Goal: Task Accomplishment & Management: Manage account settings

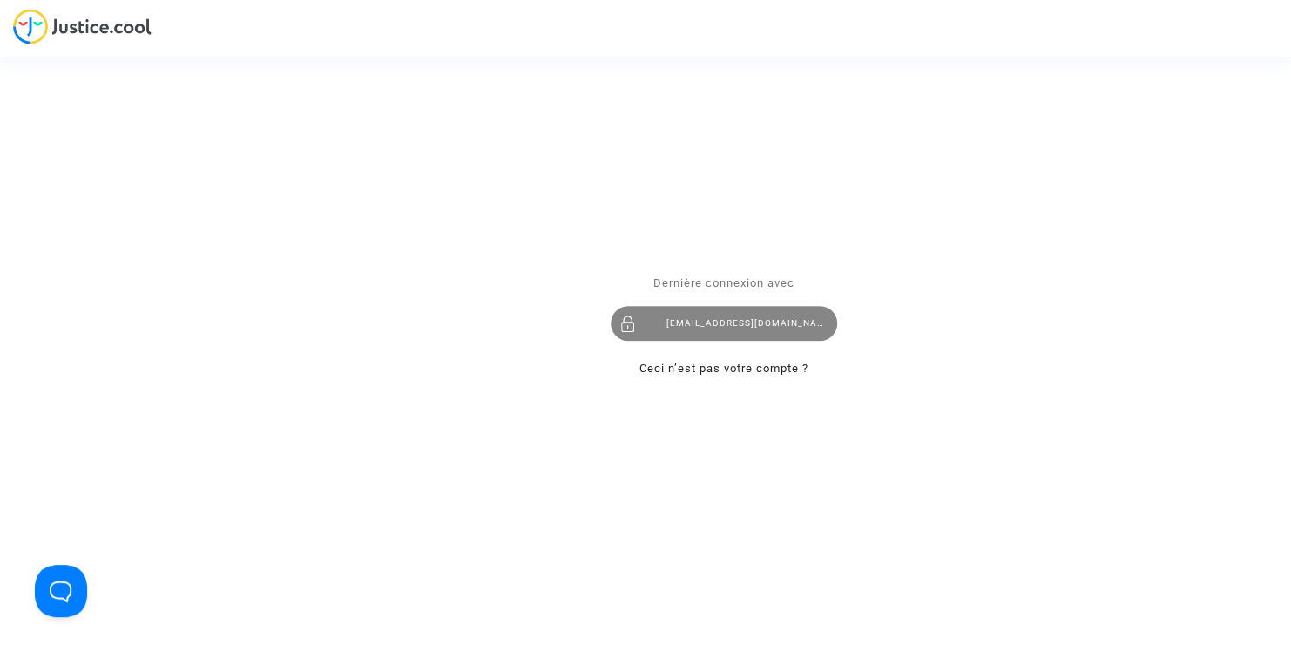
click at [730, 330] on div "[EMAIL_ADDRESS][DOMAIN_NAME]" at bounding box center [724, 324] width 226 height 35
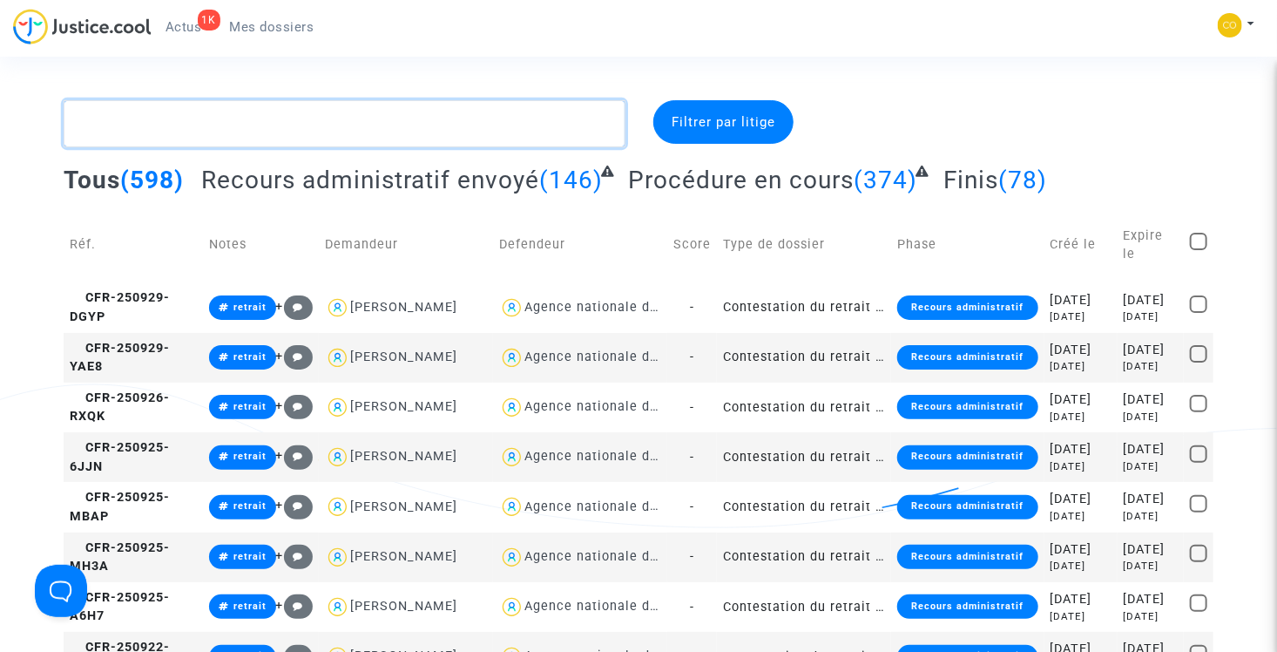
click at [357, 117] on textarea at bounding box center [345, 123] width 562 height 47
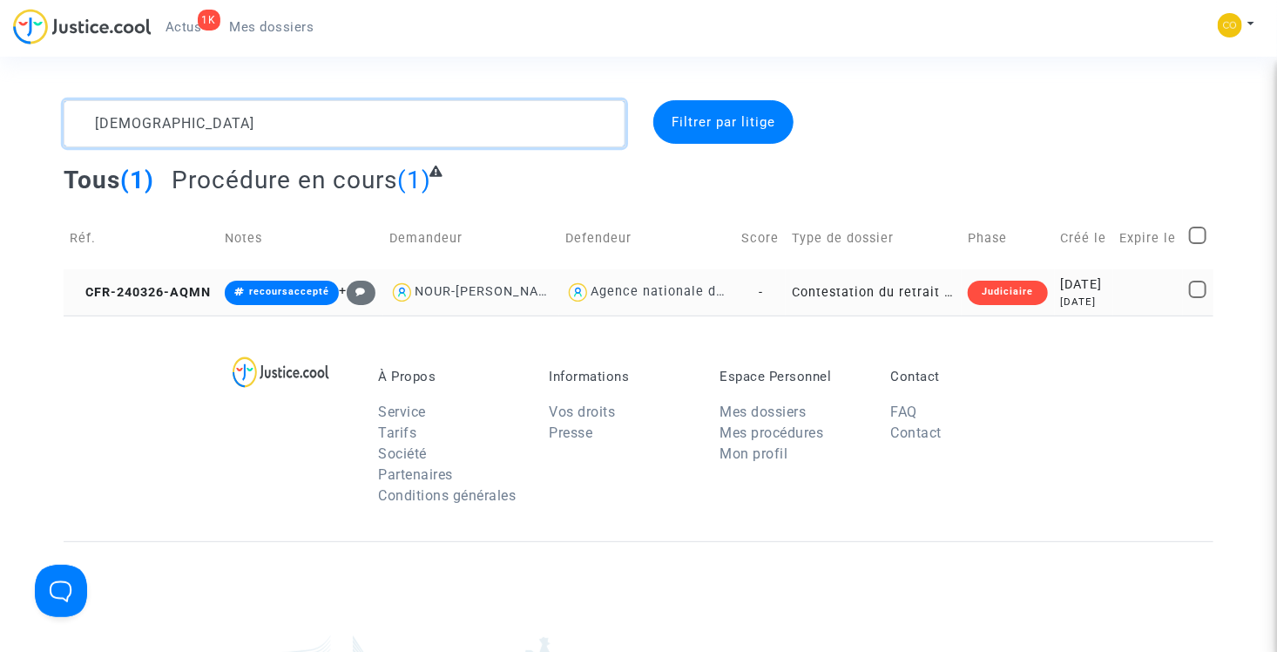
type textarea "[DEMOGRAPHIC_DATA]"
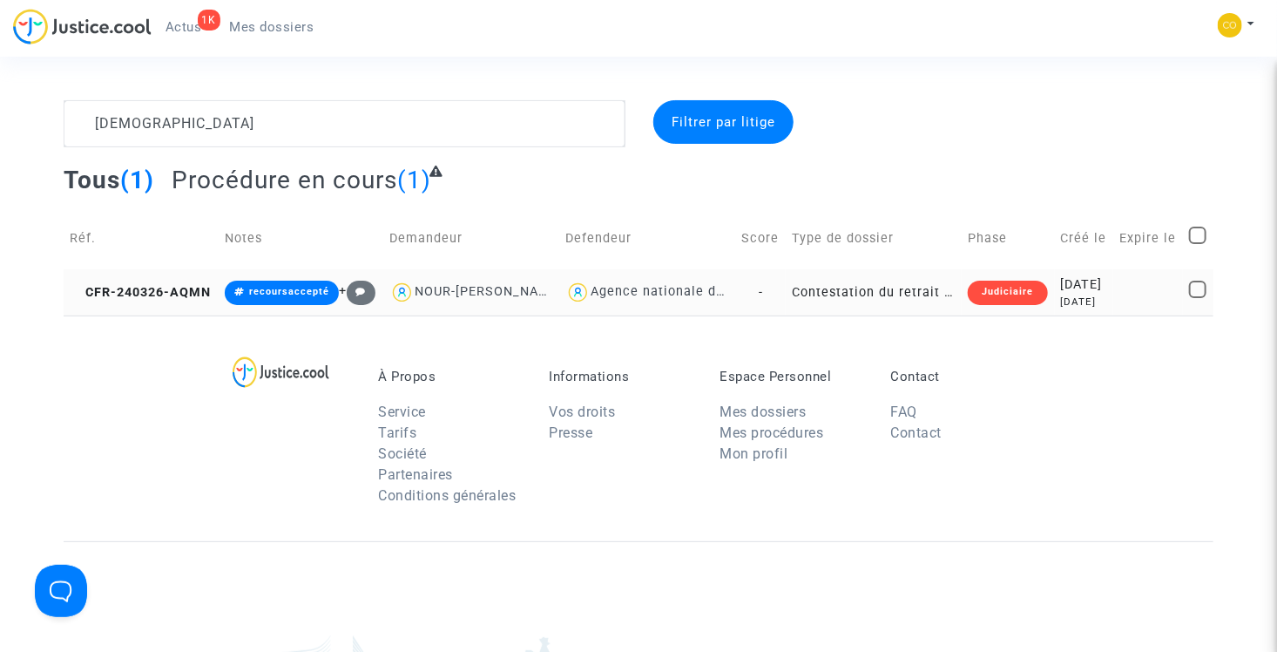
click at [997, 305] on div "Judiciaire" at bounding box center [1007, 292] width 79 height 24
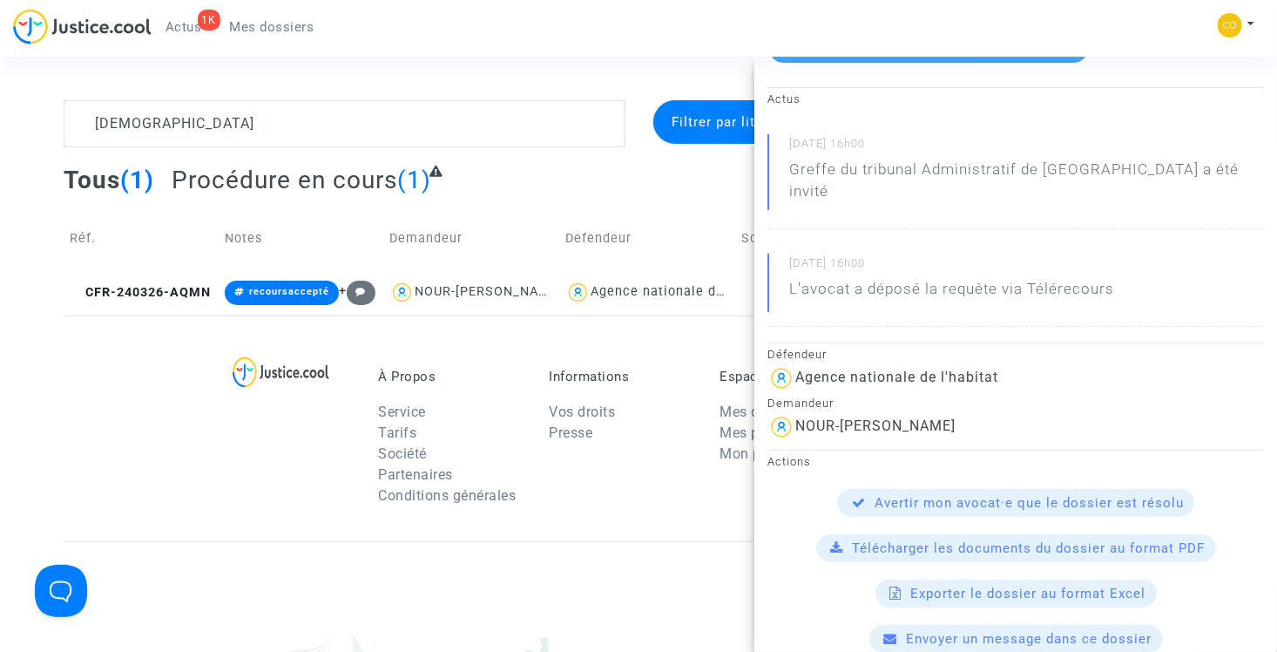
scroll to position [261, 0]
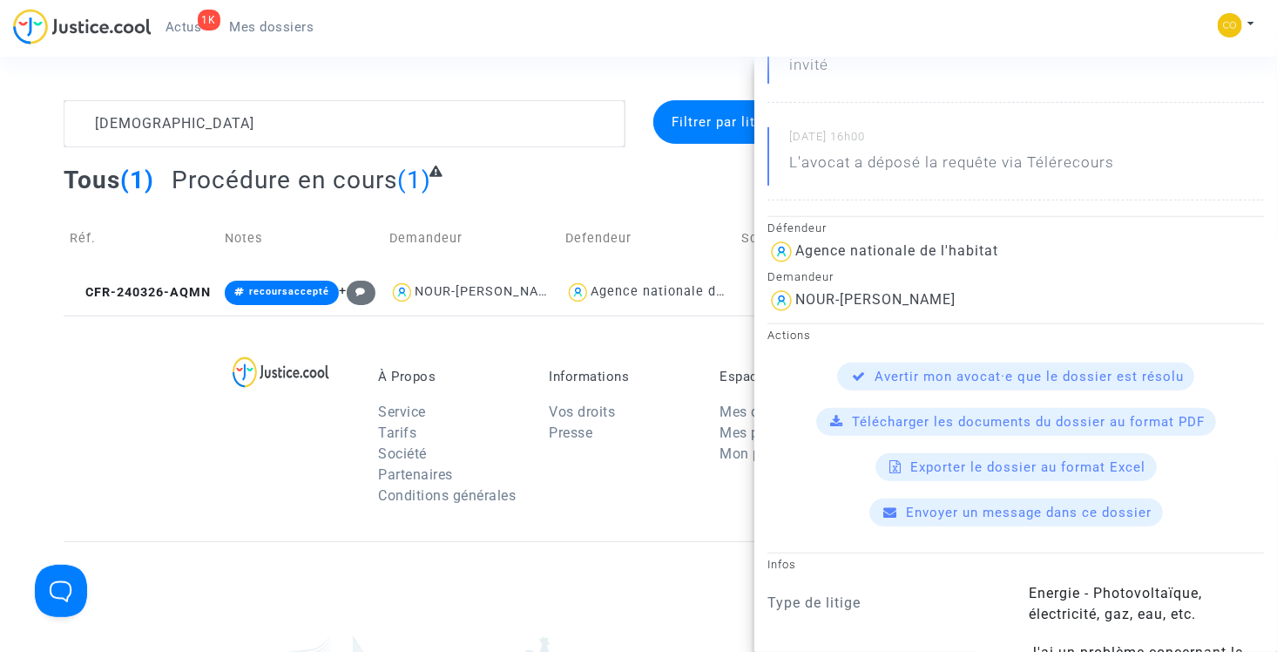
click at [566, 160] on complex-dispute-list "gueddah Filtrer par litige Tous (1) Procédure en cours (1) Réf. Notes Demandeur…" at bounding box center [638, 207] width 1149 height 215
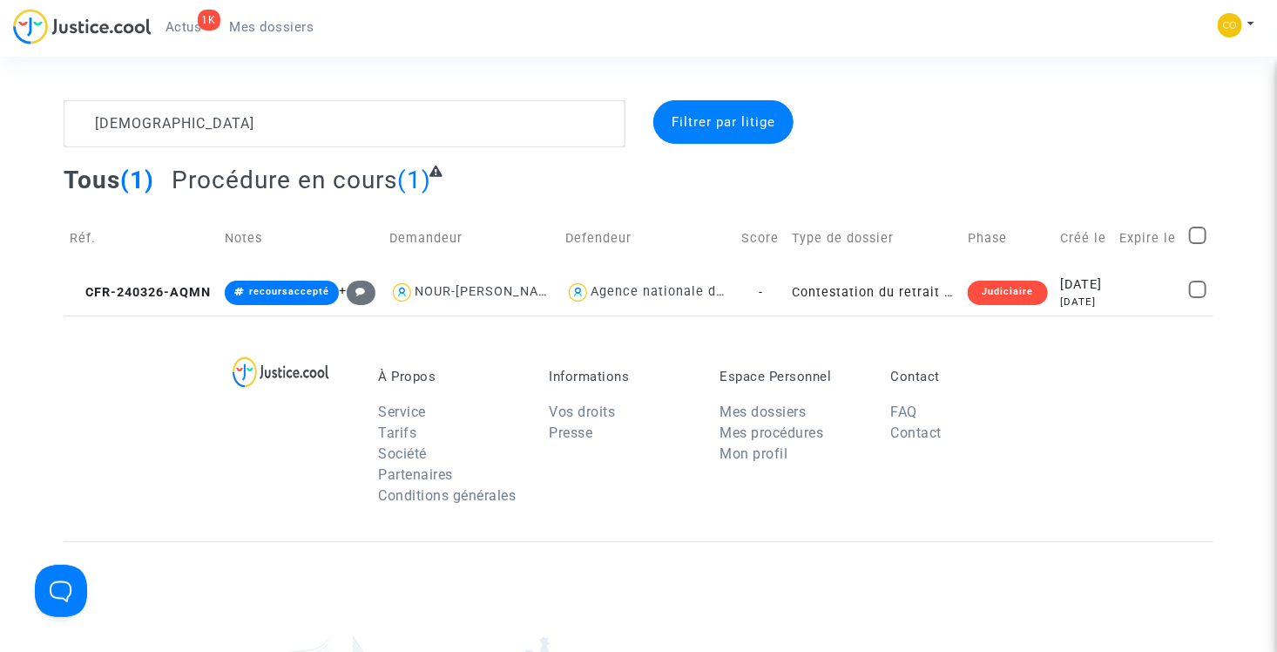
scroll to position [0, 0]
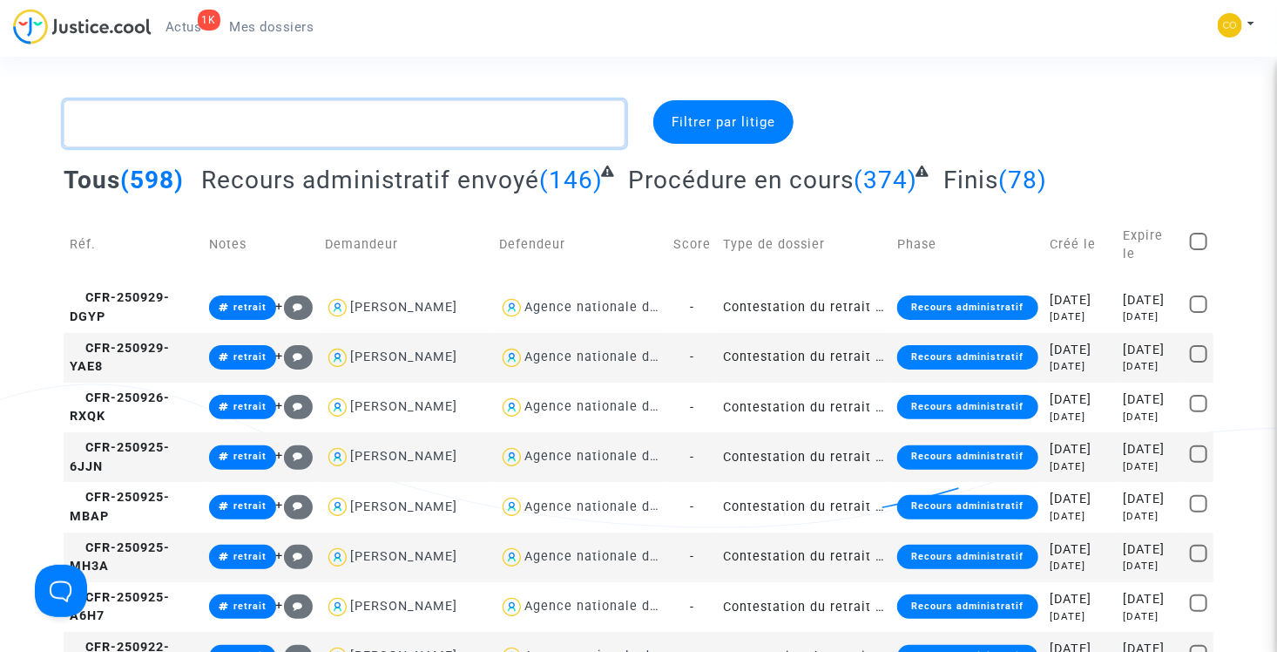
click at [305, 130] on textarea at bounding box center [345, 123] width 562 height 47
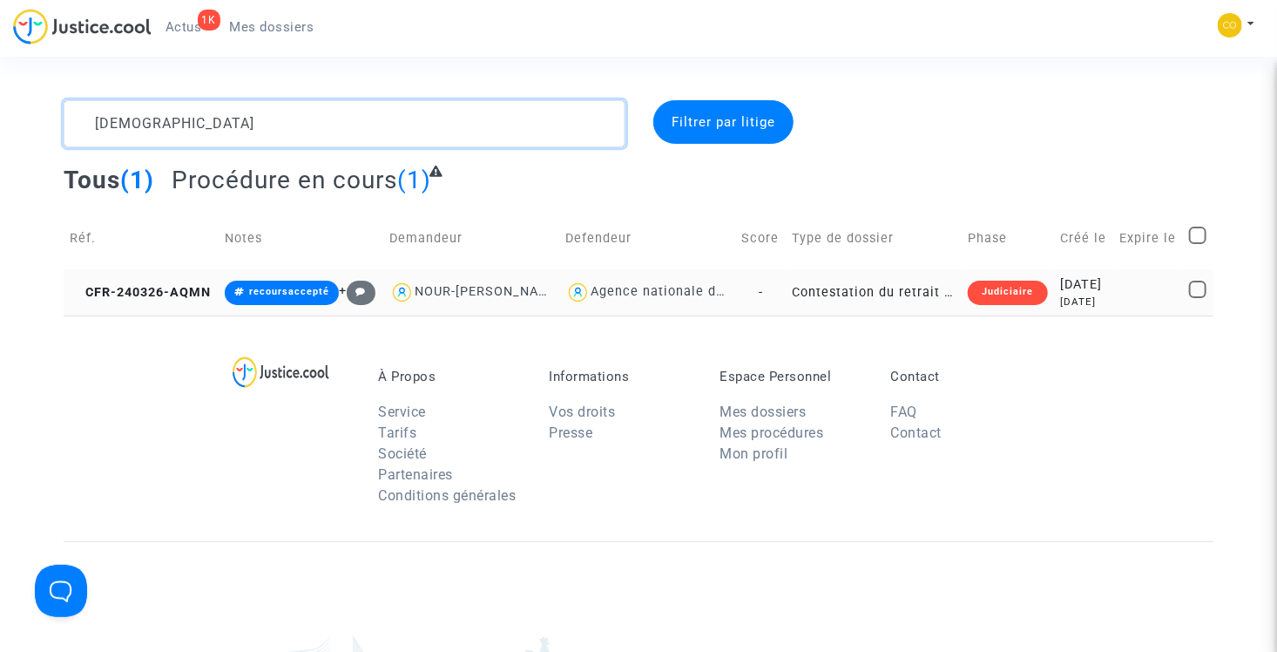
type textarea "gueddah"
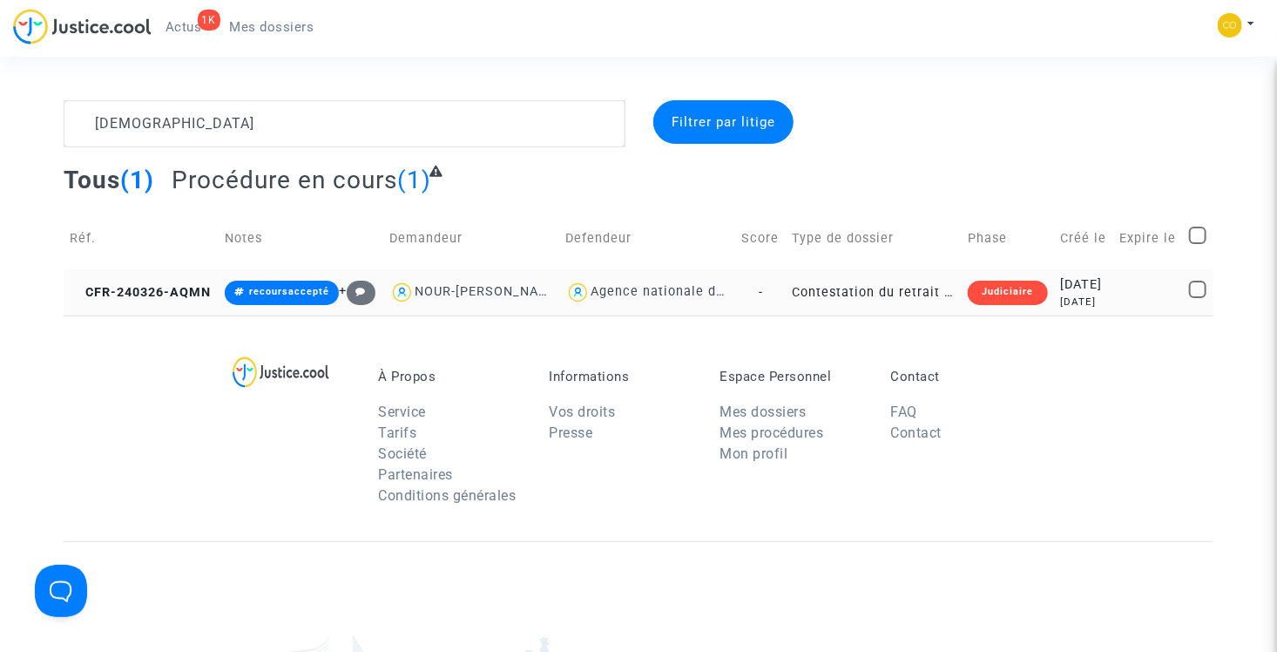
click at [995, 305] on div "Judiciaire" at bounding box center [1007, 292] width 79 height 24
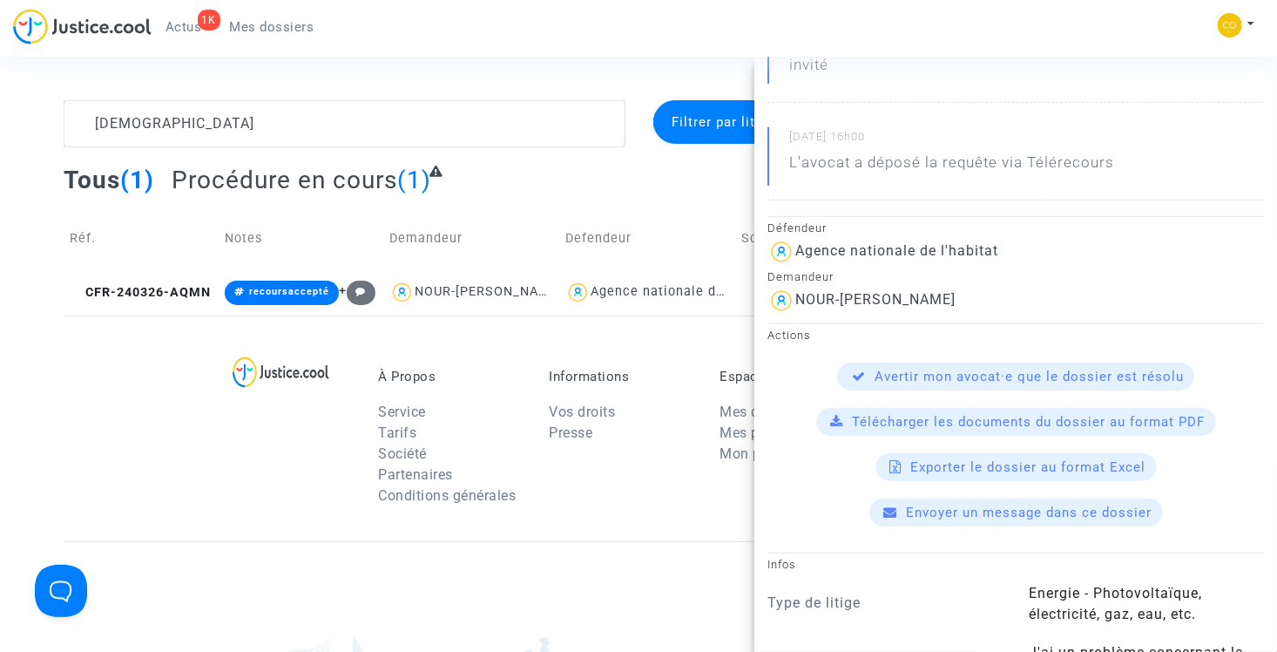
scroll to position [348, 0]
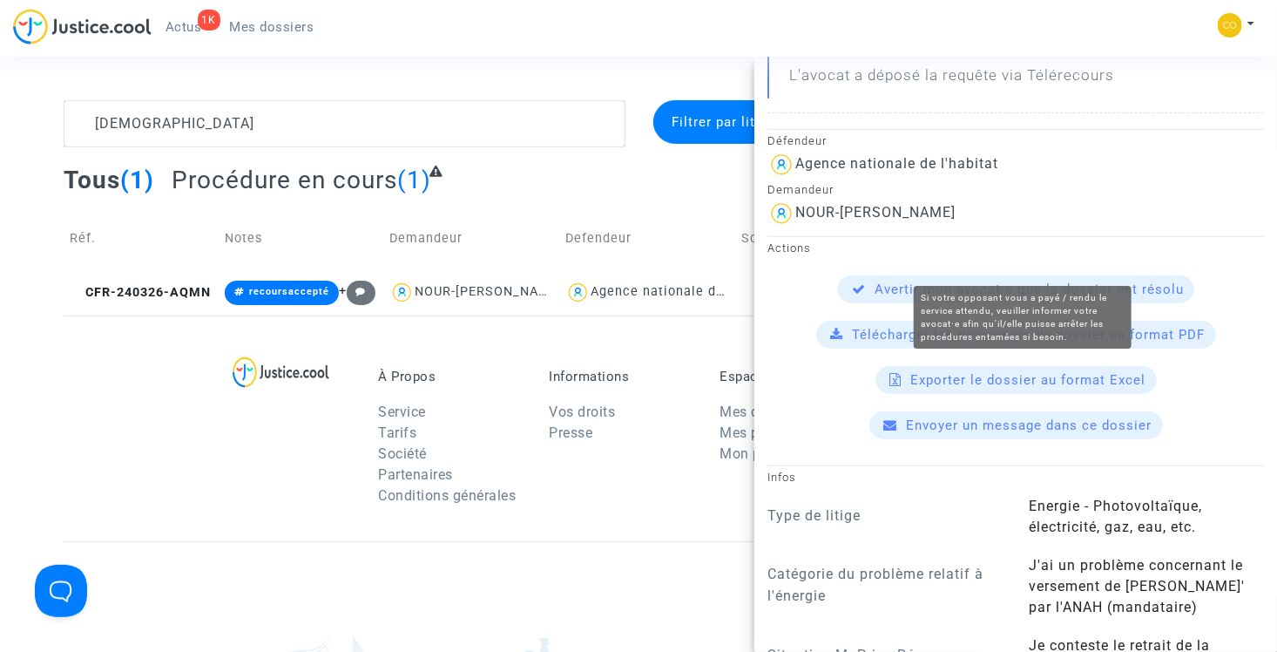
click at [1003, 281] on span "Avertir mon avocat·e que le dossier est résolu" at bounding box center [1029, 289] width 309 height 16
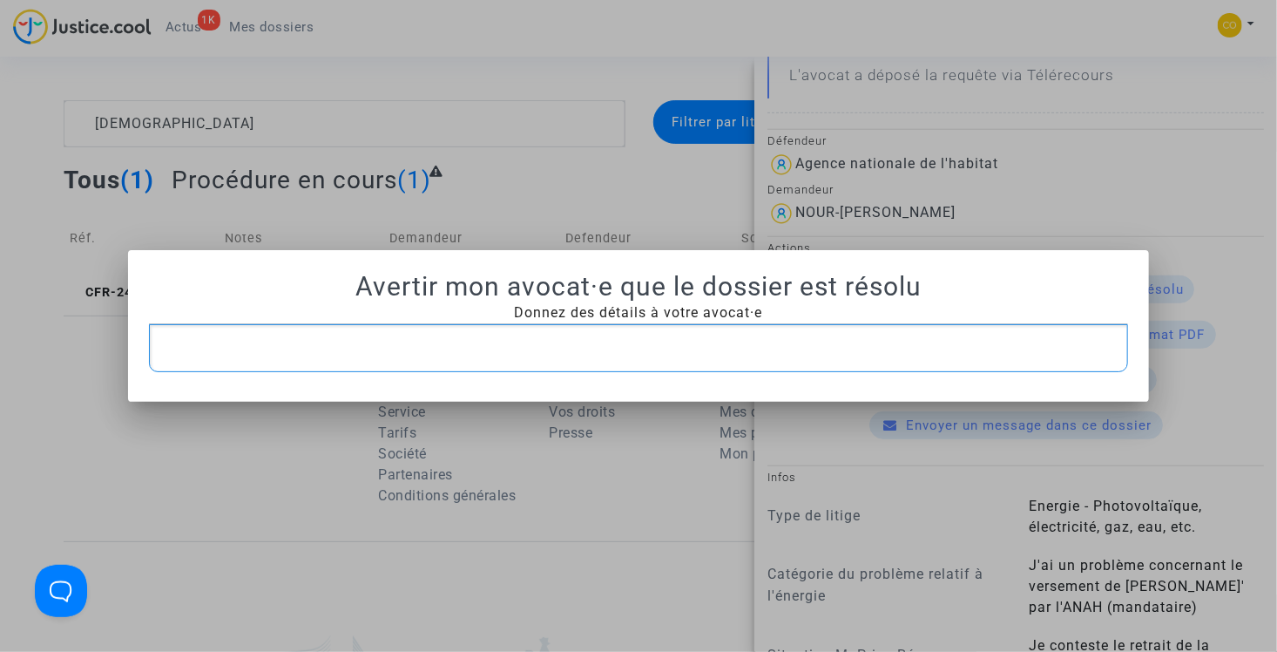
click at [773, 342] on p "Rich Text Editor, main" at bounding box center [639, 348] width 962 height 22
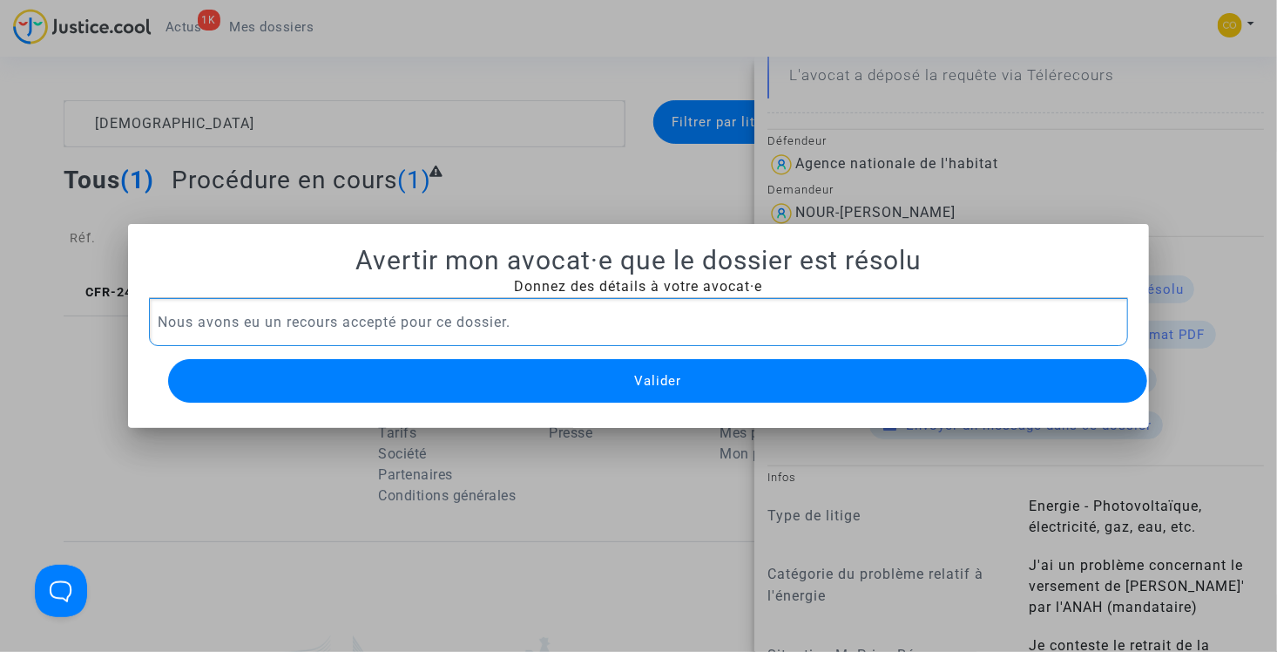
drag, startPoint x: 501, startPoint y: 315, endPoint x: 143, endPoint y: 303, distance: 358.2
click at [149, 303] on div "Nous avons eu un recours accepté pour ce dossier." at bounding box center [639, 322] width 980 height 49
copy p "Nous avons eu un recours accepté pour ce dossier."
click at [557, 315] on p "Nous avons eu un recours accepté pour ce dossier." at bounding box center [639, 322] width 962 height 22
click at [559, 374] on button "Valider" at bounding box center [658, 381] width 980 height 44
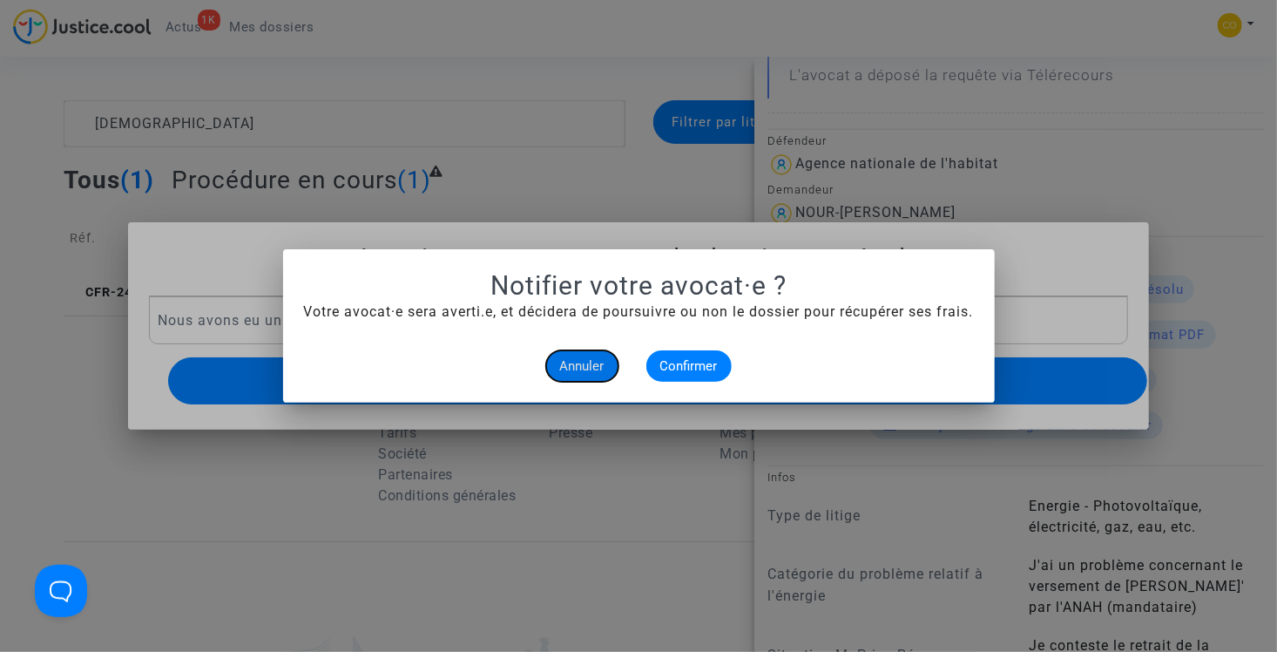
click at [594, 369] on span "Annuler" at bounding box center [582, 366] width 44 height 16
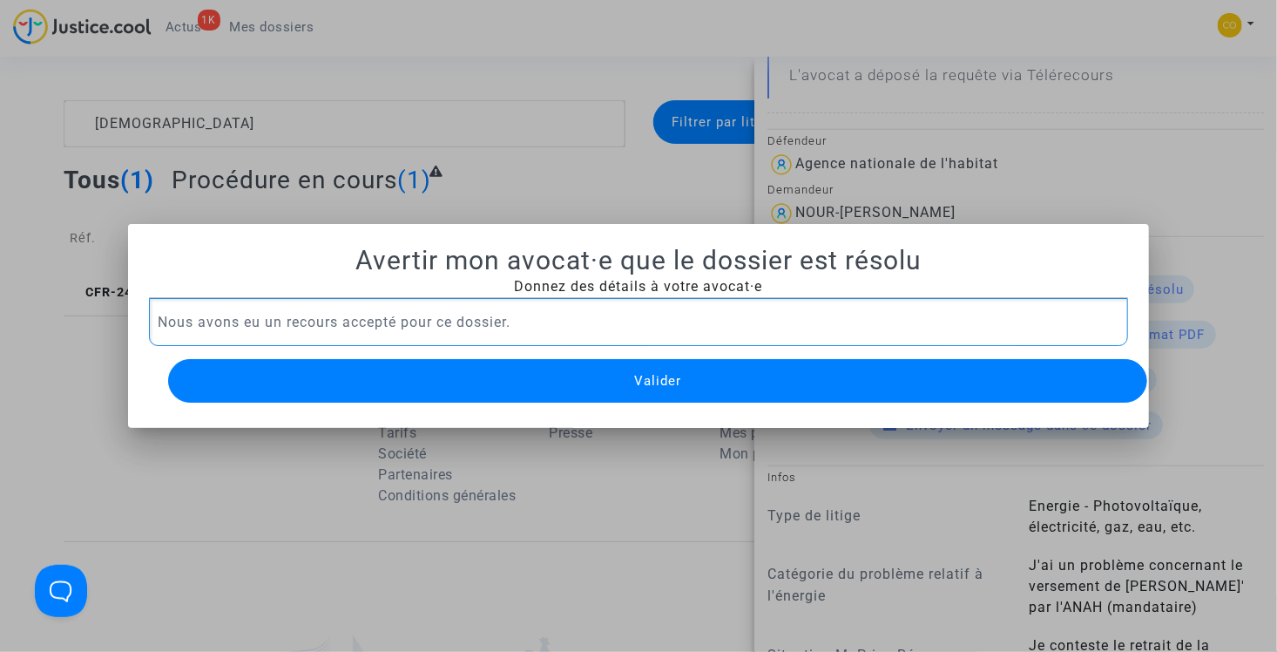
click at [536, 326] on p "Nous avons eu un recours accepté pour ce dossier." at bounding box center [639, 322] width 962 height 22
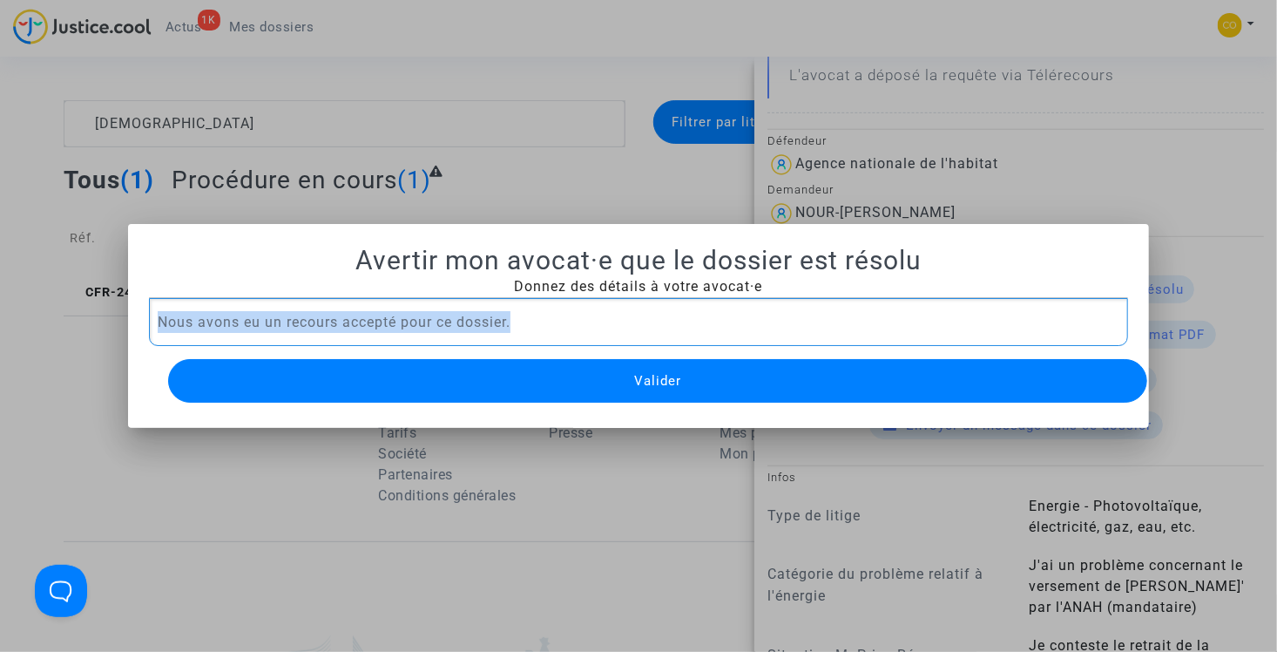
drag, startPoint x: 511, startPoint y: 316, endPoint x: 144, endPoint y: 318, distance: 367.6
click at [149, 319] on div "Nous avons eu un recours accepté pour ce dossier." at bounding box center [639, 322] width 980 height 49
copy p "Nous avons eu un recours accepté pour ce dossier."
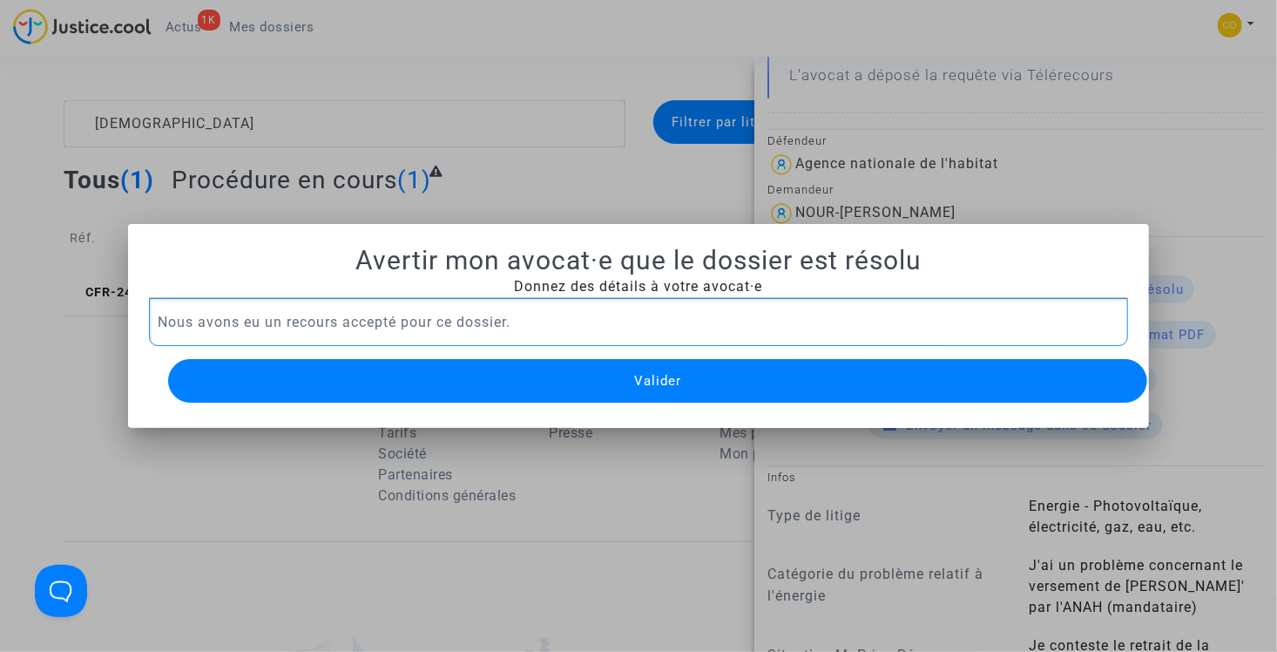
click at [558, 316] on p "Nous avons eu un recours accepté pour ce dossier." at bounding box center [639, 322] width 962 height 22
click at [592, 382] on button "Valider" at bounding box center [658, 381] width 980 height 44
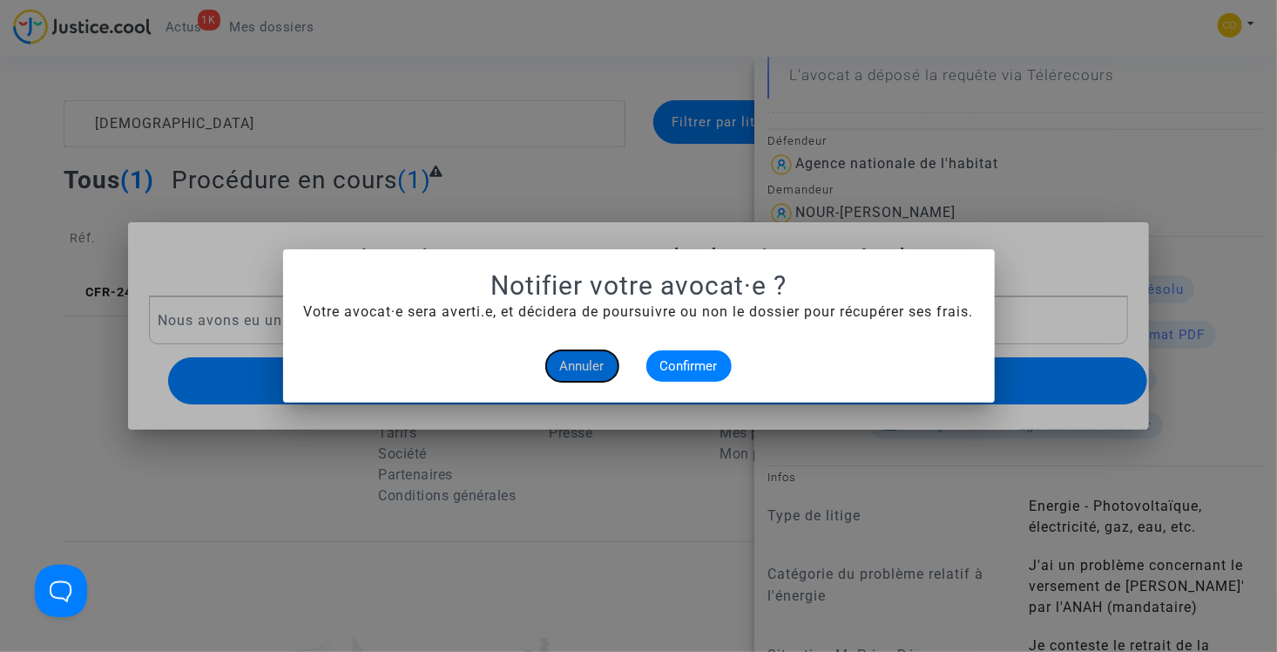
click at [582, 364] on span "Annuler" at bounding box center [582, 366] width 44 height 16
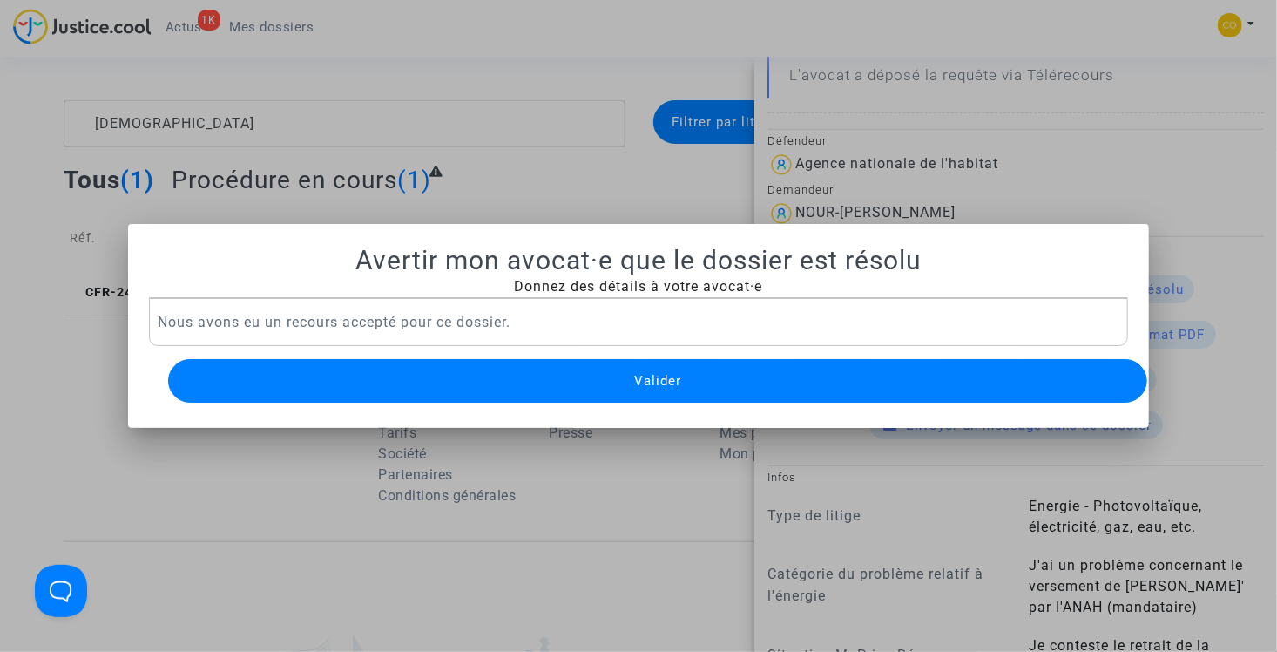
click at [584, 169] on div at bounding box center [638, 326] width 1277 height 652
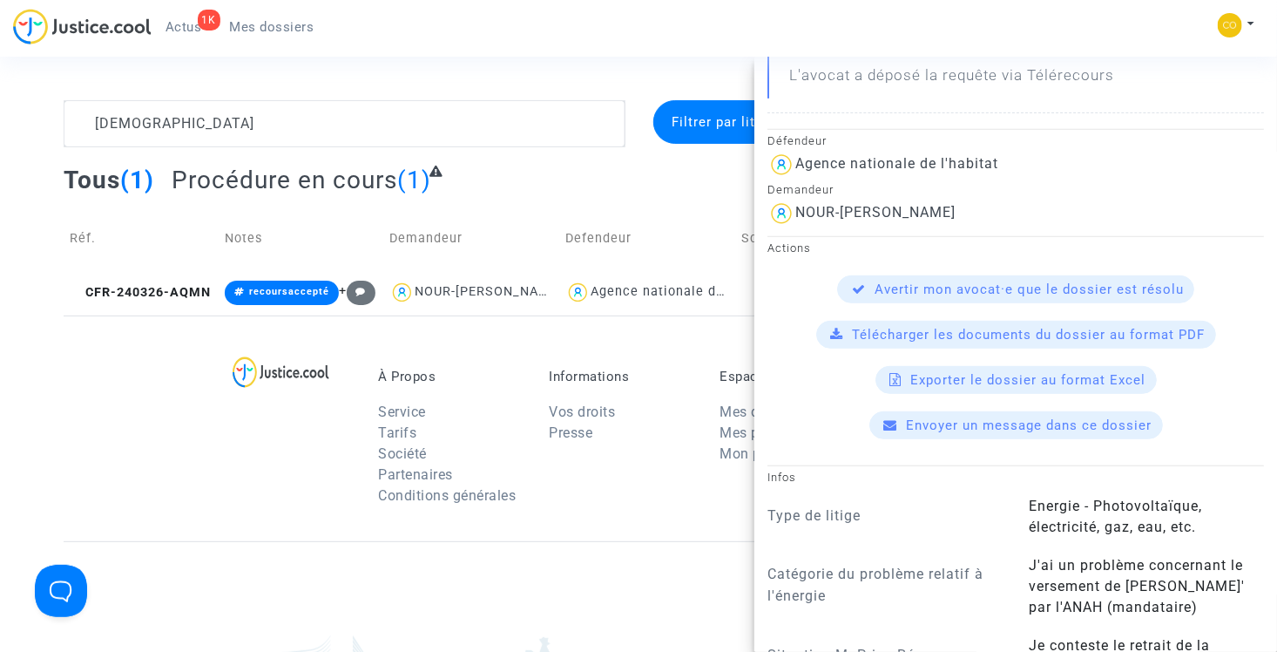
click at [544, 376] on div "À Propos Service Tarifs Société Partenaires Conditions générales Informations V…" at bounding box center [638, 428] width 1149 height 226
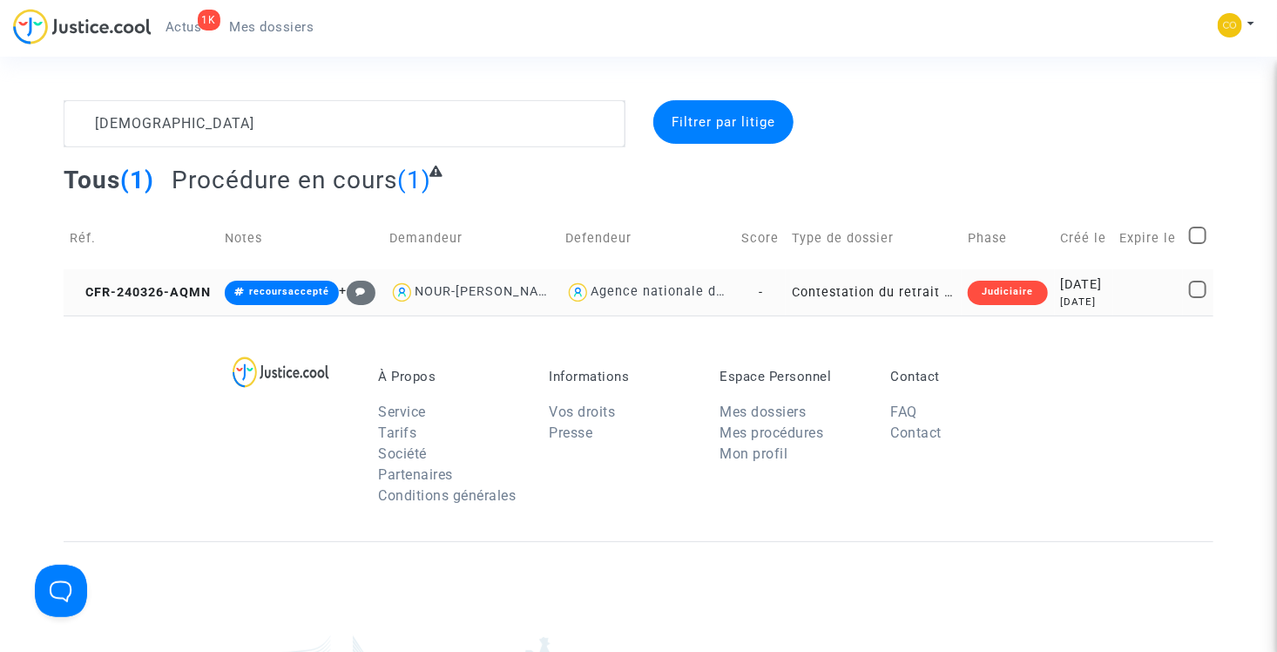
click at [882, 315] on td "Contestation du retrait de MaPrimeRénov par l'ANAH (mandataire)" at bounding box center [874, 292] width 176 height 46
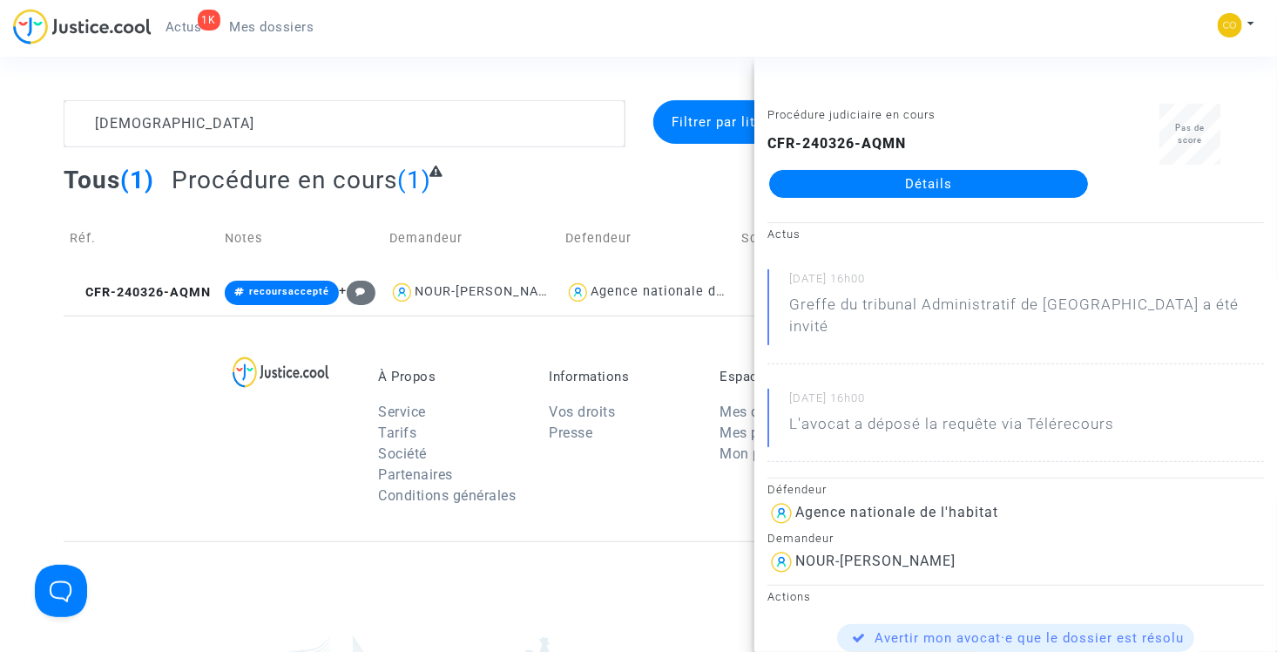
drag, startPoint x: 914, startPoint y: 184, endPoint x: 872, endPoint y: 182, distance: 41.8
click at [914, 184] on link "Détails" at bounding box center [928, 184] width 319 height 28
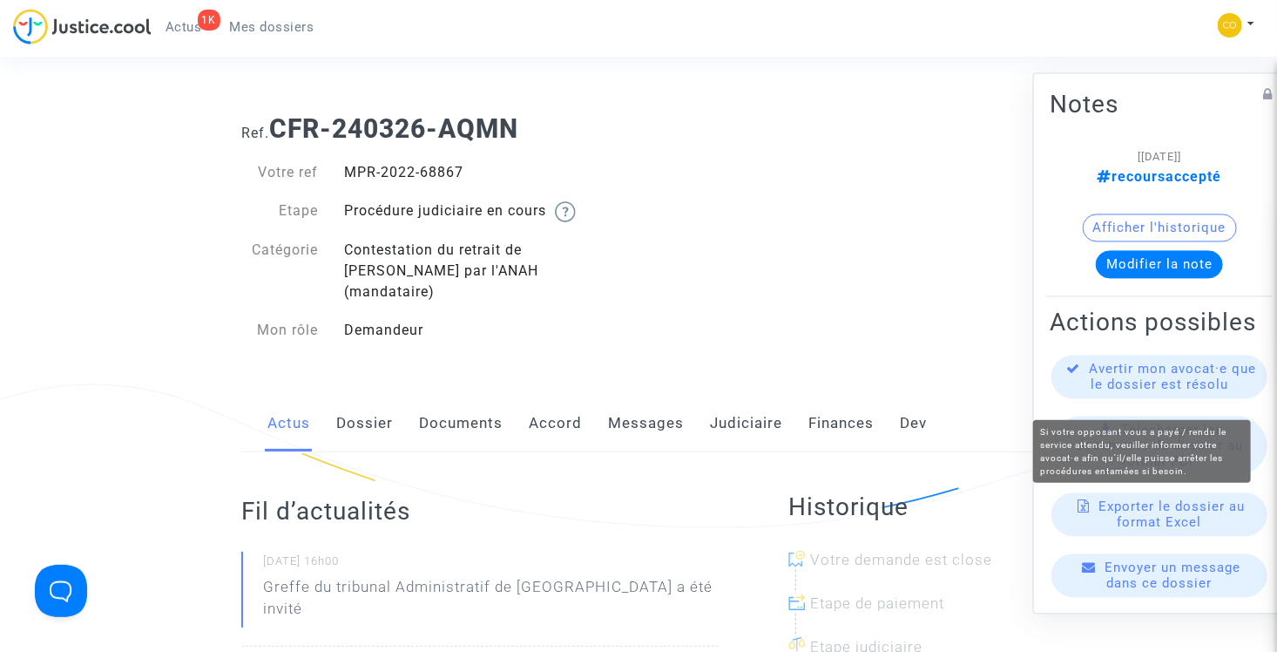
click at [1176, 393] on span "Avertir mon avocat·e que le dossier est résolu" at bounding box center [1173, 376] width 167 height 31
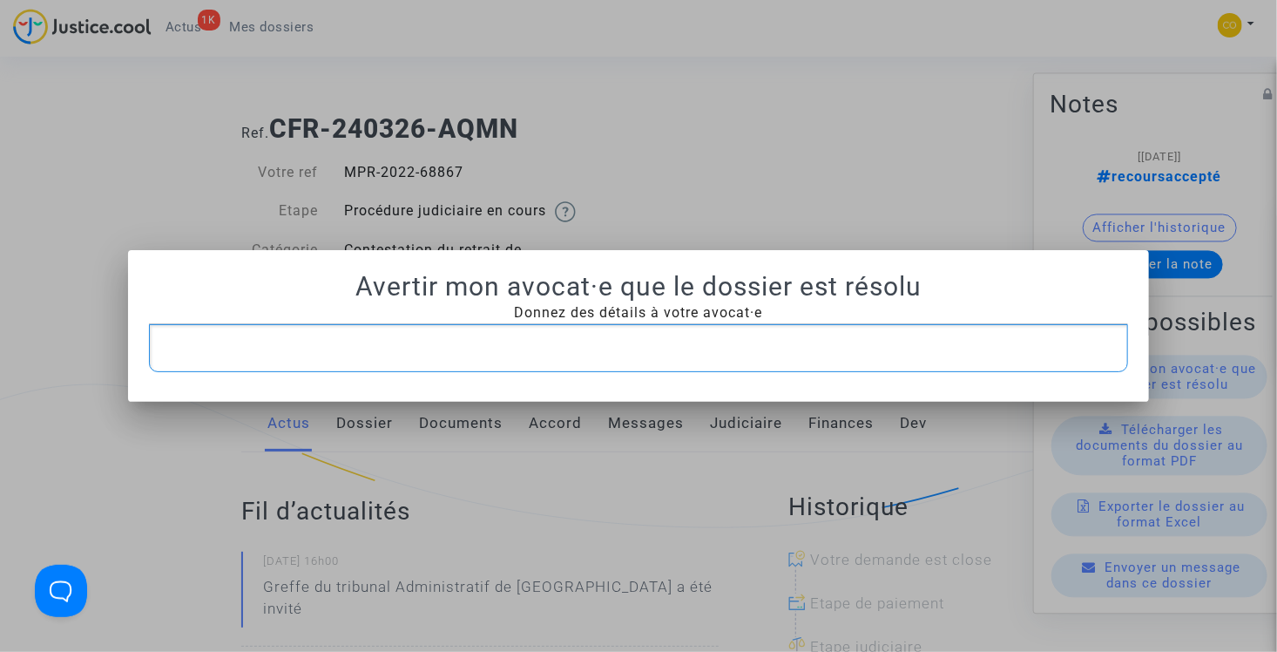
click at [625, 352] on p "Rich Text Editor, main" at bounding box center [639, 348] width 962 height 22
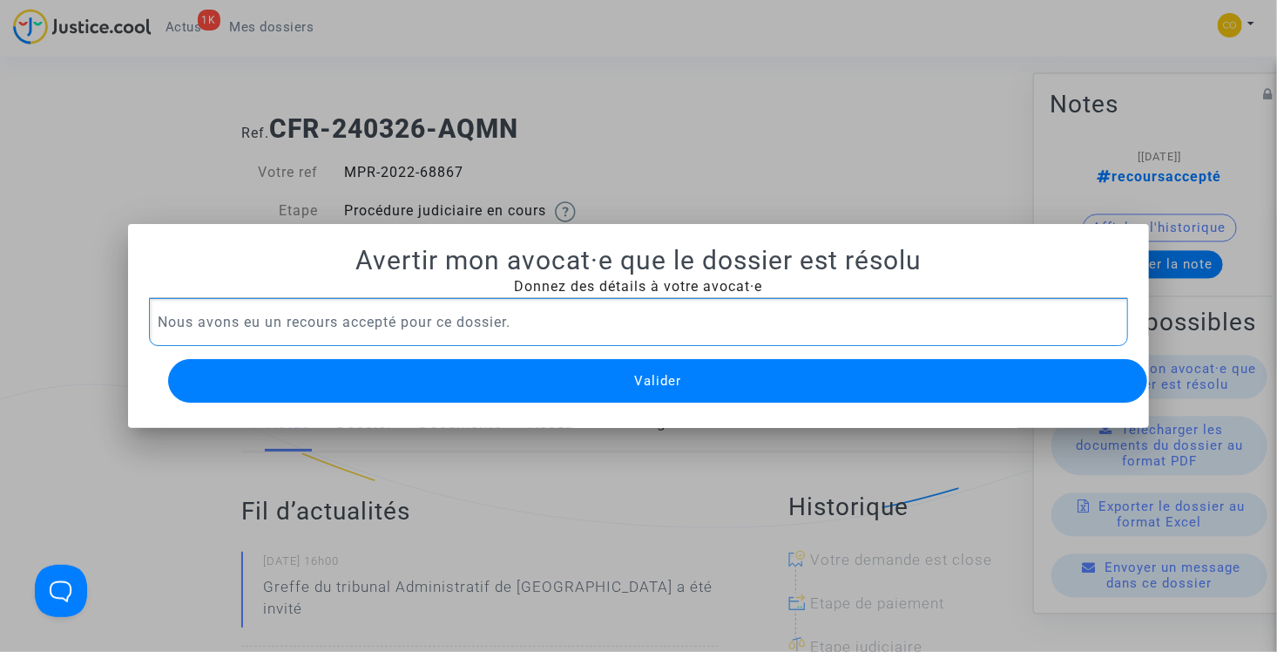
click at [657, 380] on span "Valider" at bounding box center [657, 381] width 47 height 16
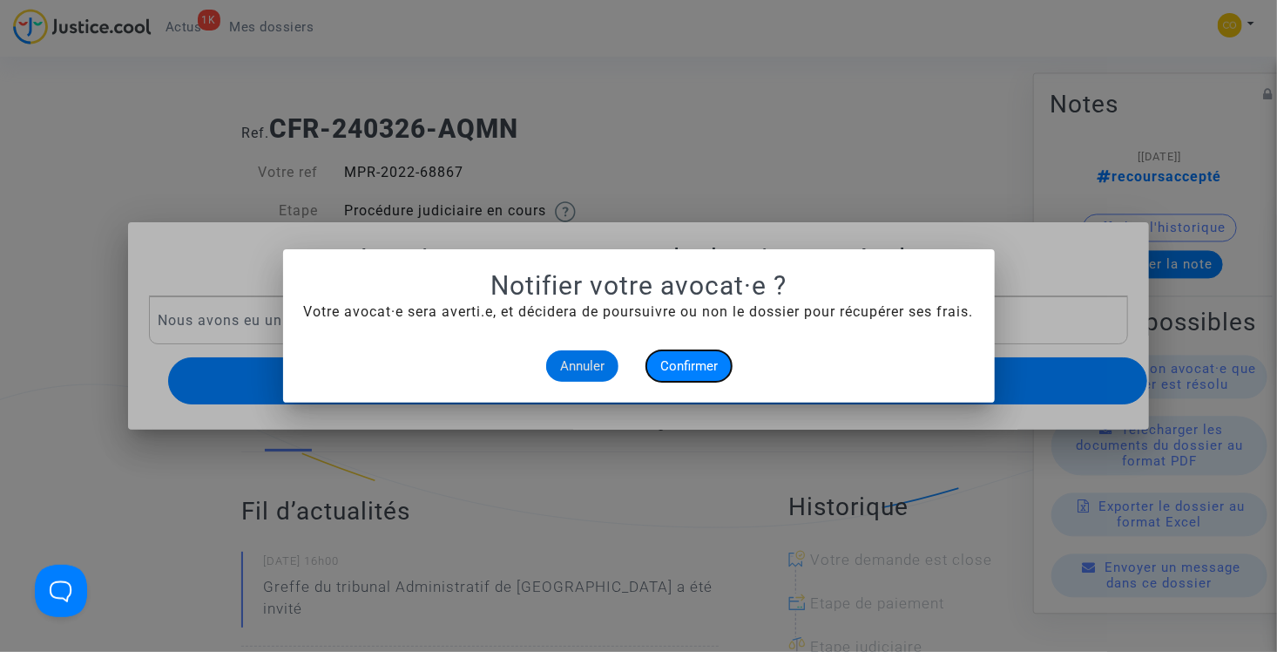
click at [685, 362] on span "Confirmer" at bounding box center [688, 366] width 57 height 16
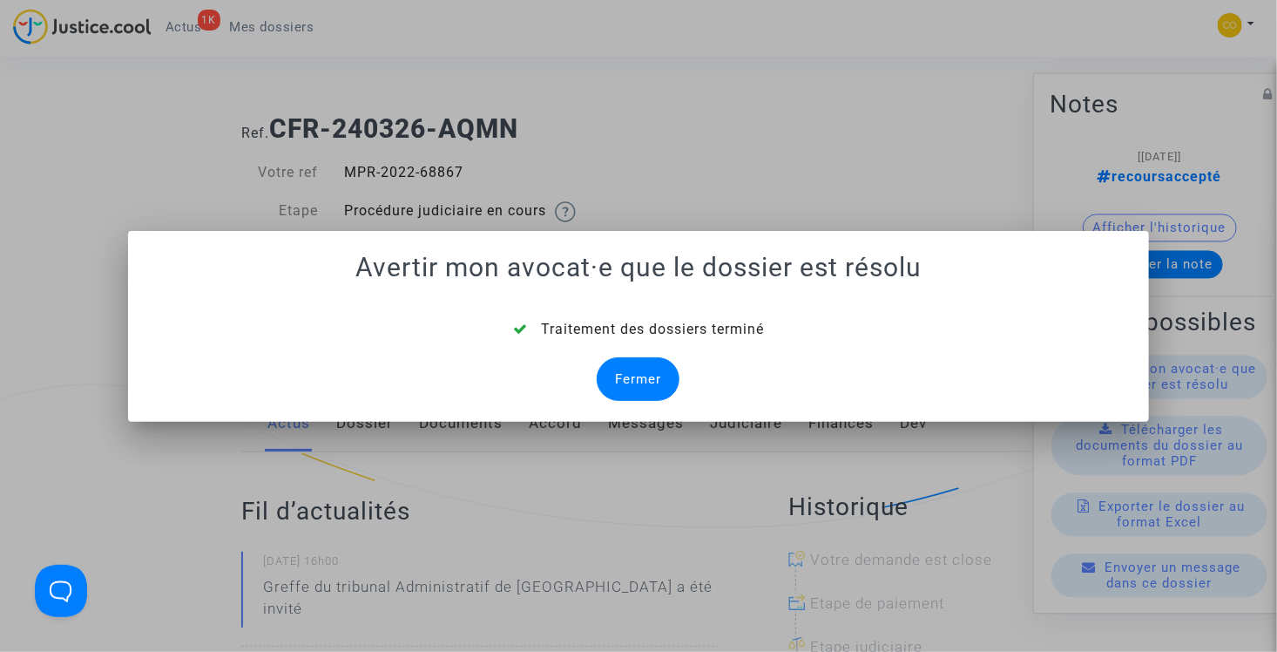
click at [656, 384] on div "Fermer" at bounding box center [638, 379] width 83 height 44
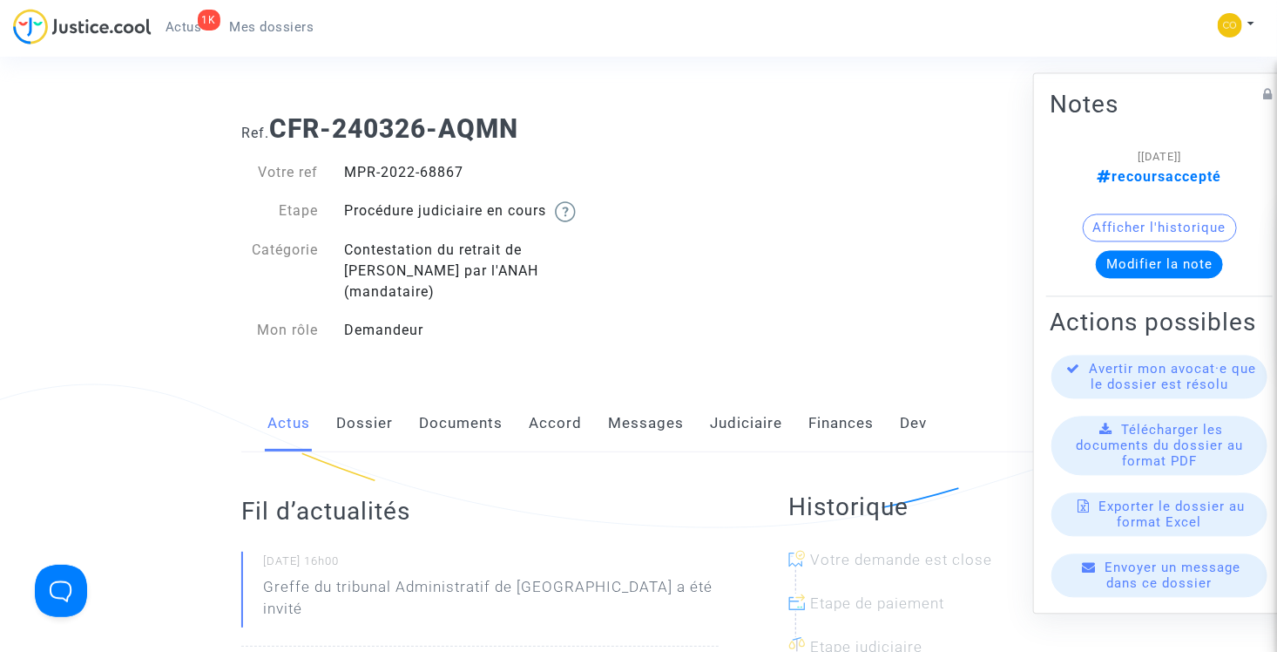
click at [266, 30] on span "Mes dossiers" at bounding box center [272, 27] width 84 height 16
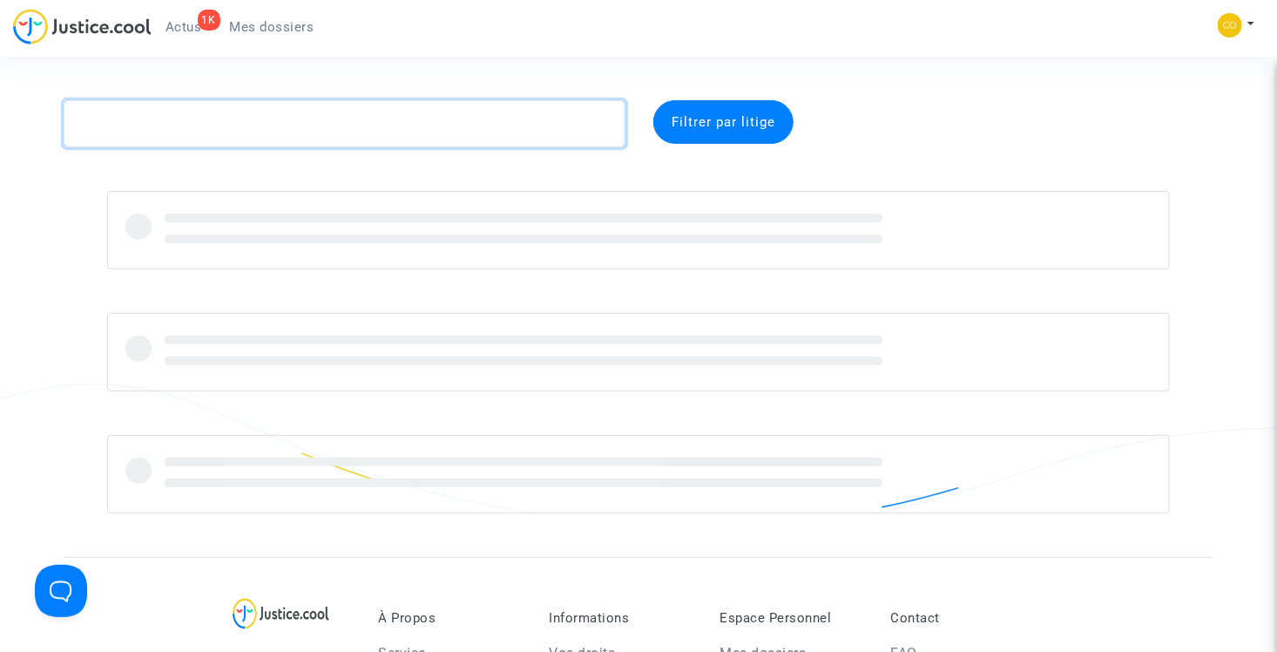
click at [398, 128] on textarea at bounding box center [345, 123] width 562 height 47
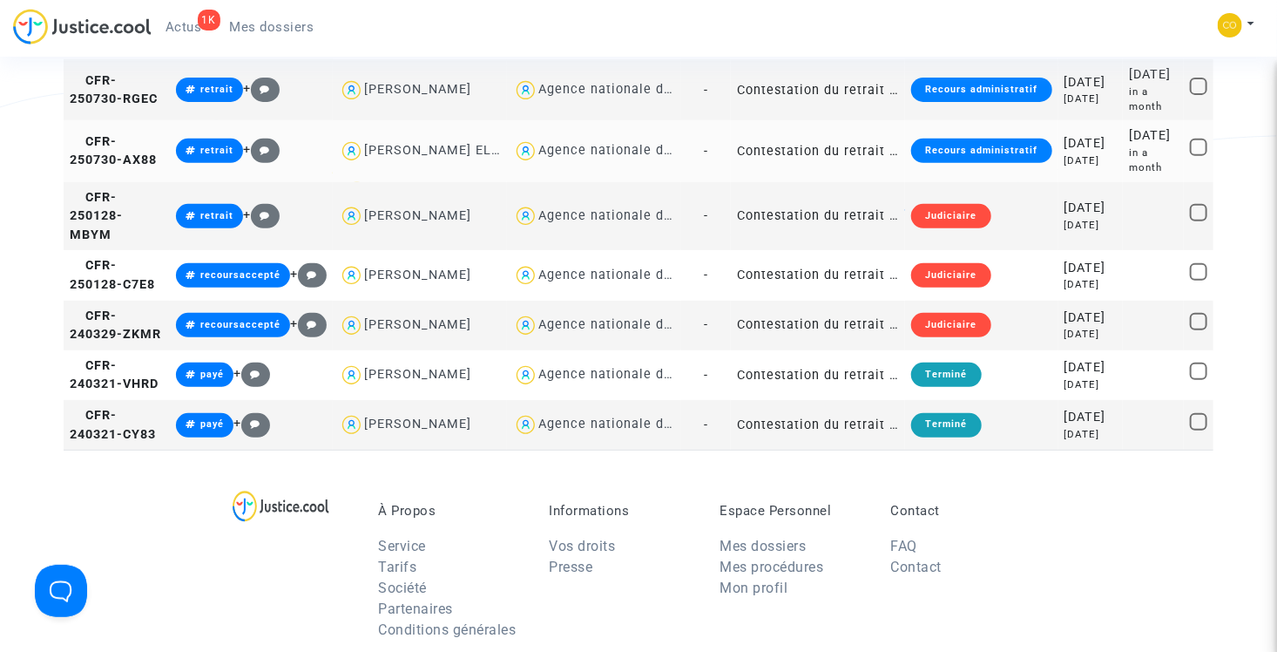
scroll to position [348, 0]
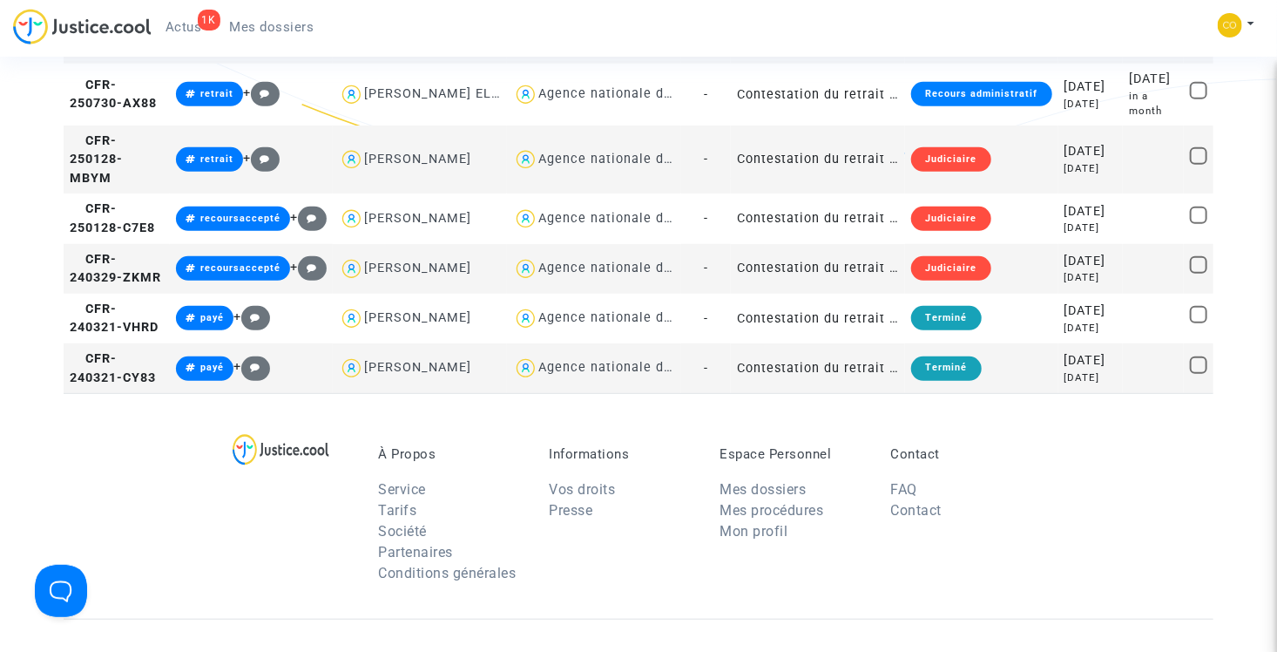
type textarea "andre"
click at [833, 294] on td "Contestation du retrait de MaPrimeRénov par l'ANAH (mandataire)" at bounding box center [818, 269] width 174 height 50
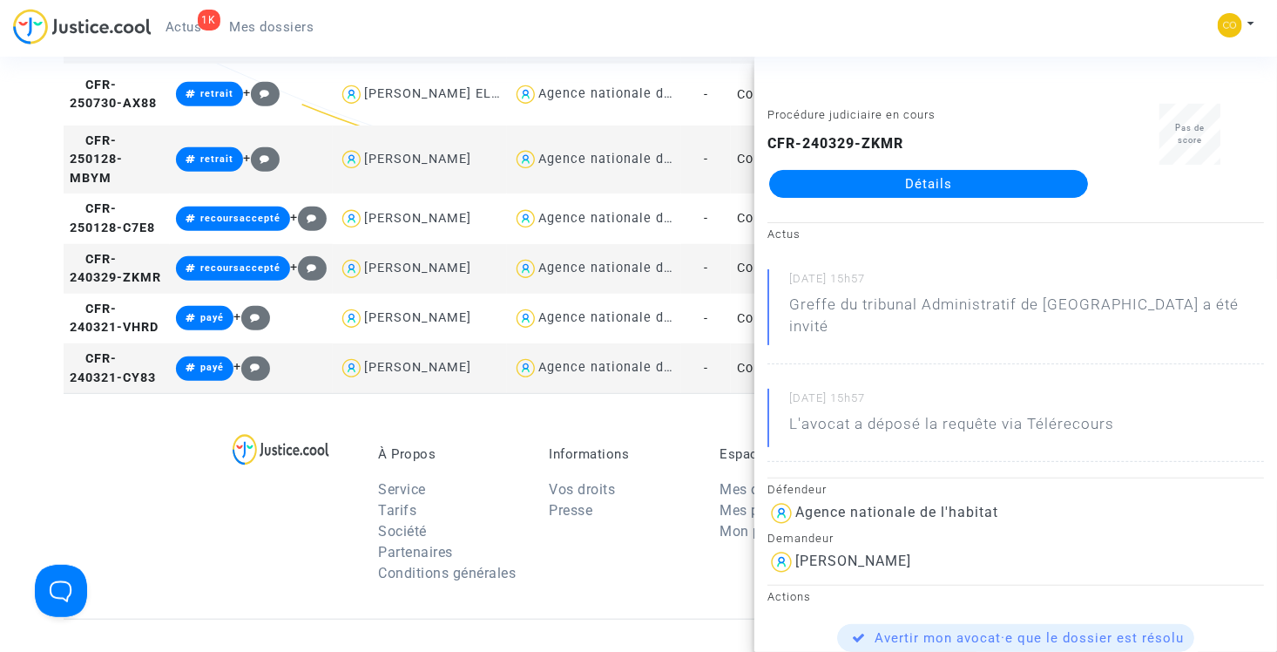
click at [880, 184] on link "Détails" at bounding box center [928, 184] width 319 height 28
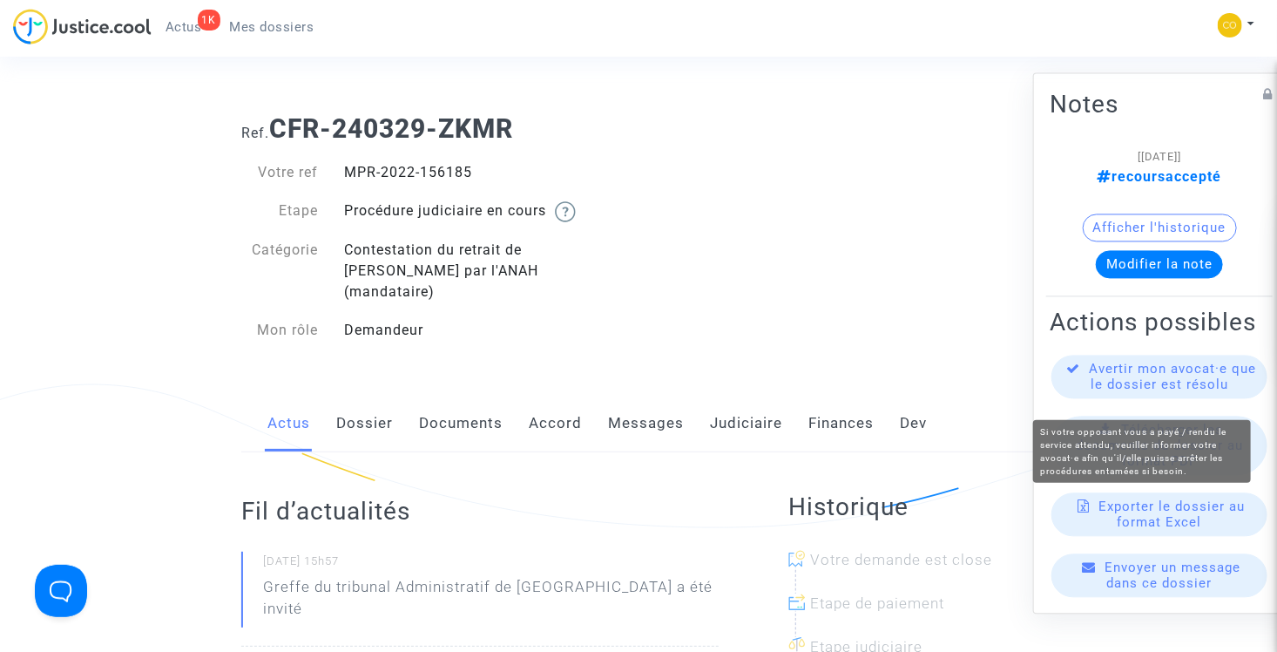
click at [1172, 392] on span "Avertir mon avocat·e que le dossier est résolu" at bounding box center [1173, 376] width 167 height 31
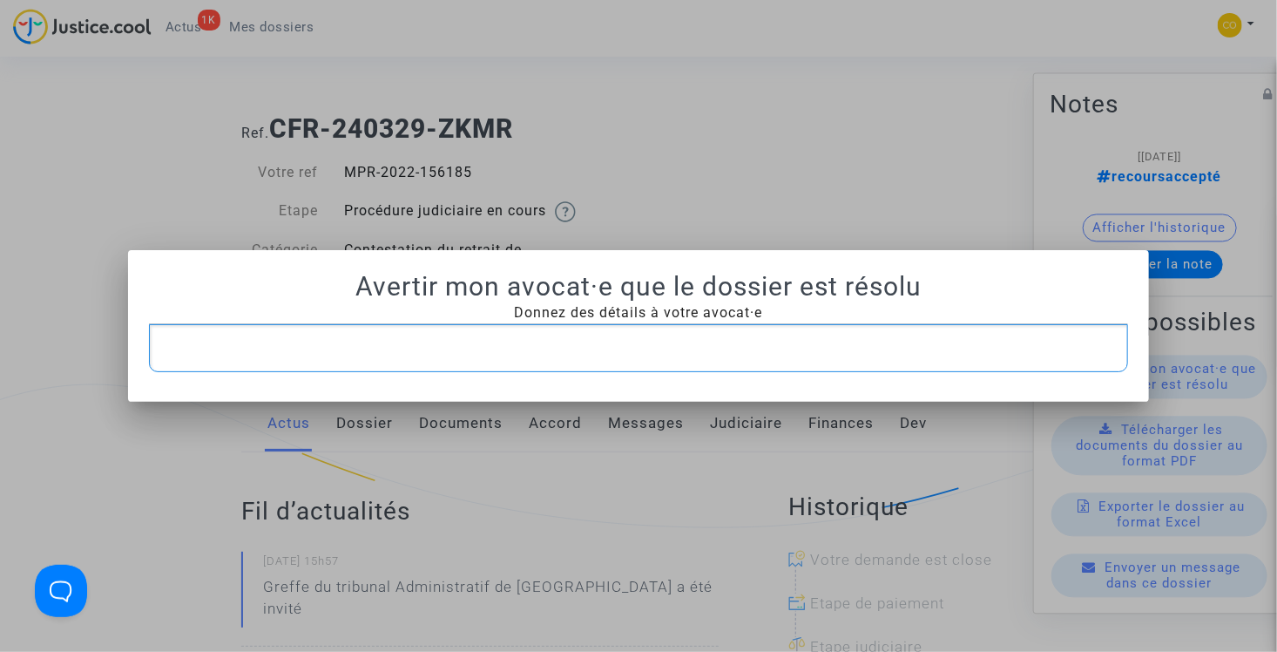
click at [617, 339] on p "Rich Text Editor, main" at bounding box center [639, 348] width 962 height 22
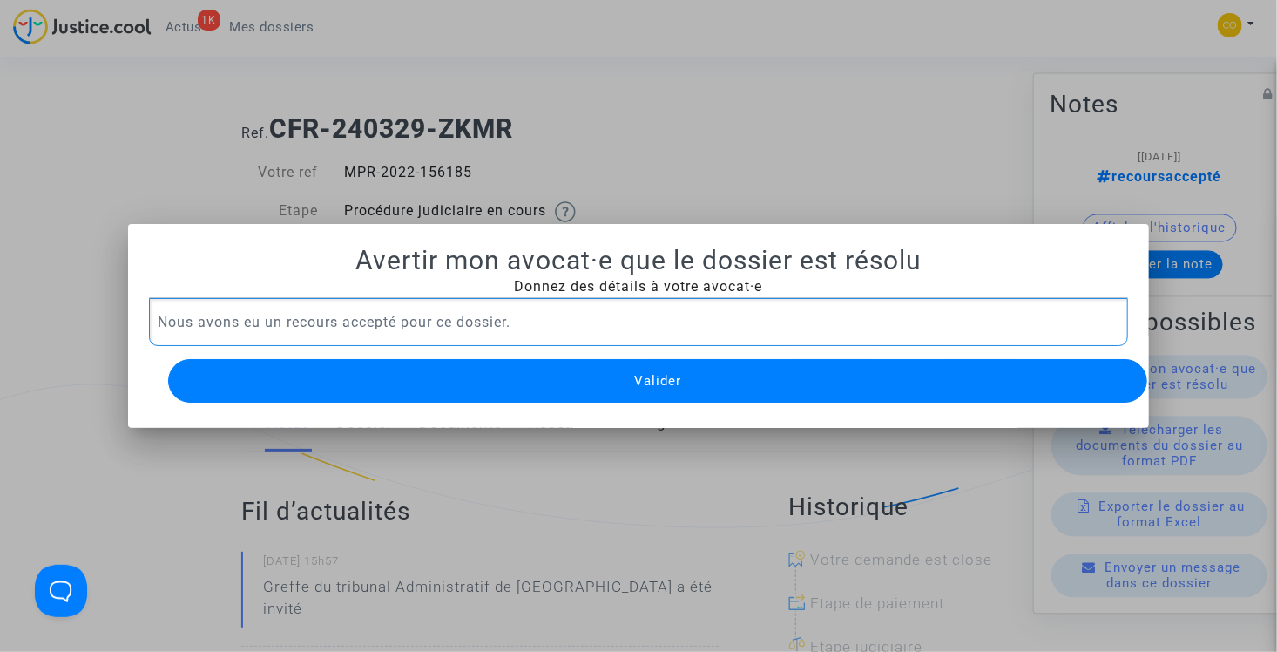
click at [590, 382] on button "Valider" at bounding box center [658, 381] width 980 height 44
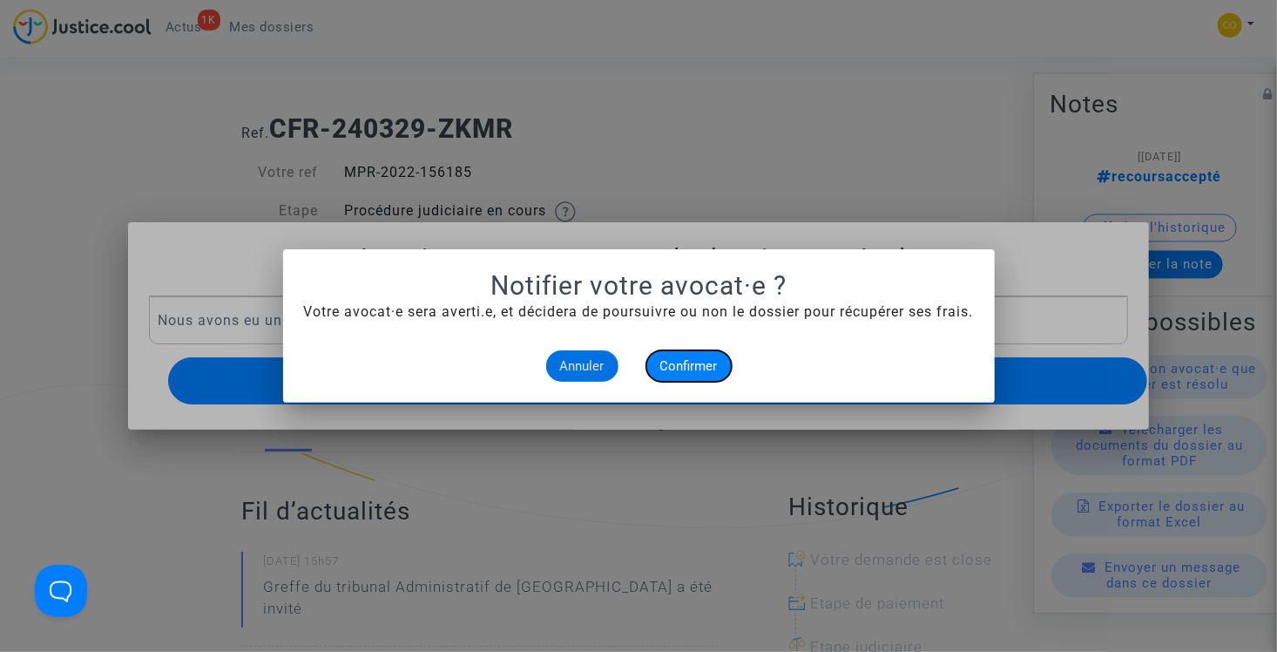
click at [685, 366] on span "Confirmer" at bounding box center [688, 366] width 57 height 16
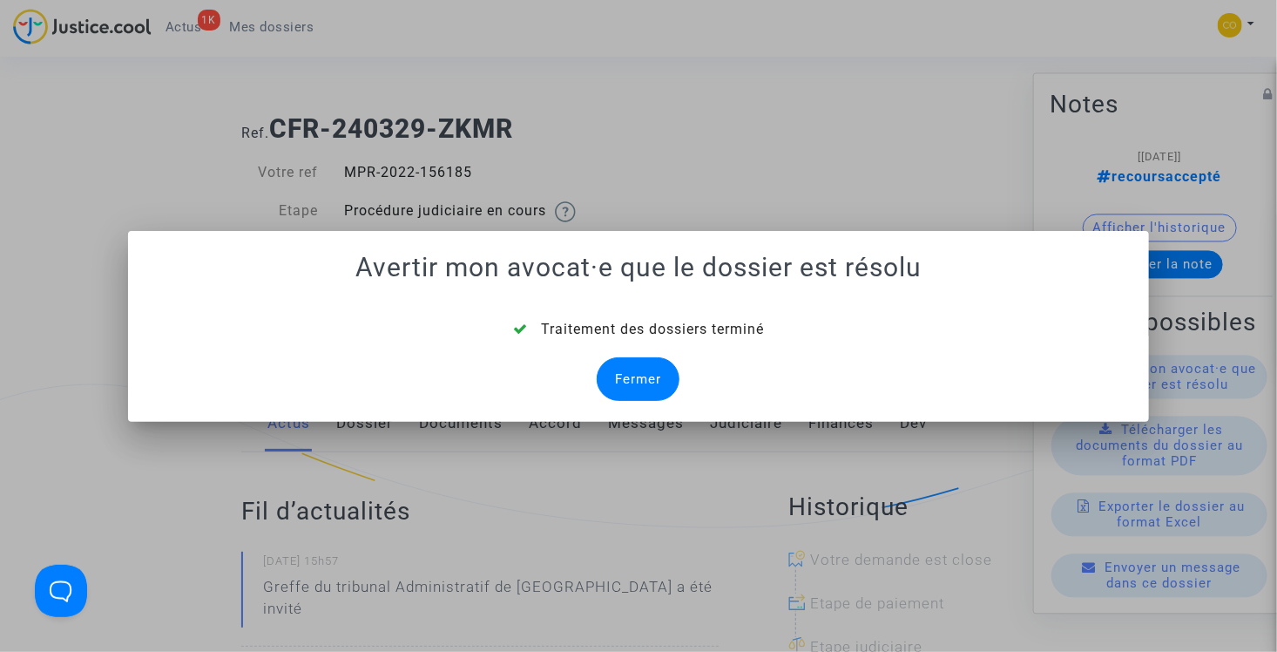
click at [652, 382] on div "Fermer" at bounding box center [638, 379] width 83 height 44
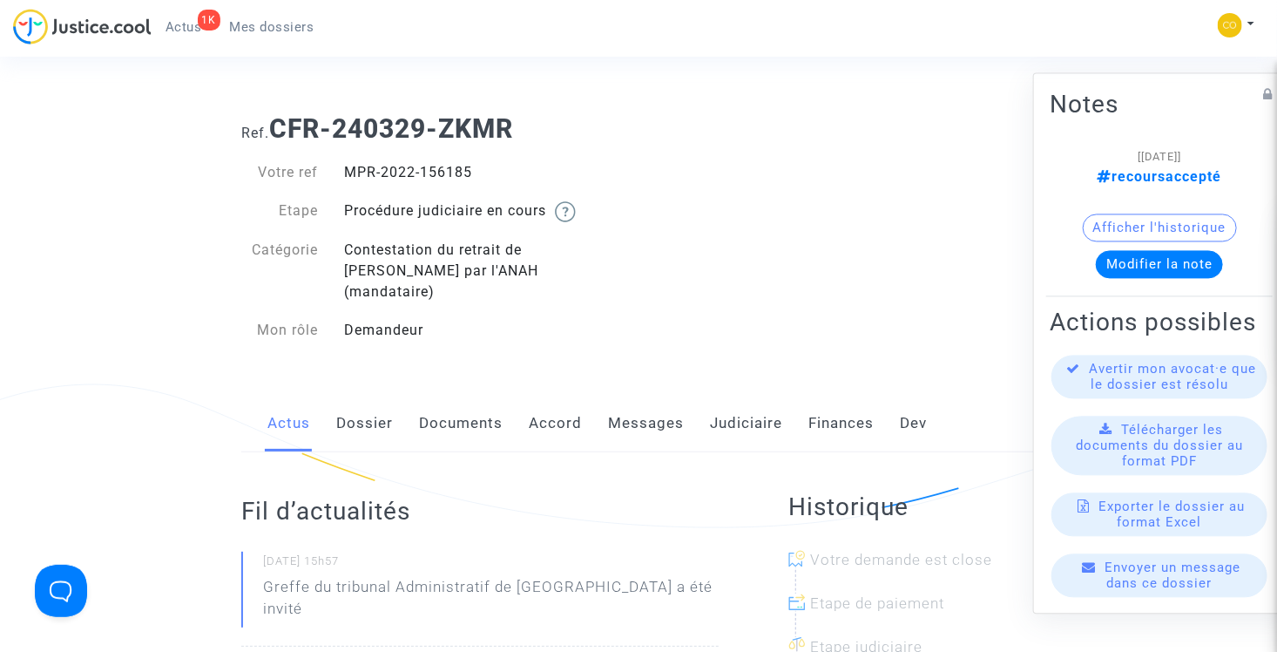
click at [245, 30] on span "Mes dossiers" at bounding box center [272, 27] width 84 height 16
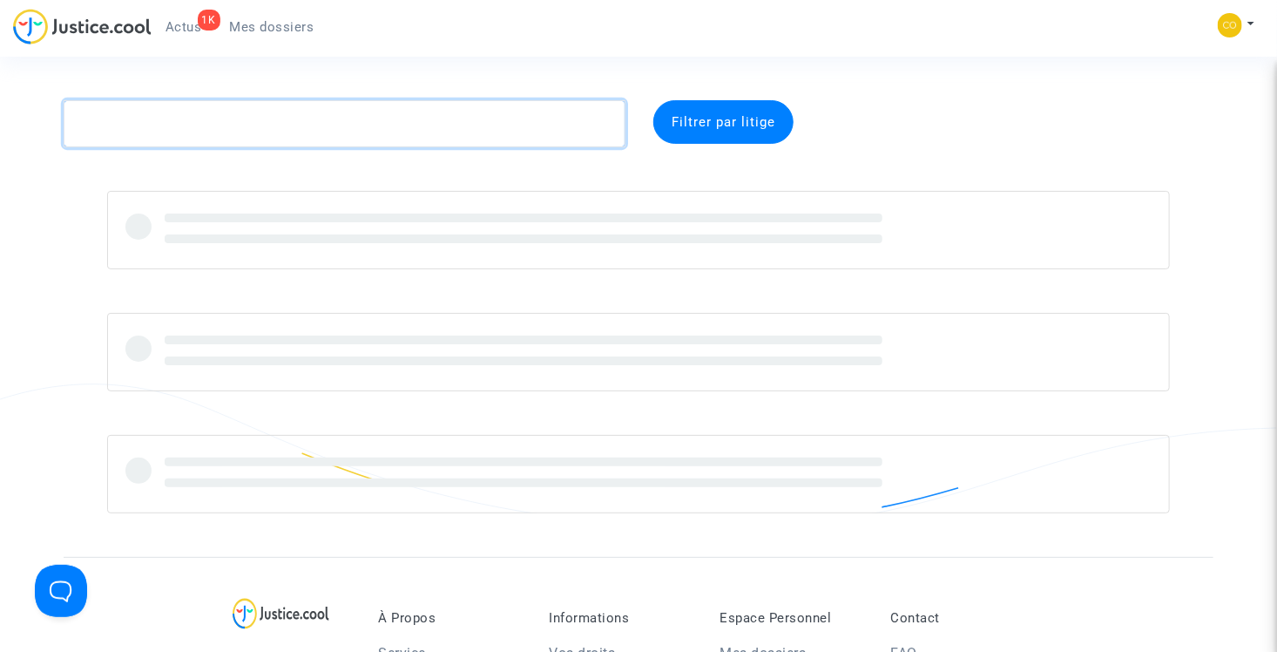
click at [284, 128] on textarea at bounding box center [345, 123] width 562 height 47
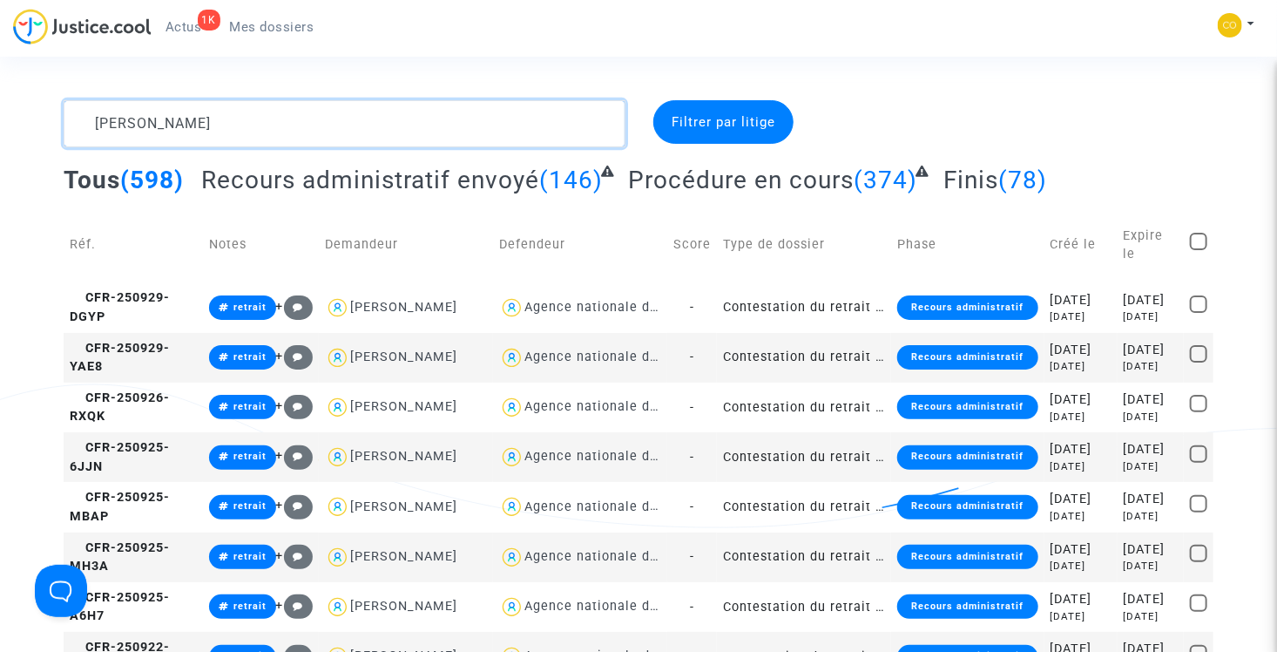
click at [476, 125] on textarea at bounding box center [345, 123] width 562 height 47
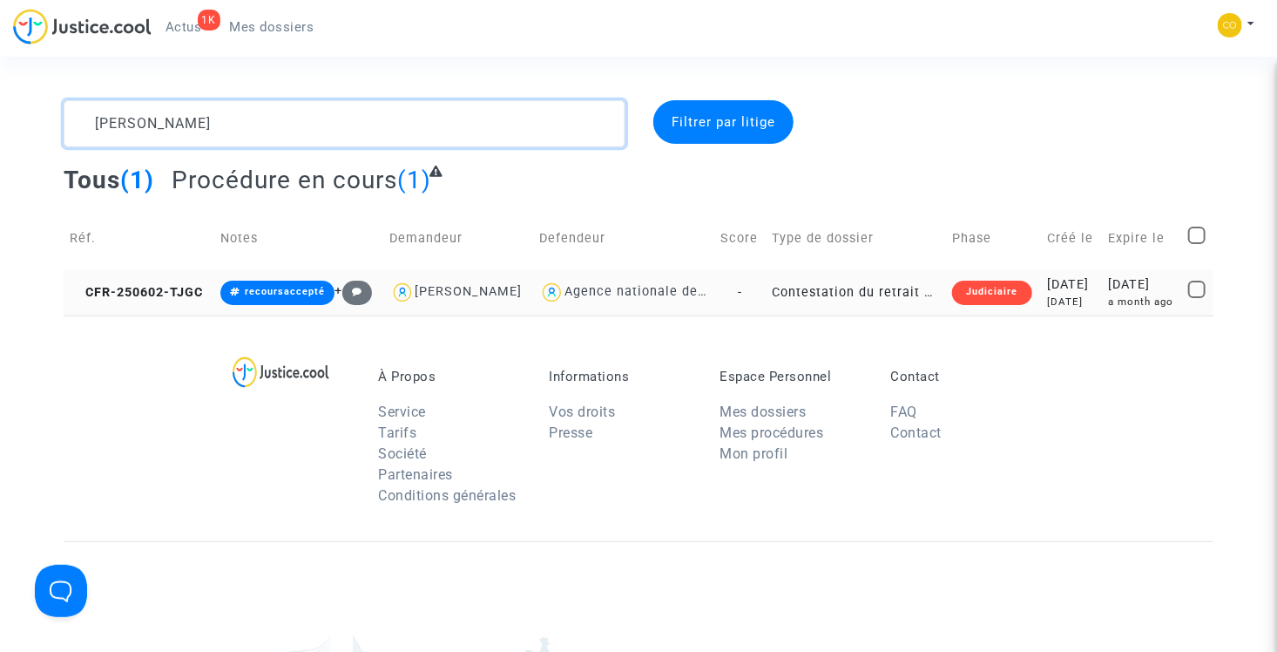
type textarea "walker"
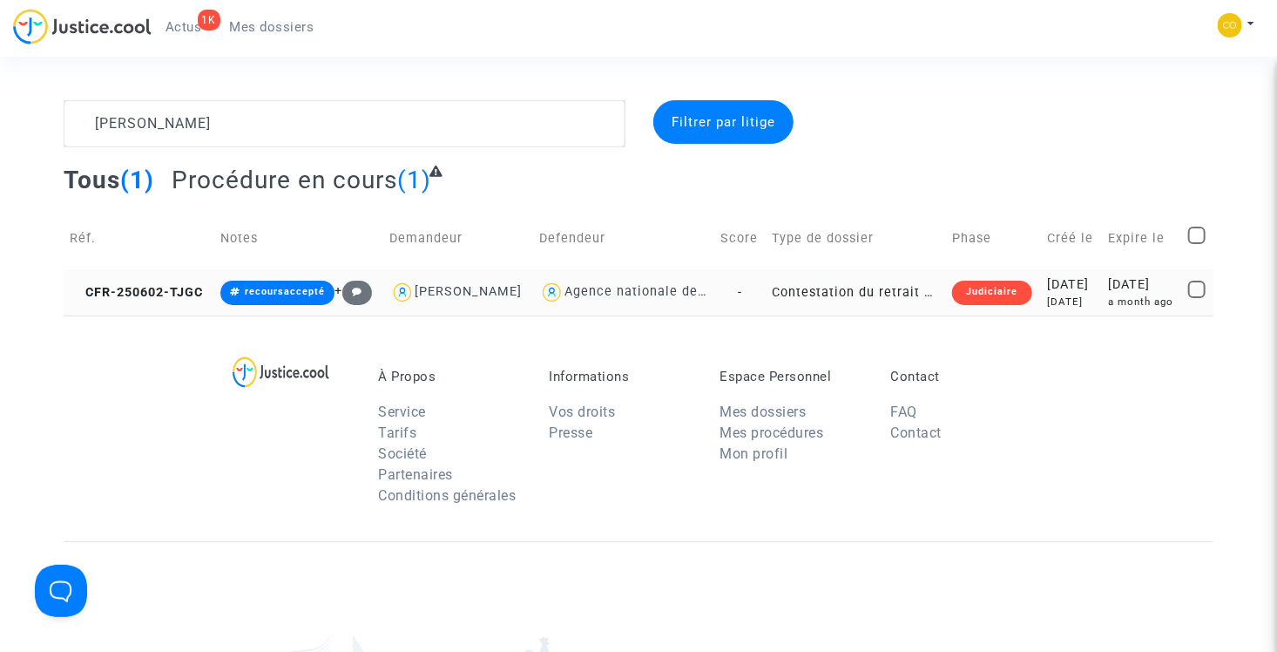
click at [861, 314] on td "Contestation du retrait de MaPrimeRénov par l'ANAH (mandataire)" at bounding box center [856, 292] width 180 height 46
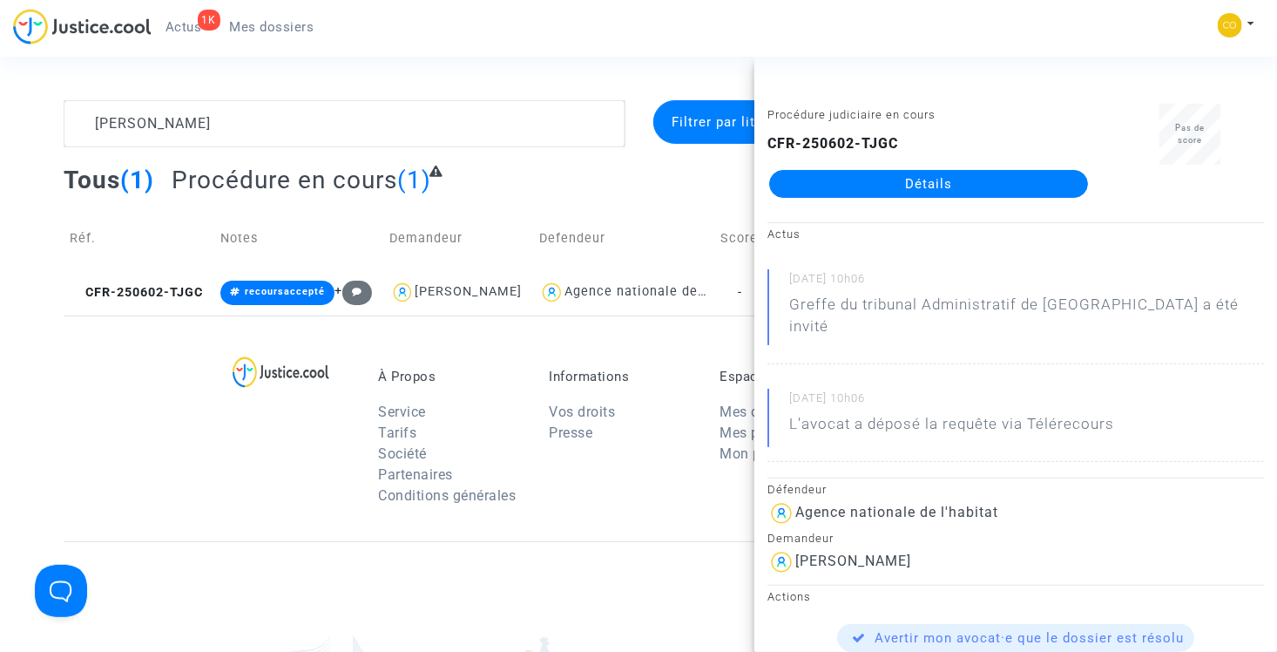
click at [924, 185] on link "Détails" at bounding box center [928, 184] width 319 height 28
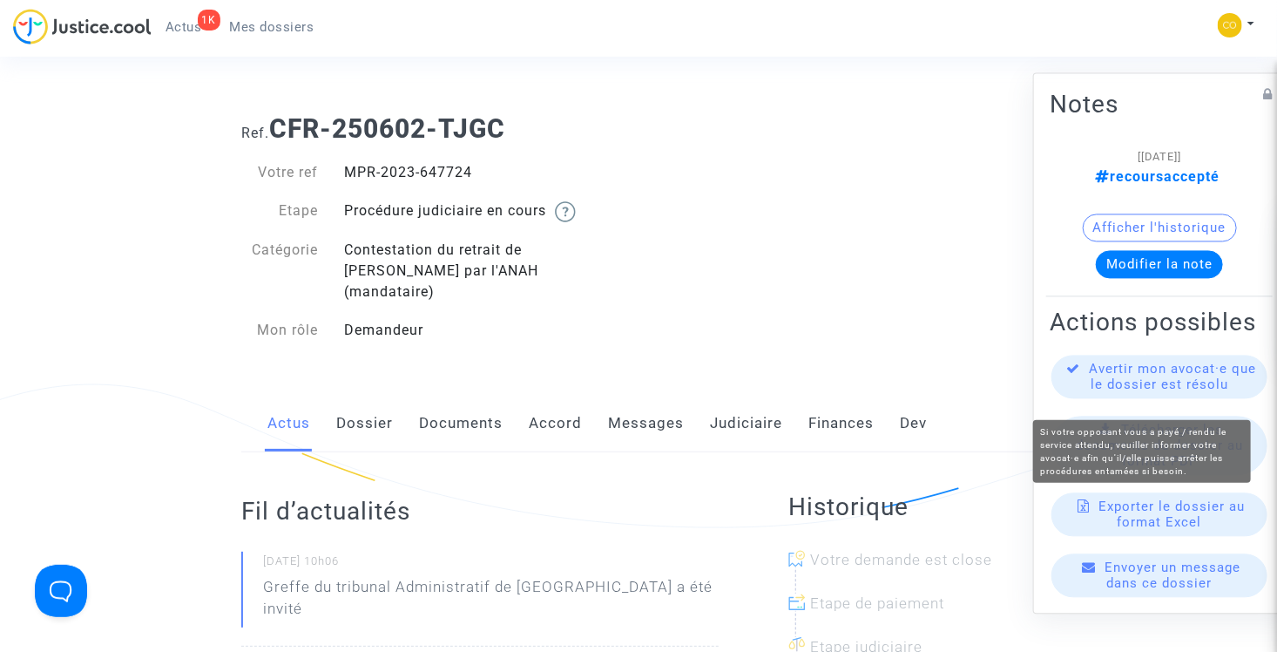
click at [1166, 387] on span "Avertir mon avocat·e que le dossier est résolu" at bounding box center [1173, 376] width 167 height 31
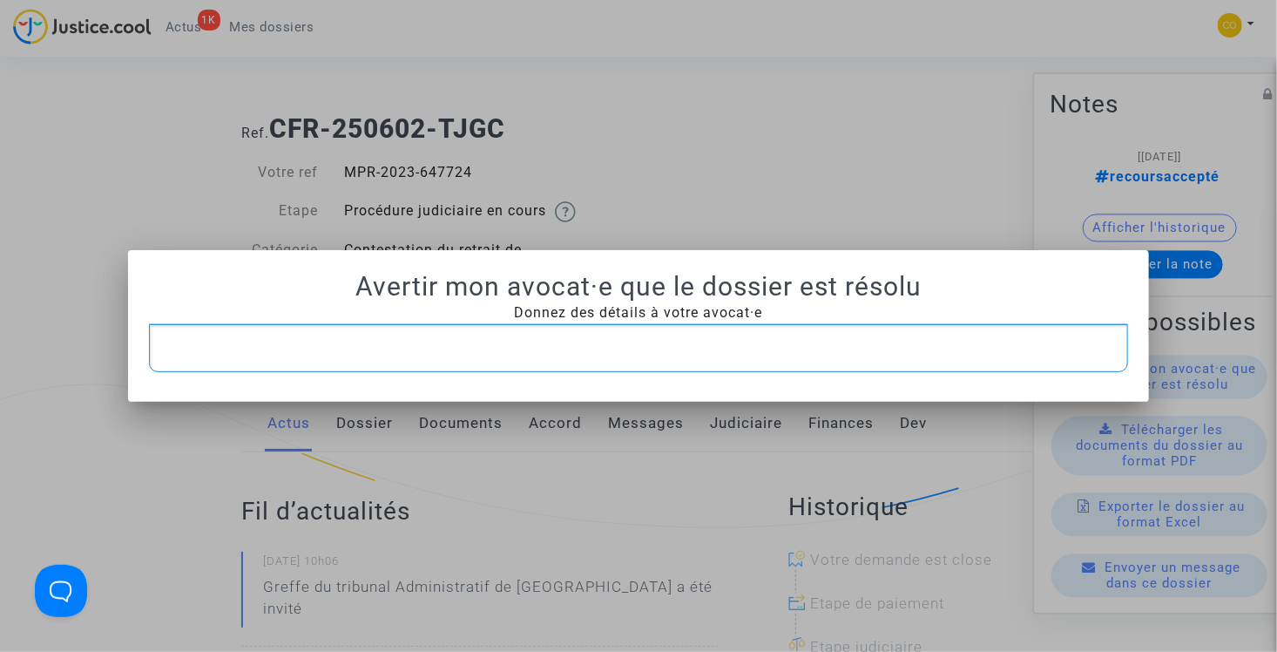
click at [579, 334] on div "Rich Text Editor, main" at bounding box center [639, 348] width 980 height 49
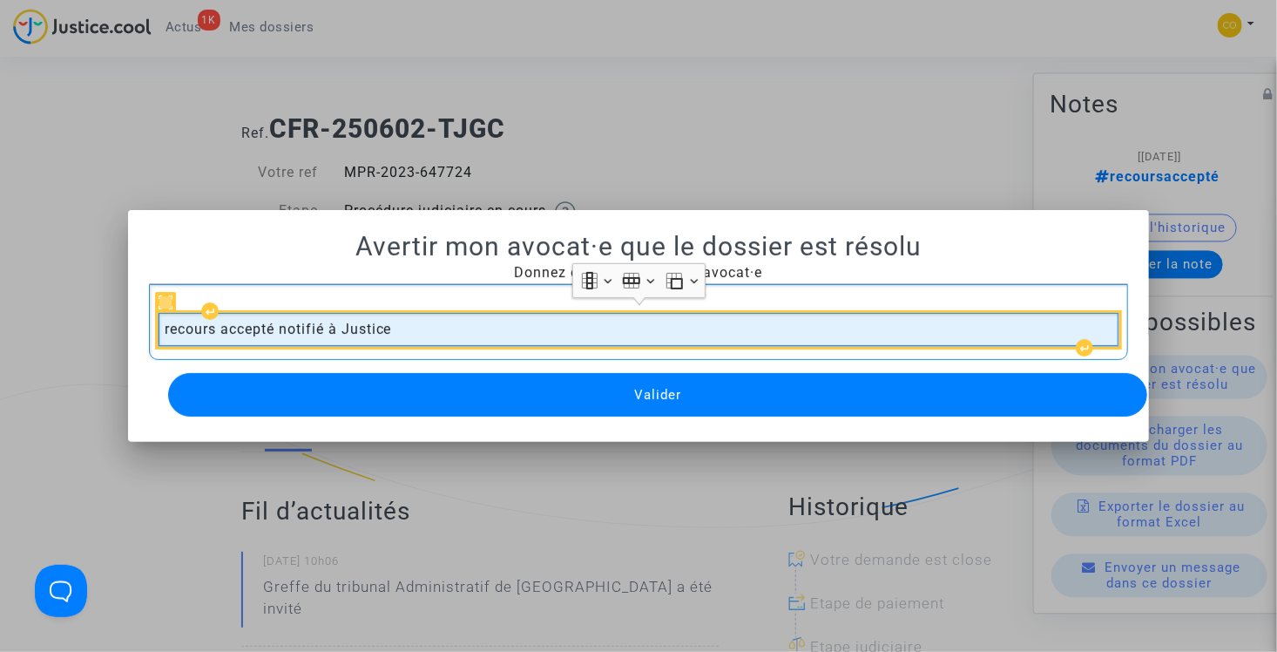
click at [499, 315] on td "recours accepté notifié à Justice" at bounding box center [639, 329] width 961 height 33
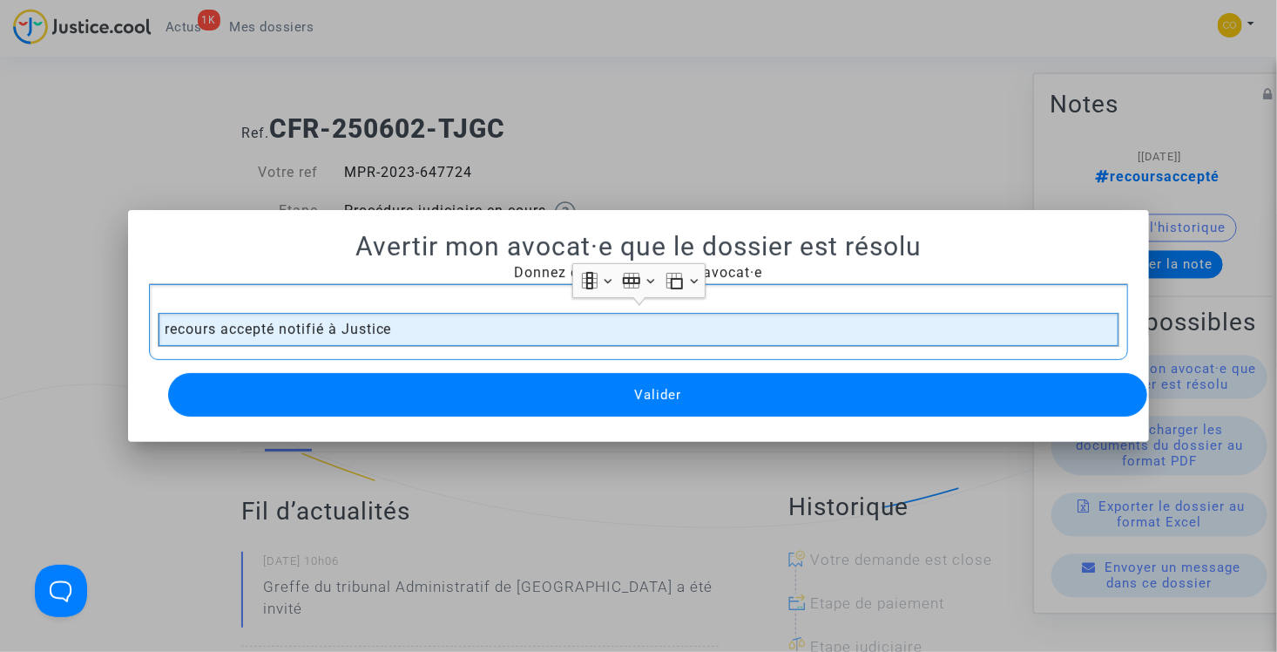
drag, startPoint x: 499, startPoint y: 315, endPoint x: 476, endPoint y: 294, distance: 31.4
click at [476, 294] on div "recours accepté notifié à Justice" at bounding box center [639, 322] width 980 height 76
click at [470, 287] on div "recours accepté notifié à Justice" at bounding box center [639, 322] width 980 height 76
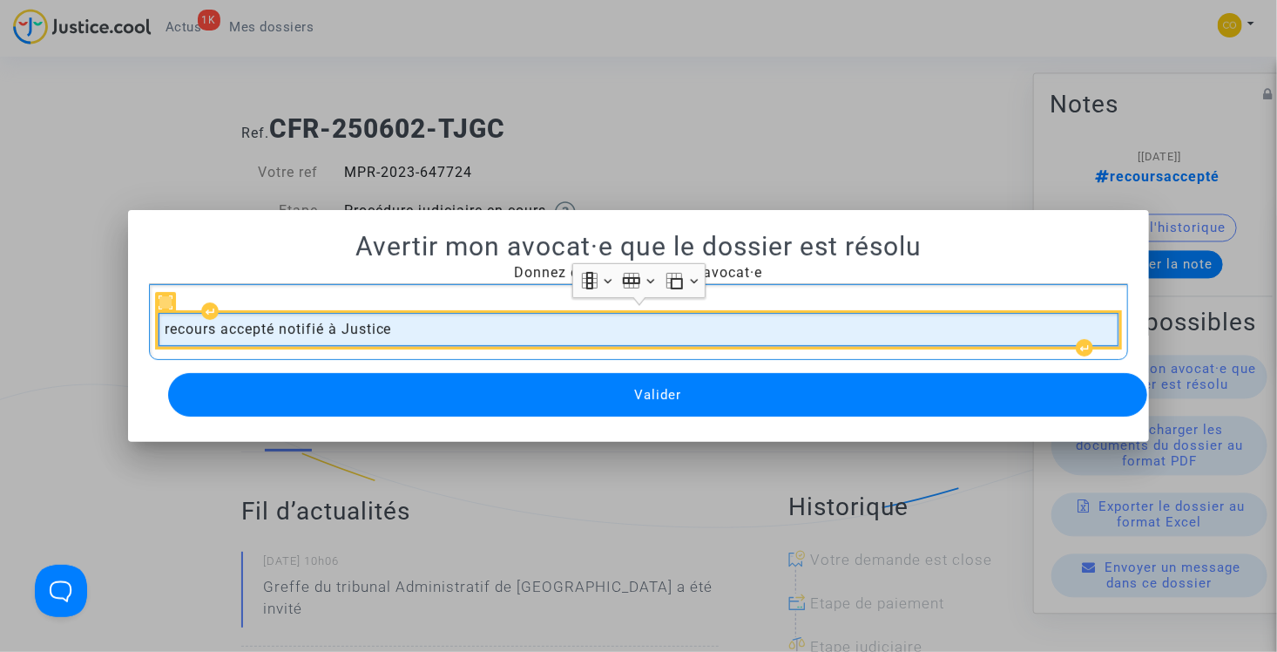
click at [443, 326] on td "recours accepté notifié à Justice" at bounding box center [639, 329] width 961 height 33
click at [442, 327] on td "recours accepté notifié à Justice" at bounding box center [639, 329] width 961 height 33
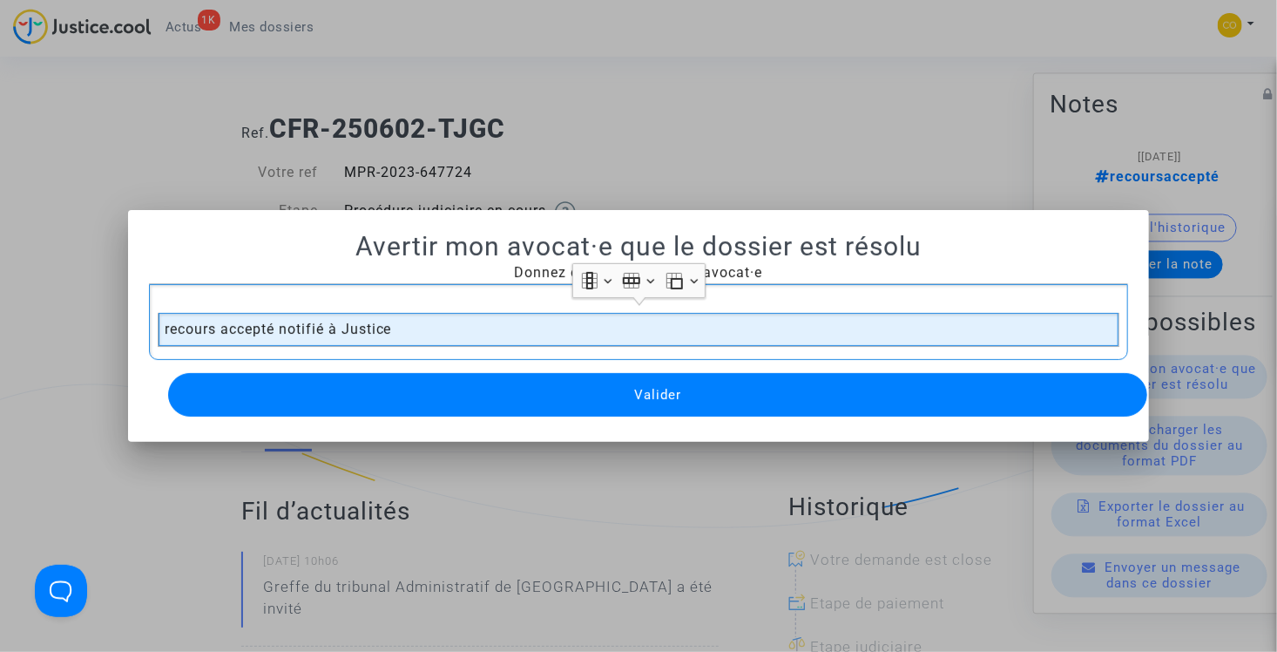
click at [483, 155] on div at bounding box center [638, 326] width 1277 height 652
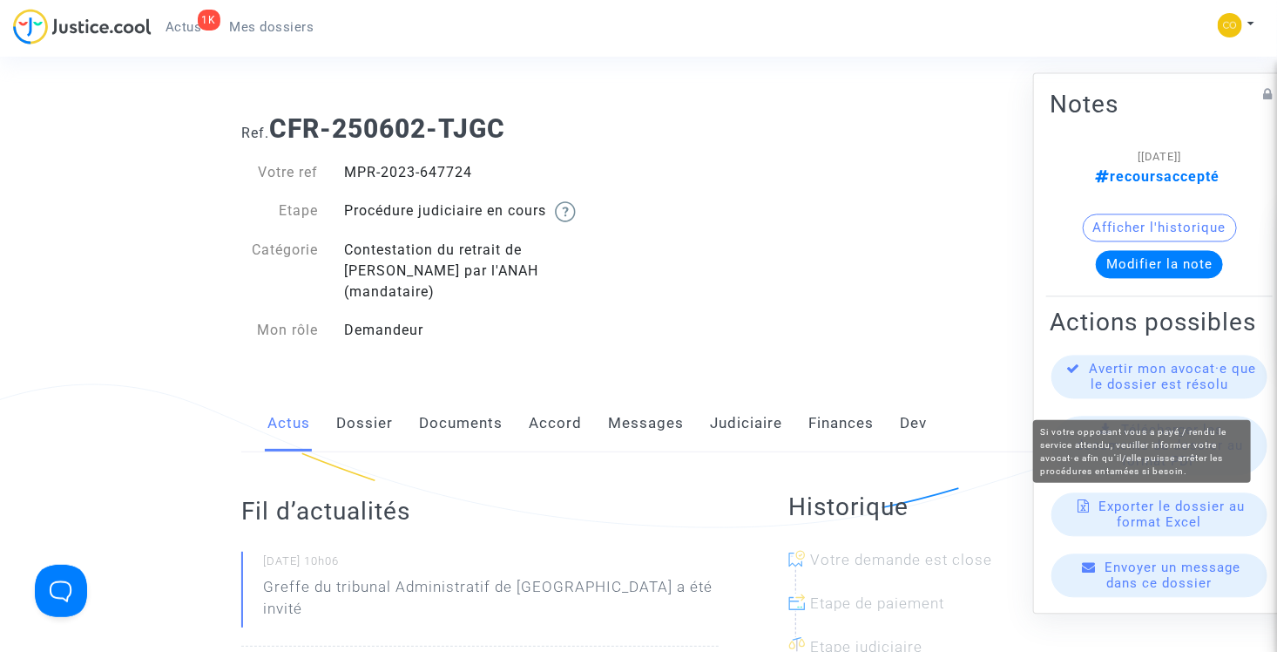
click at [1189, 380] on span "Avertir mon avocat·e que le dossier est résolu" at bounding box center [1173, 376] width 167 height 31
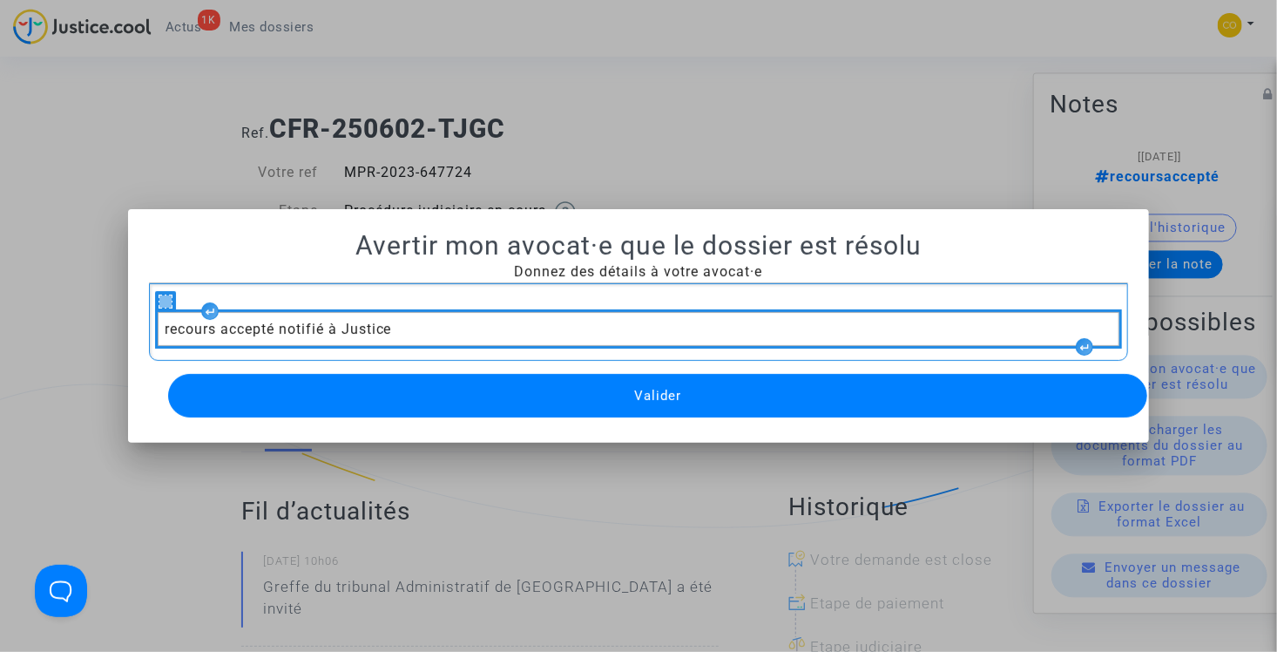
click at [503, 283] on div "recours accepté notifié à Justice" at bounding box center [639, 322] width 980 height 78
drag, startPoint x: 481, startPoint y: 303, endPoint x: 478, endPoint y: 341, distance: 37.5
click at [478, 341] on div "recours accepté notifié à Justice" at bounding box center [639, 322] width 980 height 78
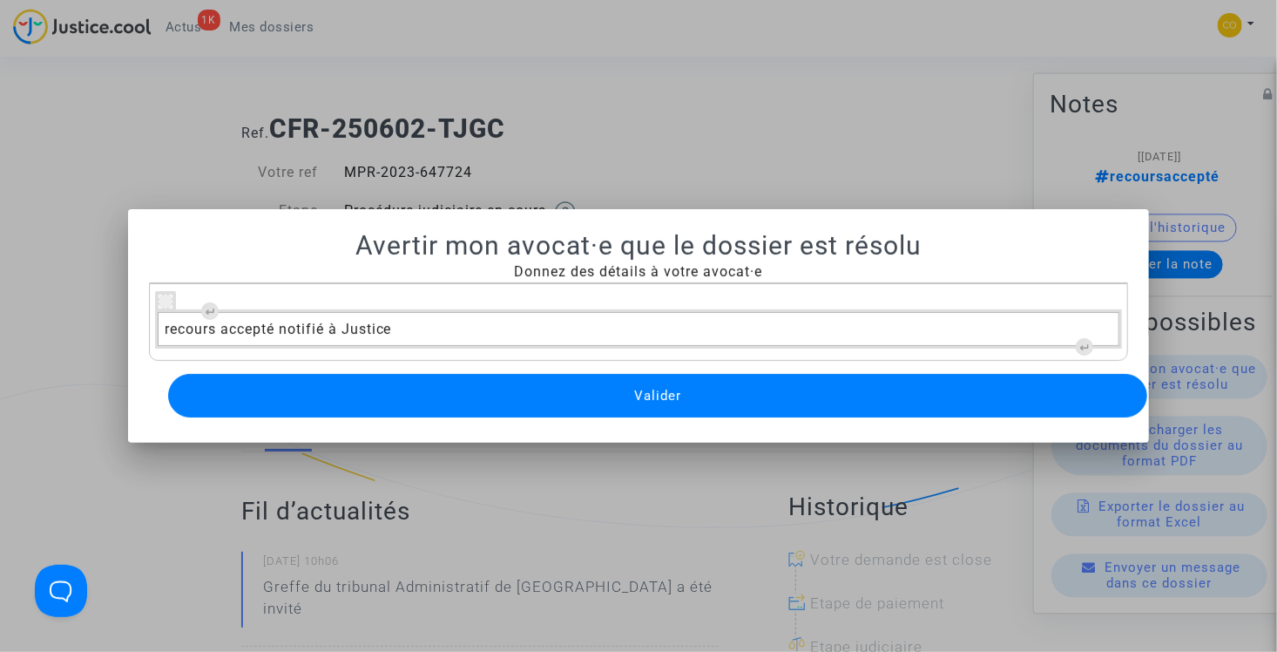
click at [526, 153] on div at bounding box center [638, 326] width 1277 height 652
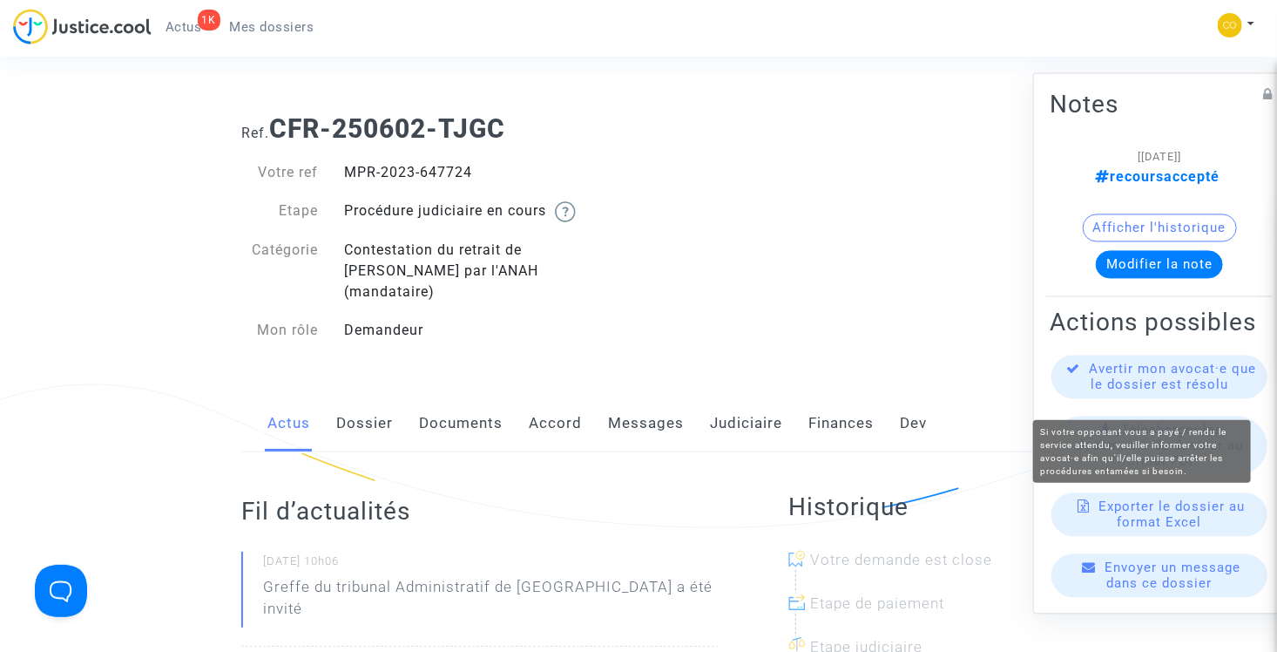
click at [1154, 393] on span "Avertir mon avocat·e que le dossier est résolu" at bounding box center [1173, 376] width 167 height 31
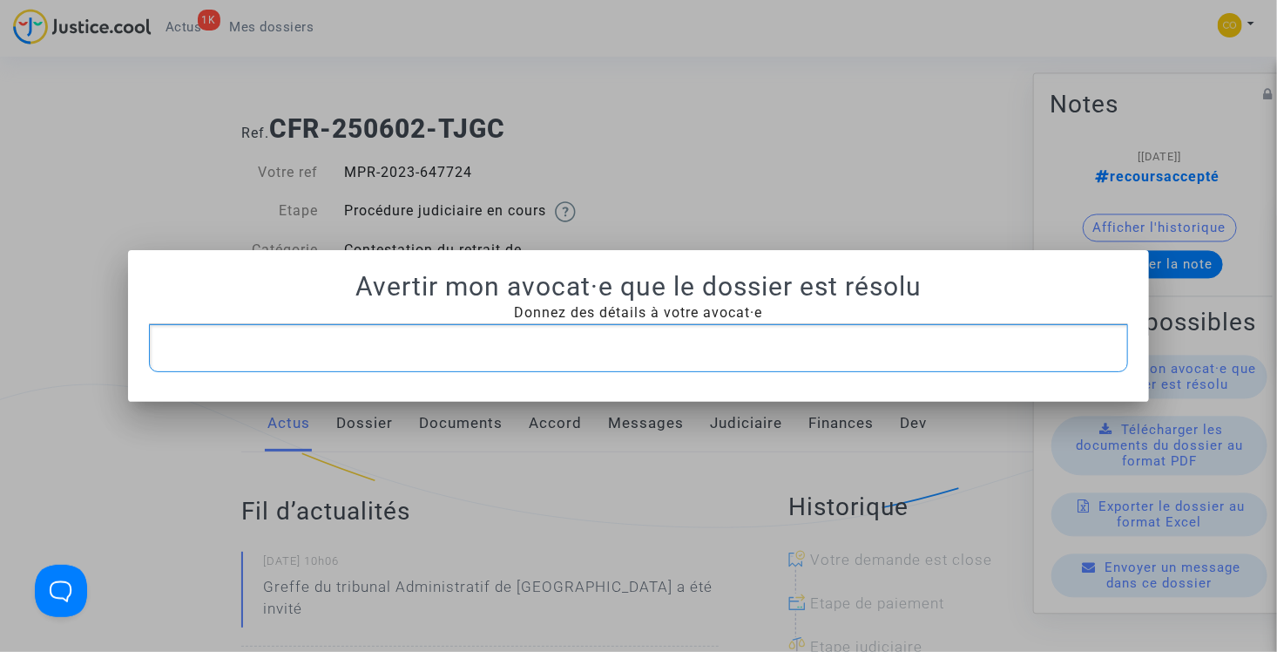
click at [420, 332] on div "Rich Text Editor, main" at bounding box center [639, 348] width 980 height 49
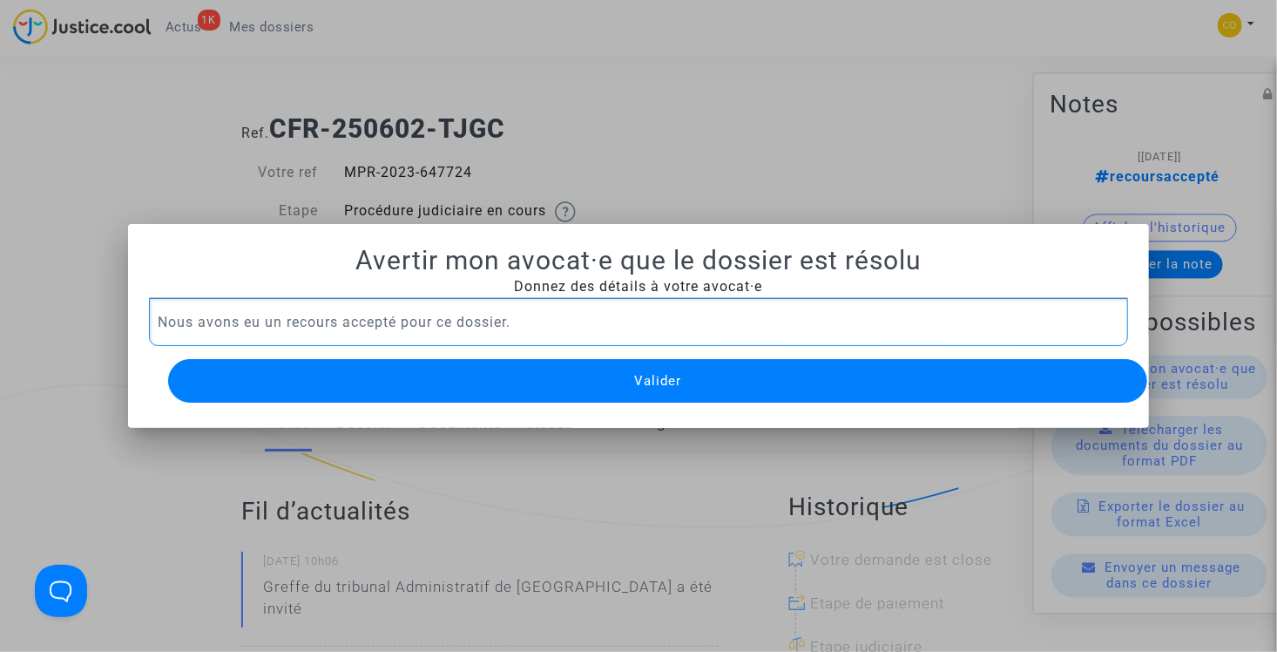
click at [560, 365] on button "Valider" at bounding box center [658, 381] width 980 height 44
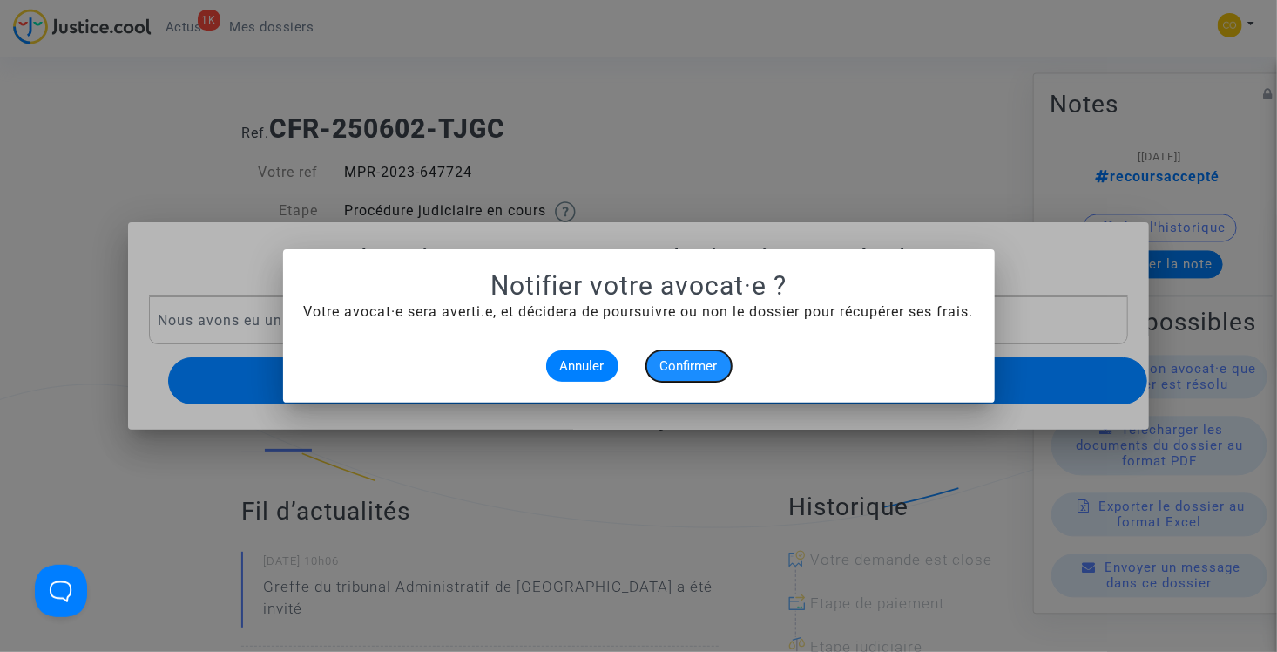
click at [672, 368] on span "Confirmer" at bounding box center [688, 366] width 57 height 16
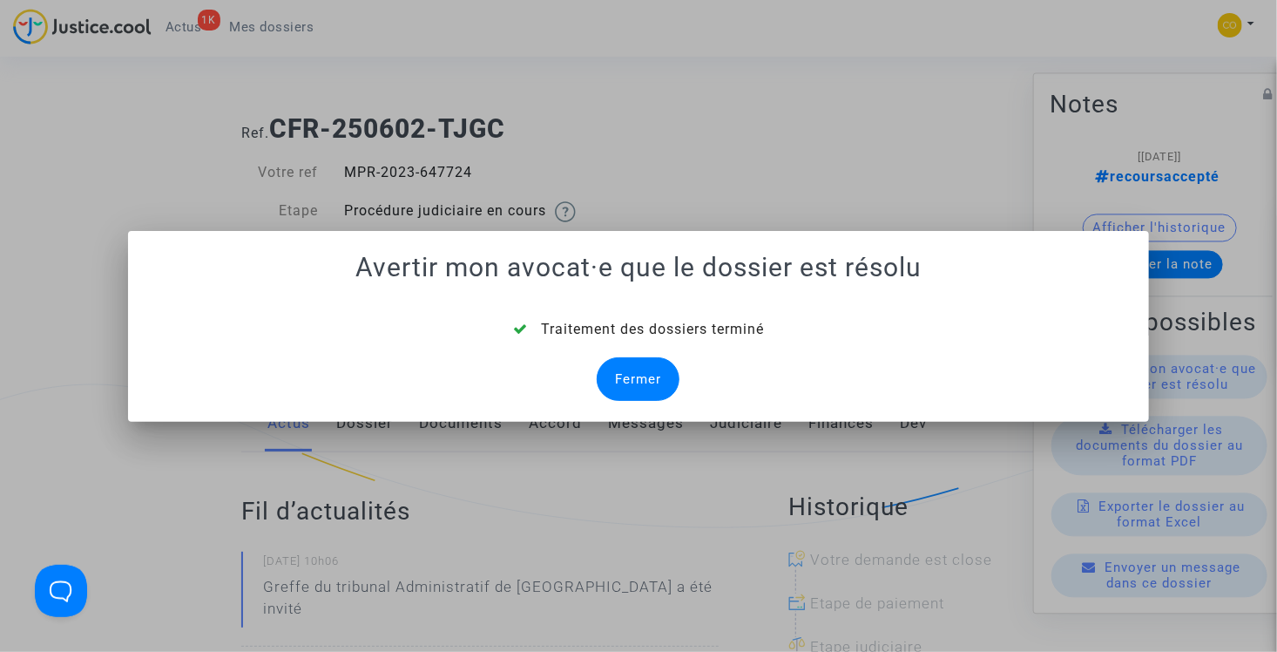
click at [635, 373] on div "Fermer" at bounding box center [638, 379] width 83 height 44
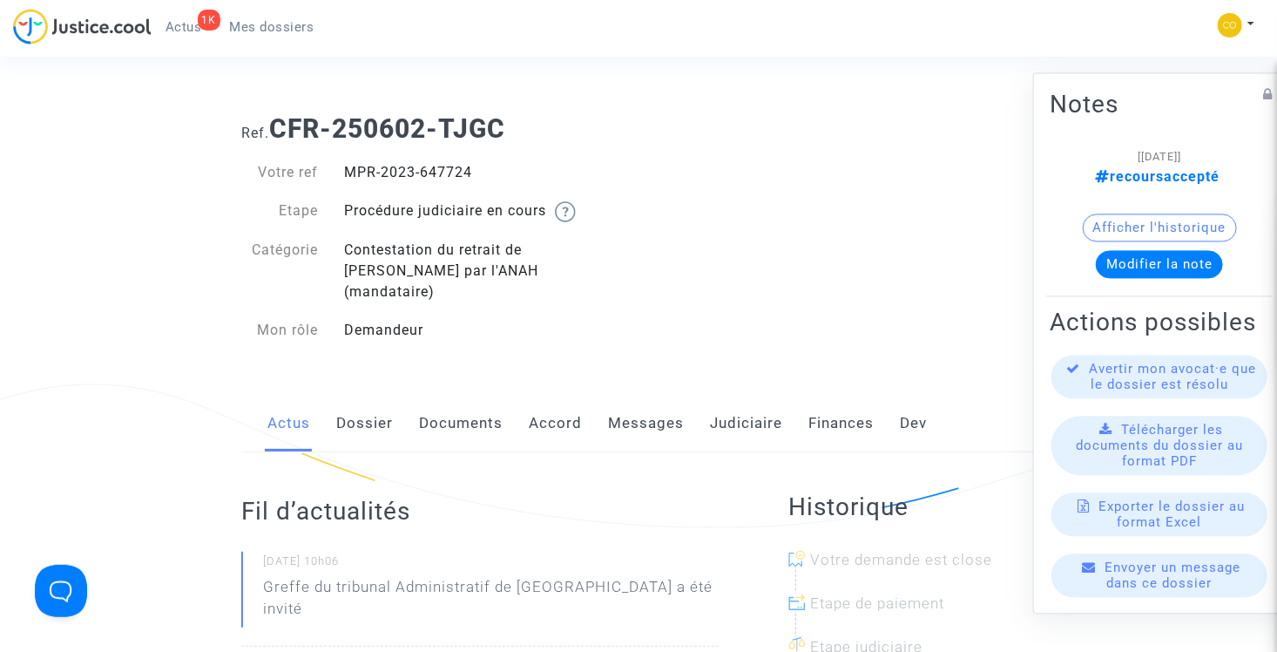
click at [276, 16] on link "Mes dossiers" at bounding box center [272, 27] width 112 height 26
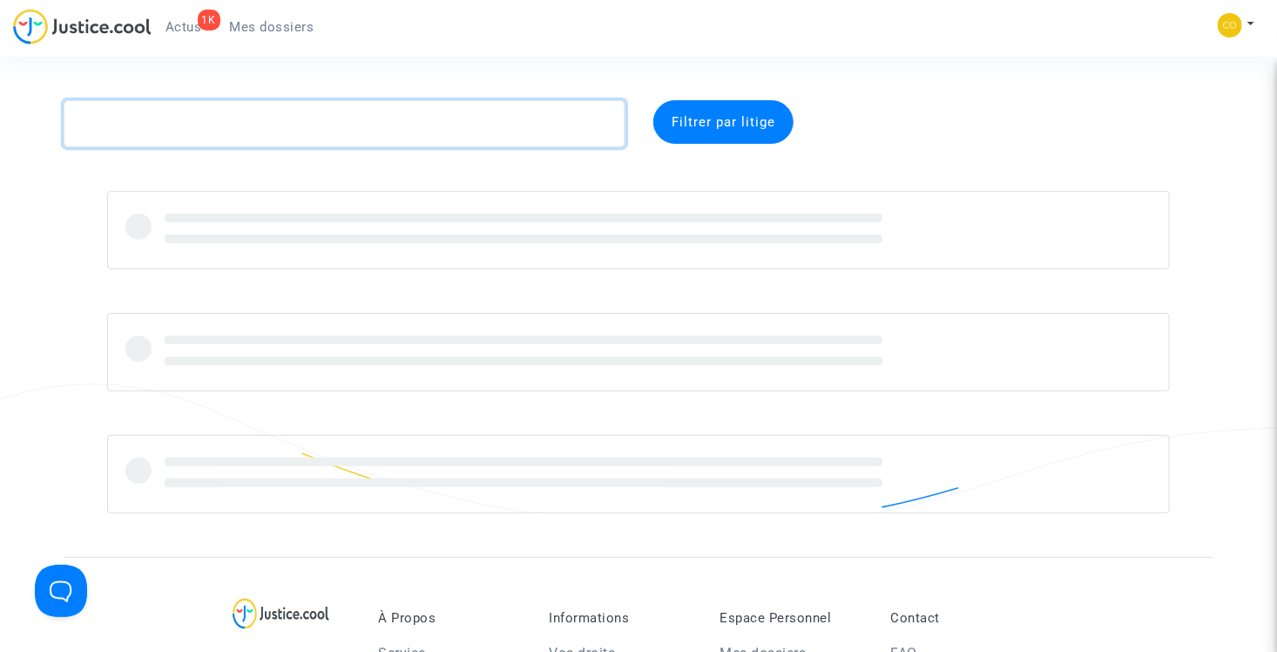
click at [332, 132] on textarea at bounding box center [345, 123] width 562 height 47
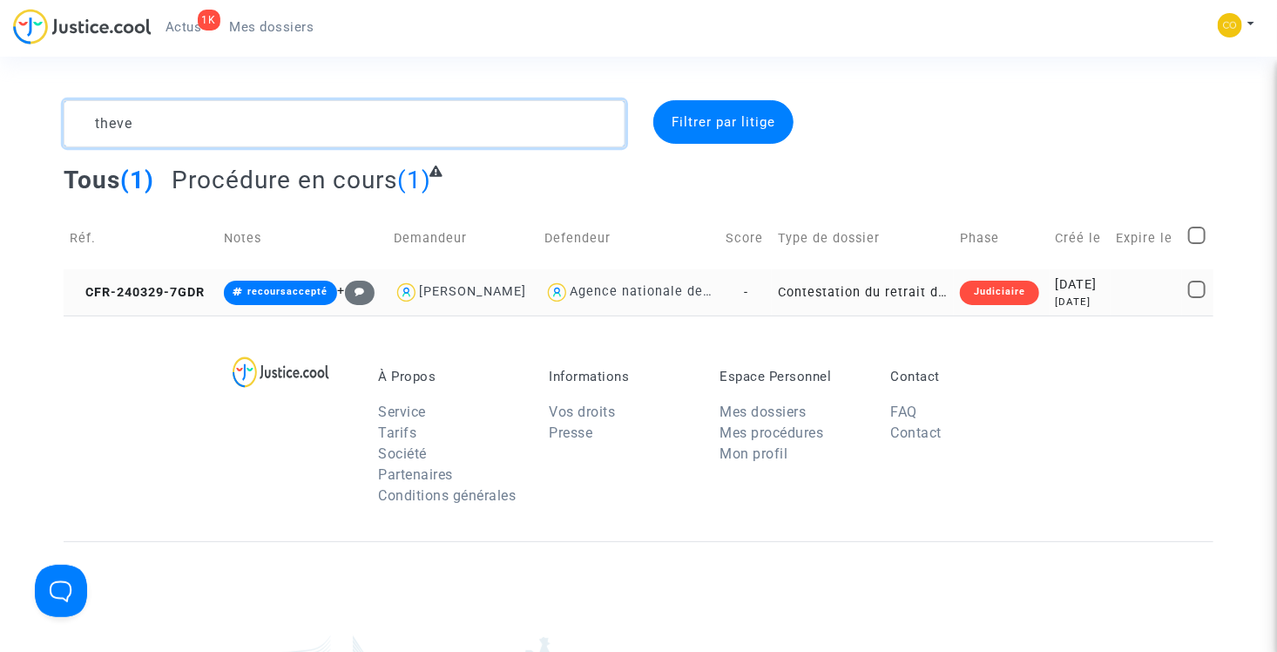
type textarea "theve"
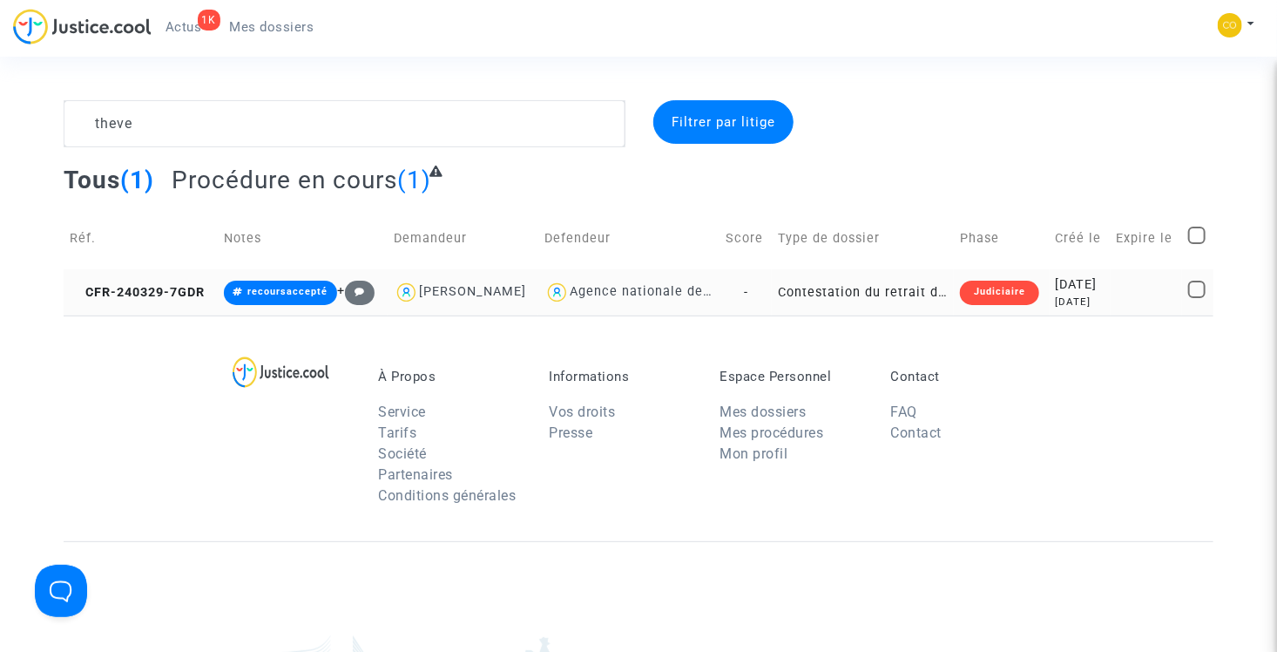
click at [857, 308] on td "Contestation du retrait de MaPrimeRénov par l'ANAH (mandataire)" at bounding box center [863, 292] width 182 height 46
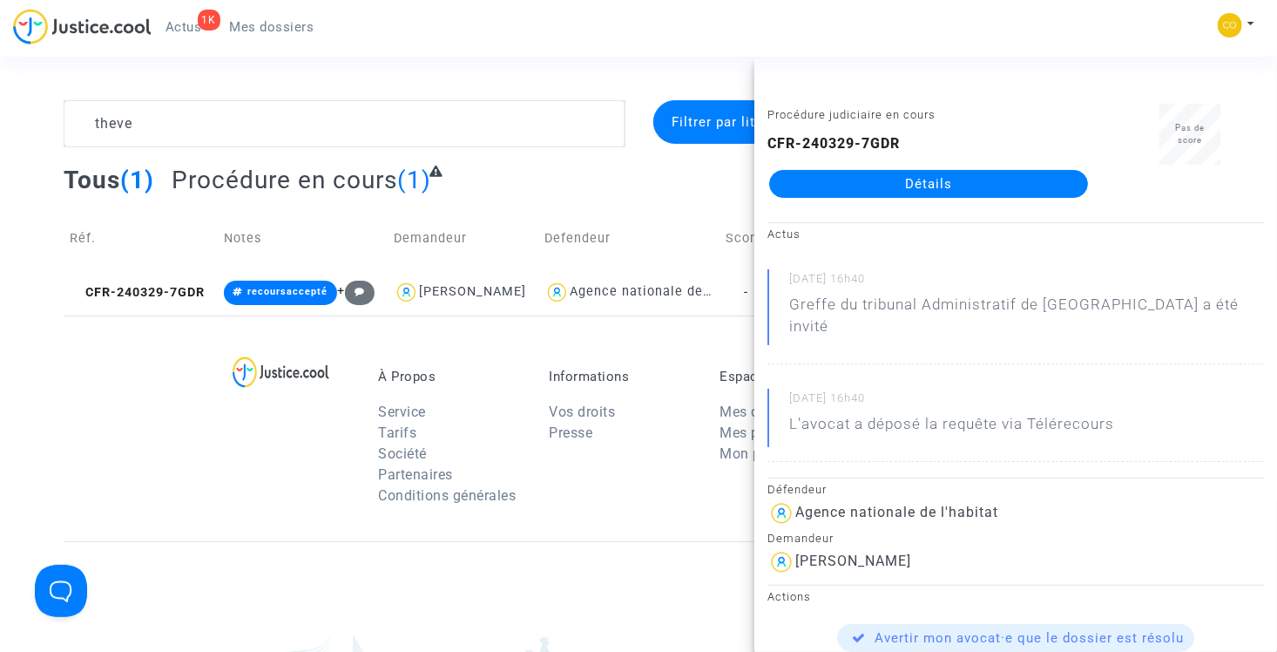
click at [868, 179] on link "Détails" at bounding box center [928, 184] width 319 height 28
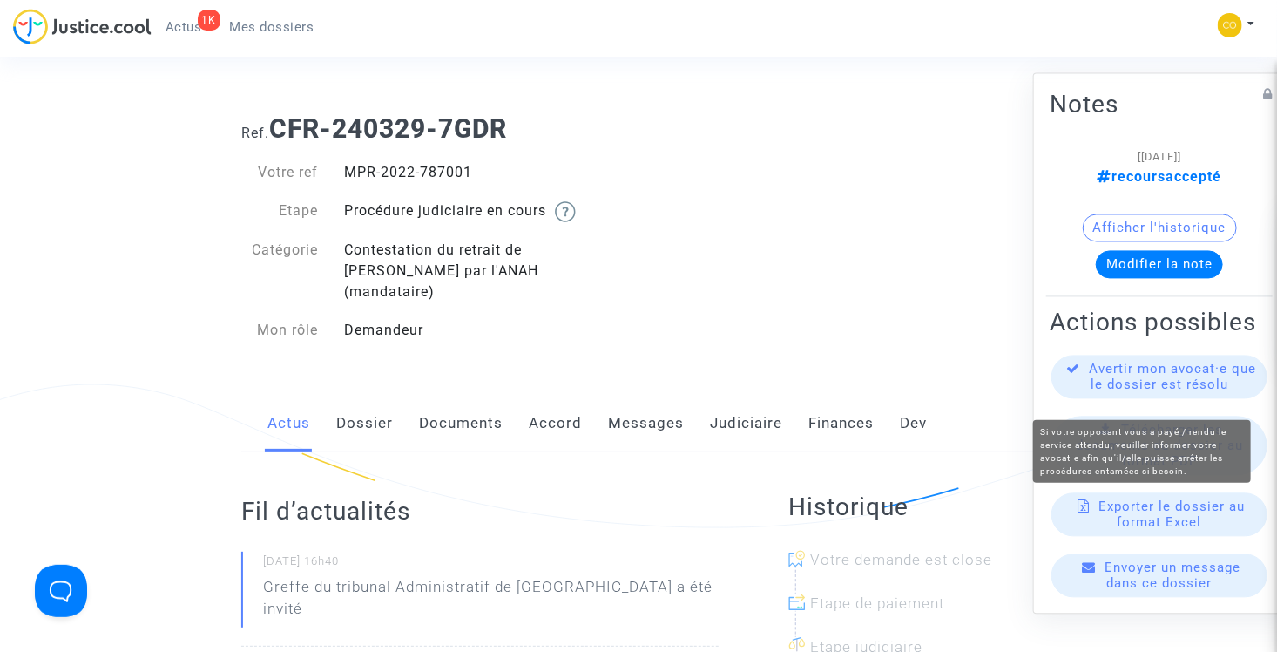
click at [1149, 393] on span "Avertir mon avocat·e que le dossier est résolu" at bounding box center [1173, 376] width 167 height 31
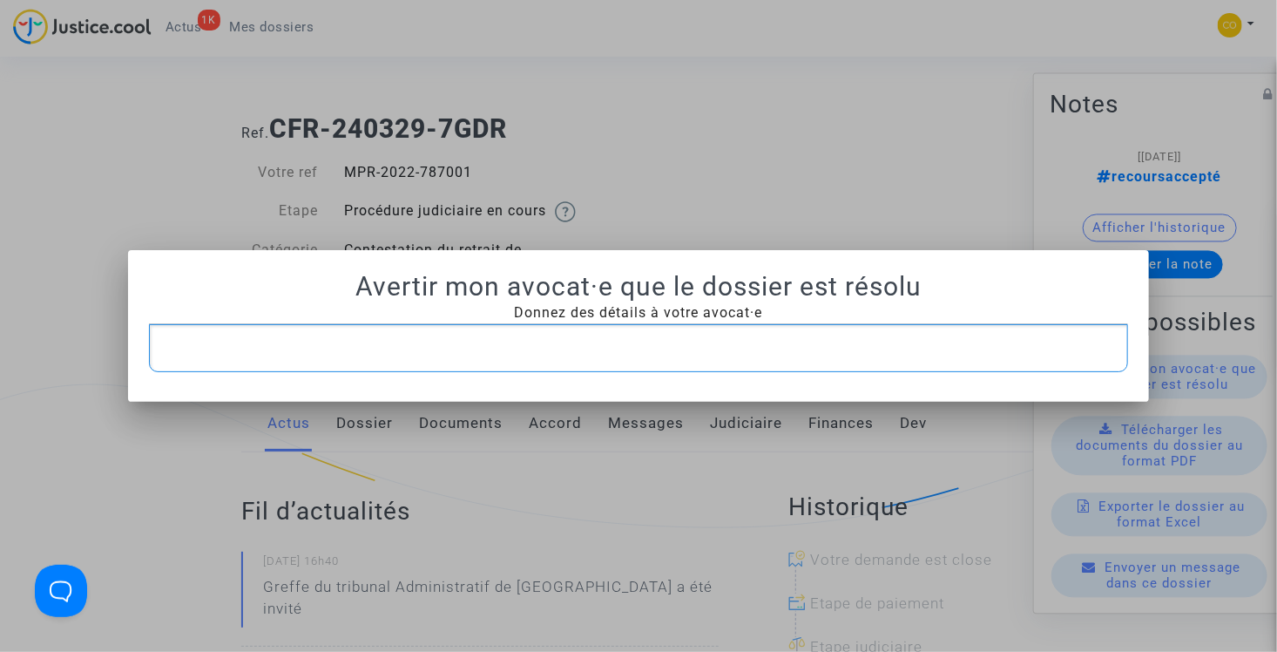
drag, startPoint x: 463, startPoint y: 360, endPoint x: 392, endPoint y: 338, distance: 73.8
click at [398, 344] on p "Rich Text Editor, main" at bounding box center [639, 348] width 962 height 22
click at [392, 338] on p "Rich Text Editor, main" at bounding box center [639, 348] width 962 height 22
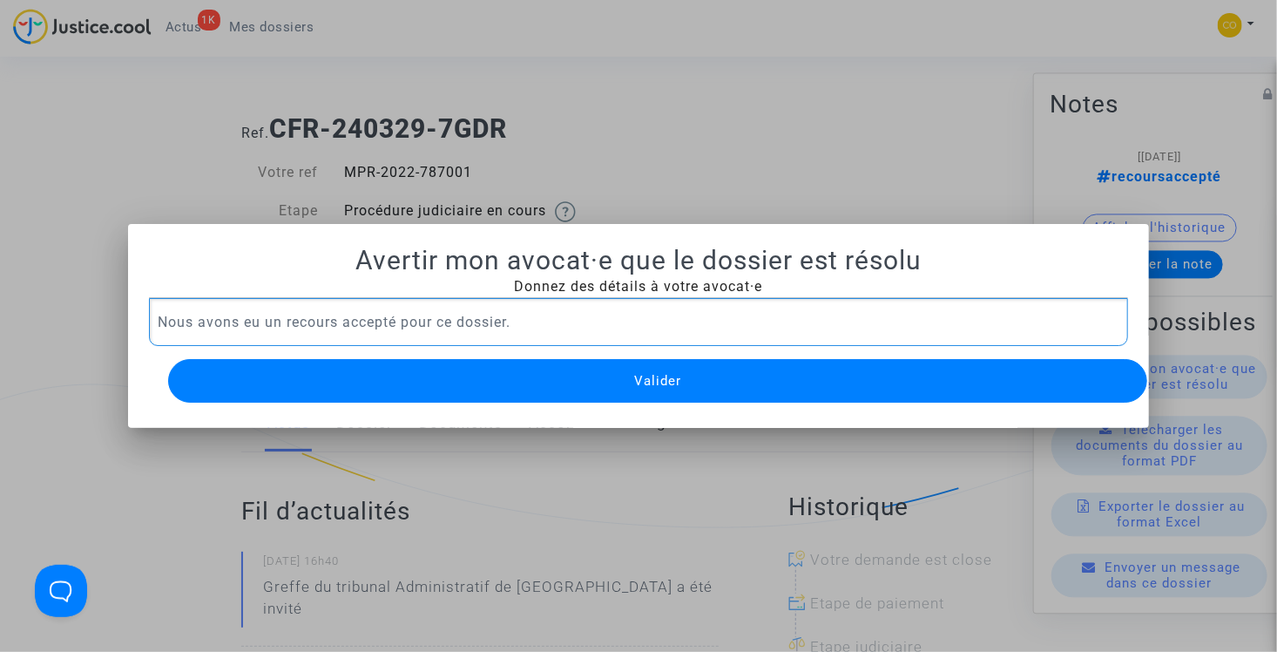
drag, startPoint x: 554, startPoint y: 307, endPoint x: 148, endPoint y: 306, distance: 405.9
click at [149, 306] on div "Nous avons eu un recours accepté pour ce dossier." at bounding box center [639, 322] width 980 height 49
copy p "Nous avons eu un recours accepté pour ce dossier."
click at [673, 380] on span "Valider" at bounding box center [657, 381] width 47 height 16
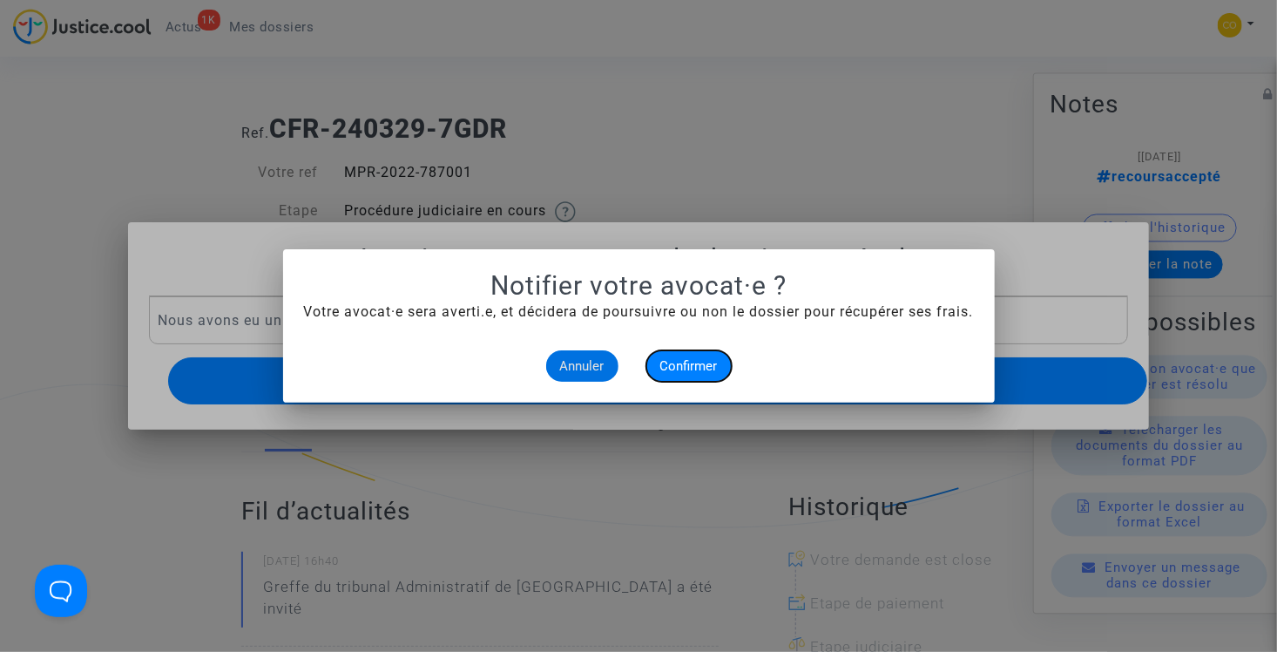
click at [699, 371] on span "Confirmer" at bounding box center [688, 366] width 57 height 16
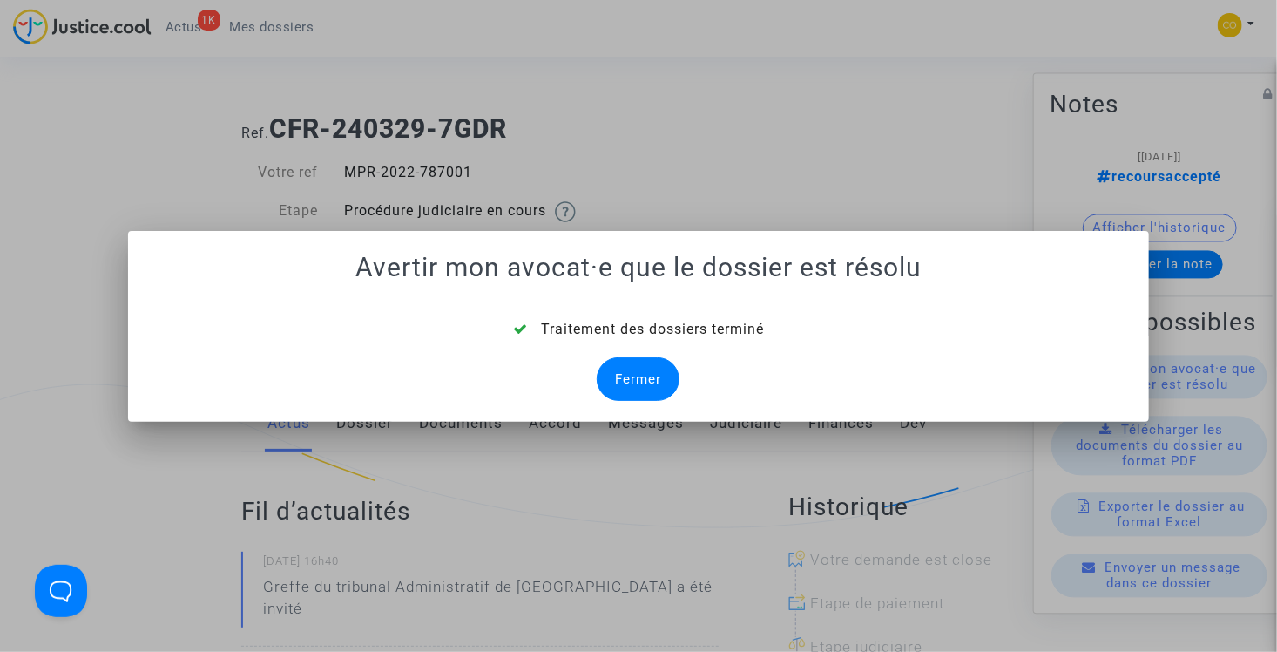
click at [656, 375] on div "Fermer" at bounding box center [638, 379] width 83 height 44
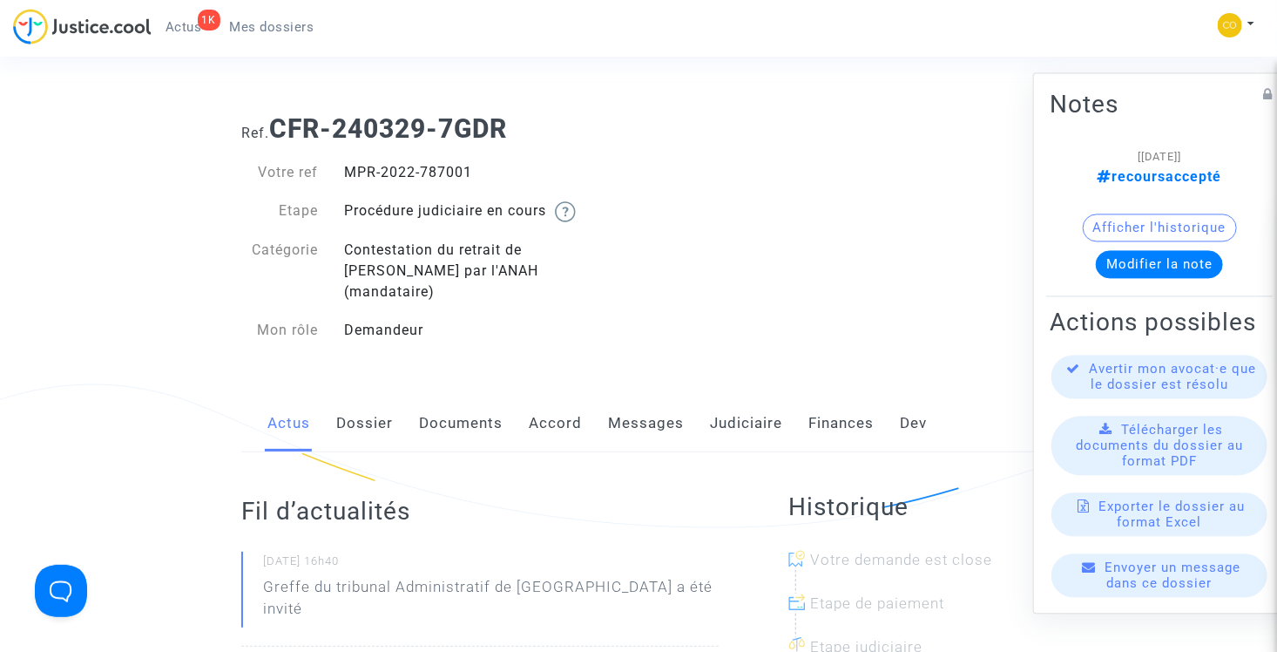
click at [285, 30] on span "Mes dossiers" at bounding box center [272, 27] width 84 height 16
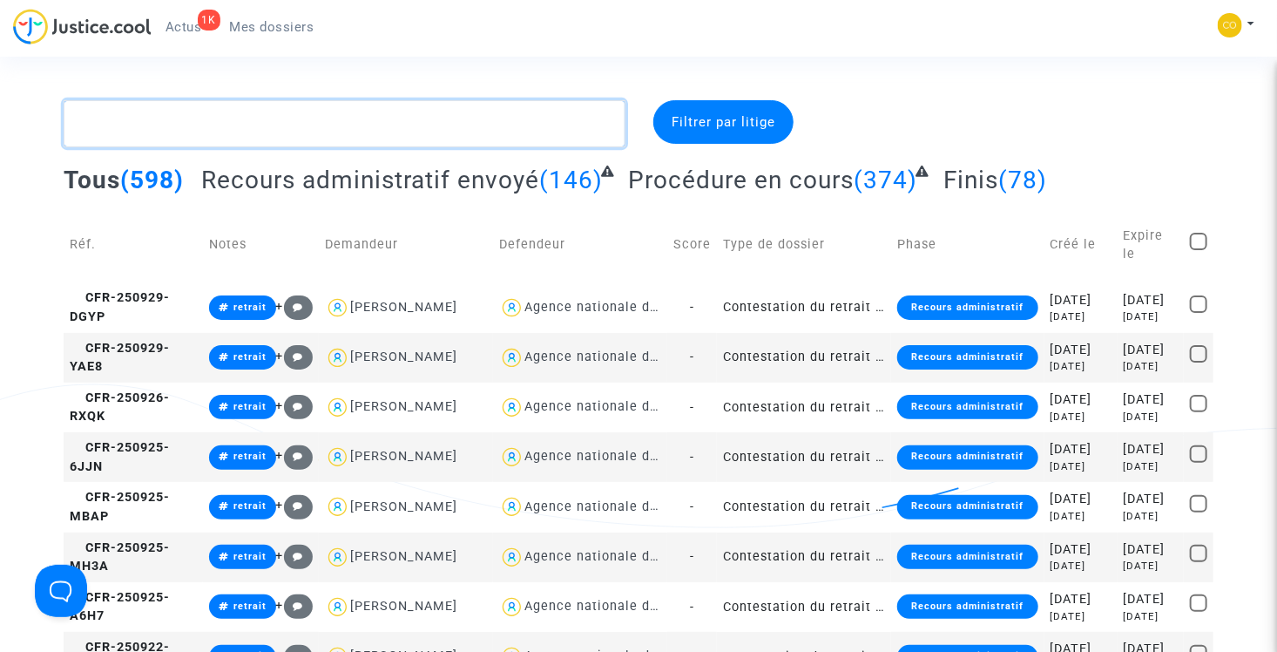
click at [269, 125] on textarea at bounding box center [345, 123] width 562 height 47
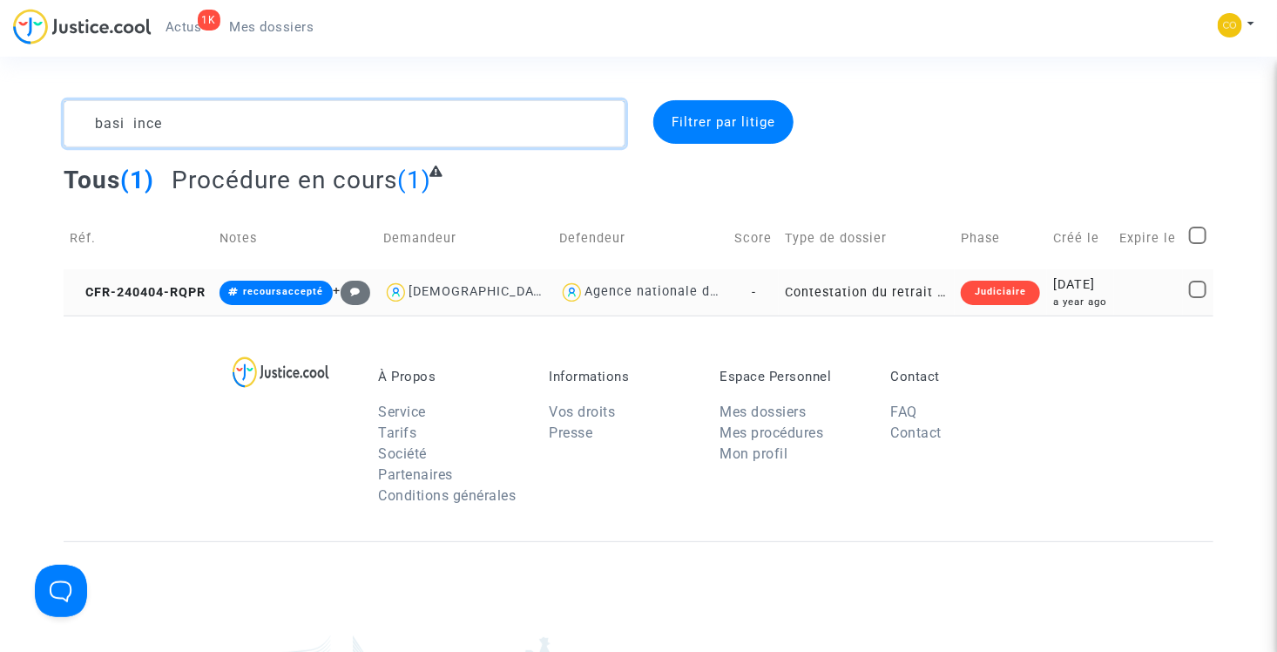
type textarea "basi ince"
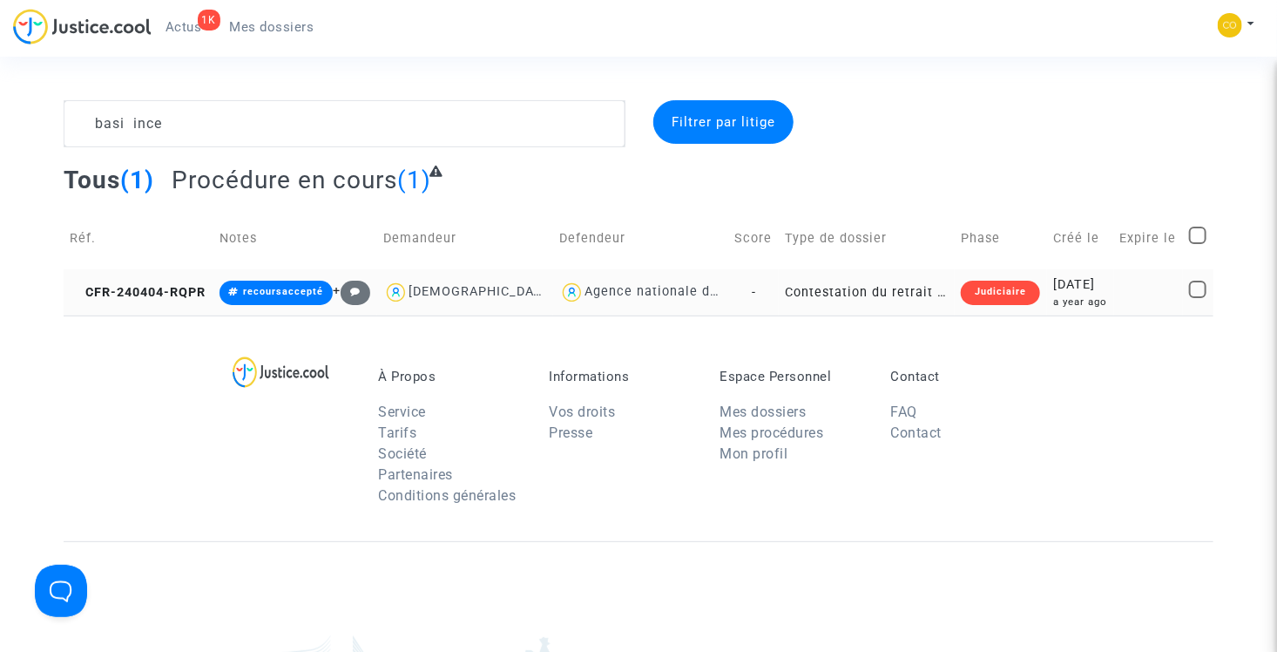
click at [884, 286] on td "Contestation du retrait de MaPrimeRénov par l'ANAH (mandataire)" at bounding box center [867, 292] width 176 height 46
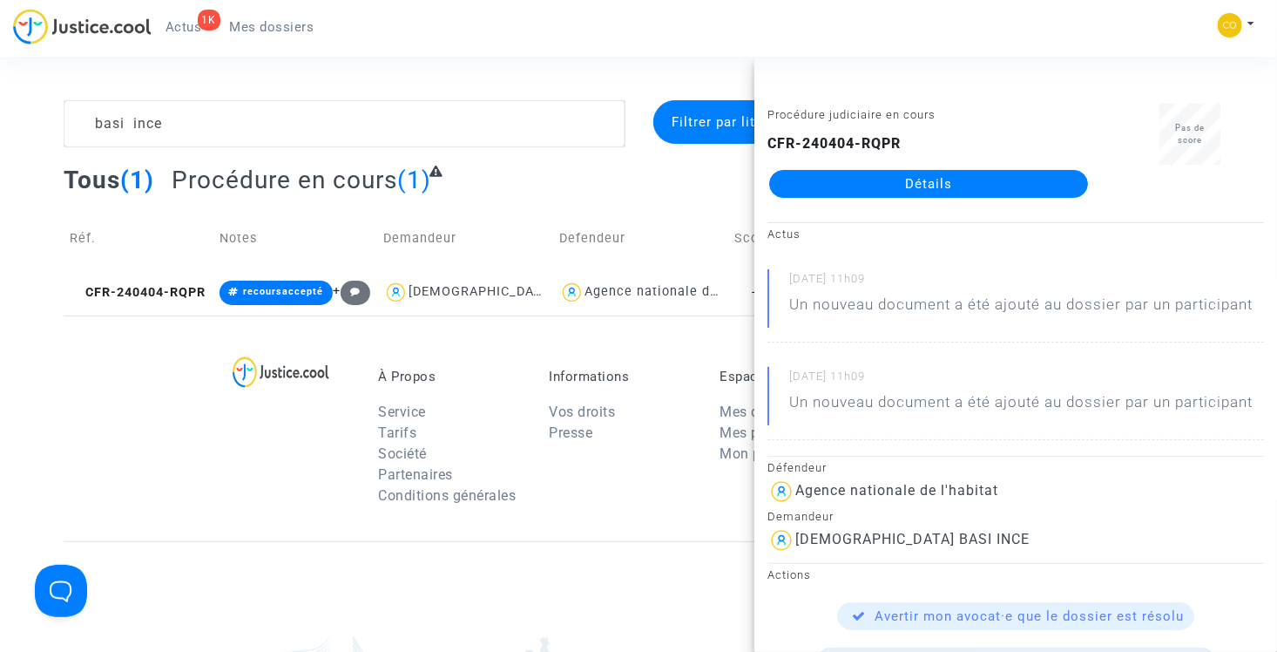
click at [907, 186] on link "Détails" at bounding box center [928, 184] width 319 height 28
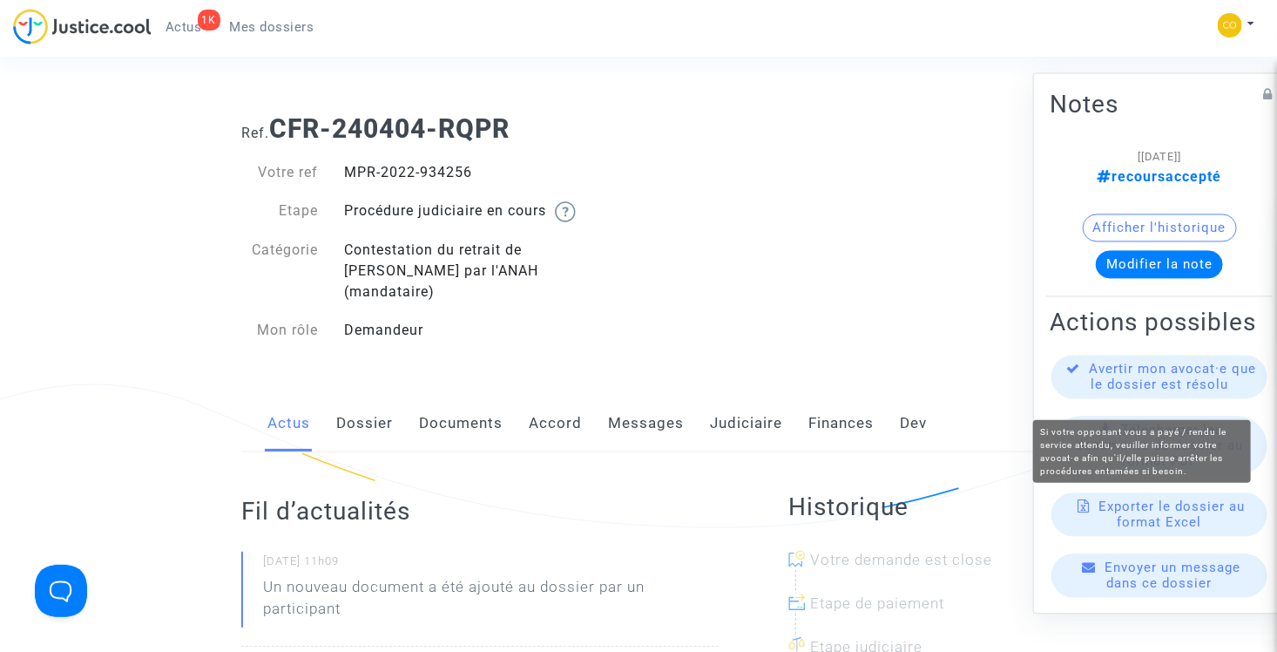
click at [1158, 391] on span "Avertir mon avocat·e que le dossier est résolu" at bounding box center [1173, 376] width 167 height 31
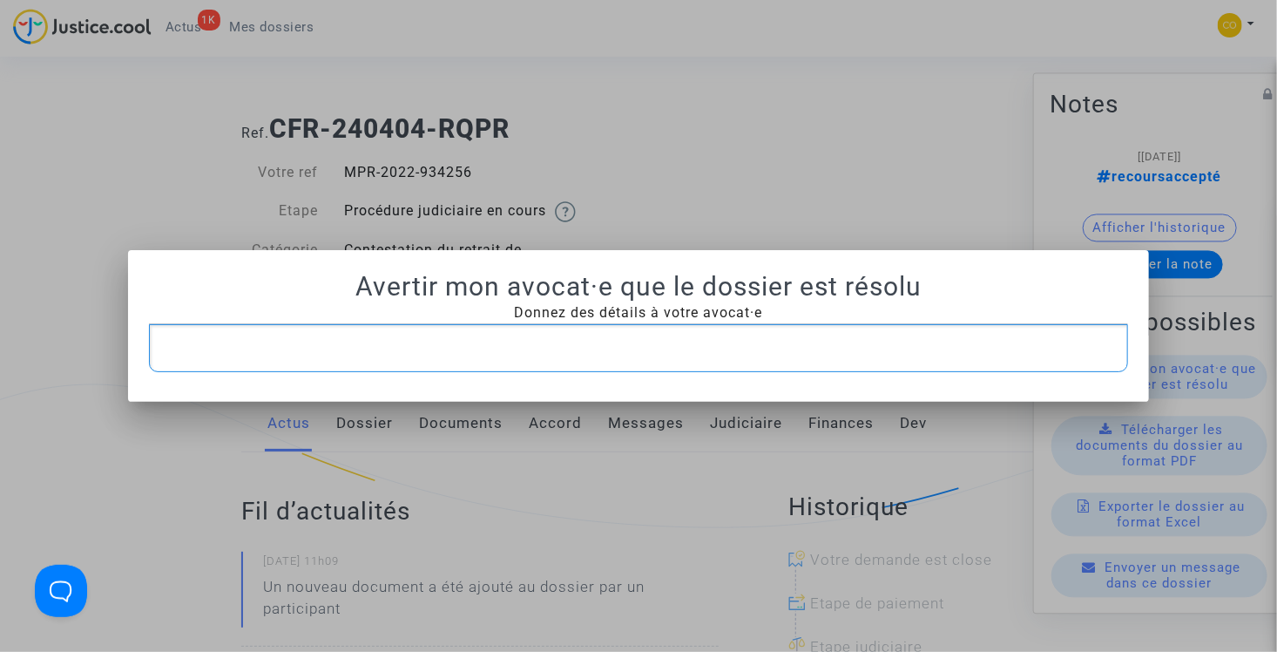
click at [517, 361] on div "Rich Text Editor, main" at bounding box center [639, 348] width 980 height 49
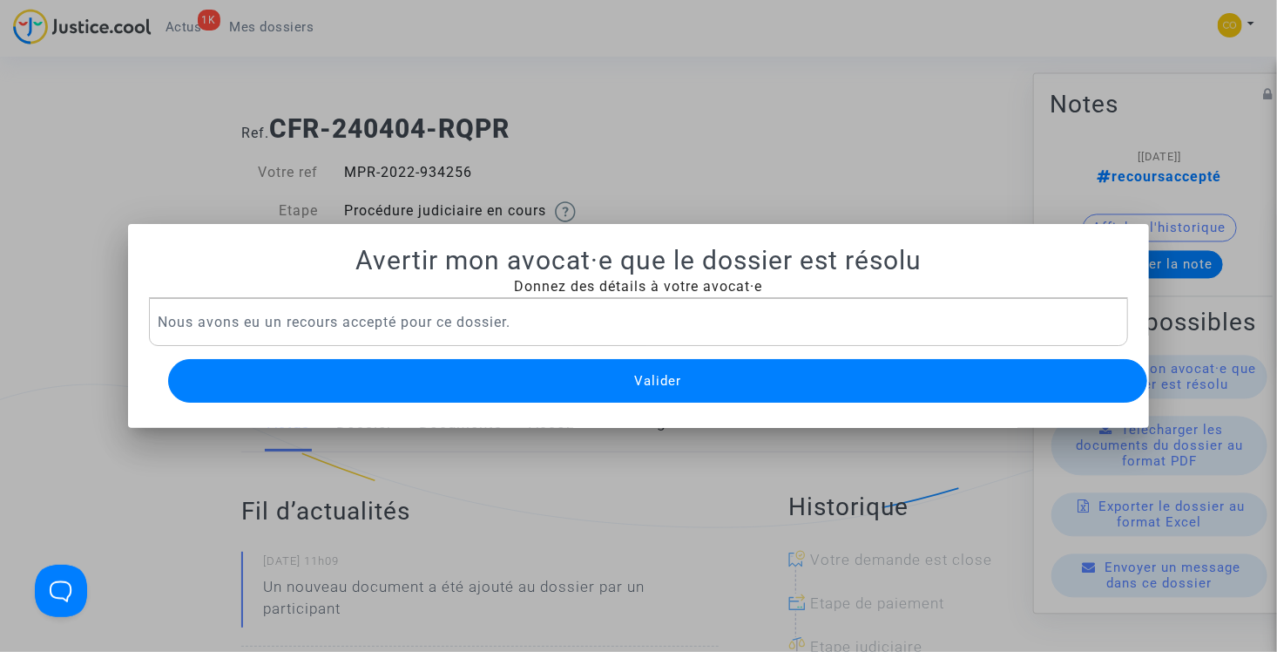
click at [513, 376] on button "Valider" at bounding box center [658, 381] width 980 height 44
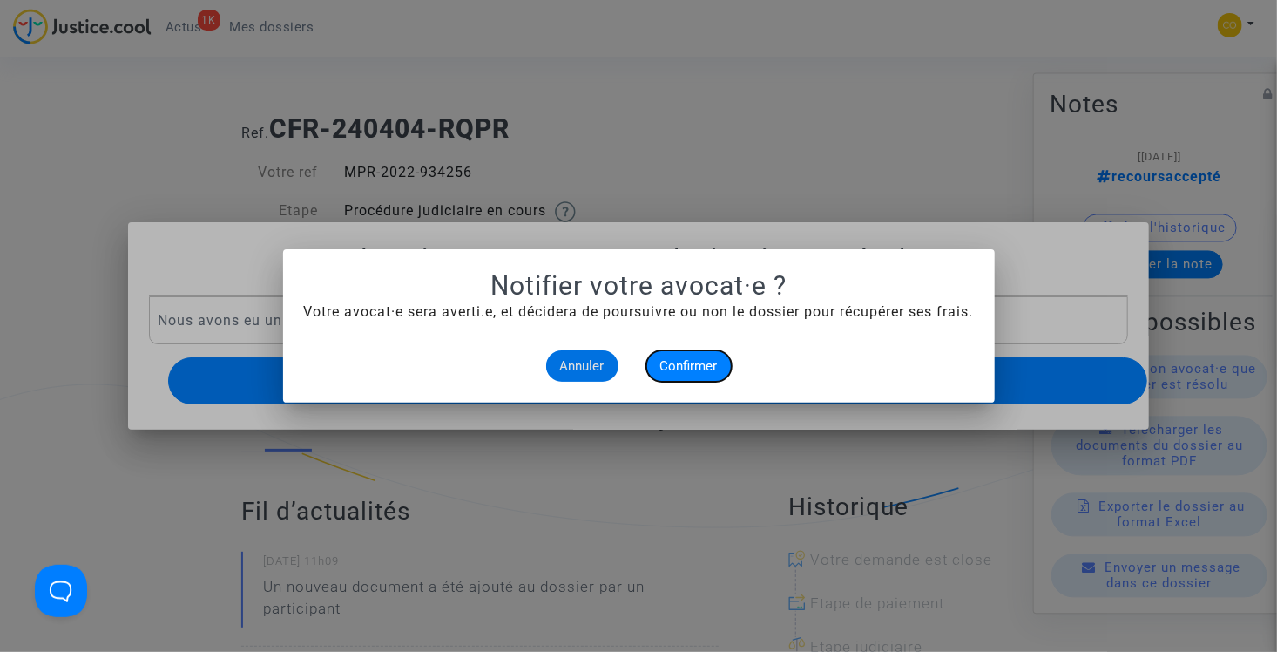
click at [691, 369] on span "Confirmer" at bounding box center [688, 366] width 57 height 16
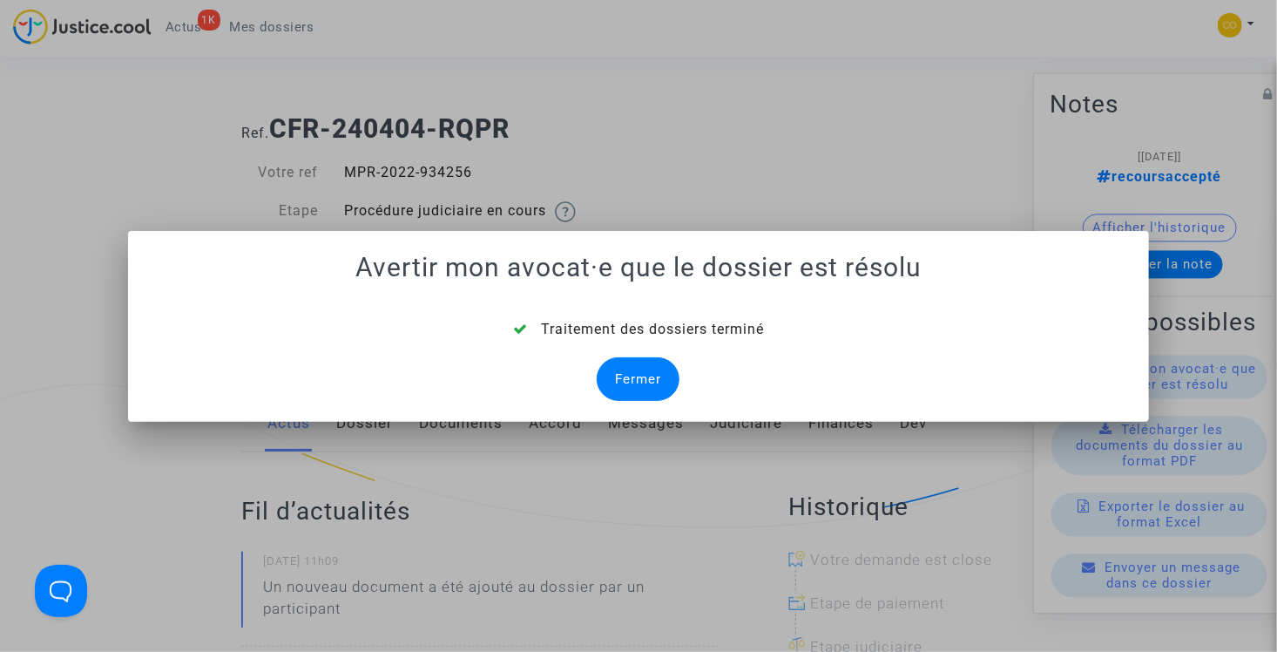
click at [627, 384] on div "Fermer" at bounding box center [638, 379] width 83 height 44
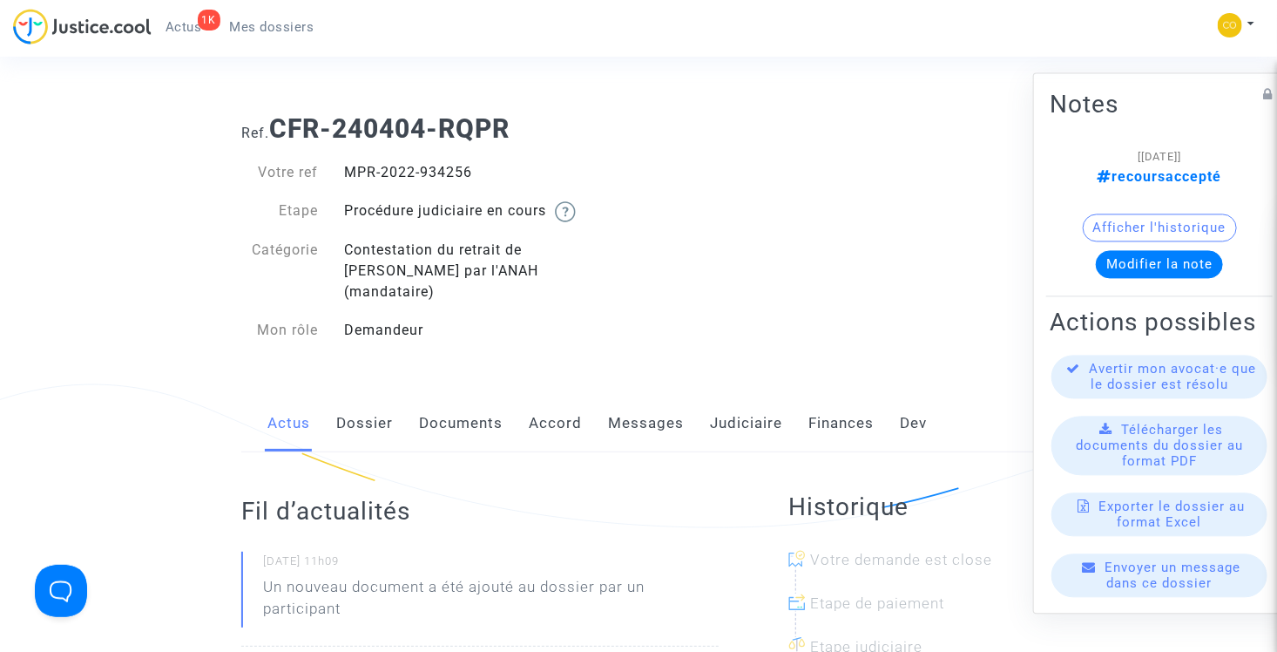
click at [256, 29] on span "Mes dossiers" at bounding box center [272, 27] width 84 height 16
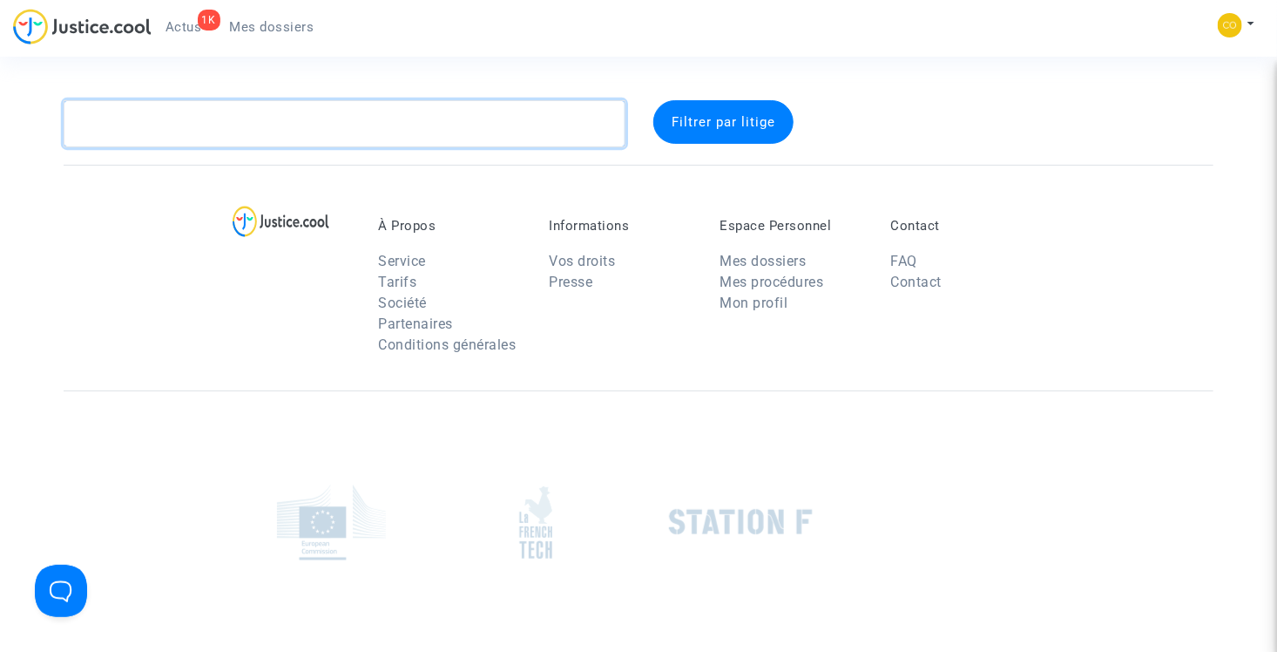
click at [245, 118] on textarea at bounding box center [345, 123] width 562 height 47
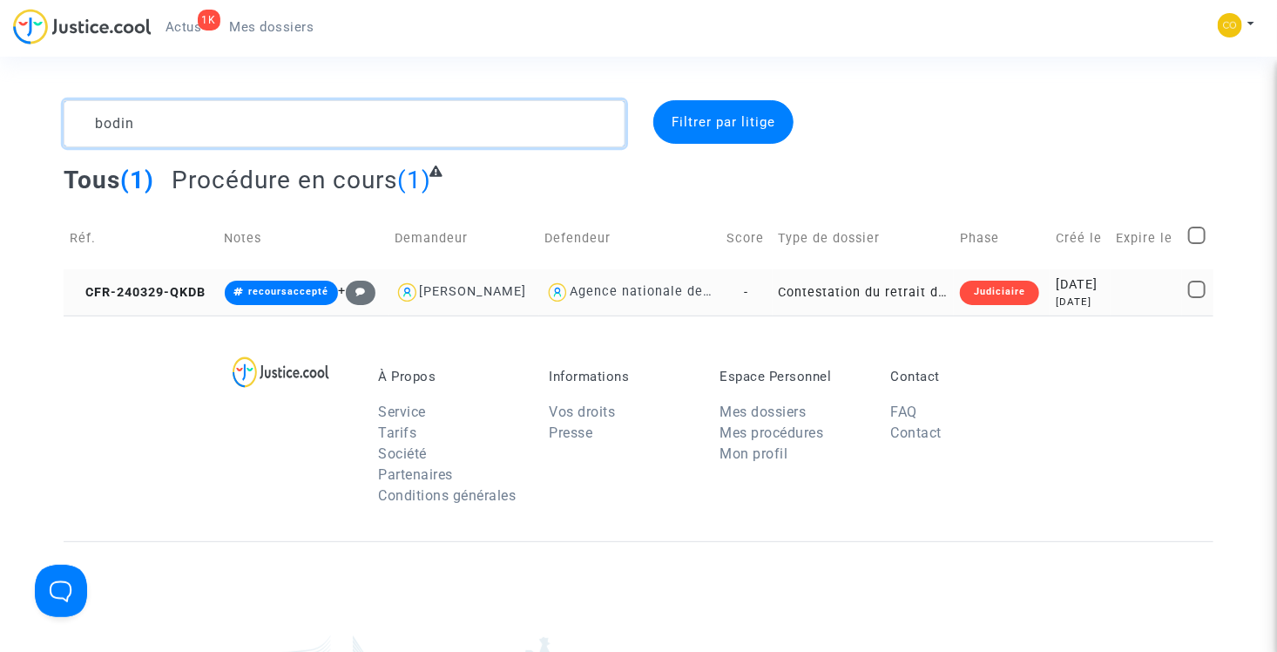
type textarea "bodin"
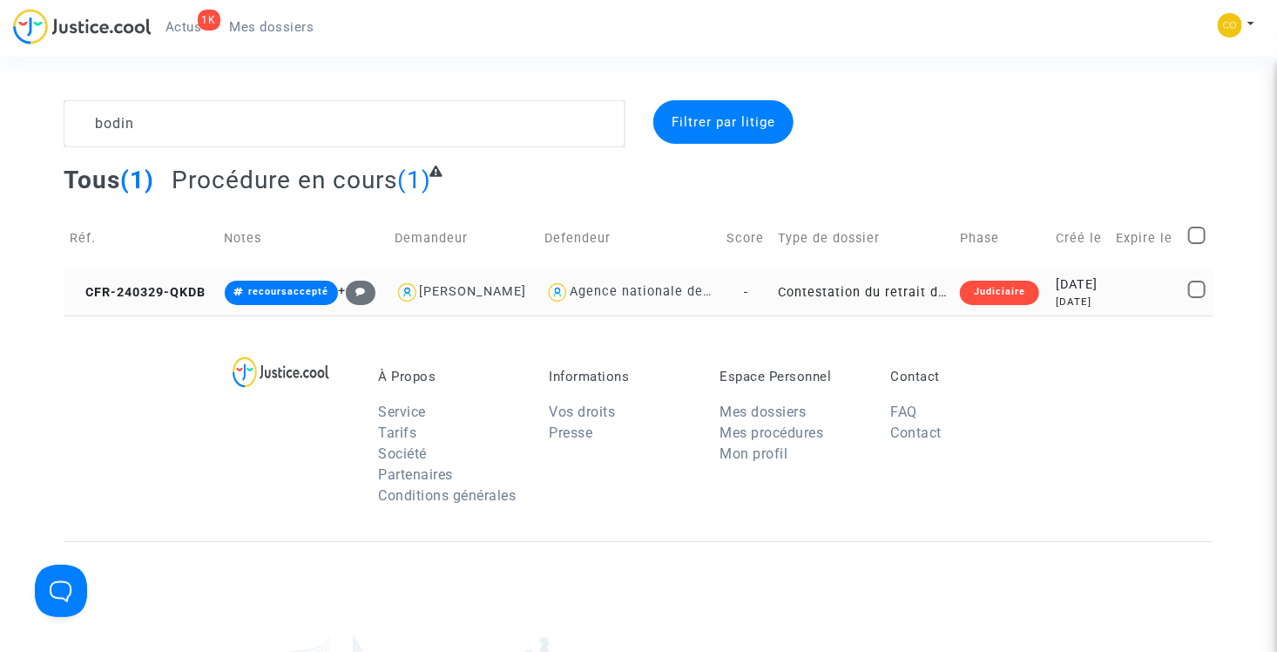
click at [855, 293] on td "Contestation du retrait de MaPrimeRénov par l'ANAH (mandataire)" at bounding box center [864, 292] width 182 height 46
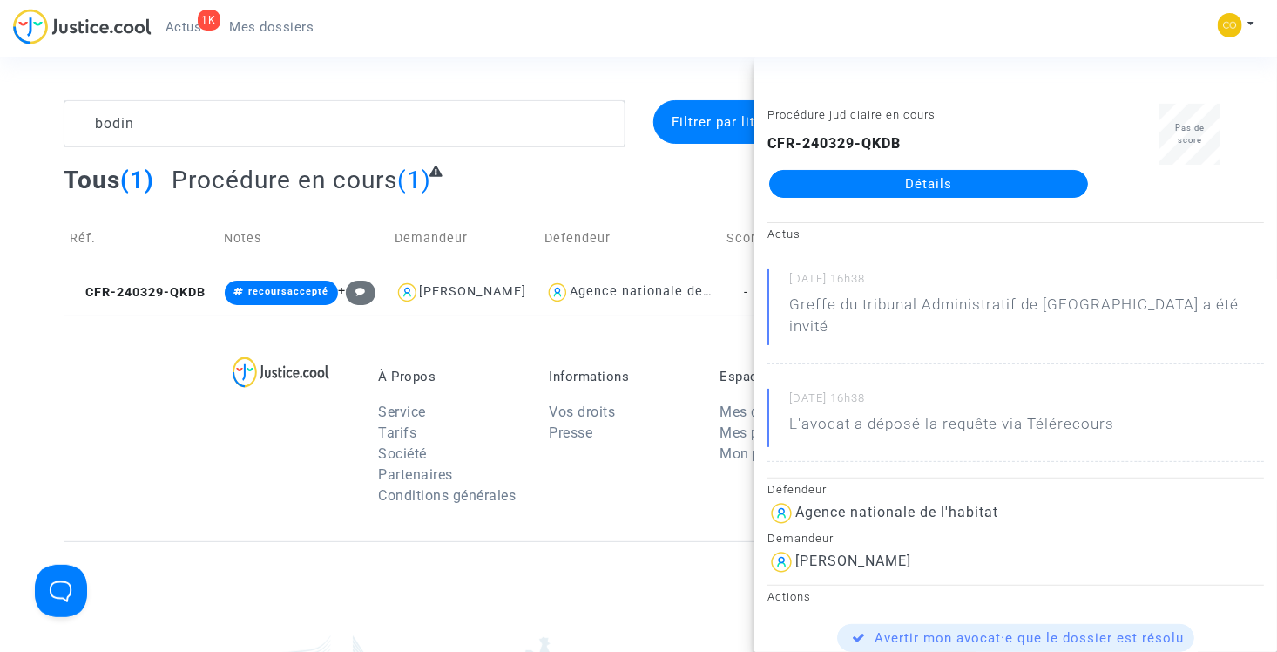
click at [908, 182] on link "Détails" at bounding box center [928, 184] width 319 height 28
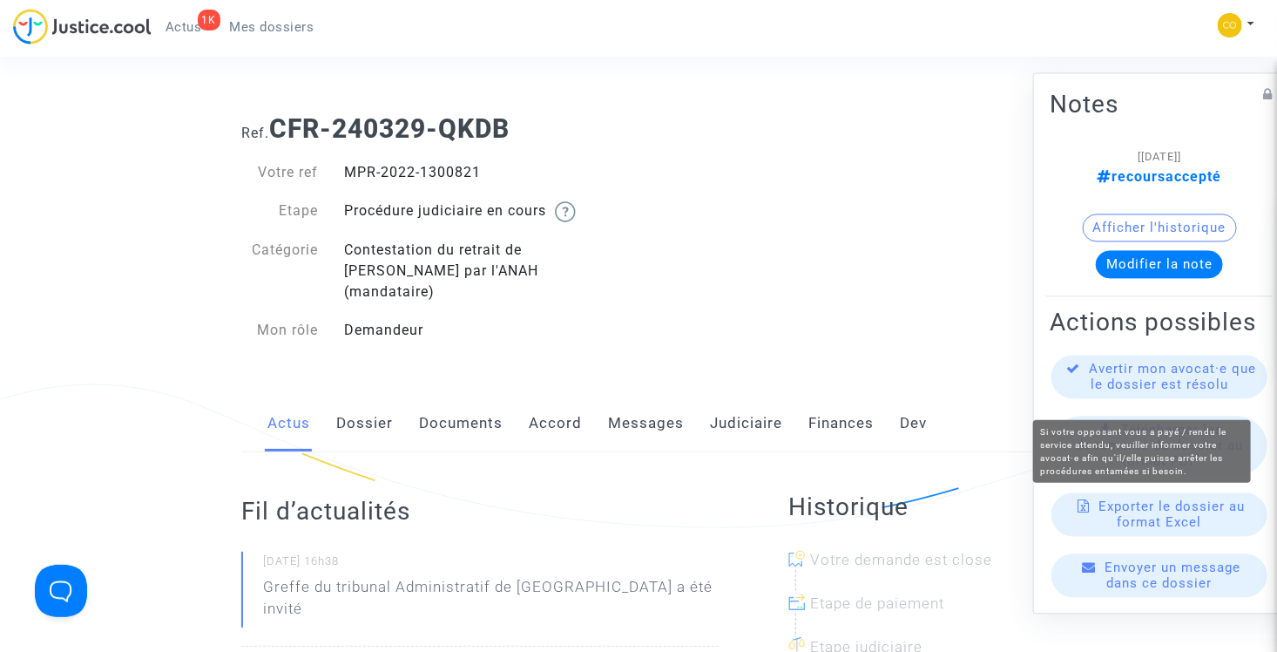
click at [1158, 393] on span "Avertir mon avocat·e que le dossier est résolu" at bounding box center [1173, 376] width 167 height 31
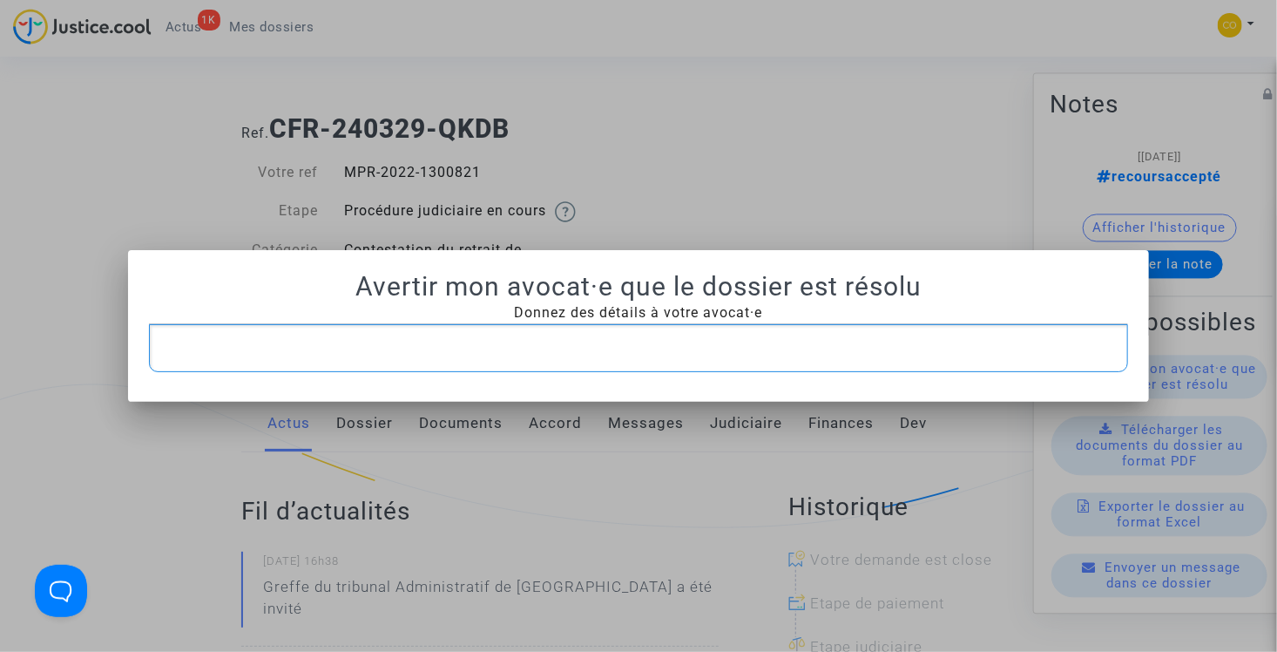
click at [705, 353] on p "Rich Text Editor, main" at bounding box center [639, 348] width 962 height 22
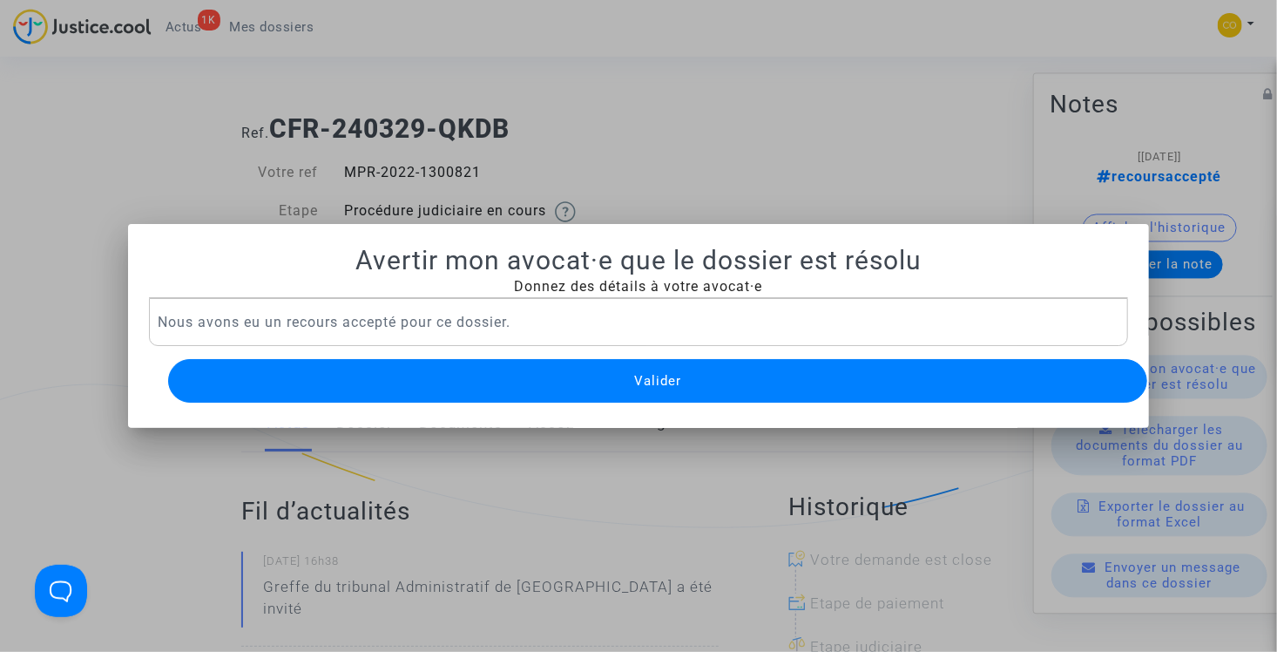
click at [409, 380] on button "Valider" at bounding box center [658, 381] width 980 height 44
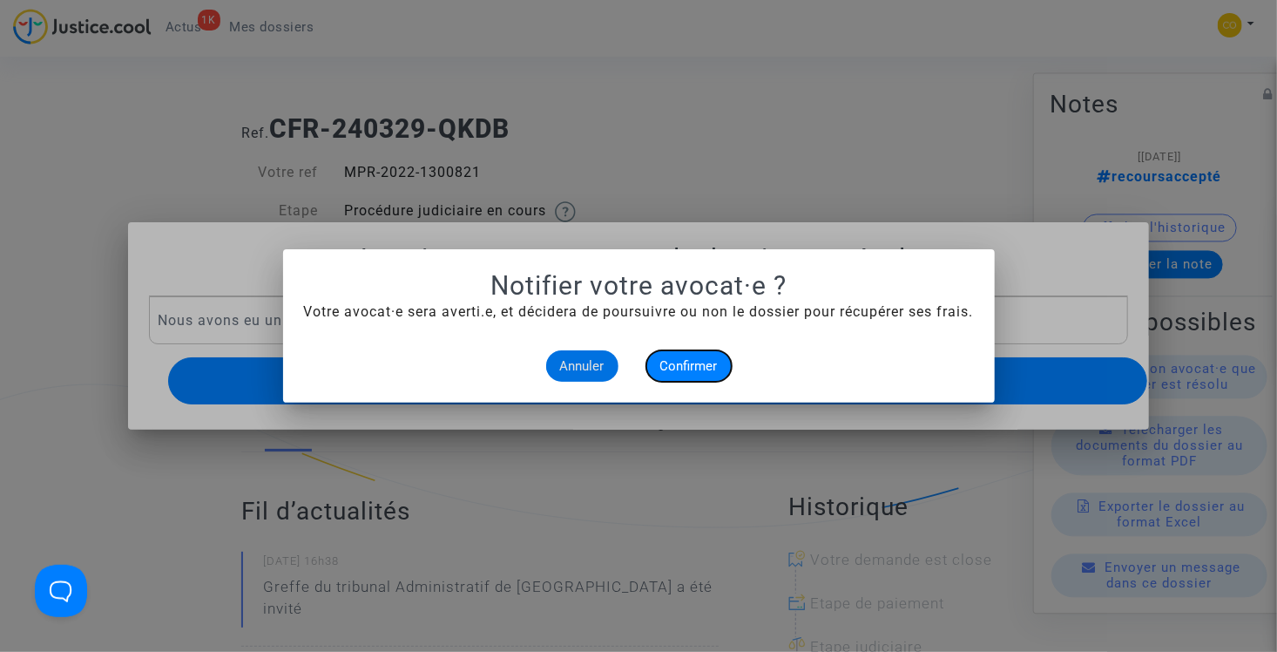
click at [701, 365] on span "Confirmer" at bounding box center [688, 366] width 57 height 16
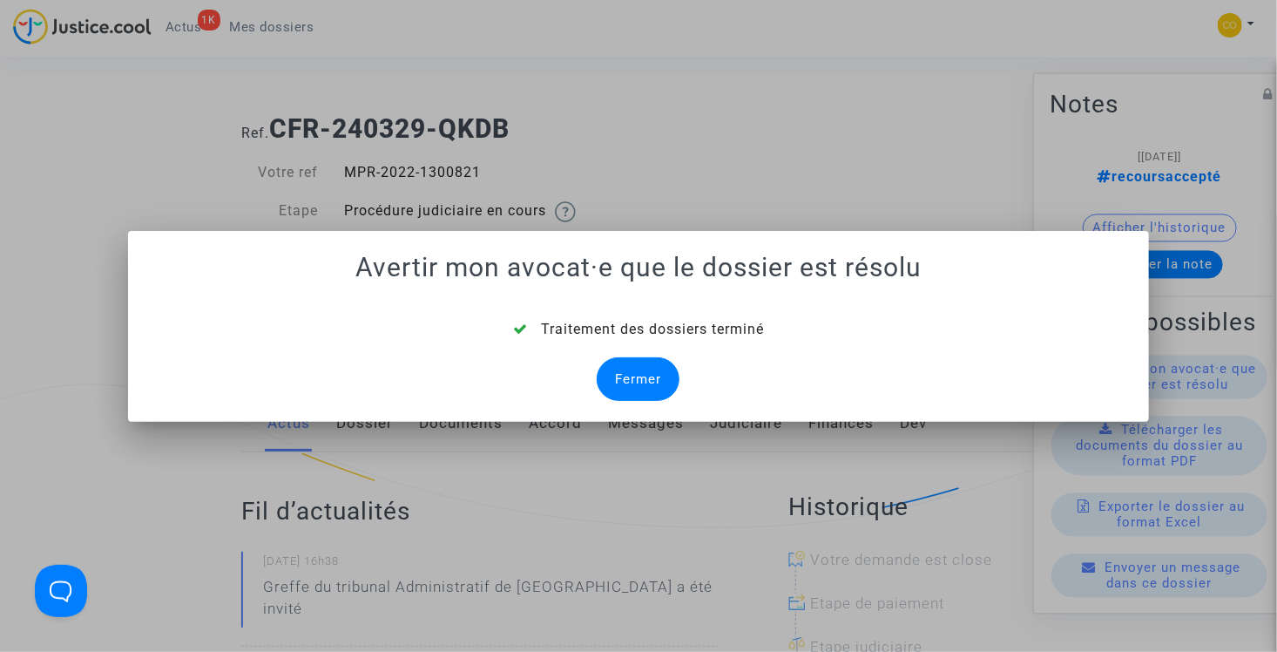
click at [656, 380] on div "Fermer" at bounding box center [638, 379] width 83 height 44
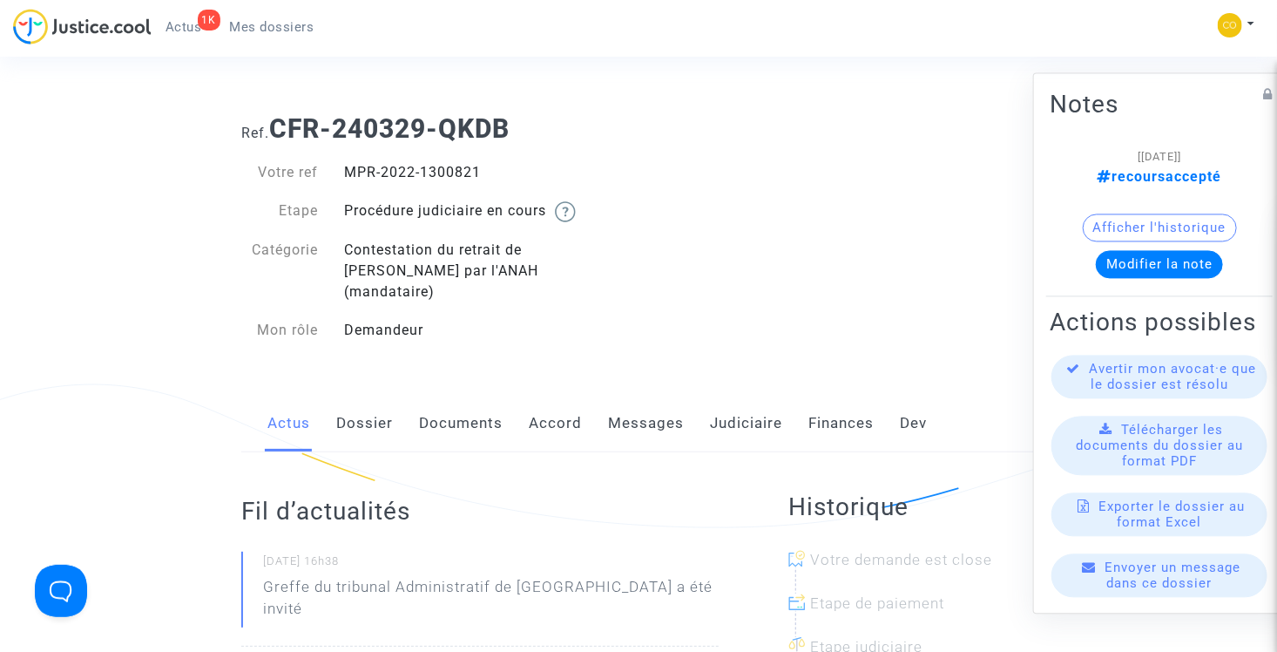
click at [270, 21] on span "Mes dossiers" at bounding box center [272, 27] width 84 height 16
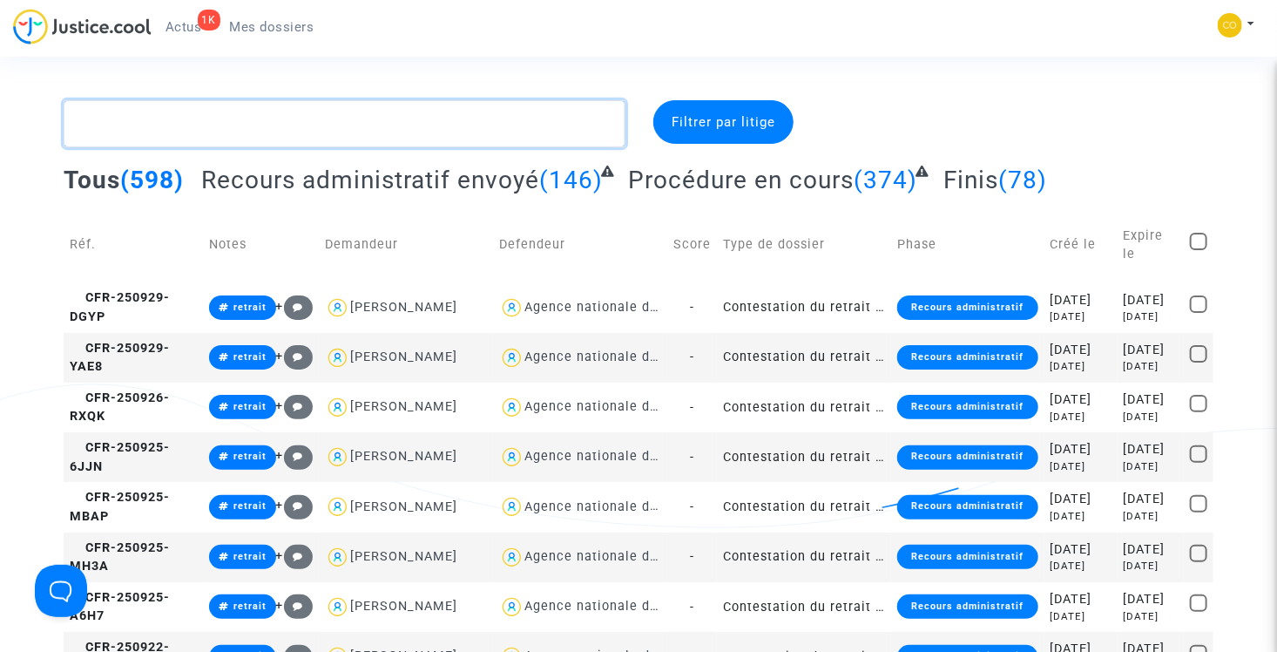
click at [225, 111] on textarea at bounding box center [345, 123] width 562 height 47
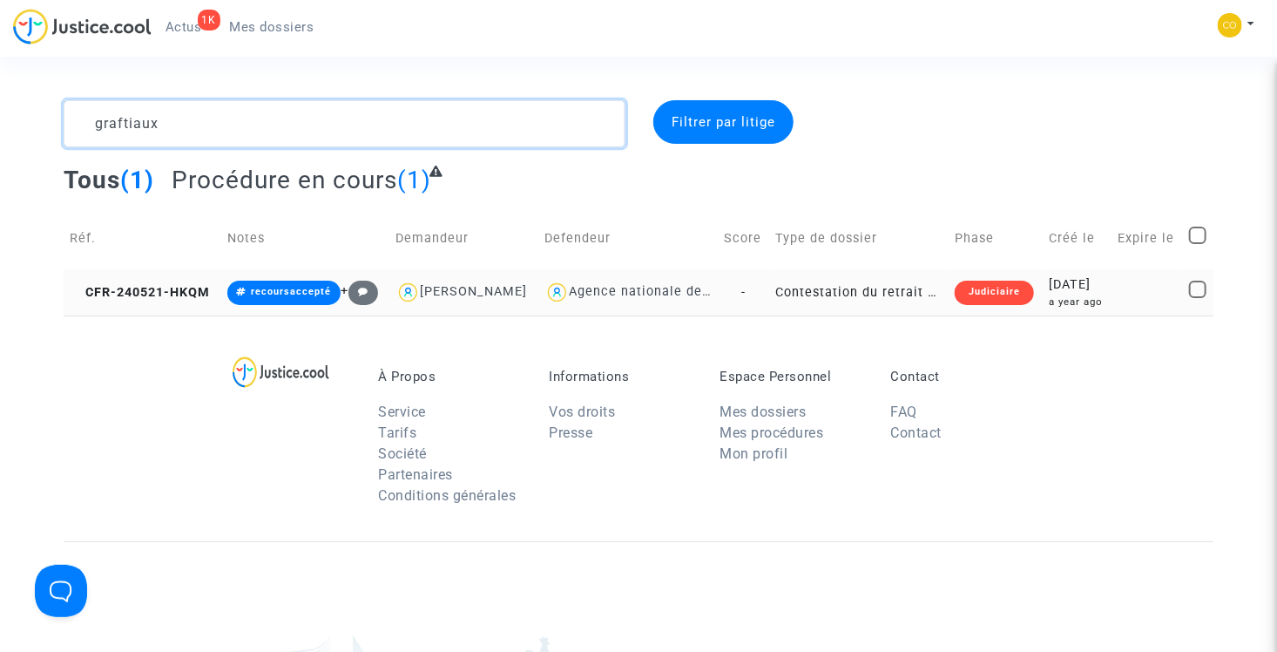
type textarea "graftiaux"
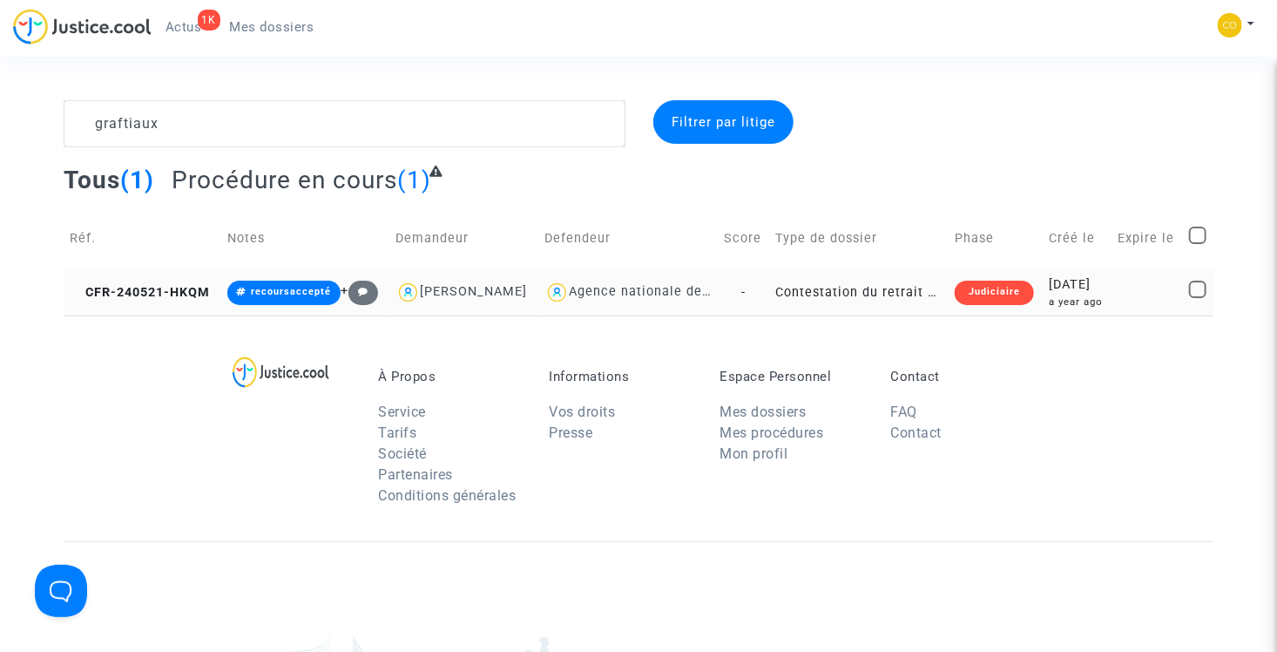
click at [881, 315] on td "Contestation du retrait de MaPrimeRénov par l'ANAH (mandataire)" at bounding box center [858, 292] width 179 height 46
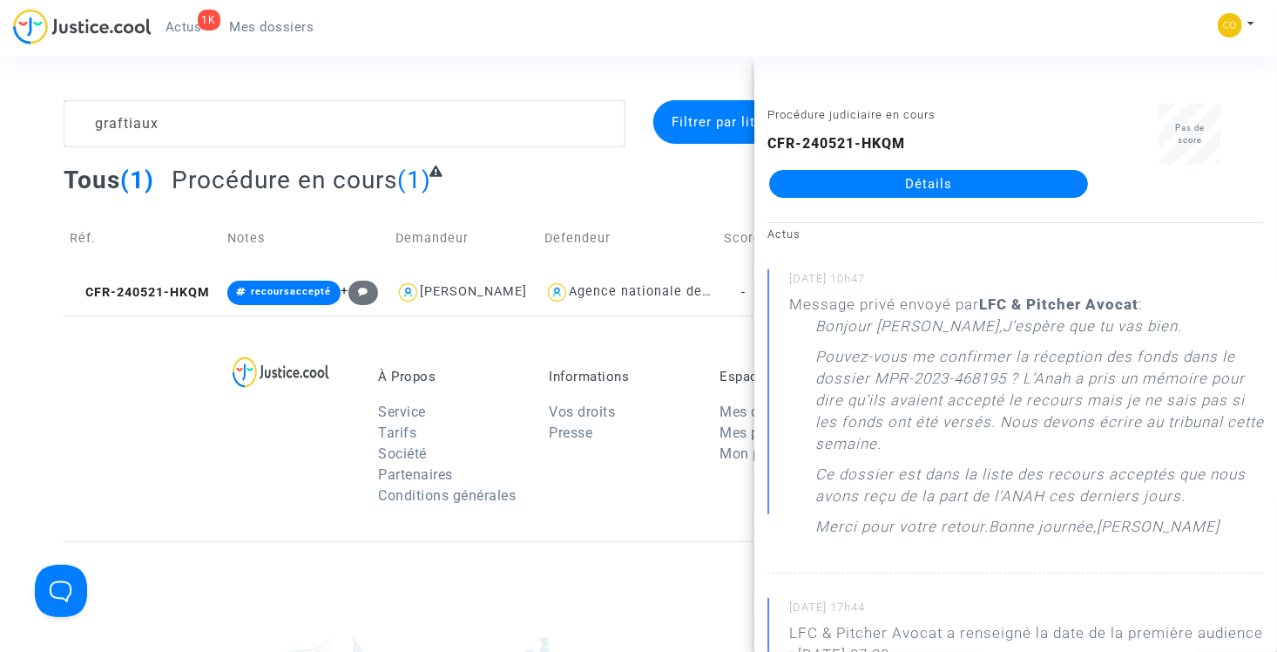
click at [921, 192] on link "Détails" at bounding box center [928, 184] width 319 height 28
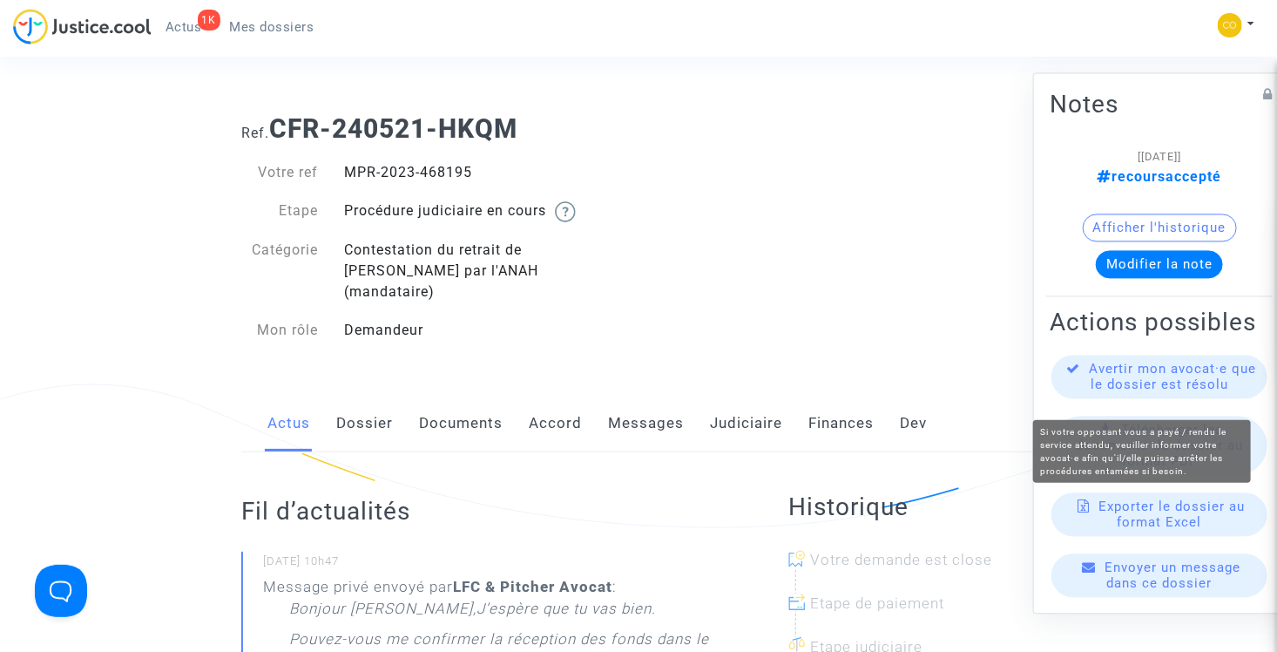
click at [1178, 386] on span "Avertir mon avocat·e que le dossier est résolu" at bounding box center [1173, 376] width 167 height 31
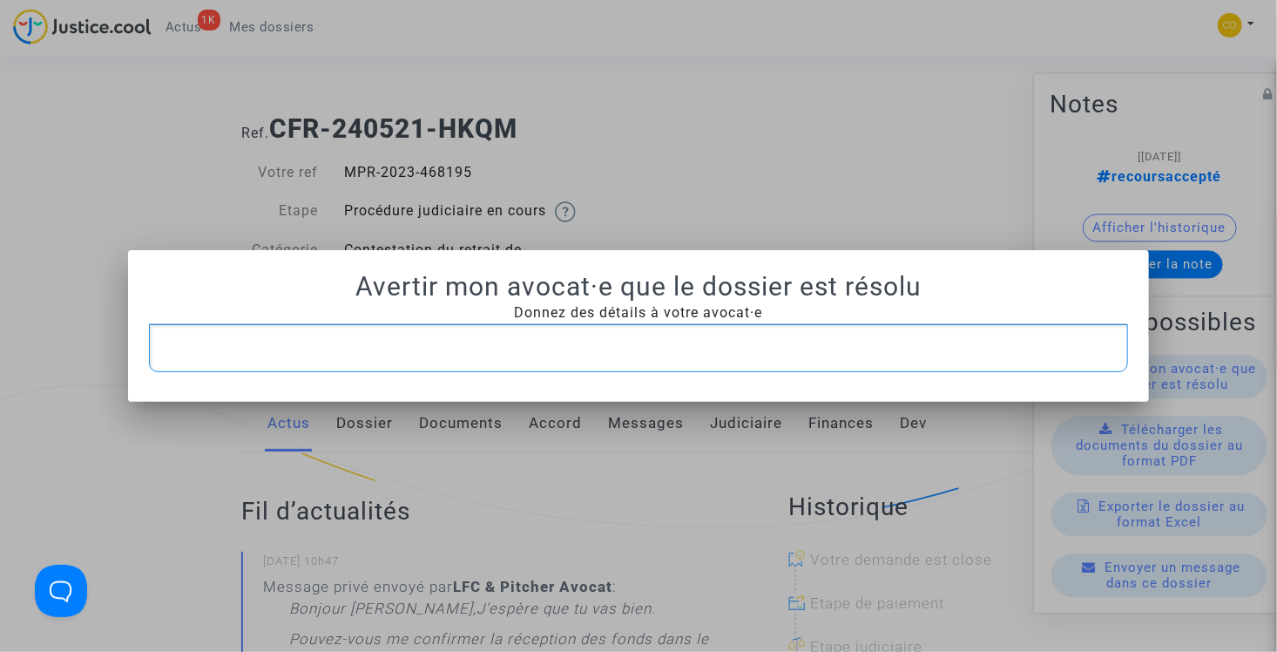
click at [679, 347] on p "Rich Text Editor, main" at bounding box center [639, 348] width 962 height 22
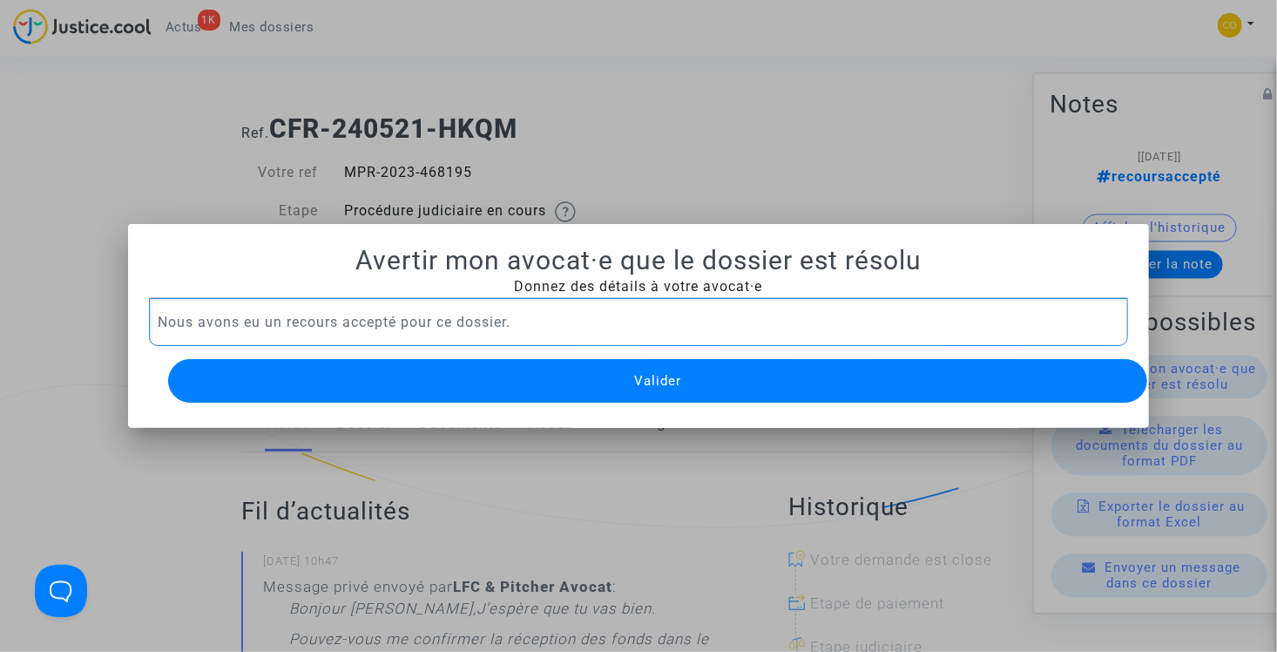
click at [469, 365] on button "Valider" at bounding box center [658, 381] width 980 height 44
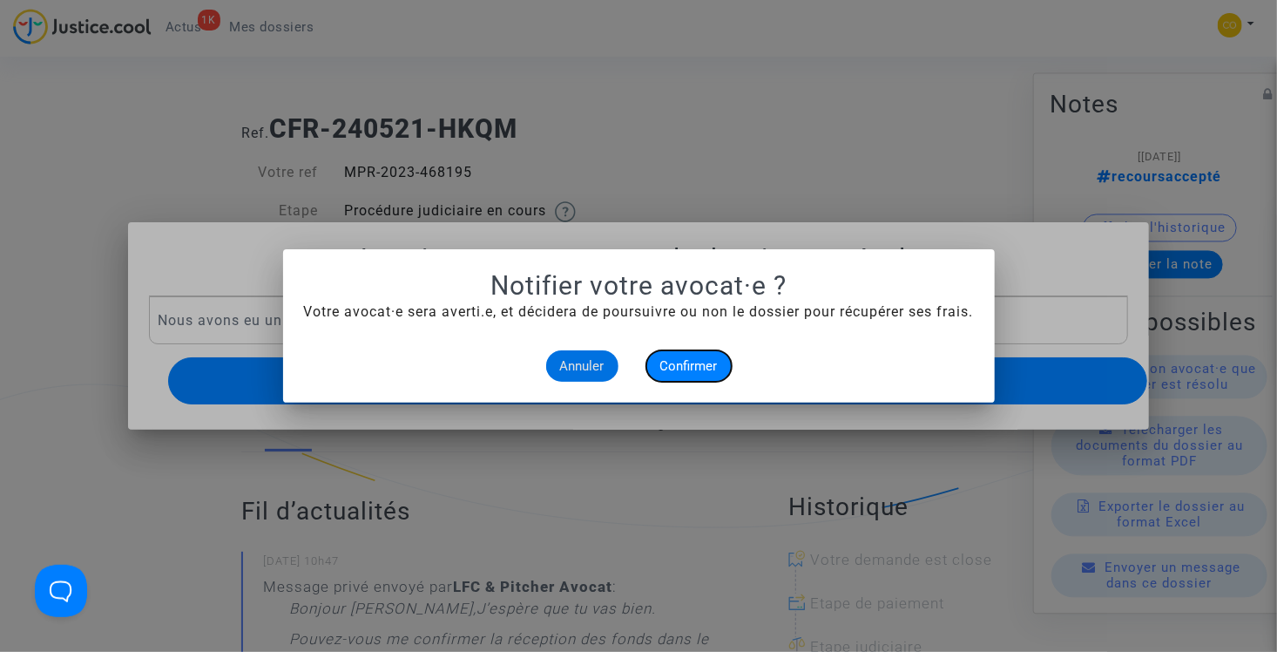
click at [687, 362] on span "Confirmer" at bounding box center [688, 366] width 57 height 16
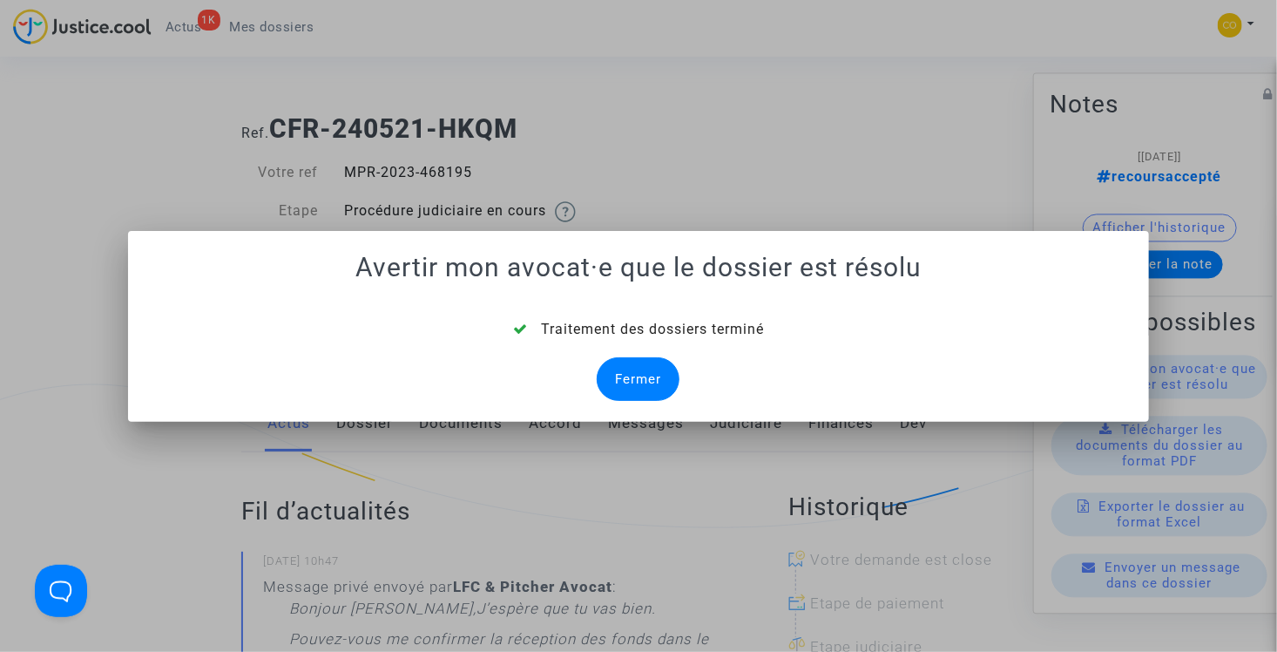
click at [638, 378] on div "Fermer" at bounding box center [638, 379] width 83 height 44
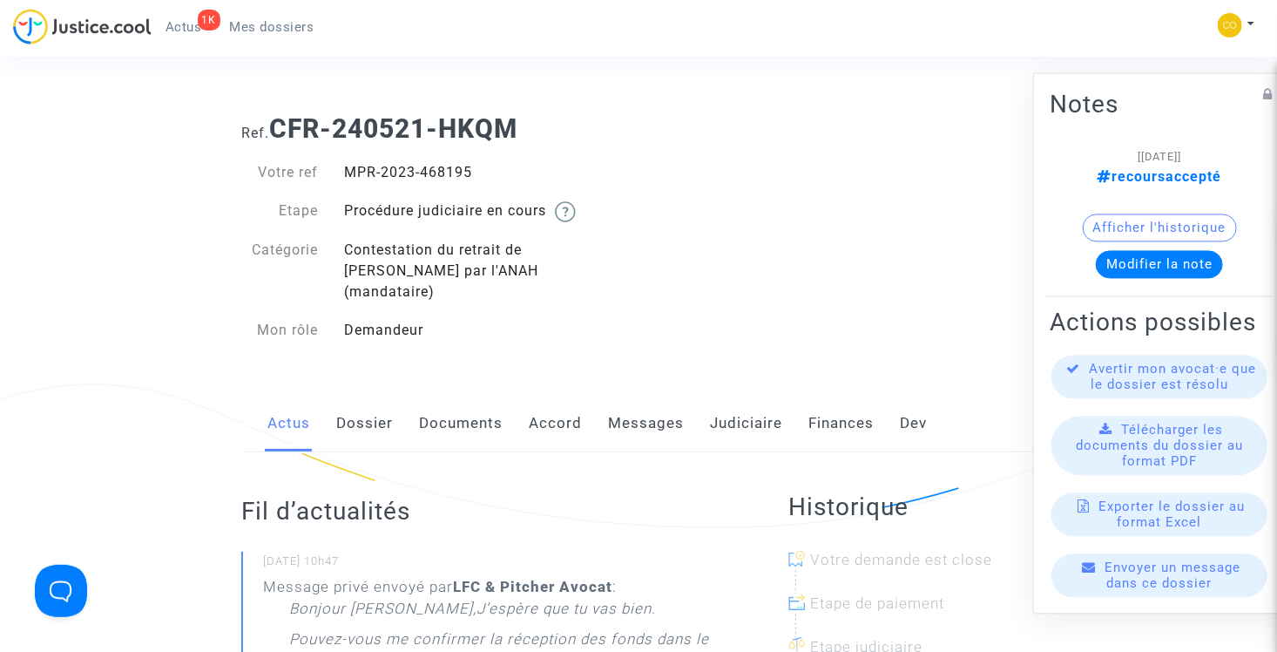
click at [283, 28] on span "Mes dossiers" at bounding box center [272, 27] width 84 height 16
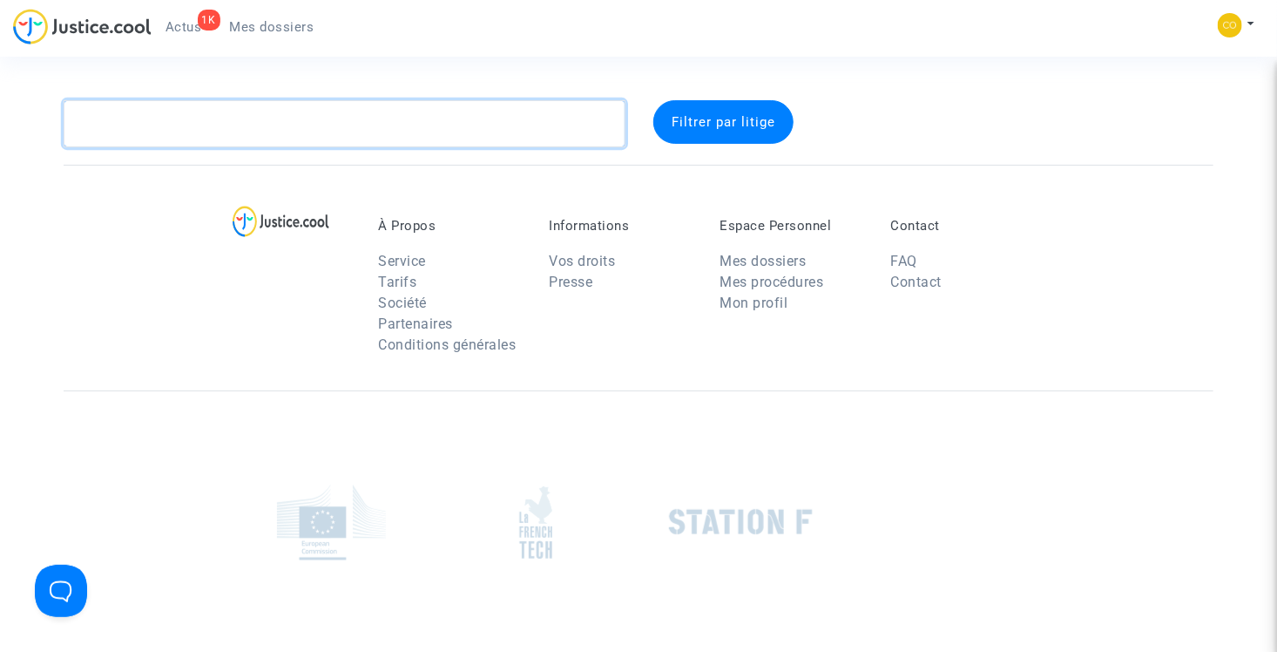
click at [289, 138] on textarea at bounding box center [345, 123] width 562 height 47
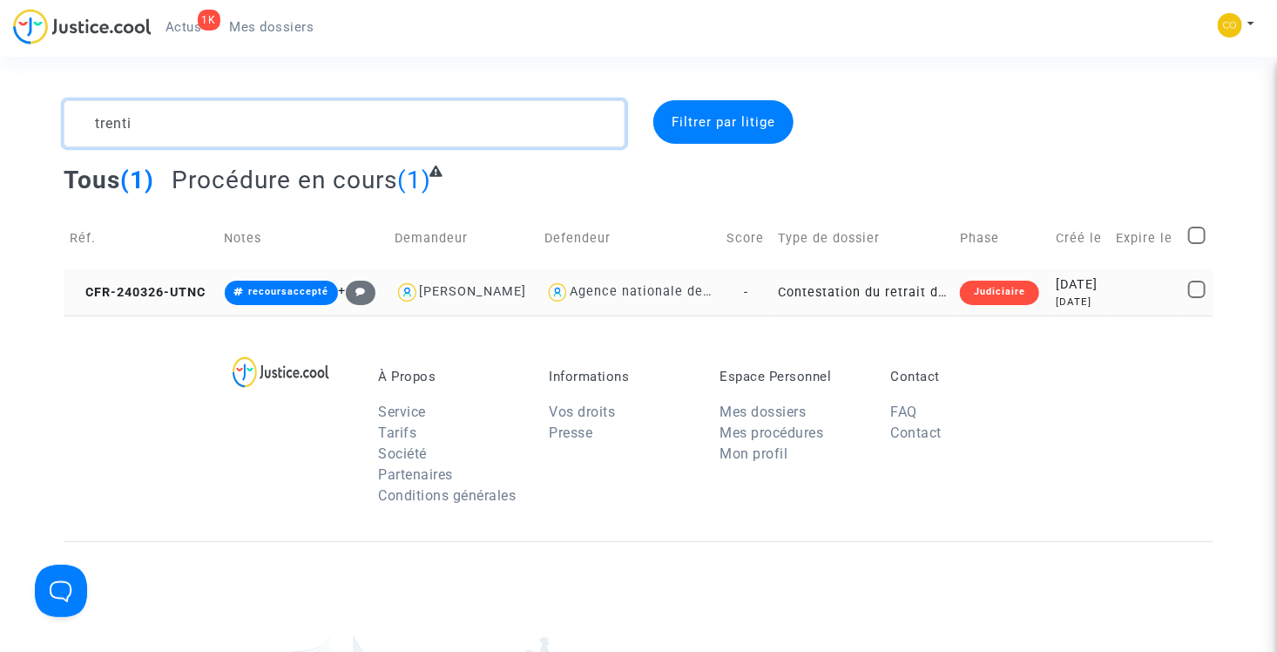
type textarea "trenti"
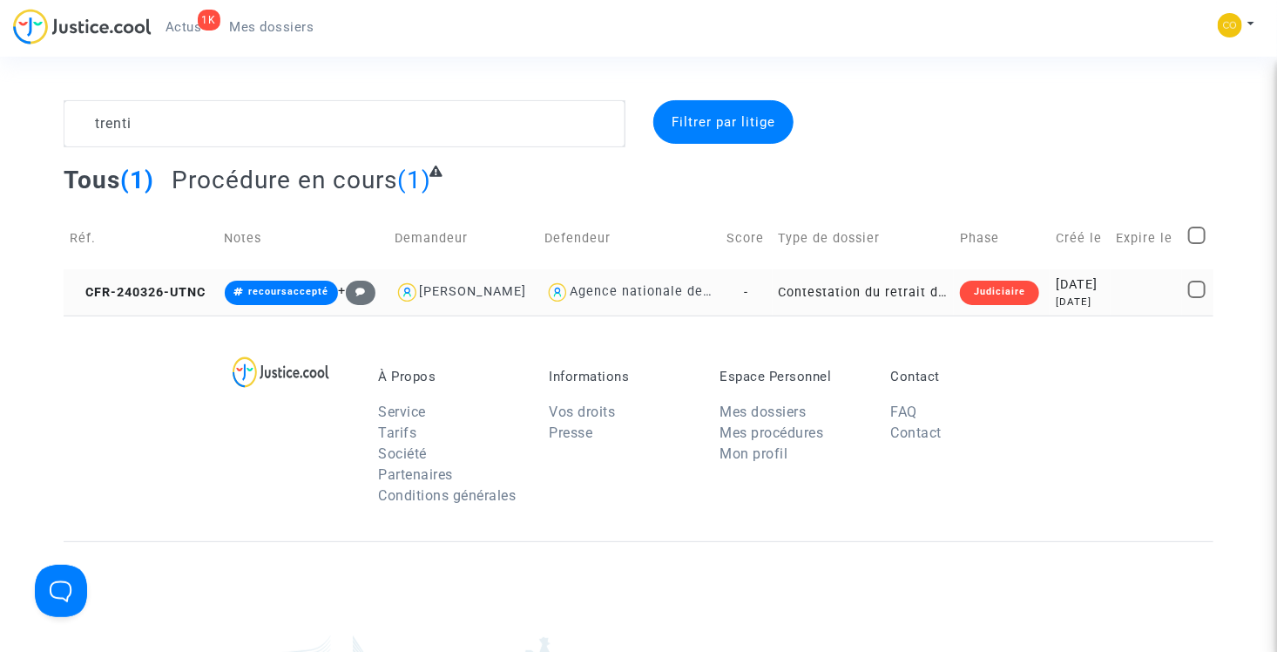
click at [864, 293] on td "Contestation du retrait de MaPrimeRénov par l'ANAH (mandataire)" at bounding box center [864, 292] width 182 height 46
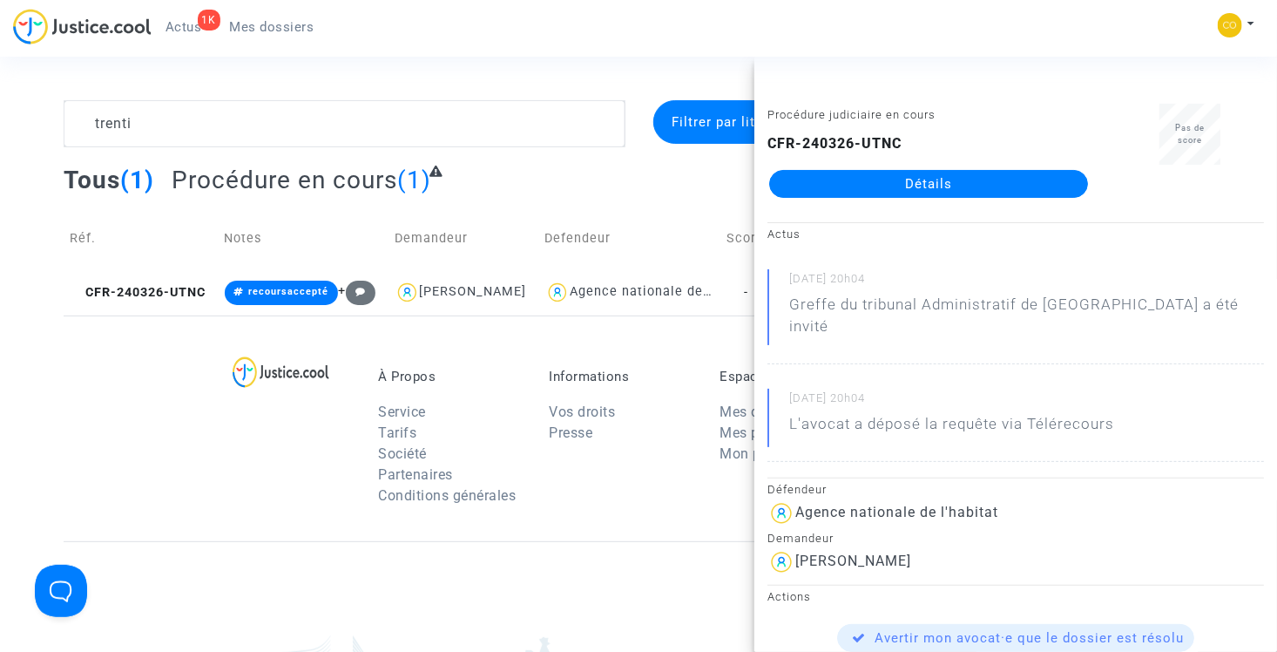
click at [886, 189] on link "Détails" at bounding box center [928, 184] width 319 height 28
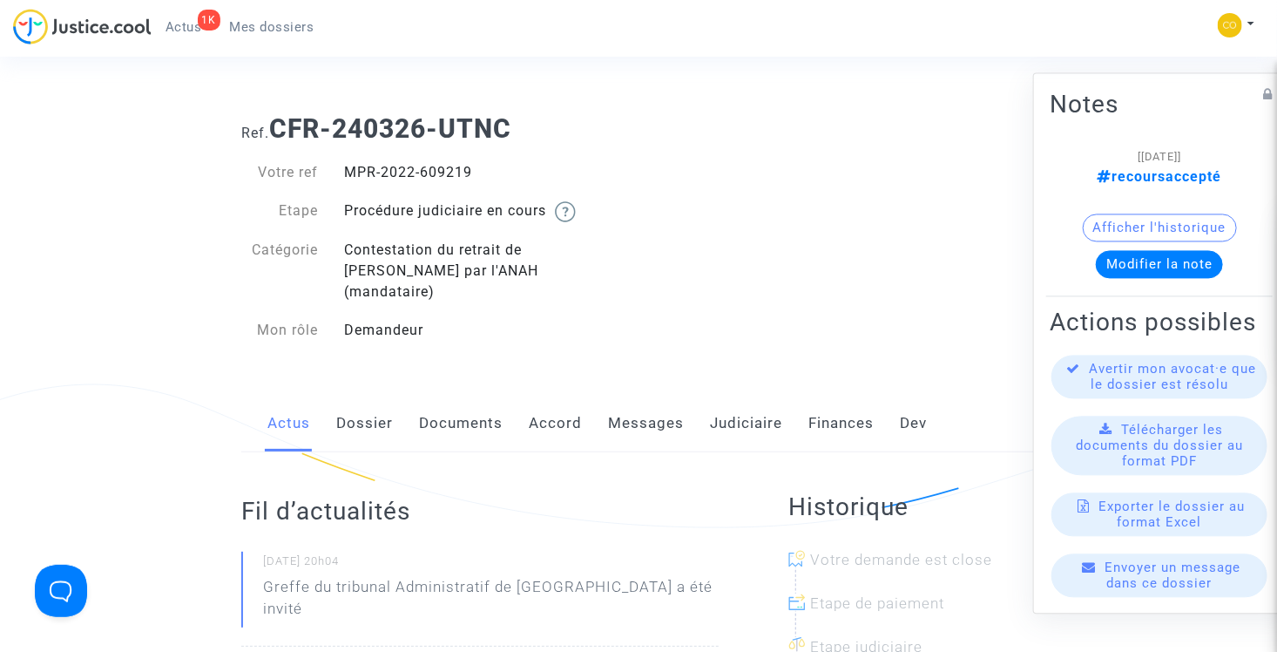
drag, startPoint x: 479, startPoint y: 172, endPoint x: 350, endPoint y: 171, distance: 128.9
click at [350, 171] on div "MPR-2022-609219" at bounding box center [484, 172] width 307 height 21
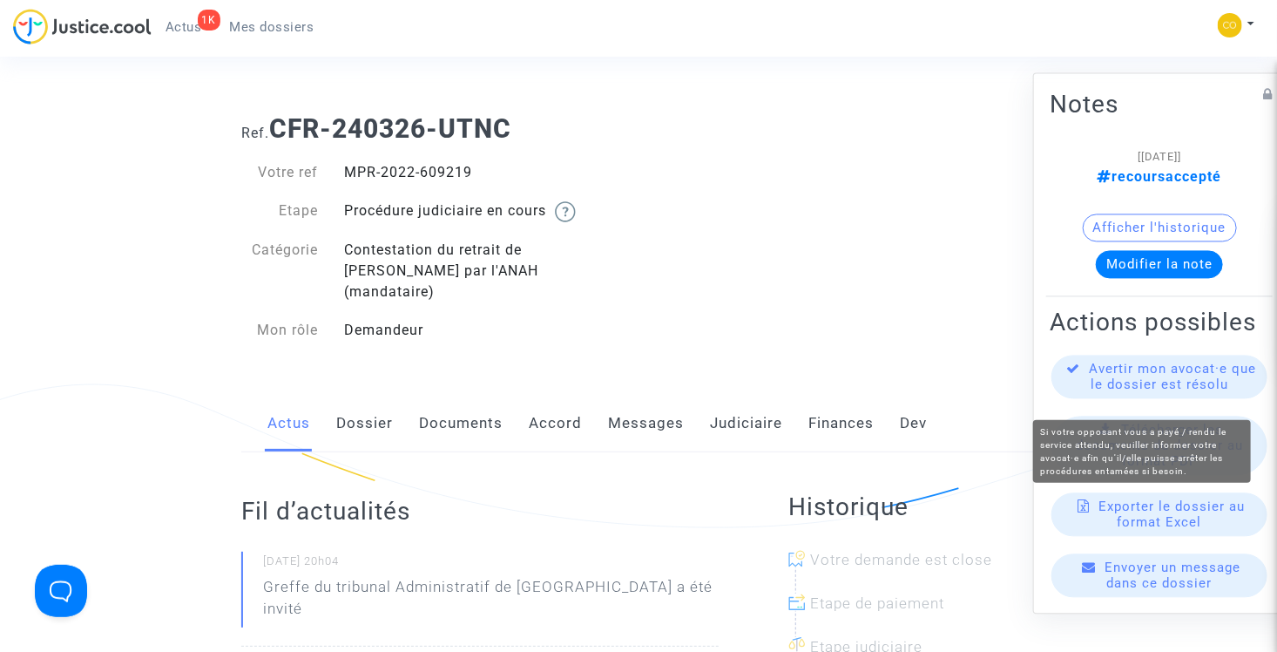
click at [1207, 389] on span "Avertir mon avocat·e que le dossier est résolu" at bounding box center [1173, 376] width 167 height 31
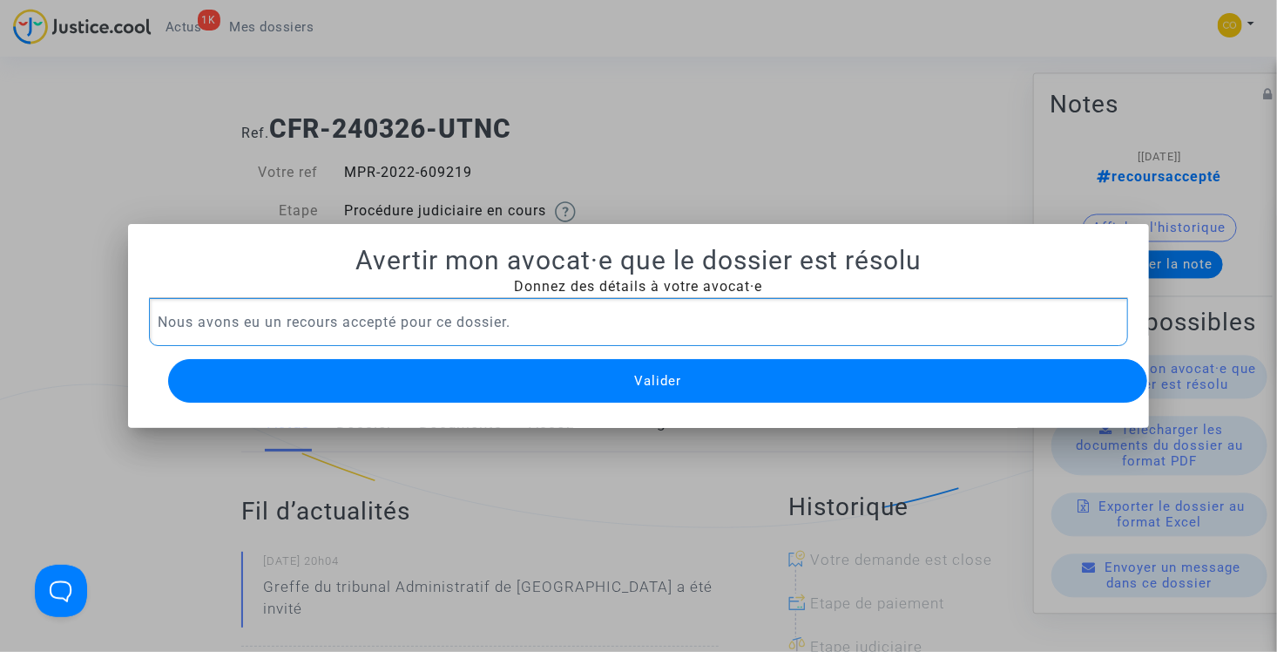
click at [419, 376] on button "Valider" at bounding box center [658, 381] width 980 height 44
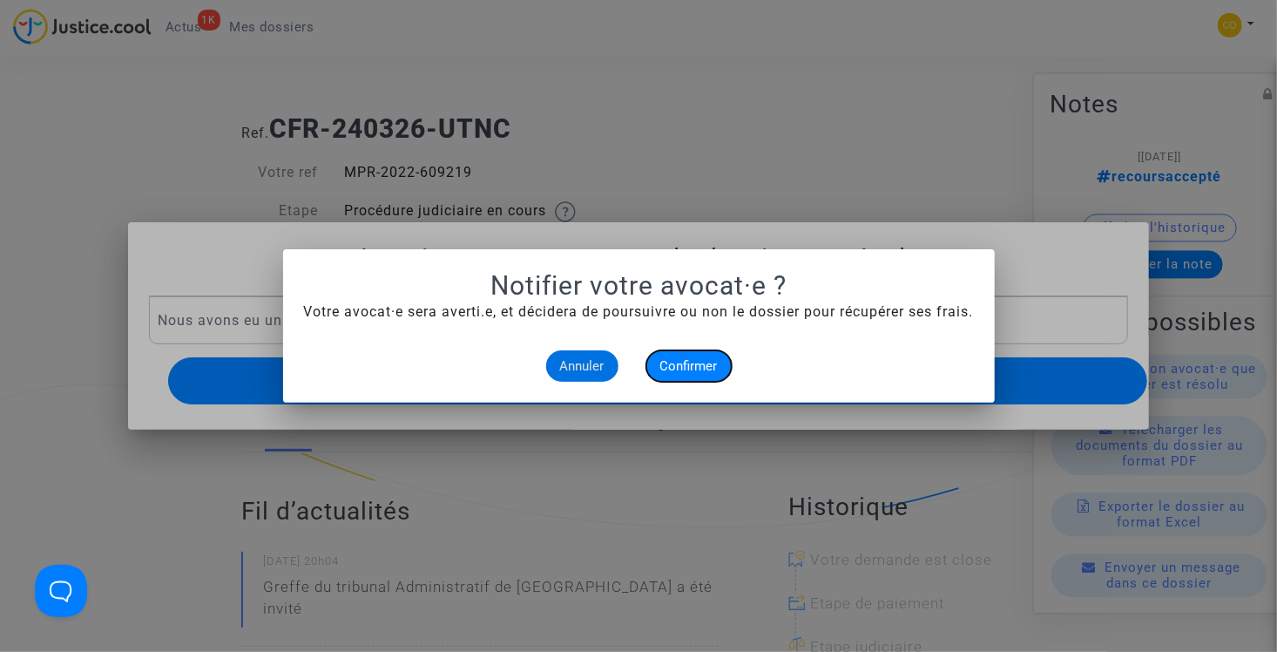
click at [705, 368] on span "Confirmer" at bounding box center [688, 366] width 57 height 16
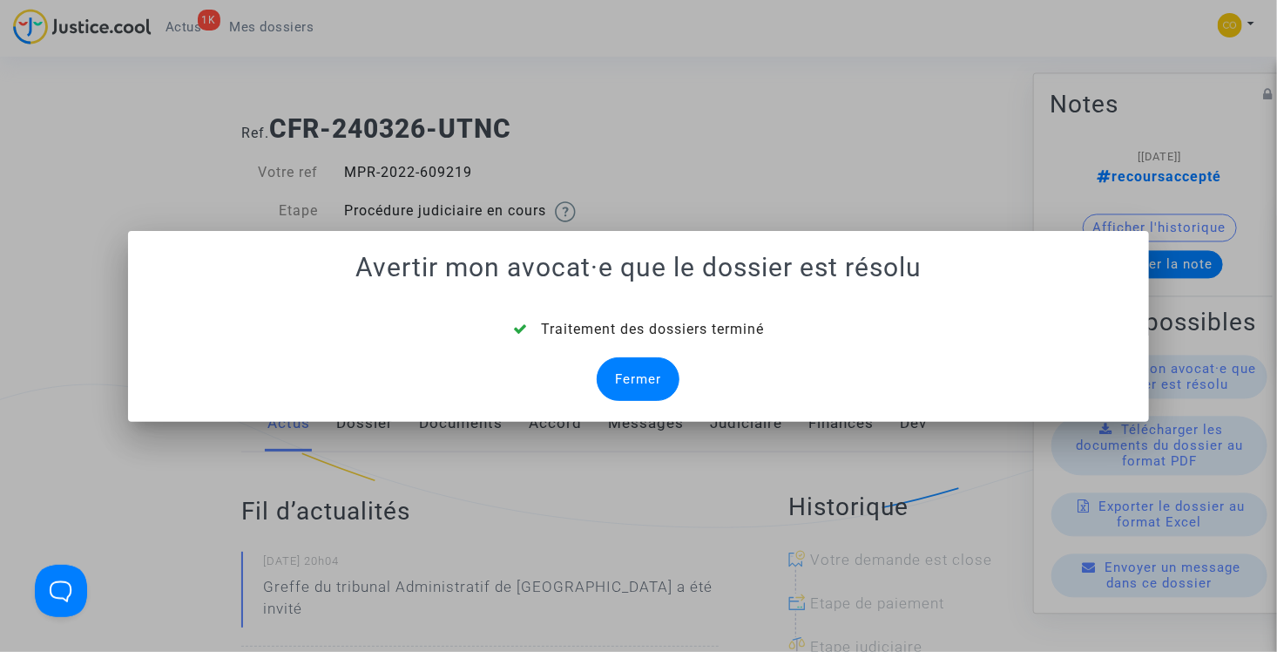
drag, startPoint x: 652, startPoint y: 380, endPoint x: 626, endPoint y: 361, distance: 32.4
click at [652, 380] on div "Fermer" at bounding box center [638, 379] width 83 height 44
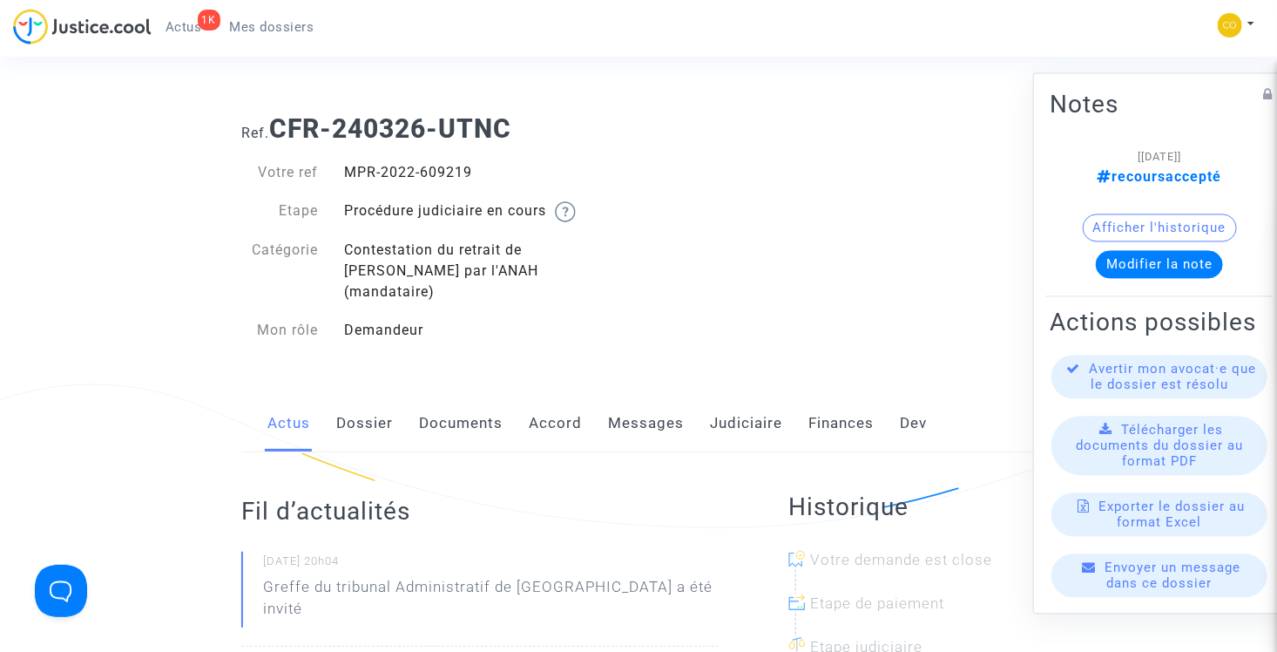
click at [272, 20] on span "Mes dossiers" at bounding box center [272, 27] width 84 height 16
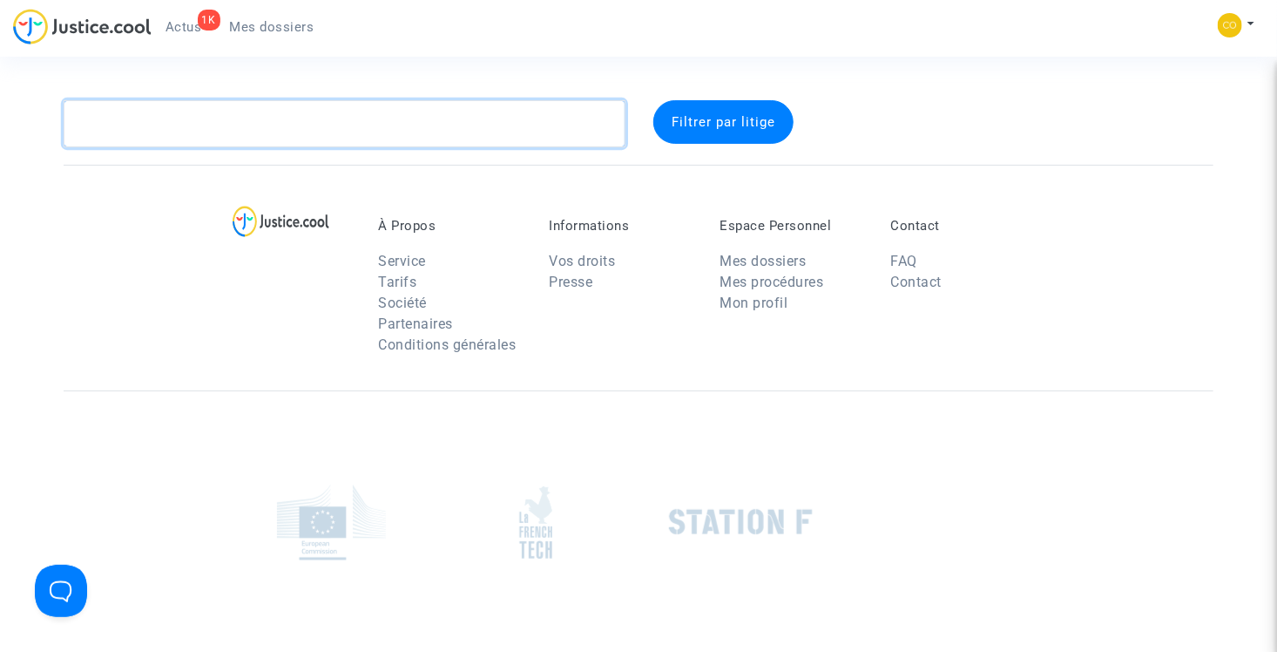
click at [330, 128] on textarea at bounding box center [345, 123] width 562 height 47
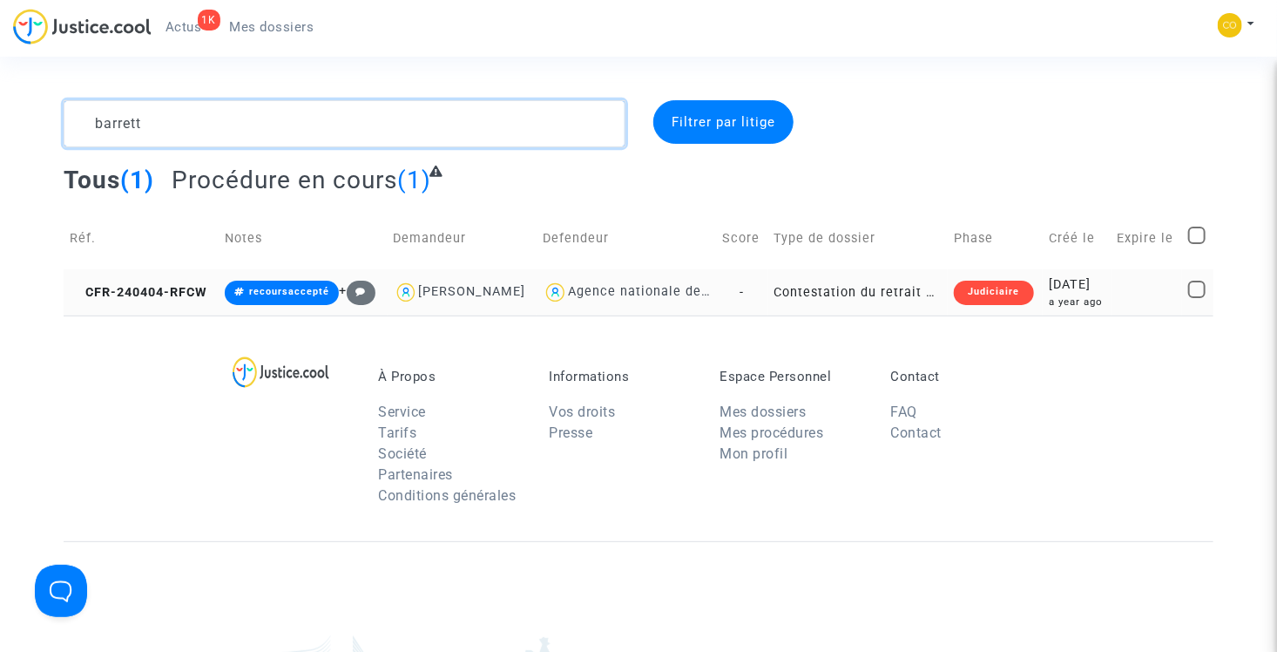
type textarea "barrett"
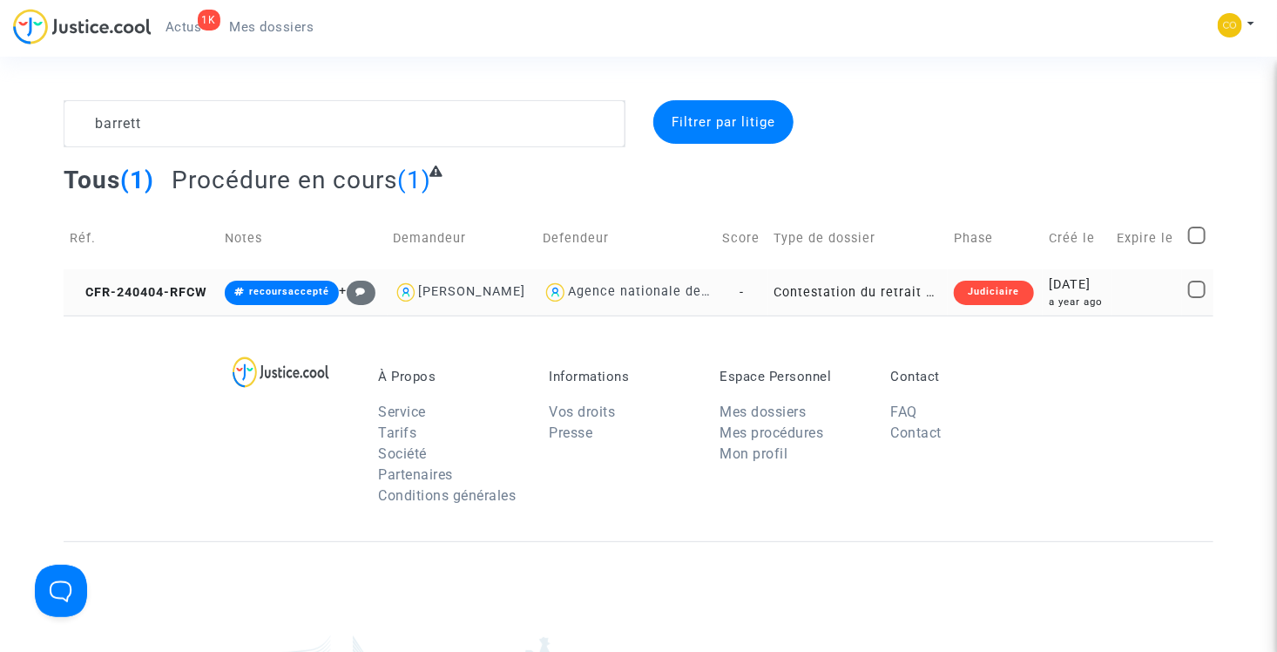
click at [893, 300] on td "Contestation du retrait de MaPrimeRénov par l'ANAH (mandataire)" at bounding box center [858, 292] width 180 height 46
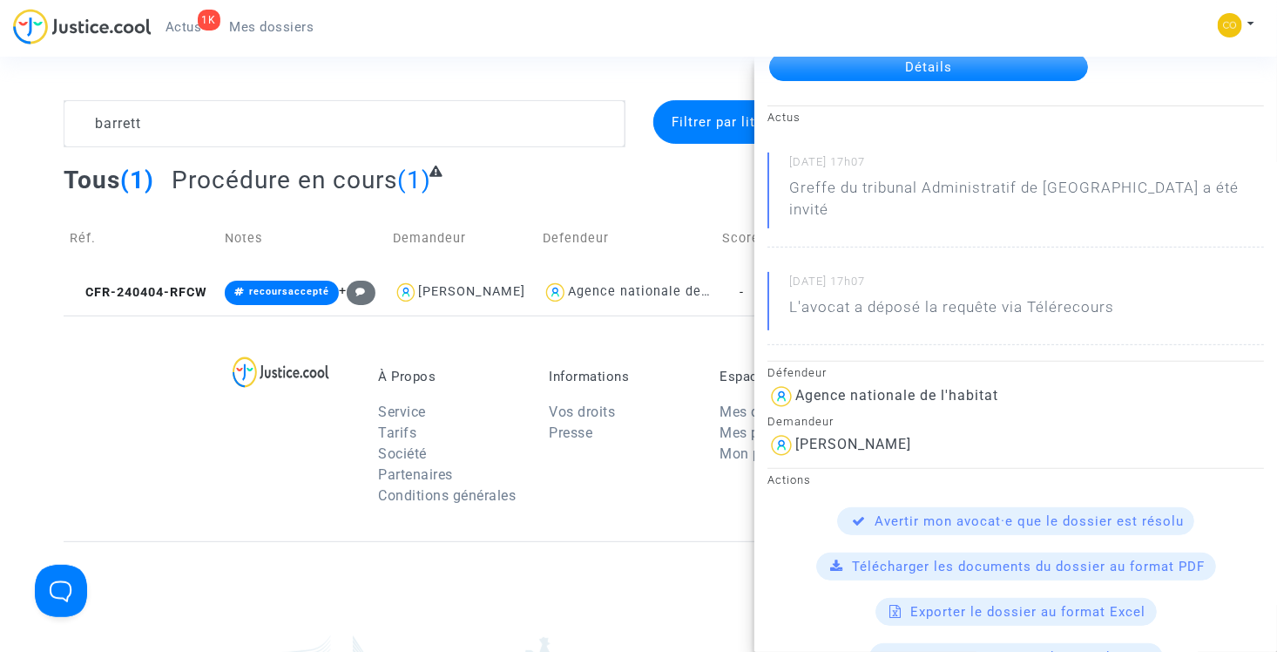
scroll to position [174, 0]
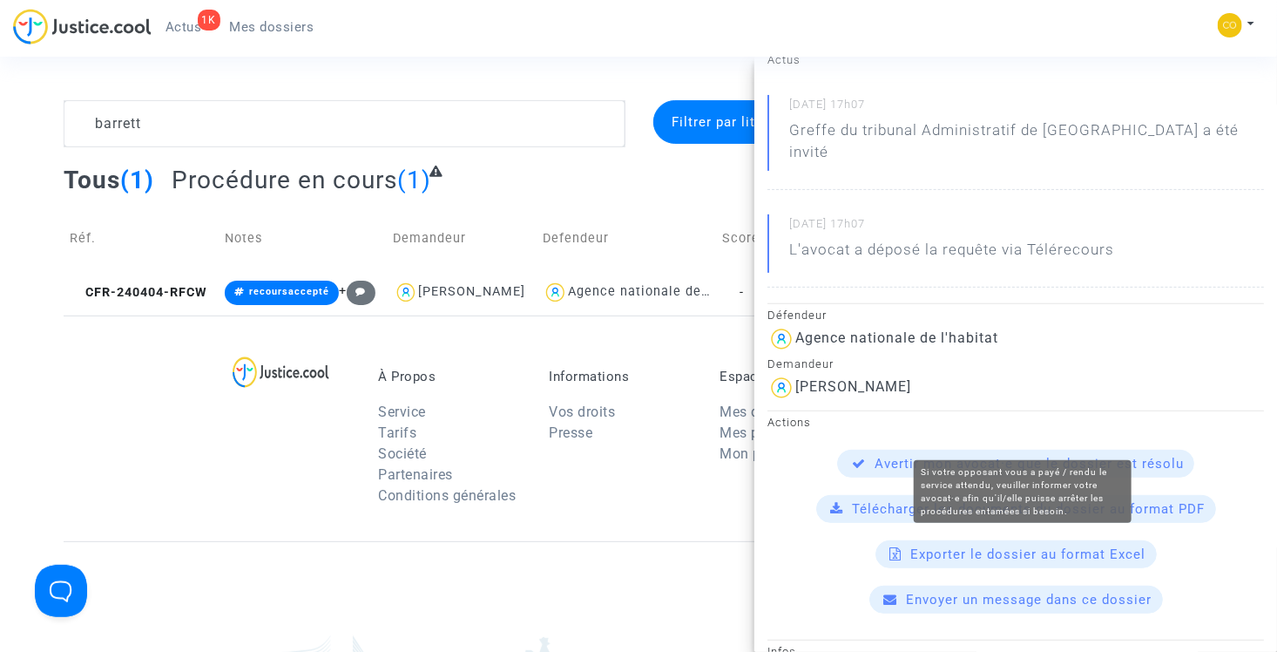
click at [987, 456] on span "Avertir mon avocat·e que le dossier est résolu" at bounding box center [1029, 464] width 309 height 16
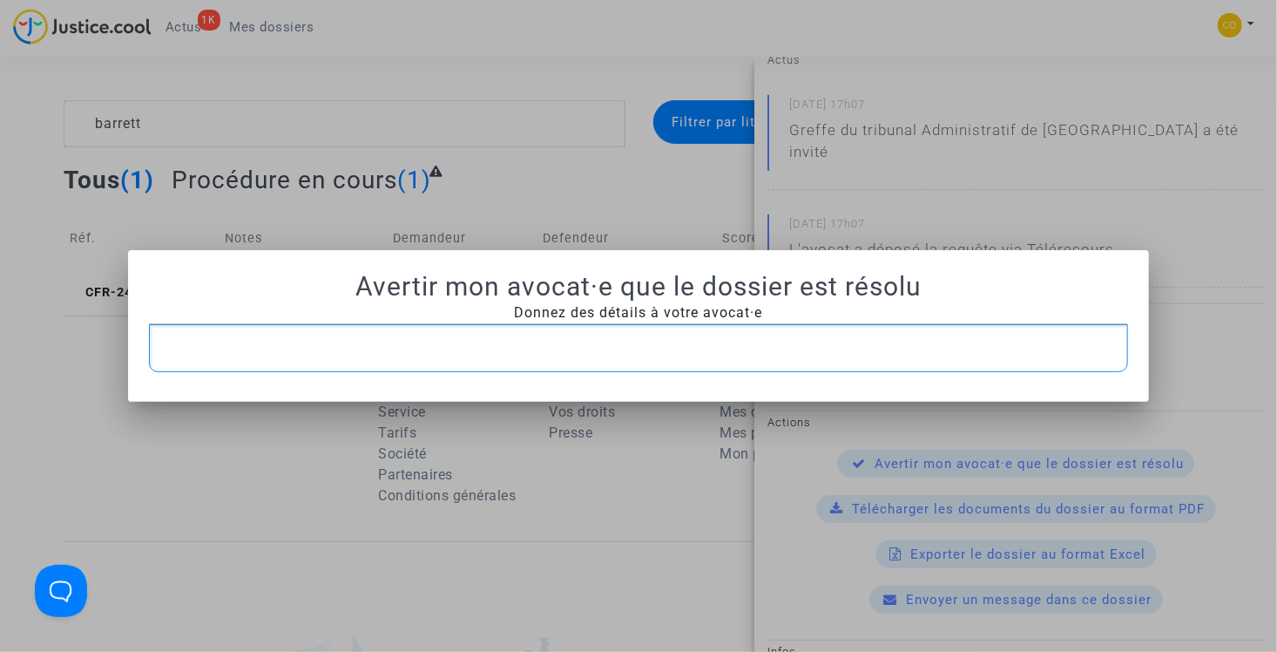
click at [627, 358] on p "Rich Text Editor, main" at bounding box center [639, 348] width 962 height 22
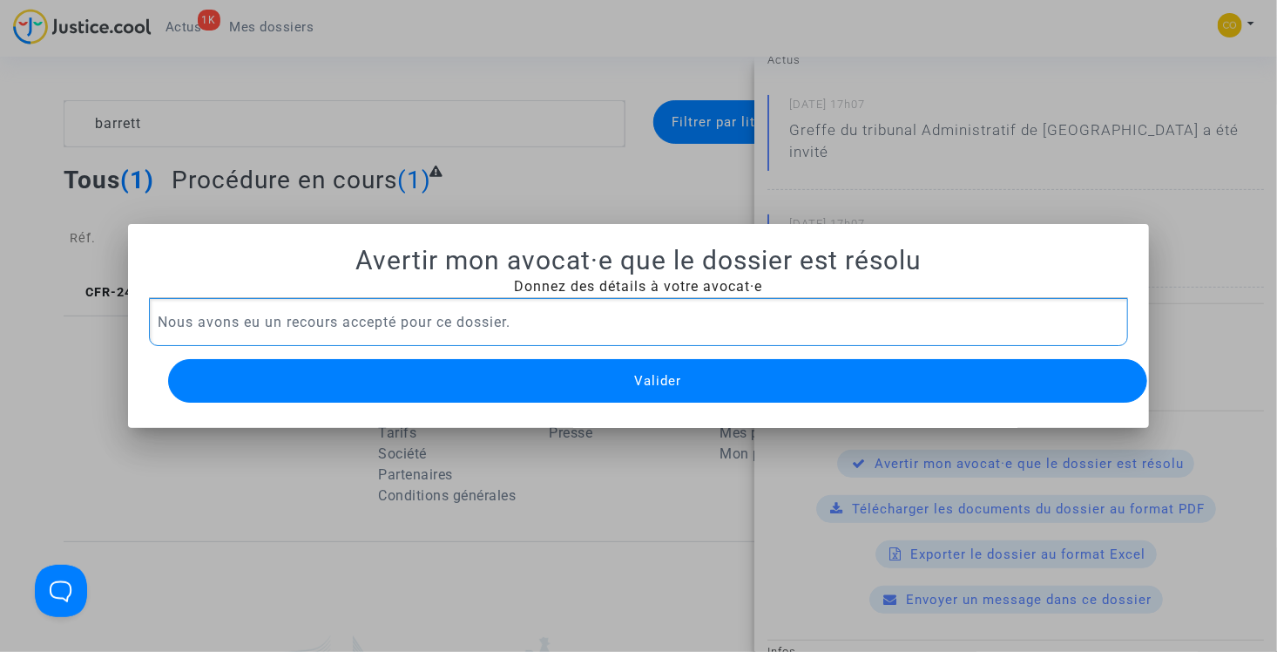
click at [512, 383] on button "Valider" at bounding box center [658, 381] width 980 height 44
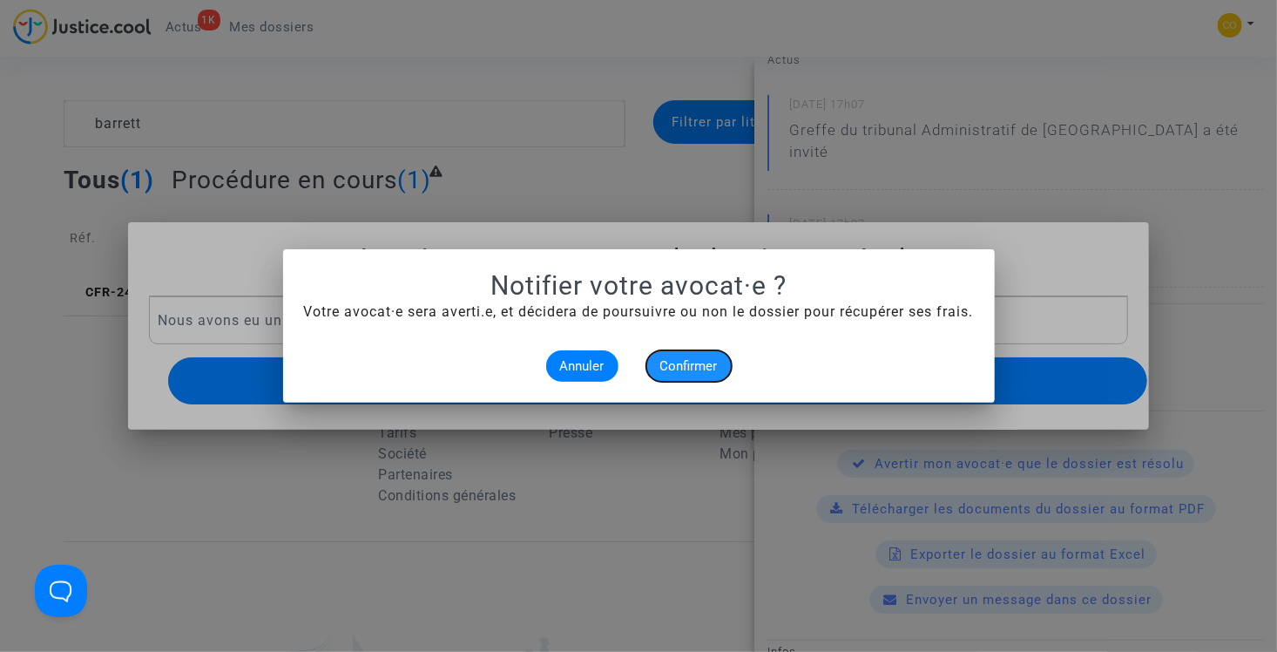
click at [678, 363] on span "Confirmer" at bounding box center [688, 366] width 57 height 16
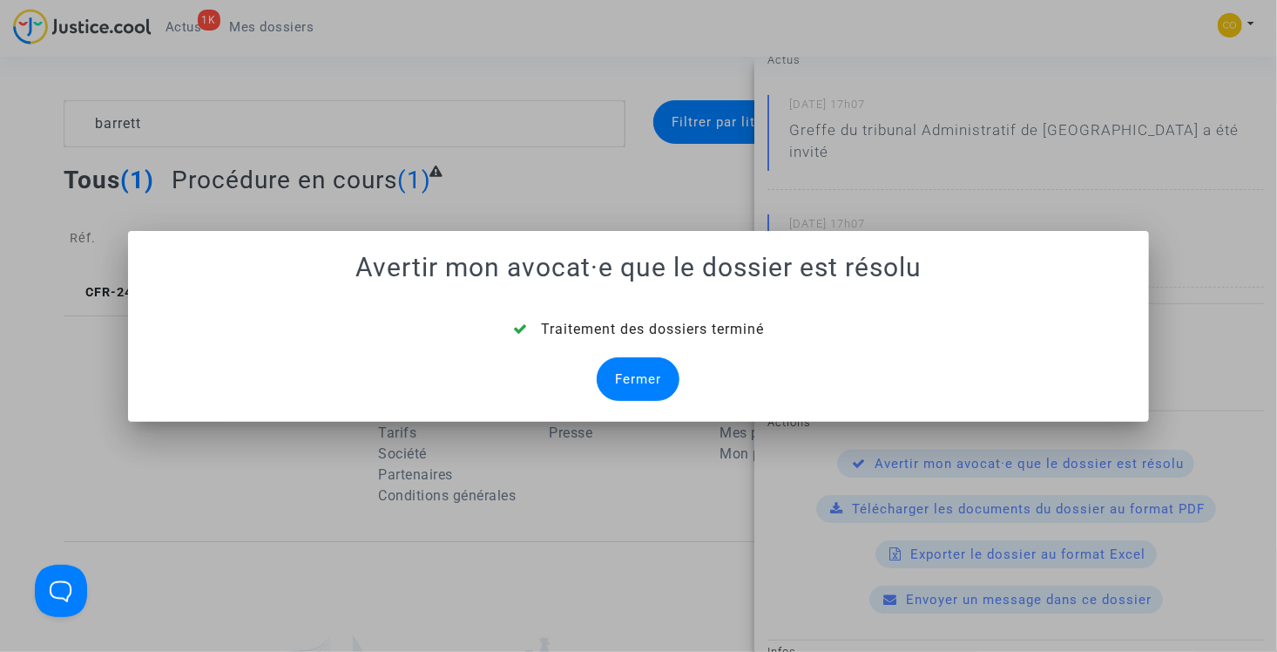
click at [642, 388] on div "Fermer" at bounding box center [638, 379] width 83 height 44
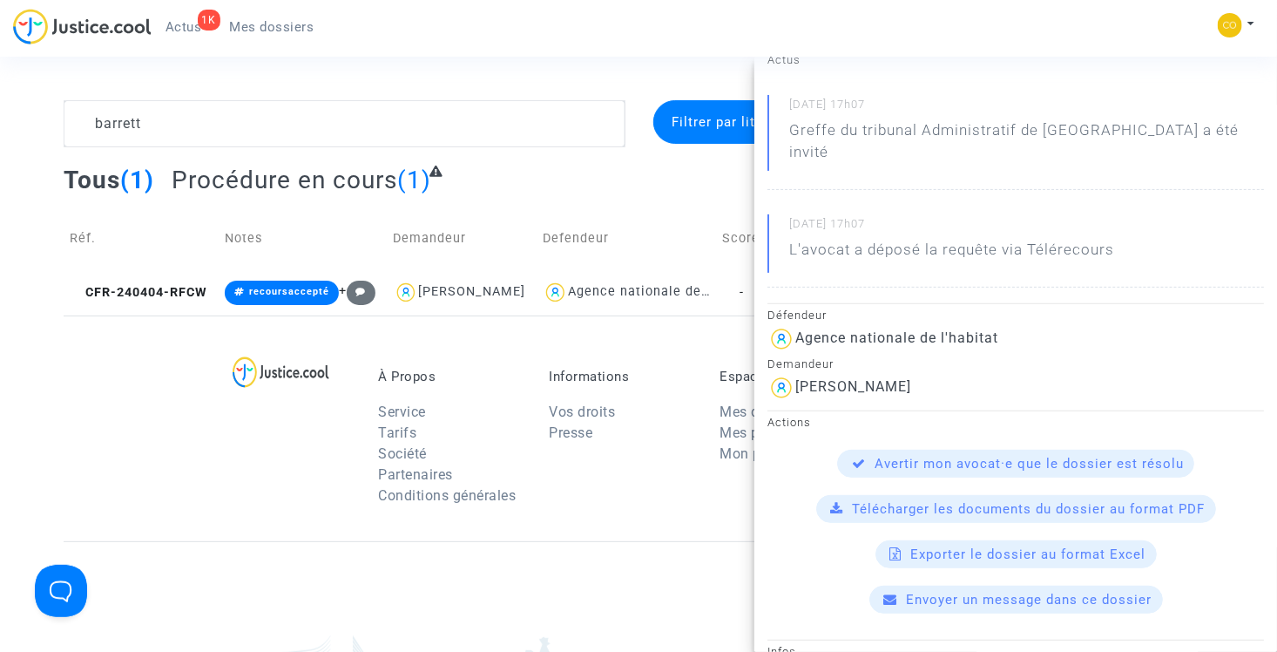
click at [640, 186] on div "Tous (1) Procédure en cours (1)" at bounding box center [638, 186] width 1149 height 43
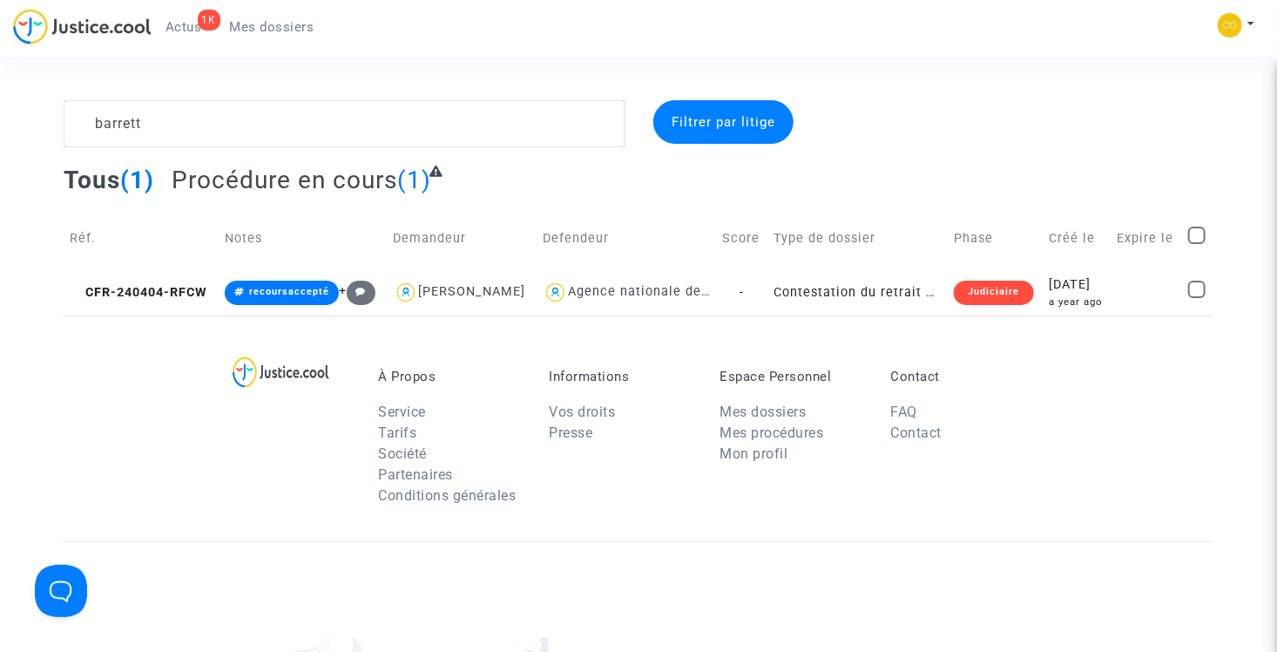
click at [263, 24] on span "Mes dossiers" at bounding box center [272, 27] width 84 height 16
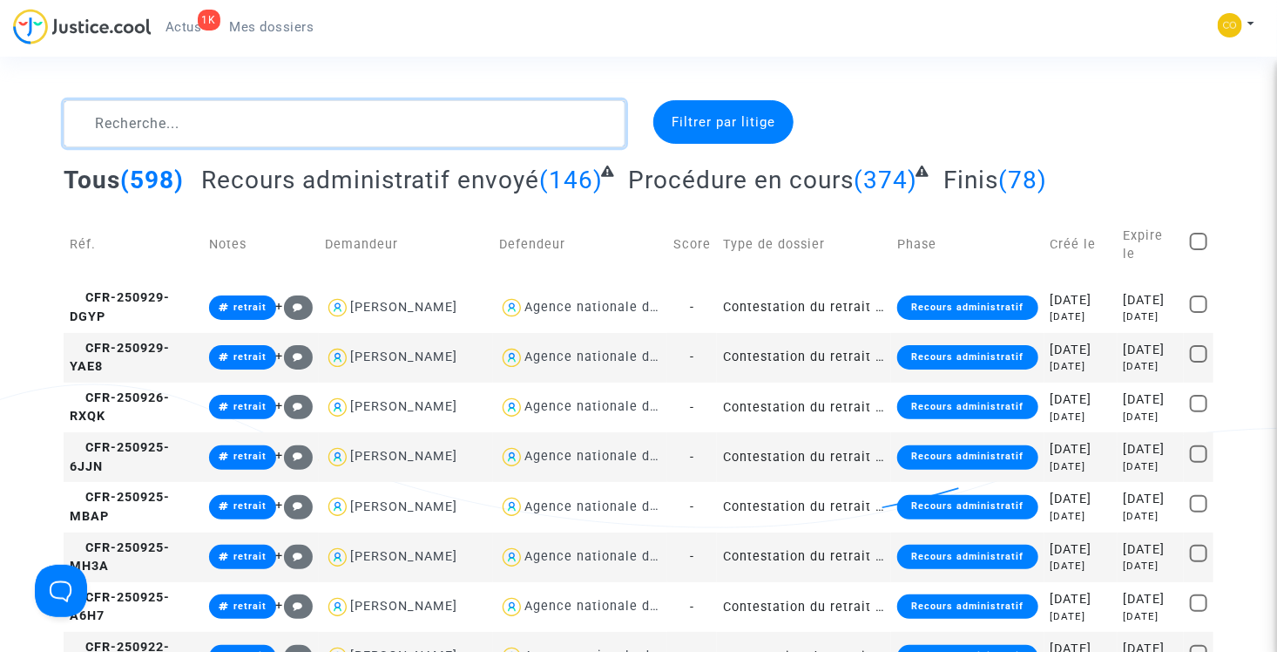
click at [238, 105] on textarea at bounding box center [345, 123] width 562 height 47
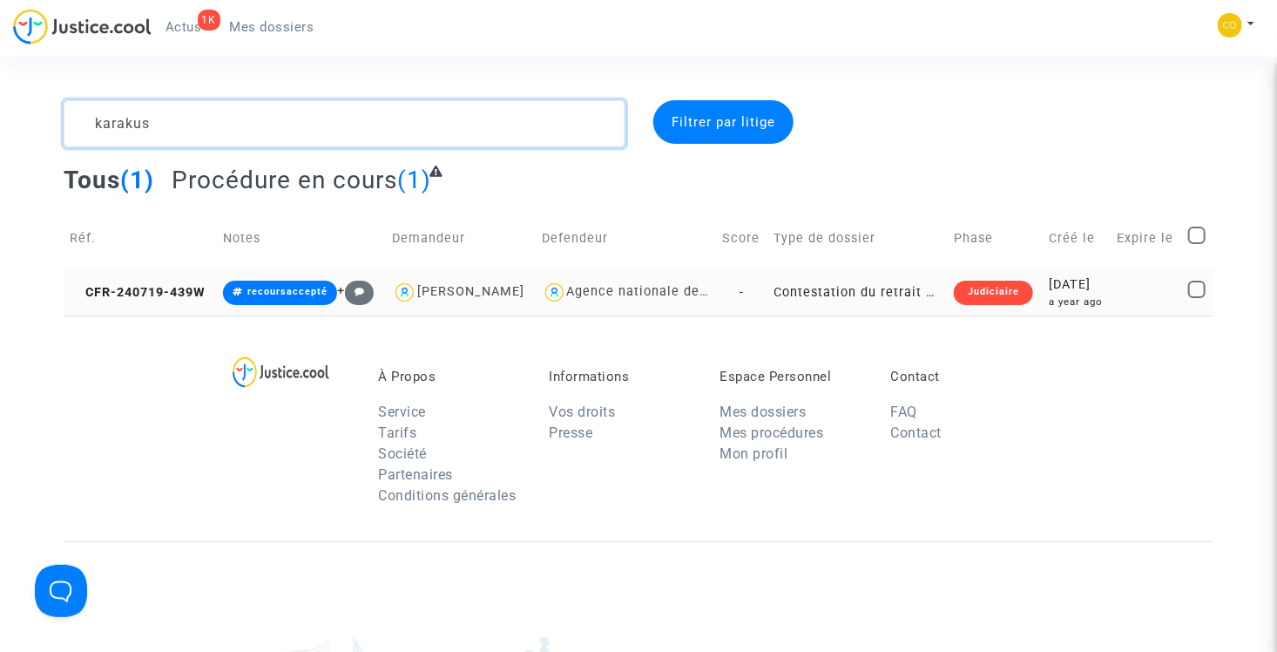
type textarea "karakus"
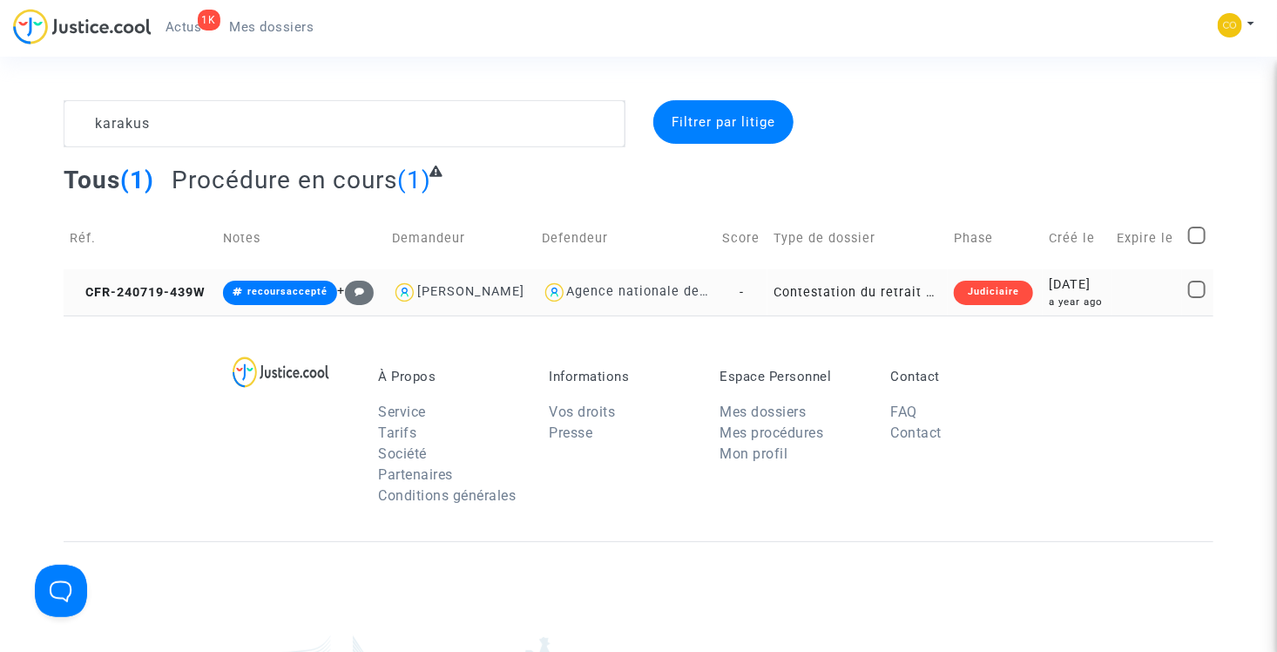
click at [873, 291] on td "Contestation du retrait de MaPrimeRénov par l'ANAH (mandataire)" at bounding box center [857, 292] width 180 height 46
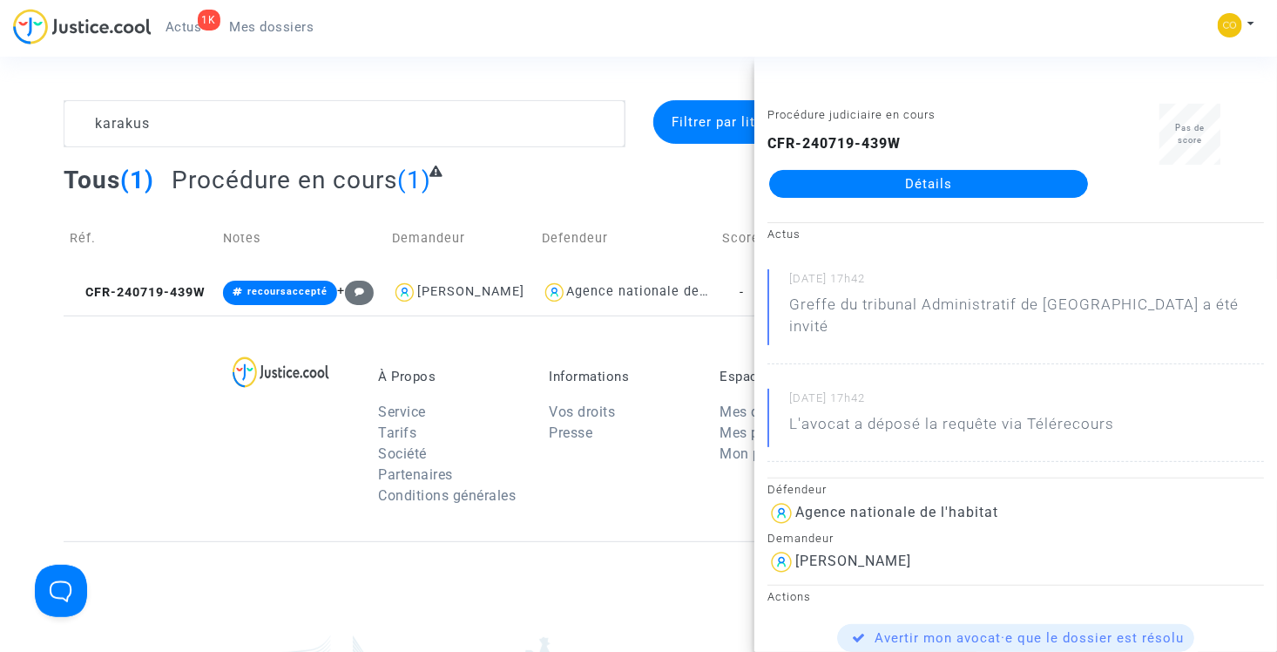
click at [911, 160] on div "CFR-240719-439W Détails" at bounding box center [928, 165] width 322 height 64
click at [912, 171] on link "Détails" at bounding box center [928, 184] width 319 height 28
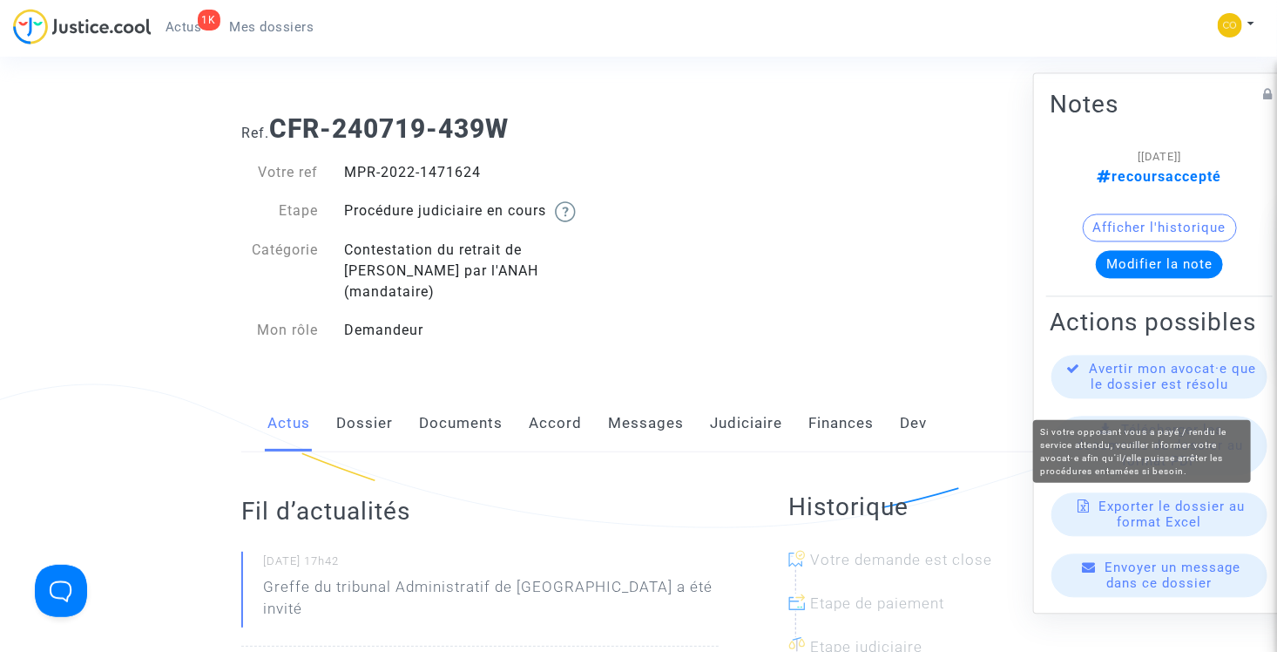
click at [1153, 393] on span "Avertir mon avocat·e que le dossier est résolu" at bounding box center [1173, 376] width 167 height 31
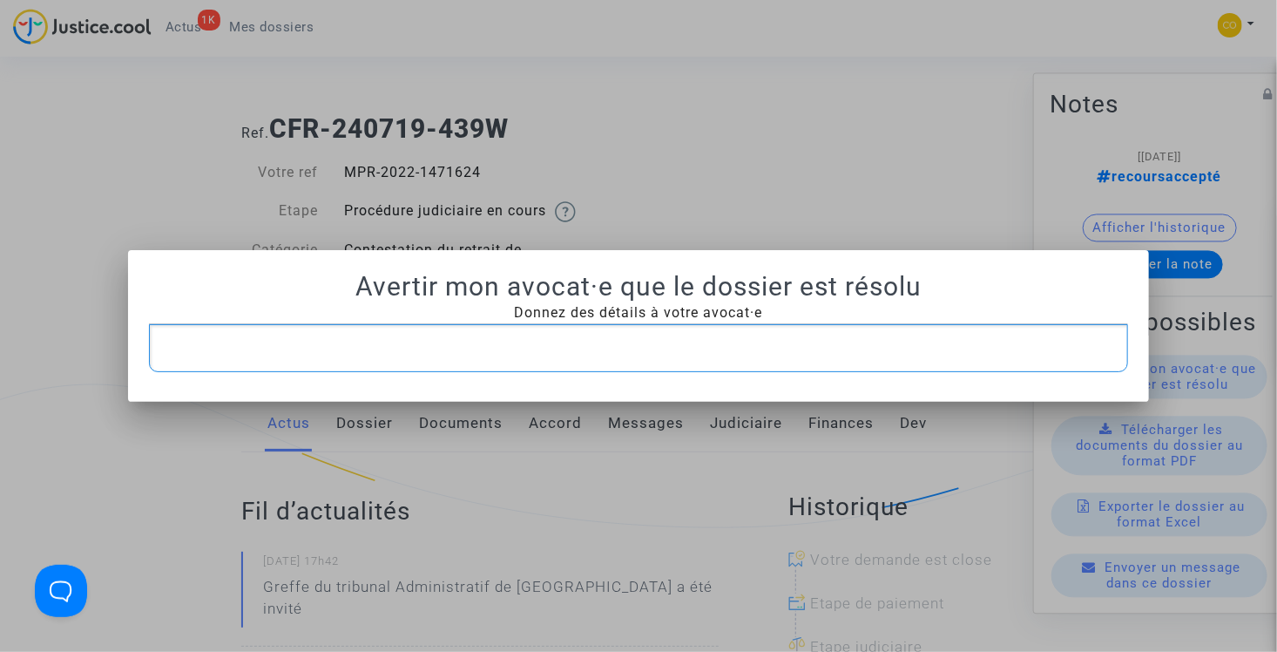
click at [608, 341] on p "Rich Text Editor, main" at bounding box center [639, 348] width 962 height 22
drag, startPoint x: 608, startPoint y: 341, endPoint x: 485, endPoint y: 334, distance: 123.0
click at [485, 334] on div "Rich Text Editor, main" at bounding box center [639, 348] width 980 height 49
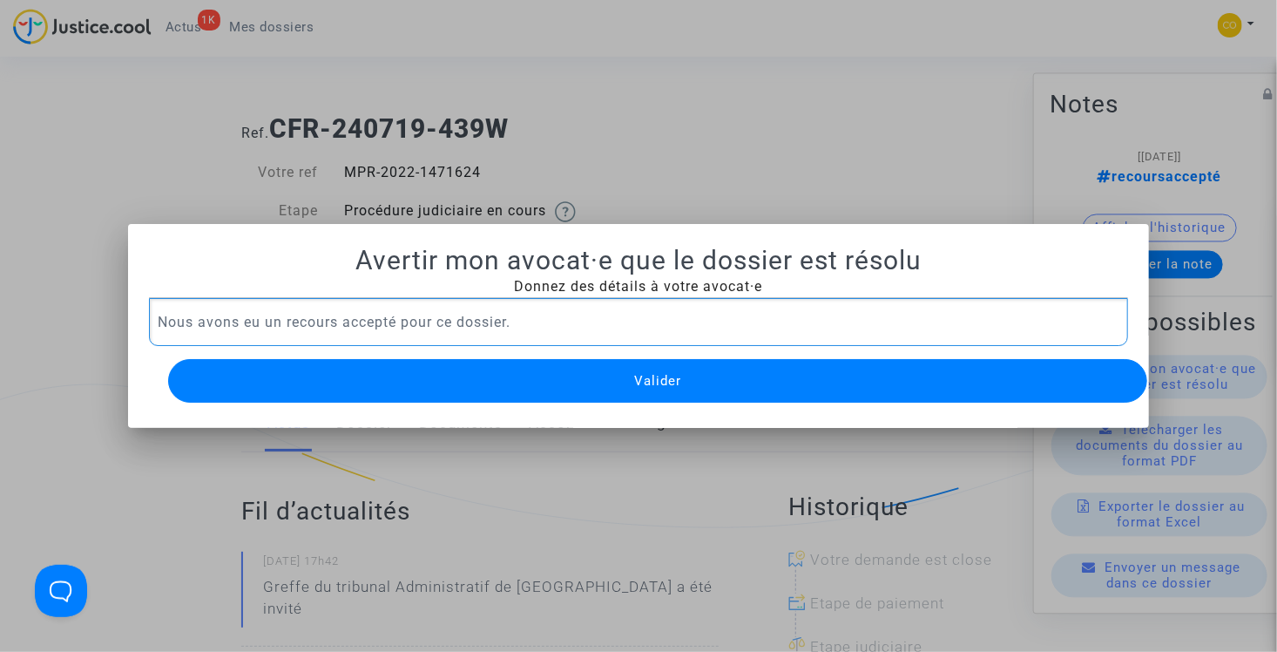
click at [736, 124] on div at bounding box center [638, 326] width 1277 height 652
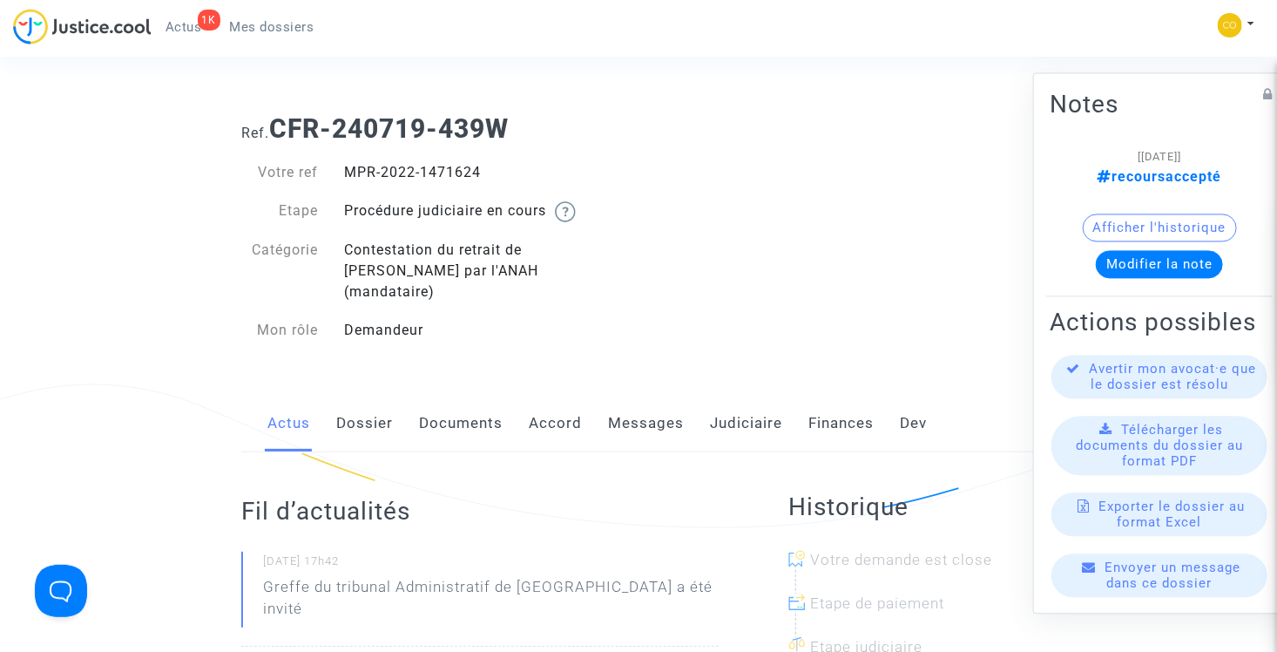
click at [283, 23] on span "Mes dossiers" at bounding box center [272, 27] width 84 height 16
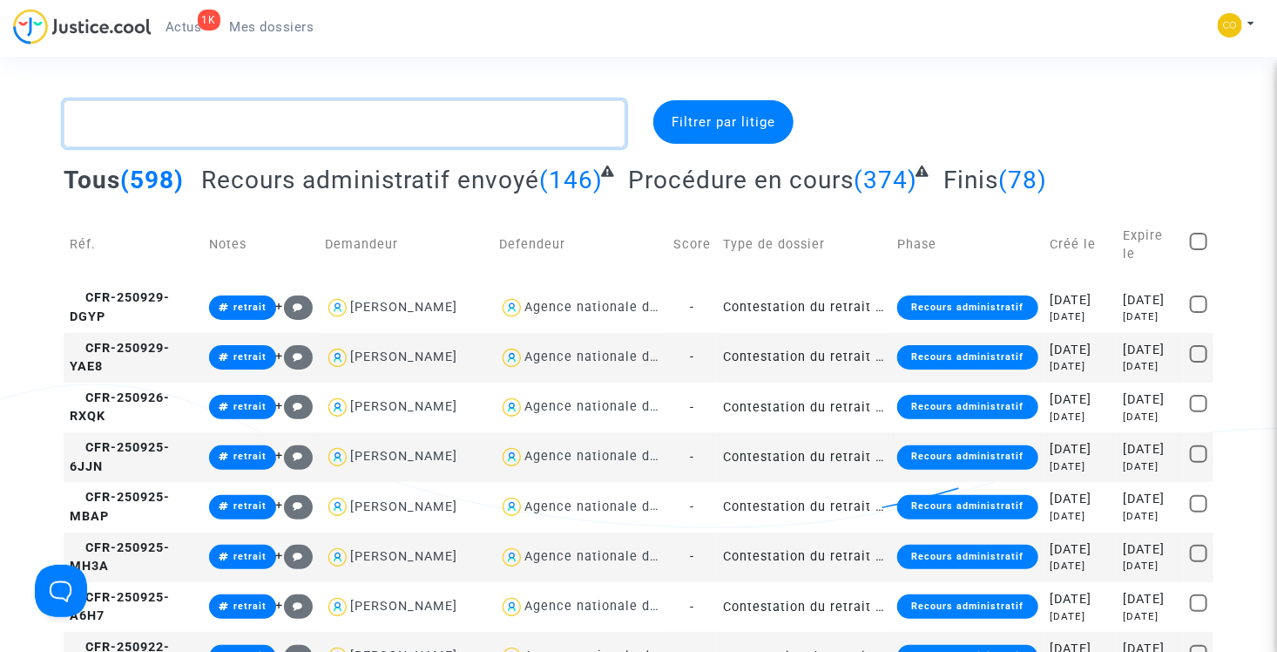
click at [209, 125] on textarea at bounding box center [345, 123] width 562 height 47
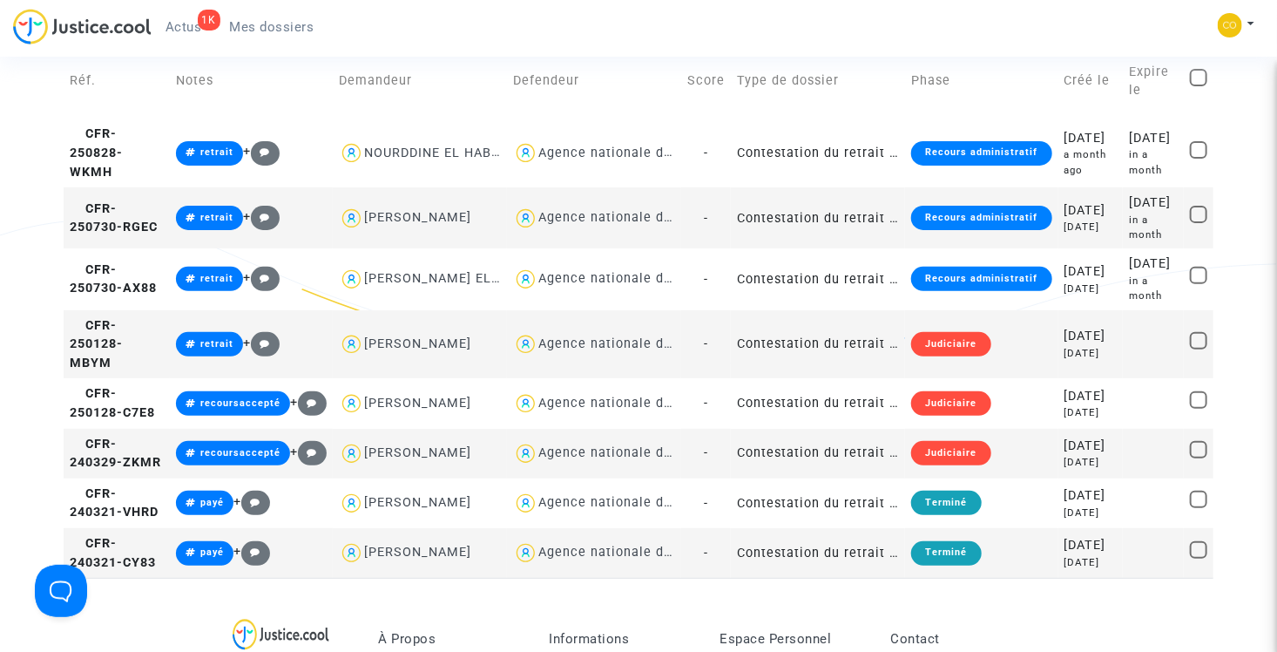
scroll to position [174, 0]
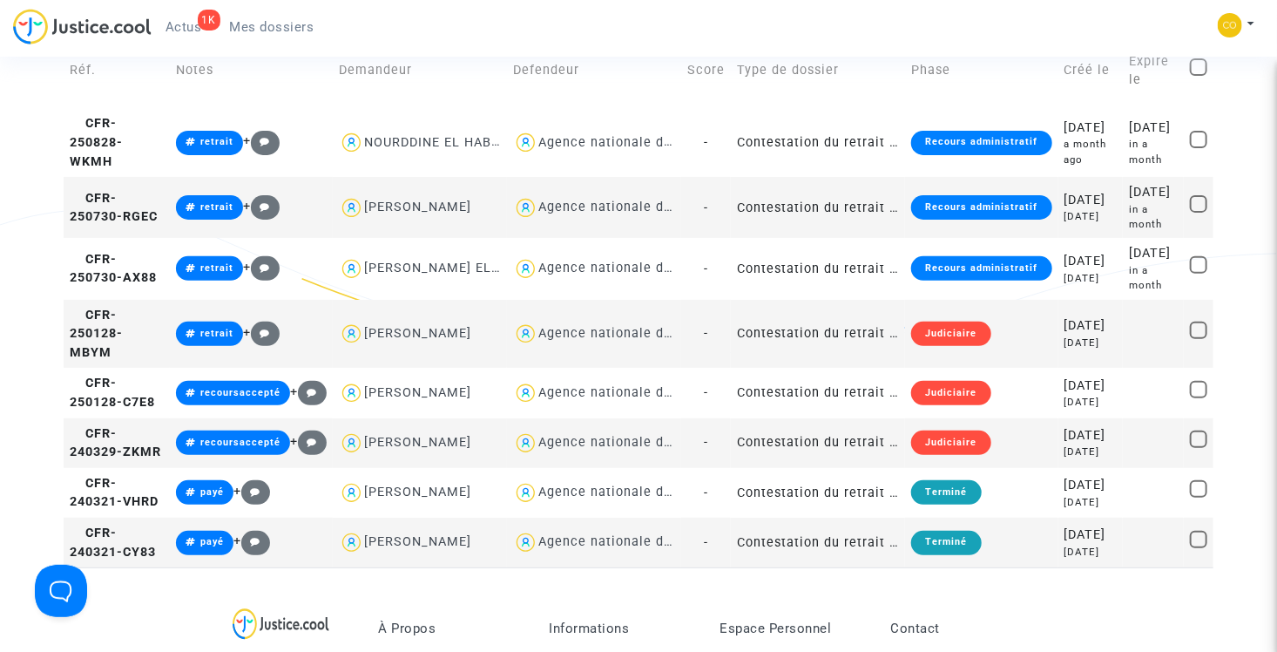
type textarea "andre"
click at [816, 468] on td "Contestation du retrait de MaPrimeRénov par l'ANAH (mandataire)" at bounding box center [818, 443] width 174 height 50
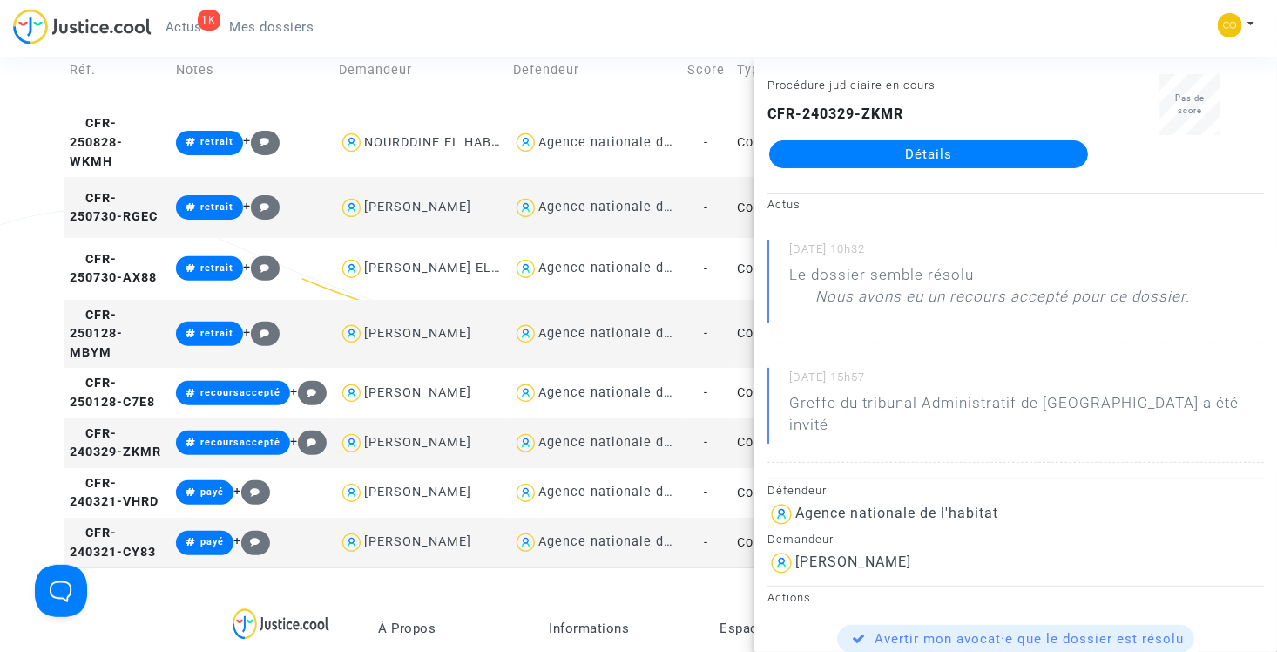
scroll to position [0, 0]
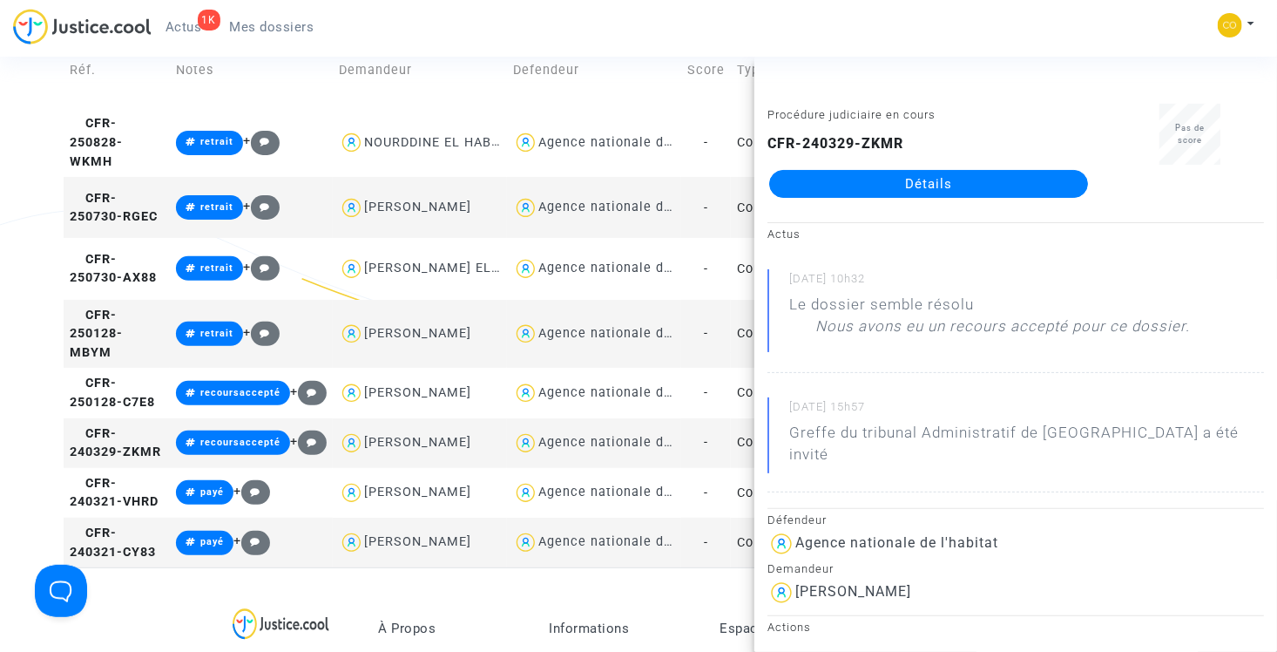
click at [626, 36] on div "1K Actus Mes dossiers Mon profil Paramètres Déconnexion" at bounding box center [638, 33] width 1277 height 48
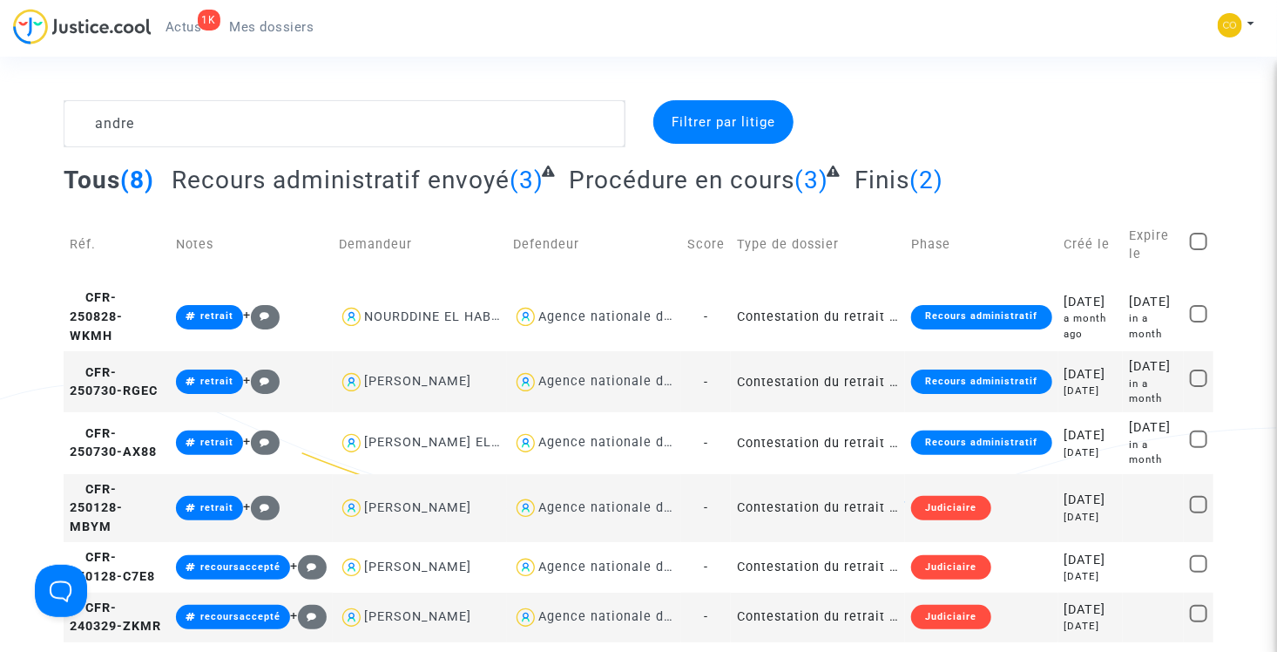
click at [266, 25] on span "Mes dossiers" at bounding box center [272, 27] width 84 height 16
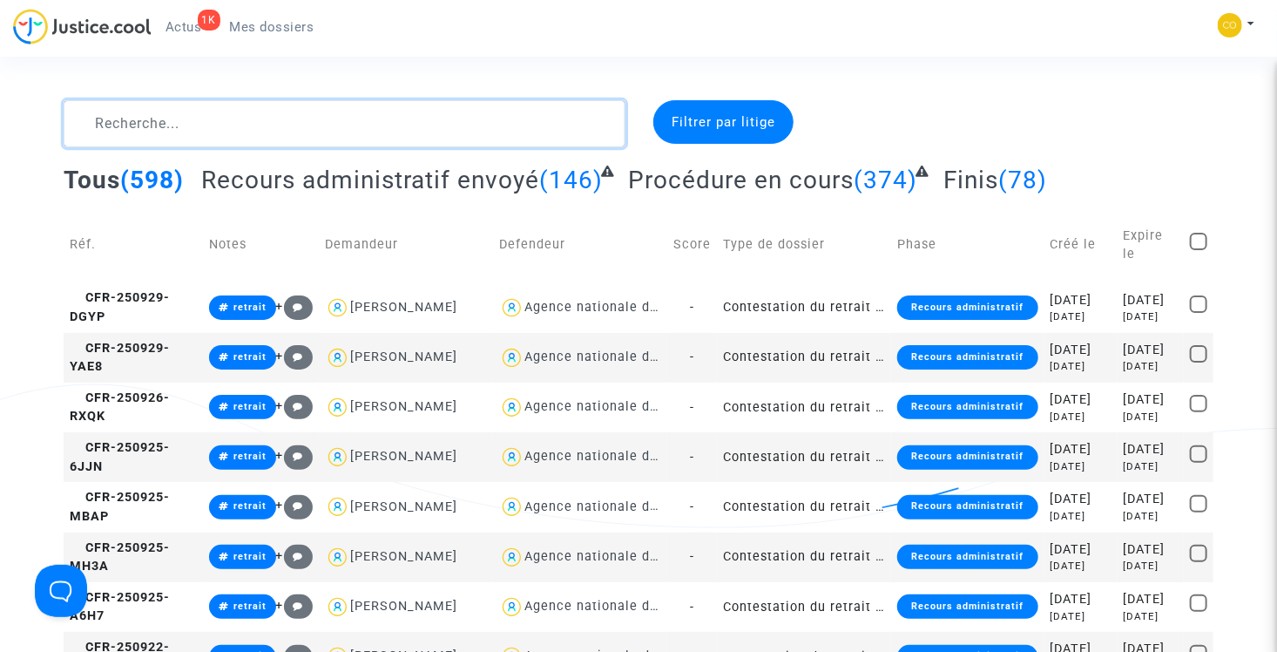
click at [334, 124] on textarea at bounding box center [345, 123] width 562 height 47
click at [246, 111] on textarea at bounding box center [345, 123] width 562 height 47
click at [195, 136] on textarea at bounding box center [345, 123] width 562 height 47
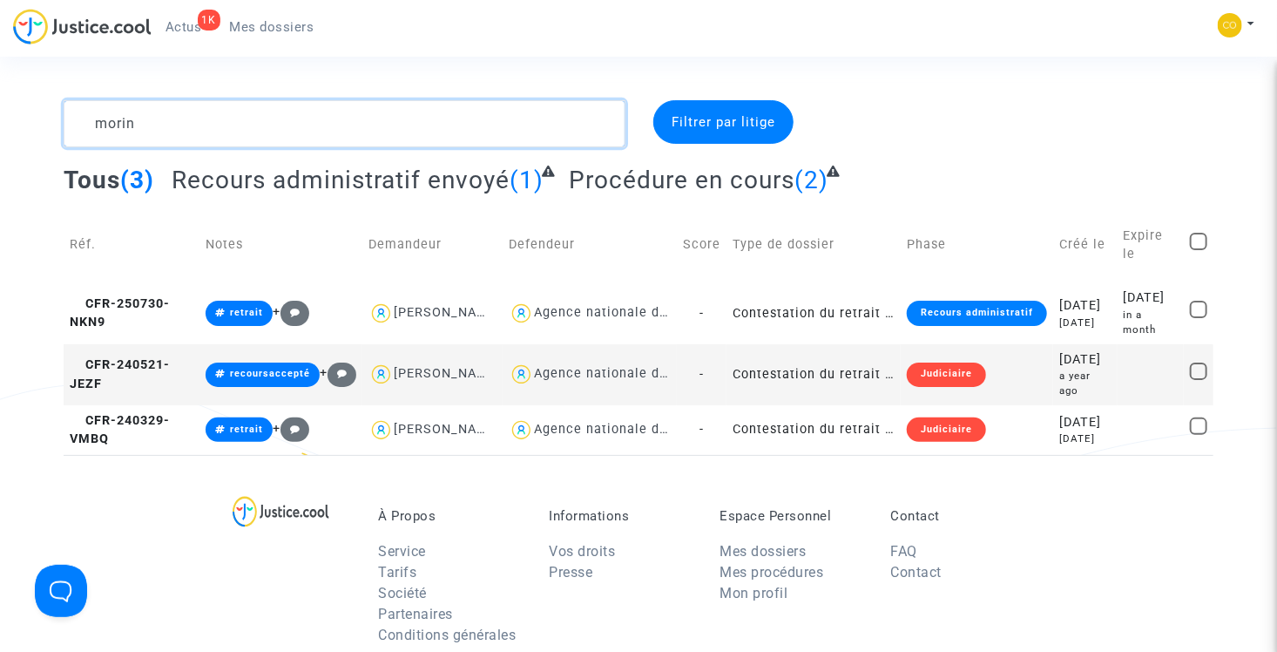
type textarea "morin"
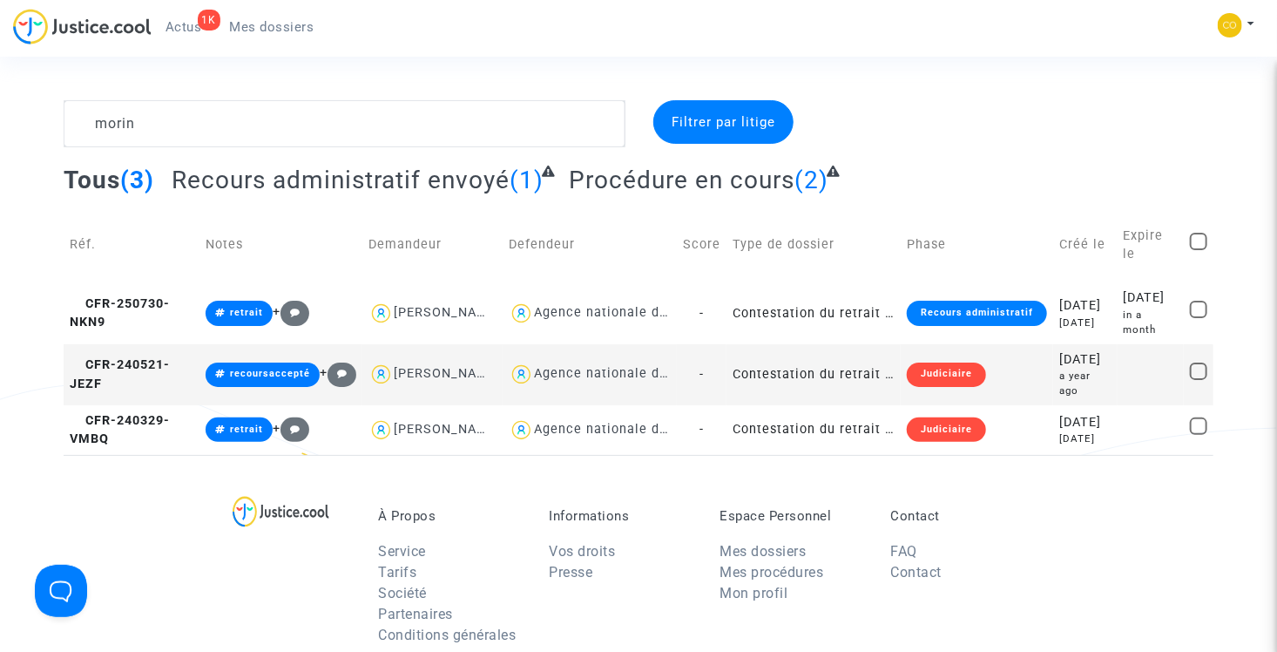
click at [854, 383] on td "Contestation du retrait de MaPrimeRénov par l'ANAH (mandataire)" at bounding box center [813, 374] width 174 height 61
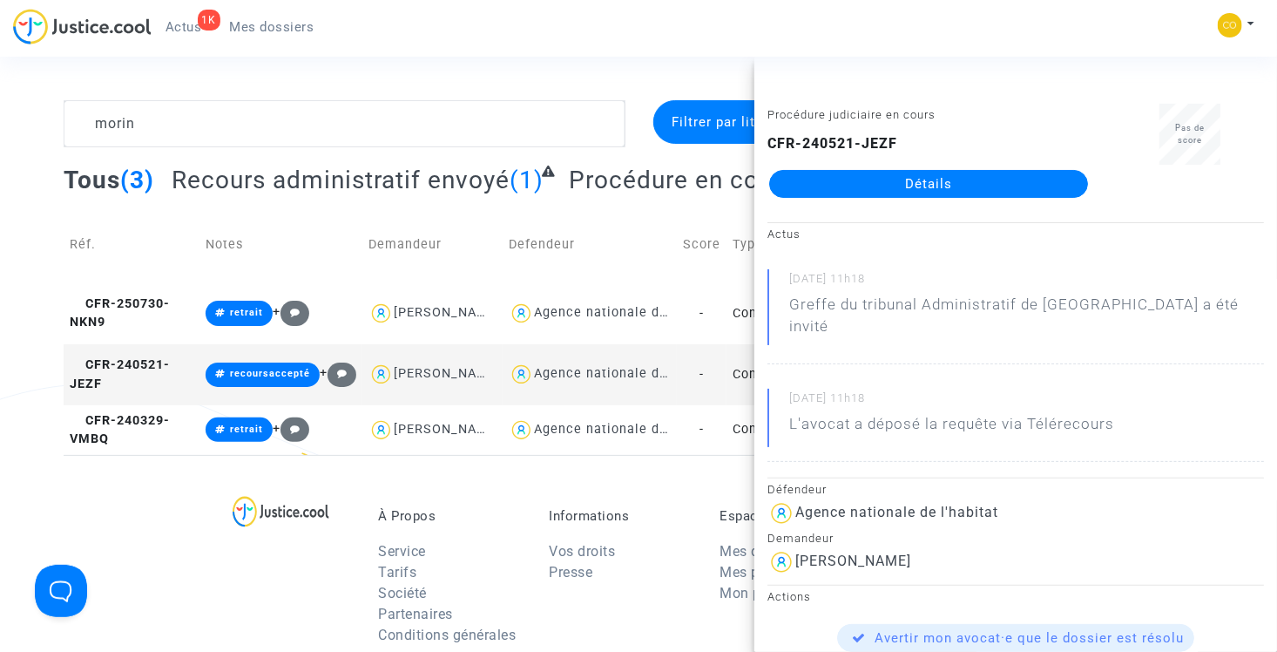
click at [910, 188] on link "Détails" at bounding box center [928, 184] width 319 height 28
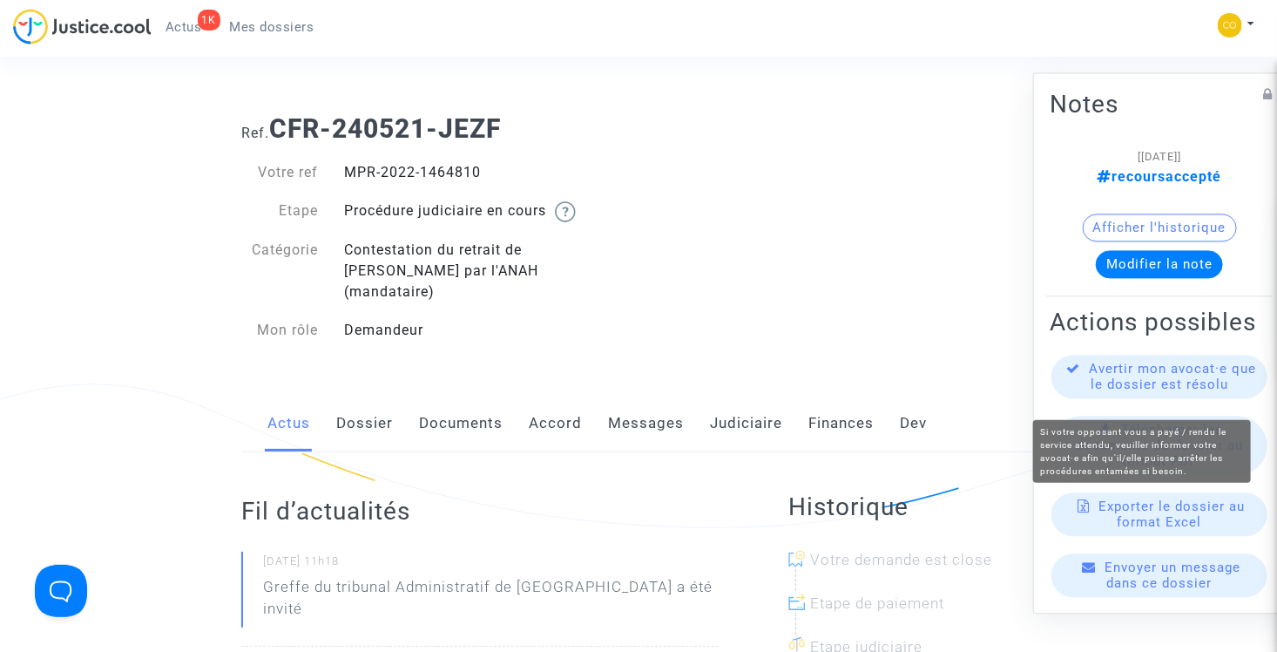
click at [1172, 390] on span "Avertir mon avocat·e que le dossier est résolu" at bounding box center [1173, 376] width 167 height 31
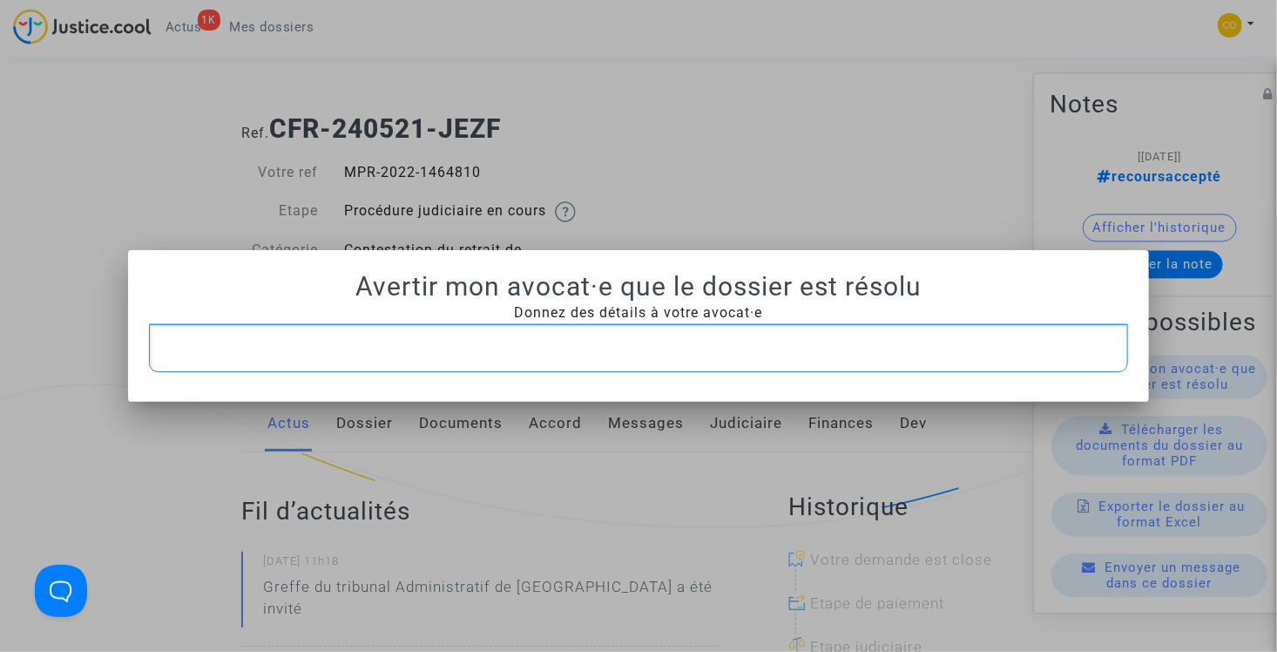
click at [541, 345] on p "Rich Text Editor, main" at bounding box center [639, 348] width 962 height 22
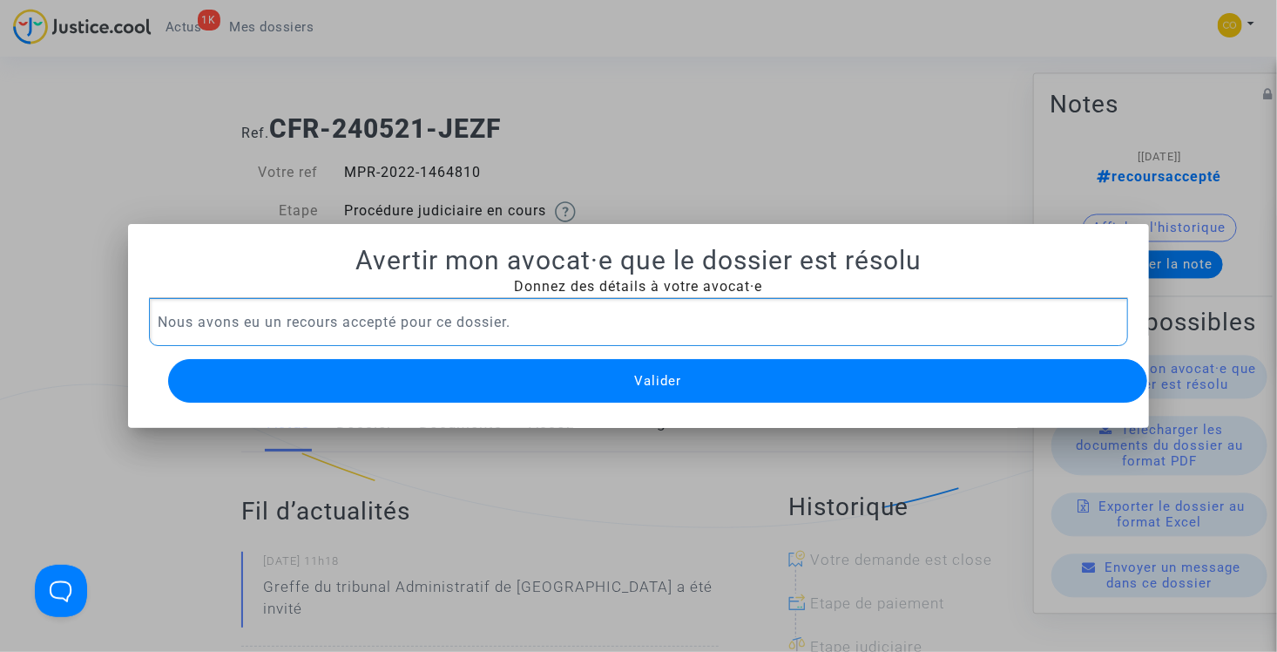
click at [549, 374] on button "Valider" at bounding box center [658, 381] width 980 height 44
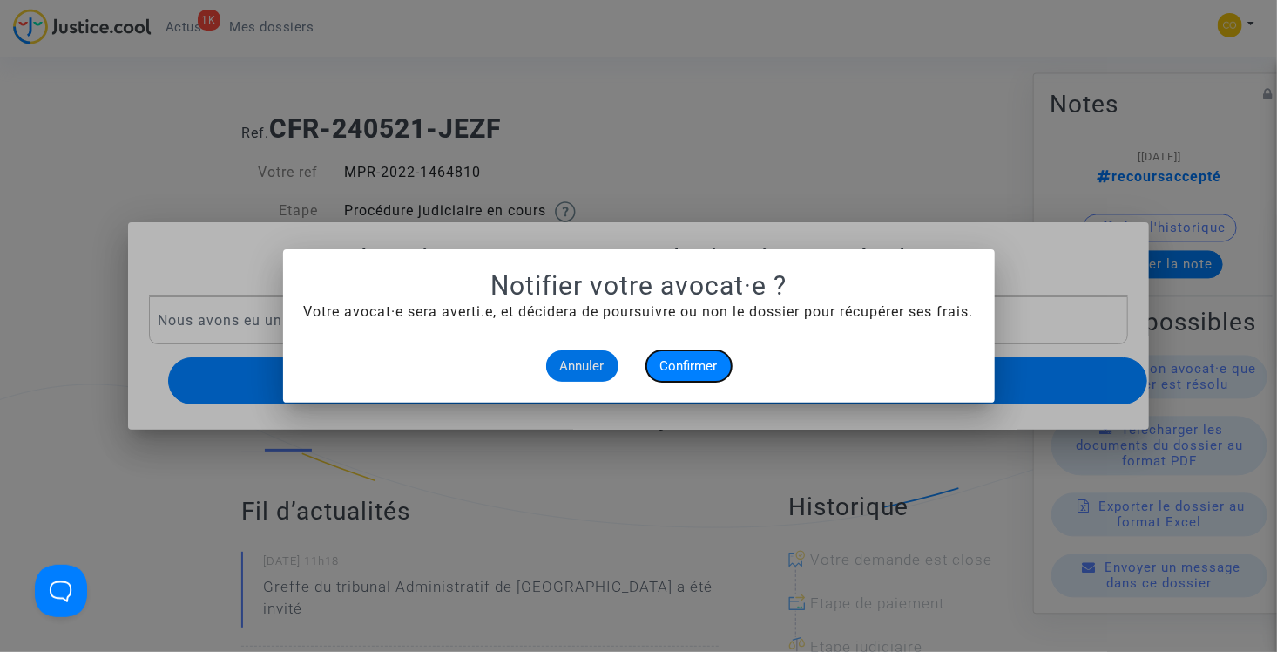
click at [676, 364] on span "Confirmer" at bounding box center [688, 366] width 57 height 16
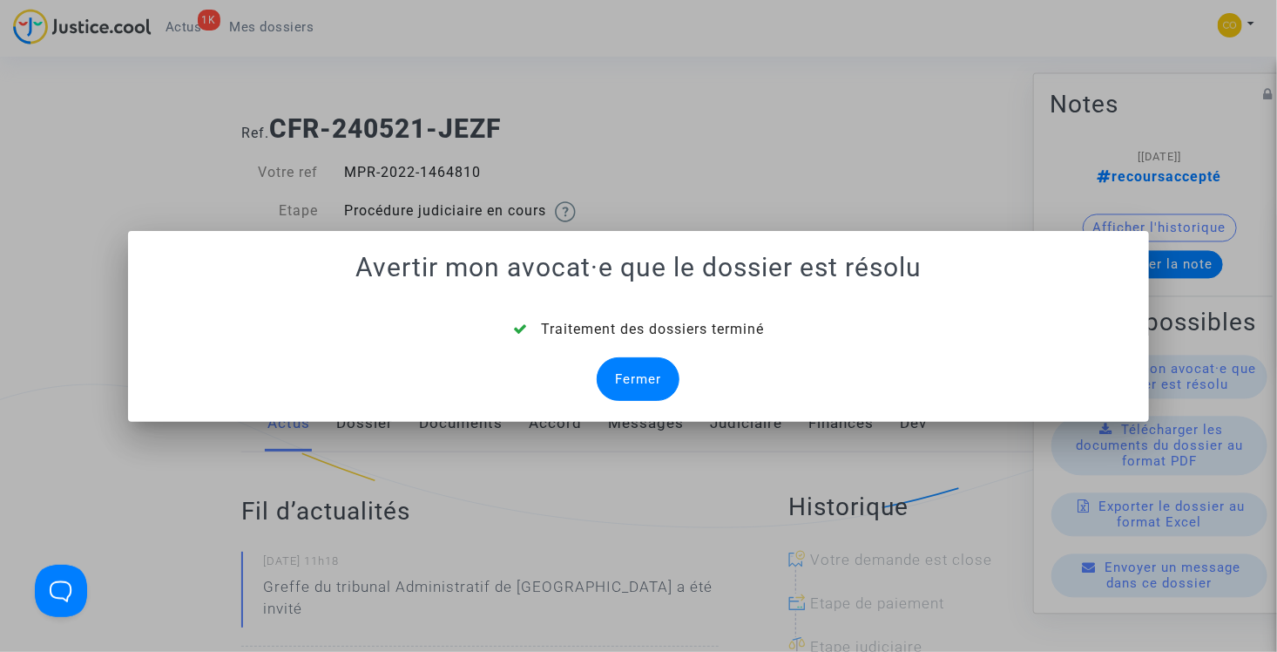
click at [649, 372] on div "Fermer" at bounding box center [638, 379] width 83 height 44
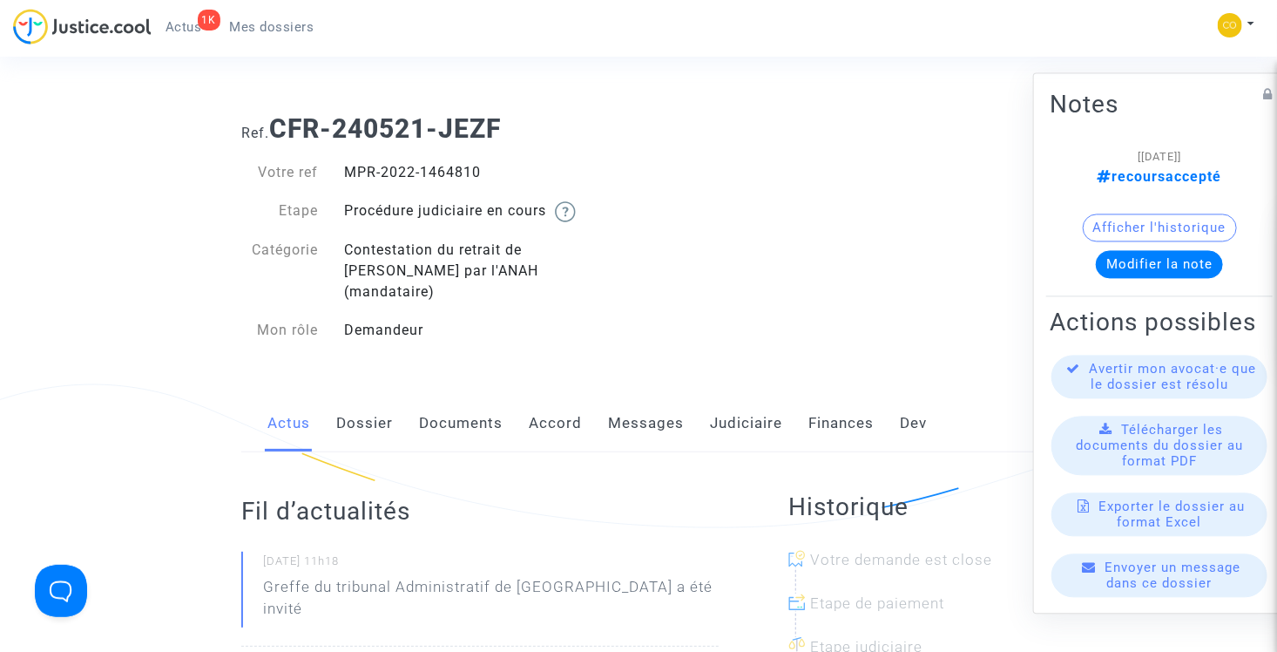
click at [263, 25] on span "Mes dossiers" at bounding box center [272, 27] width 84 height 16
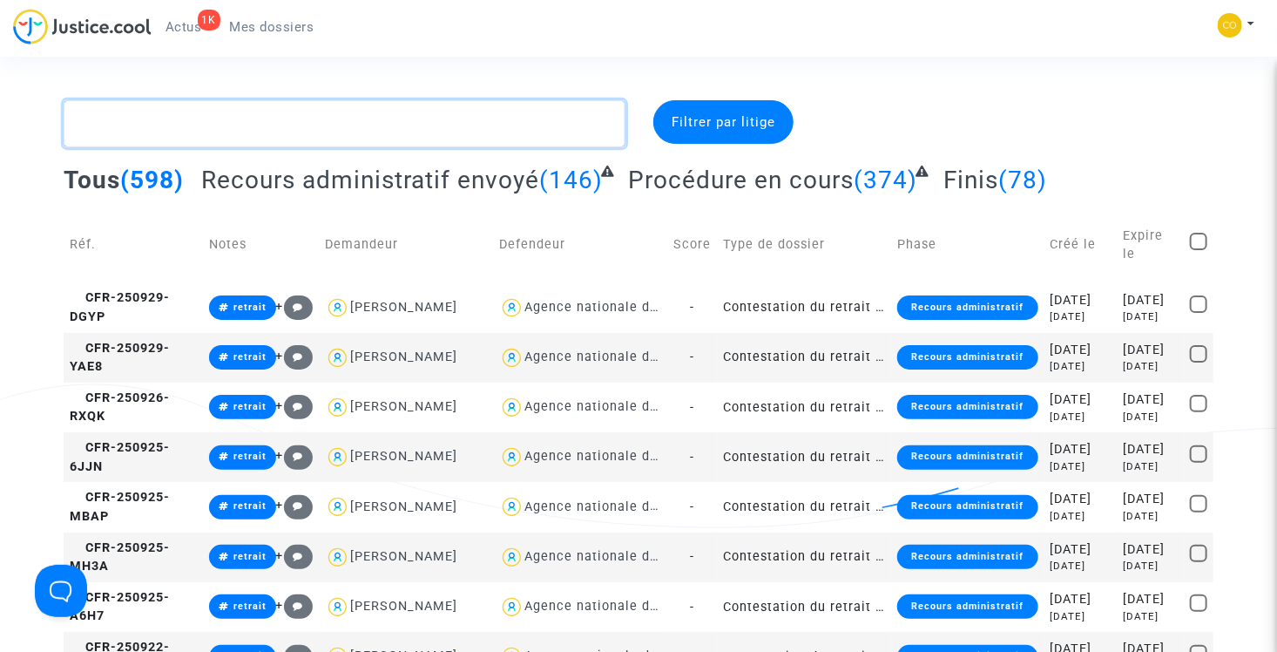
click at [213, 125] on textarea at bounding box center [345, 123] width 562 height 47
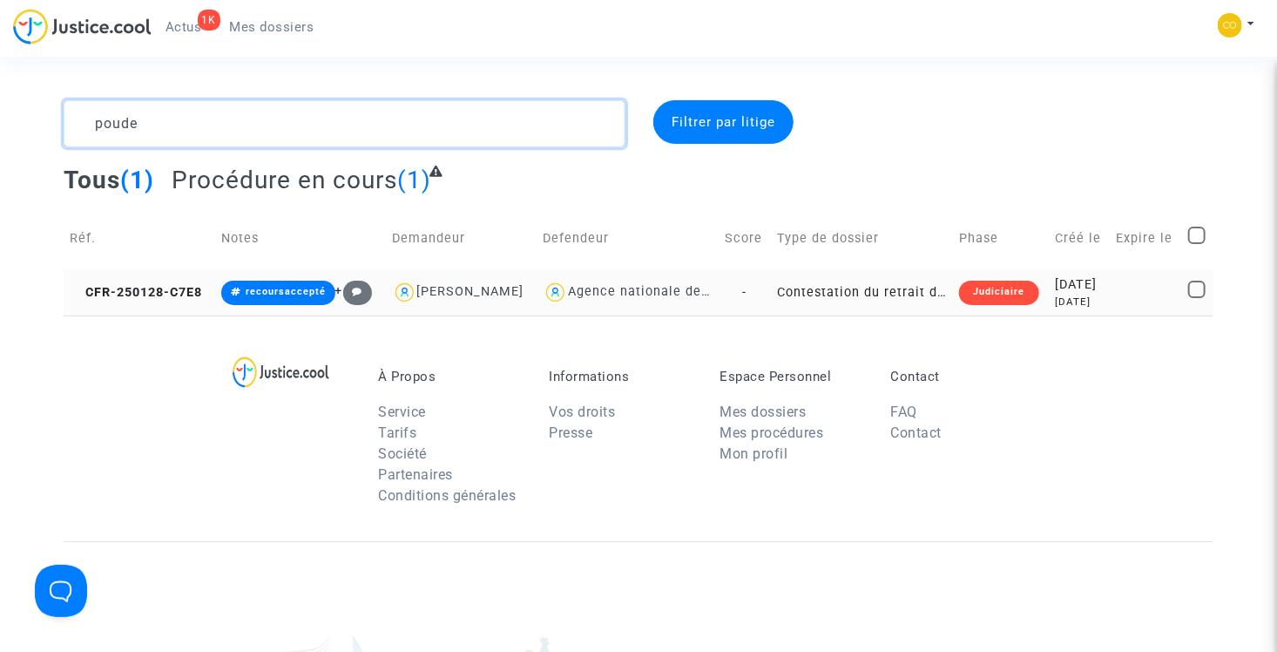
type textarea "poude"
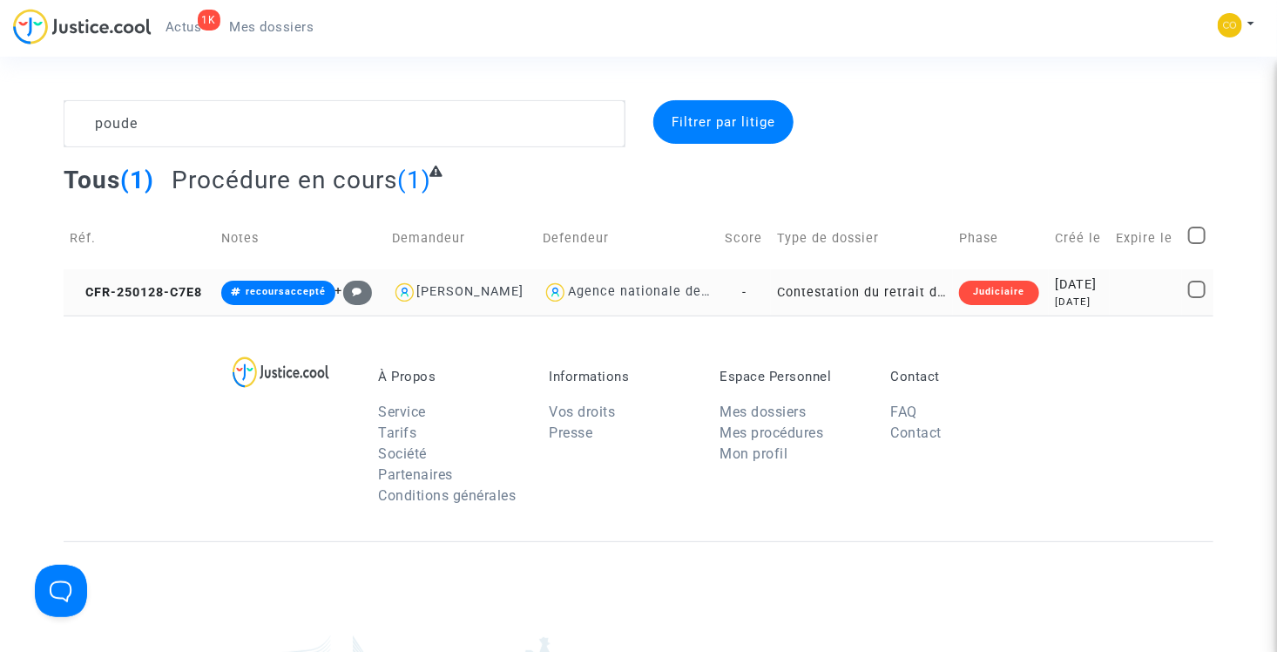
click at [871, 286] on td "Contestation du retrait de MaPrimeRénov par l'ANAH (mandataire)" at bounding box center [862, 292] width 182 height 46
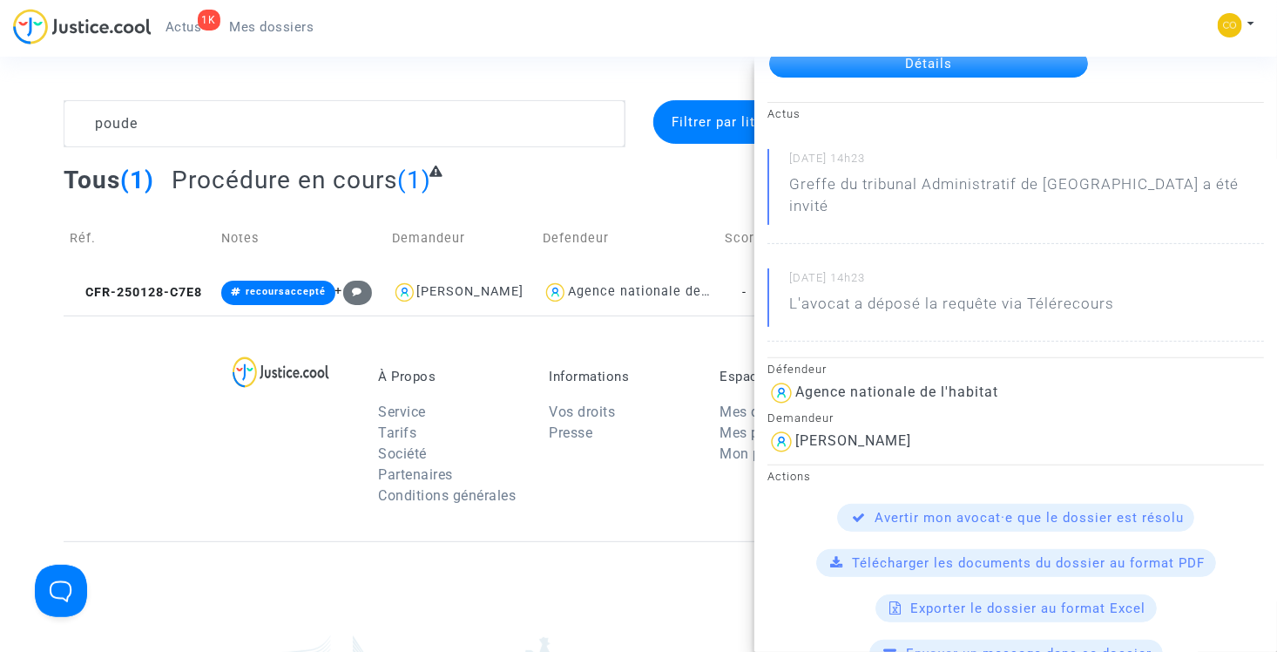
scroll to position [174, 0]
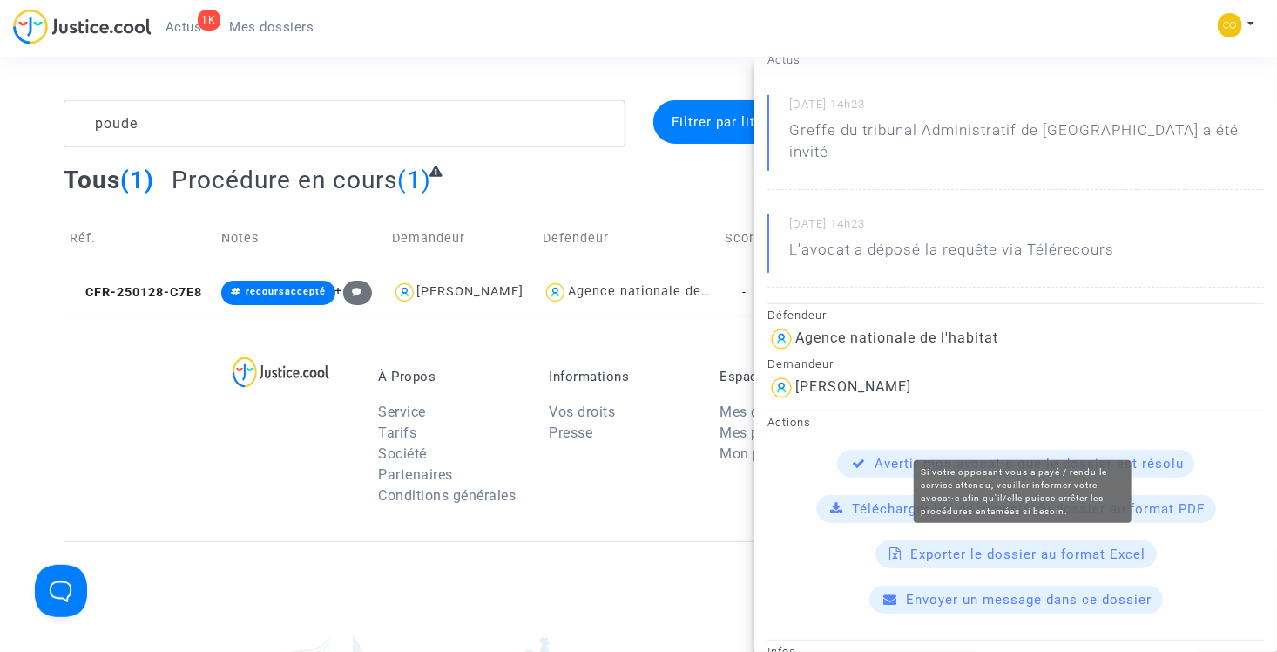
click at [946, 456] on span "Avertir mon avocat·e que le dossier est résolu" at bounding box center [1029, 464] width 309 height 16
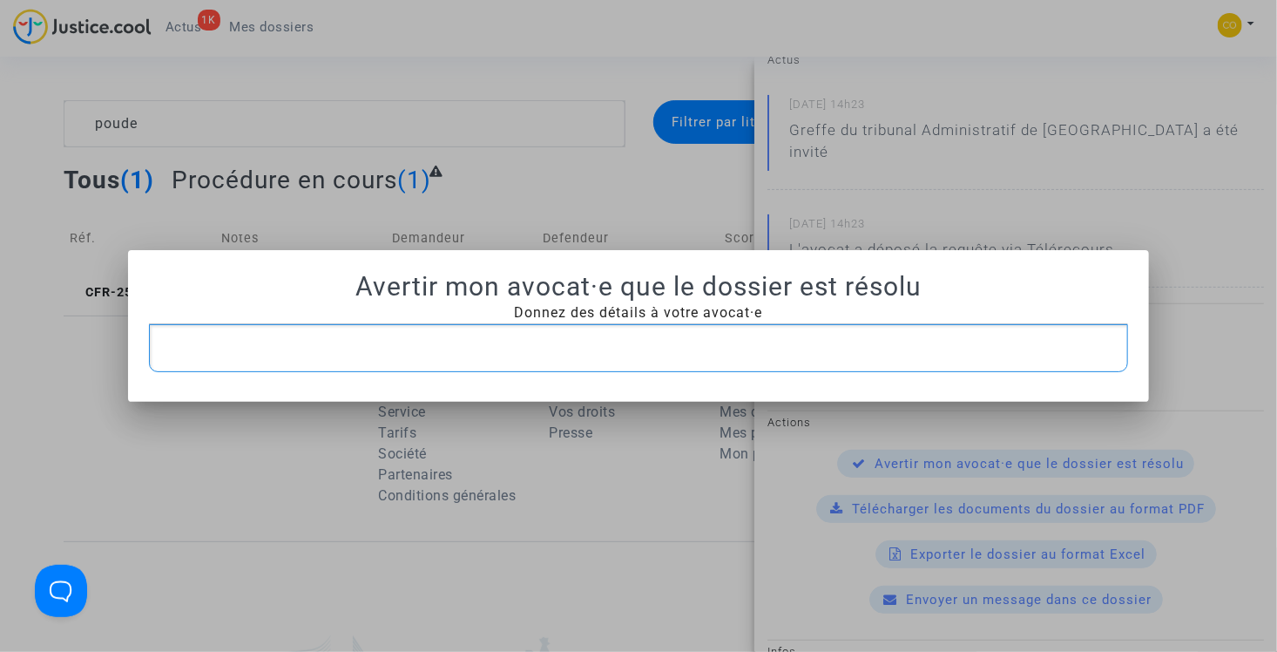
click at [547, 345] on p "Rich Text Editor, main" at bounding box center [639, 348] width 962 height 22
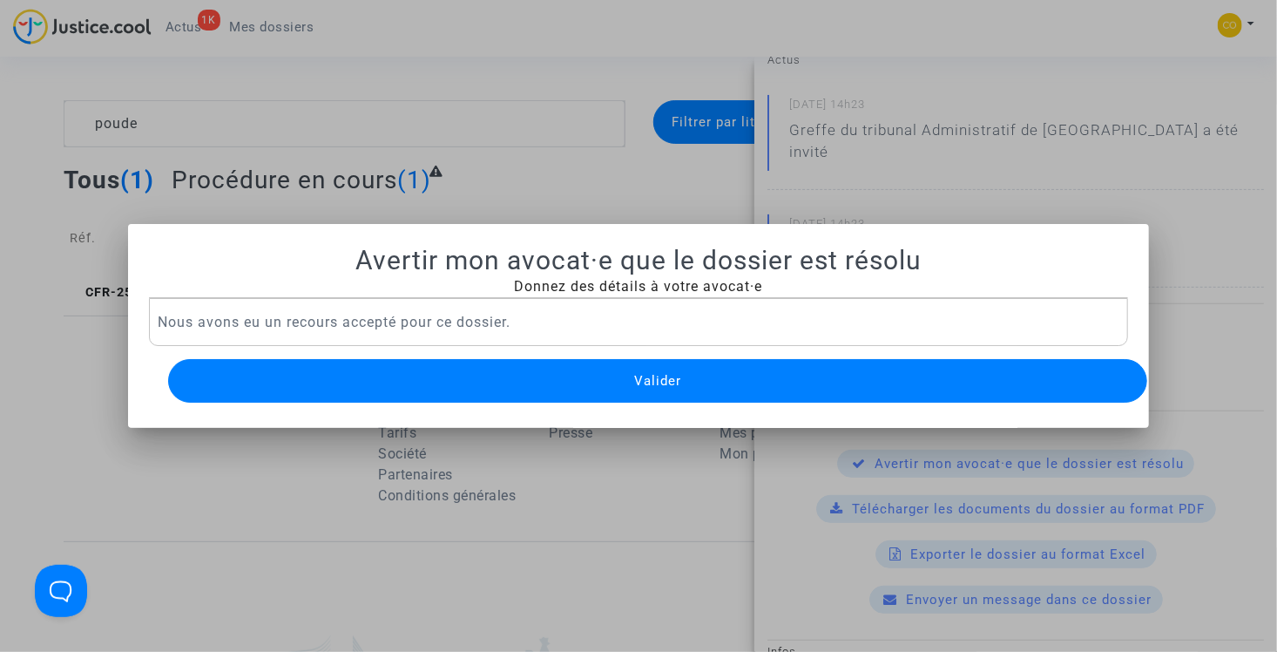
click at [588, 375] on button "Valider" at bounding box center [658, 381] width 980 height 44
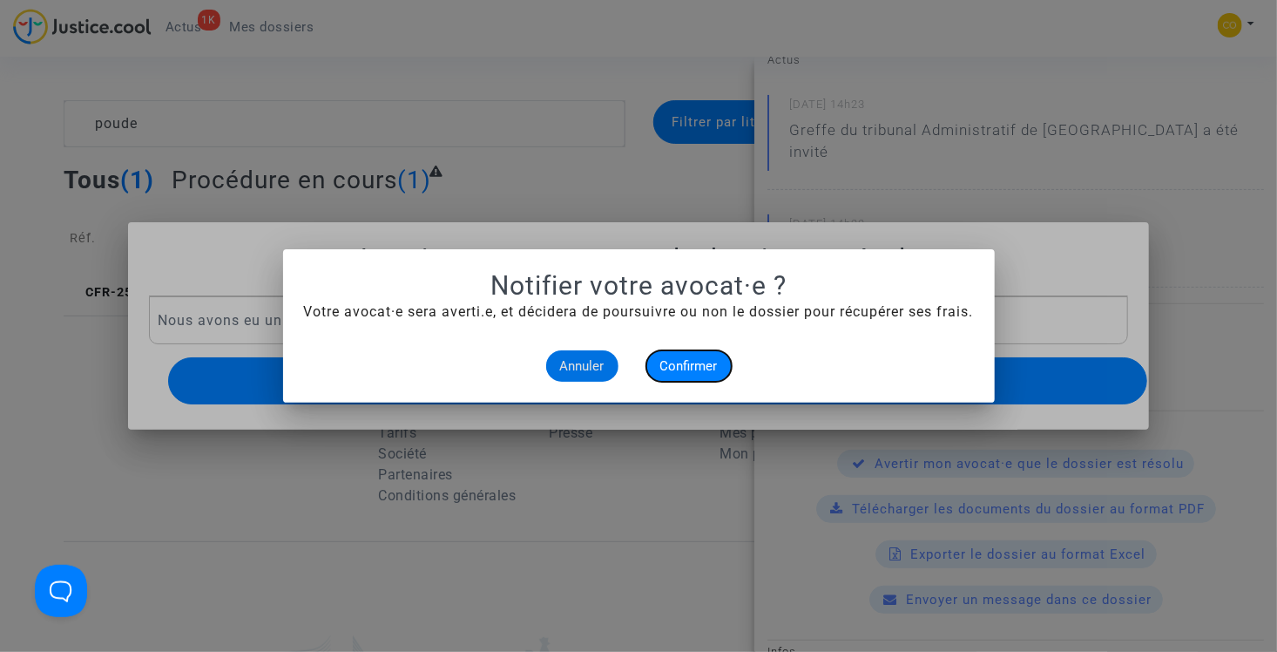
click at [690, 365] on span "Confirmer" at bounding box center [688, 366] width 57 height 16
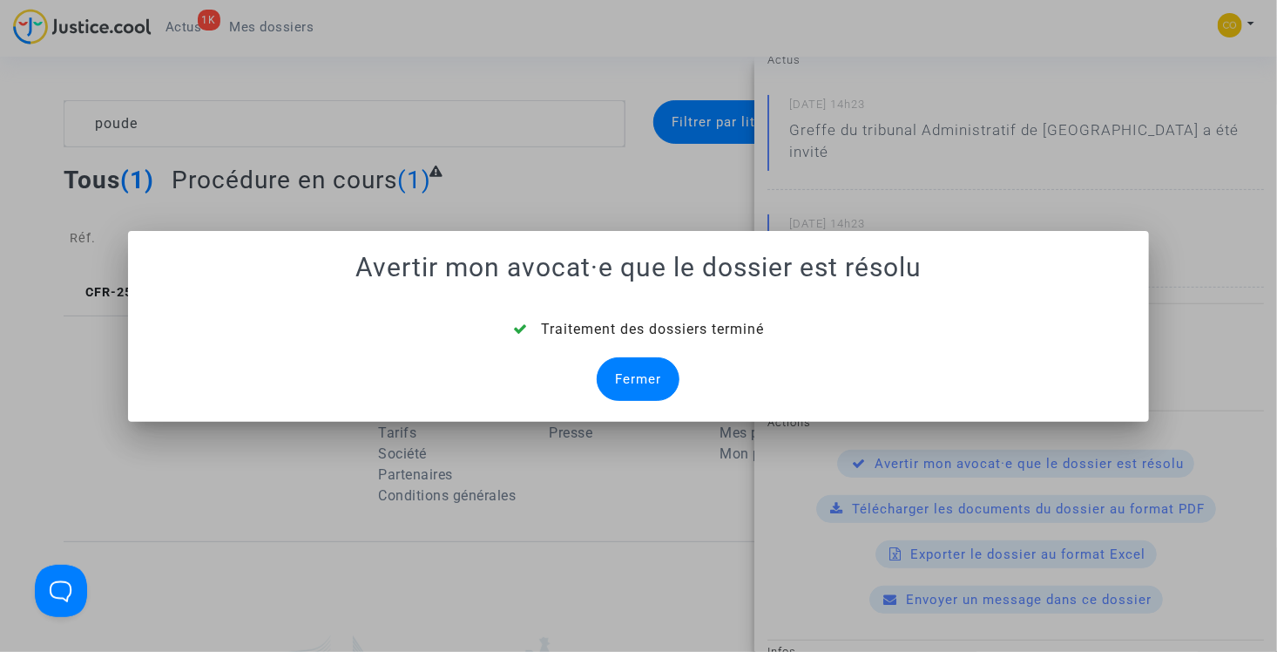
click at [657, 381] on div "Fermer" at bounding box center [638, 379] width 83 height 44
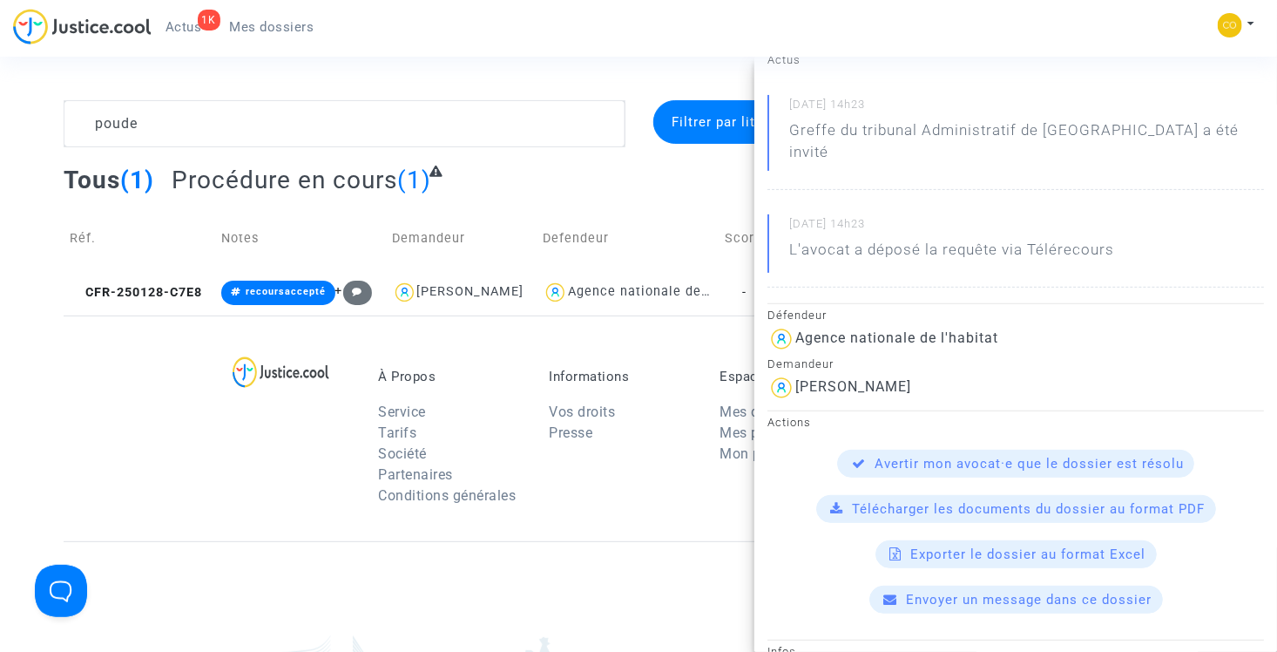
click at [252, 449] on div at bounding box center [296, 441] width 137 height 146
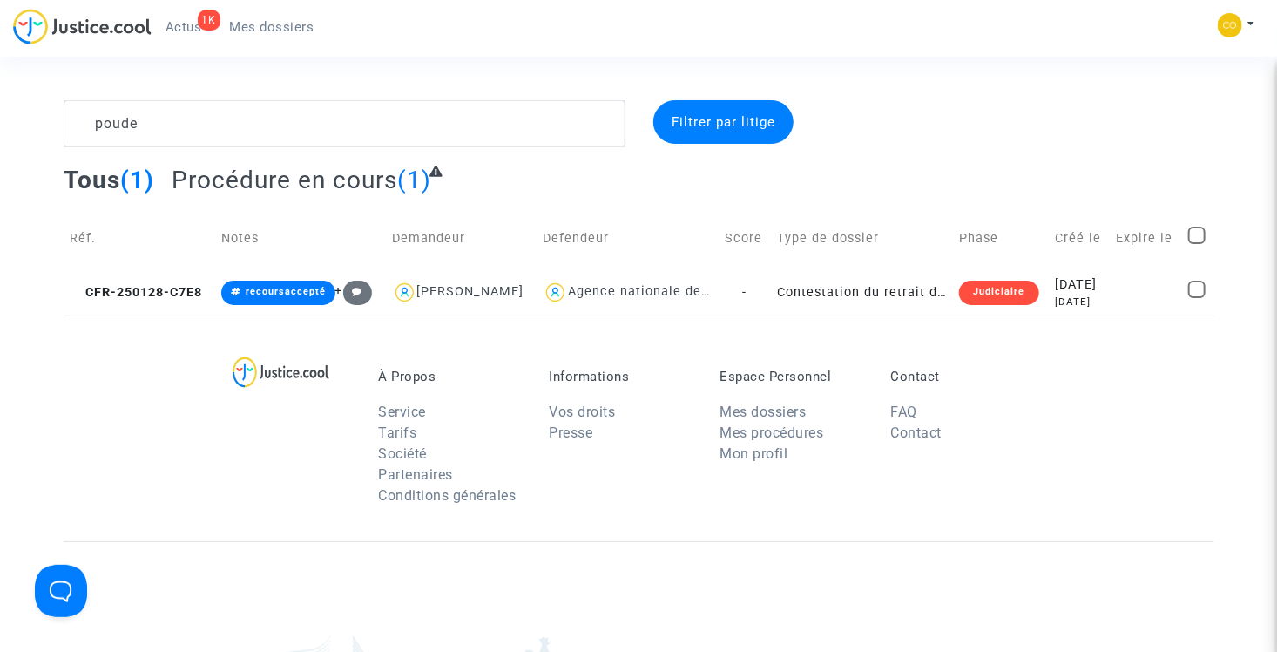
click at [271, 71] on section "poude Filtrer par litige Tous (1) Procédure en cours (1) Réf. Notes Demandeur D…" at bounding box center [638, 481] width 1277 height 962
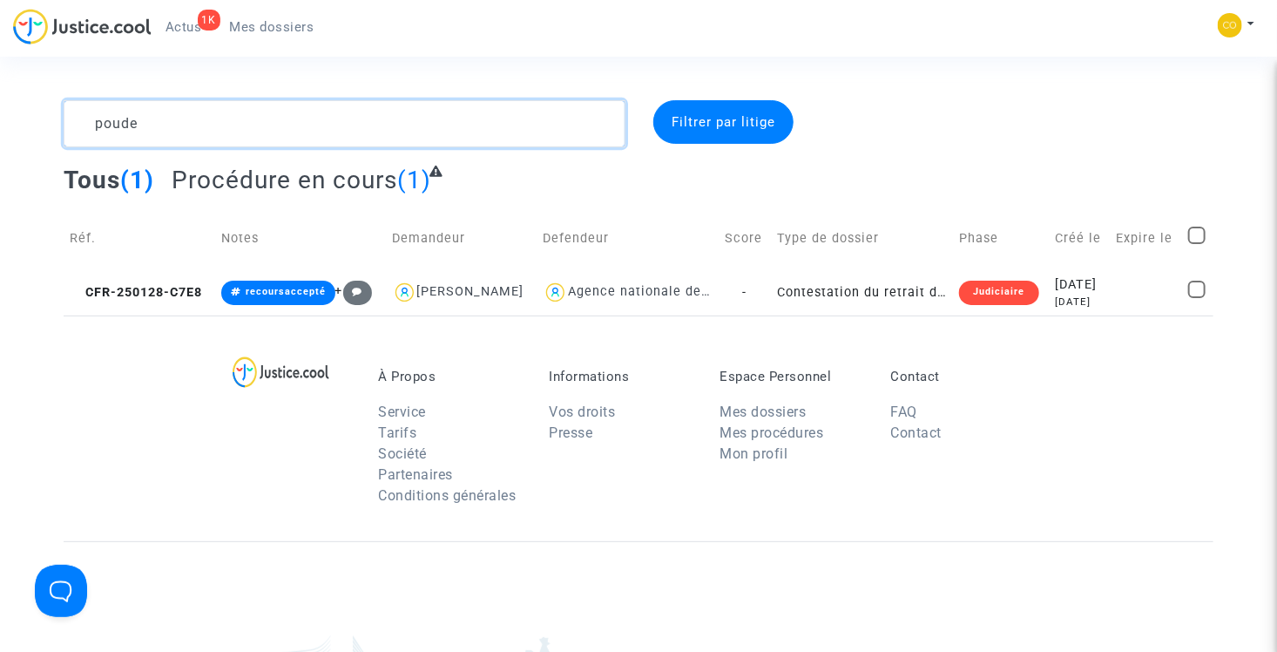
click at [247, 120] on textarea at bounding box center [345, 123] width 562 height 47
type textarea "kirka"
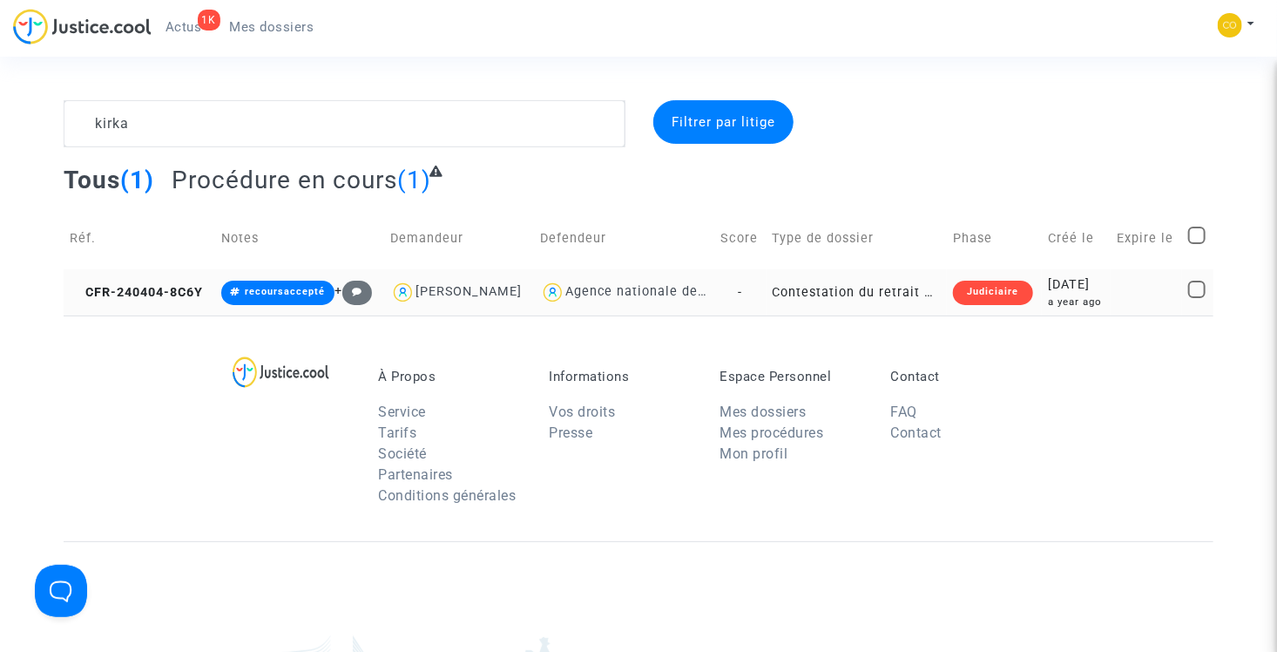
click at [854, 315] on td "Contestation du retrait de MaPrimeRénov par l'ANAH (mandataire)" at bounding box center [857, 292] width 181 height 46
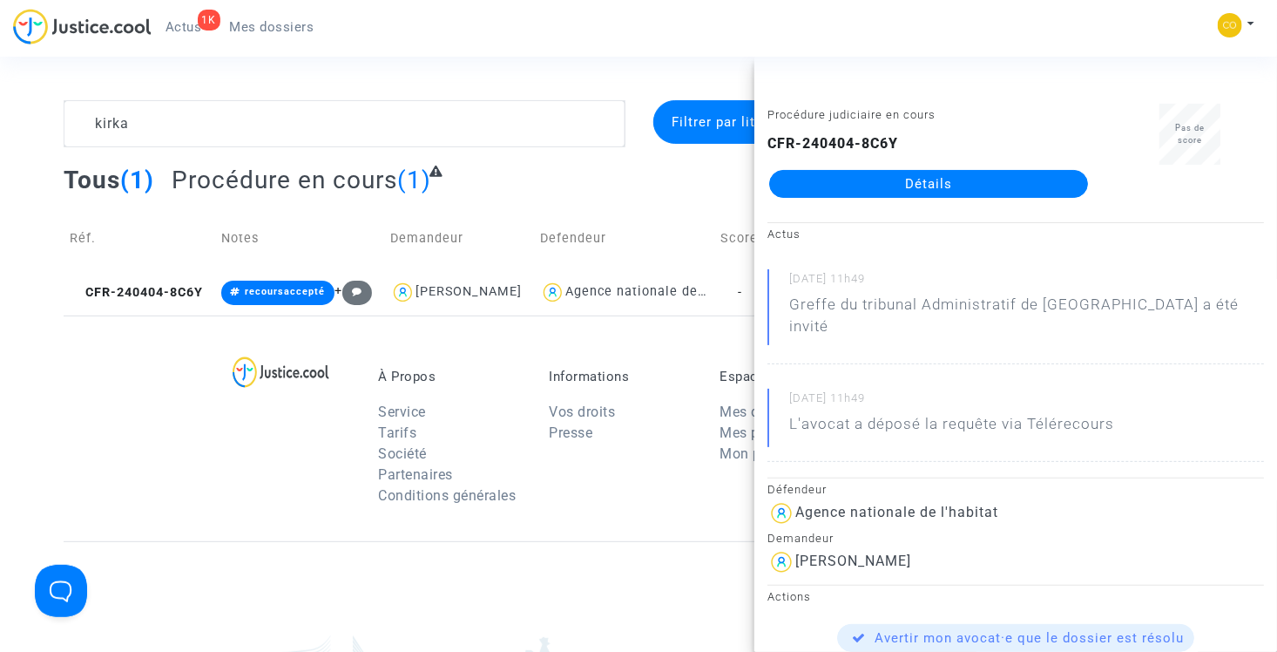
click at [888, 178] on link "Détails" at bounding box center [928, 184] width 319 height 28
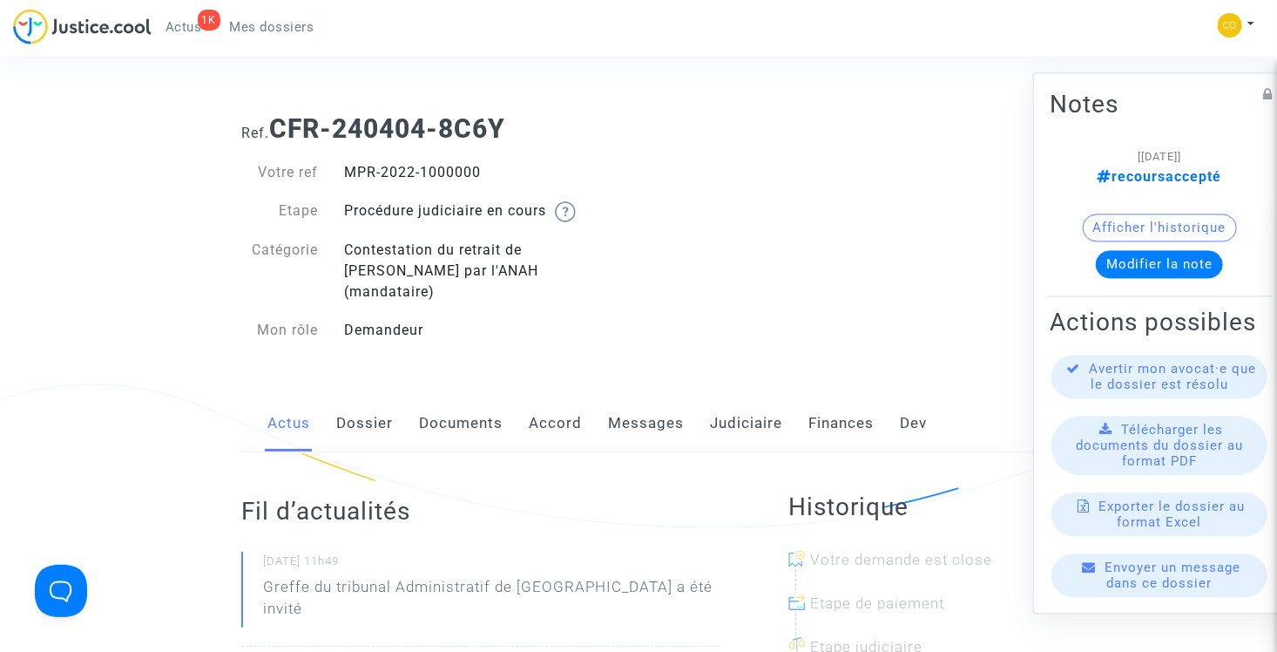
click at [269, 24] on span "Mes dossiers" at bounding box center [272, 27] width 84 height 16
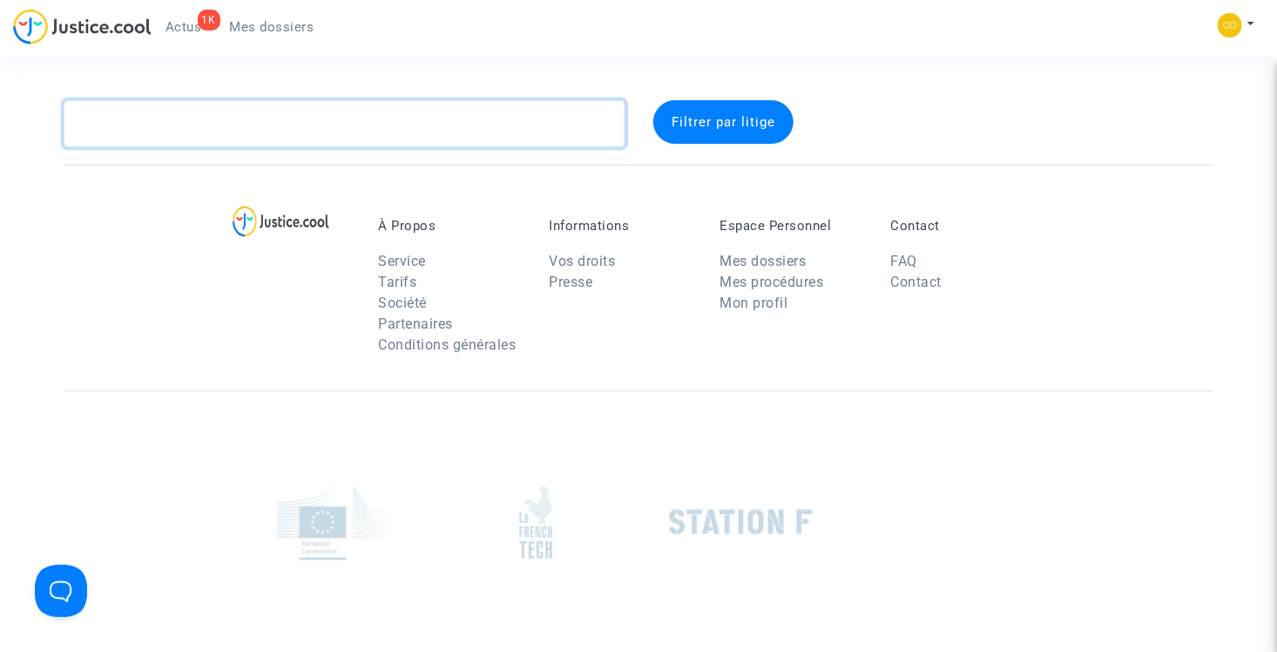
click at [220, 121] on textarea at bounding box center [345, 123] width 562 height 47
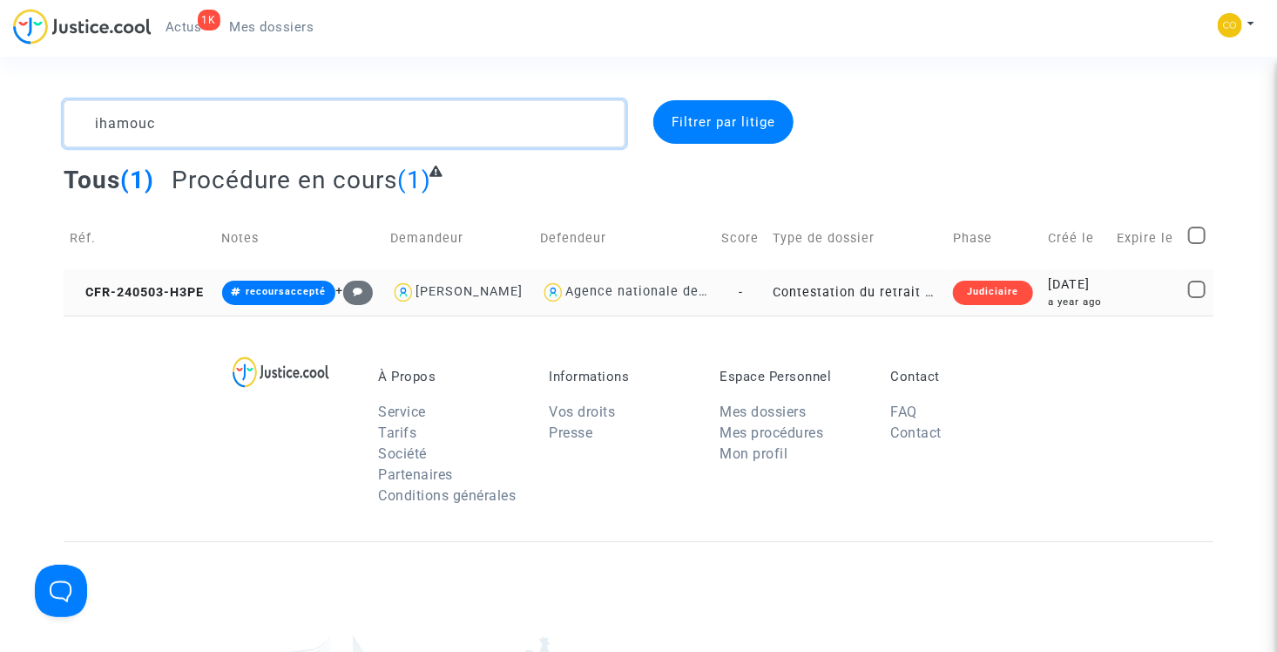
type textarea "ihamouc"
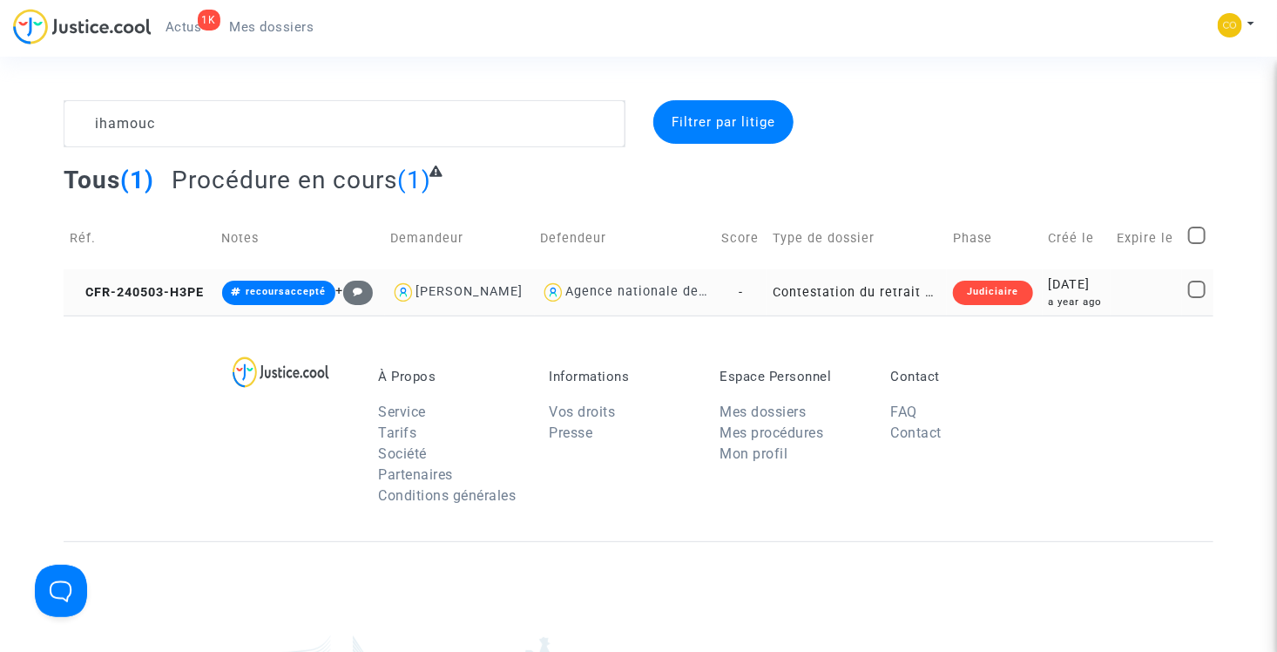
click at [856, 310] on td "Contestation du retrait de MaPrimeRénov par l'ANAH (mandataire)" at bounding box center [857, 292] width 180 height 46
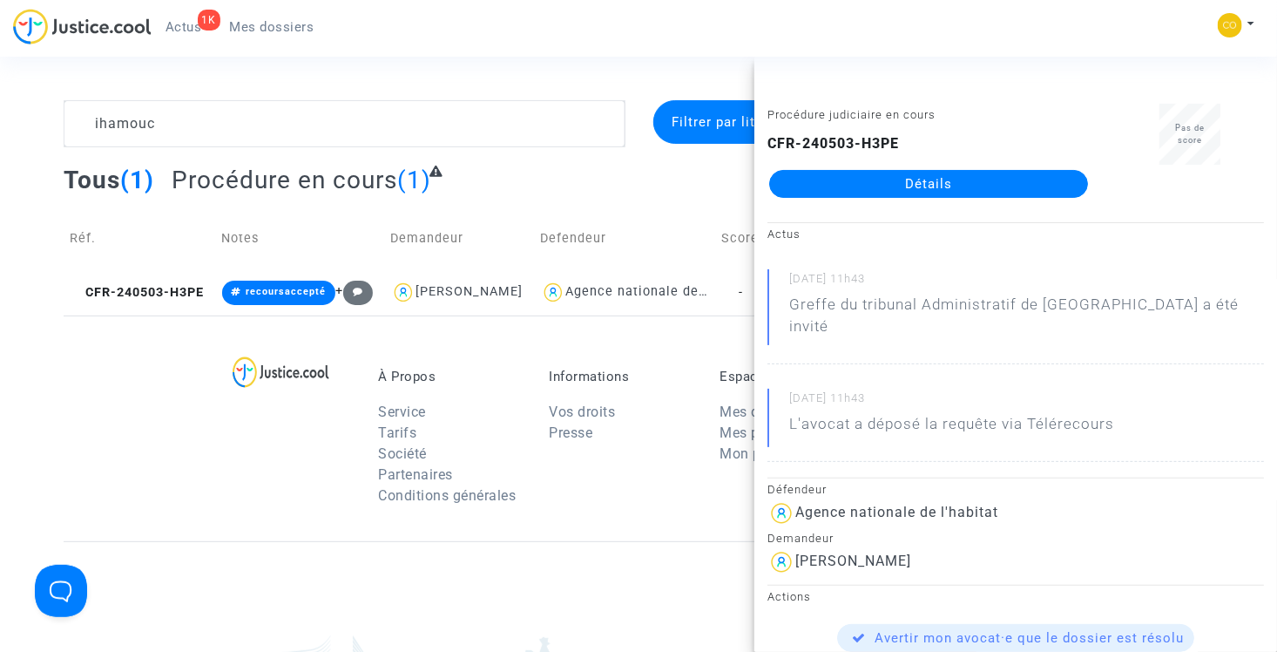
click at [906, 184] on link "Détails" at bounding box center [928, 184] width 319 height 28
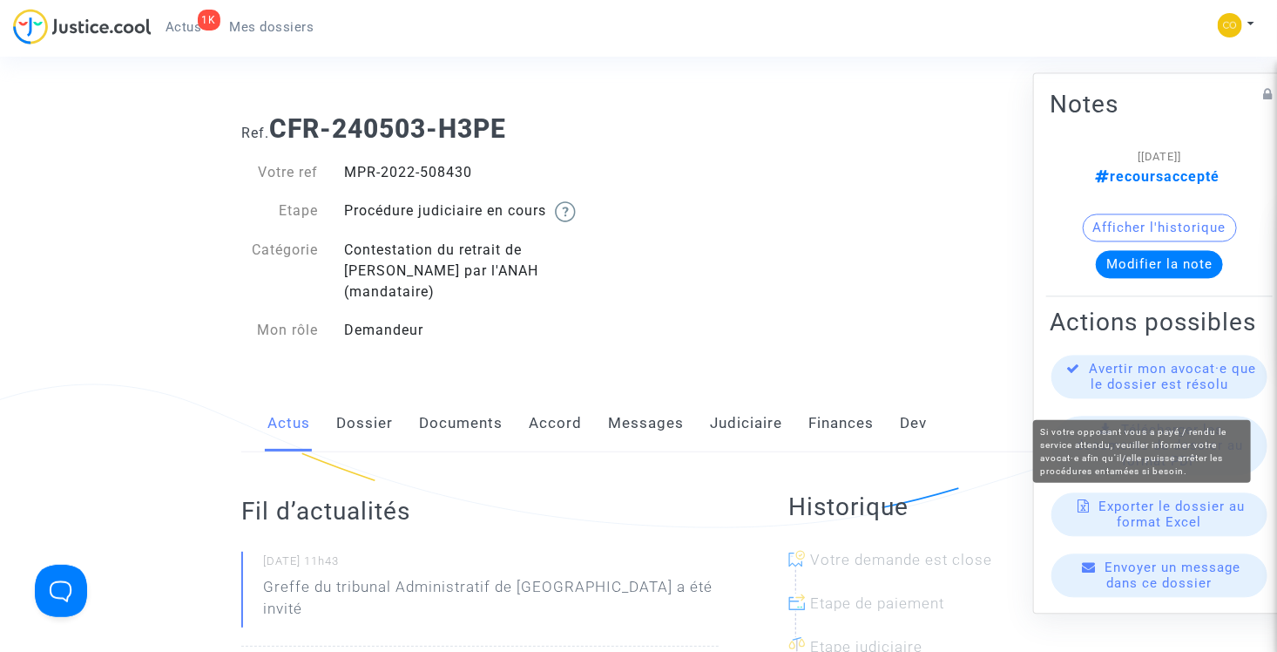
click at [1163, 391] on span "Avertir mon avocat·e que le dossier est résolu" at bounding box center [1173, 376] width 167 height 31
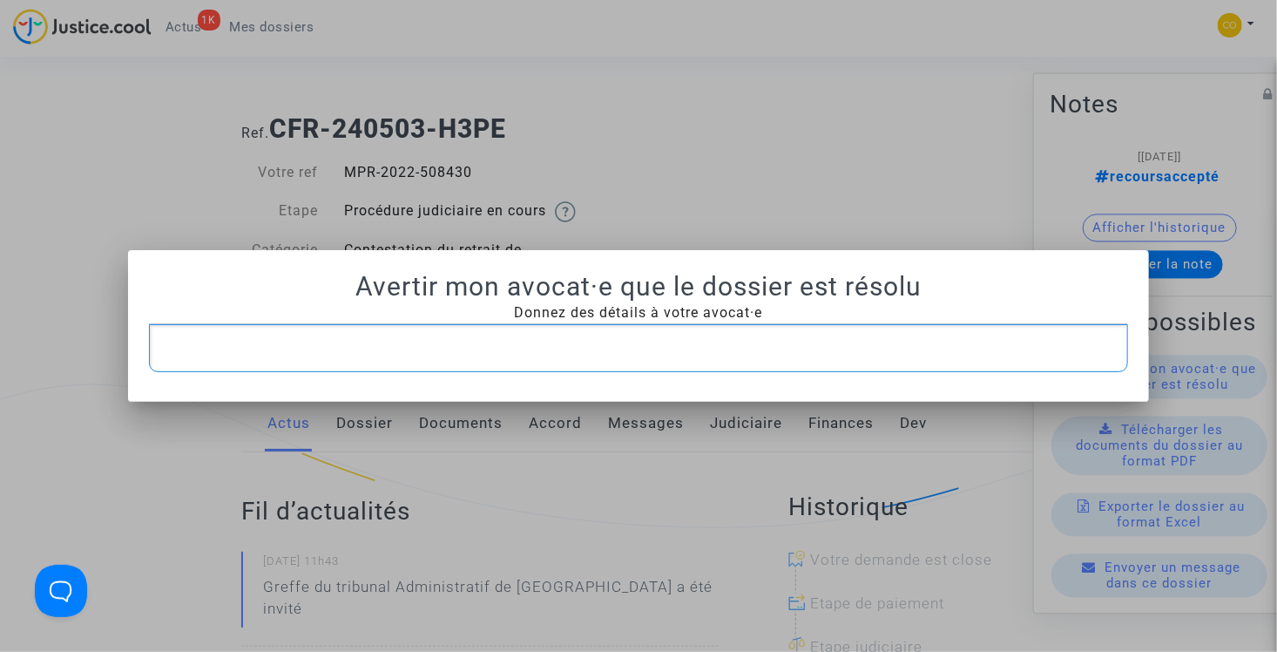
click at [582, 337] on p "Rich Text Editor, main" at bounding box center [639, 348] width 962 height 22
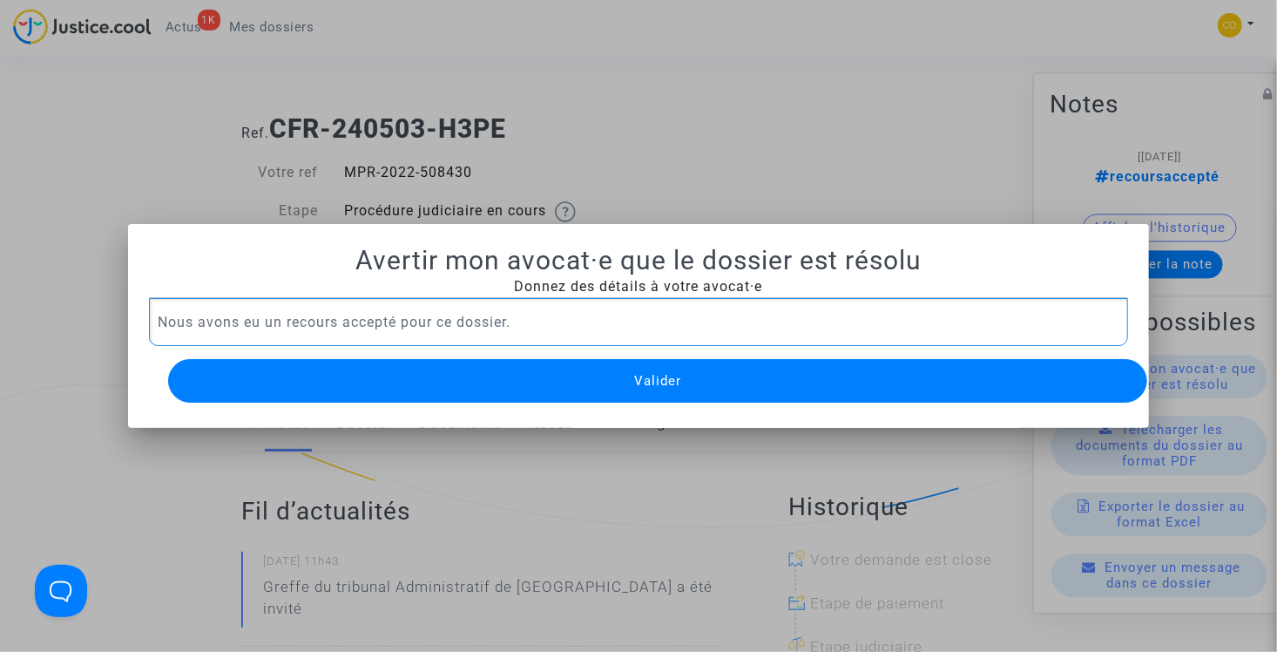
click at [663, 377] on span "Valider" at bounding box center [657, 381] width 47 height 16
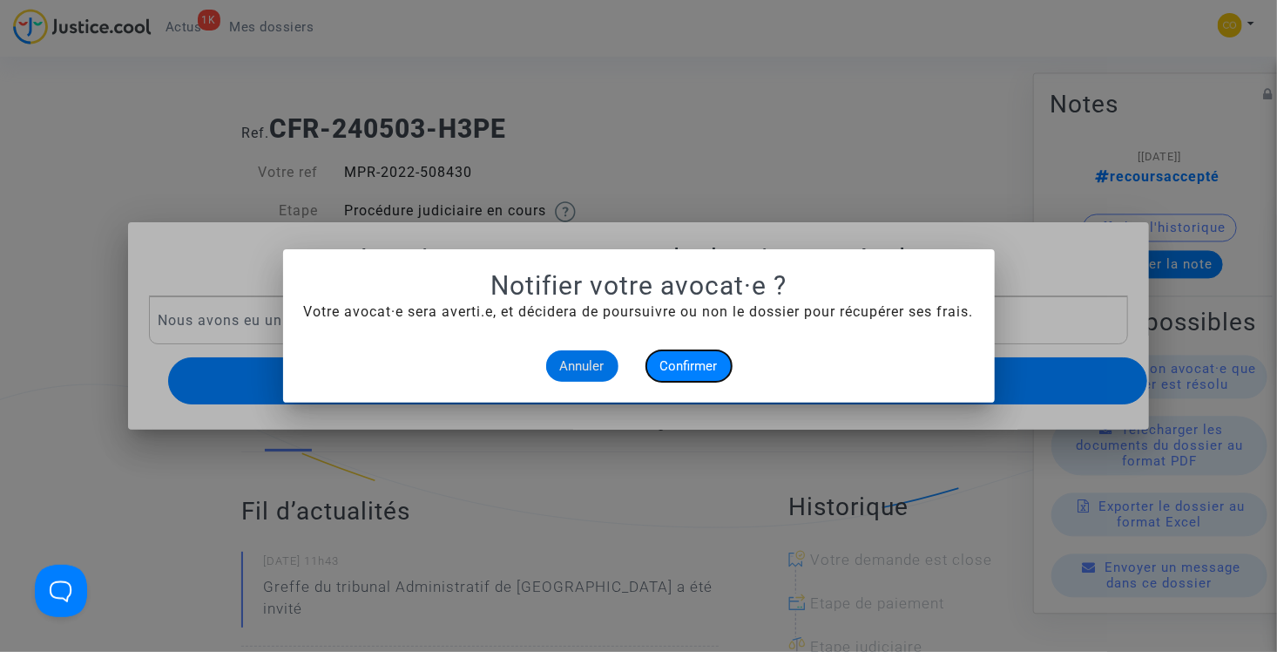
click at [685, 374] on button "Confirmer" at bounding box center [688, 365] width 85 height 31
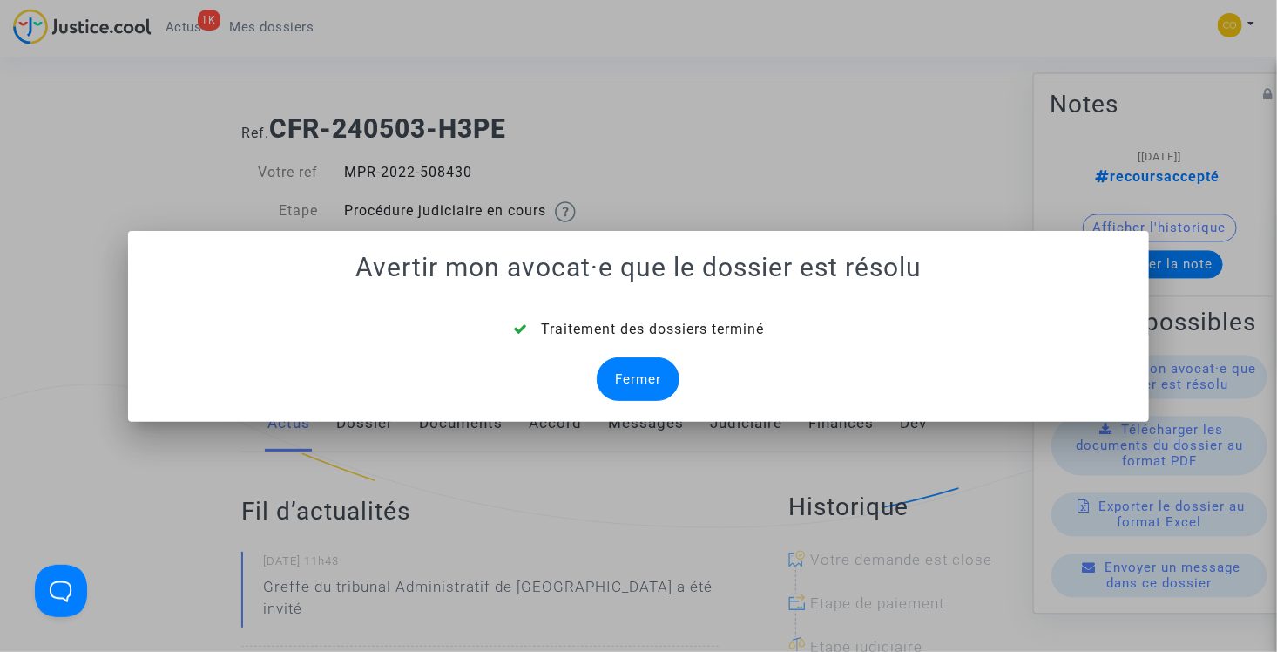
click at [622, 372] on div "Fermer" at bounding box center [638, 379] width 83 height 44
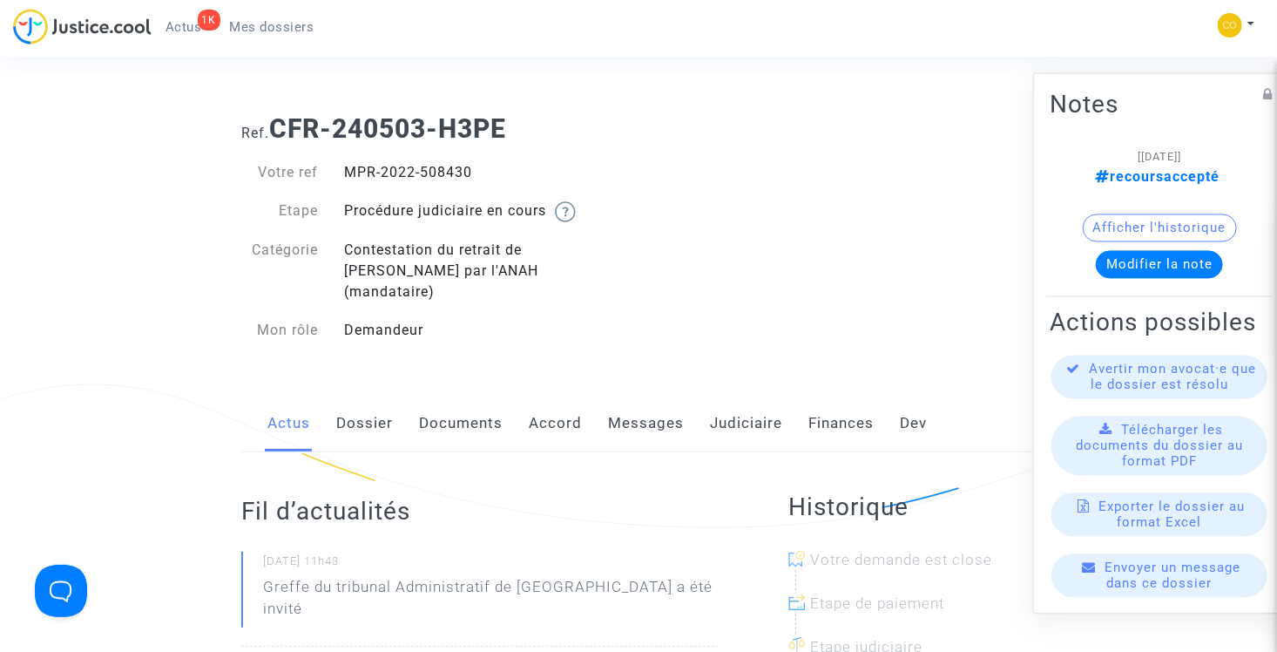
click at [286, 35] on link "Mes dossiers" at bounding box center [272, 27] width 112 height 26
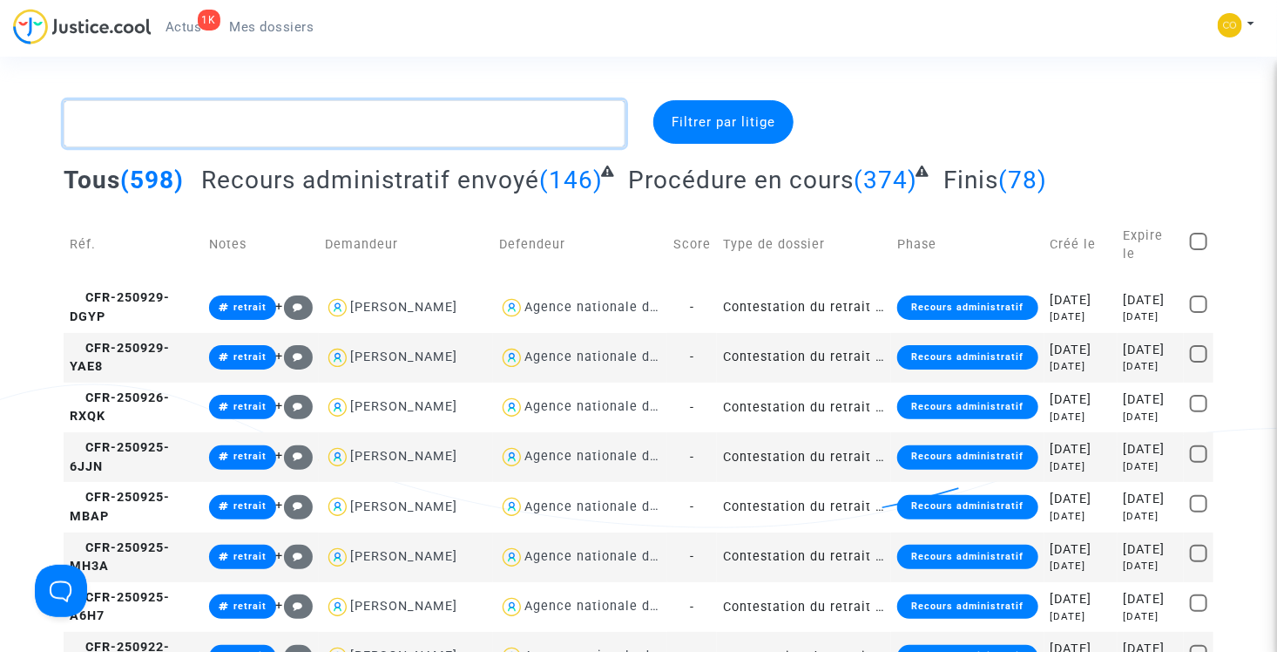
click at [294, 113] on textarea at bounding box center [345, 123] width 562 height 47
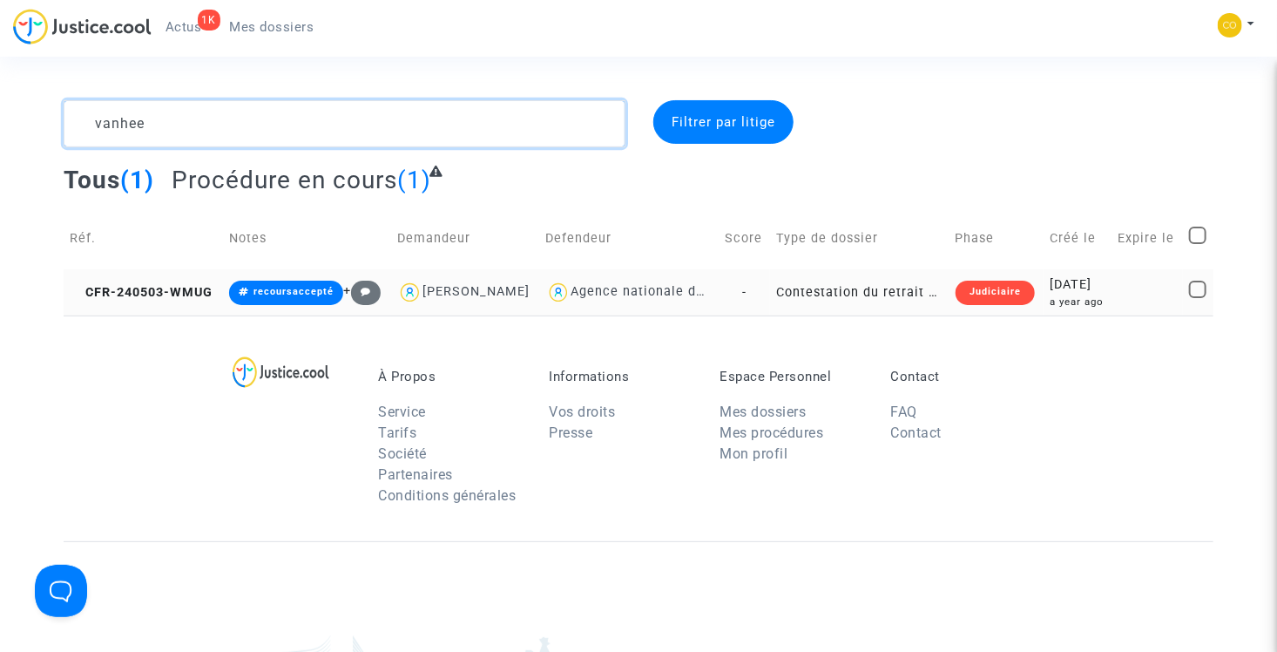
type textarea "vanhee"
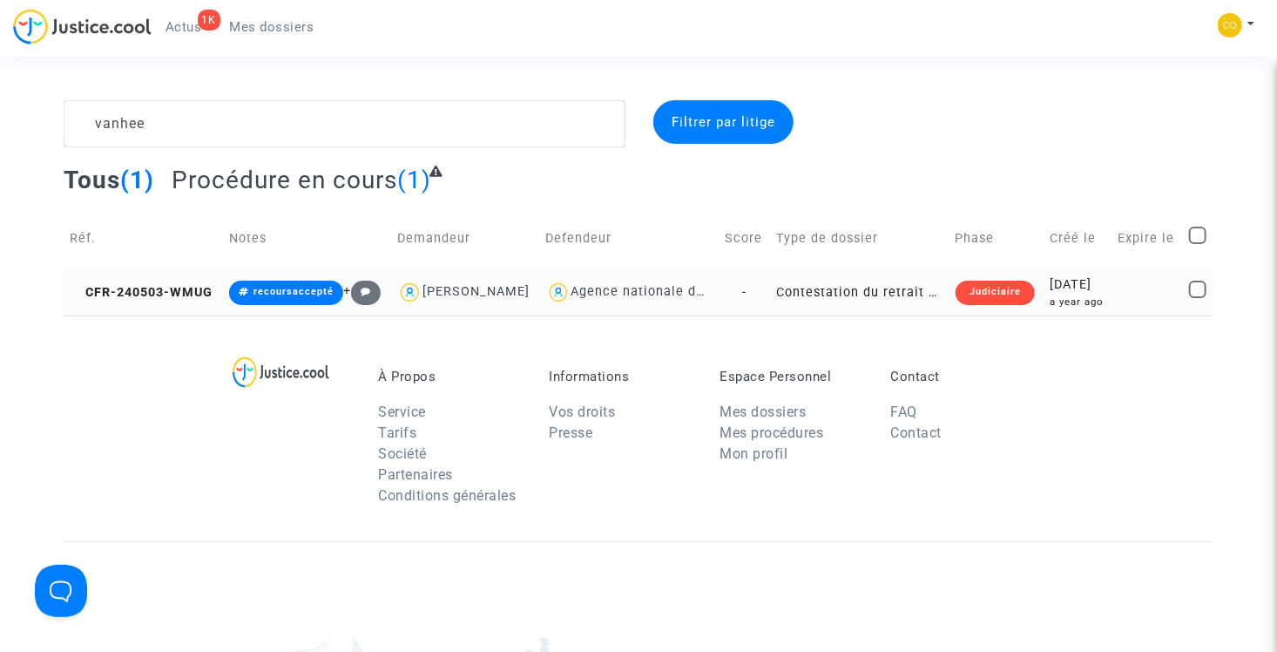
click at [882, 294] on td "Contestation du retrait de MaPrimeRénov par l'ANAH (mandataire)" at bounding box center [859, 292] width 179 height 46
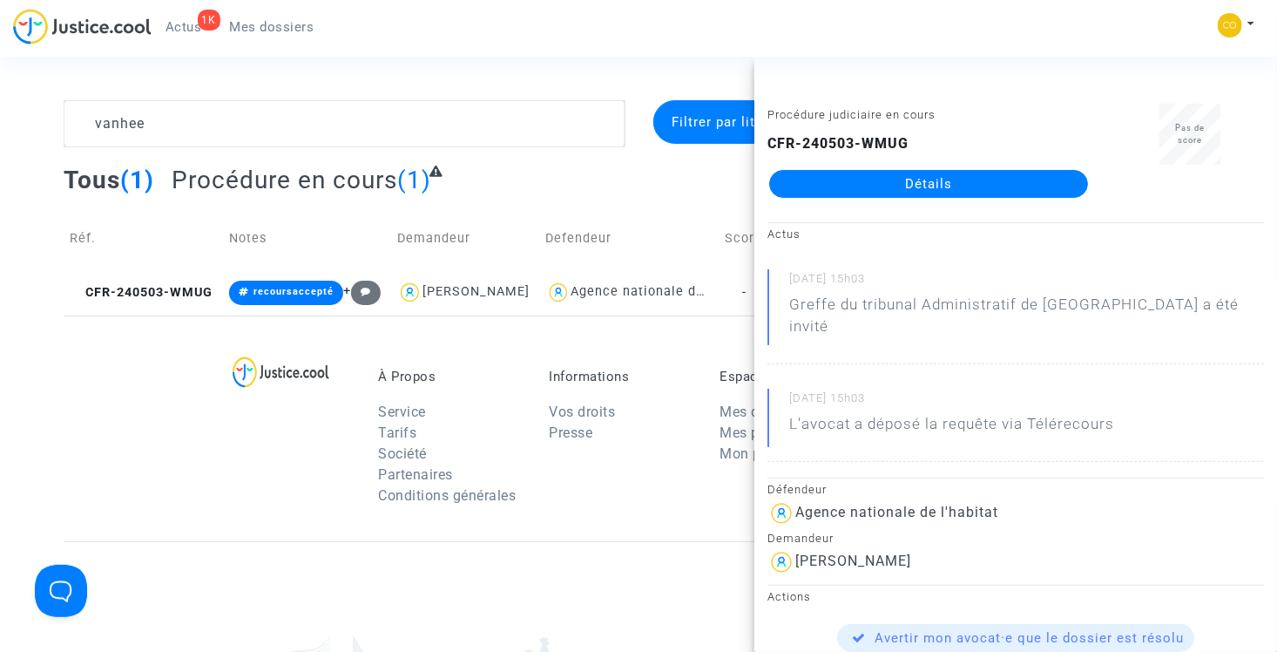
click at [942, 186] on link "Détails" at bounding box center [928, 184] width 319 height 28
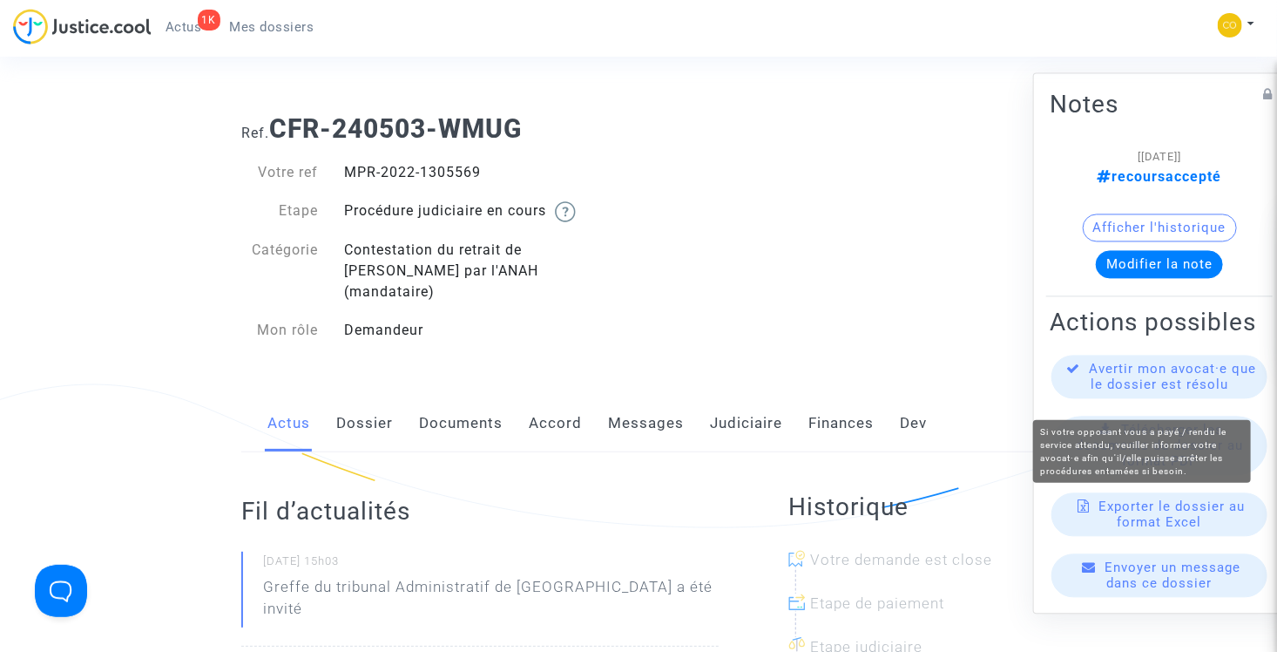
click at [1188, 393] on span "Avertir mon avocat·e que le dossier est résolu" at bounding box center [1173, 376] width 167 height 31
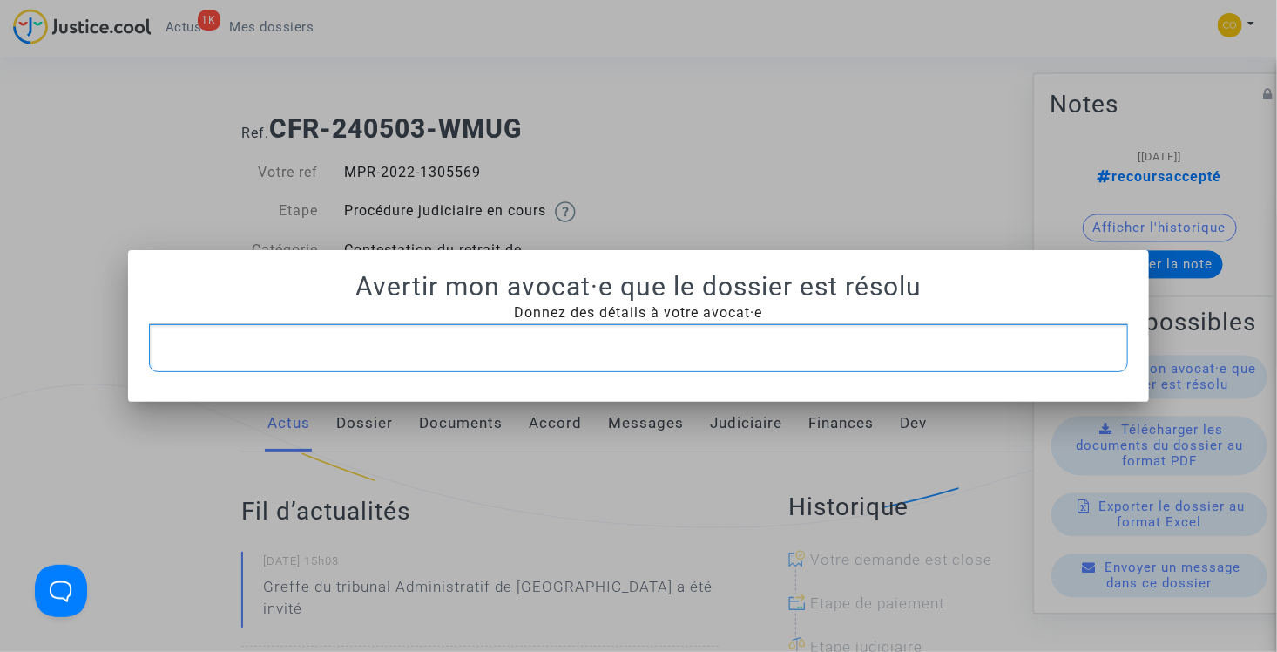
click at [556, 350] on p "Rich Text Editor, main" at bounding box center [639, 348] width 962 height 22
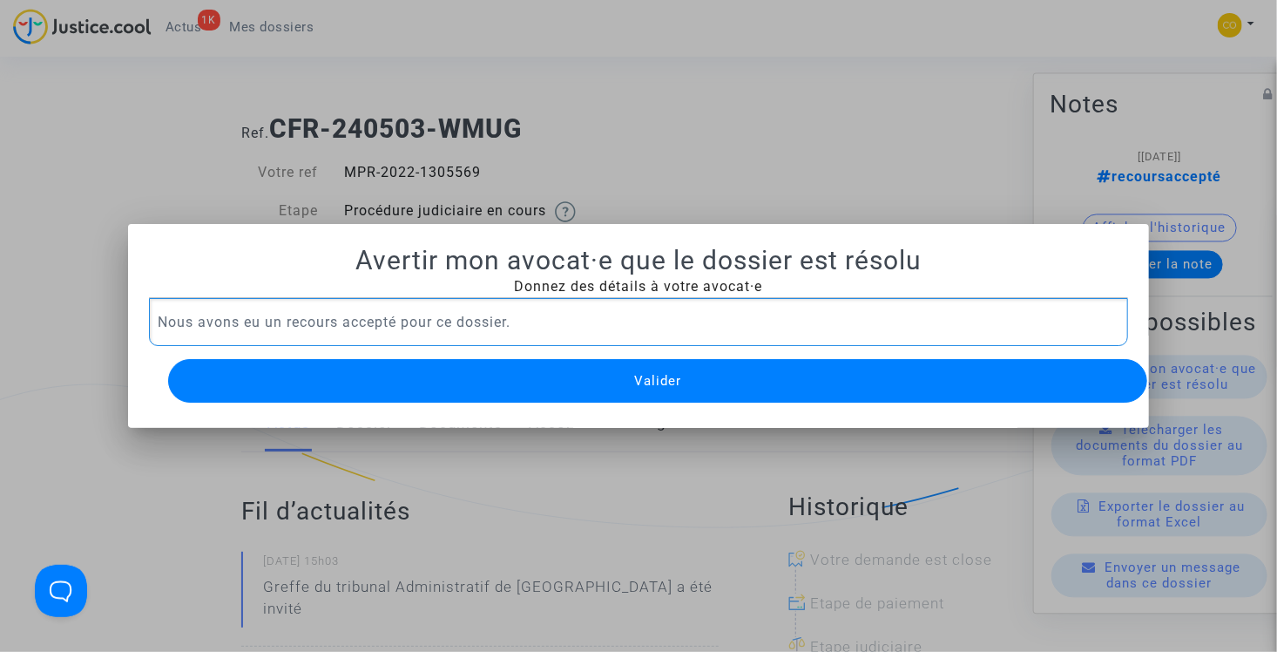
click at [559, 359] on button "Valider" at bounding box center [658, 381] width 980 height 44
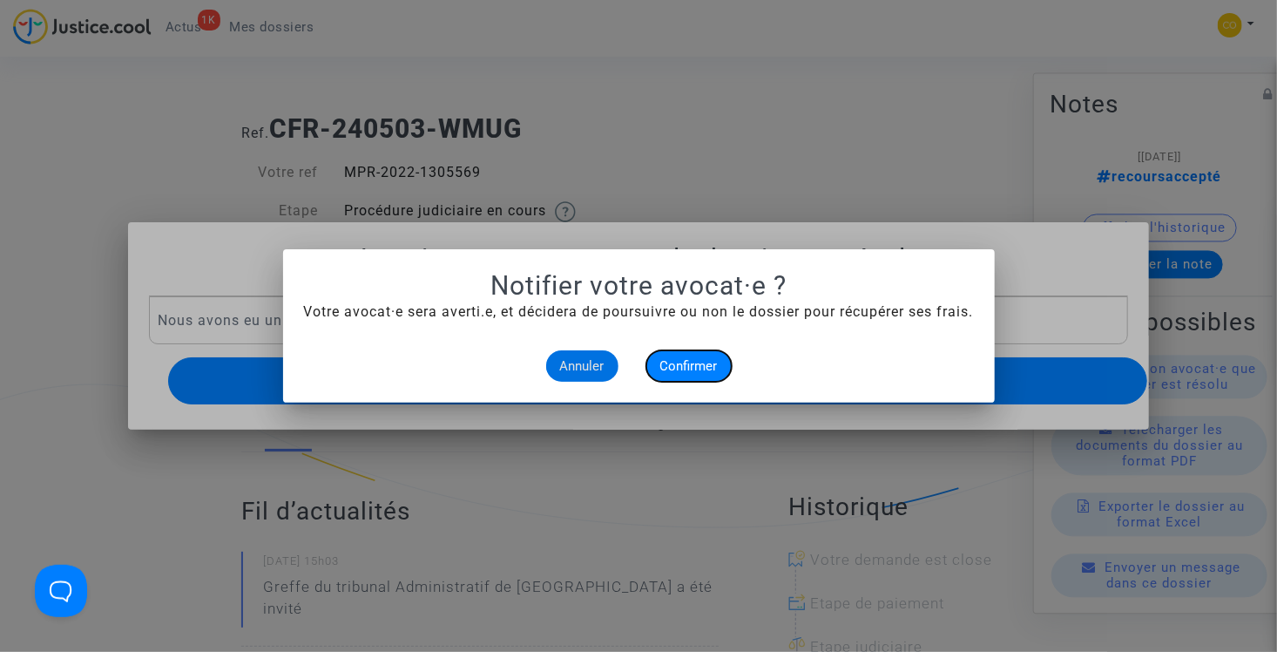
click at [673, 363] on span "Confirmer" at bounding box center [688, 366] width 57 height 16
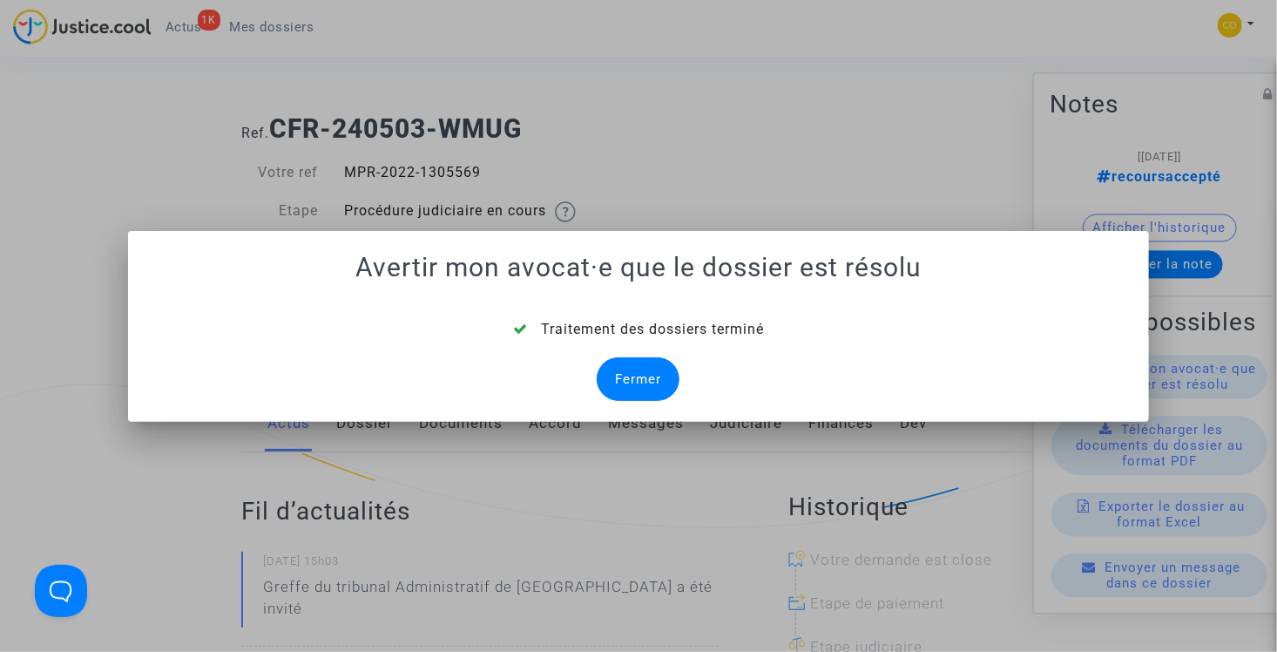
click at [638, 376] on div "Fermer" at bounding box center [638, 379] width 83 height 44
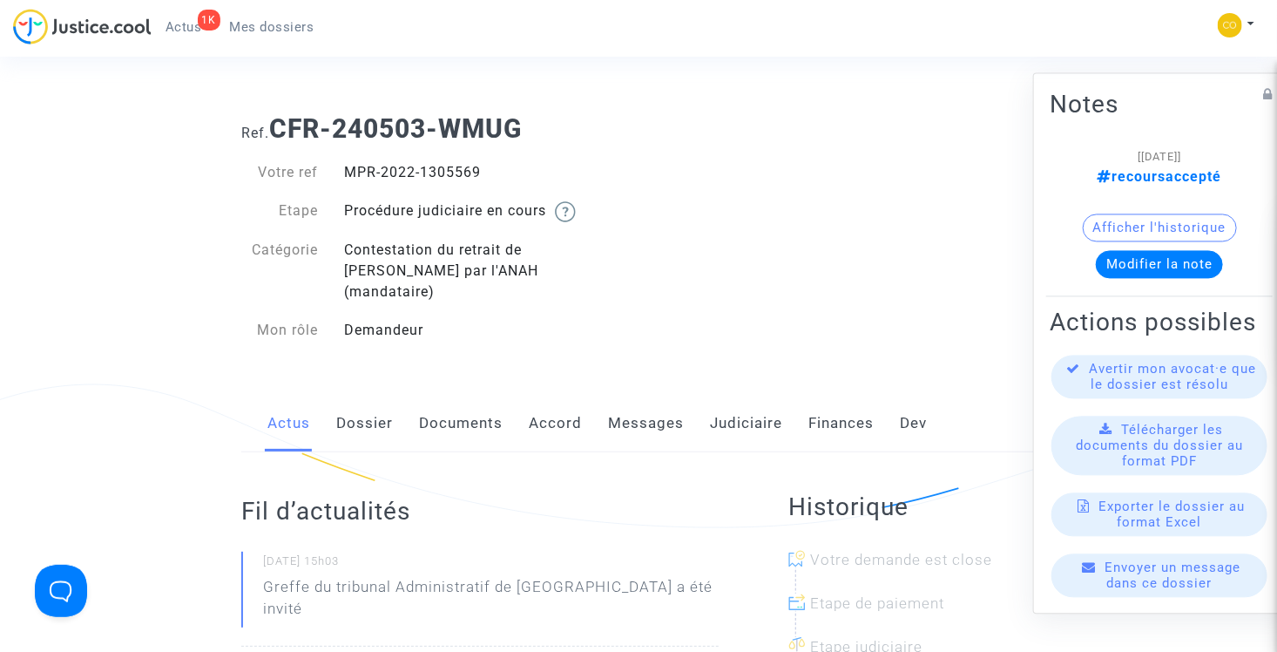
click at [280, 25] on span "Mes dossiers" at bounding box center [272, 27] width 84 height 16
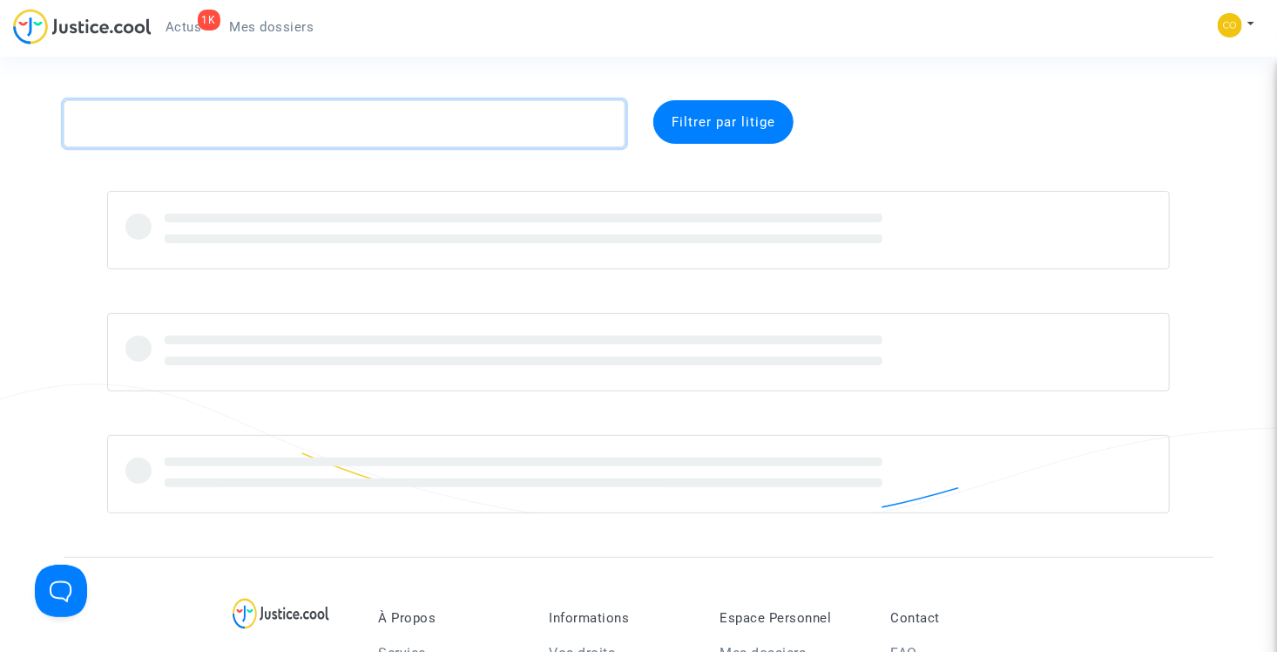
click at [261, 129] on textarea at bounding box center [345, 123] width 562 height 47
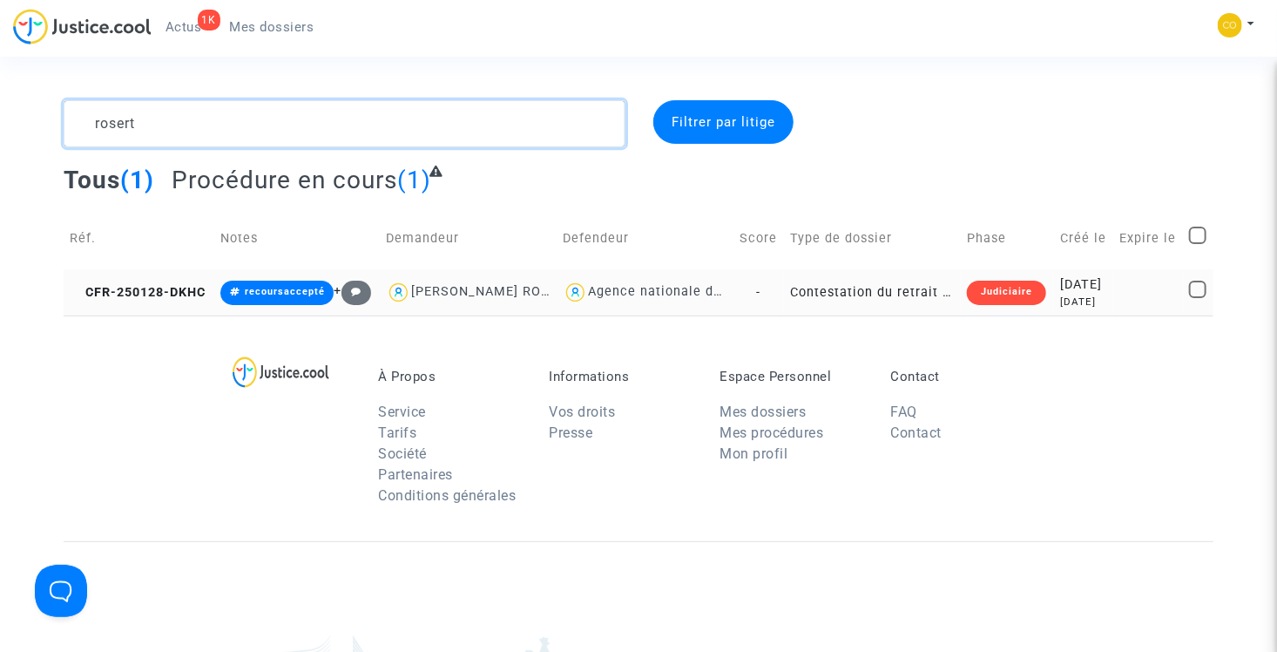
type textarea "rosert"
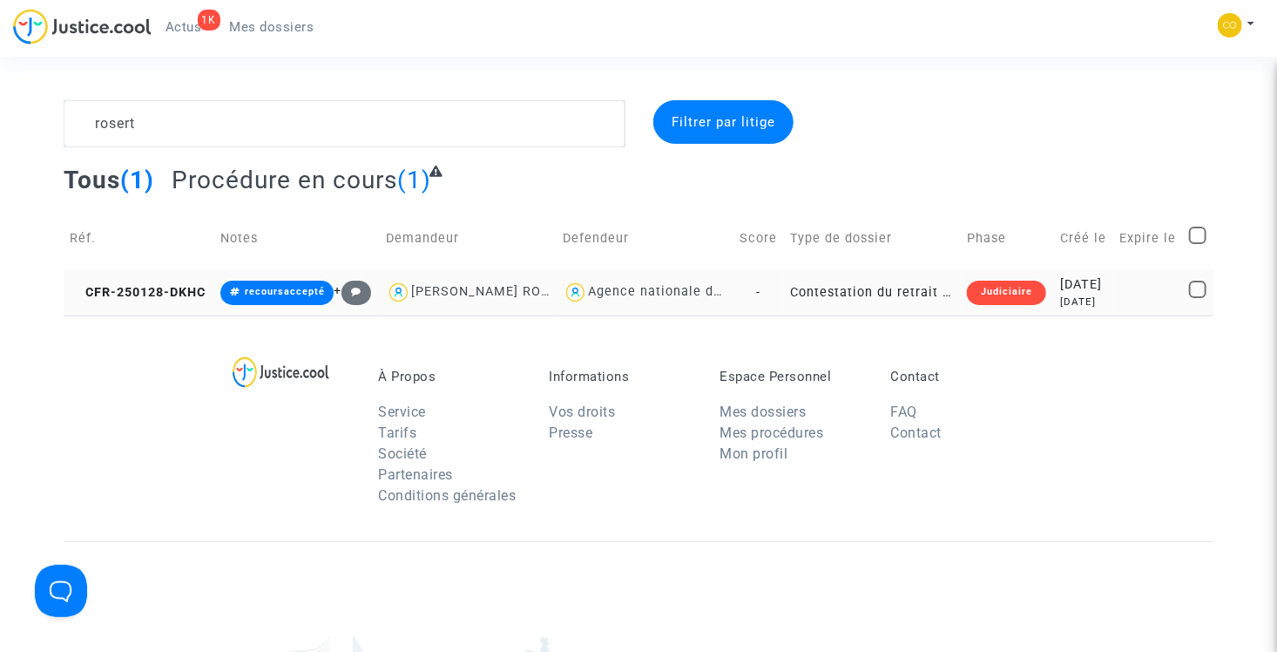
click at [863, 315] on td "Contestation du retrait de MaPrimeRénov par l'ANAH (mandataire)" at bounding box center [872, 292] width 177 height 46
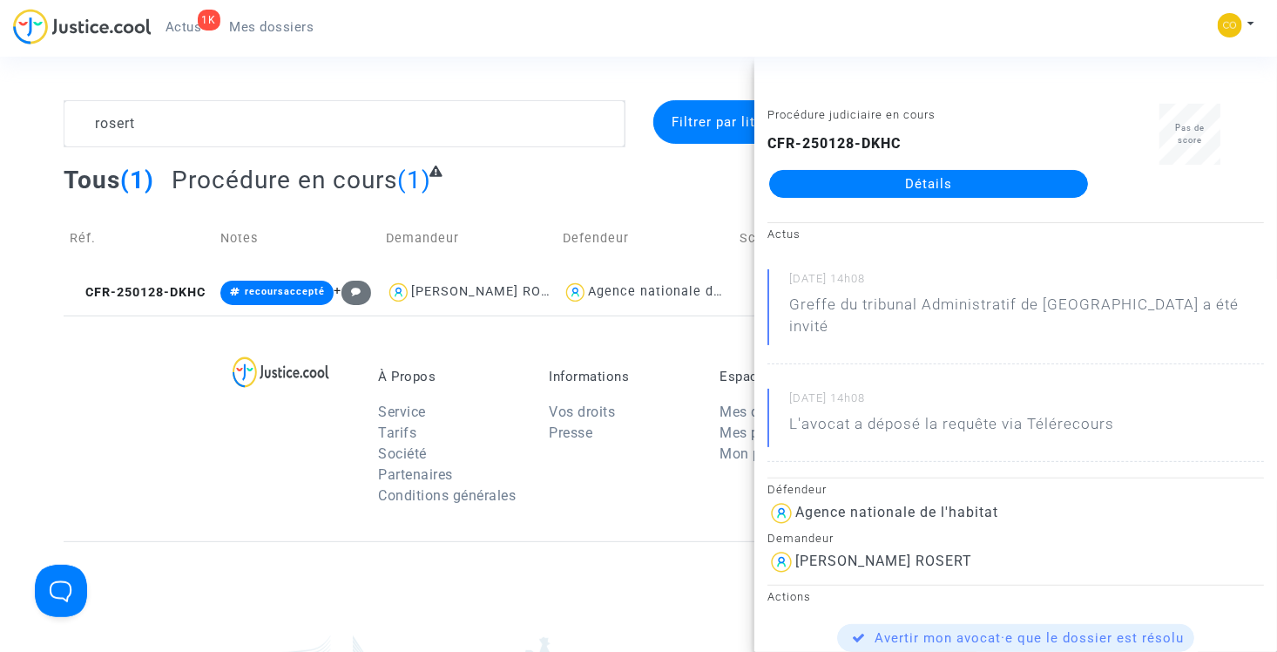
click at [900, 190] on link "Détails" at bounding box center [928, 184] width 319 height 28
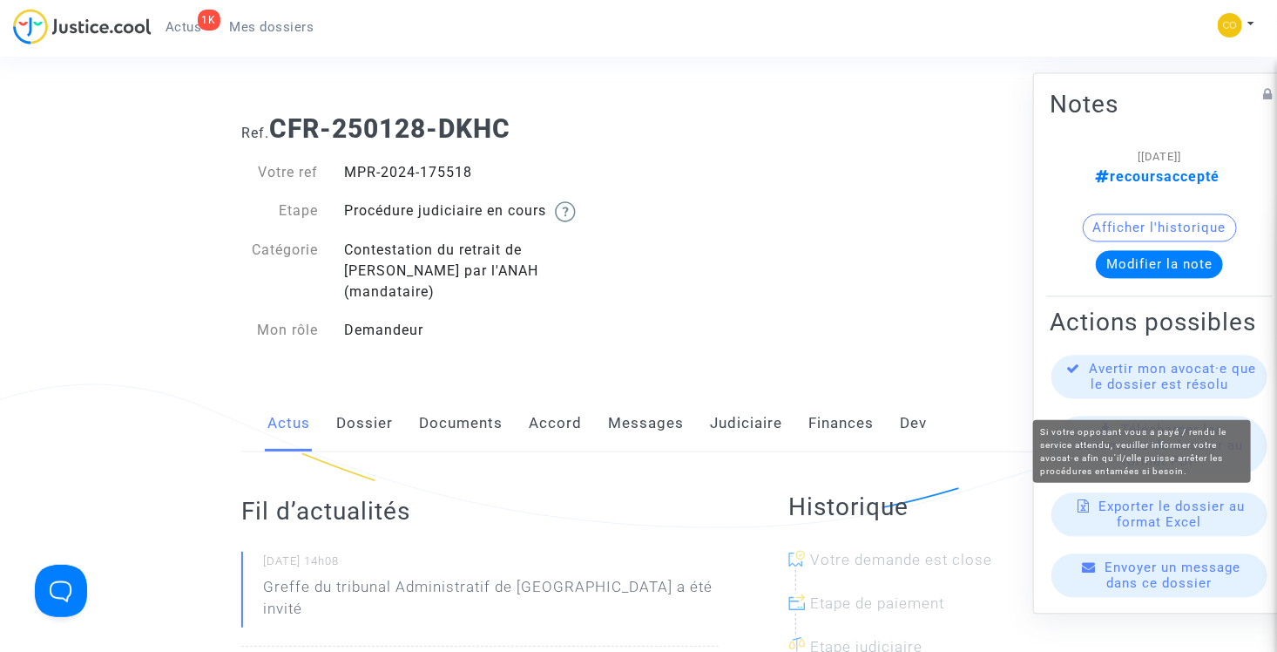
click at [1140, 393] on span "Avertir mon avocat·e que le dossier est résolu" at bounding box center [1173, 376] width 167 height 31
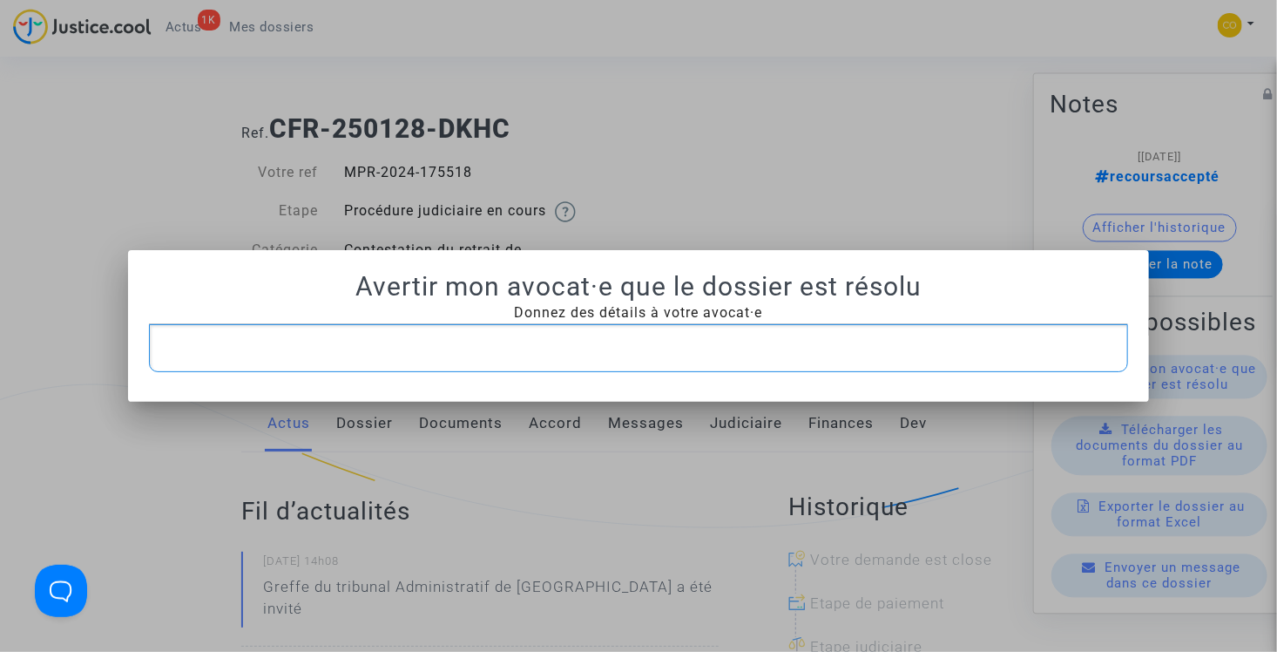
click at [665, 341] on p "Rich Text Editor, main" at bounding box center [639, 348] width 962 height 22
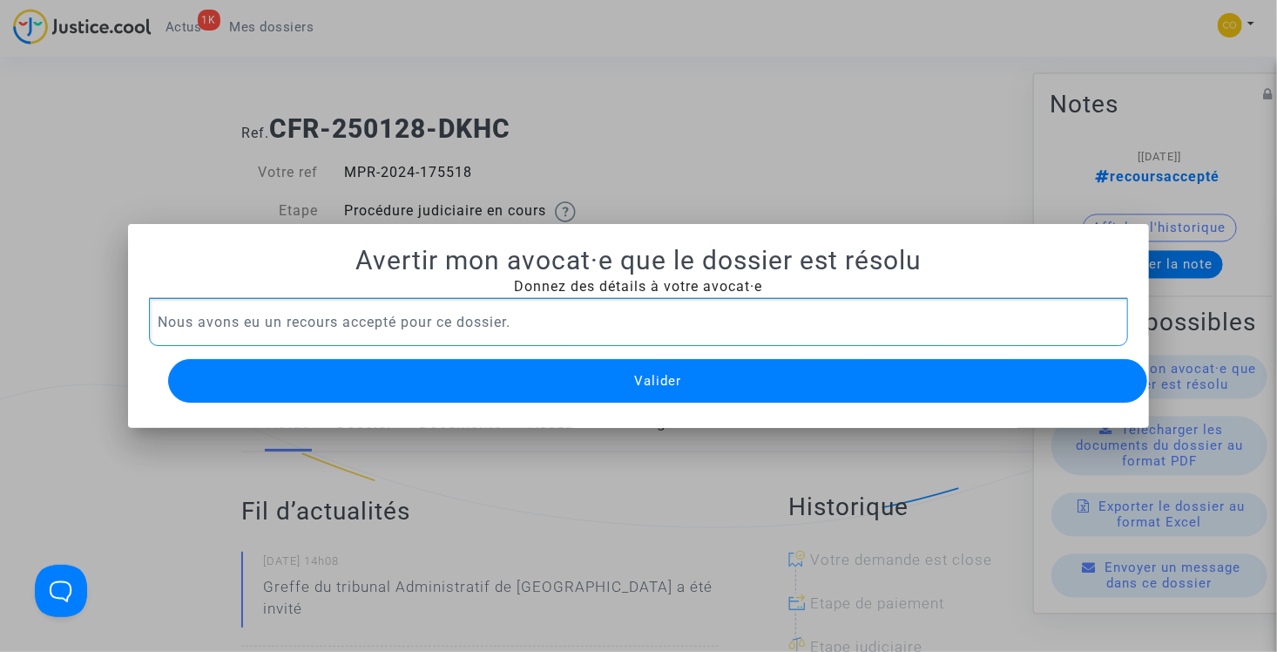
click at [681, 361] on button "Valider" at bounding box center [658, 381] width 980 height 44
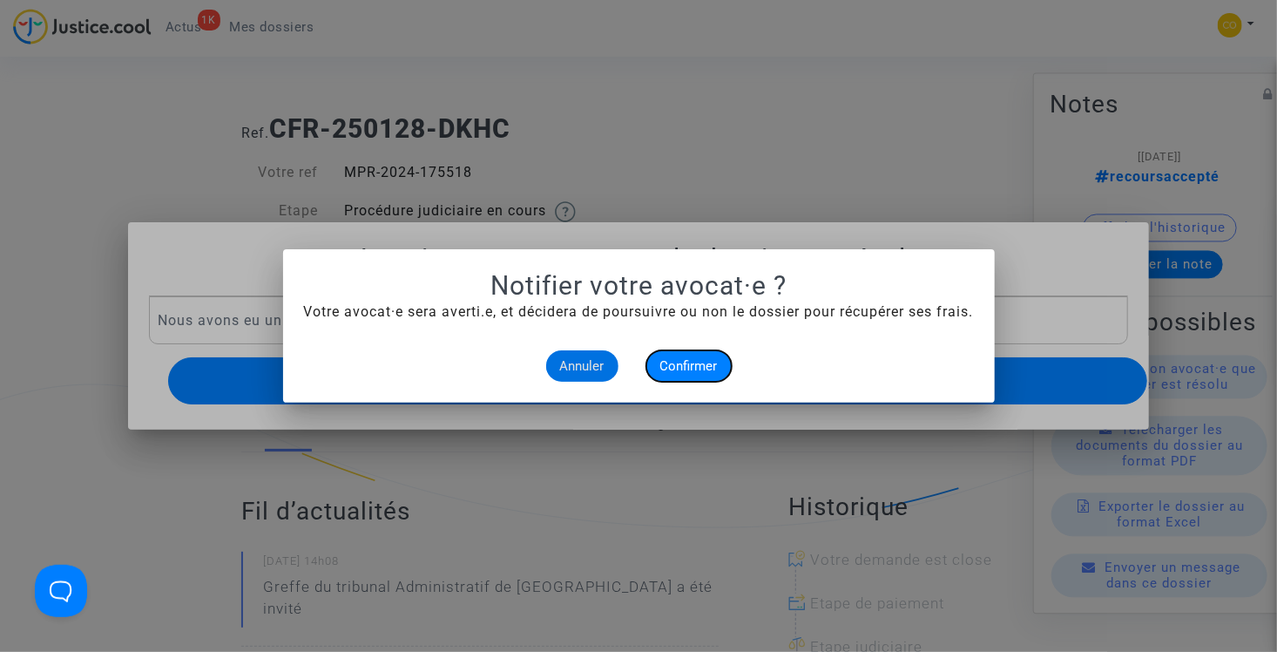
click at [685, 366] on span "Confirmer" at bounding box center [688, 366] width 57 height 16
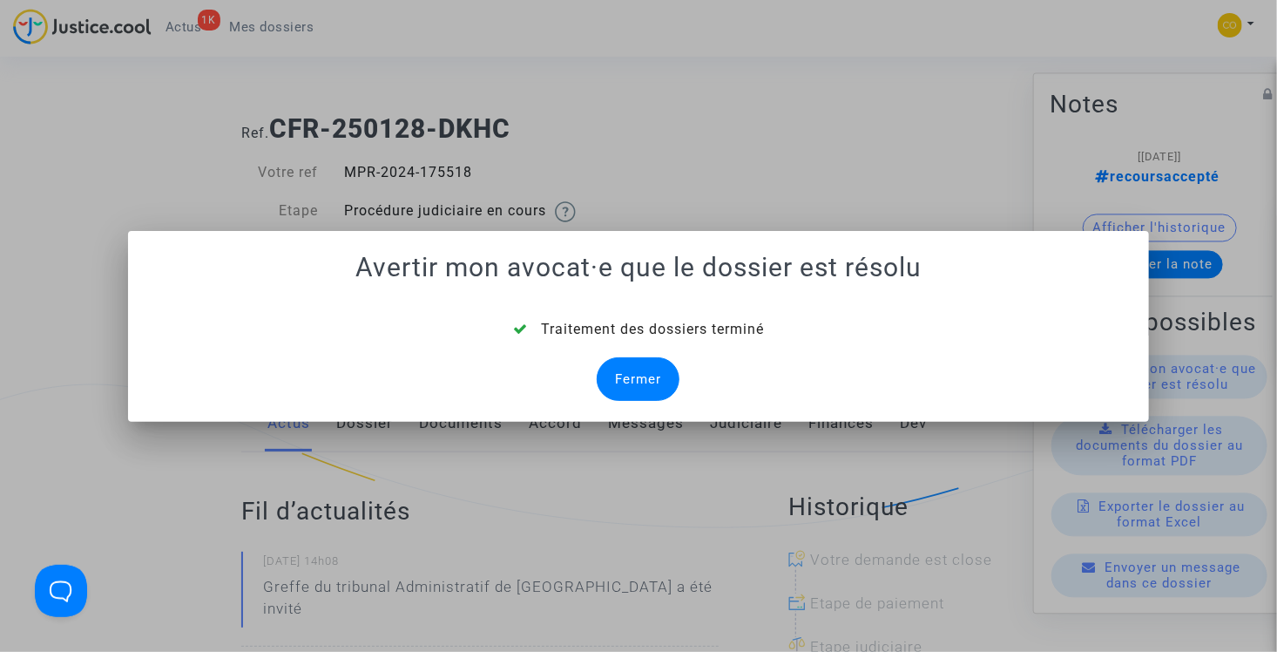
click at [655, 372] on div "Fermer" at bounding box center [638, 379] width 83 height 44
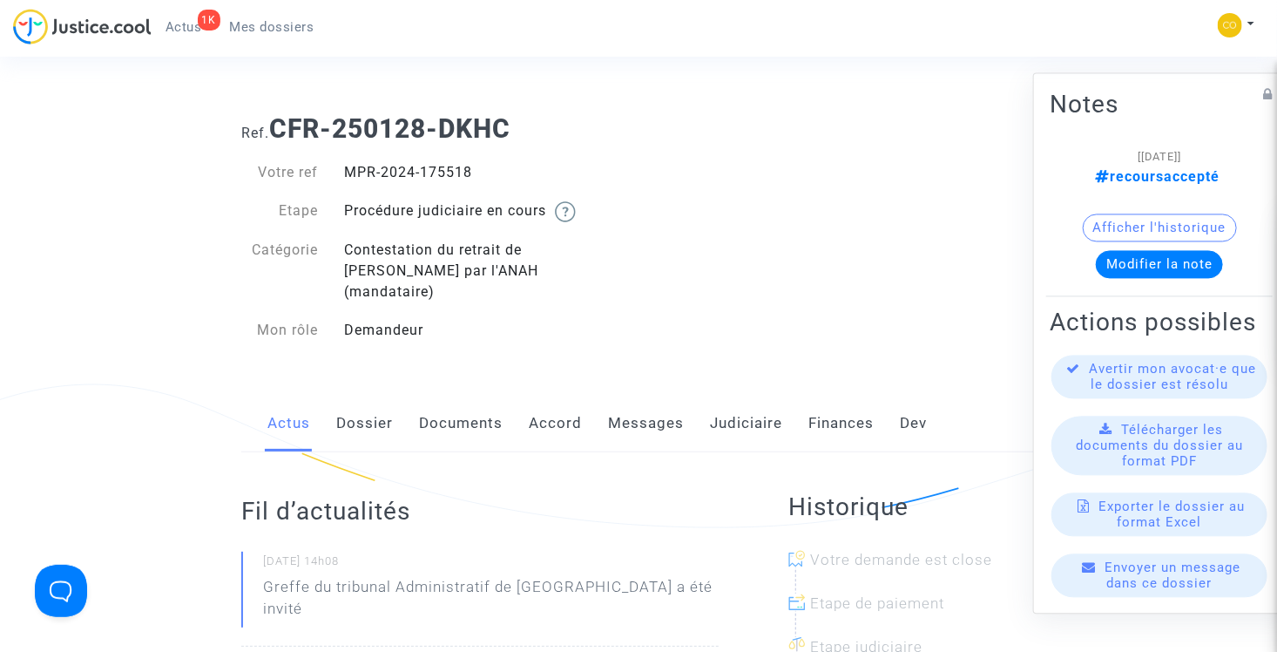
click at [294, 31] on span "Mes dossiers" at bounding box center [272, 27] width 84 height 16
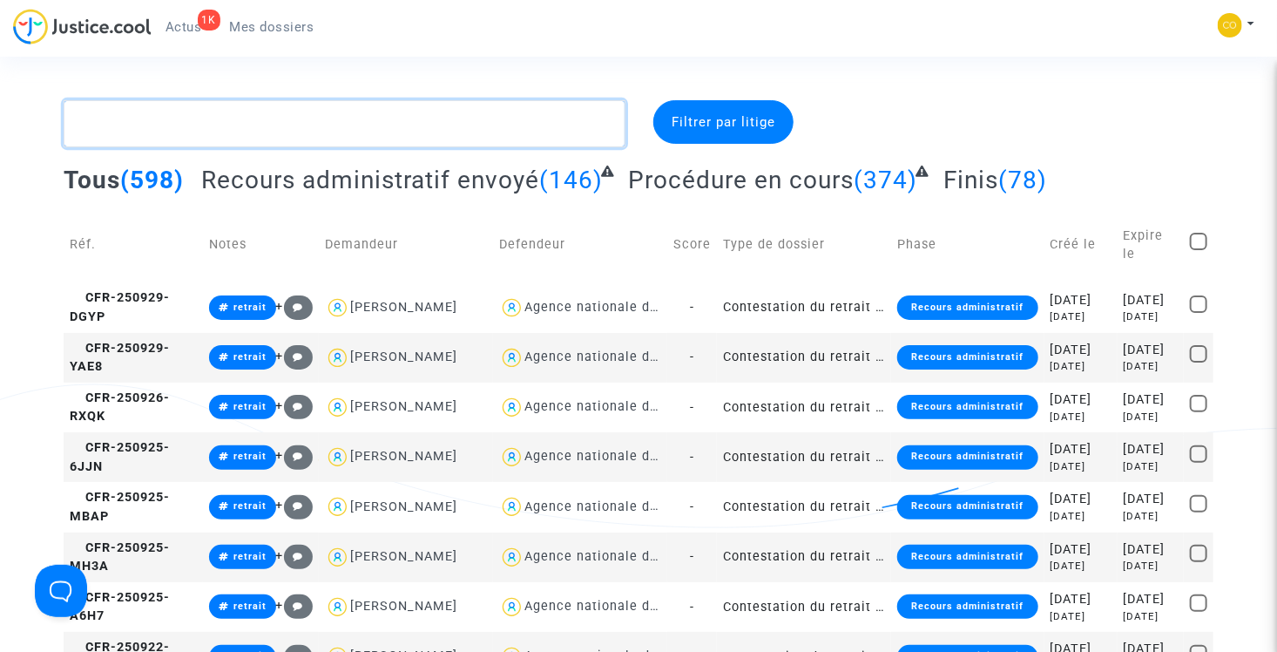
click at [290, 130] on textarea at bounding box center [345, 123] width 562 height 47
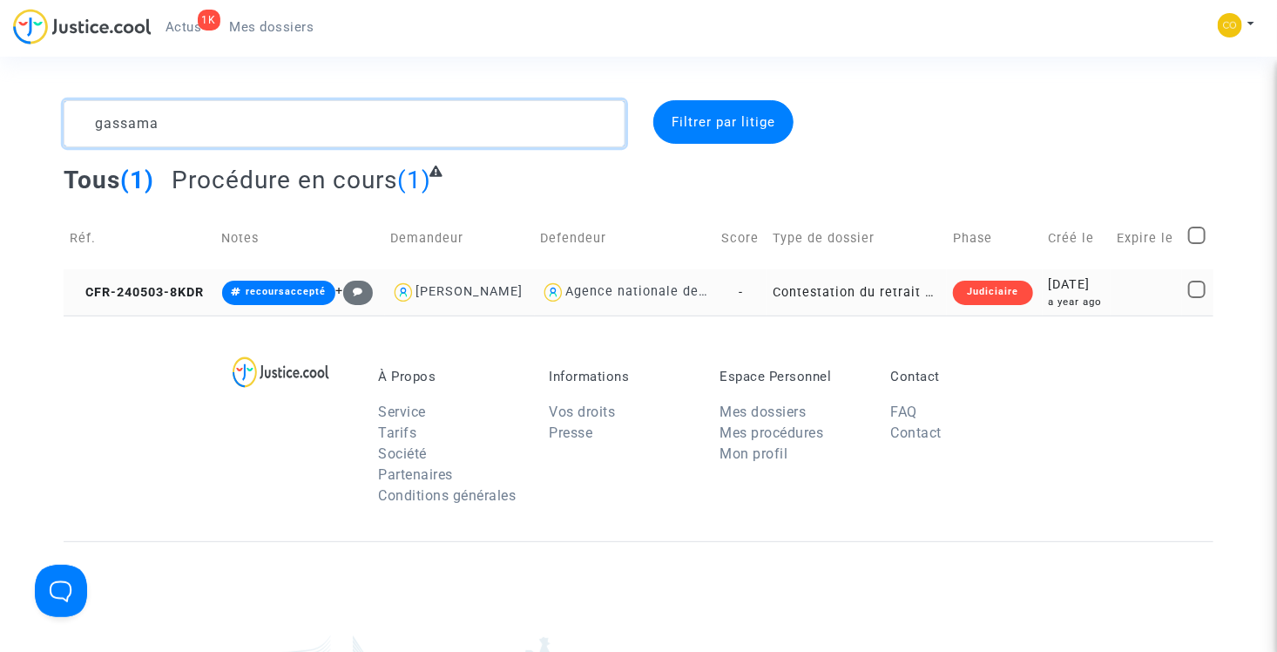
type textarea "gassama"
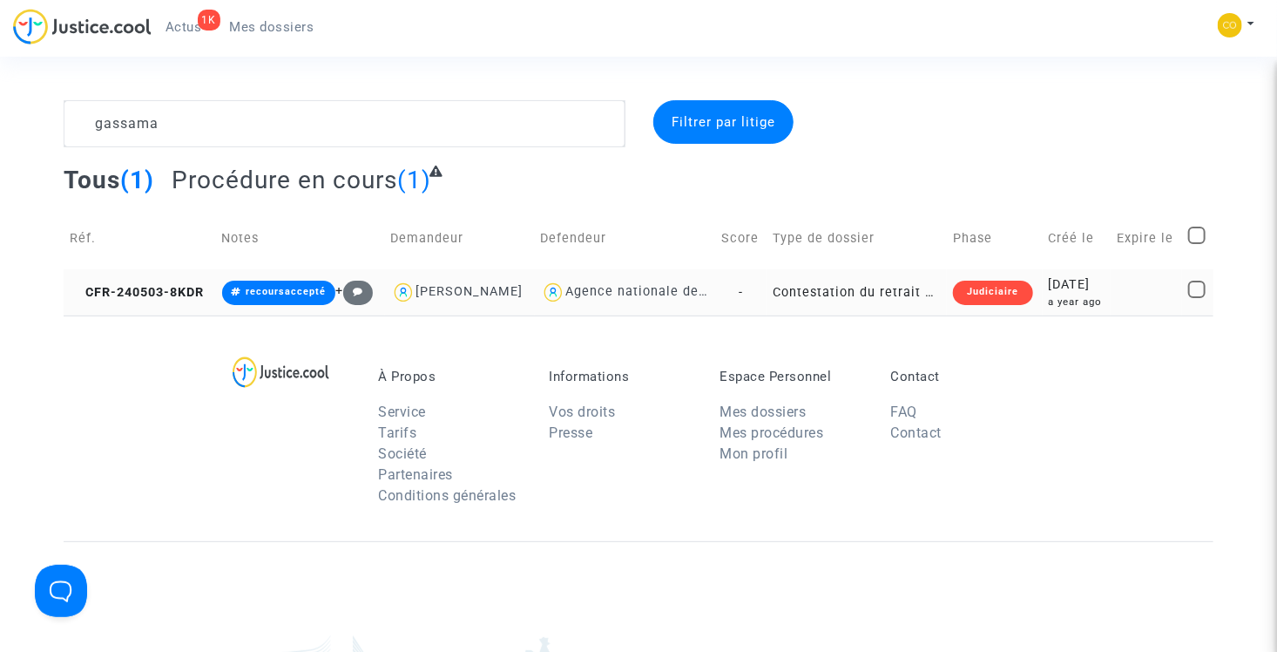
click at [852, 293] on td "Contestation du retrait de MaPrimeRénov par l'ANAH (mandataire)" at bounding box center [857, 292] width 180 height 46
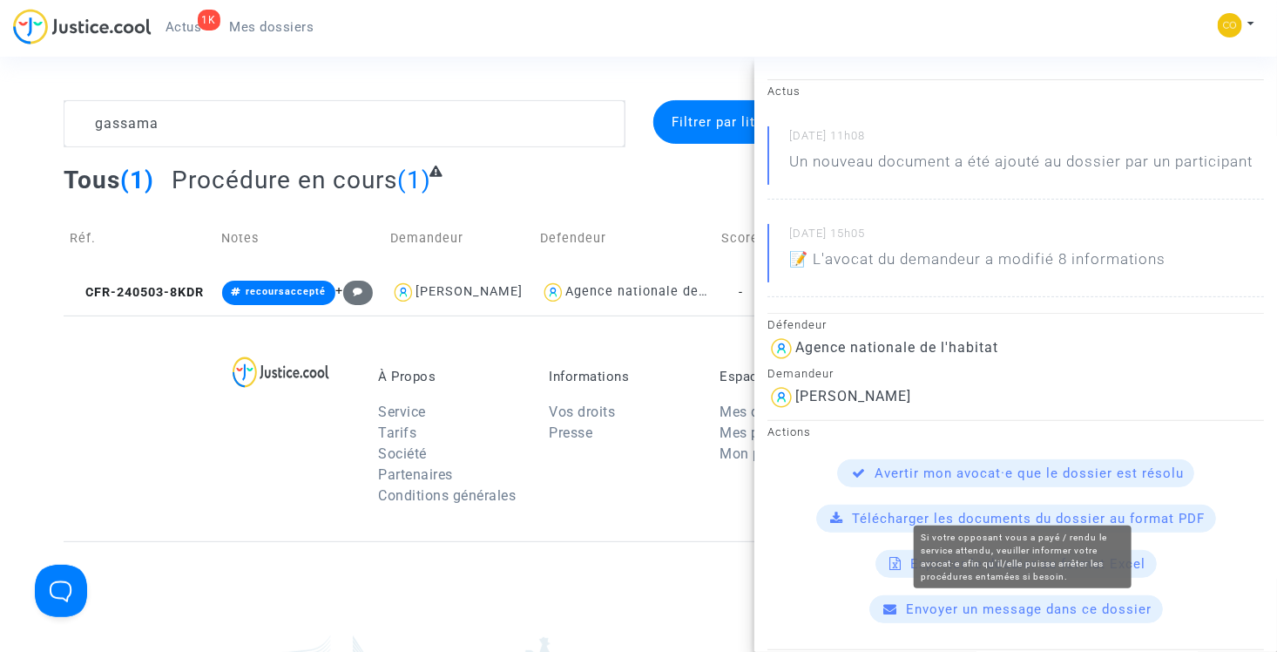
scroll to position [174, 0]
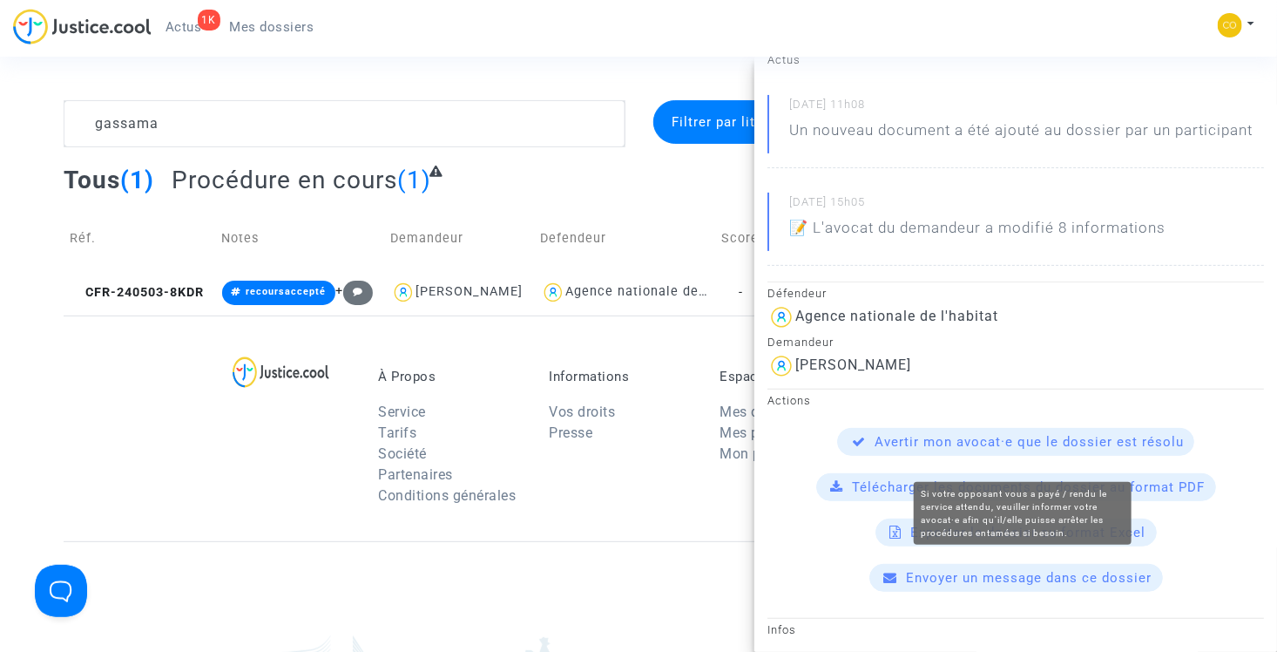
click at [938, 449] on span "Avertir mon avocat·e que le dossier est résolu" at bounding box center [1029, 442] width 309 height 16
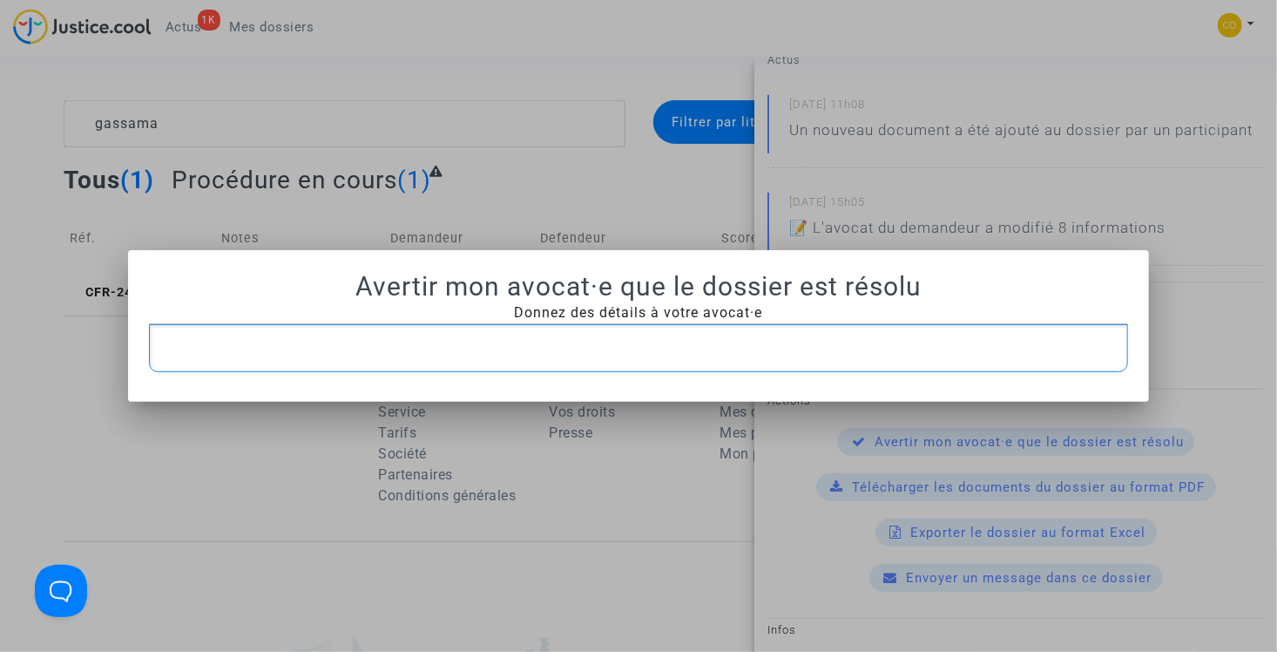
click at [473, 334] on div "Avertir mon avocat·e que le dossier est résolu Donnez des détails à votre avoca…" at bounding box center [639, 322] width 980 height 102
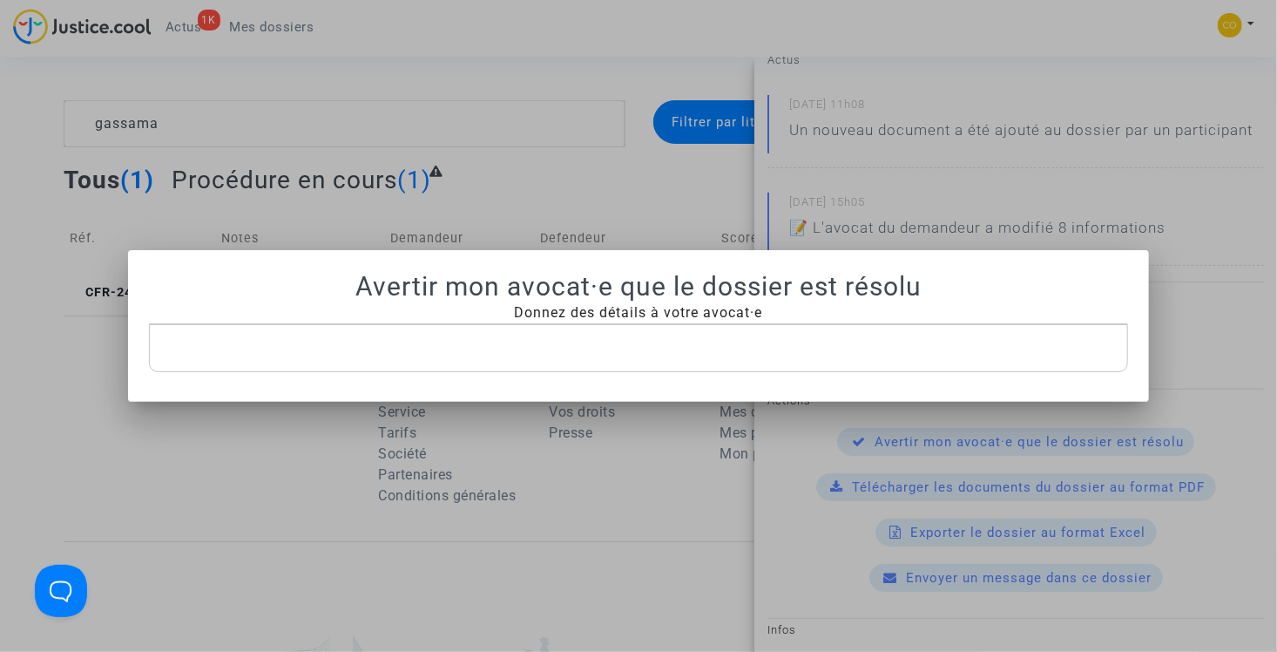
click at [464, 352] on p "Rich Text Editor, main" at bounding box center [639, 348] width 962 height 22
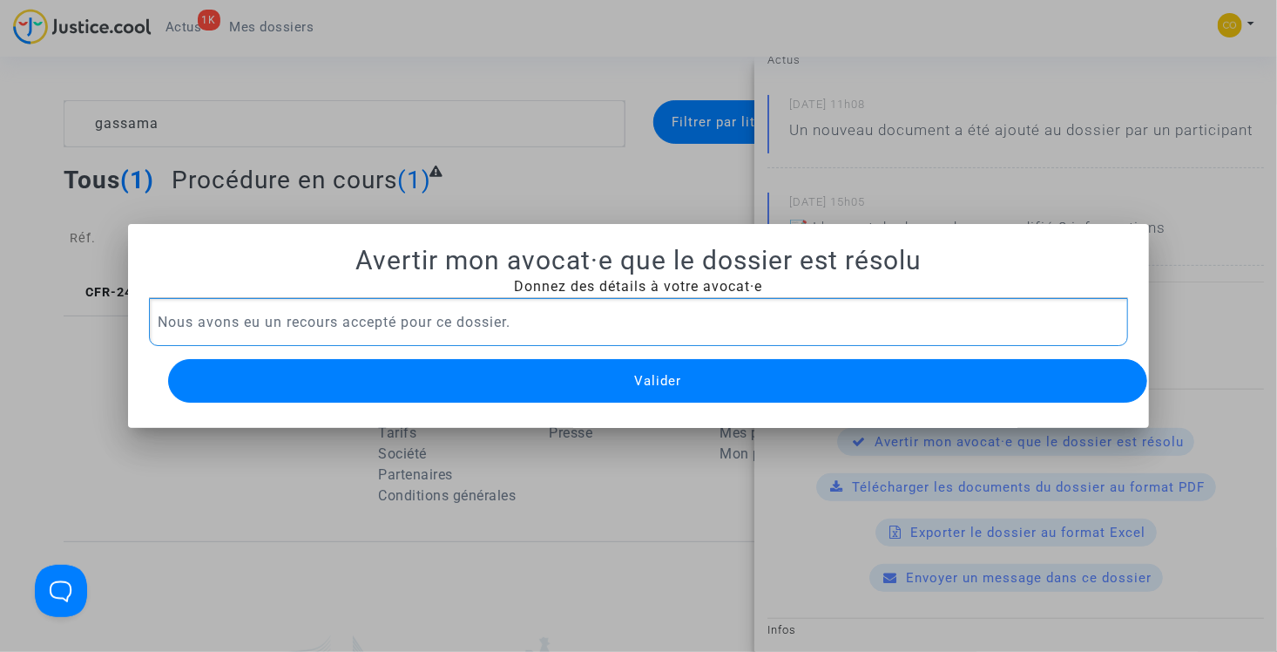
click at [483, 370] on button "Valider" at bounding box center [658, 381] width 980 height 44
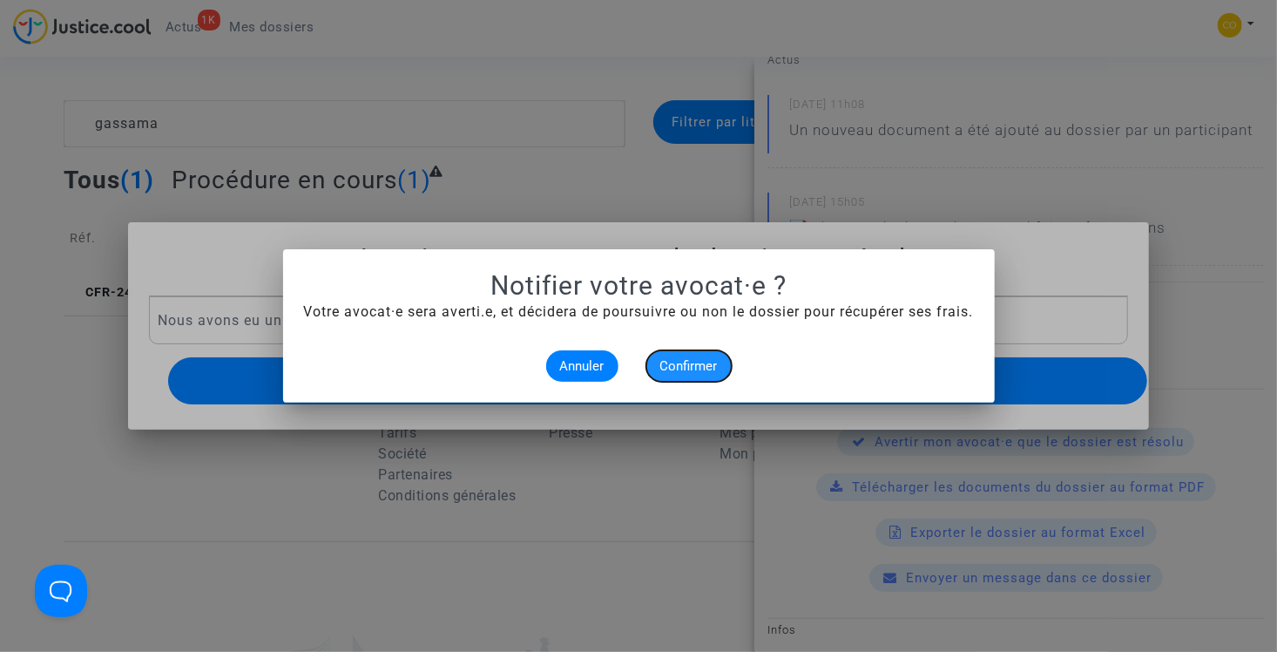
click at [692, 367] on span "Confirmer" at bounding box center [688, 366] width 57 height 16
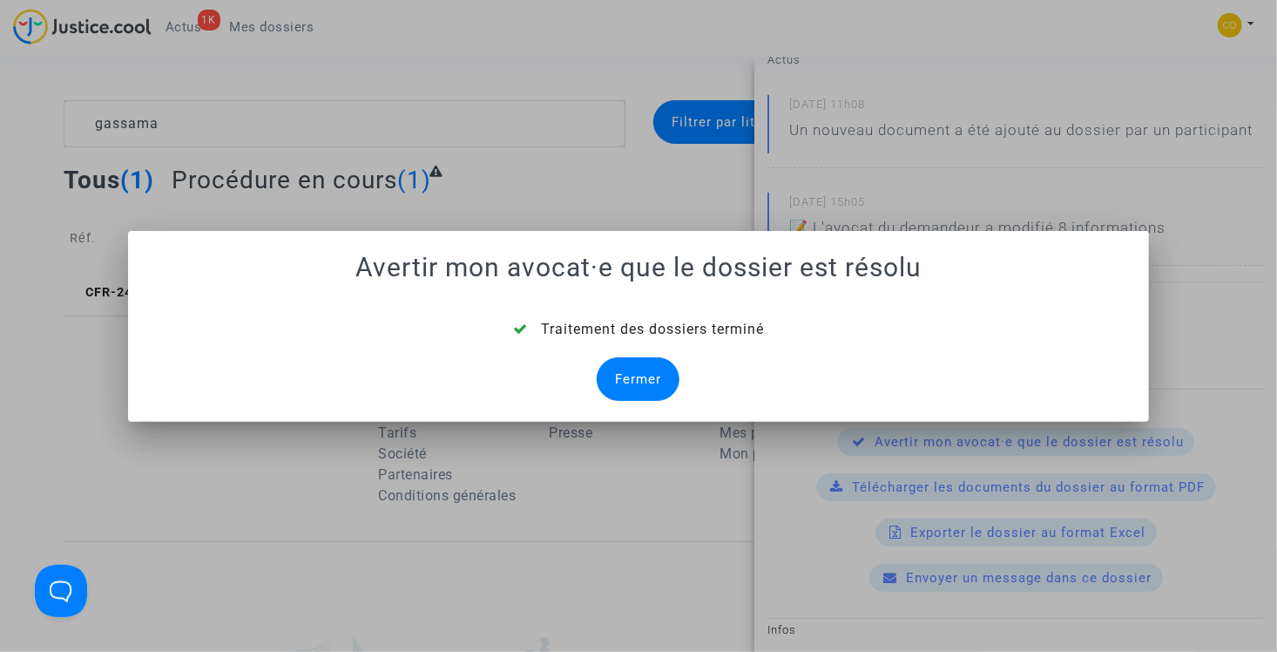
click at [642, 381] on div "Fermer" at bounding box center [638, 379] width 83 height 44
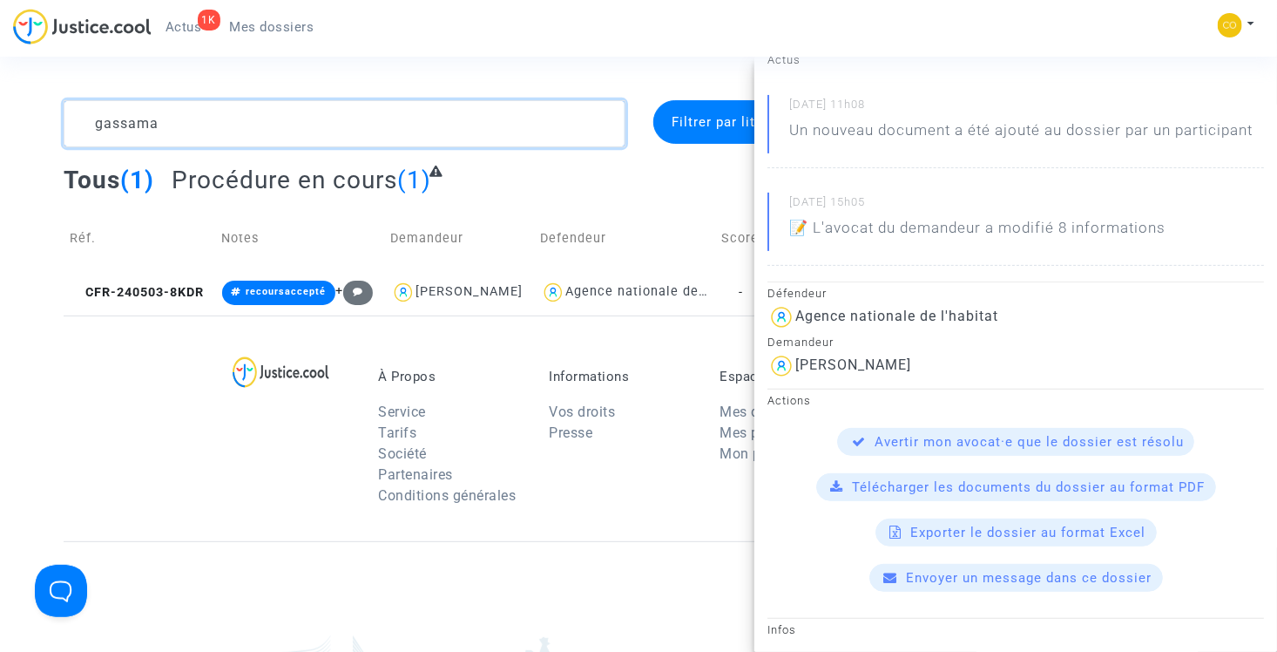
click at [441, 138] on textarea at bounding box center [345, 123] width 562 height 47
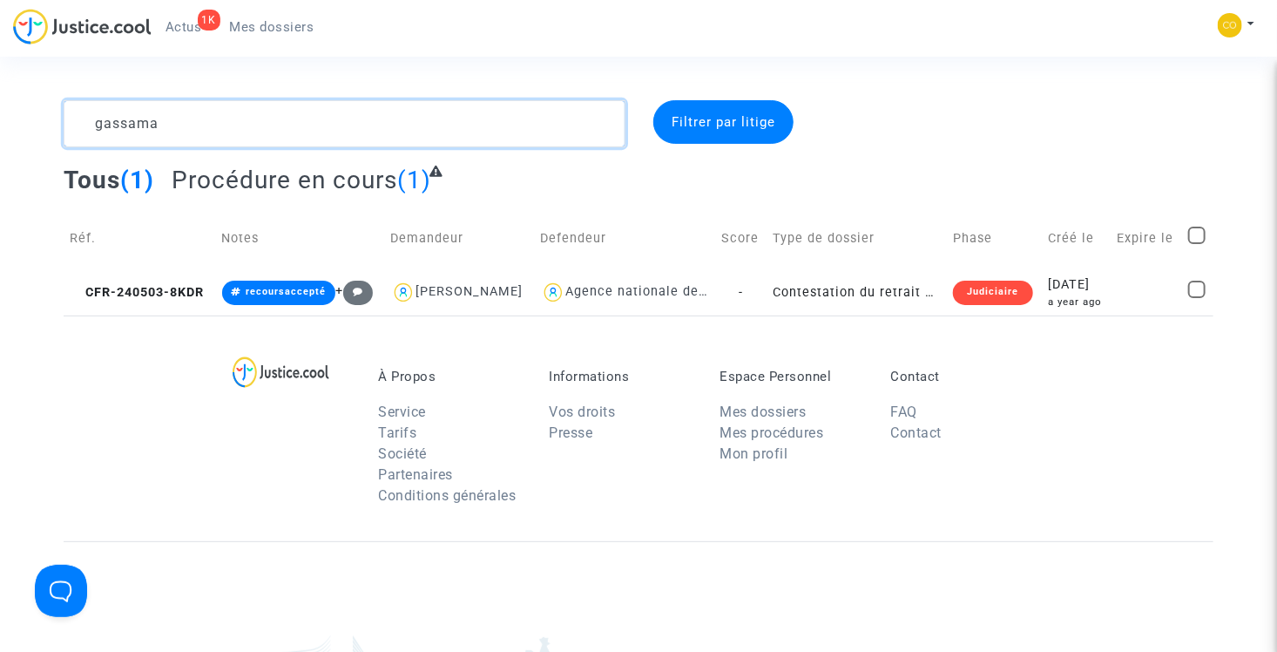
scroll to position [0, 0]
click at [261, 133] on textarea at bounding box center [345, 123] width 562 height 47
type textarea "sifil"
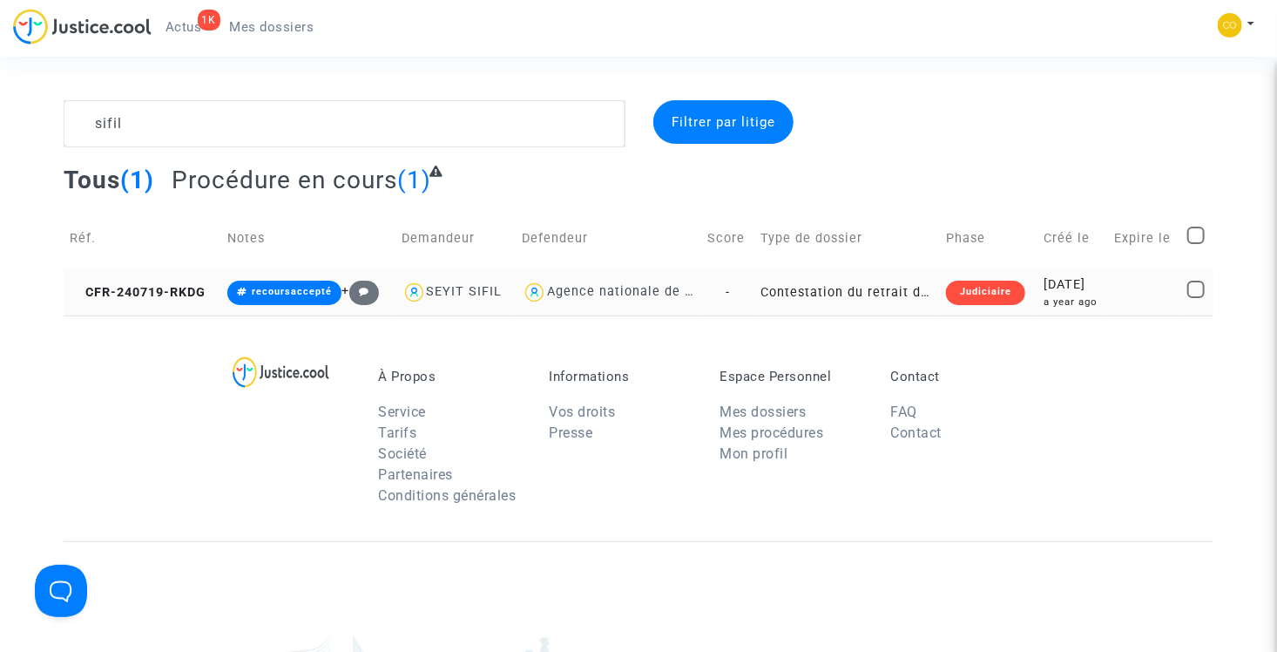
click at [882, 294] on td "Contestation du retrait de MaPrimeRénov par l'ANAH (mandataire)" at bounding box center [847, 292] width 186 height 46
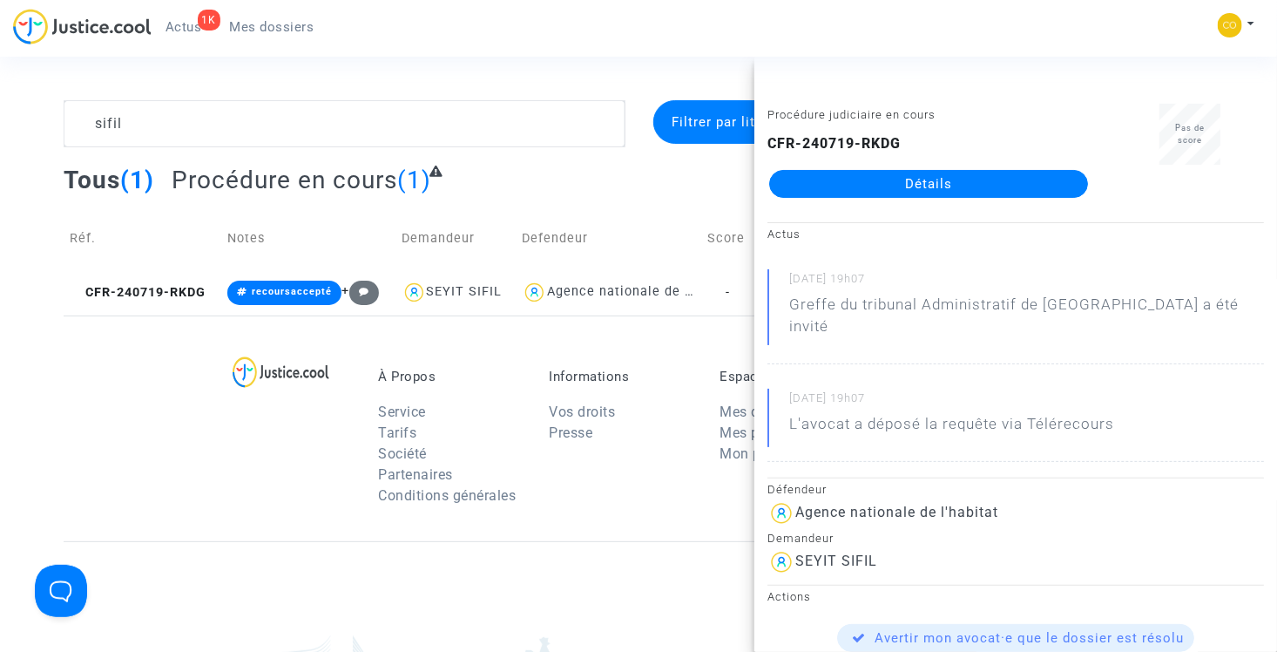
click at [929, 187] on link "Détails" at bounding box center [928, 184] width 319 height 28
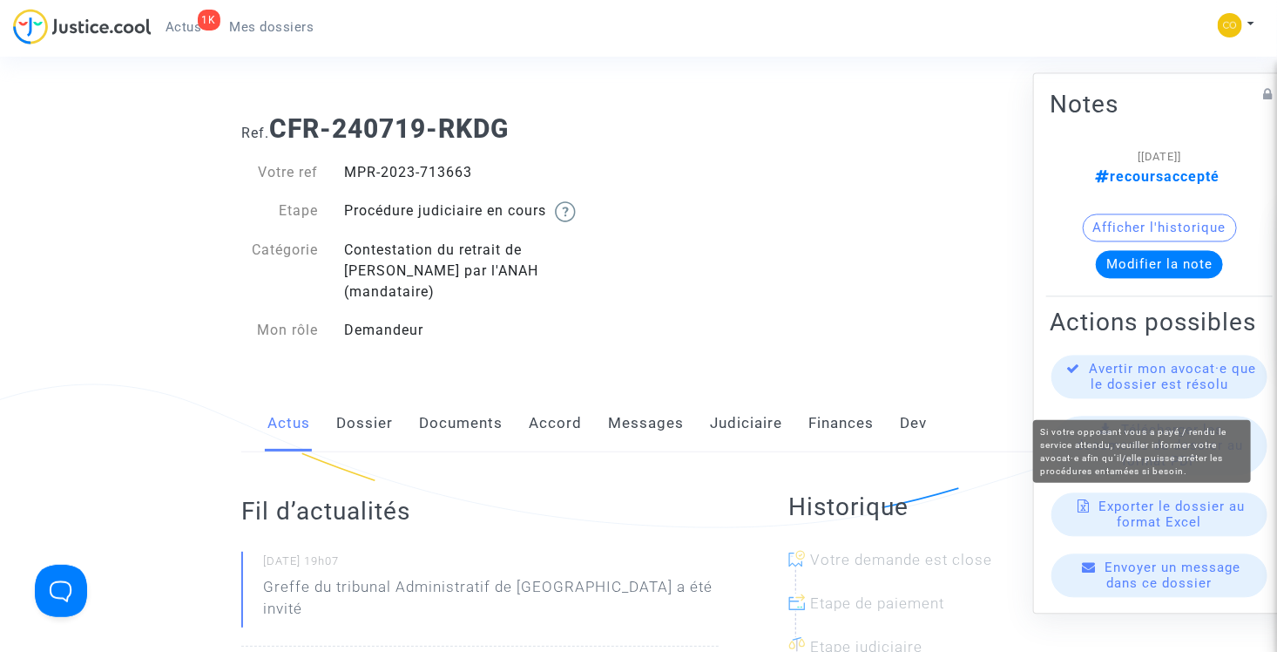
click at [1165, 393] on span "Avertir mon avocat·e que le dossier est résolu" at bounding box center [1173, 376] width 167 height 31
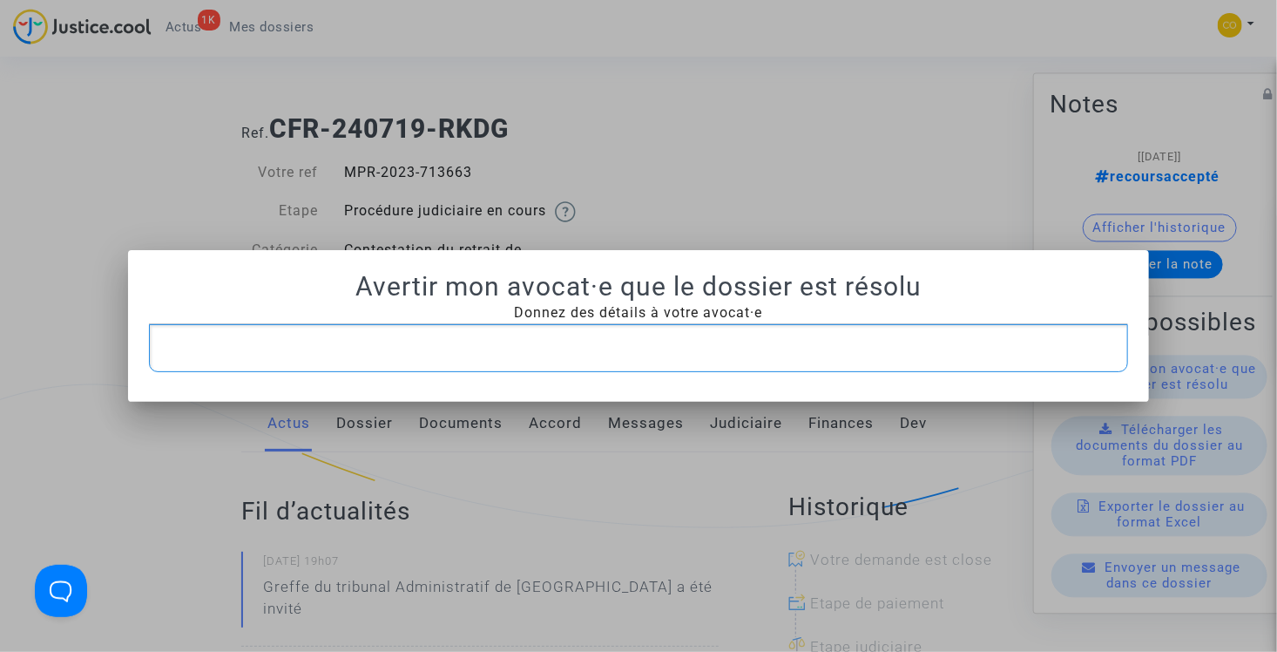
click at [482, 352] on p "Rich Text Editor, main" at bounding box center [639, 348] width 962 height 22
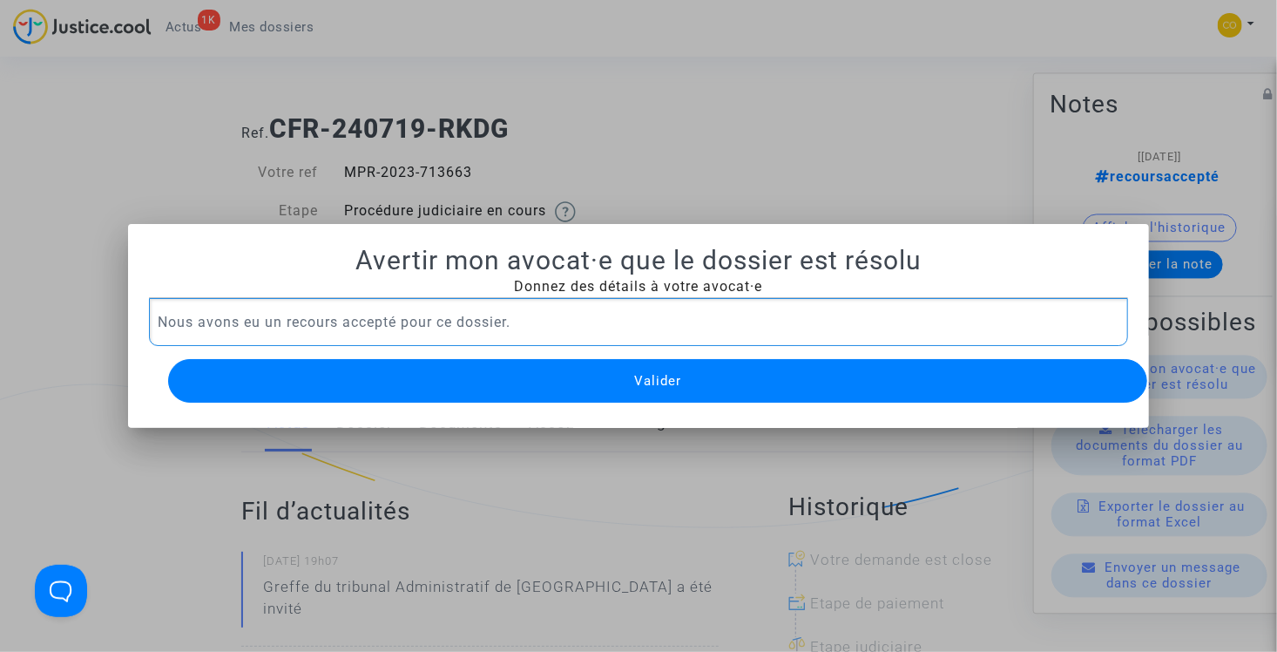
click at [525, 374] on button "Valider" at bounding box center [658, 381] width 980 height 44
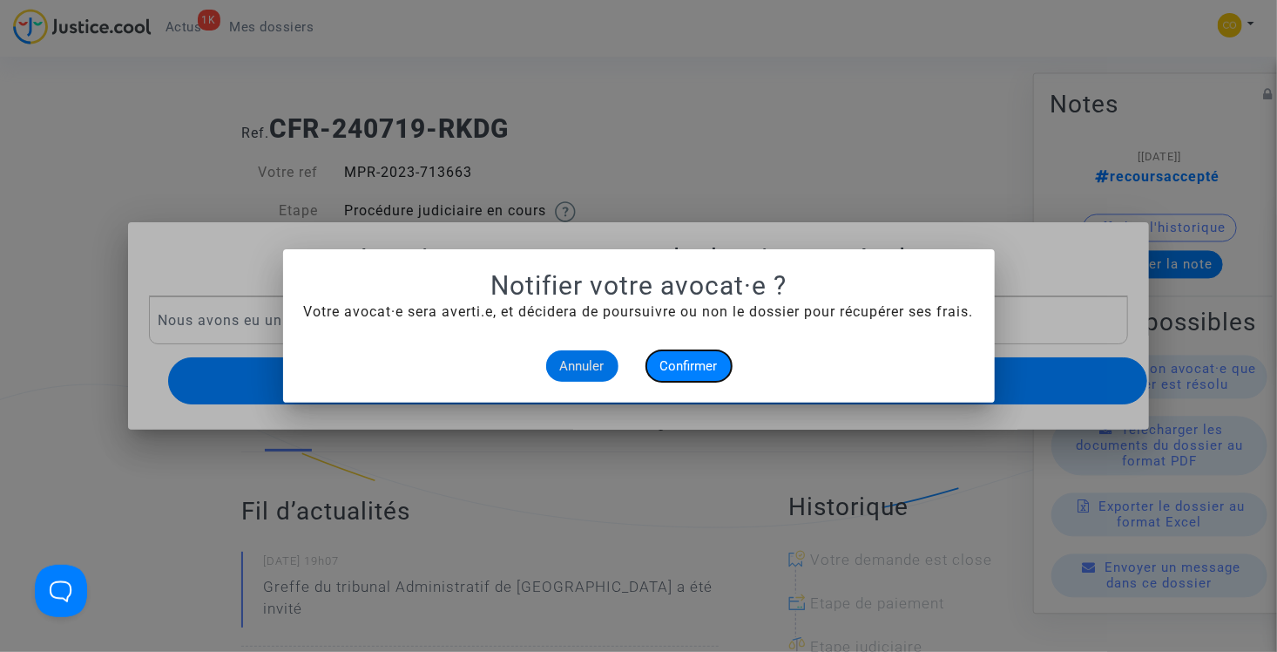
click at [684, 366] on span "Confirmer" at bounding box center [688, 366] width 57 height 16
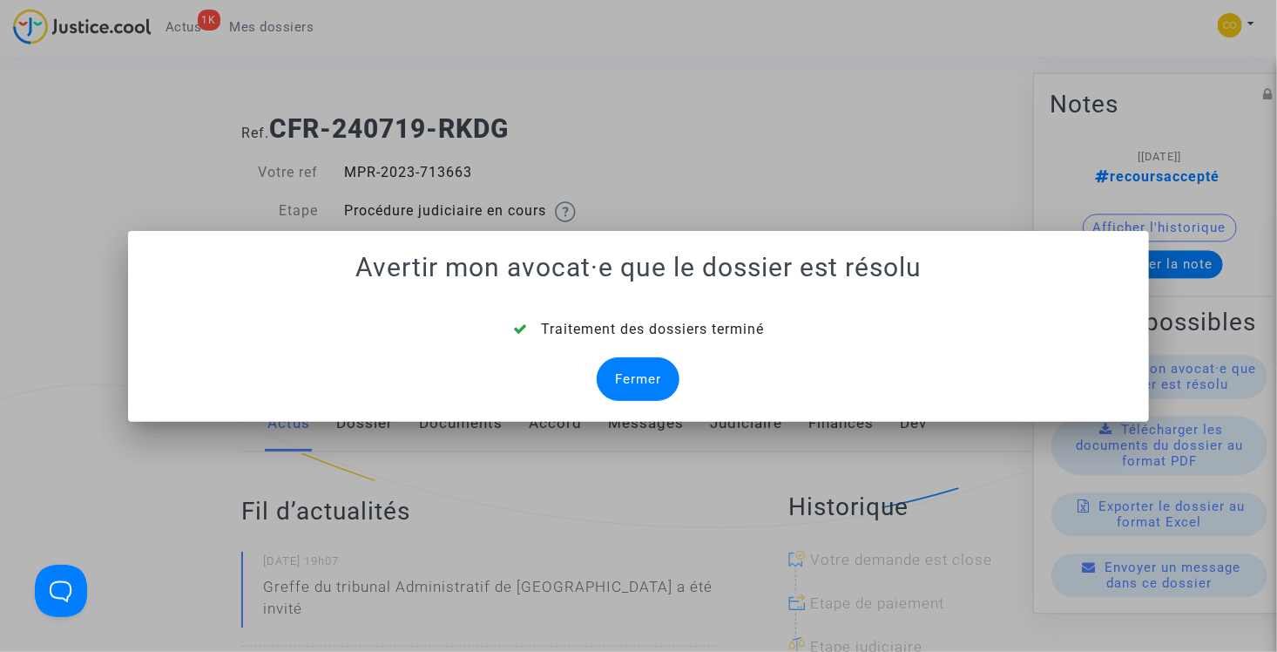
click at [632, 379] on div "Fermer" at bounding box center [638, 379] width 83 height 44
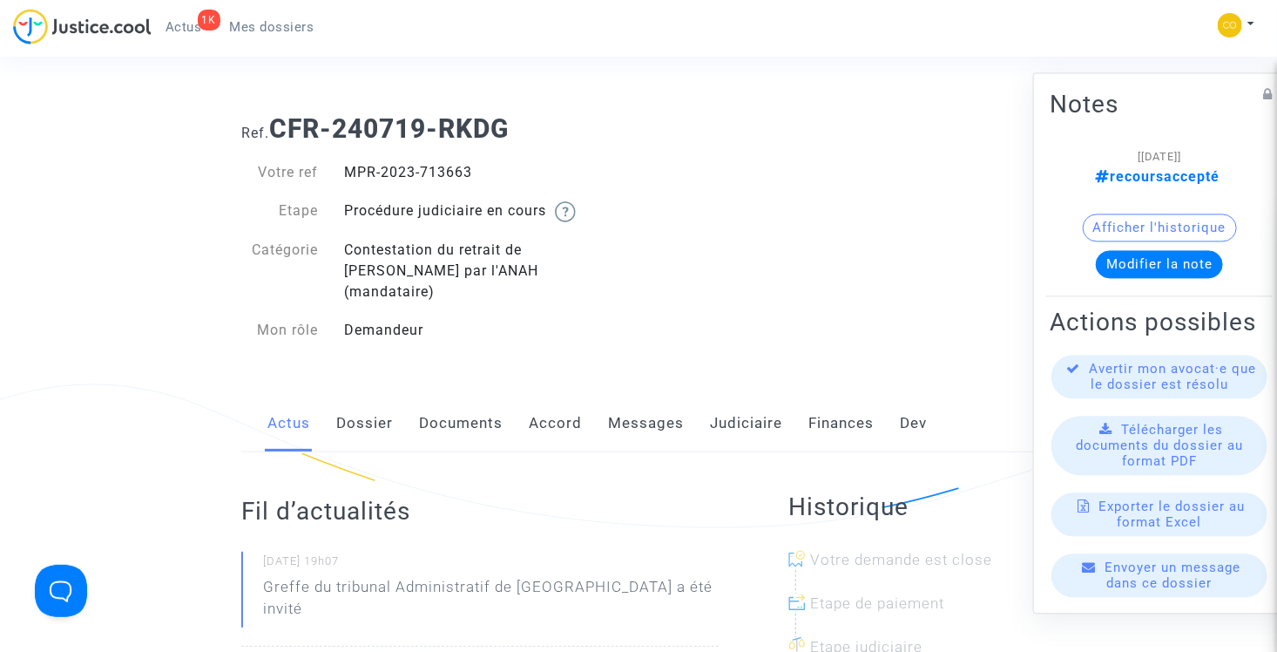
click at [304, 19] on span "Mes dossiers" at bounding box center [272, 27] width 84 height 16
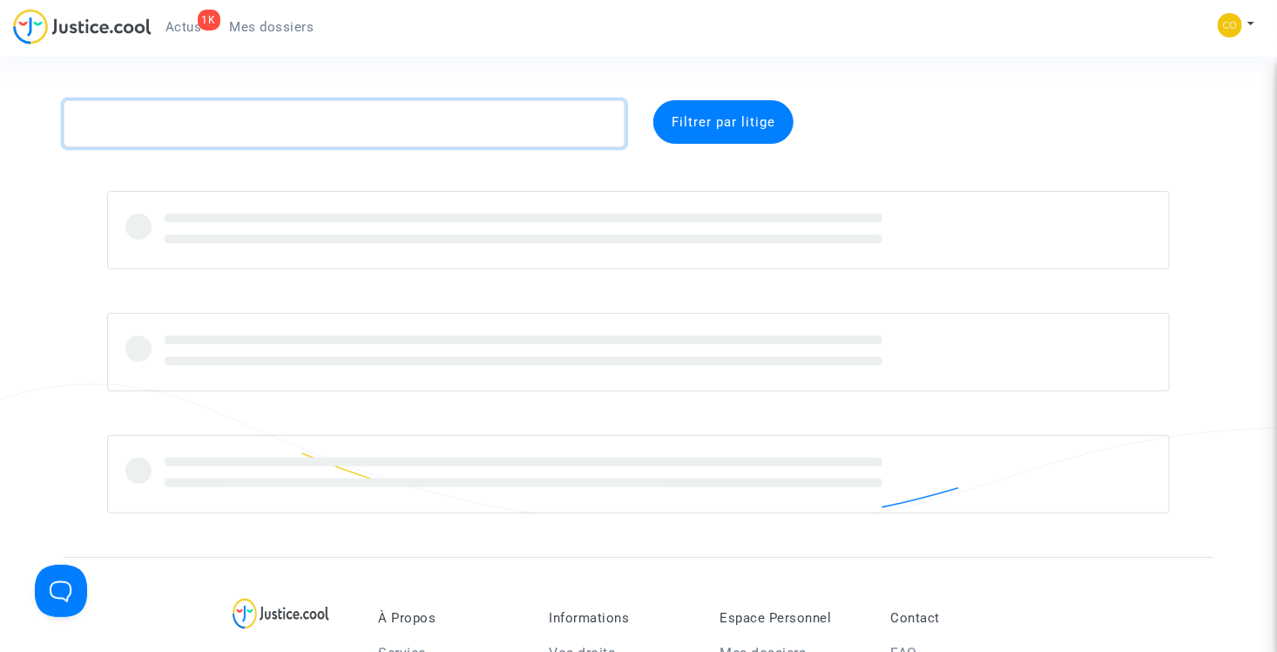
click at [316, 121] on textarea at bounding box center [345, 123] width 562 height 47
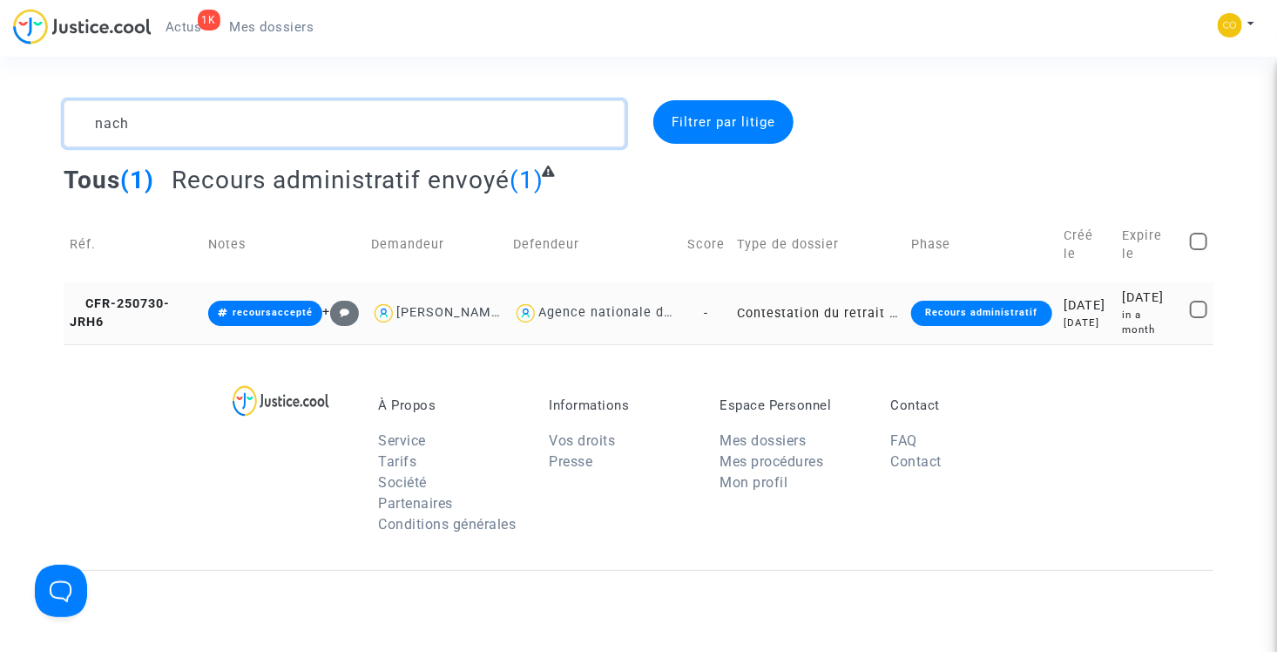
type textarea "nach"
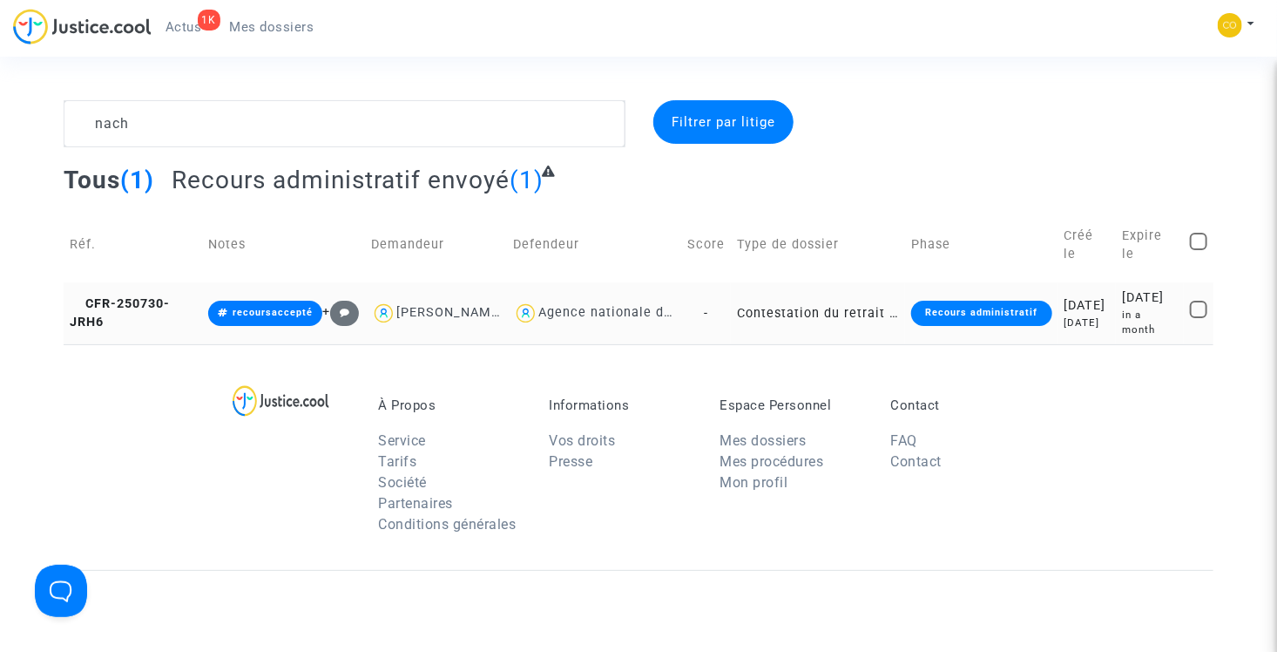
click at [839, 321] on td "Contestation du retrait de MaPrimeRénov par l'ANAH (mandataire)" at bounding box center [818, 312] width 174 height 61
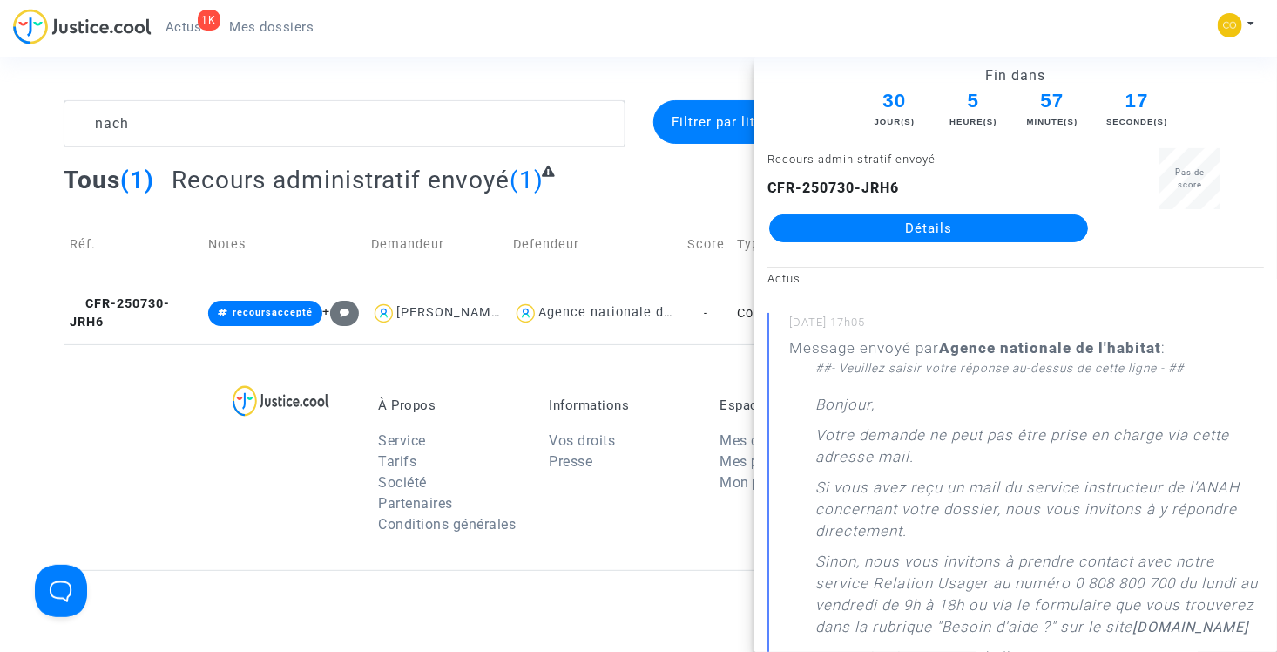
click at [886, 235] on link "Détails" at bounding box center [928, 228] width 319 height 28
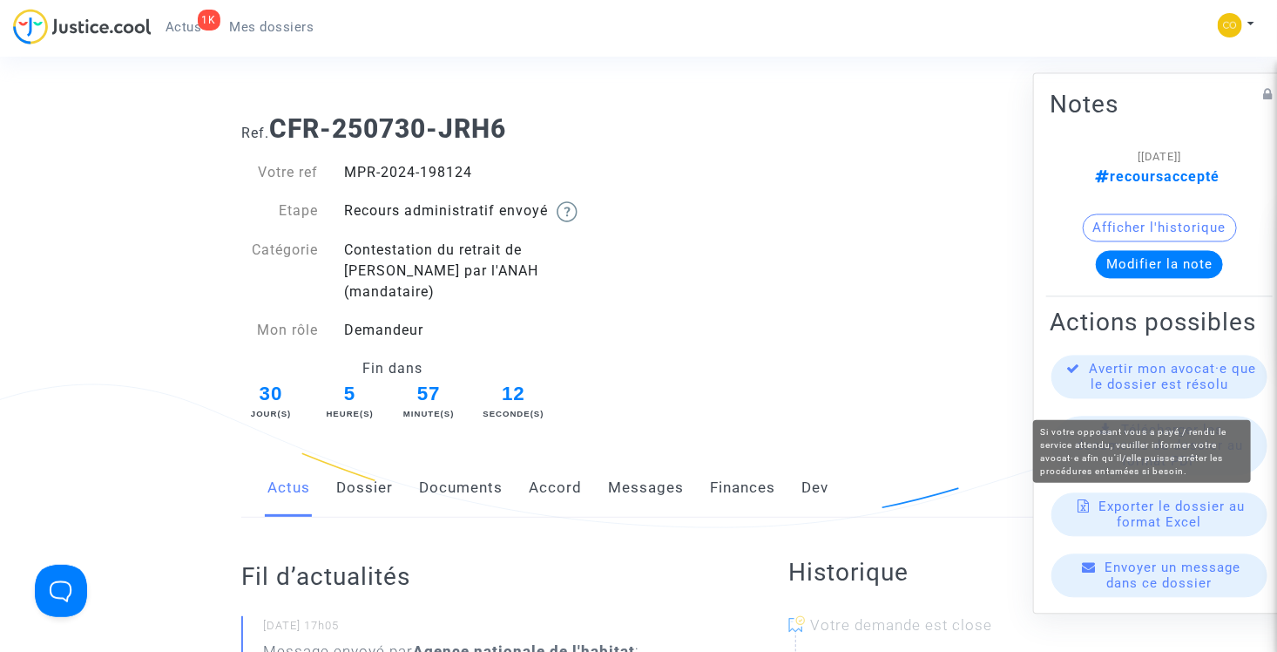
click at [1152, 387] on span "Avertir mon avocat·e que le dossier est résolu" at bounding box center [1173, 376] width 167 height 31
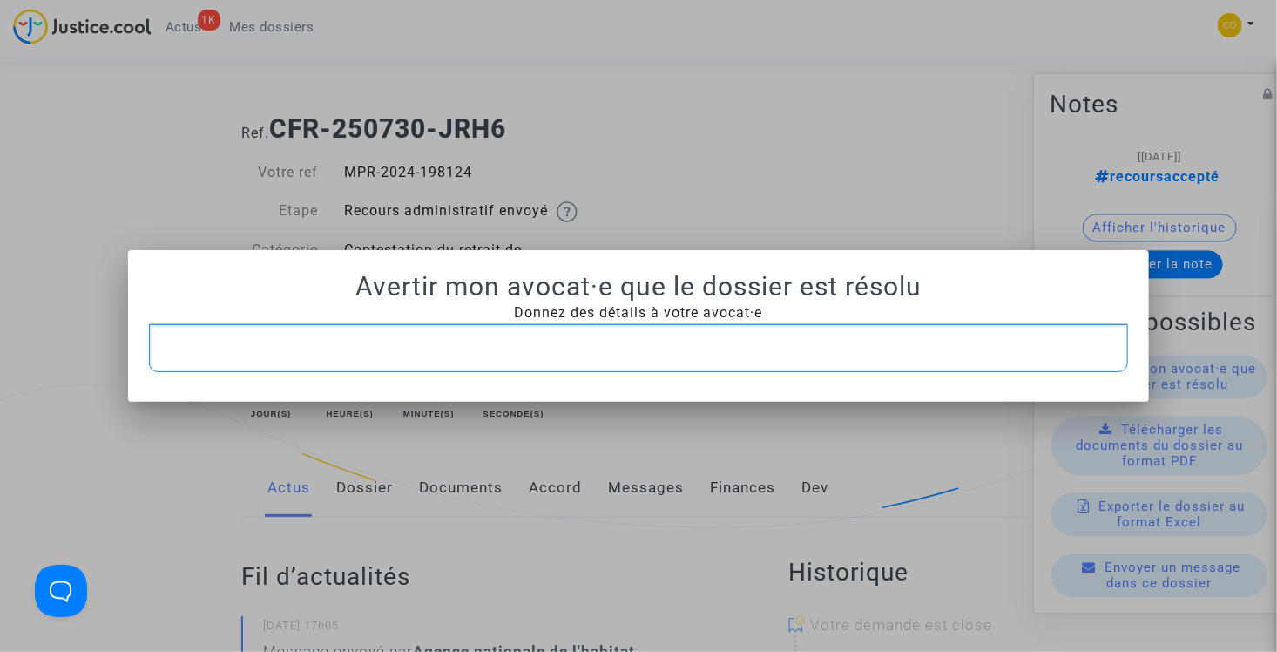
click at [597, 338] on p "Rich Text Editor, main" at bounding box center [639, 348] width 962 height 22
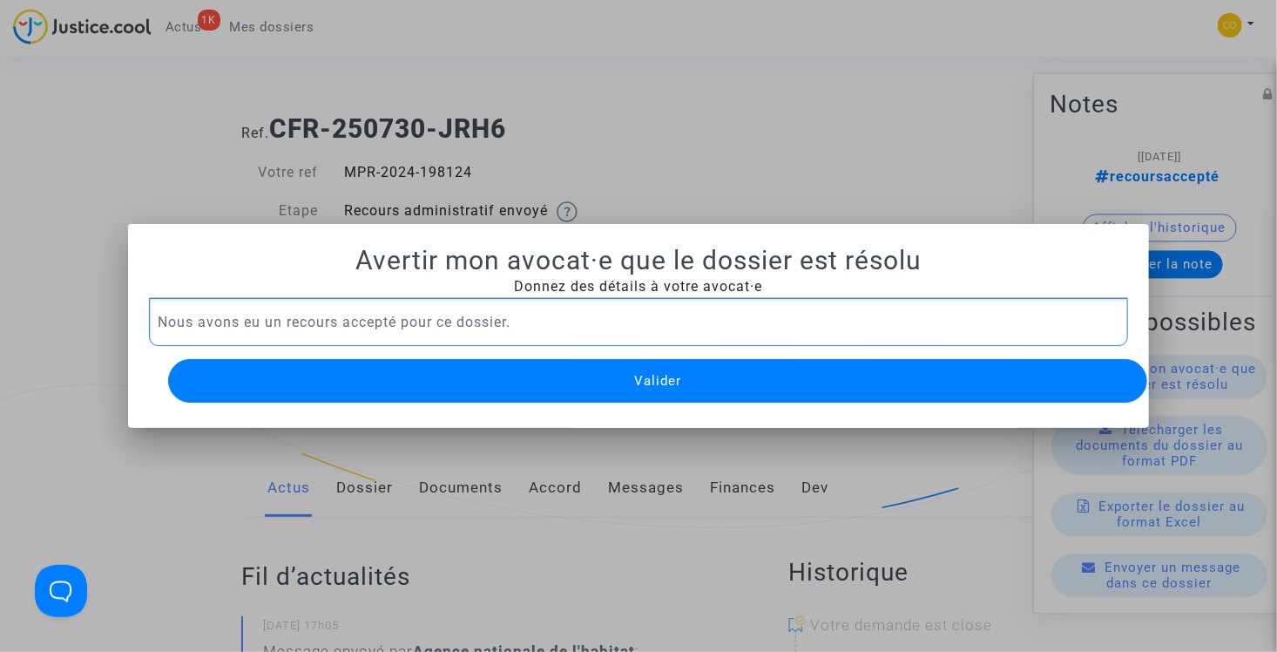
click at [667, 376] on span "Valider" at bounding box center [657, 381] width 47 height 16
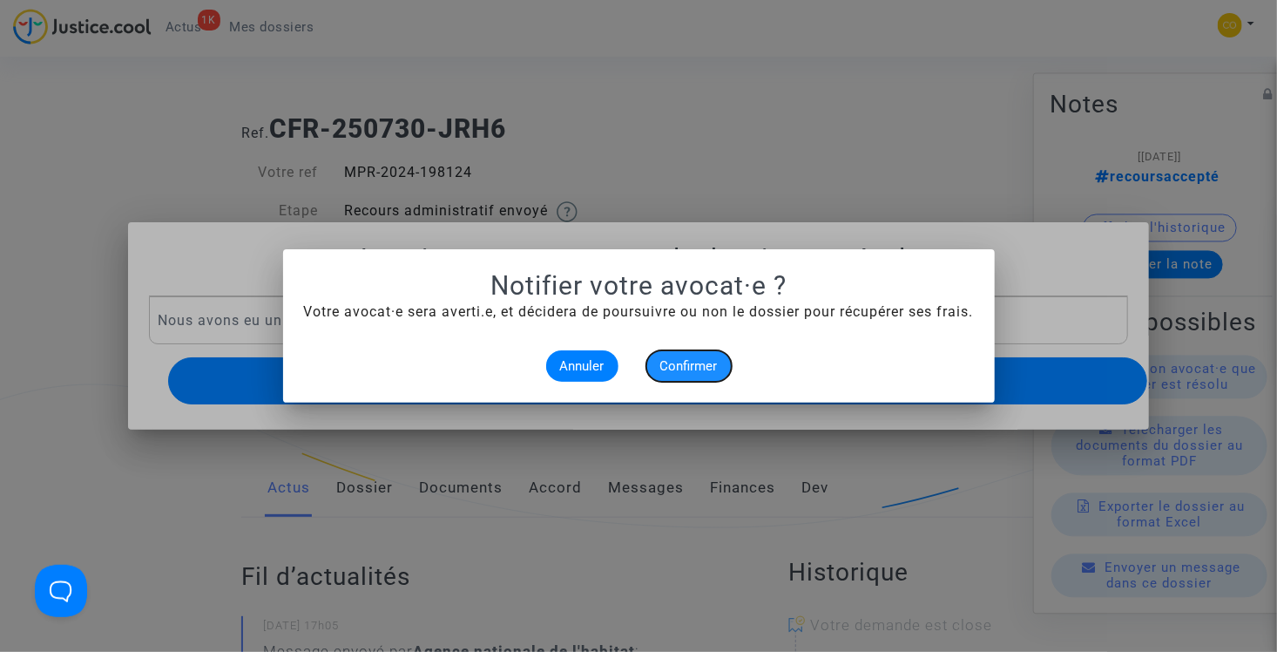
click at [698, 365] on span "Confirmer" at bounding box center [688, 366] width 57 height 16
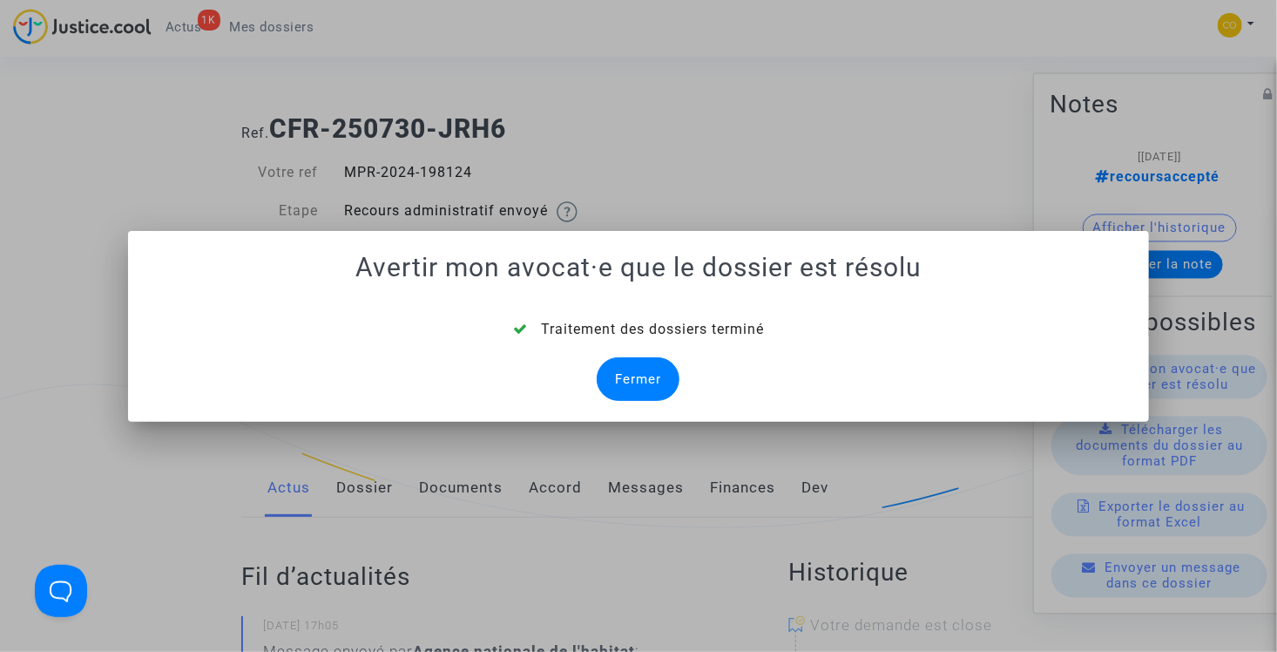
click at [650, 375] on div "Fermer" at bounding box center [638, 379] width 83 height 44
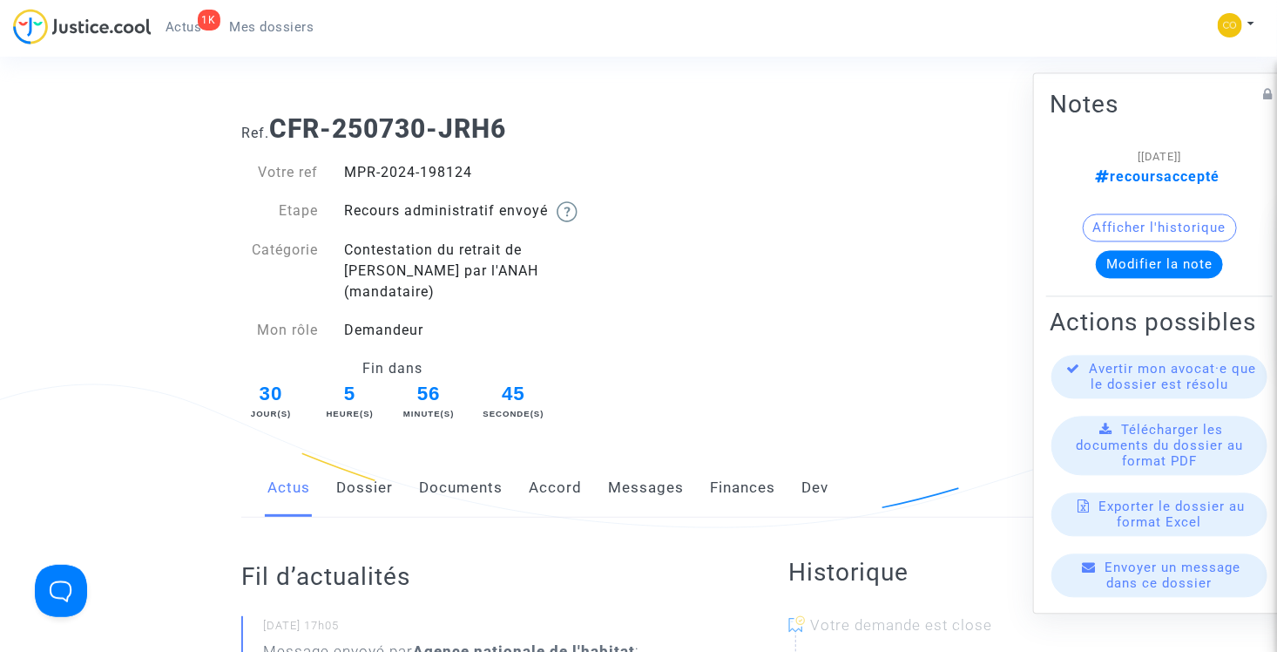
click at [262, 35] on link "Mes dossiers" at bounding box center [272, 27] width 112 height 26
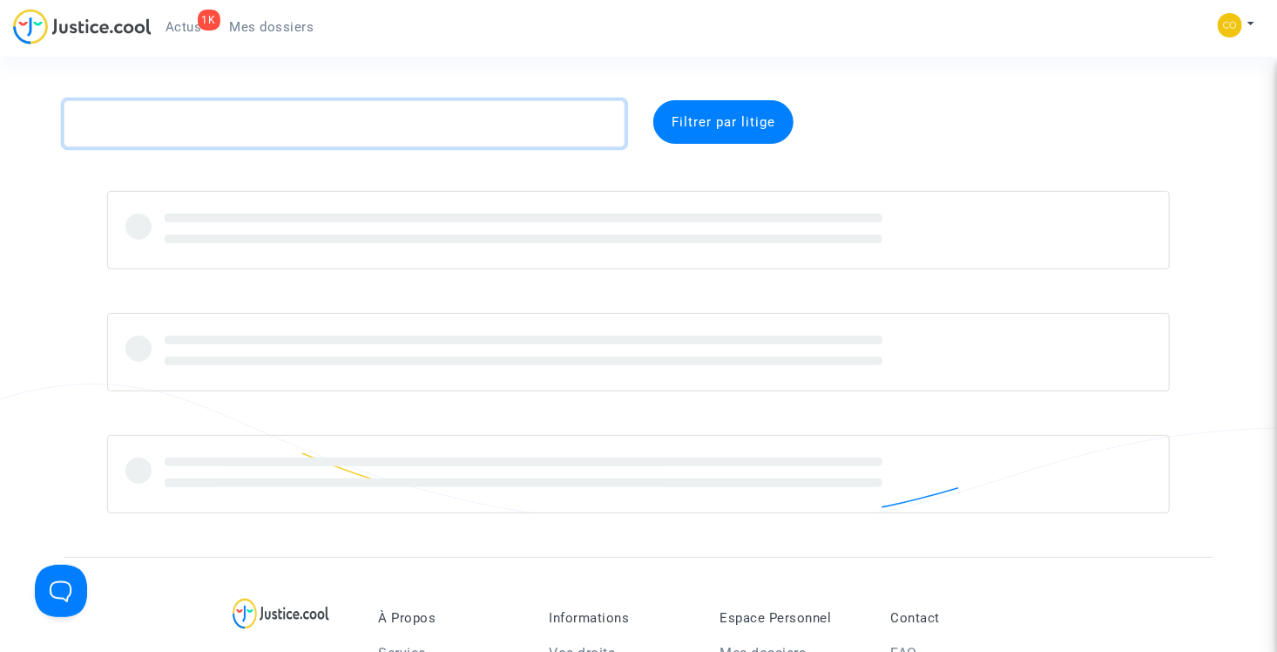
click at [234, 128] on textarea at bounding box center [345, 123] width 562 height 47
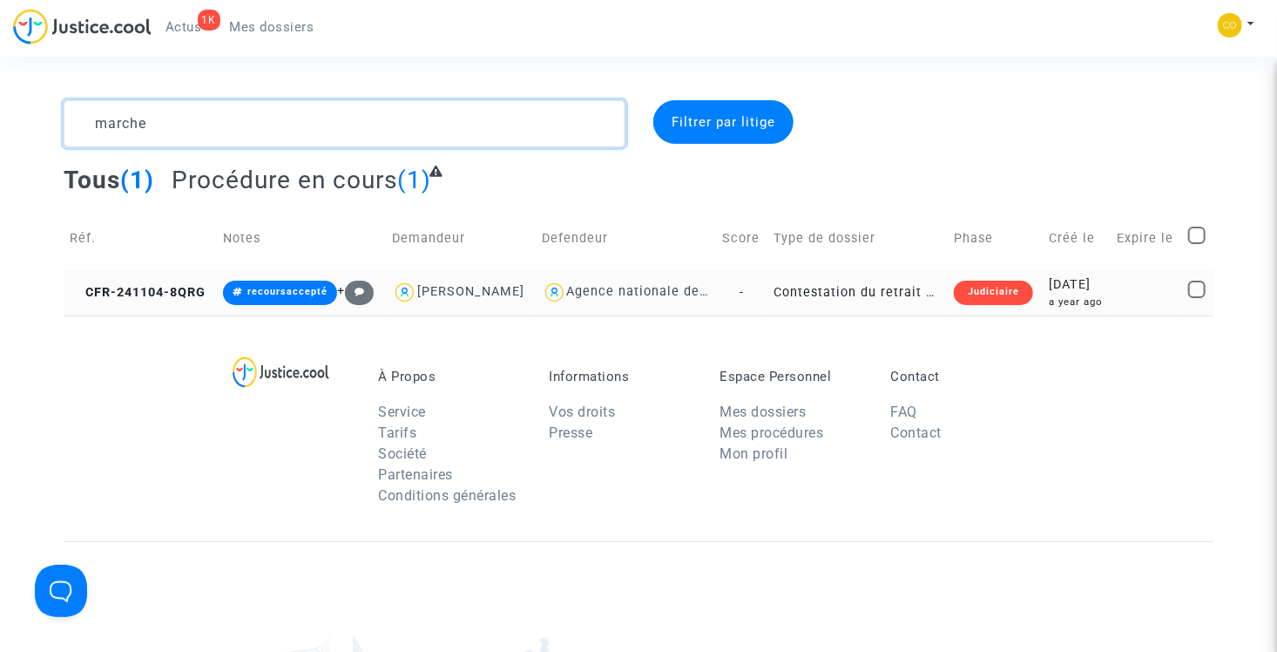
type textarea "marche"
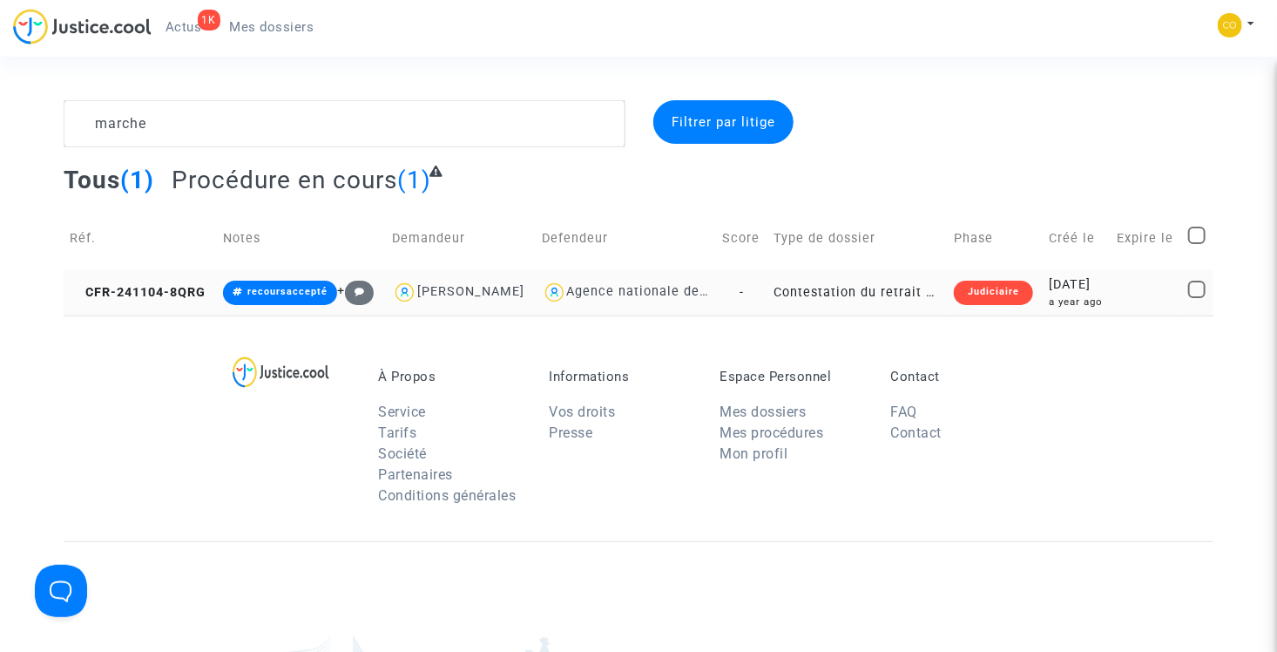
click at [834, 313] on td "Contestation du retrait de MaPrimeRénov par l'ANAH (mandataire)" at bounding box center [857, 292] width 180 height 46
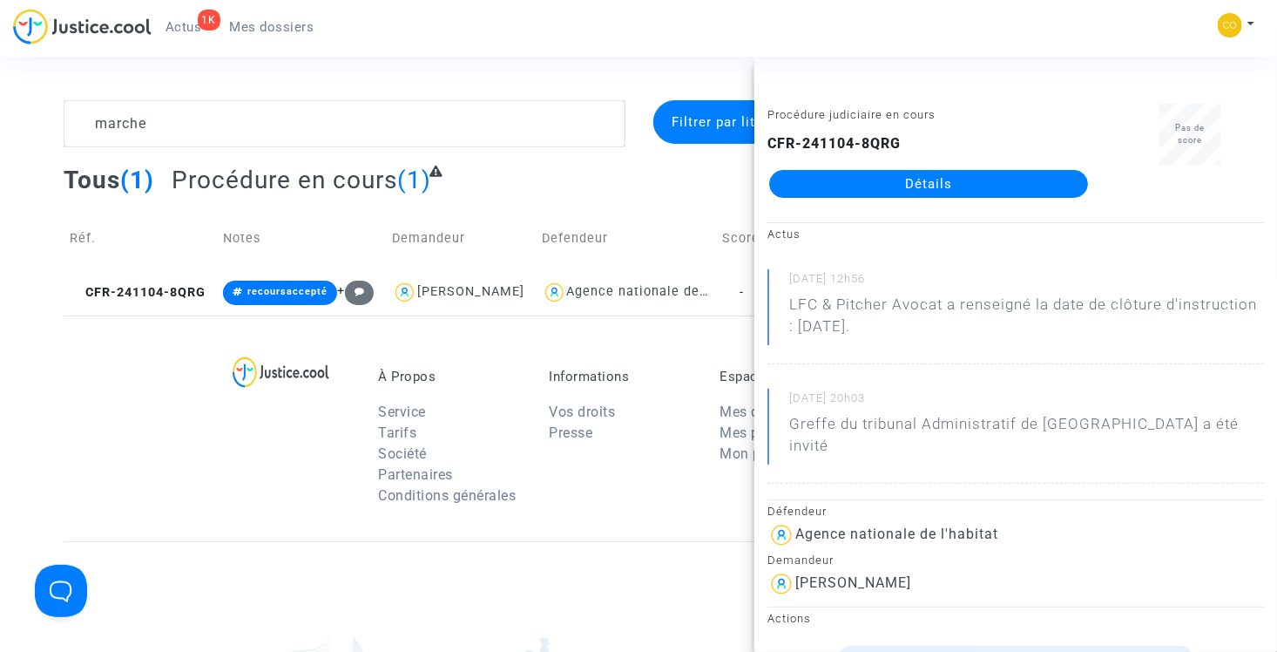
click at [922, 185] on link "Détails" at bounding box center [928, 184] width 319 height 28
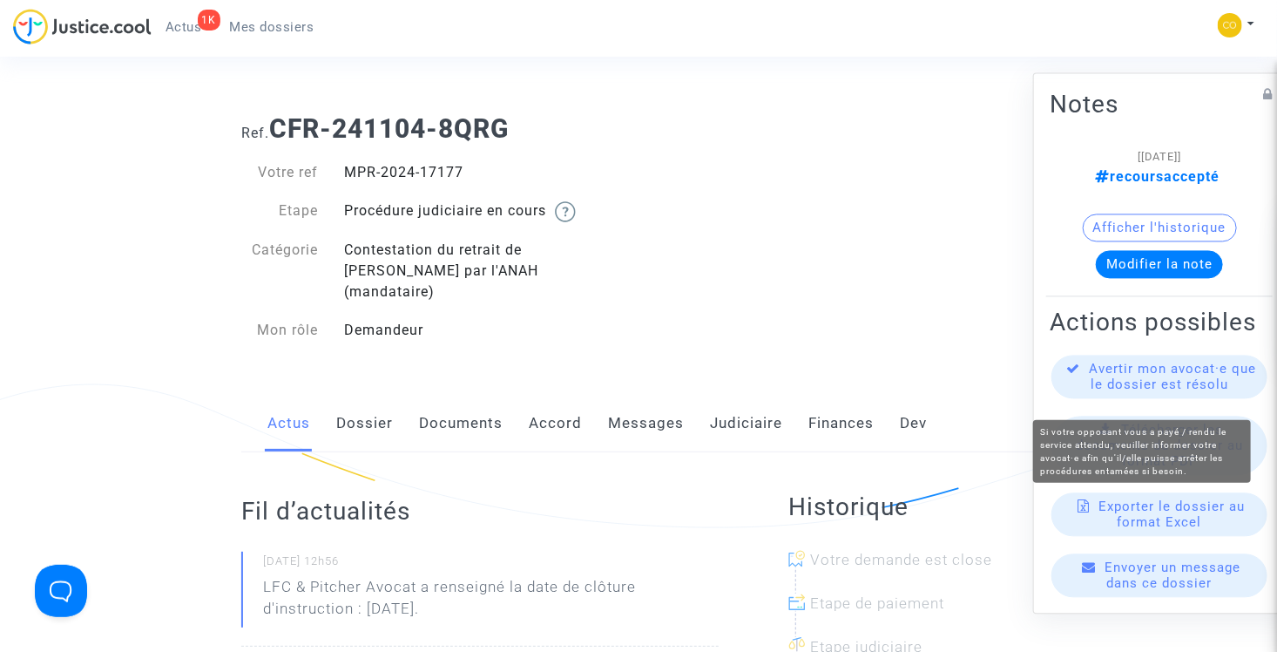
click at [1104, 393] on span "Avertir mon avocat·e que le dossier est résolu" at bounding box center [1173, 376] width 167 height 31
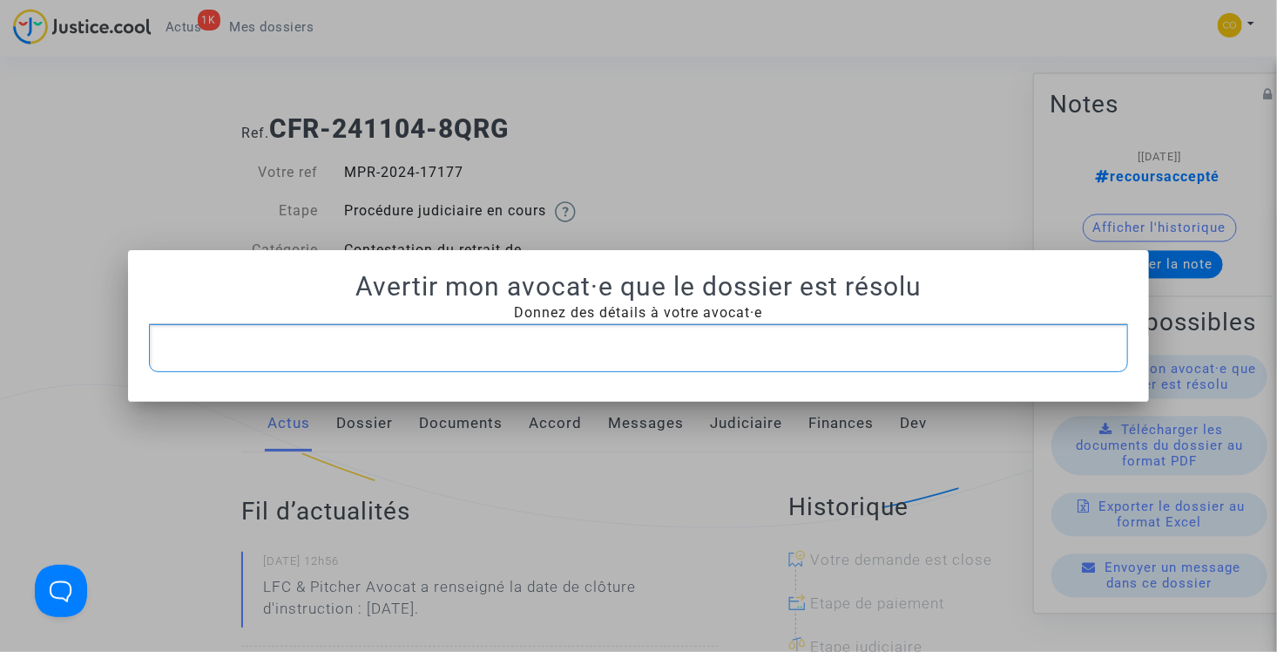
click at [677, 360] on div "Rich Text Editor, main" at bounding box center [639, 348] width 980 height 49
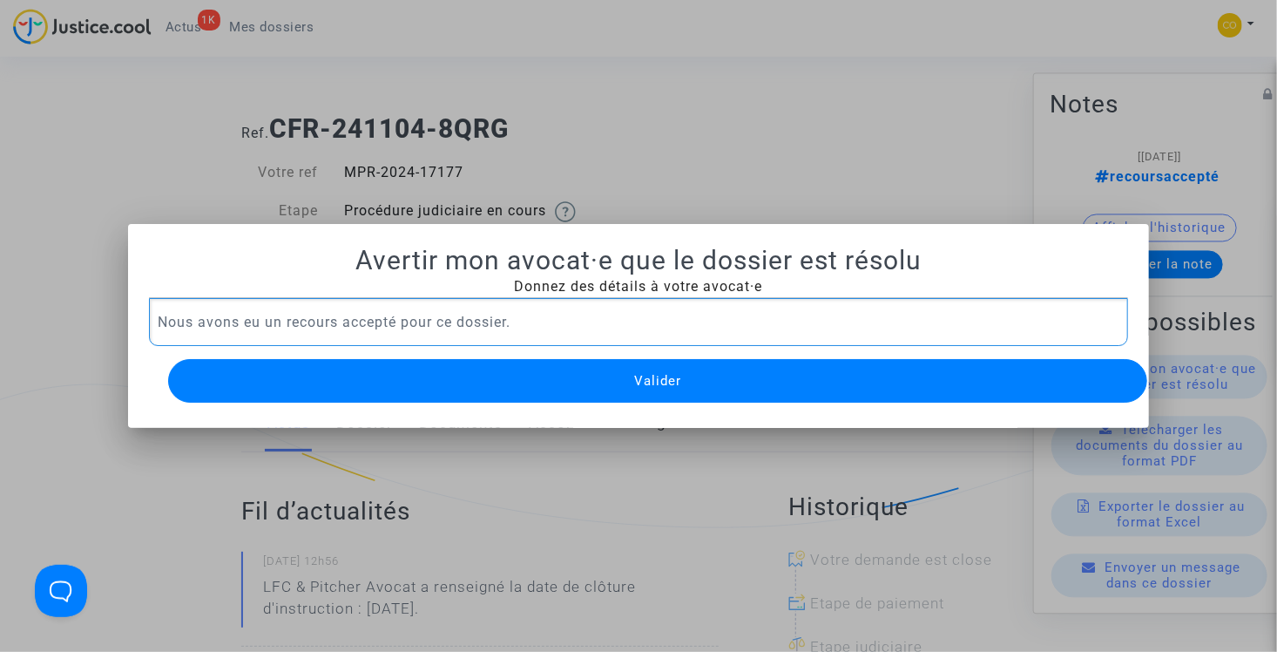
click at [677, 360] on button "Valider" at bounding box center [658, 381] width 980 height 44
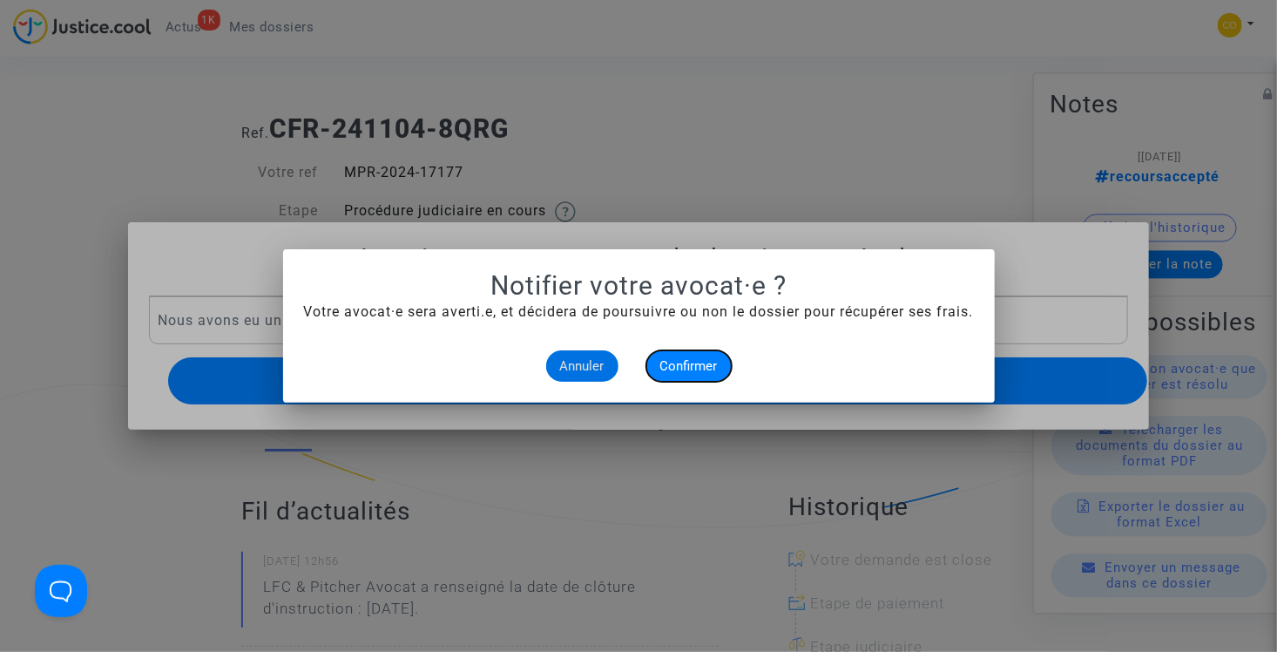
click at [698, 368] on span "Confirmer" at bounding box center [688, 366] width 57 height 16
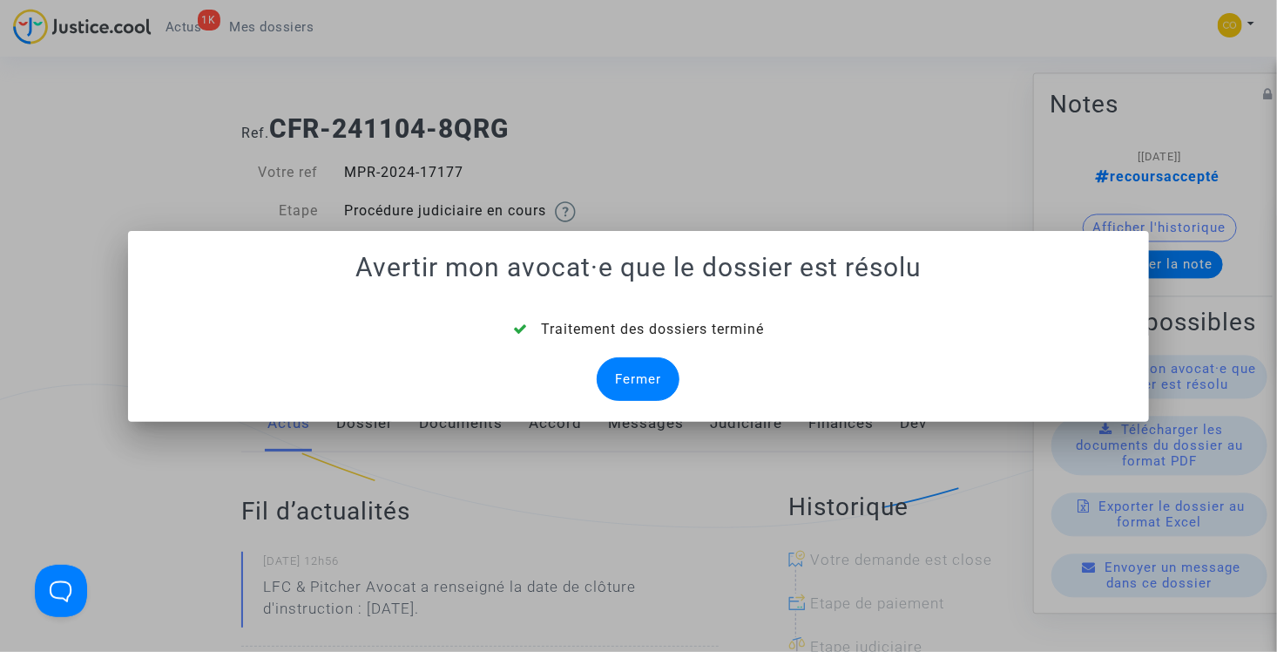
click at [644, 375] on div "Fermer" at bounding box center [638, 379] width 83 height 44
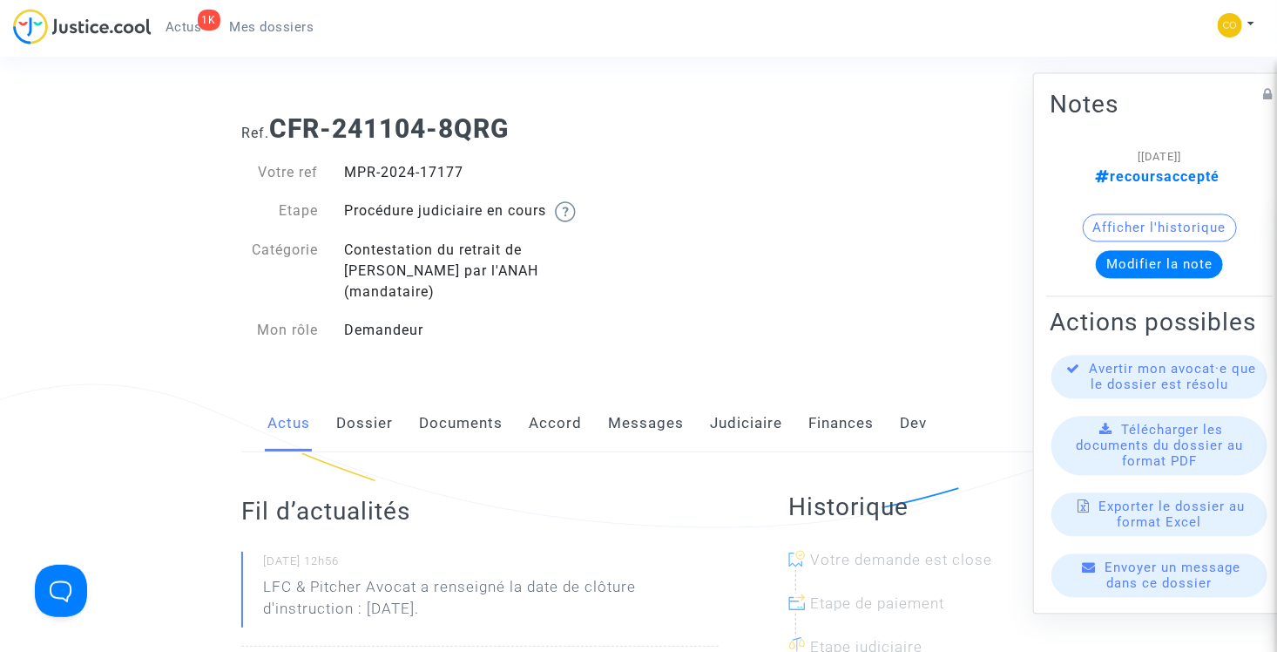
click at [278, 25] on span "Mes dossiers" at bounding box center [272, 27] width 84 height 16
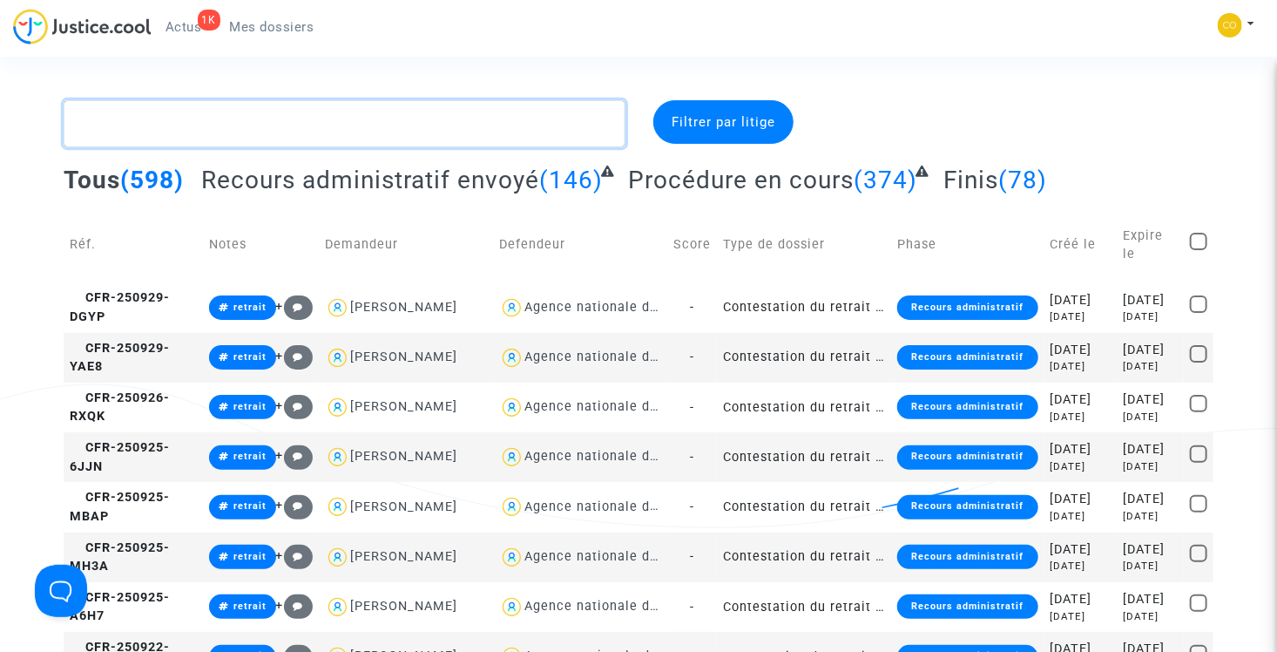
click at [269, 132] on textarea at bounding box center [345, 123] width 562 height 47
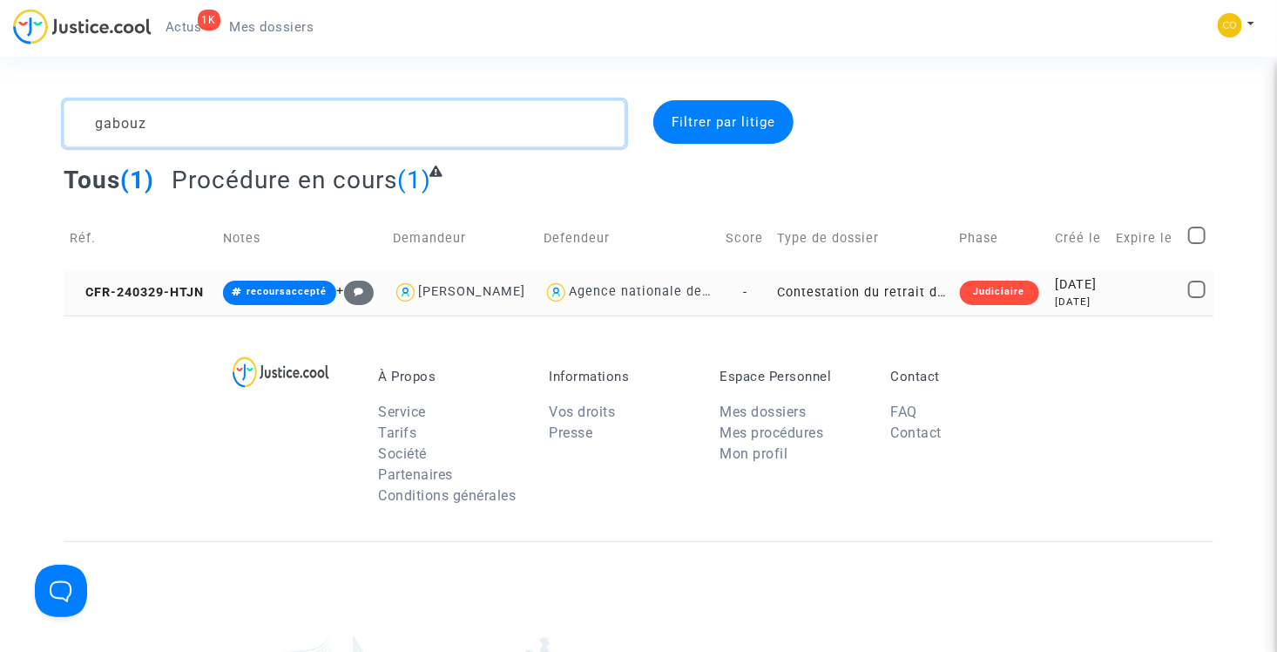
type textarea "gabouz"
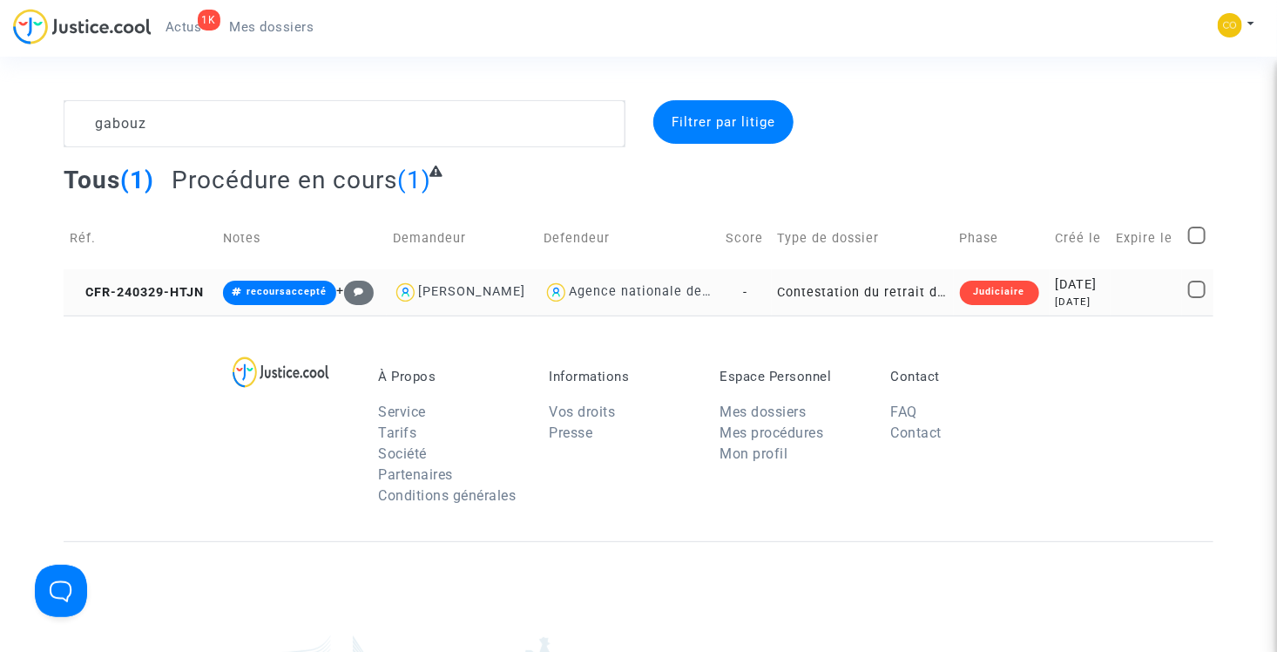
click at [861, 290] on td "Contestation du retrait de MaPrimeRénov par l'ANAH (mandataire)" at bounding box center [863, 292] width 182 height 46
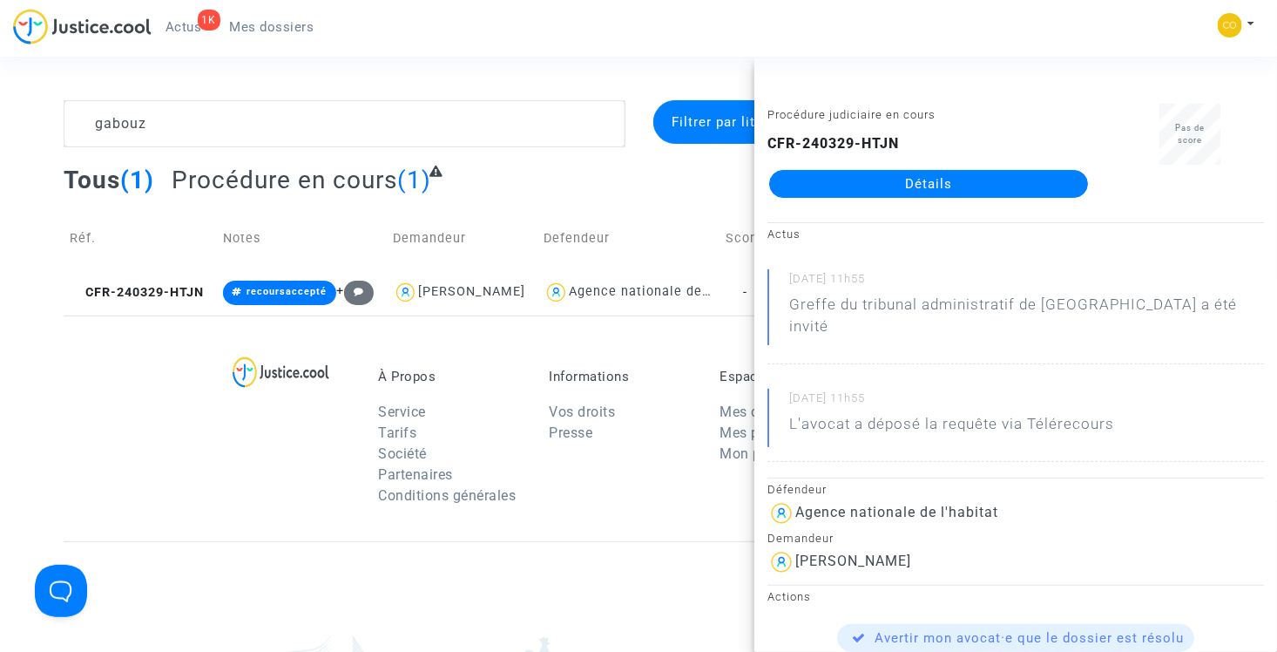
click at [882, 178] on link "Détails" at bounding box center [928, 184] width 319 height 28
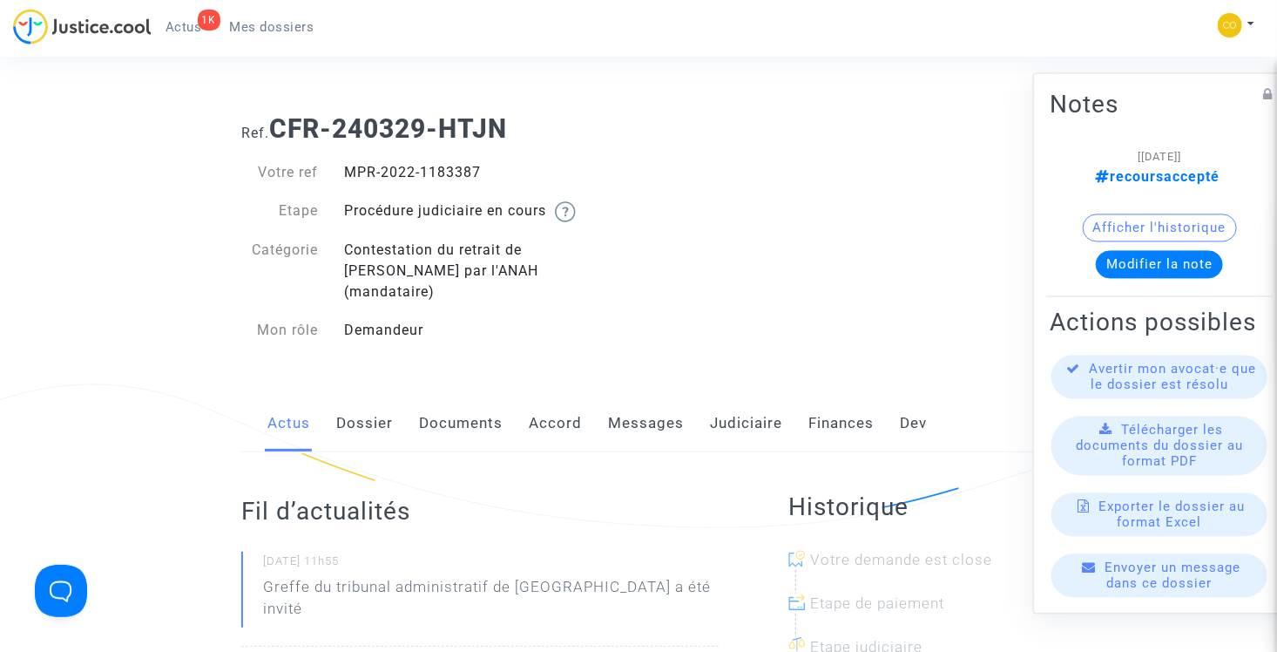
click at [487, 176] on div "MPR-2022-1183387" at bounding box center [484, 172] width 307 height 21
click at [280, 20] on span "Mes dossiers" at bounding box center [272, 27] width 84 height 16
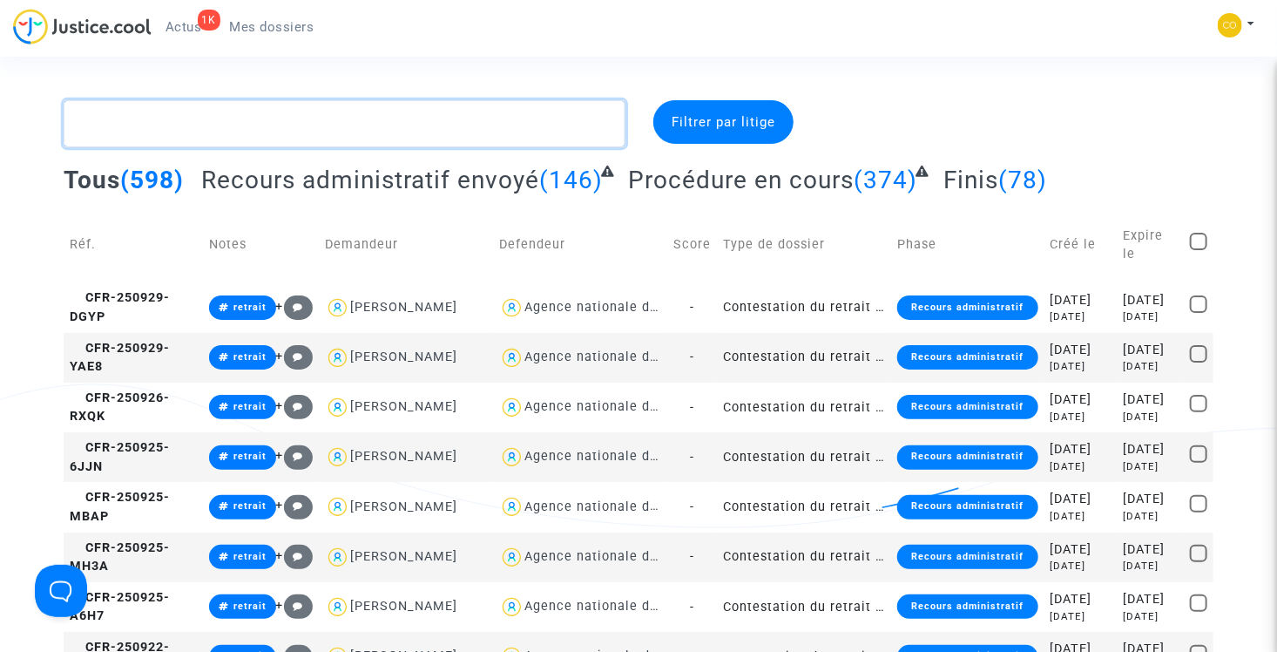
click at [266, 122] on textarea at bounding box center [345, 123] width 562 height 47
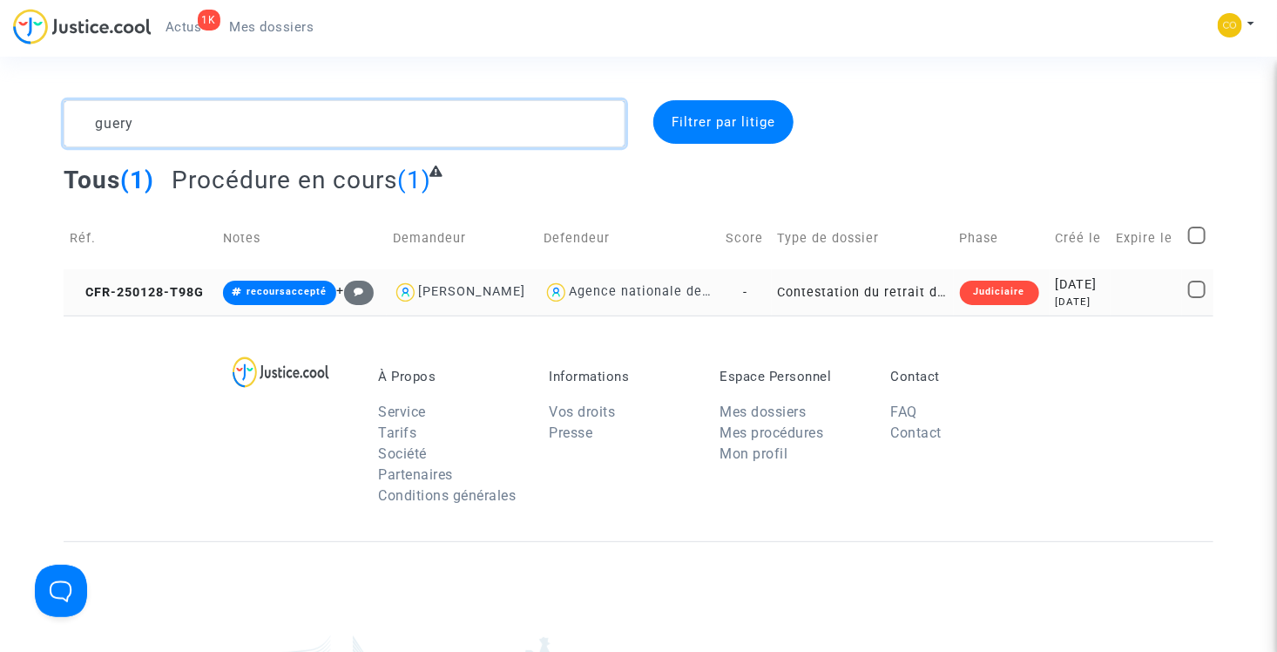
type textarea "guery"
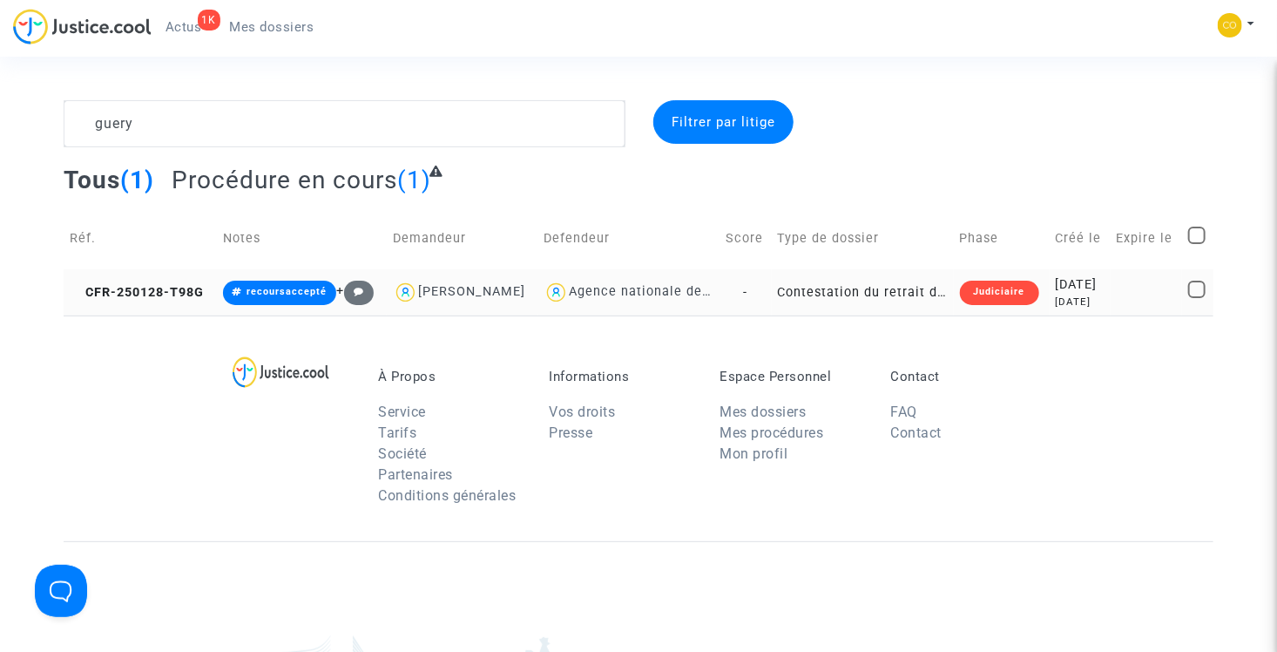
click at [889, 286] on td "Contestation du retrait de MaPrimeRénov par l'ANAH (mandataire)" at bounding box center [863, 292] width 182 height 46
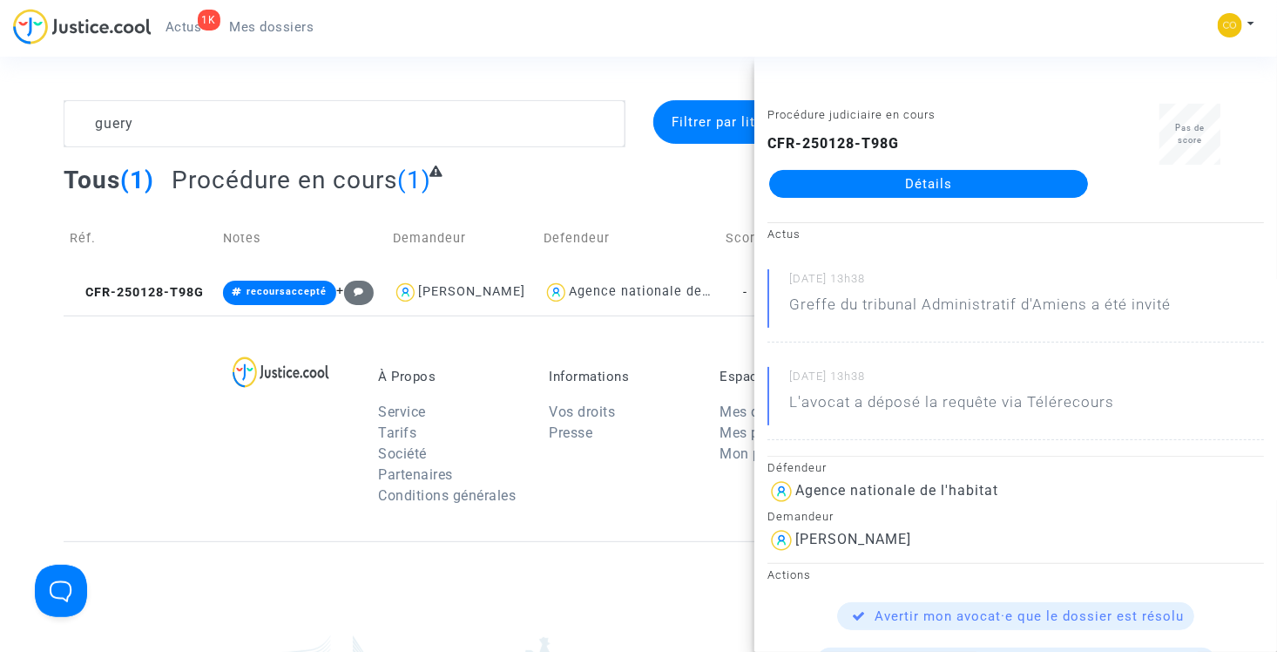
click at [880, 185] on link "Détails" at bounding box center [928, 184] width 319 height 28
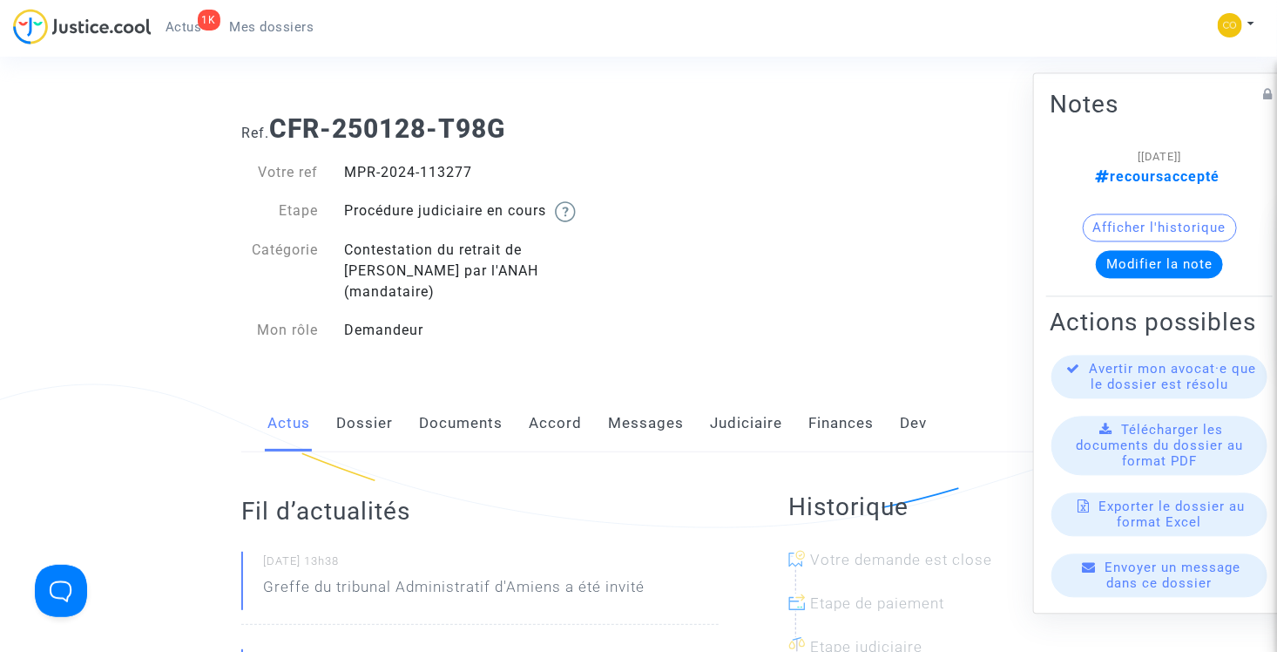
click at [518, 328] on div "Votre ref MPR-2024-113277 Etape Procédure judiciaire en cours Catégorie Contest…" at bounding box center [433, 252] width 410 height 214
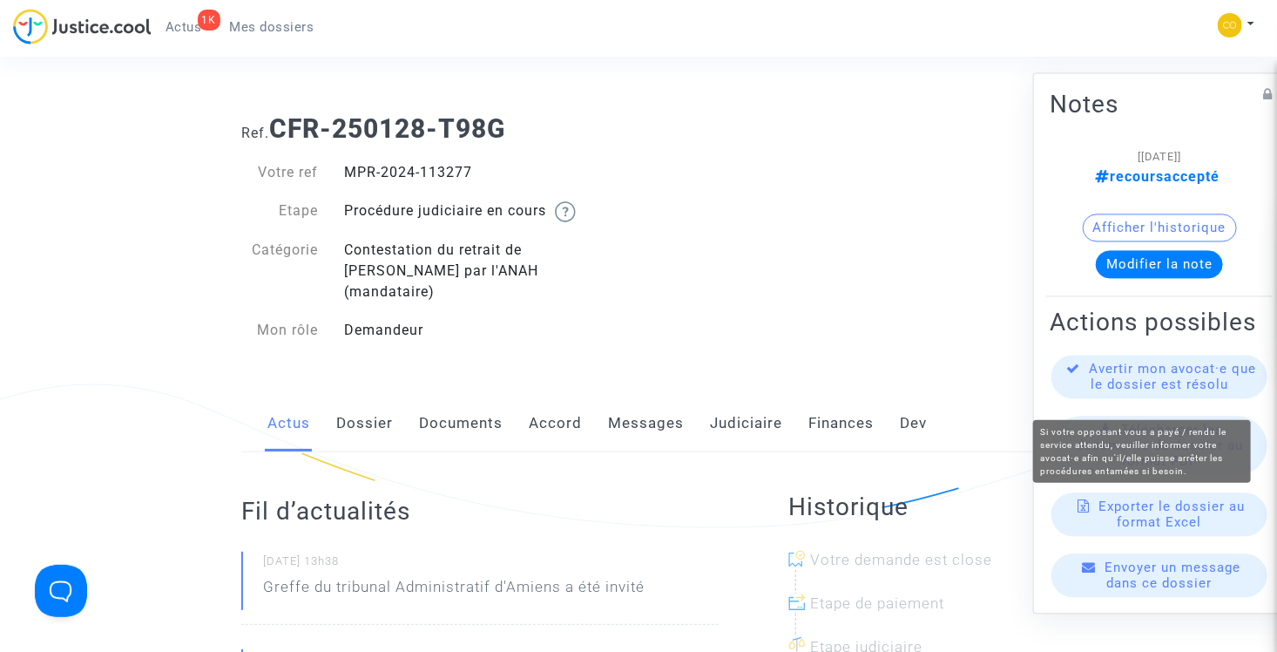
click at [1129, 393] on span "Avertir mon avocat·e que le dossier est résolu" at bounding box center [1173, 376] width 167 height 31
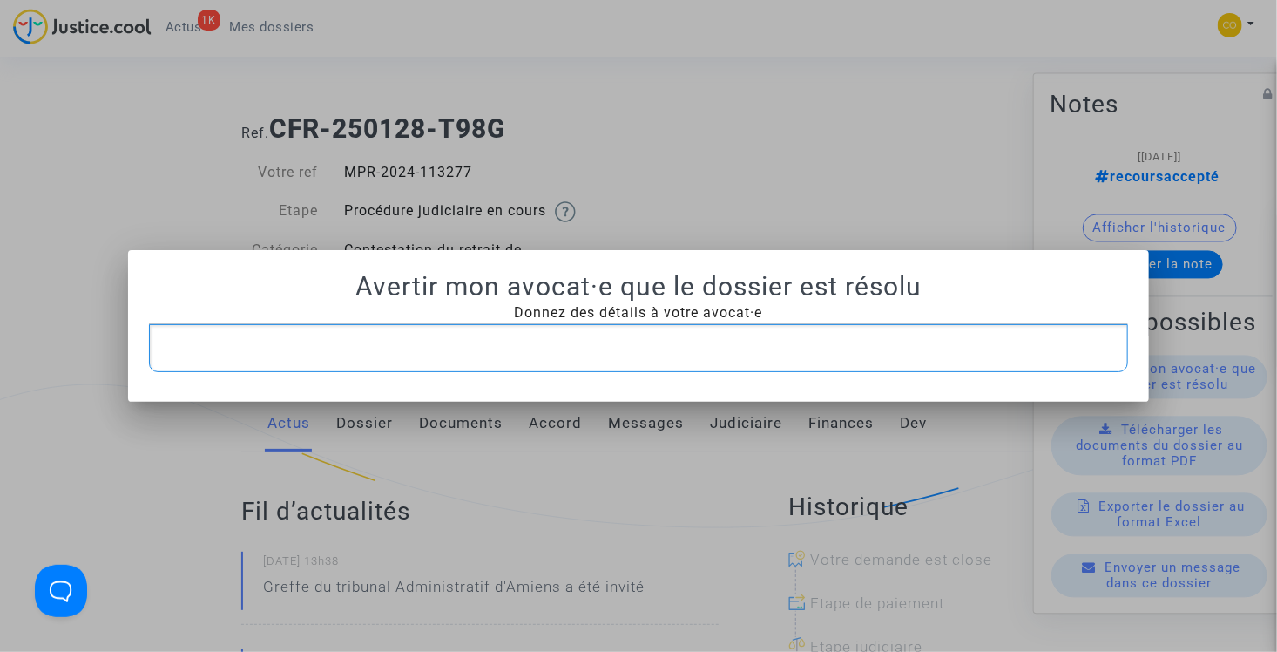
click at [571, 333] on div "Rich Text Editor, main" at bounding box center [639, 348] width 980 height 49
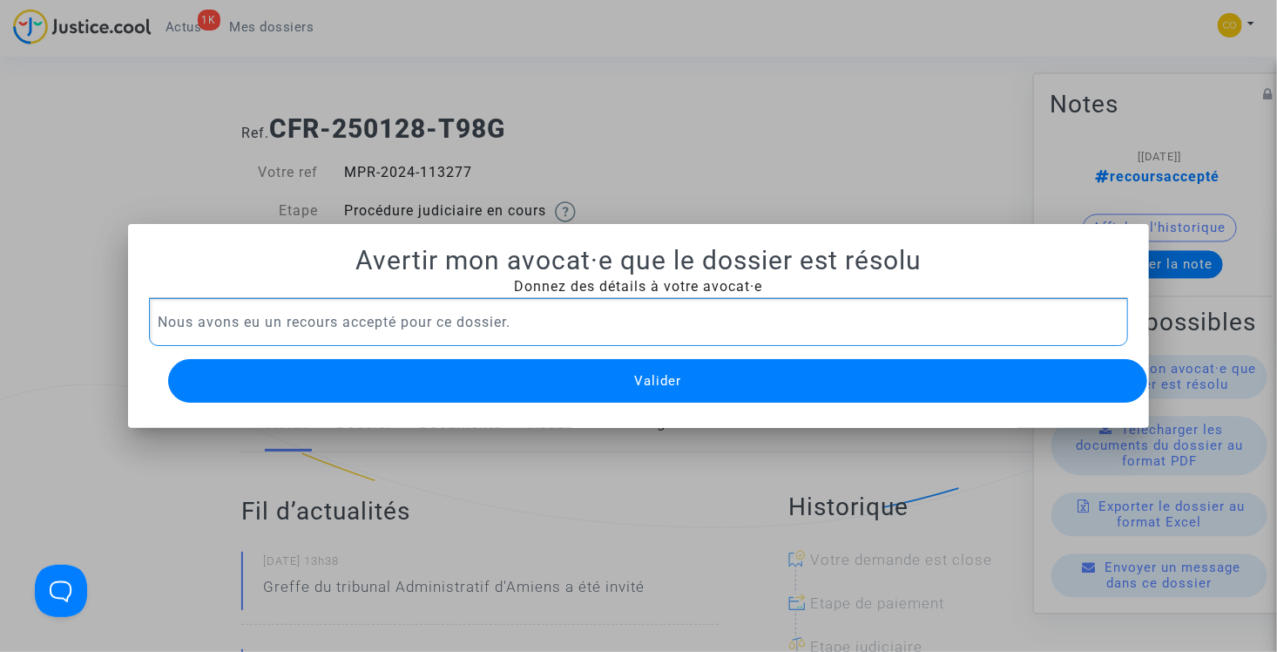
click at [608, 368] on button "Valider" at bounding box center [658, 381] width 980 height 44
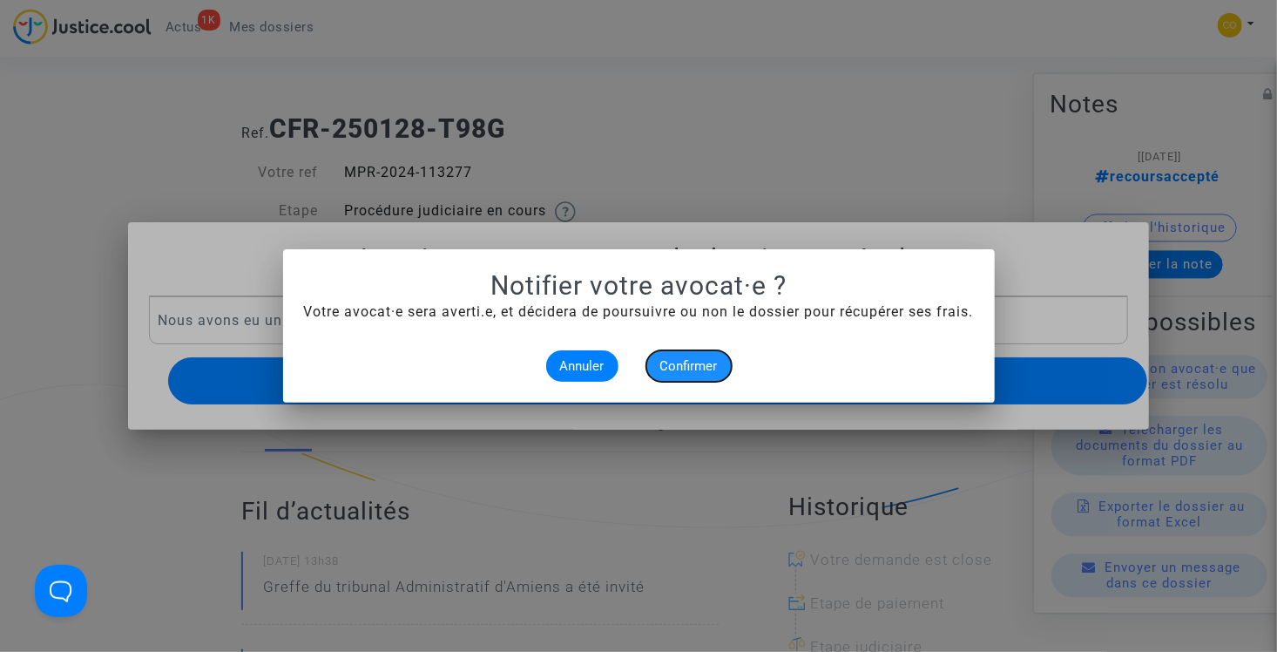
click at [676, 362] on span "Confirmer" at bounding box center [688, 366] width 57 height 16
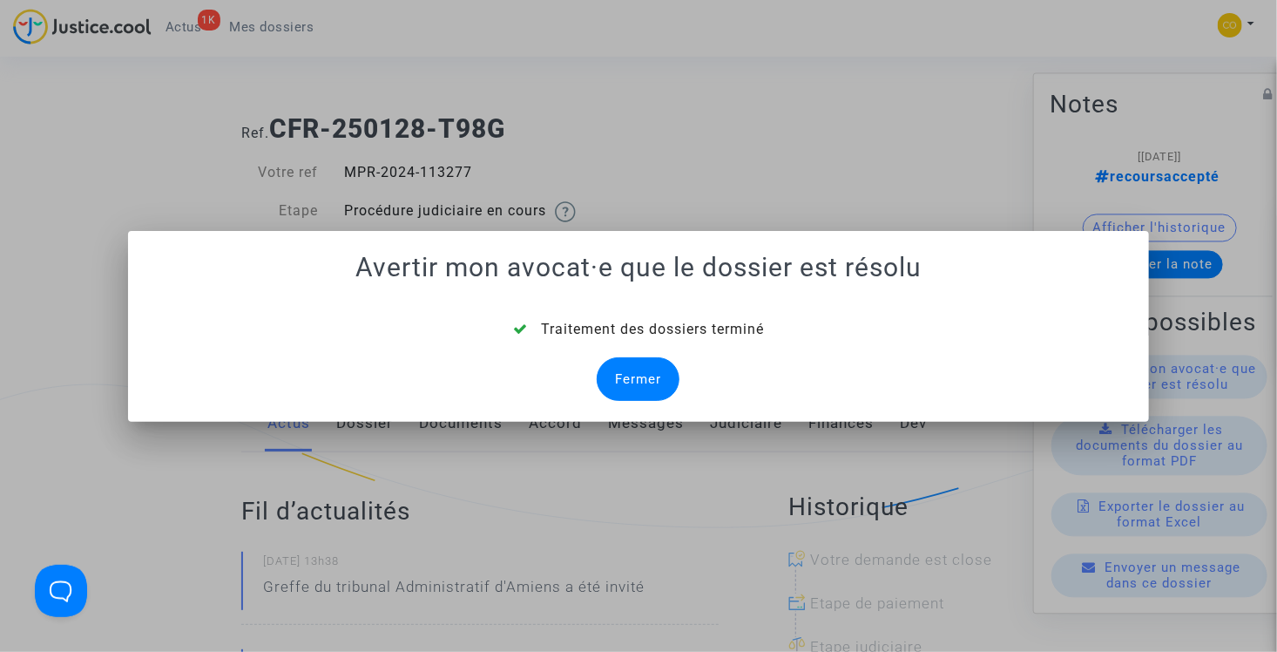
click at [658, 378] on div "Fermer" at bounding box center [638, 379] width 83 height 44
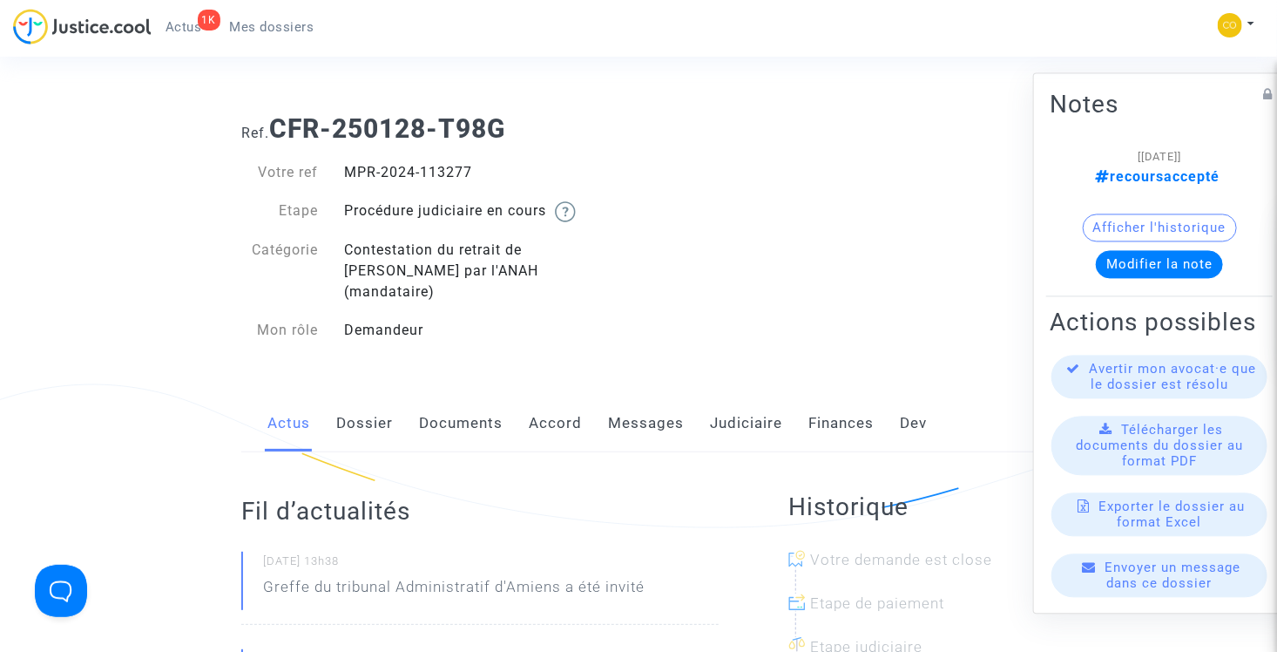
click at [252, 29] on span "Mes dossiers" at bounding box center [272, 27] width 84 height 16
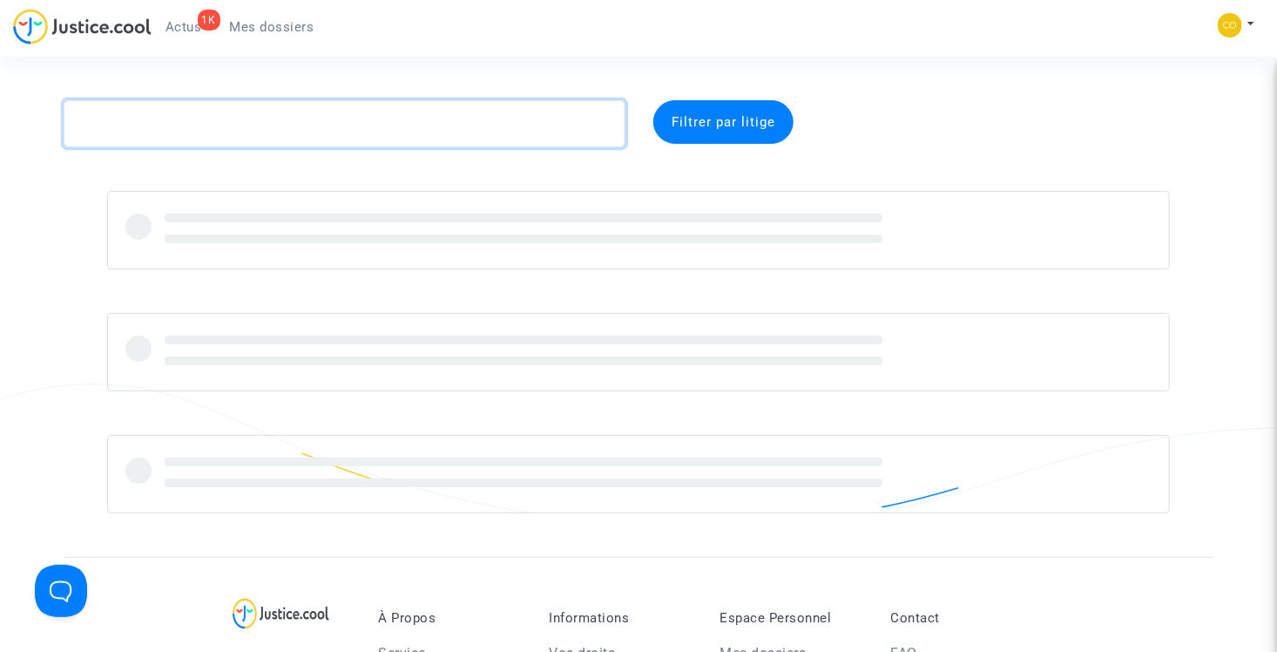
click at [269, 122] on textarea at bounding box center [345, 123] width 562 height 47
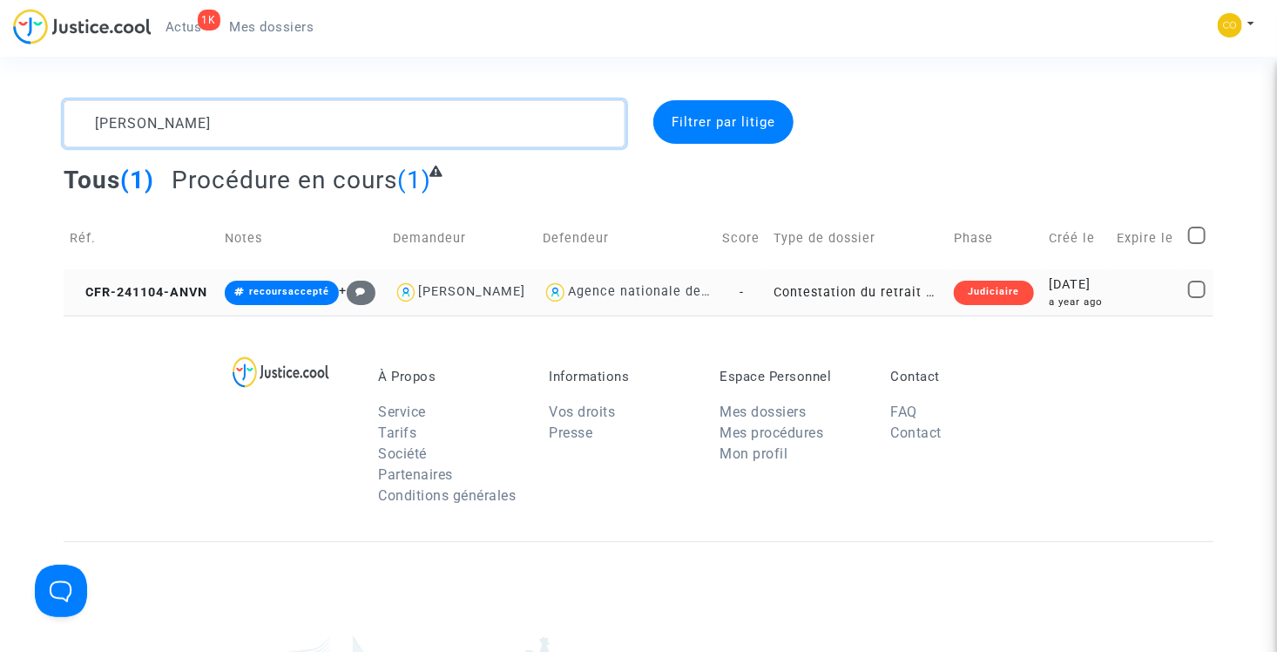
type textarea "rinken"
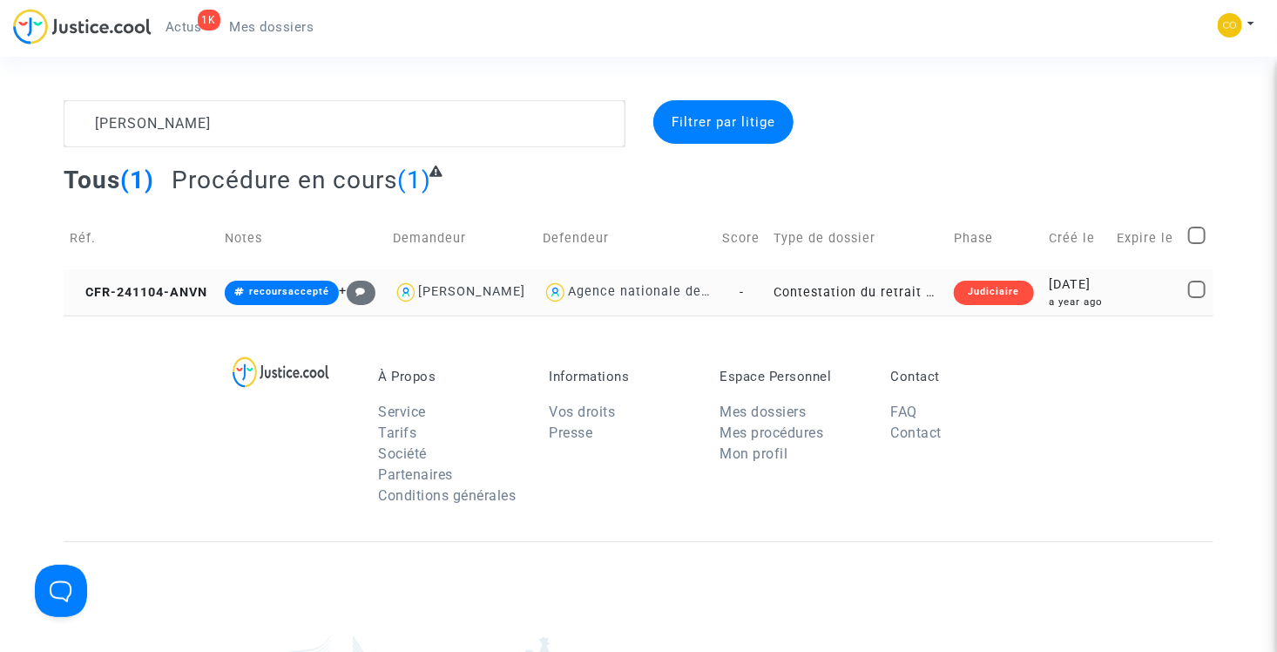
click at [863, 310] on td "Contestation du retrait de MaPrimeRénov par l'ANAH (mandataire)" at bounding box center [858, 292] width 180 height 46
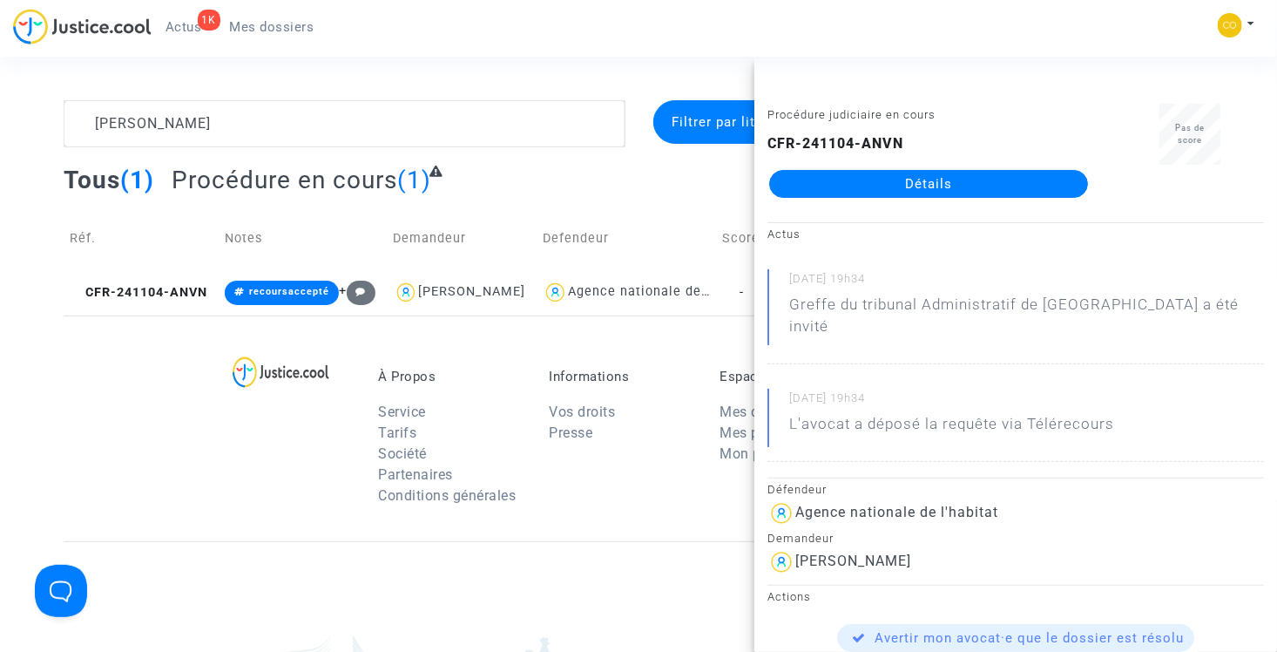
click at [966, 179] on link "Détails" at bounding box center [928, 184] width 319 height 28
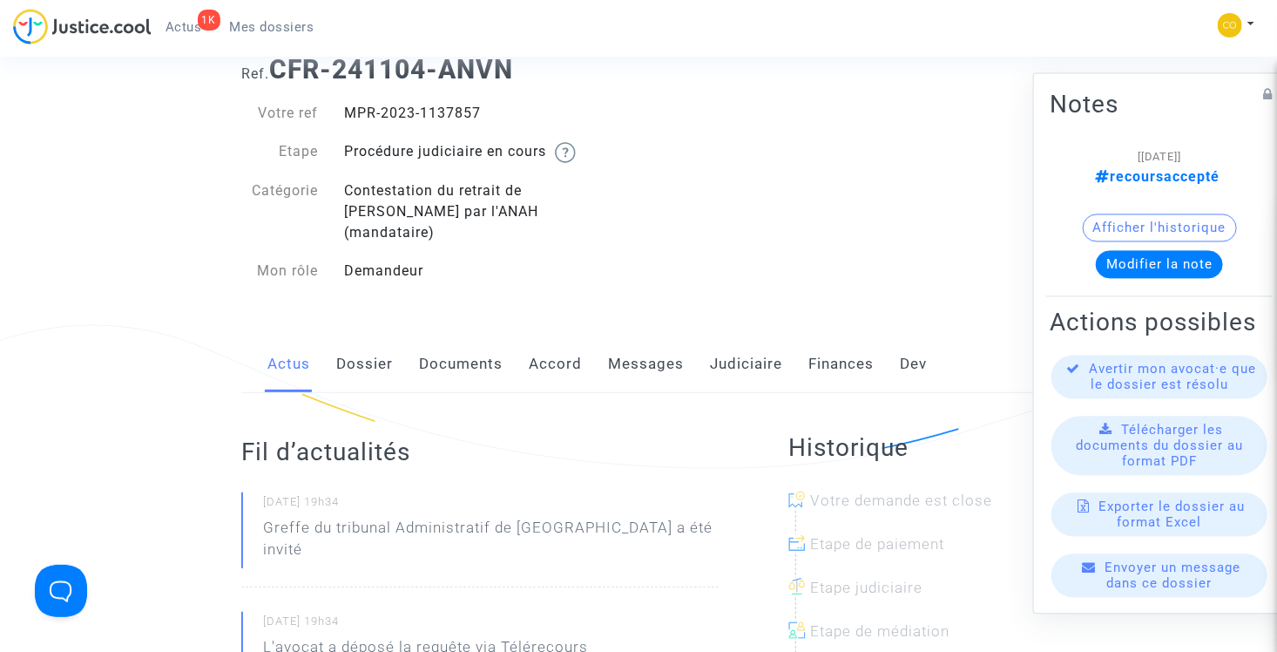
scroll to position [87, 0]
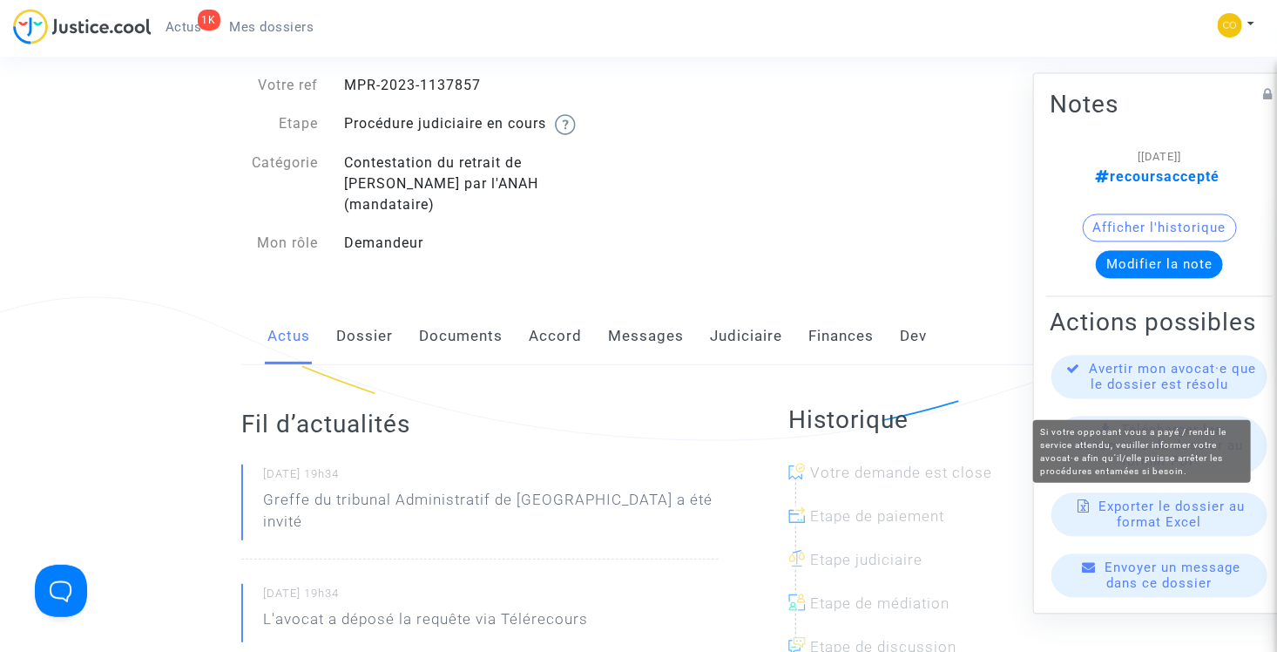
click at [1133, 387] on span "Avertir mon avocat·e que le dossier est résolu" at bounding box center [1173, 376] width 167 height 31
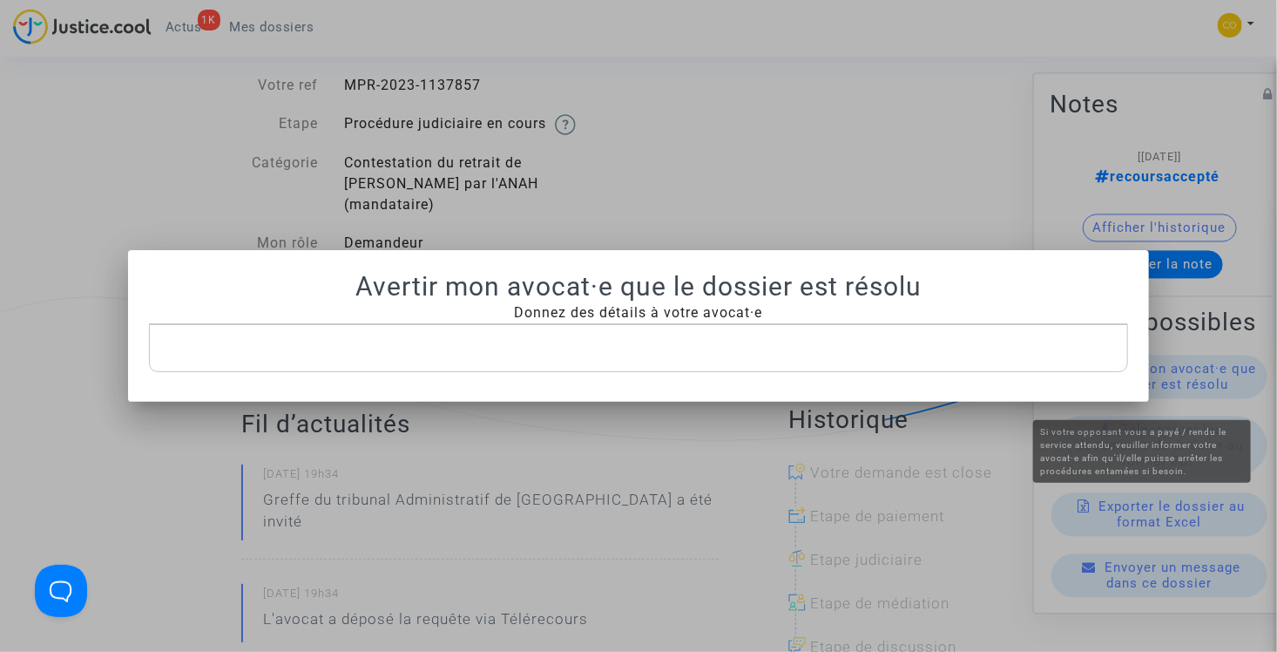
scroll to position [0, 0]
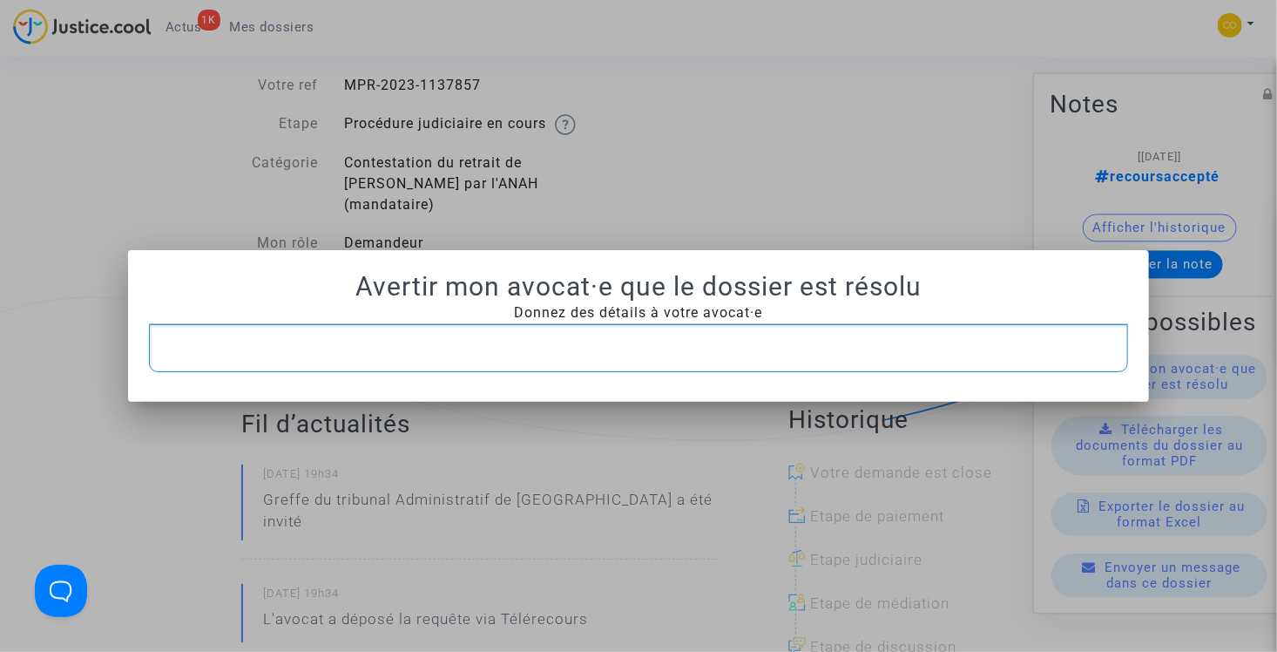
click at [645, 348] on p "Rich Text Editor, main" at bounding box center [639, 348] width 962 height 22
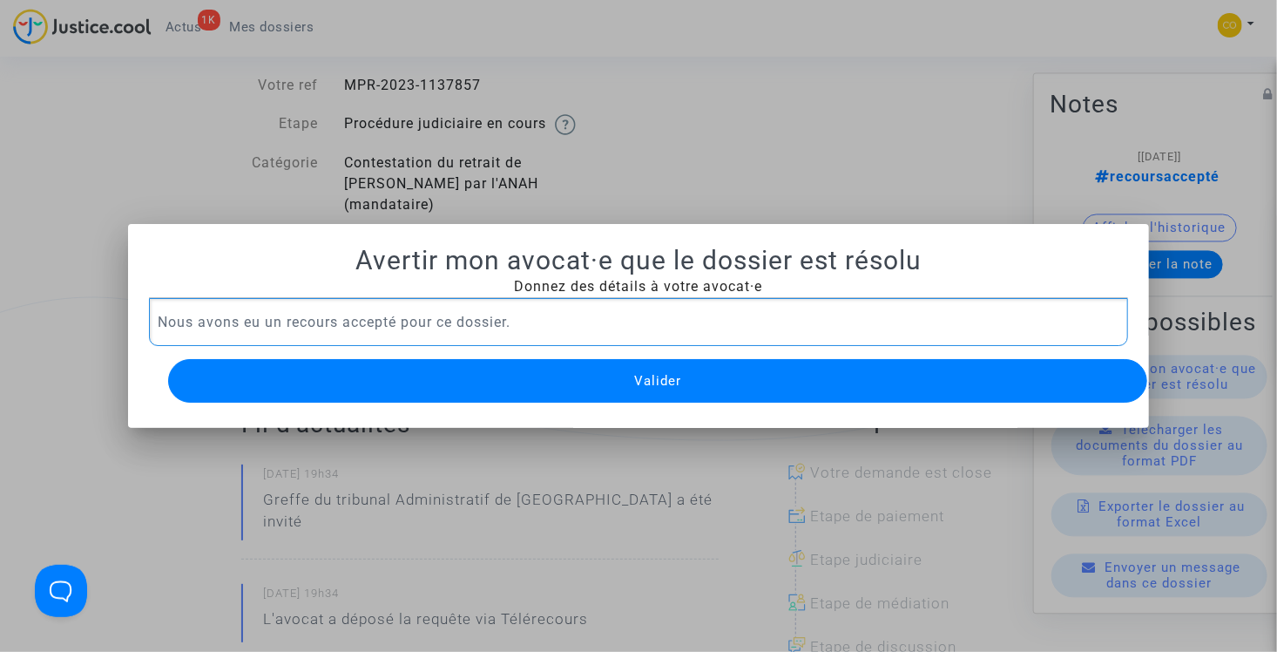
click at [600, 321] on p "Nous avons eu un recours accepté pour ce dossier." at bounding box center [639, 322] width 962 height 22
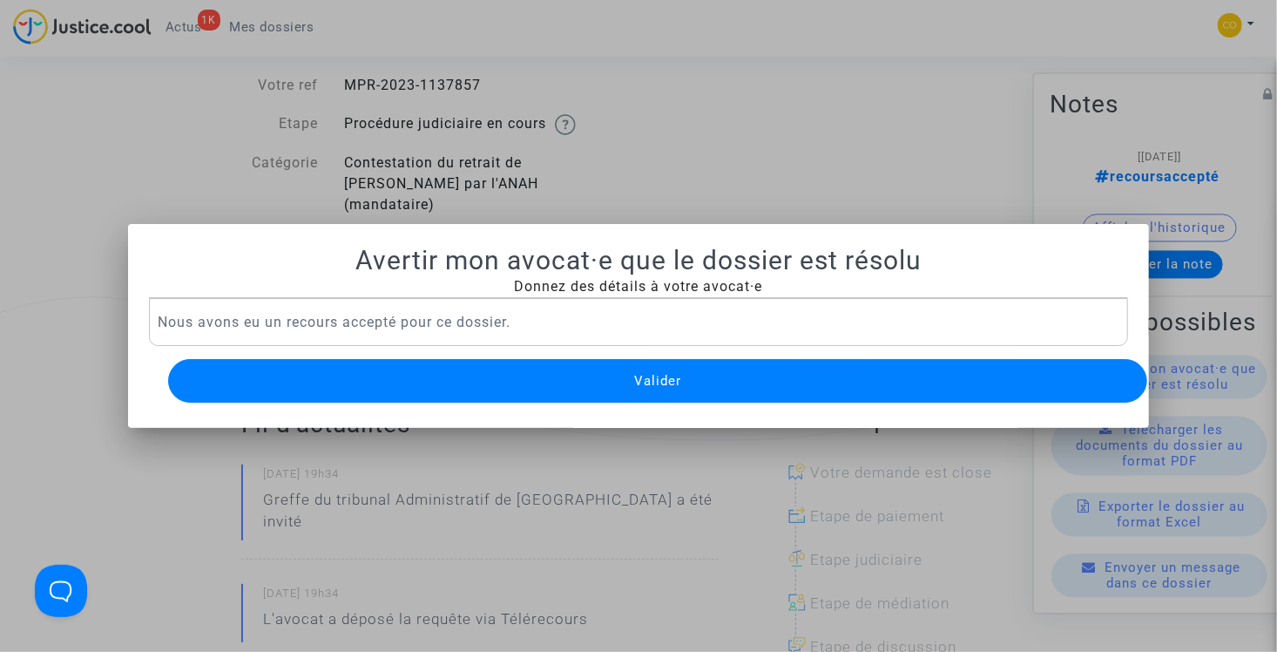
click at [625, 376] on button "Valider" at bounding box center [658, 381] width 980 height 44
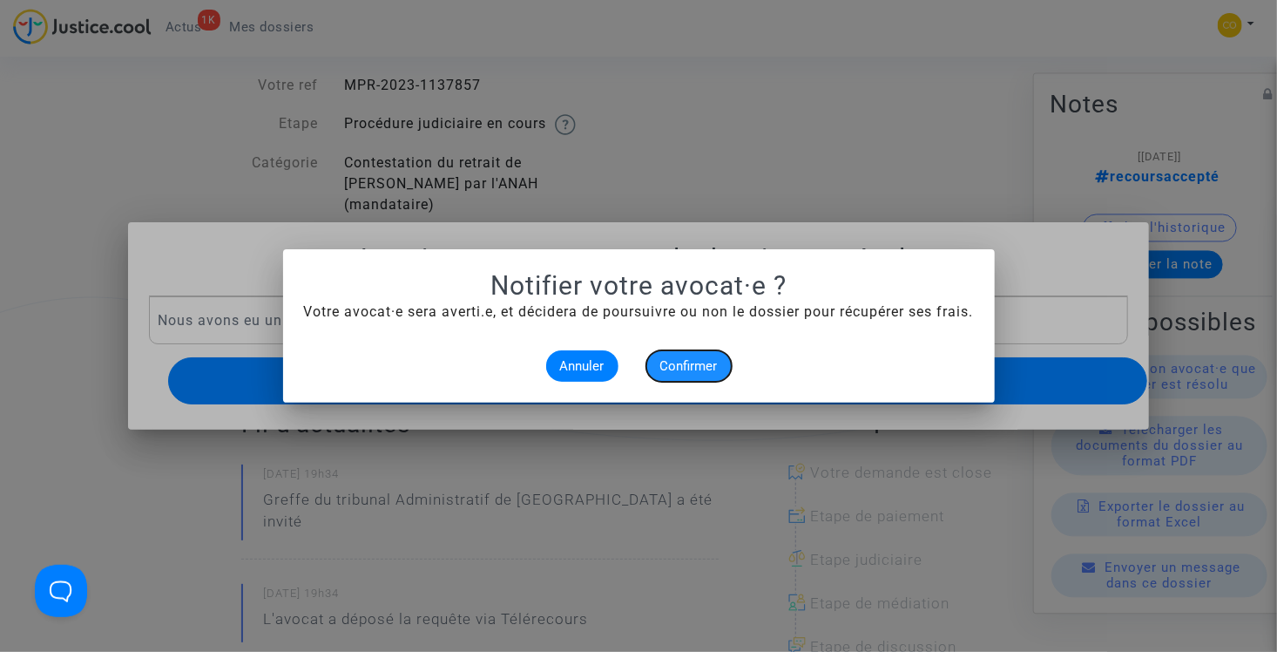
click at [688, 370] on span "Confirmer" at bounding box center [688, 366] width 57 height 16
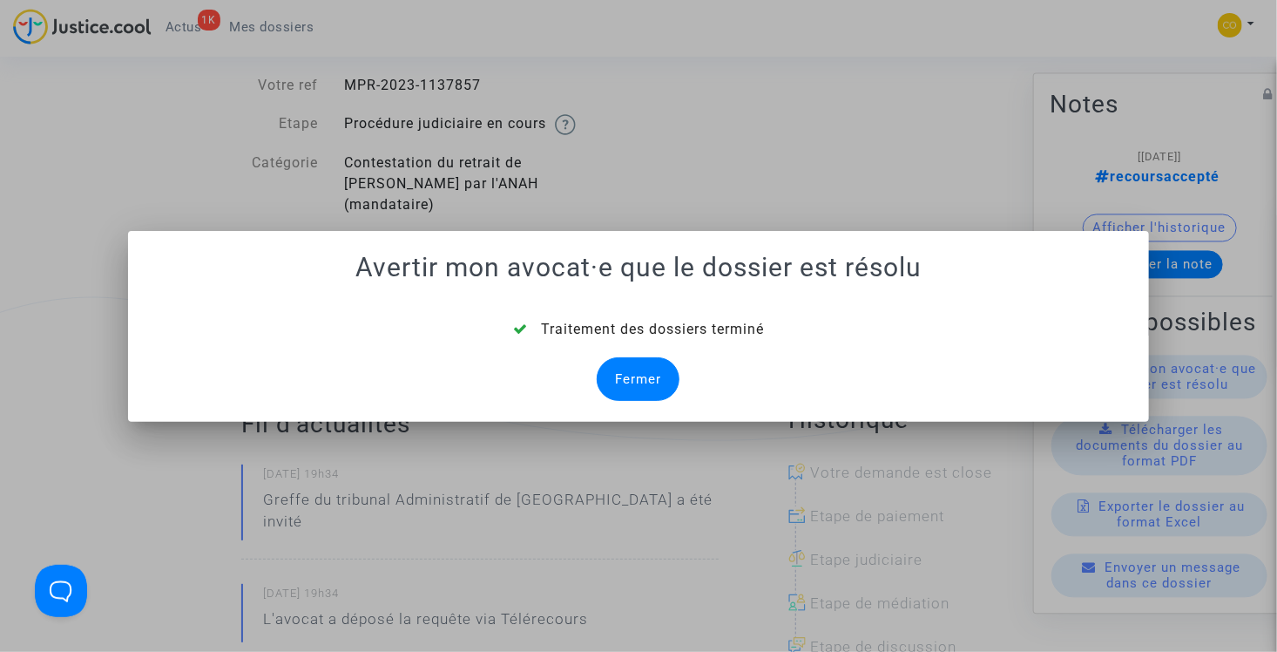
click at [635, 380] on div "Fermer" at bounding box center [638, 379] width 83 height 44
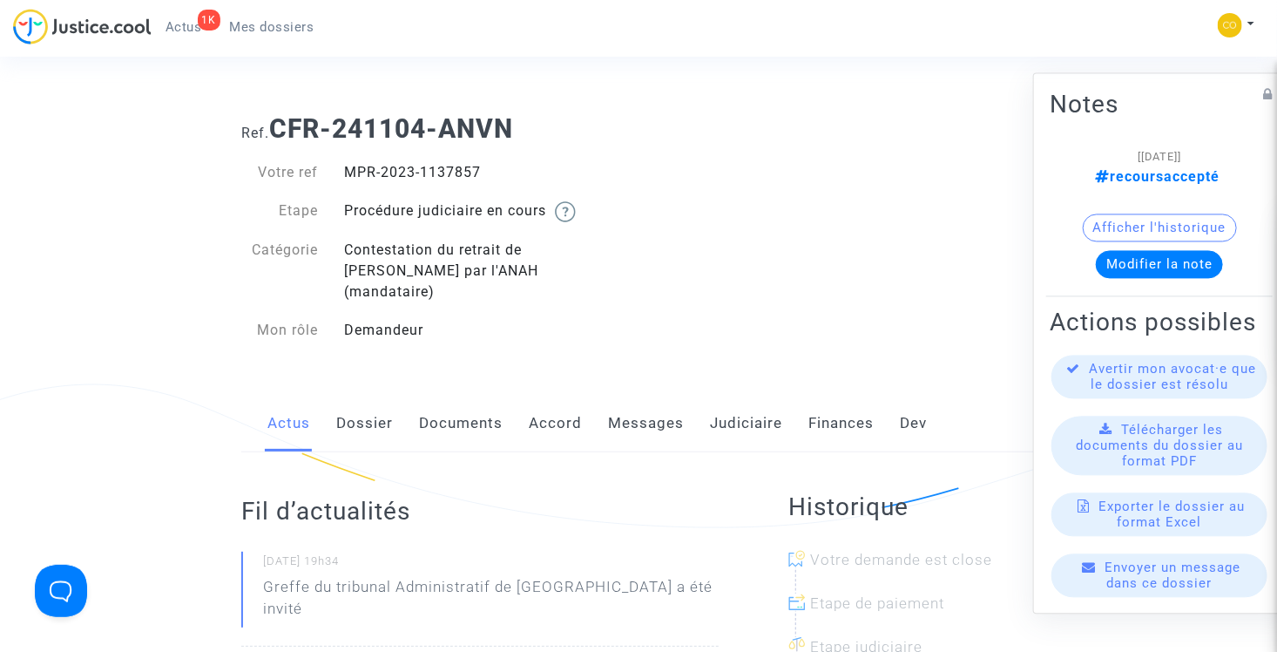
click at [289, 24] on span "Mes dossiers" at bounding box center [272, 27] width 84 height 16
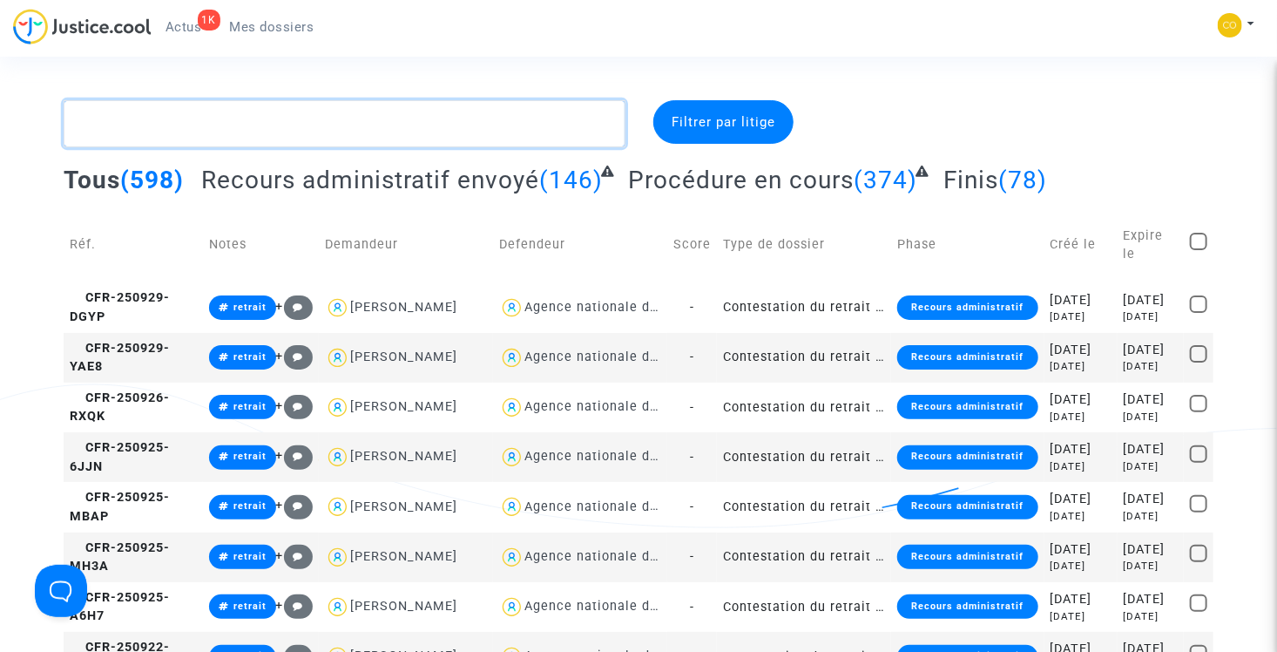
click at [238, 134] on textarea at bounding box center [345, 123] width 562 height 47
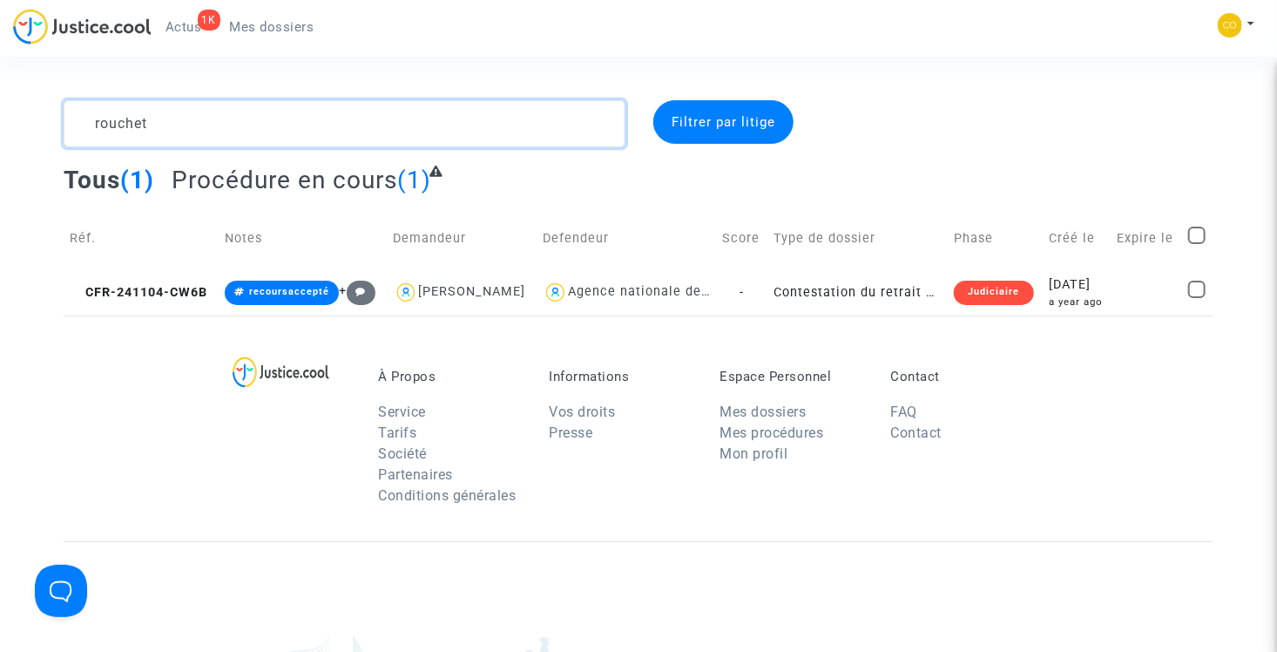
type textarea "rouchet"
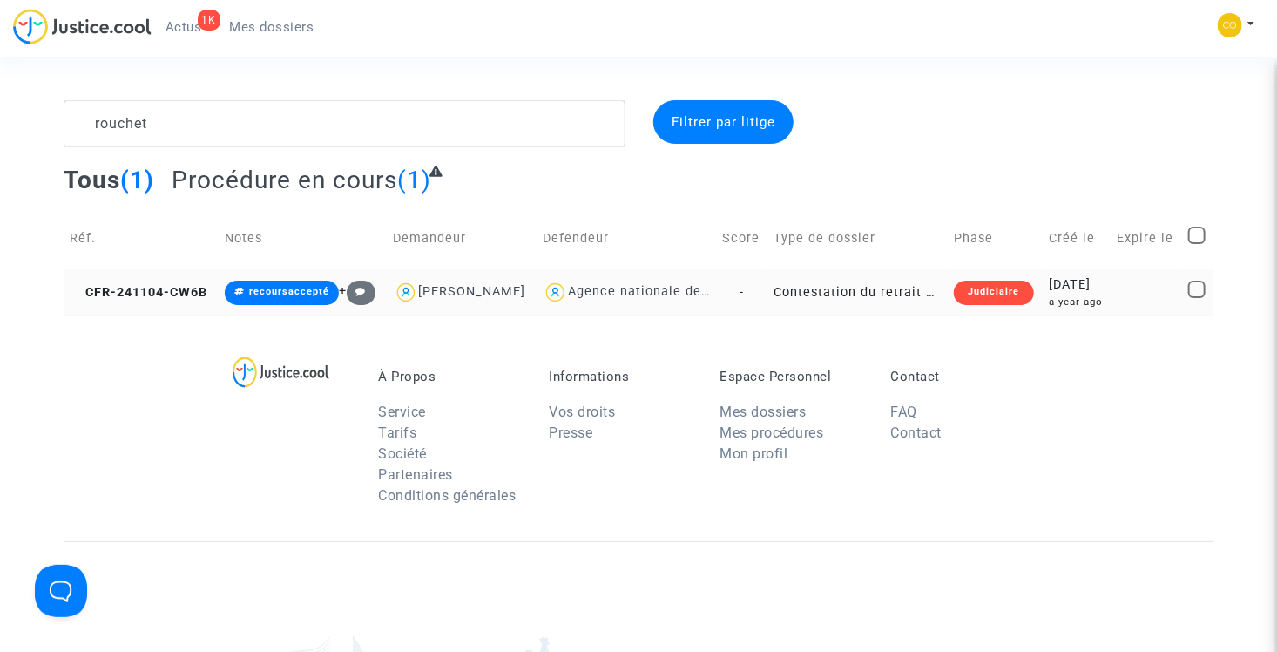
click at [865, 314] on td "Contestation du retrait de MaPrimeRénov par l'ANAH (mandataire)" at bounding box center [858, 292] width 180 height 46
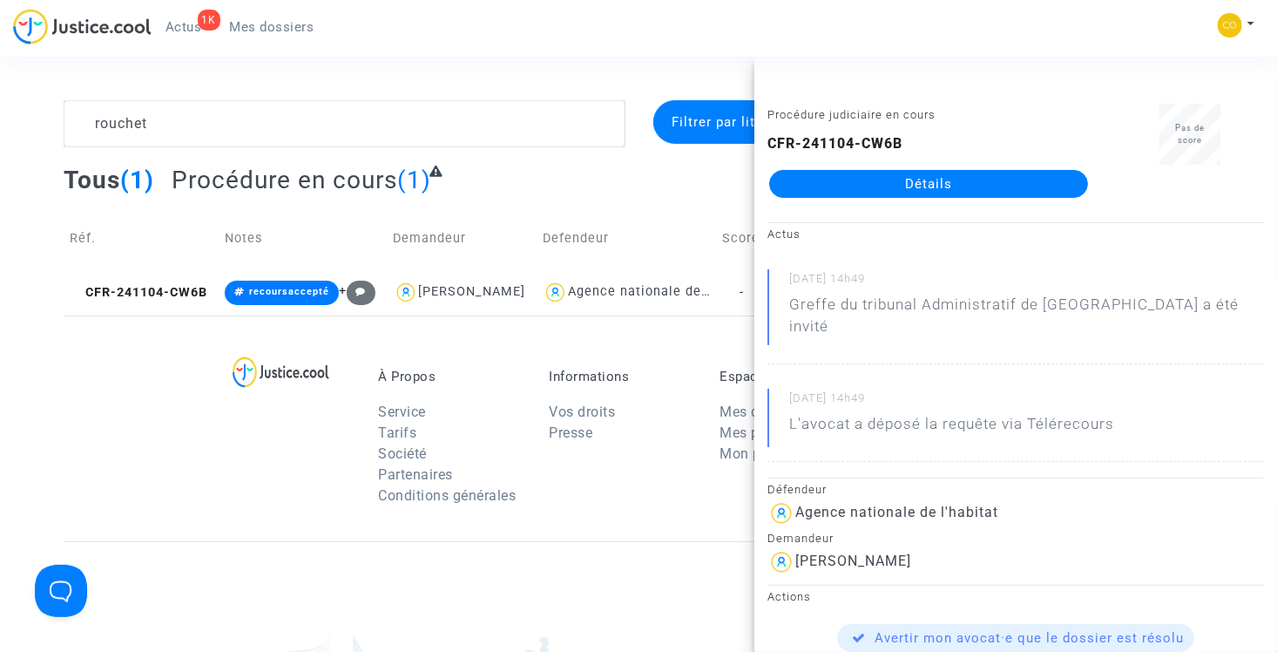
click at [908, 178] on link "Détails" at bounding box center [928, 184] width 319 height 28
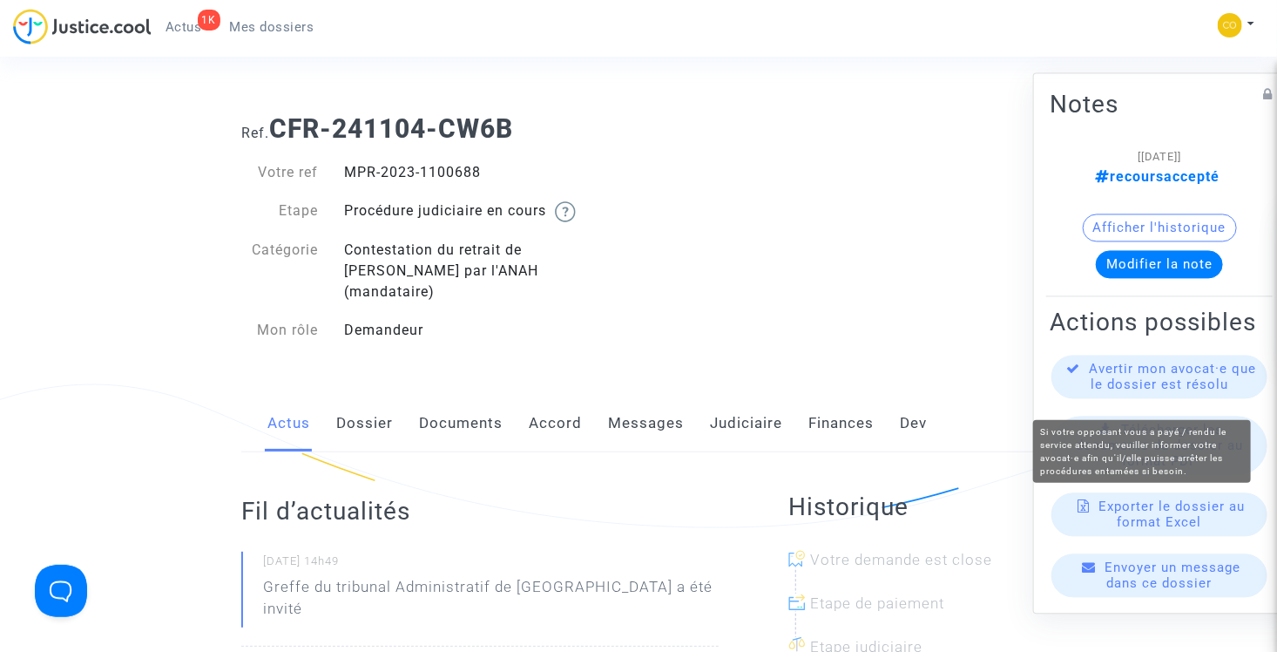
click at [1148, 393] on span "Avertir mon avocat·e que le dossier est résolu" at bounding box center [1173, 376] width 167 height 31
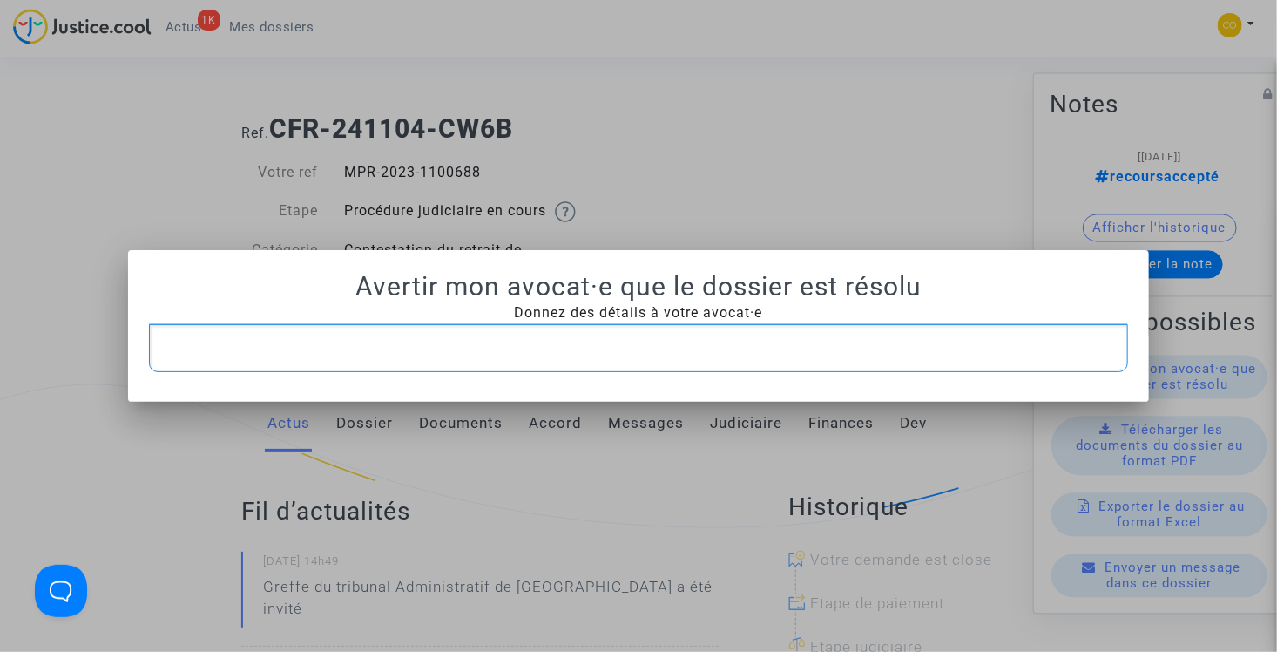
click at [546, 348] on p "Rich Text Editor, main" at bounding box center [639, 348] width 962 height 22
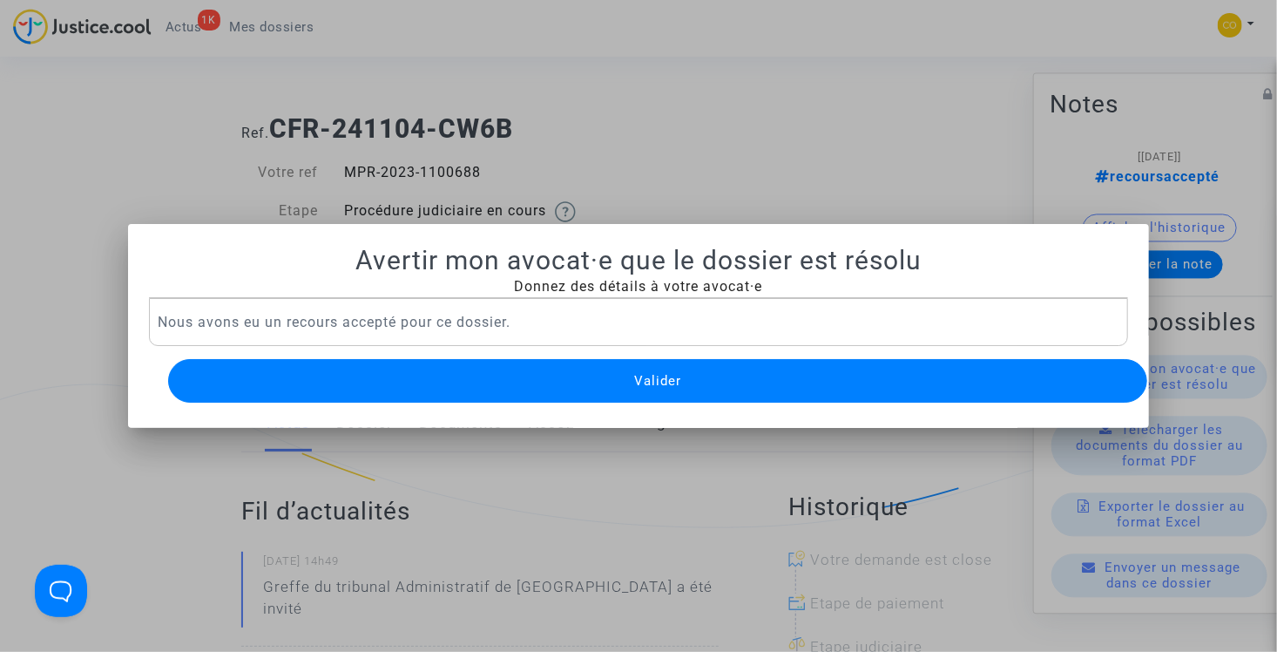
click at [562, 371] on button "Valider" at bounding box center [658, 381] width 980 height 44
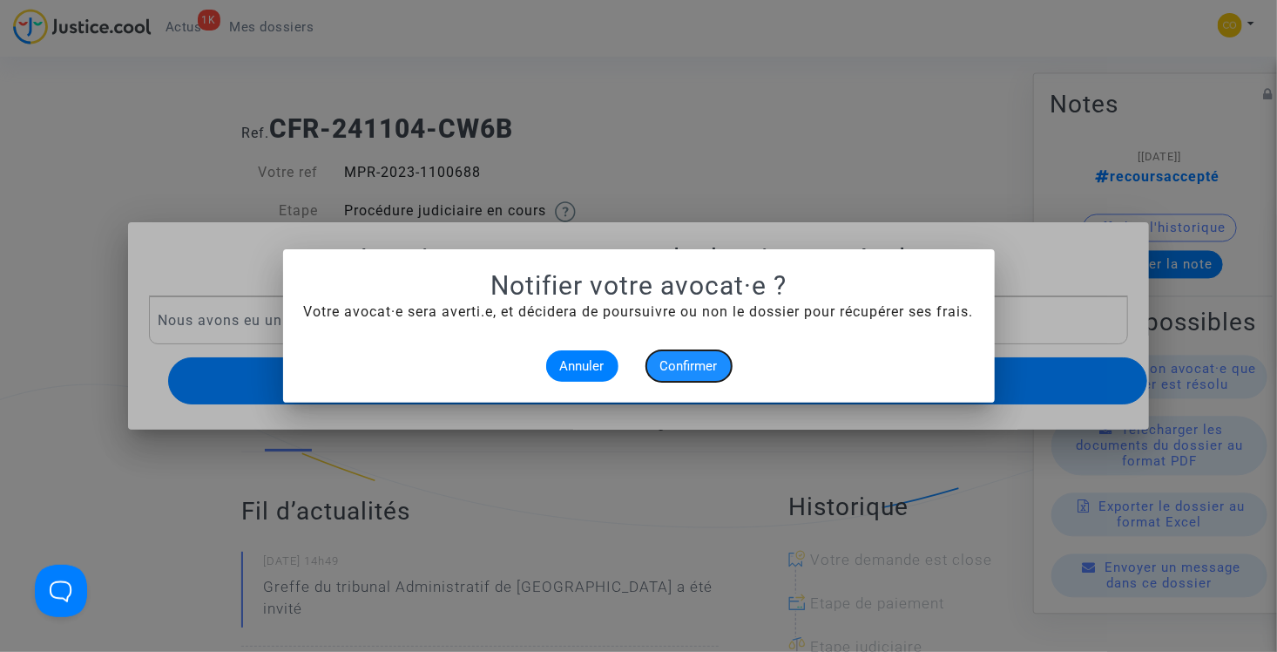
click at [696, 361] on span "Confirmer" at bounding box center [688, 366] width 57 height 16
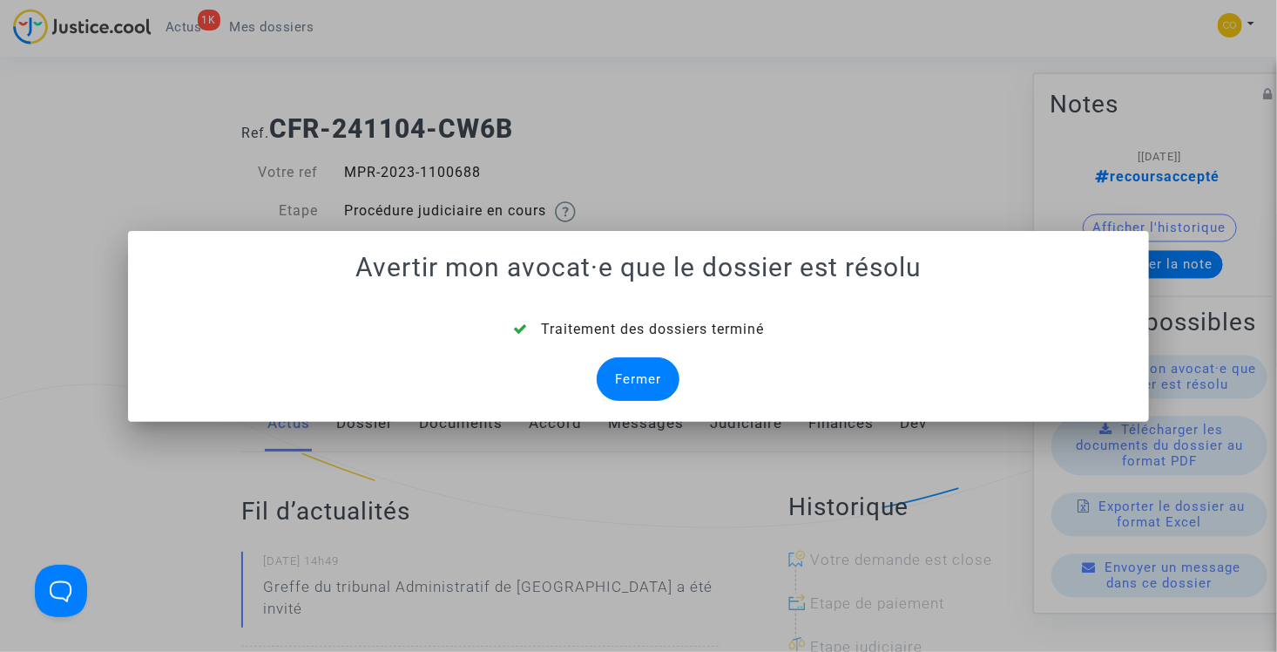
click at [625, 385] on div "Fermer" at bounding box center [638, 379] width 83 height 44
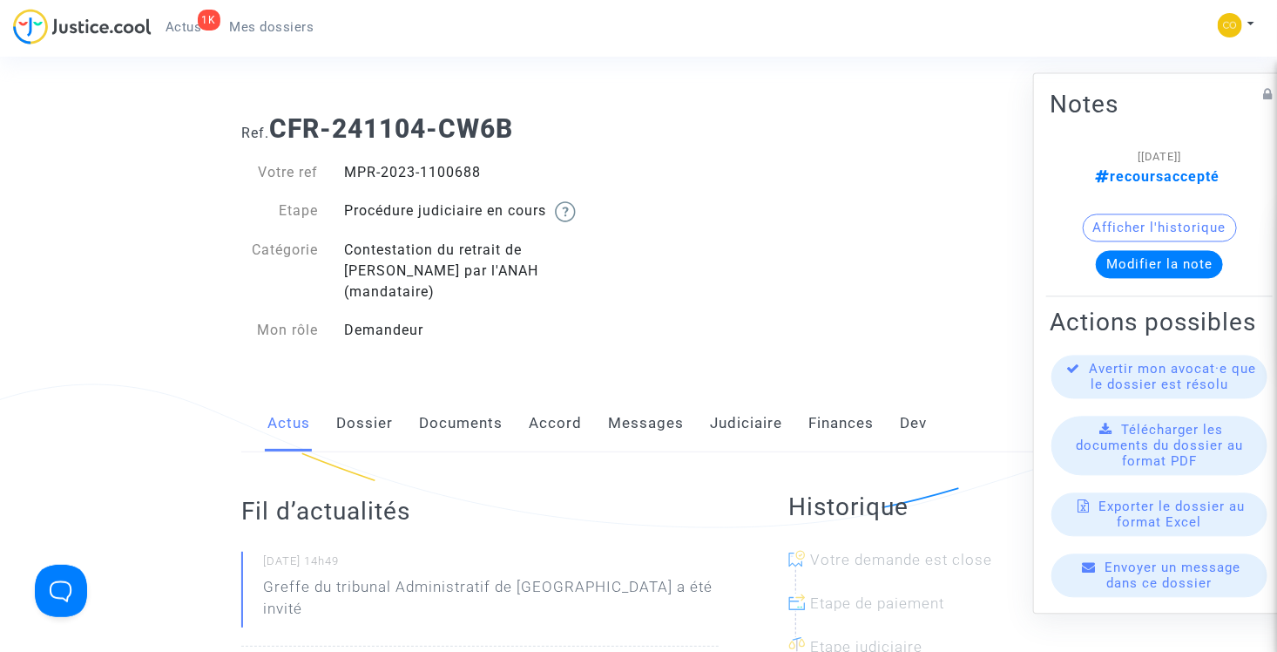
click at [253, 27] on span "Mes dossiers" at bounding box center [272, 27] width 84 height 16
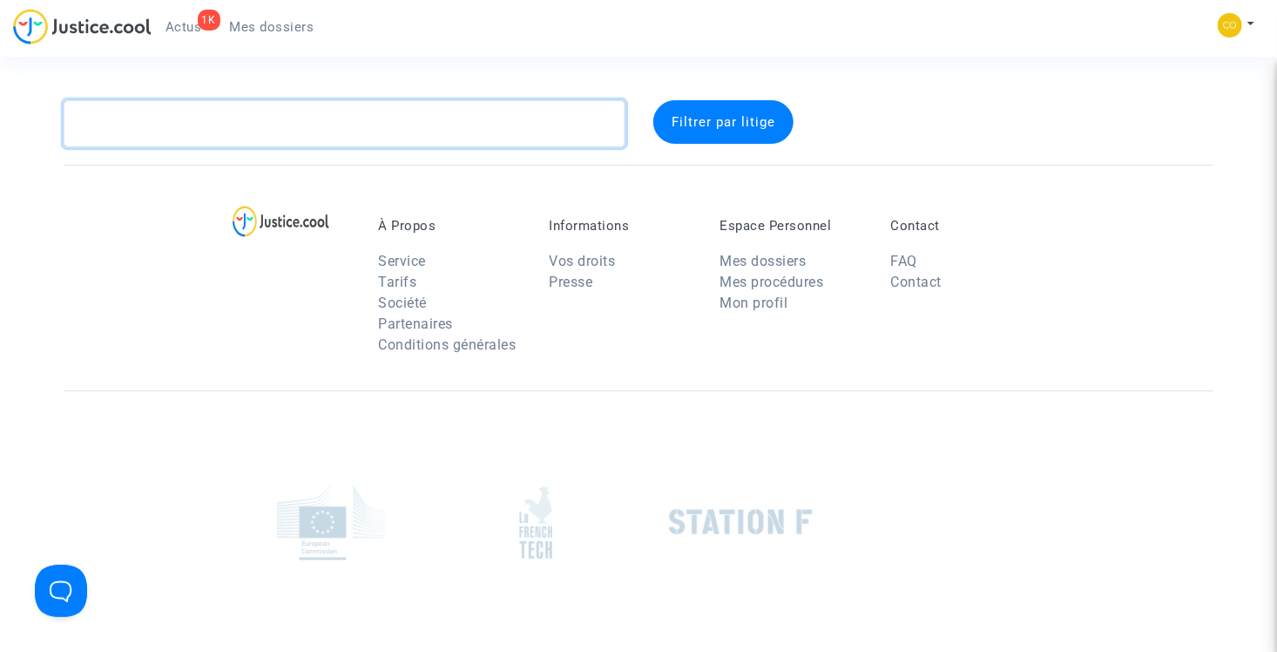
click at [238, 122] on textarea at bounding box center [345, 123] width 562 height 47
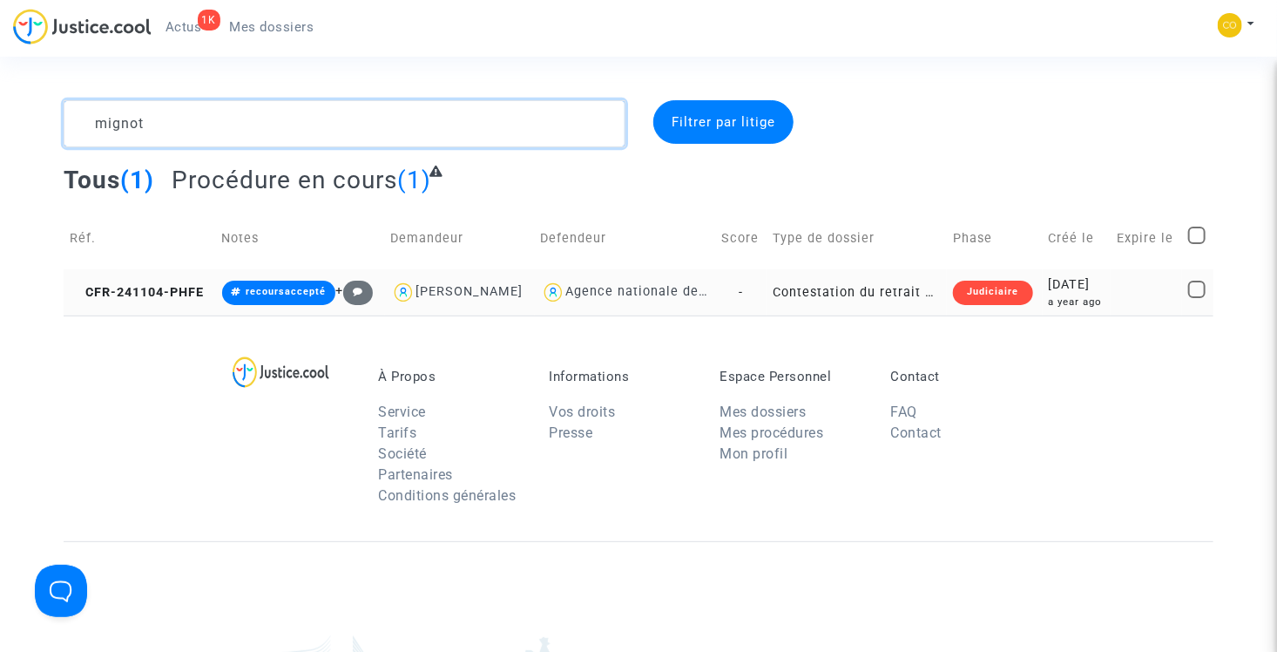
type textarea "mignot"
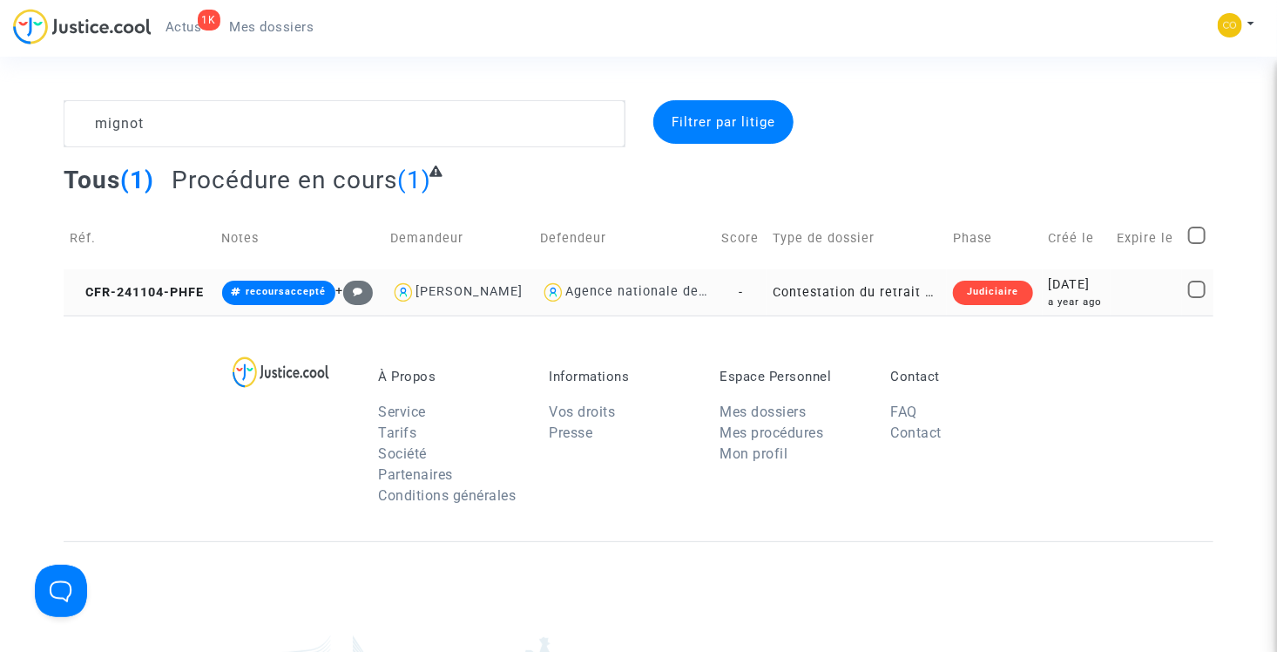
click at [888, 315] on td "Contestation du retrait de MaPrimeRénov par l'ANAH (mandataire)" at bounding box center [857, 292] width 180 height 46
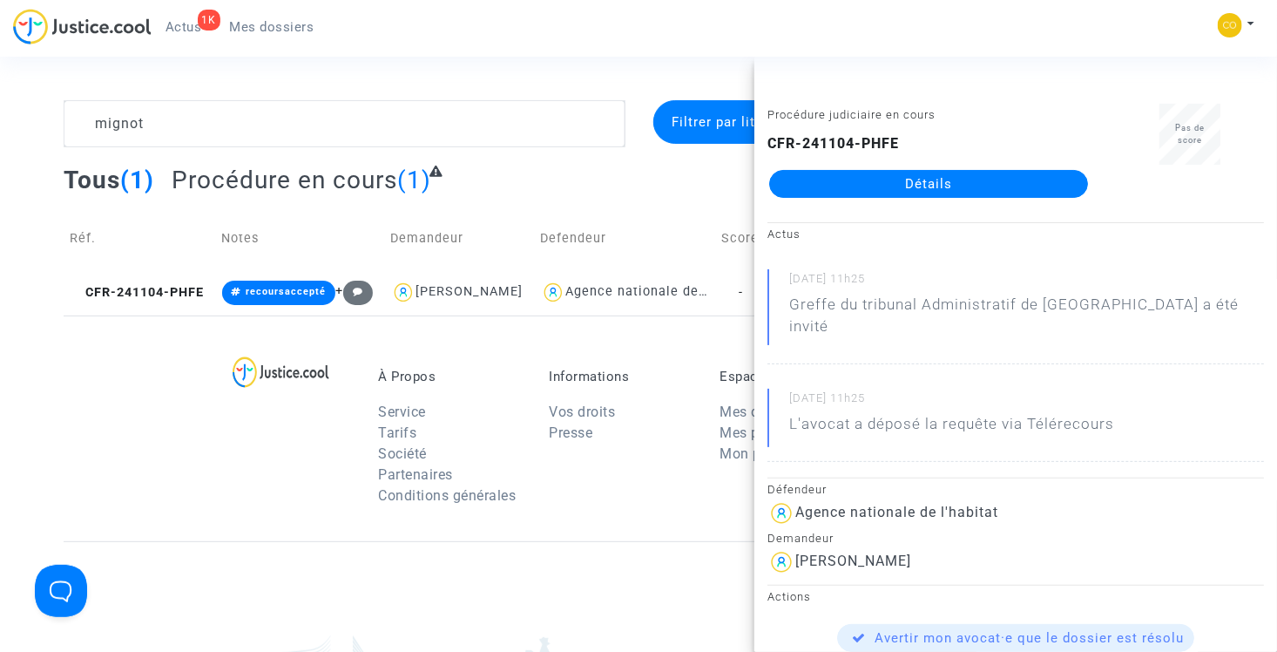
click at [890, 184] on link "Détails" at bounding box center [928, 184] width 319 height 28
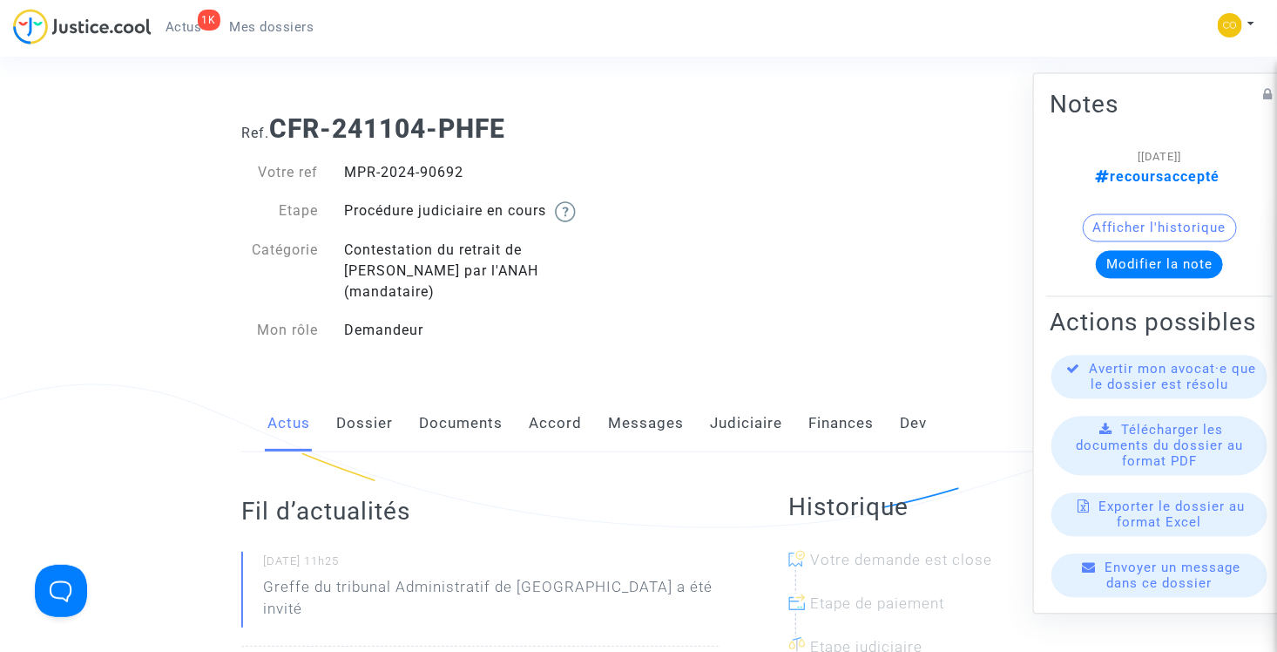
click at [1165, 387] on span "Avertir mon avocat·e que le dossier est résolu" at bounding box center [1173, 376] width 167 height 31
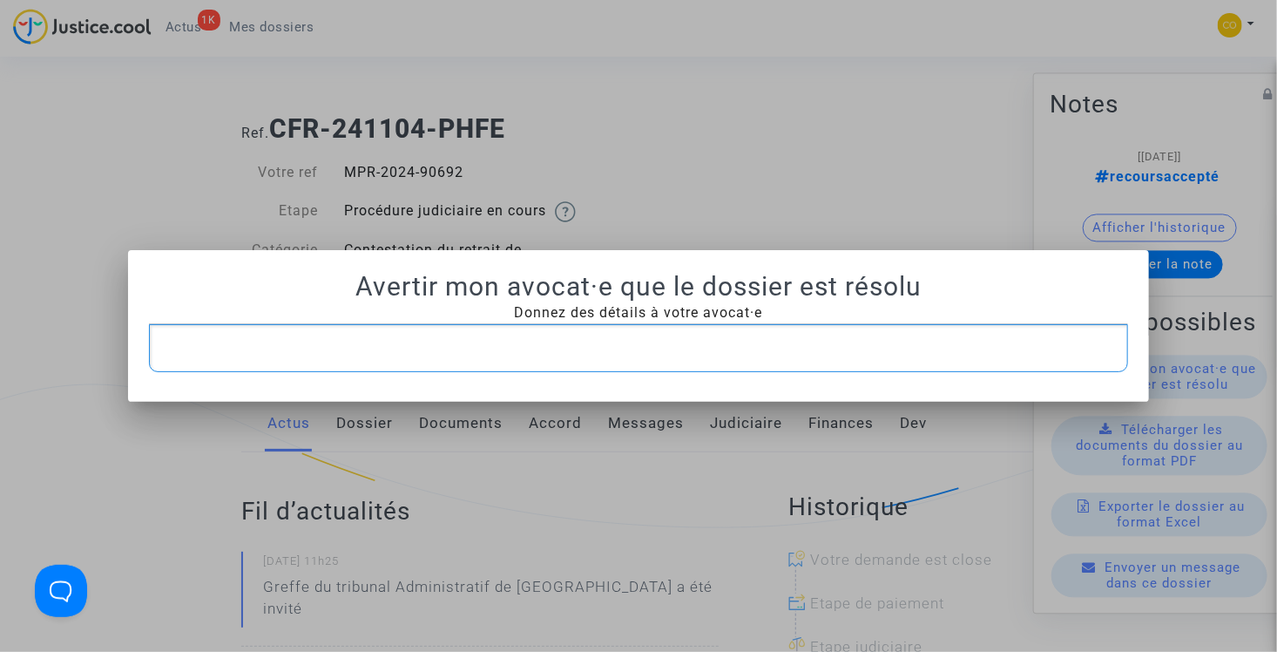
click at [937, 191] on div at bounding box center [638, 326] width 1277 height 652
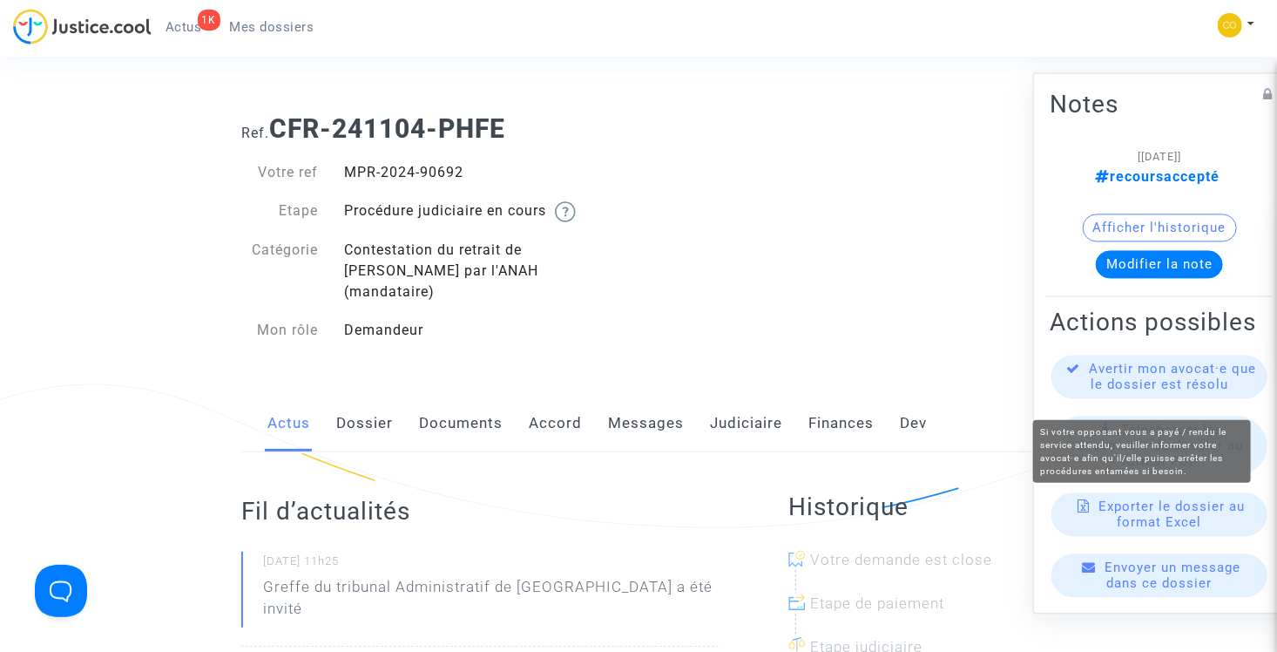
click at [1143, 390] on span "Avertir mon avocat·e que le dossier est résolu" at bounding box center [1173, 376] width 167 height 31
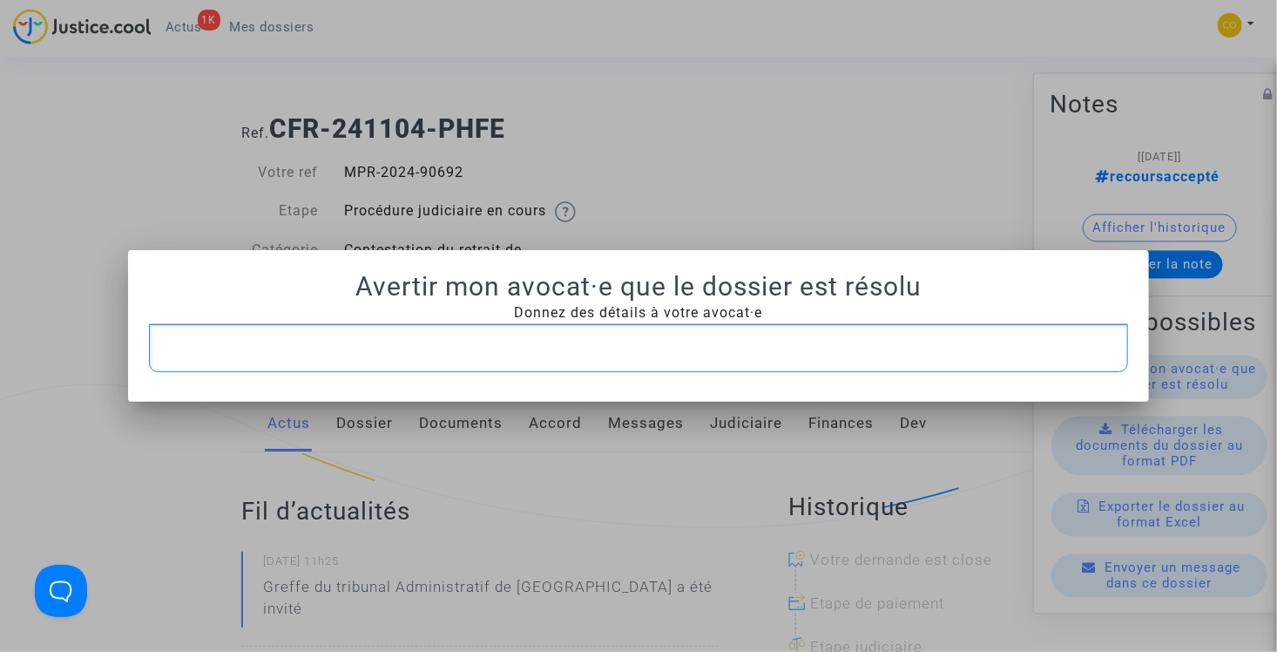
click at [616, 345] on p "Rich Text Editor, main" at bounding box center [639, 348] width 962 height 22
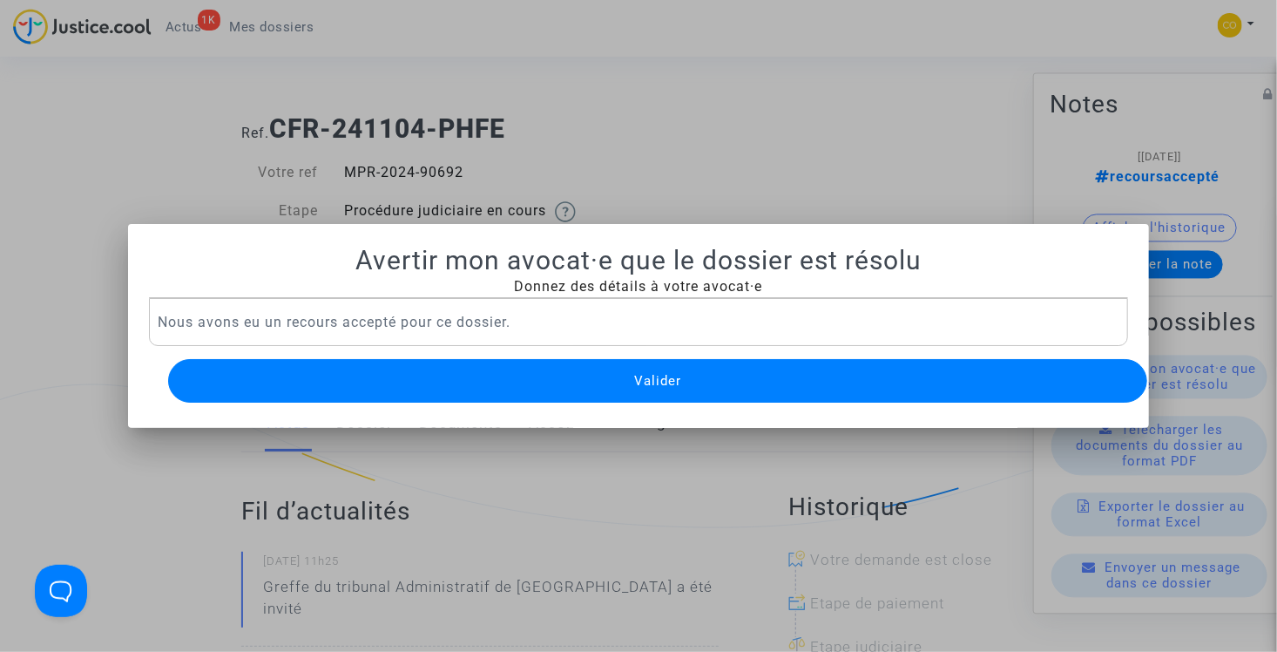
click at [643, 375] on span "Valider" at bounding box center [657, 381] width 47 height 16
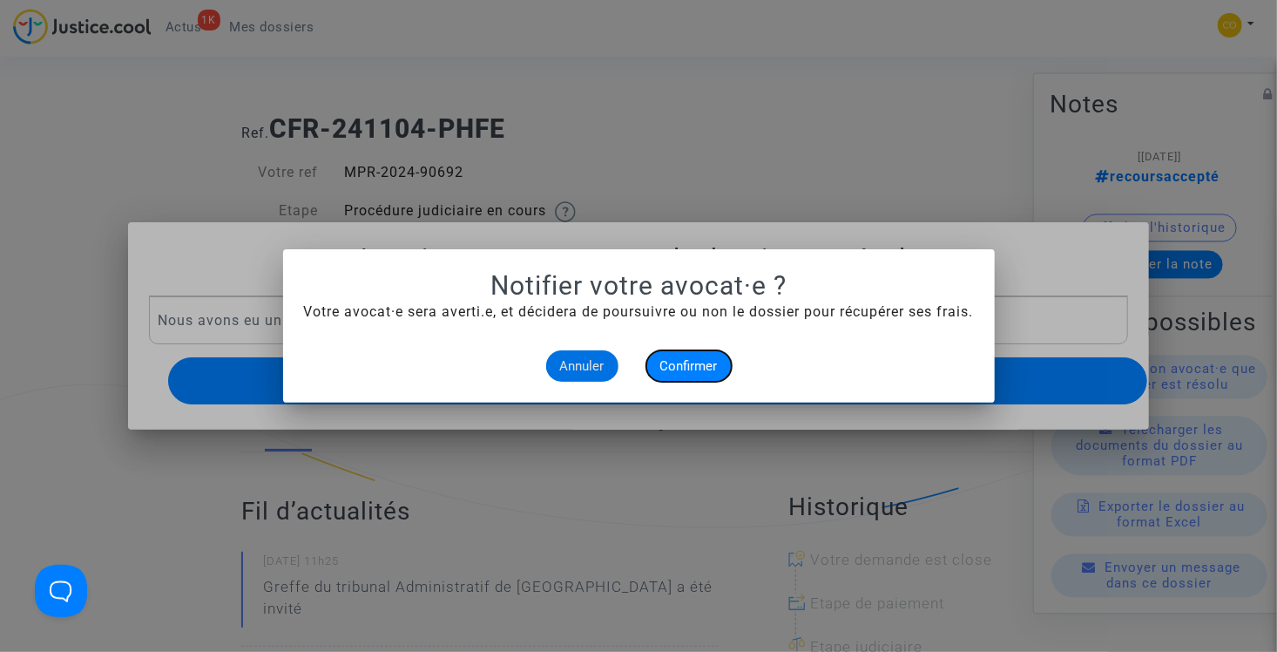
click at [692, 366] on span "Confirmer" at bounding box center [688, 366] width 57 height 16
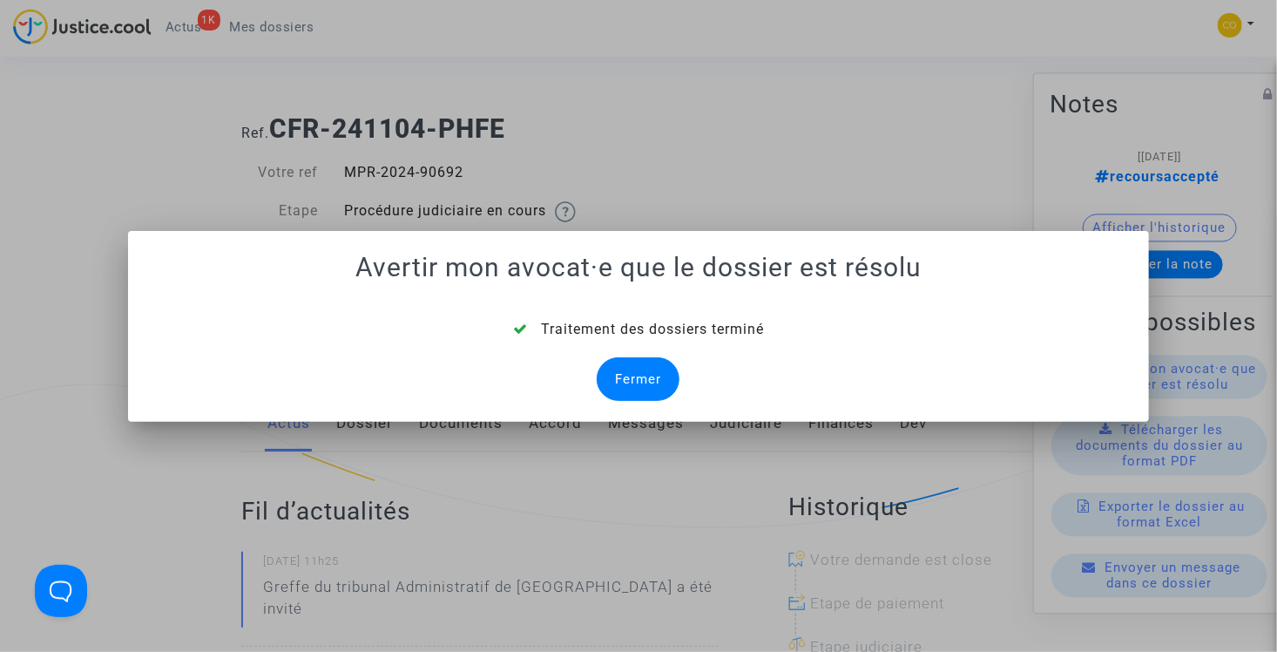
click at [628, 394] on div "Fermer" at bounding box center [638, 379] width 83 height 44
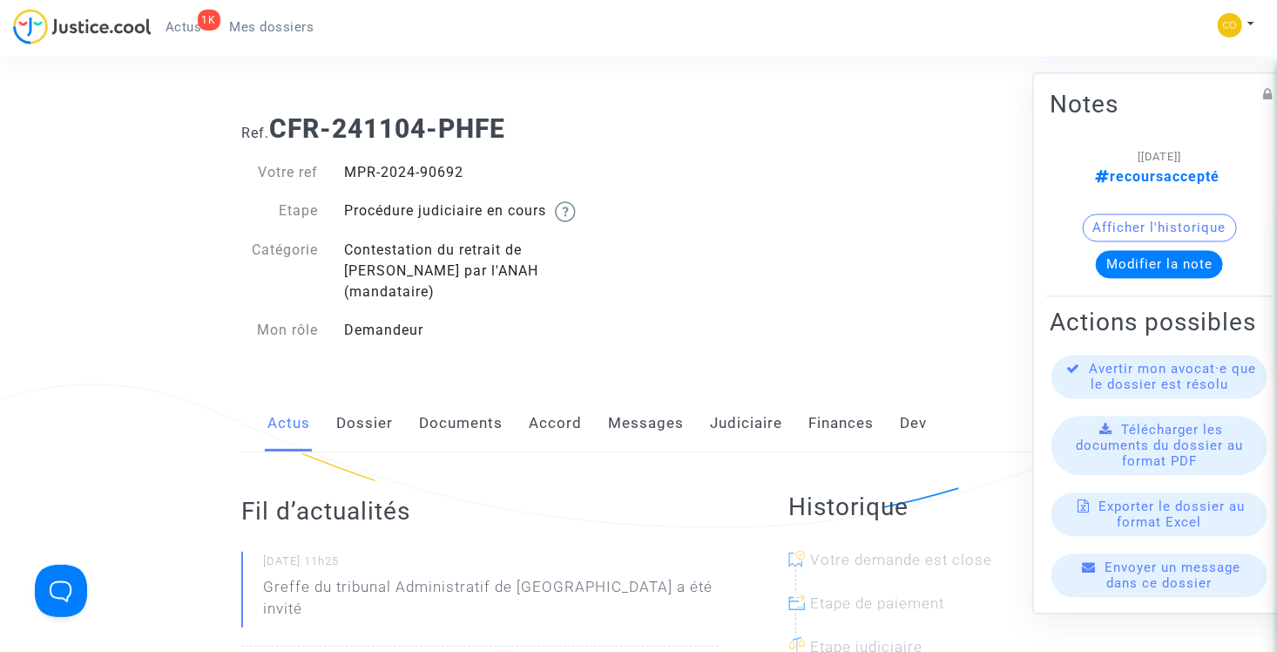
click at [257, 38] on link "Mes dossiers" at bounding box center [272, 27] width 112 height 26
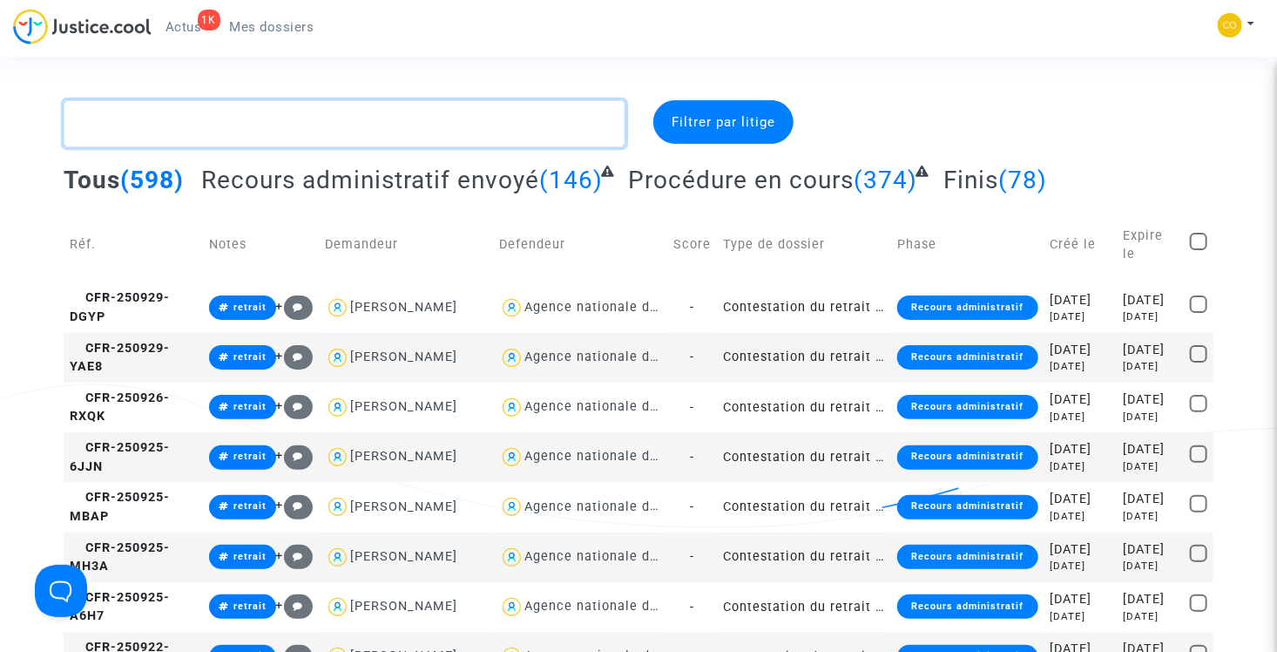
click at [288, 125] on textarea at bounding box center [345, 123] width 562 height 47
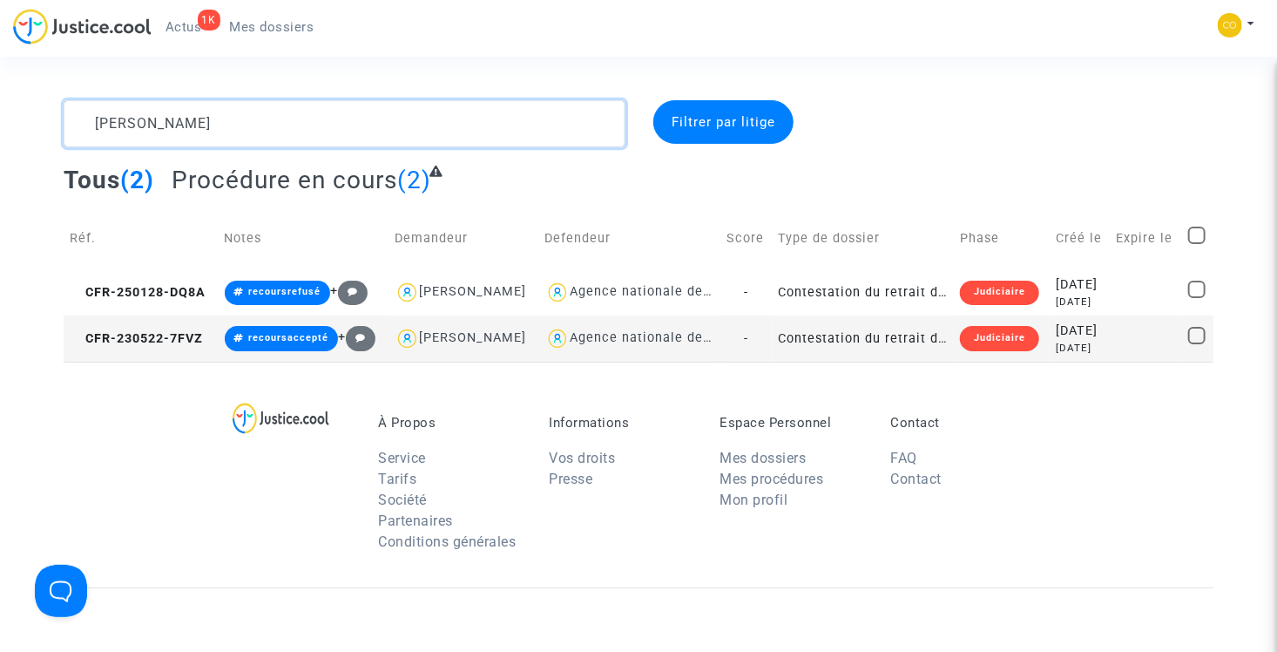
type textarea "abdelaziz"
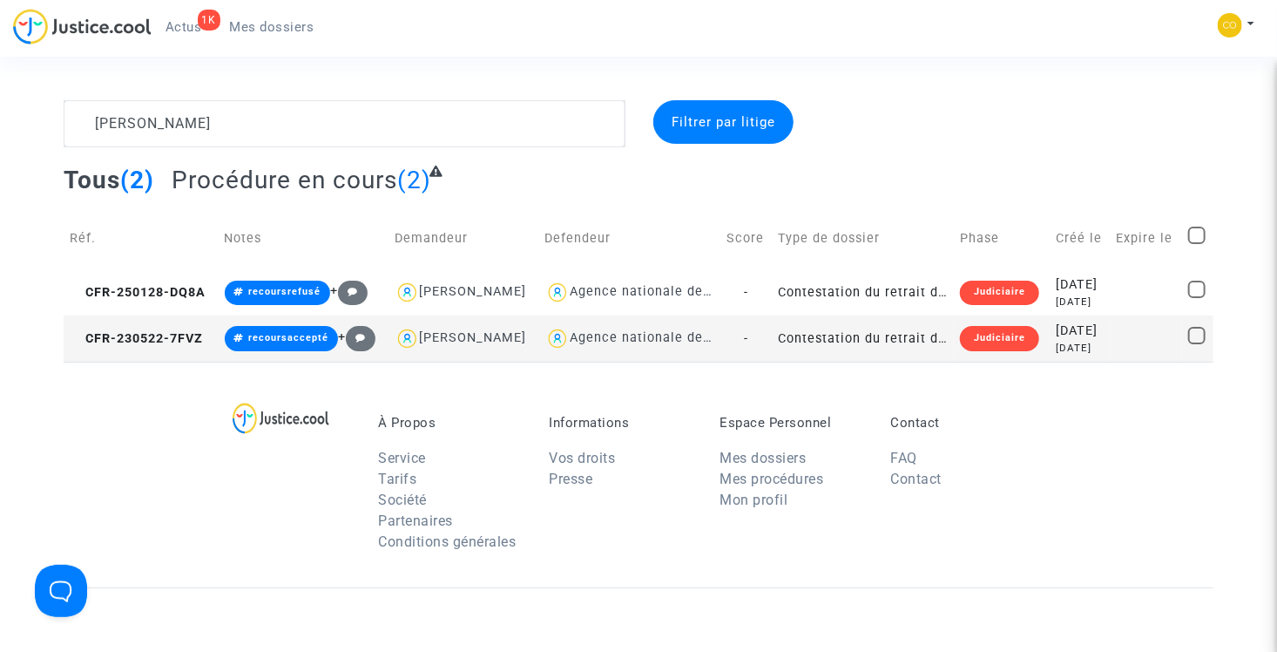
click at [862, 361] on td "Contestation du retrait de MaPrimeRénov par l'ANAH (mandataire)" at bounding box center [864, 338] width 182 height 46
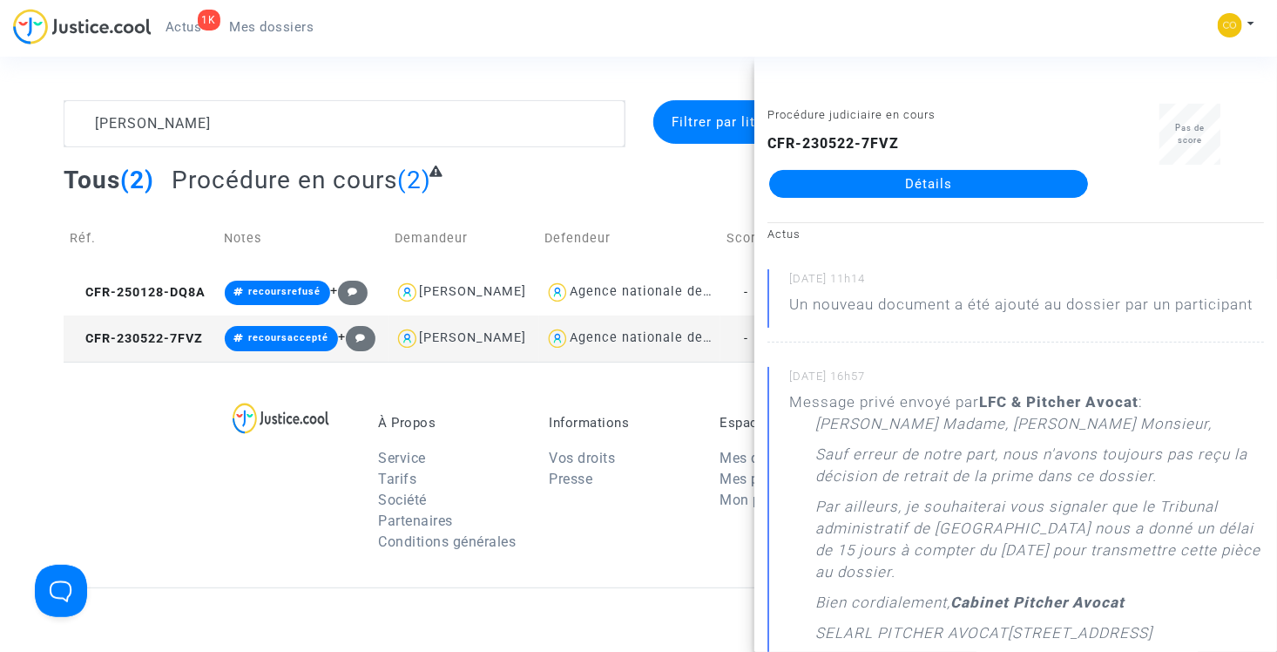
click at [884, 181] on link "Détails" at bounding box center [928, 184] width 319 height 28
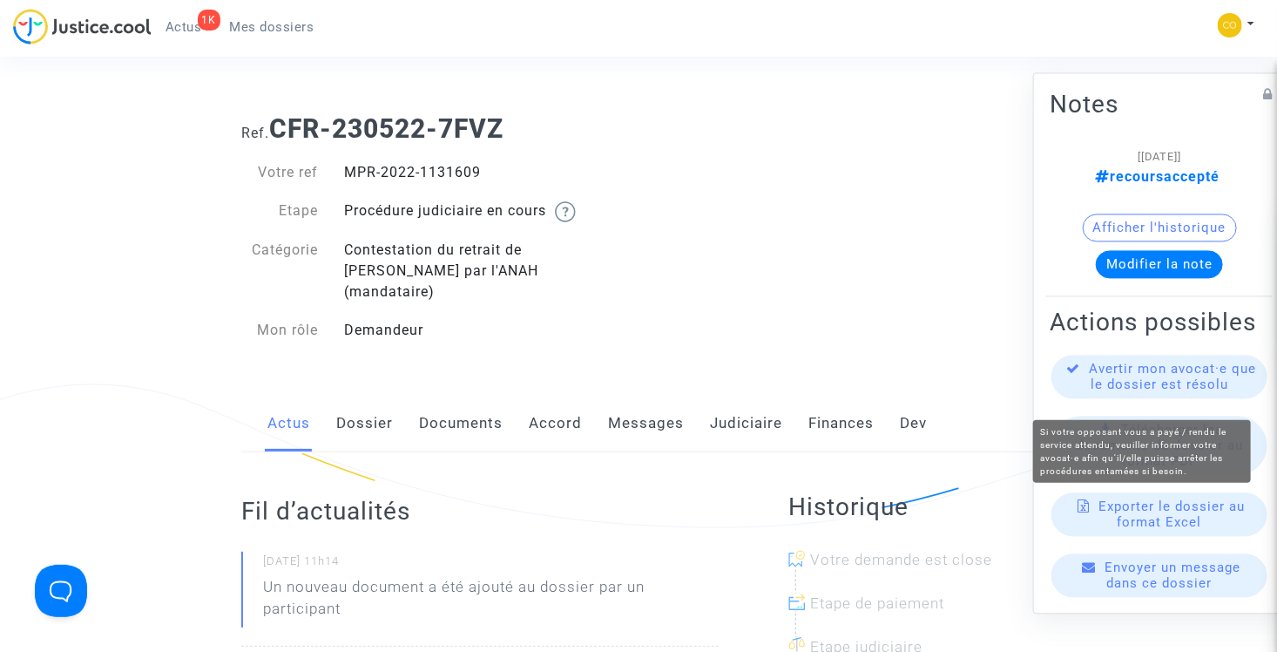
click at [1140, 389] on span "Avertir mon avocat·e que le dossier est résolu" at bounding box center [1173, 376] width 167 height 31
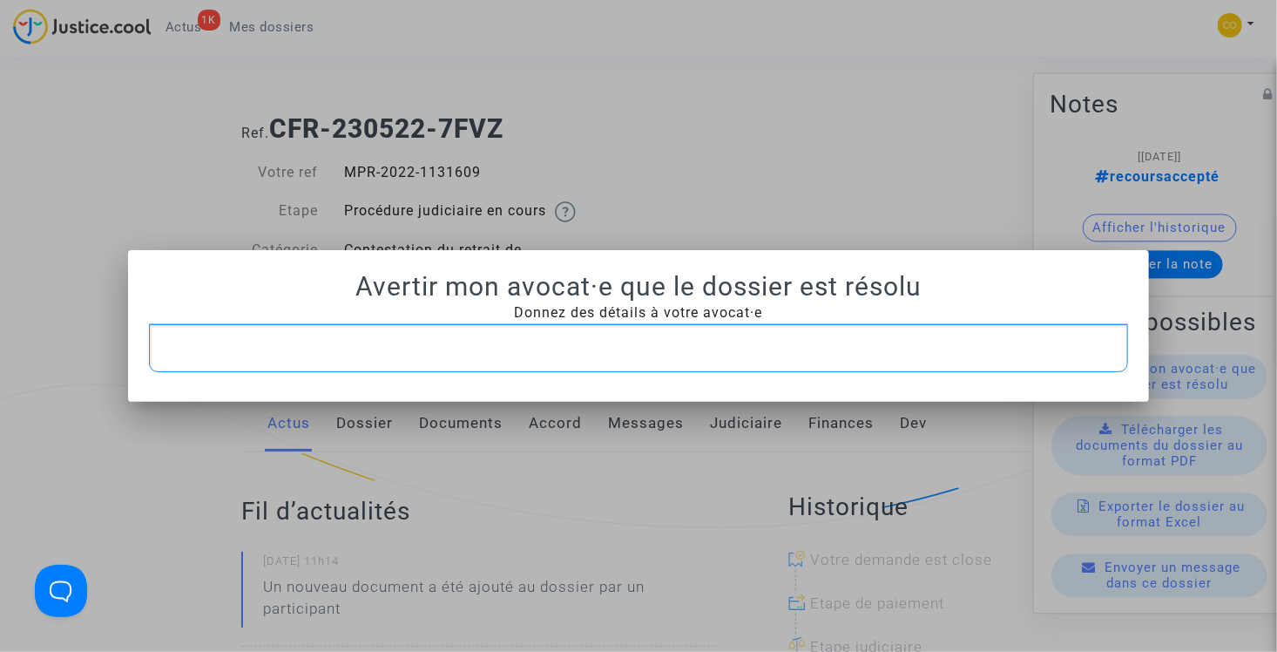
click at [612, 327] on div "Rich Text Editor, main" at bounding box center [639, 348] width 980 height 49
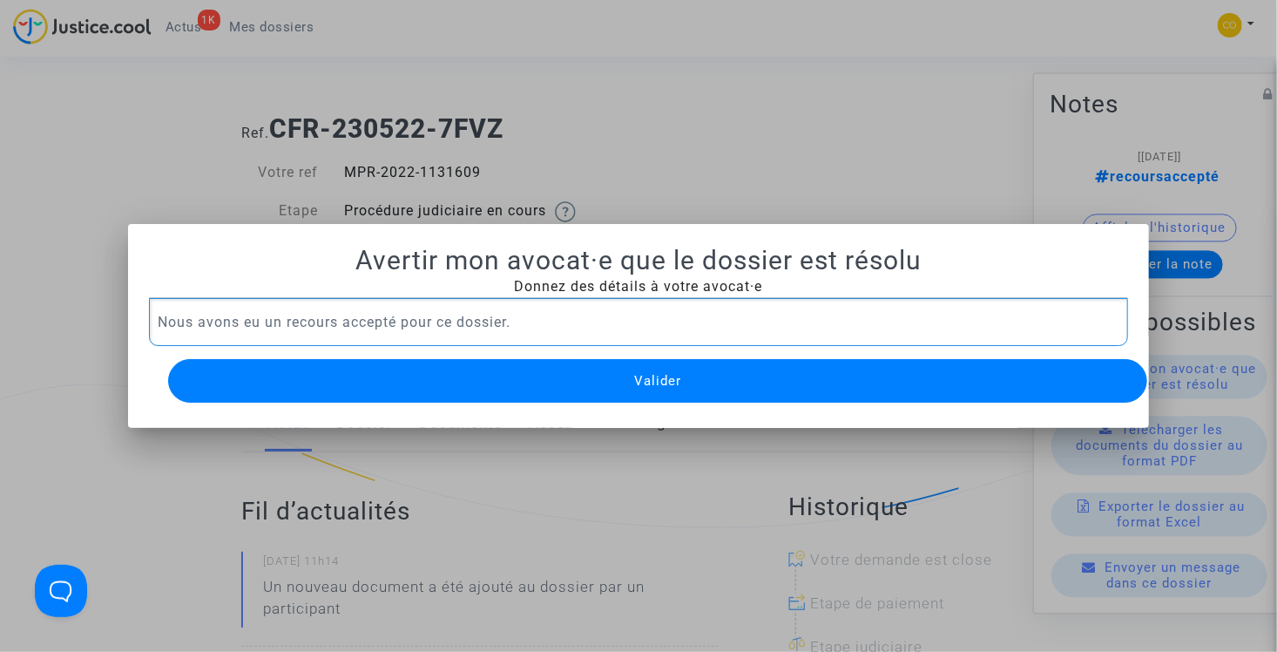
click at [628, 375] on button "Valider" at bounding box center [658, 381] width 980 height 44
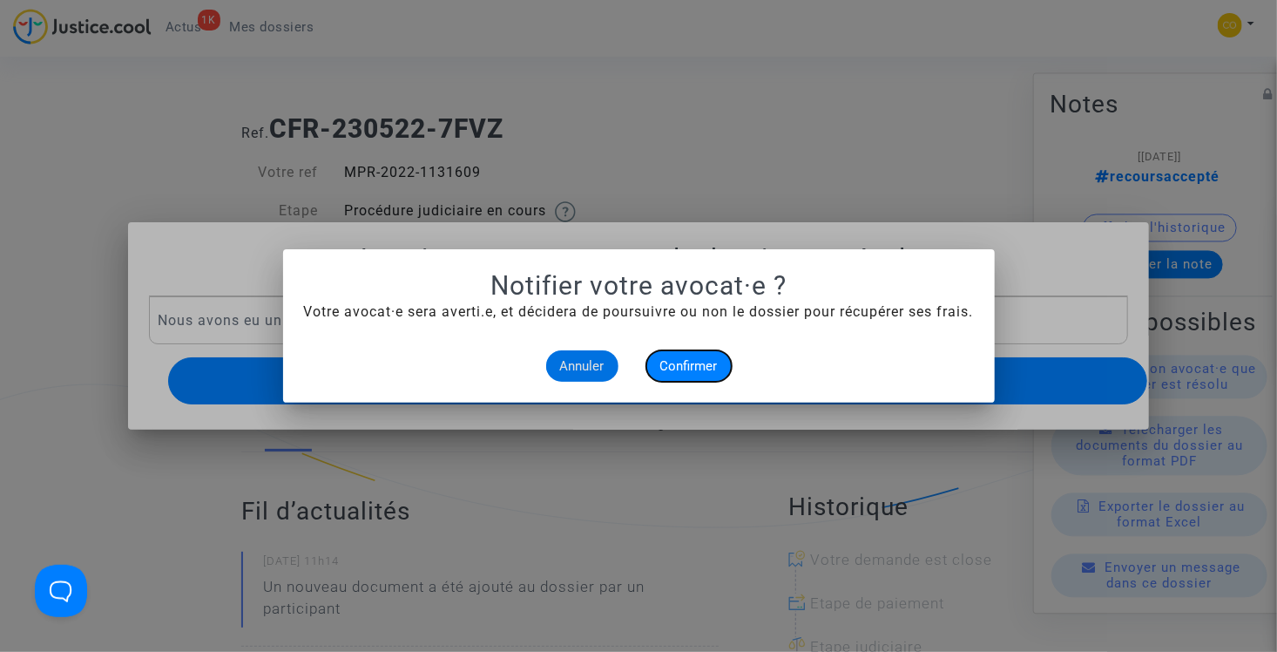
click at [687, 366] on span "Confirmer" at bounding box center [688, 366] width 57 height 16
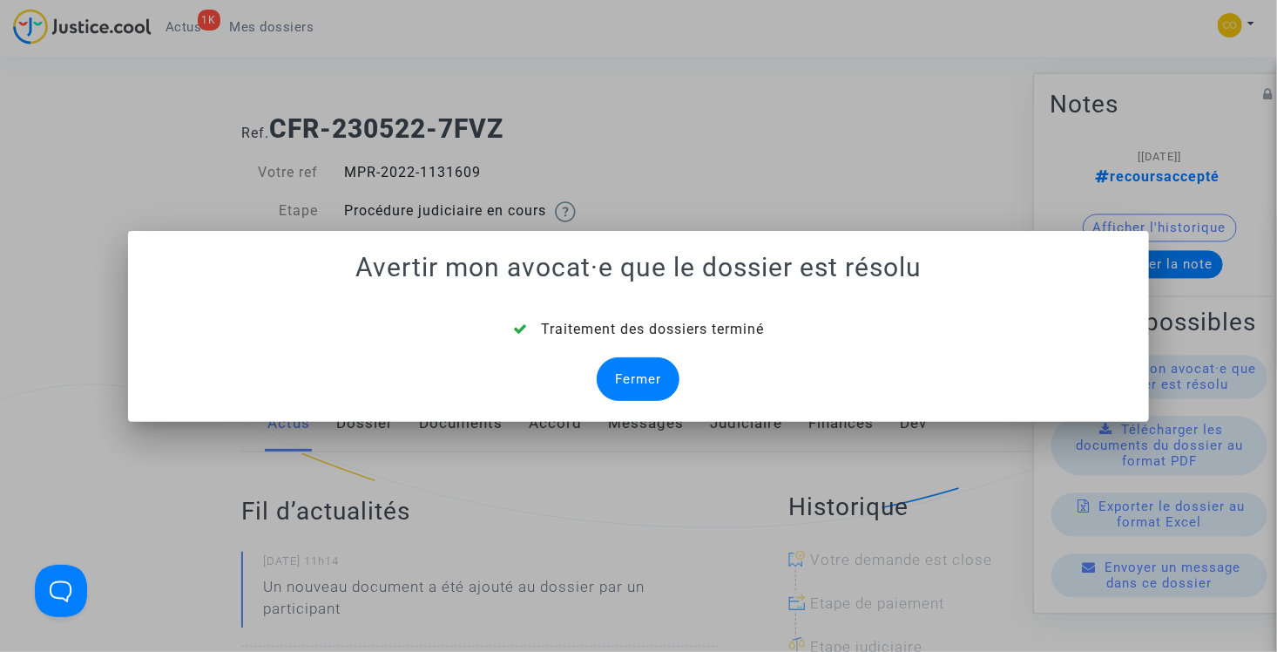
click at [658, 372] on div "Fermer" at bounding box center [638, 379] width 83 height 44
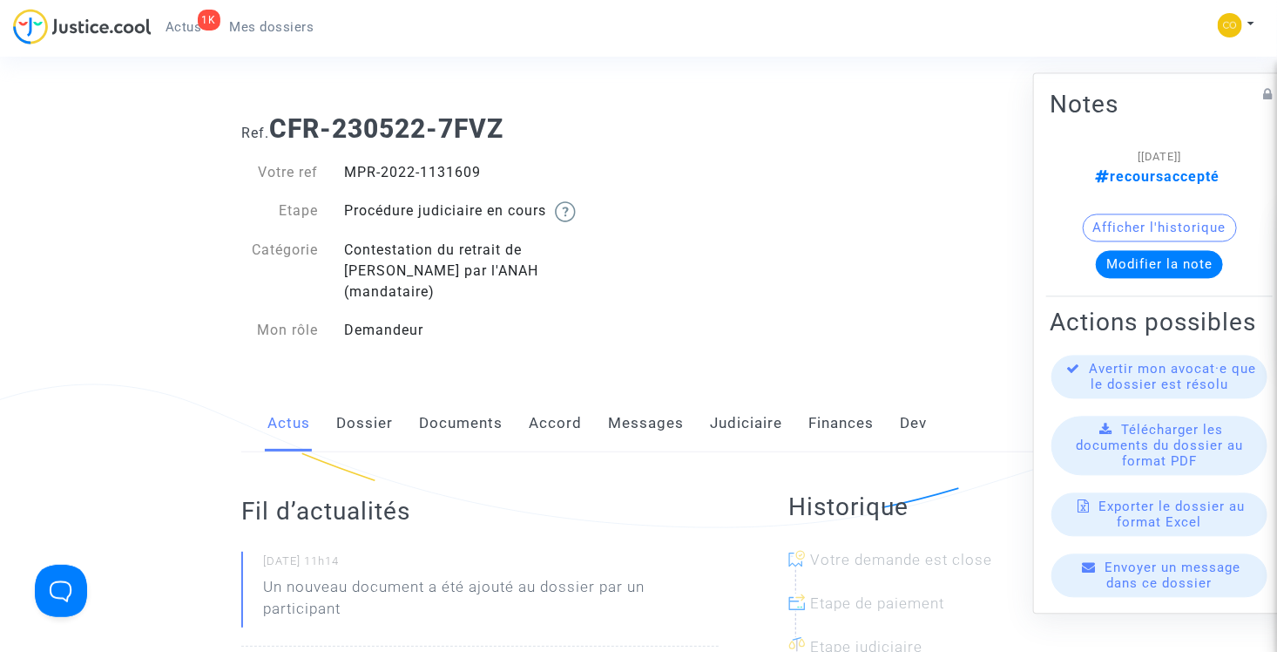
drag, startPoint x: 259, startPoint y: 28, endPoint x: 278, endPoint y: 33, distance: 19.9
click at [259, 28] on span "Mes dossiers" at bounding box center [272, 27] width 84 height 16
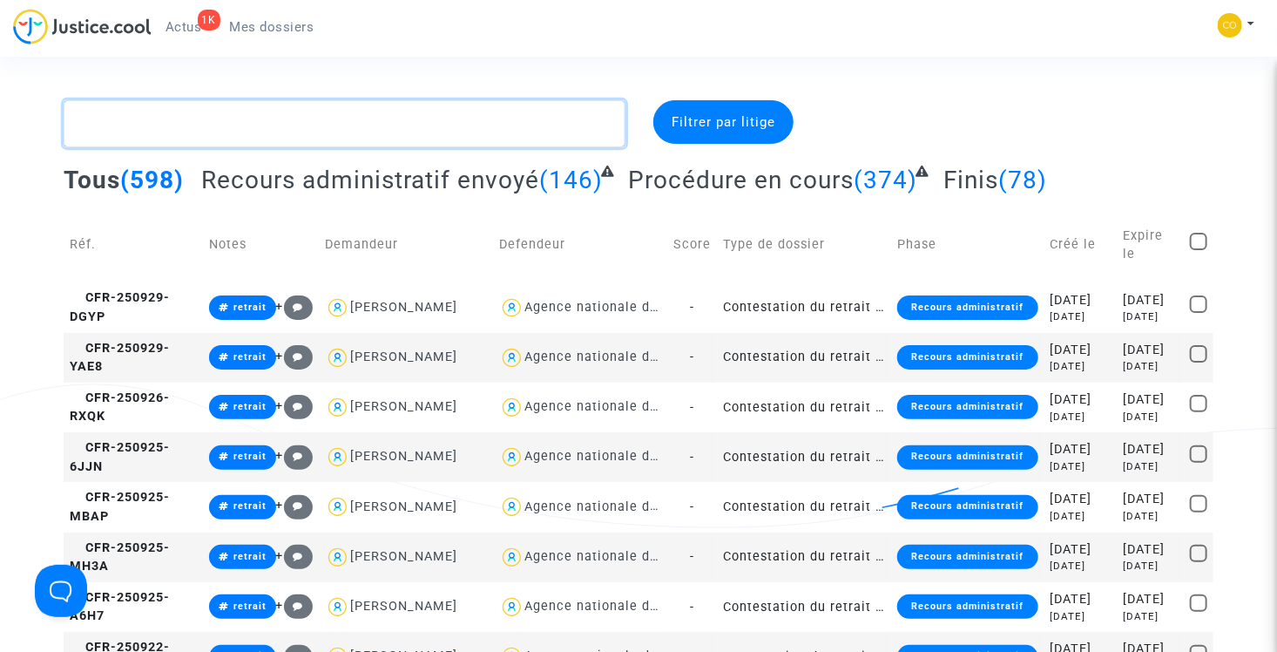
click at [348, 110] on textarea at bounding box center [345, 123] width 562 height 47
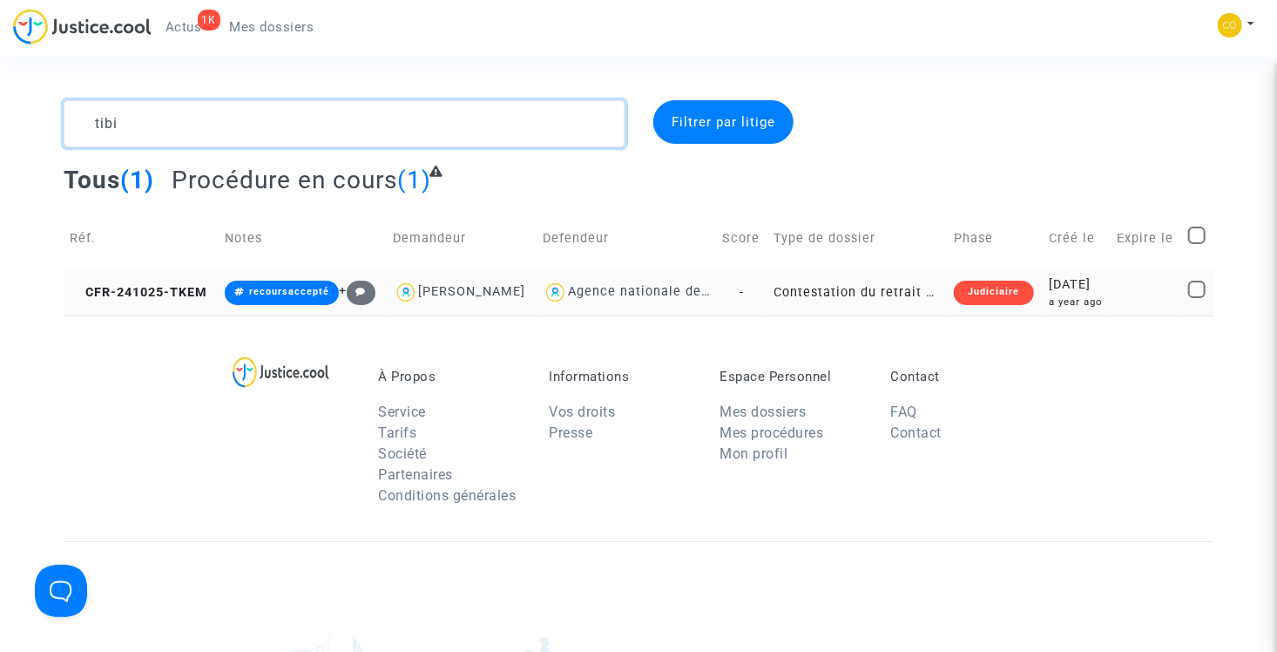
type textarea "tibi"
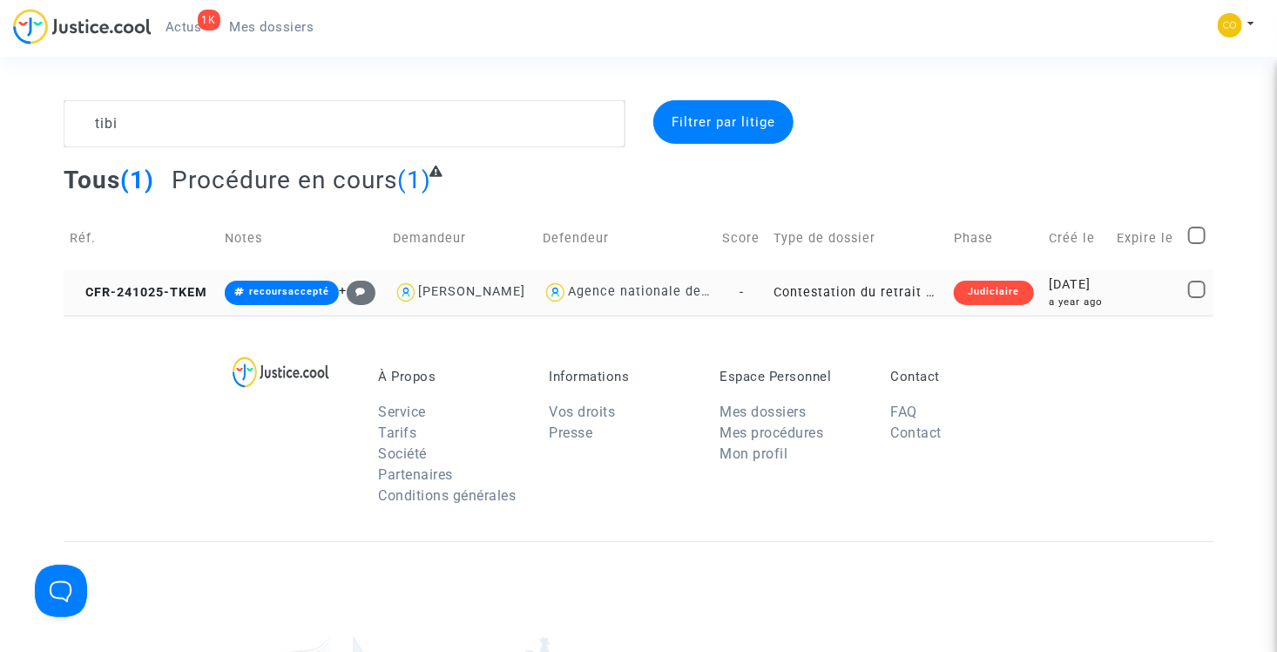
click at [857, 296] on td "Contestation du retrait de MaPrimeRénov par l'ANAH (mandataire)" at bounding box center [858, 292] width 180 height 46
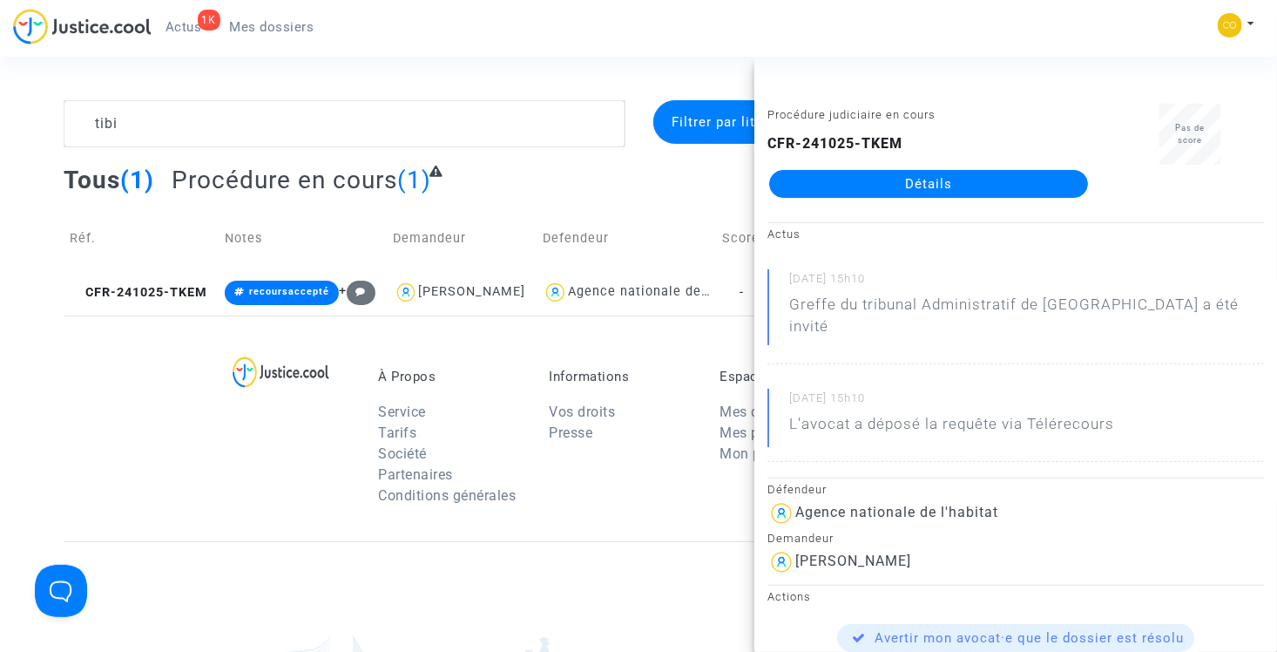
click at [861, 187] on link "Détails" at bounding box center [928, 184] width 319 height 28
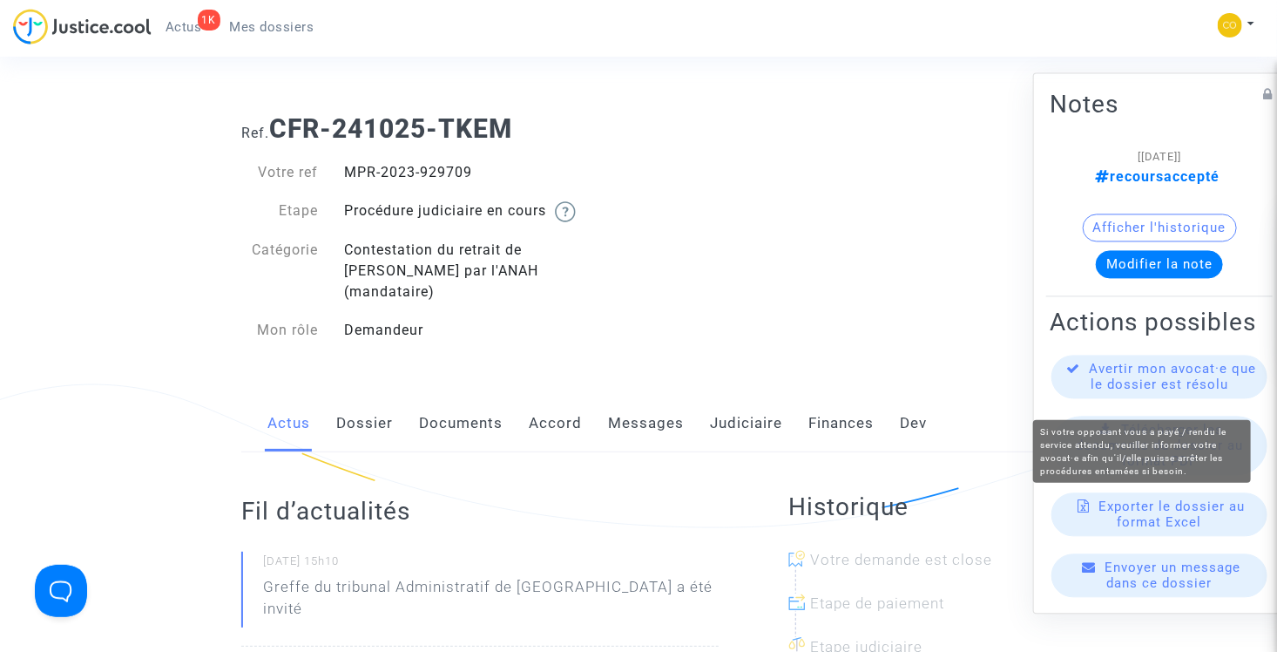
click at [1152, 388] on span "Avertir mon avocat·e que le dossier est résolu" at bounding box center [1173, 376] width 167 height 31
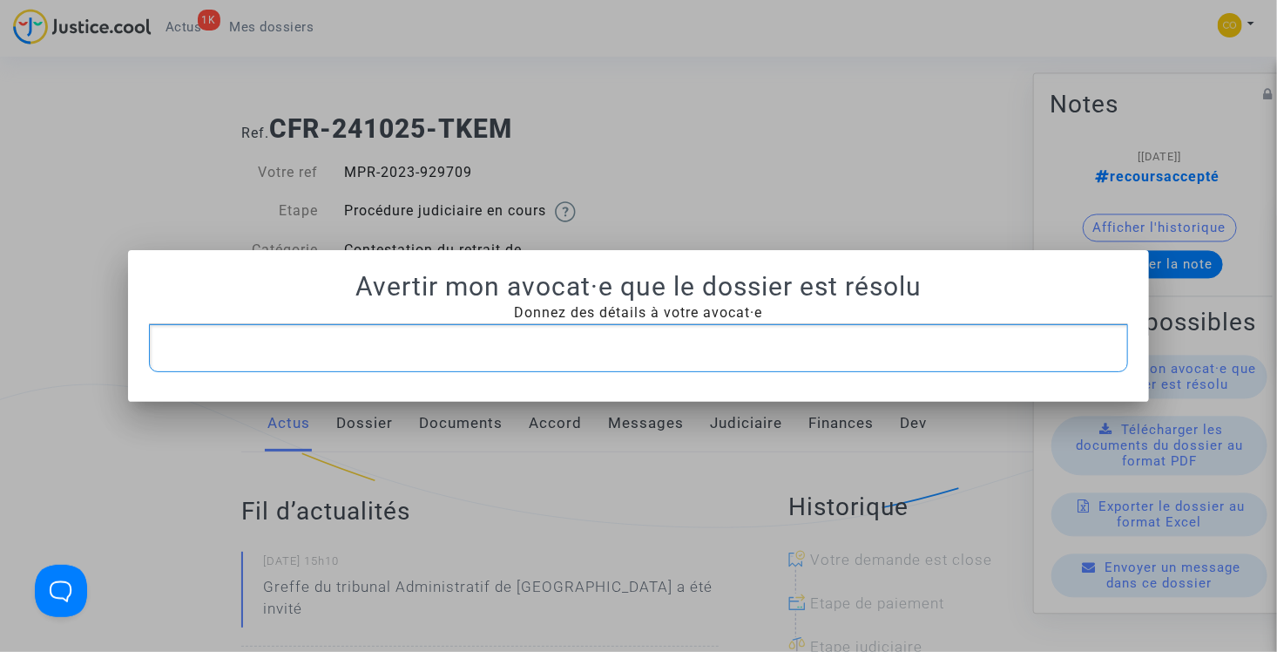
click at [773, 335] on div "Rich Text Editor, main" at bounding box center [639, 348] width 980 height 49
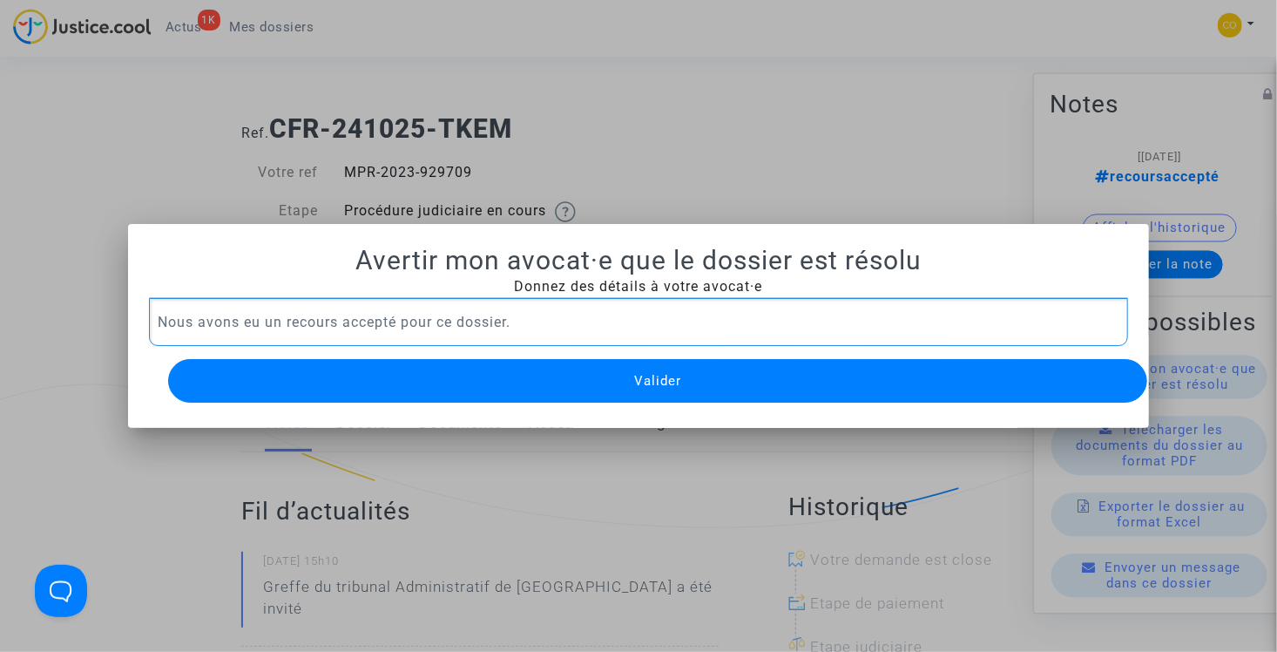
click at [541, 368] on button "Valider" at bounding box center [658, 381] width 980 height 44
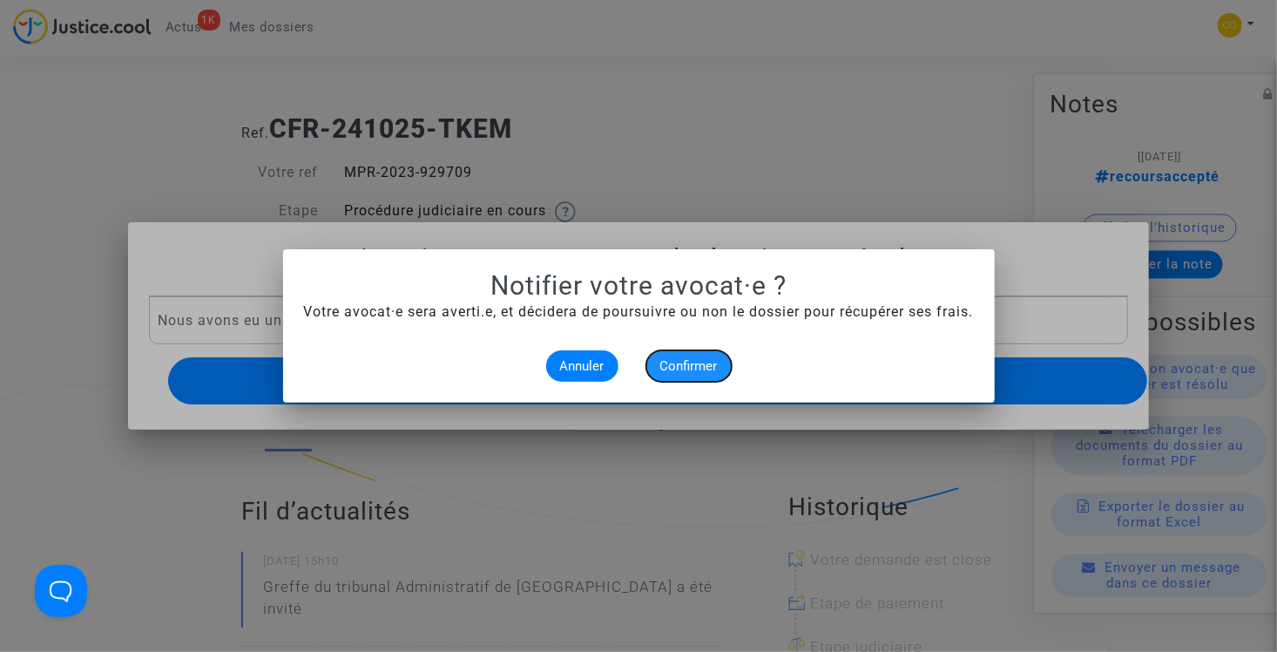
click at [707, 368] on span "Confirmer" at bounding box center [688, 366] width 57 height 16
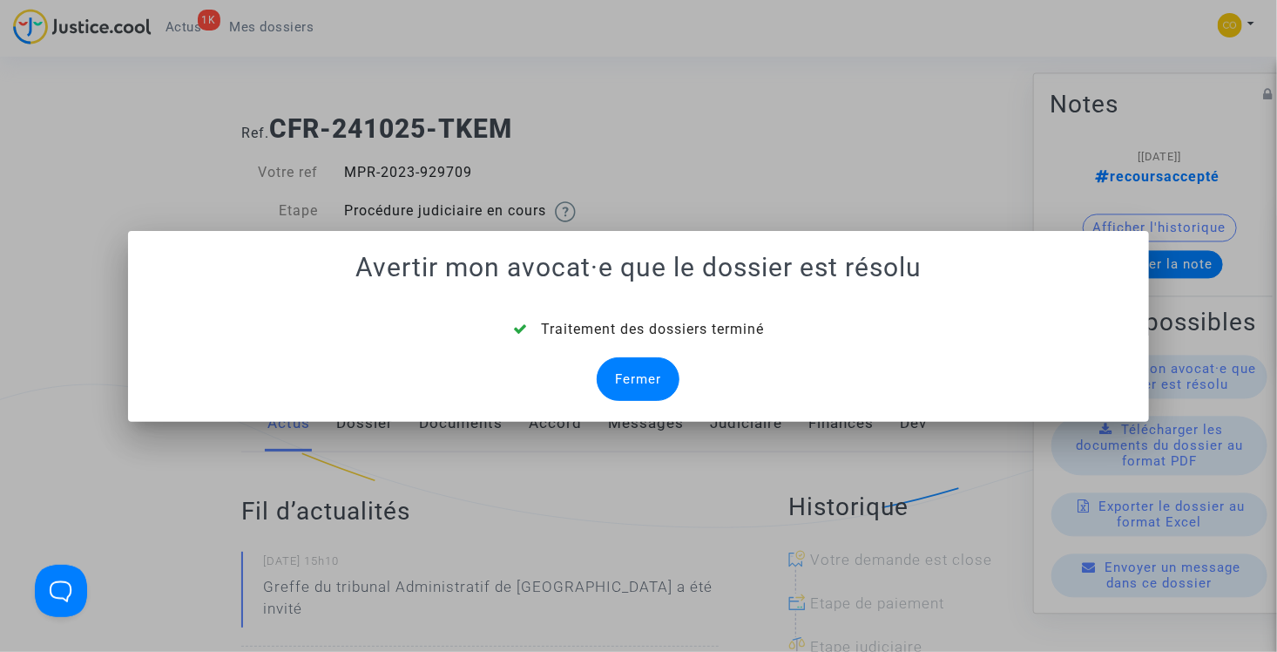
click at [657, 394] on div "Fermer" at bounding box center [638, 379] width 83 height 44
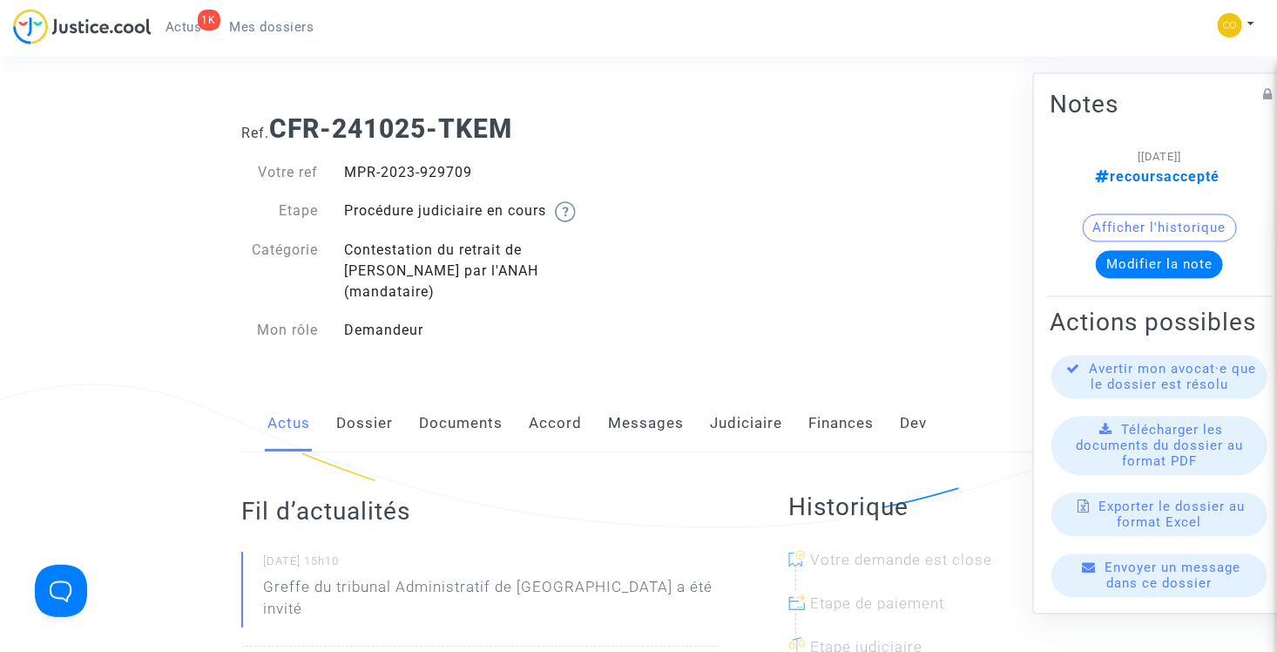
click at [258, 35] on link "Mes dossiers" at bounding box center [272, 27] width 112 height 26
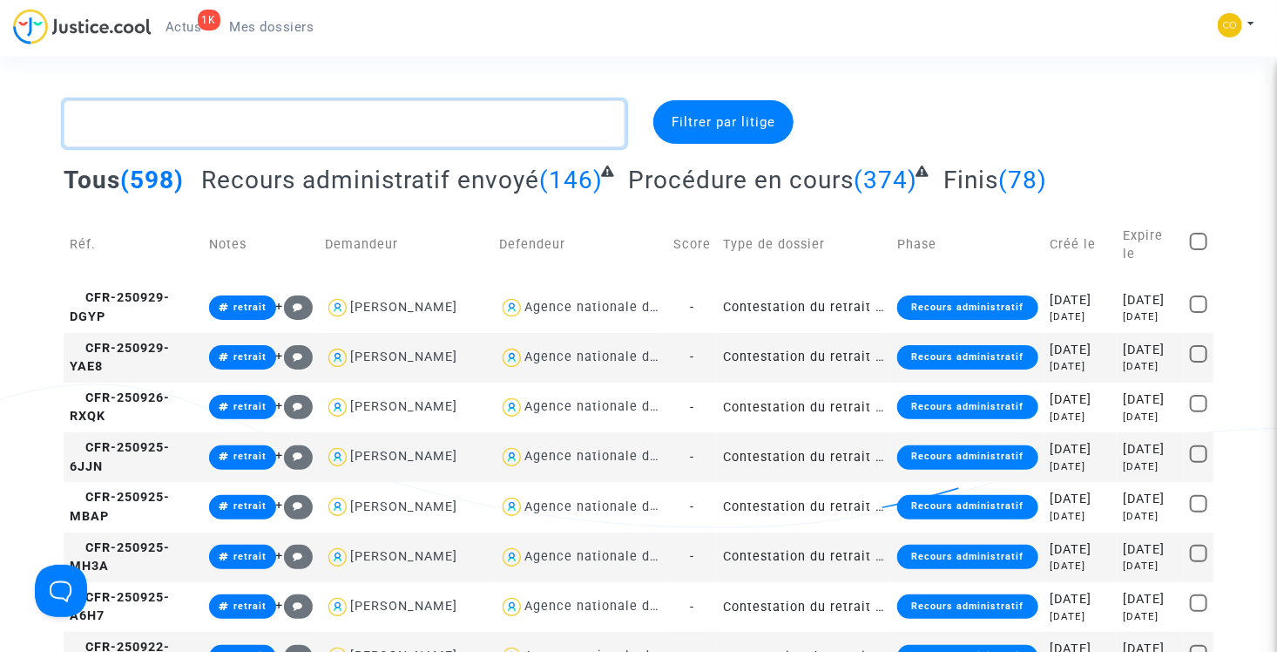
click at [348, 120] on textarea at bounding box center [345, 123] width 562 height 47
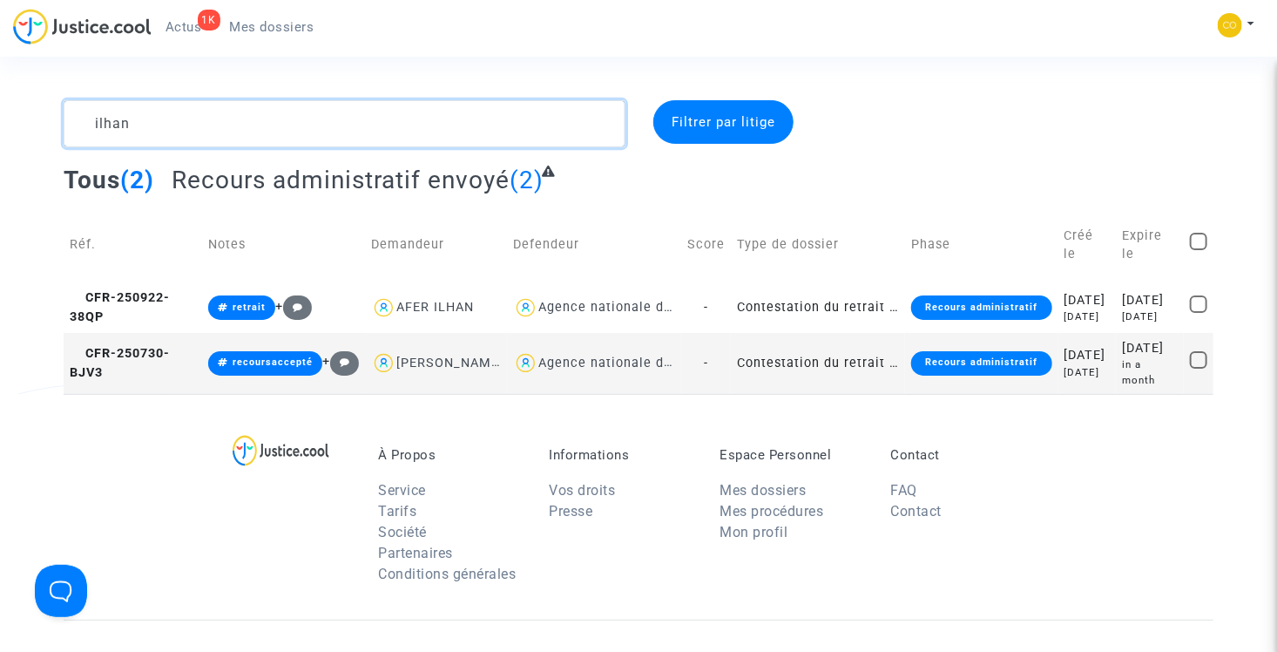
type textarea "ilhan"
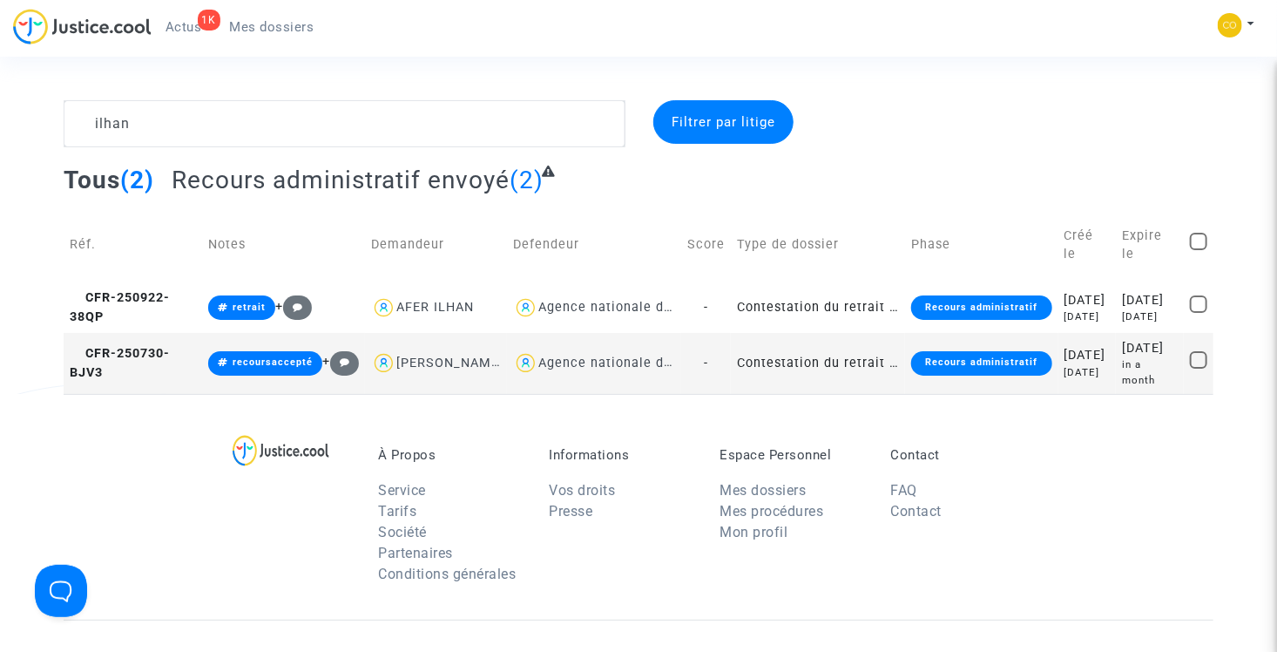
click at [829, 371] on td "Contestation du retrait de MaPrimeRénov par l'ANAH (mandataire)" at bounding box center [818, 363] width 174 height 61
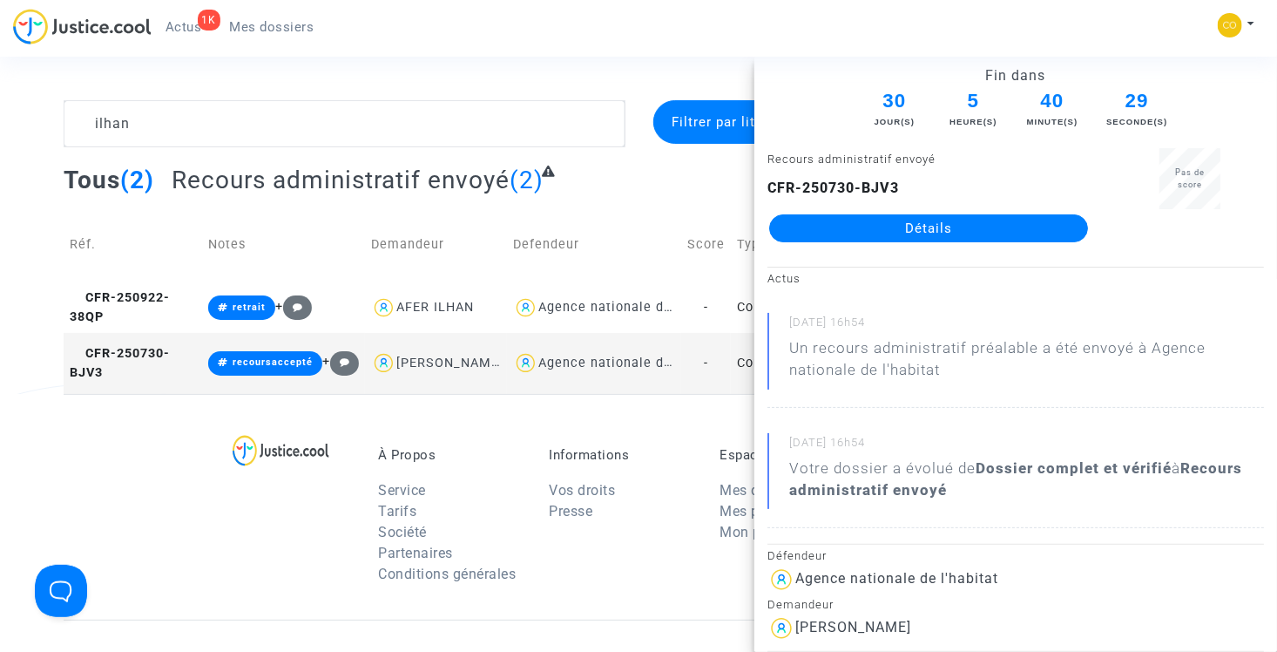
click at [878, 227] on link "Détails" at bounding box center [928, 228] width 319 height 28
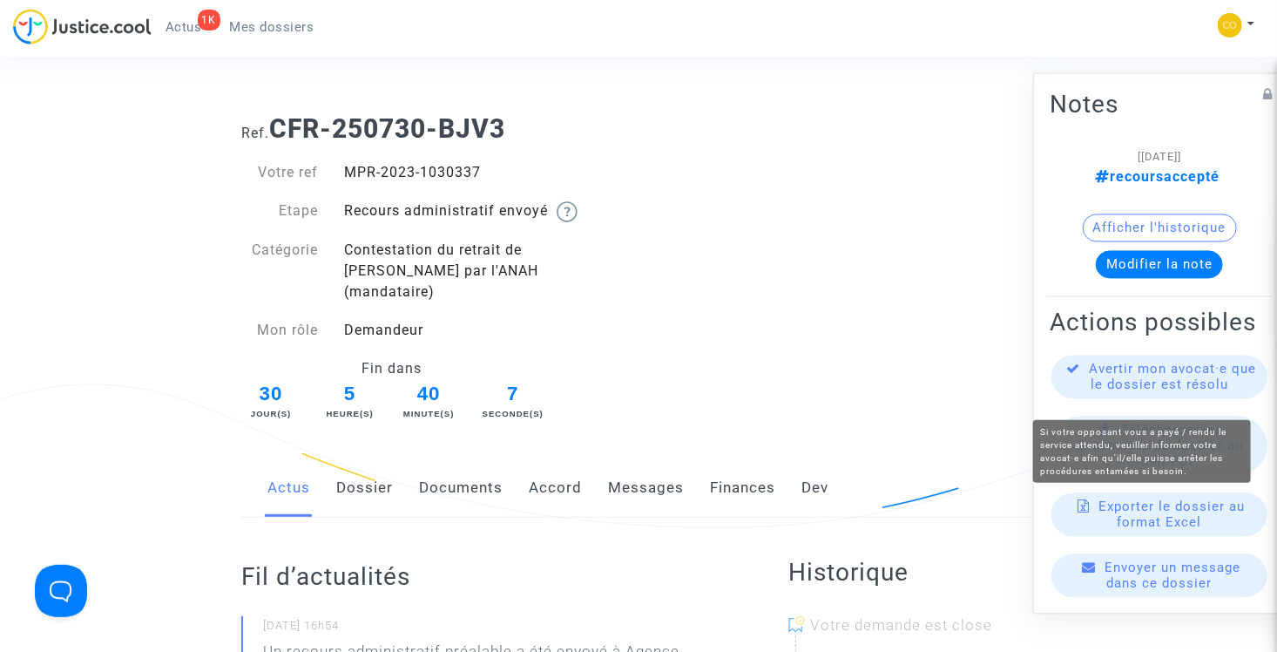
click at [1151, 390] on span "Avertir mon avocat·e que le dossier est résolu" at bounding box center [1173, 376] width 167 height 31
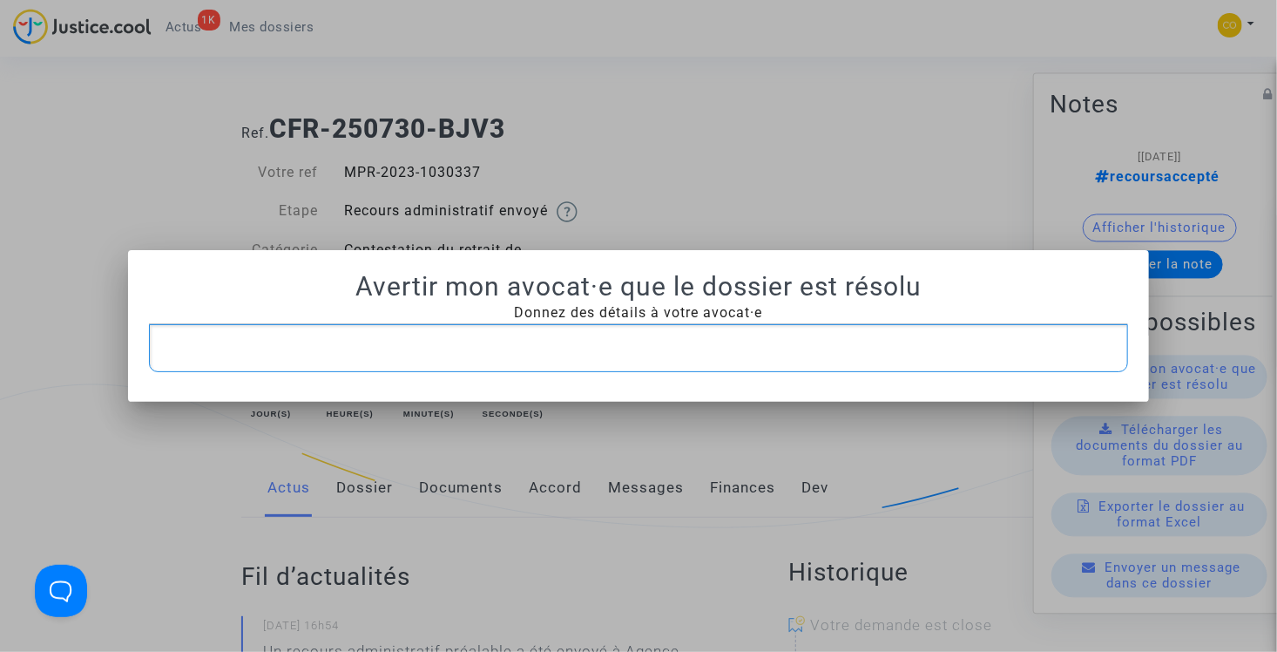
click at [529, 341] on p "Rich Text Editor, main" at bounding box center [639, 348] width 962 height 22
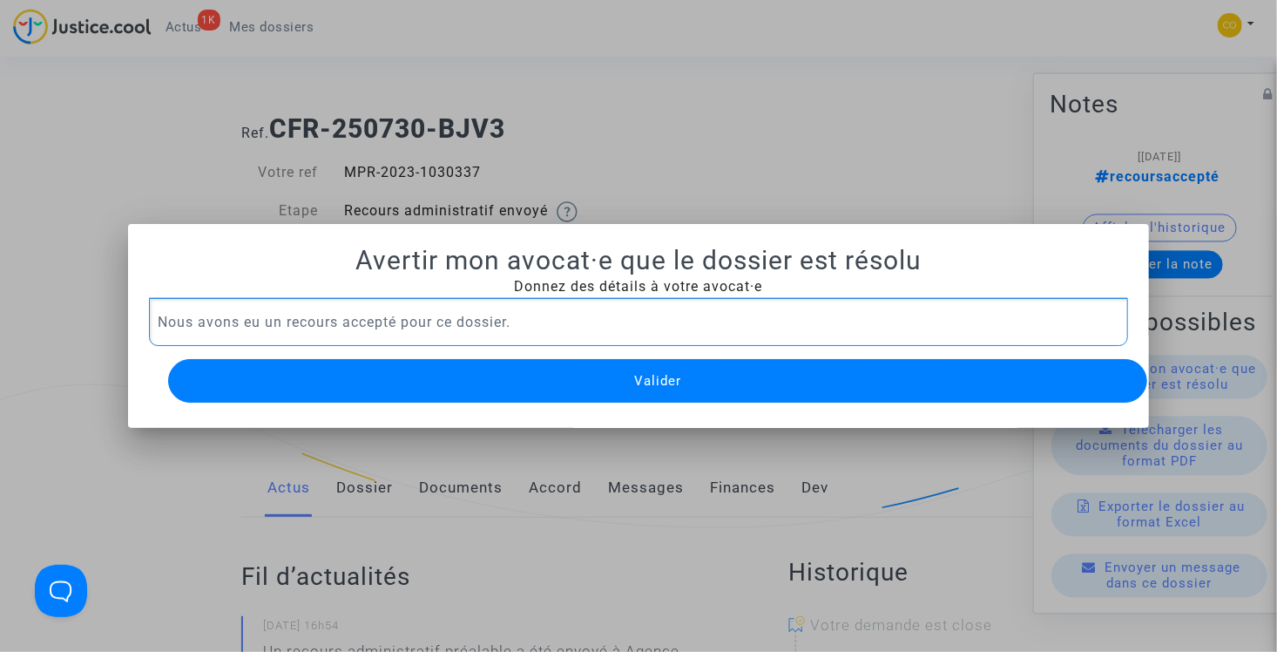
click at [593, 384] on button "Valider" at bounding box center [658, 381] width 980 height 44
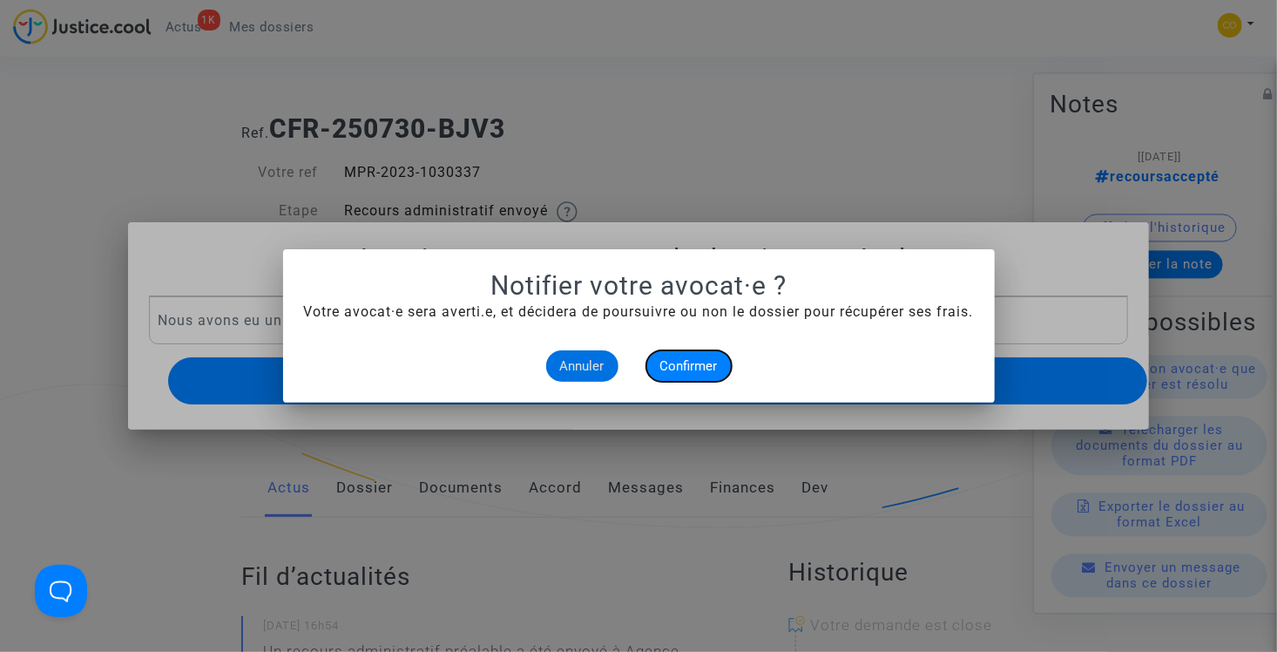
click at [680, 369] on span "Confirmer" at bounding box center [688, 366] width 57 height 16
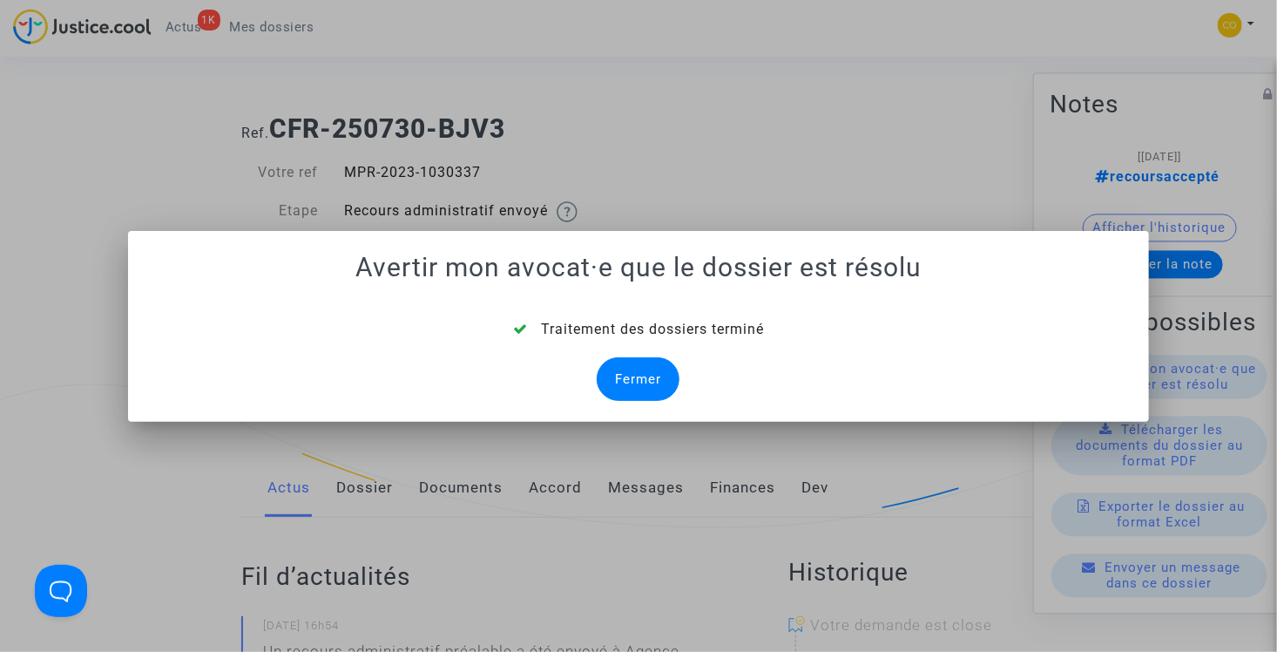
click at [659, 370] on div "Fermer" at bounding box center [638, 379] width 83 height 44
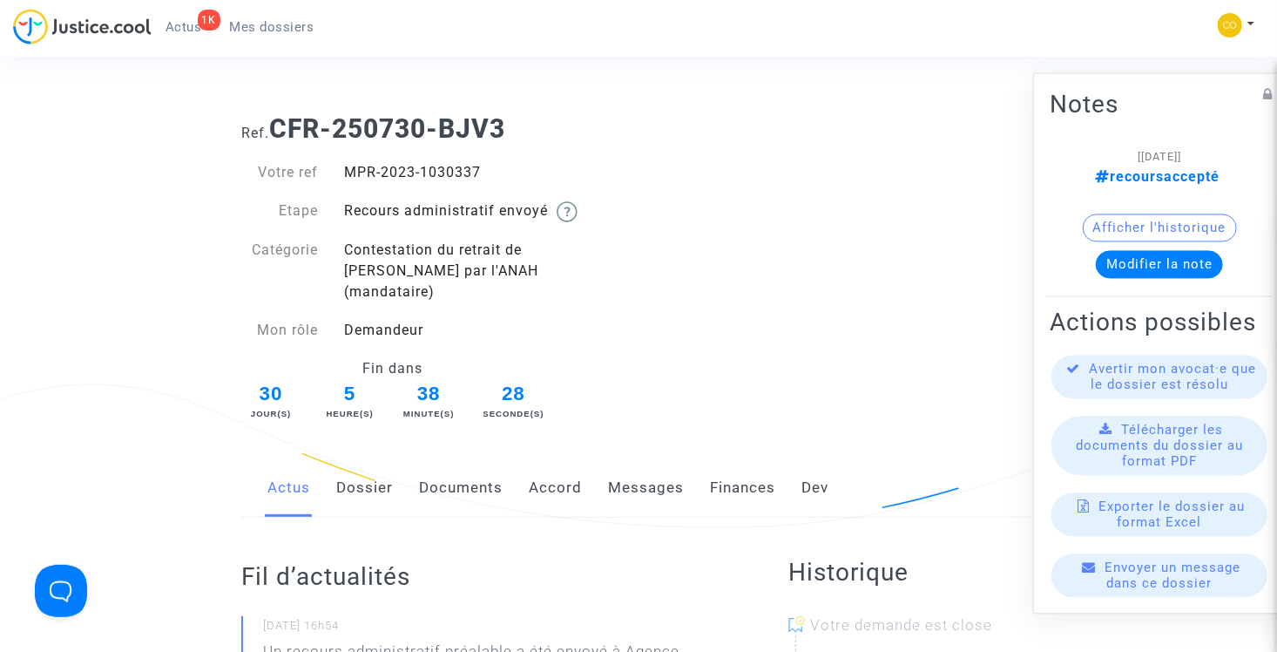
click at [290, 30] on span "Mes dossiers" at bounding box center [272, 27] width 84 height 16
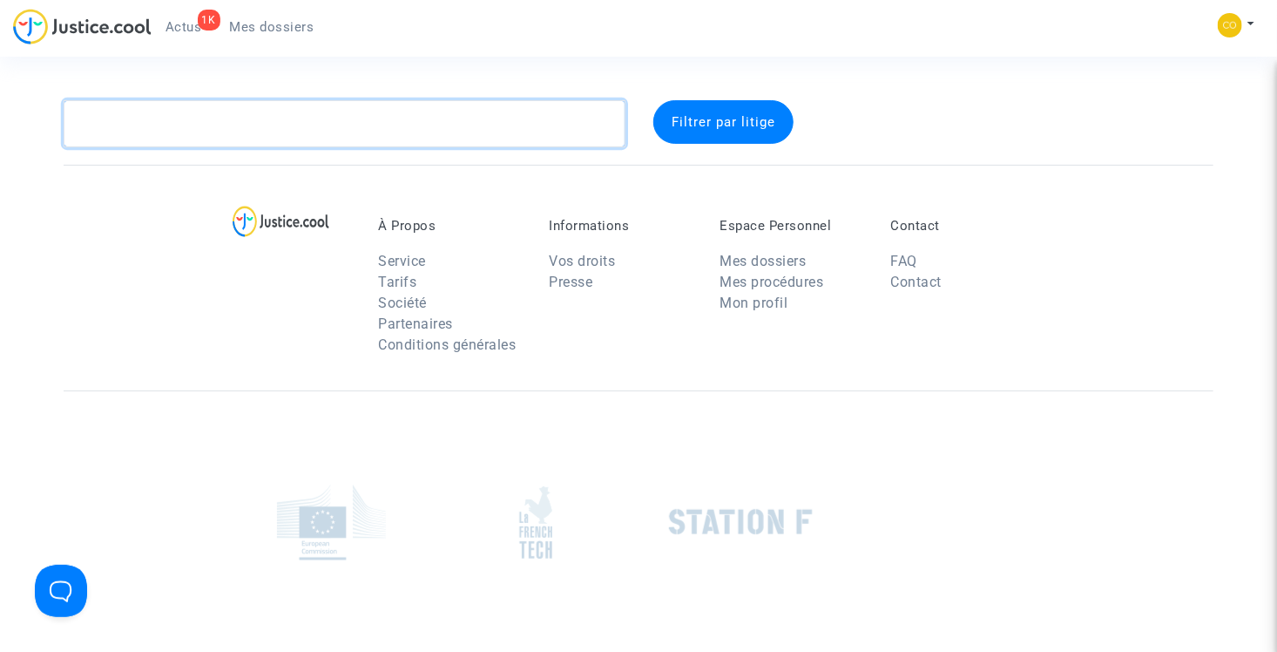
click at [319, 118] on textarea at bounding box center [345, 123] width 562 height 47
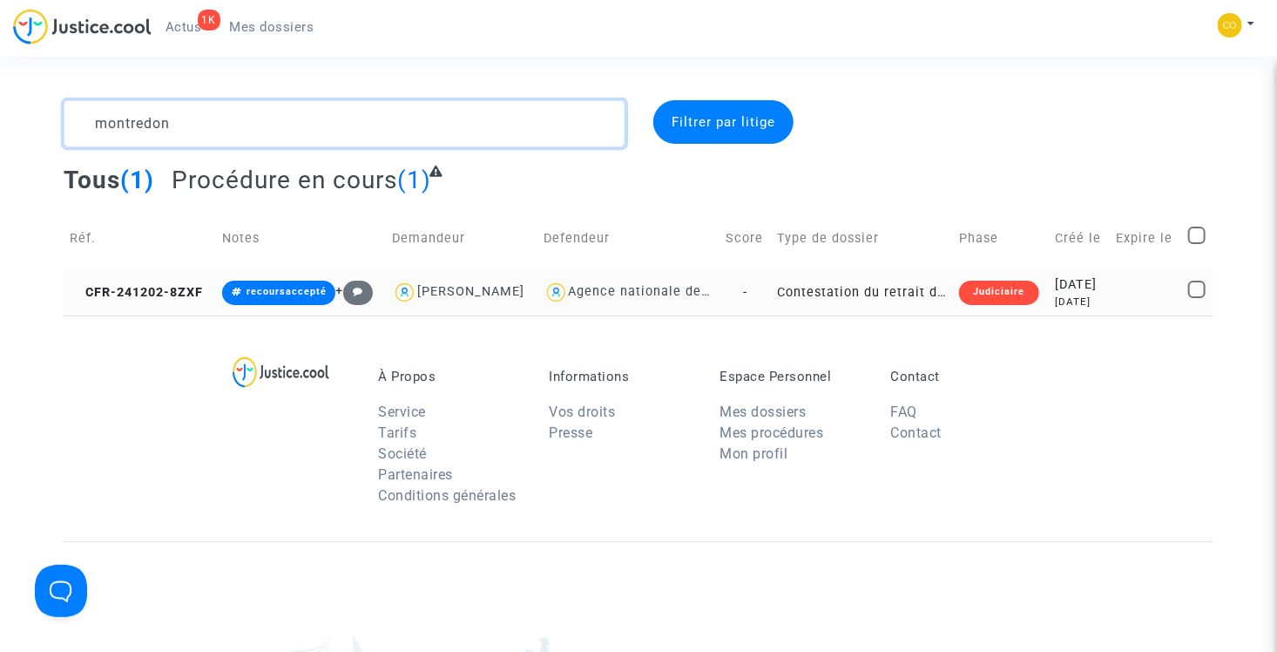
type textarea "montredon"
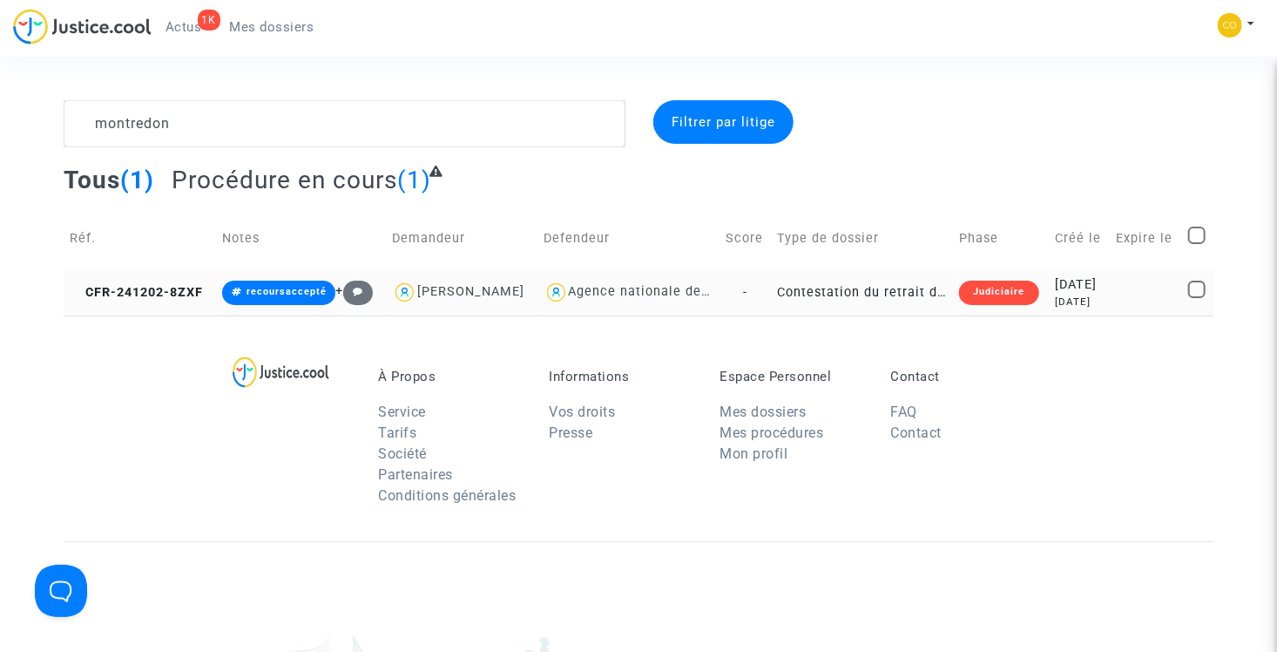
click at [826, 310] on td "Contestation du retrait de MaPrimeRénov par l'ANAH (mandataire)" at bounding box center [862, 292] width 182 height 46
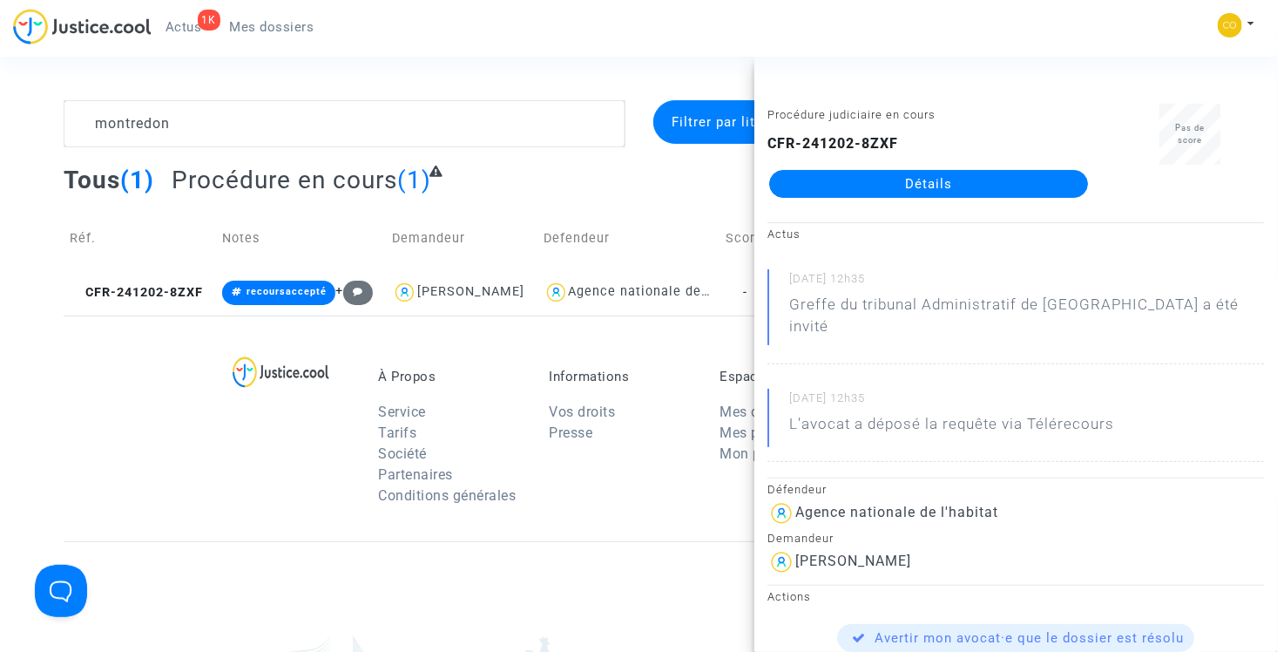
click at [861, 186] on link "Détails" at bounding box center [928, 184] width 319 height 28
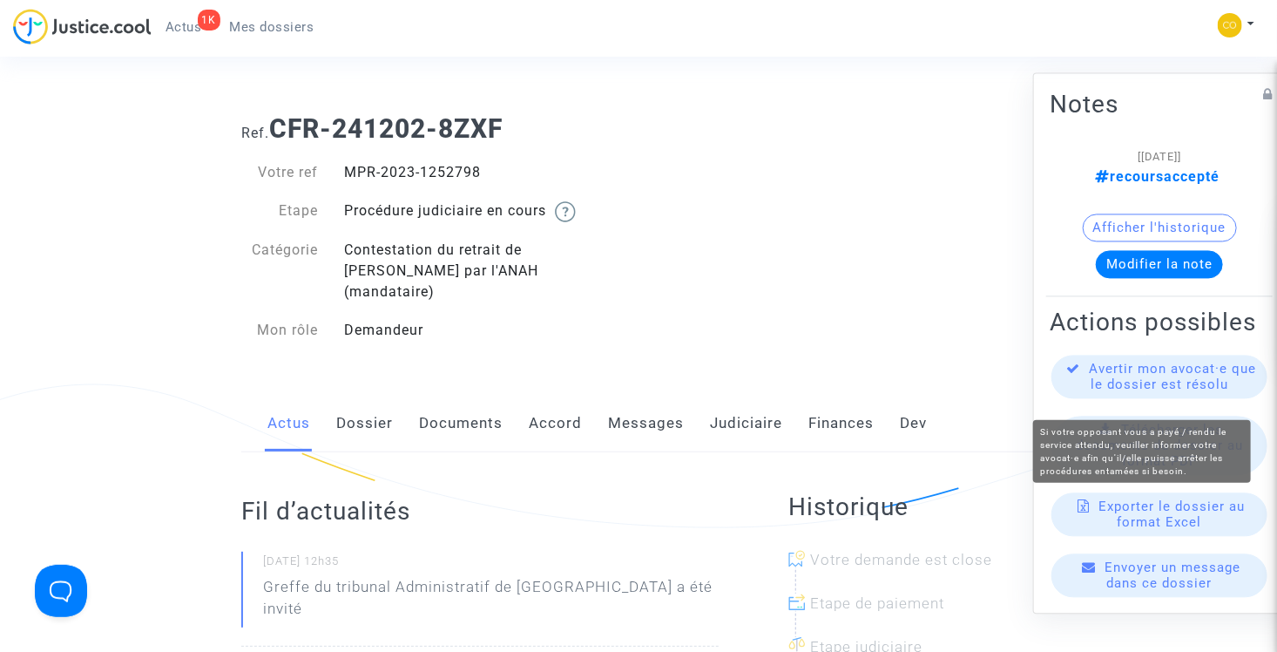
click at [1151, 378] on span "Avertir mon avocat·e que le dossier est résolu" at bounding box center [1173, 376] width 167 height 31
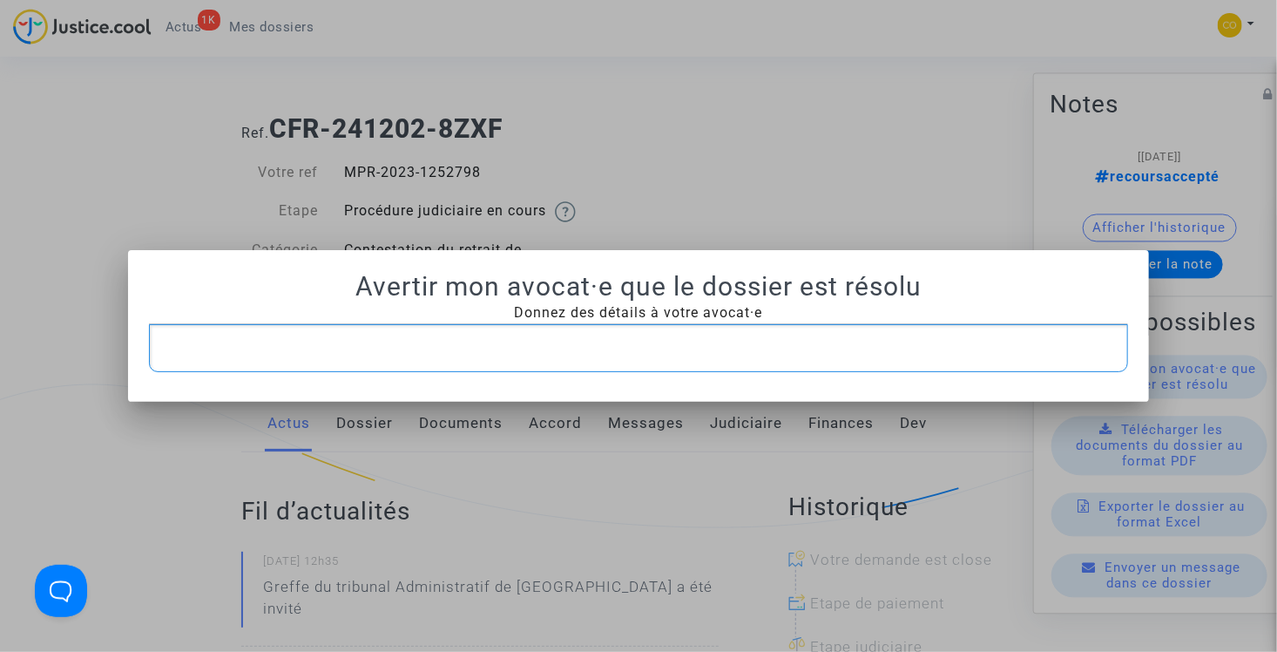
click at [625, 355] on p "Rich Text Editor, main" at bounding box center [639, 348] width 962 height 22
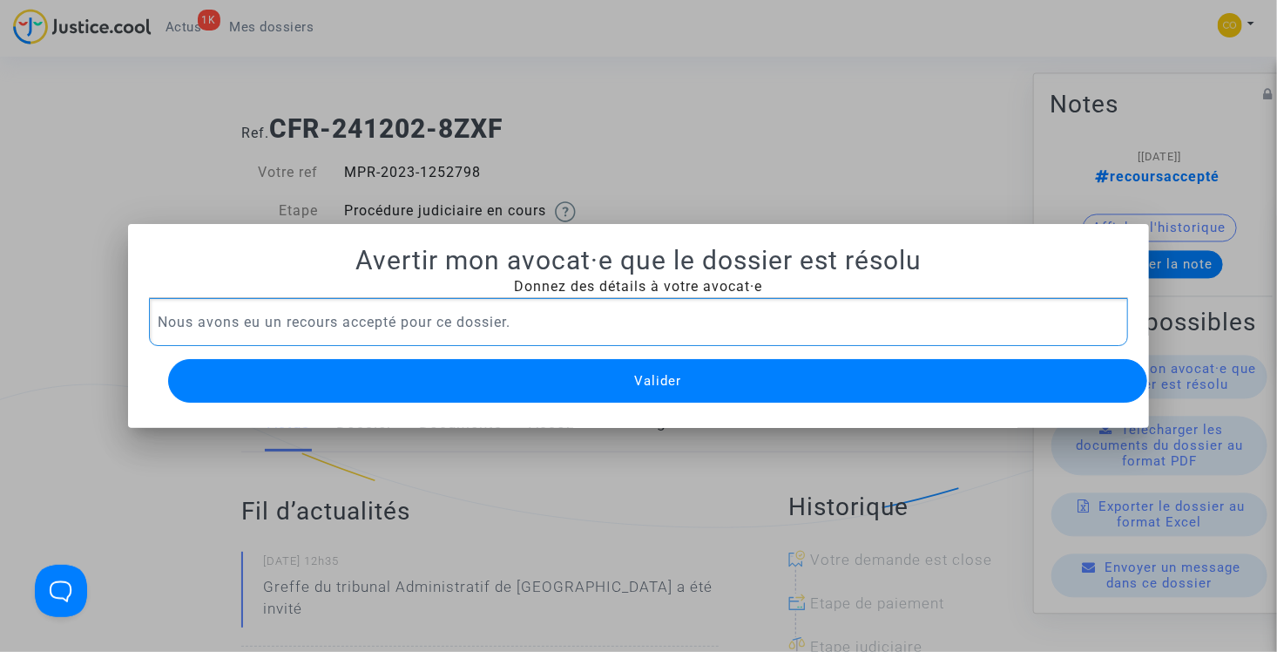
click at [635, 373] on span "Valider" at bounding box center [657, 381] width 47 height 16
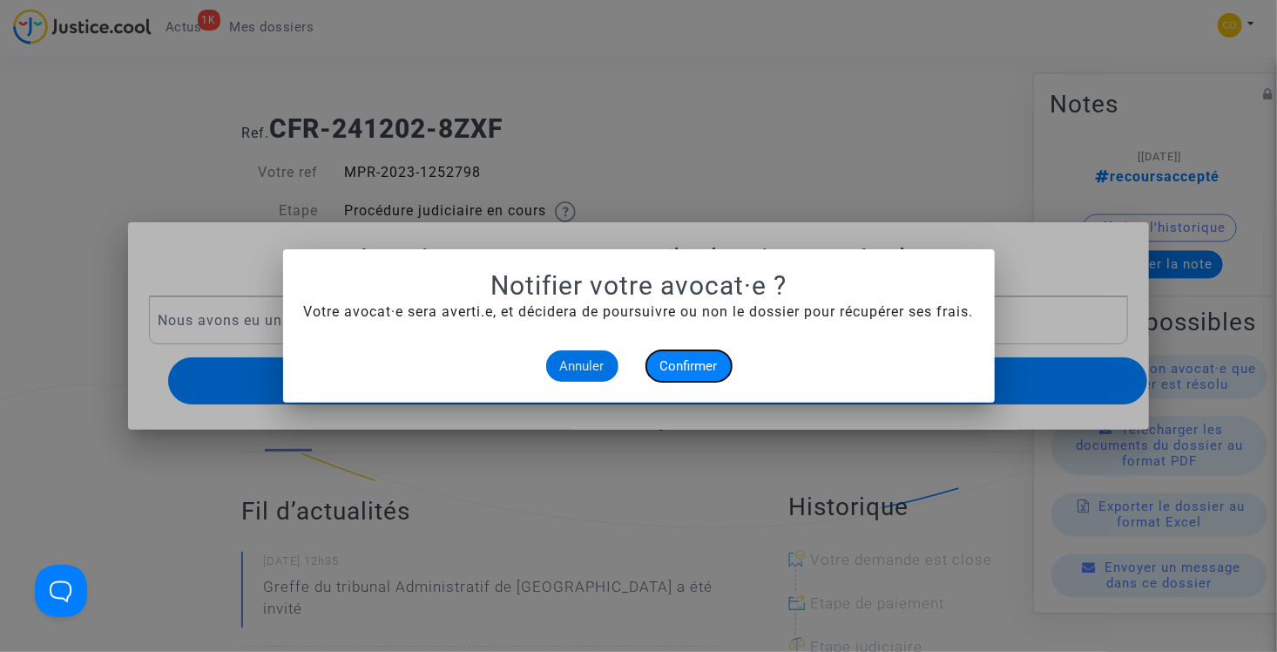
click at [683, 362] on span "Confirmer" at bounding box center [688, 366] width 57 height 16
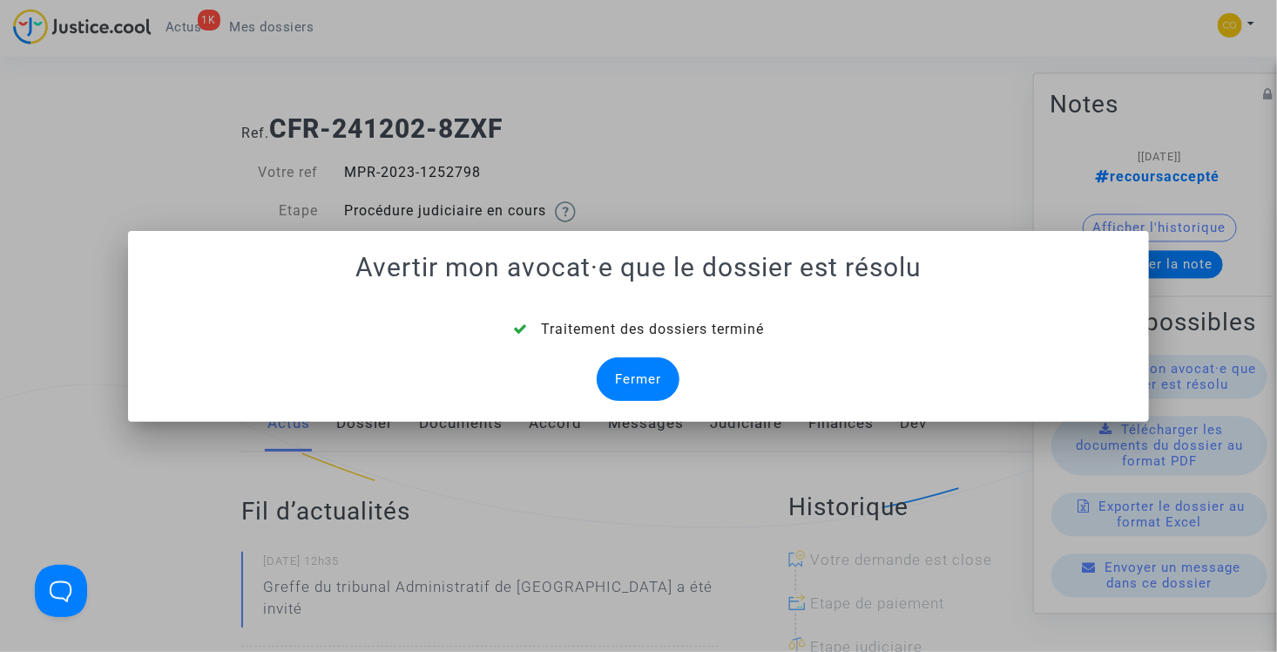
click at [657, 365] on div "Fermer" at bounding box center [638, 379] width 83 height 44
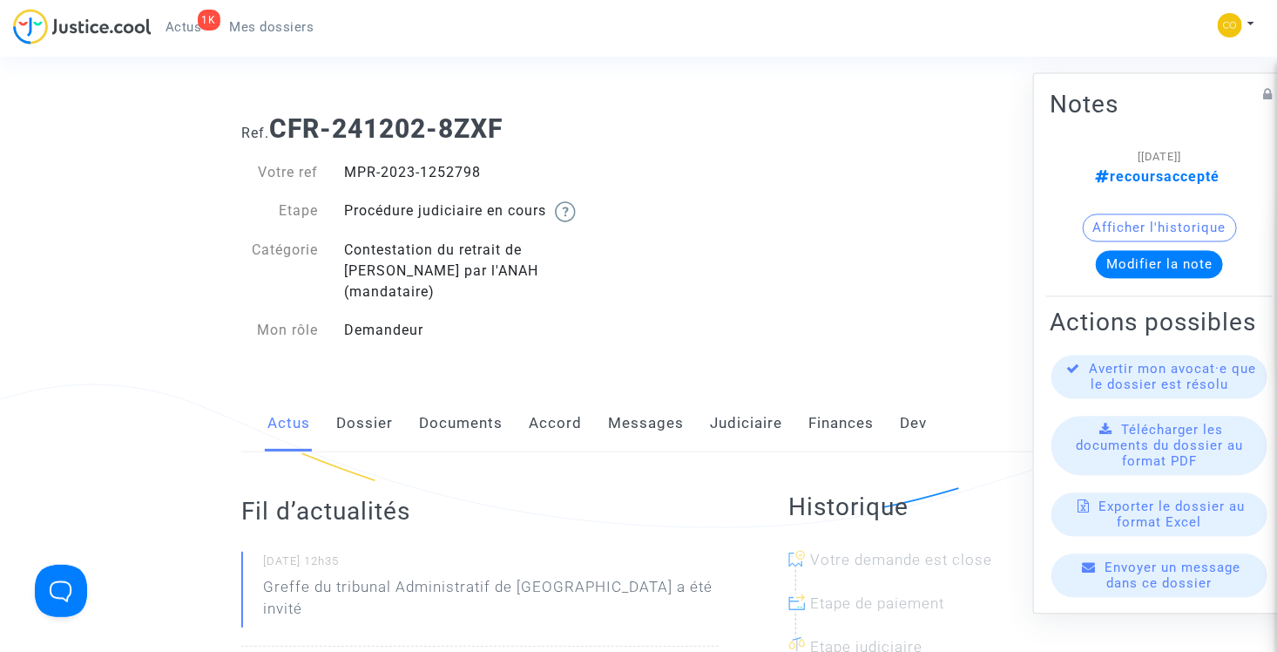
click at [292, 31] on span "Mes dossiers" at bounding box center [272, 27] width 84 height 16
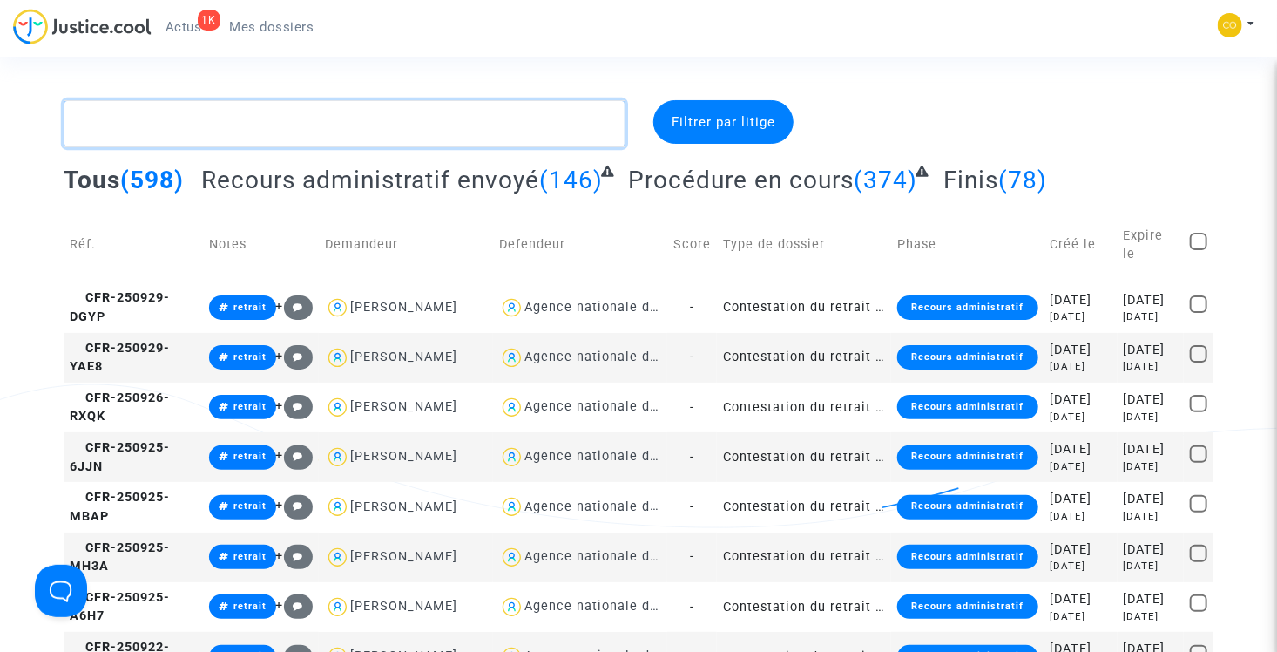
click at [292, 121] on textarea at bounding box center [345, 123] width 562 height 47
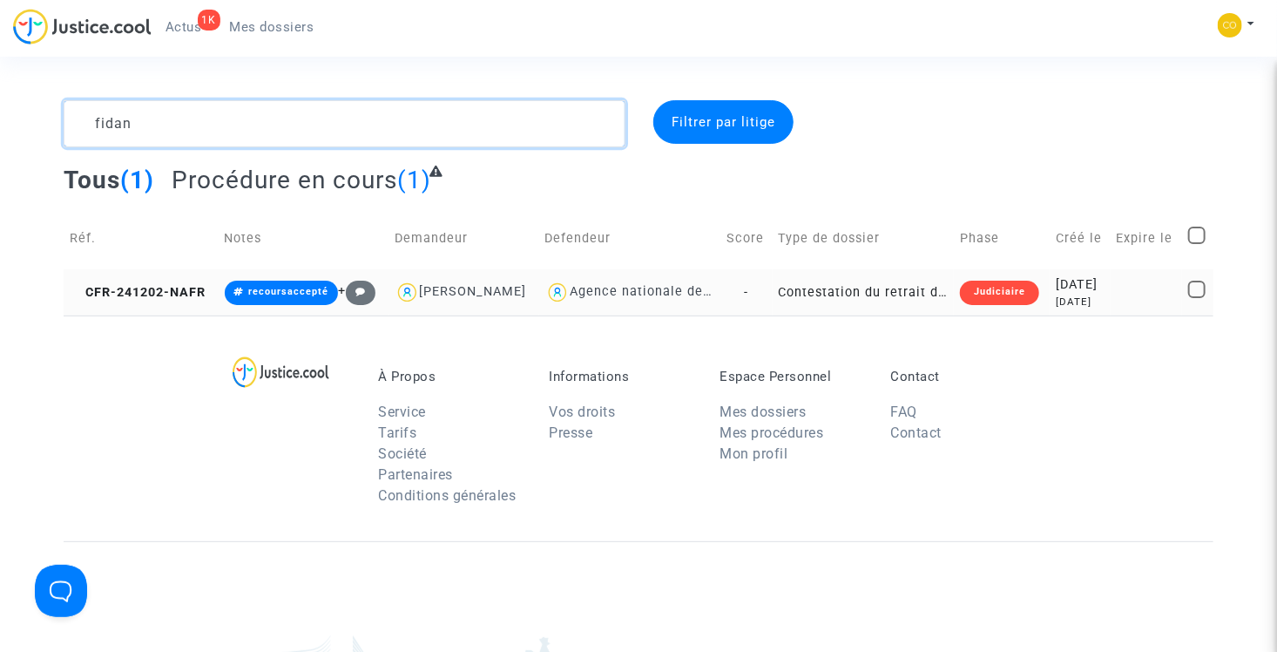
type textarea "fidan"
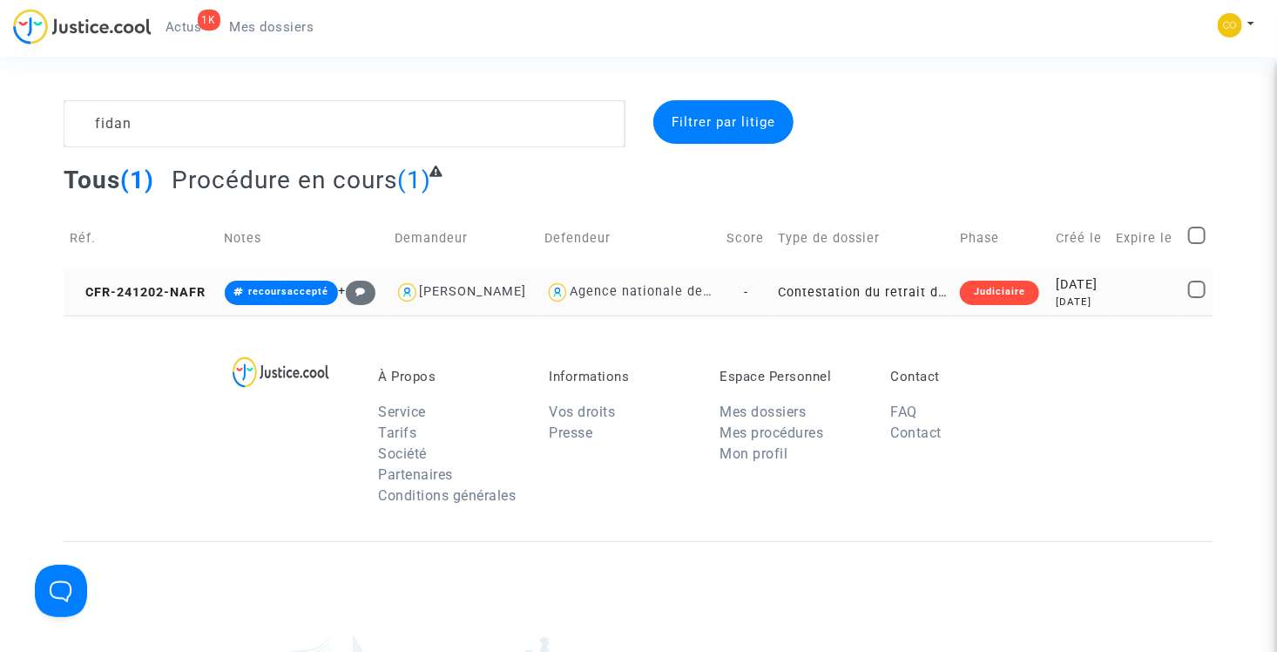
click at [853, 288] on td "Contestation du retrait de MaPrimeRénov par l'ANAH (mandataire)" at bounding box center [864, 292] width 182 height 46
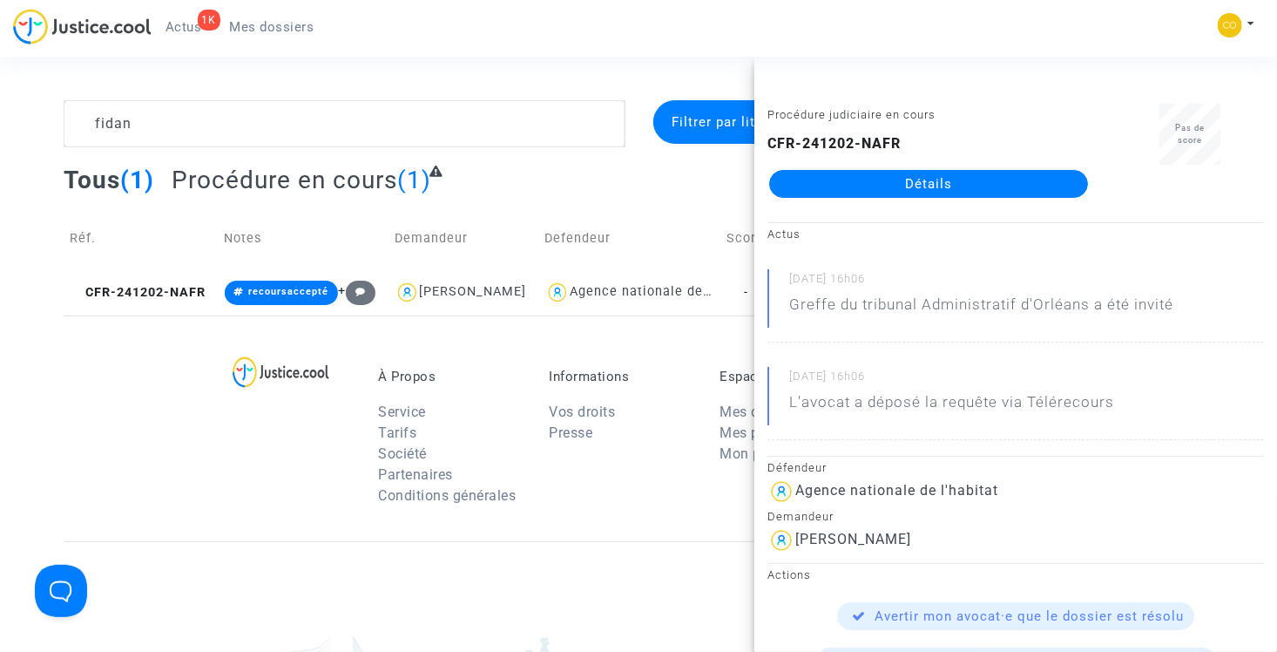
click at [816, 184] on link "Détails" at bounding box center [928, 184] width 319 height 28
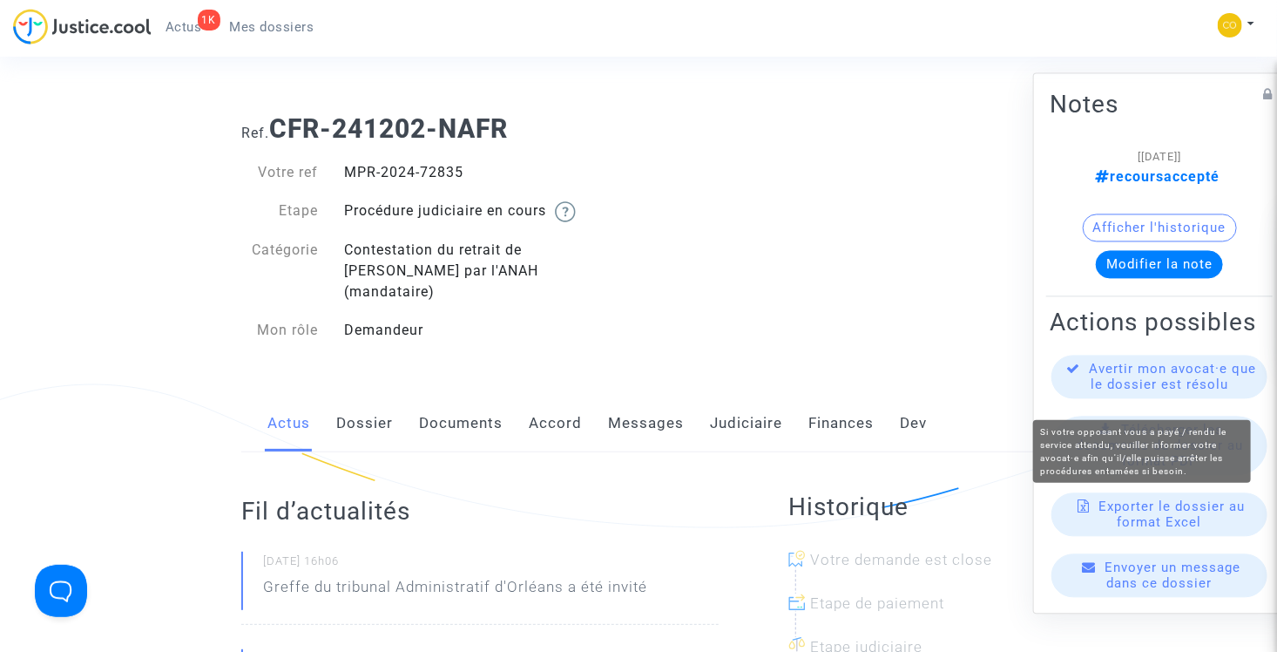
click at [1140, 393] on span "Avertir mon avocat·e que le dossier est résolu" at bounding box center [1173, 376] width 167 height 31
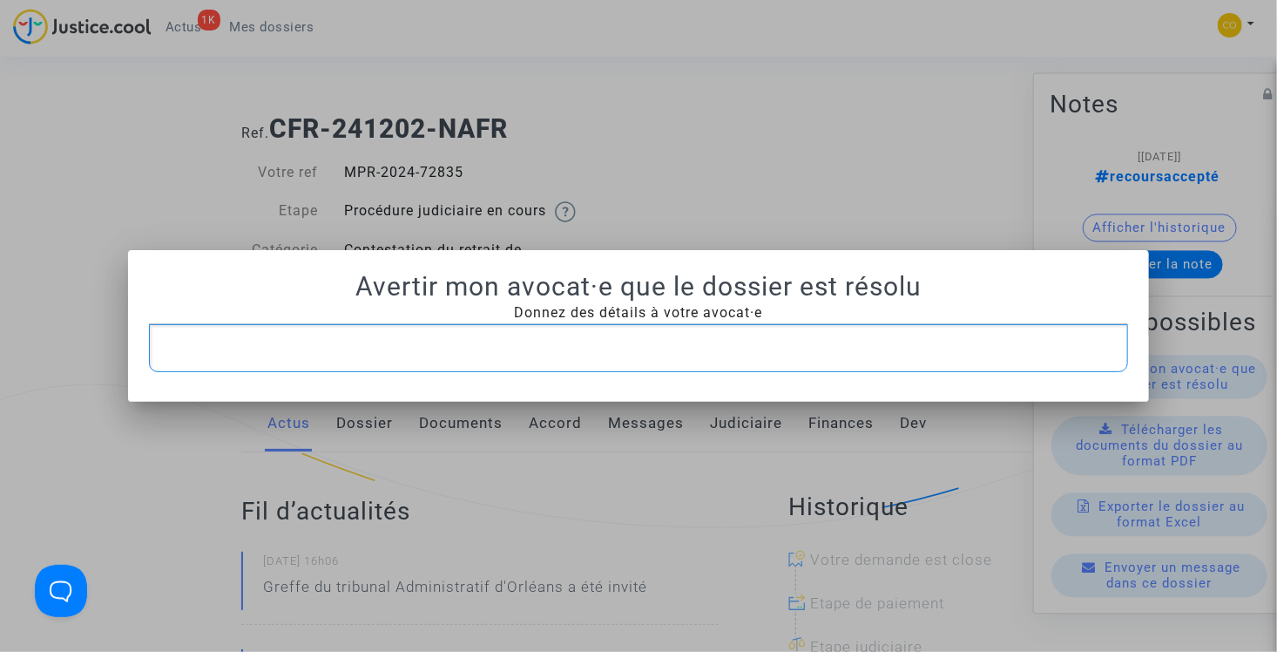
click at [645, 351] on p "Rich Text Editor, main" at bounding box center [639, 348] width 962 height 22
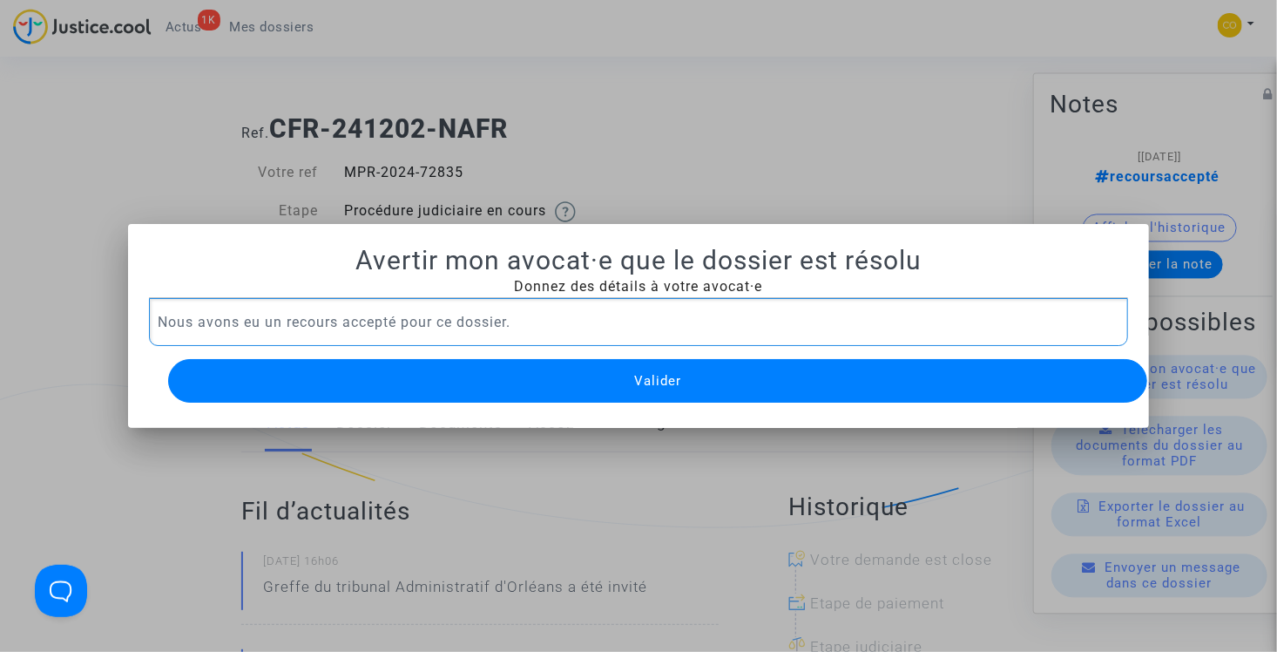
click at [672, 379] on span "Valider" at bounding box center [657, 381] width 47 height 16
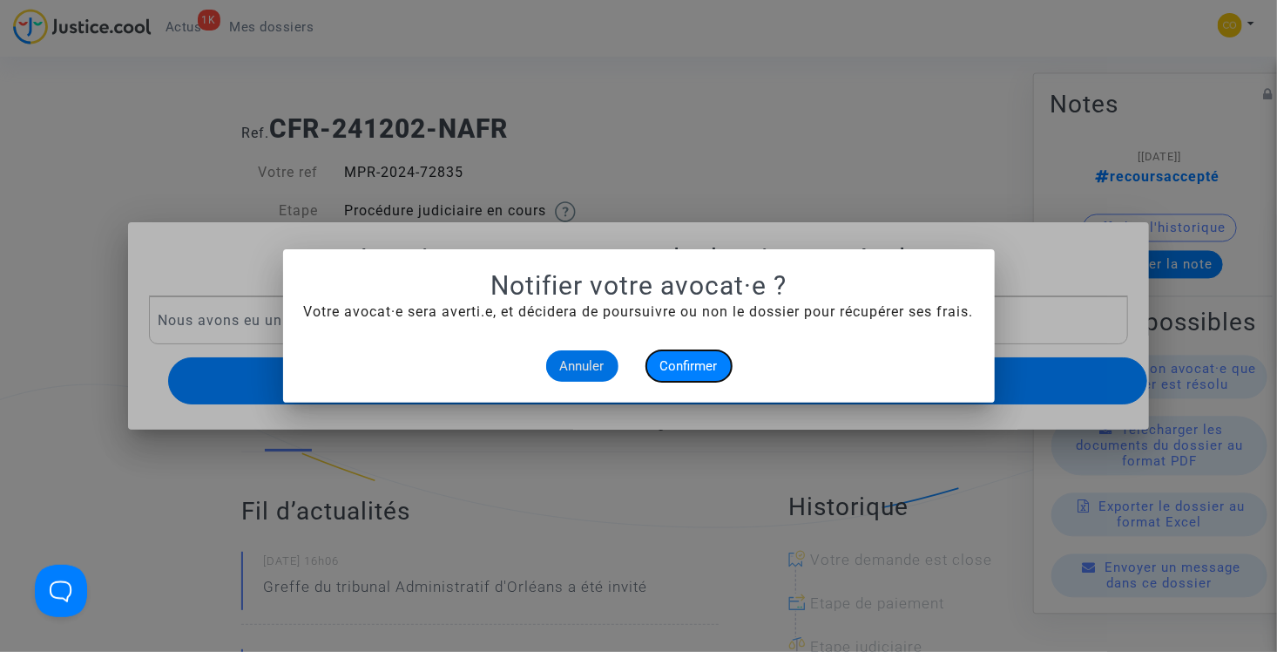
click at [706, 360] on span "Confirmer" at bounding box center [688, 366] width 57 height 16
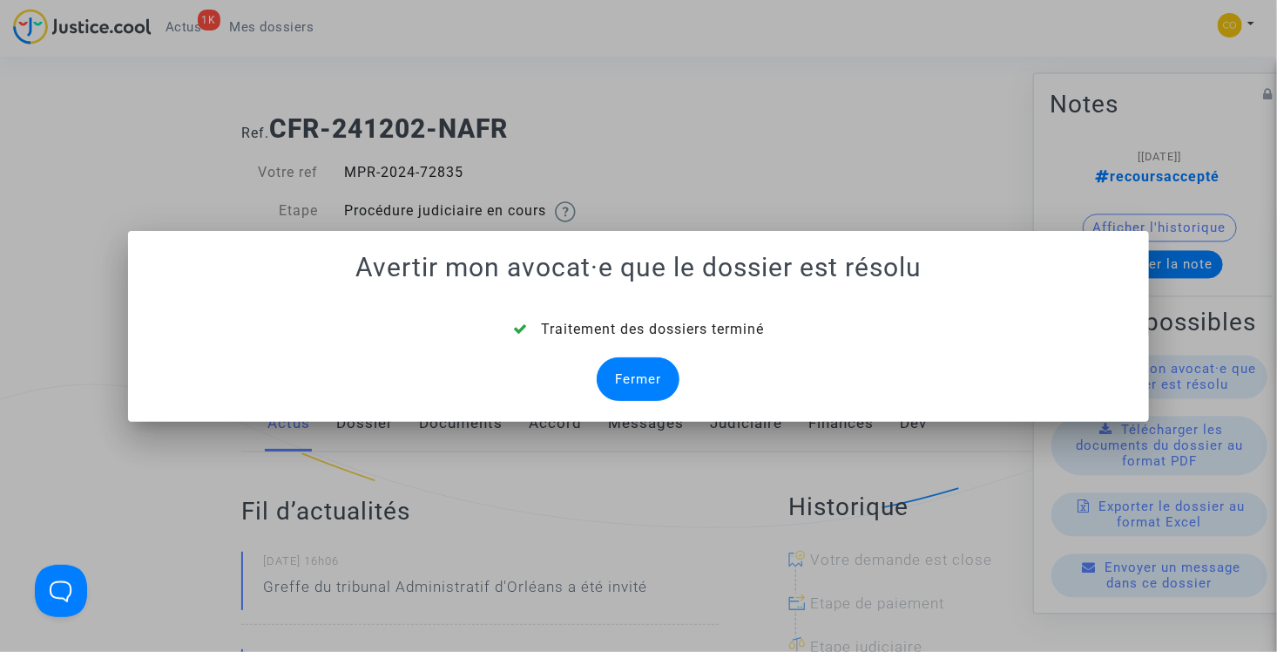
click at [624, 368] on div "Fermer" at bounding box center [638, 379] width 83 height 44
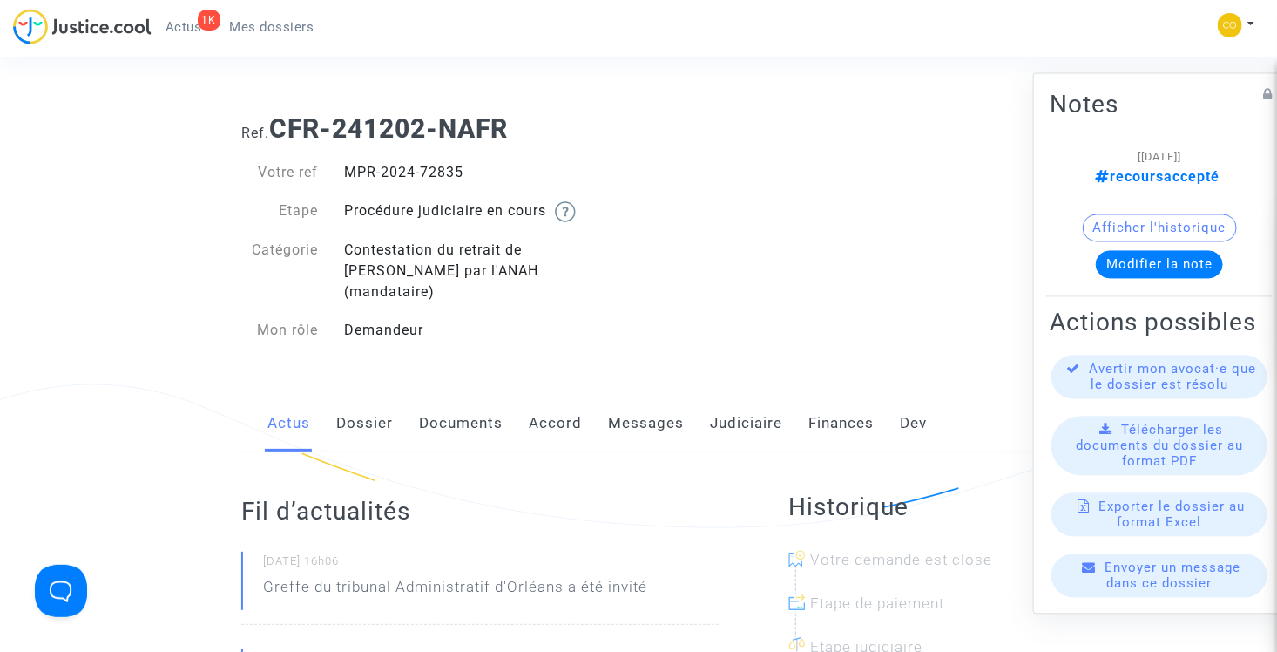
click at [280, 32] on span "Mes dossiers" at bounding box center [272, 27] width 84 height 16
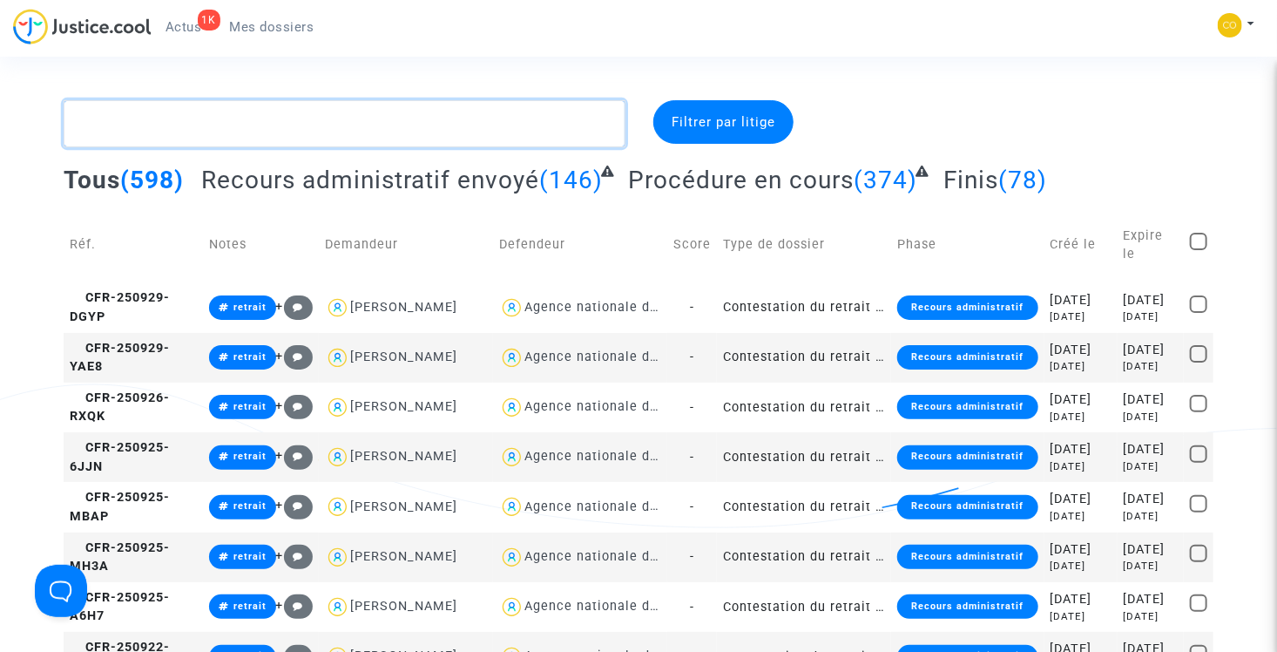
click at [245, 121] on textarea at bounding box center [345, 123] width 562 height 47
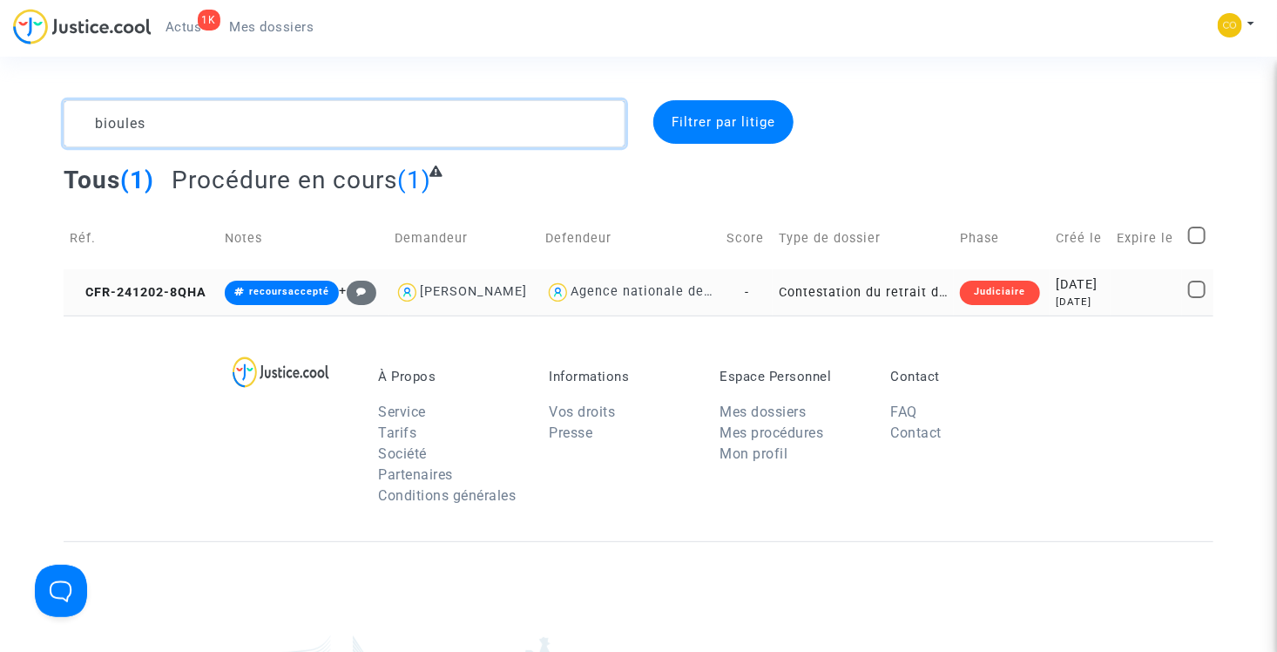
type textarea "bioules"
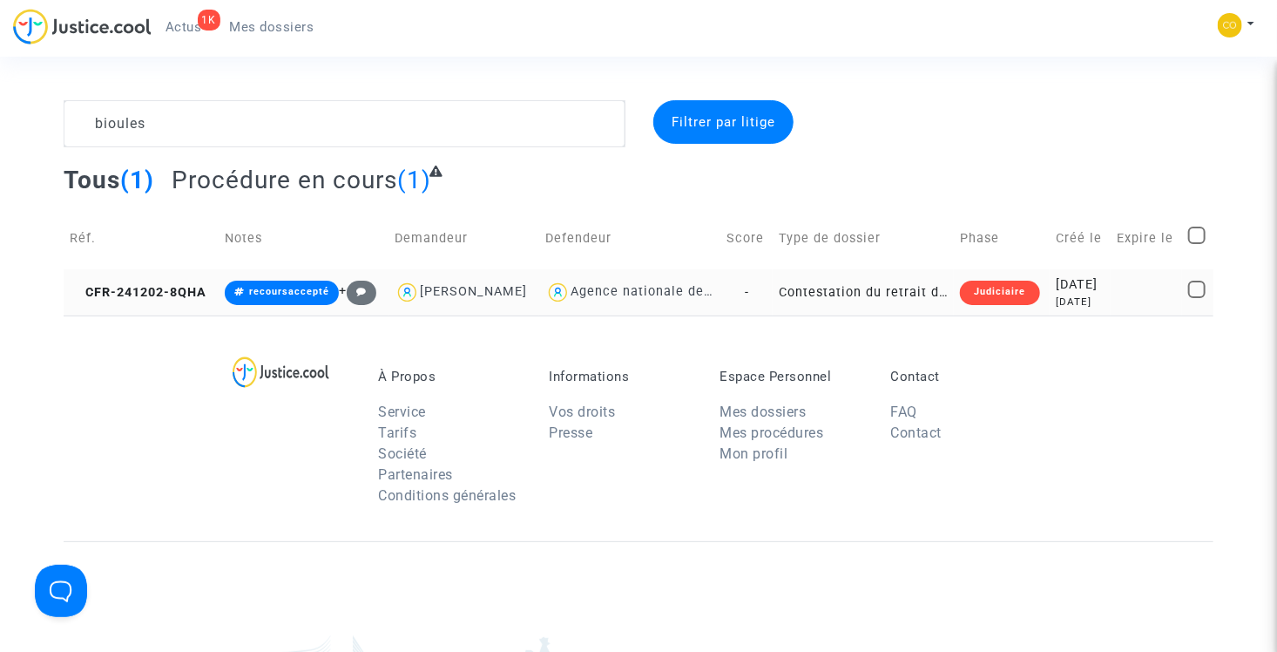
click at [854, 312] on td "Contestation du retrait de MaPrimeRénov par l'ANAH (mandataire)" at bounding box center [863, 292] width 181 height 46
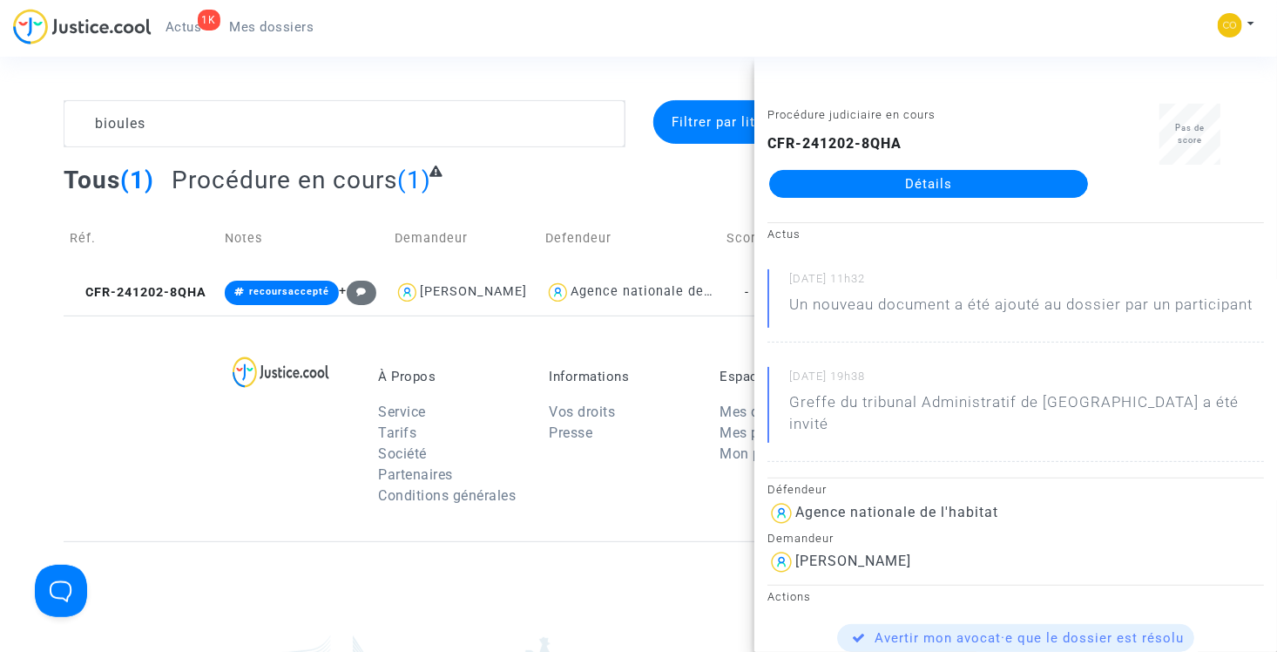
click at [899, 185] on link "Détails" at bounding box center [928, 184] width 319 height 28
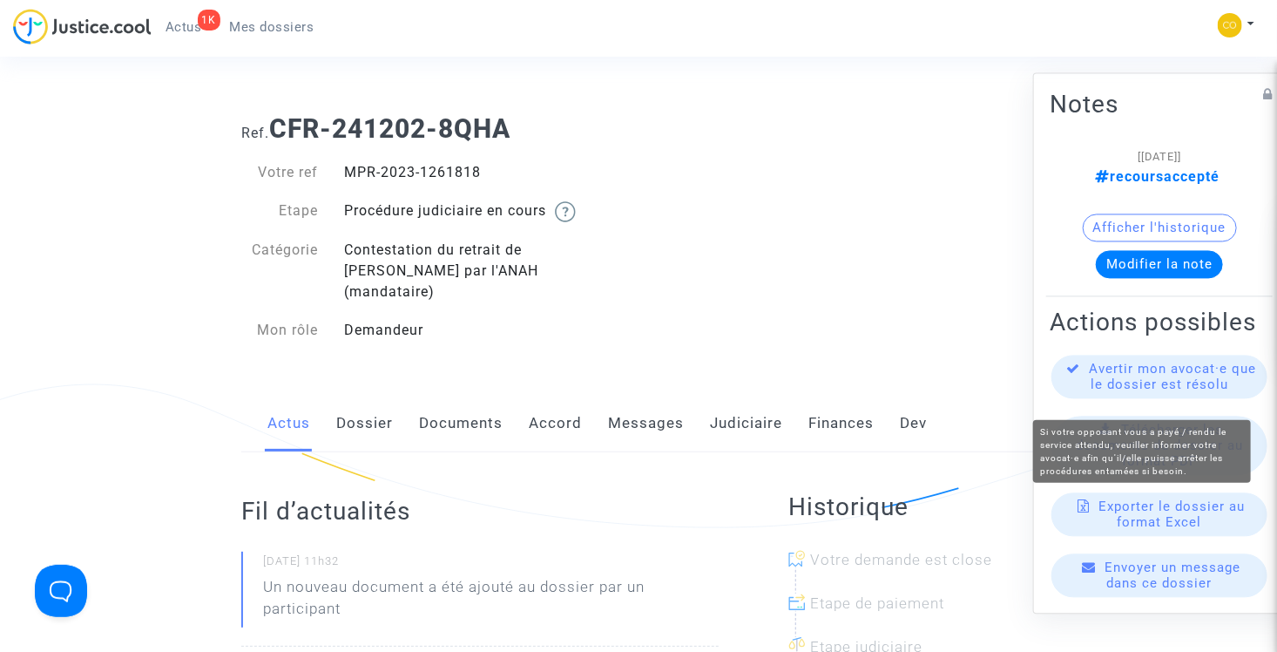
click at [1134, 387] on span "Avertir mon avocat·e que le dossier est résolu" at bounding box center [1173, 376] width 167 height 31
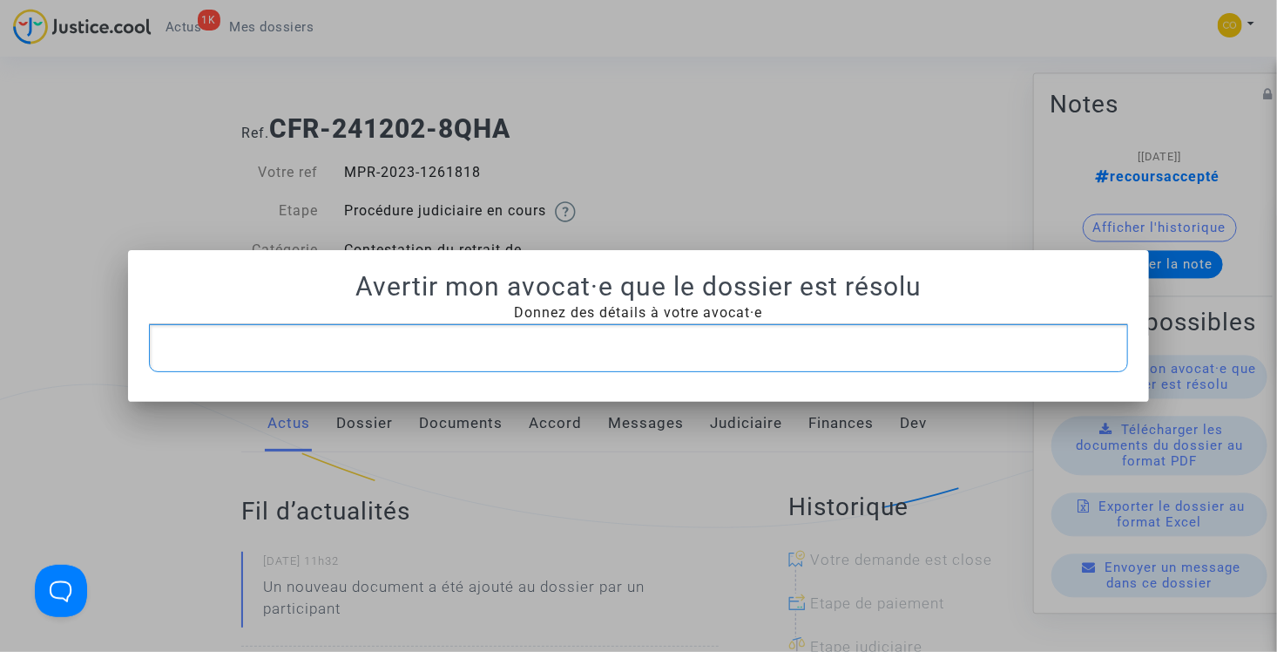
click at [551, 363] on div "Rich Text Editor, main" at bounding box center [639, 348] width 980 height 49
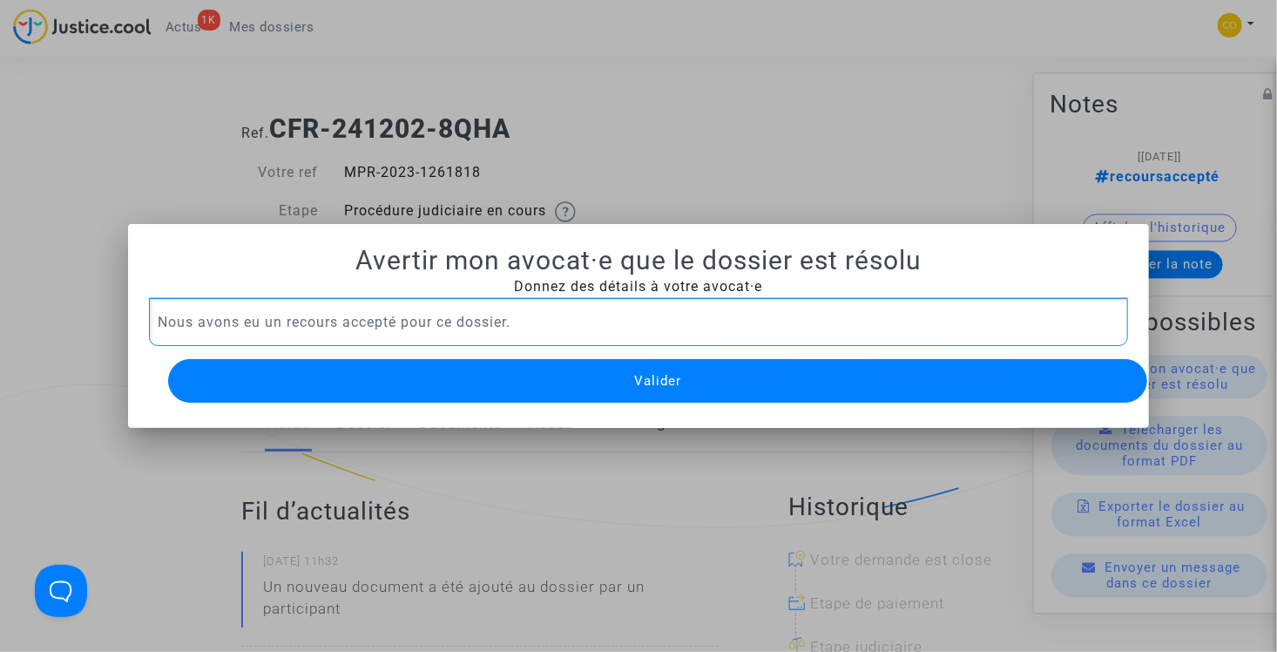
click at [562, 372] on button "Valider" at bounding box center [658, 381] width 980 height 44
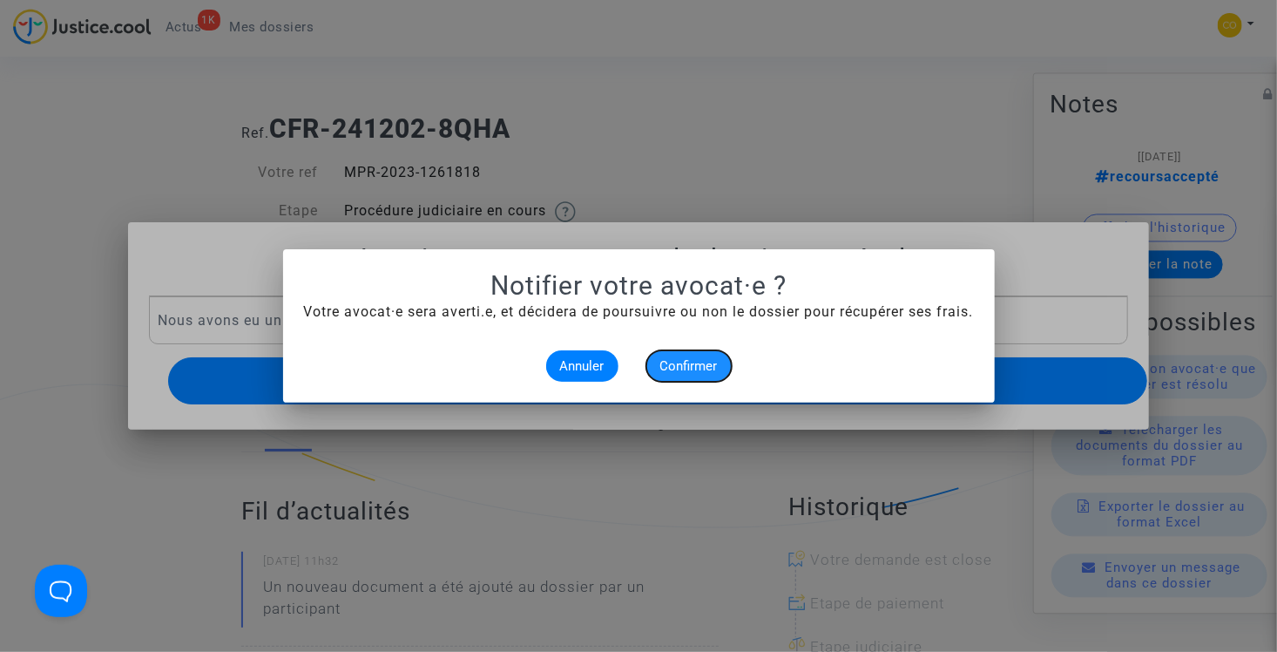
click at [699, 363] on span "Confirmer" at bounding box center [688, 366] width 57 height 16
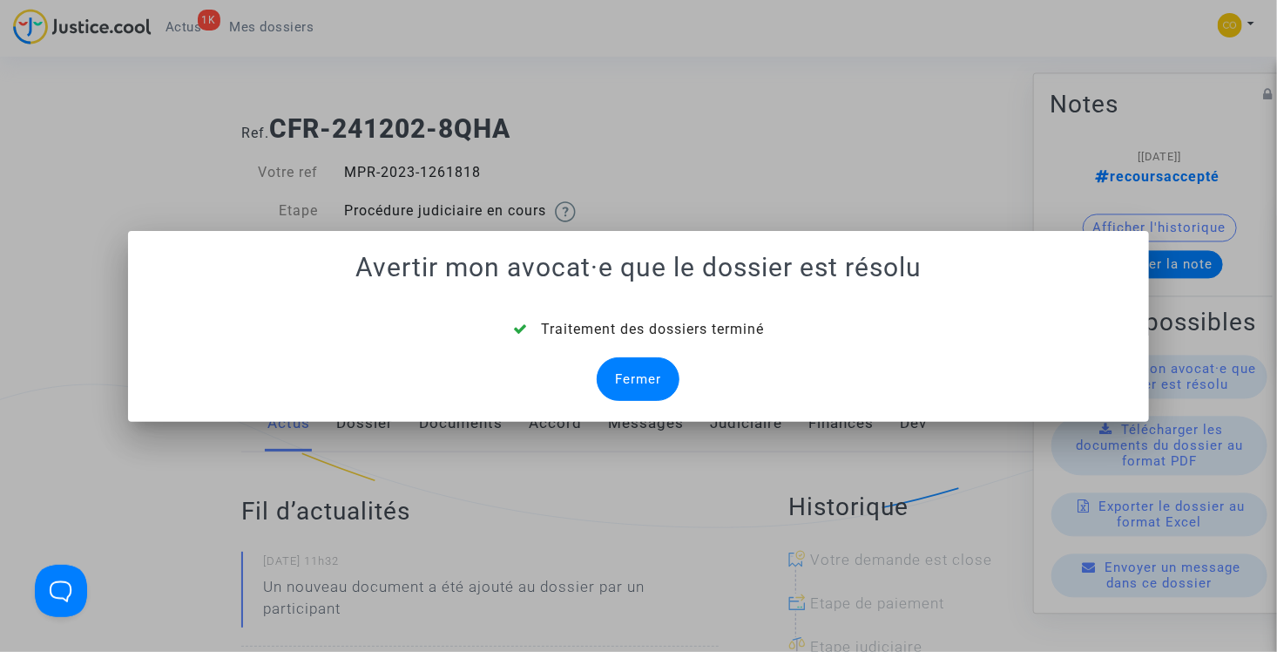
click at [622, 387] on div "Fermer" at bounding box center [638, 379] width 83 height 44
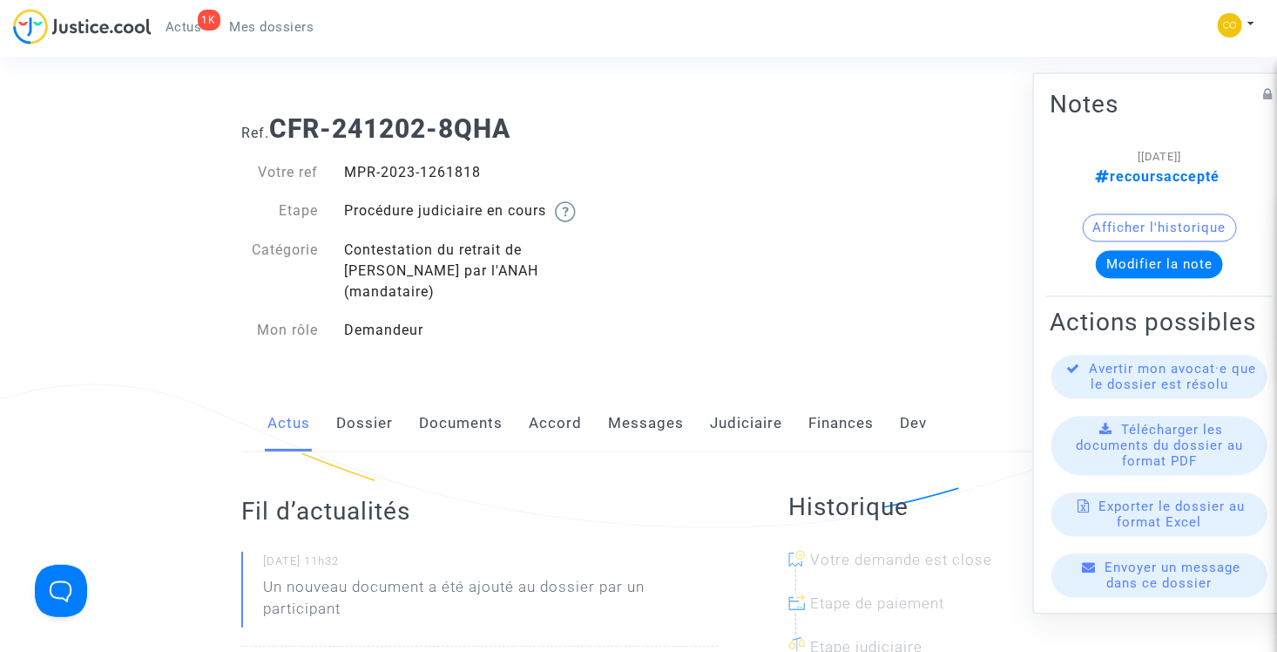
click at [292, 30] on span "Mes dossiers" at bounding box center [272, 27] width 84 height 16
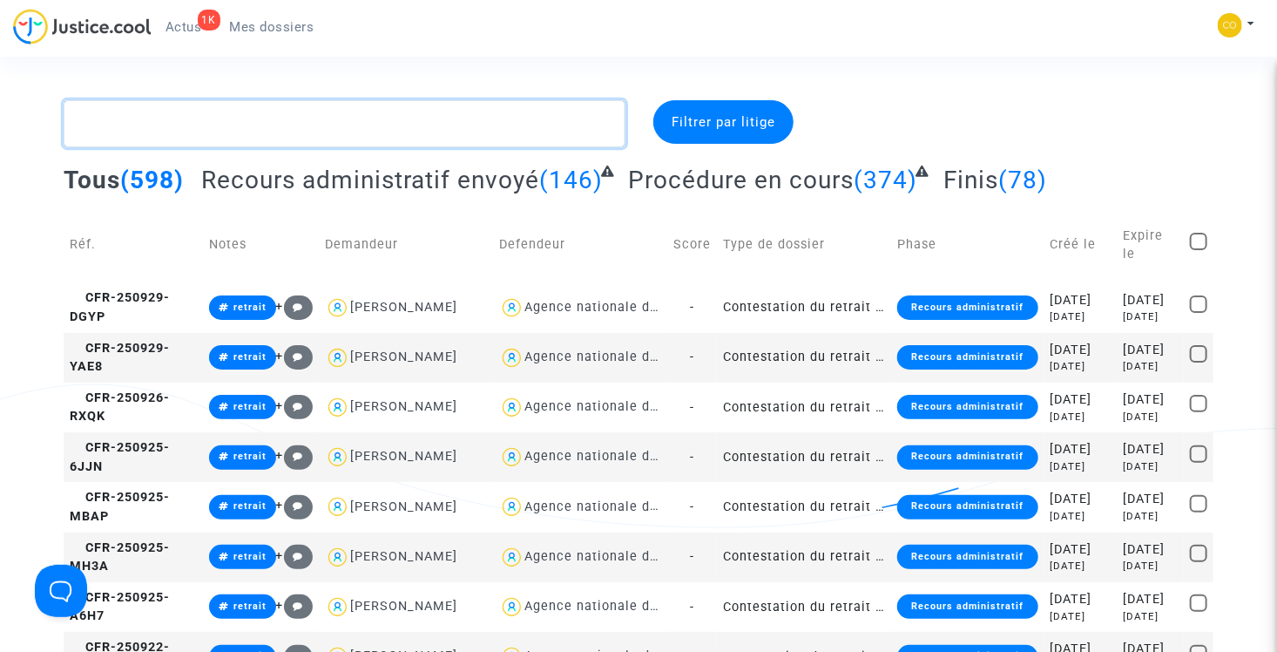
click at [260, 129] on textarea at bounding box center [345, 123] width 562 height 47
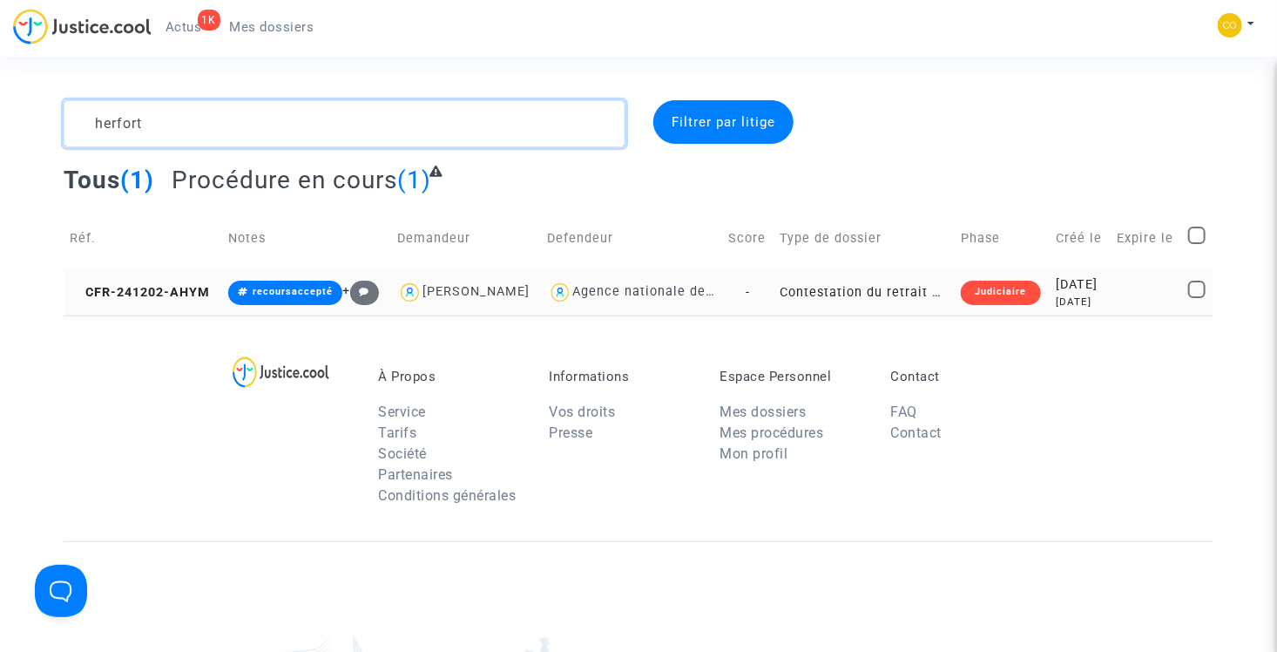
type textarea "herfort"
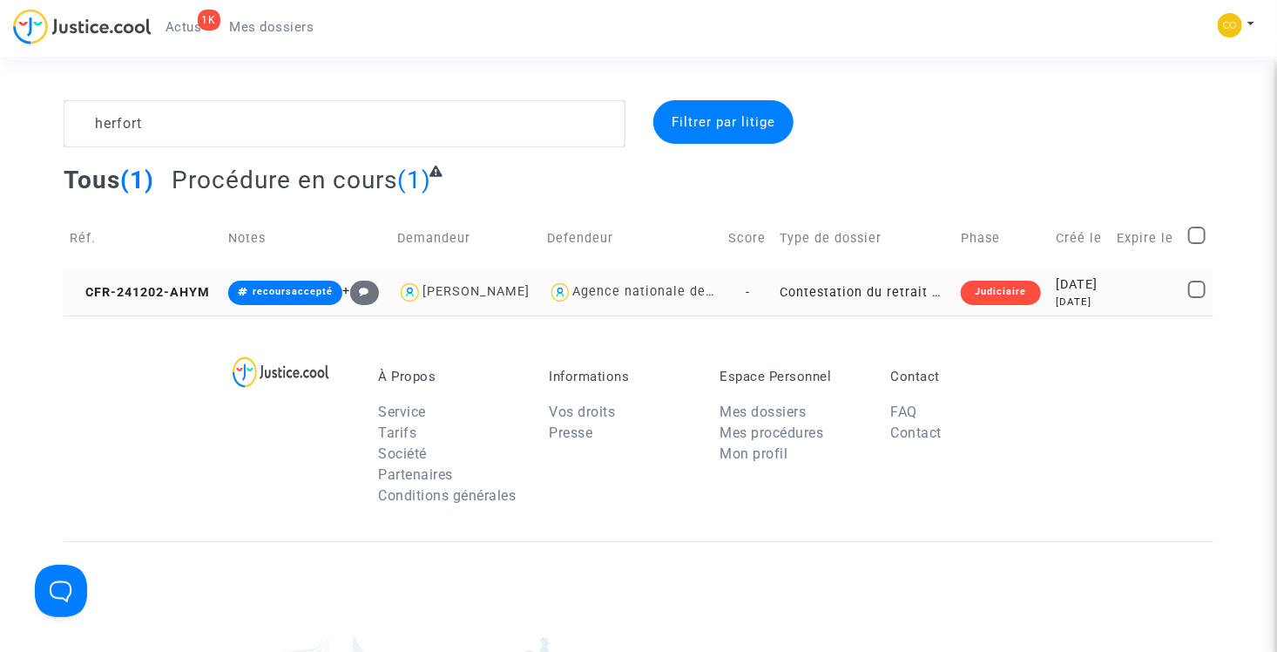
click at [882, 294] on td "Contestation du retrait de MaPrimeRénov par l'ANAH (mandataire)" at bounding box center [864, 292] width 181 height 46
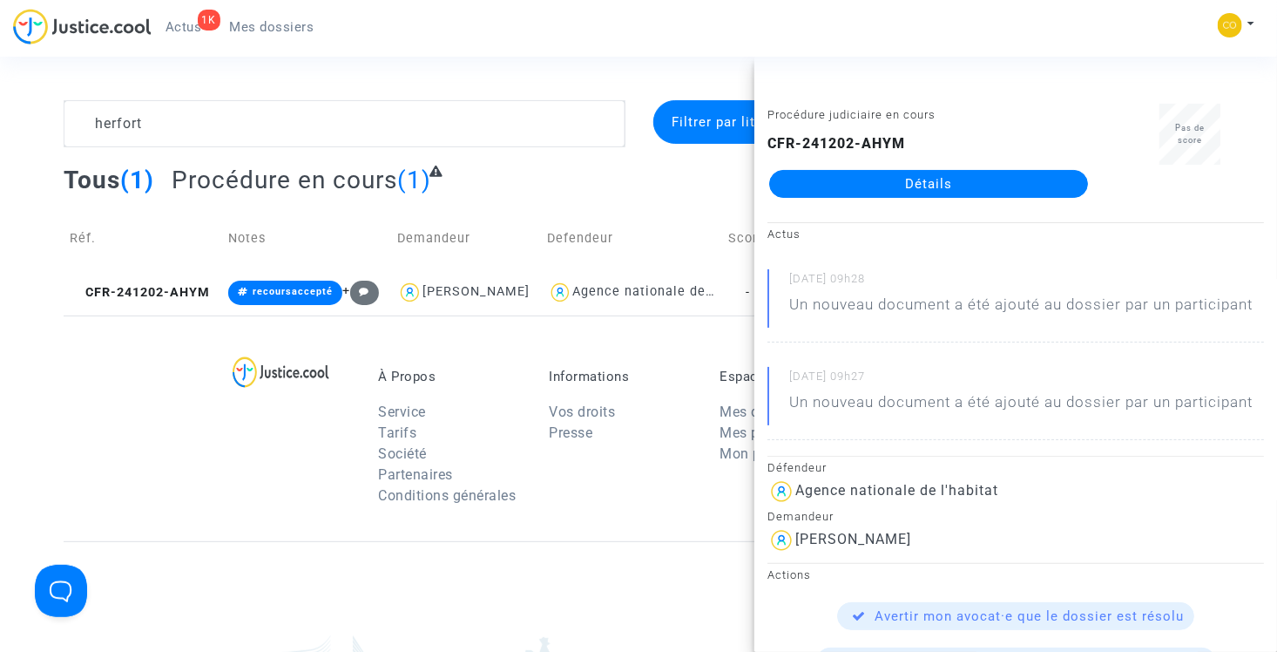
click at [902, 188] on link "Détails" at bounding box center [928, 184] width 319 height 28
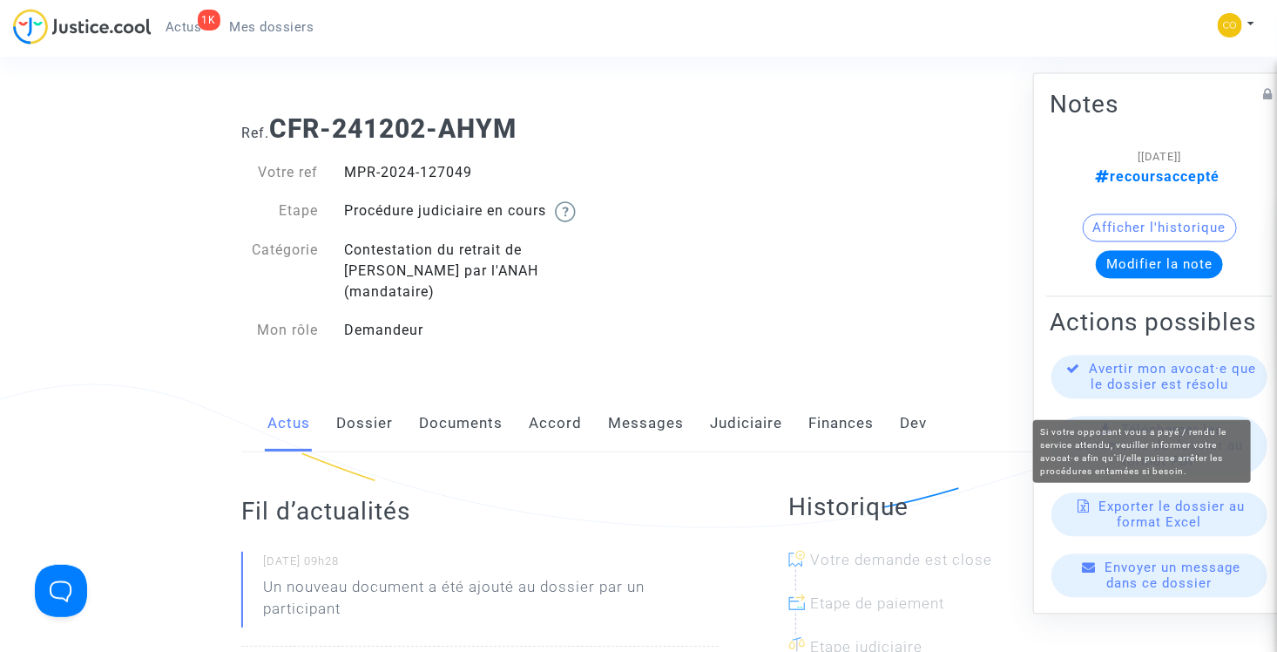
click at [1137, 392] on span "Avertir mon avocat·e que le dossier est résolu" at bounding box center [1173, 376] width 167 height 31
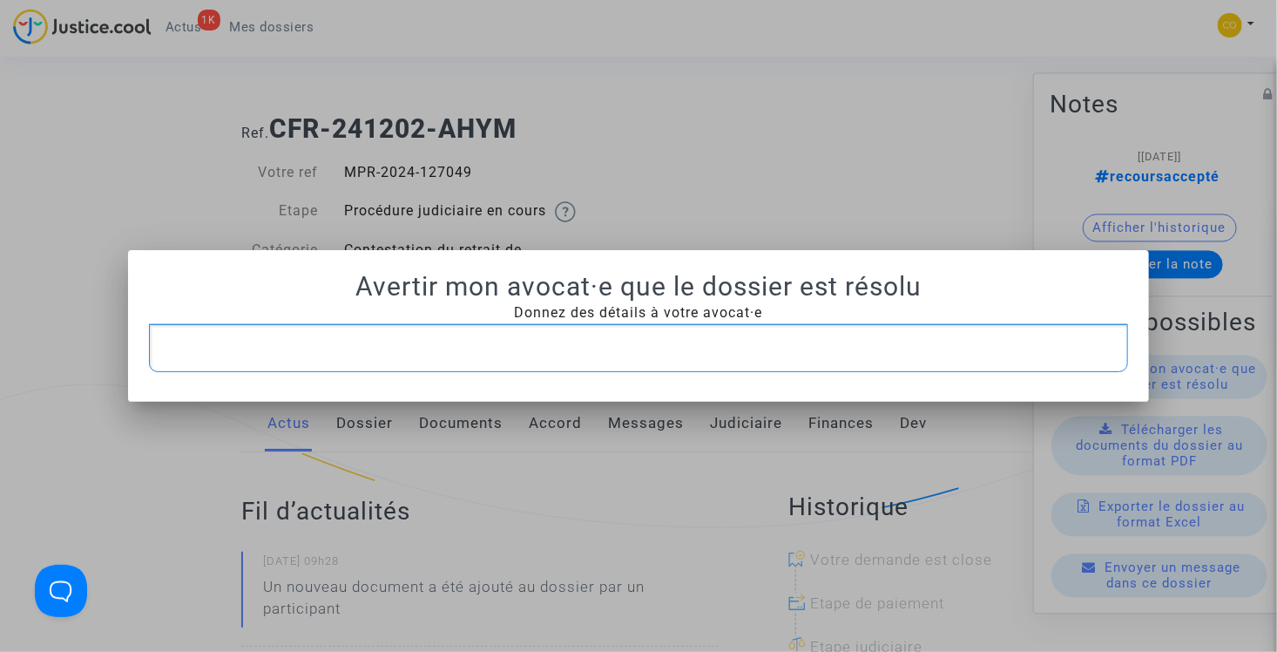
click at [579, 352] on p "Rich Text Editor, main" at bounding box center [639, 348] width 962 height 22
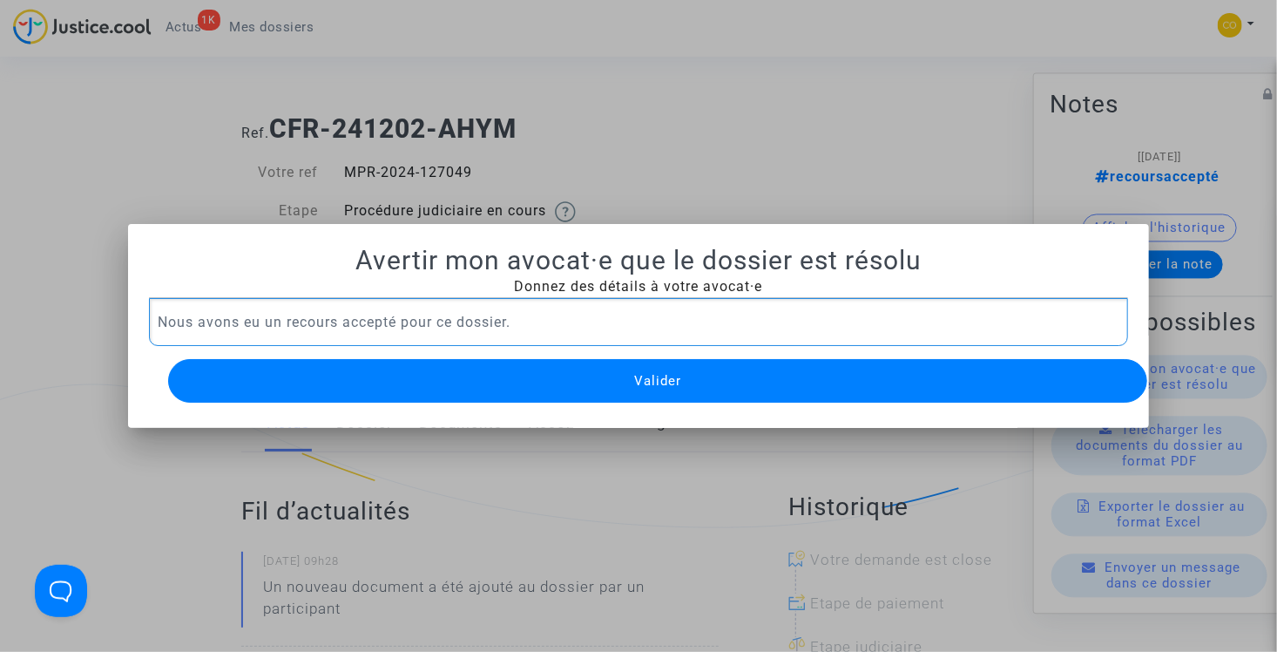
click at [611, 385] on button "Valider" at bounding box center [658, 381] width 980 height 44
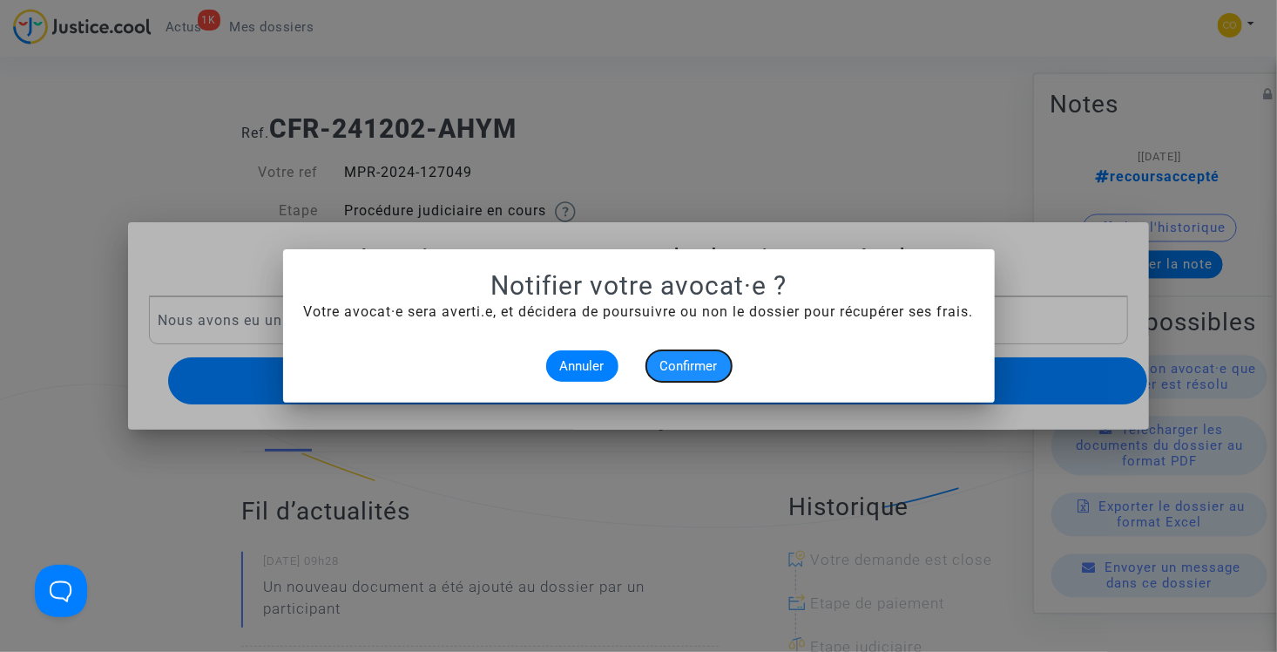
click at [688, 367] on span "Confirmer" at bounding box center [688, 366] width 57 height 16
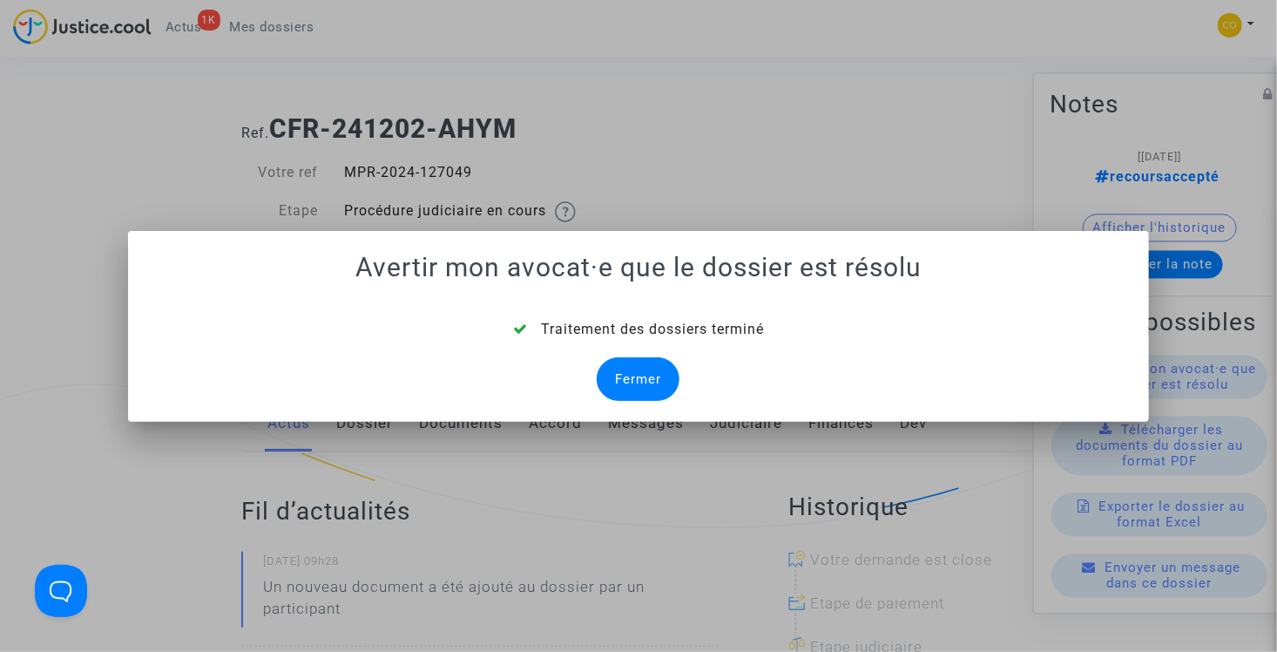
click at [659, 380] on div "Fermer" at bounding box center [638, 379] width 83 height 44
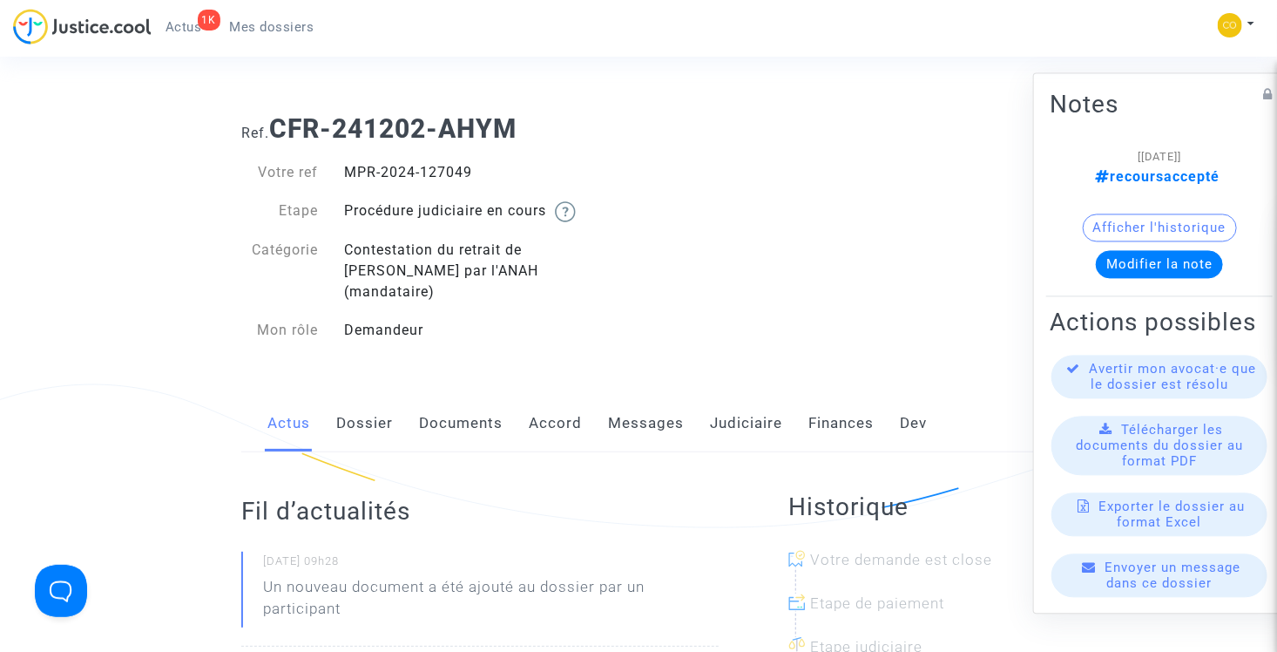
click at [282, 46] on div "1K Actus Mes dossiers" at bounding box center [170, 33] width 315 height 48
click at [275, 35] on link "Mes dossiers" at bounding box center [272, 27] width 112 height 26
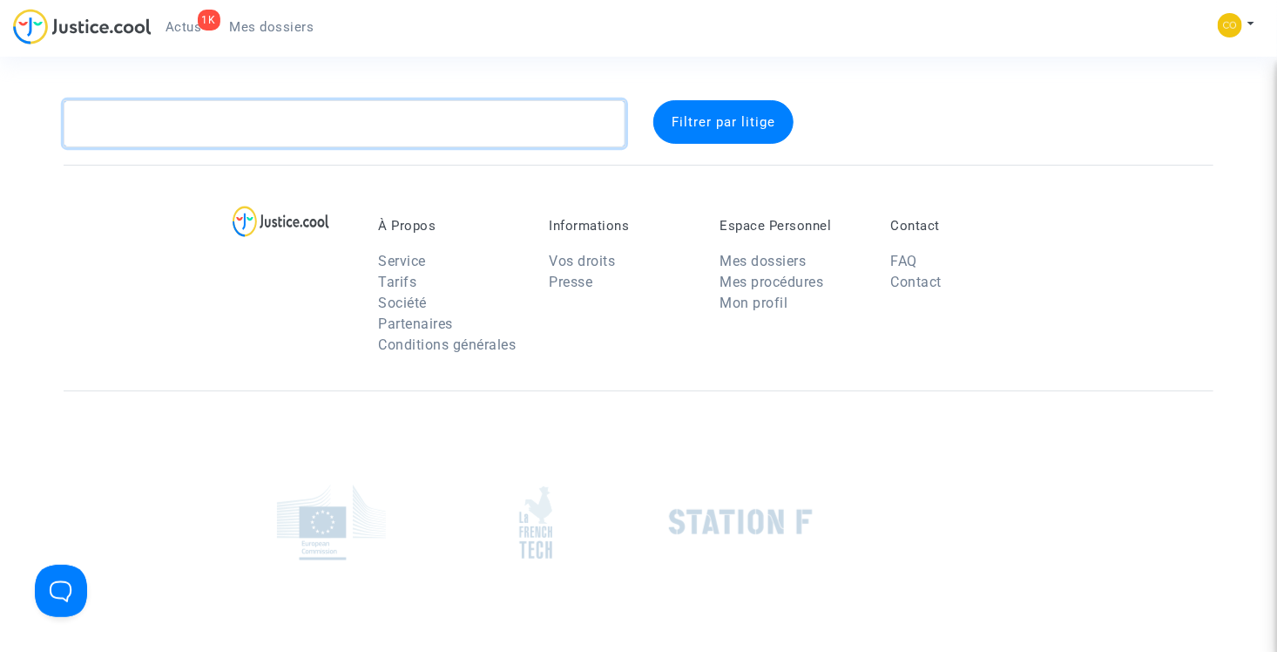
click at [314, 118] on textarea at bounding box center [345, 123] width 562 height 47
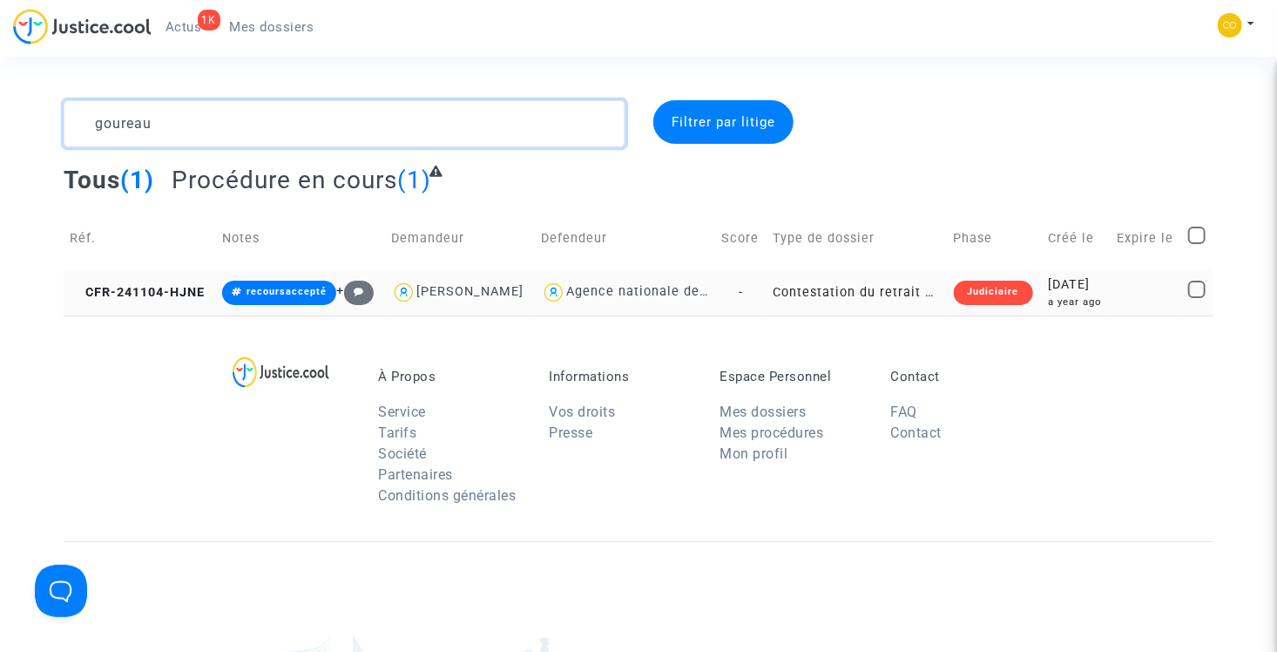
type textarea "goureau"
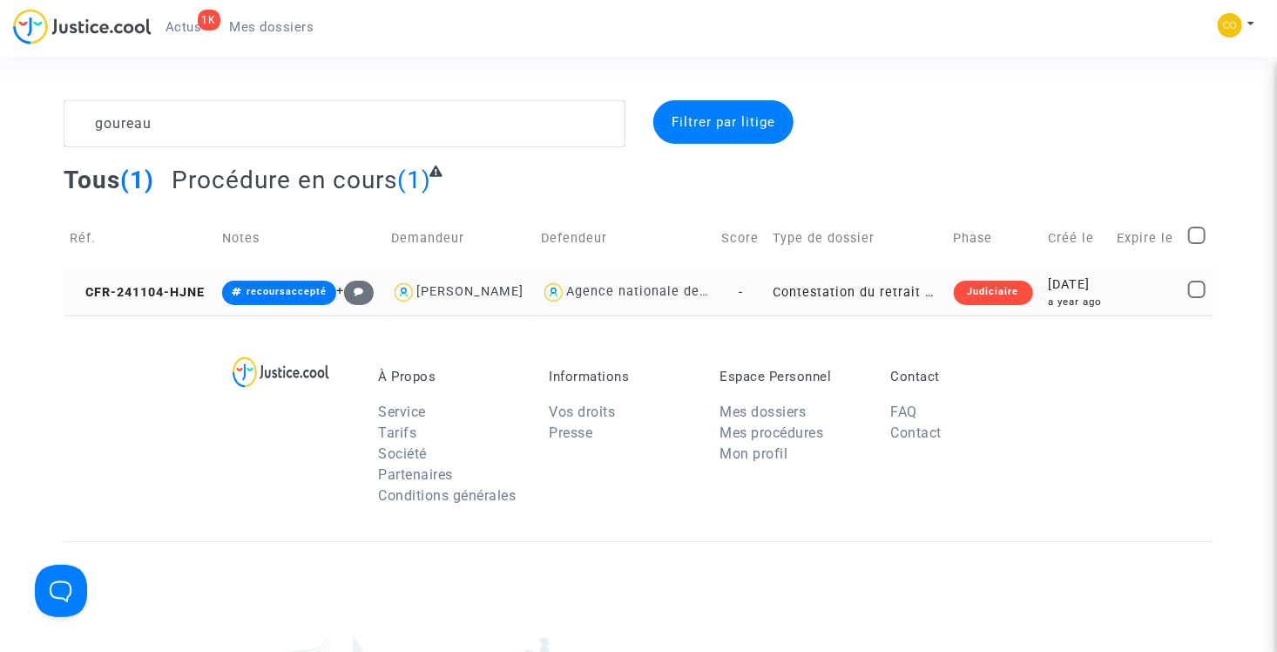
click at [889, 315] on td "Contestation du retrait de MaPrimeRénov par l'ANAH (mandataire)" at bounding box center [857, 292] width 180 height 46
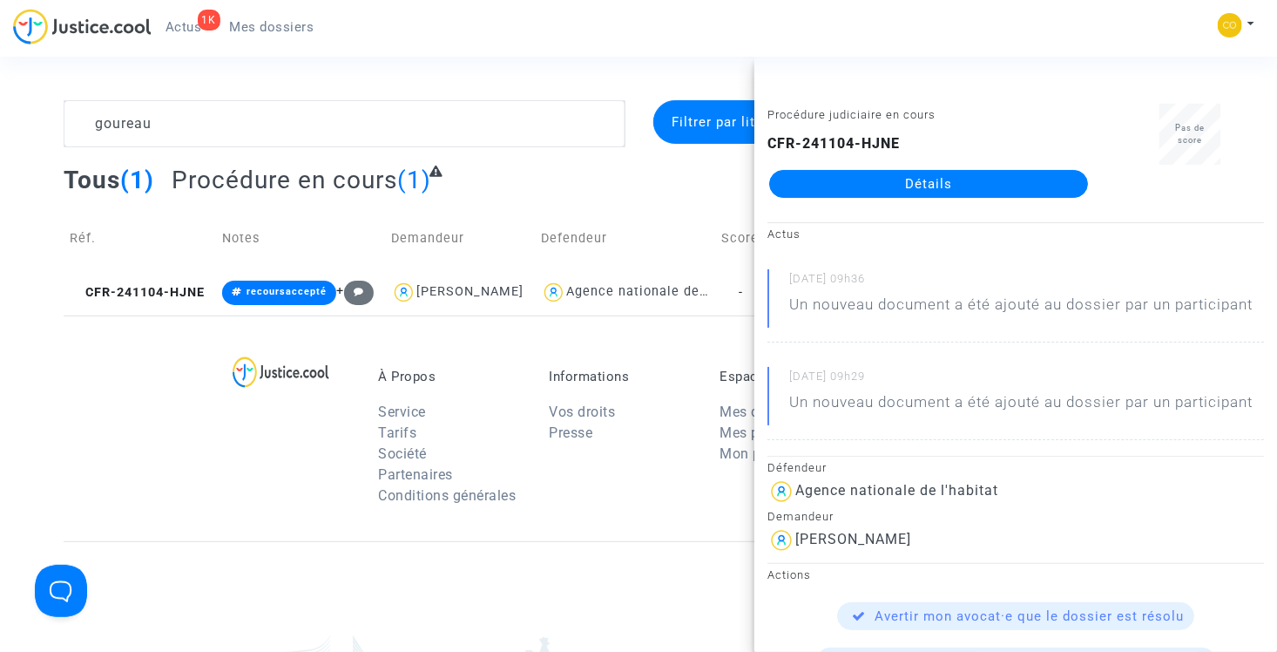
click at [874, 186] on link "Détails" at bounding box center [928, 184] width 319 height 28
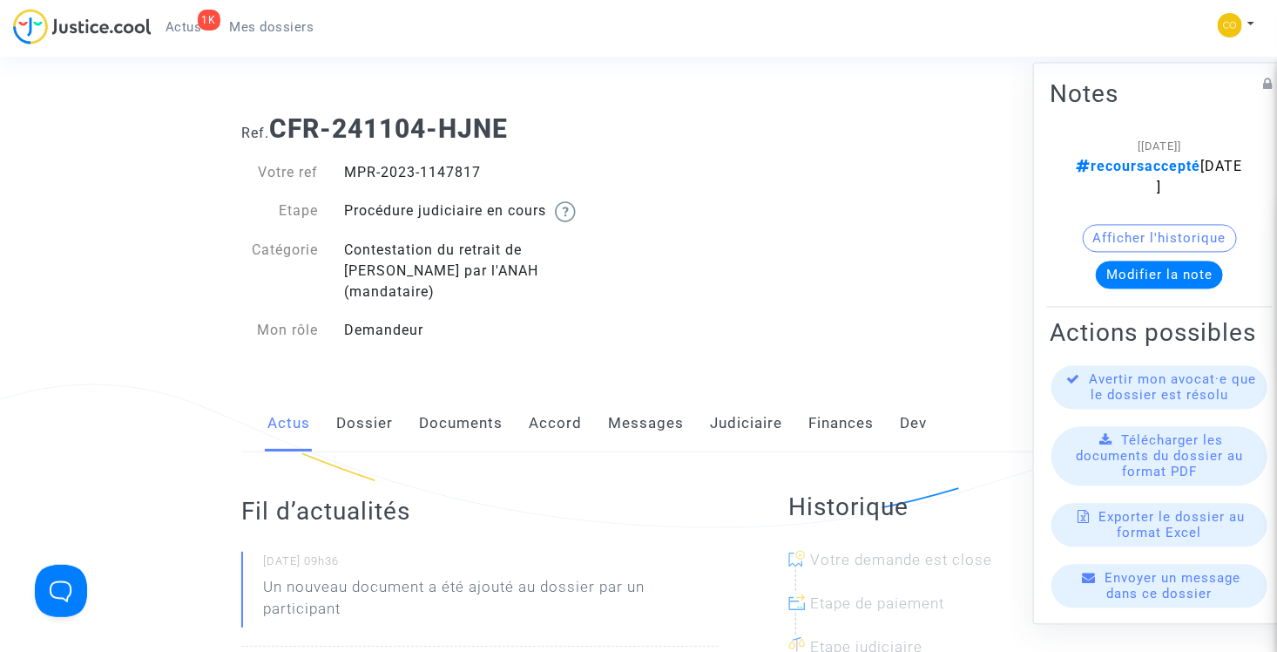
click at [259, 33] on span "Mes dossiers" at bounding box center [272, 27] width 84 height 16
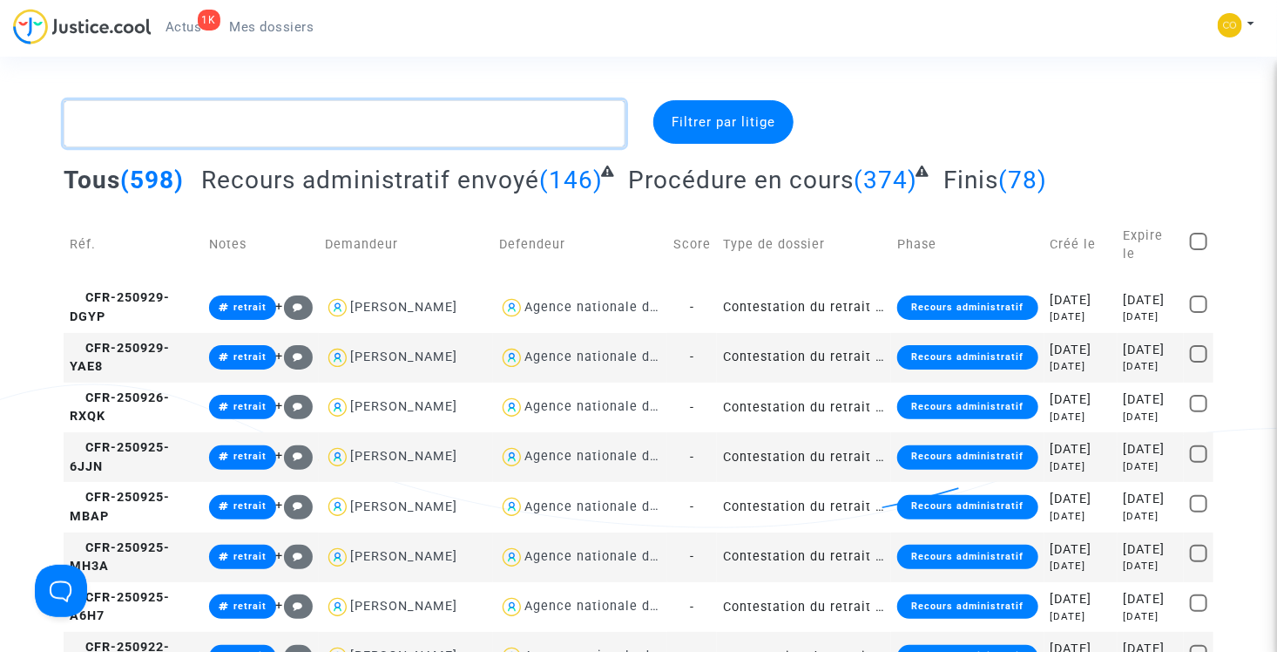
click at [248, 115] on textarea at bounding box center [345, 123] width 562 height 47
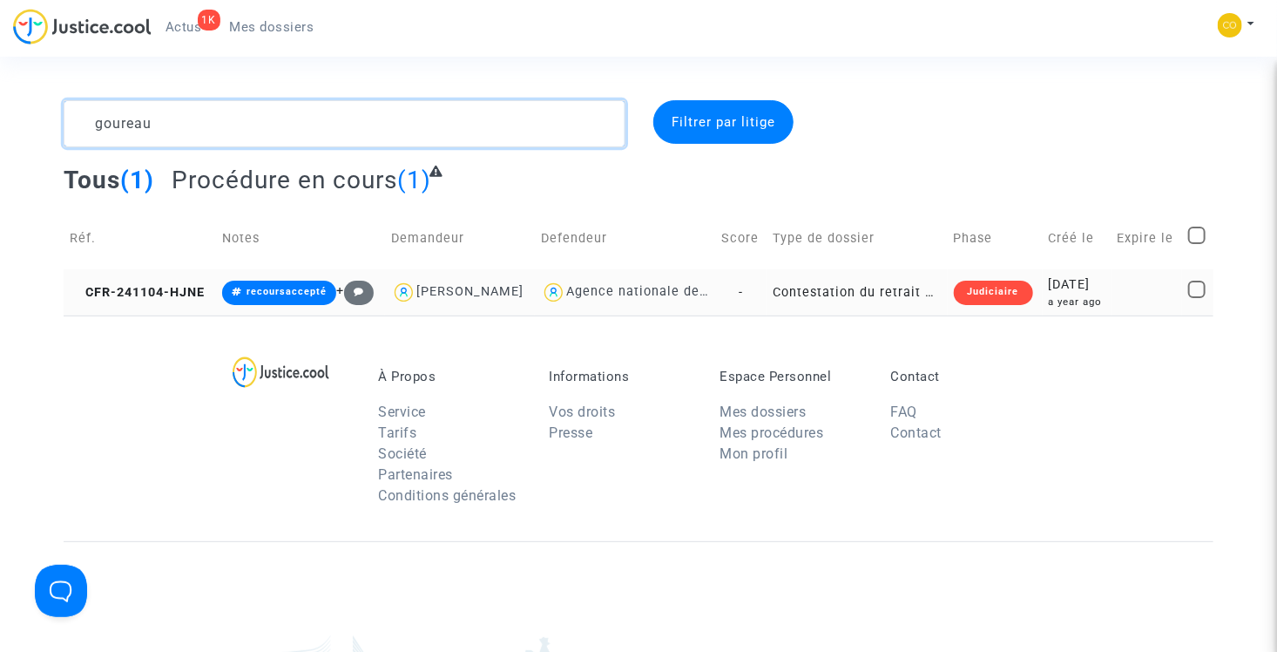
type textarea "goureau"
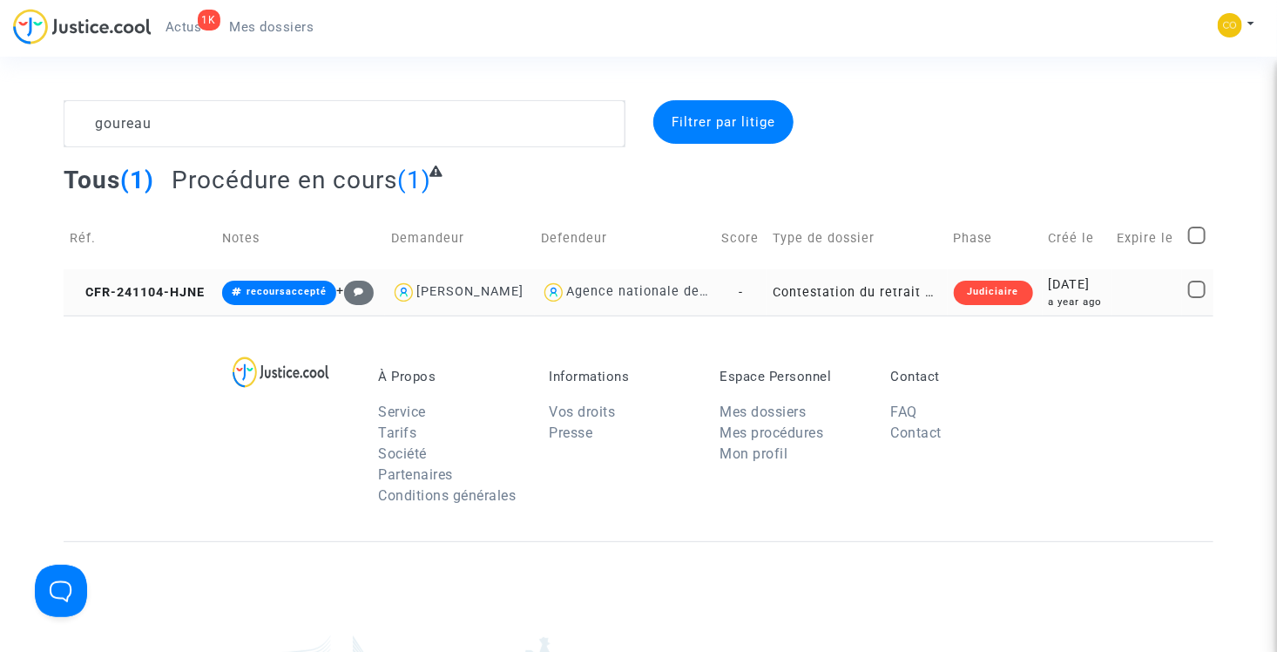
click at [884, 314] on td "Contestation du retrait de MaPrimeRénov par l'ANAH (mandataire)" at bounding box center [857, 292] width 180 height 46
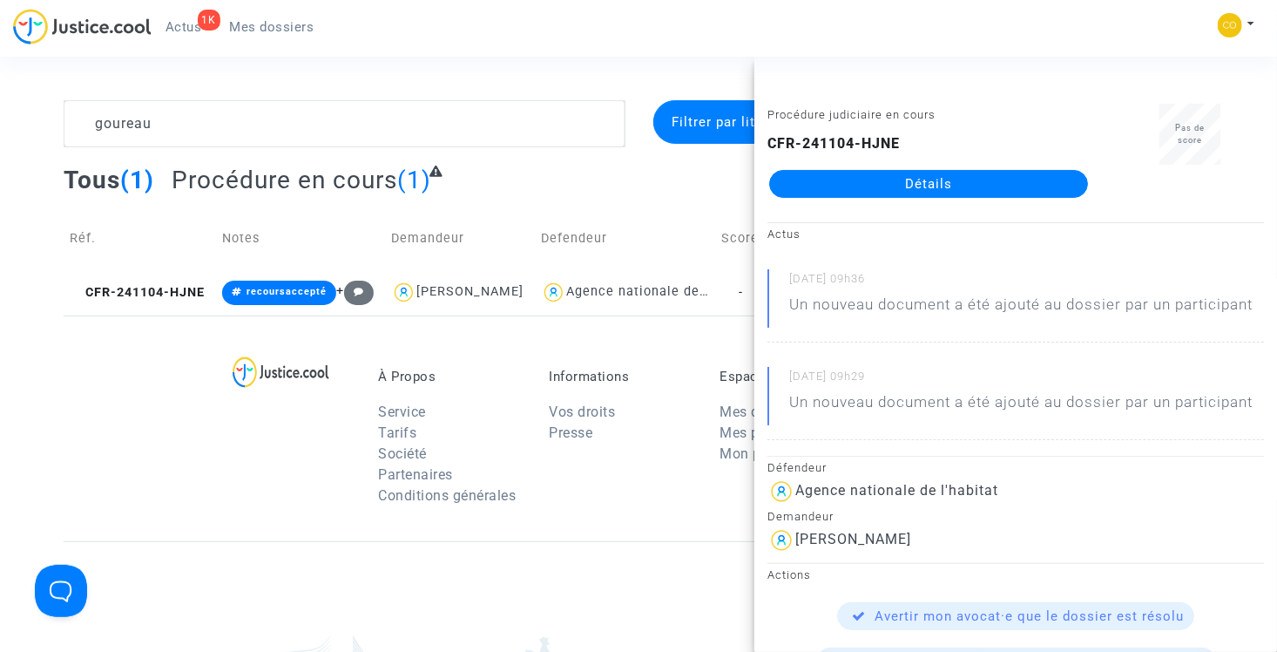
click at [893, 184] on link "Détails" at bounding box center [928, 184] width 319 height 28
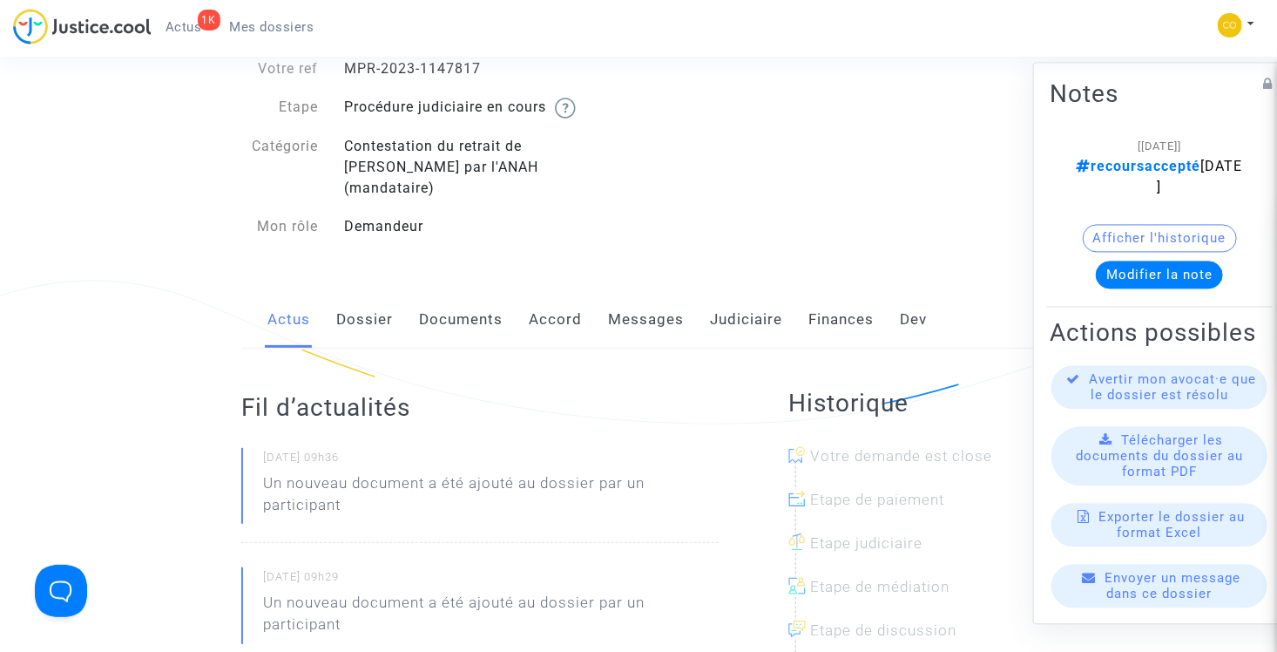
scroll to position [87, 0]
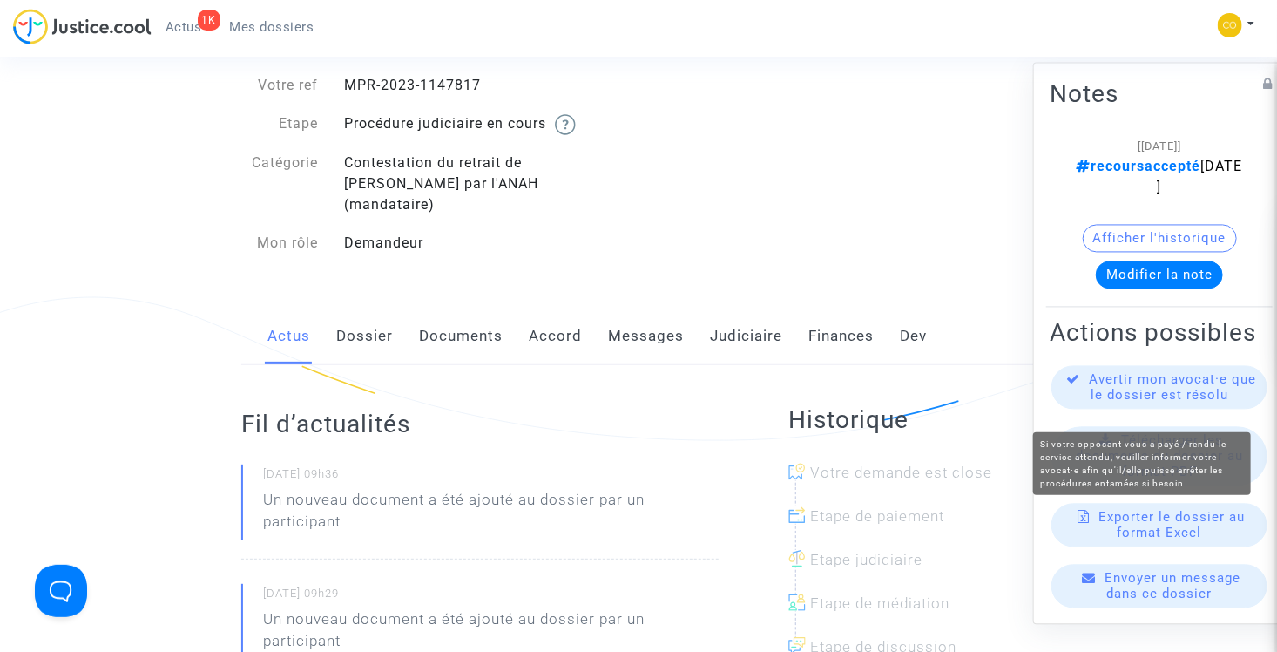
click at [1176, 397] on span "Avertir mon avocat·e que le dossier est résolu" at bounding box center [1173, 387] width 167 height 31
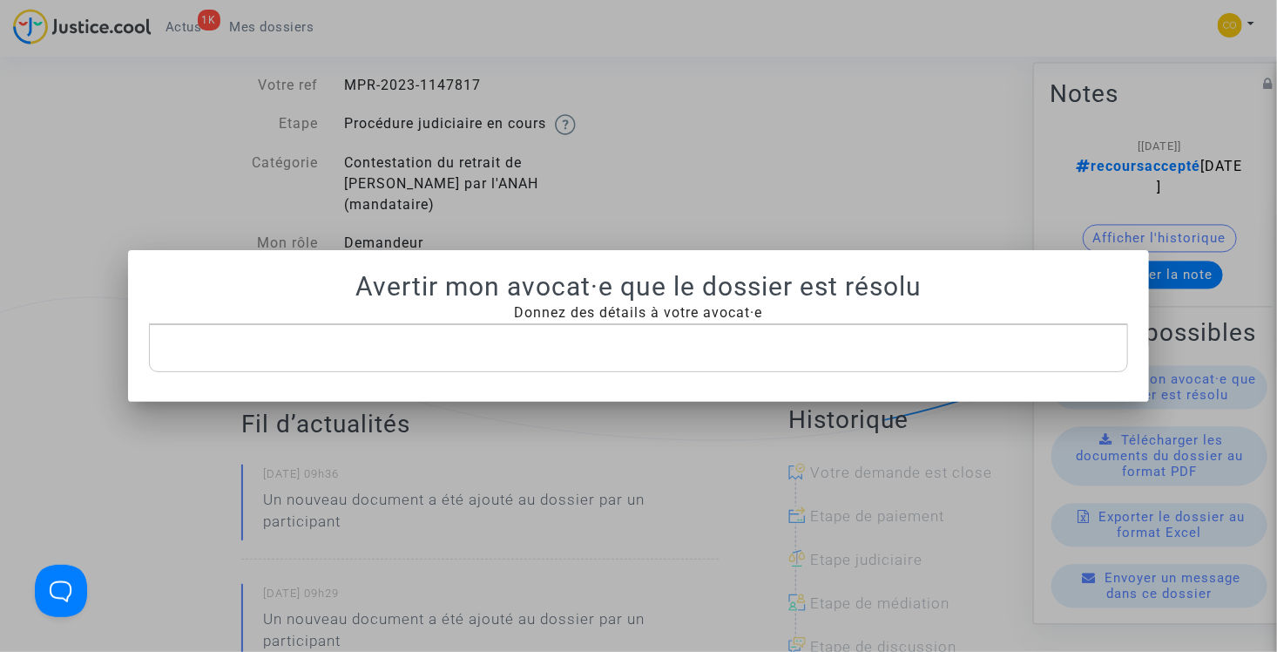
scroll to position [0, 0]
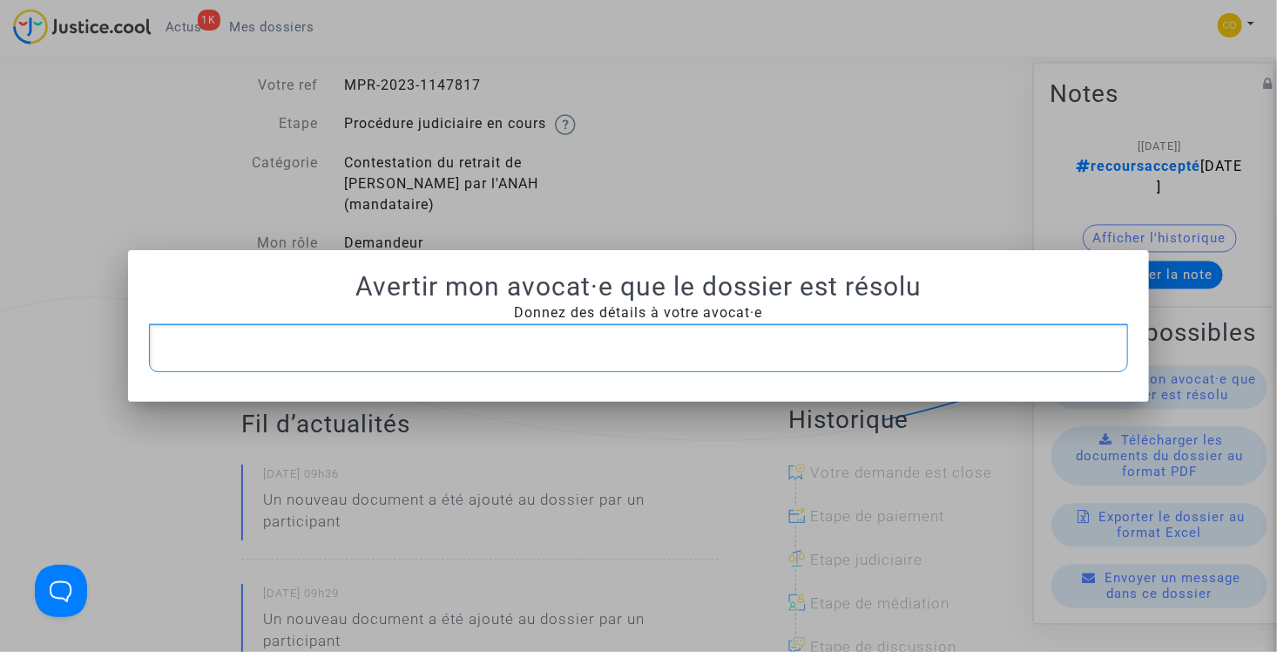
click at [696, 343] on p "Rich Text Editor, main" at bounding box center [639, 348] width 962 height 22
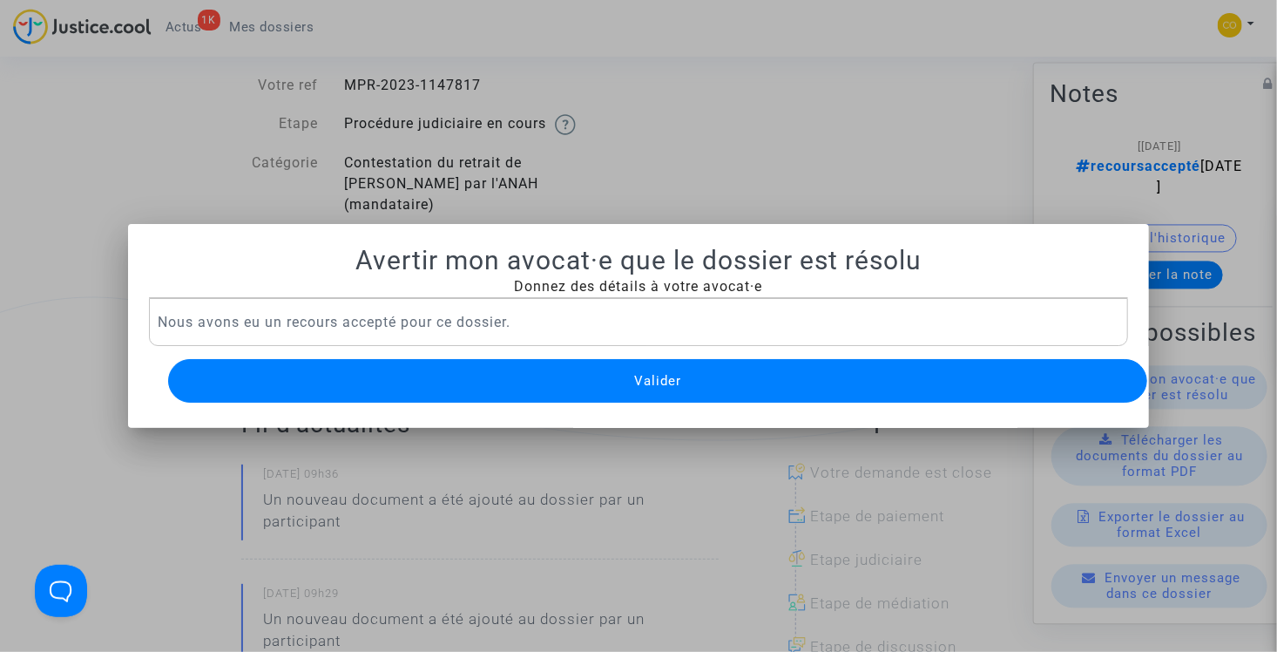
click at [699, 378] on button "Valider" at bounding box center [658, 381] width 980 height 44
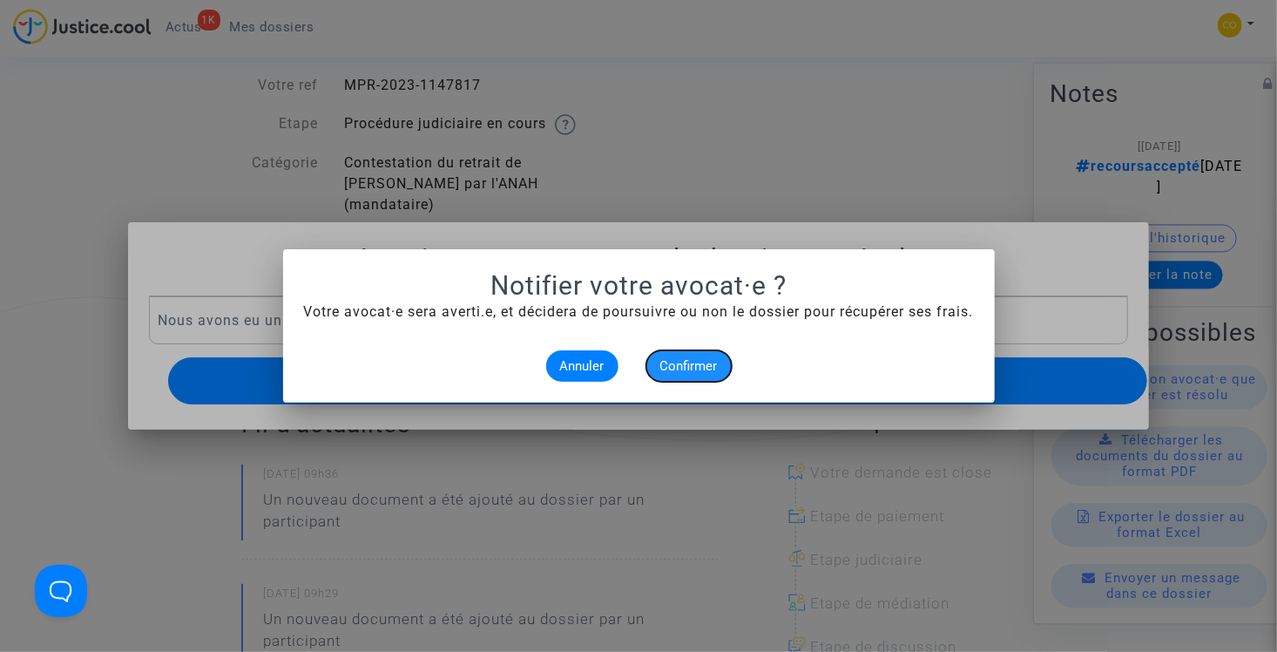
click at [693, 368] on span "Confirmer" at bounding box center [688, 366] width 57 height 16
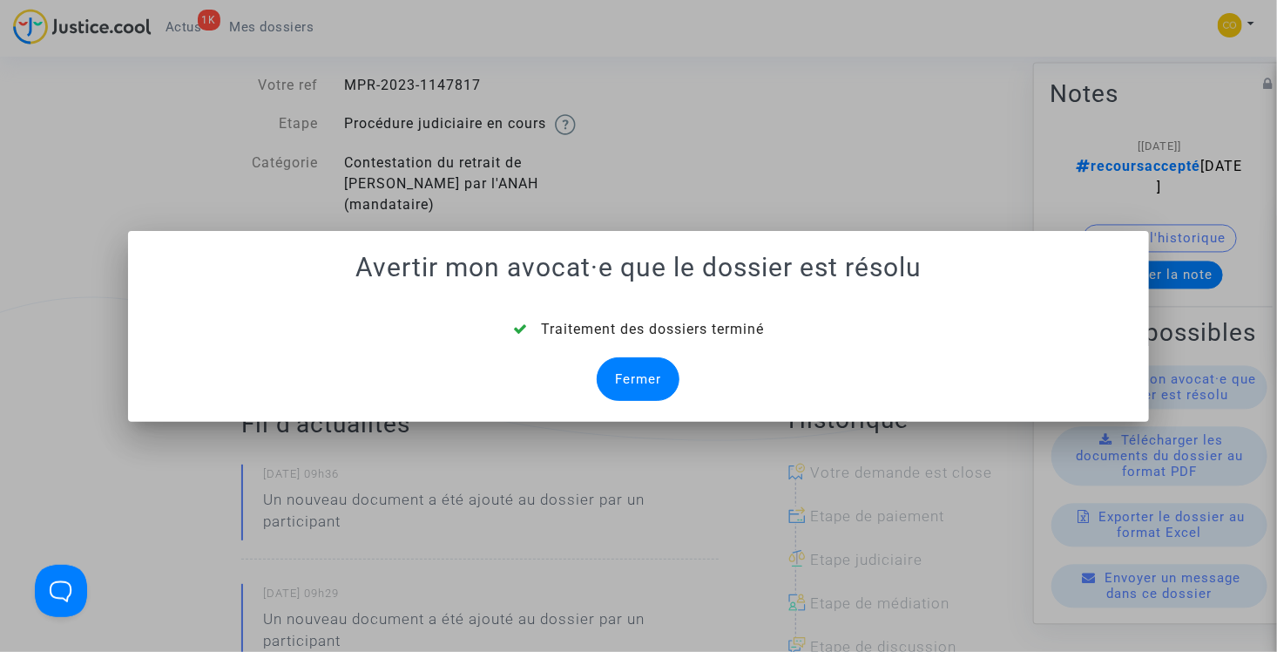
click at [647, 378] on div "Fermer" at bounding box center [638, 379] width 83 height 44
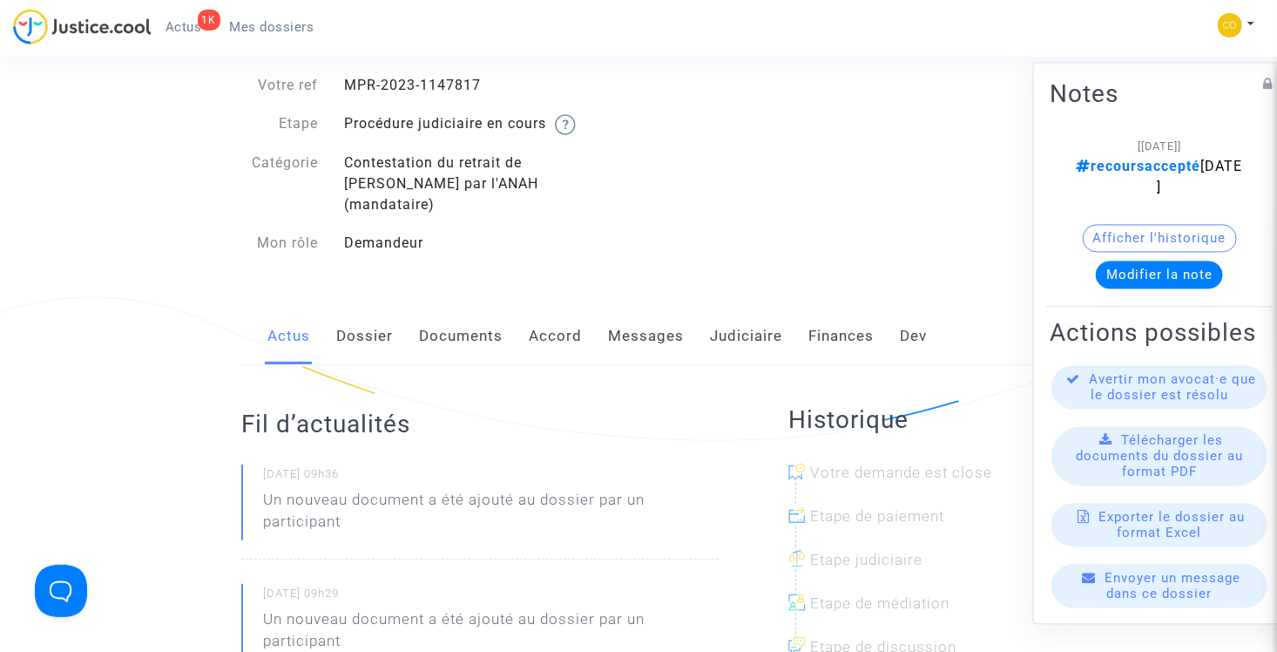
click at [269, 20] on span "Mes dossiers" at bounding box center [272, 27] width 84 height 16
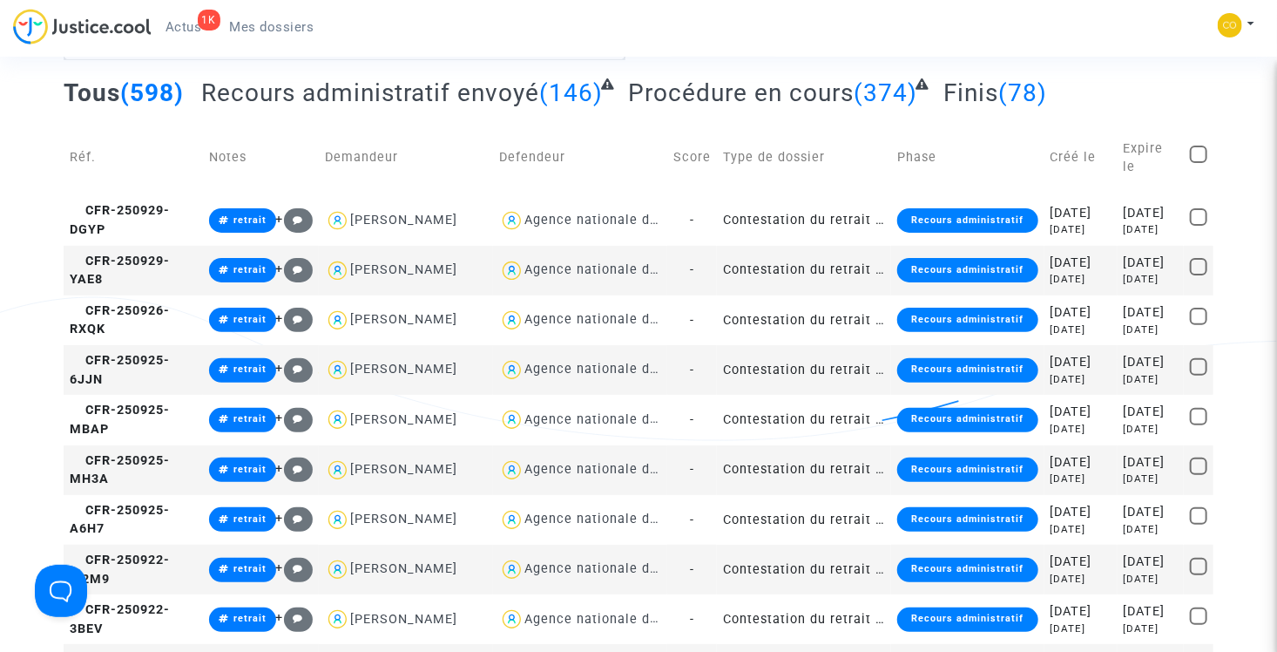
click at [281, 30] on span "Mes dossiers" at bounding box center [272, 27] width 84 height 16
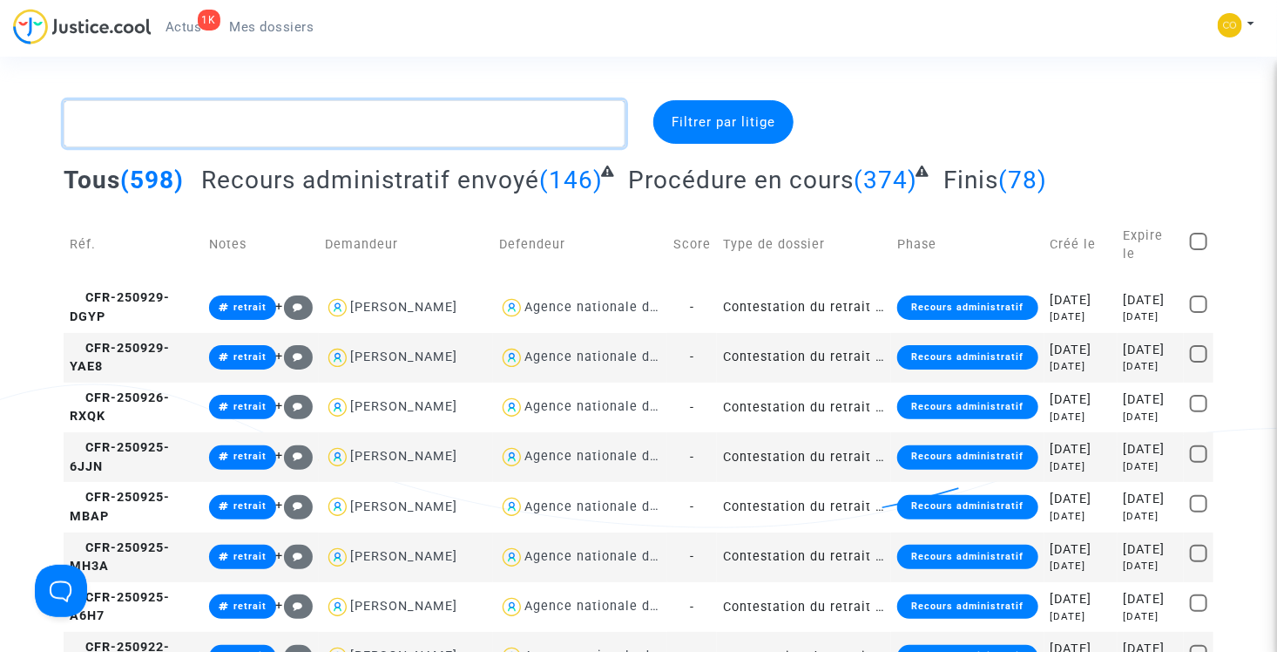
click at [276, 136] on textarea at bounding box center [345, 123] width 562 height 47
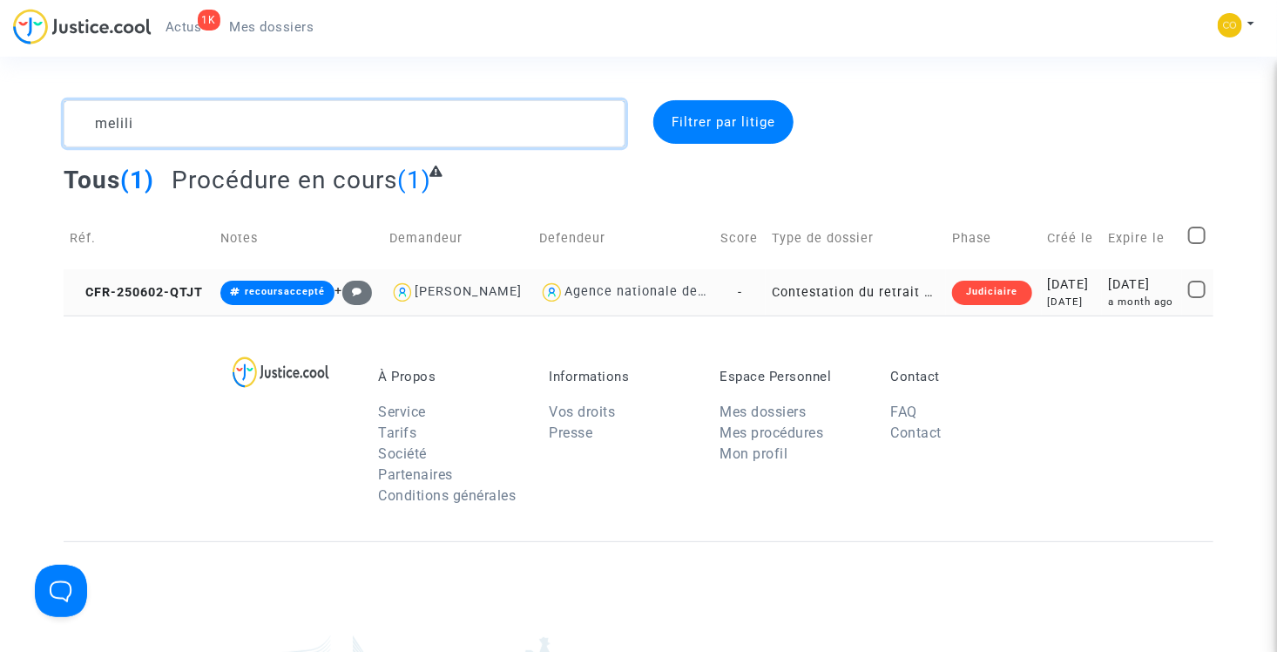
type textarea "melili"
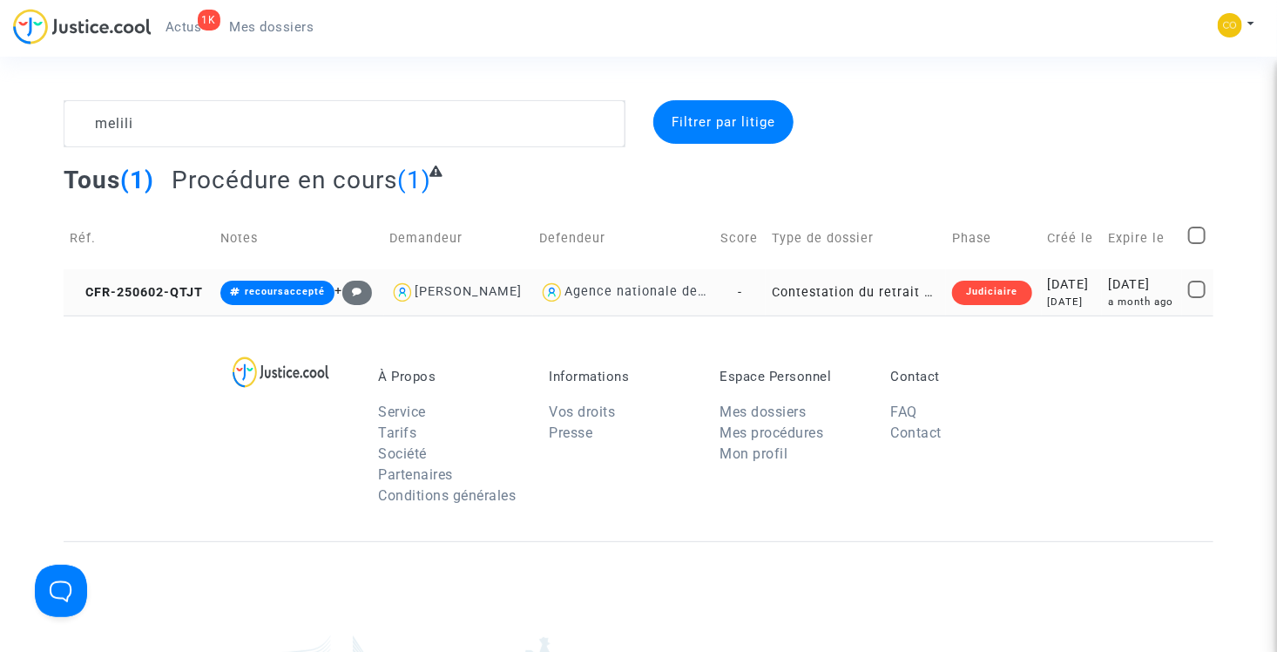
click at [834, 290] on td "Contestation du retrait de MaPrimeRénov par l'ANAH (mandataire)" at bounding box center [856, 292] width 180 height 46
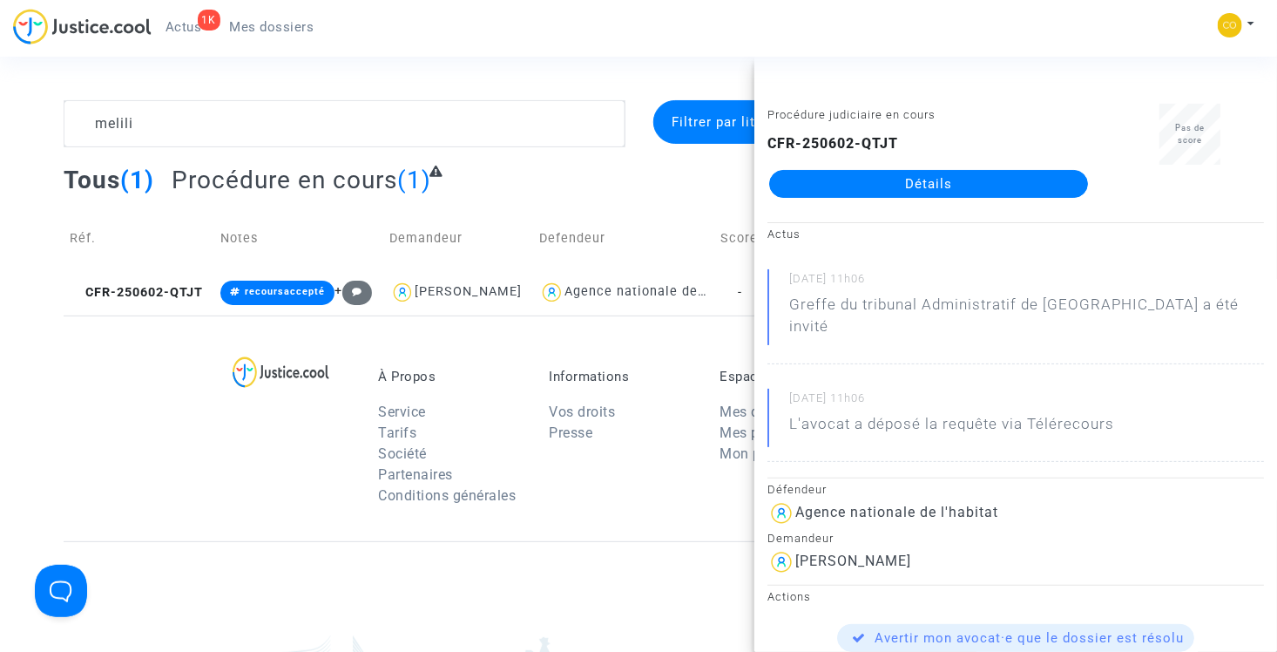
click at [839, 186] on link "Détails" at bounding box center [928, 184] width 319 height 28
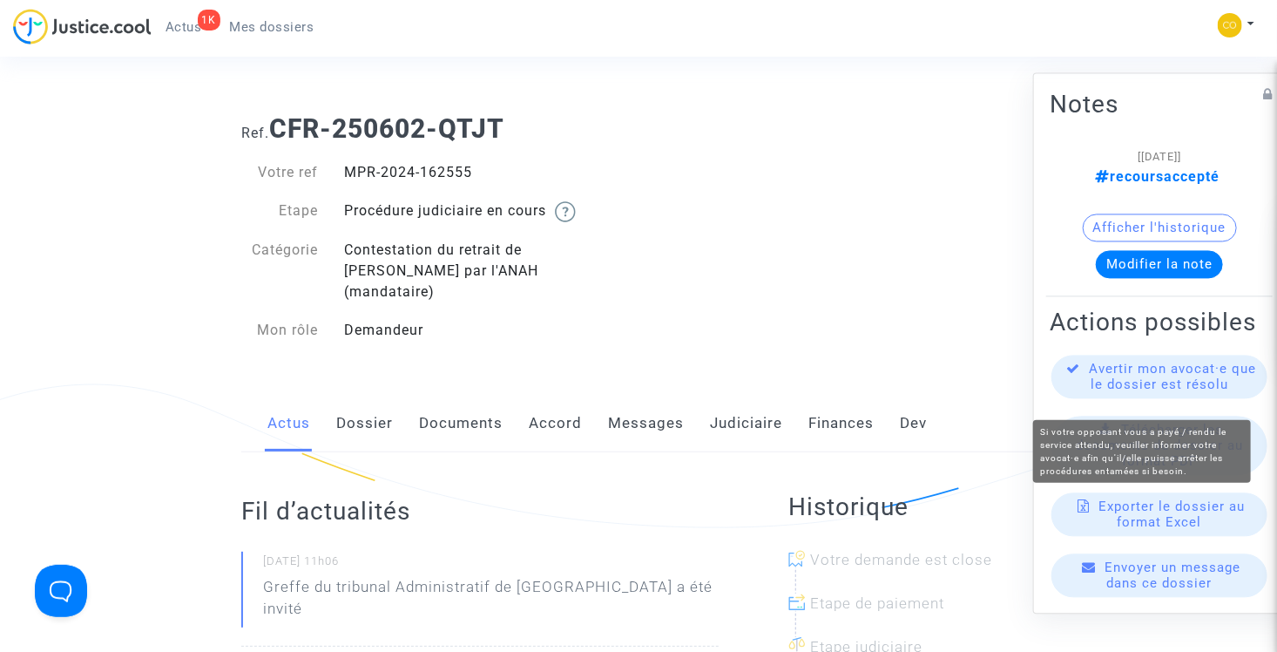
click at [1139, 391] on span "Avertir mon avocat·e que le dossier est résolu" at bounding box center [1173, 376] width 167 height 31
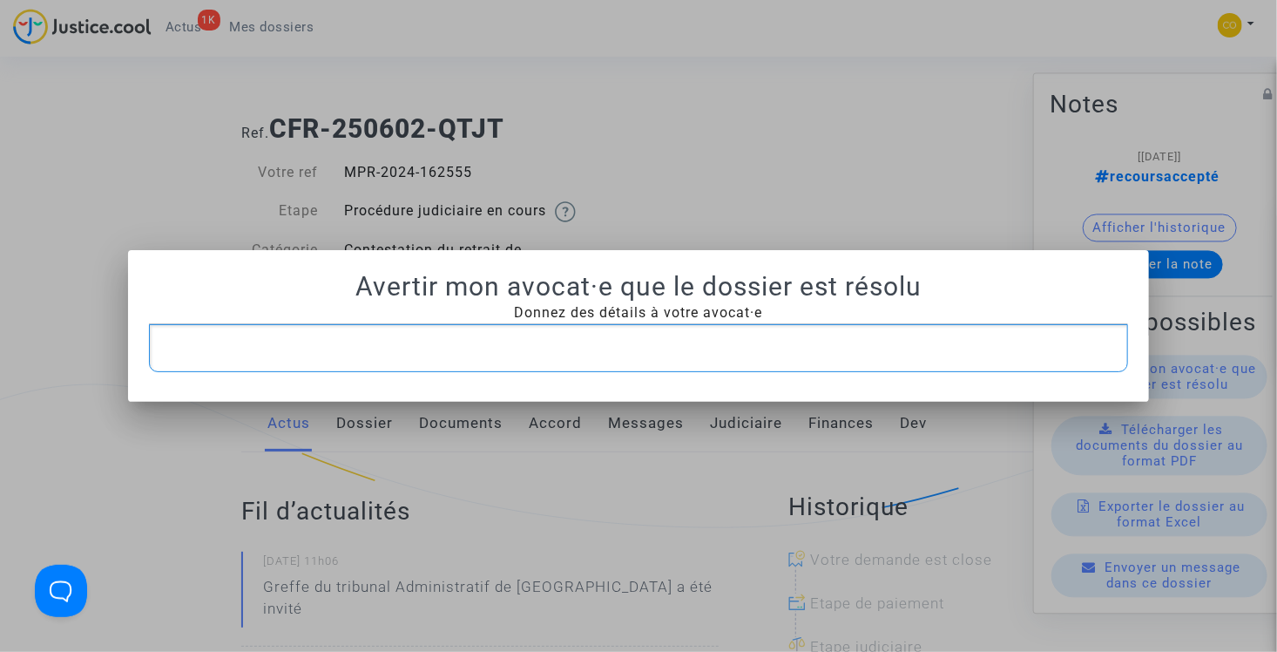
click at [673, 354] on p "Rich Text Editor, main" at bounding box center [639, 348] width 962 height 22
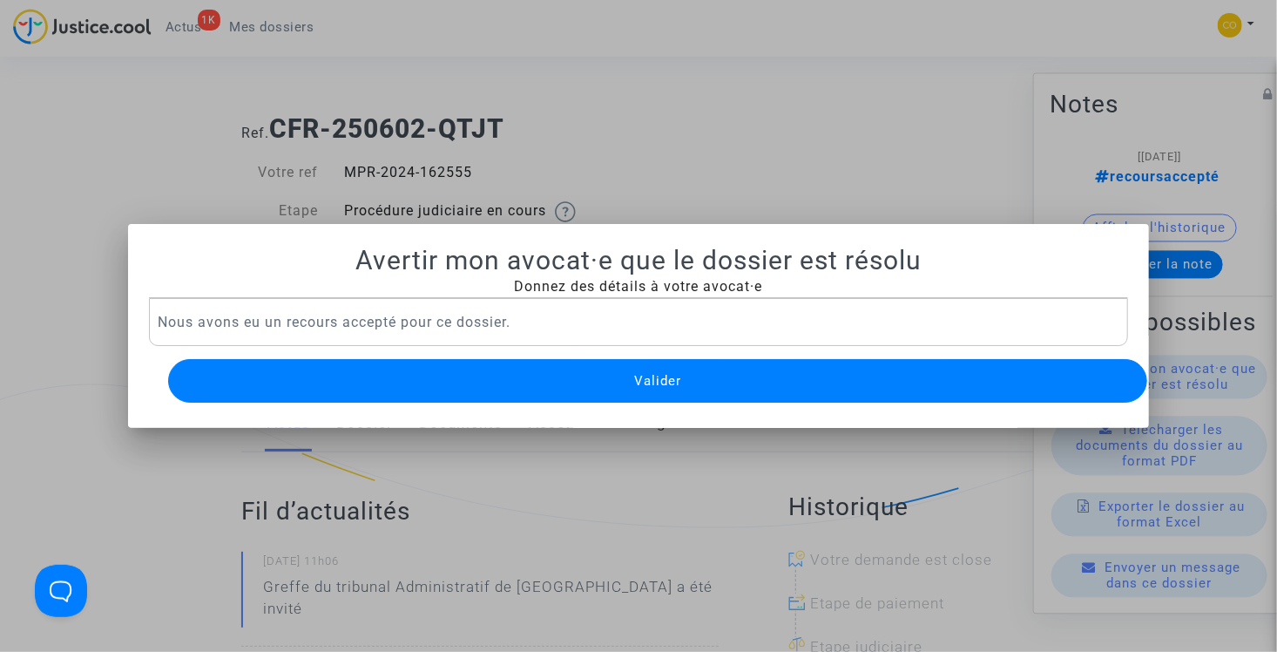
click at [673, 375] on span "Valider" at bounding box center [657, 381] width 47 height 16
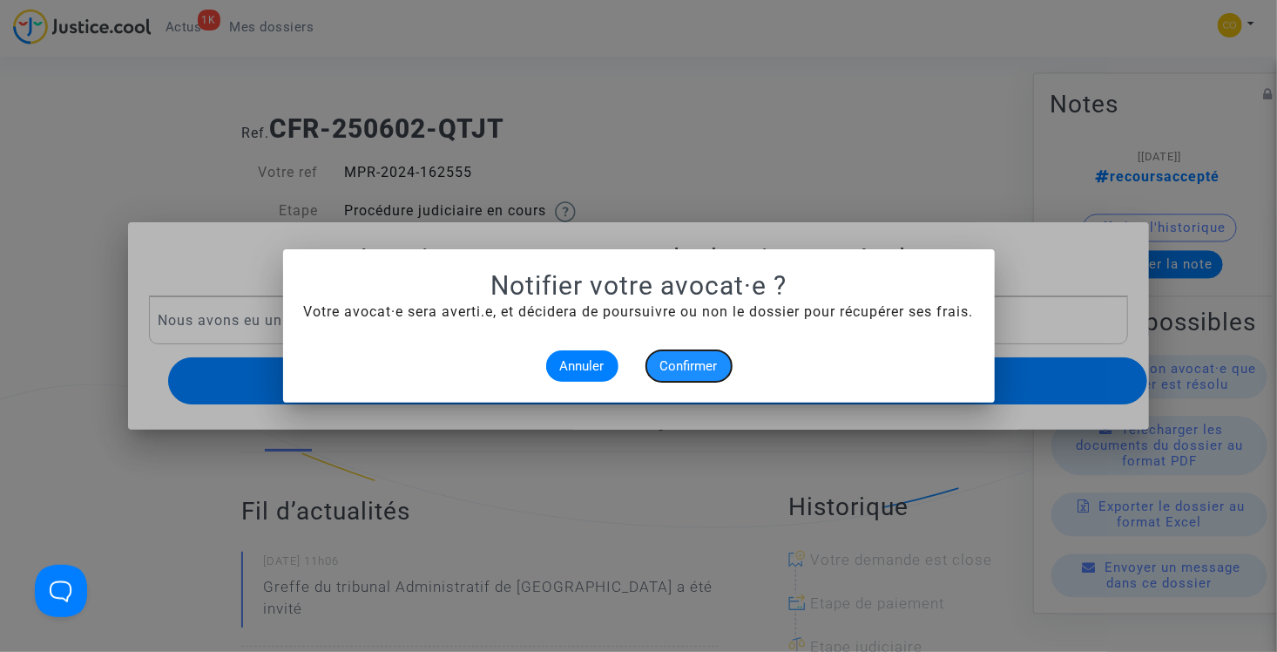
click at [686, 368] on span "Confirmer" at bounding box center [688, 366] width 57 height 16
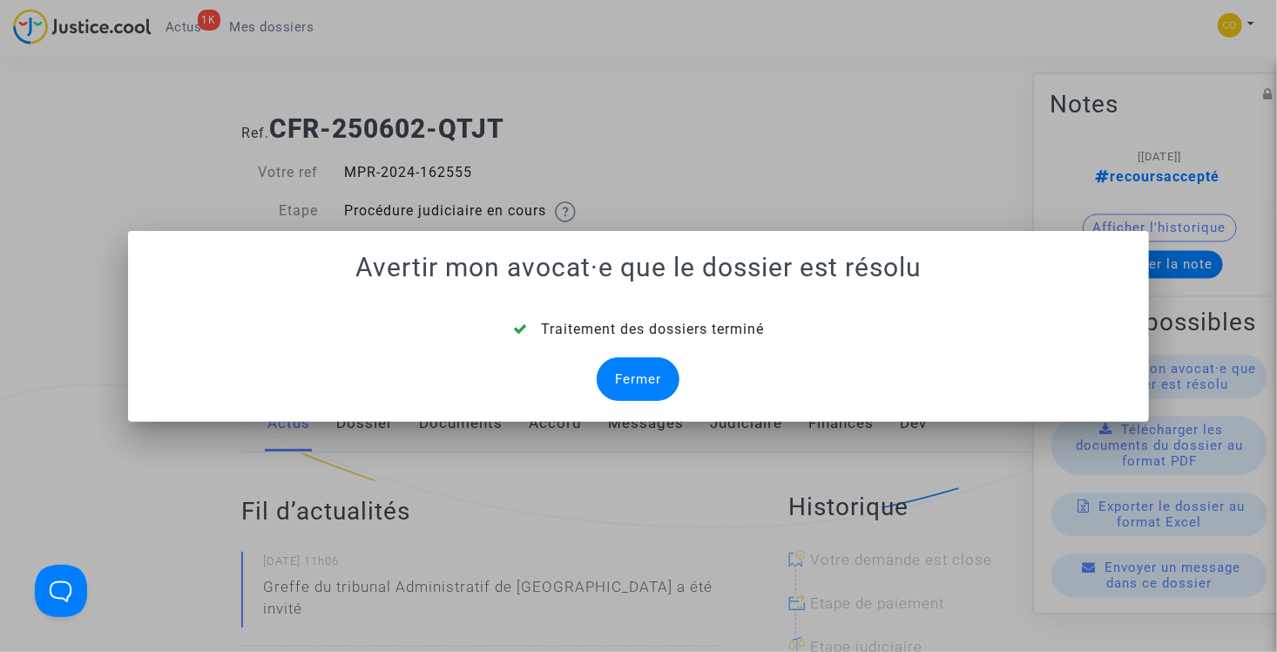
click at [663, 375] on div "Fermer" at bounding box center [638, 379] width 83 height 44
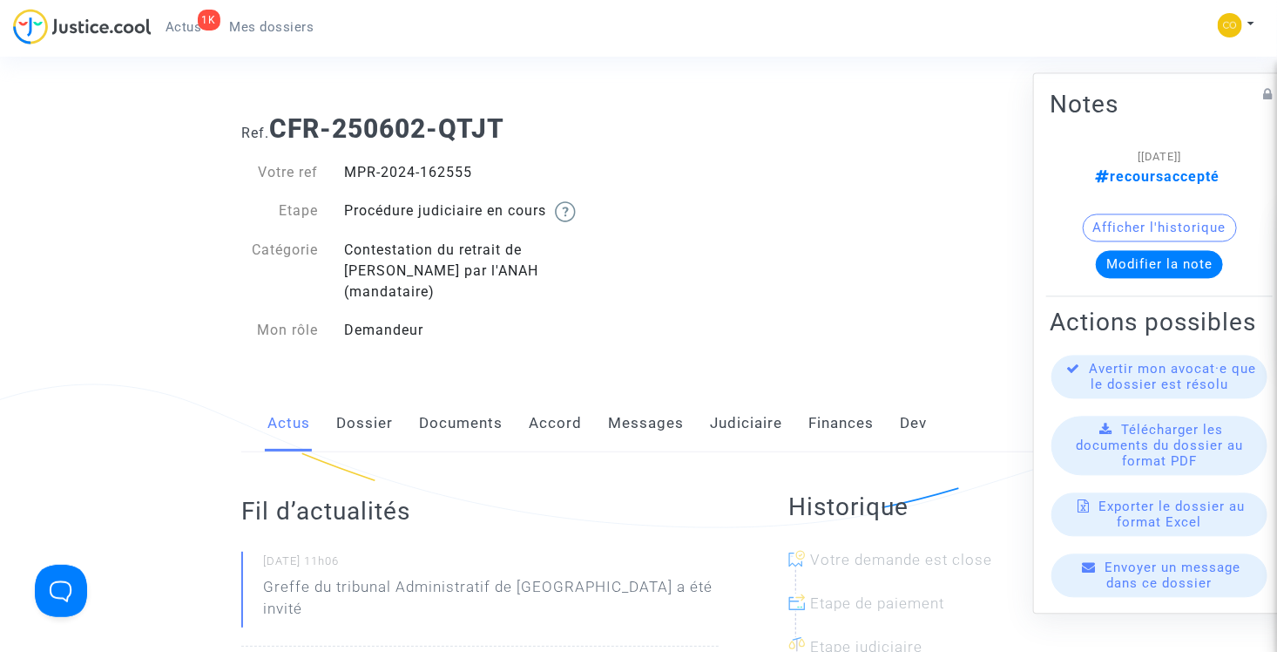
click at [283, 28] on span "Mes dossiers" at bounding box center [272, 27] width 84 height 16
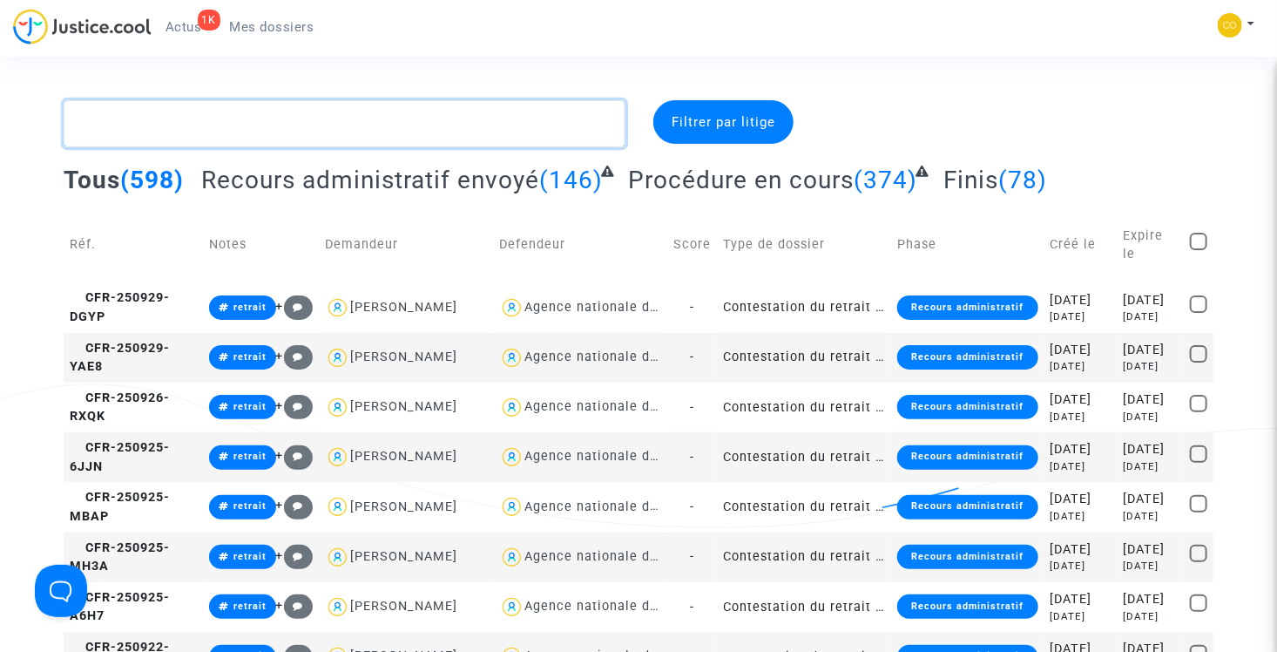
click at [260, 114] on textarea at bounding box center [345, 123] width 562 height 47
click at [290, 118] on textarea at bounding box center [345, 123] width 562 height 47
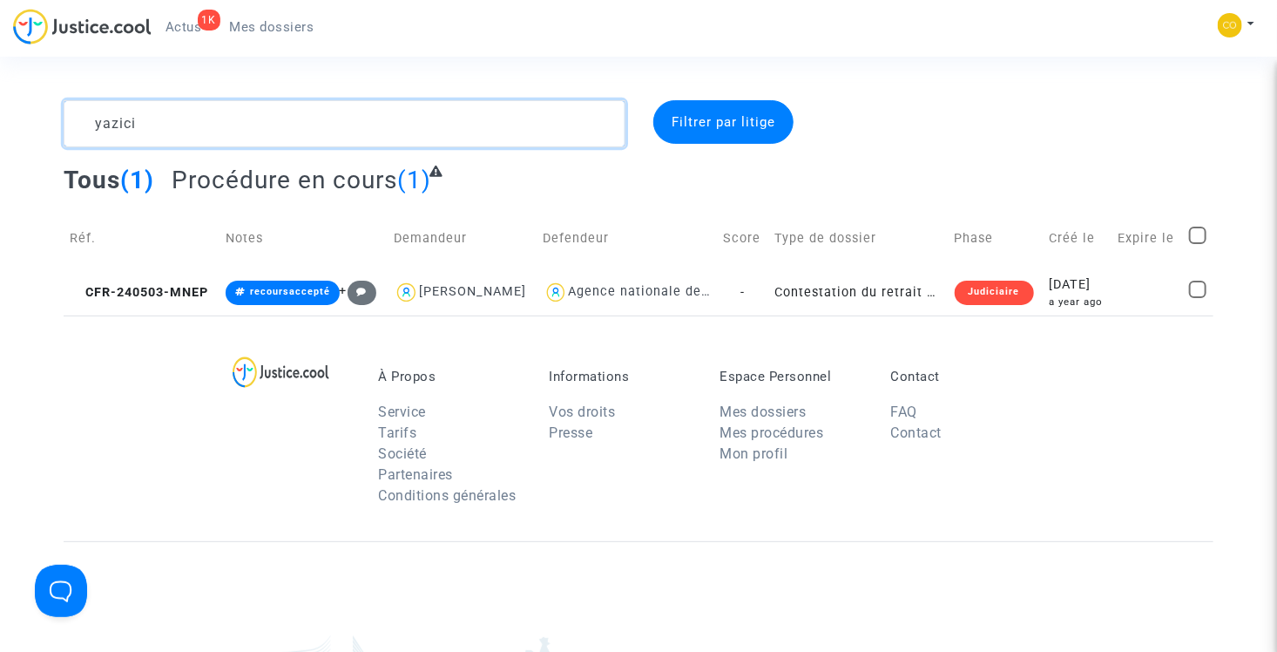
type textarea "yazici"
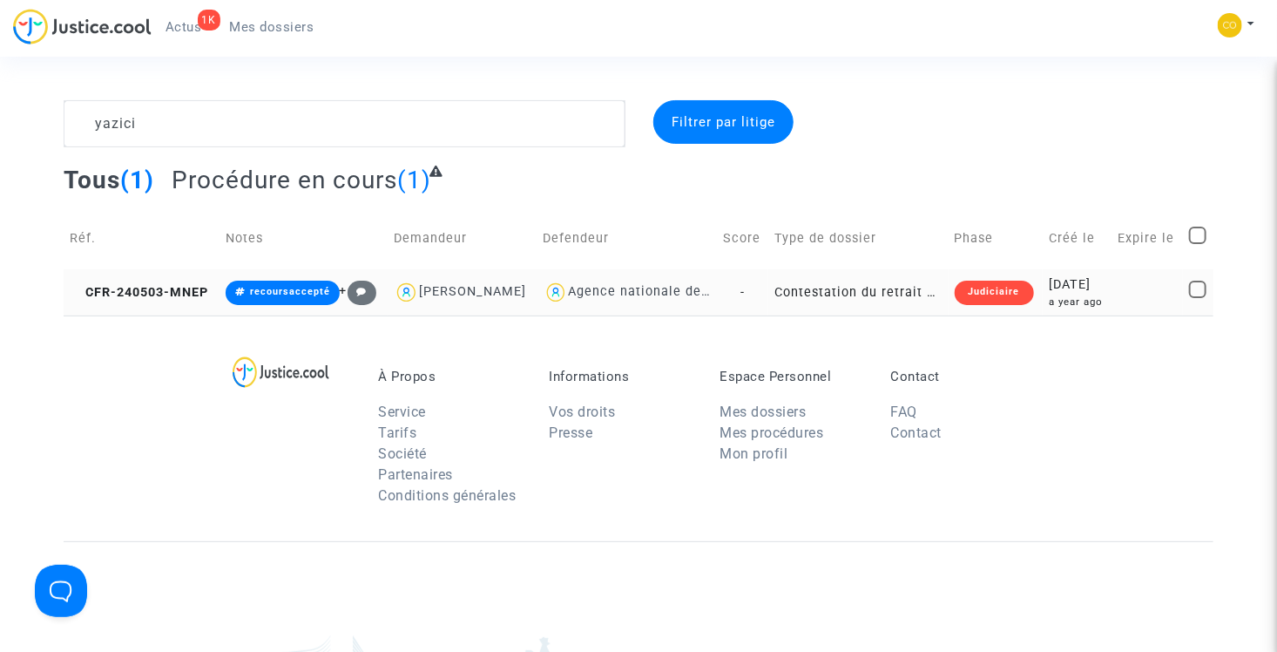
click at [809, 287] on td "Contestation du retrait de MaPrimeRénov par l'ANAH (mandataire)" at bounding box center [858, 292] width 180 height 46
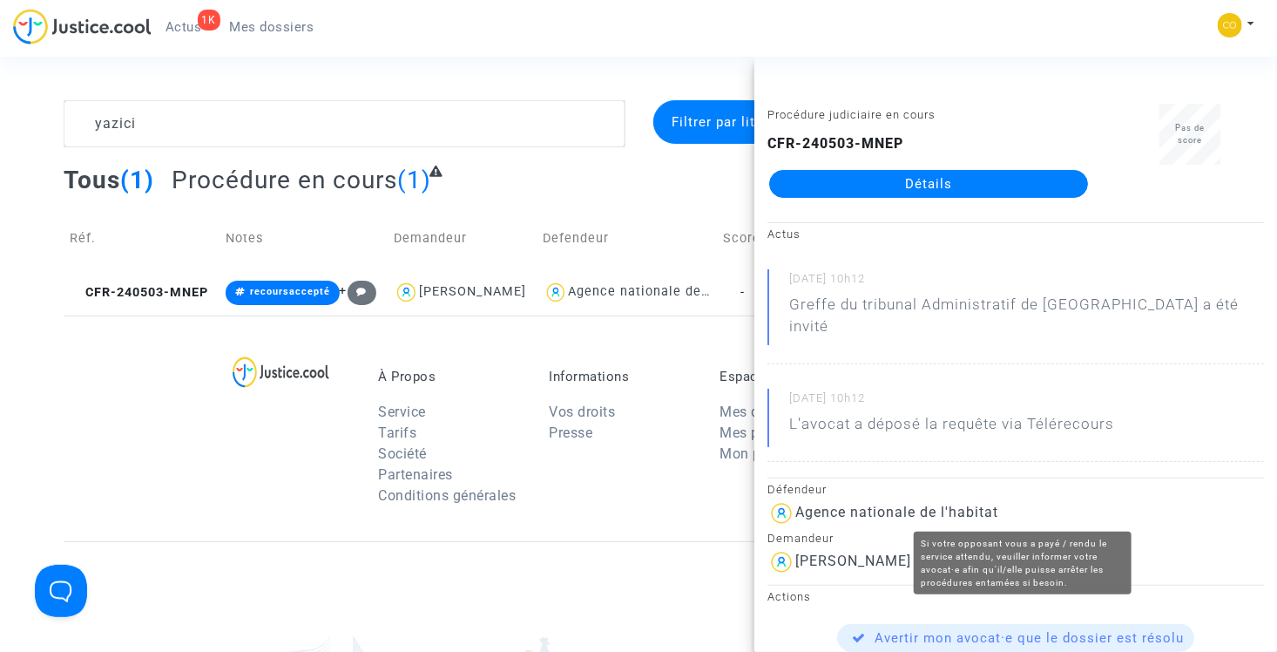
click at [979, 630] on span "Avertir mon avocat·e que le dossier est résolu" at bounding box center [1029, 638] width 309 height 16
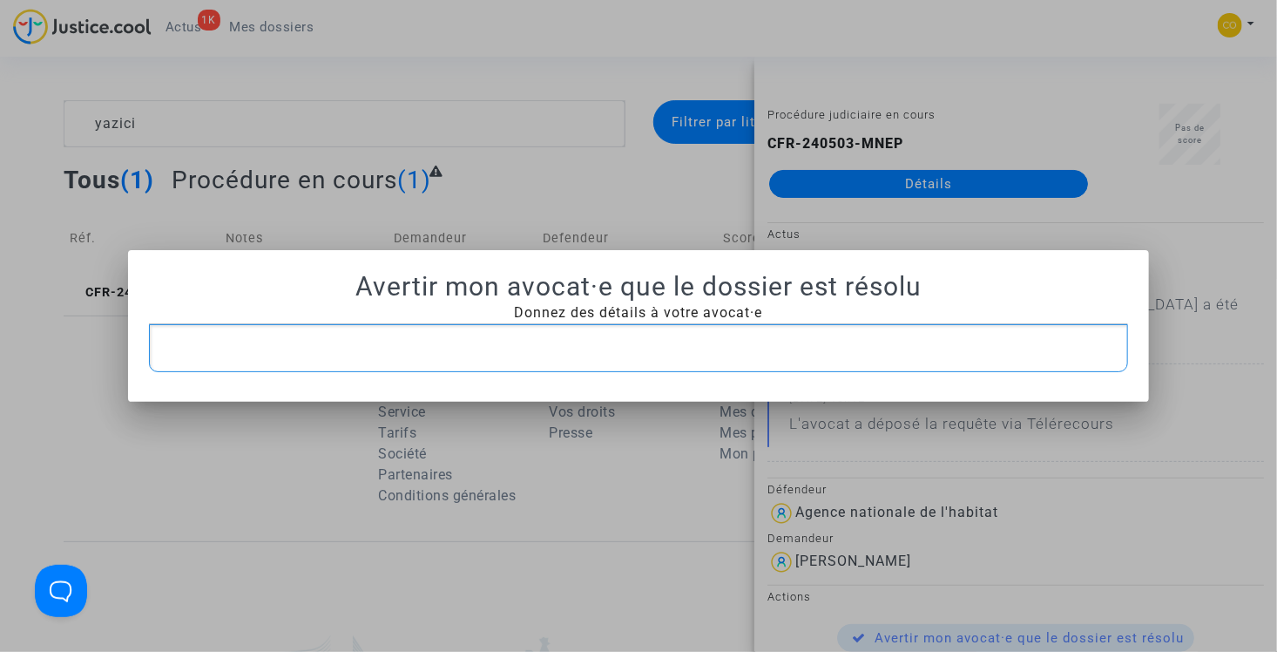
click at [590, 331] on div "Rich Text Editor, main" at bounding box center [639, 348] width 980 height 49
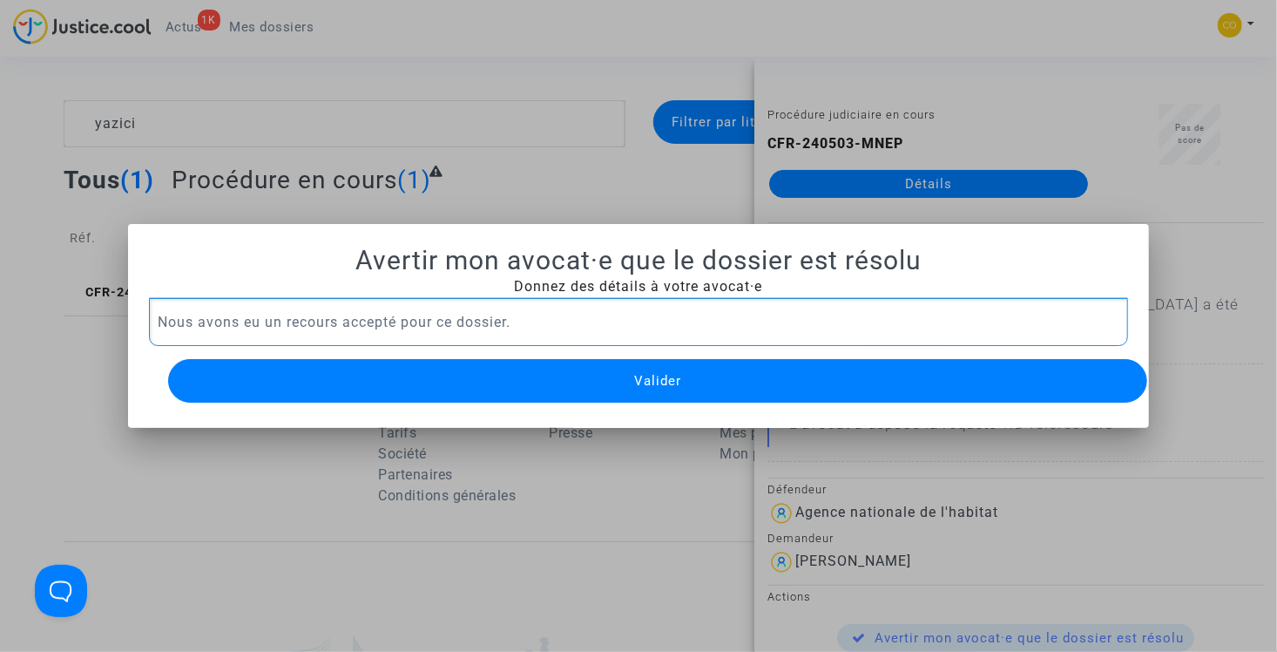
click at [625, 365] on button "Valider" at bounding box center [658, 381] width 980 height 44
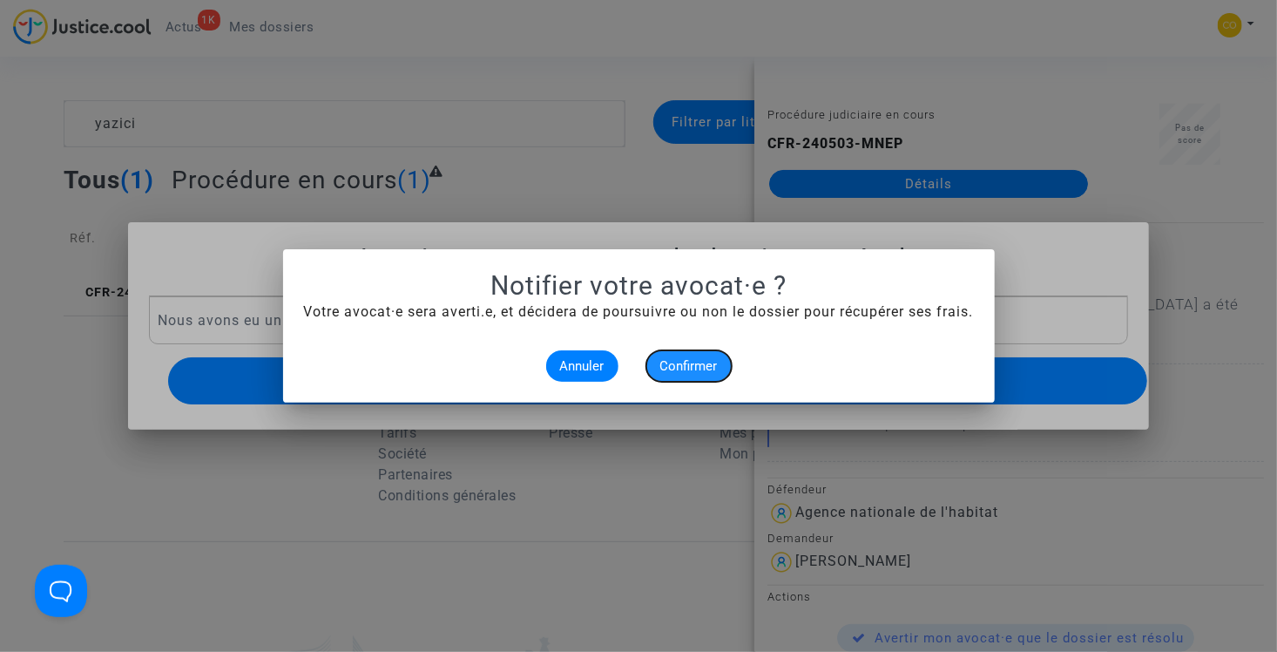
click at [677, 361] on span "Confirmer" at bounding box center [688, 366] width 57 height 16
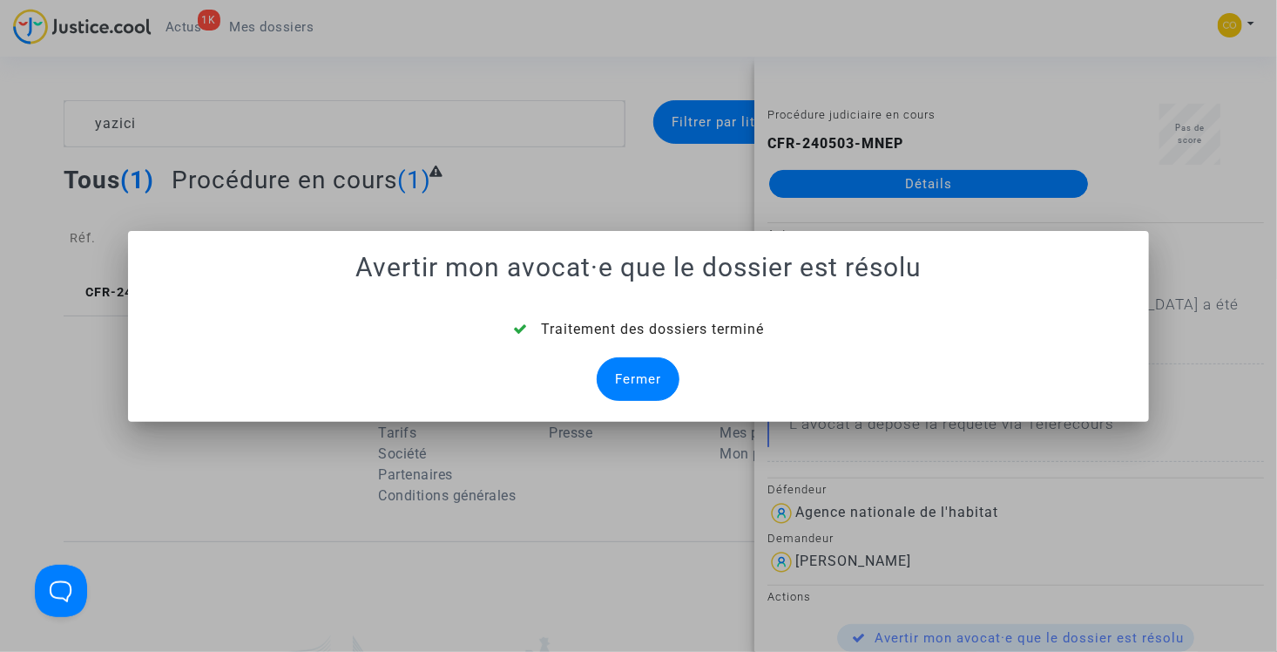
click at [663, 383] on div "Fermer" at bounding box center [638, 379] width 83 height 44
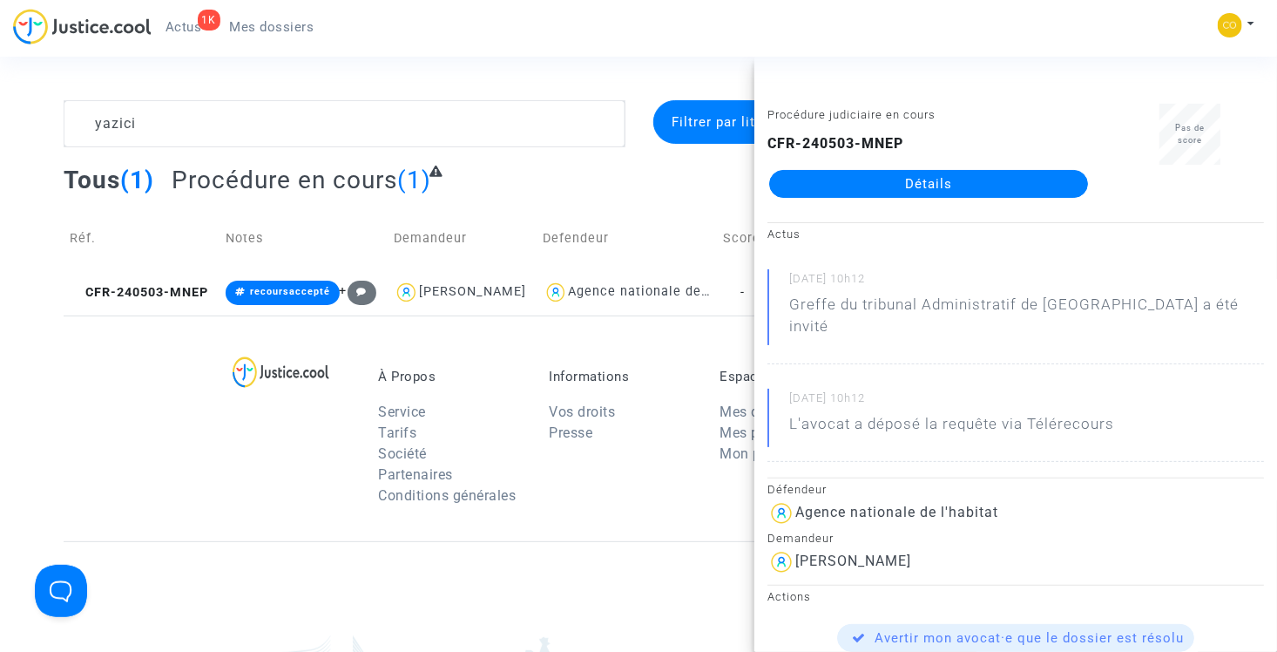
click at [493, 377] on p "À Propos" at bounding box center [450, 376] width 145 height 16
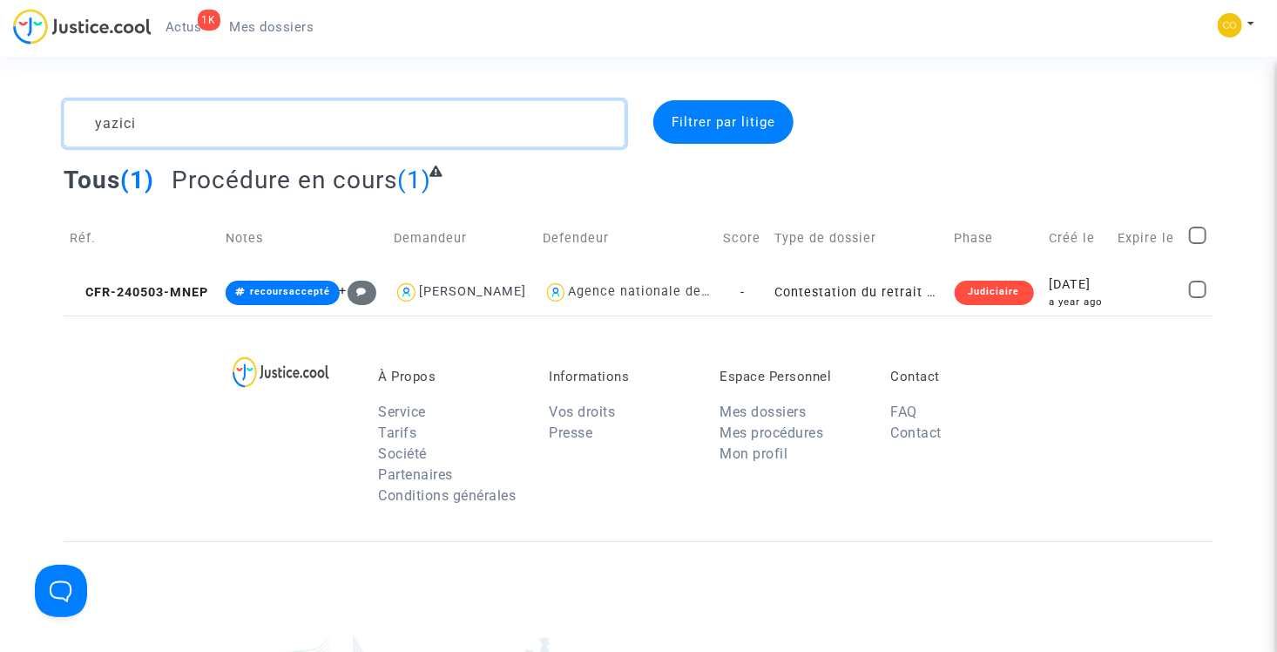
click at [325, 130] on textarea at bounding box center [345, 123] width 562 height 47
type textarea "benba"
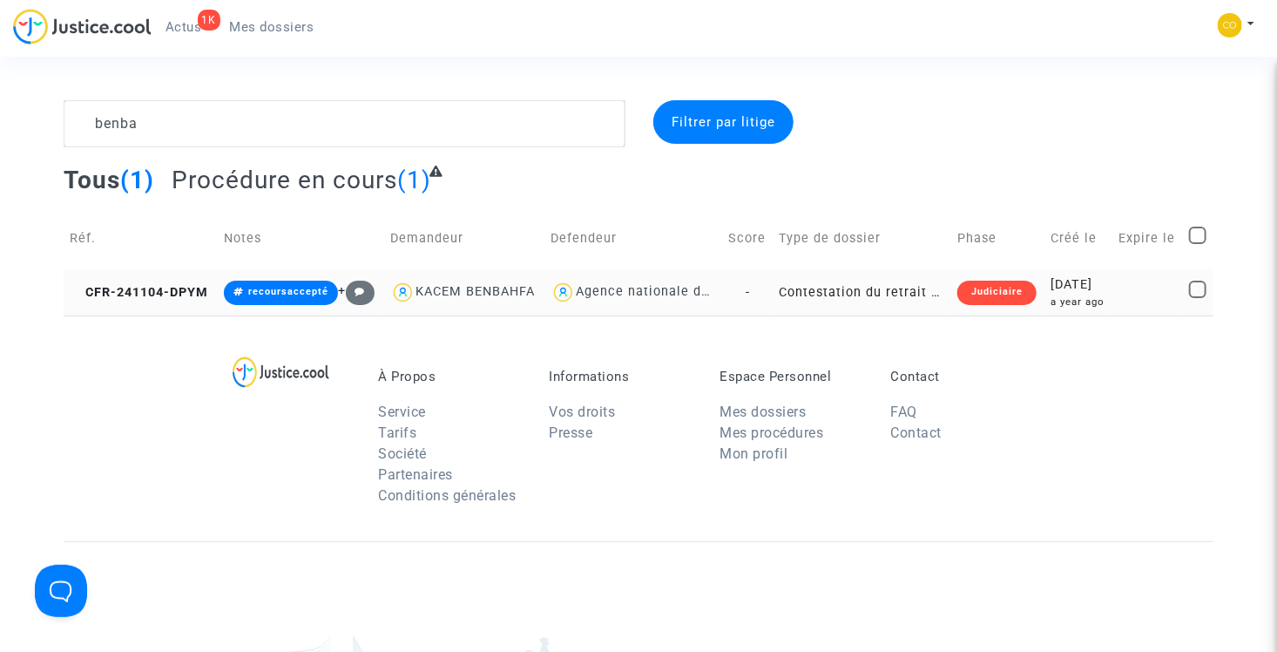
click at [866, 291] on td "Contestation du retrait de MaPrimeRénov par l'ANAH (mandataire)" at bounding box center [862, 292] width 178 height 46
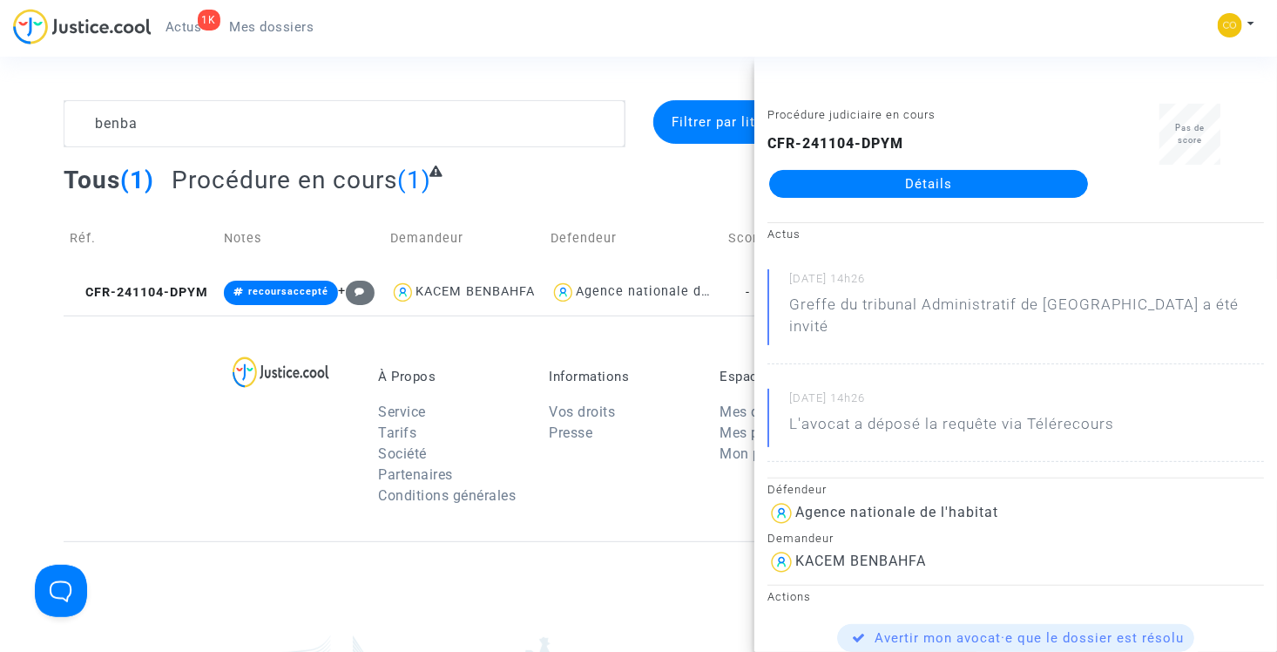
click at [663, 341] on div "À Propos Service Tarifs Société Partenaires Conditions générales Informations V…" at bounding box center [638, 428] width 1149 height 226
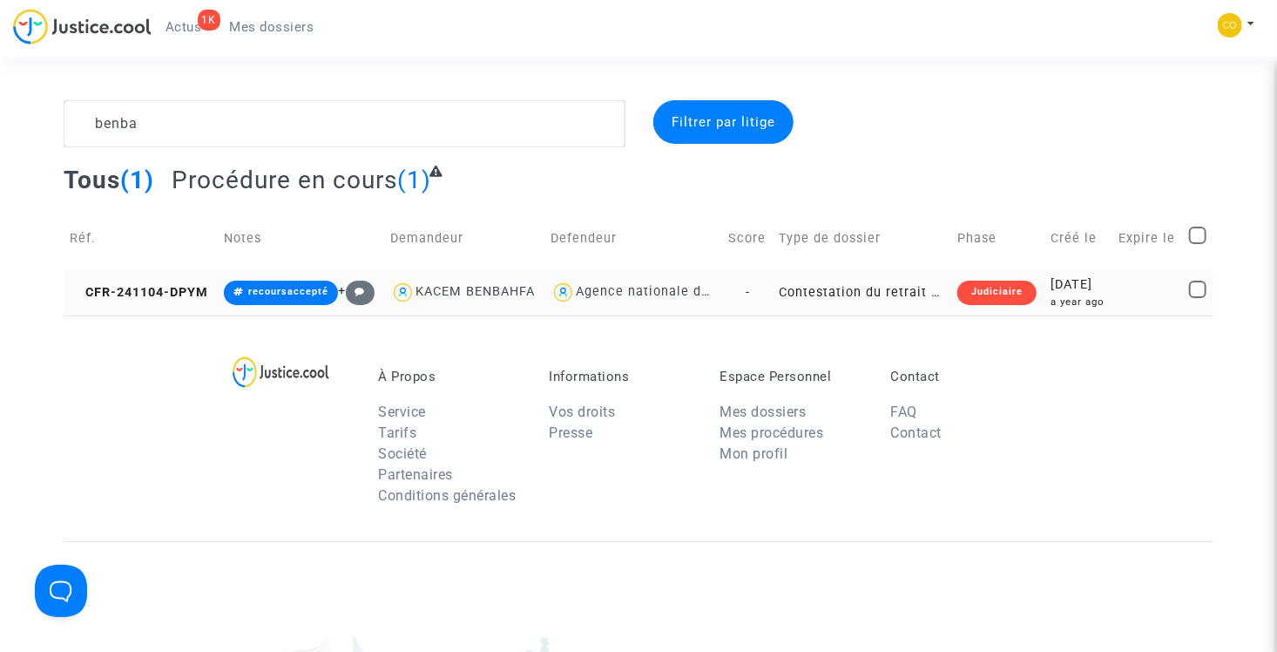
click at [873, 296] on td "Contestation du retrait de MaPrimeRénov par l'ANAH (mandataire)" at bounding box center [862, 292] width 178 height 46
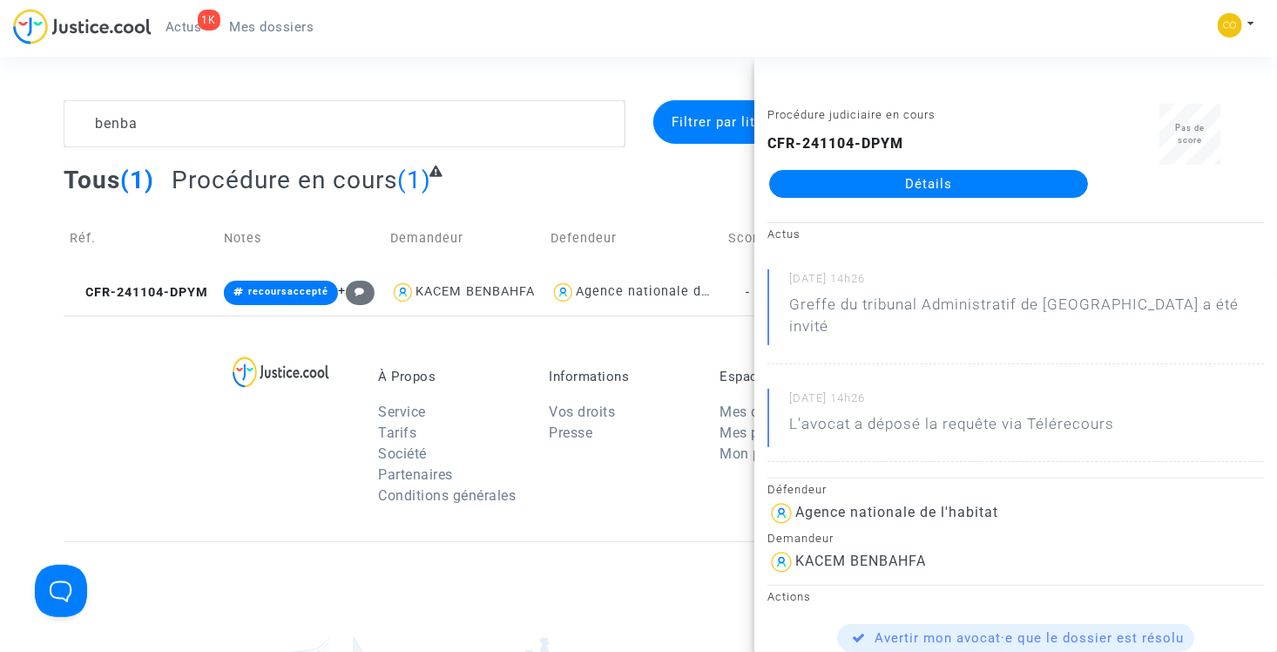
click at [920, 186] on link "Détails" at bounding box center [928, 184] width 319 height 28
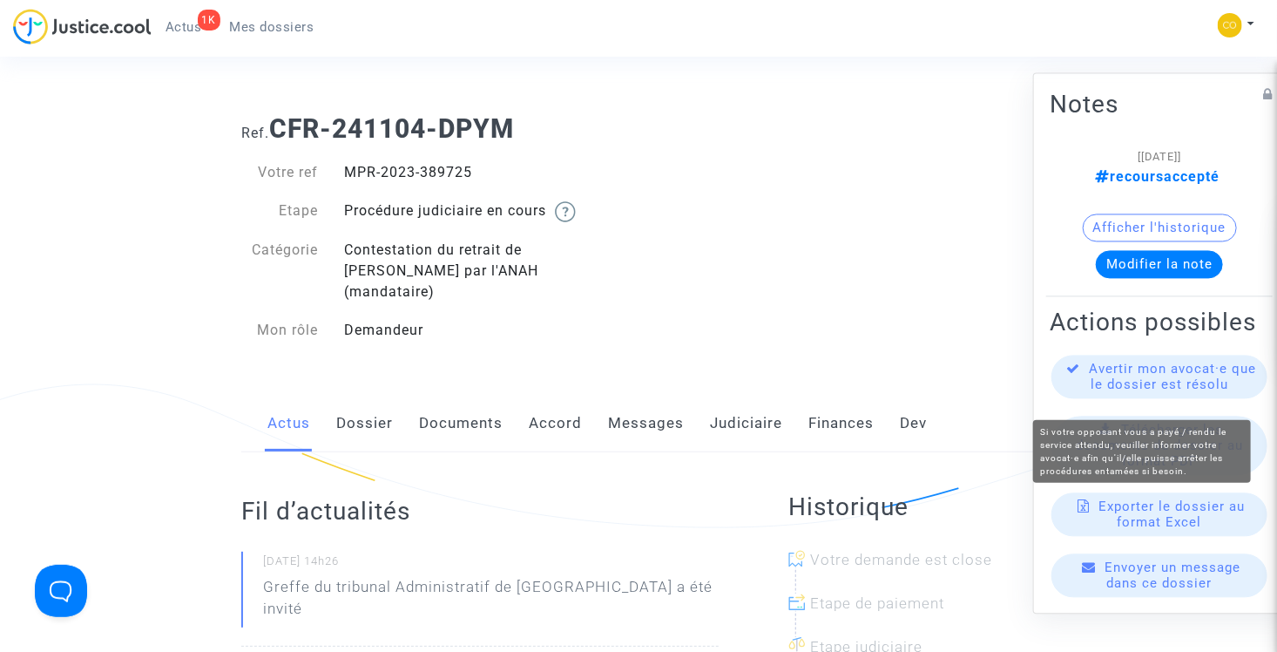
click at [1189, 382] on span "Avertir mon avocat·e que le dossier est résolu" at bounding box center [1173, 376] width 167 height 31
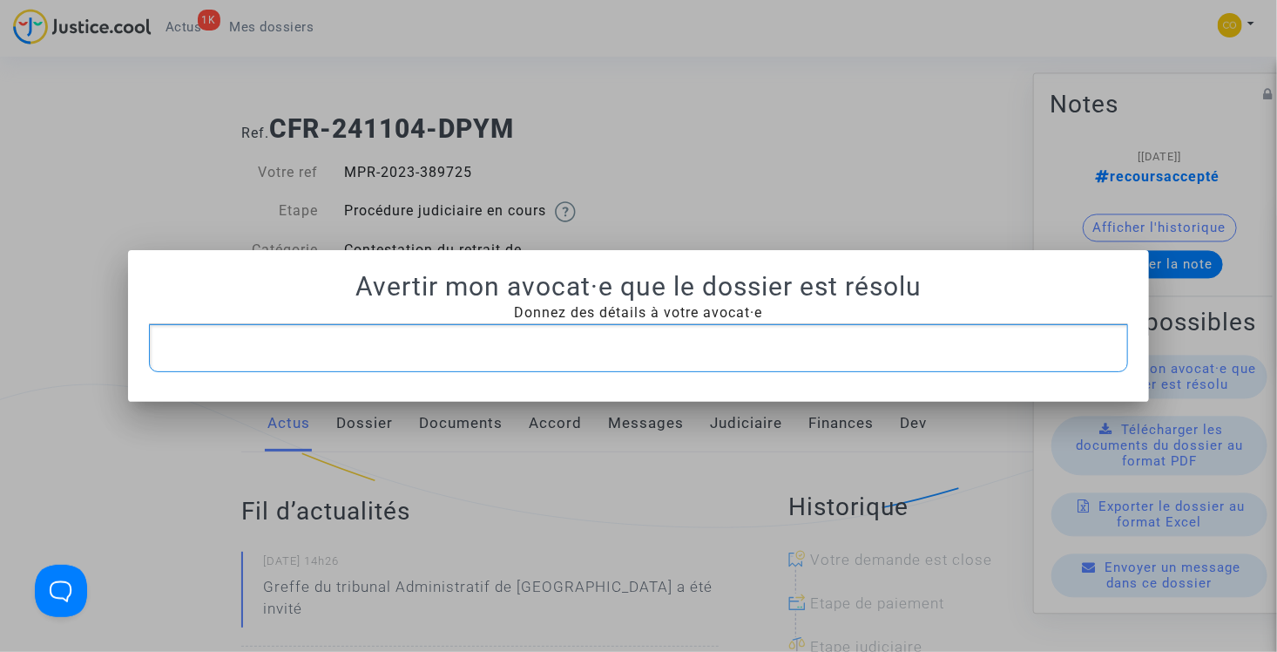
click at [628, 334] on div "Rich Text Editor, main" at bounding box center [639, 348] width 980 height 49
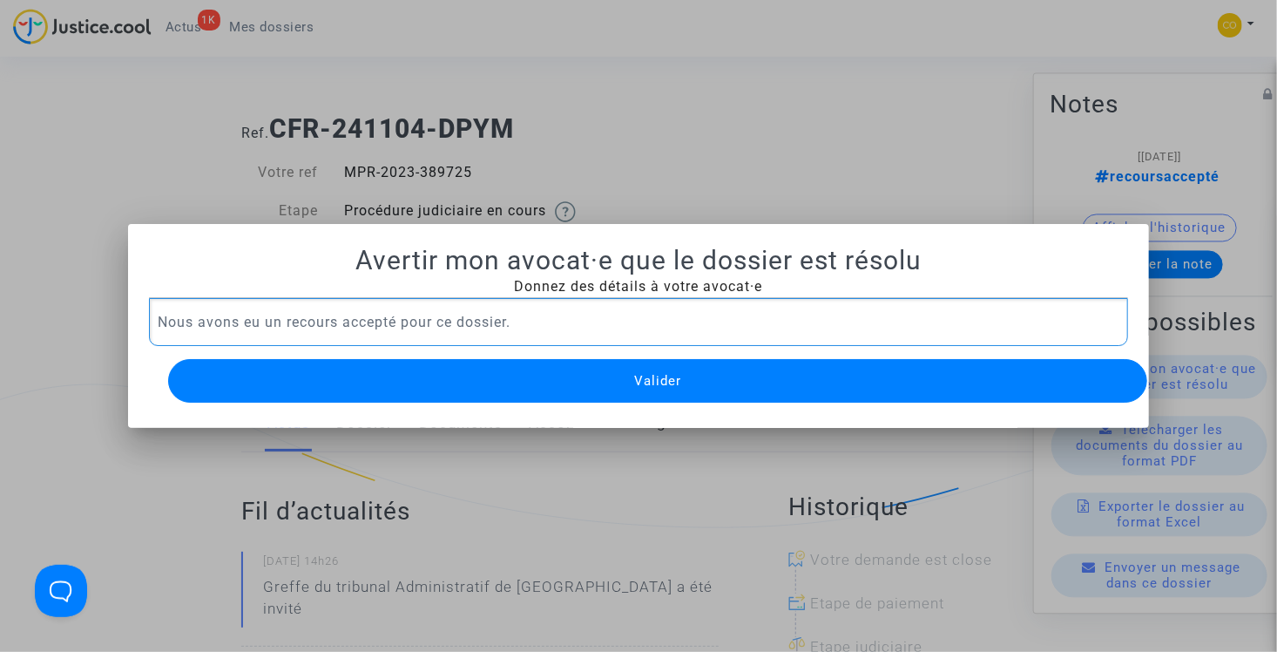
click at [701, 368] on button "Valider" at bounding box center [658, 381] width 980 height 44
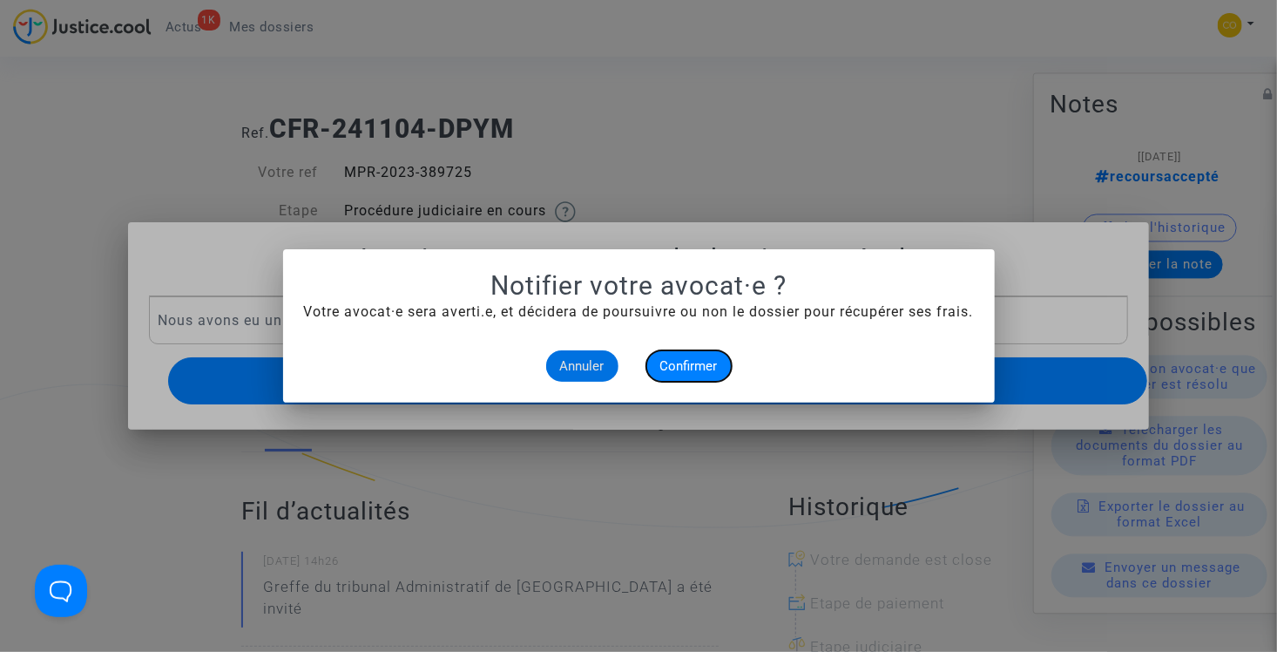
click at [705, 373] on span "Confirmer" at bounding box center [688, 366] width 57 height 16
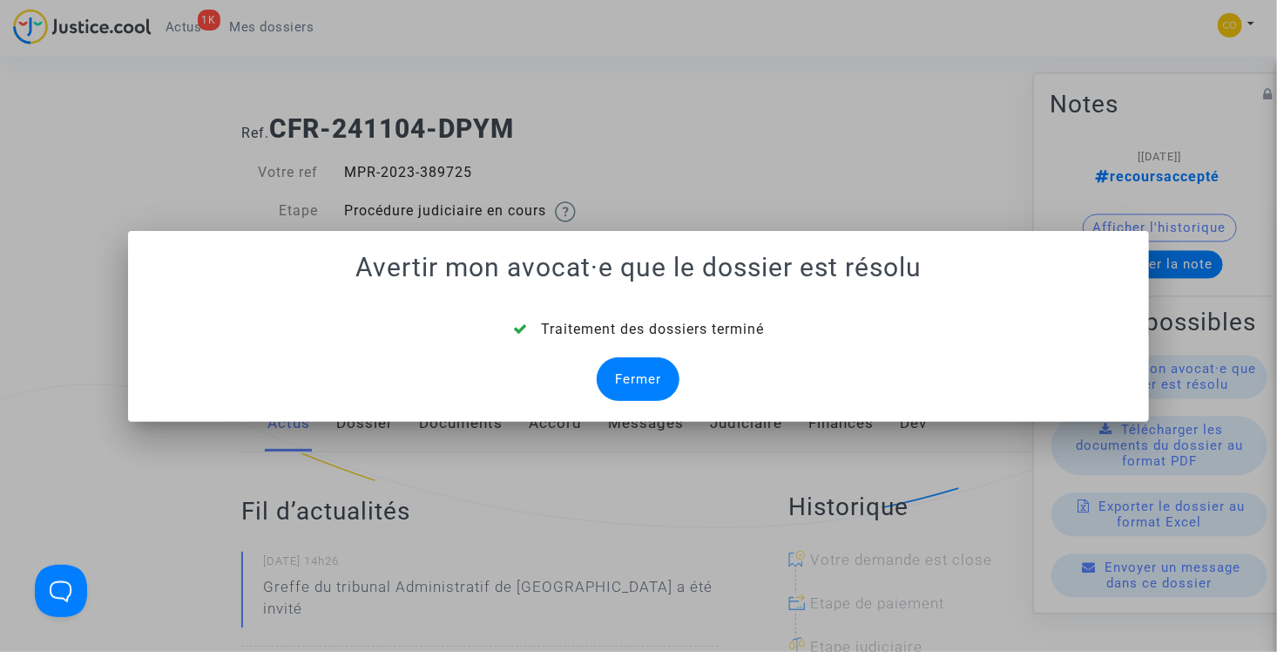
click at [621, 371] on div "Fermer" at bounding box center [638, 379] width 83 height 44
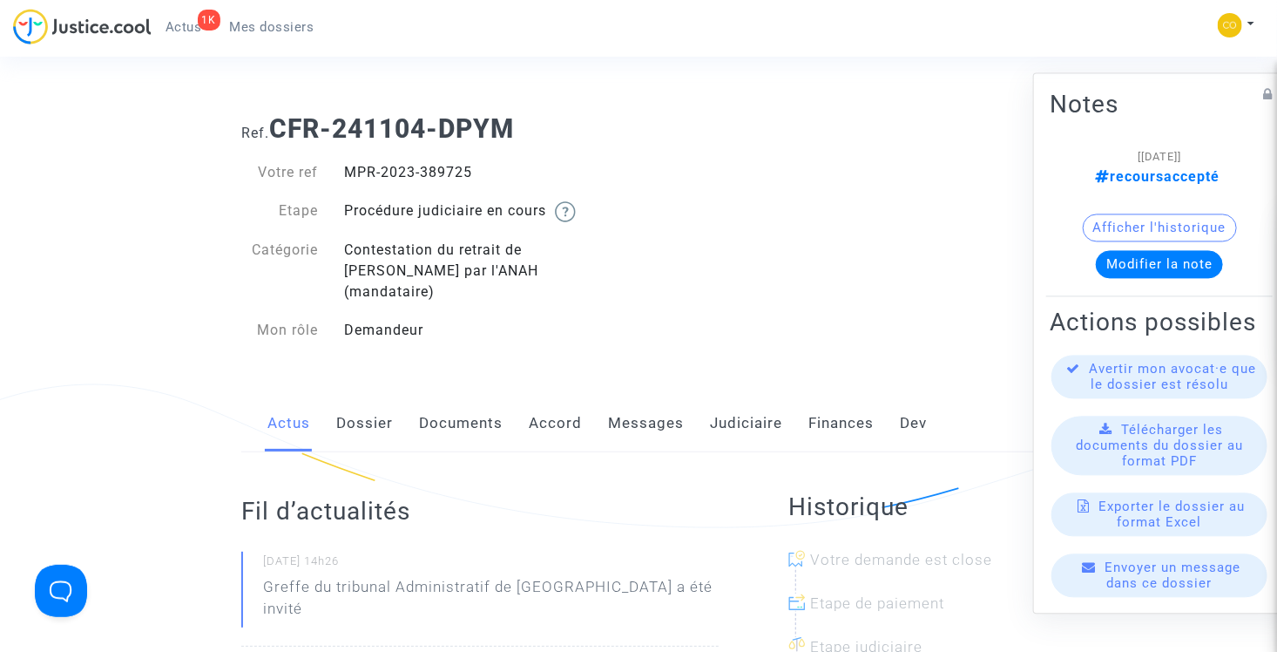
click at [295, 38] on link "Mes dossiers" at bounding box center [272, 27] width 112 height 26
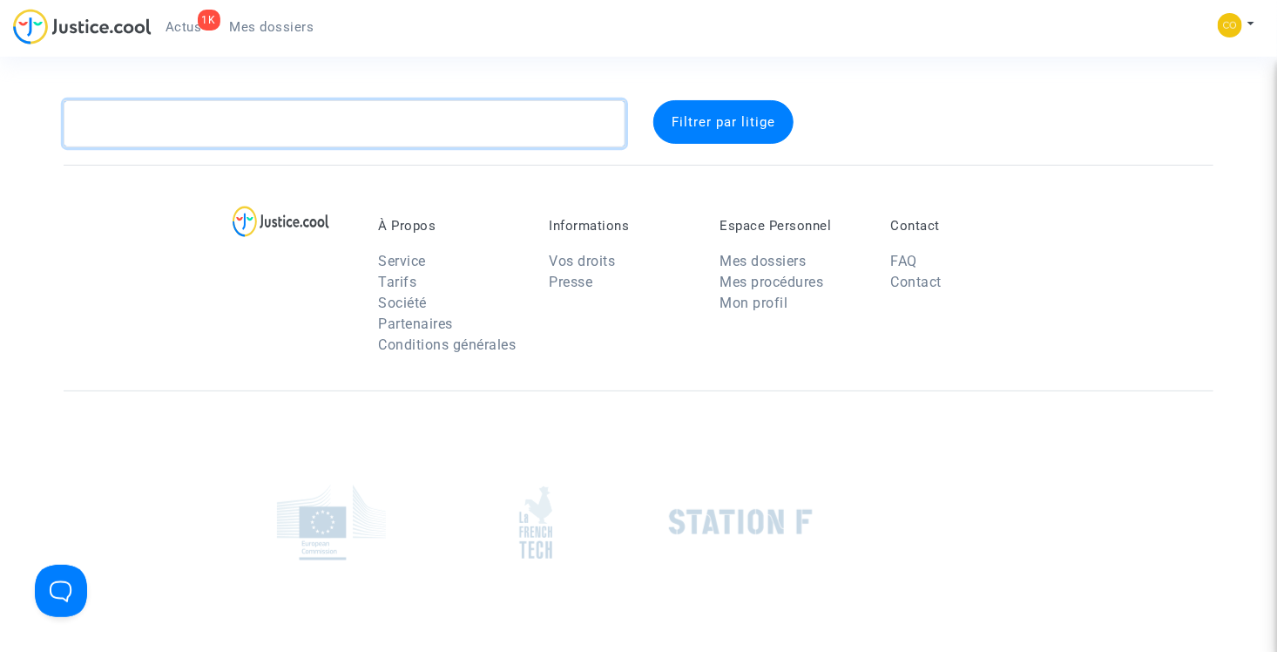
click at [294, 129] on textarea at bounding box center [345, 123] width 562 height 47
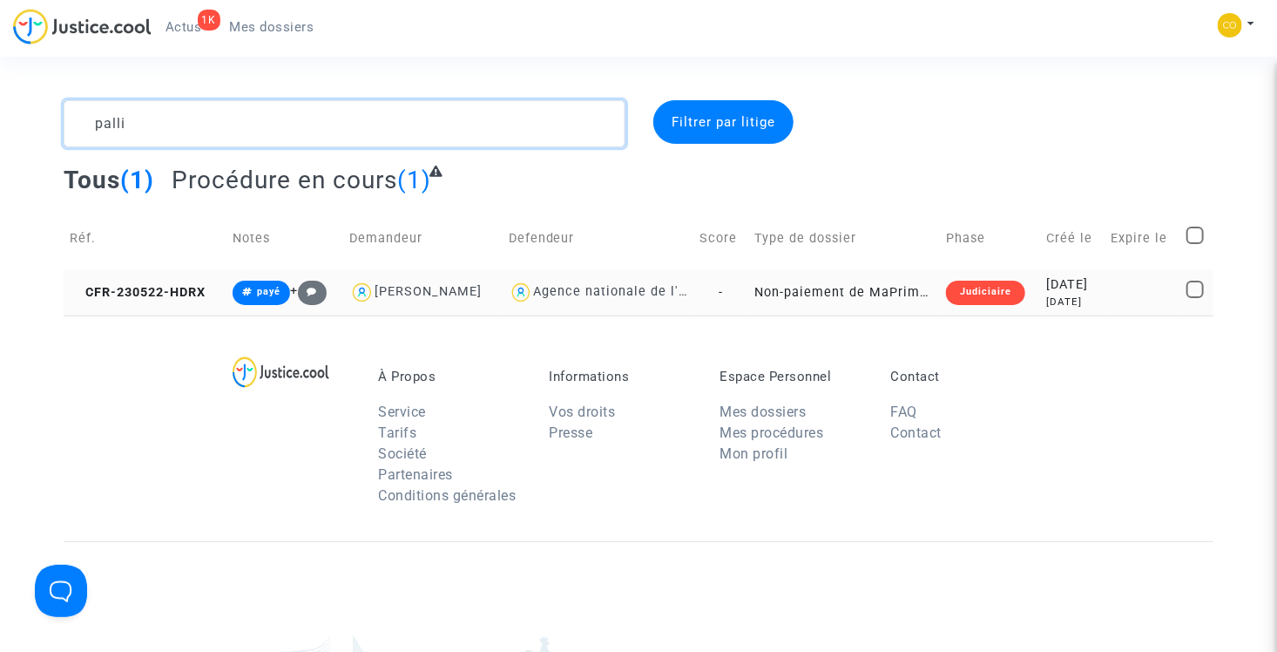
type textarea "palli"
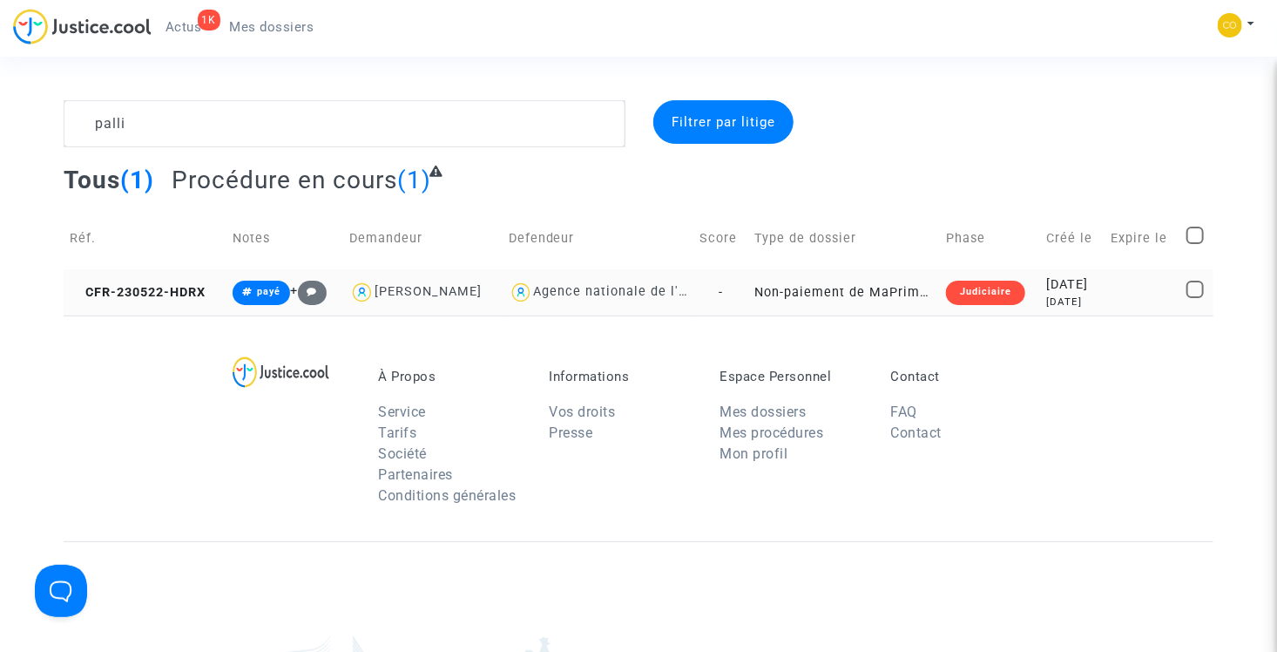
click at [868, 286] on td "Non-paiement de MaPrimeRenov' par l'ANAH (mandataire)" at bounding box center [844, 292] width 192 height 46
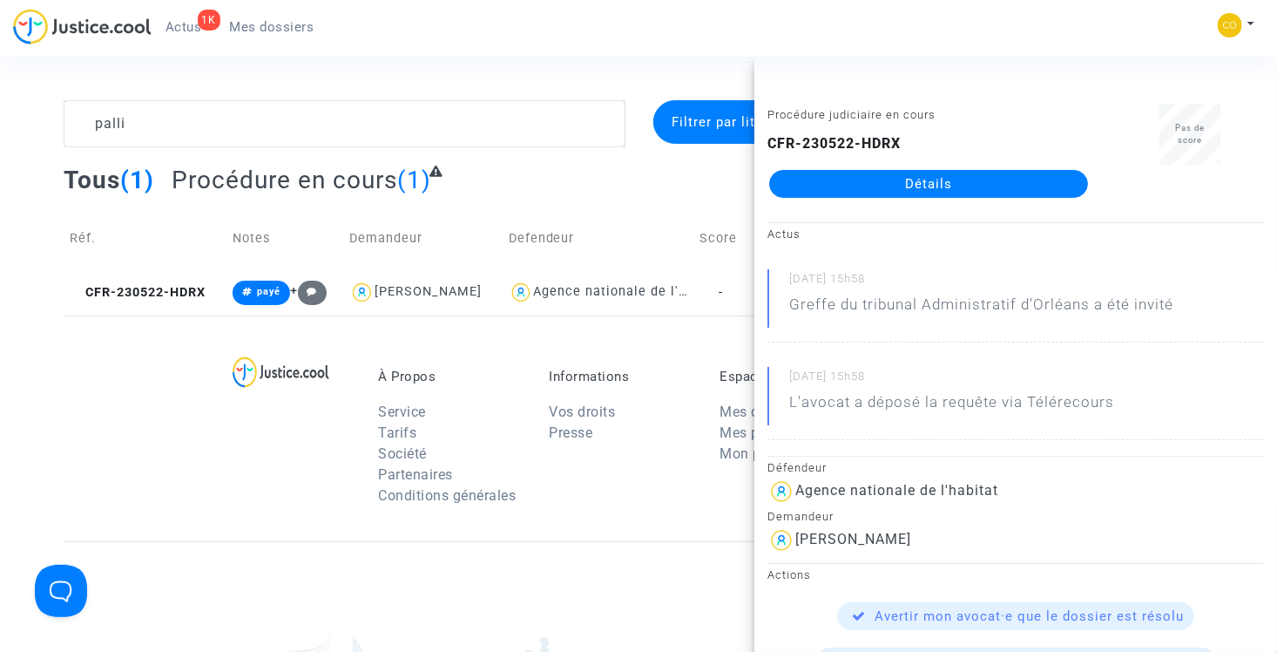
click at [663, 343] on div "À Propos Service Tarifs Société Partenaires Conditions générales Informations V…" at bounding box center [638, 428] width 1149 height 226
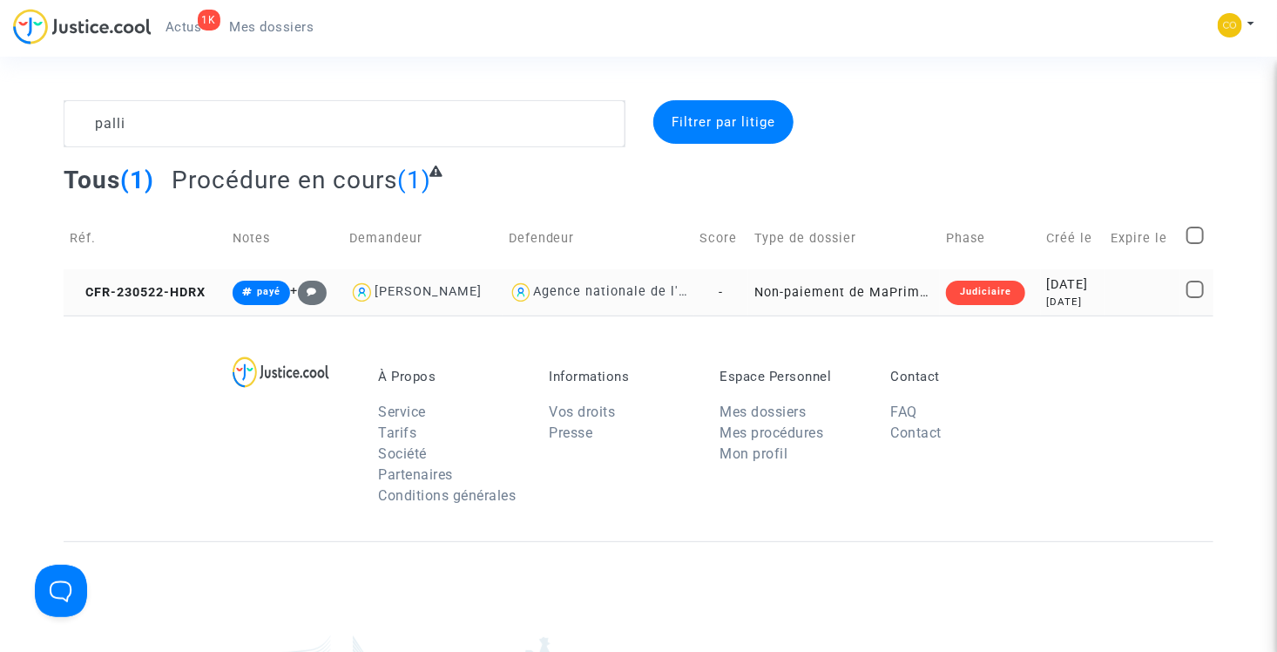
click at [856, 300] on td "Non-paiement de MaPrimeRenov' par l'ANAH (mandataire)" at bounding box center [844, 292] width 192 height 46
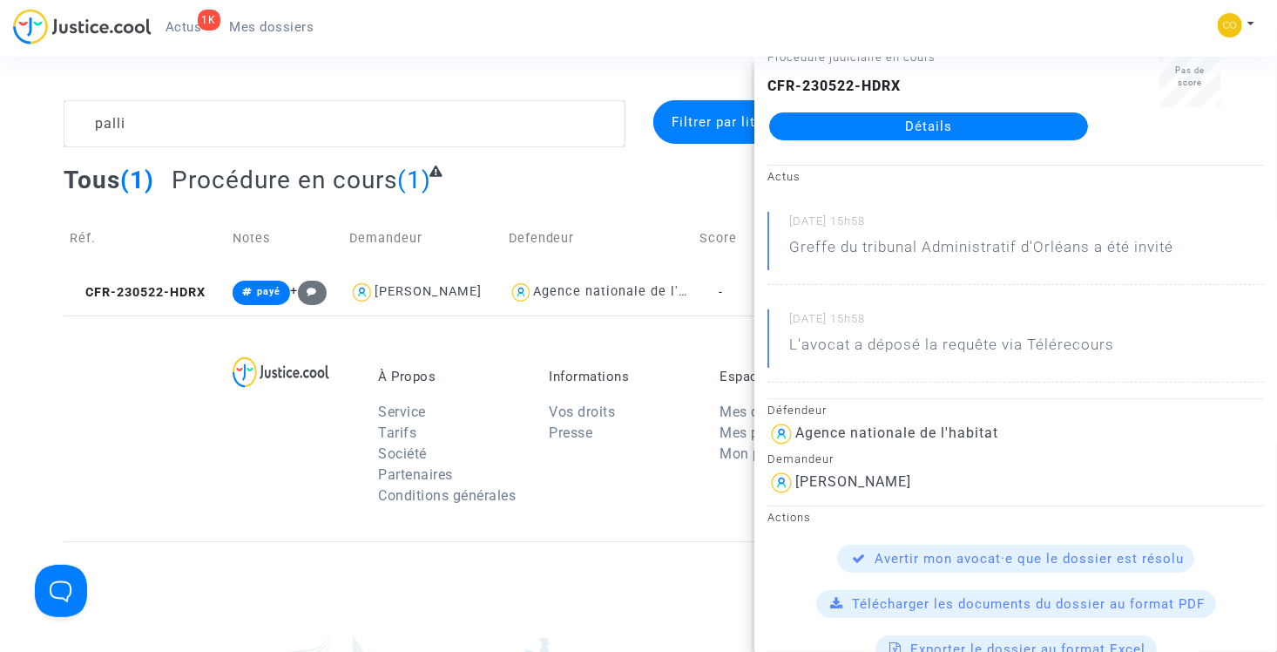
scroll to position [87, 0]
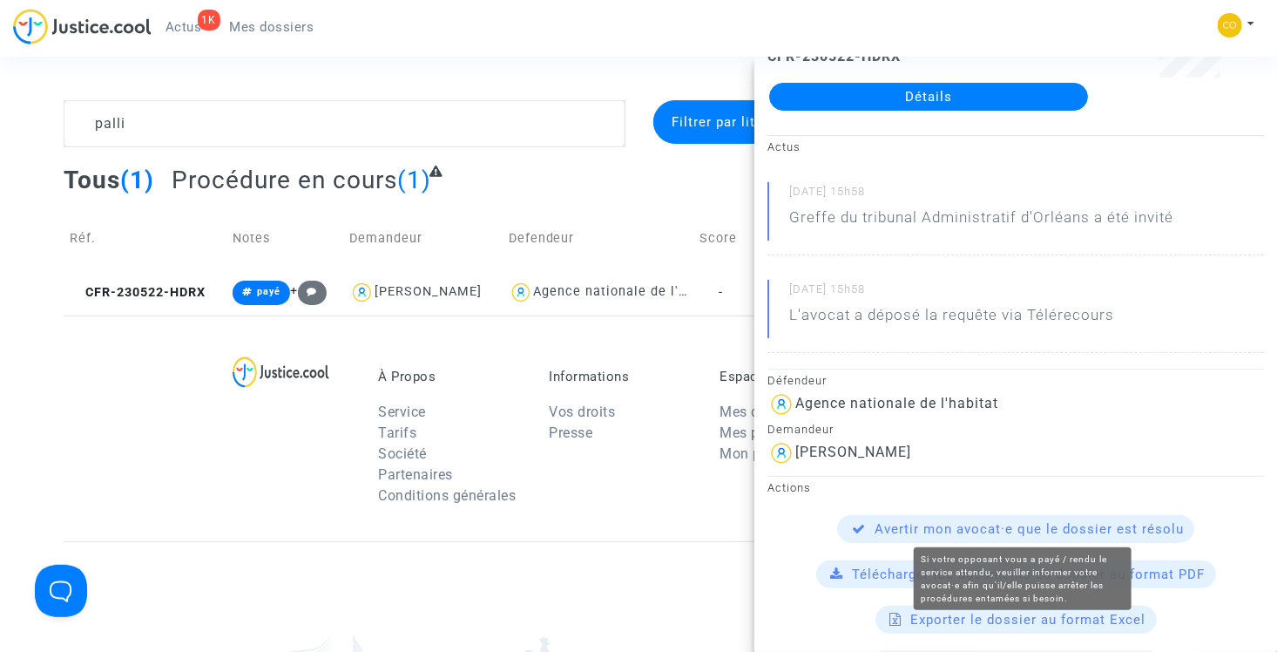
click at [987, 526] on span "Avertir mon avocat·e que le dossier est résolu" at bounding box center [1029, 529] width 309 height 16
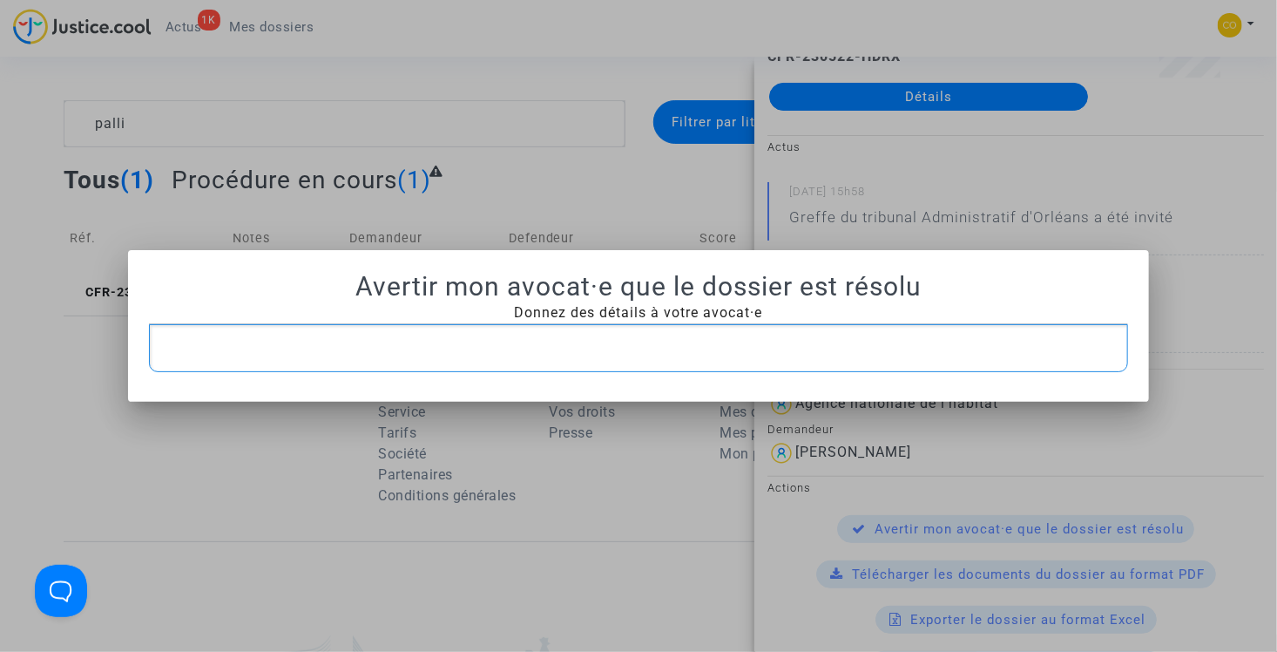
click at [763, 337] on p "Rich Text Editor, main" at bounding box center [639, 348] width 962 height 22
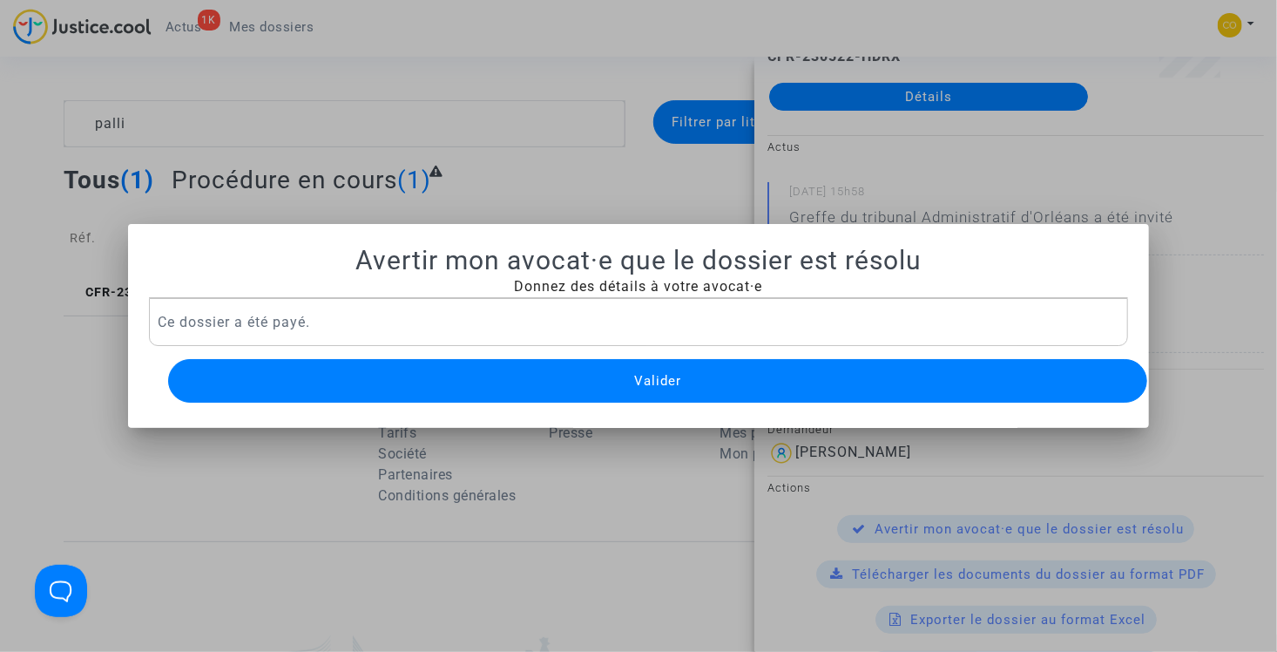
click at [645, 374] on span "Valider" at bounding box center [657, 381] width 47 height 16
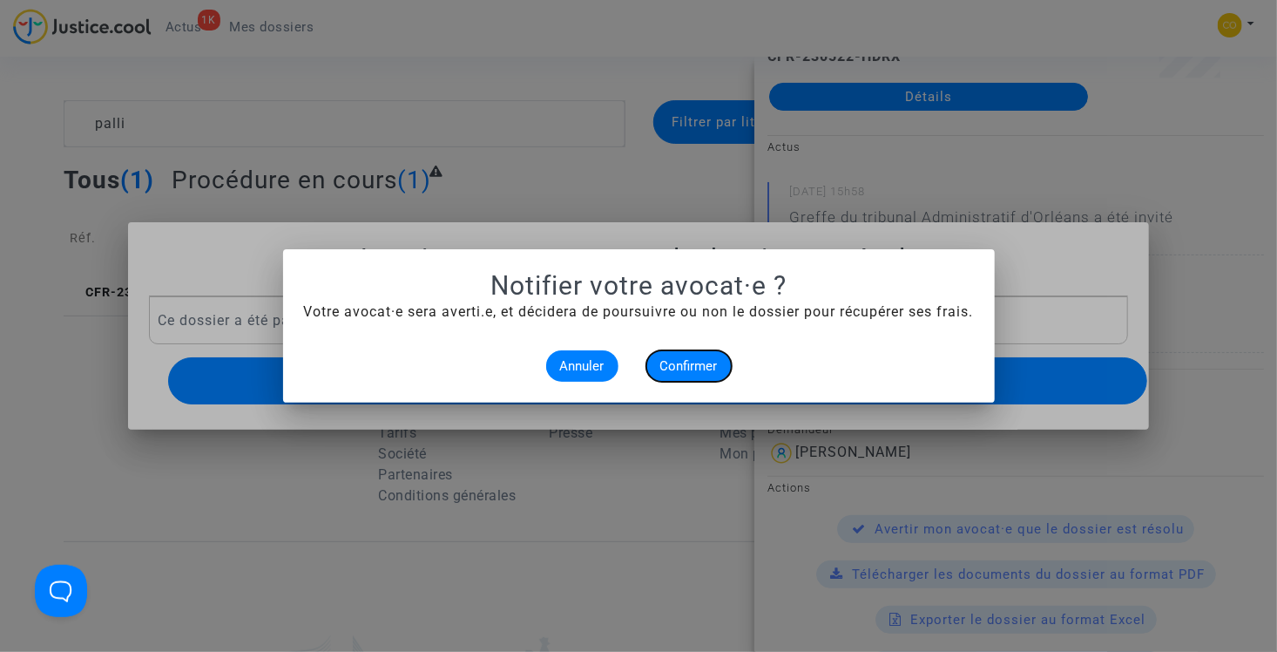
drag, startPoint x: 699, startPoint y: 369, endPoint x: 687, endPoint y: 248, distance: 121.6
click at [687, 249] on mat-dialog-container "Notifier votre avocat·e ? Votre avocat·e sera averti.e, et décidera de poursuiv…" at bounding box center [639, 325] width 712 height 153
click at [666, 185] on div at bounding box center [638, 326] width 1277 height 652
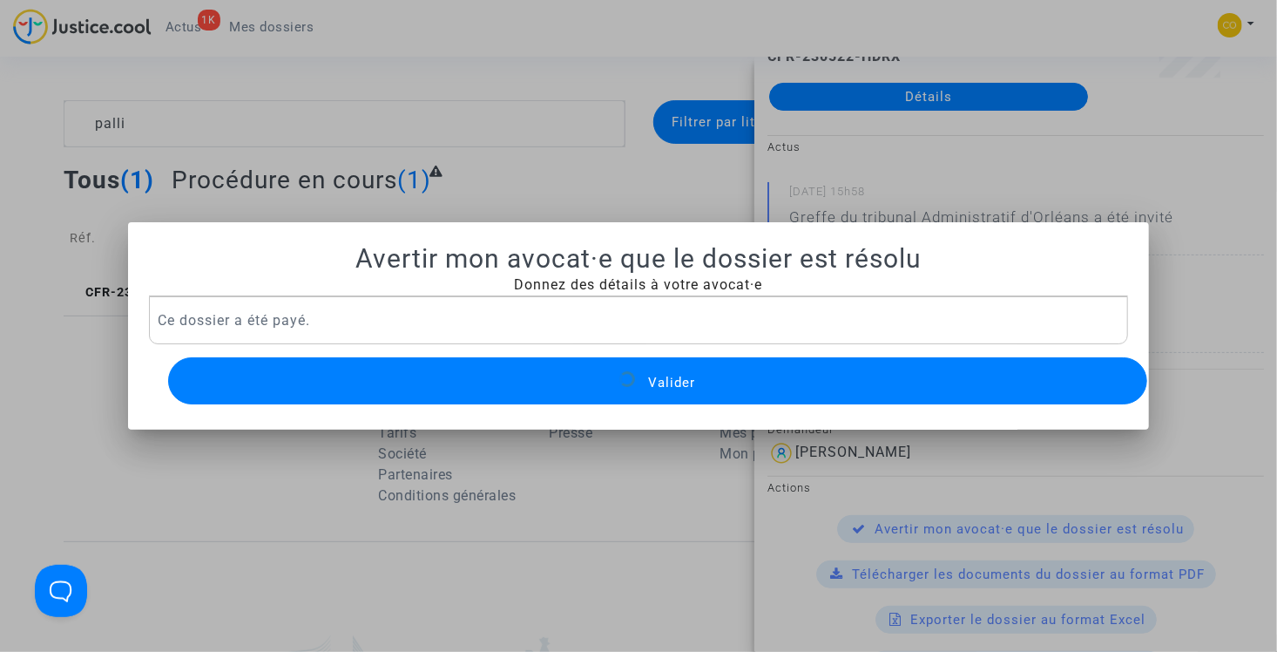
click at [632, 157] on div at bounding box center [638, 326] width 1277 height 652
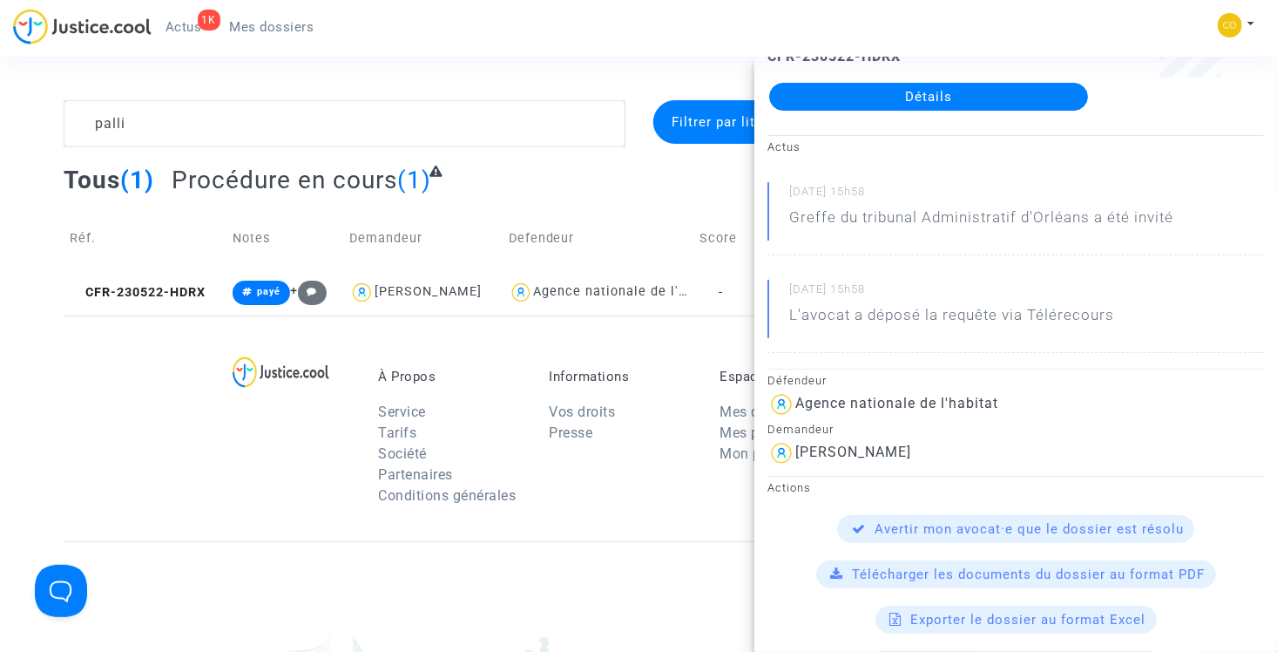
click at [611, 326] on div "À Propos Service Tarifs Société Partenaires Conditions générales Informations V…" at bounding box center [638, 428] width 1149 height 226
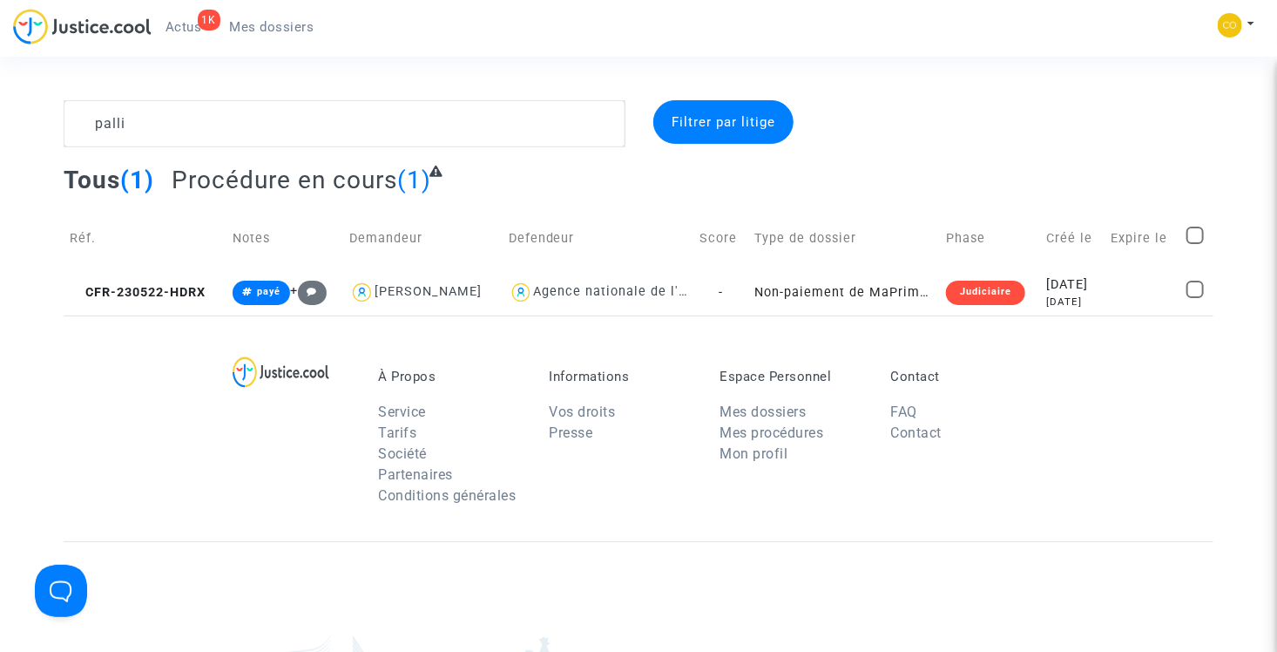
scroll to position [0, 0]
click at [875, 291] on td "Non-paiement de MaPrimeRenov' par l'ANAH (mandataire)" at bounding box center [844, 292] width 192 height 46
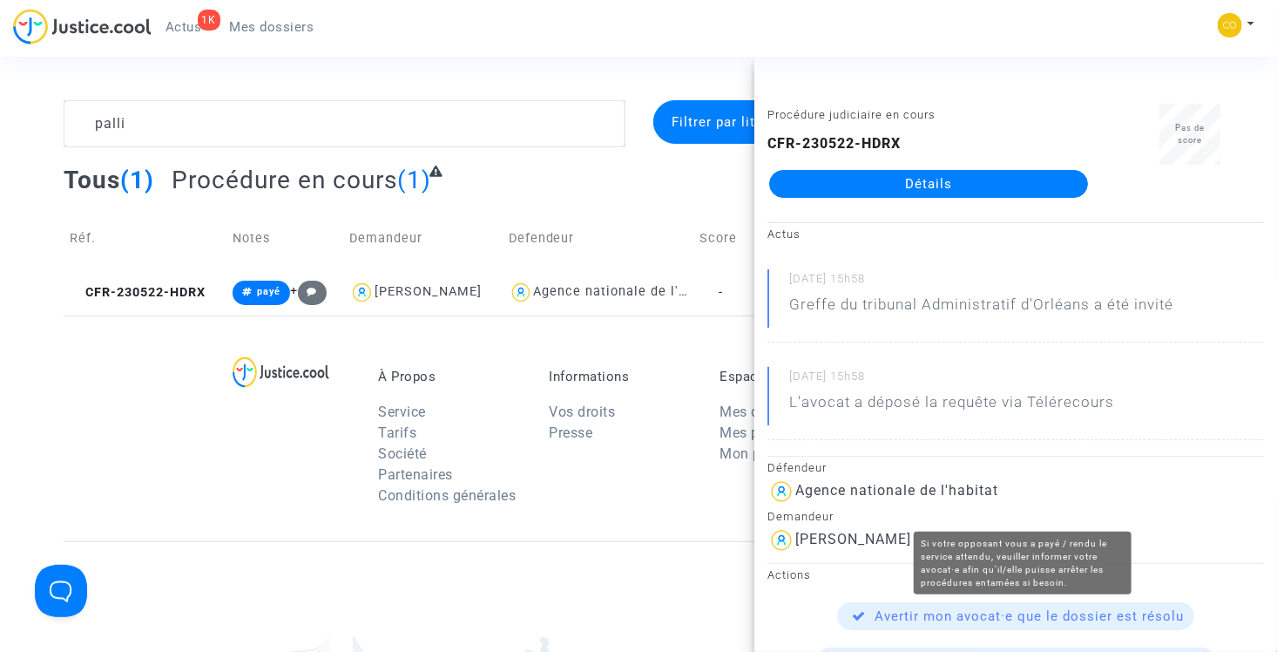
click at [996, 610] on span "Avertir mon avocat·e que le dossier est résolu" at bounding box center [1029, 616] width 309 height 16
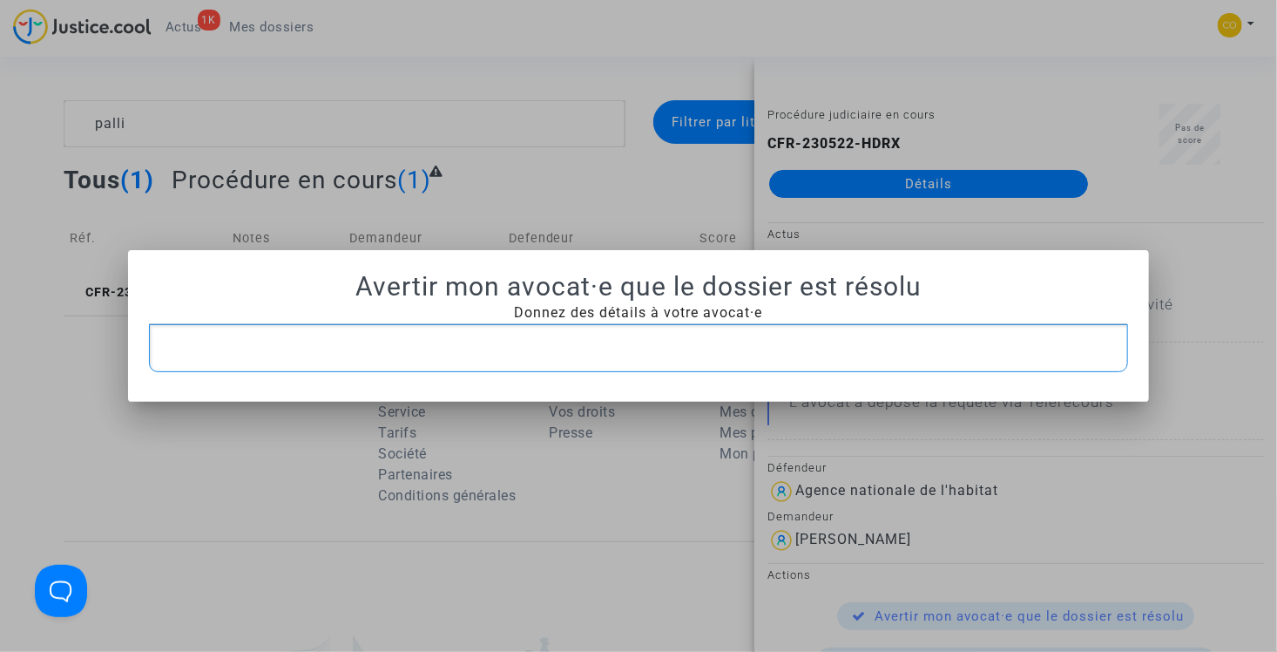
click at [598, 353] on p "Rich Text Editor, main" at bounding box center [639, 348] width 962 height 22
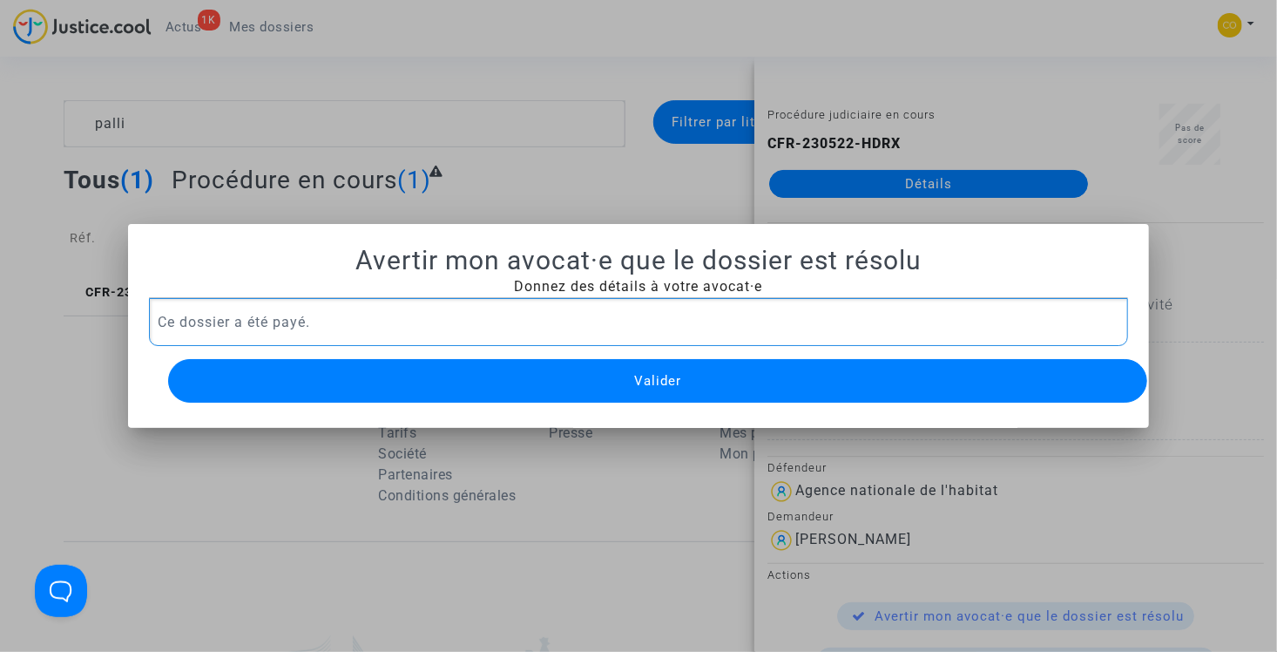
click at [638, 373] on span "Valider" at bounding box center [657, 381] width 47 height 16
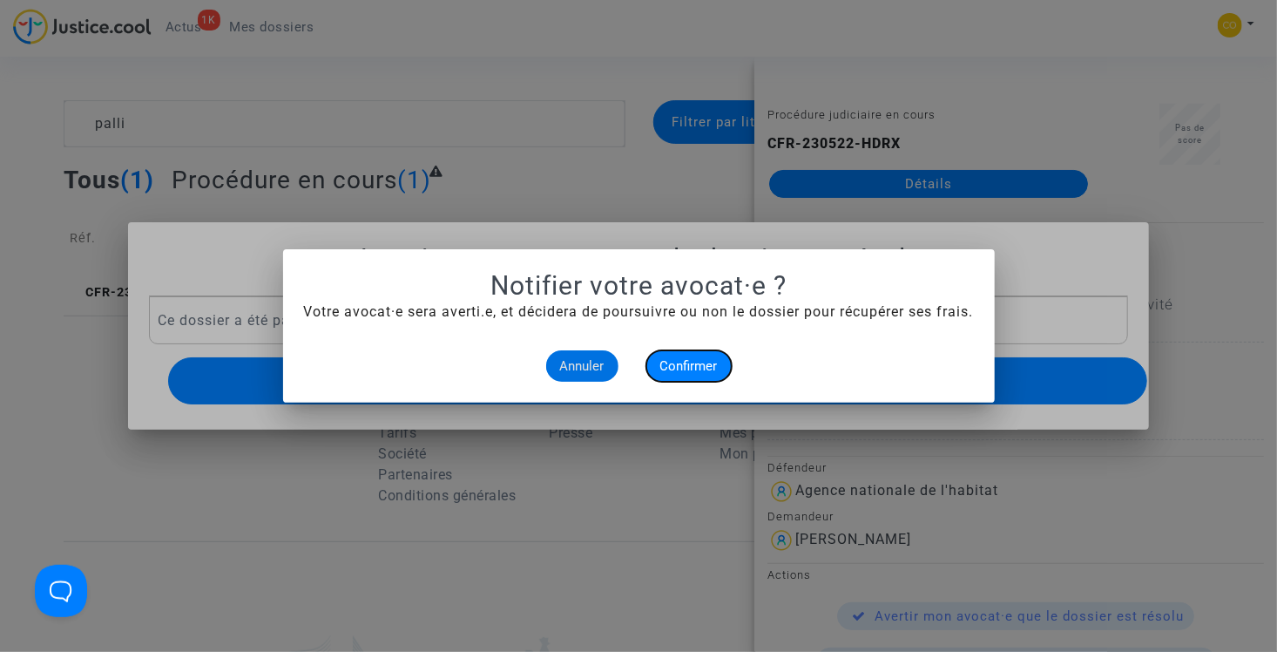
click at [674, 367] on span "Confirmer" at bounding box center [688, 366] width 57 height 16
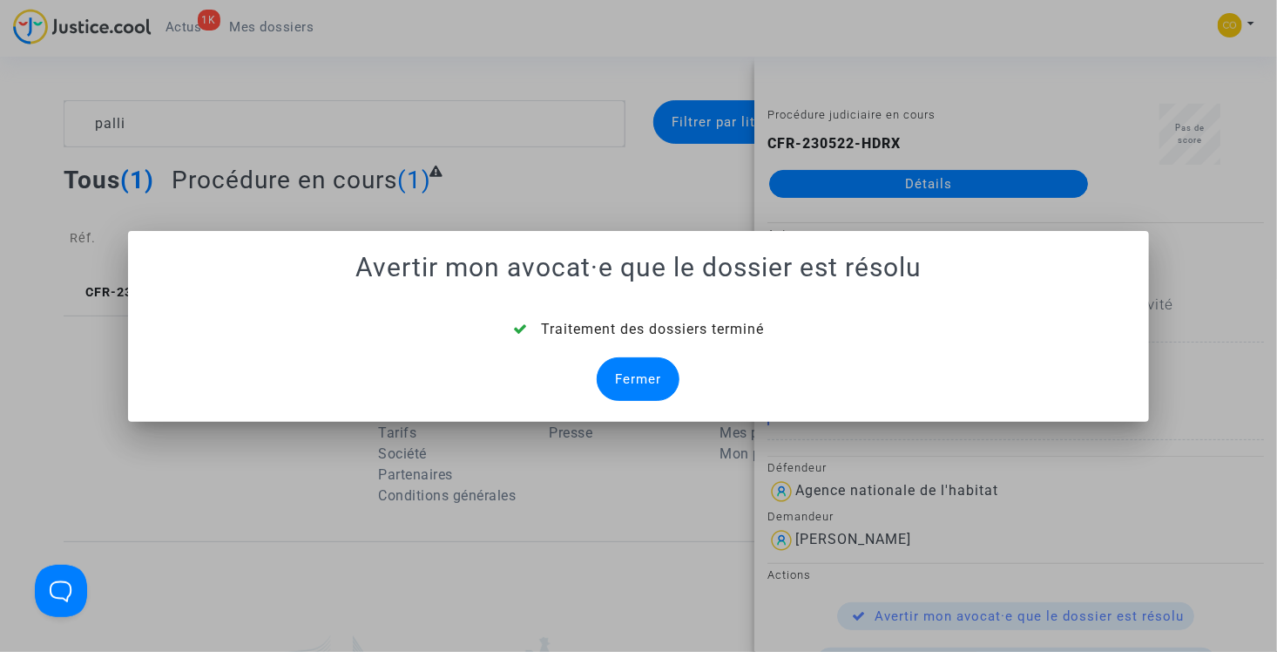
click at [642, 379] on div "Fermer" at bounding box center [638, 379] width 83 height 44
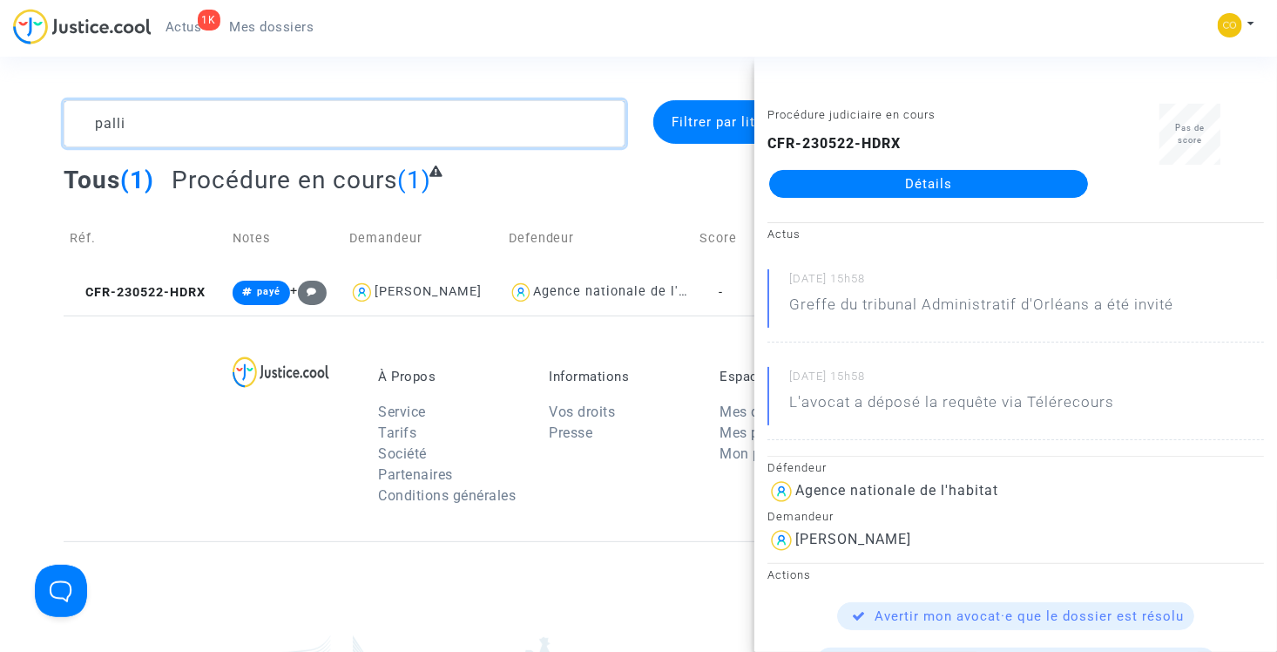
click at [463, 107] on textarea at bounding box center [345, 123] width 562 height 47
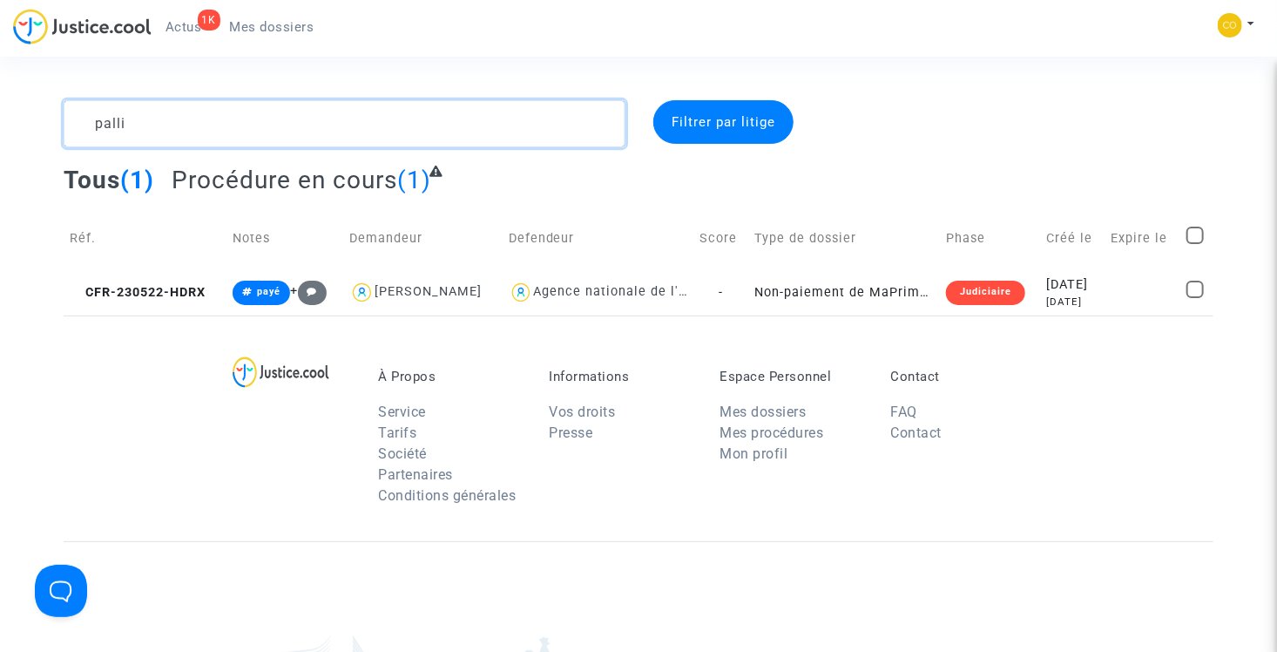
click at [356, 105] on textarea at bounding box center [345, 123] width 562 height 47
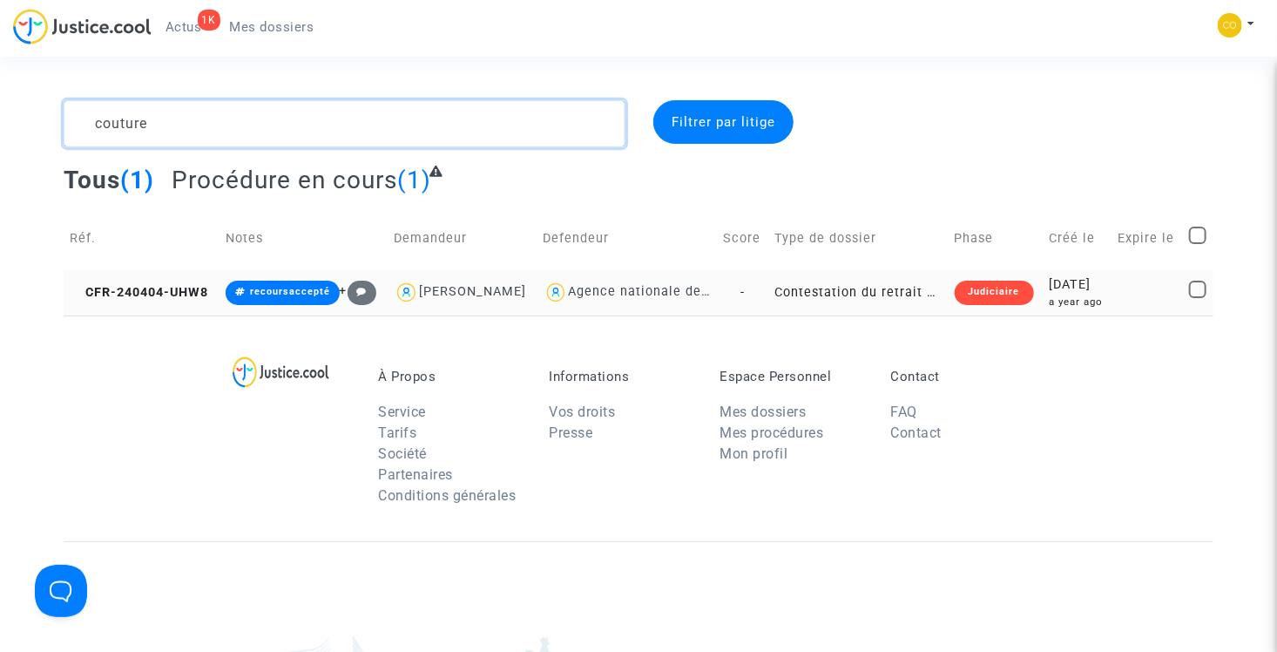
type textarea "couture"
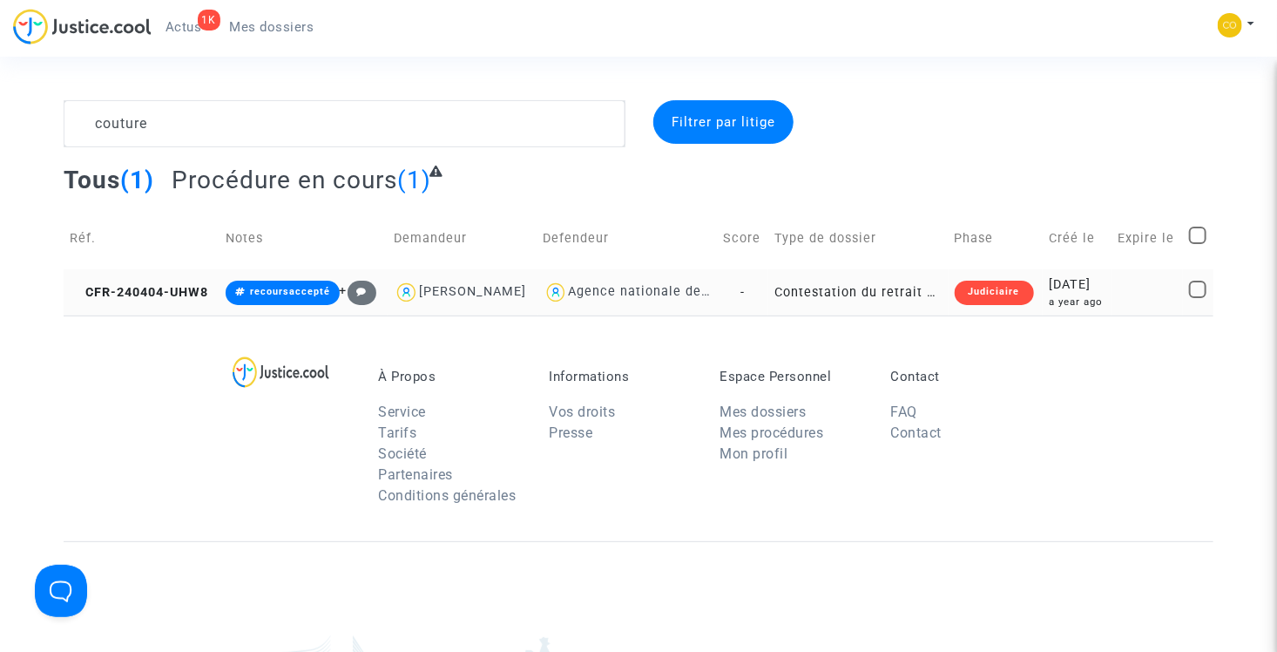
click at [890, 293] on td "Contestation du retrait de MaPrimeRénov par l'ANAH (mandataire)" at bounding box center [858, 292] width 180 height 46
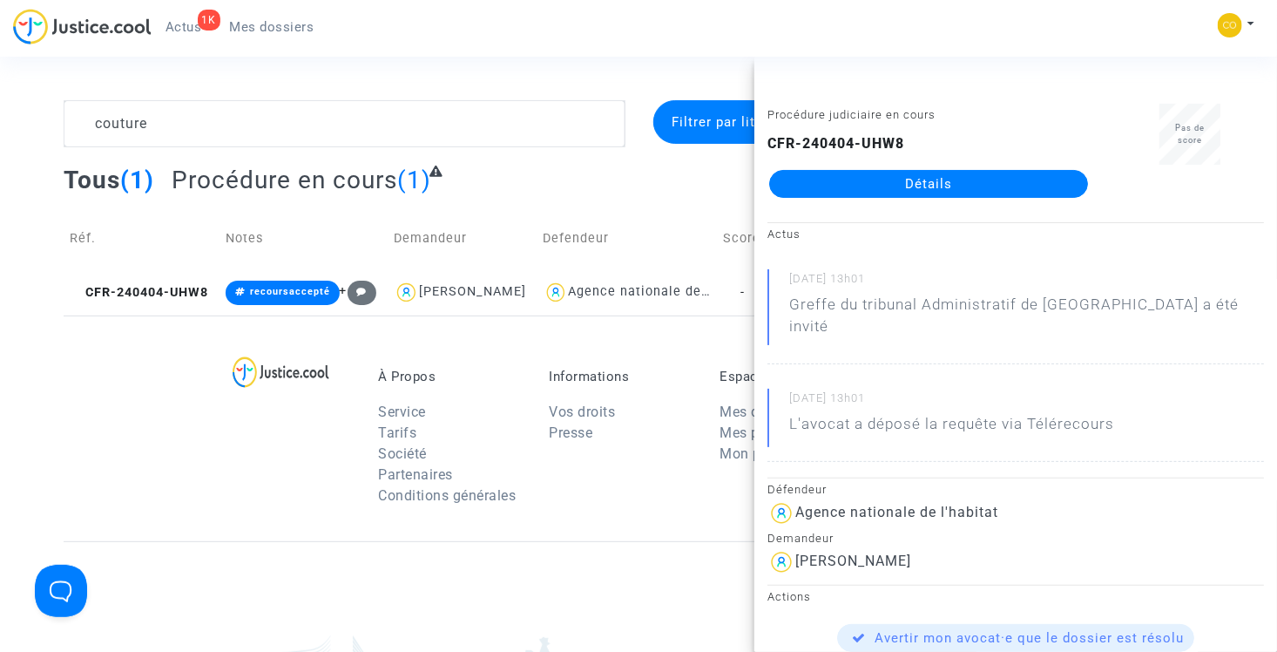
click at [912, 183] on link "Détails" at bounding box center [928, 184] width 319 height 28
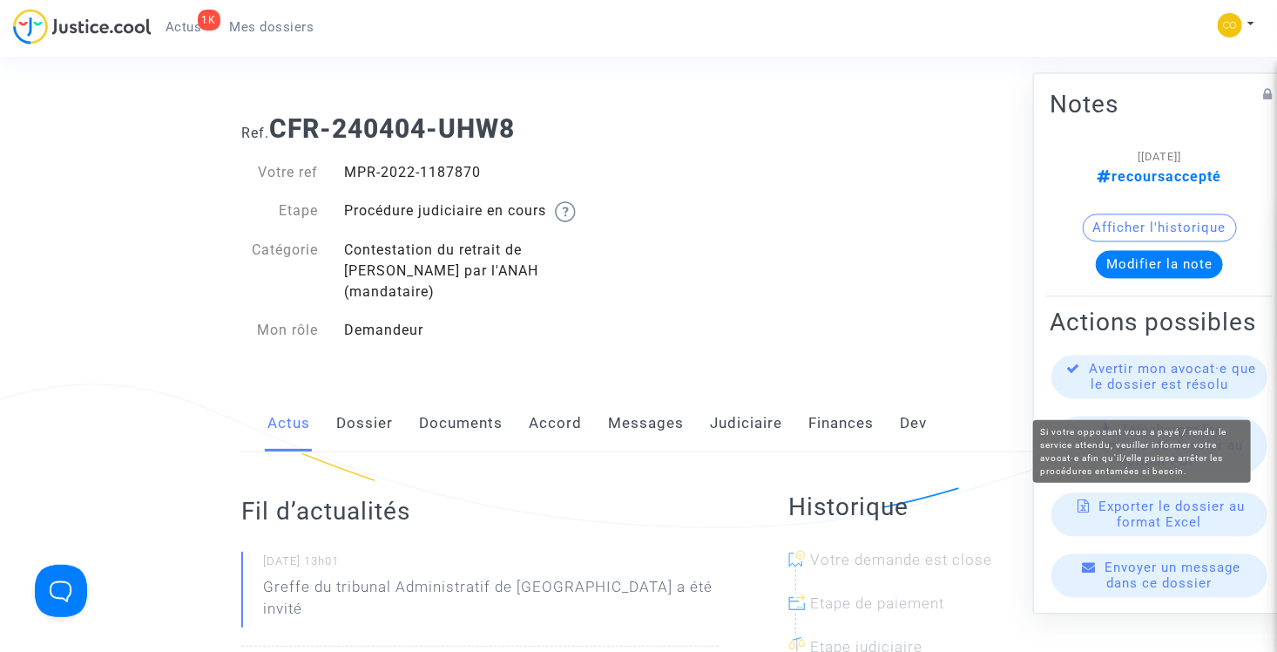
click at [1122, 393] on span "Avertir mon avocat·e que le dossier est résolu" at bounding box center [1173, 376] width 167 height 31
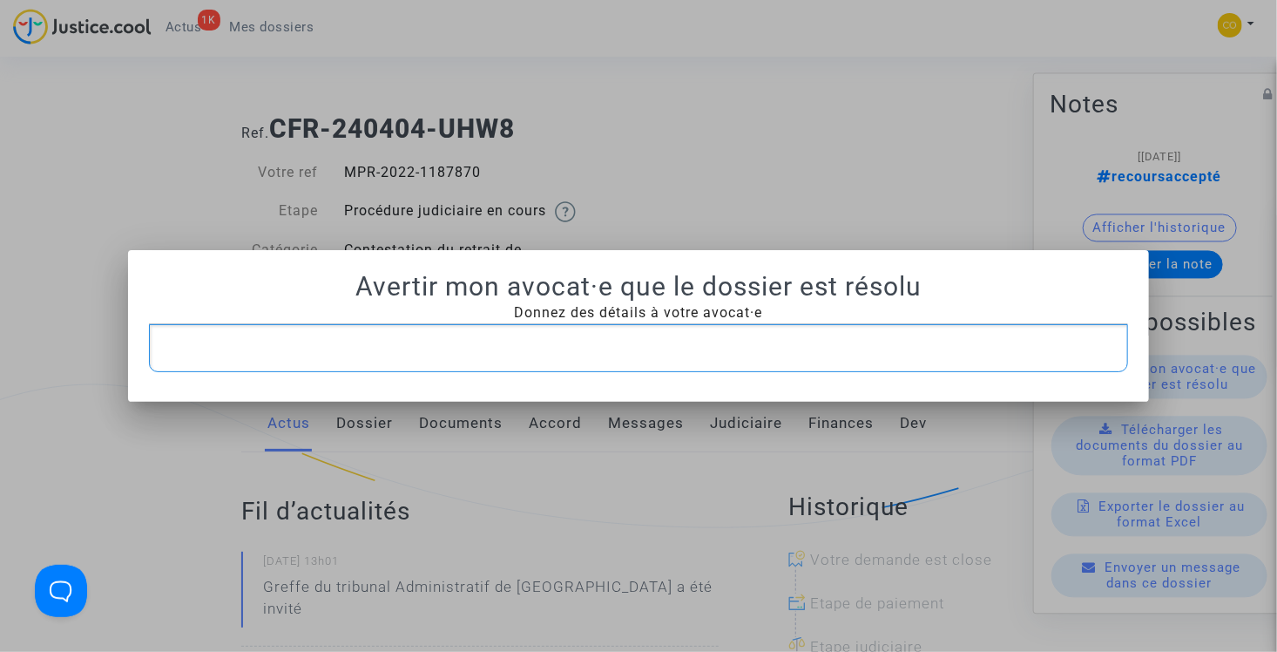
click at [548, 337] on p "Rich Text Editor, main" at bounding box center [639, 348] width 962 height 22
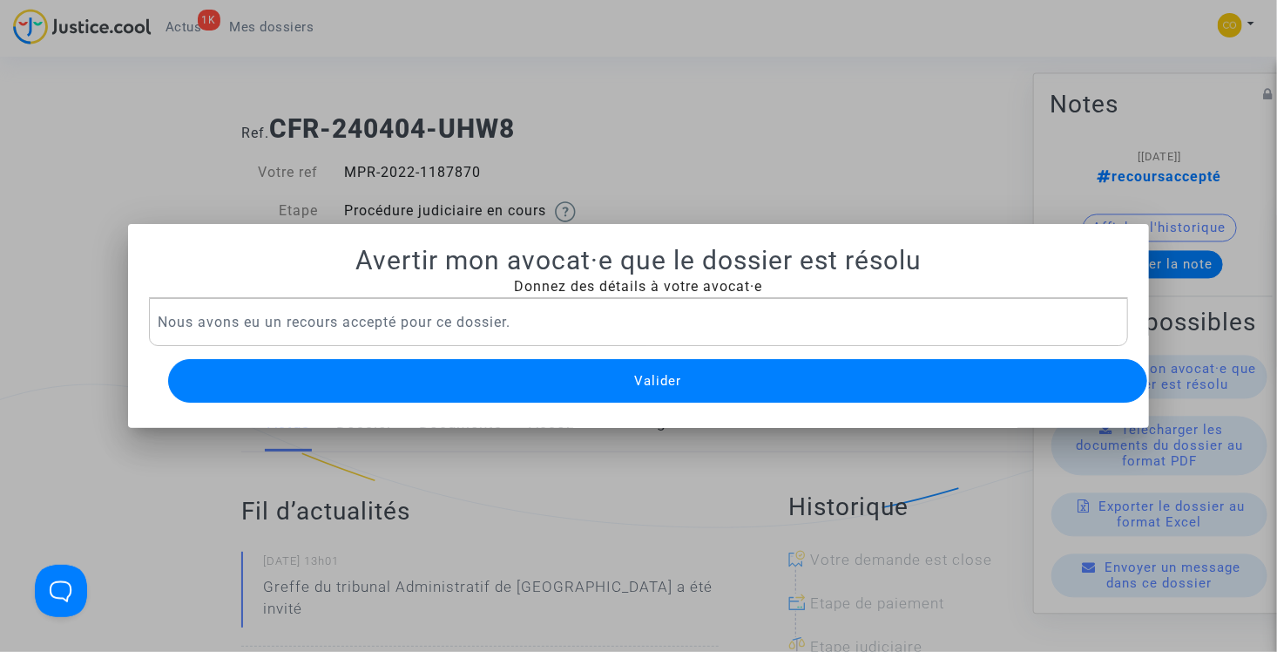
click at [553, 373] on button "Valider" at bounding box center [658, 381] width 980 height 44
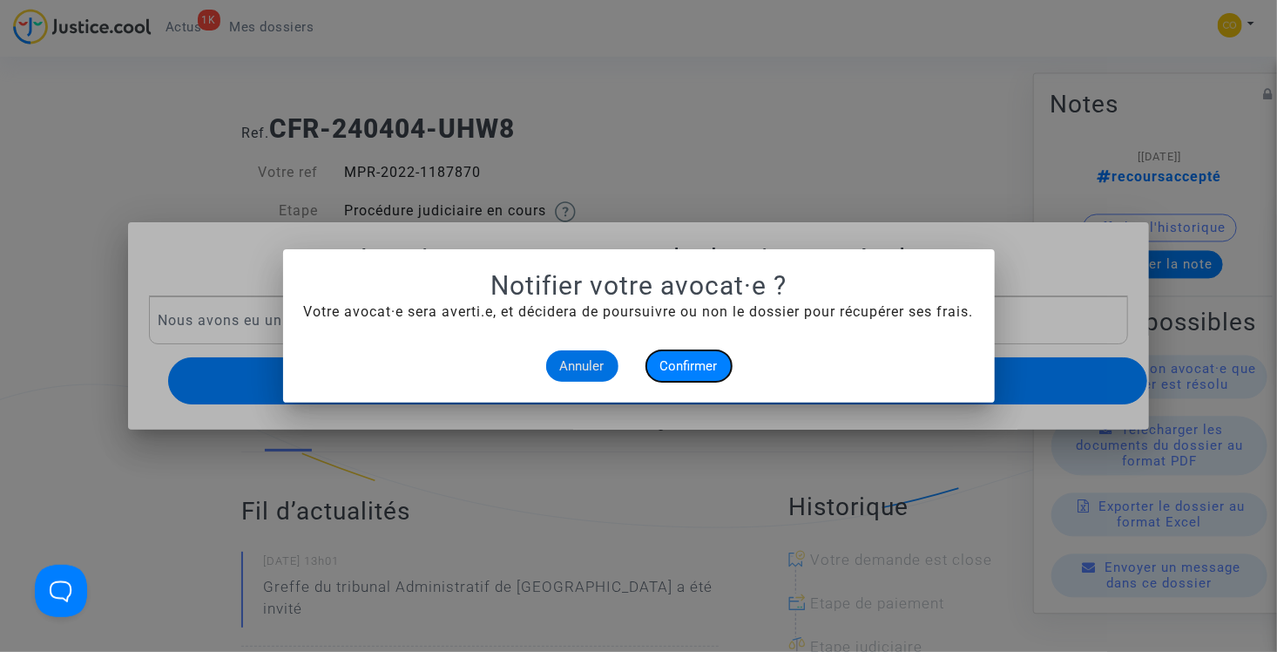
click at [686, 367] on span "Confirmer" at bounding box center [688, 366] width 57 height 16
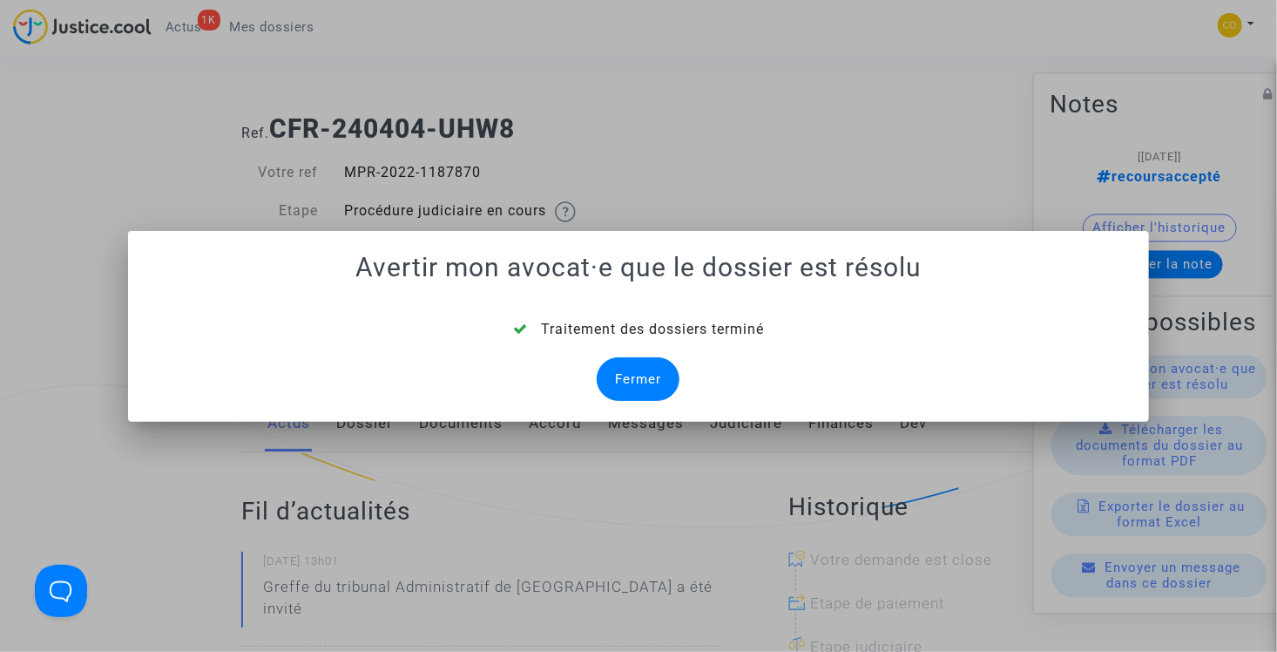
click at [654, 374] on div "Fermer" at bounding box center [638, 379] width 83 height 44
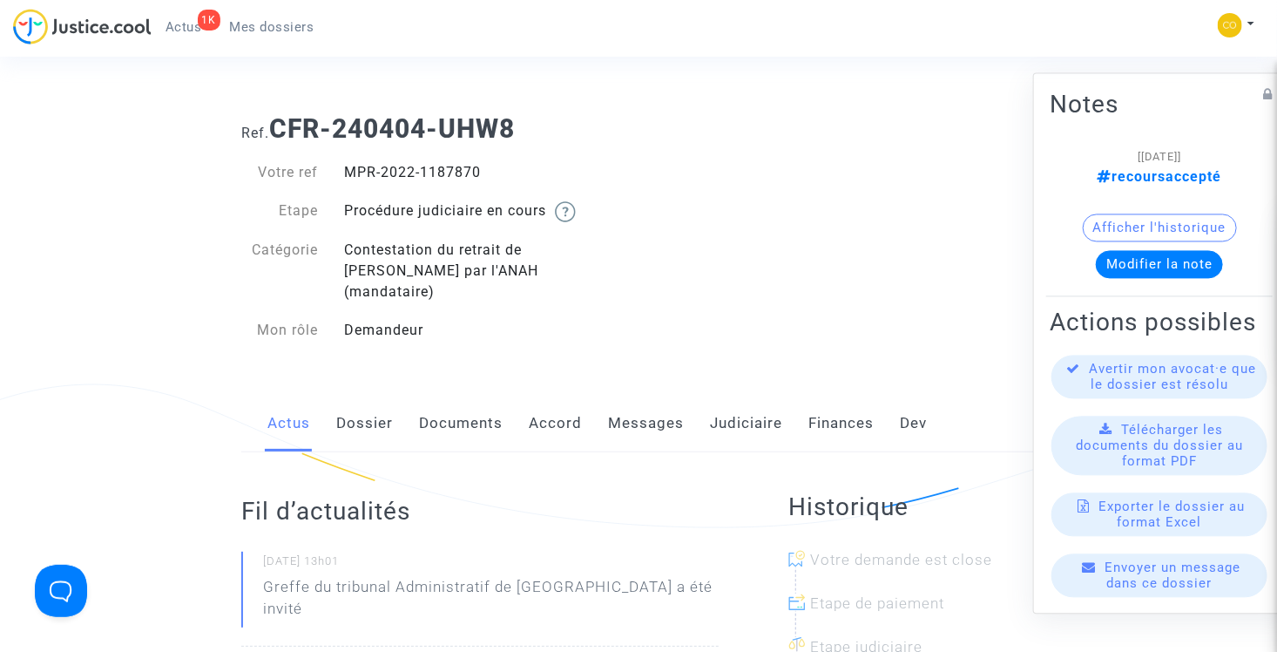
click at [276, 34] on link "Mes dossiers" at bounding box center [272, 27] width 112 height 26
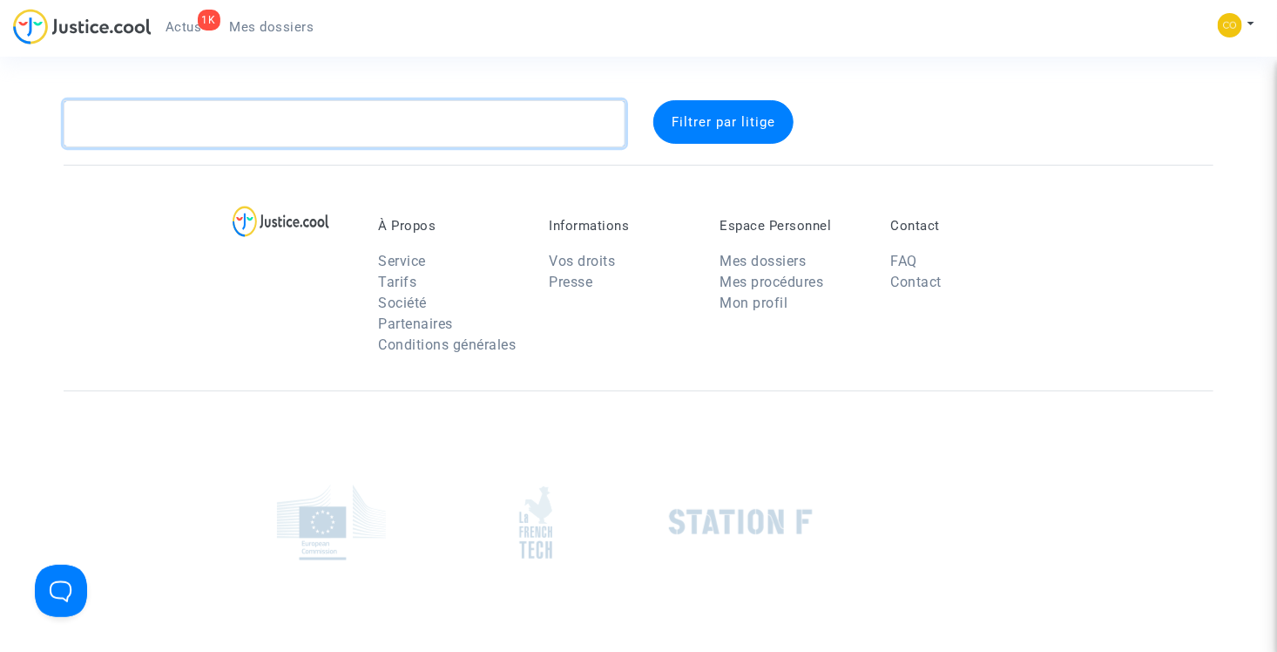
click at [284, 122] on textarea at bounding box center [345, 123] width 562 height 47
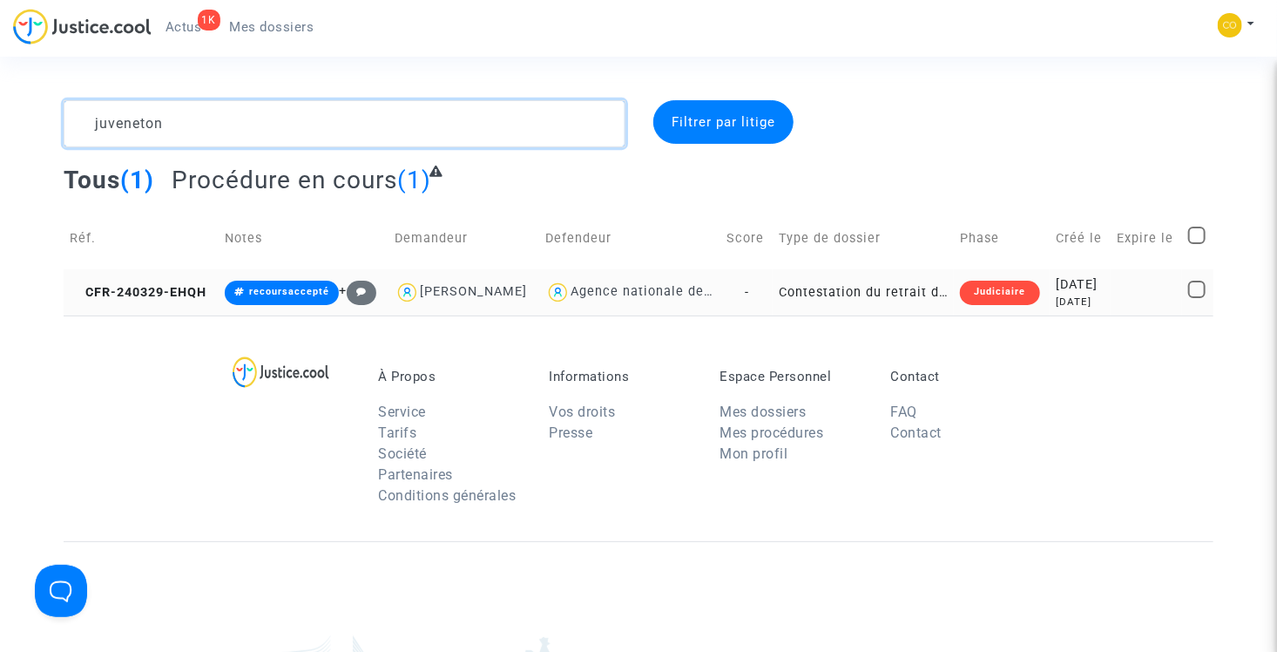
type textarea "juveneton"
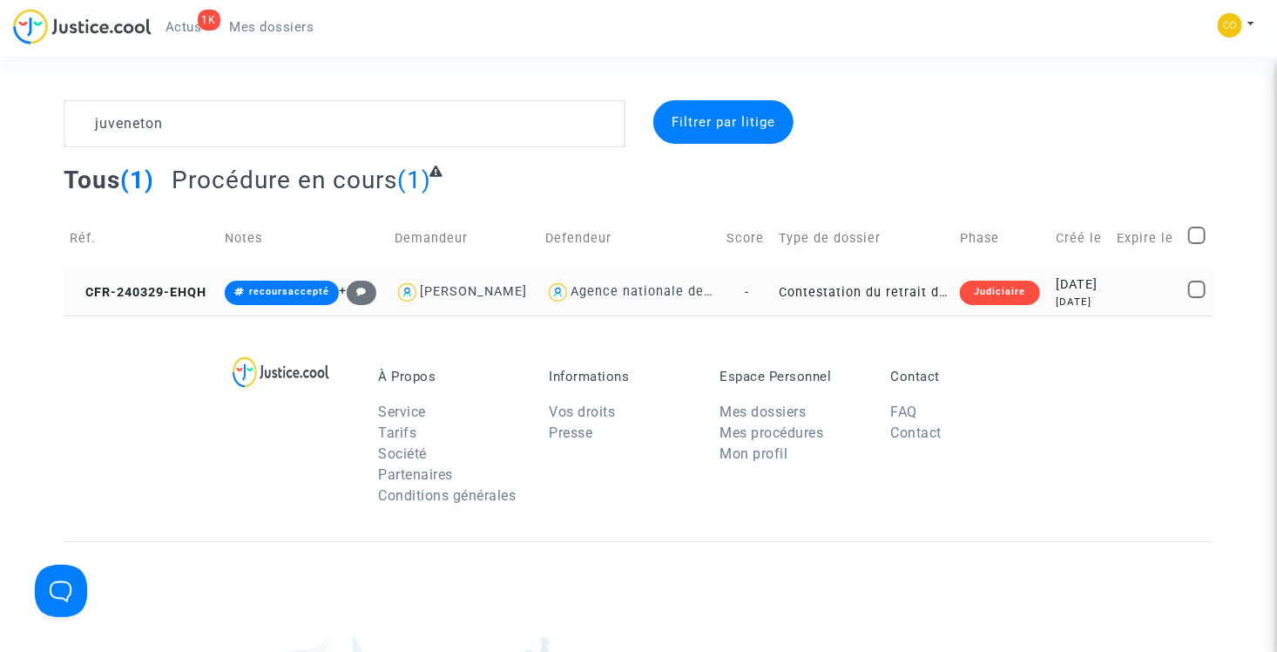
click at [894, 315] on td "Contestation du retrait de MaPrimeRénov par l'ANAH (mandataire)" at bounding box center [863, 292] width 181 height 46
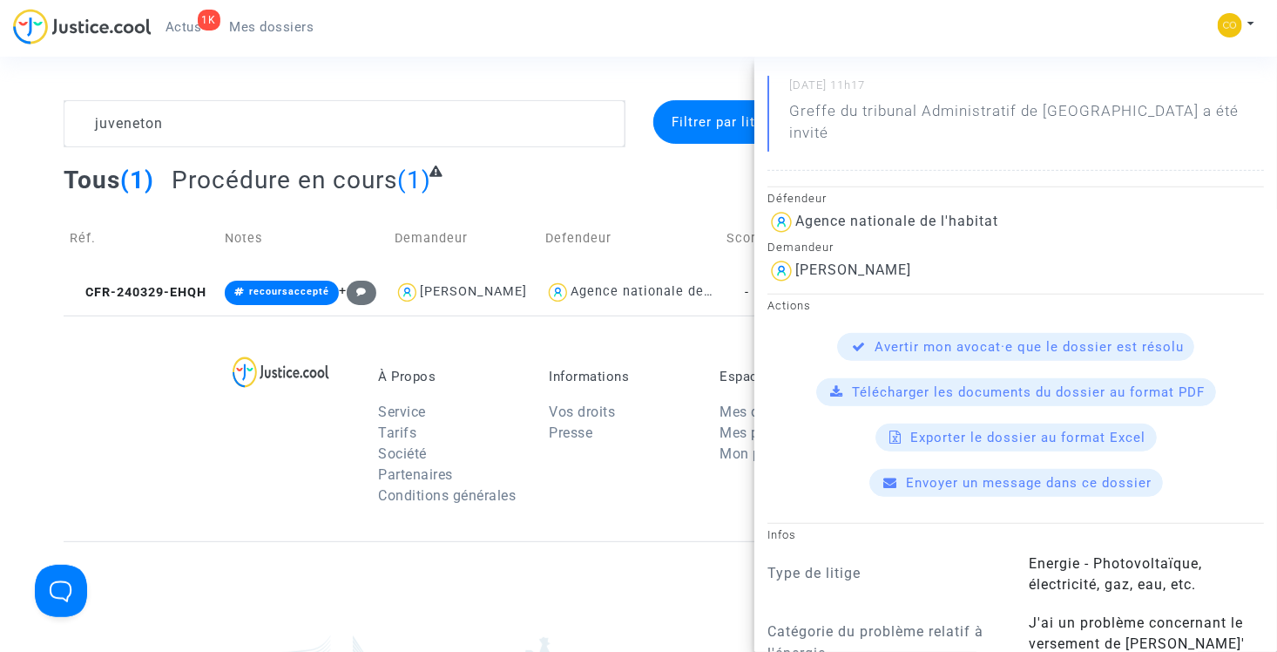
scroll to position [261, 0]
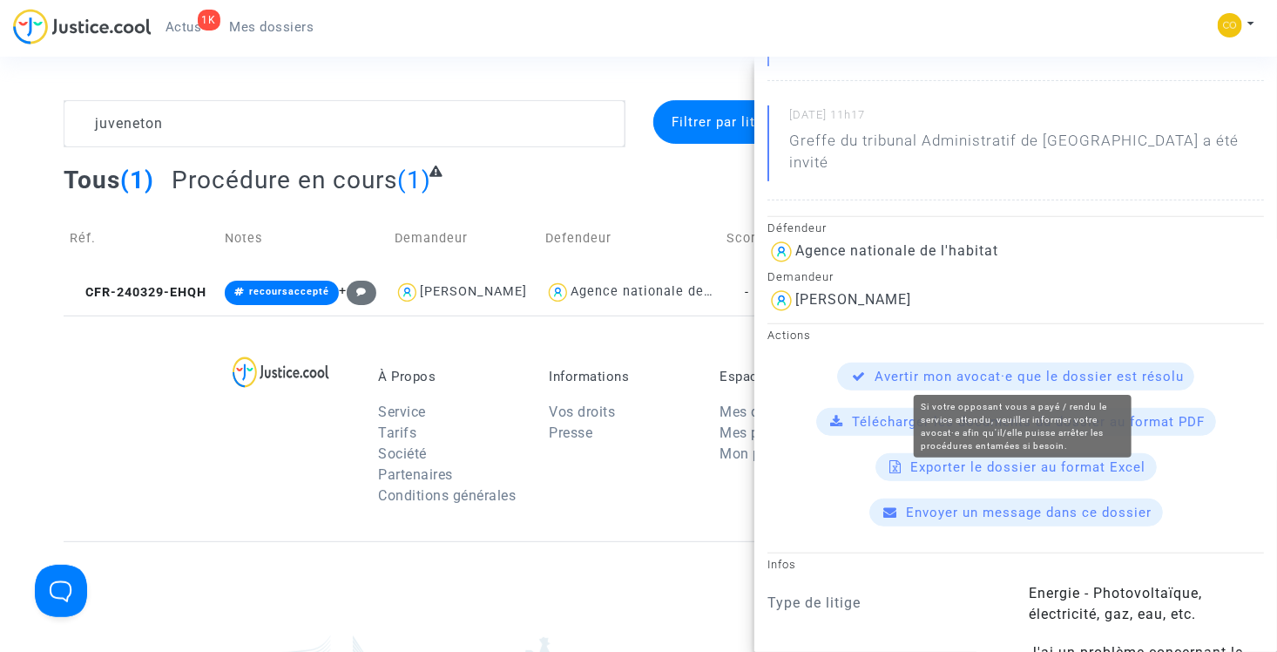
click at [938, 375] on span "Avertir mon avocat·e que le dossier est résolu" at bounding box center [1029, 376] width 309 height 16
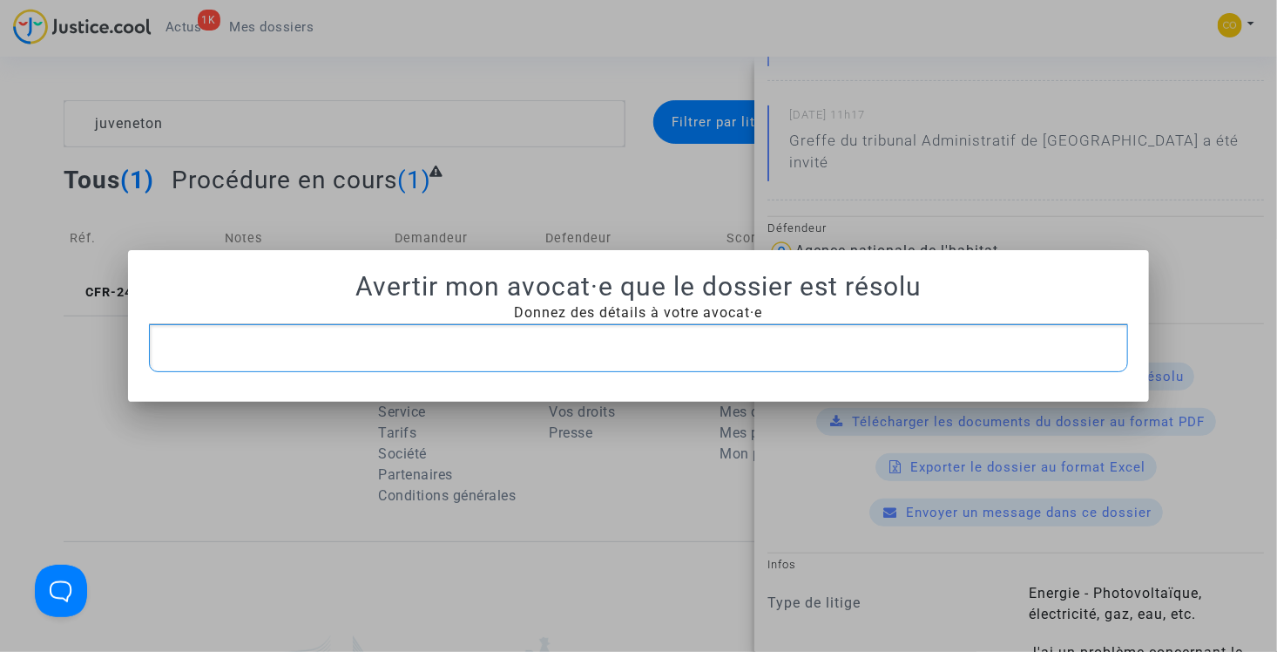
click at [722, 359] on div "Rich Text Editor, main" at bounding box center [639, 348] width 980 height 49
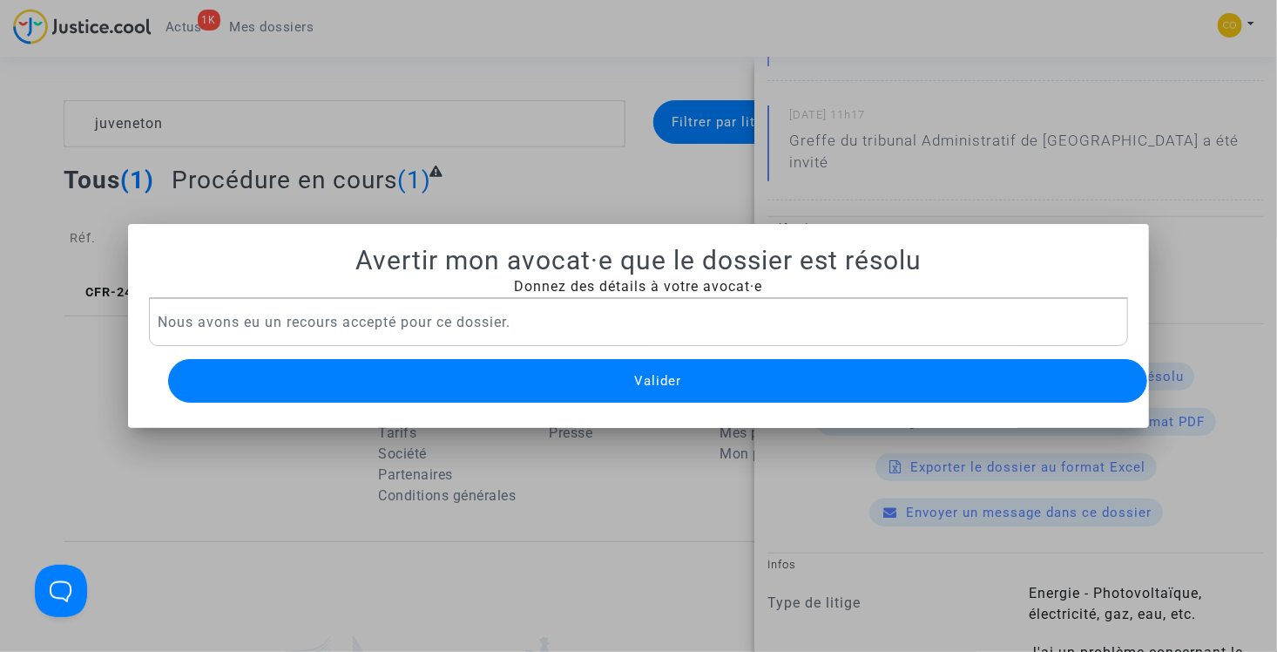
click at [691, 373] on button "Valider" at bounding box center [658, 381] width 980 height 44
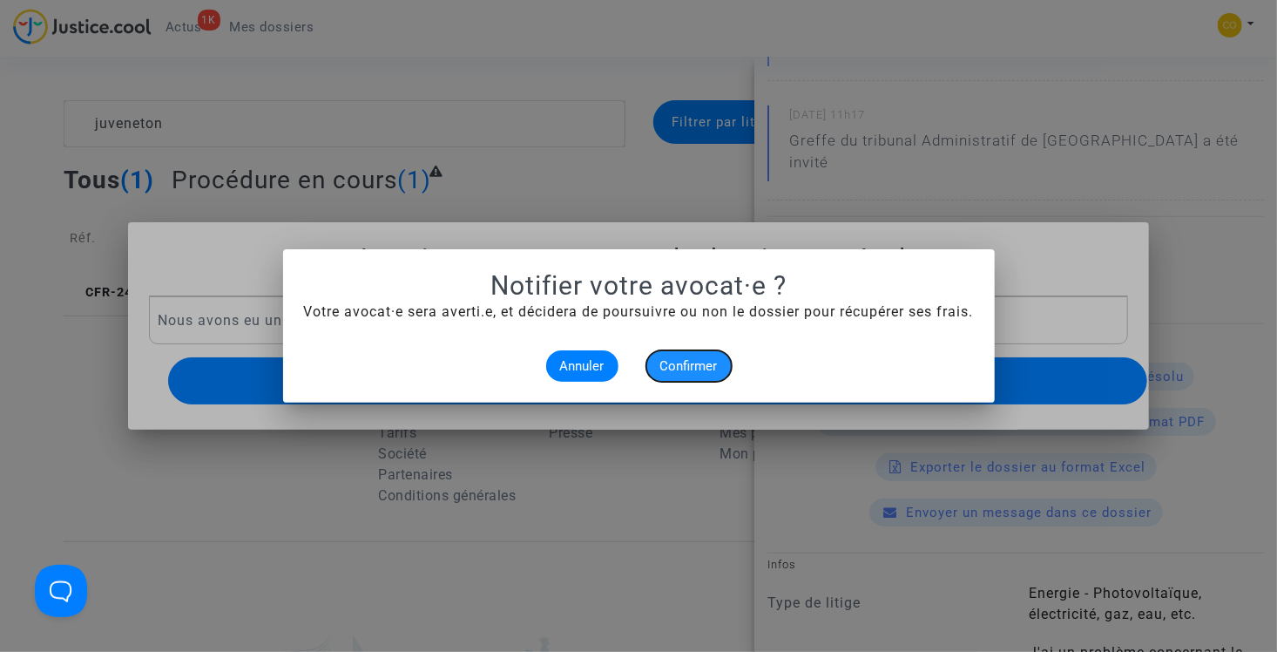
click at [684, 358] on span "Confirmer" at bounding box center [688, 366] width 57 height 16
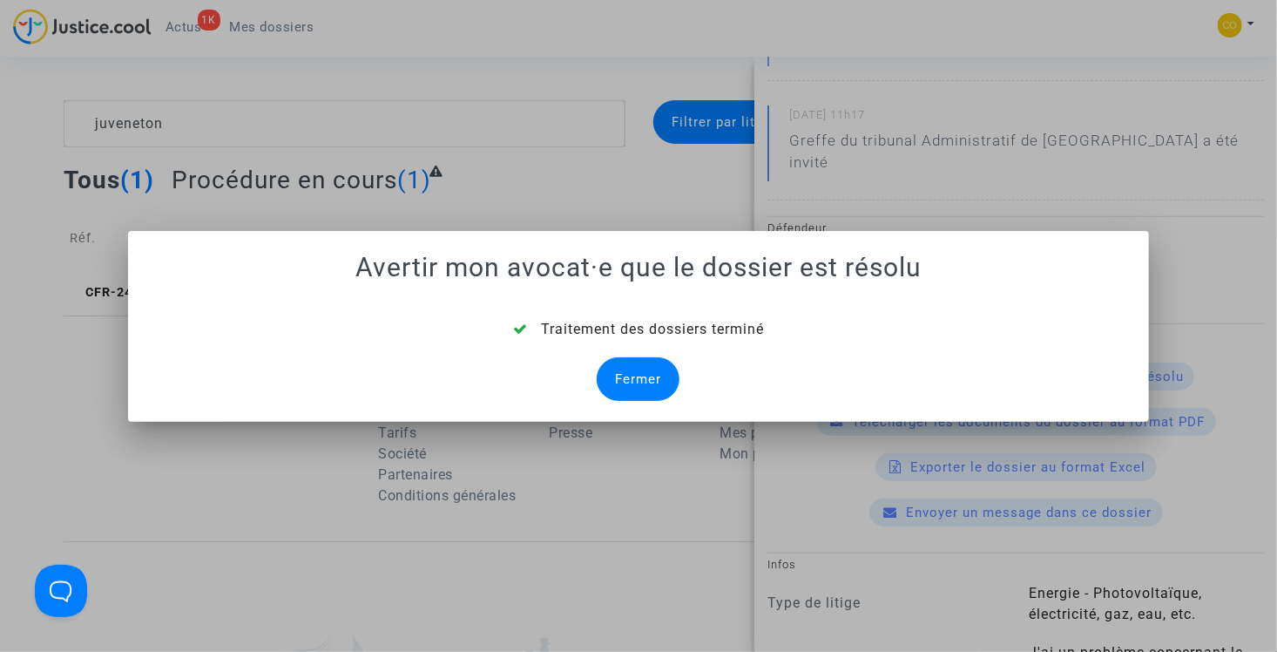
click at [656, 383] on div "Fermer" at bounding box center [638, 379] width 83 height 44
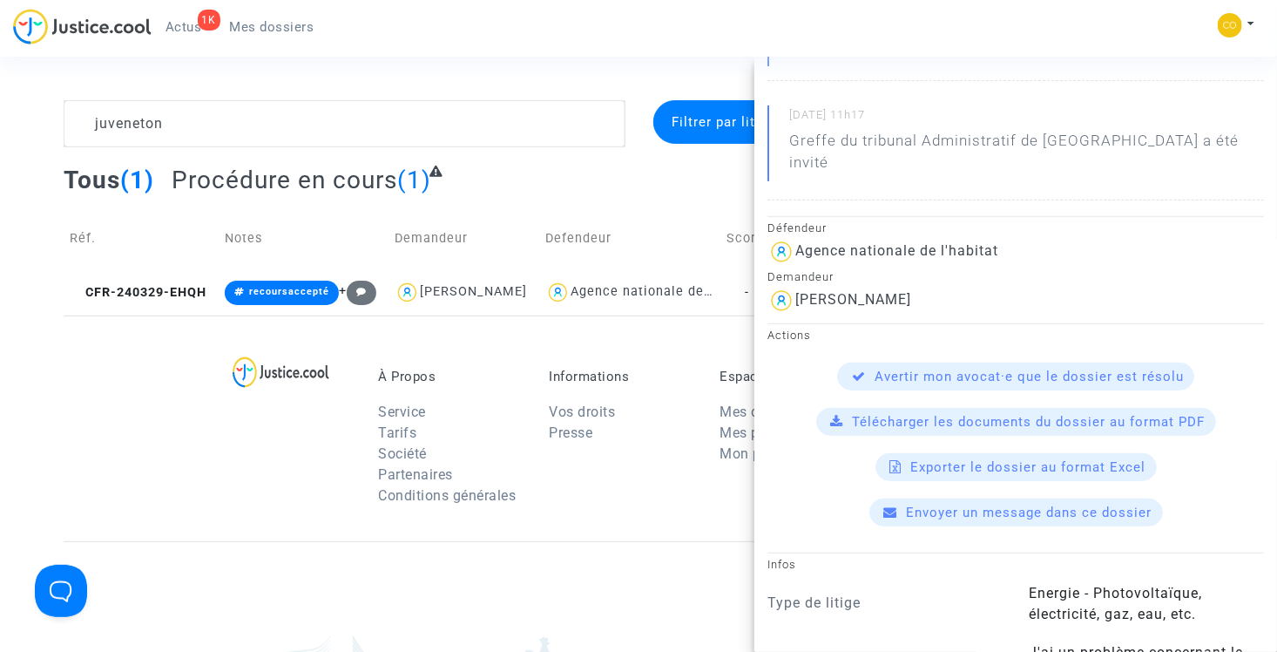
click at [516, 173] on div "Tous (1) Procédure en cours (1)" at bounding box center [638, 186] width 1149 height 43
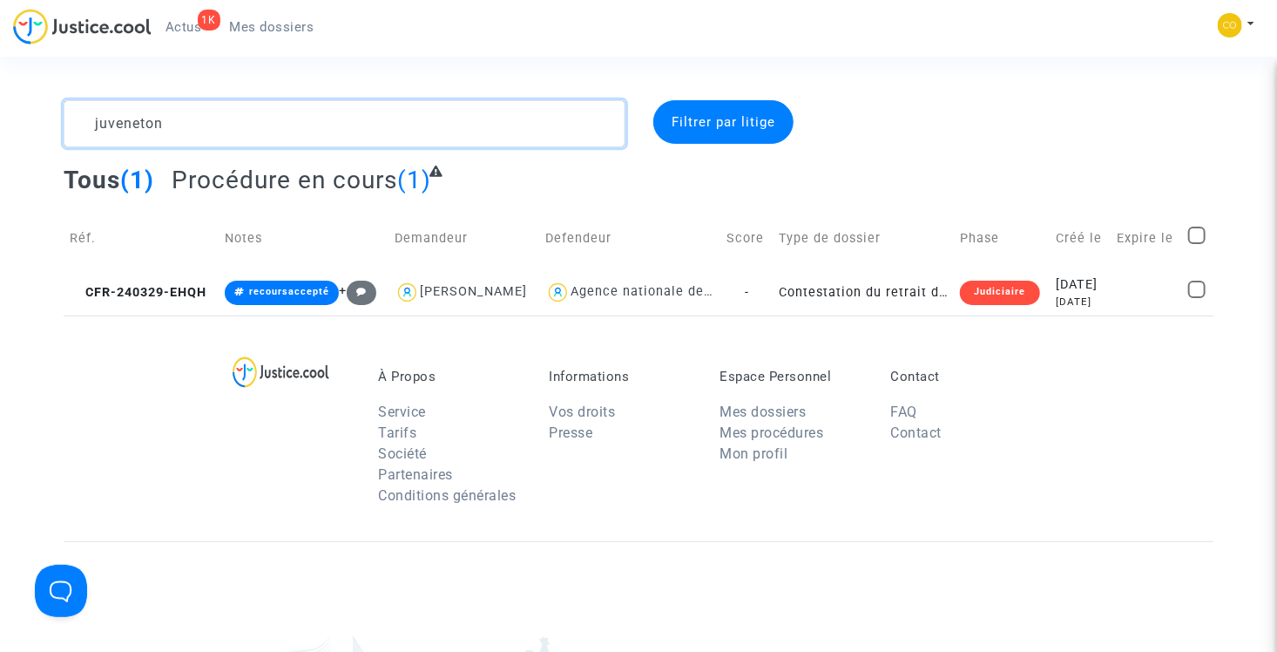
click at [327, 118] on textarea at bounding box center [345, 123] width 562 height 47
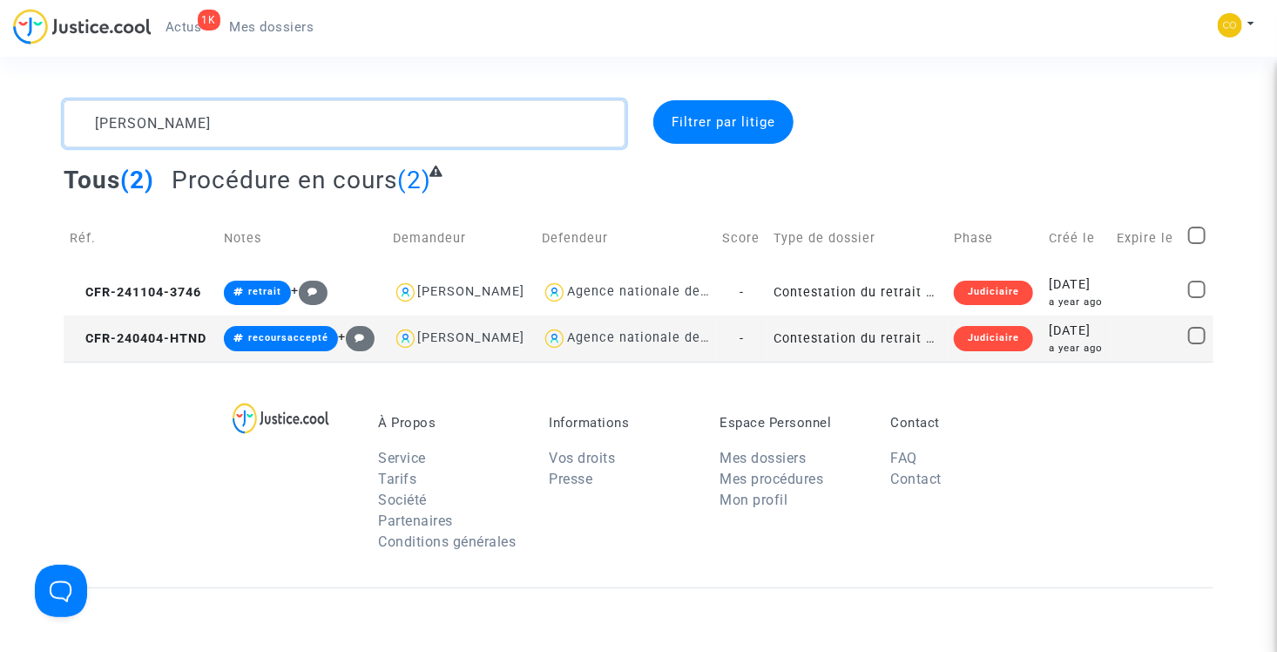
type textarea "de almeida"
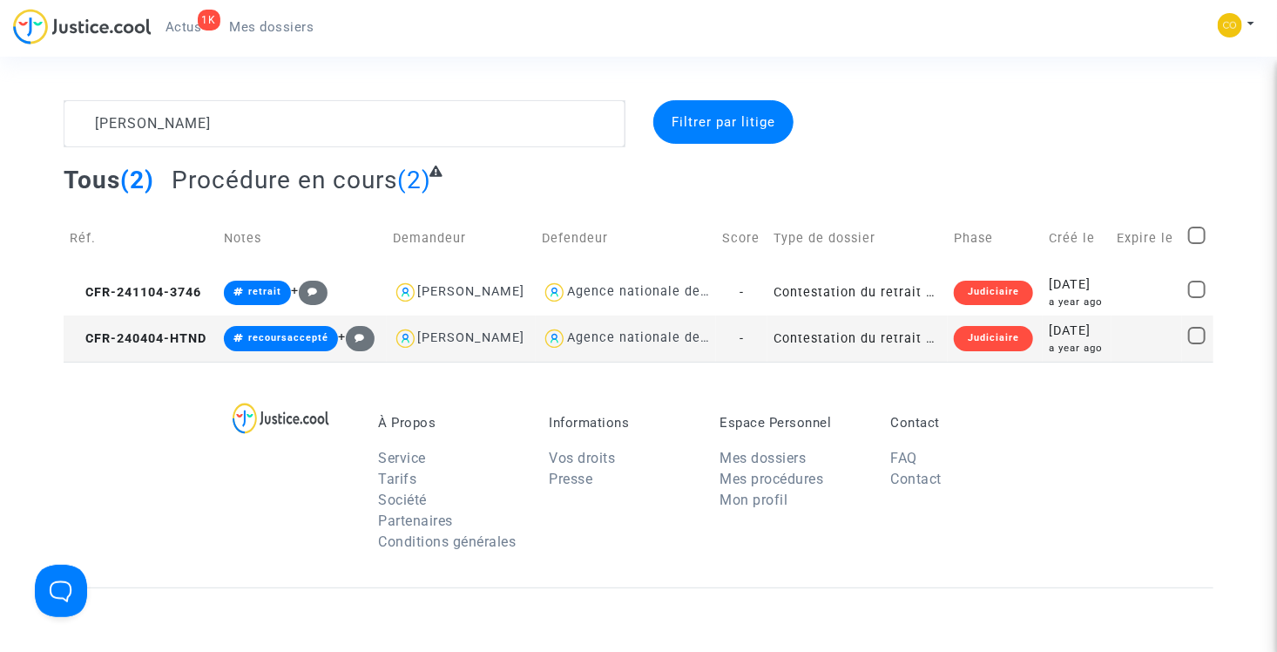
click at [868, 361] on td "Contestation du retrait de MaPrimeRénov par l'ANAH (mandataire)" at bounding box center [857, 338] width 180 height 46
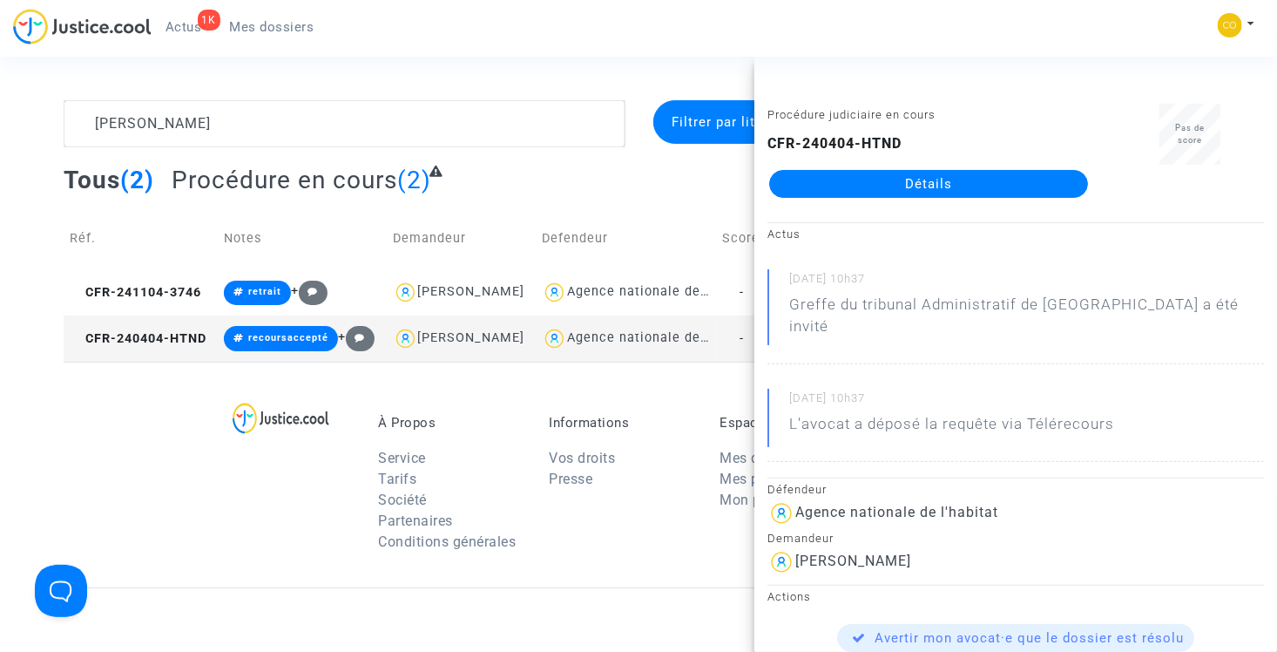
click at [895, 179] on link "Détails" at bounding box center [928, 184] width 319 height 28
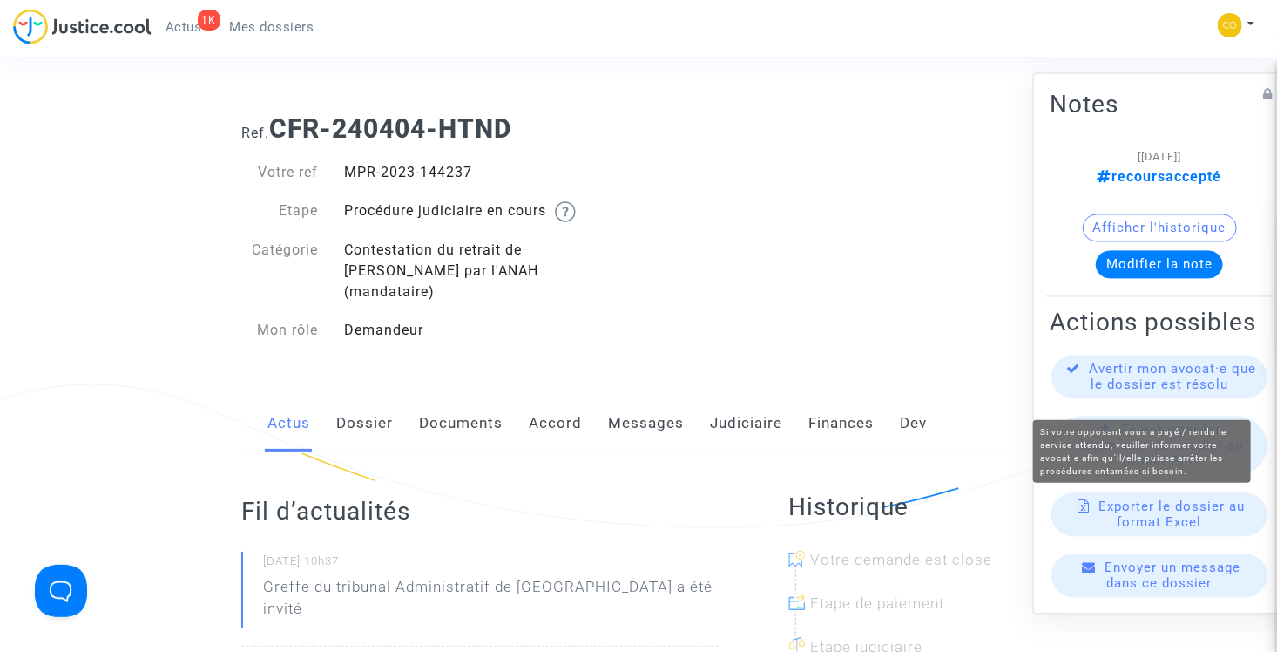
click at [1165, 391] on span "Avertir mon avocat·e que le dossier est résolu" at bounding box center [1173, 376] width 167 height 31
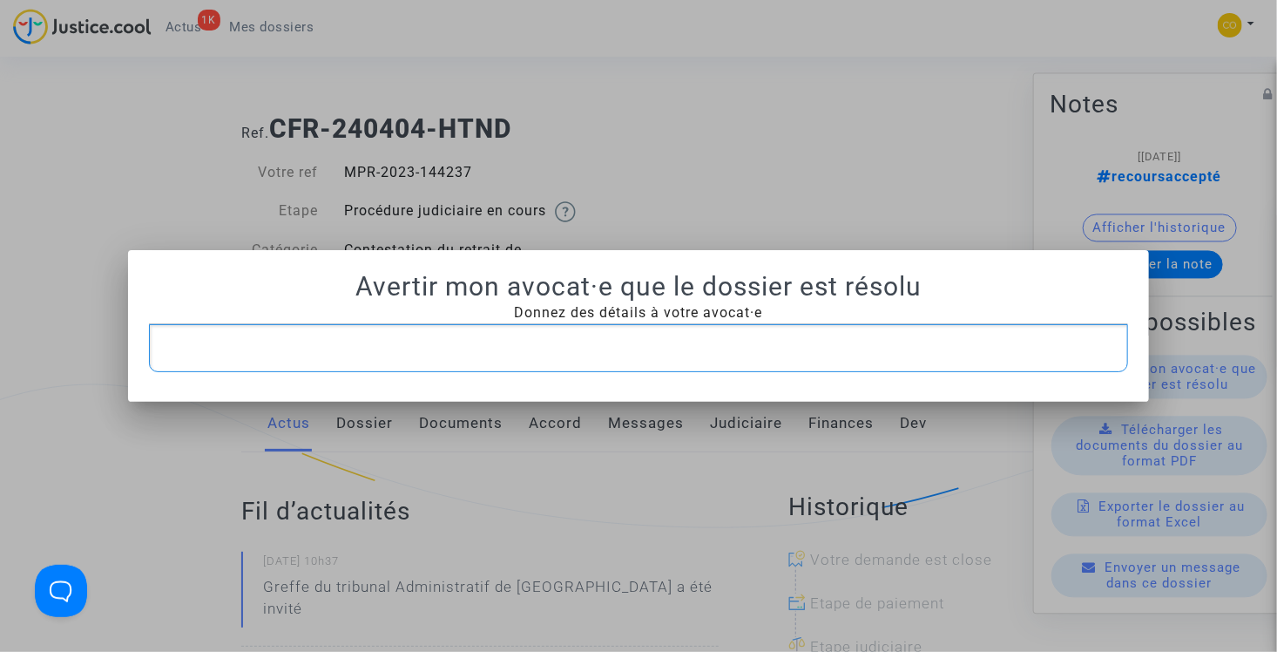
click at [807, 177] on div at bounding box center [638, 326] width 1277 height 652
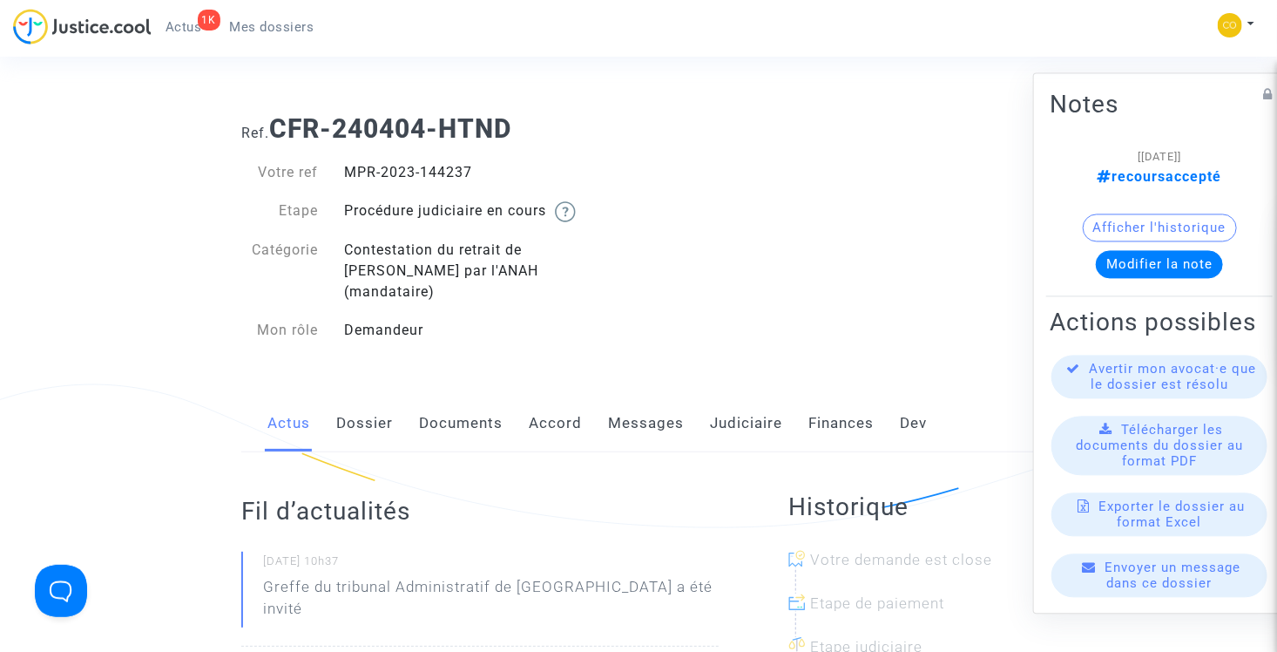
click at [760, 395] on link "Judiciaire" at bounding box center [746, 423] width 72 height 57
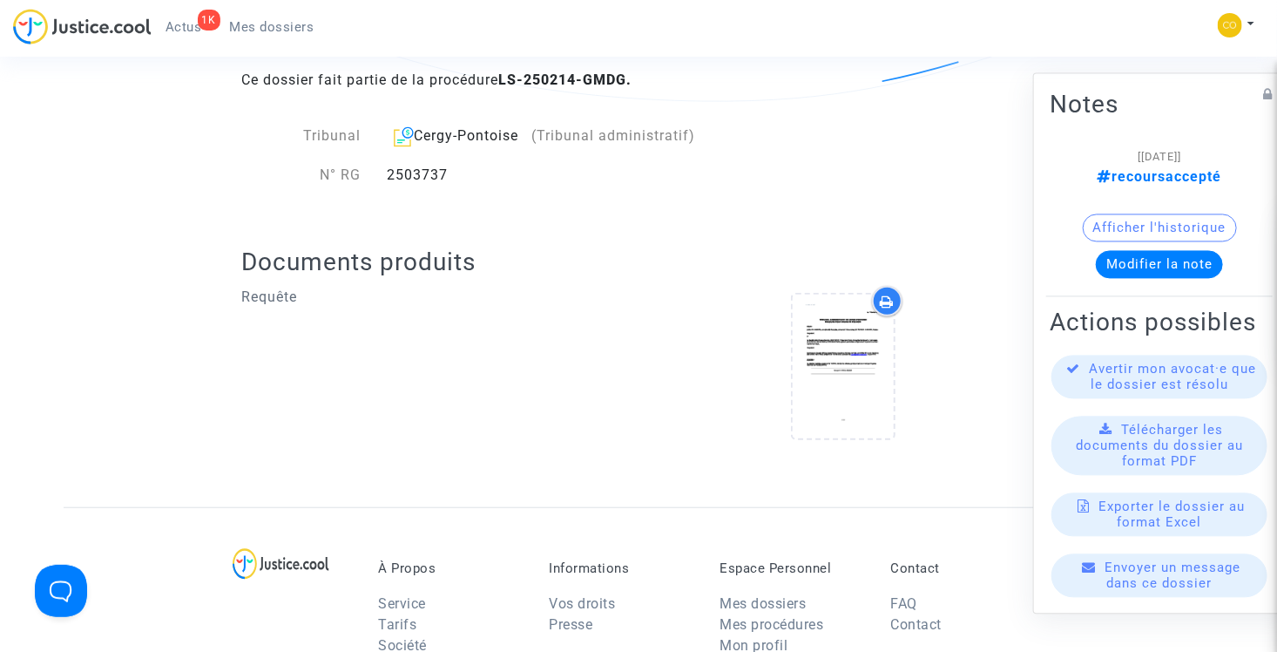
scroll to position [436, 0]
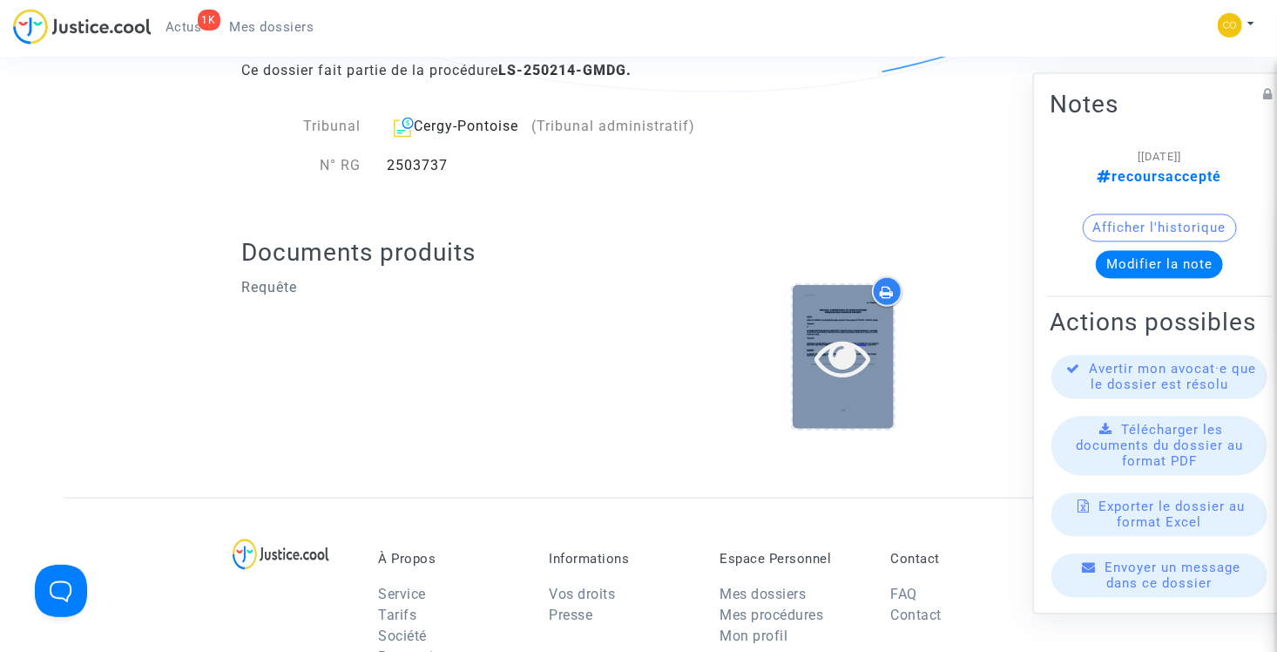
click at [845, 342] on icon at bounding box center [843, 357] width 57 height 56
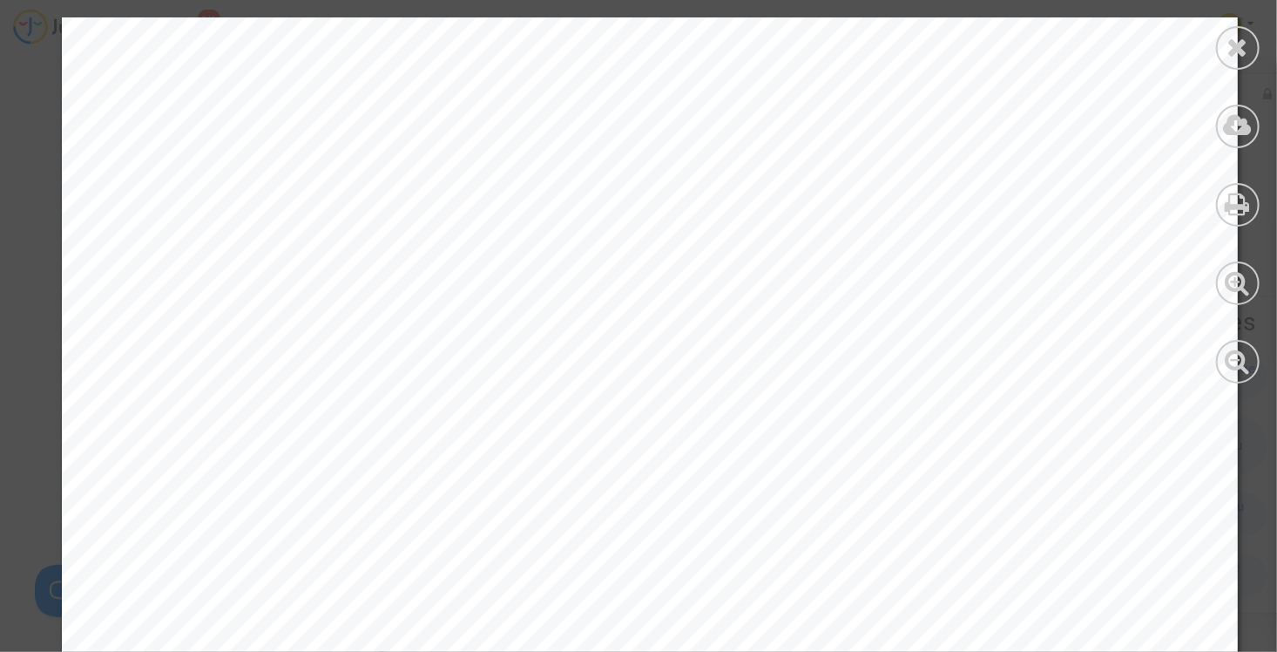
scroll to position [2352, 0]
click at [1233, 49] on icon at bounding box center [1238, 47] width 22 height 26
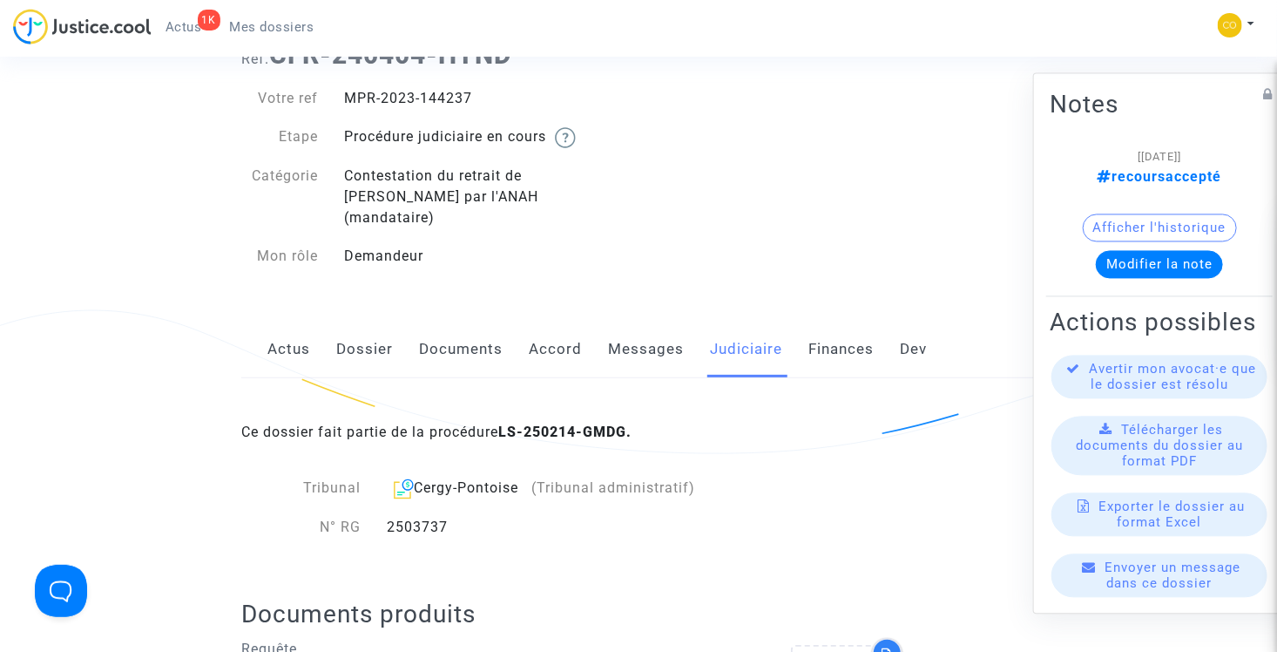
scroll to position [0, 0]
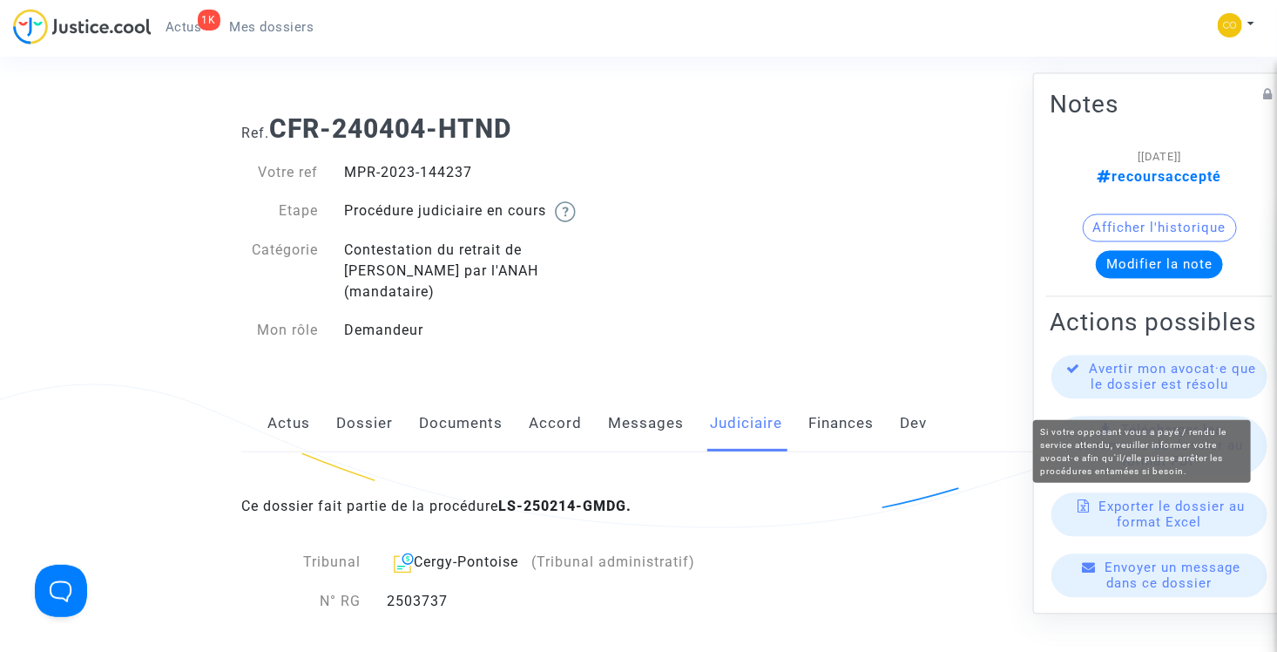
click at [1158, 390] on span "Avertir mon avocat·e que le dossier est résolu" at bounding box center [1173, 376] width 167 height 31
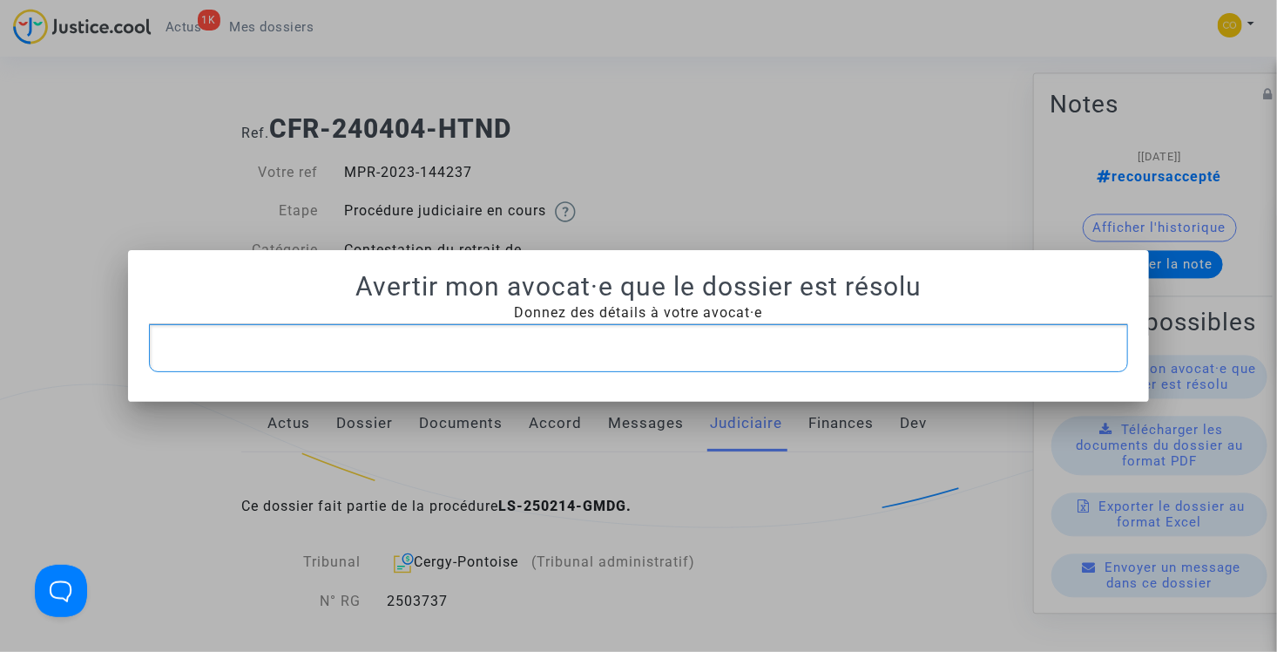
click at [663, 348] on p "Rich Text Editor, main" at bounding box center [639, 348] width 962 height 22
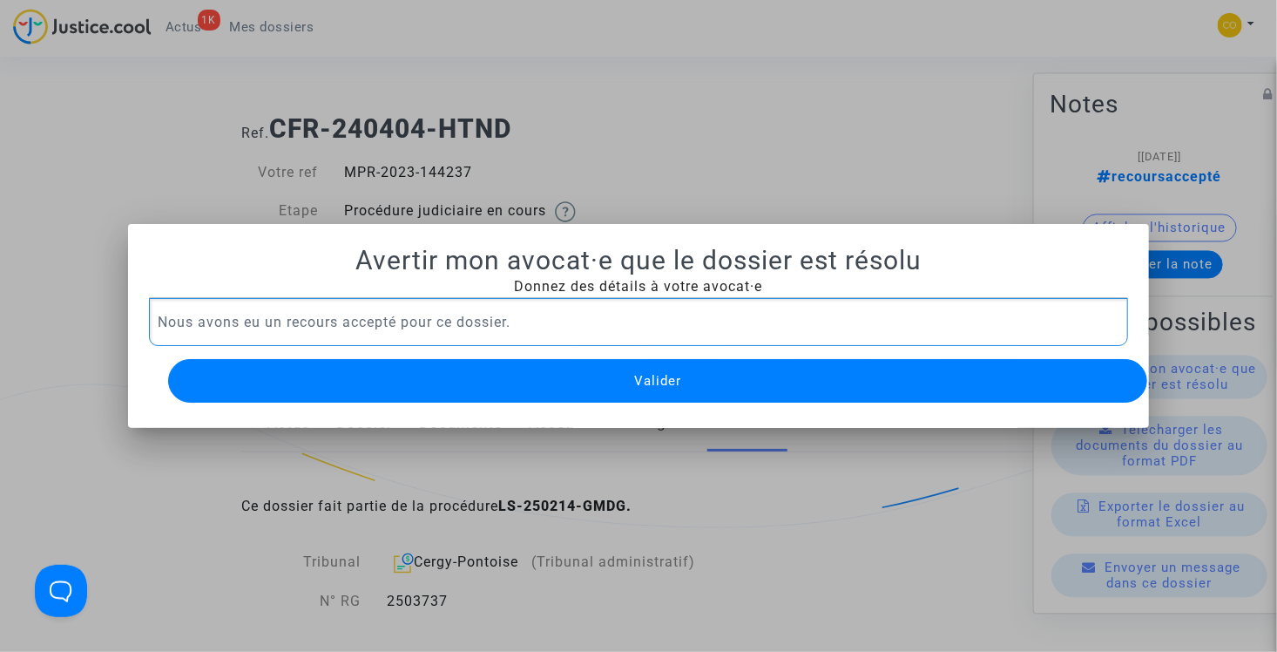
click at [666, 373] on span "Valider" at bounding box center [657, 381] width 47 height 16
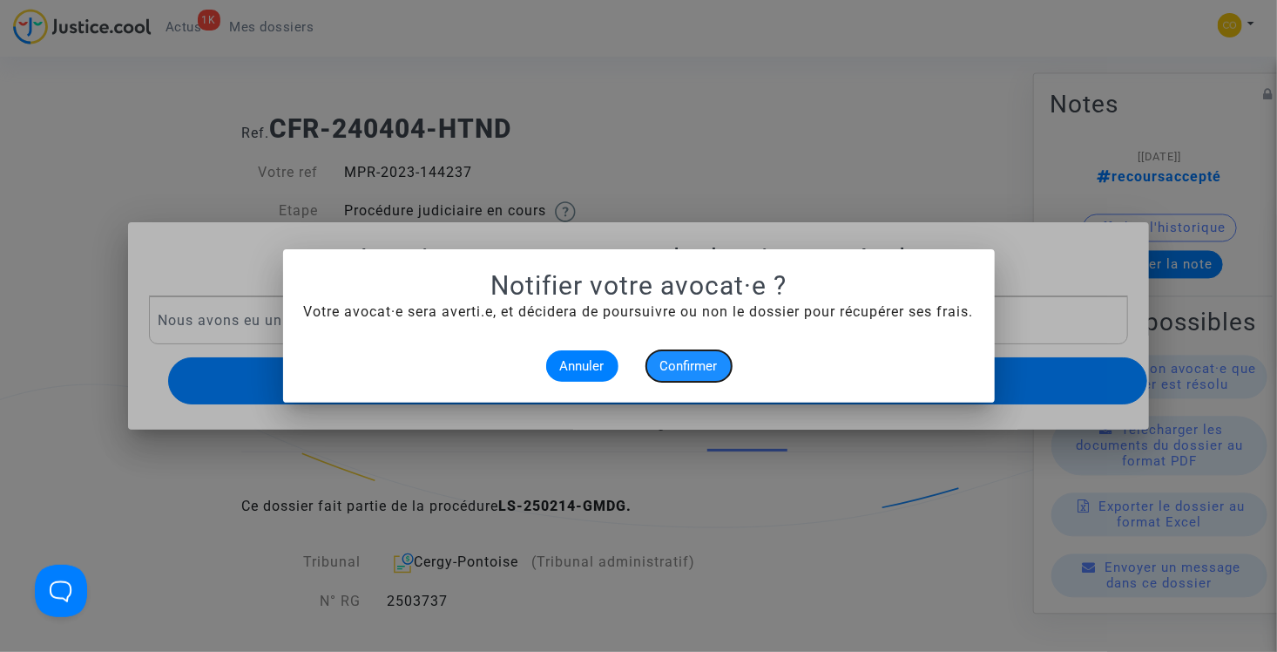
click at [690, 373] on span "Confirmer" at bounding box center [688, 366] width 57 height 16
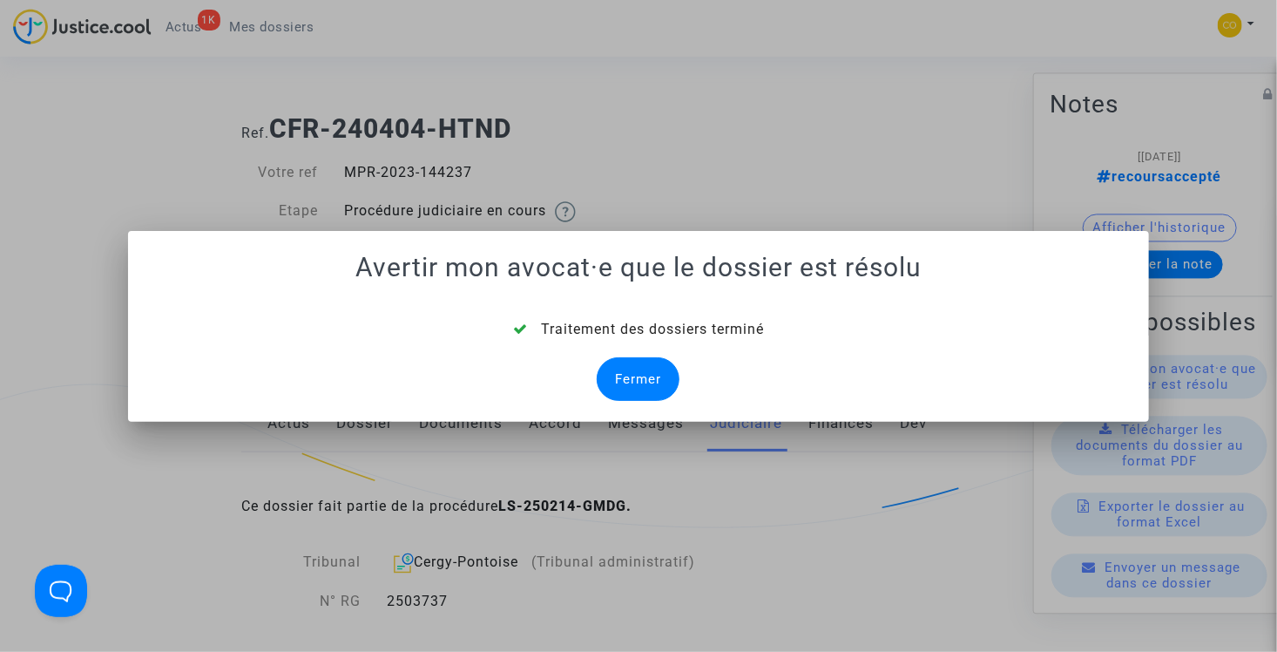
click at [642, 374] on div "Fermer" at bounding box center [638, 379] width 83 height 44
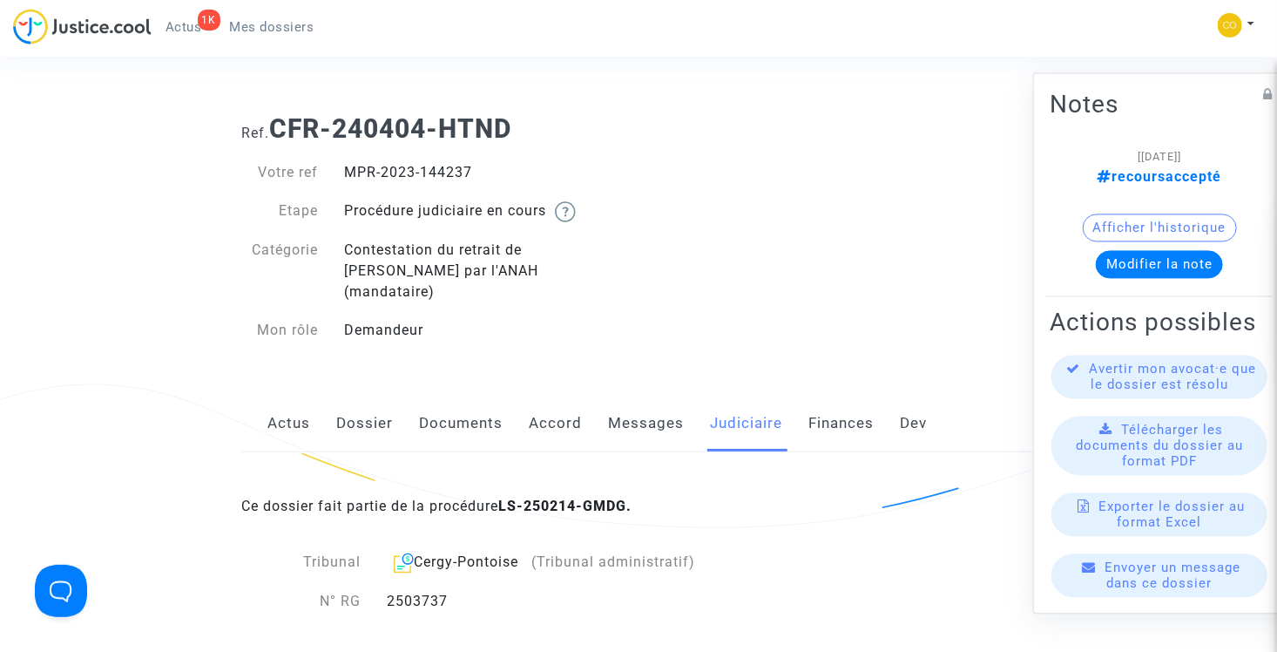
click at [236, 24] on span "Mes dossiers" at bounding box center [272, 27] width 84 height 16
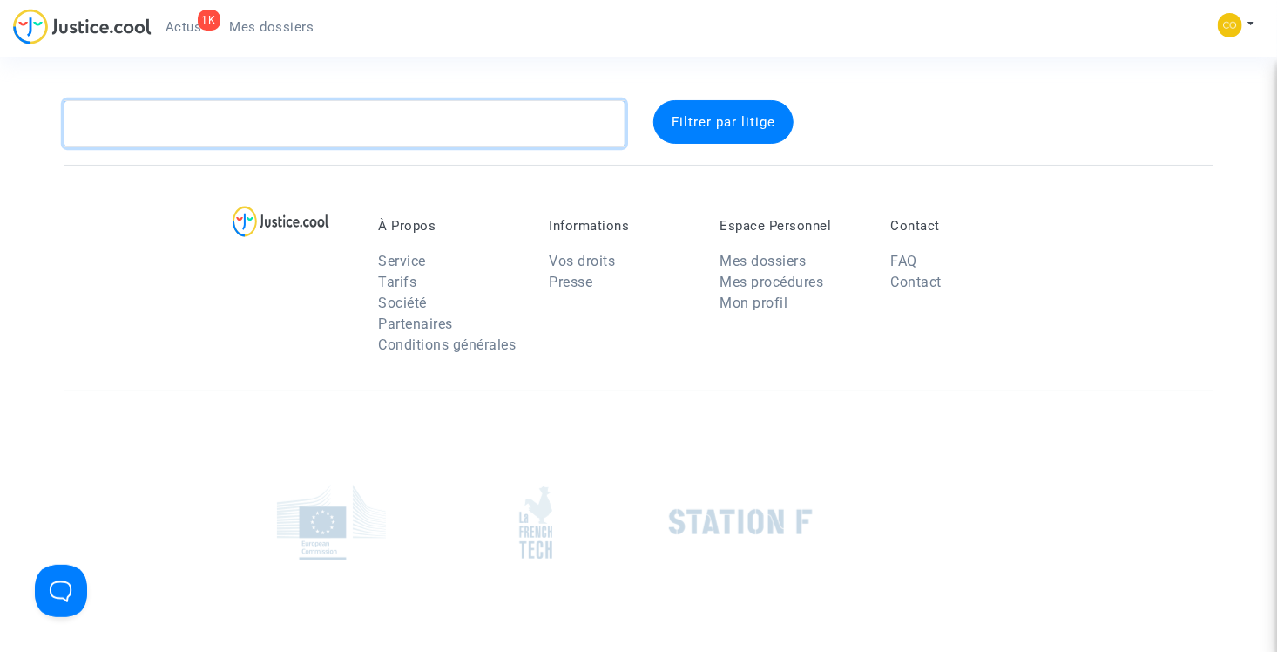
click at [234, 129] on textarea at bounding box center [345, 123] width 562 height 47
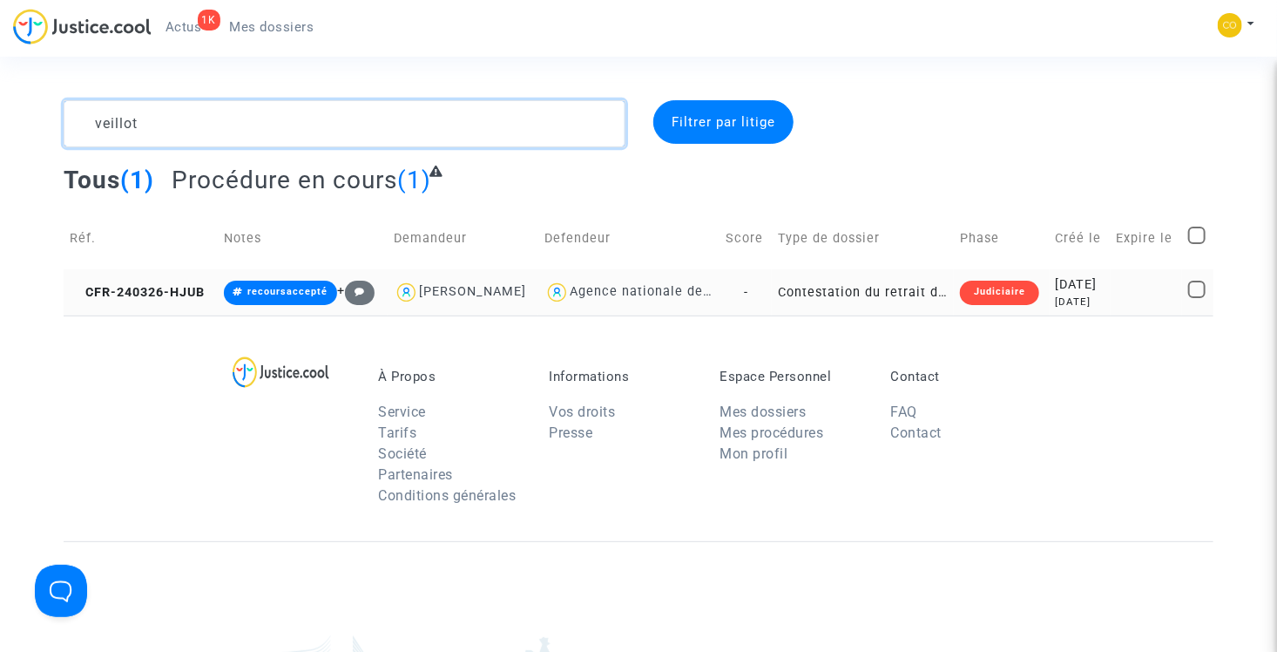
type textarea "veillot"
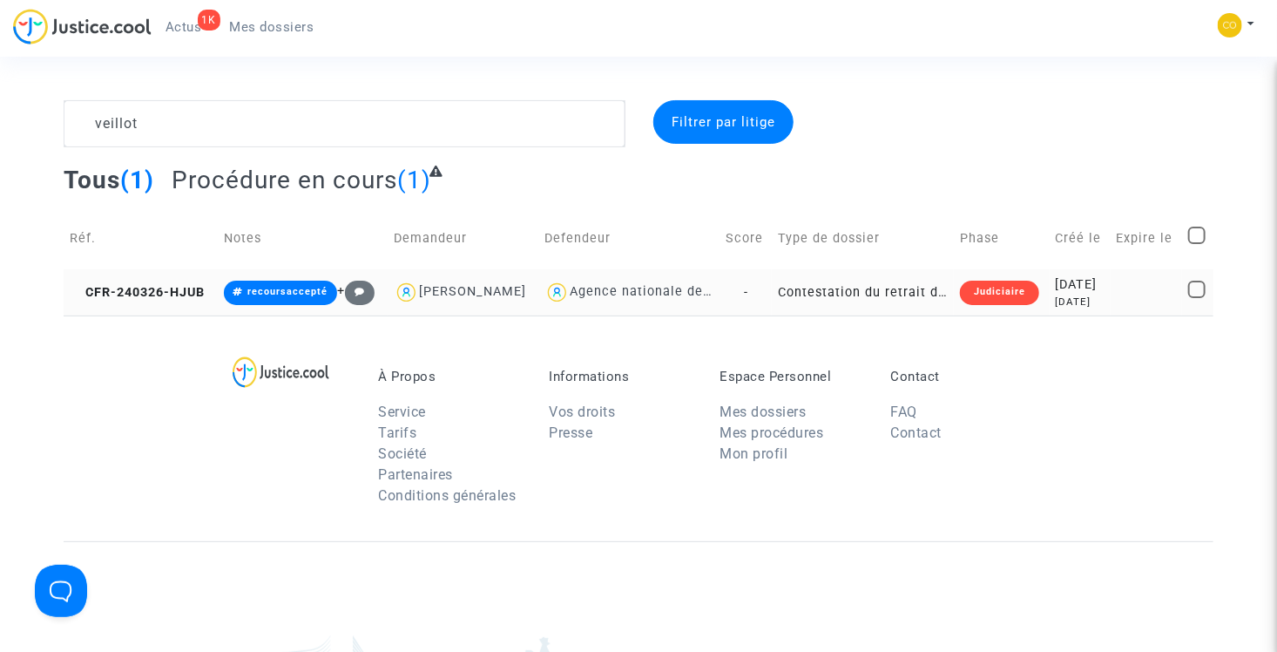
click at [886, 300] on td "Contestation du retrait de MaPrimeRénov par l'ANAH (mandataire)" at bounding box center [863, 292] width 182 height 46
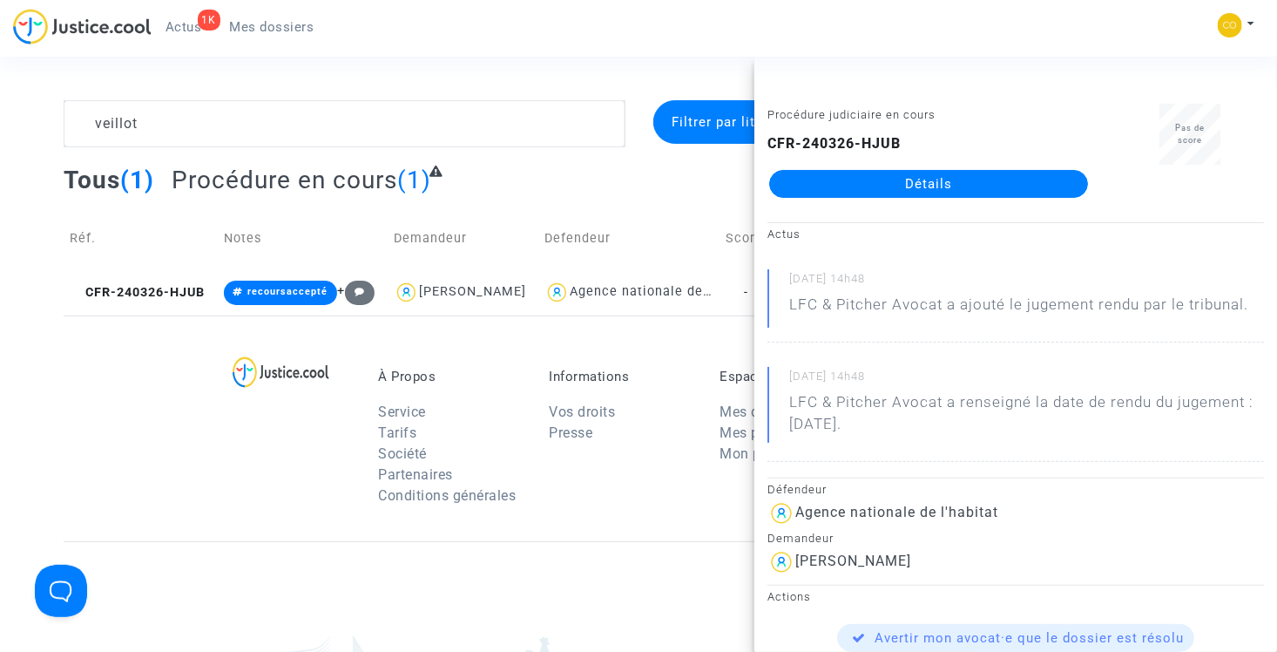
click at [907, 185] on link "Détails" at bounding box center [928, 184] width 319 height 28
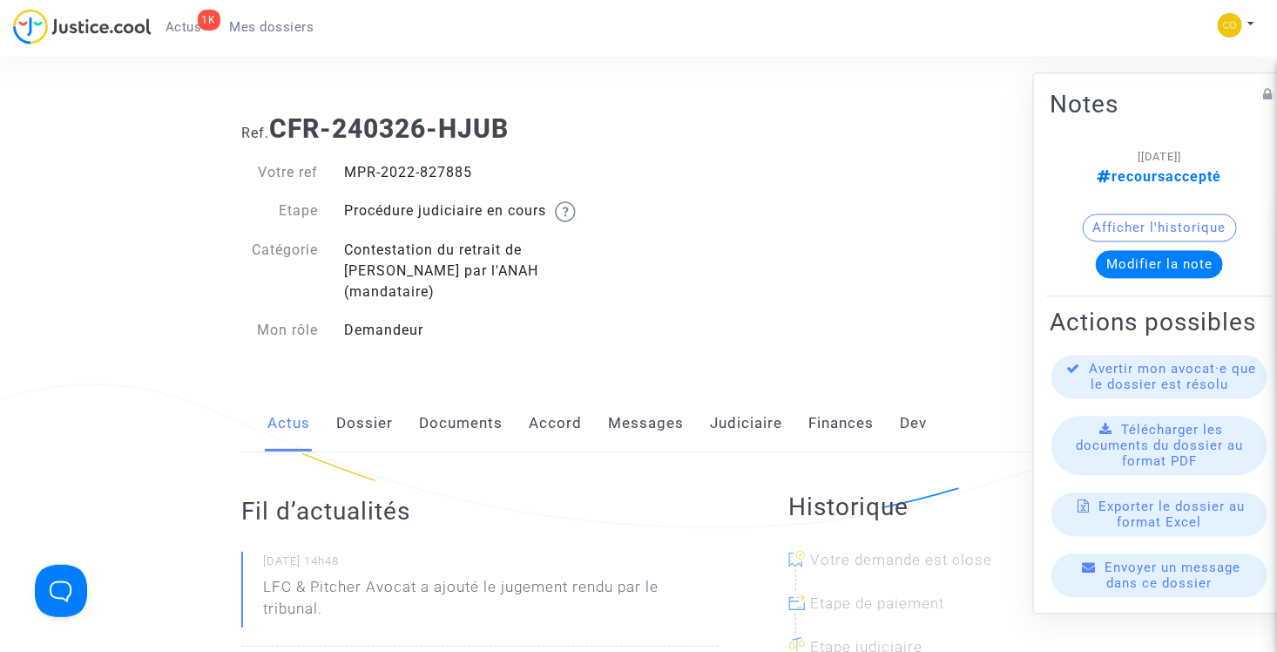
scroll to position [87, 0]
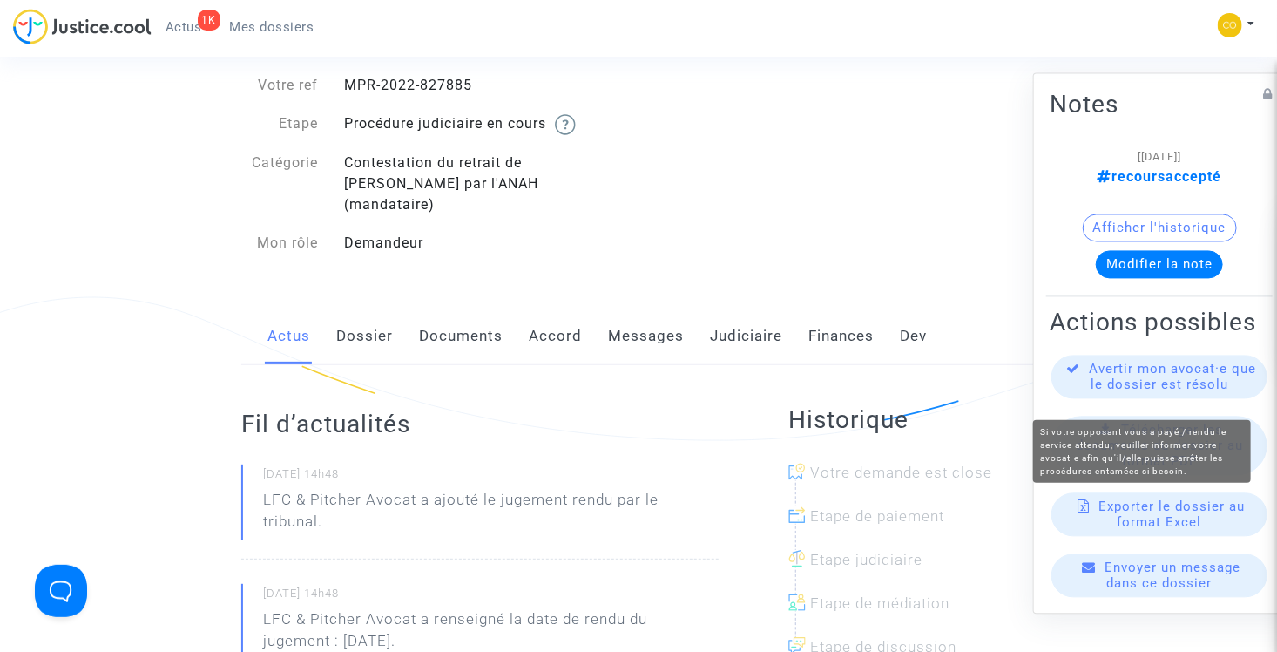
click at [1171, 384] on span "Avertir mon avocat·e que le dossier est résolu" at bounding box center [1173, 376] width 167 height 31
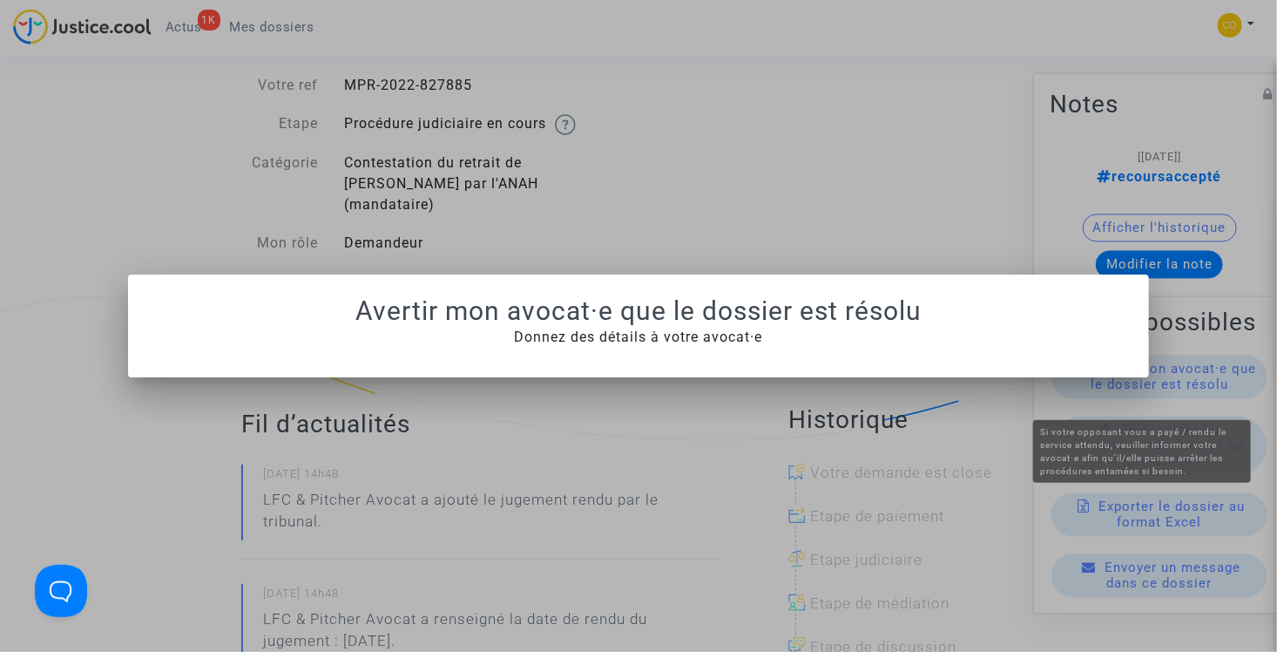
scroll to position [0, 0]
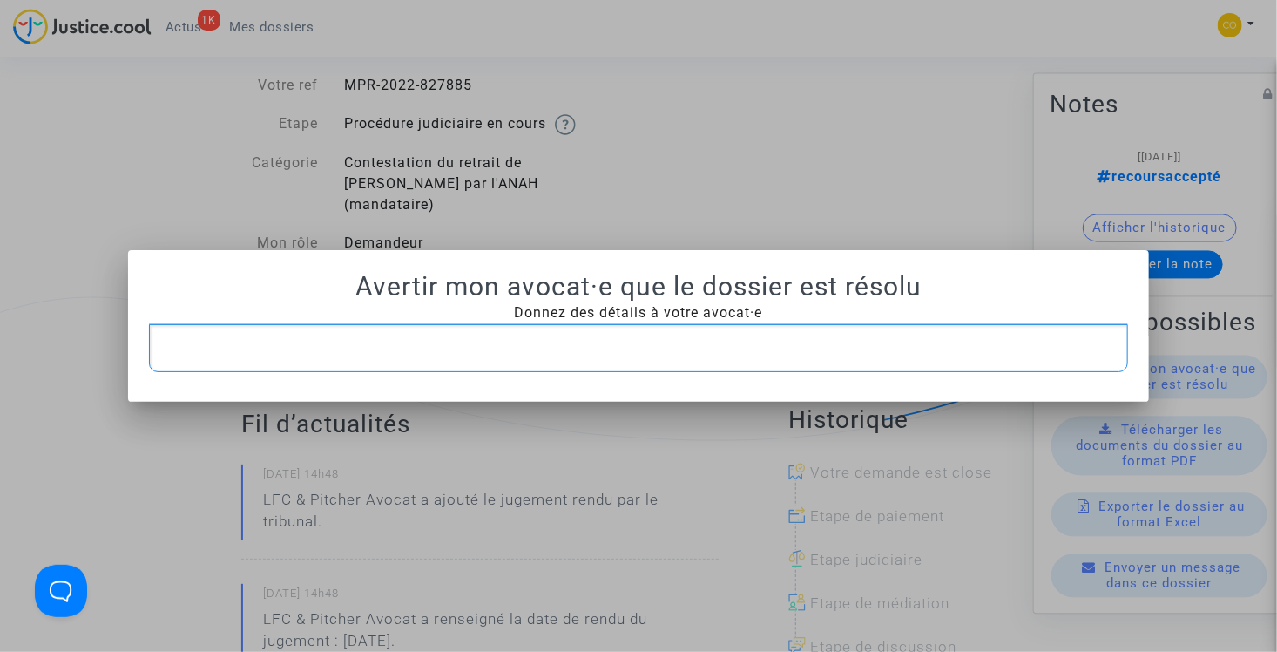
click at [640, 338] on p "Rich Text Editor, main" at bounding box center [639, 348] width 962 height 22
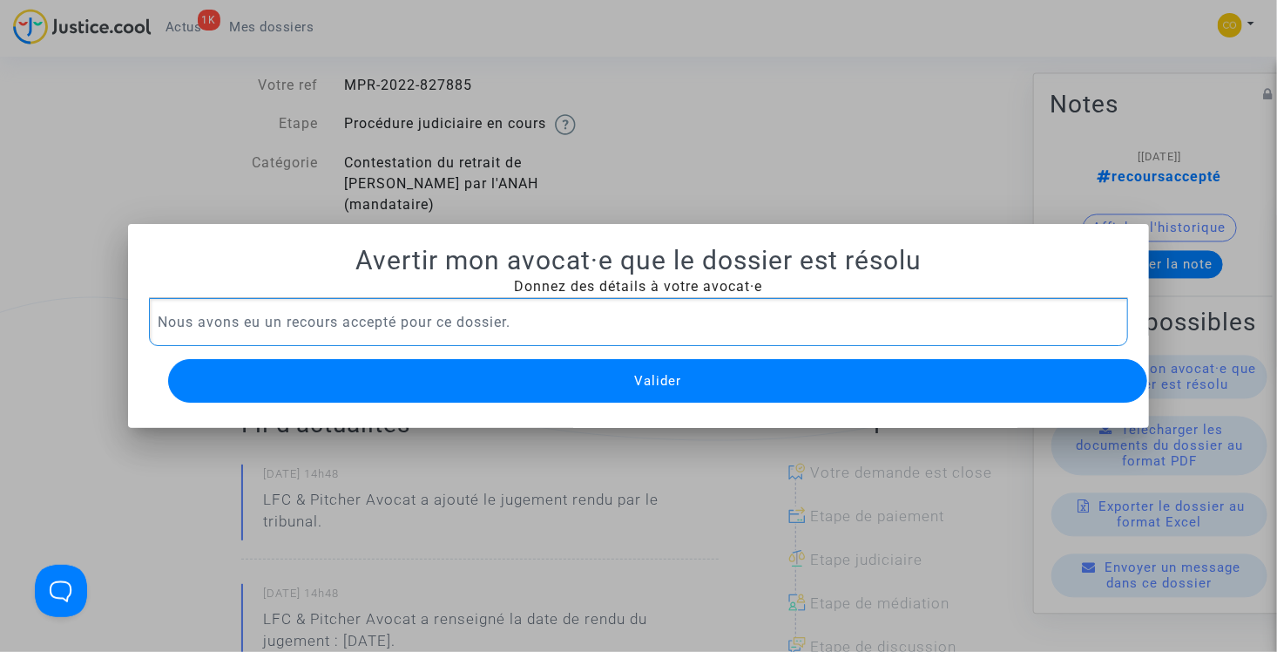
click at [673, 386] on button "Valider" at bounding box center [658, 381] width 980 height 44
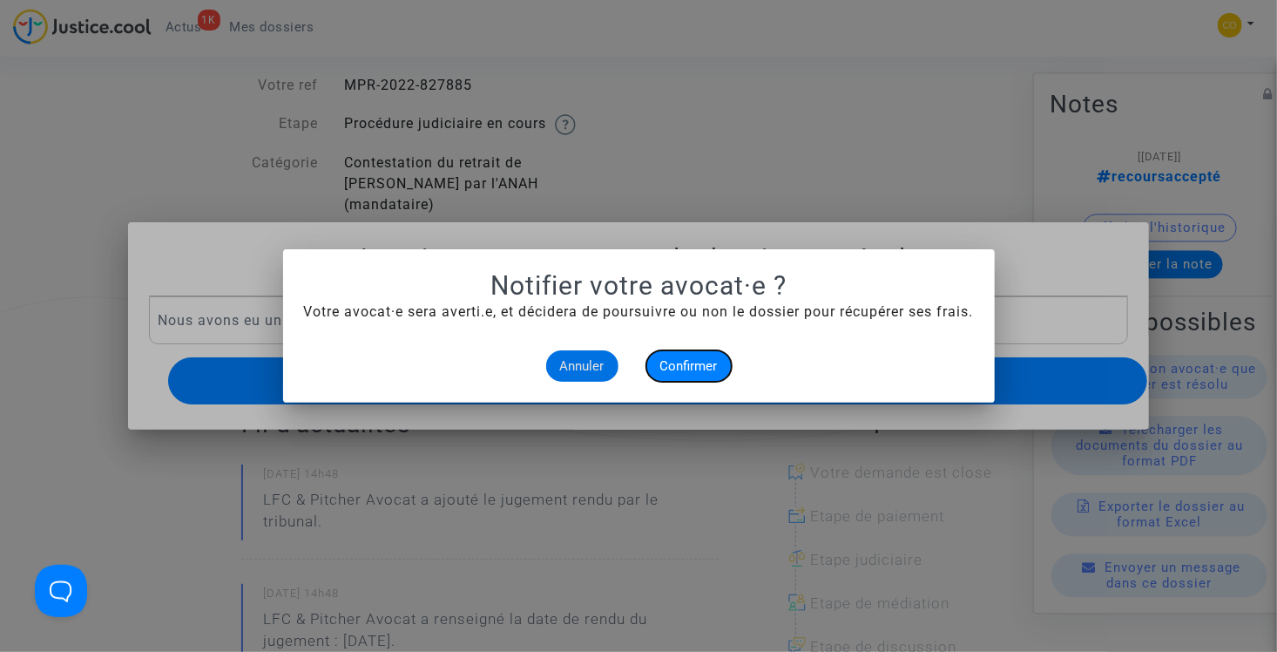
click at [685, 369] on span "Confirmer" at bounding box center [688, 366] width 57 height 16
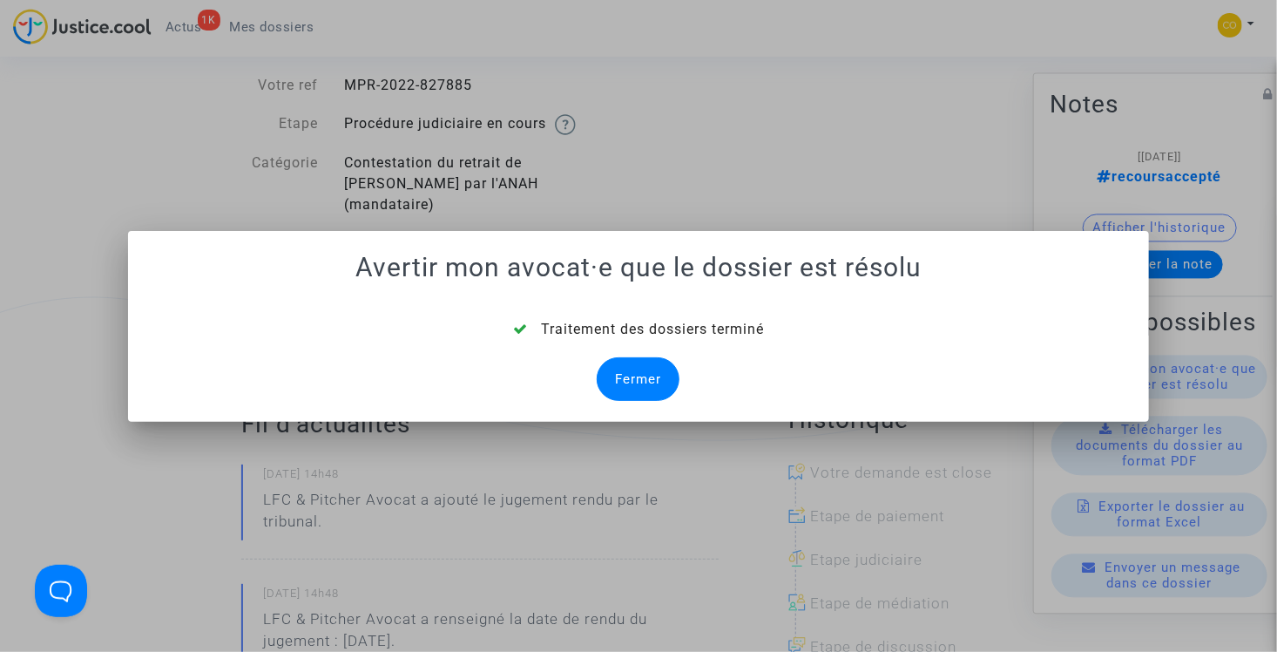
click at [663, 376] on div "Fermer" at bounding box center [638, 379] width 83 height 44
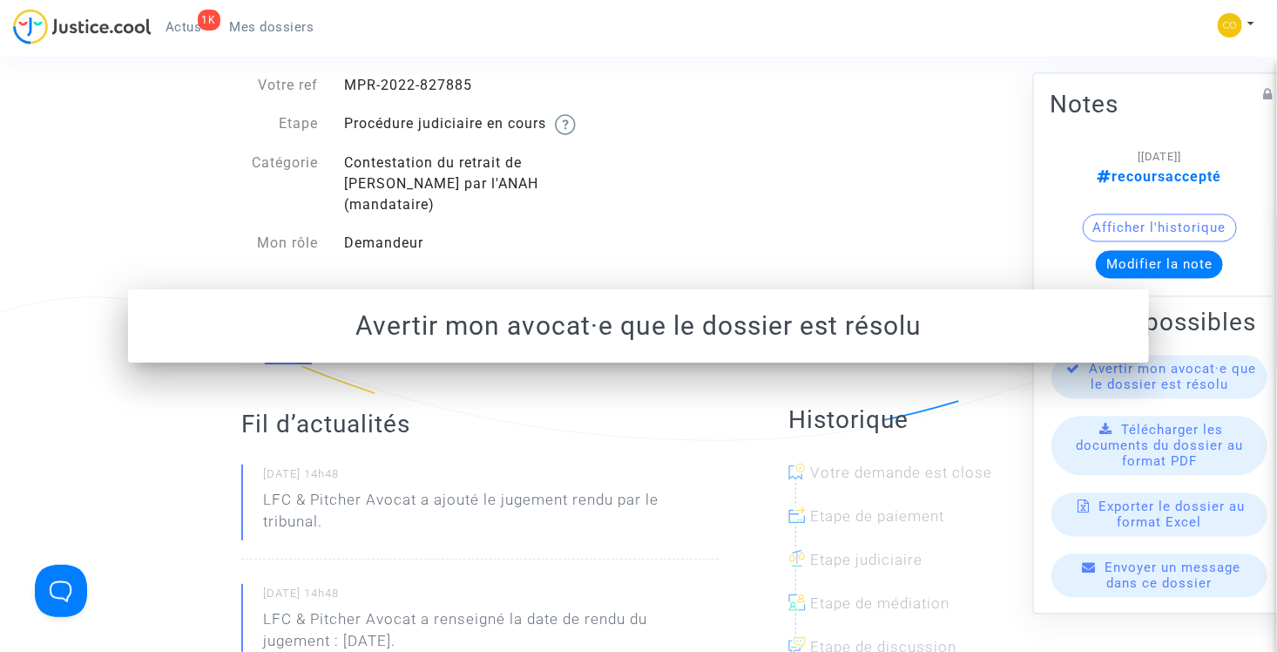
scroll to position [87, 0]
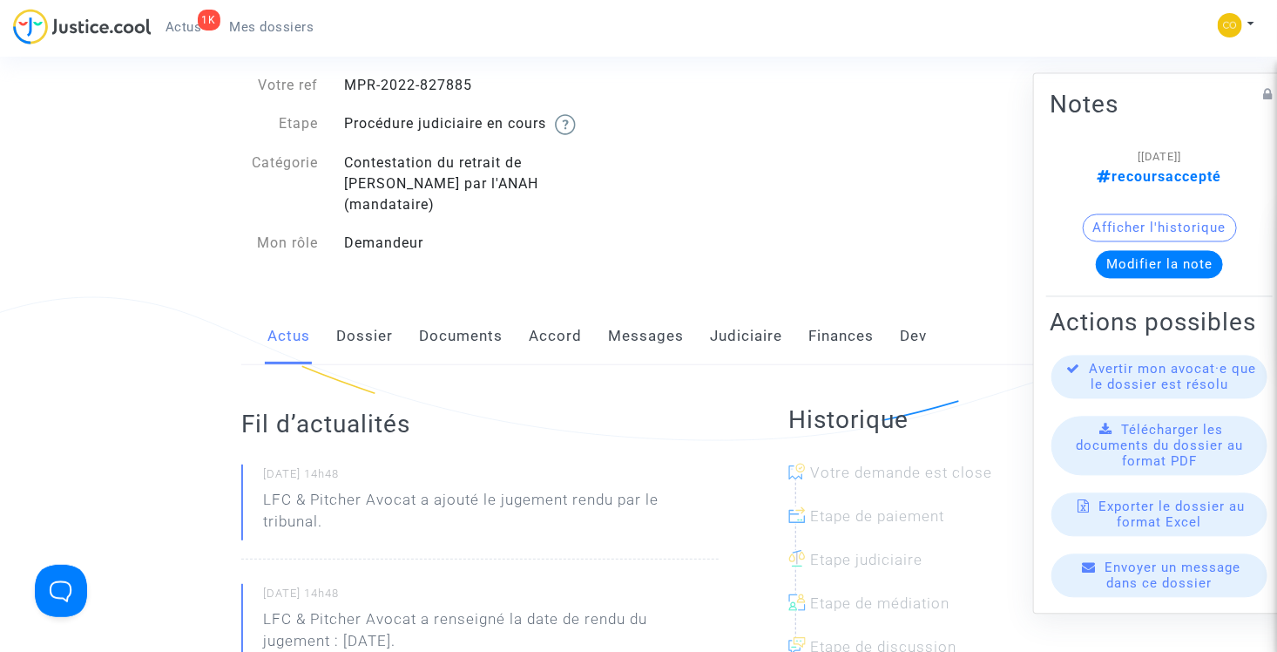
click at [292, 31] on span "Mes dossiers" at bounding box center [272, 27] width 84 height 16
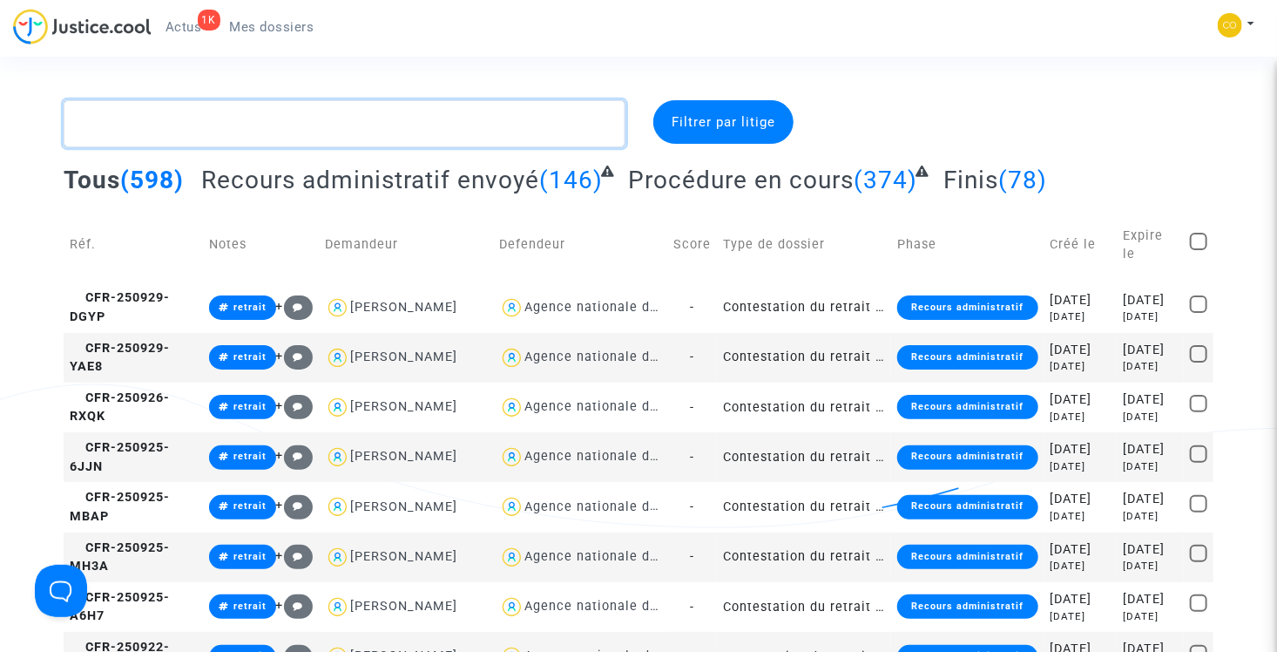
click at [297, 119] on textarea at bounding box center [345, 123] width 562 height 47
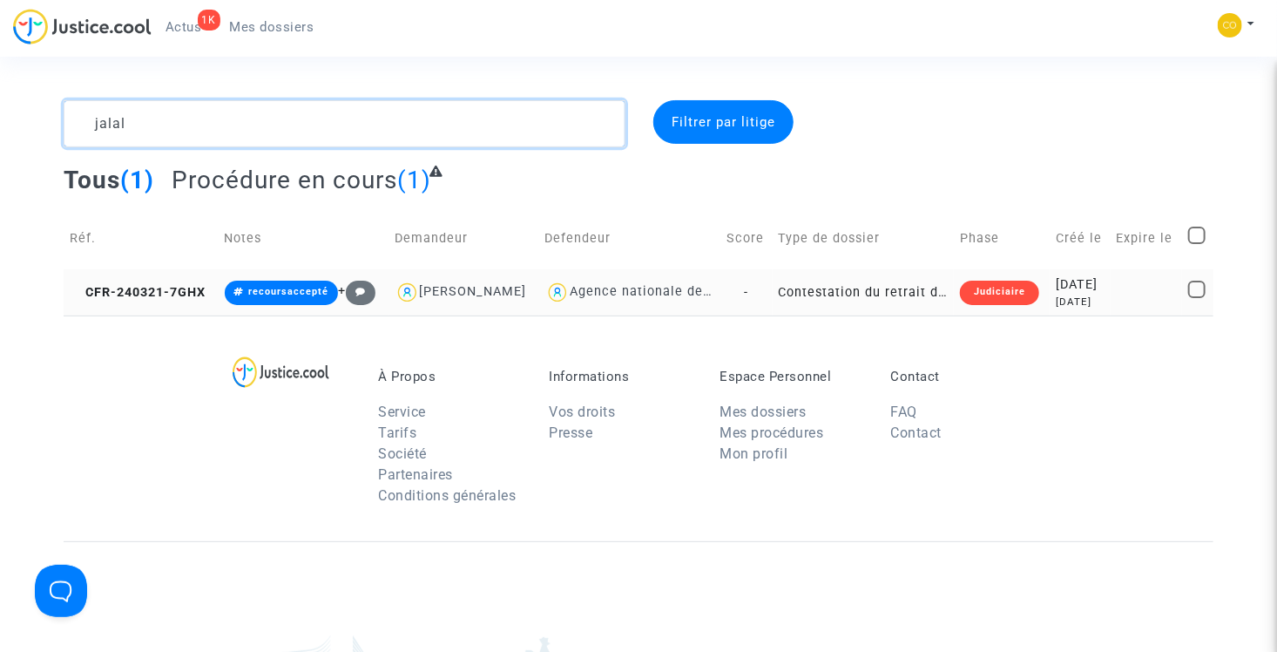
type textarea "jalal"
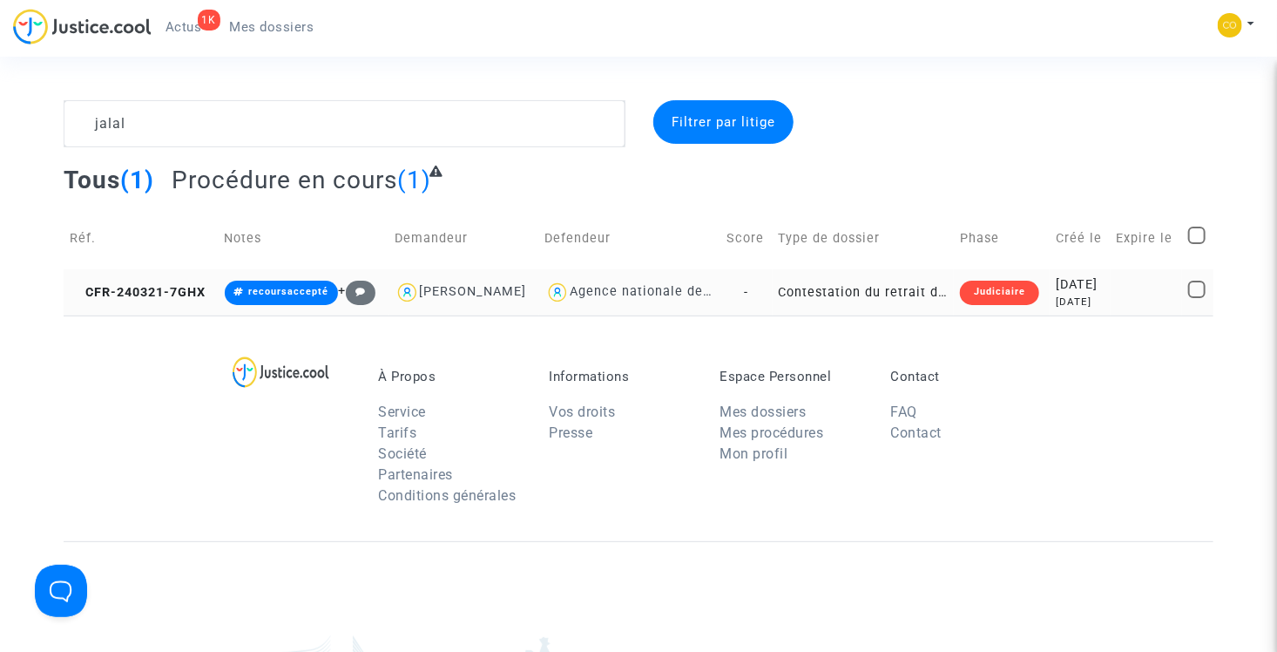
click at [877, 314] on td "Contestation du retrait de MaPrimeRénov par l'ANAH (mandataire)" at bounding box center [864, 292] width 182 height 46
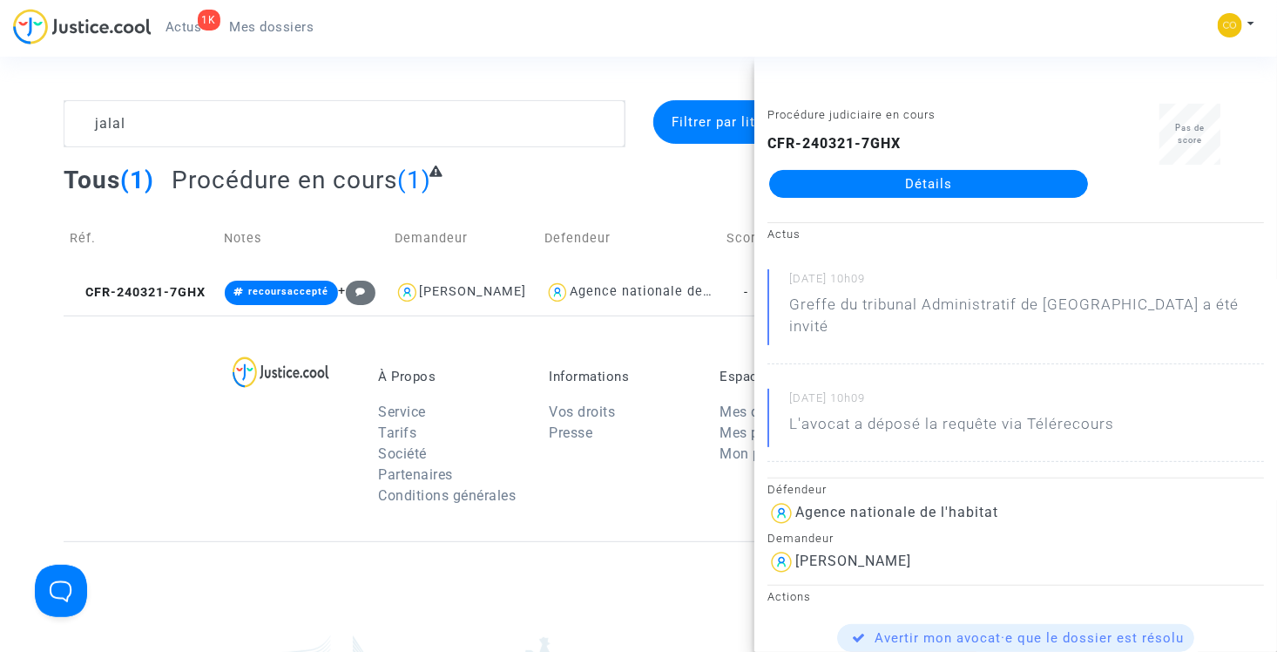
click at [858, 183] on link "Détails" at bounding box center [928, 184] width 319 height 28
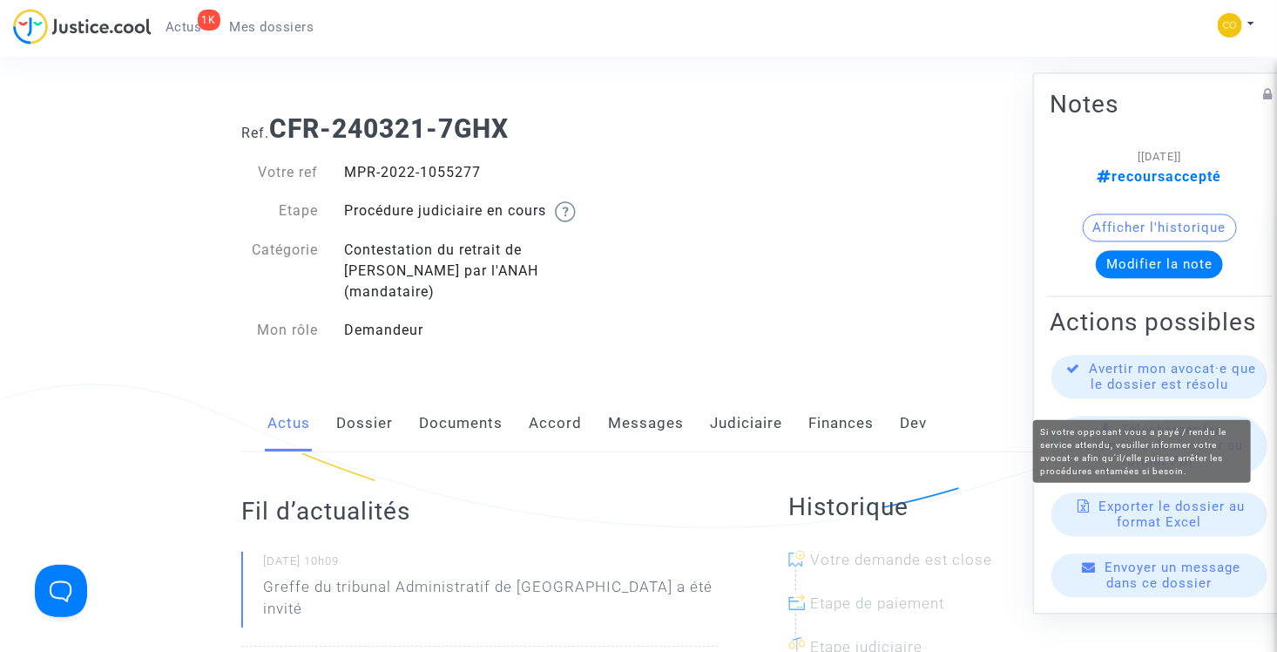
click at [1153, 384] on span "Avertir mon avocat·e que le dossier est résolu" at bounding box center [1173, 376] width 167 height 31
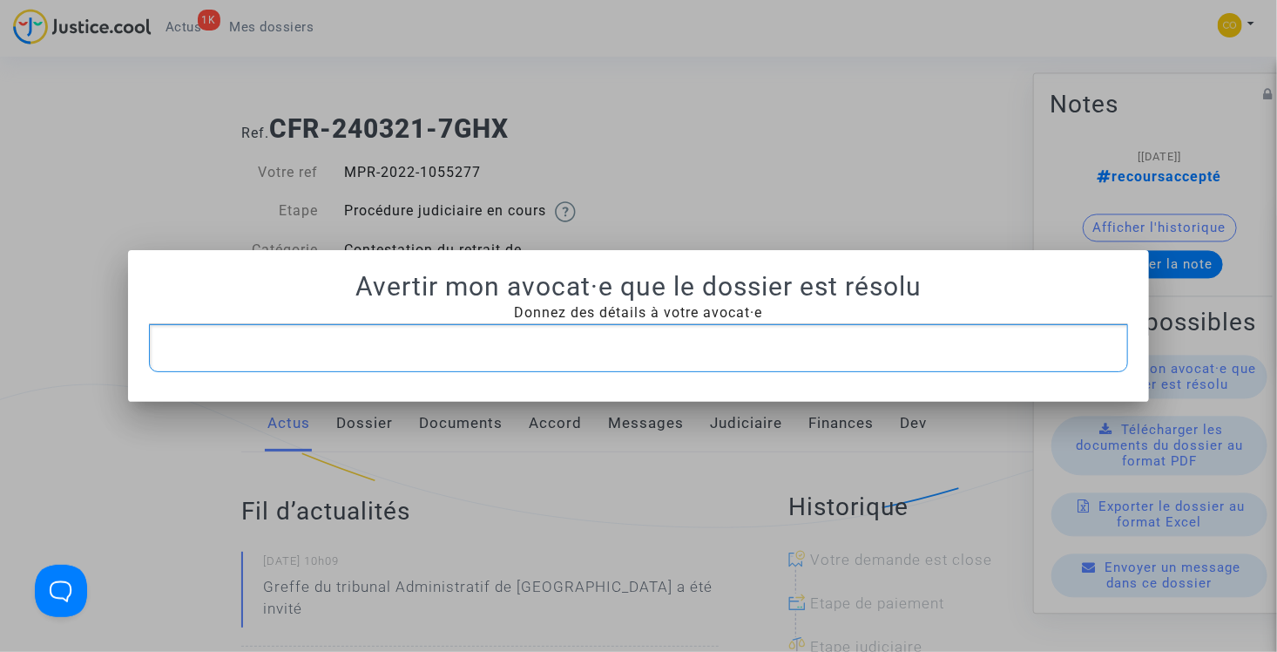
click at [645, 355] on p "Rich Text Editor, main" at bounding box center [639, 348] width 962 height 22
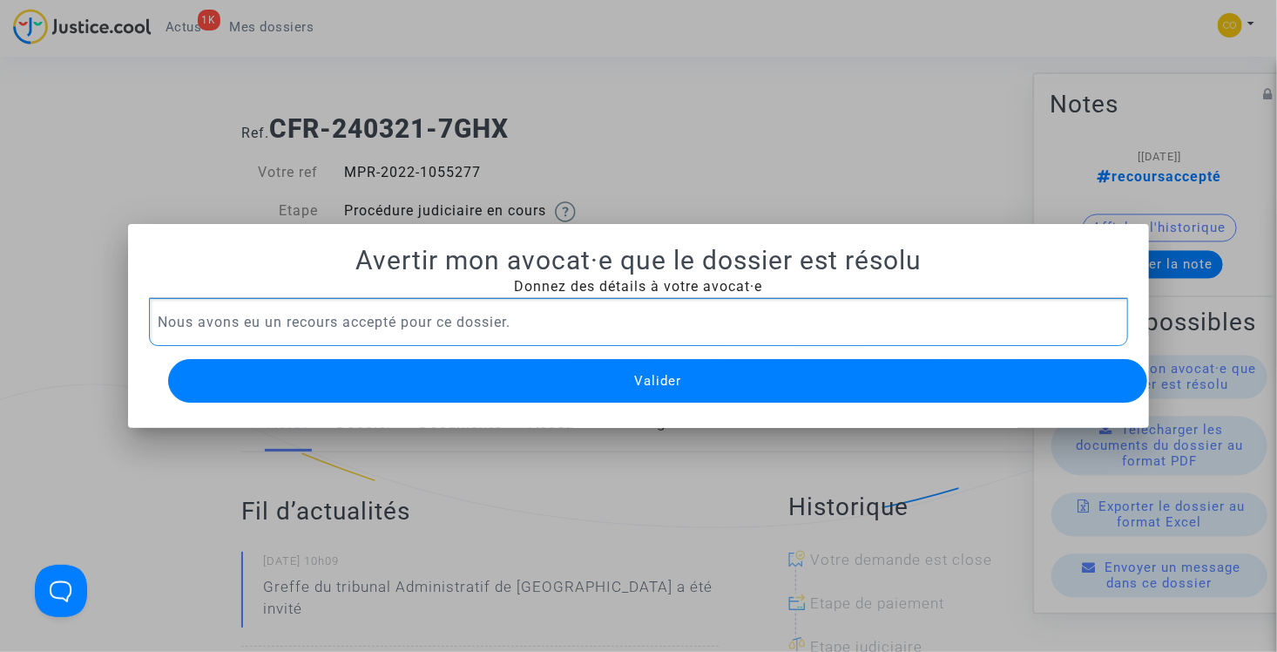
click at [651, 373] on span "Valider" at bounding box center [657, 381] width 47 height 16
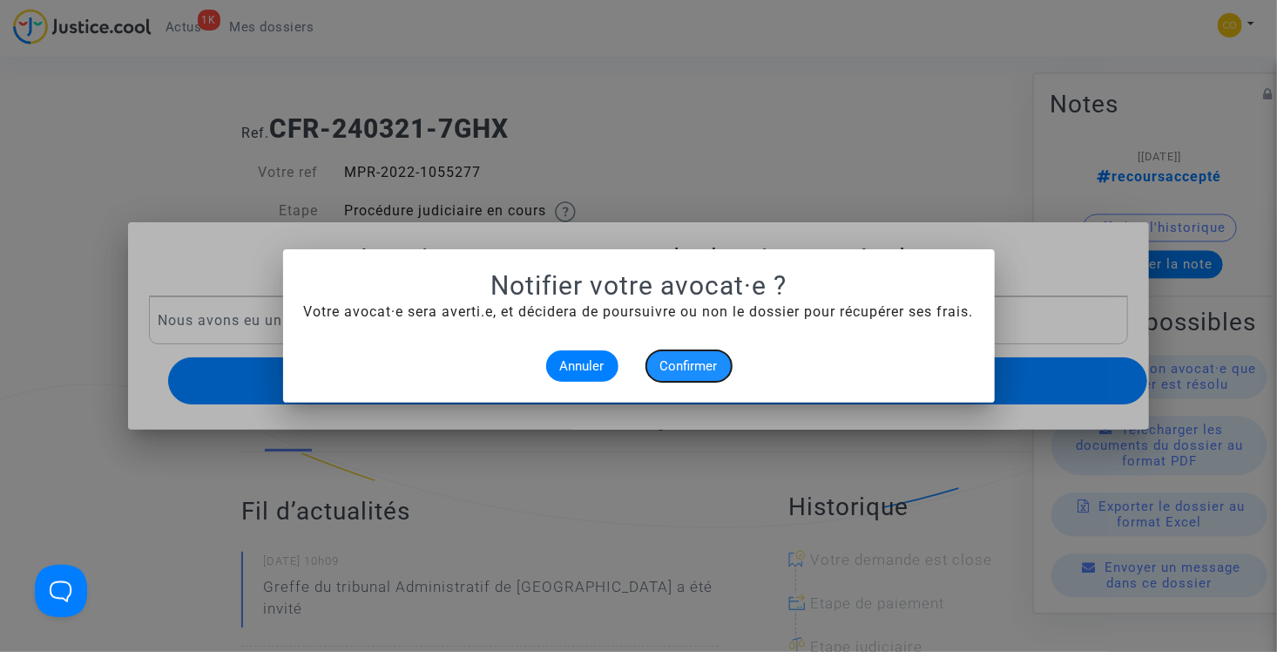
click at [682, 366] on span "Confirmer" at bounding box center [688, 366] width 57 height 16
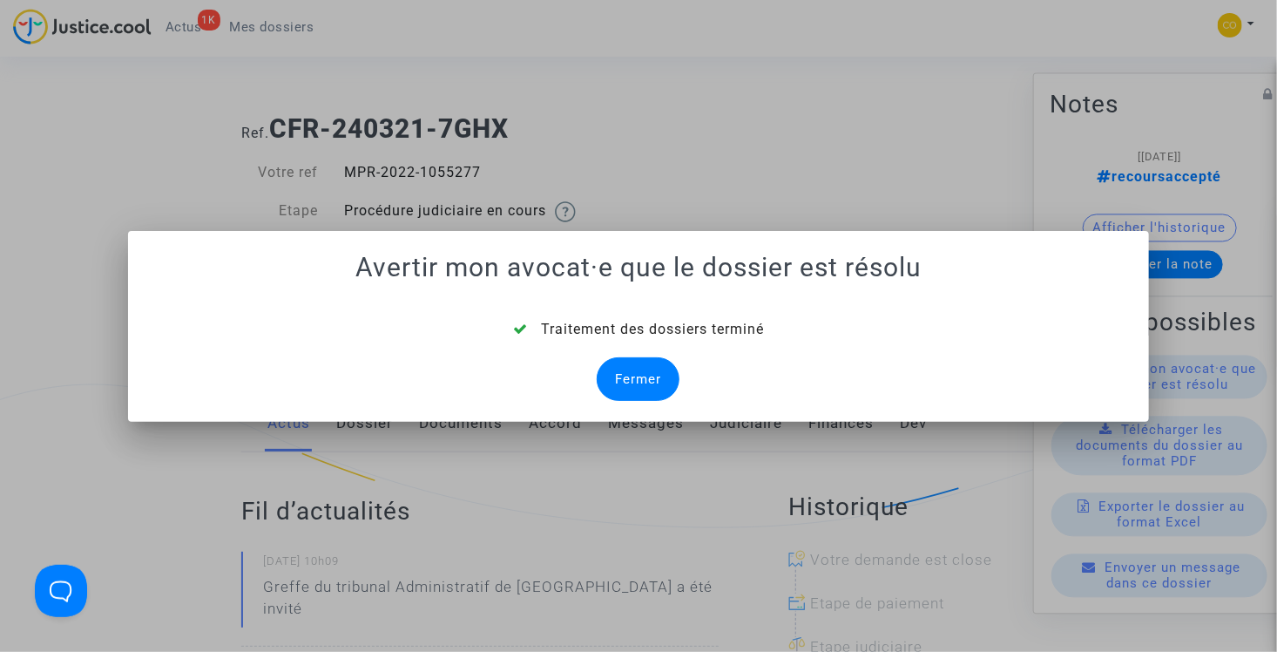
click at [631, 370] on div "Fermer" at bounding box center [638, 379] width 83 height 44
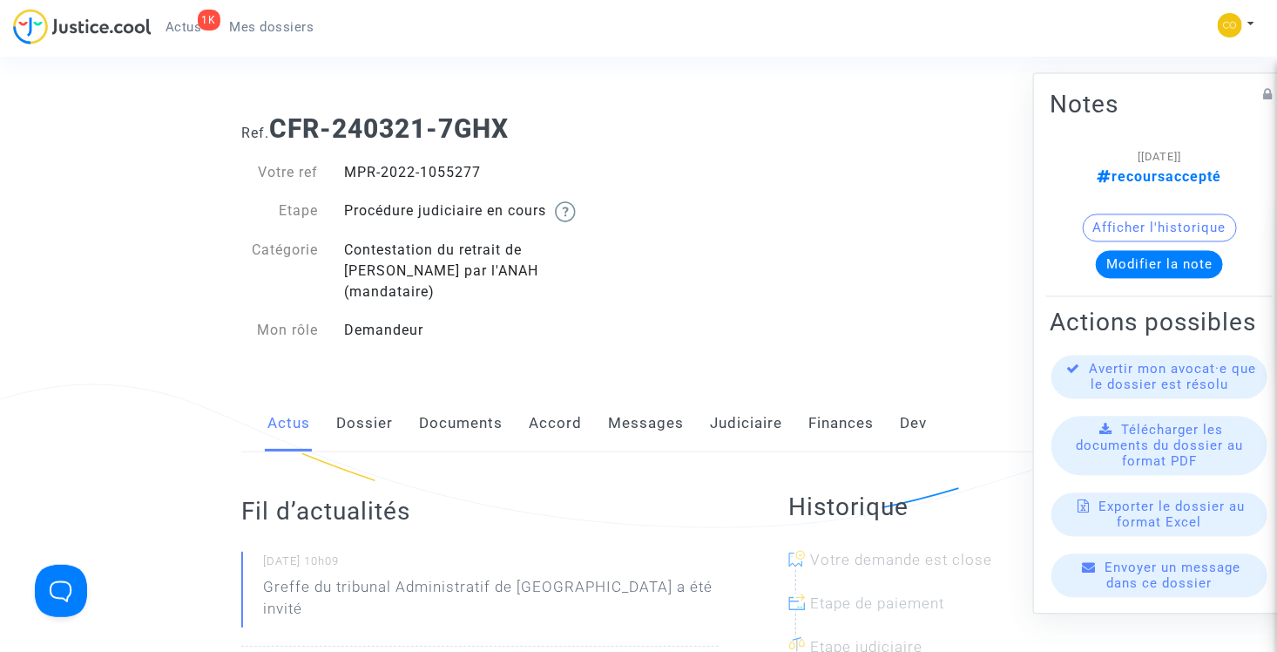
click at [305, 24] on span "Mes dossiers" at bounding box center [272, 27] width 84 height 16
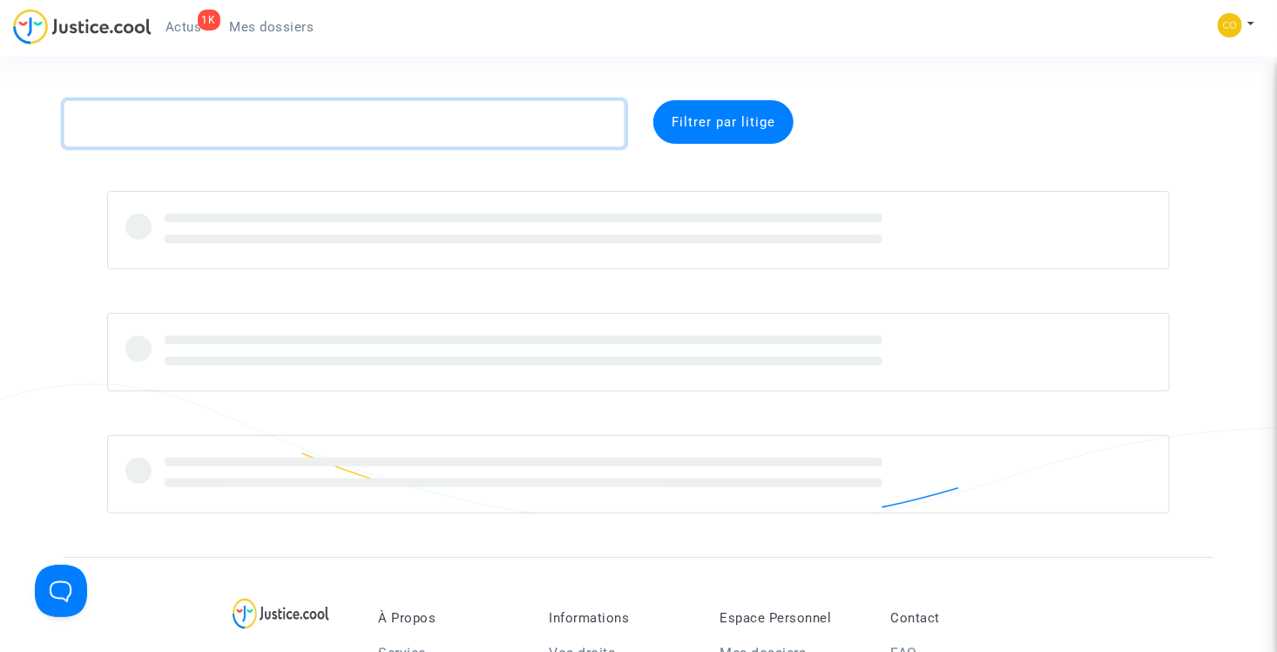
click at [267, 126] on textarea at bounding box center [345, 123] width 562 height 47
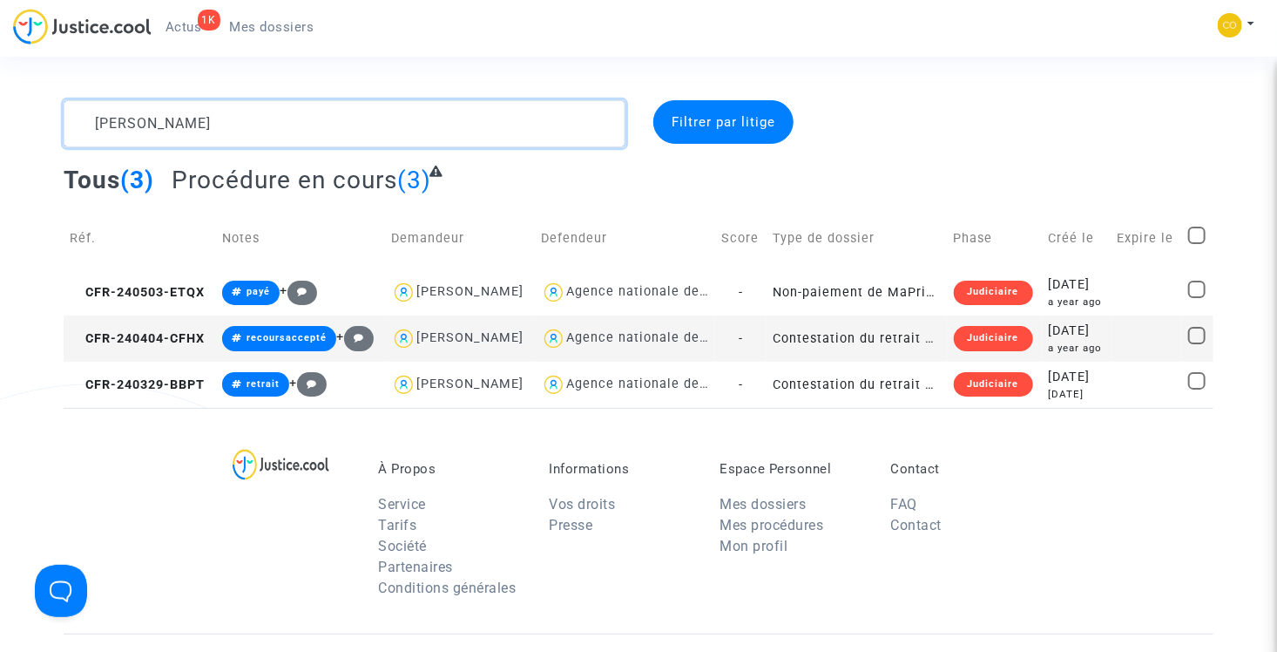
type textarea "MARTINEZ"
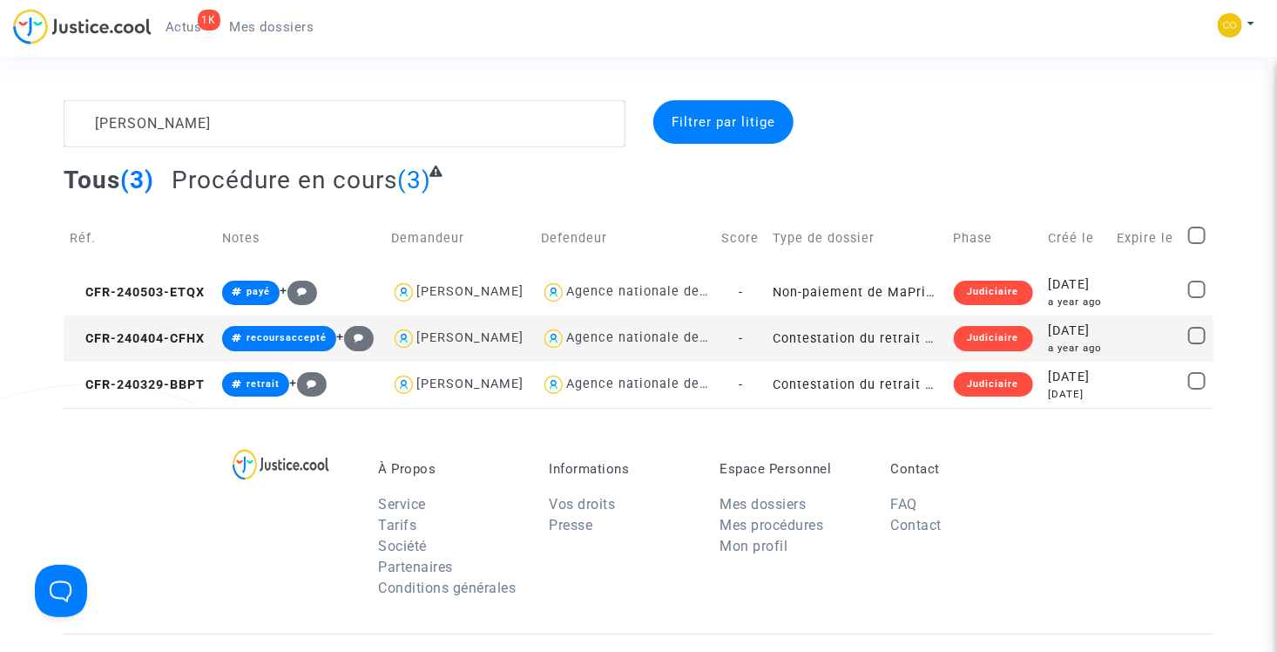
click at [891, 361] on td "Contestation du retrait de MaPrimeRénov par l'ANAH (mandataire)" at bounding box center [857, 338] width 180 height 46
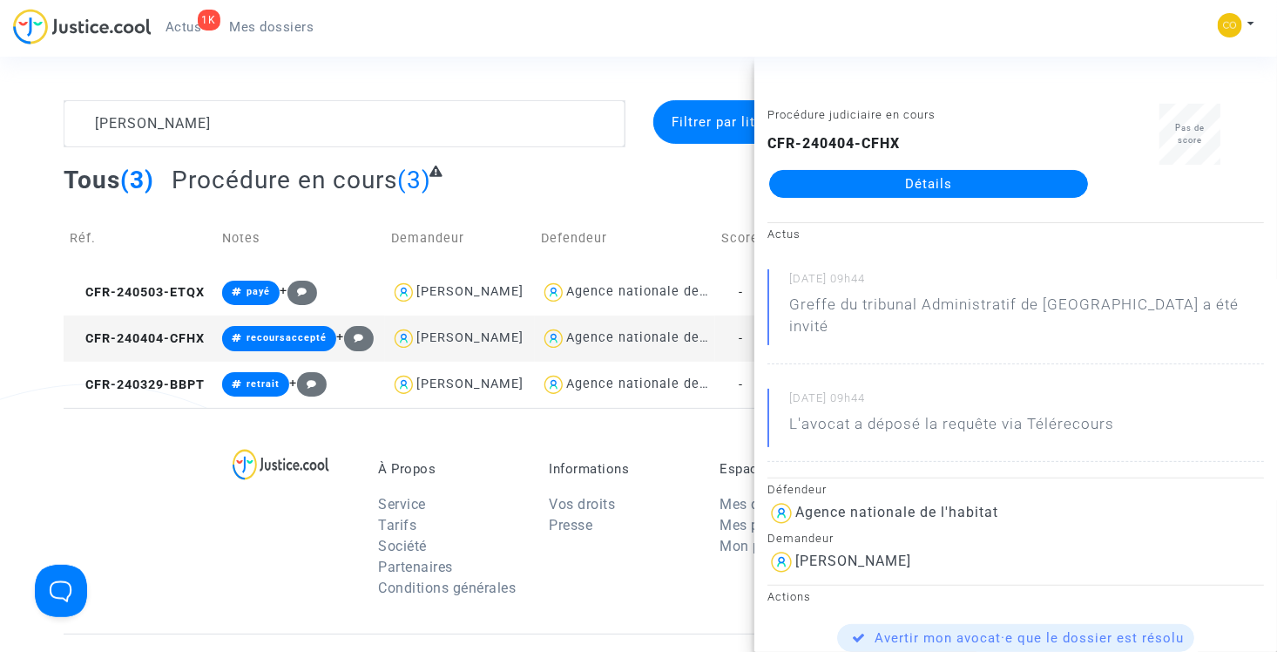
click at [954, 190] on link "Détails" at bounding box center [928, 184] width 319 height 28
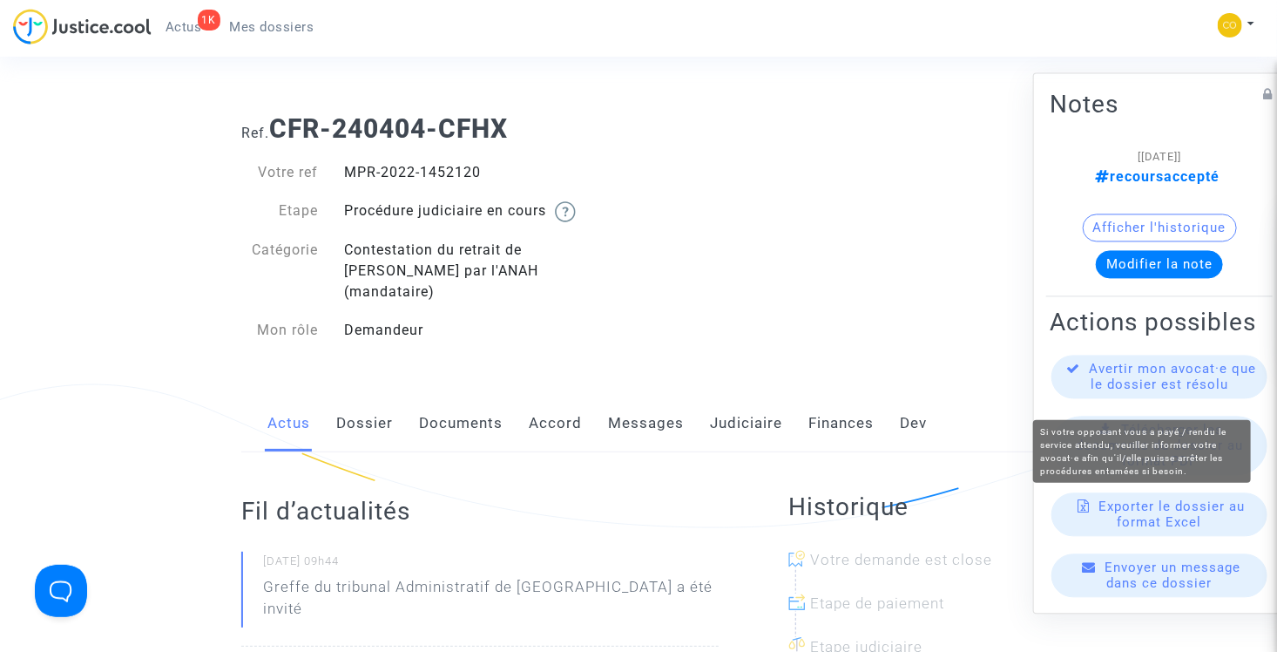
click at [1107, 392] on span "Avertir mon avocat·e que le dossier est résolu" at bounding box center [1173, 376] width 167 height 31
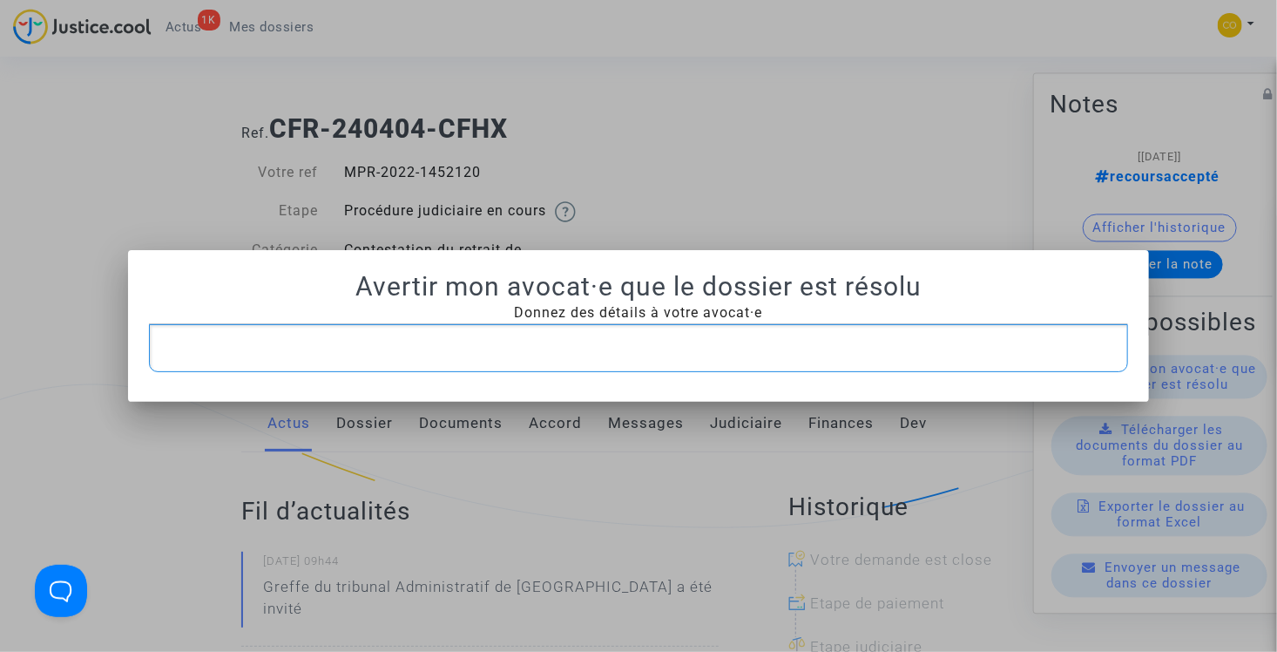
click at [463, 338] on p "Rich Text Editor, main" at bounding box center [639, 348] width 962 height 22
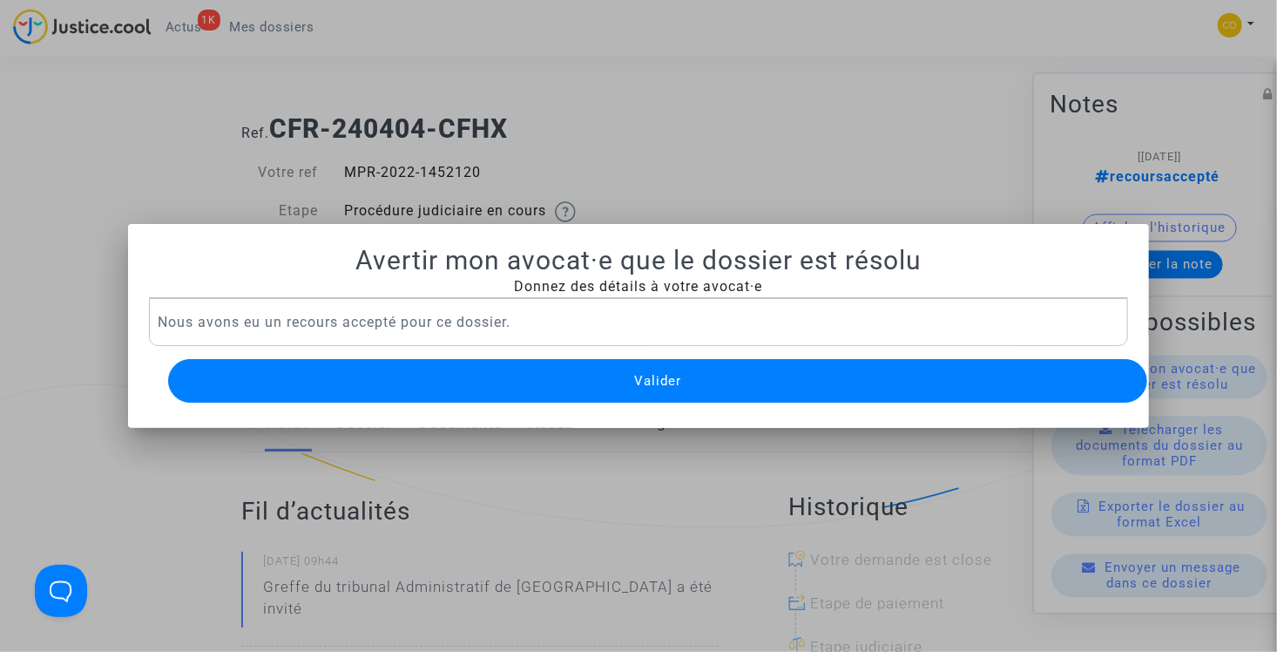
click at [482, 373] on button "Valider" at bounding box center [658, 381] width 980 height 44
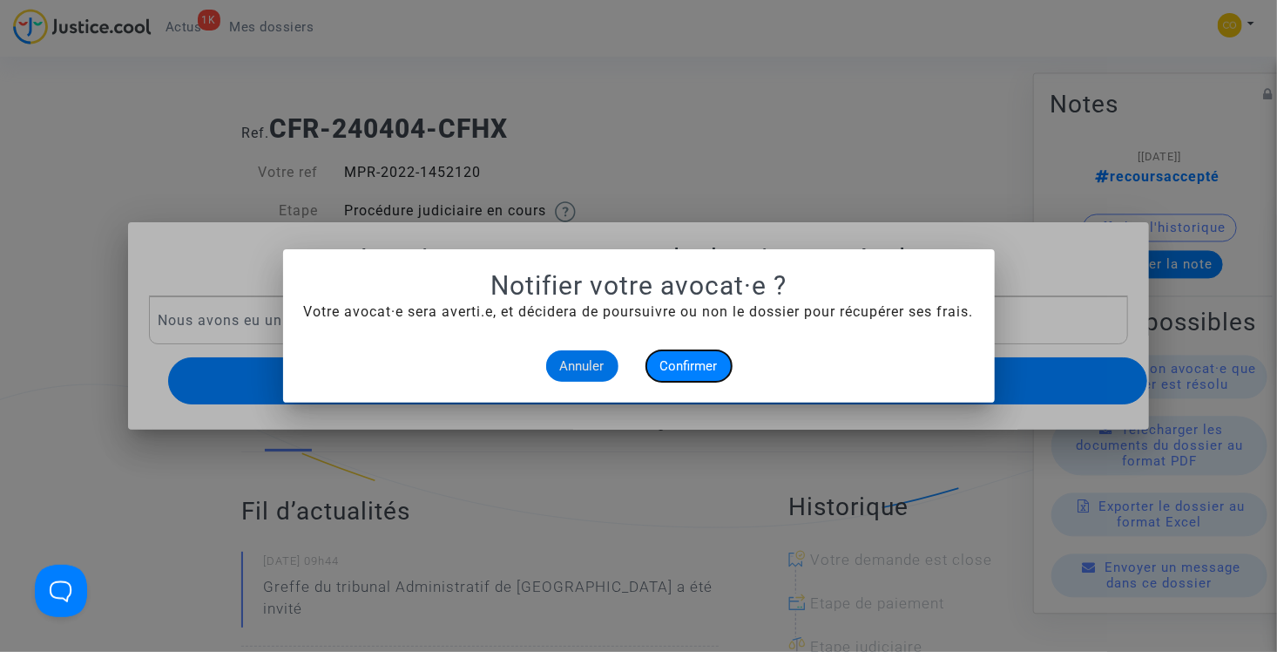
click at [694, 361] on span "Confirmer" at bounding box center [688, 366] width 57 height 16
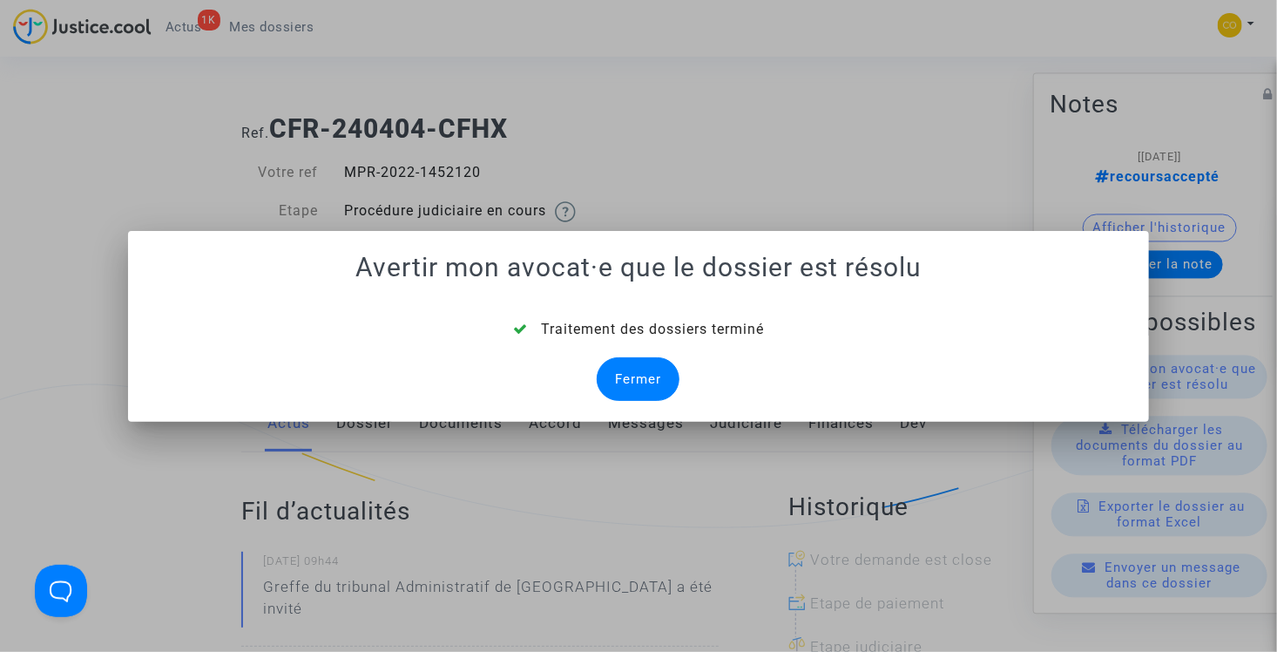
click at [646, 377] on div "Fermer" at bounding box center [638, 379] width 83 height 44
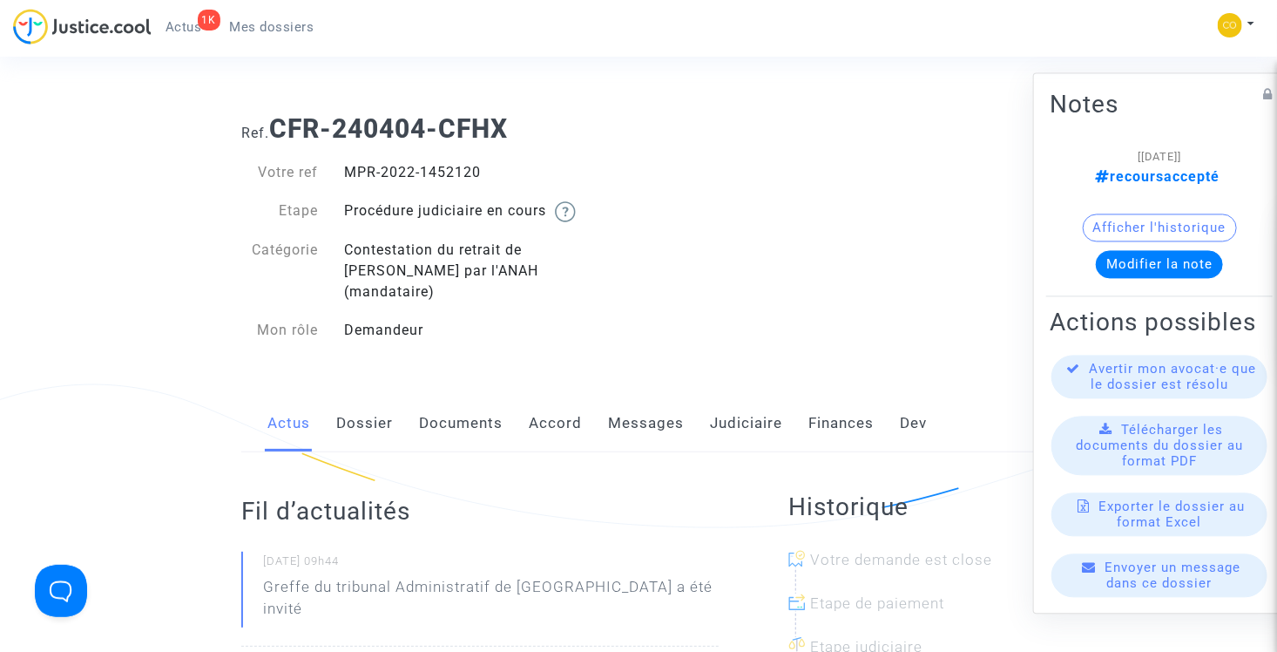
click at [289, 20] on span "Mes dossiers" at bounding box center [272, 27] width 84 height 16
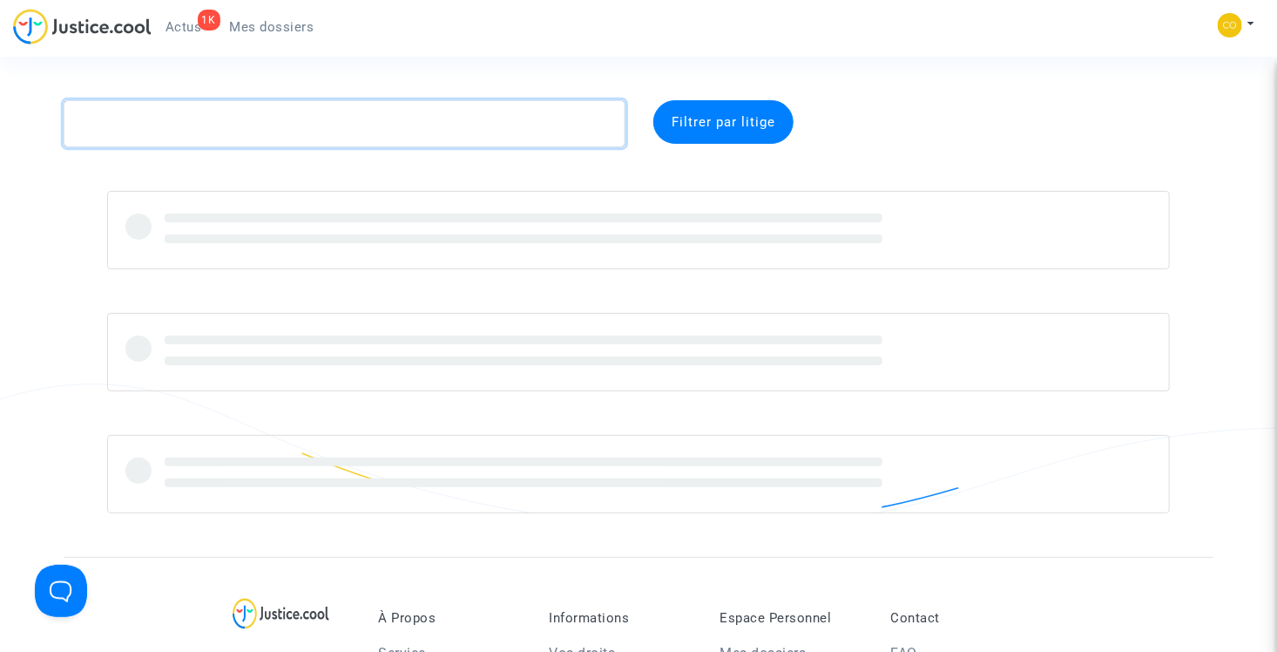
click at [235, 125] on textarea at bounding box center [345, 123] width 562 height 47
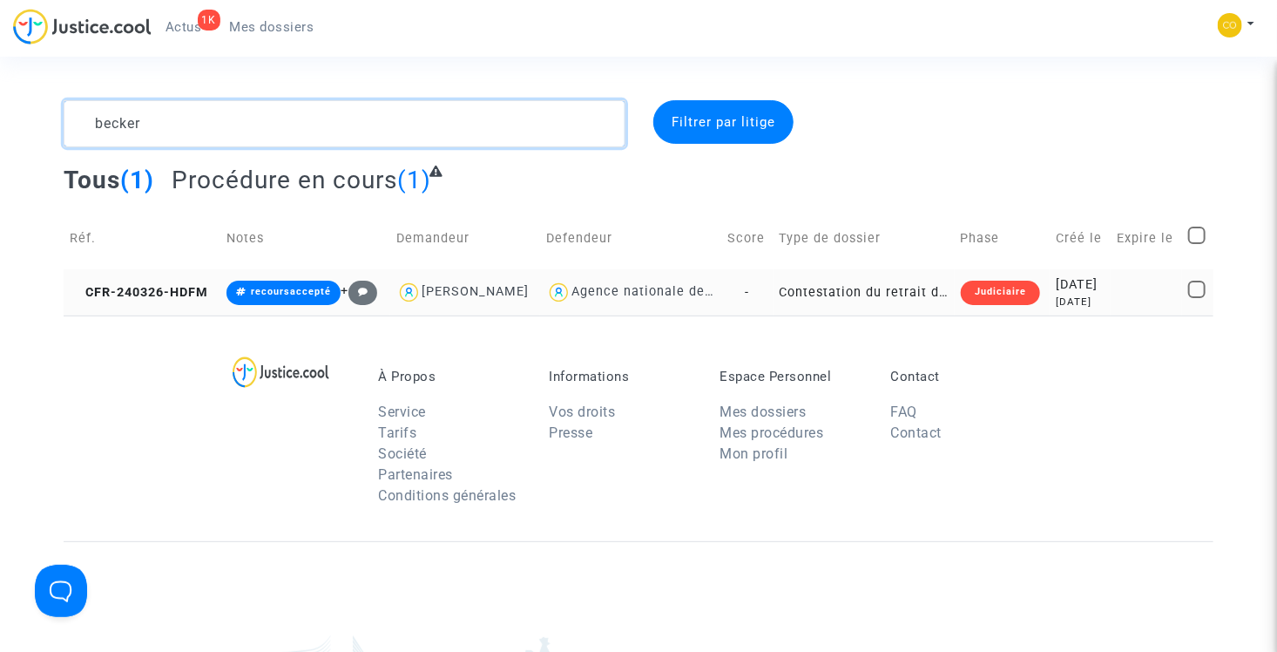
type textarea "becker"
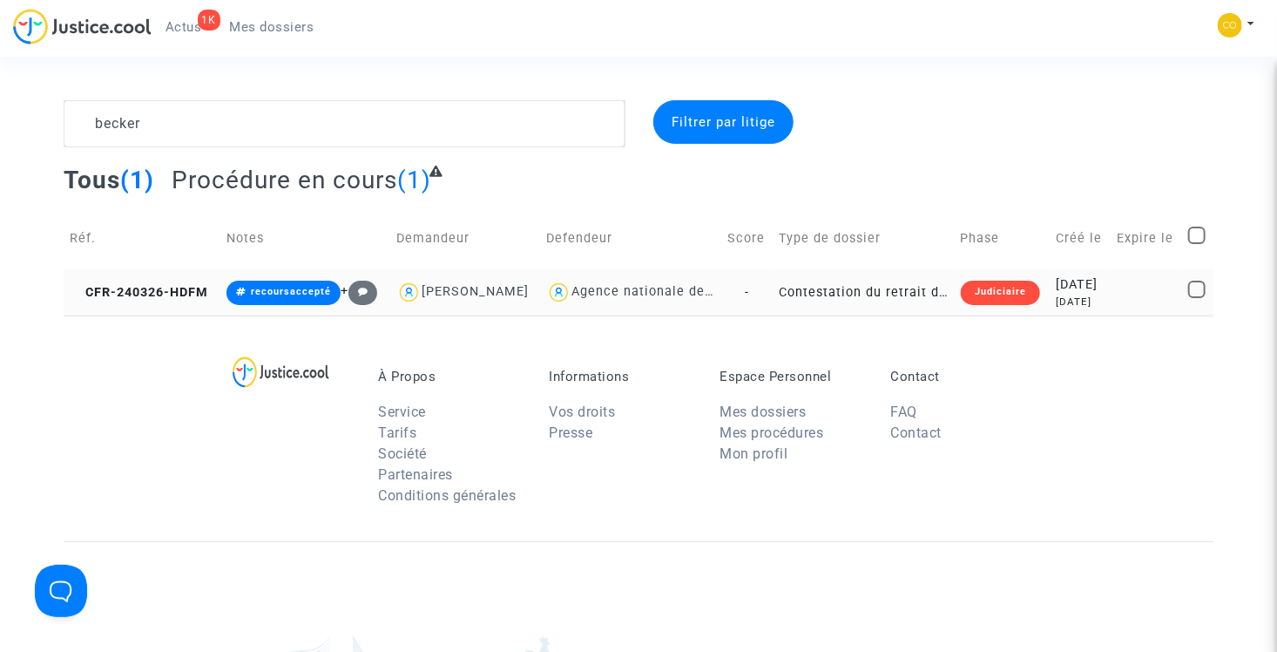
click at [853, 289] on td "Contestation du retrait de MaPrimeRénov par l'ANAH (mandataire)" at bounding box center [863, 292] width 181 height 46
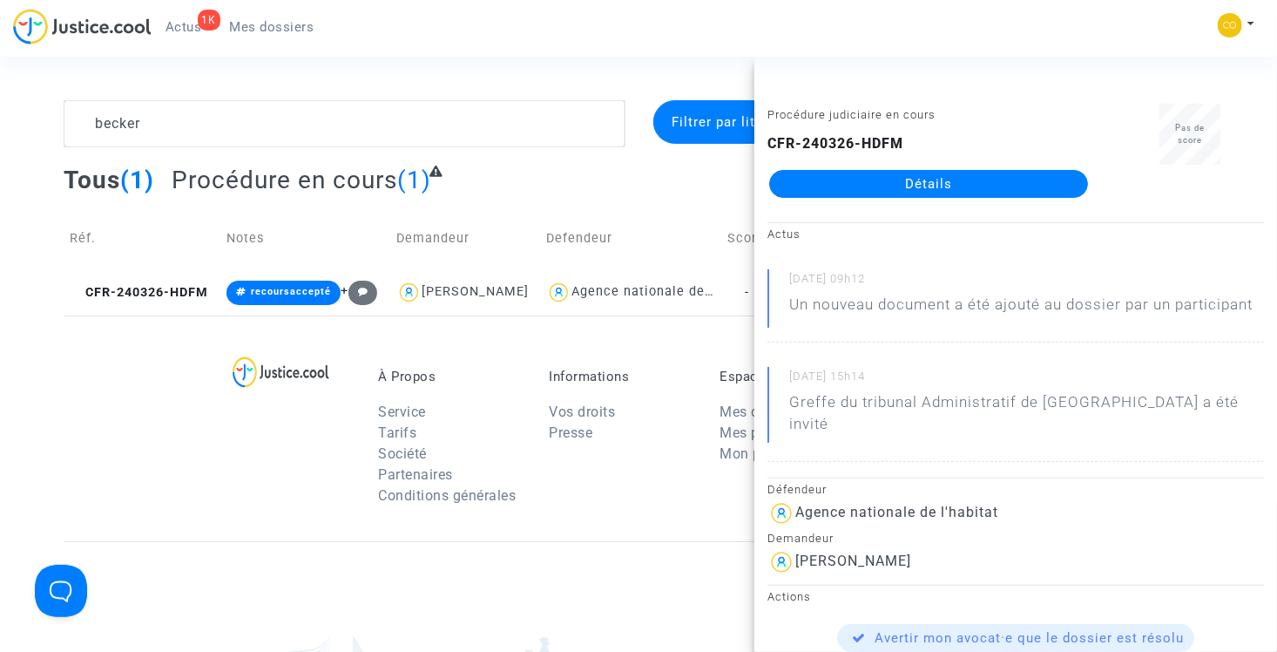
click at [893, 186] on link "Détails" at bounding box center [928, 184] width 319 height 28
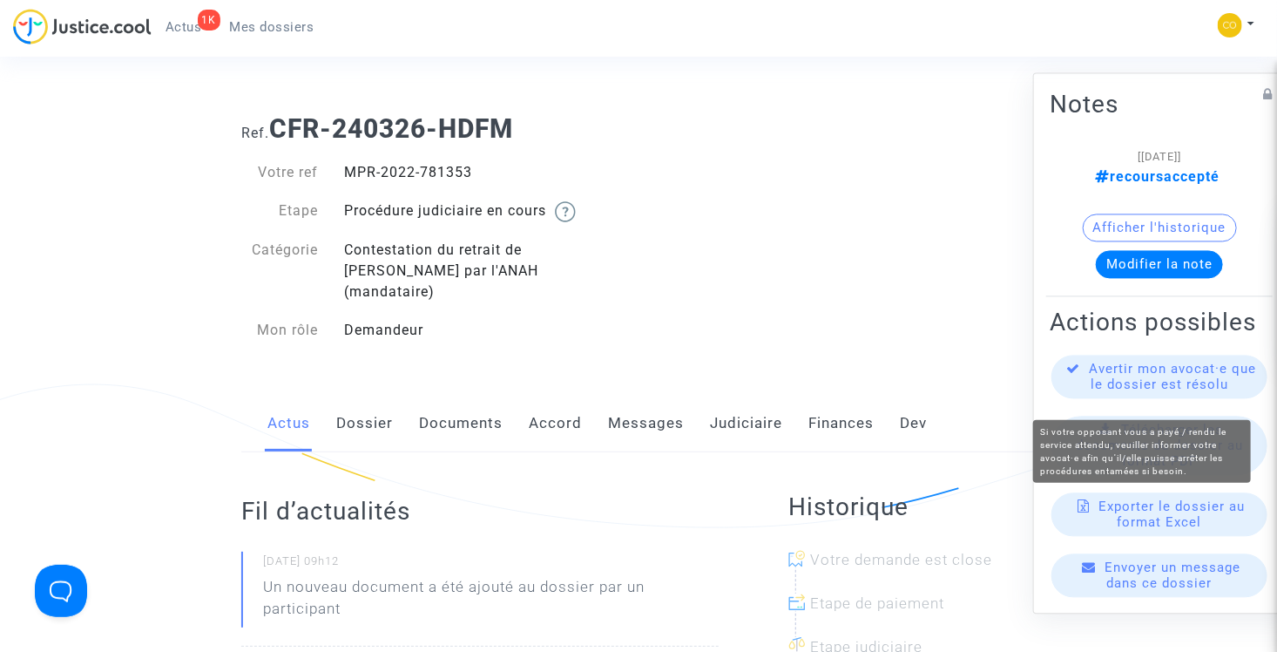
click at [1165, 393] on span "Avertir mon avocat·e que le dossier est résolu" at bounding box center [1173, 376] width 167 height 31
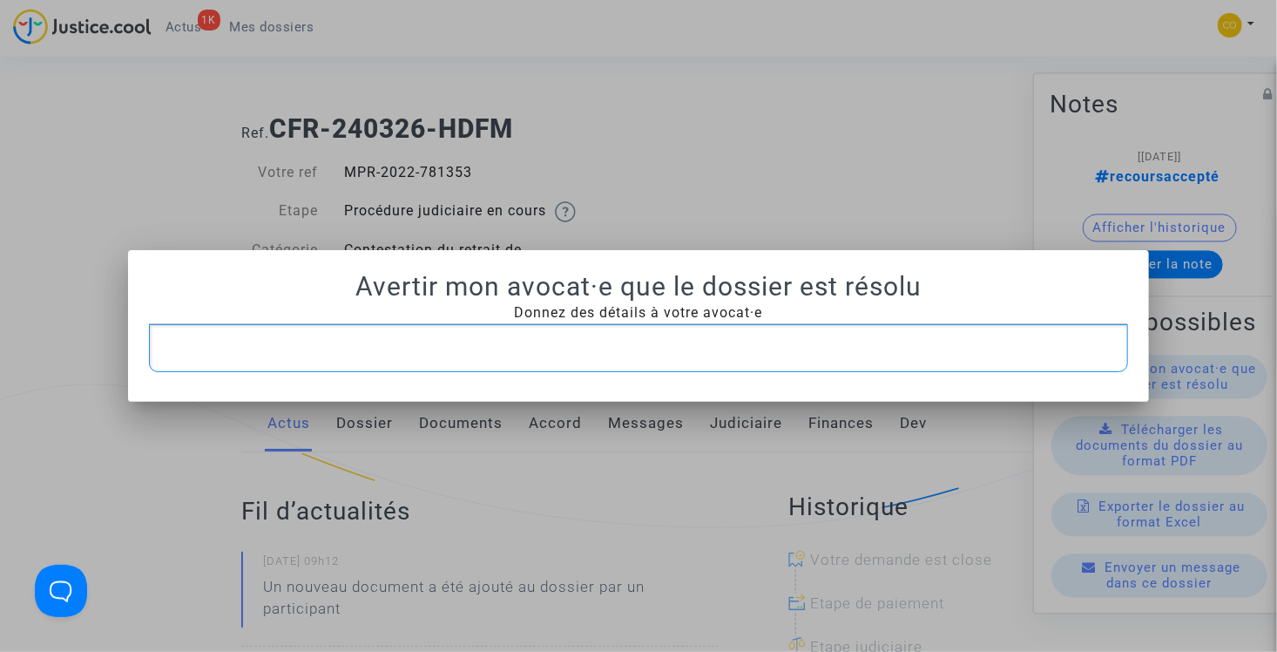
click at [540, 339] on p "Rich Text Editor, main" at bounding box center [639, 348] width 962 height 22
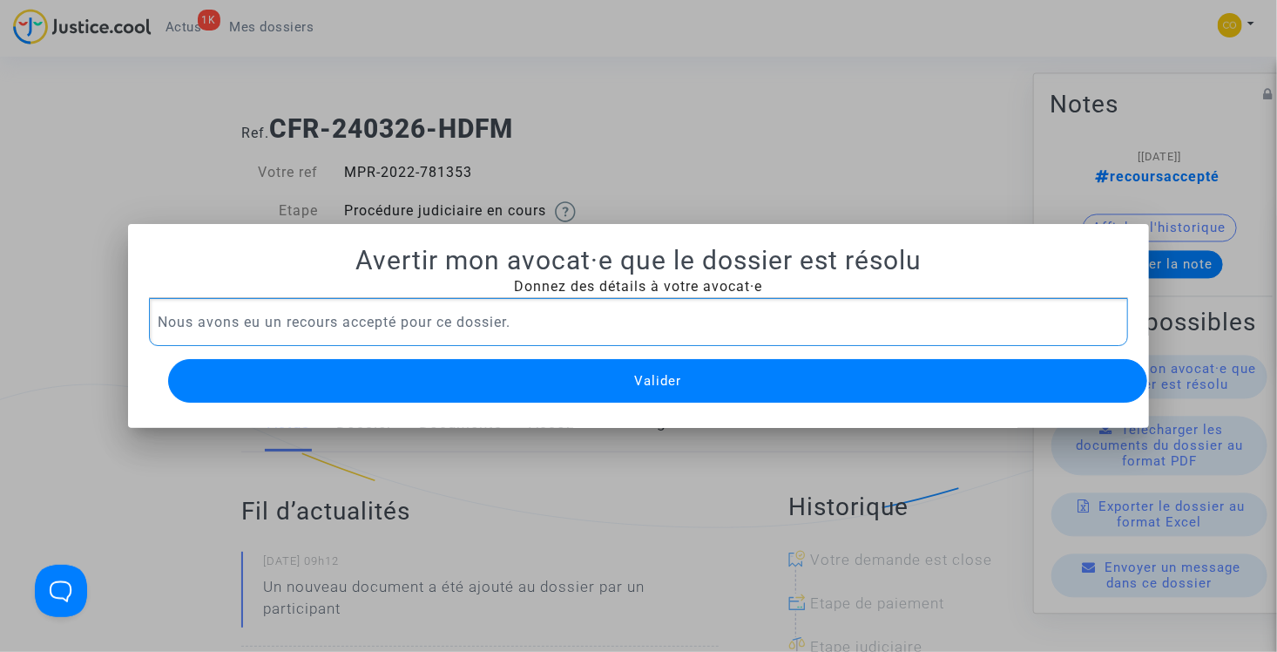
click at [594, 366] on button "Valider" at bounding box center [658, 381] width 980 height 44
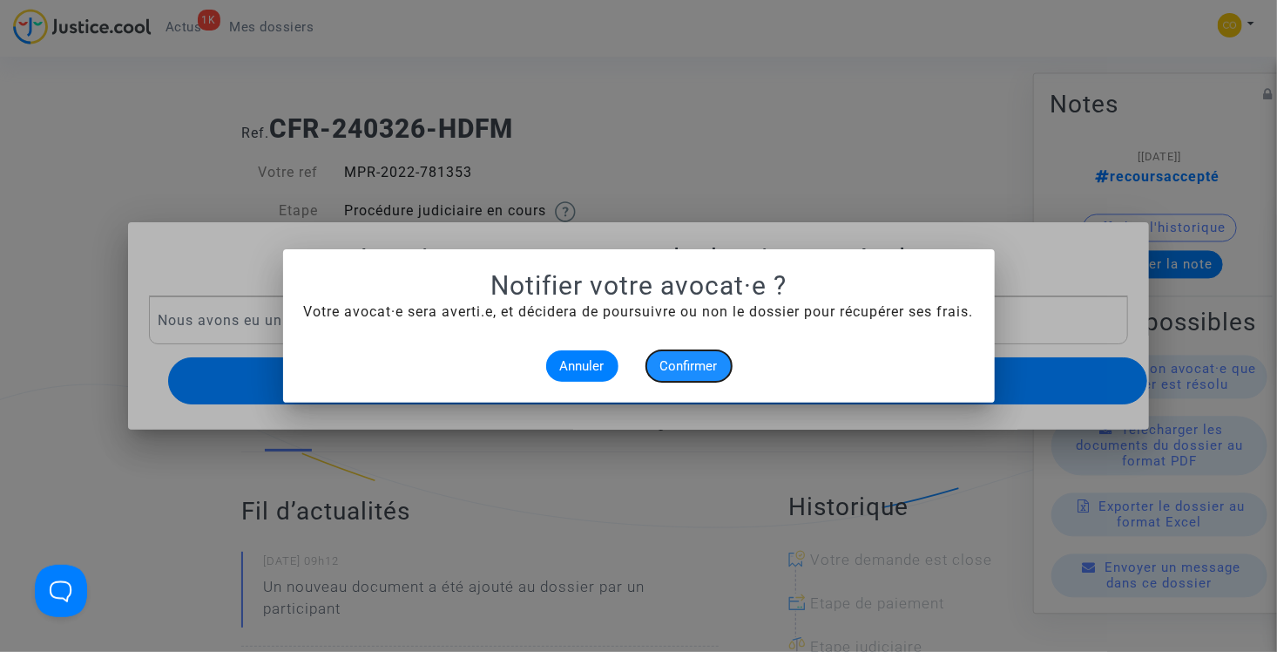
click at [682, 366] on span "Confirmer" at bounding box center [688, 366] width 57 height 16
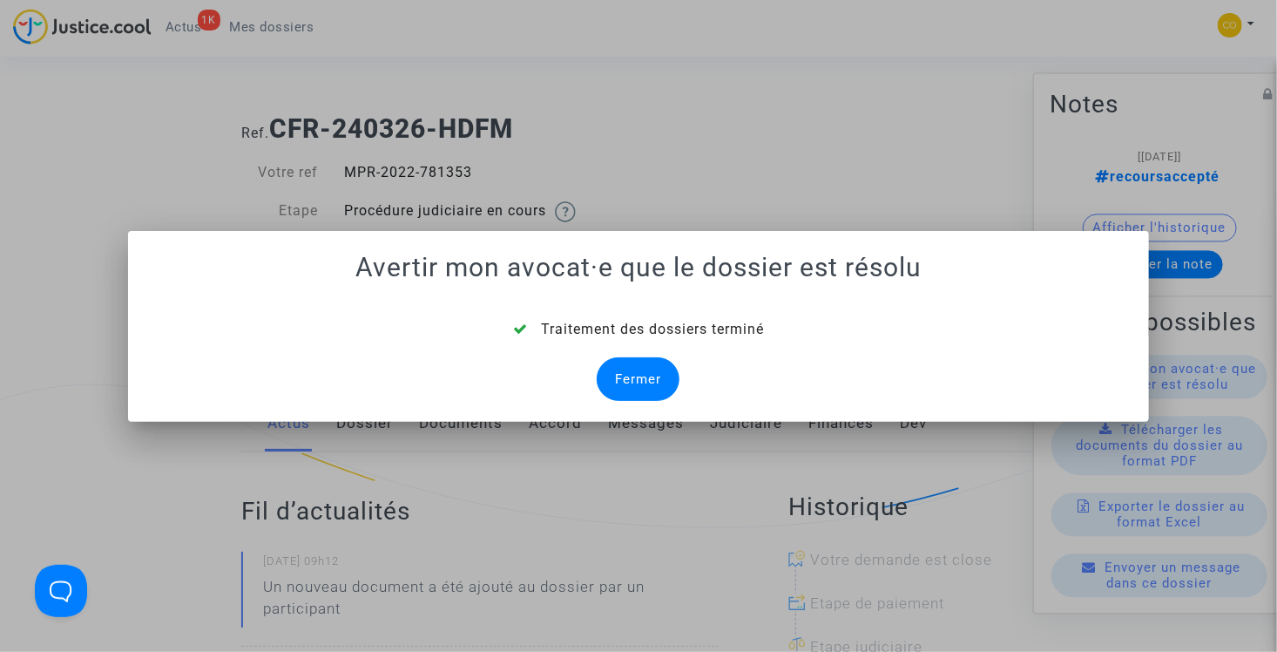
click at [649, 381] on div "Fermer" at bounding box center [638, 379] width 83 height 44
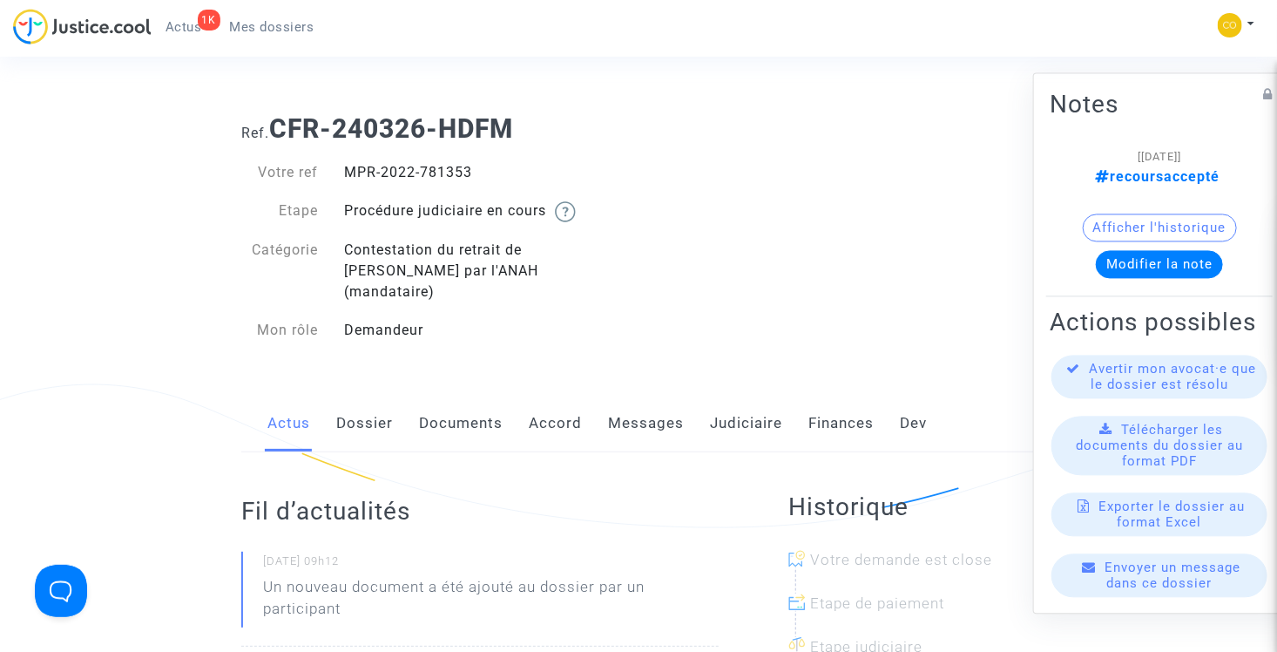
click at [292, 32] on span "Mes dossiers" at bounding box center [272, 27] width 84 height 16
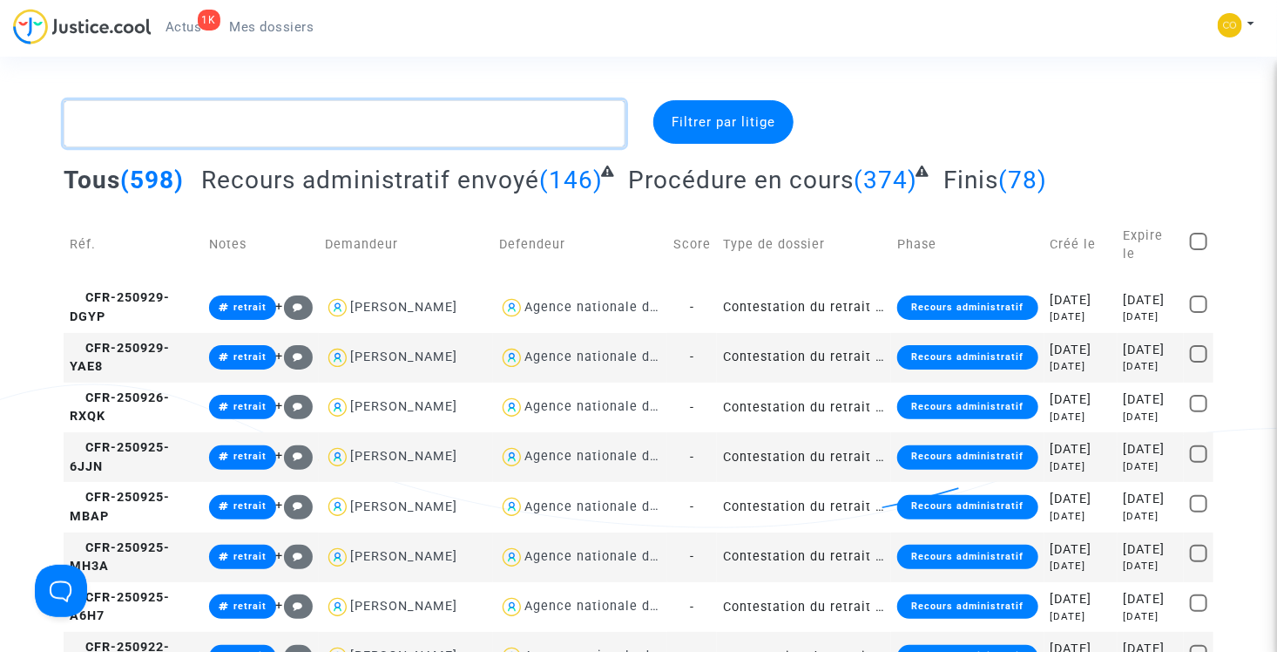
click at [240, 125] on textarea at bounding box center [345, 123] width 562 height 47
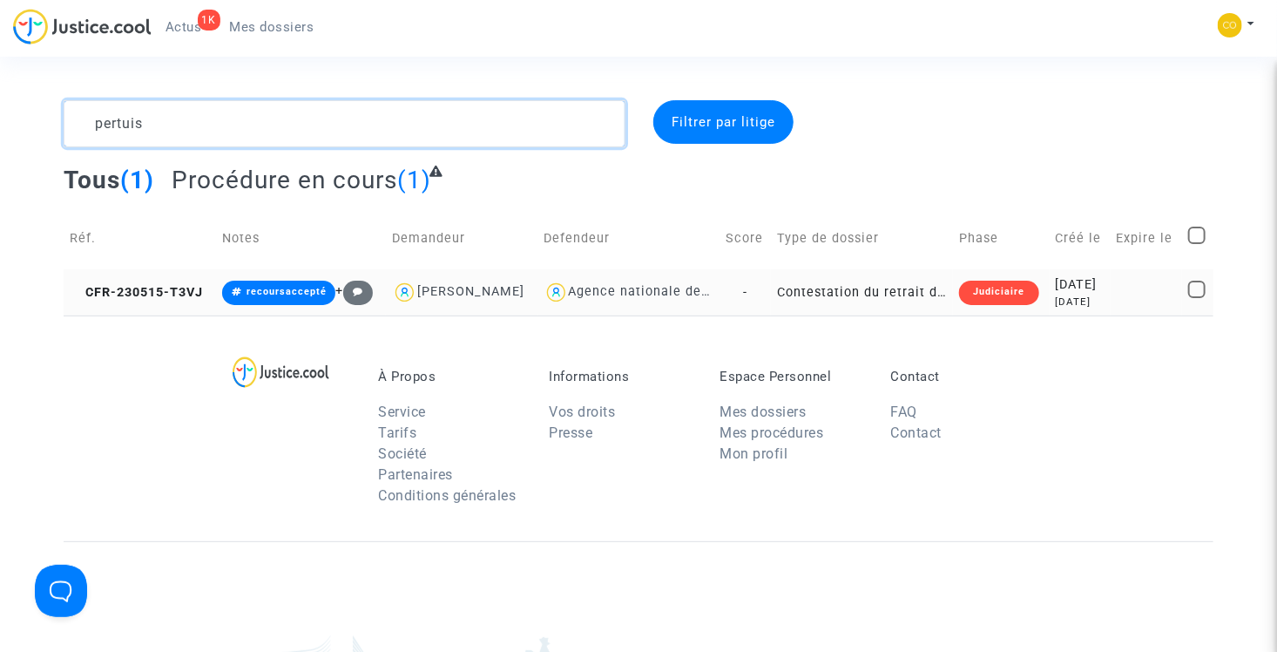
type textarea "pertuis"
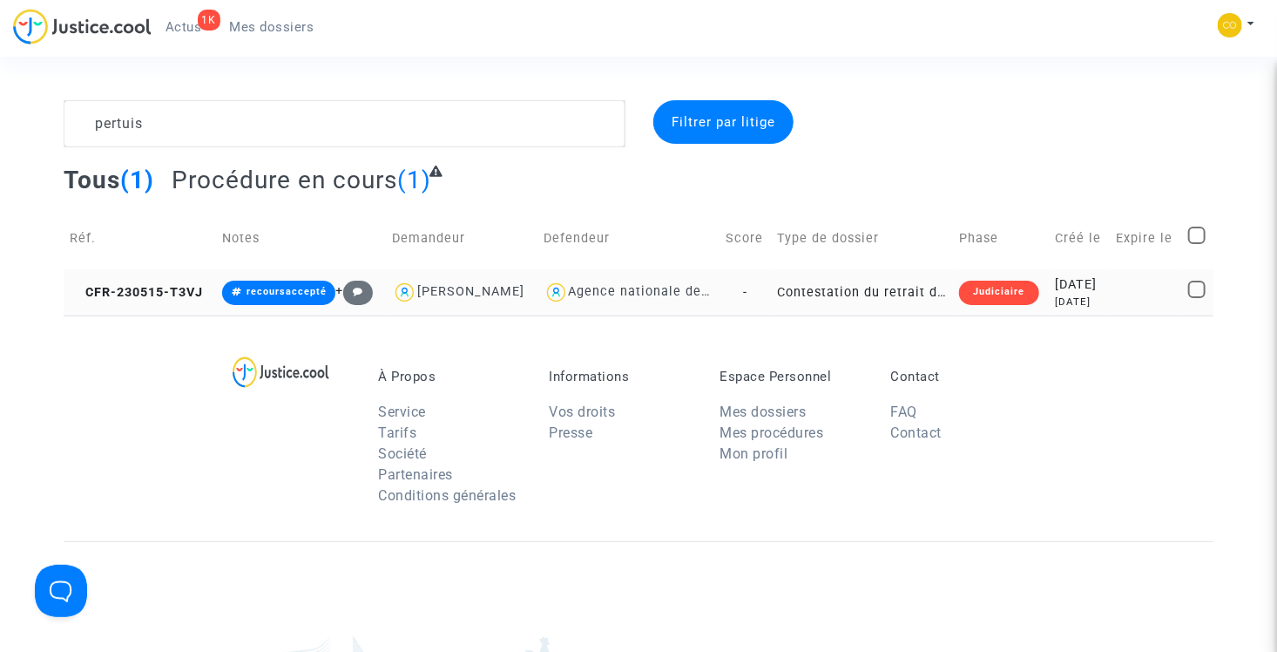
click at [902, 312] on td "Contestation du retrait de MaPrimeRénov par l'ANAH (mandataire)" at bounding box center [862, 292] width 182 height 46
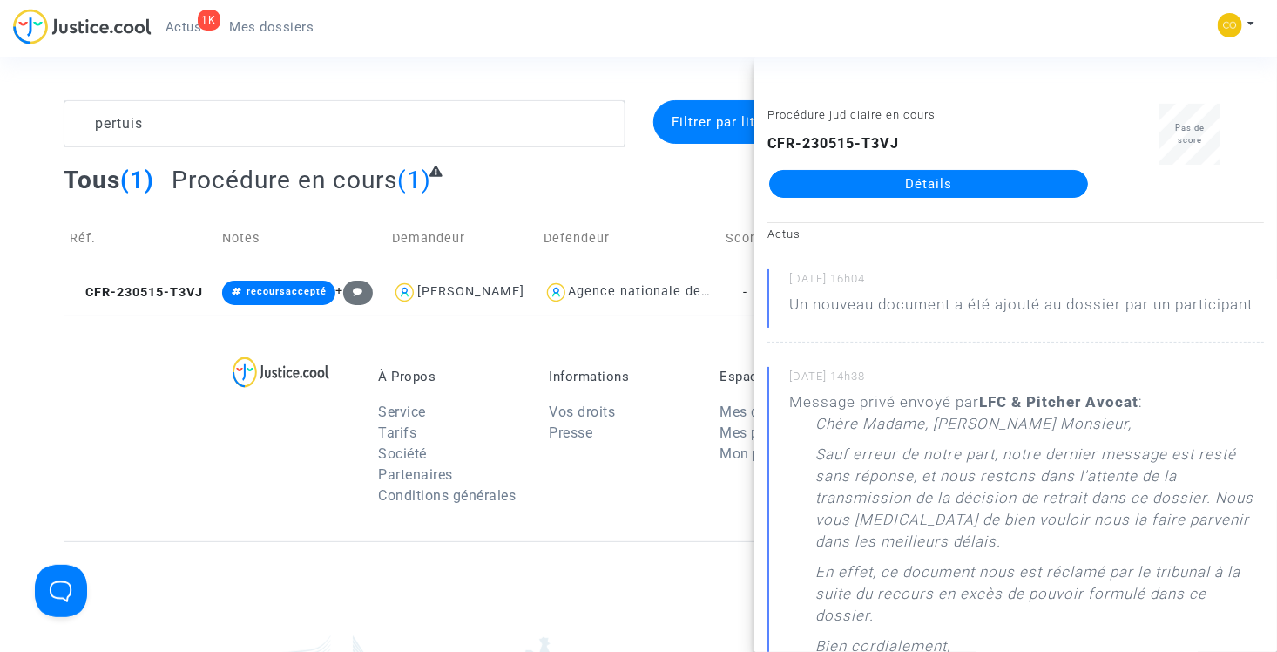
click at [917, 180] on link "Détails" at bounding box center [928, 184] width 319 height 28
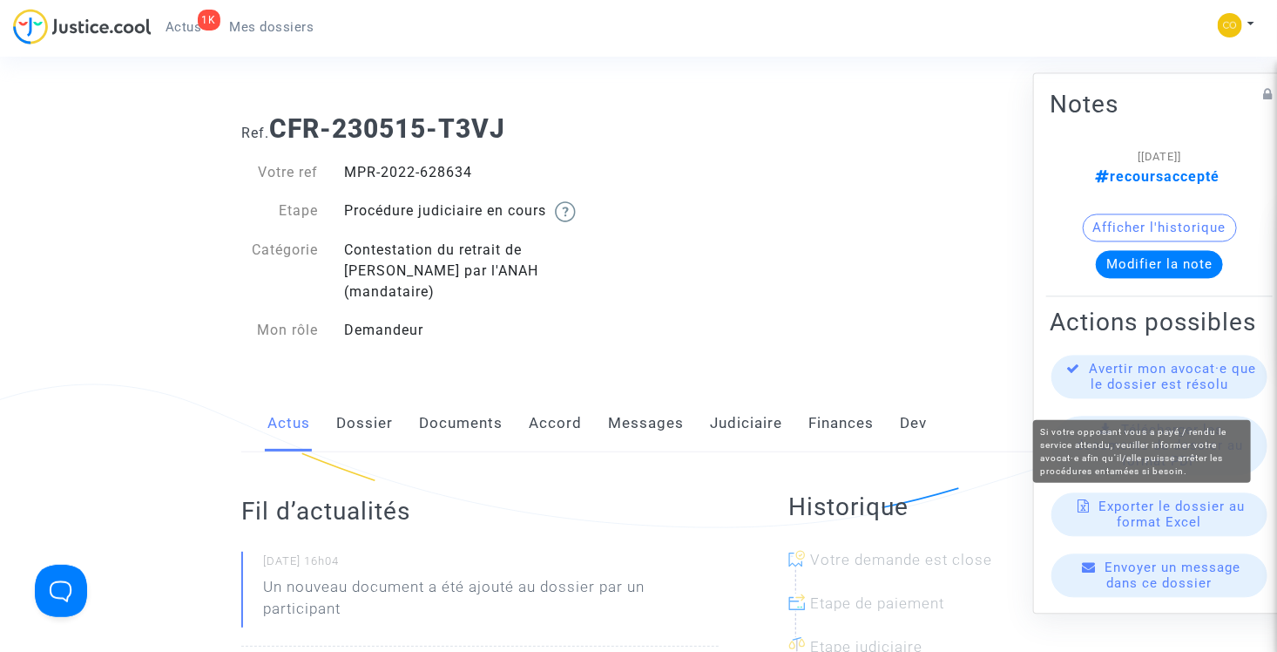
click at [1174, 391] on span "Avertir mon avocat·e que le dossier est résolu" at bounding box center [1173, 376] width 167 height 31
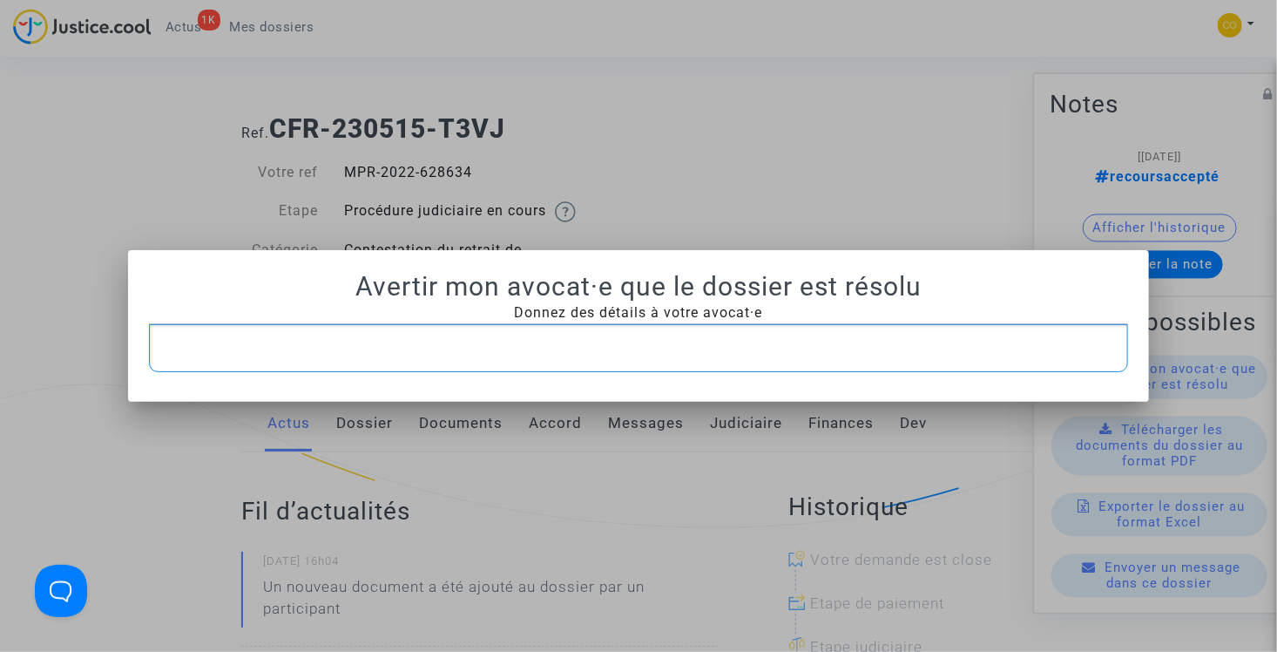
click at [476, 358] on p "Rich Text Editor, main" at bounding box center [639, 348] width 962 height 22
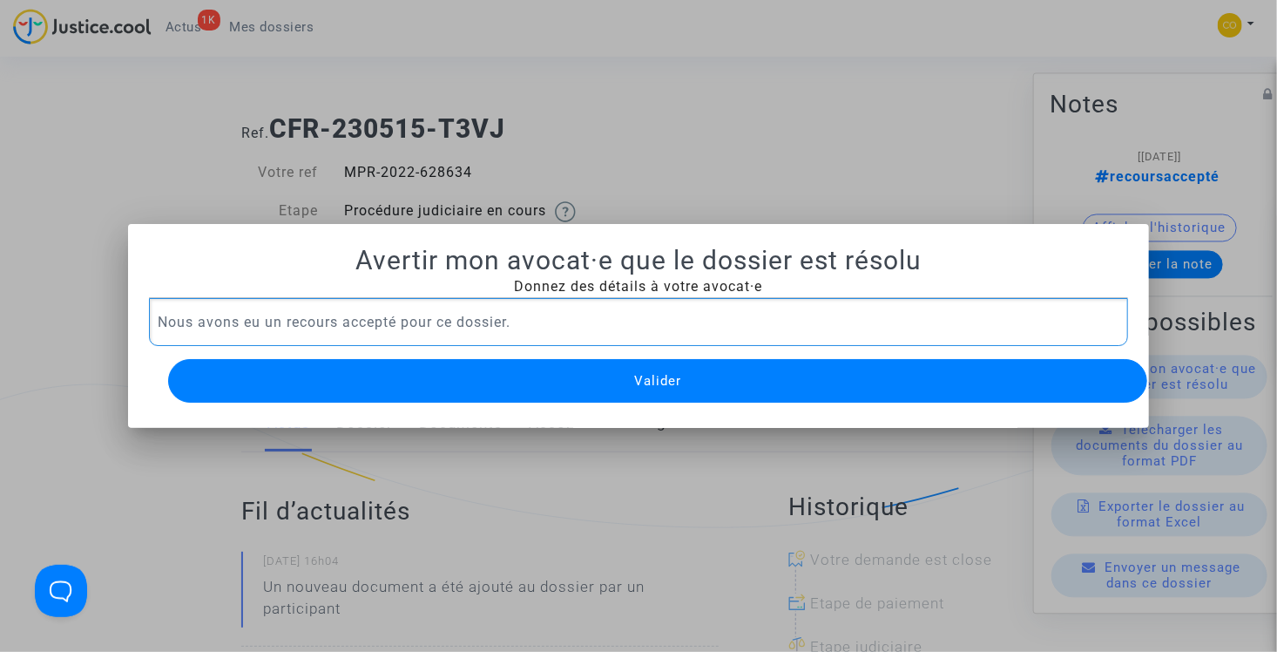
click at [558, 382] on button "Valider" at bounding box center [658, 381] width 980 height 44
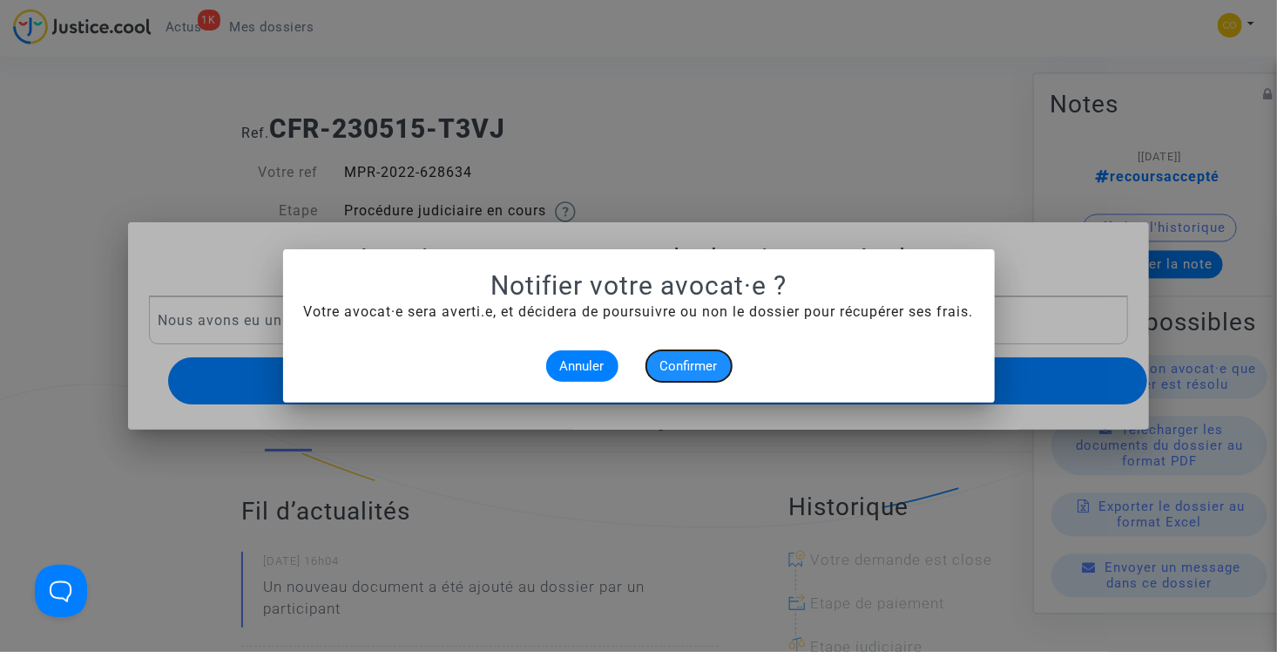
click at [677, 371] on span "Confirmer" at bounding box center [688, 366] width 57 height 16
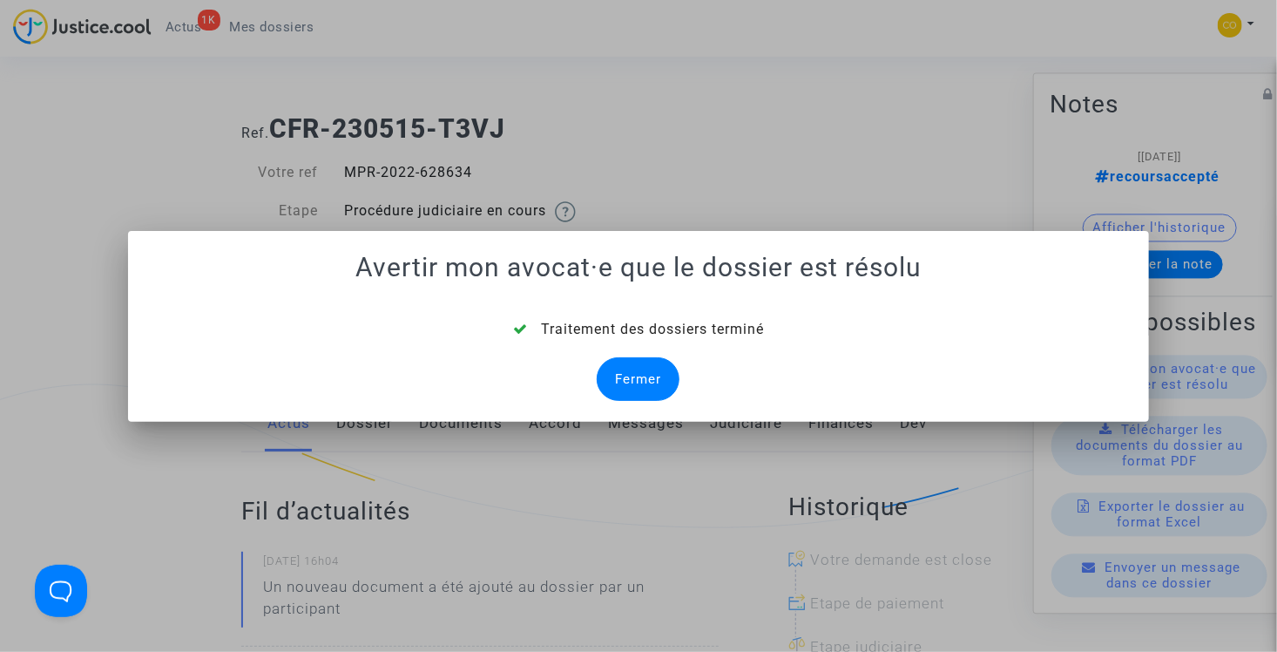
click at [642, 368] on div "Fermer" at bounding box center [638, 379] width 83 height 44
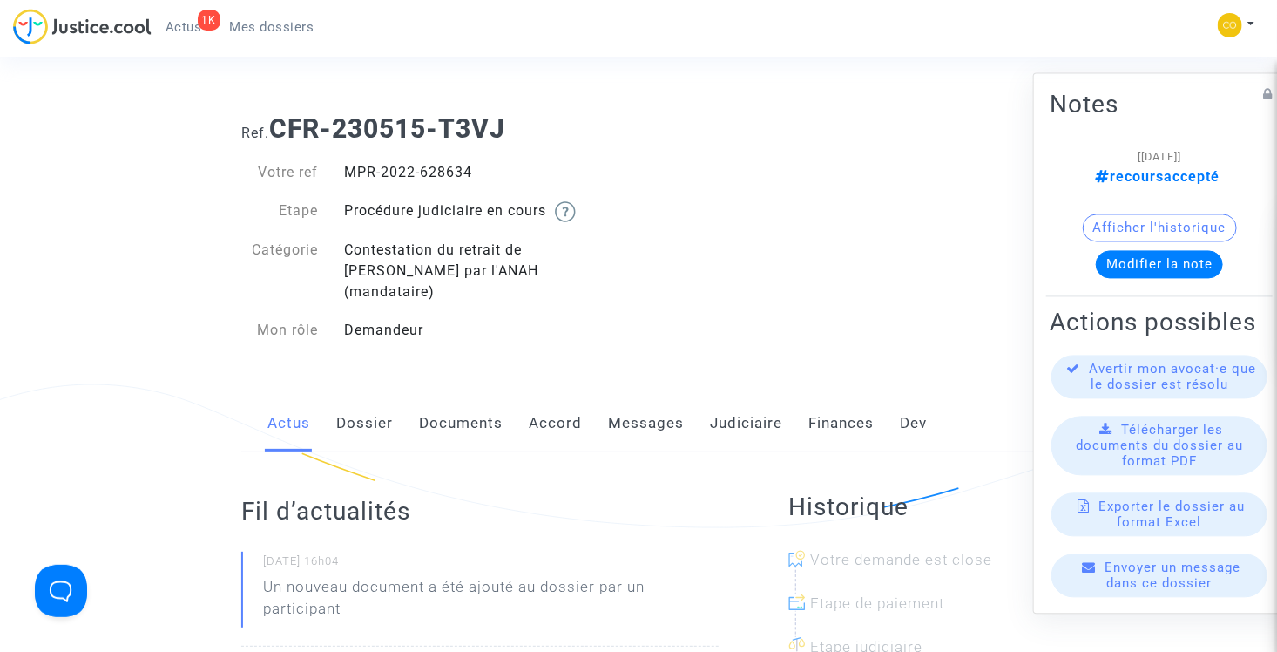
click at [294, 32] on span "Mes dossiers" at bounding box center [272, 27] width 84 height 16
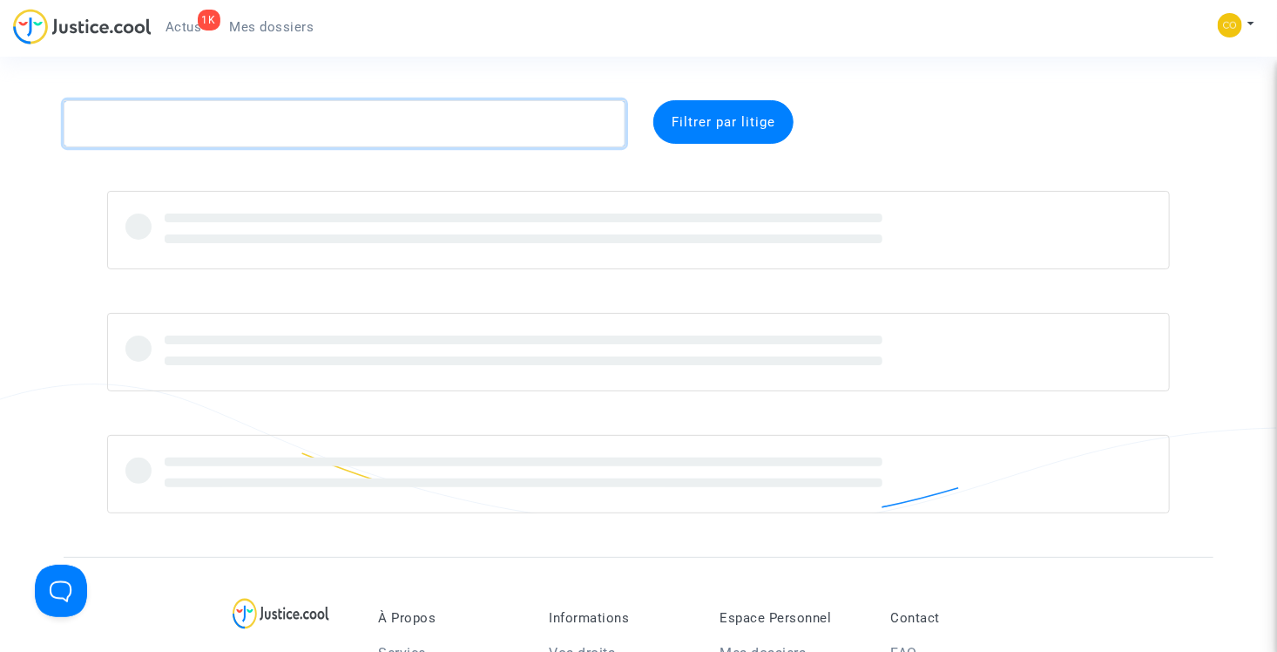
click at [265, 111] on textarea at bounding box center [345, 123] width 562 height 47
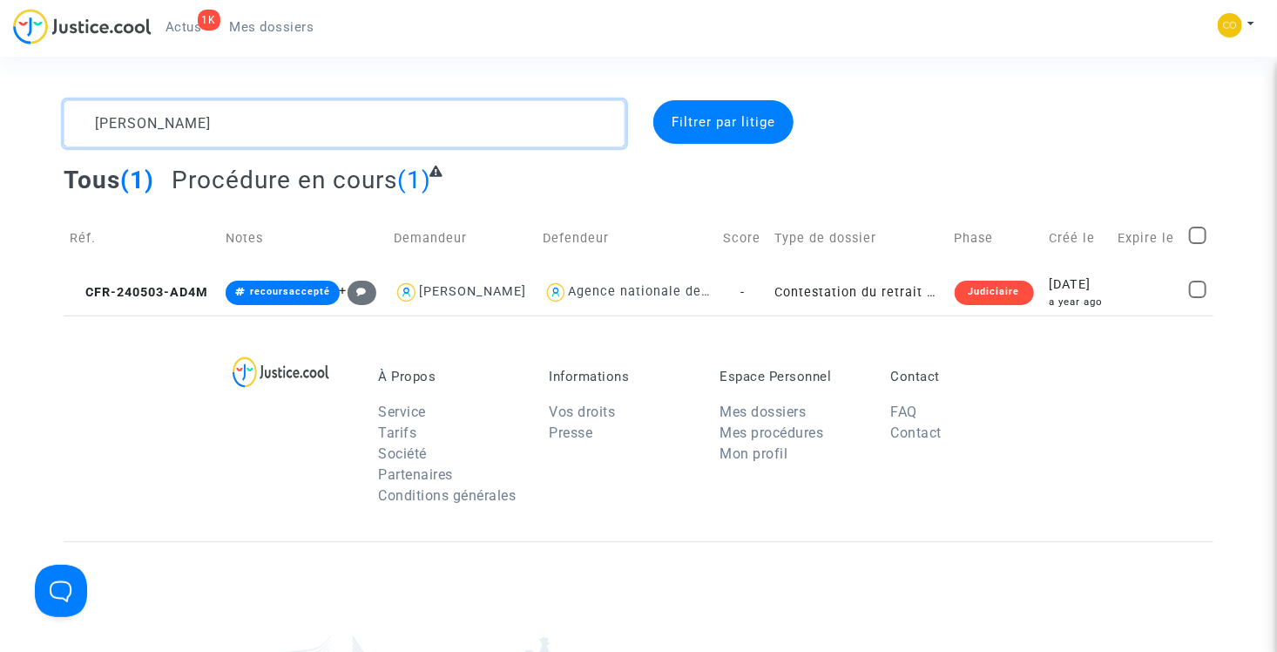
type textarea "leroy"
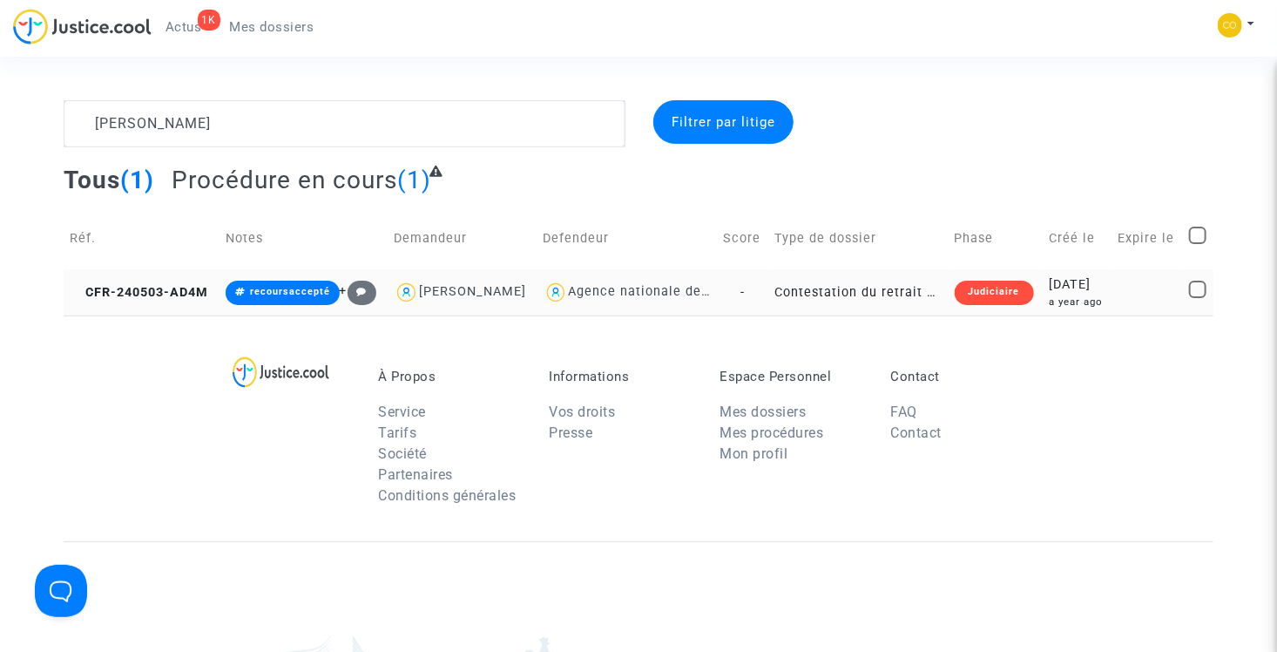
click at [861, 294] on td "Contestation du retrait de MaPrimeRénov par l'ANAH (mandataire)" at bounding box center [858, 292] width 180 height 46
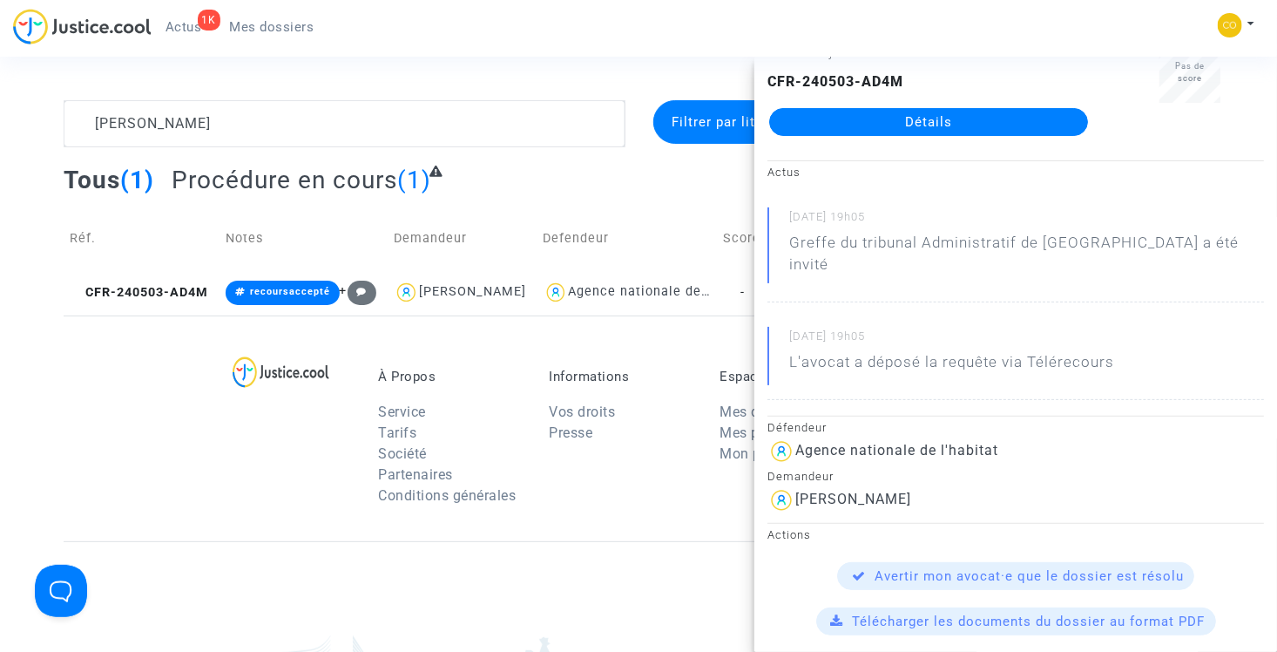
scroll to position [87, 0]
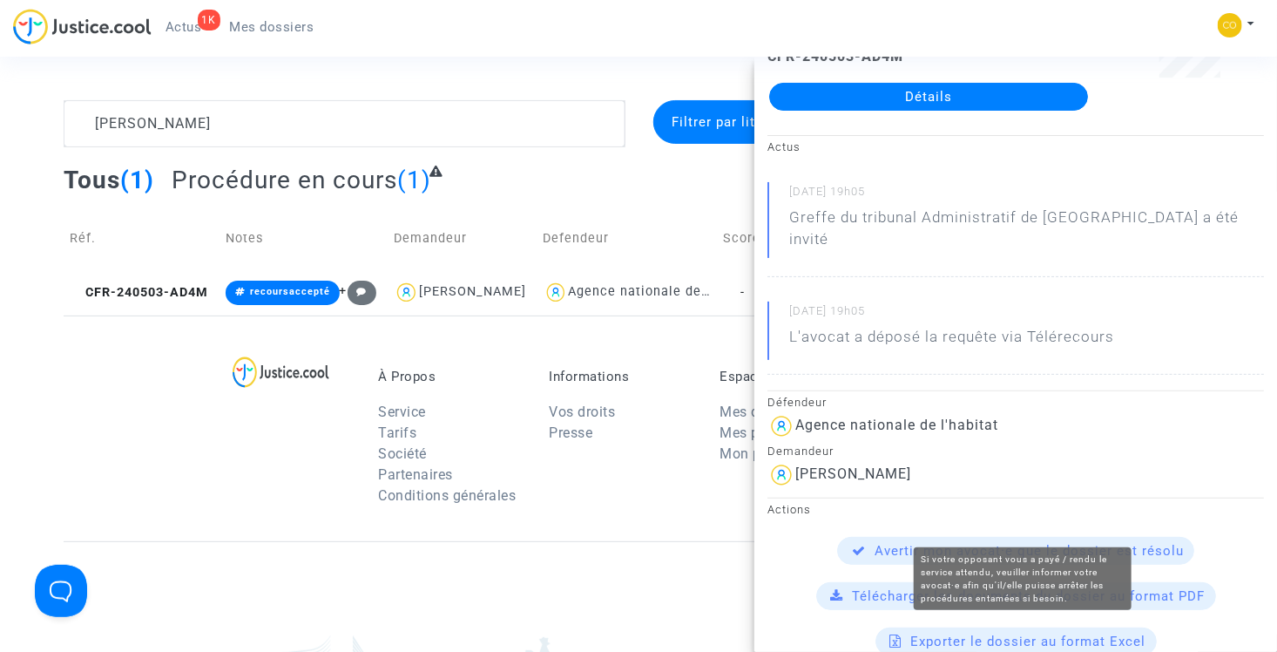
click at [973, 543] on span "Avertir mon avocat·e que le dossier est résolu" at bounding box center [1029, 551] width 309 height 16
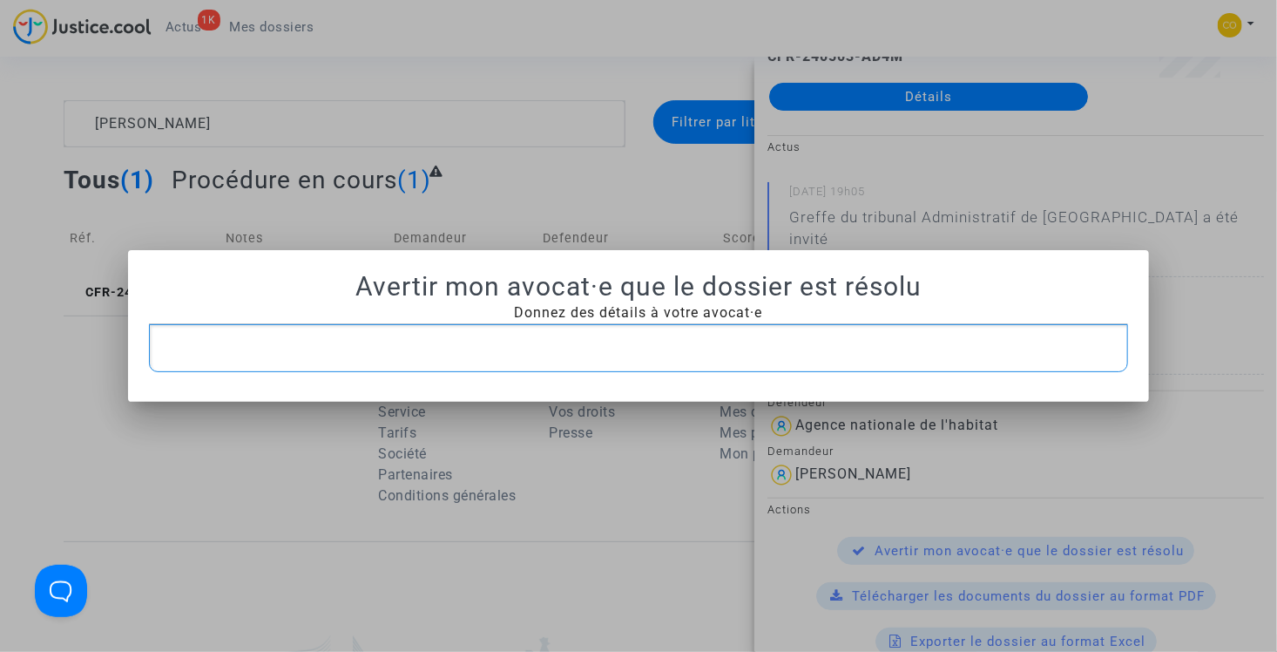
click at [630, 343] on p "Rich Text Editor, main" at bounding box center [639, 348] width 962 height 22
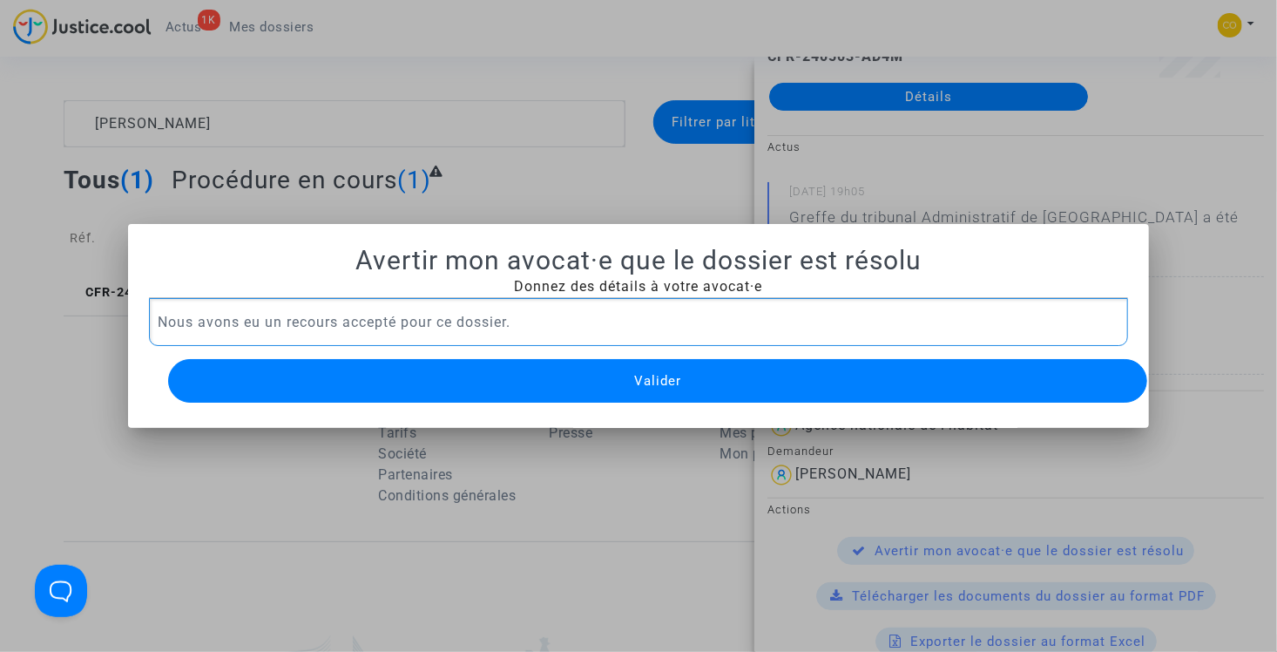
click at [670, 373] on span "Valider" at bounding box center [657, 381] width 47 height 16
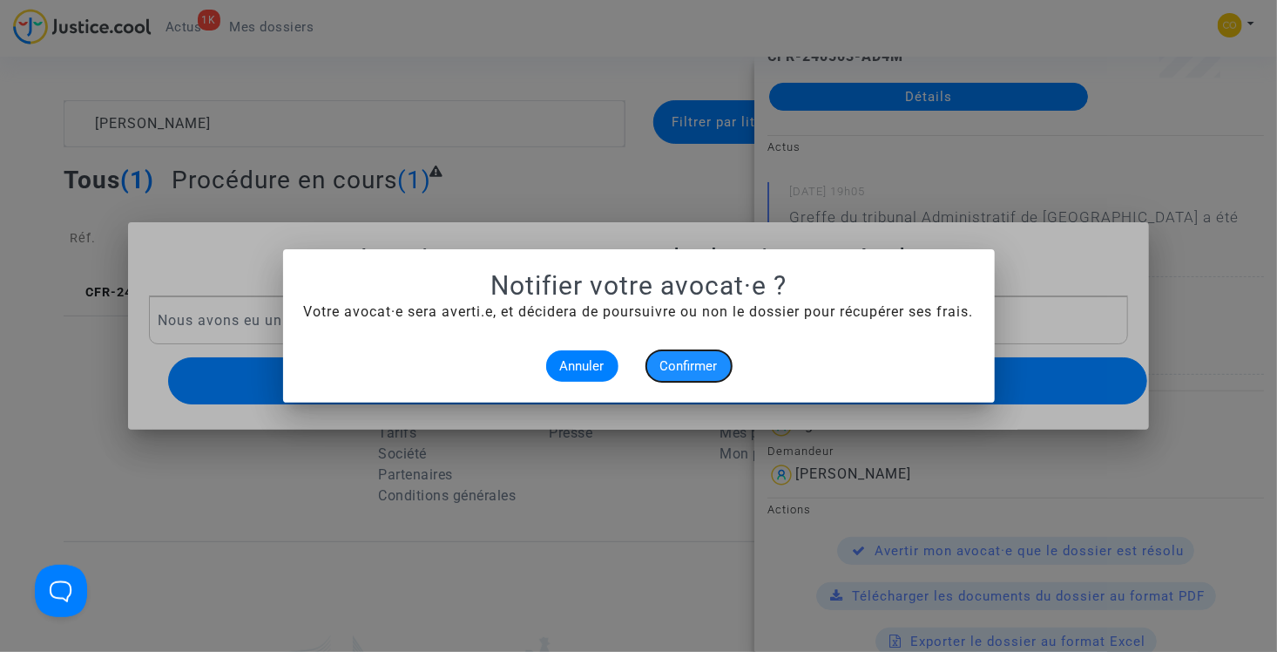
click at [688, 368] on span "Confirmer" at bounding box center [688, 366] width 57 height 16
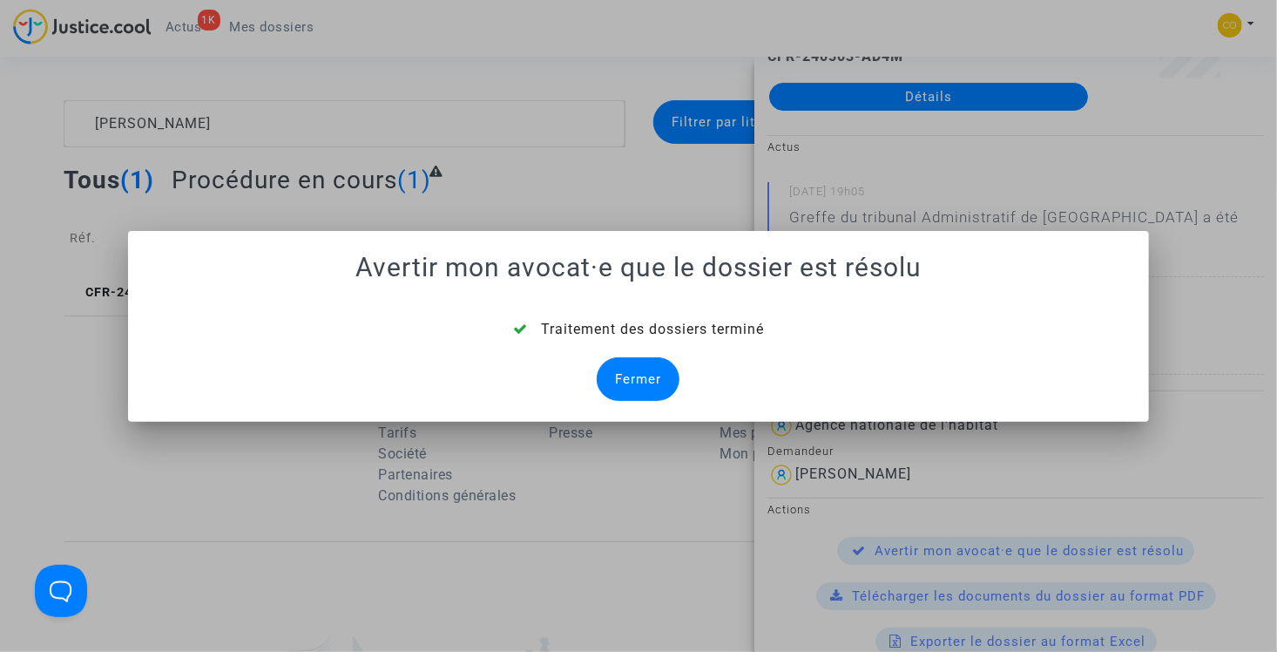
click at [658, 366] on div "Fermer" at bounding box center [638, 379] width 83 height 44
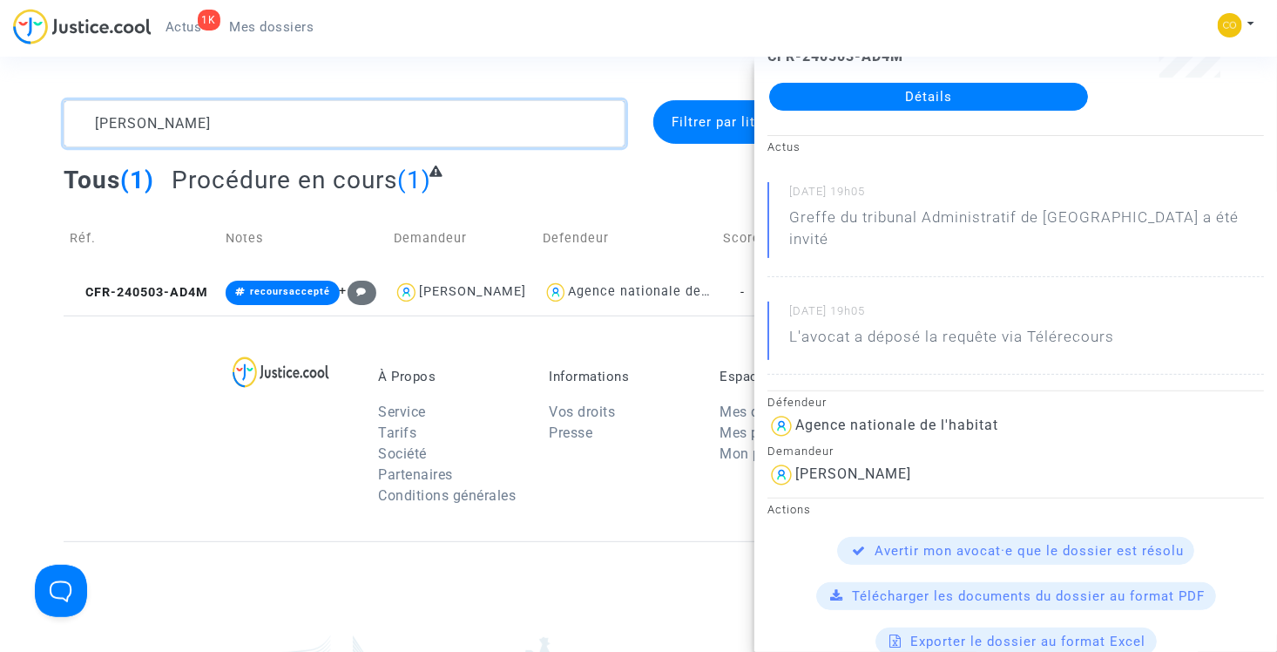
click at [359, 134] on textarea at bounding box center [345, 123] width 562 height 47
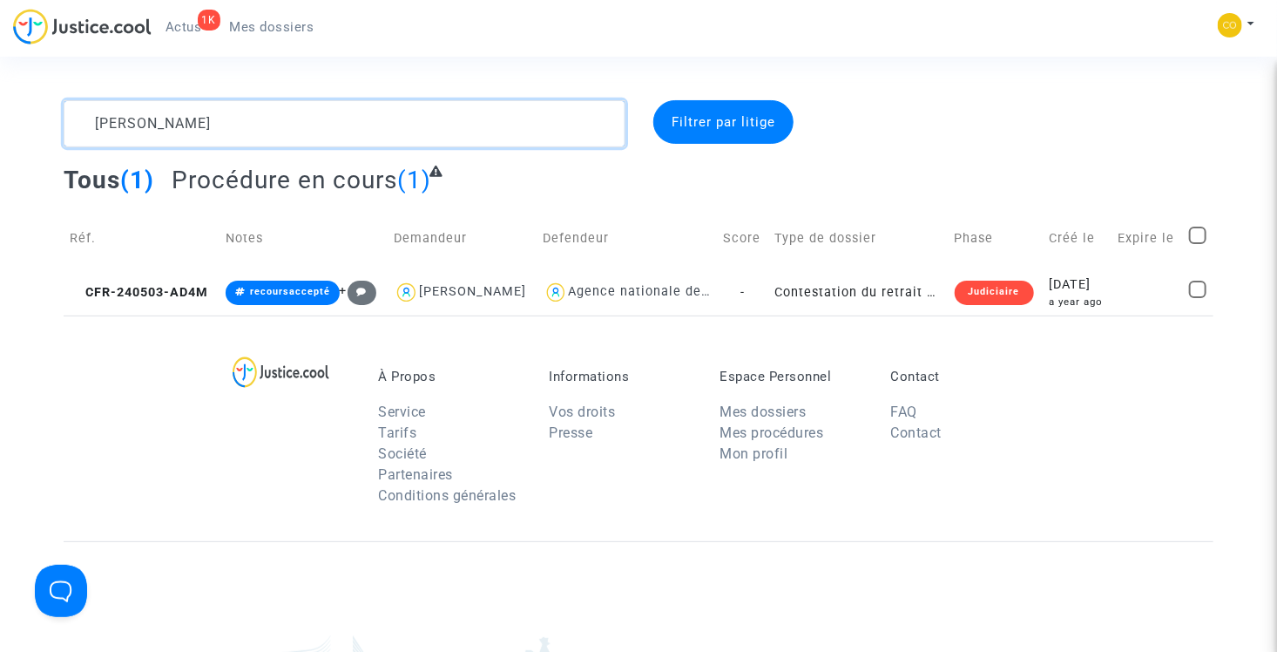
click at [359, 134] on textarea at bounding box center [345, 123] width 562 height 47
click at [245, 131] on textarea at bounding box center [345, 123] width 562 height 47
click at [240, 131] on textarea at bounding box center [345, 123] width 562 height 47
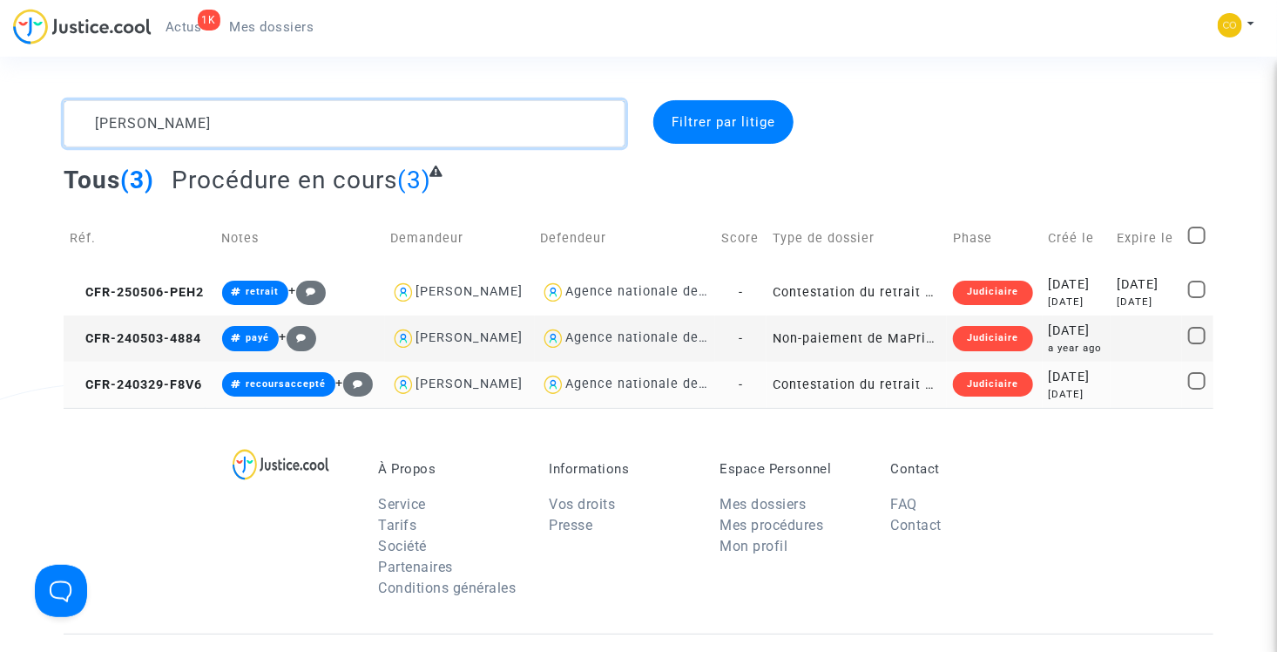
type textarea "richard"
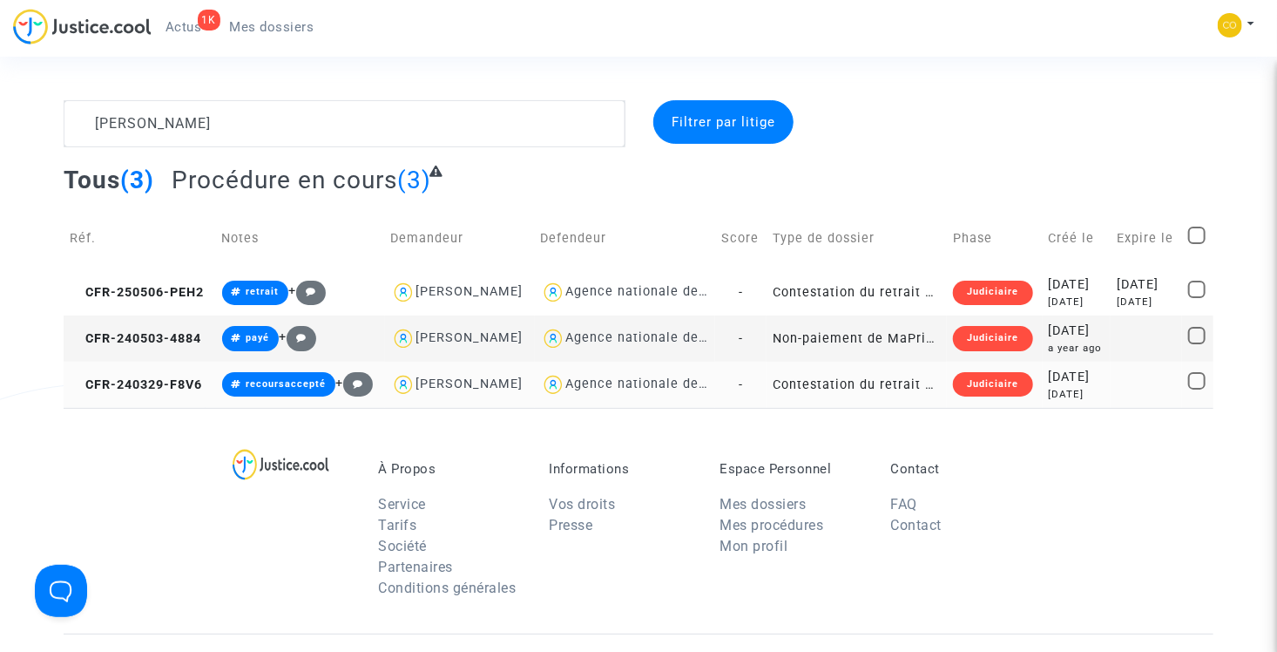
click at [873, 408] on td "Contestation du retrait de MaPrimeRénov par l'ANAH (mandataire)" at bounding box center [857, 384] width 180 height 46
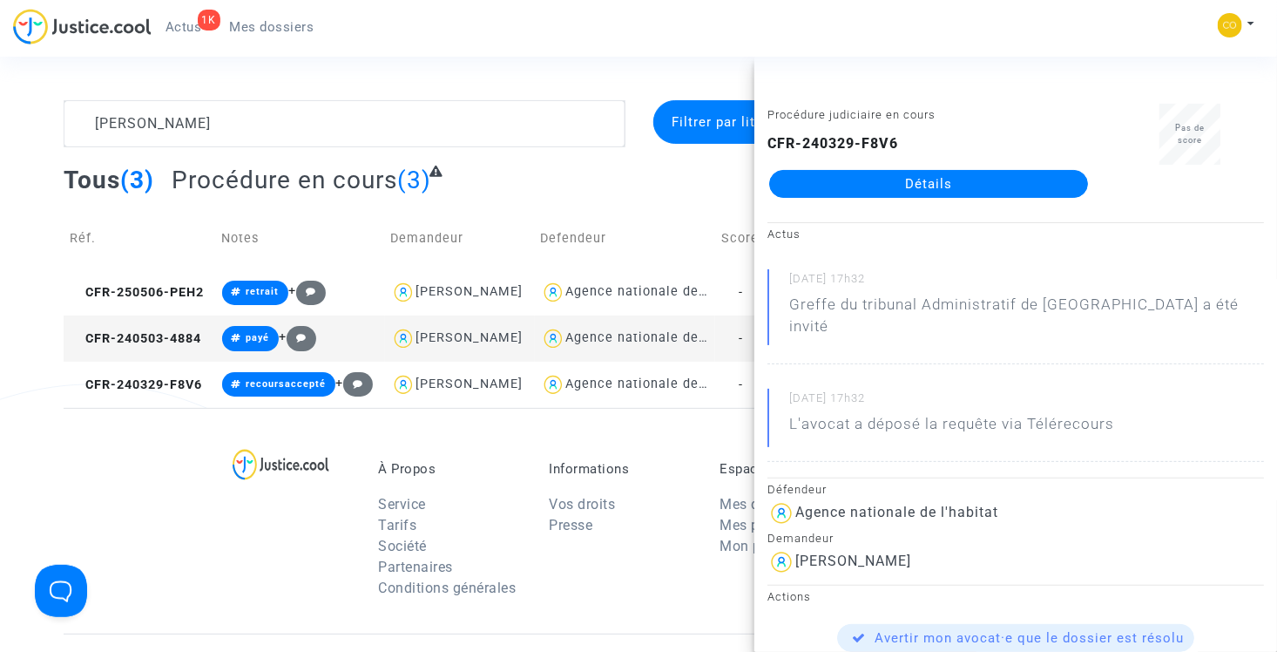
click at [907, 187] on link "Détails" at bounding box center [928, 184] width 319 height 28
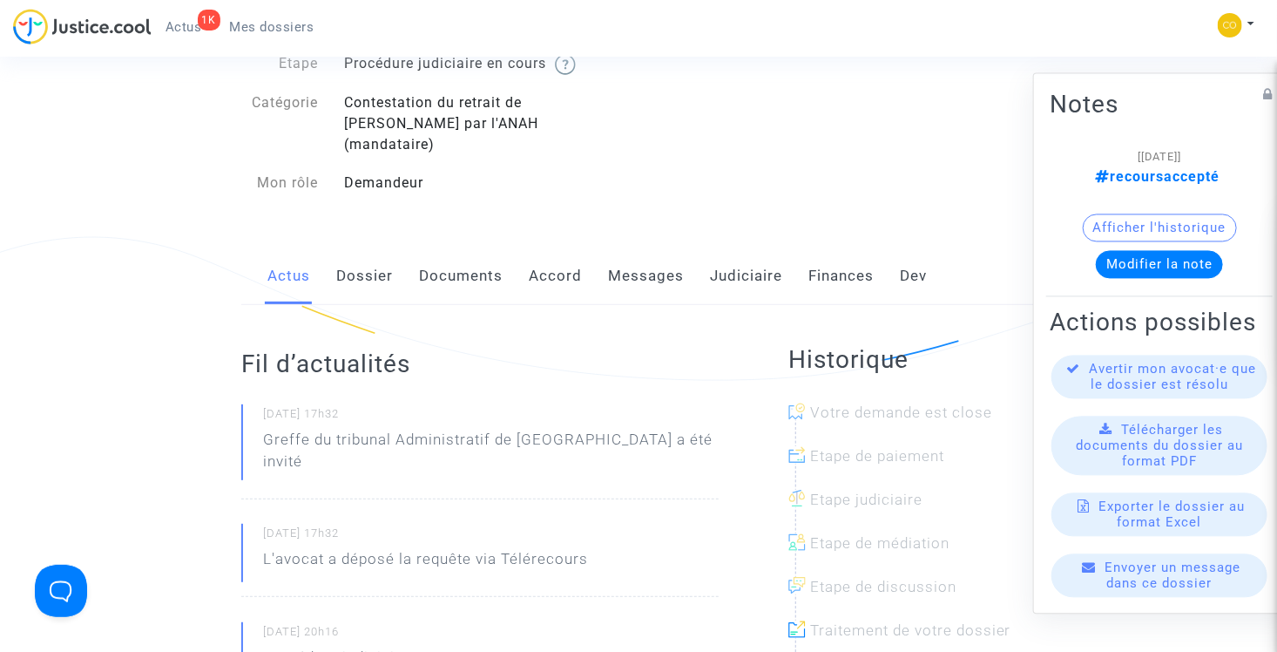
scroll to position [174, 0]
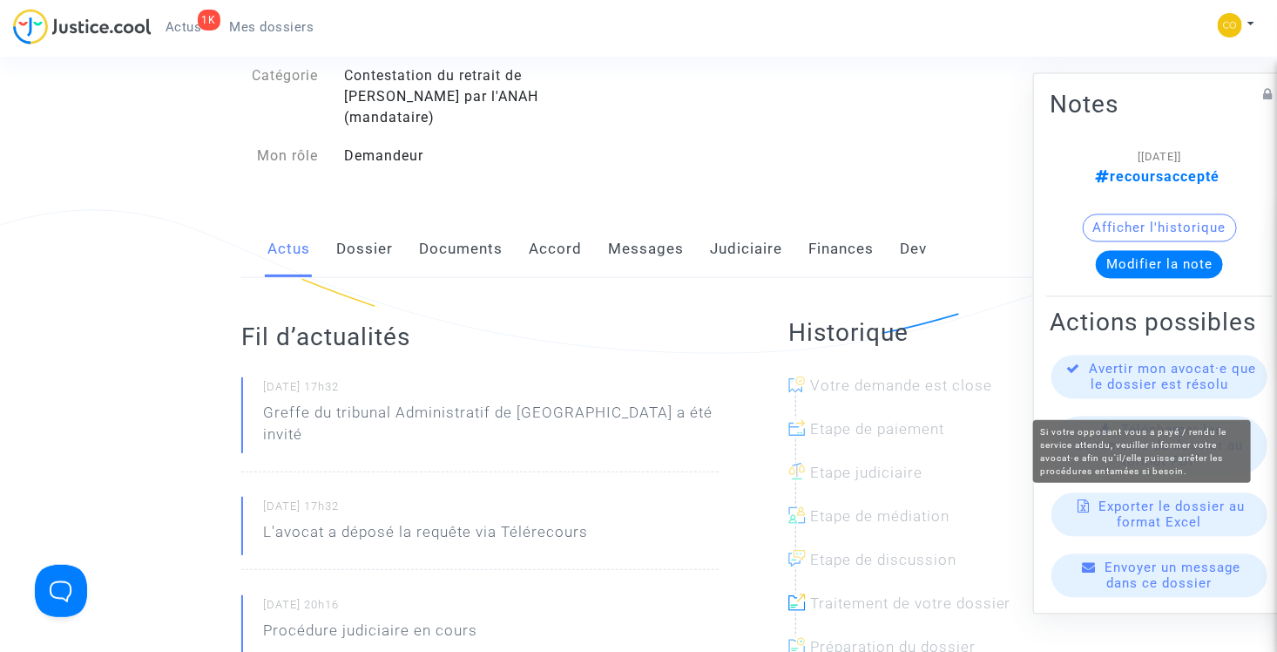
click at [1157, 387] on span "Avertir mon avocat·e que le dossier est résolu" at bounding box center [1173, 376] width 167 height 31
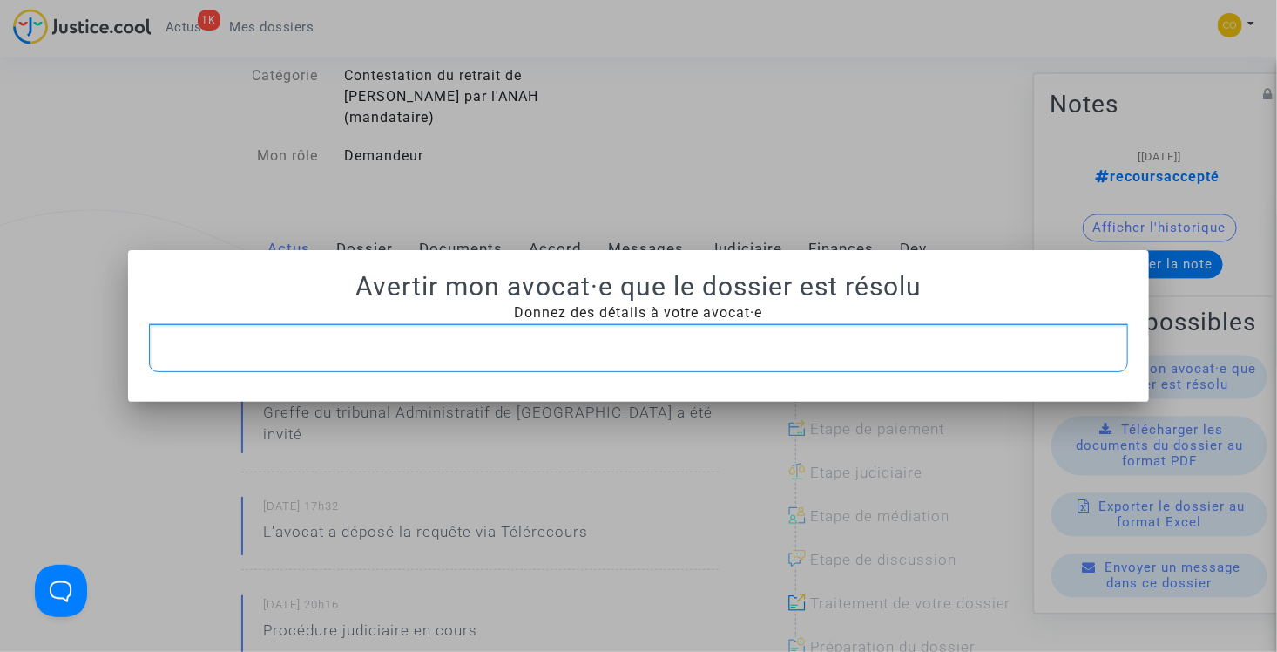
click at [591, 337] on p "Rich Text Editor, main" at bounding box center [639, 348] width 962 height 22
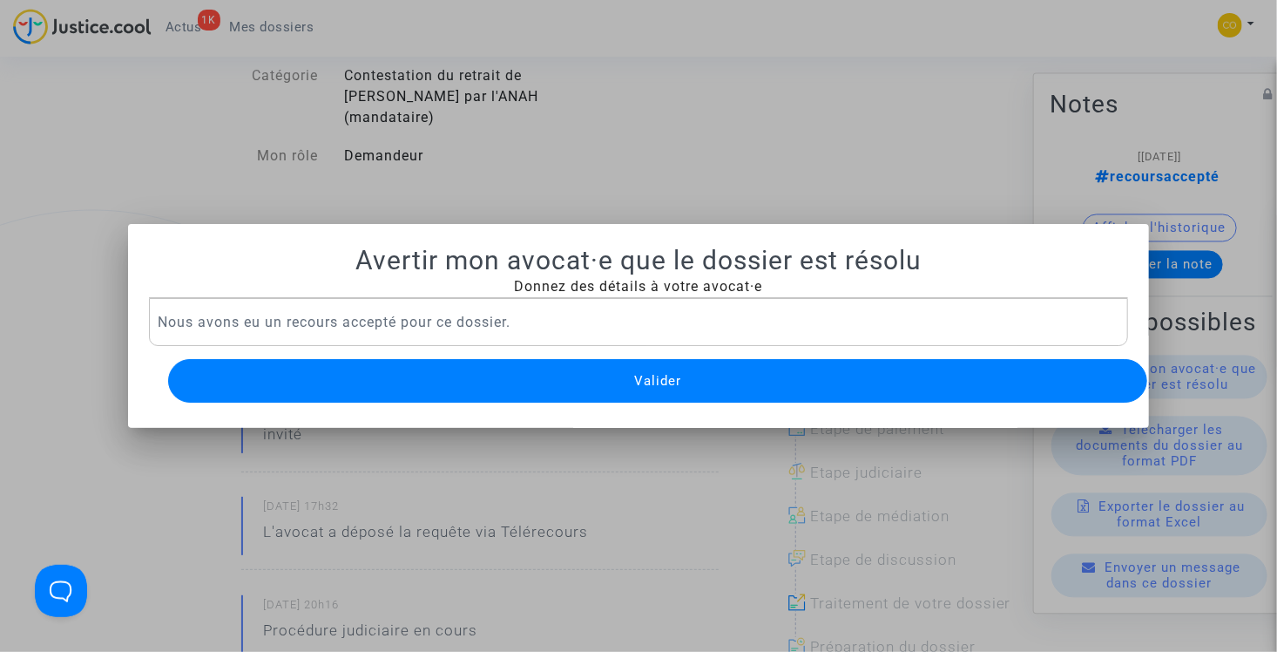
click at [604, 375] on button "Valider" at bounding box center [658, 381] width 980 height 44
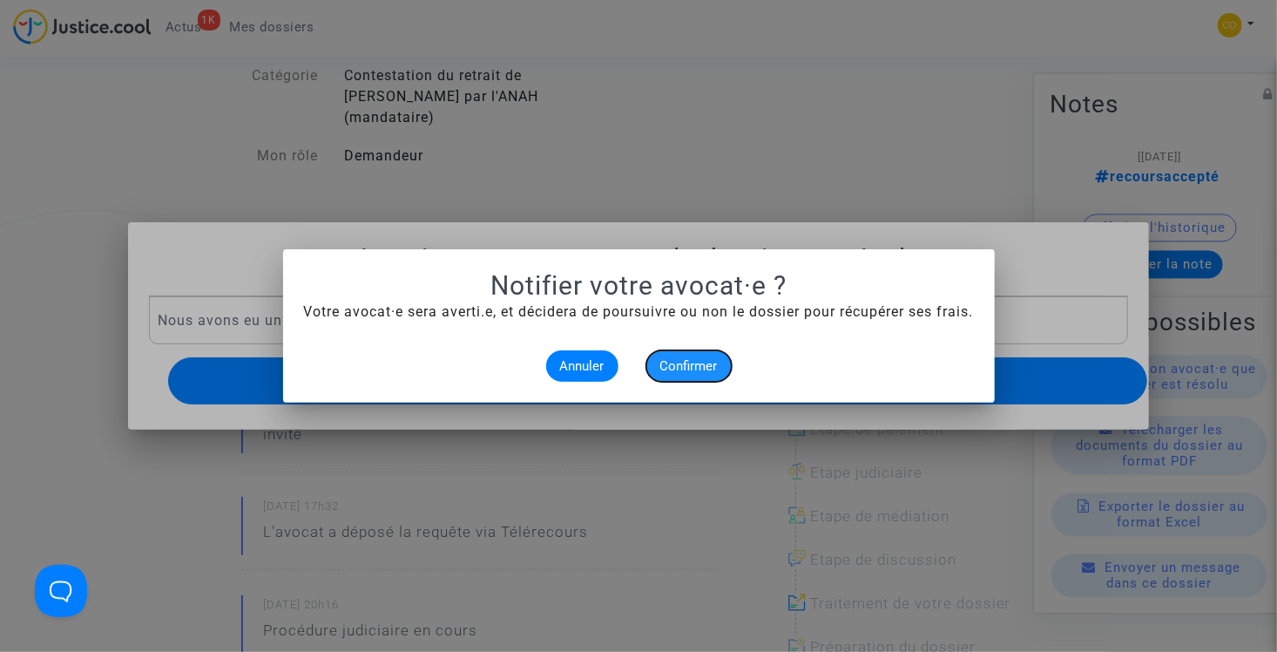
click at [675, 368] on span "Confirmer" at bounding box center [688, 366] width 57 height 16
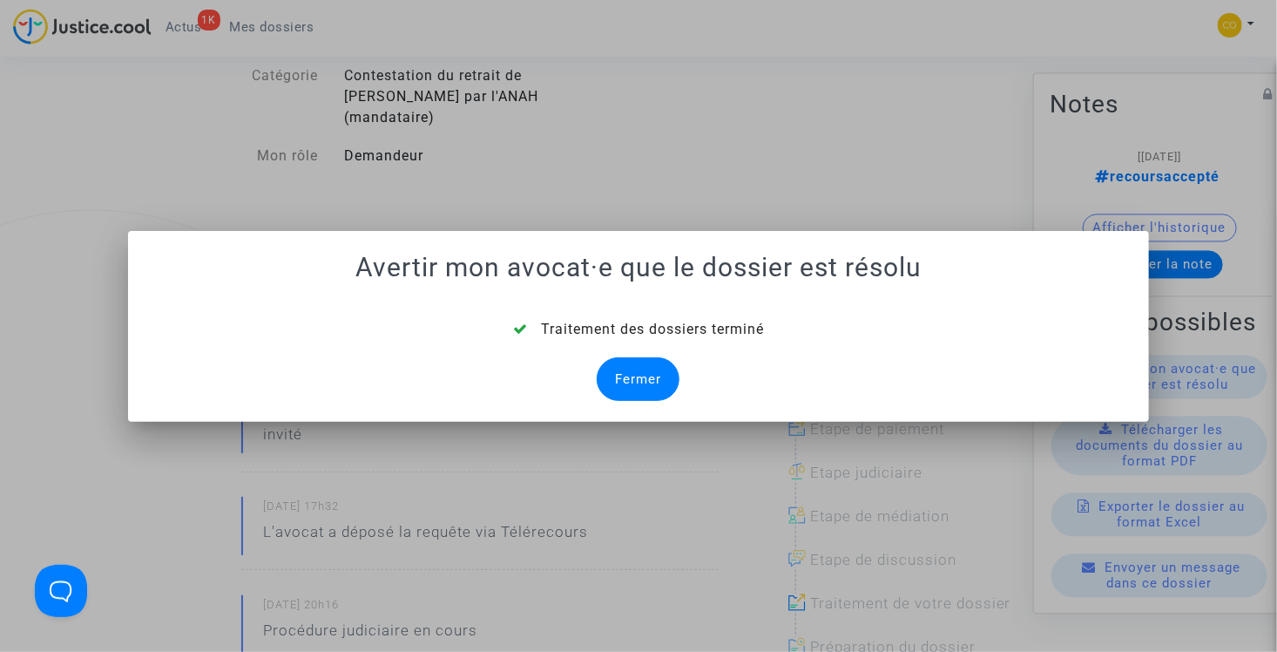
click at [648, 375] on div "Fermer" at bounding box center [638, 379] width 83 height 44
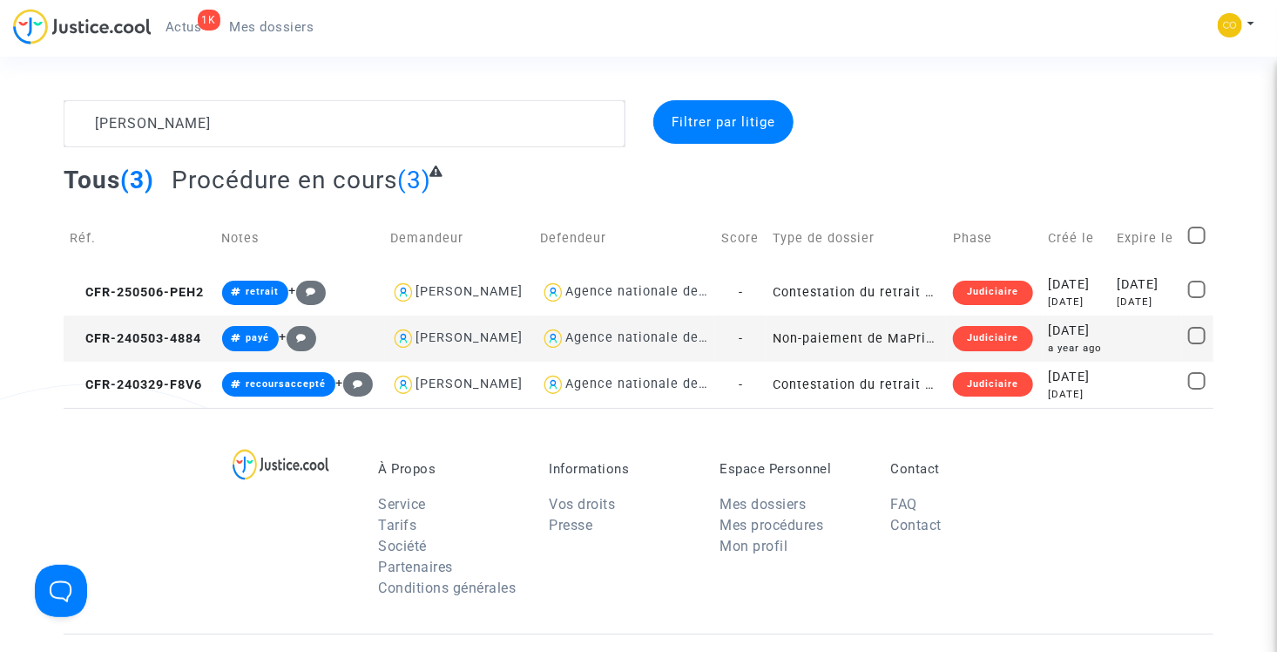
click at [858, 361] on td "Non-paiement de MaPrimeRenov' par l'ANAH (mandataire)" at bounding box center [857, 338] width 180 height 46
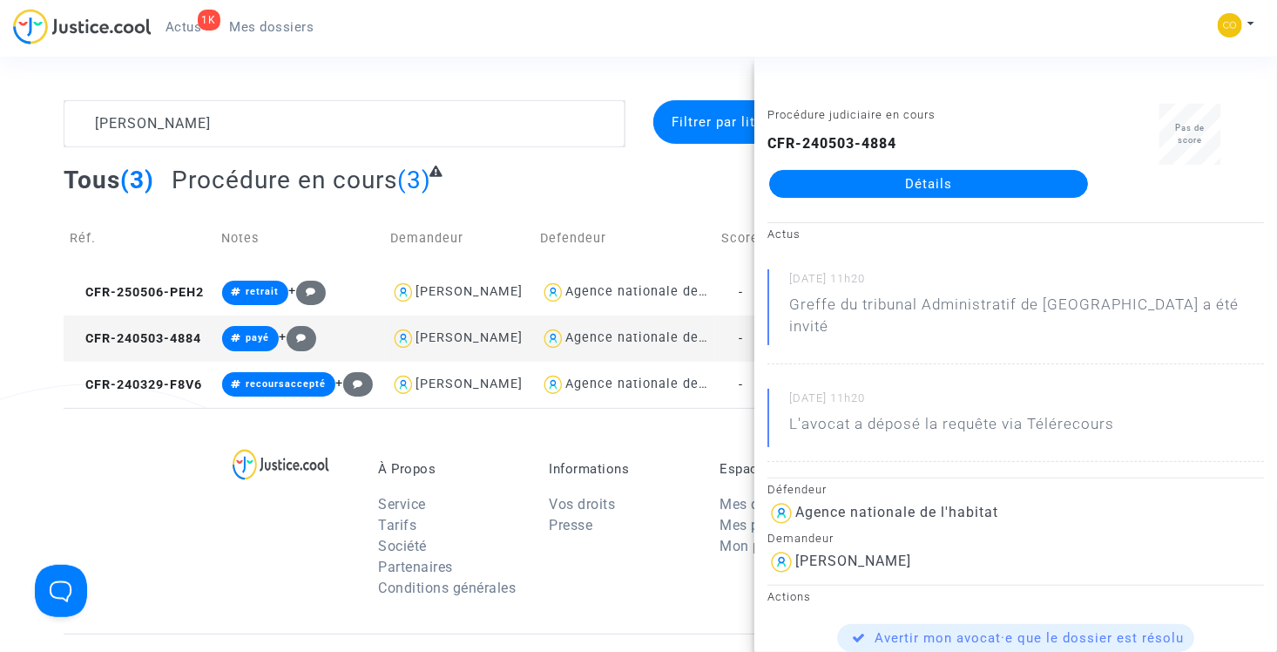
click at [878, 181] on link "Détails" at bounding box center [928, 184] width 319 height 28
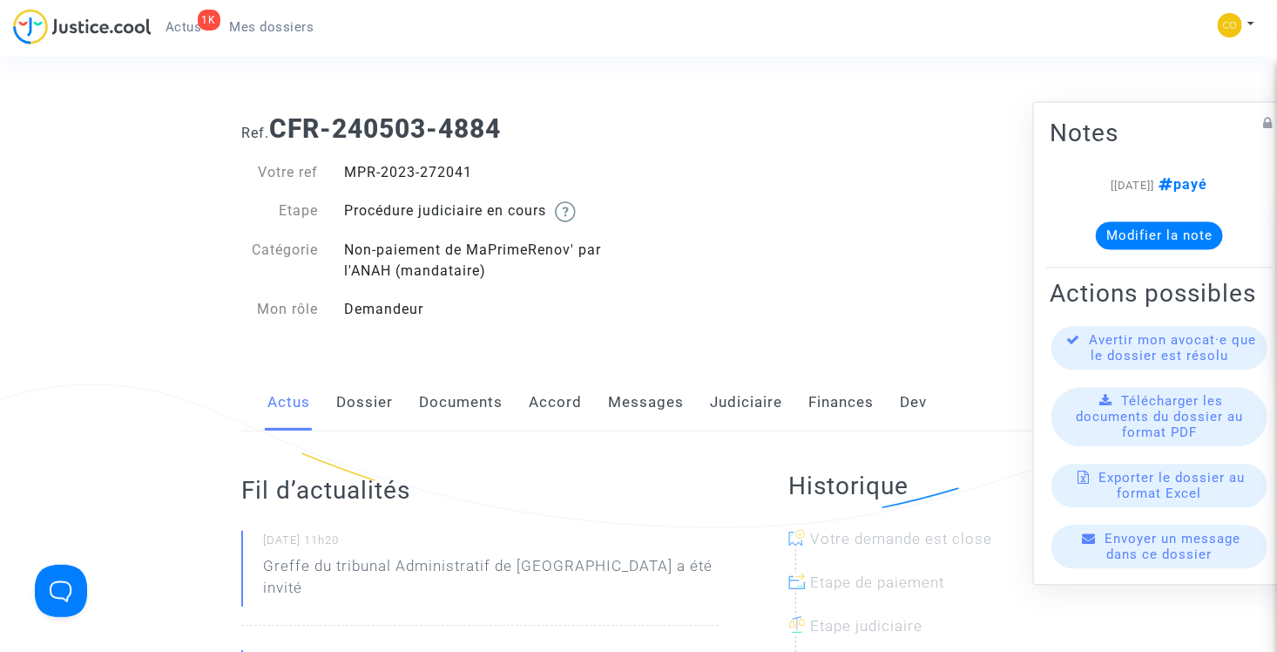
drag, startPoint x: 342, startPoint y: 251, endPoint x: 496, endPoint y: 278, distance: 155.7
click at [496, 278] on div "Non-paiement de MaPrimeRenov' par l'ANAH (mandataire)" at bounding box center [484, 261] width 307 height 42
drag, startPoint x: 496, startPoint y: 278, endPoint x: 500, endPoint y: 293, distance: 15.4
click at [500, 293] on div "Votre ref MPR-2023-272041 Etape Procédure judiciaire en cours Catégorie Non-pai…" at bounding box center [433, 241] width 384 height 158
click at [585, 293] on div "Votre ref MPR-2023-272041 Etape Procédure judiciaire en cours Catégorie Non-pai…" at bounding box center [433, 241] width 384 height 158
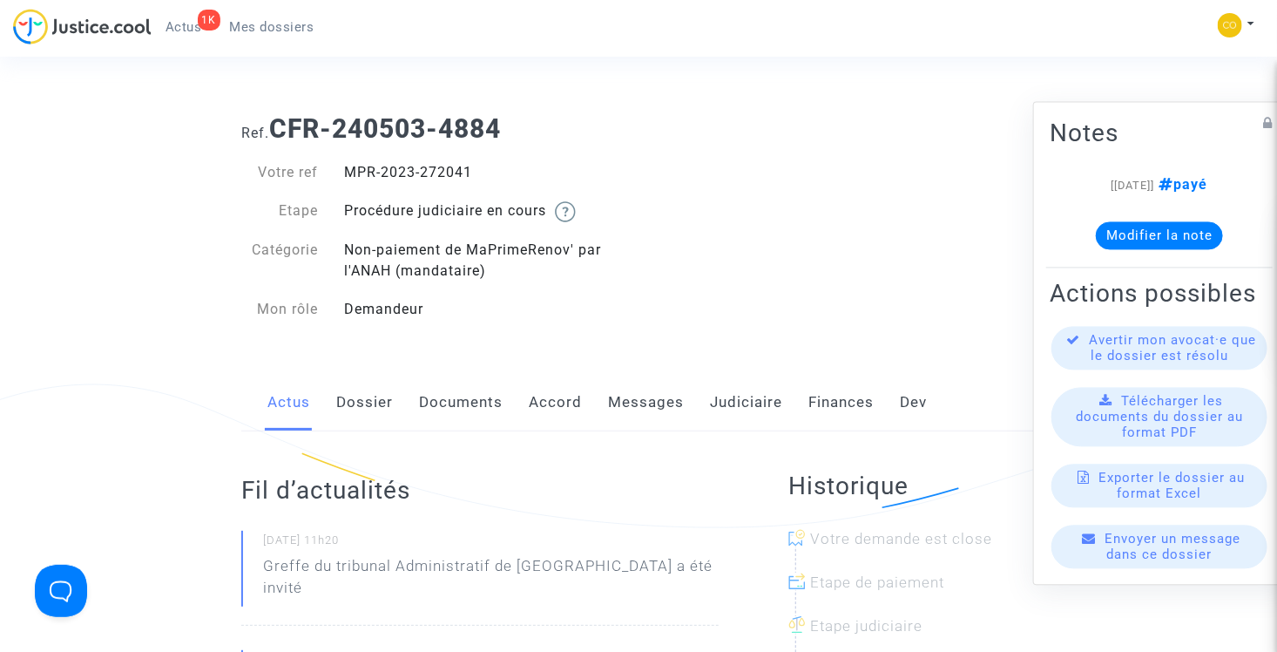
click at [277, 29] on span "Mes dossiers" at bounding box center [272, 27] width 84 height 16
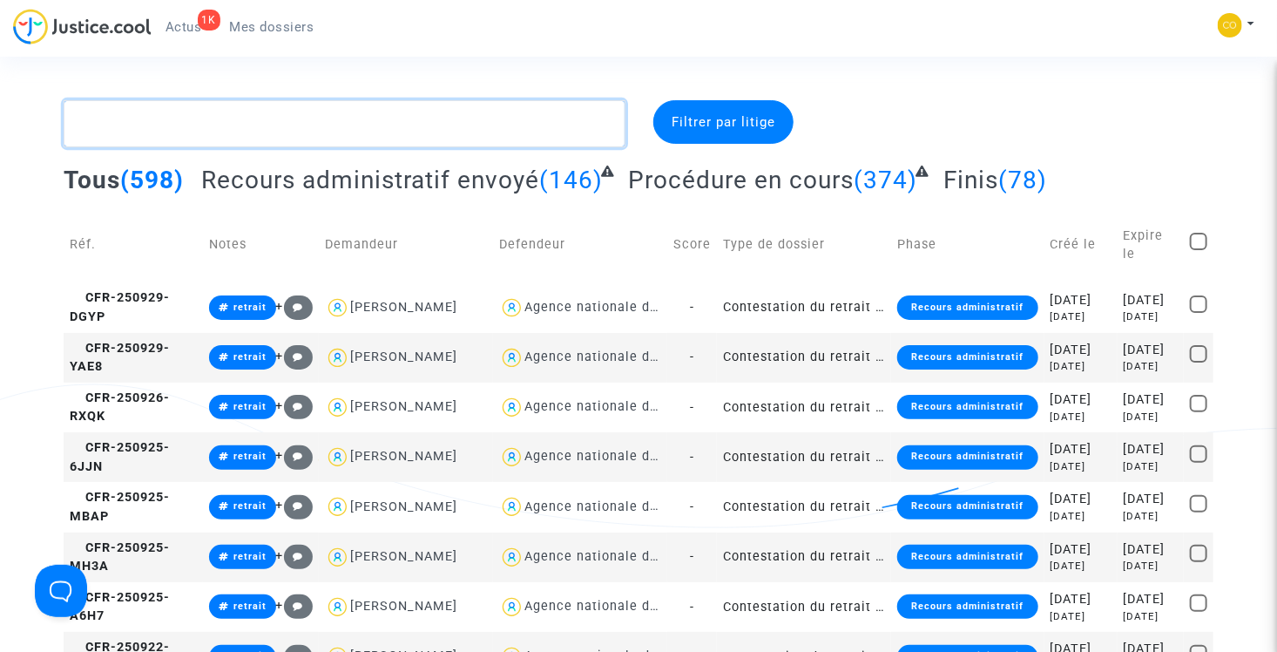
click at [286, 118] on textarea at bounding box center [345, 123] width 562 height 47
click at [315, 135] on textarea at bounding box center [345, 123] width 562 height 47
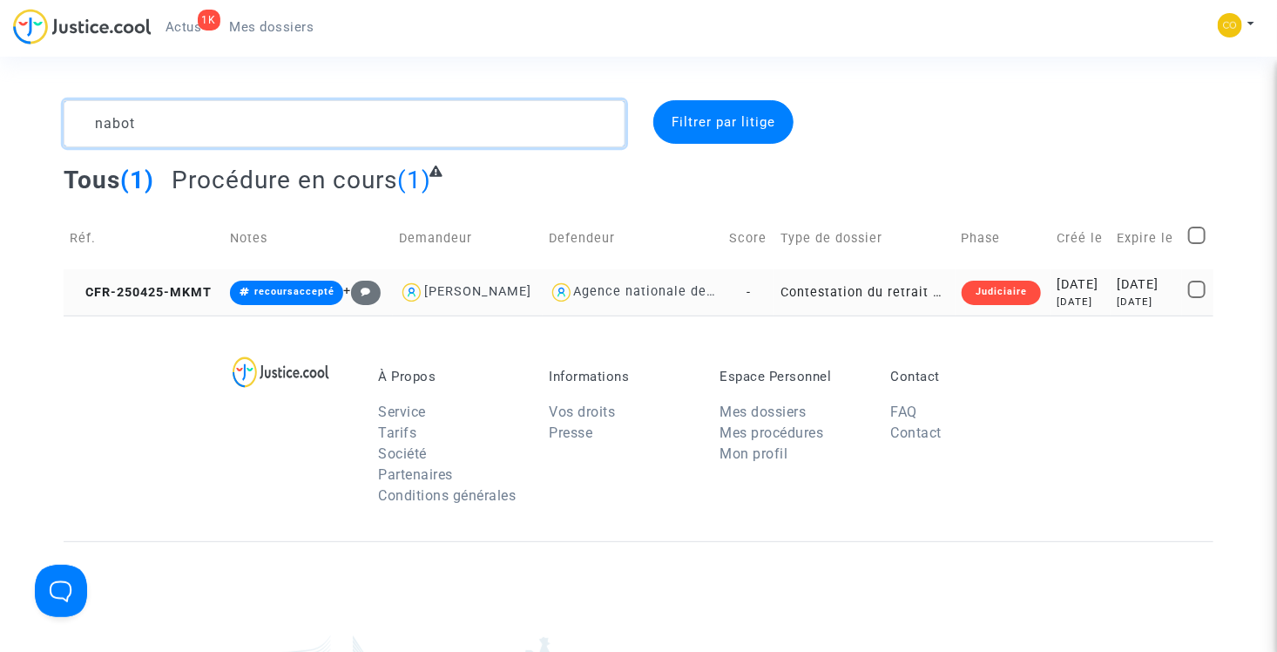
type textarea "nabot"
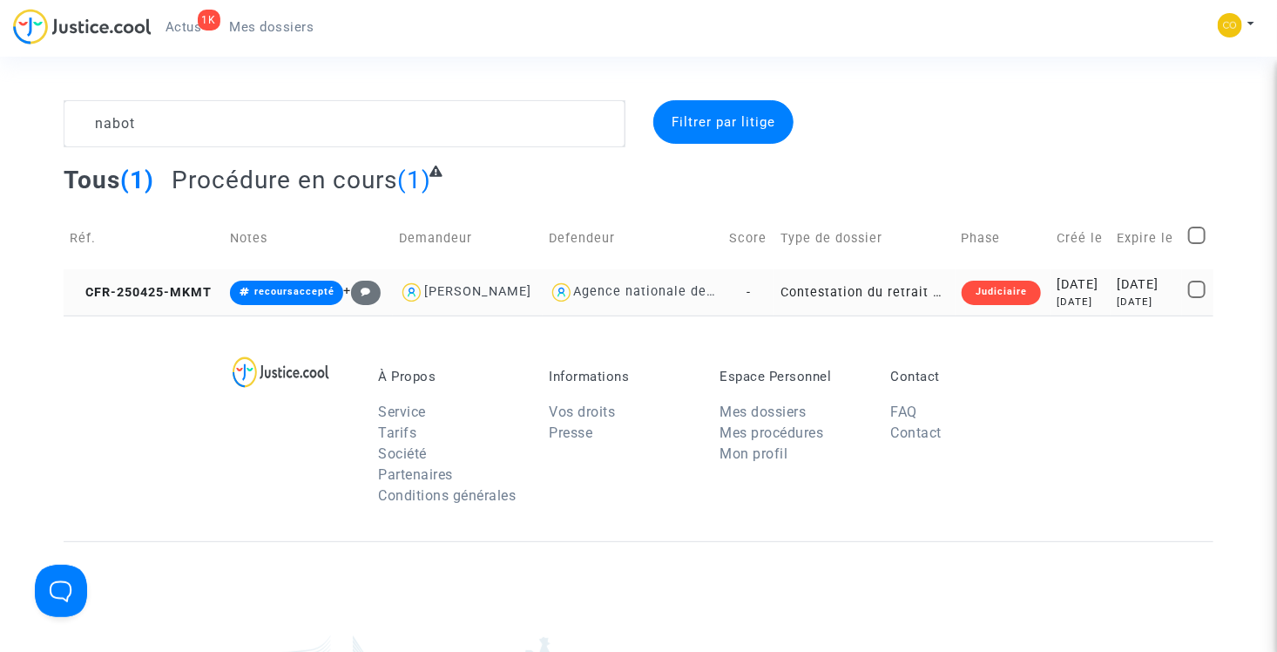
click at [866, 290] on td "Contestation du retrait de MaPrimeRénov par l'ANAH (mandataire)" at bounding box center [864, 292] width 180 height 46
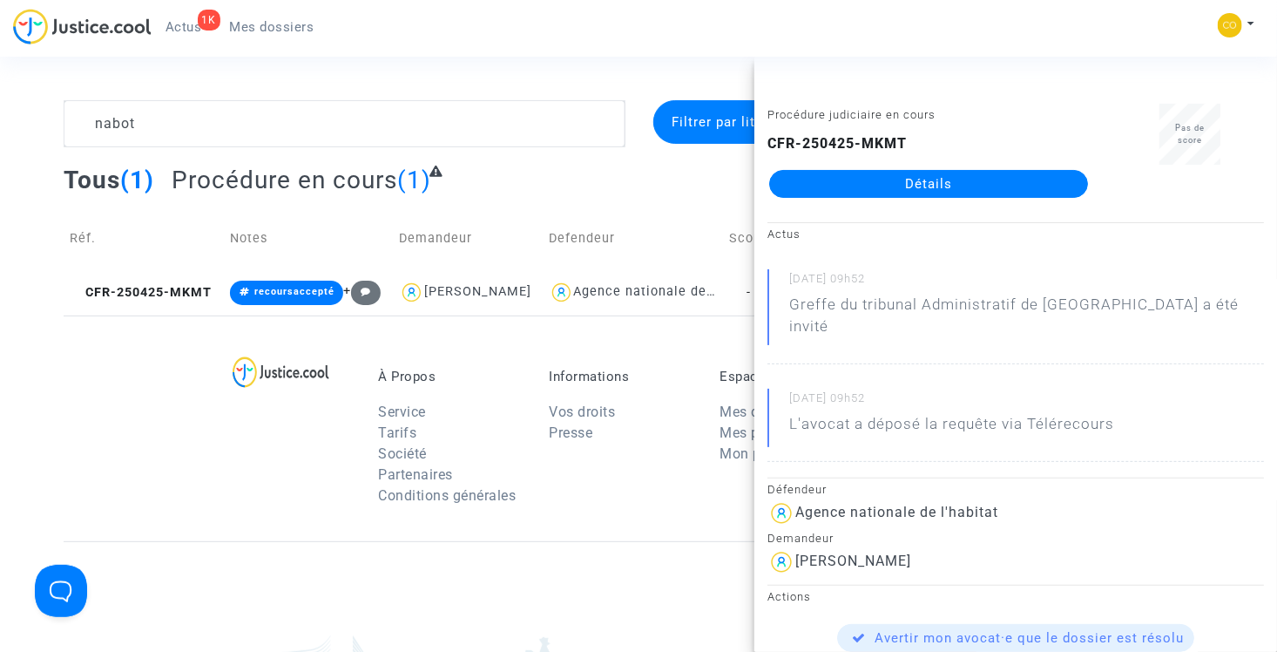
click at [902, 178] on link "Détails" at bounding box center [928, 184] width 319 height 28
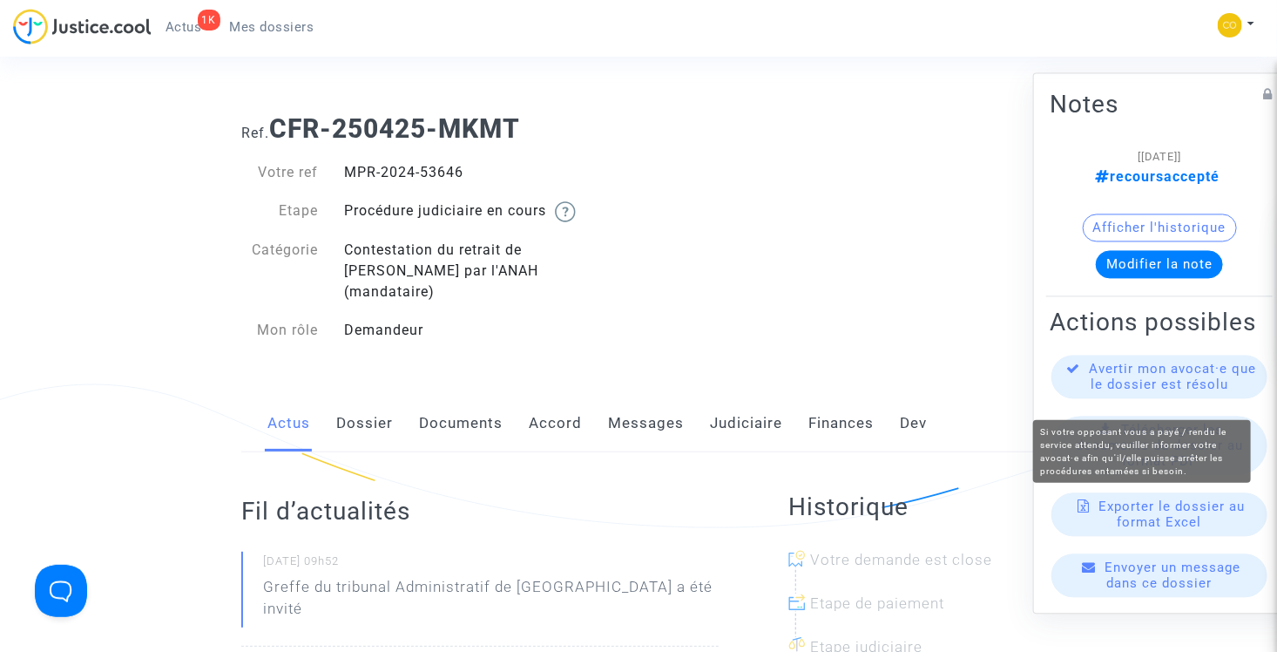
click at [1137, 388] on span "Avertir mon avocat·e que le dossier est résolu" at bounding box center [1173, 376] width 167 height 31
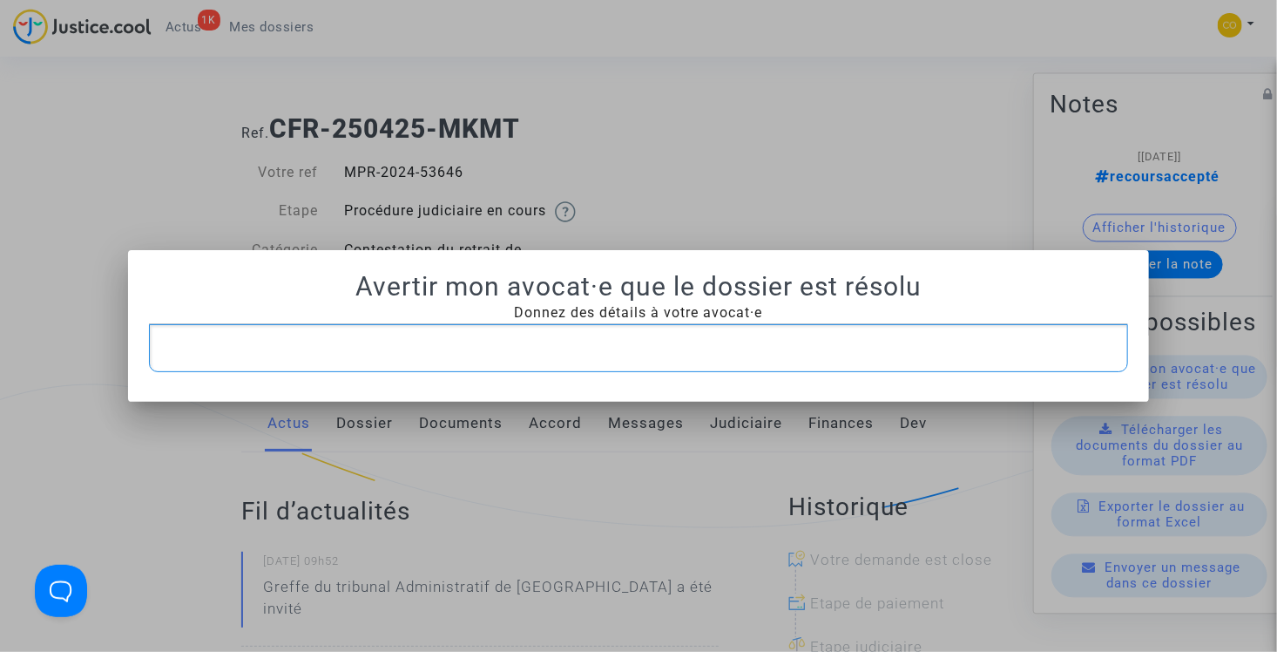
click at [466, 352] on p "Rich Text Editor, main" at bounding box center [639, 348] width 962 height 22
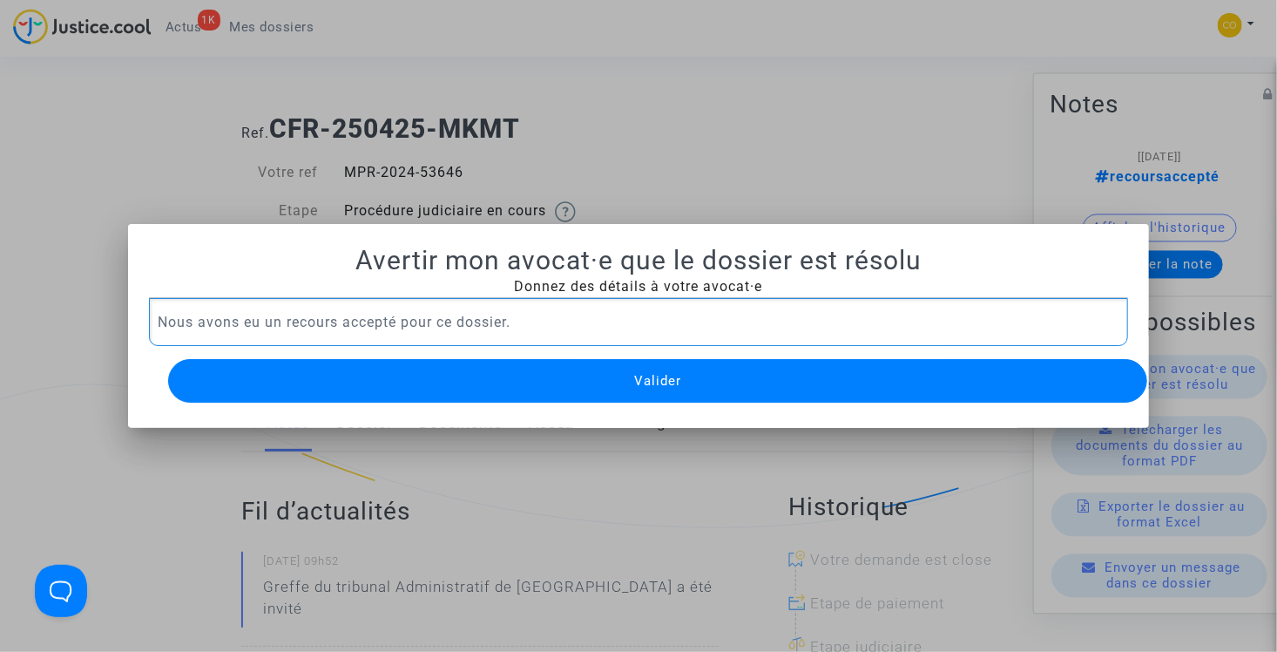
click at [630, 384] on button "Valider" at bounding box center [658, 381] width 980 height 44
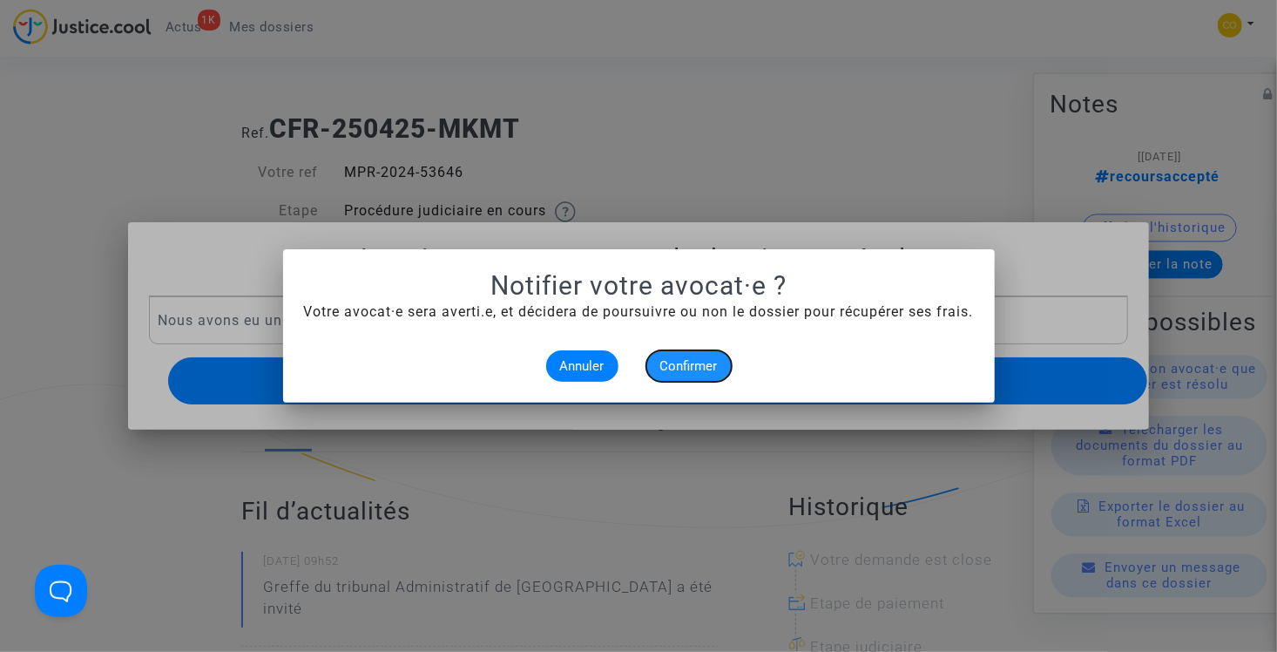
click at [698, 364] on span "Confirmer" at bounding box center [688, 366] width 57 height 16
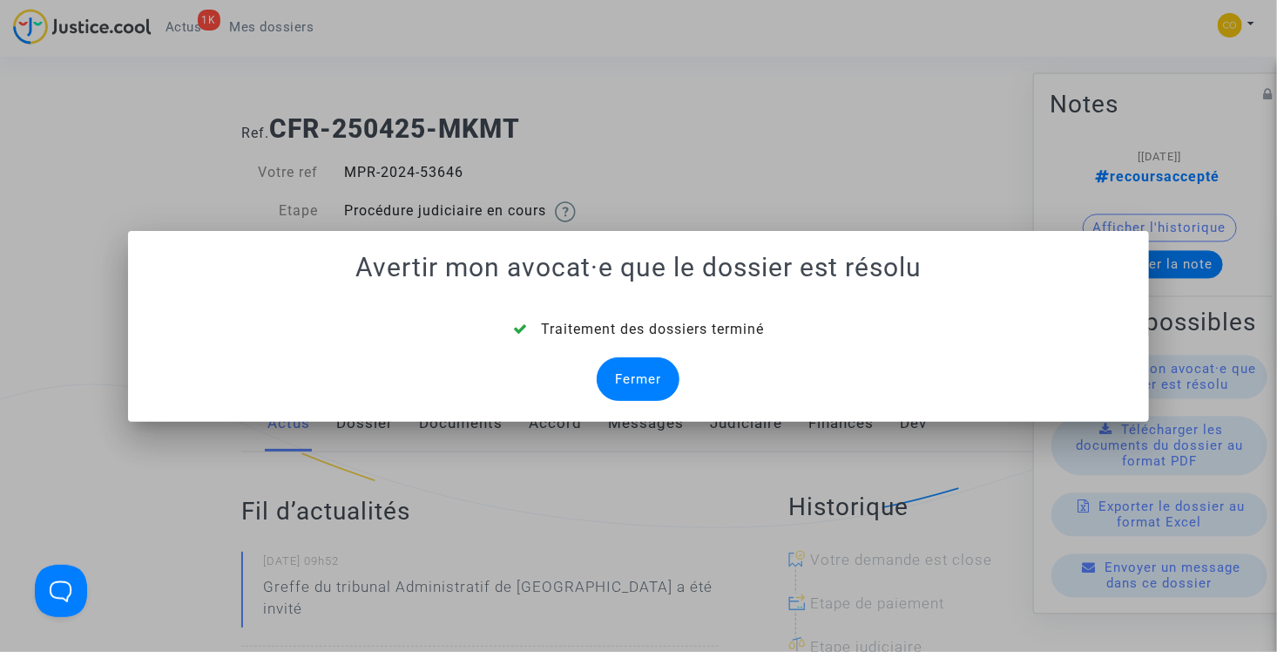
click at [638, 387] on div "Fermer" at bounding box center [638, 379] width 83 height 44
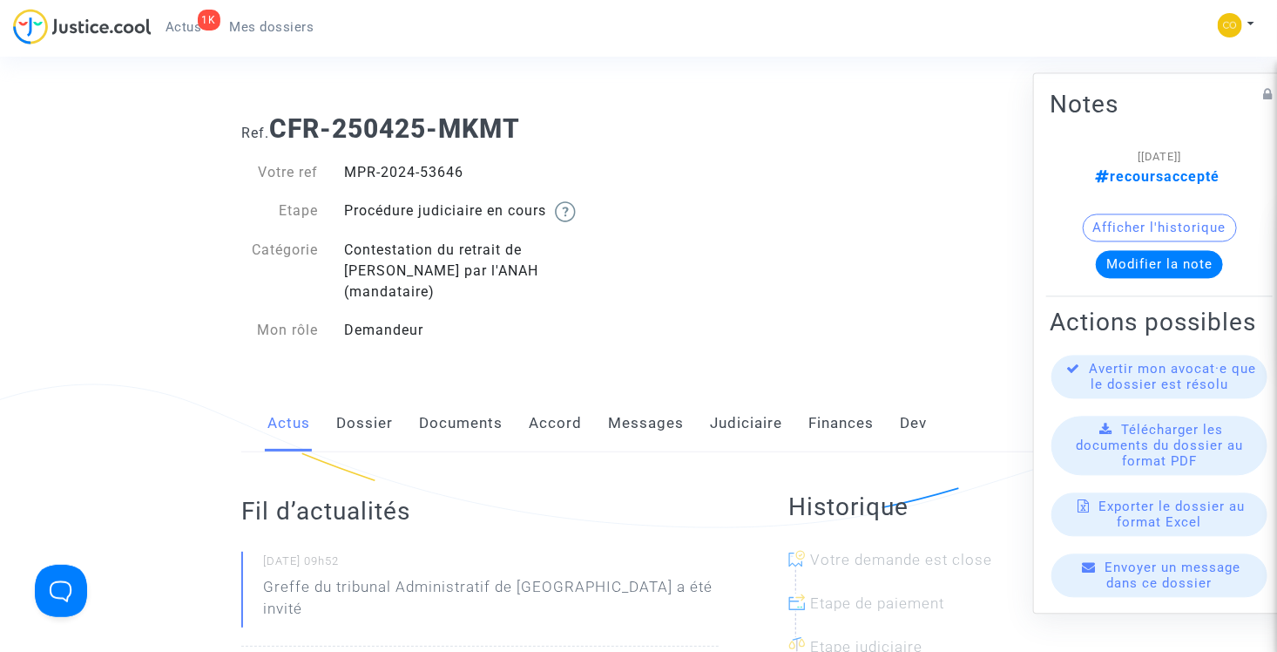
click at [269, 35] on link "Mes dossiers" at bounding box center [272, 27] width 112 height 26
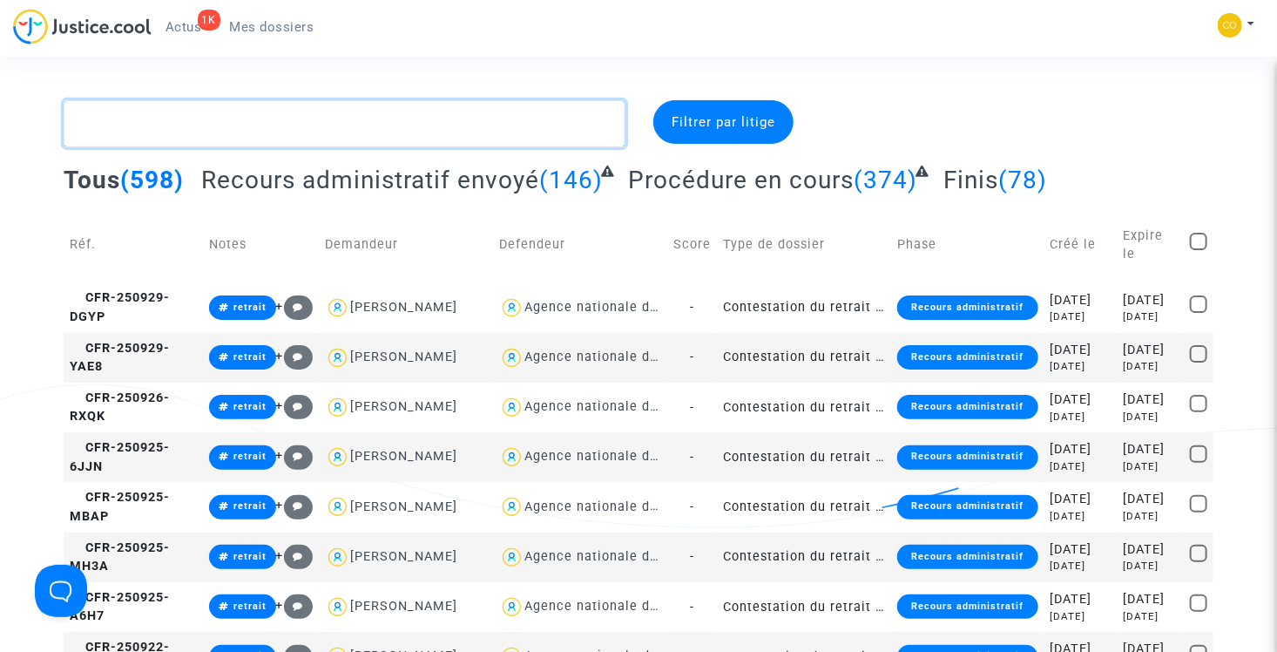
click at [262, 119] on textarea at bounding box center [345, 123] width 562 height 47
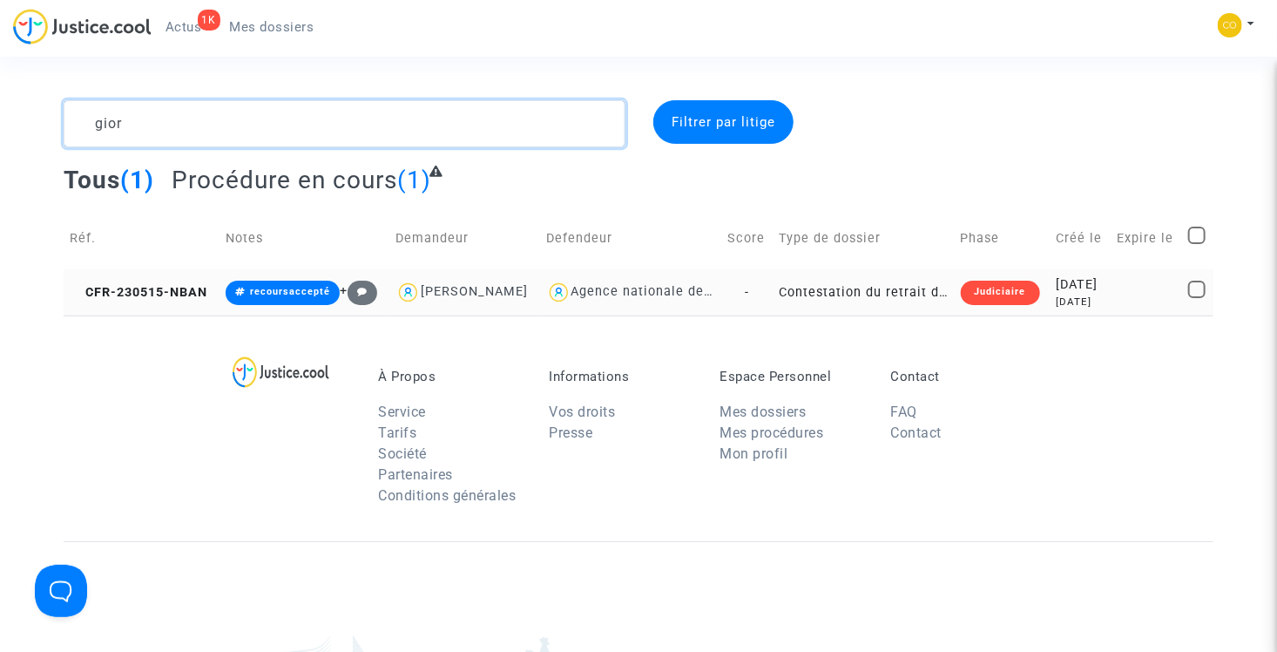
type textarea "gior"
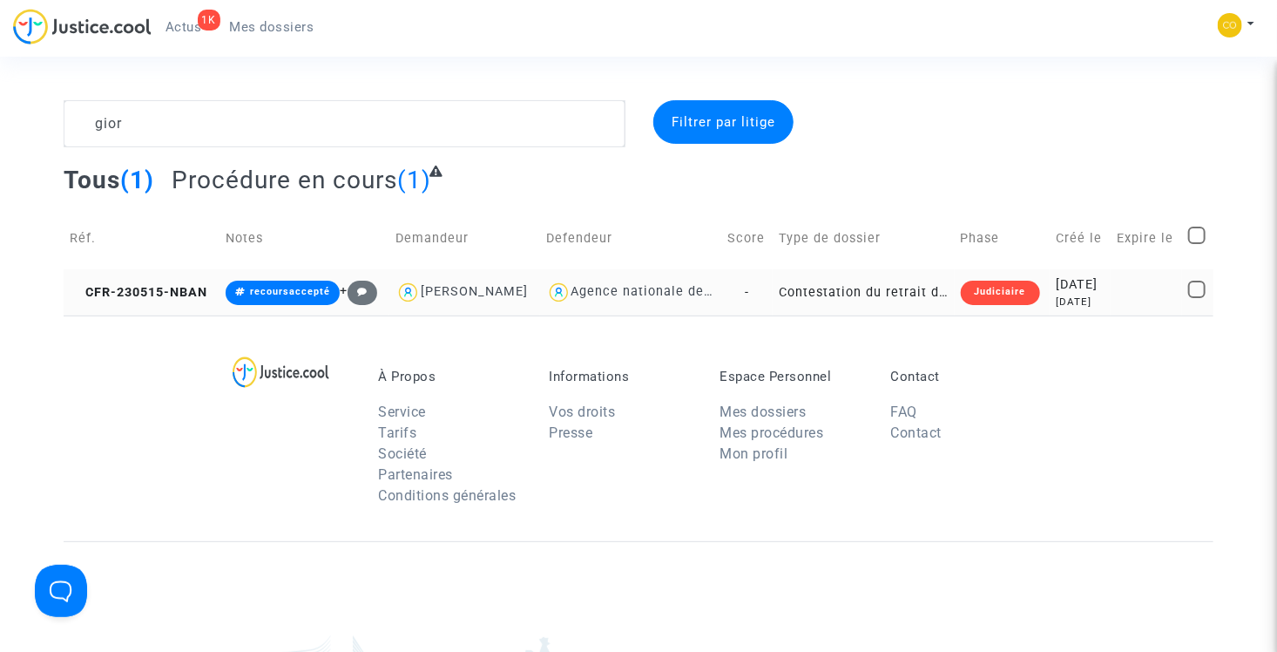
click at [910, 315] on td "Contestation du retrait de MaPrimeRénov par l'ANAH (mandataire)" at bounding box center [863, 292] width 181 height 46
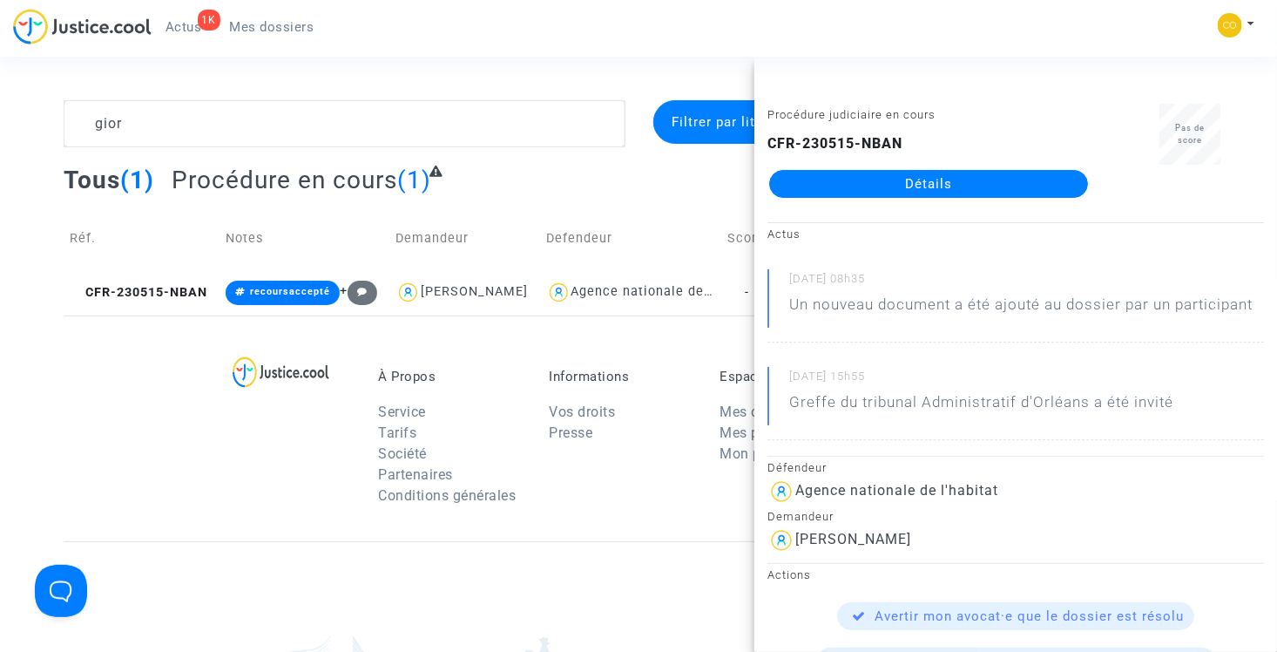
click at [911, 186] on link "Détails" at bounding box center [928, 184] width 319 height 28
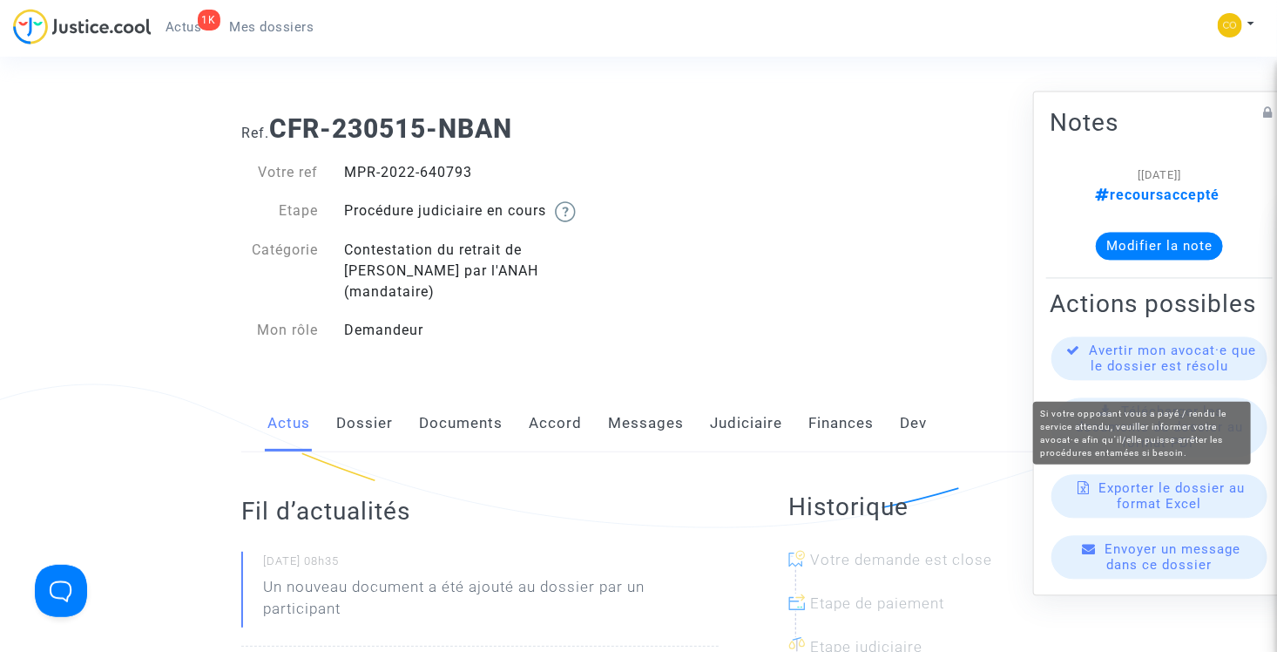
click at [1123, 375] on span "Avertir mon avocat·e que le dossier est résolu" at bounding box center [1173, 358] width 167 height 31
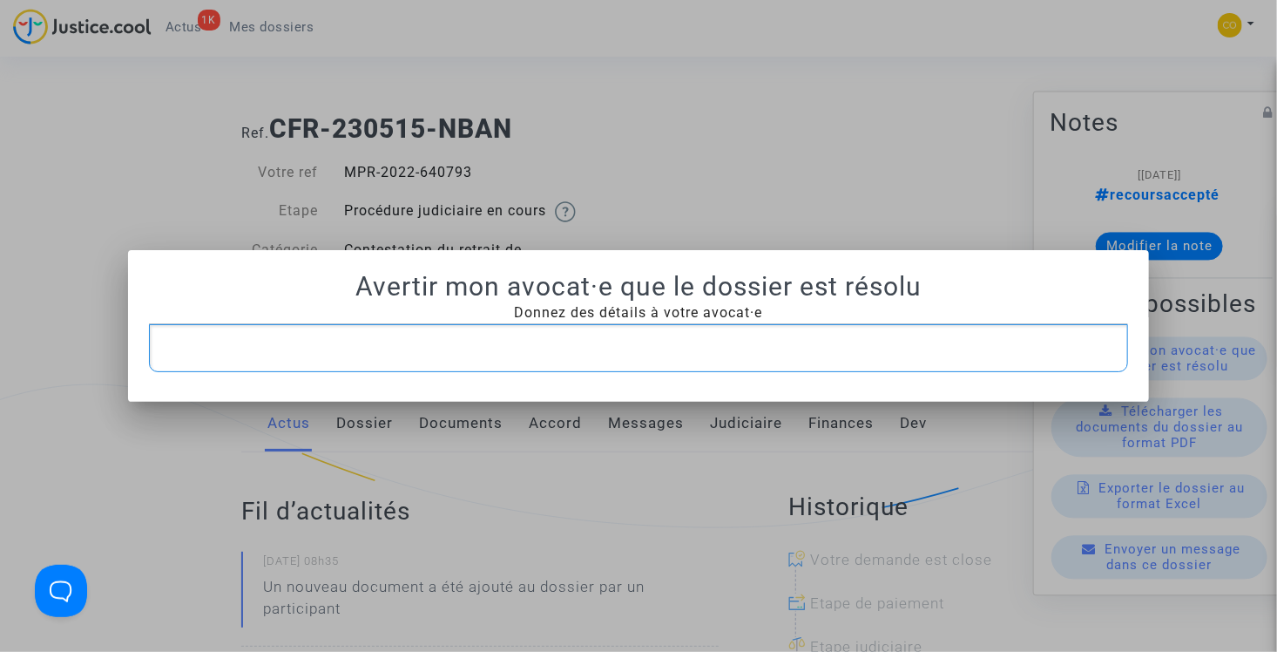
click at [454, 339] on p "Rich Text Editor, main" at bounding box center [639, 348] width 962 height 22
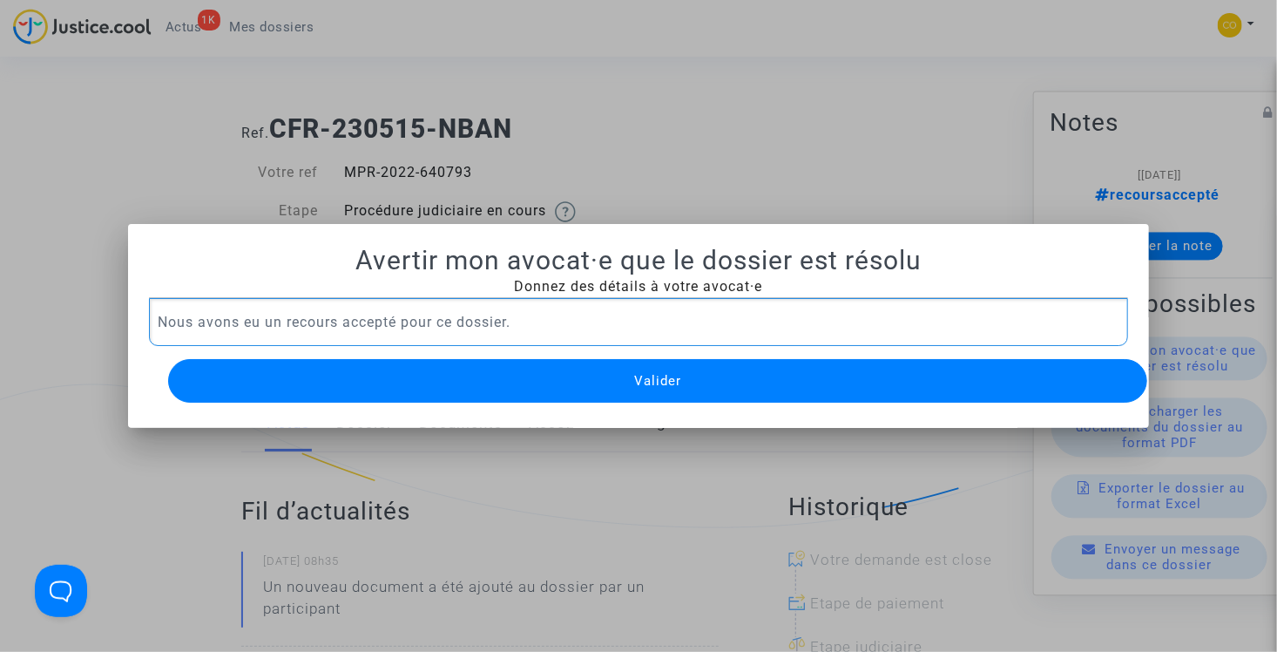
click at [566, 375] on button "Valider" at bounding box center [658, 381] width 980 height 44
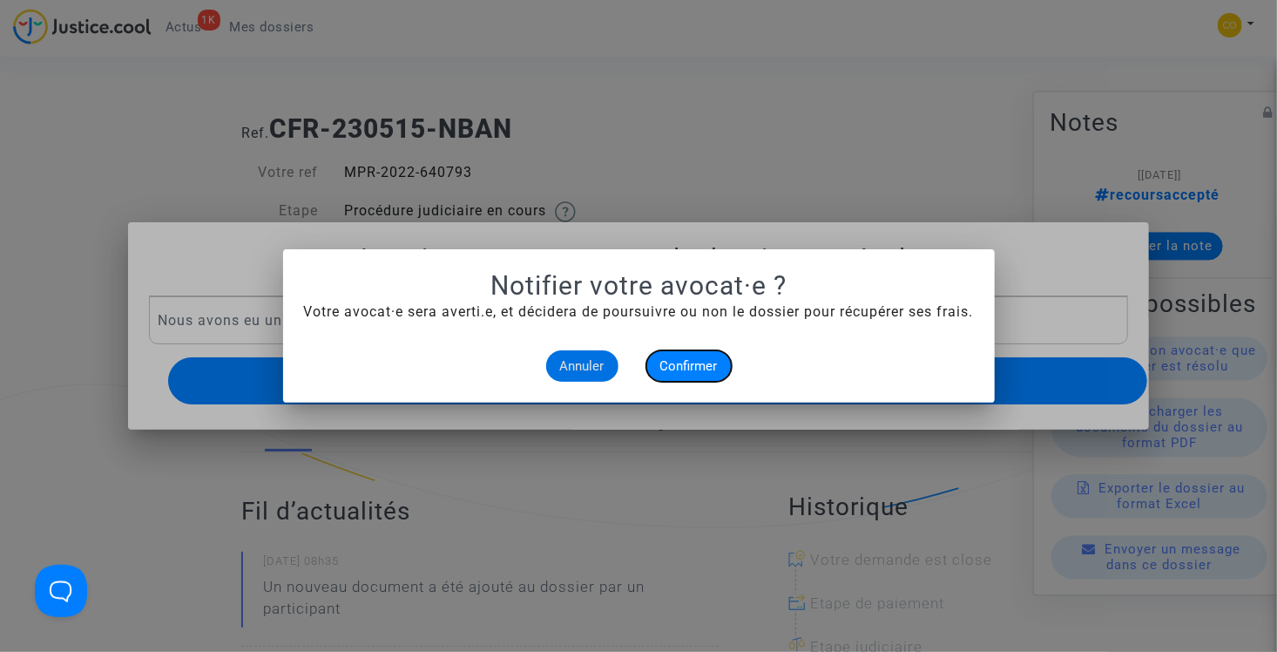
click at [701, 361] on span "Confirmer" at bounding box center [688, 366] width 57 height 16
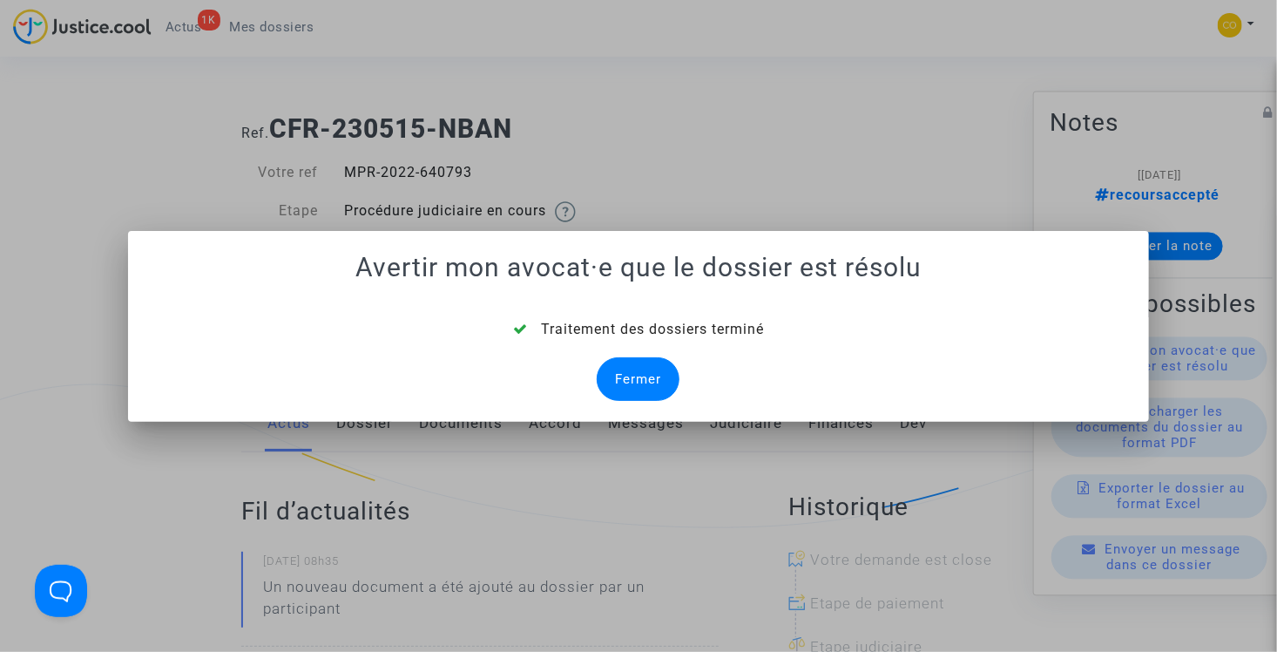
click at [639, 382] on div "Fermer" at bounding box center [638, 379] width 83 height 44
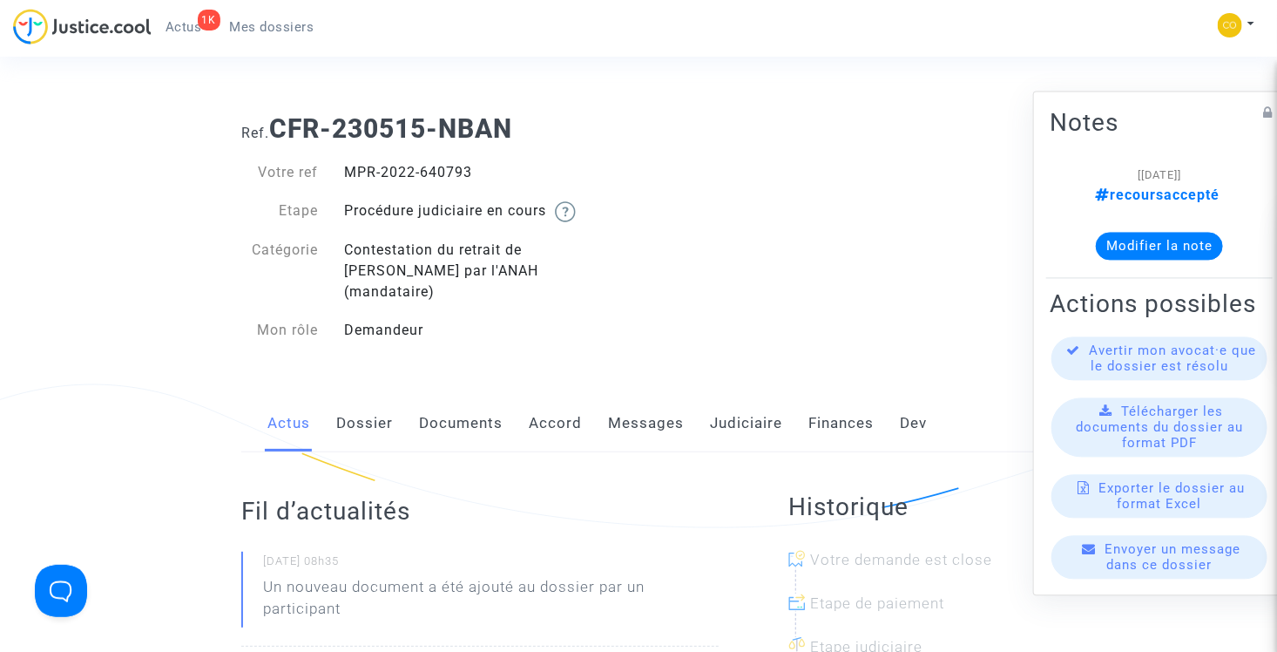
click at [301, 30] on span "Mes dossiers" at bounding box center [272, 27] width 84 height 16
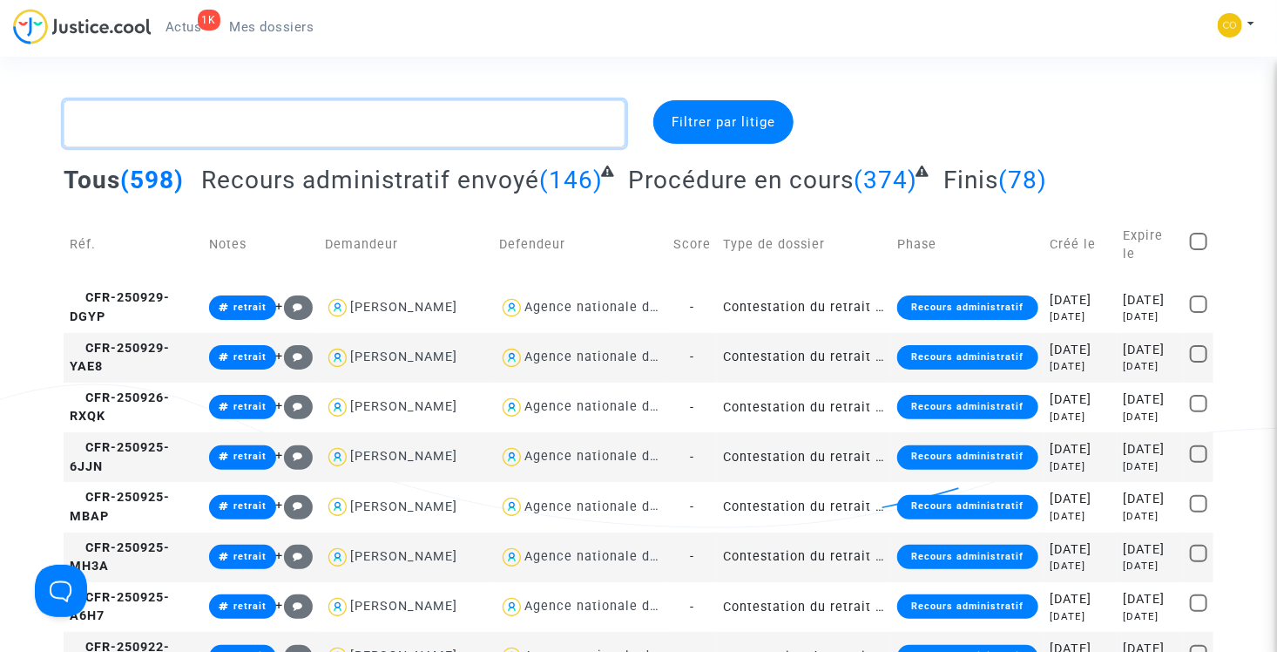
click at [283, 127] on textarea at bounding box center [345, 123] width 562 height 47
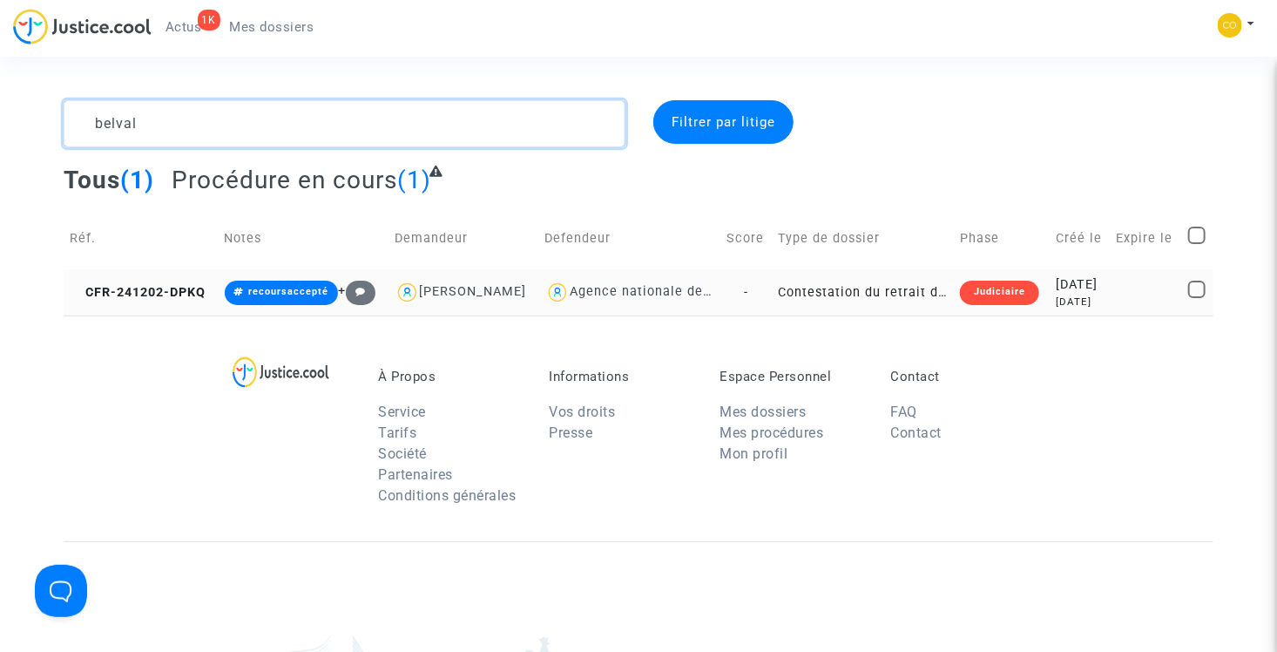
type textarea "belval"
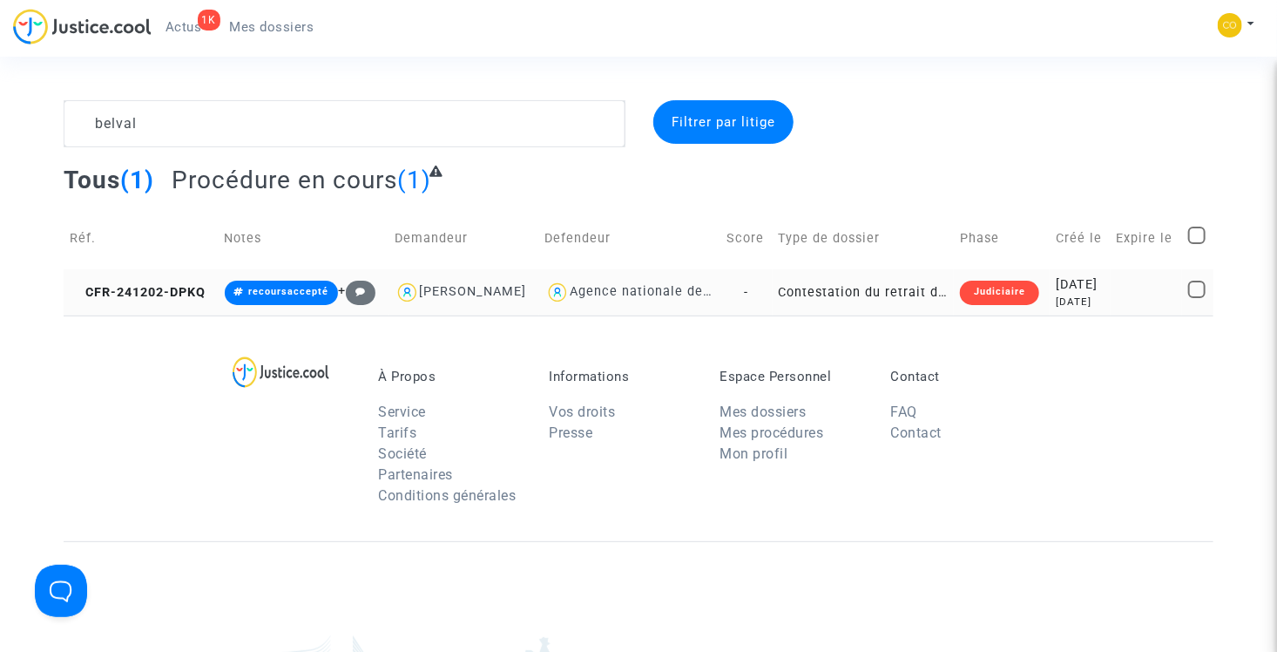
click at [875, 293] on td "Contestation du retrait de MaPrimeRénov par l'ANAH (mandataire)" at bounding box center [864, 292] width 182 height 46
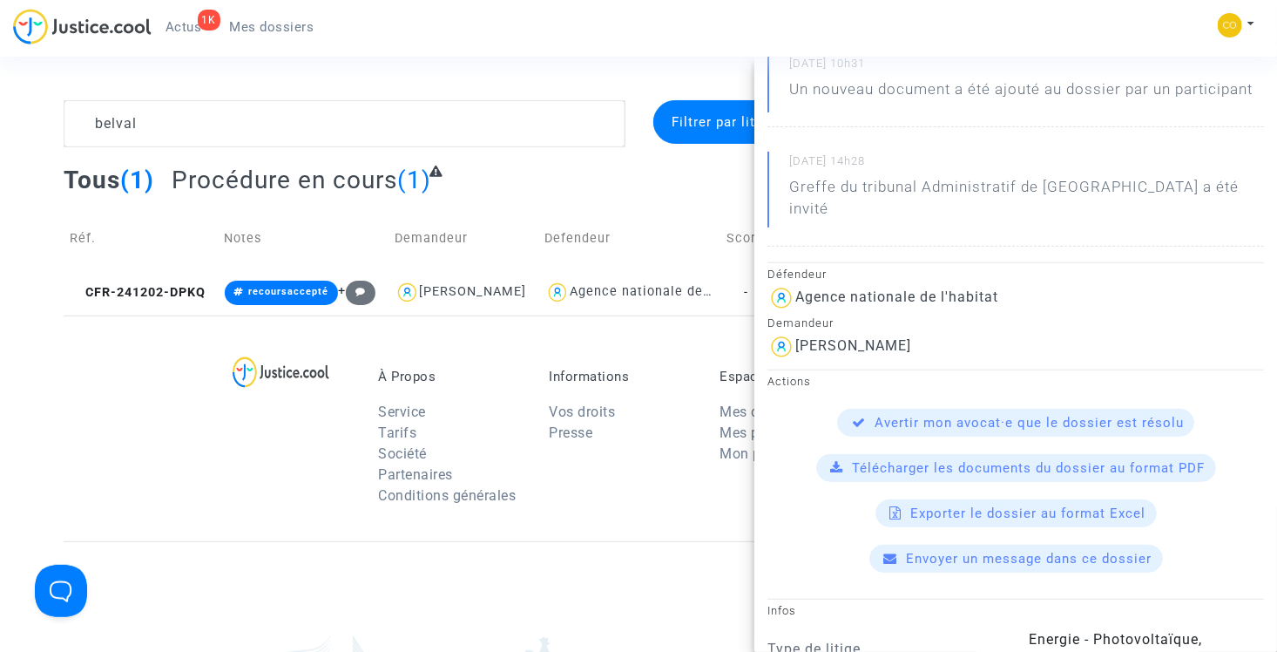
scroll to position [261, 0]
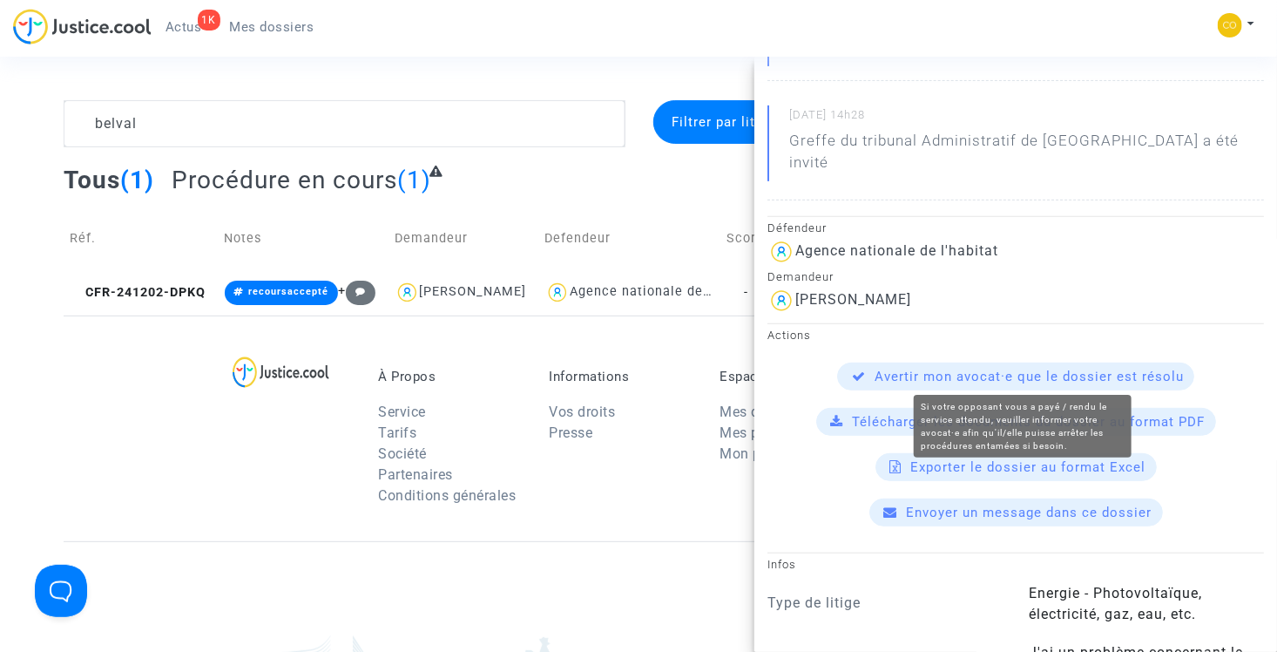
click at [930, 369] on span "Avertir mon avocat·e que le dossier est résolu" at bounding box center [1029, 376] width 309 height 16
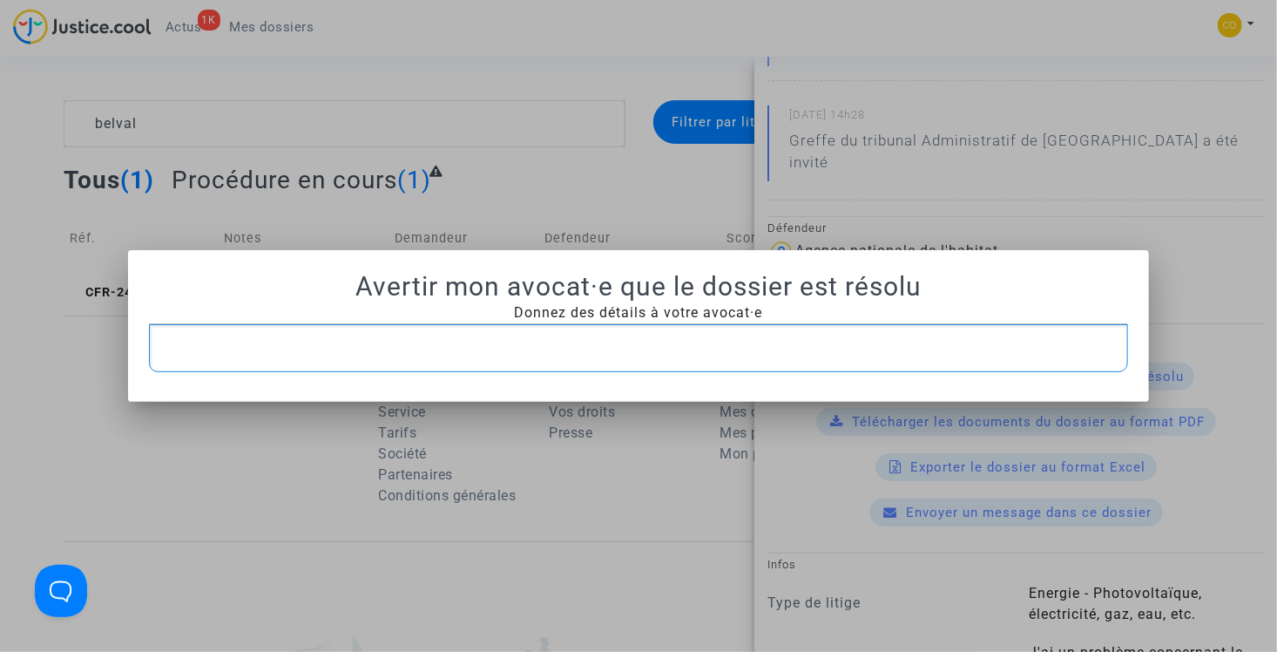
click at [541, 356] on p "Rich Text Editor, main" at bounding box center [639, 348] width 962 height 22
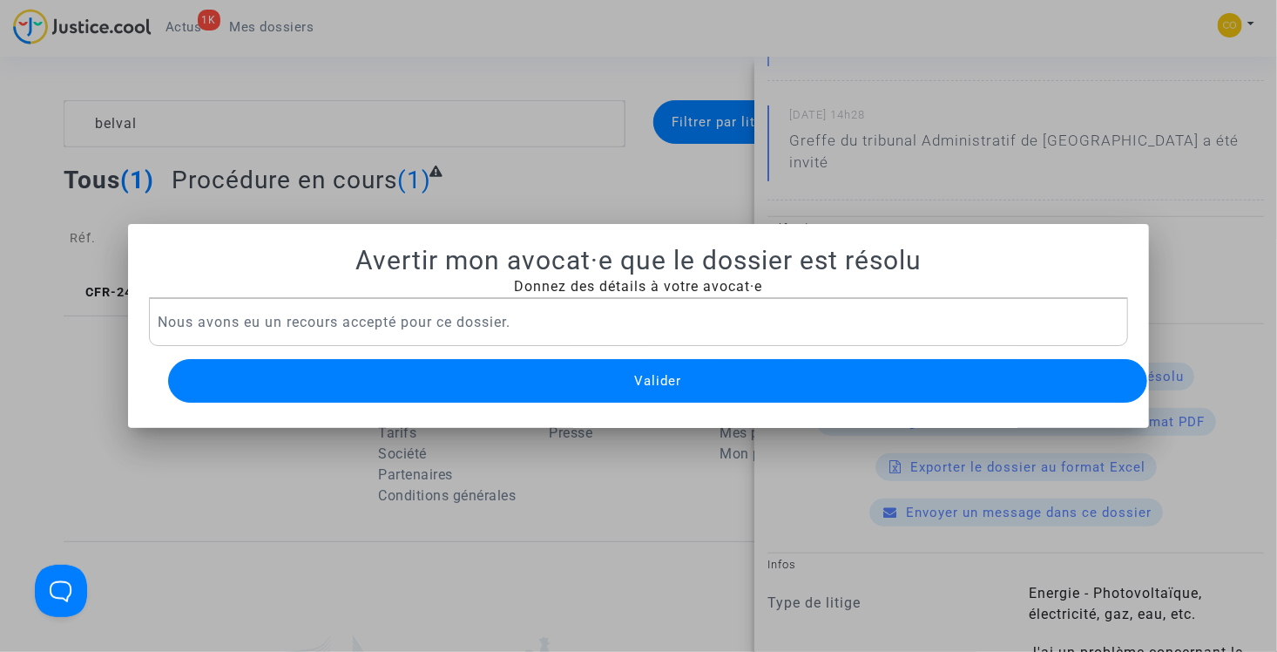
click at [556, 370] on button "Valider" at bounding box center [658, 381] width 980 height 44
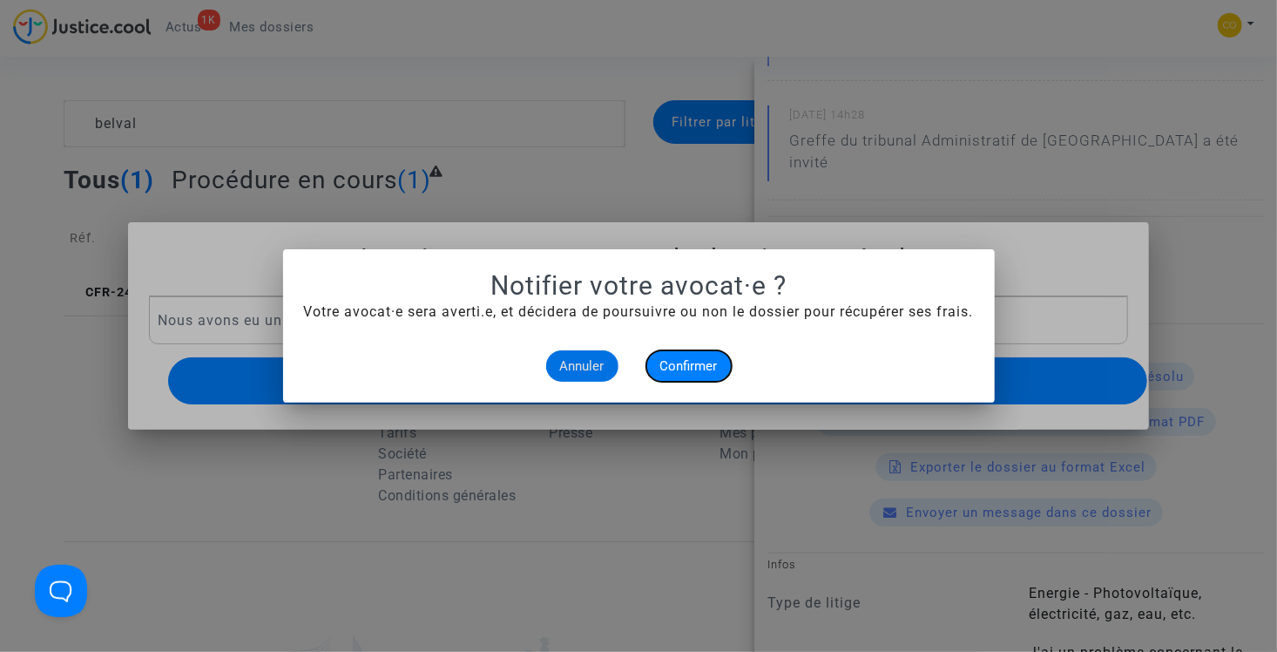
click at [677, 360] on span "Confirmer" at bounding box center [688, 366] width 57 height 16
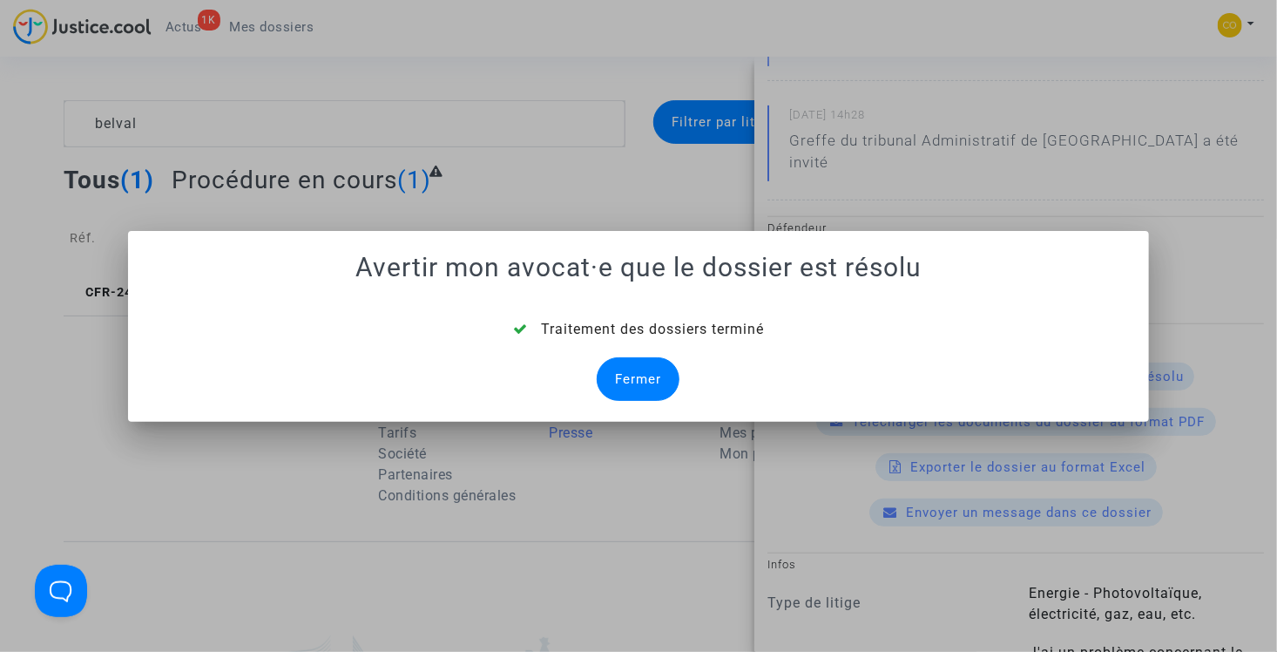
drag, startPoint x: 649, startPoint y: 366, endPoint x: 581, endPoint y: 437, distance: 98.6
click at [649, 366] on div "Fermer" at bounding box center [638, 379] width 83 height 44
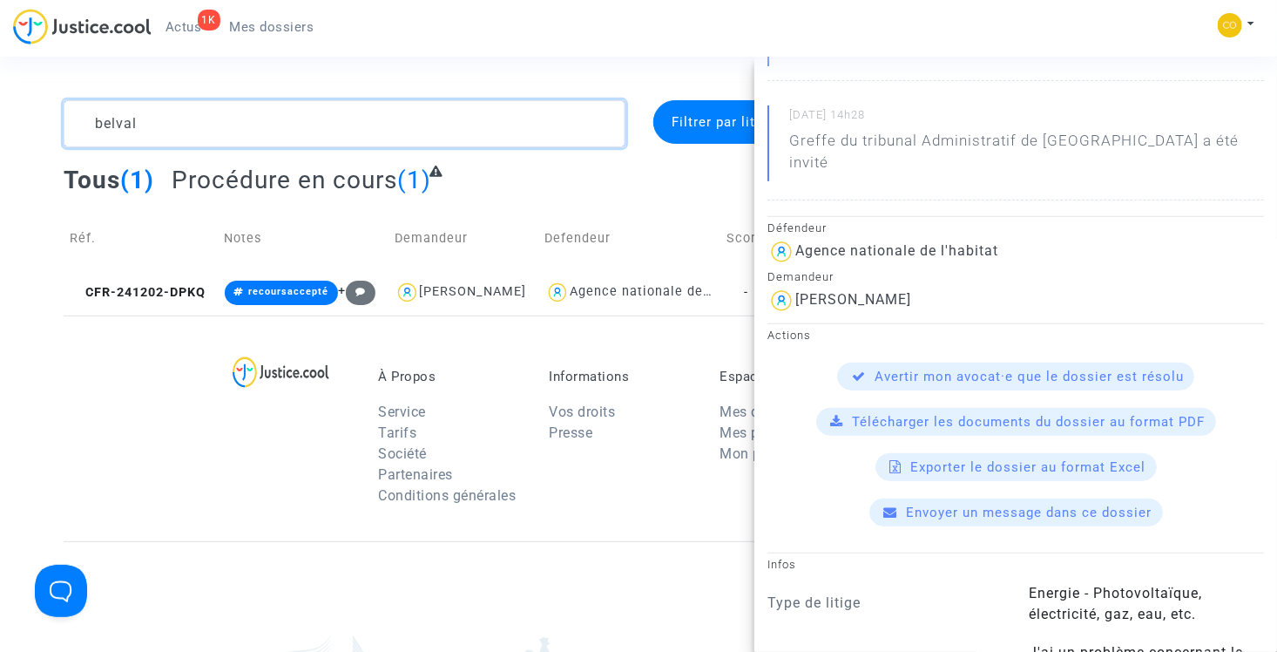
click at [267, 129] on textarea at bounding box center [345, 123] width 562 height 47
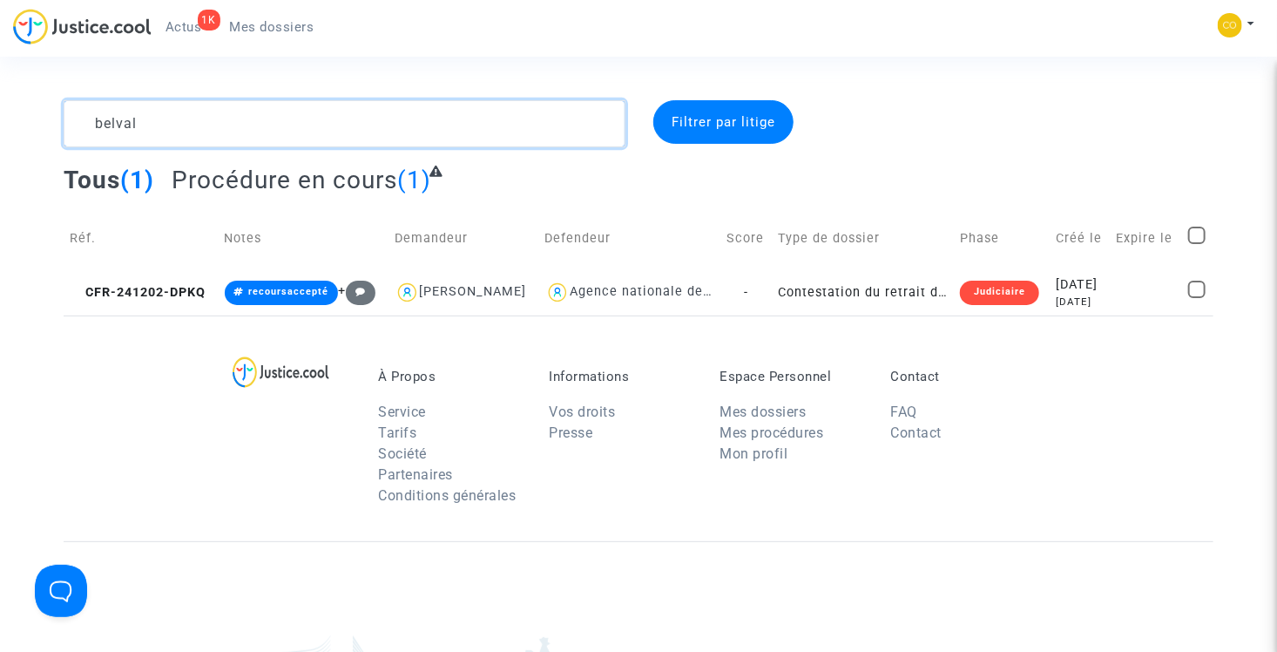
click at [267, 129] on textarea at bounding box center [345, 123] width 562 height 47
type textarea "adouane"
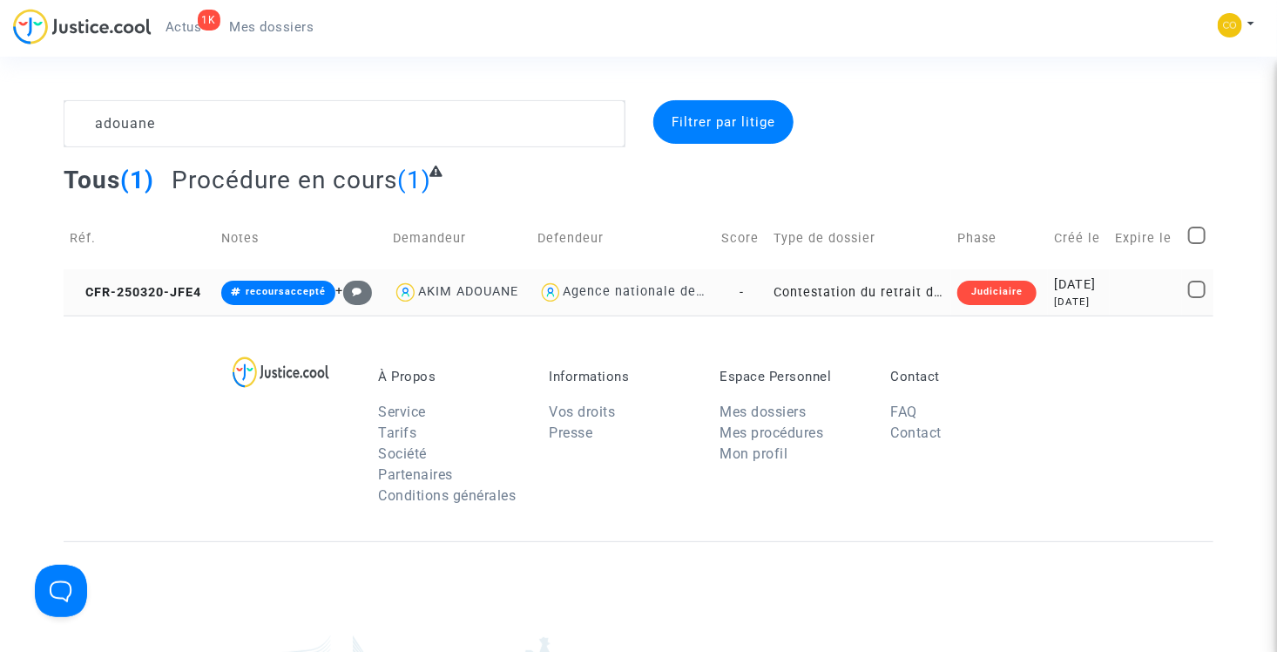
click at [858, 290] on td "Contestation du retrait de MaPrimeRénov par l'ANAH (mandataire)" at bounding box center [859, 292] width 184 height 46
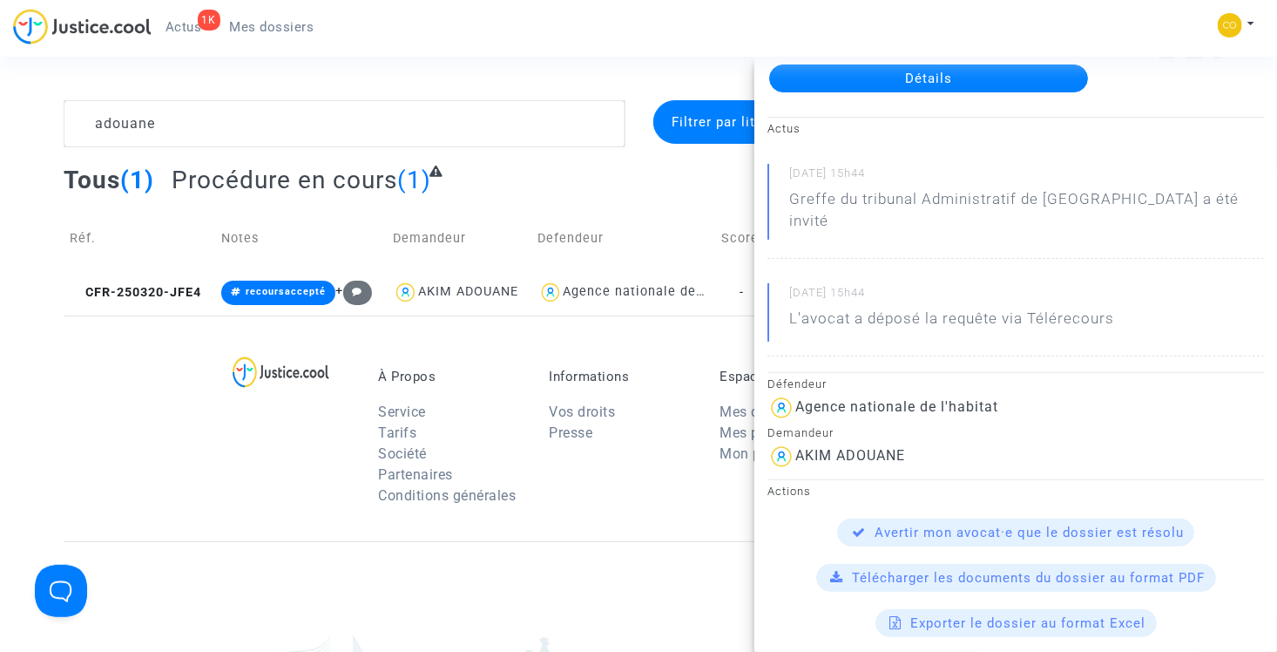
scroll to position [261, 0]
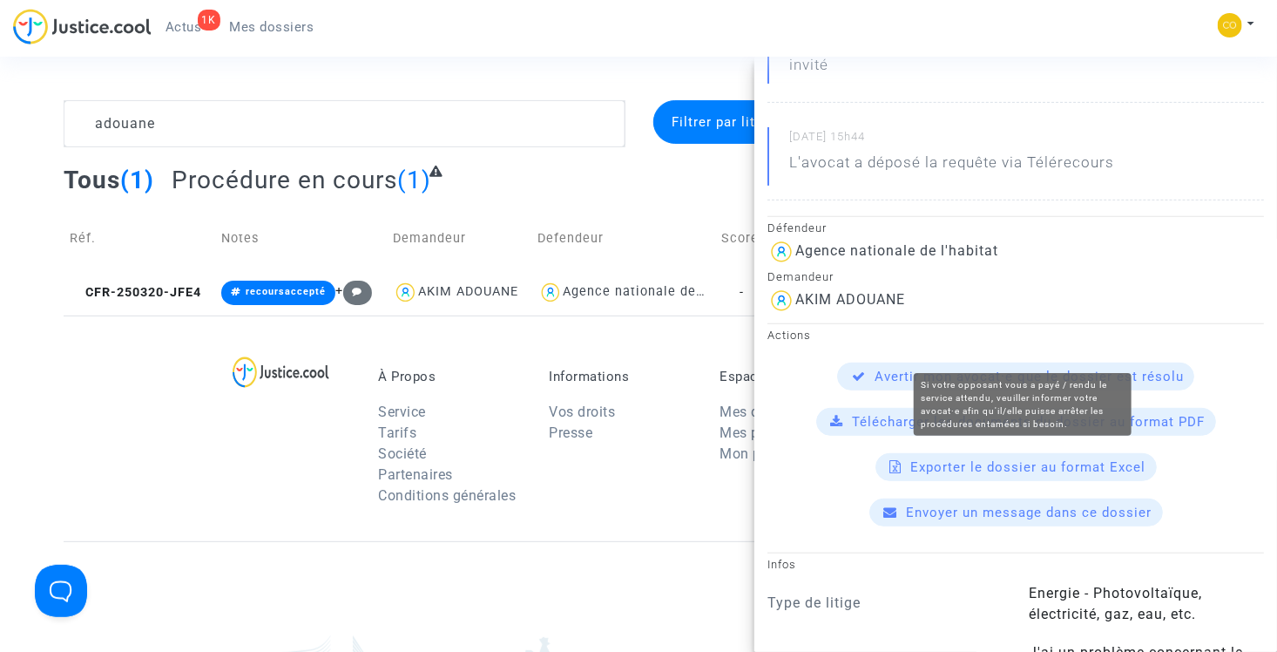
click at [981, 368] on span "Avertir mon avocat·e que le dossier est résolu" at bounding box center [1029, 376] width 309 height 16
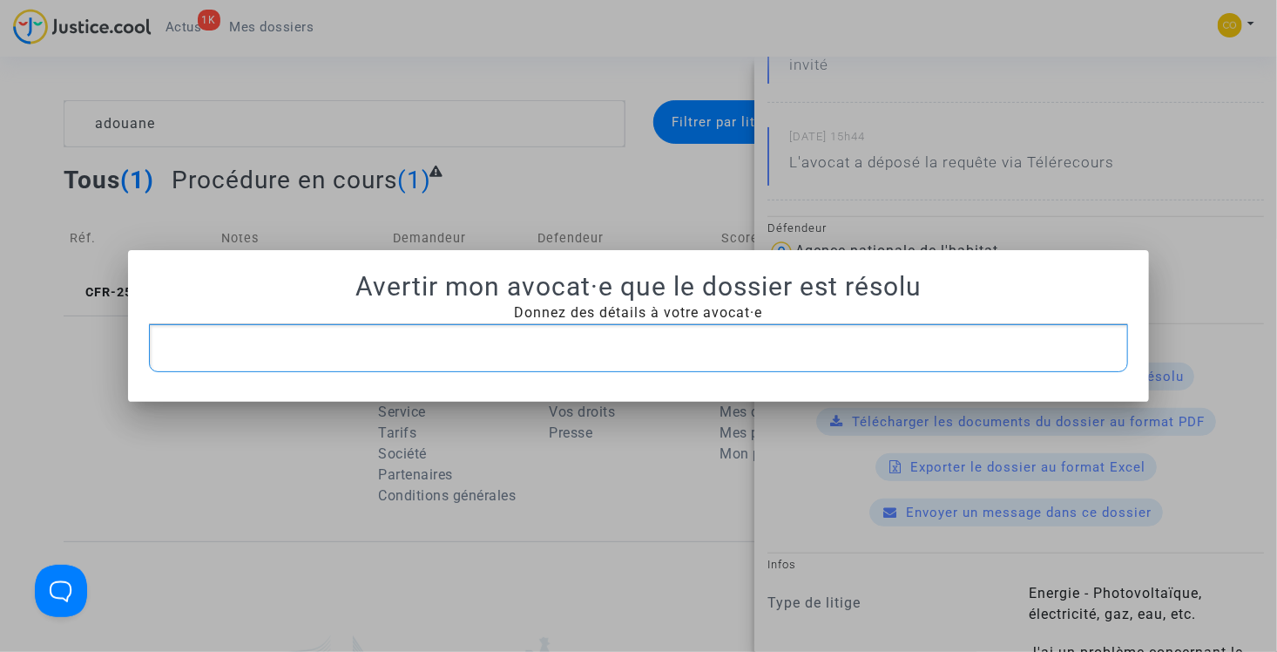
click at [671, 354] on p "Rich Text Editor, main" at bounding box center [639, 348] width 962 height 22
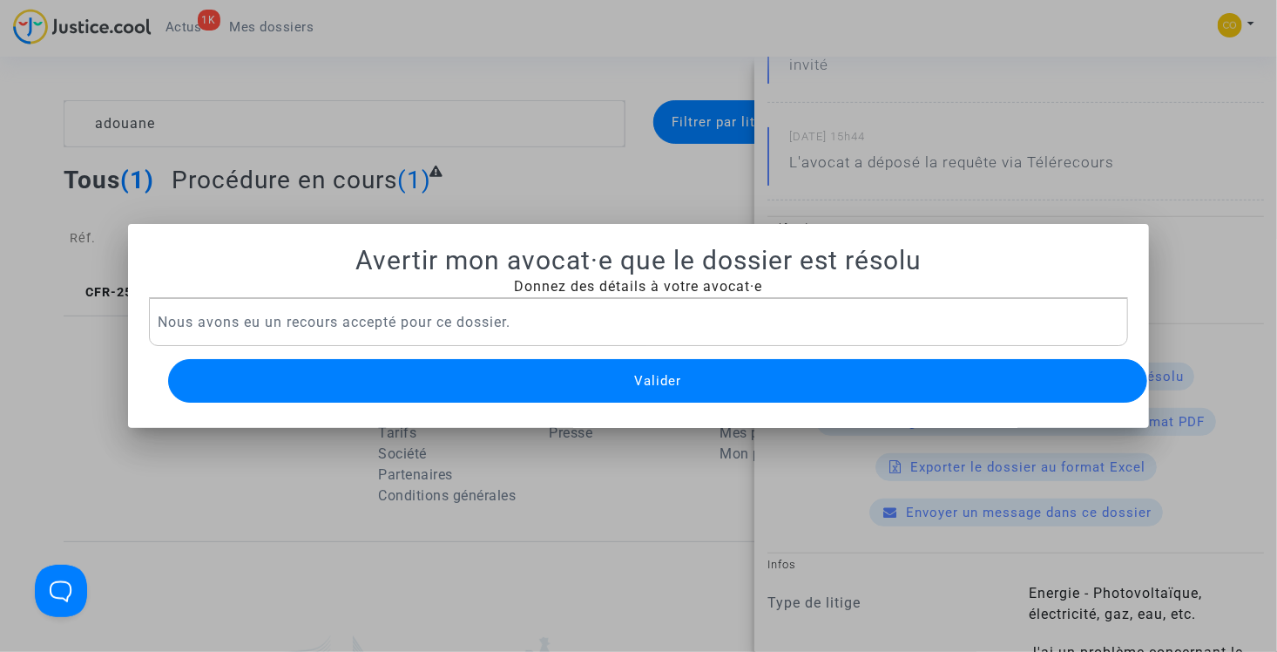
click at [687, 375] on button "Valider" at bounding box center [658, 381] width 980 height 44
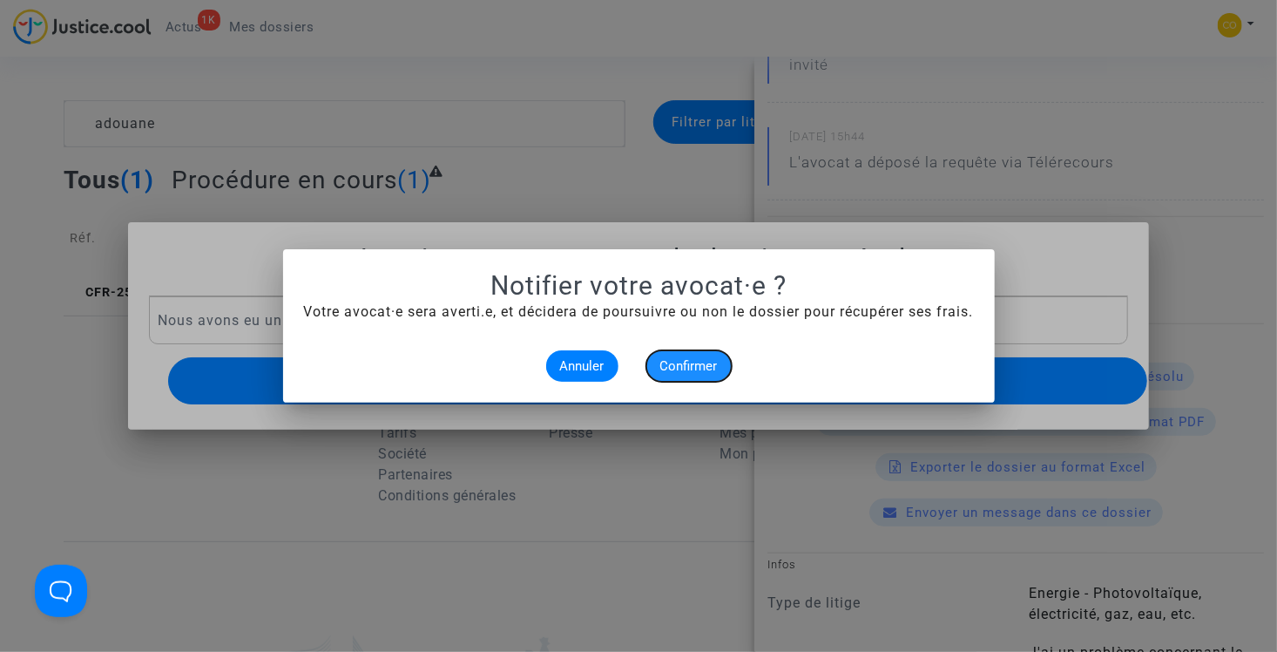
click at [708, 366] on span "Confirmer" at bounding box center [688, 366] width 57 height 16
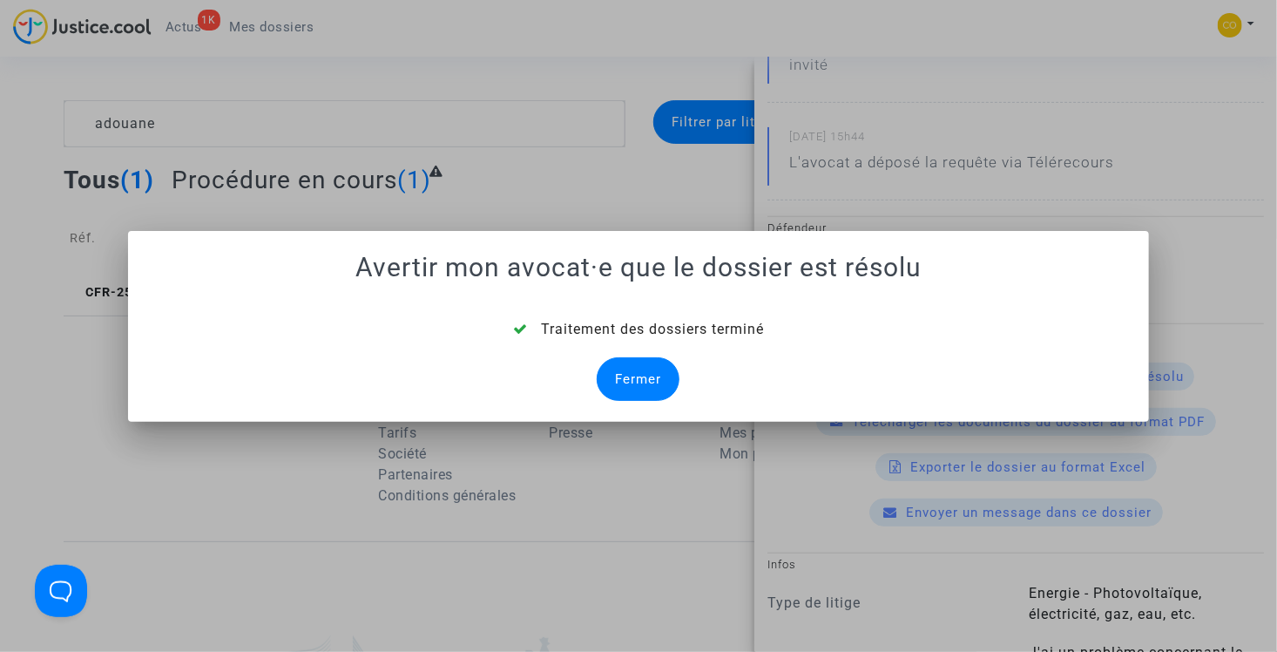
click at [654, 368] on div "Fermer" at bounding box center [638, 379] width 83 height 44
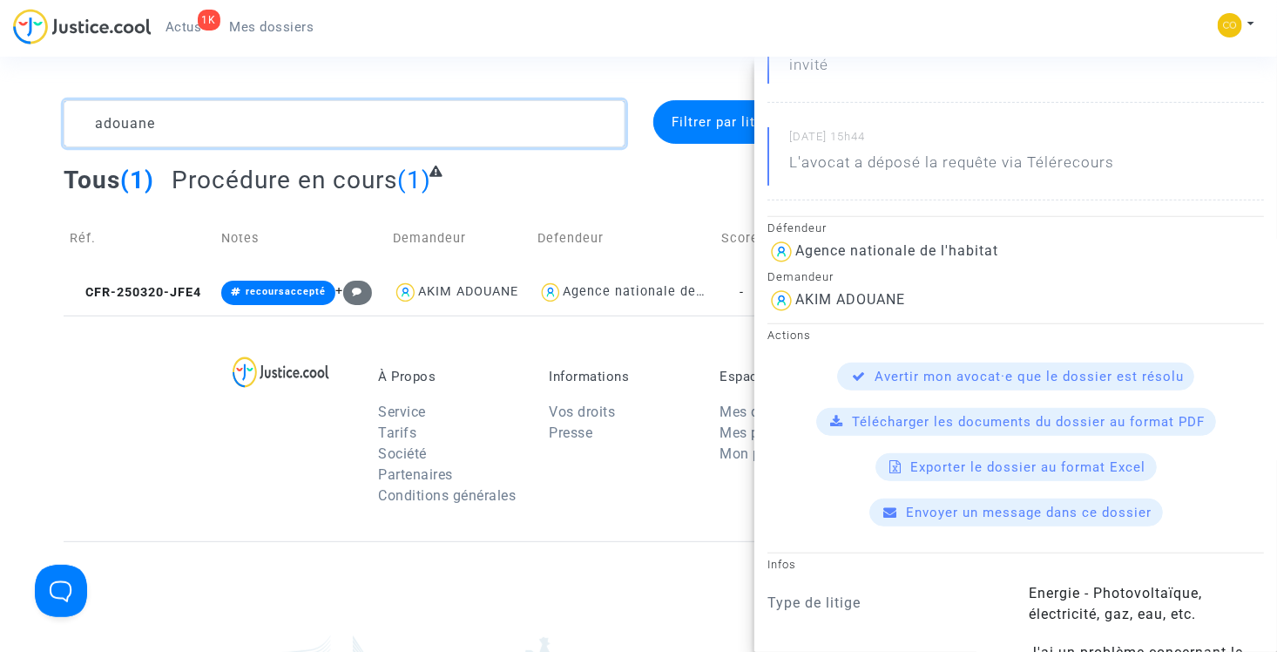
click at [281, 136] on textarea at bounding box center [345, 123] width 562 height 47
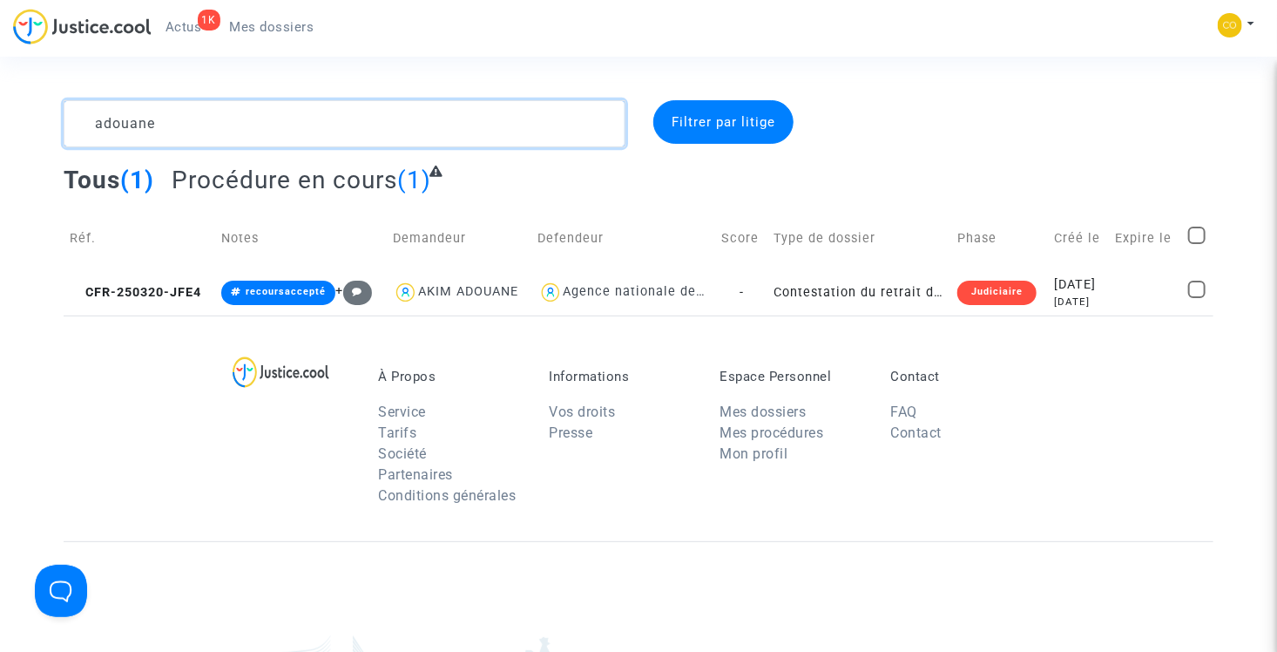
scroll to position [0, 0]
click at [281, 136] on textarea at bounding box center [345, 123] width 562 height 47
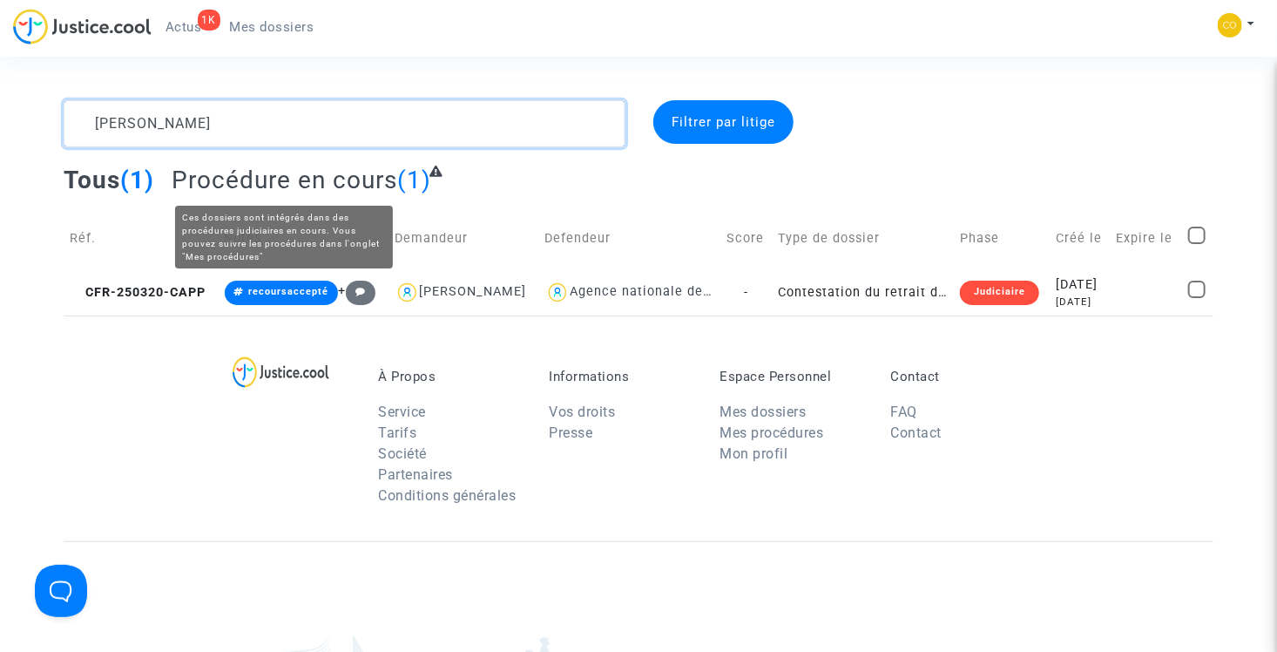
click at [326, 124] on textarea at bounding box center [345, 123] width 562 height 47
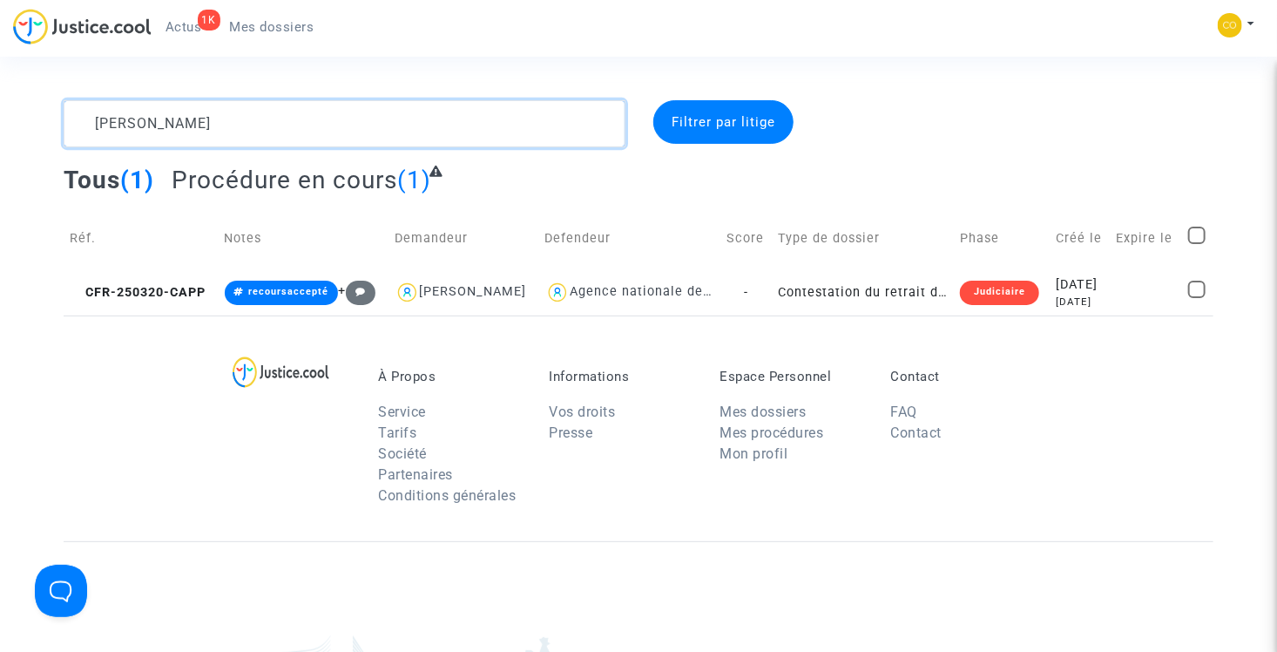
click at [326, 124] on textarea at bounding box center [345, 123] width 562 height 47
type textarea "el harr"
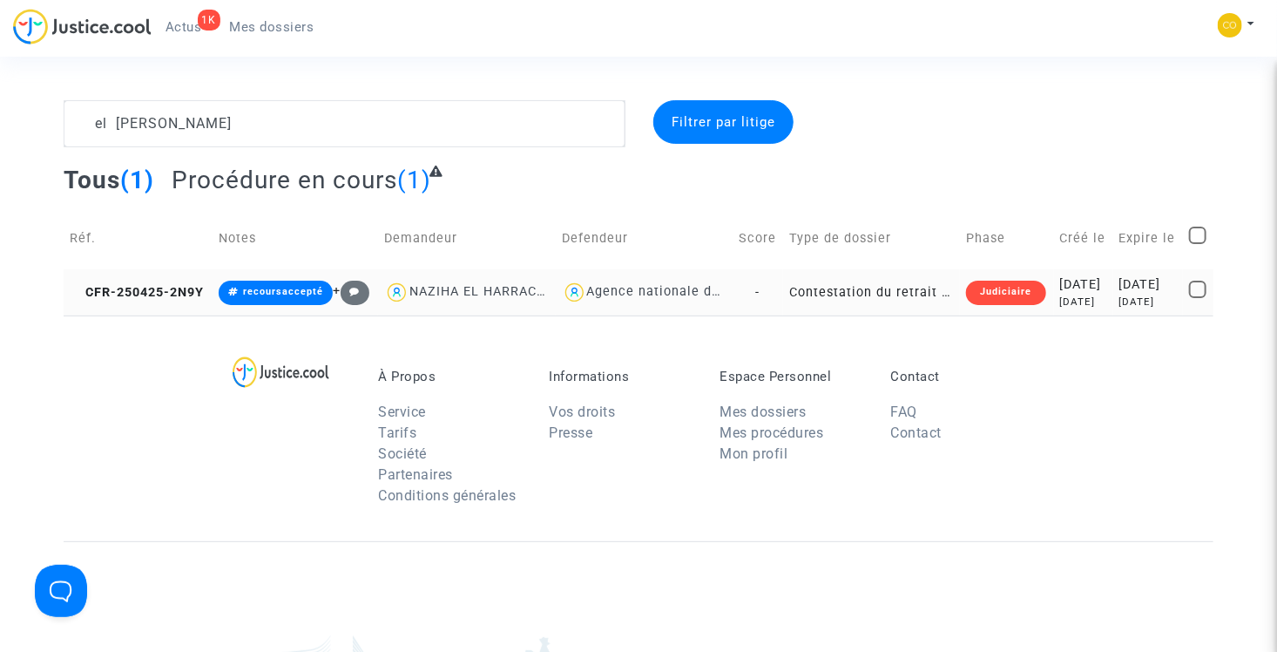
click at [860, 307] on td "Contestation du retrait de MaPrimeRénov par l'ANAH (mandataire)" at bounding box center [871, 292] width 177 height 46
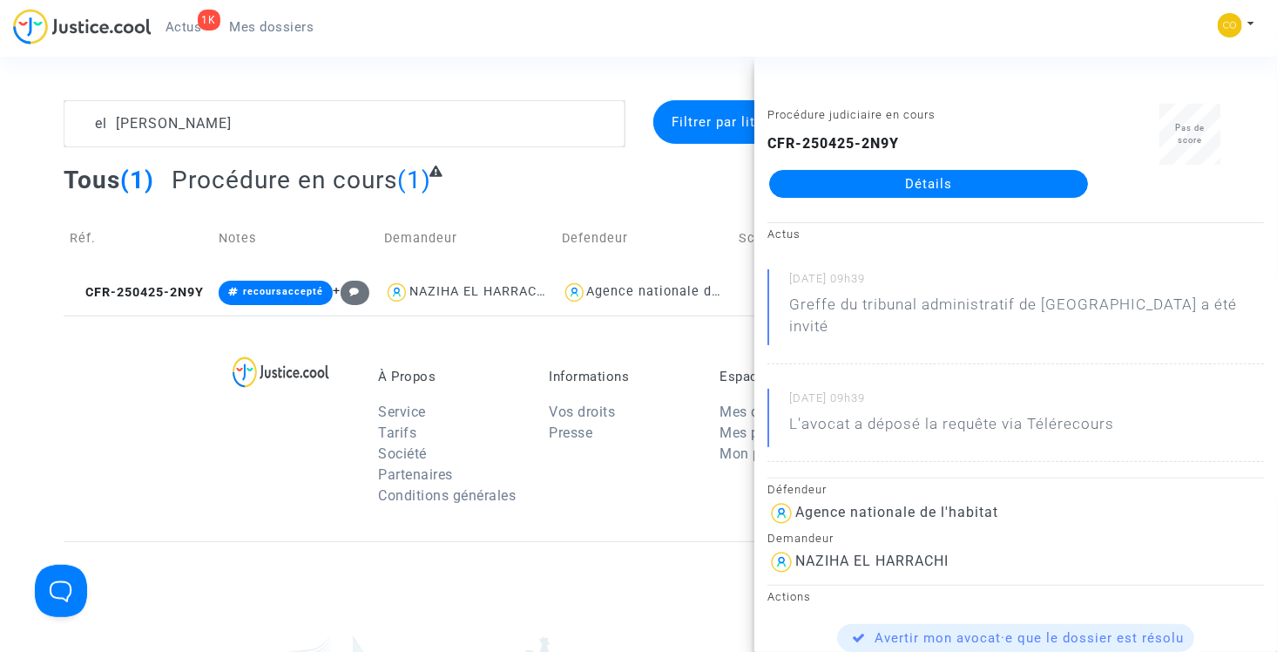
click at [886, 192] on link "Détails" at bounding box center [928, 184] width 319 height 28
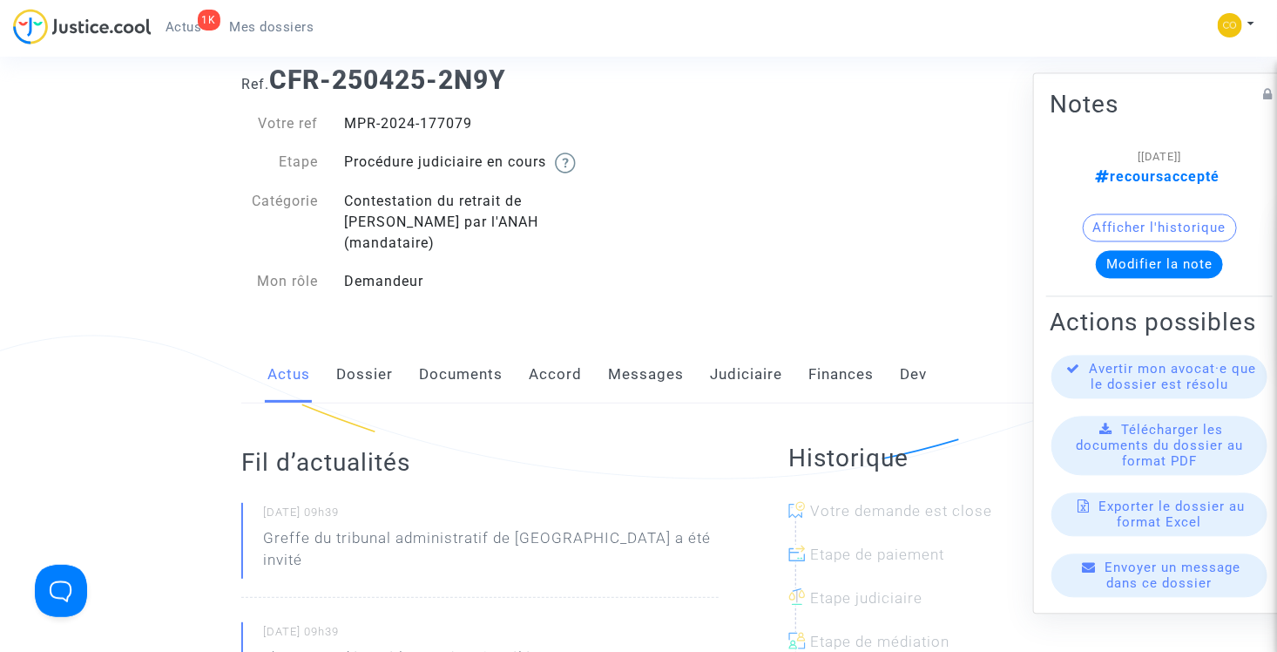
scroll to position [87, 0]
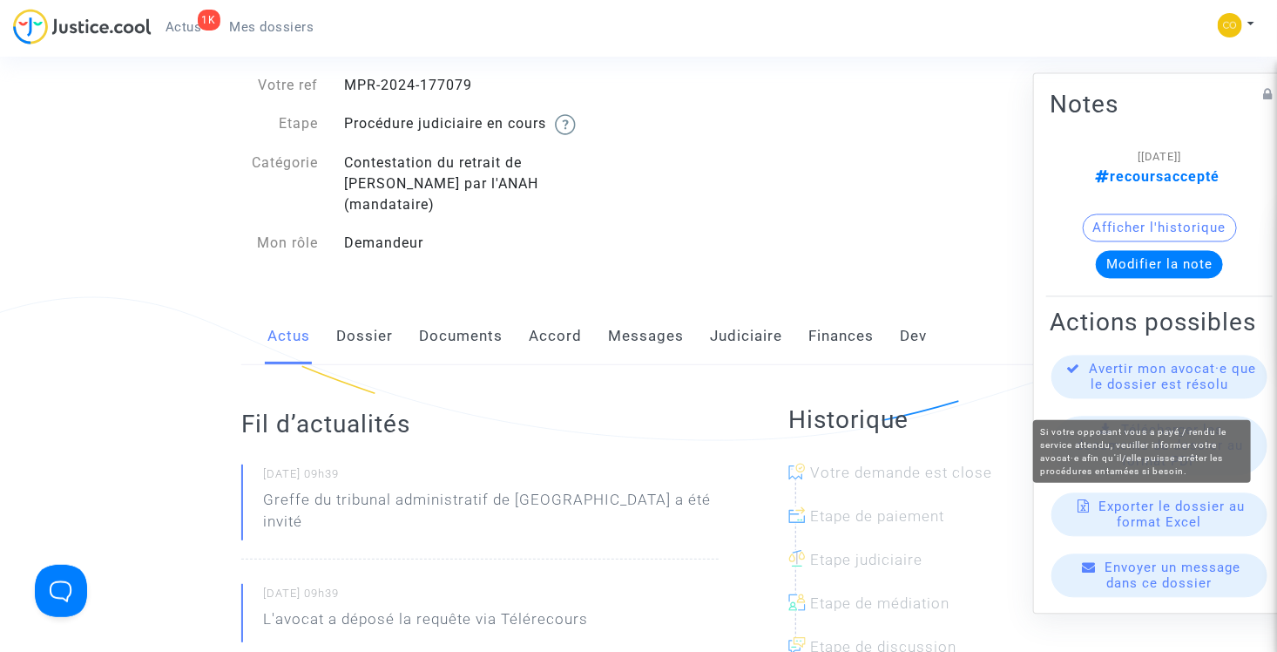
click at [1192, 384] on span "Avertir mon avocat·e que le dossier est résolu" at bounding box center [1173, 376] width 167 height 31
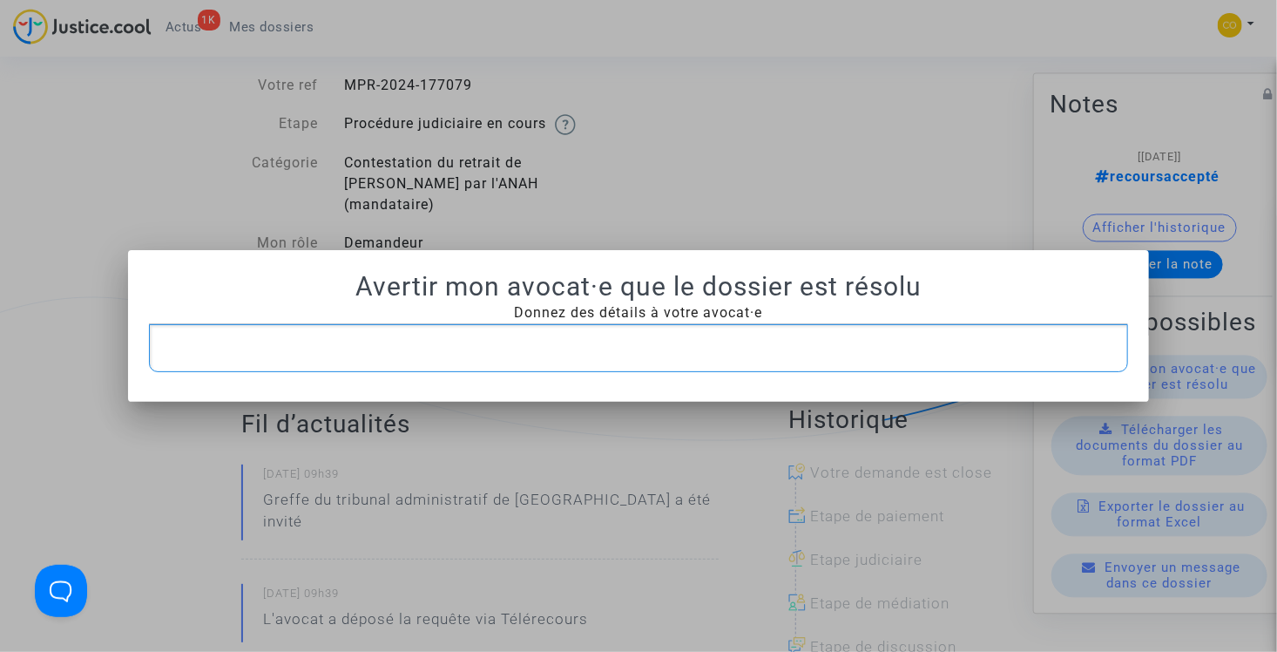
click at [602, 333] on div "Rich Text Editor, main" at bounding box center [639, 348] width 980 height 49
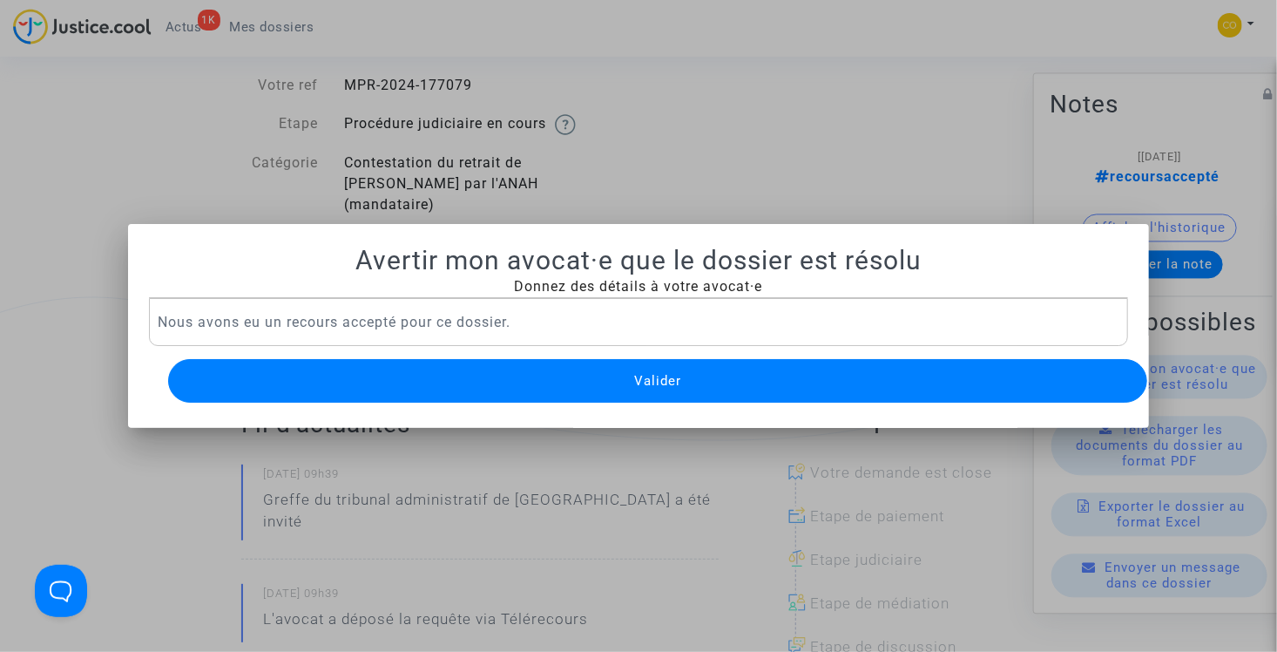
click at [619, 378] on button "Valider" at bounding box center [658, 381] width 980 height 44
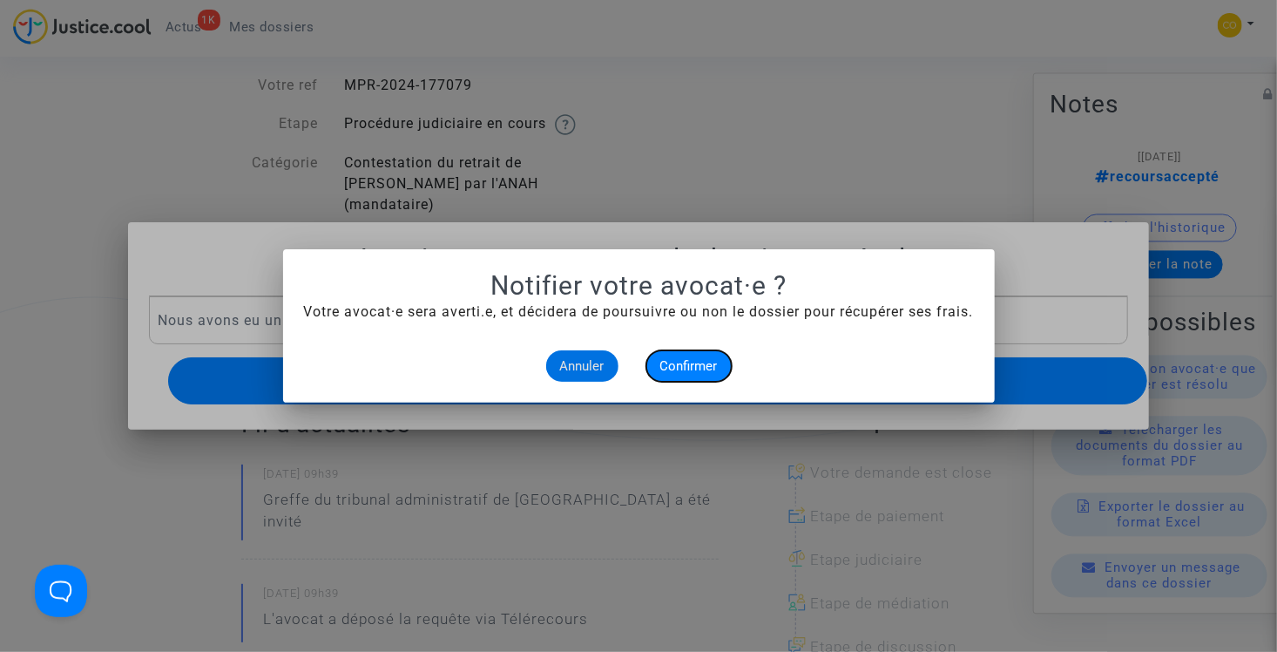
click at [694, 366] on span "Confirmer" at bounding box center [688, 366] width 57 height 16
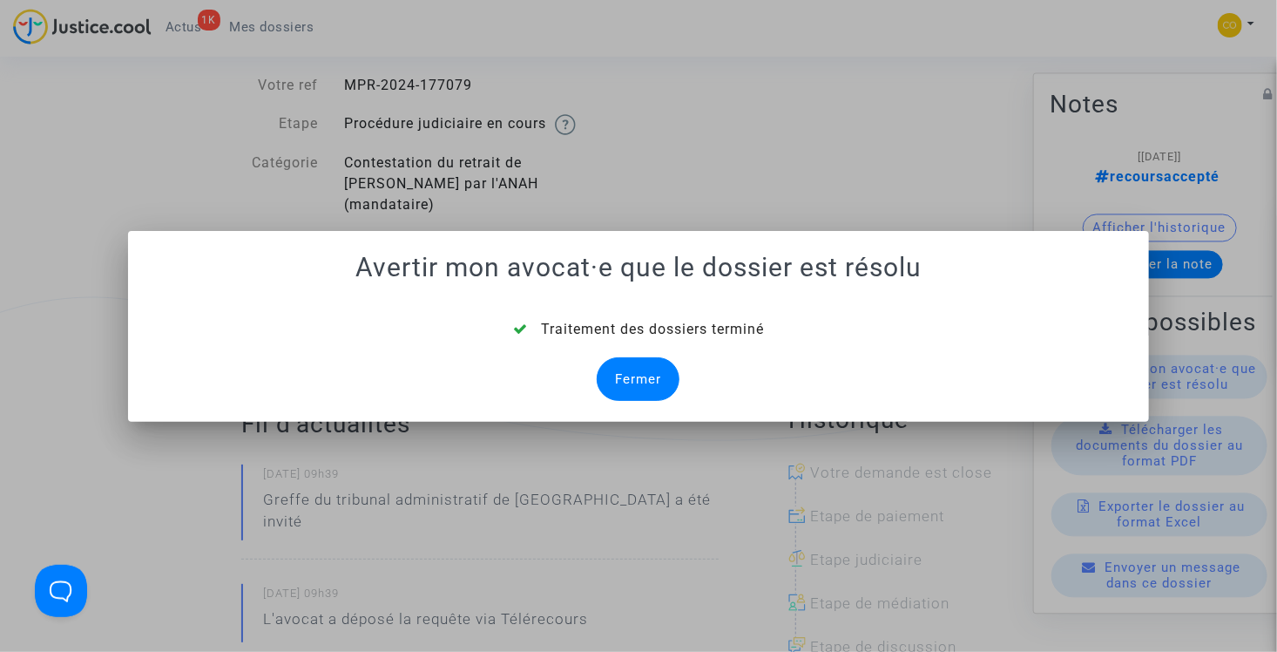
drag, startPoint x: 645, startPoint y: 380, endPoint x: 574, endPoint y: 321, distance: 91.6
click at [645, 380] on div "Fermer" at bounding box center [638, 379] width 83 height 44
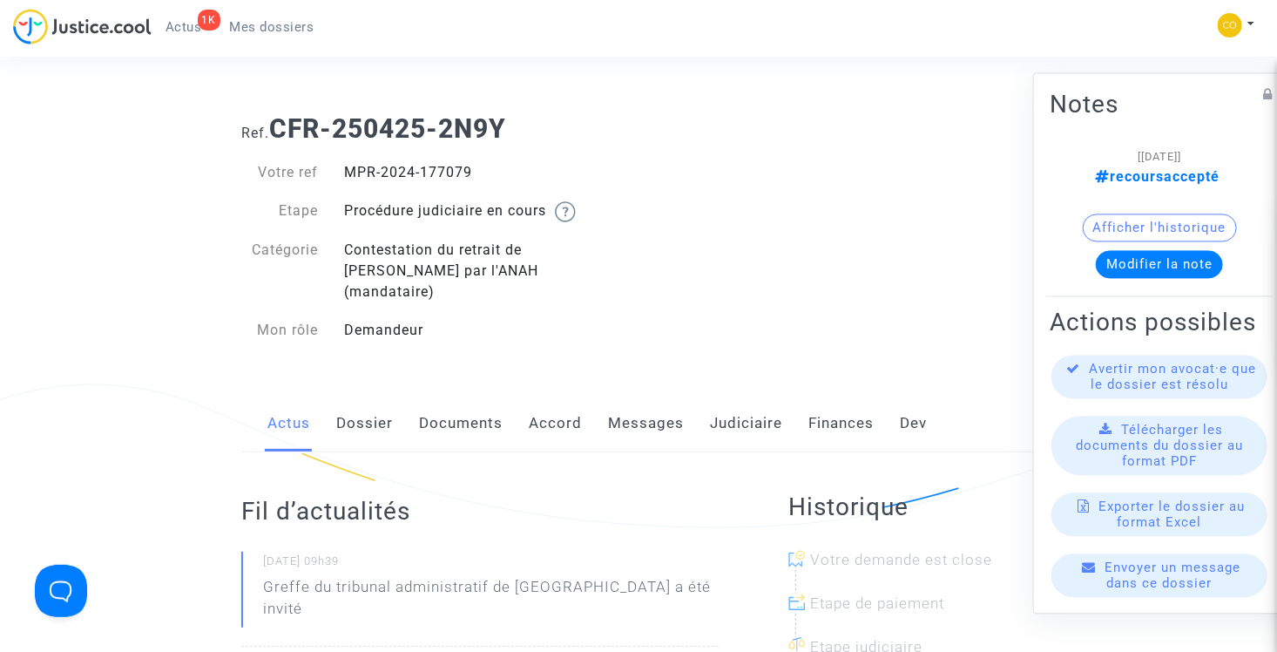
scroll to position [87, 0]
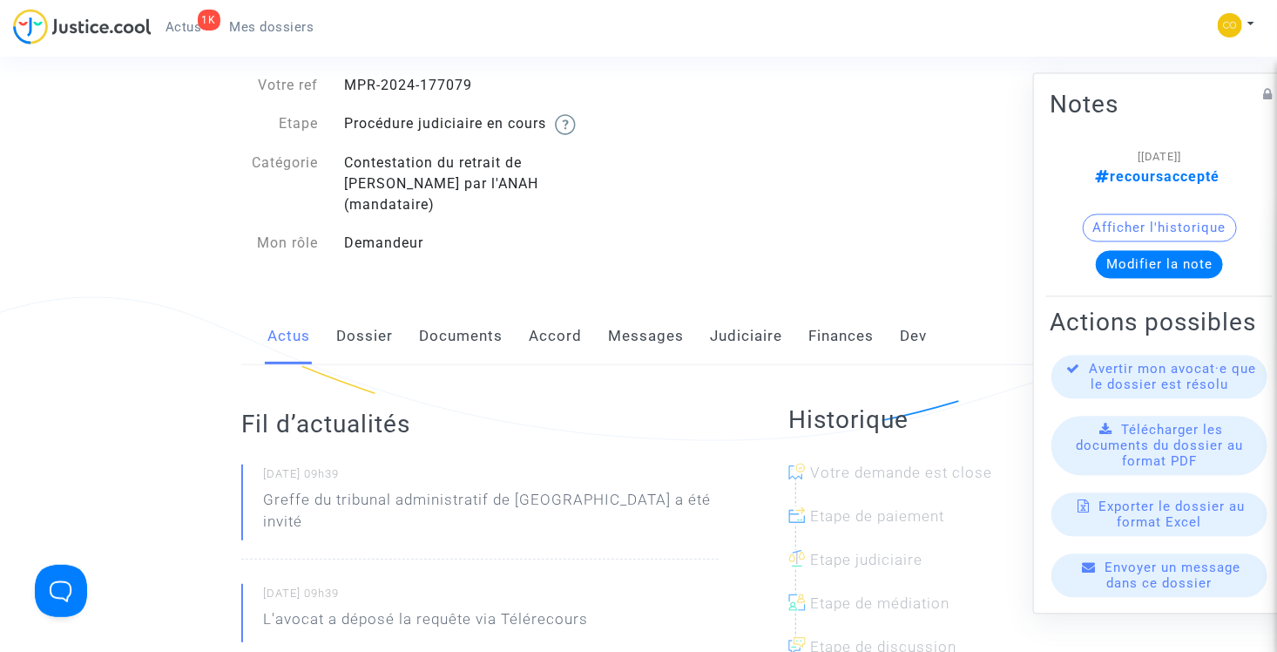
click at [245, 28] on span "Mes dossiers" at bounding box center [272, 27] width 84 height 16
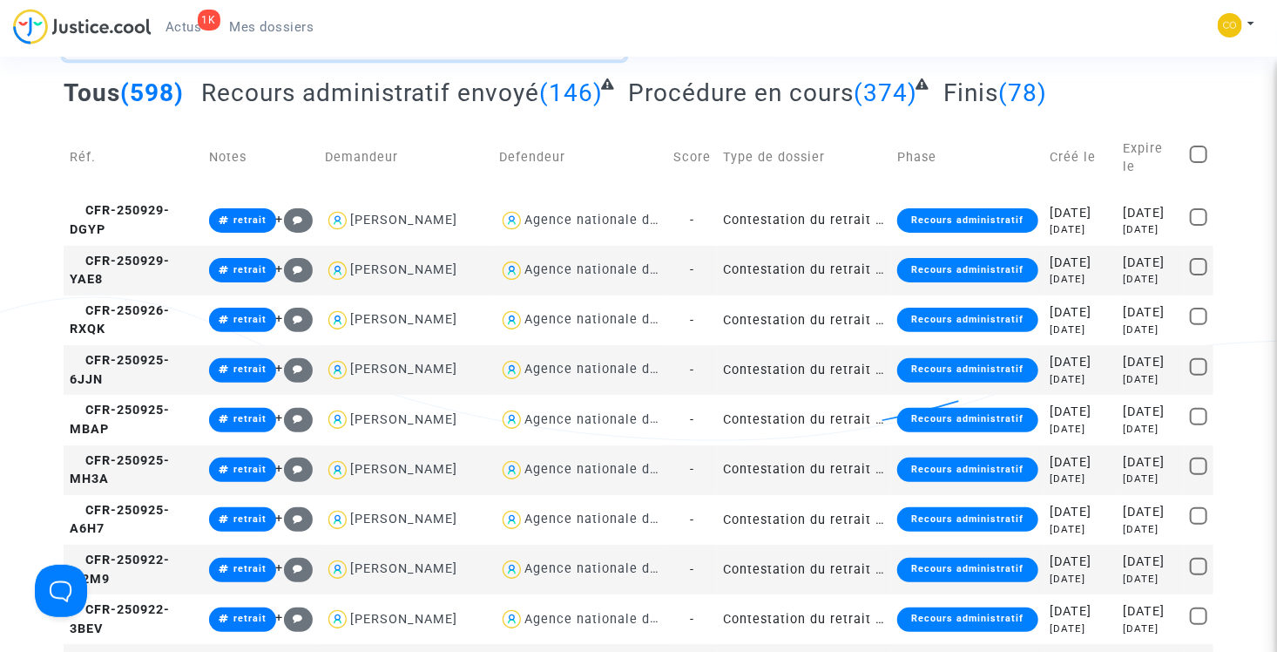
click at [288, 60] on textarea at bounding box center [345, 36] width 562 height 47
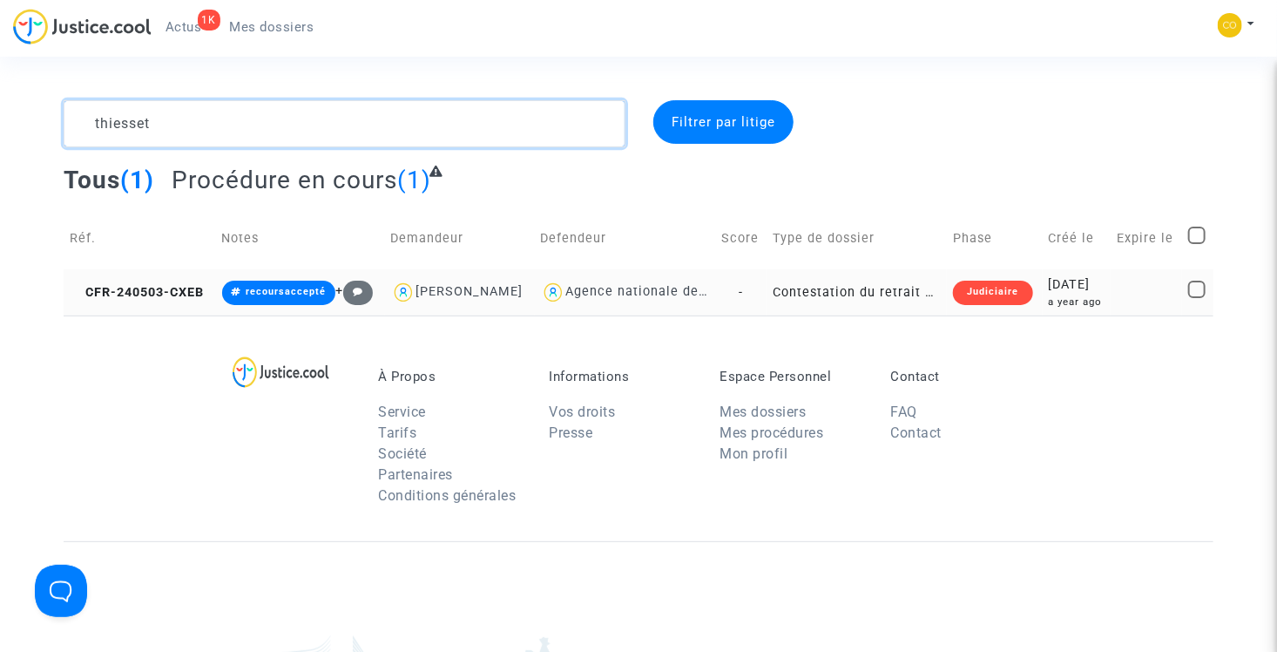
type textarea "thiesset"
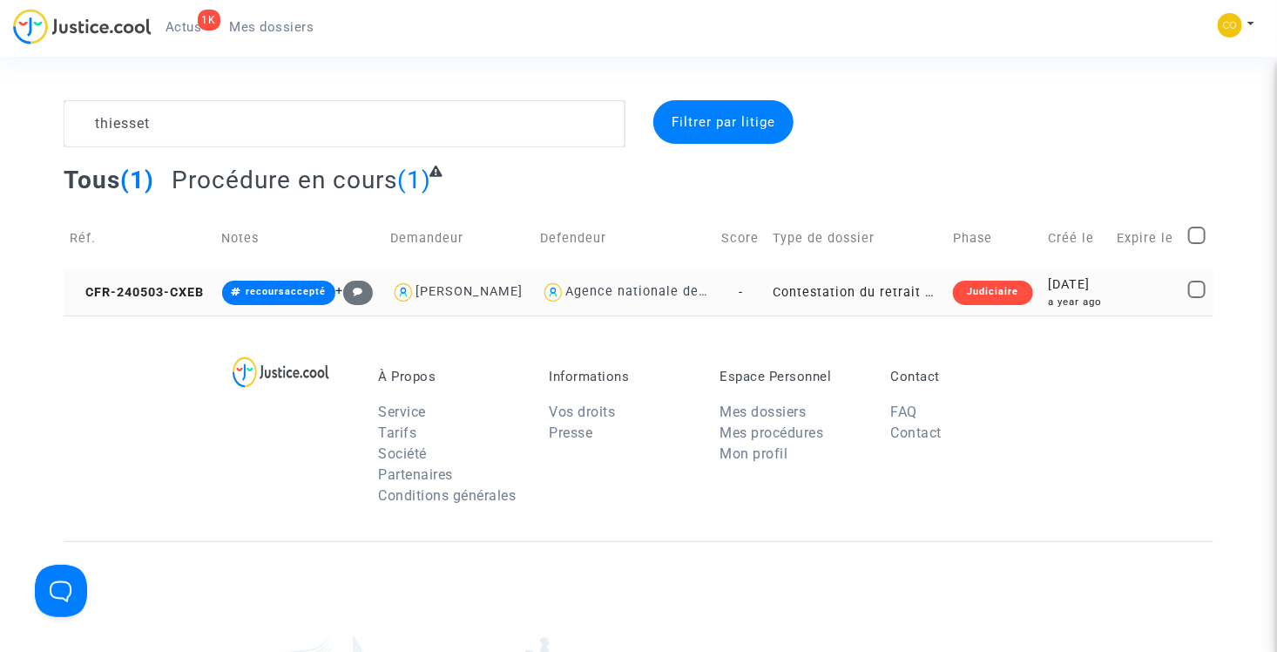
click at [893, 291] on td "Contestation du retrait de MaPrimeRénov par l'ANAH (mandataire)" at bounding box center [857, 292] width 180 height 46
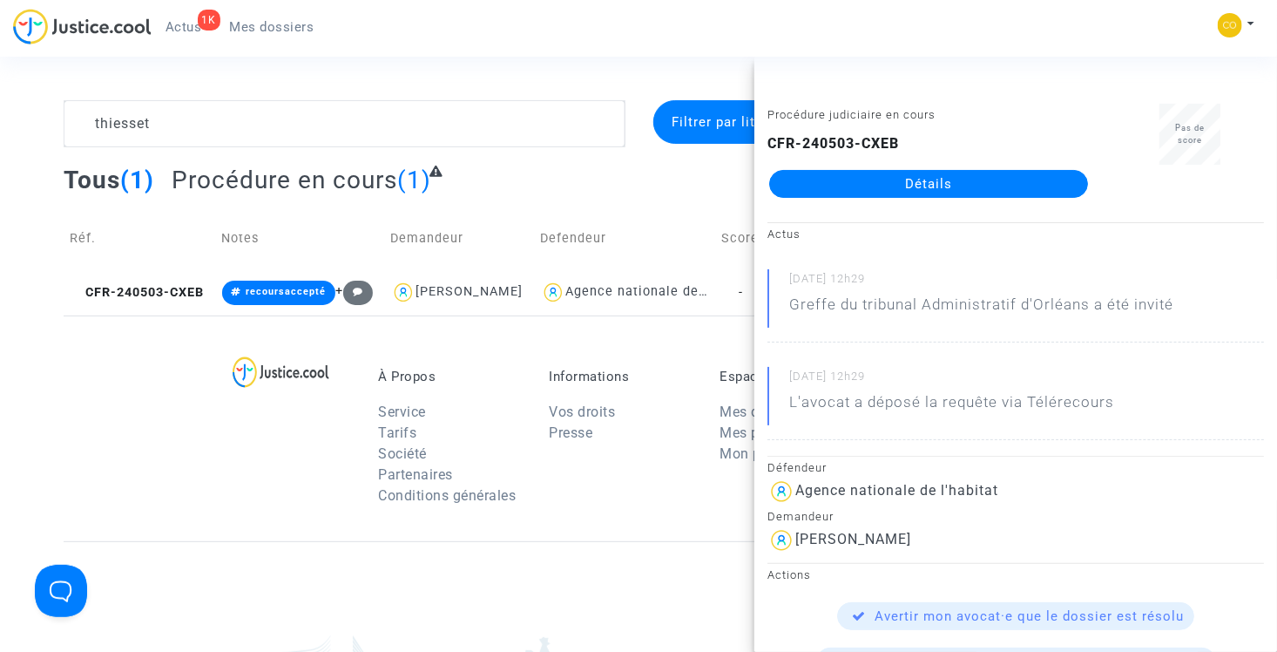
click at [910, 188] on link "Détails" at bounding box center [928, 184] width 319 height 28
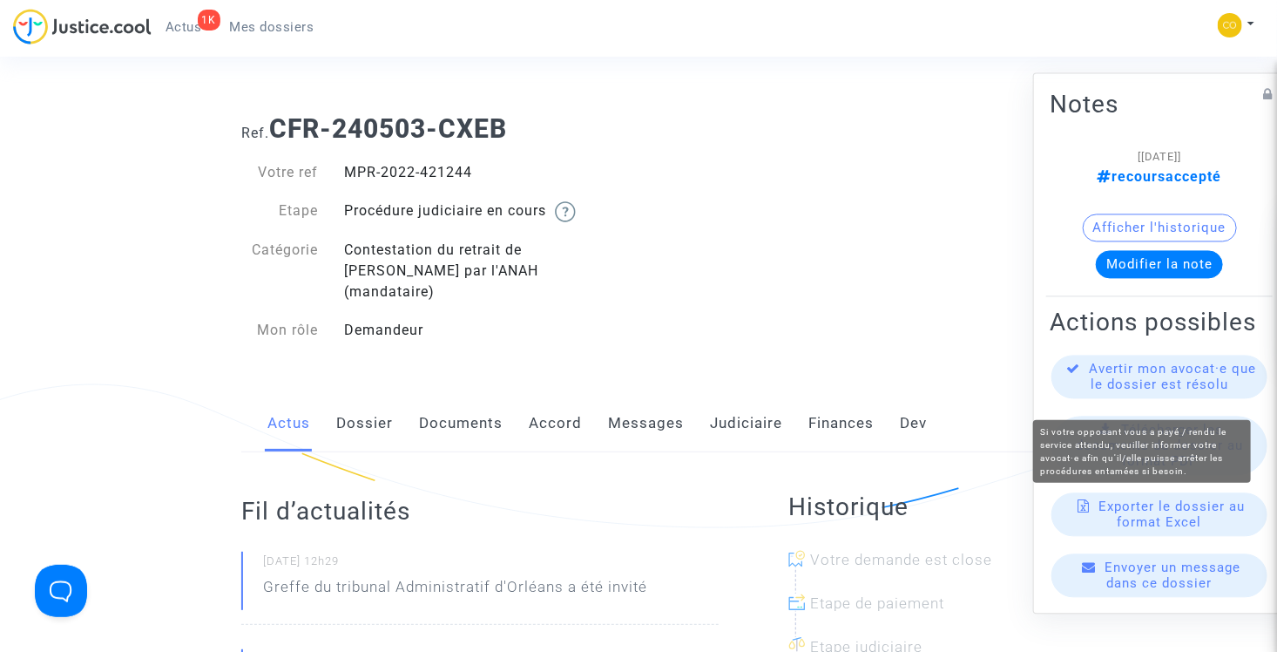
click at [1167, 385] on span "Avertir mon avocat·e que le dossier est résolu" at bounding box center [1173, 376] width 167 height 31
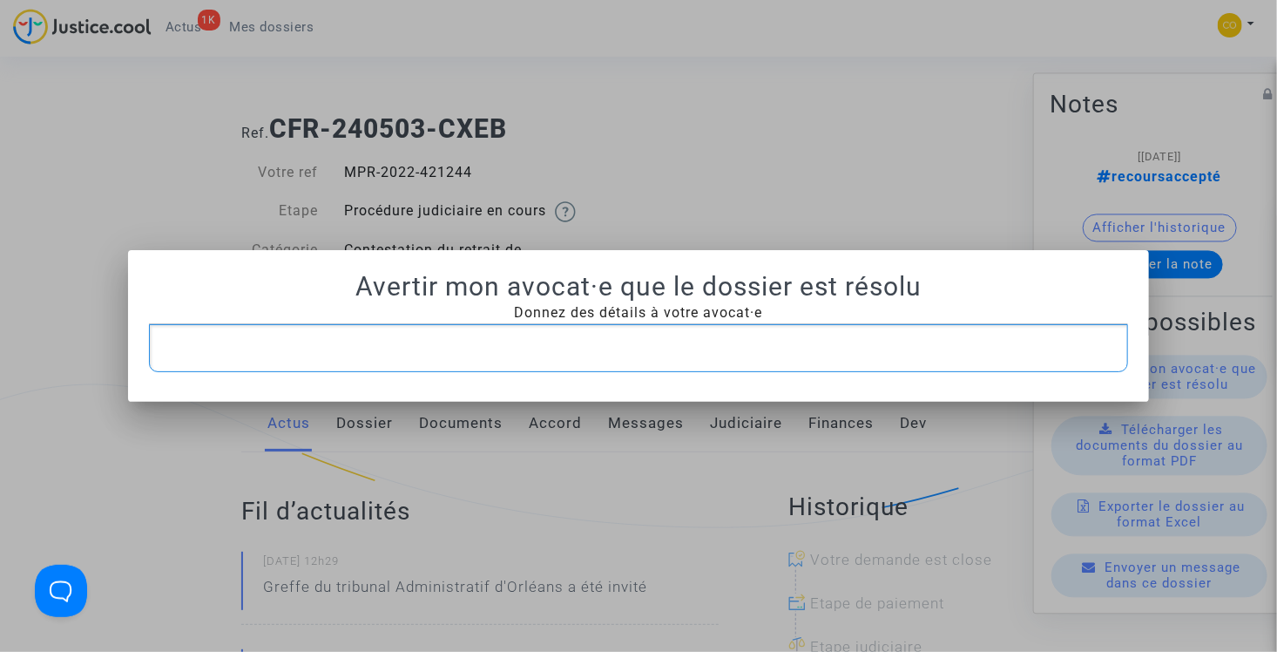
click at [559, 345] on p "Rich Text Editor, main" at bounding box center [639, 348] width 962 height 22
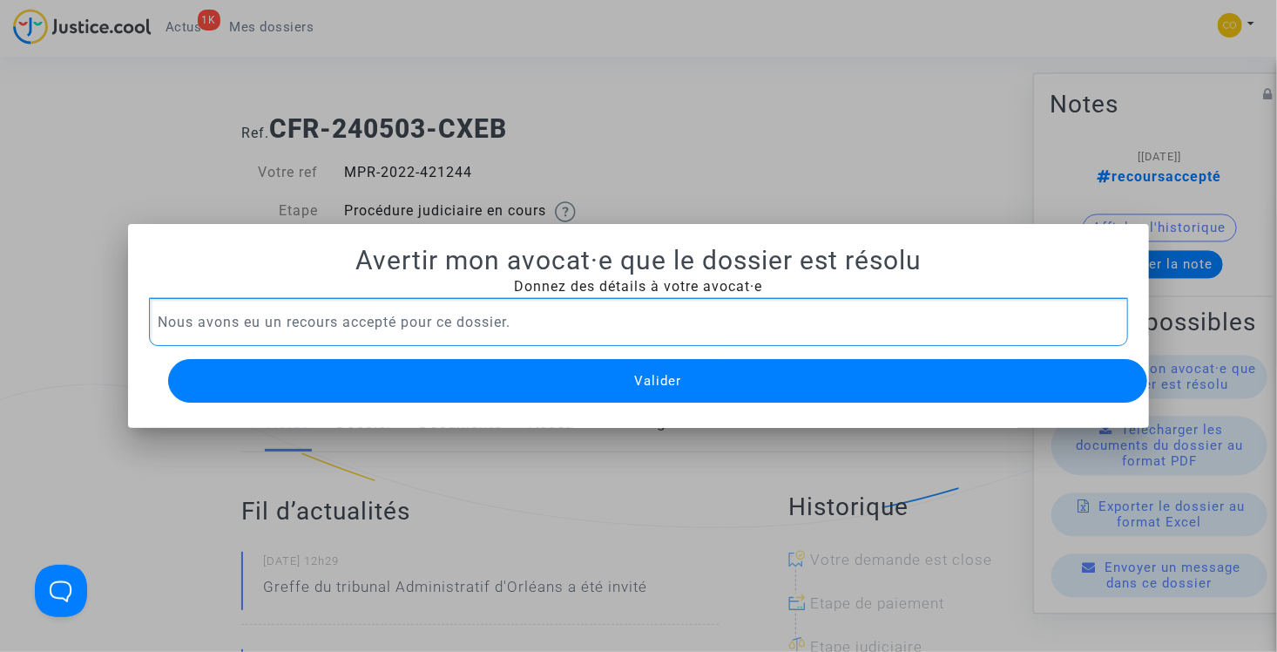
click at [609, 392] on button "Valider" at bounding box center [658, 381] width 980 height 44
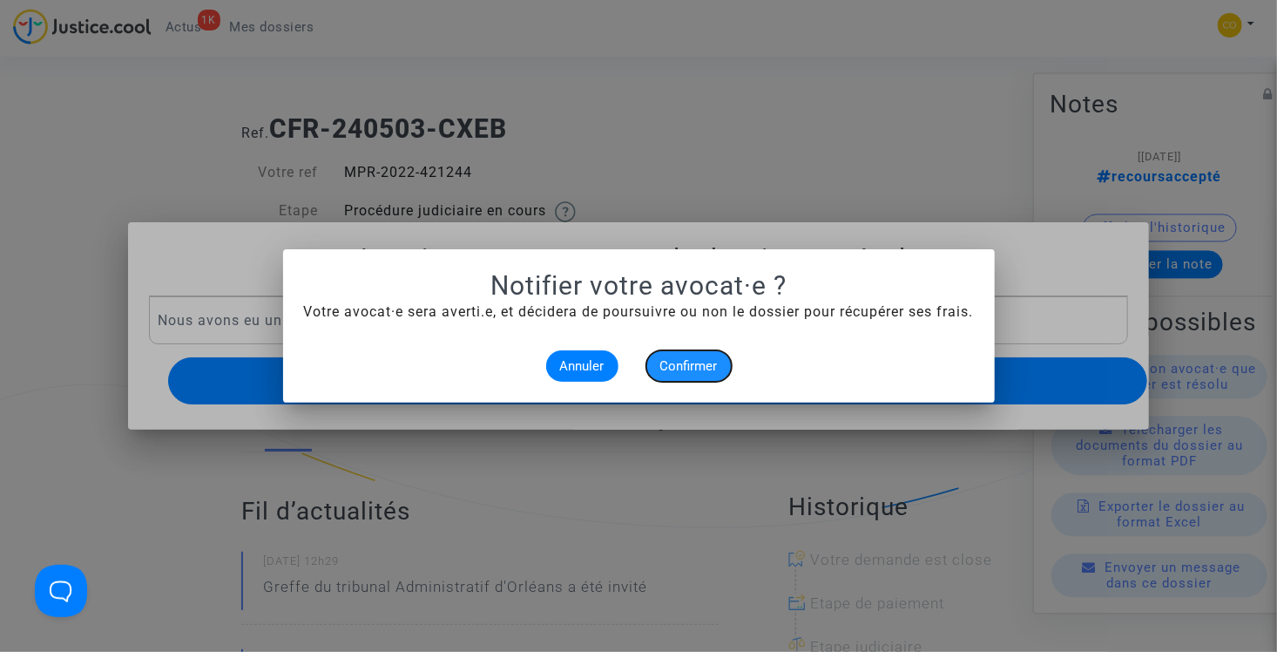
click at [685, 369] on span "Confirmer" at bounding box center [688, 366] width 57 height 16
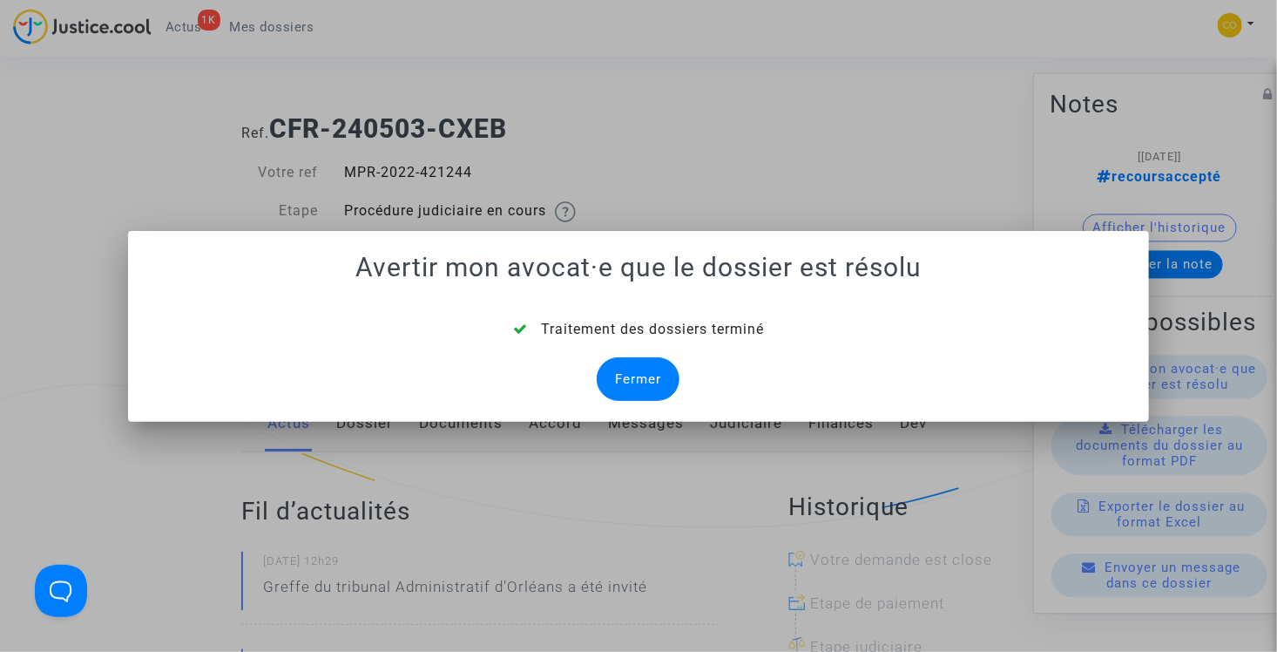
click at [660, 375] on div "Fermer" at bounding box center [638, 379] width 83 height 44
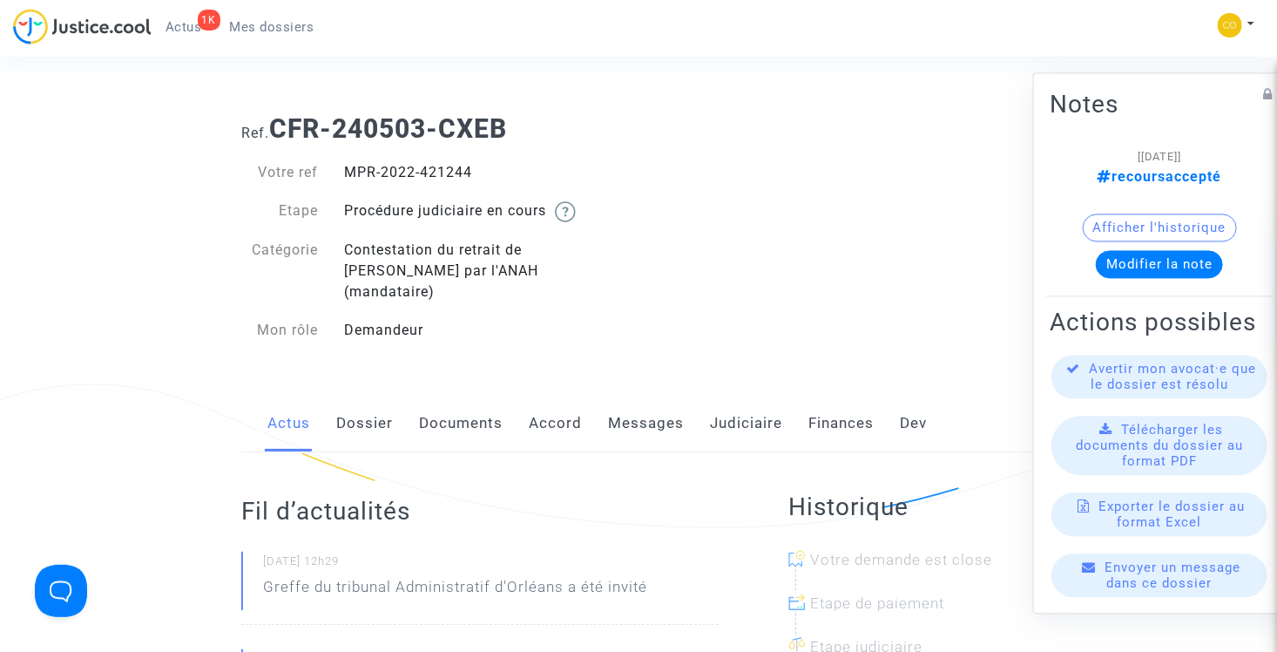
click at [254, 24] on span "Mes dossiers" at bounding box center [272, 27] width 84 height 16
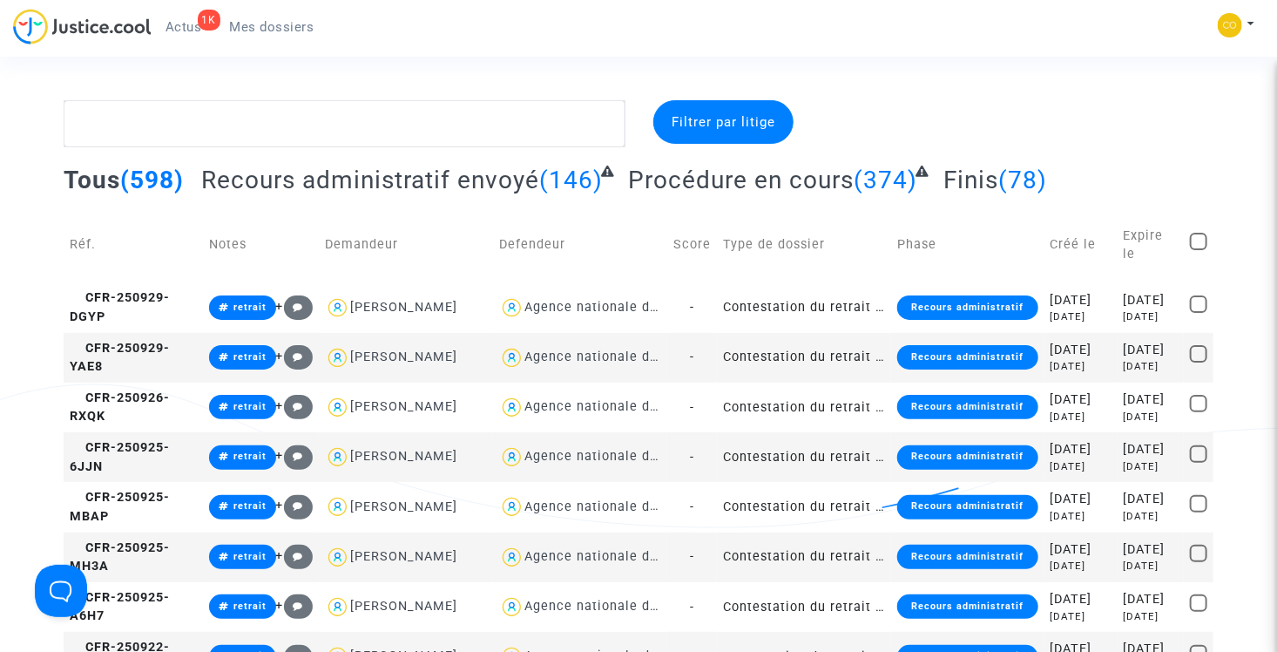
click at [980, 170] on span "Finis" at bounding box center [970, 179] width 55 height 29
click at [1016, 175] on span "(78)" at bounding box center [1022, 179] width 49 height 29
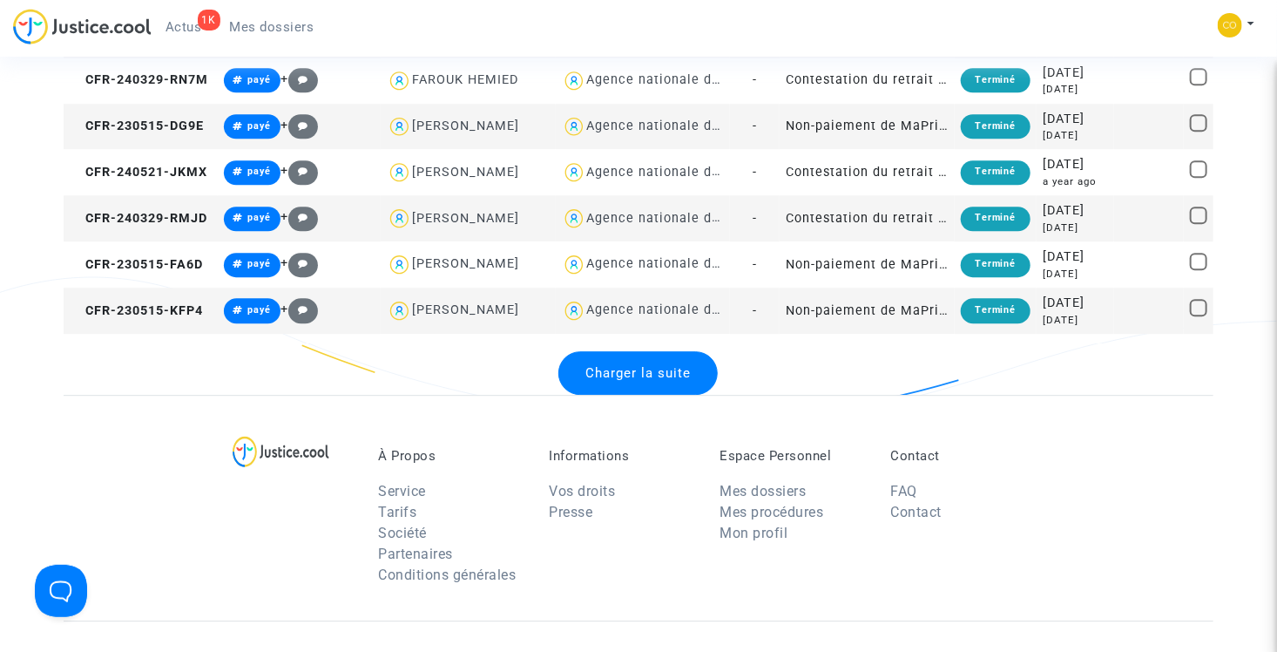
scroll to position [2352, 0]
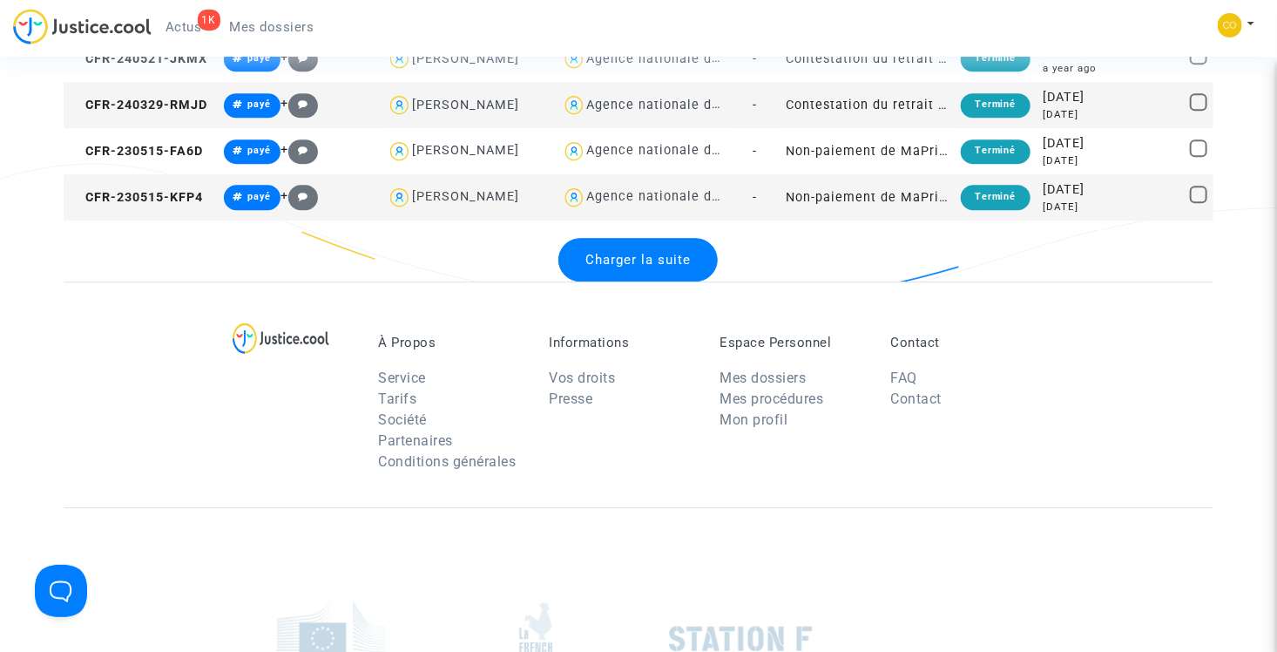
click at [604, 281] on div "Charger la suite" at bounding box center [637, 260] width 159 height 44
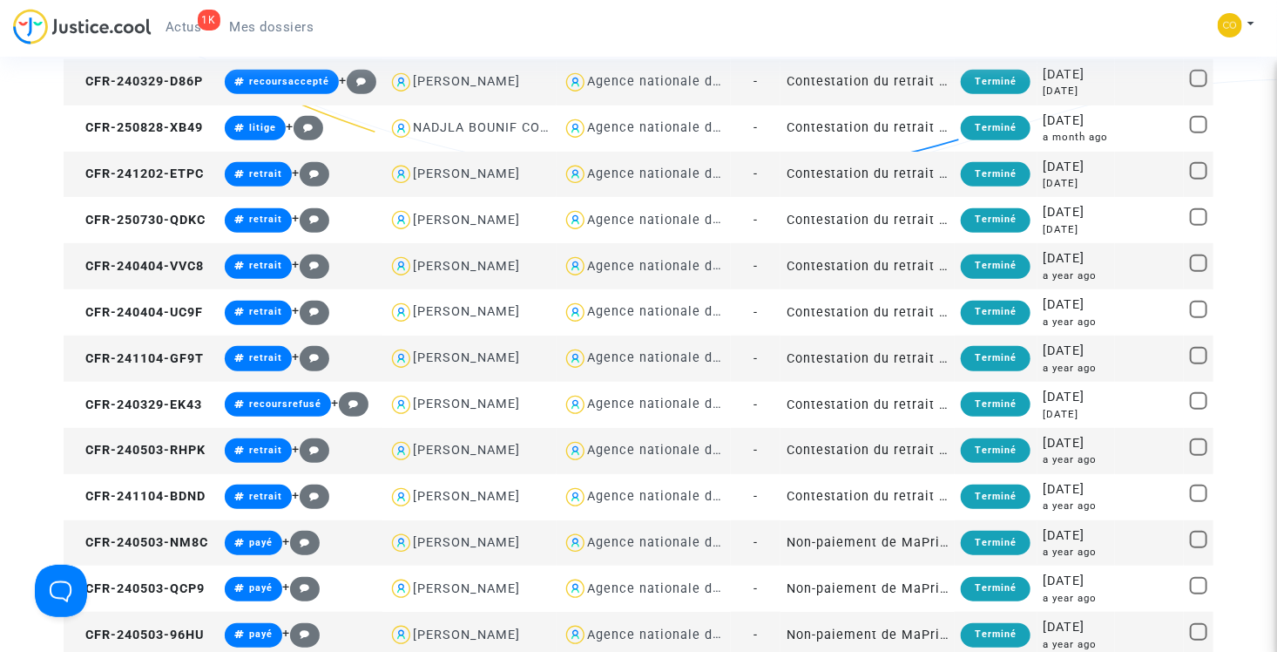
scroll to position [0, 0]
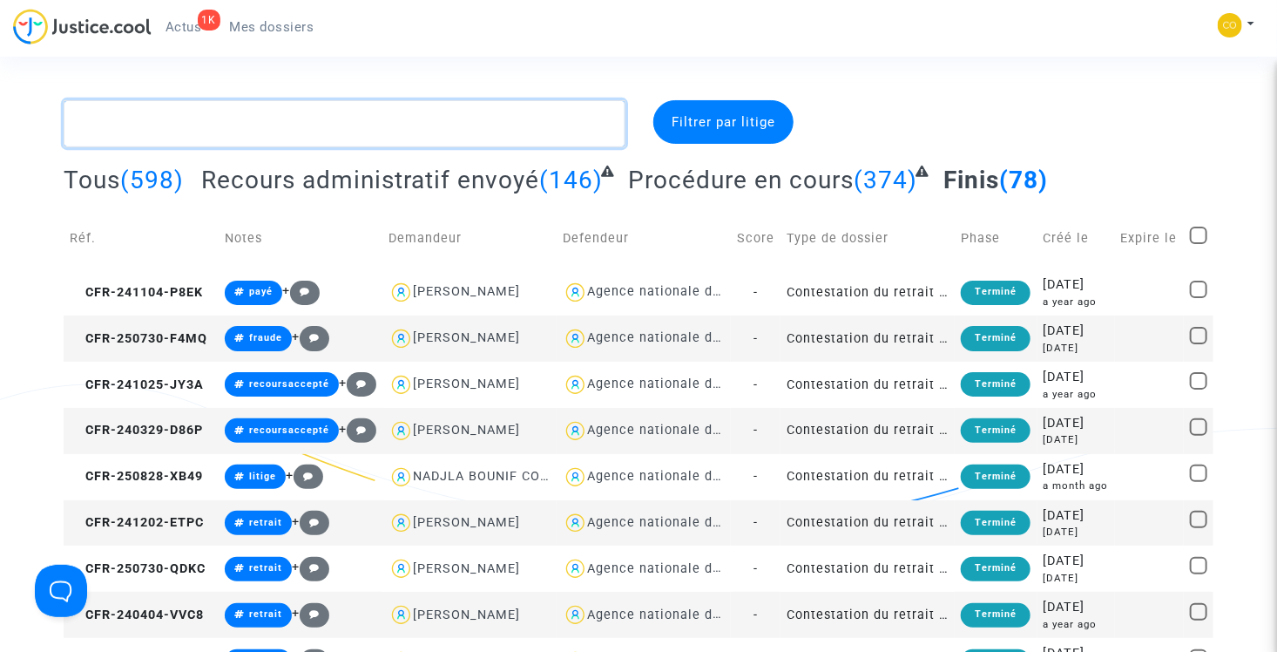
click at [280, 106] on textarea at bounding box center [345, 123] width 562 height 47
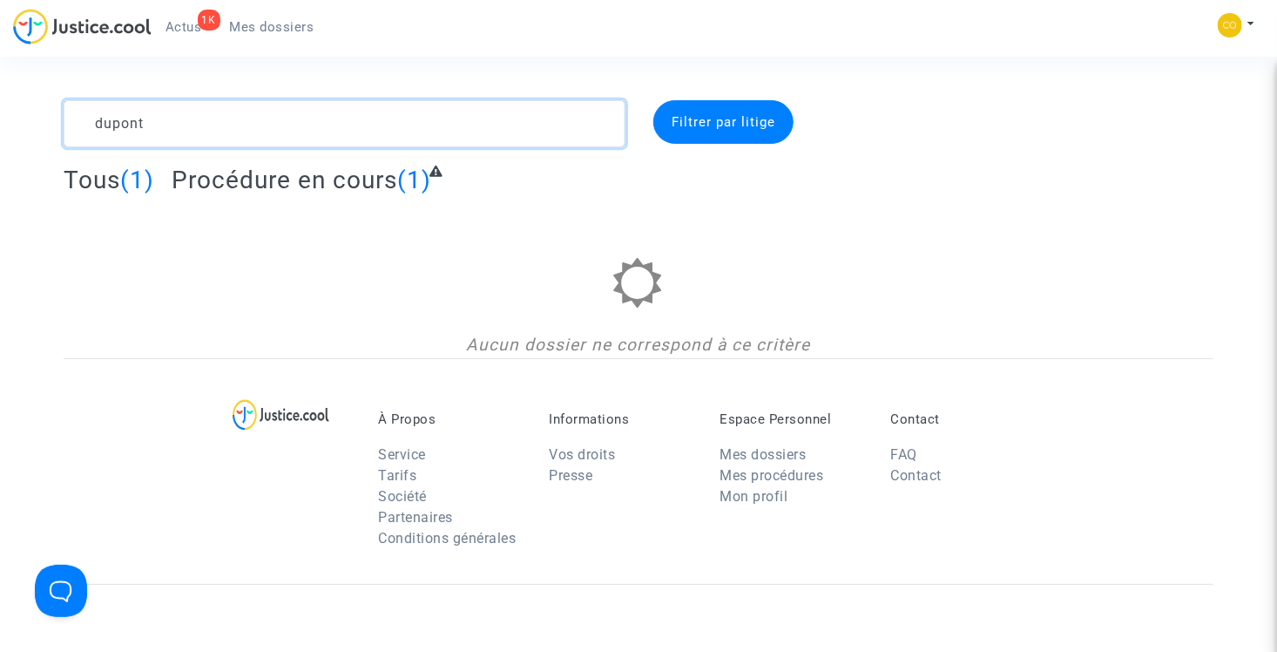
type textarea "dupont"
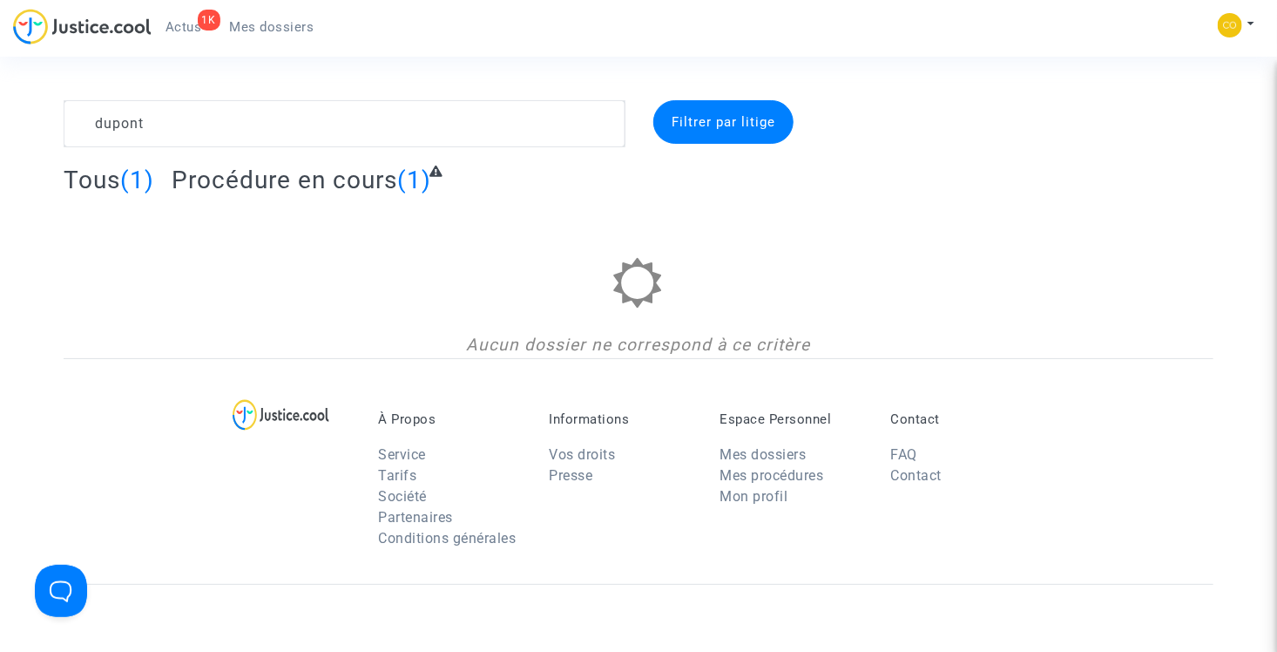
click at [264, 24] on span "Mes dossiers" at bounding box center [272, 27] width 84 height 16
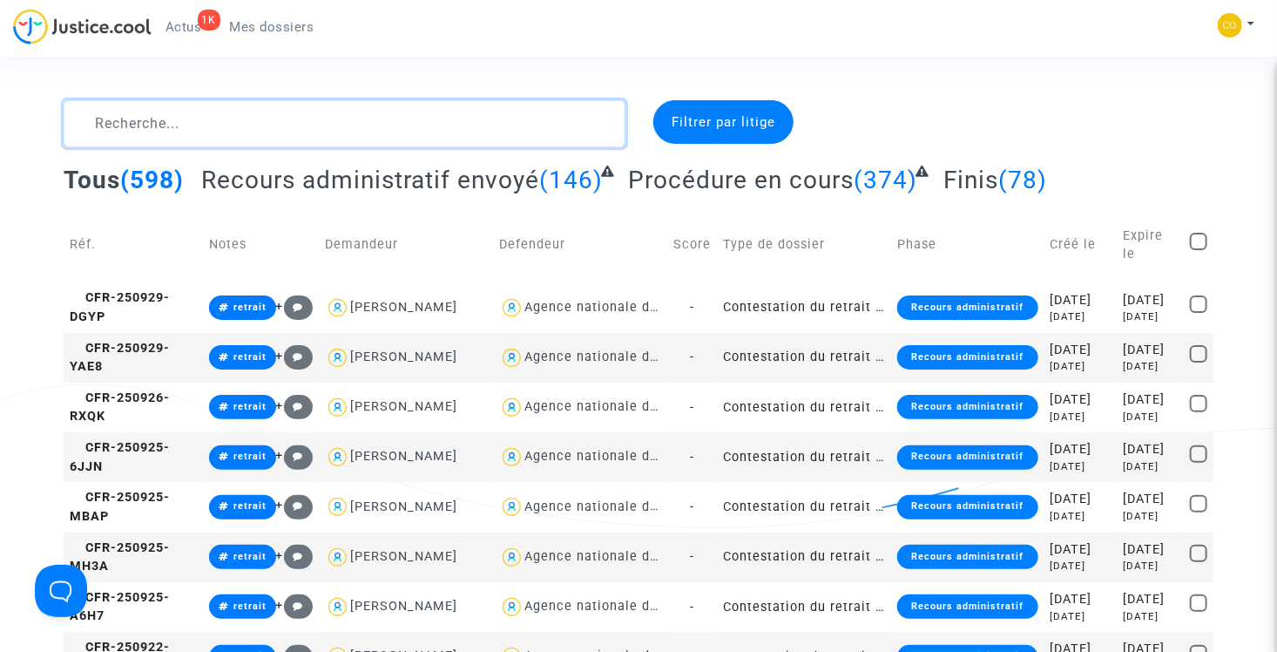
click at [213, 121] on textarea at bounding box center [345, 123] width 562 height 47
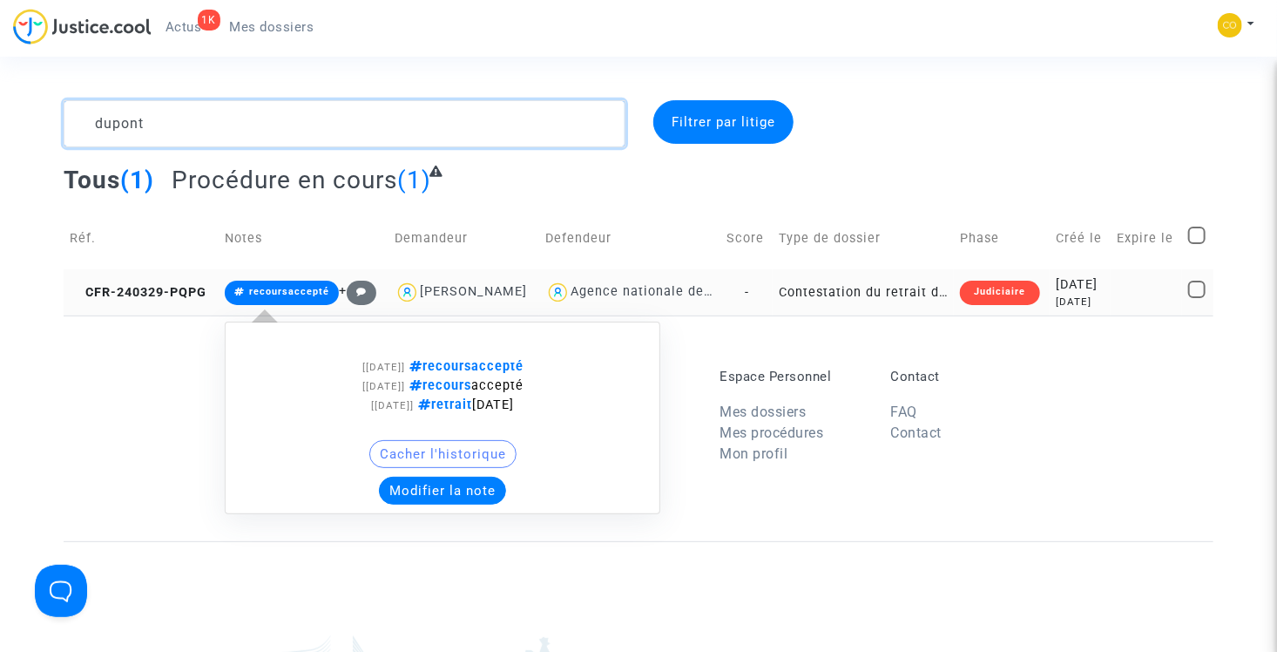
type textarea "dupont"
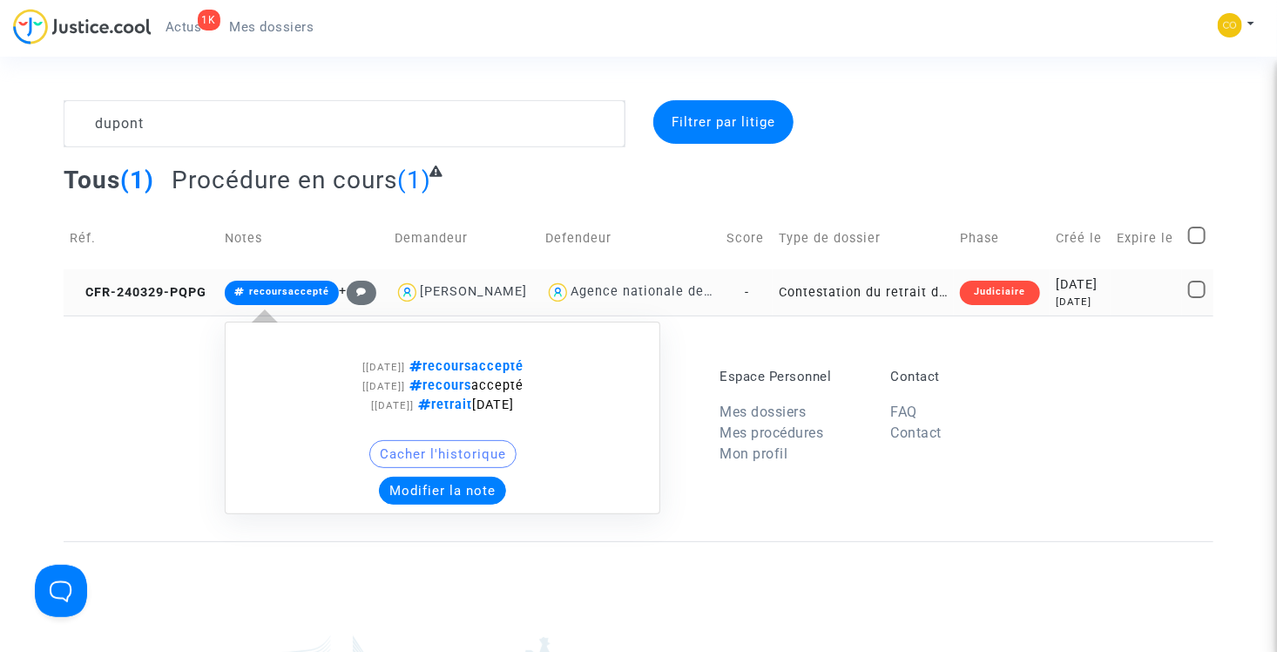
click at [426, 488] on button "Modifier la note" at bounding box center [442, 490] width 127 height 28
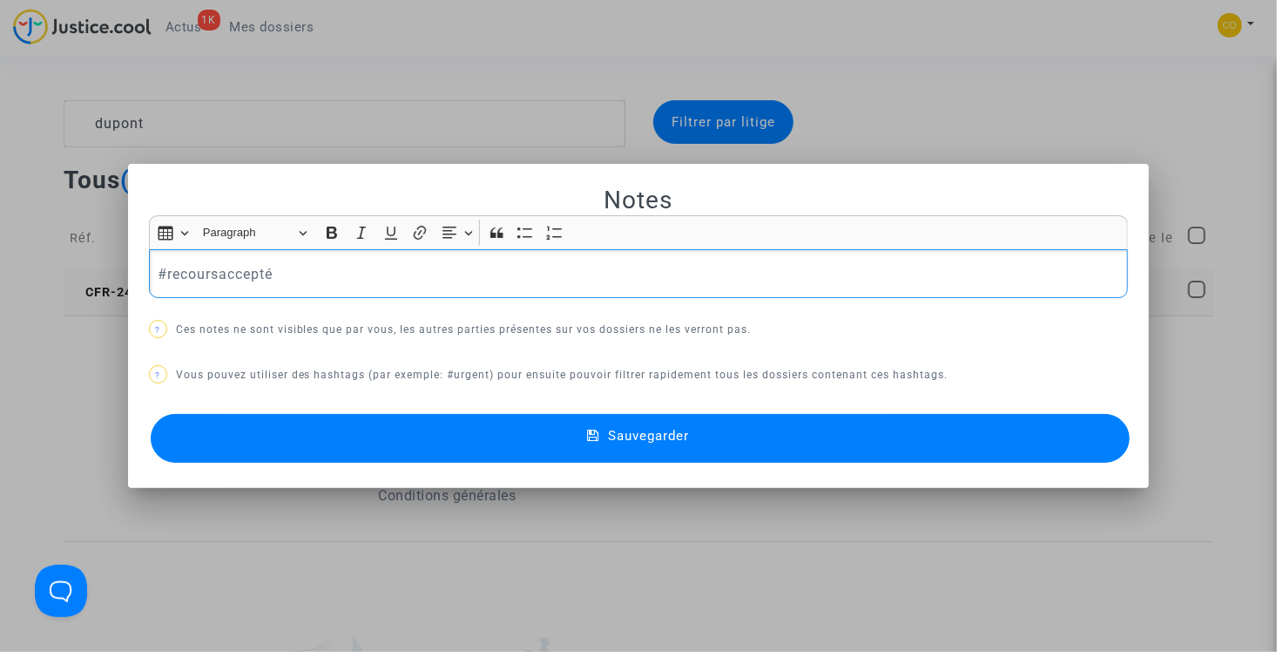
click at [291, 274] on p "#recoursaccepté" at bounding box center [639, 274] width 962 height 22
drag, startPoint x: 296, startPoint y: 268, endPoint x: 163, endPoint y: 261, distance: 133.4
click at [163, 263] on p "#recoursaccepté" at bounding box center [639, 274] width 962 height 22
click at [206, 298] on span "#fraude" at bounding box center [191, 302] width 38 height 25
click at [252, 279] on p "#fraude" at bounding box center [639, 274] width 962 height 22
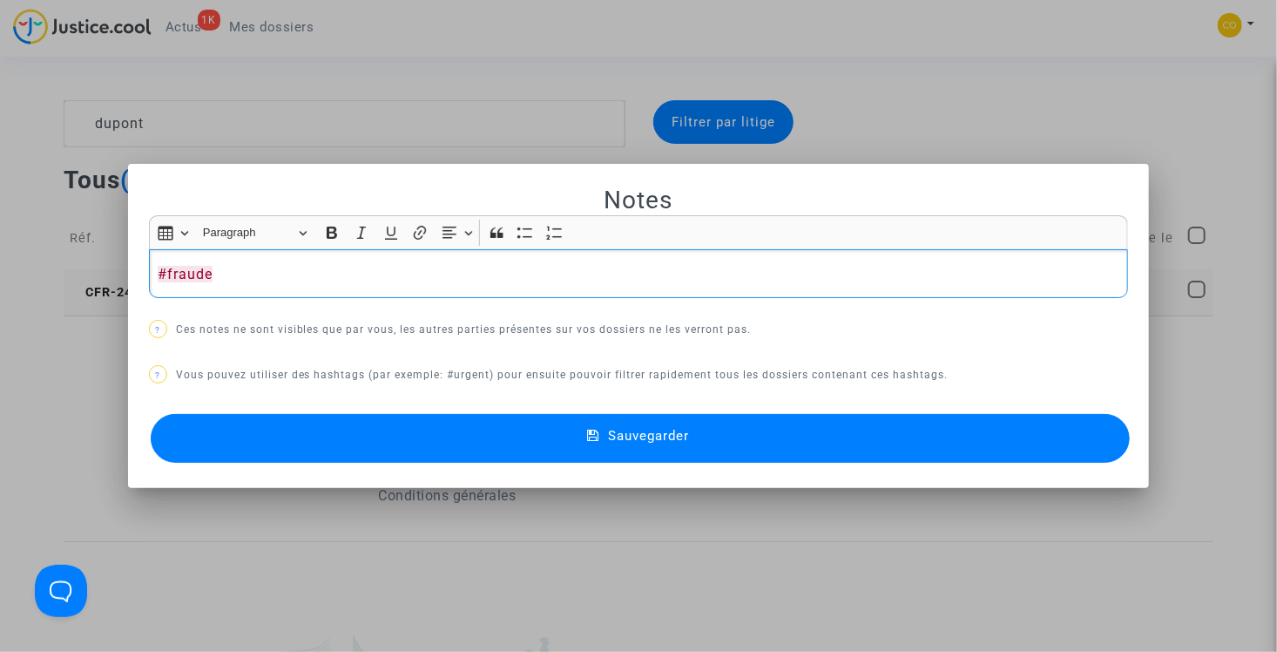
click at [293, 272] on p "#fraude" at bounding box center [639, 274] width 962 height 22
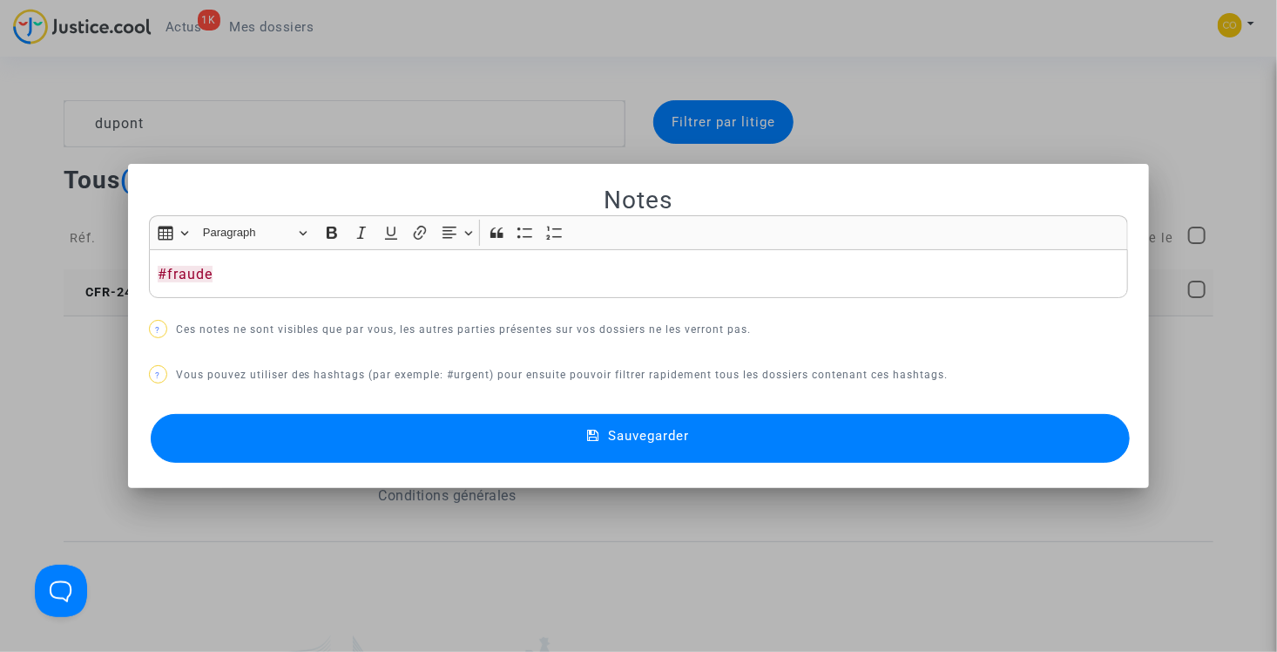
click at [997, 109] on div at bounding box center [638, 326] width 1277 height 652
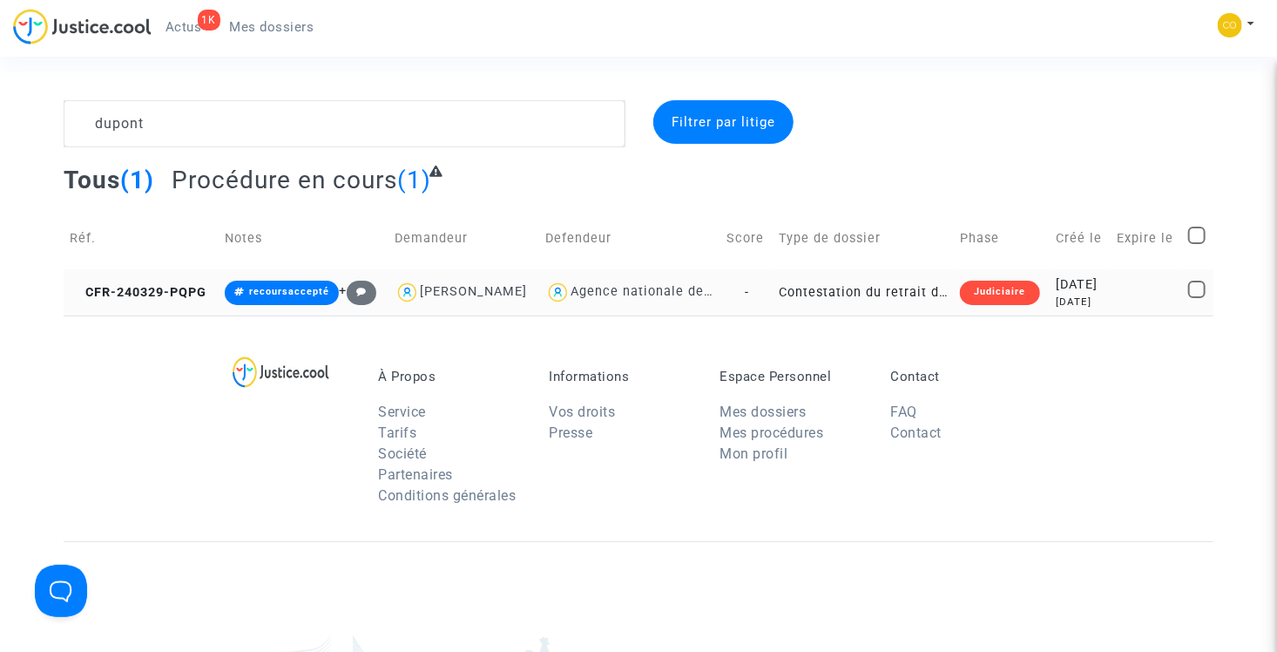
click at [274, 24] on span "Mes dossiers" at bounding box center [272, 27] width 84 height 16
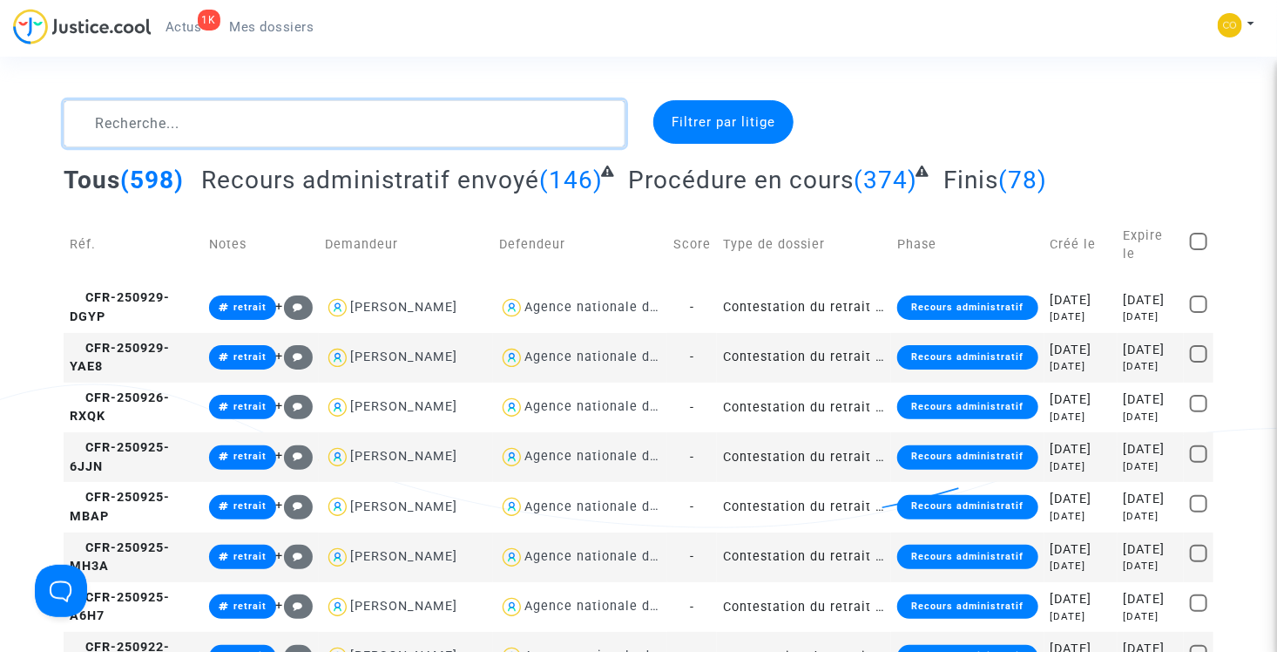
click at [165, 131] on textarea at bounding box center [345, 123] width 562 height 47
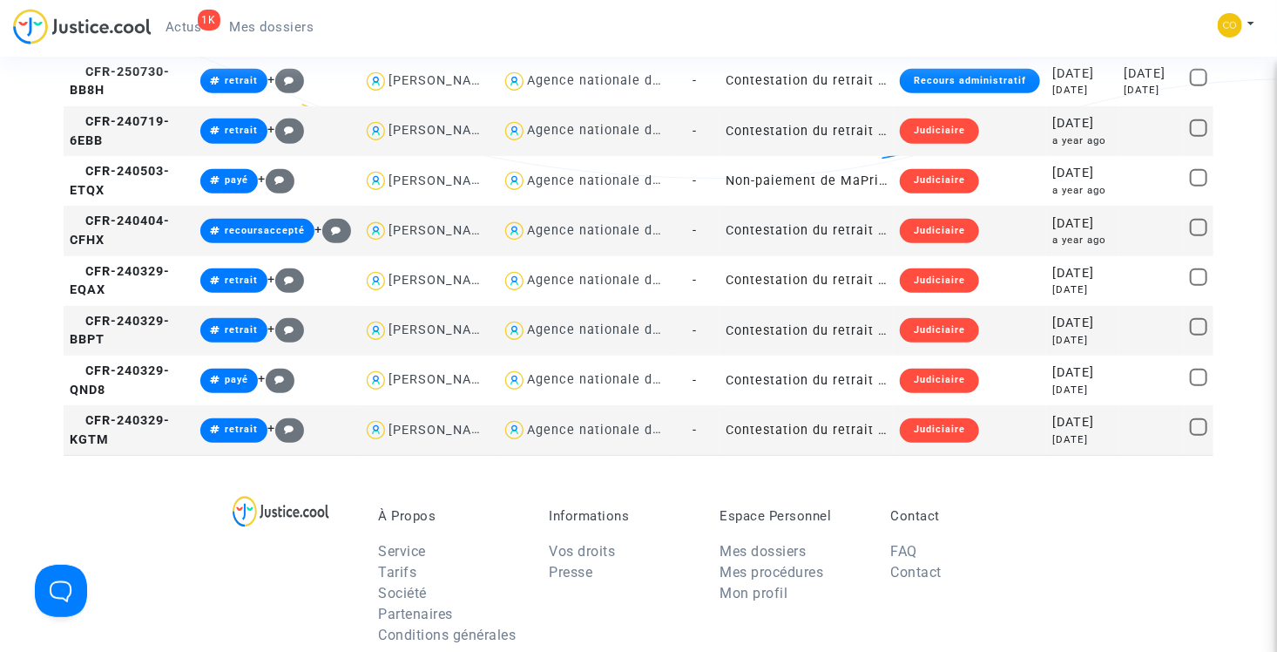
scroll to position [436, 0]
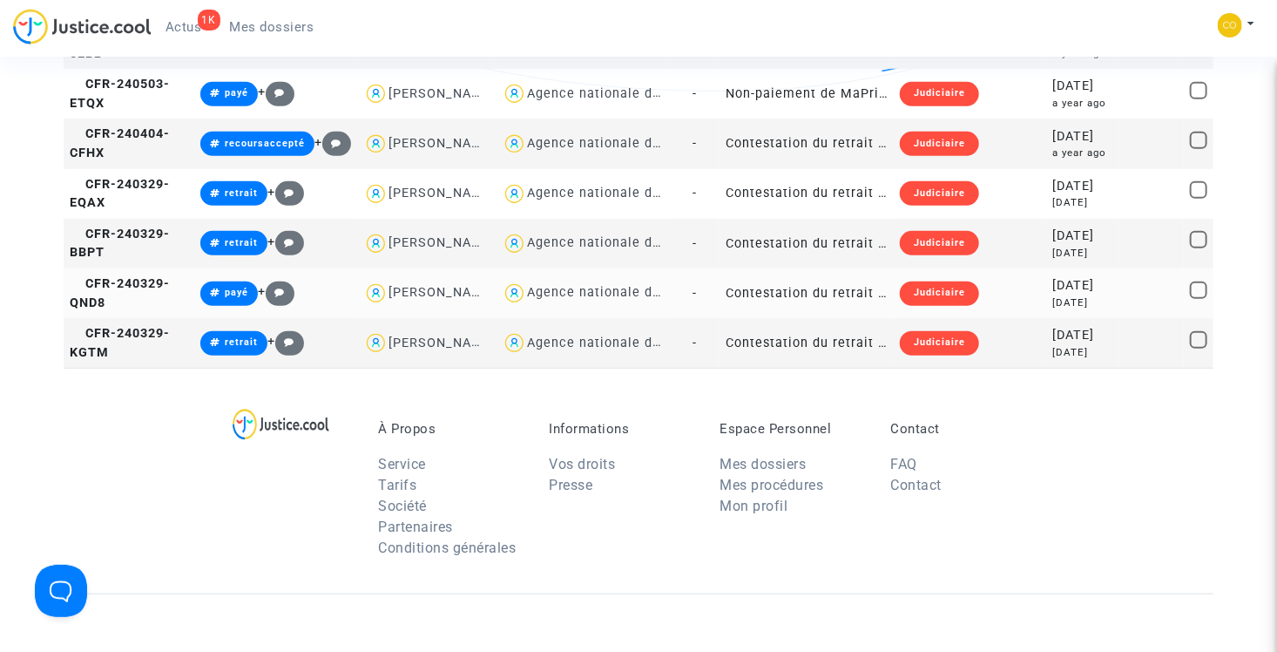
type textarea "MARTIN"
click at [793, 318] on td "Contestation du retrait de MaPrimeRénov par l'ANAH (mandataire)" at bounding box center [806, 293] width 174 height 50
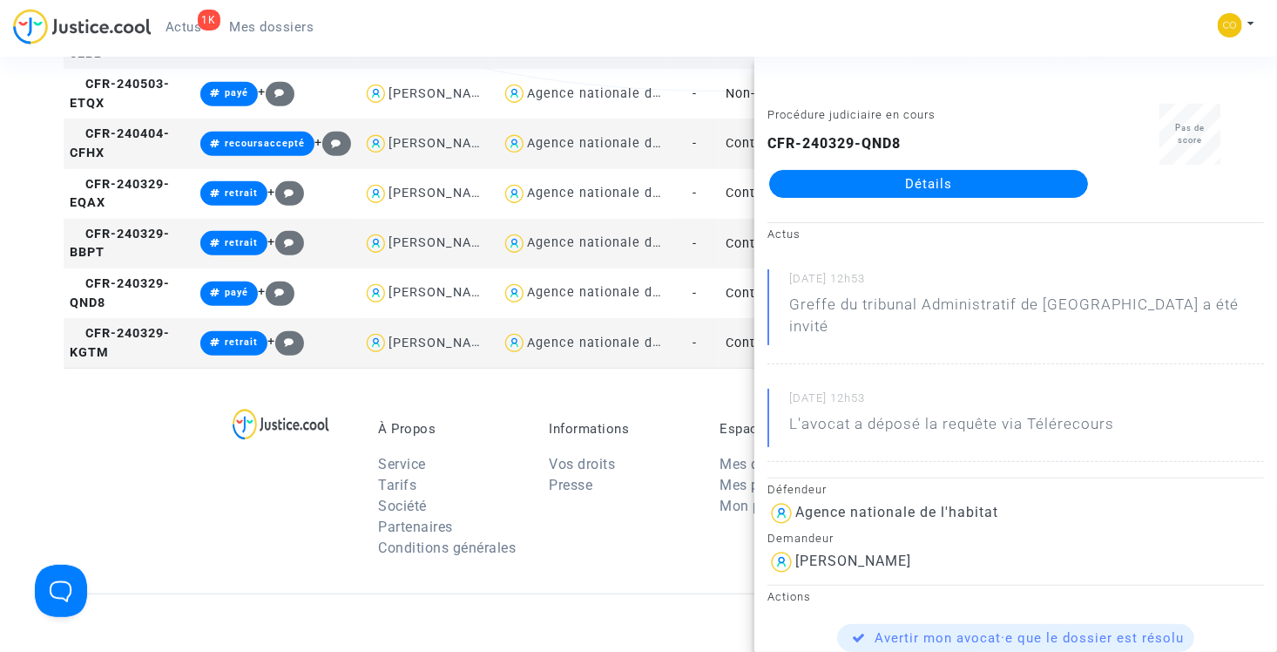
click at [907, 188] on link "Détails" at bounding box center [928, 184] width 319 height 28
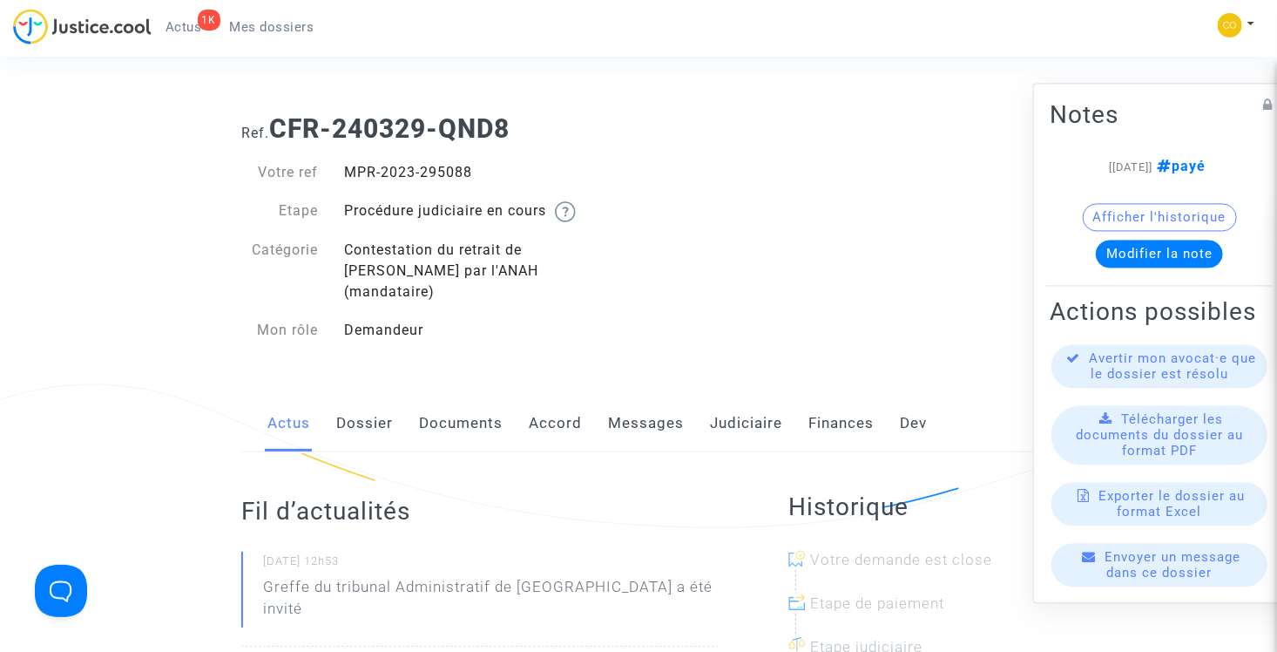
click at [263, 24] on span "Mes dossiers" at bounding box center [272, 27] width 84 height 16
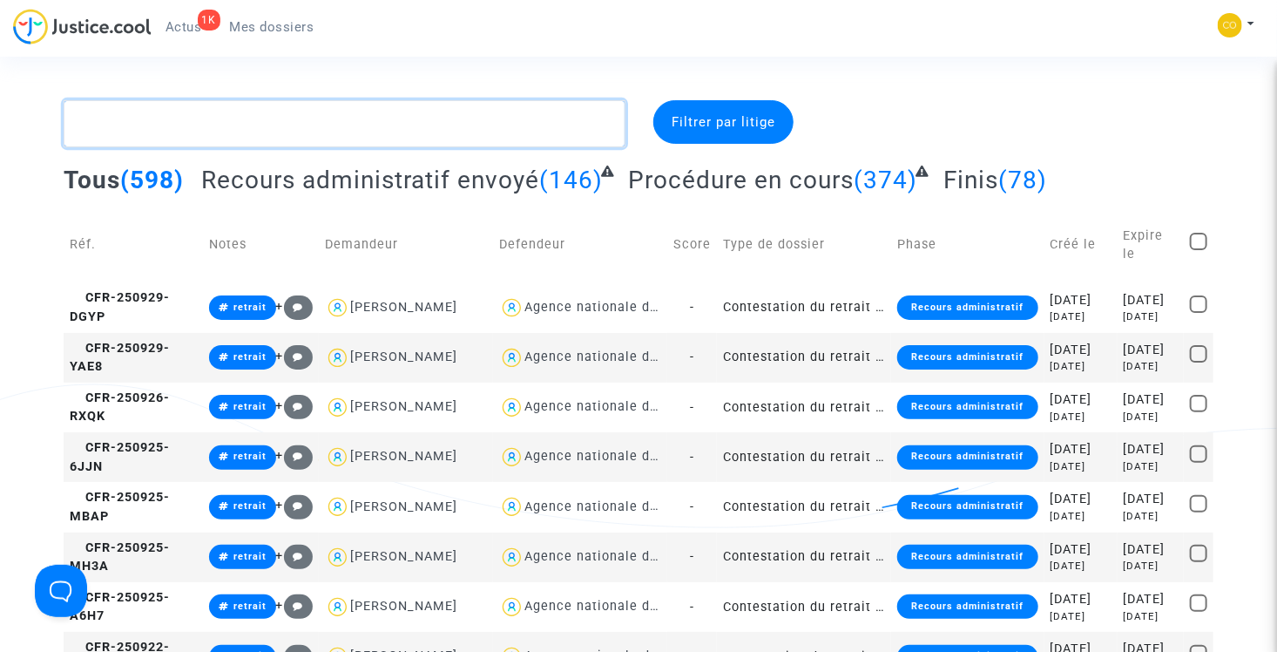
click at [245, 132] on textarea at bounding box center [345, 123] width 562 height 47
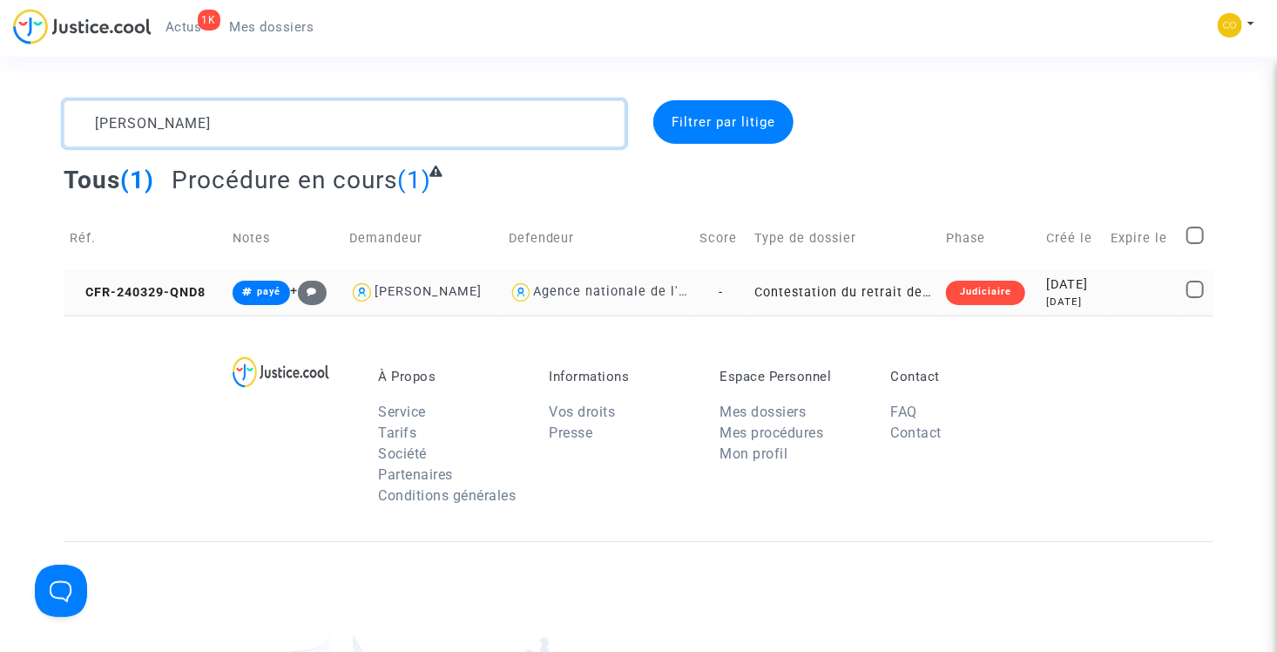
type textarea "MARTIN LYSI"
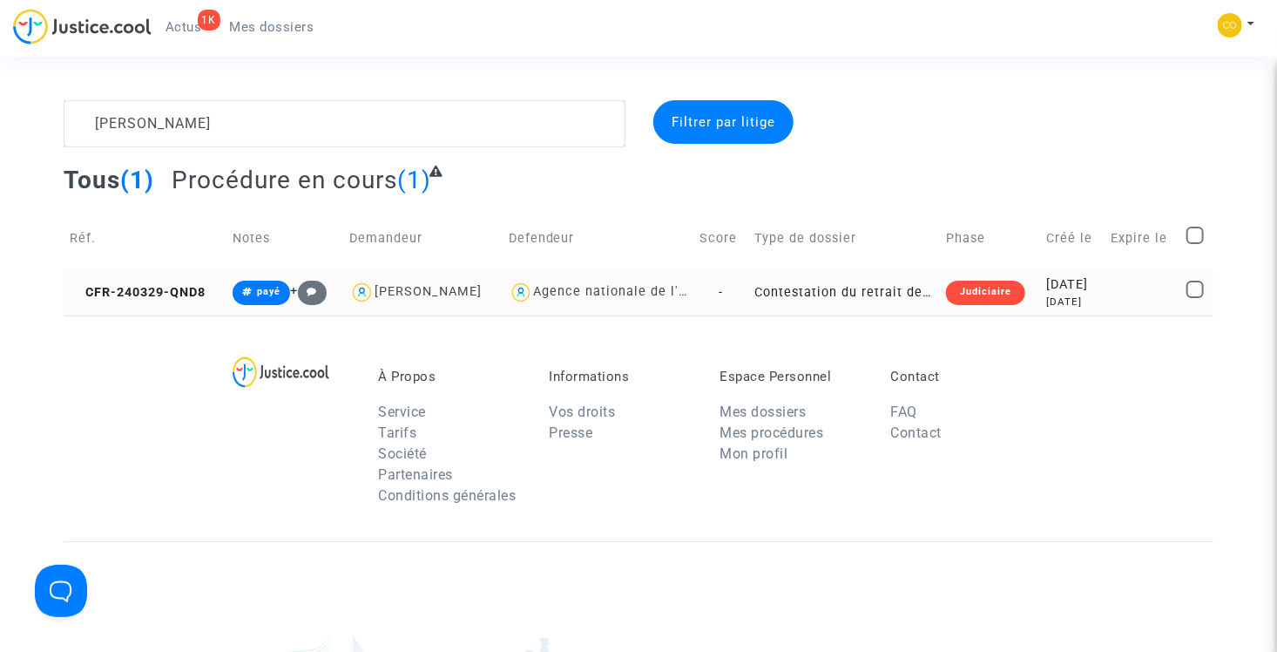
click at [819, 288] on td "Contestation du retrait de MaPrimeRénov par l'ANAH (mandataire)" at bounding box center [844, 292] width 192 height 46
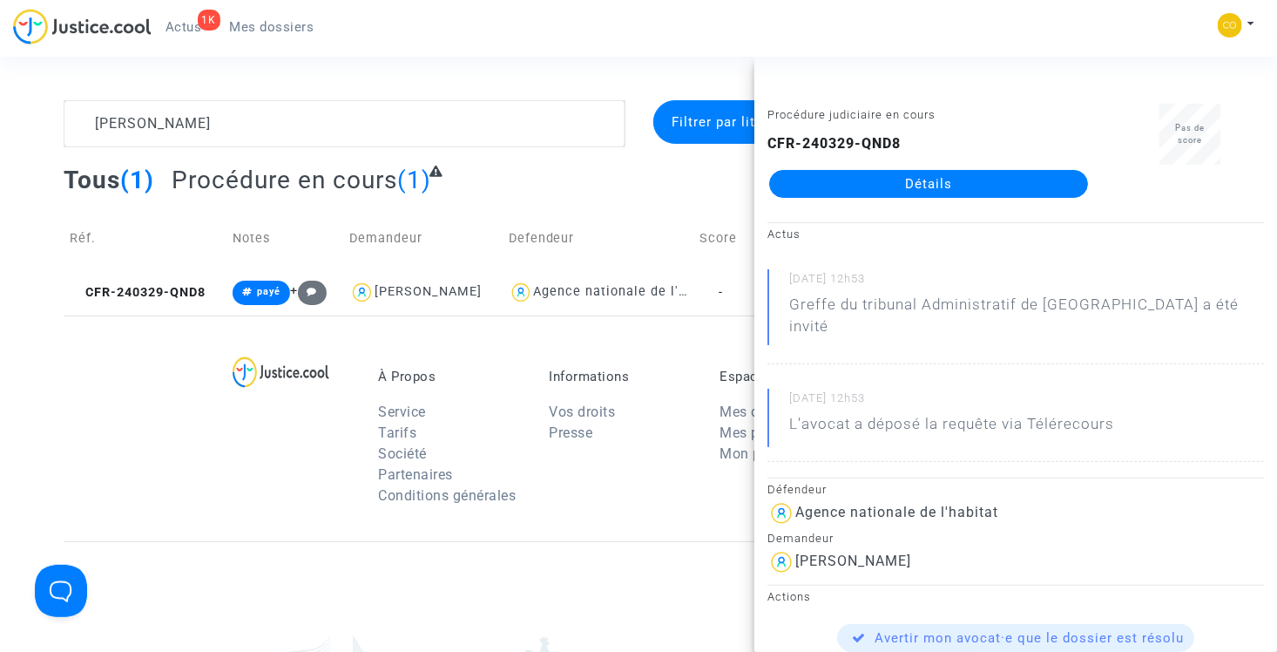
click at [853, 174] on link "Détails" at bounding box center [928, 184] width 319 height 28
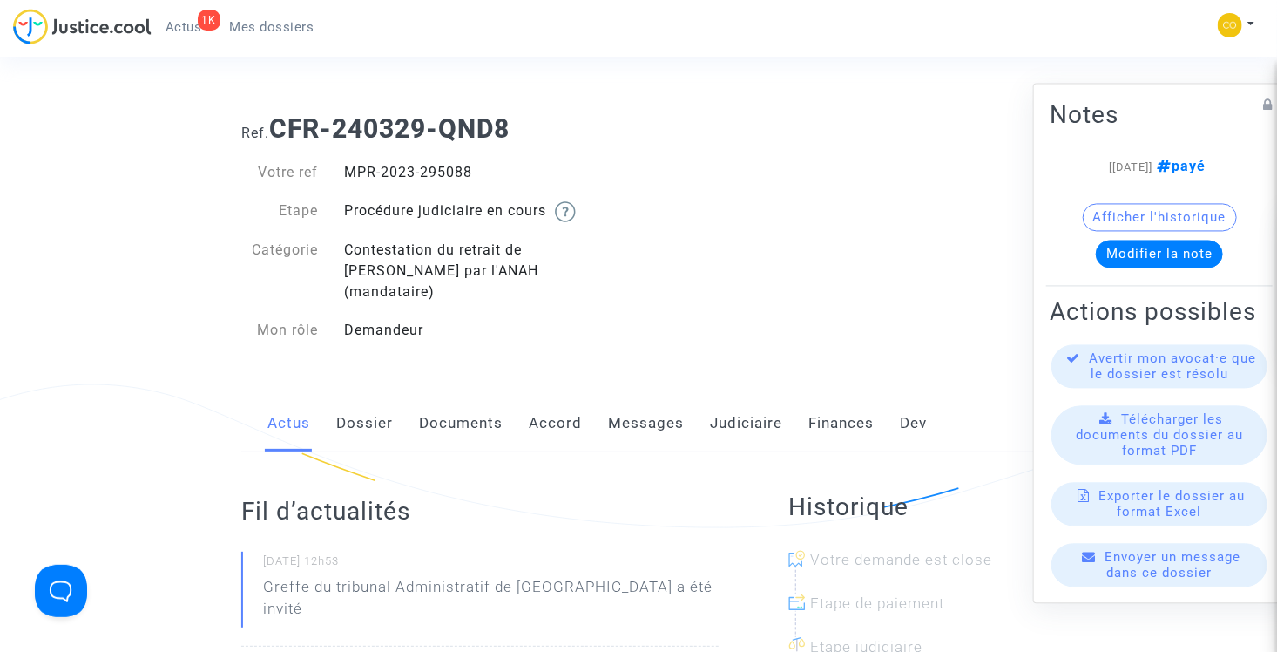
click at [1168, 240] on button "Modifier la note" at bounding box center [1159, 254] width 127 height 28
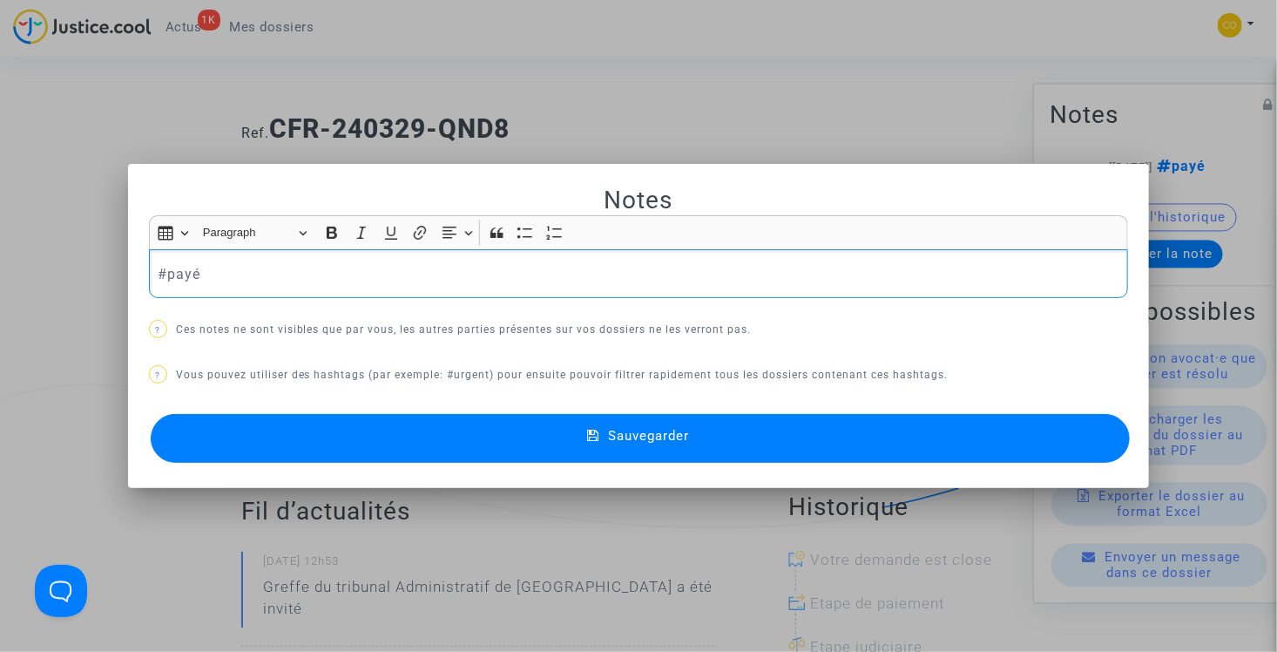
drag, startPoint x: 201, startPoint y: 280, endPoint x: 161, endPoint y: 274, distance: 40.7
click at [161, 274] on p "#payé" at bounding box center [639, 274] width 962 height 22
click at [590, 445] on mat-icon at bounding box center [597, 438] width 21 height 21
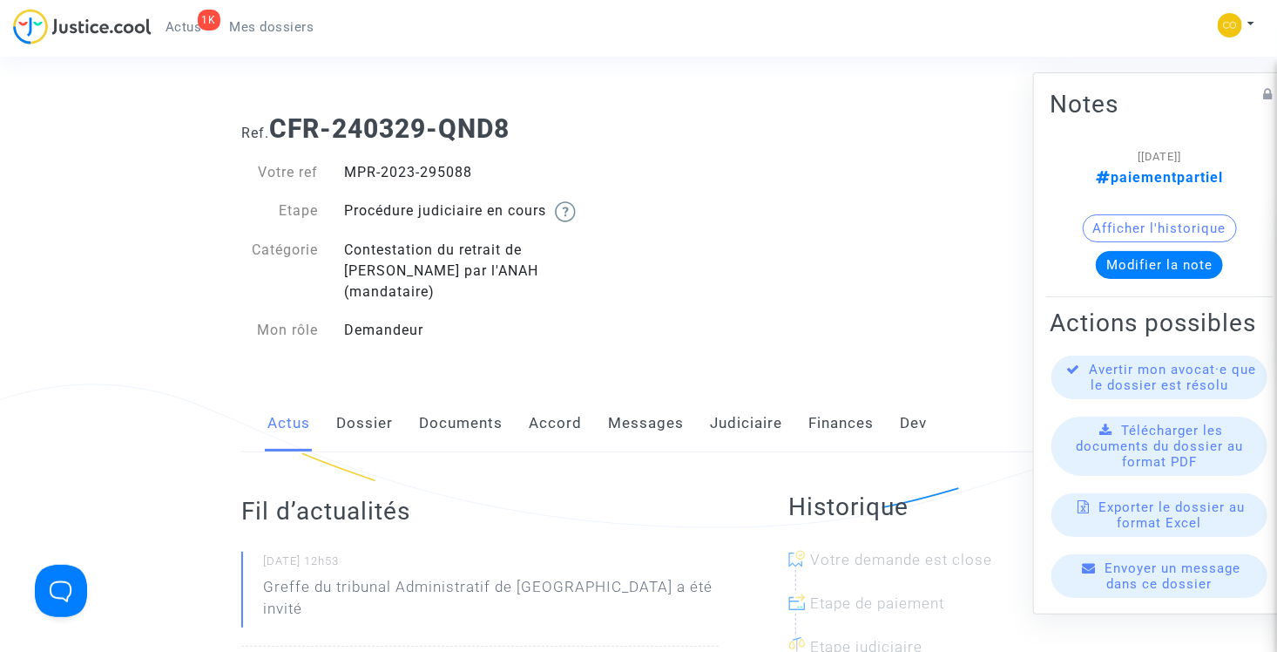
click at [645, 403] on link "Messages" at bounding box center [646, 423] width 76 height 57
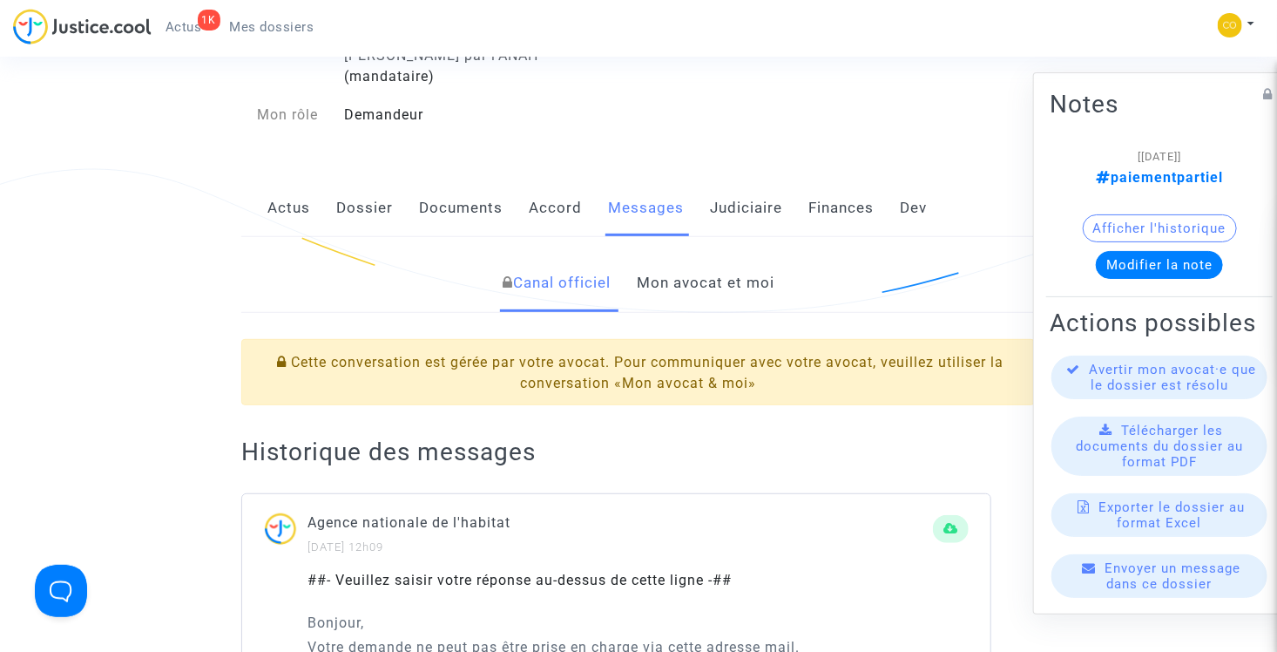
scroll to position [261, 0]
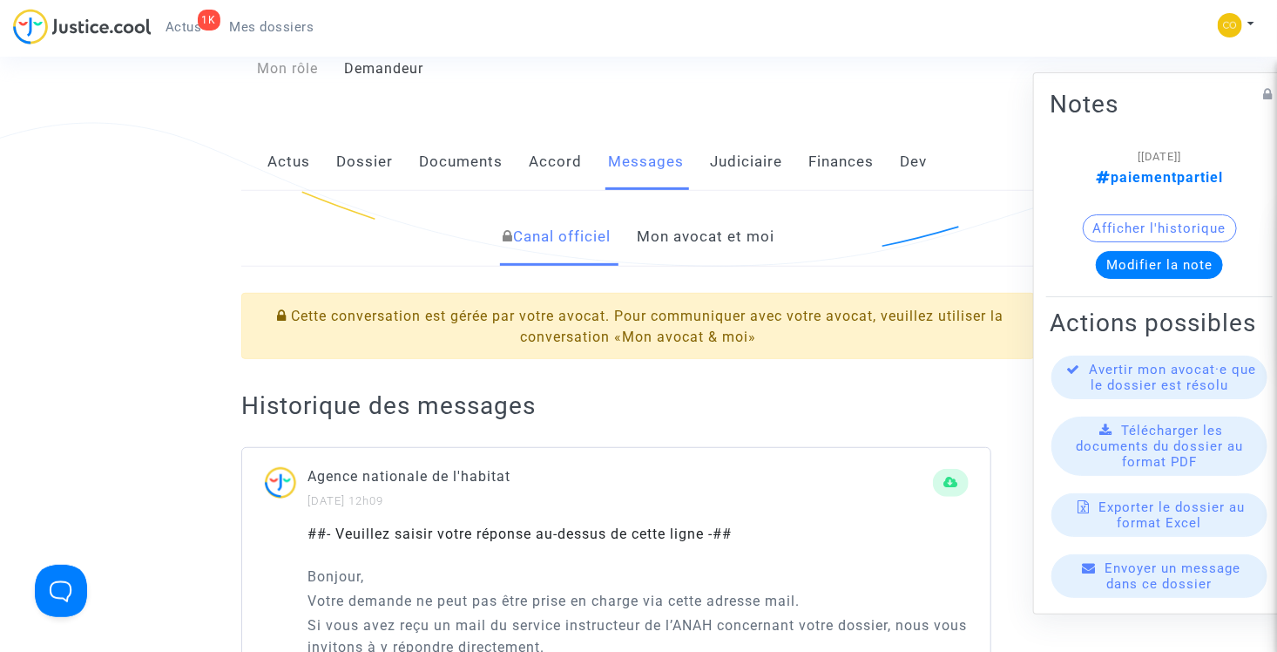
click at [684, 222] on link "Mon avocat et moi" at bounding box center [706, 236] width 138 height 57
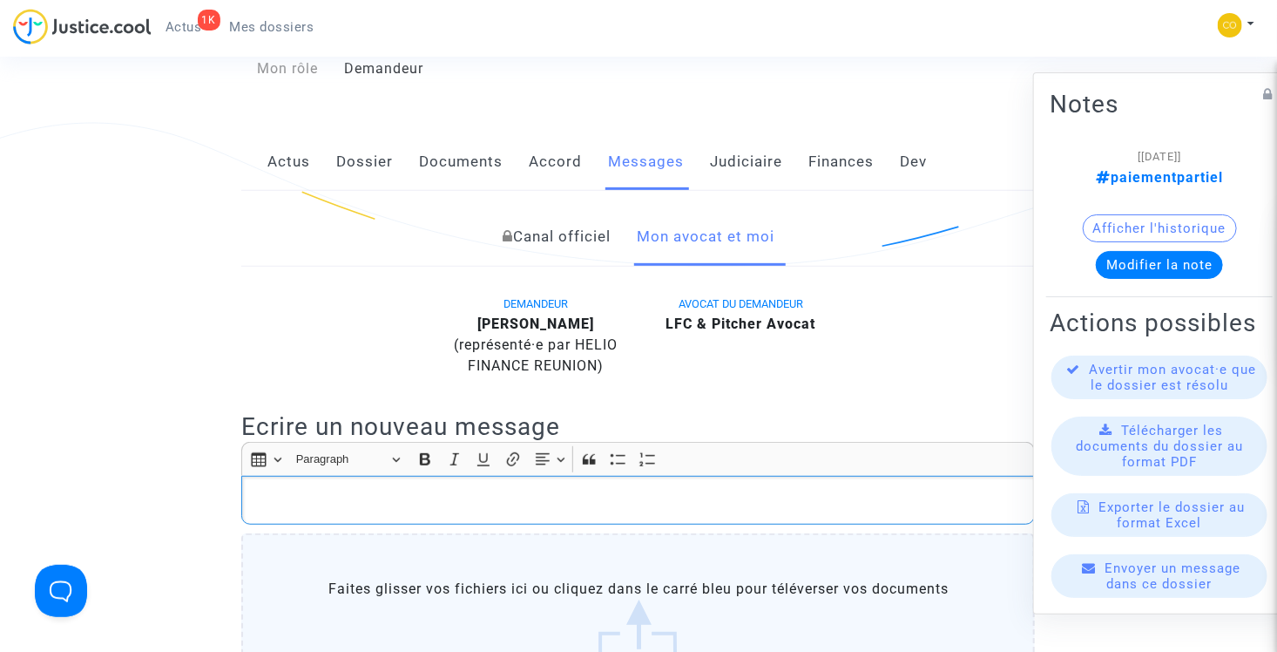
click at [448, 490] on p "Rich Text Editor, main" at bounding box center [638, 501] width 775 height 22
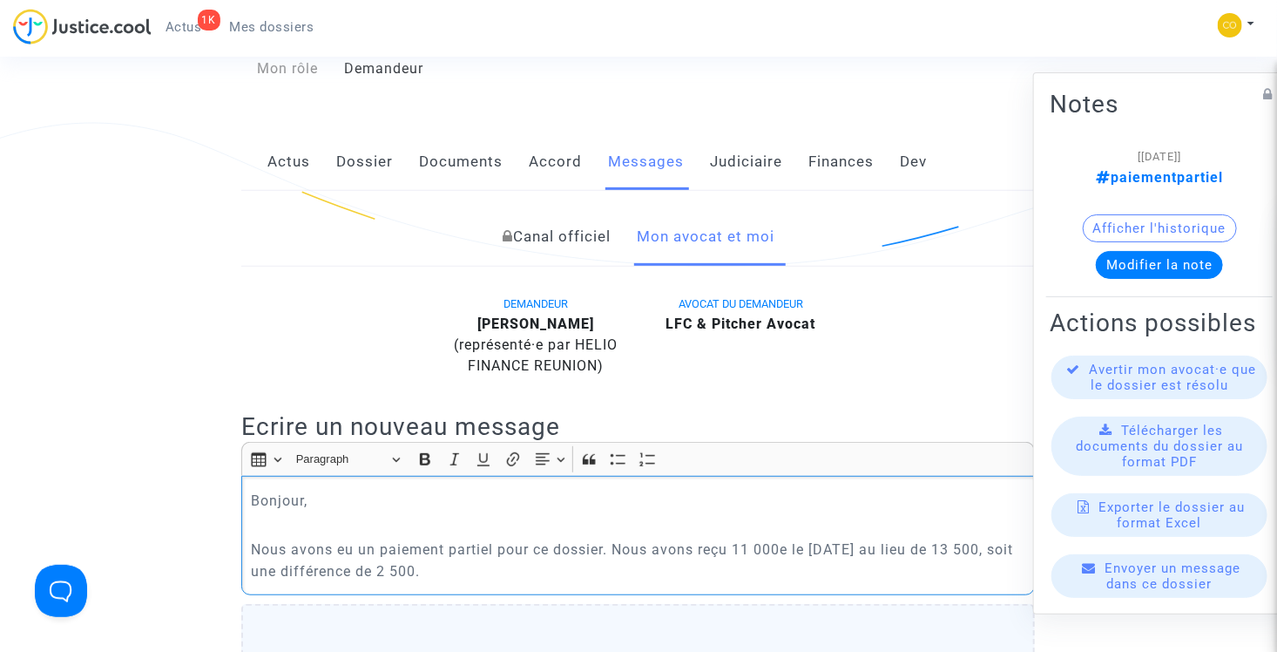
drag, startPoint x: 794, startPoint y: 529, endPoint x: 785, endPoint y: 523, distance: 10.6
click at [785, 538] on p "Nous avons eu un paiement partiel pour ce dossier. Nous avons reçu 11 000e le 0…" at bounding box center [638, 560] width 775 height 44
click at [1021, 538] on p "Nous avons eu un paiement partiel pour ce dossier. Nous avons reçu 11 000€ le 0…" at bounding box center [638, 560] width 775 height 44
click at [488, 550] on p "Nous avons eu un paiement partiel pour ce dossier. Nous avons reçu 11 000€ le 0…" at bounding box center [638, 560] width 775 height 44
click at [489, 551] on p "Nous avons eu un paiement partiel pour ce dossier. Nous avons reçu 11 000€ le 0…" at bounding box center [638, 560] width 775 height 44
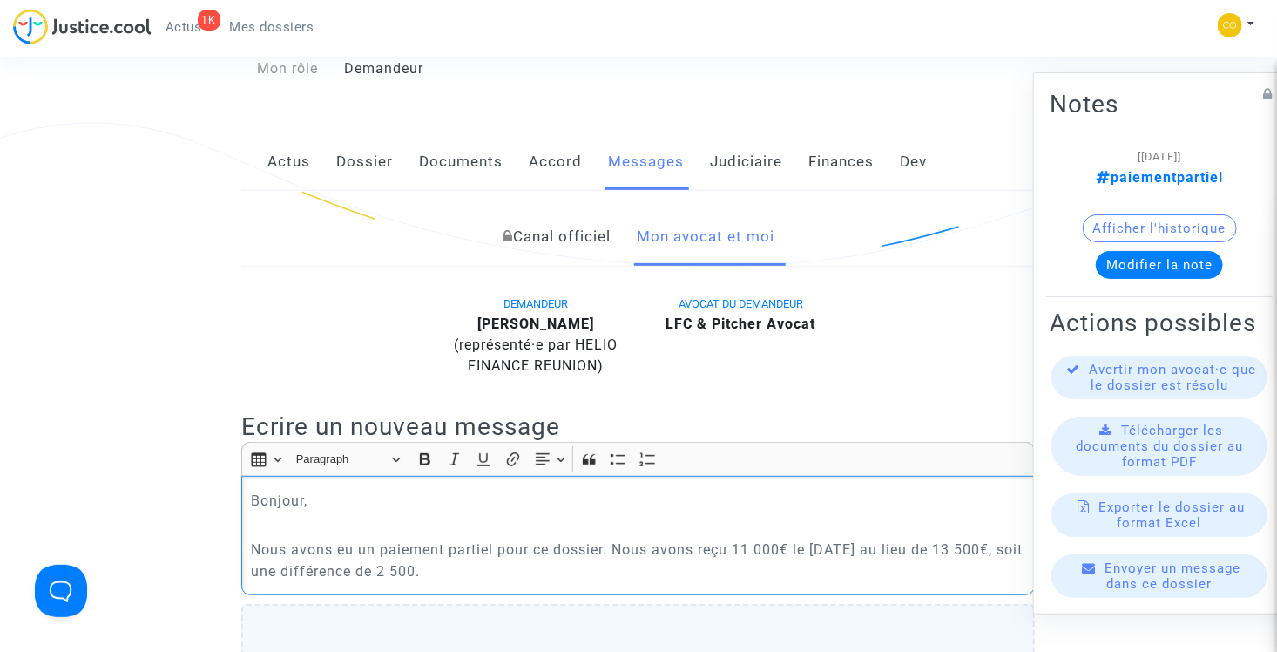
drag, startPoint x: 417, startPoint y: 550, endPoint x: 388, endPoint y: 547, distance: 29.7
click at [388, 547] on p "Nous avons eu un paiement partiel pour ce dossier. Nous avons reçu 11 000€ le 0…" at bounding box center [638, 560] width 775 height 44
drag, startPoint x: 426, startPoint y: 547, endPoint x: 342, endPoint y: 548, distance: 83.6
click at [342, 548] on p "Nous avons eu un paiement partiel pour ce dossier. Nous avons reçu 11 000€ le 0…" at bounding box center [638, 560] width 775 height 44
click at [537, 550] on p "Nous avons eu un paiement partiel pour ce dossier. Nous avons reçu 11 000€ le 0…" at bounding box center [638, 560] width 775 height 44
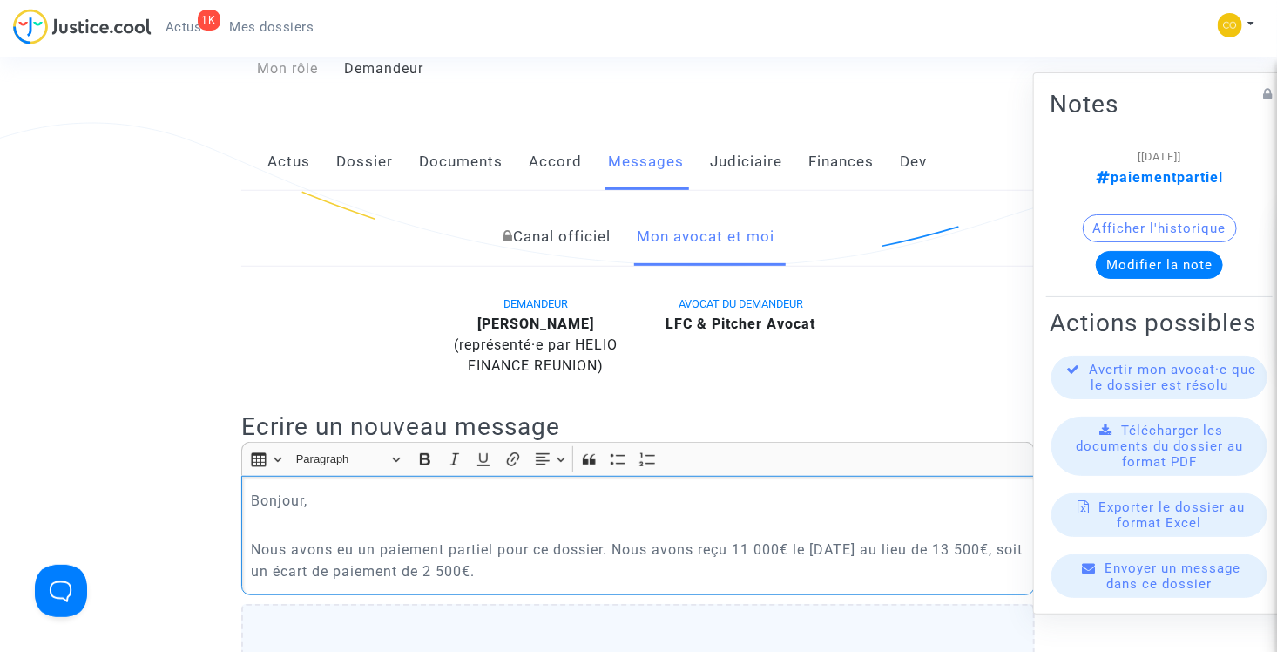
click at [610, 558] on p "Nous avons eu un paiement partiel pour ce dossier. Nous avons reçu 11 000€ le 0…" at bounding box center [638, 560] width 775 height 44
click at [347, 143] on link "Dossier" at bounding box center [364, 161] width 57 height 57
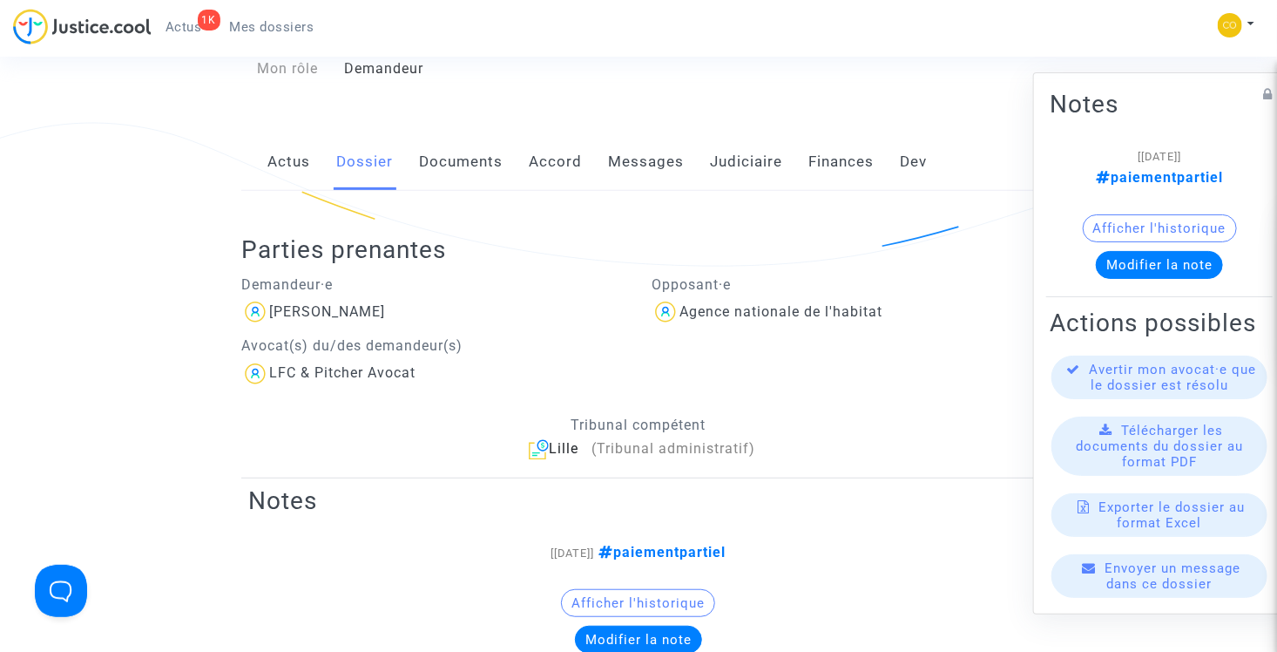
click at [274, 30] on span "Mes dossiers" at bounding box center [272, 27] width 84 height 16
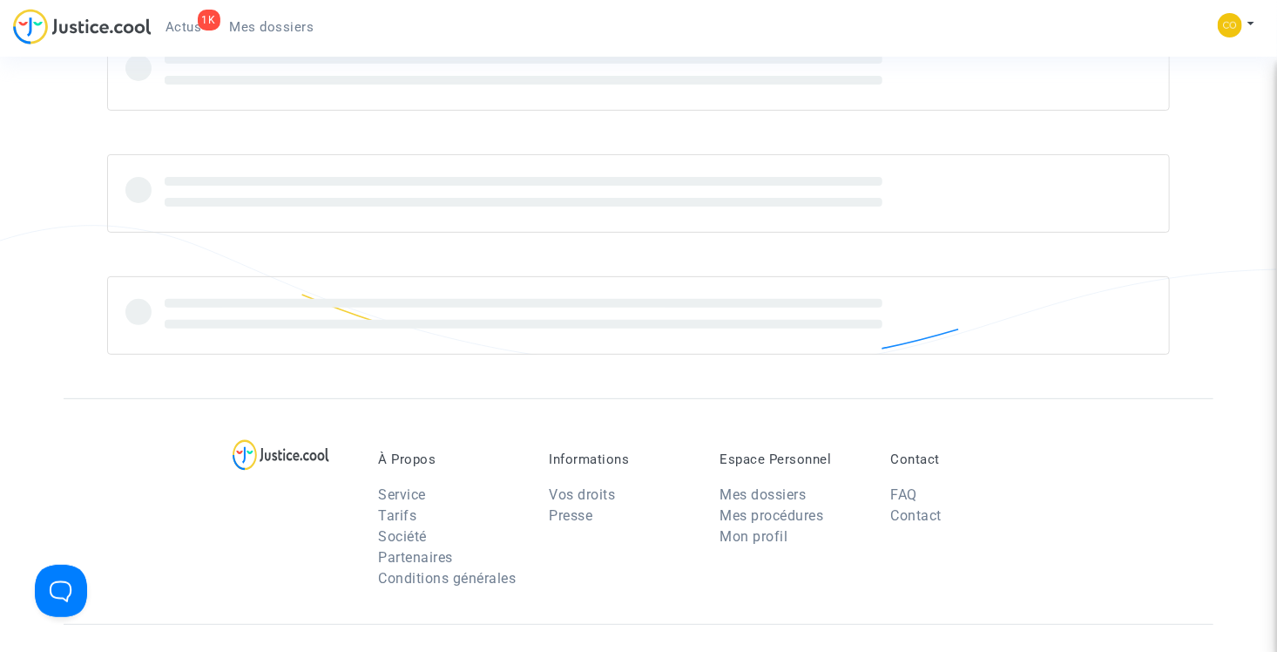
scroll to position [261, 0]
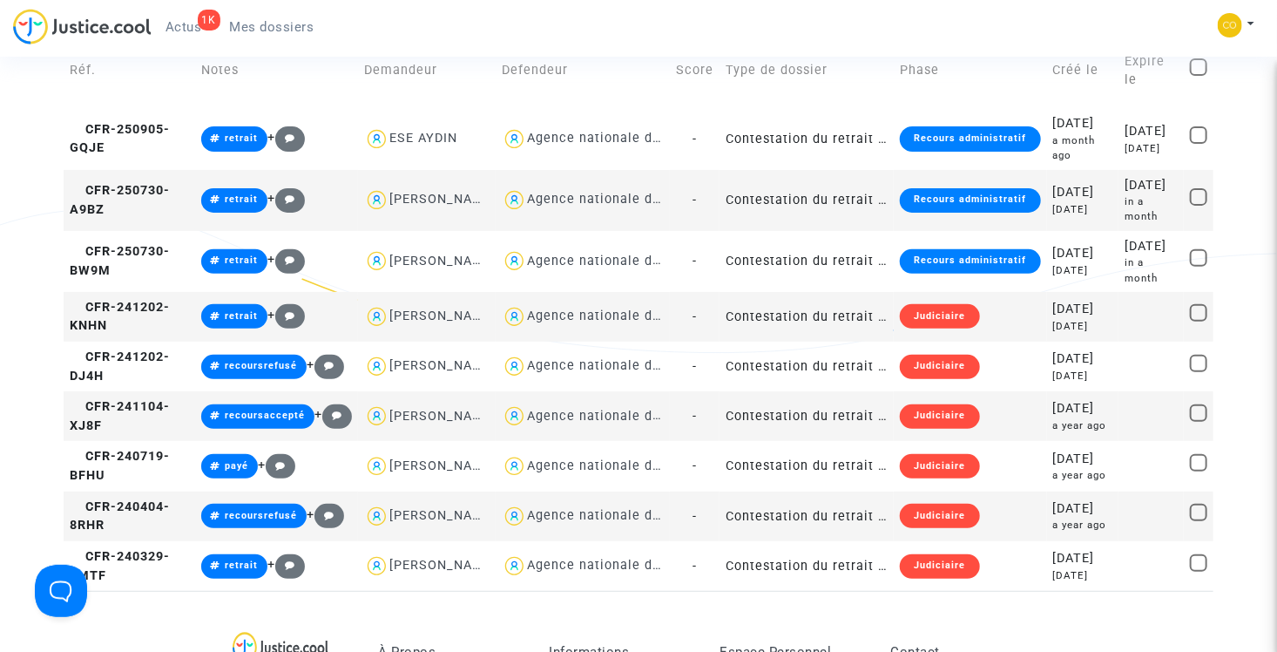
scroll to position [261, 0]
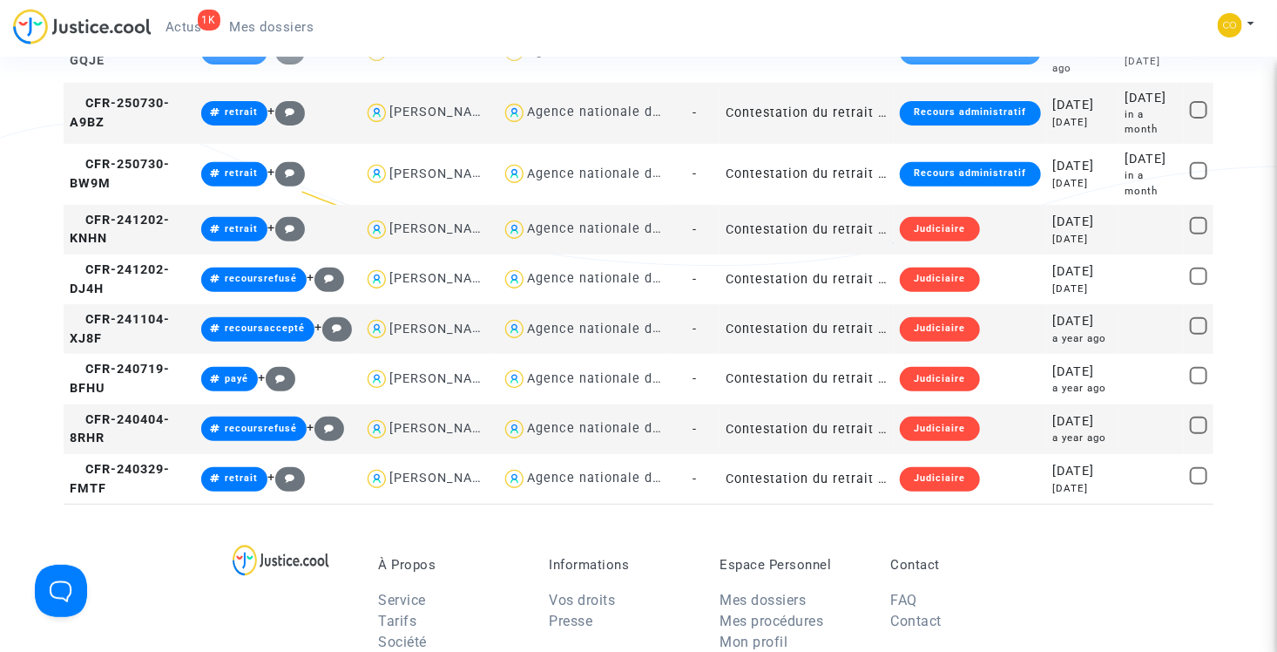
type textarea "ay"
click at [814, 354] on td "Contestation du retrait de MaPrimeRénov par l'ANAH (mandataire)" at bounding box center [806, 329] width 174 height 50
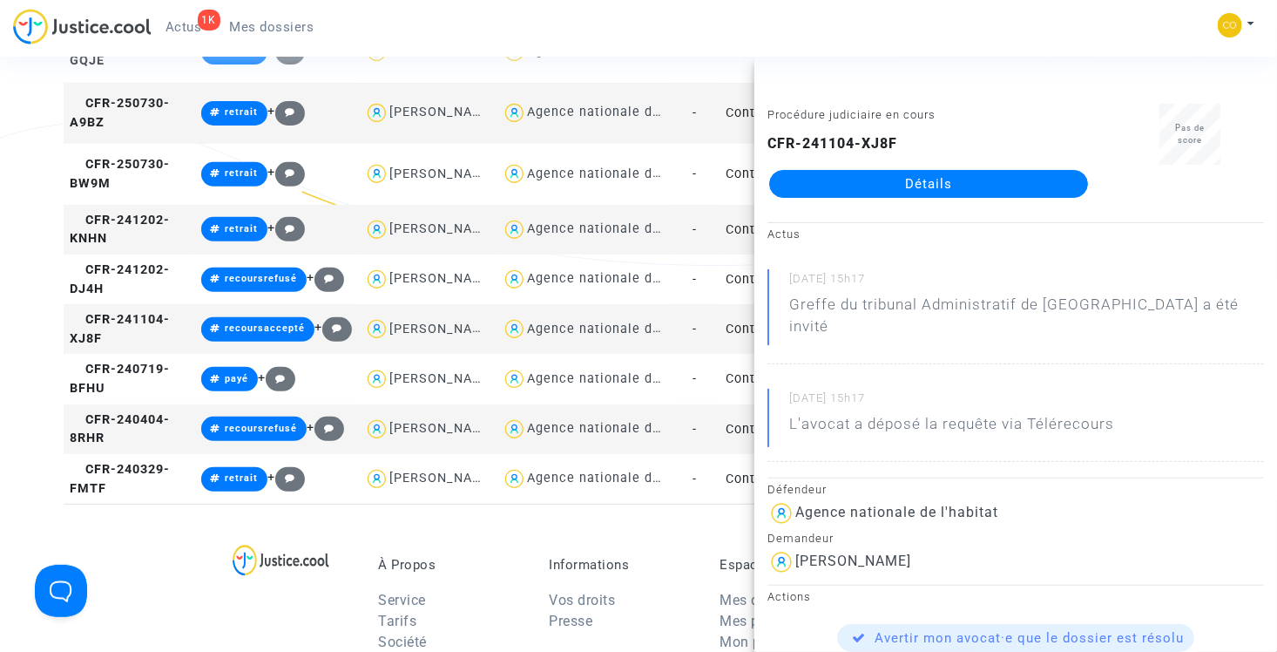
click at [942, 187] on link "Détails" at bounding box center [928, 184] width 319 height 28
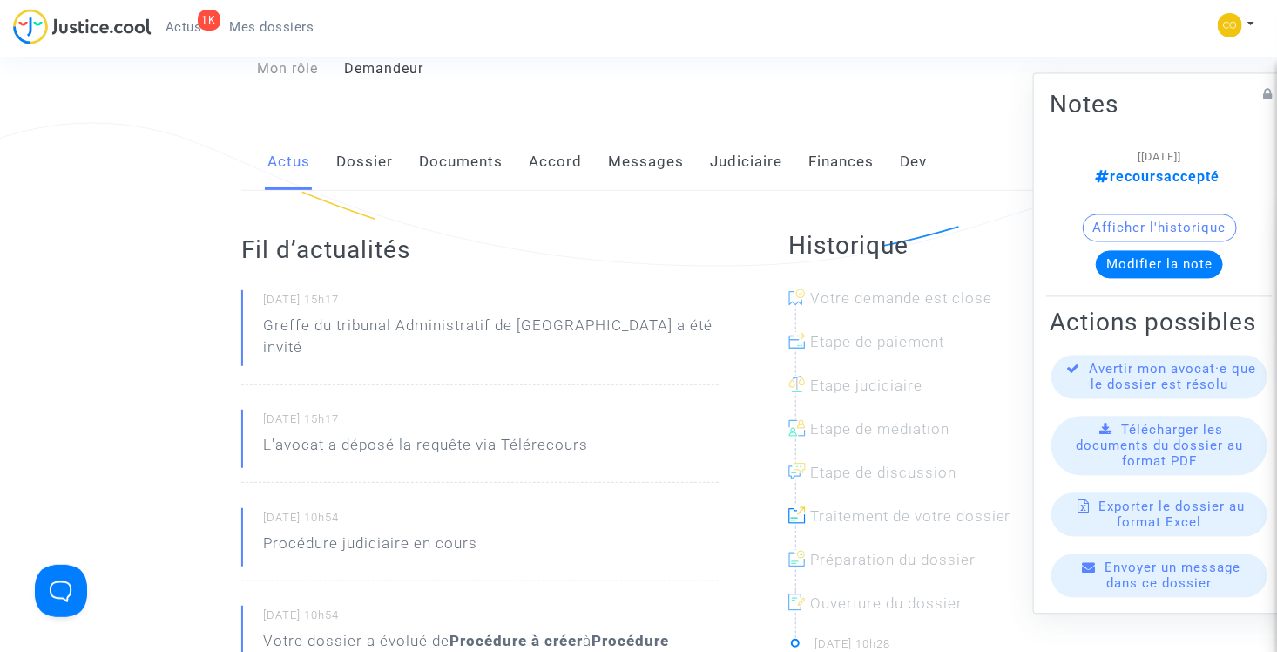
click at [1168, 253] on button "Modifier la note" at bounding box center [1159, 265] width 127 height 28
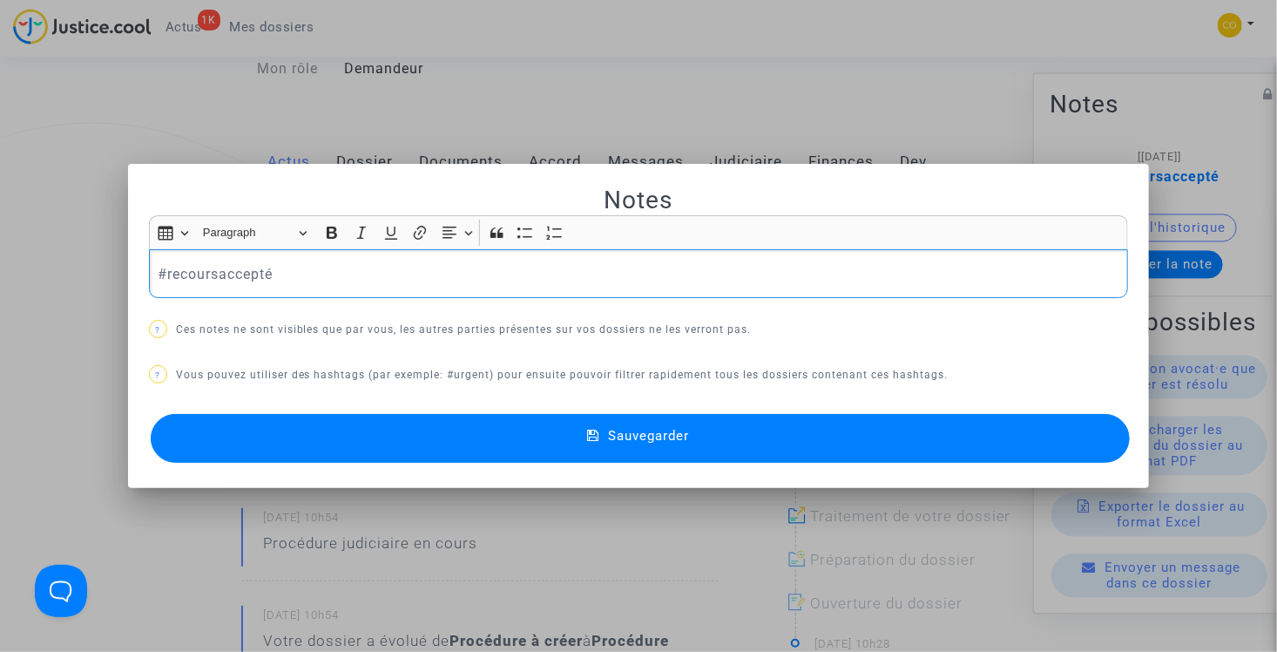
drag, startPoint x: 321, startPoint y: 271, endPoint x: 161, endPoint y: 268, distance: 160.3
click at [161, 268] on p "#recoursaccepté" at bounding box center [639, 274] width 962 height 22
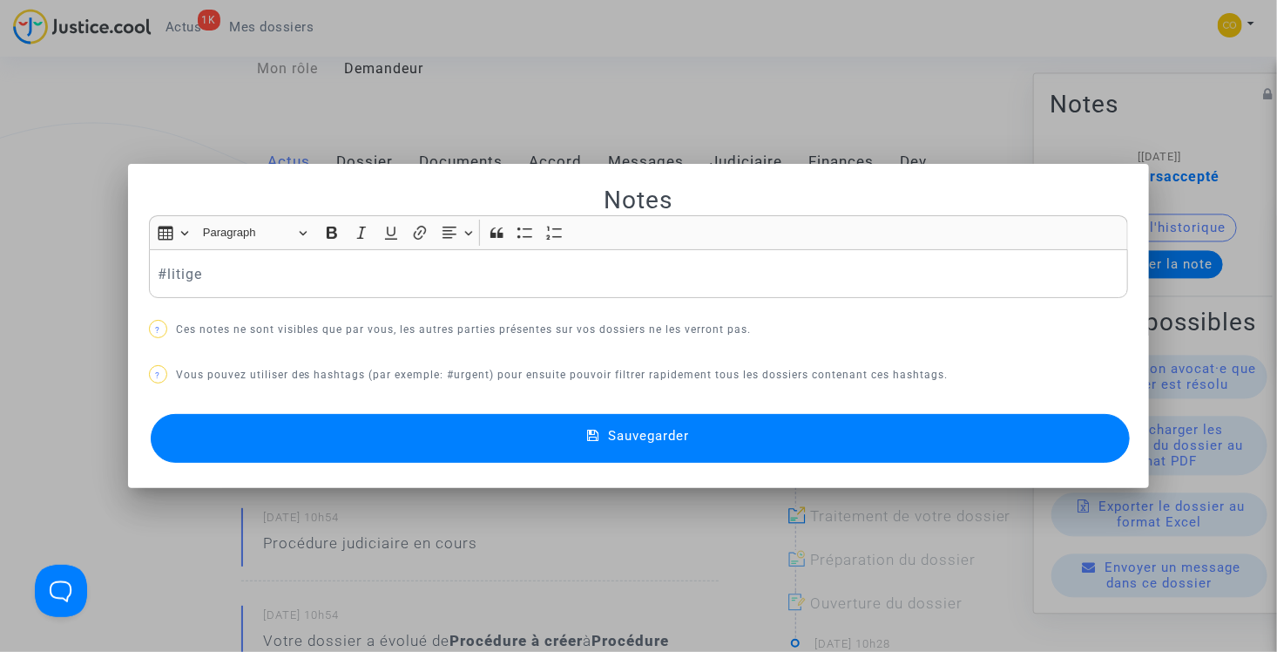
click at [638, 447] on button "Sauvegarder" at bounding box center [641, 438] width 980 height 49
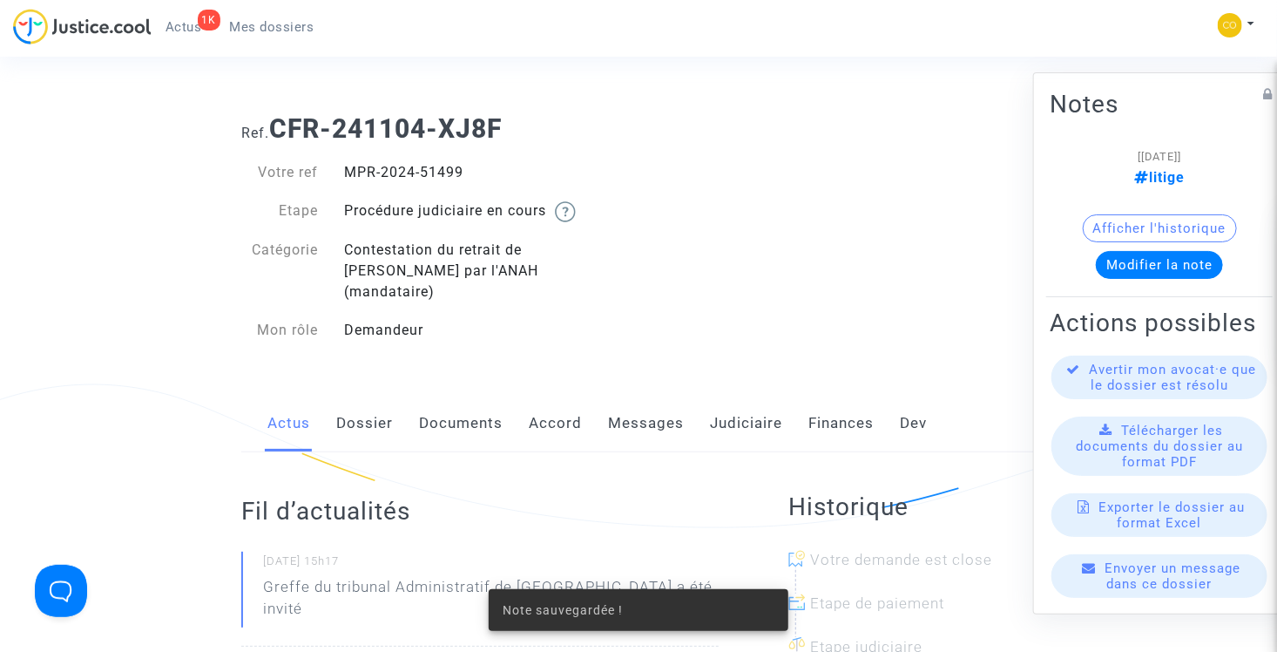
scroll to position [261, 0]
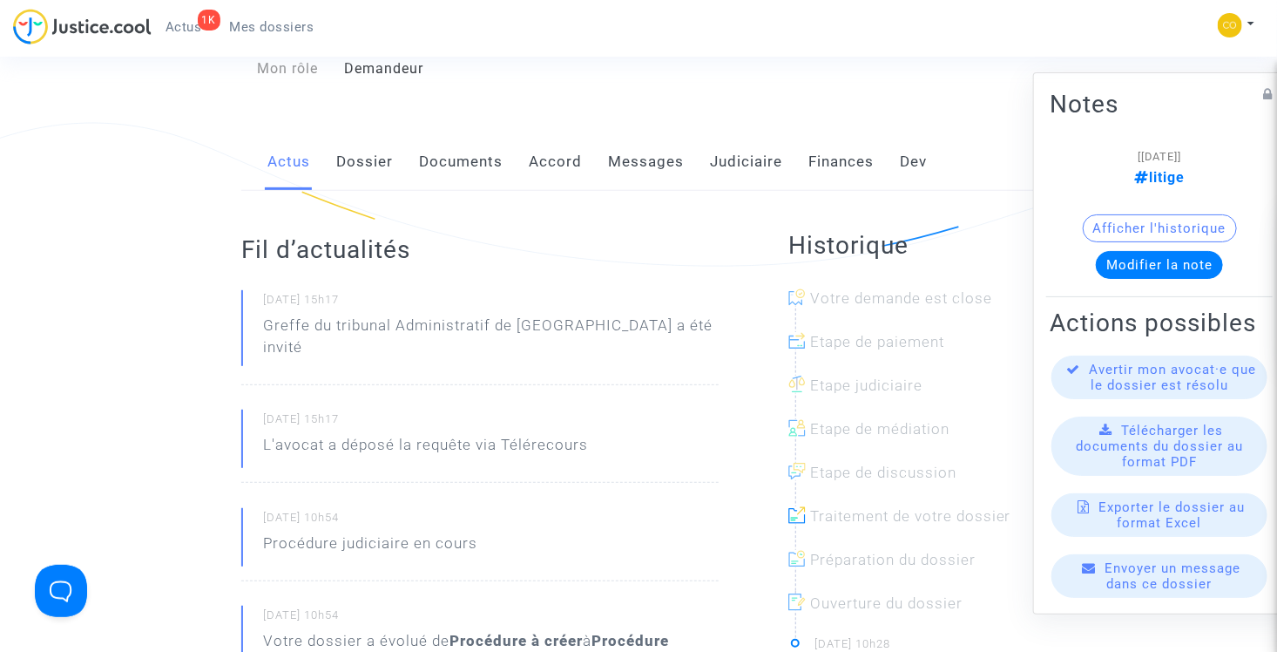
click at [292, 30] on span "Mes dossiers" at bounding box center [272, 27] width 84 height 16
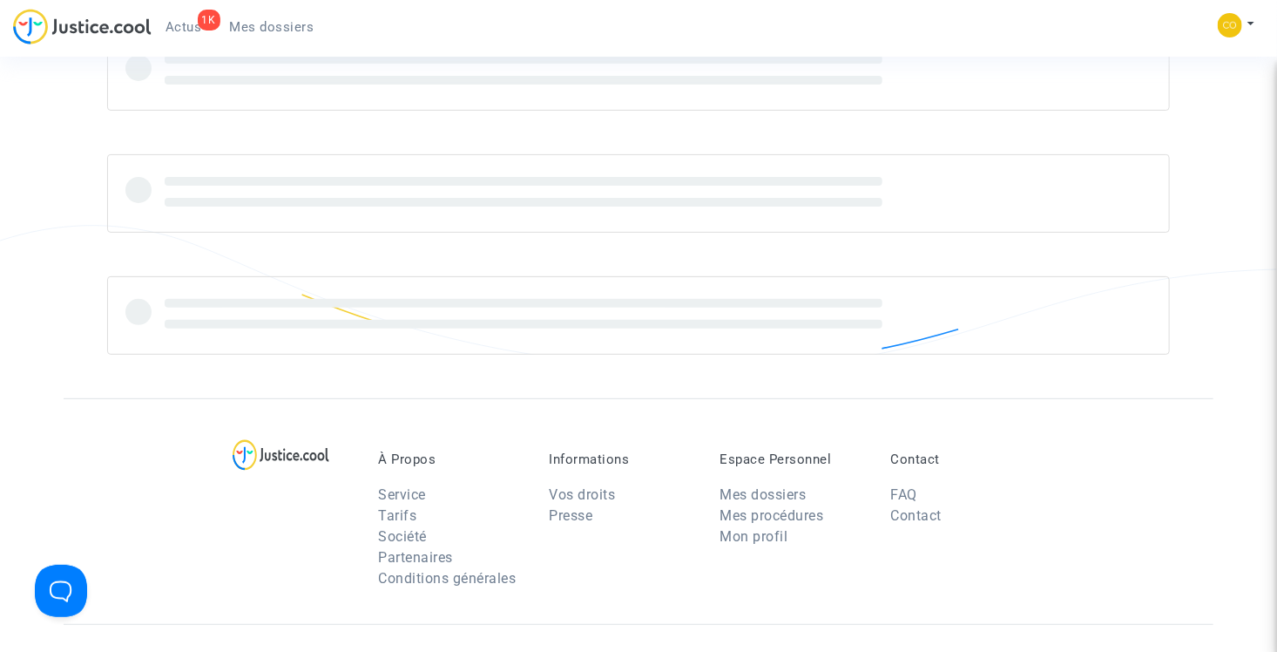
scroll to position [261, 0]
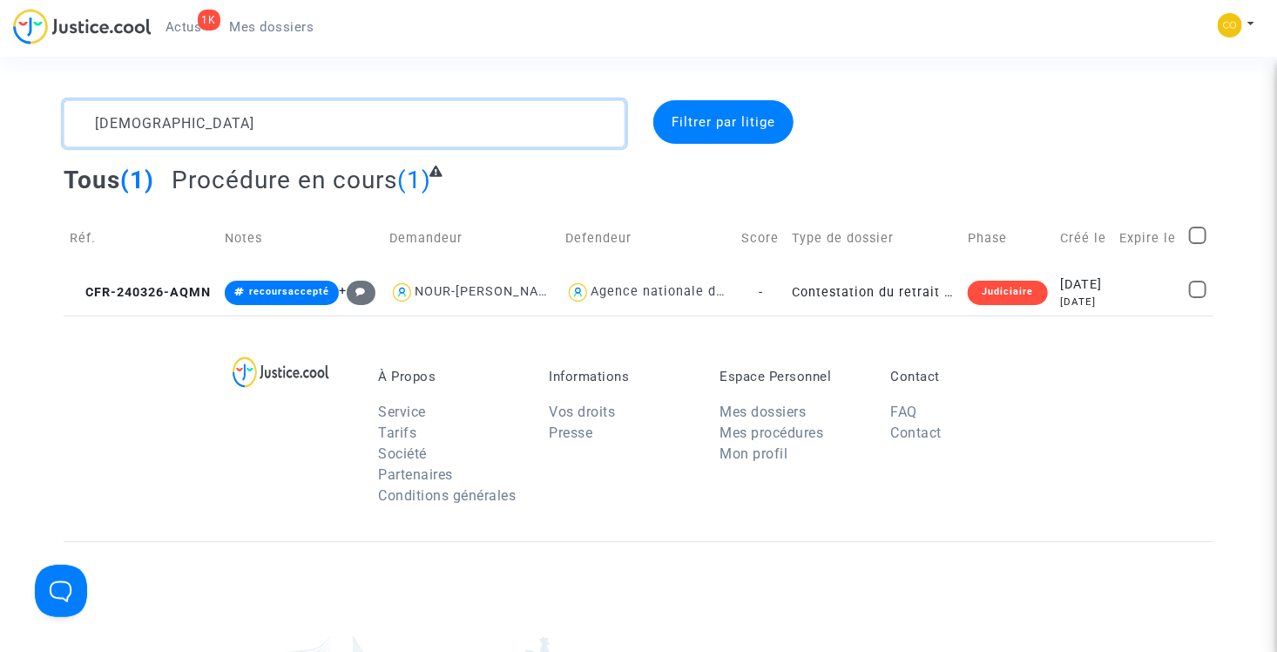
type textarea "gueddah"
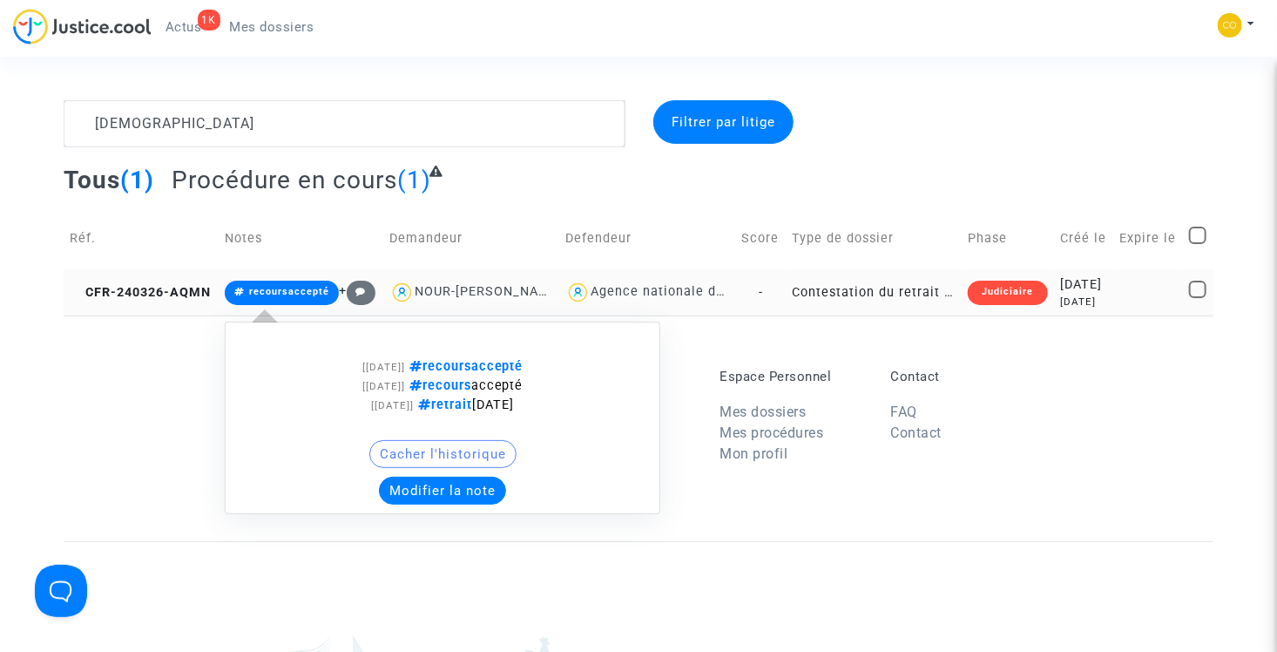
click at [418, 504] on button "Modifier la note" at bounding box center [442, 490] width 127 height 28
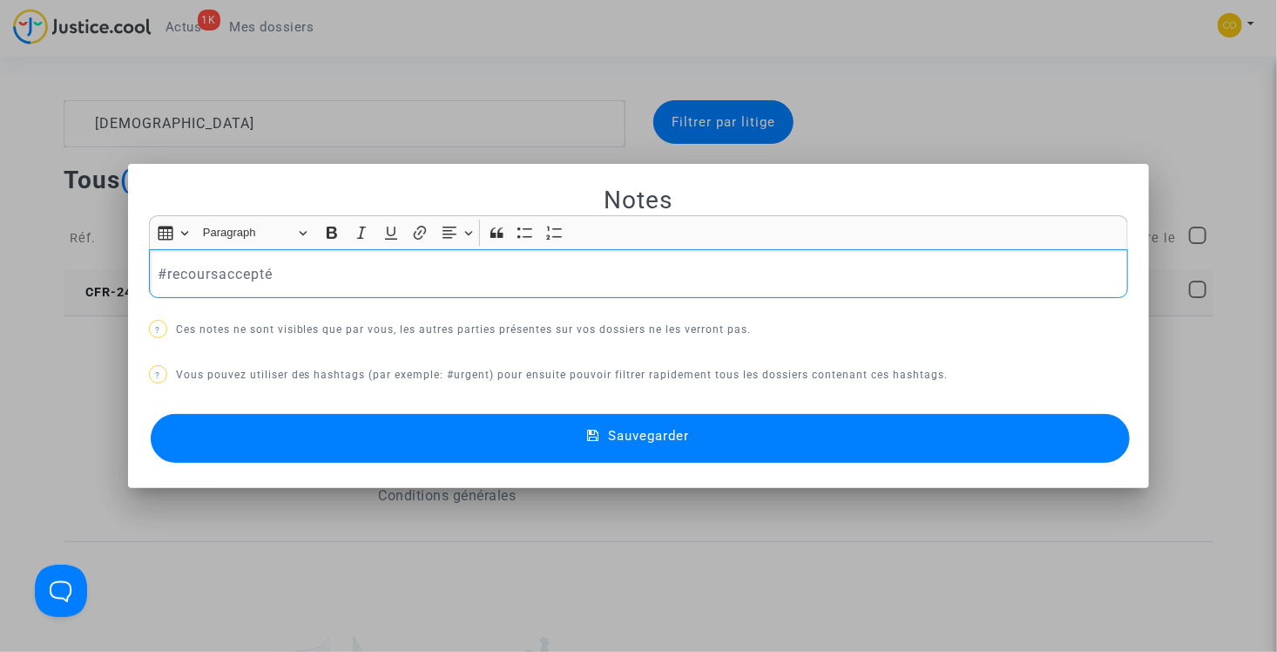
drag, startPoint x: 301, startPoint y: 268, endPoint x: 161, endPoint y: 272, distance: 139.4
click at [161, 272] on p "#recoursaccepté" at bounding box center [639, 274] width 962 height 22
click at [192, 296] on span "#litige" at bounding box center [187, 302] width 30 height 25
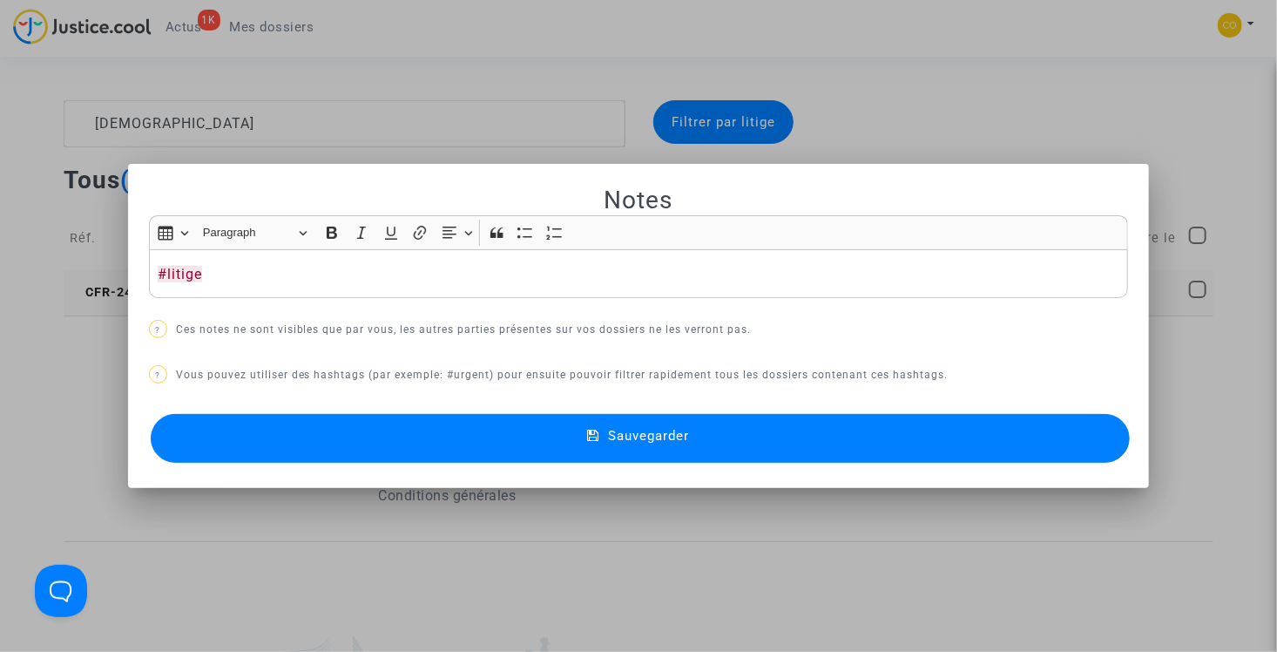
click at [384, 449] on button "Sauvegarder" at bounding box center [641, 438] width 980 height 49
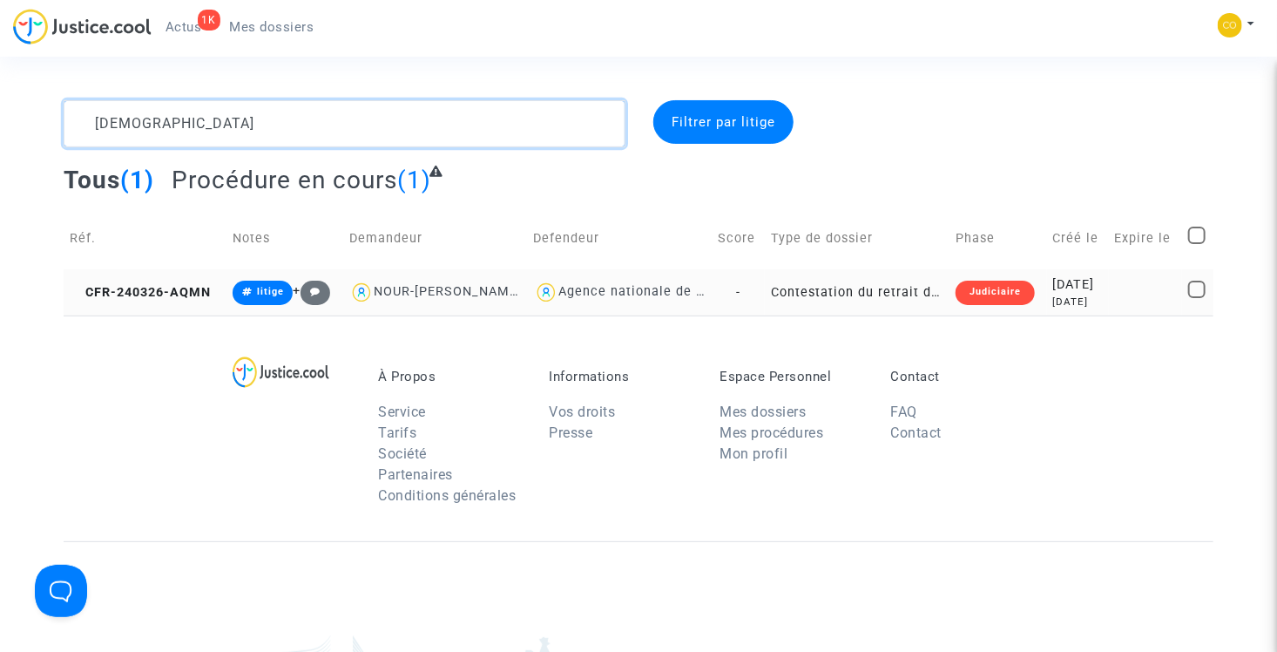
click at [322, 123] on textarea at bounding box center [345, 123] width 562 height 47
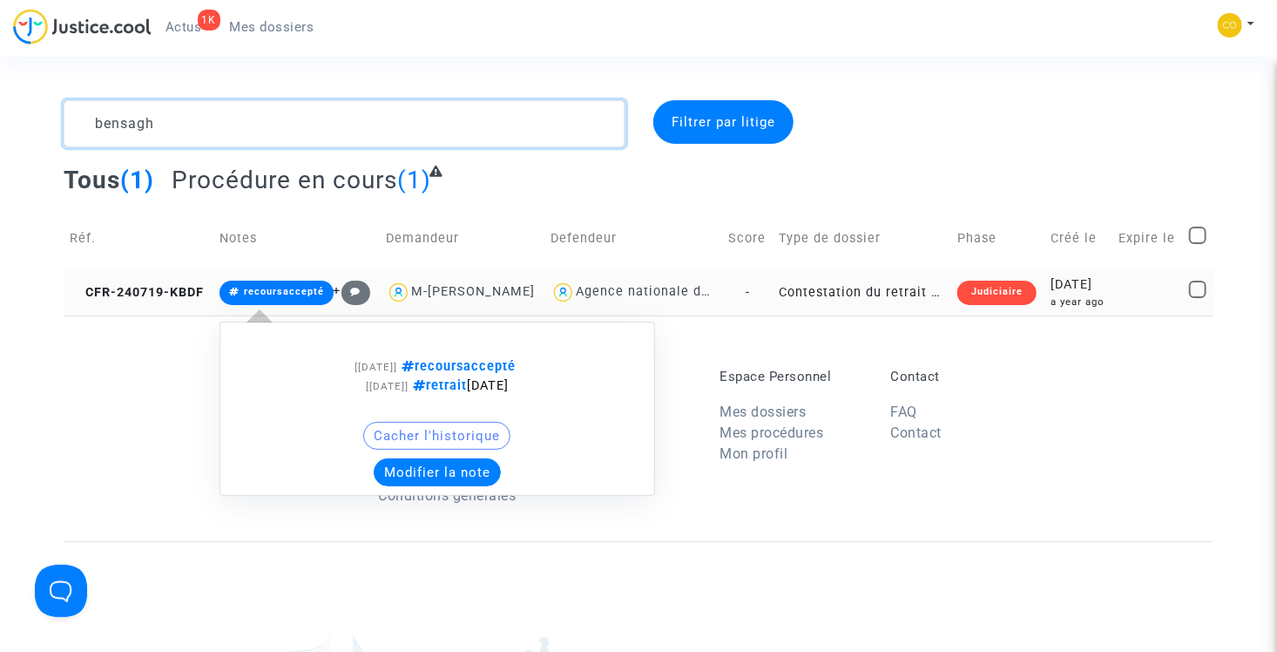
type textarea "bensagh"
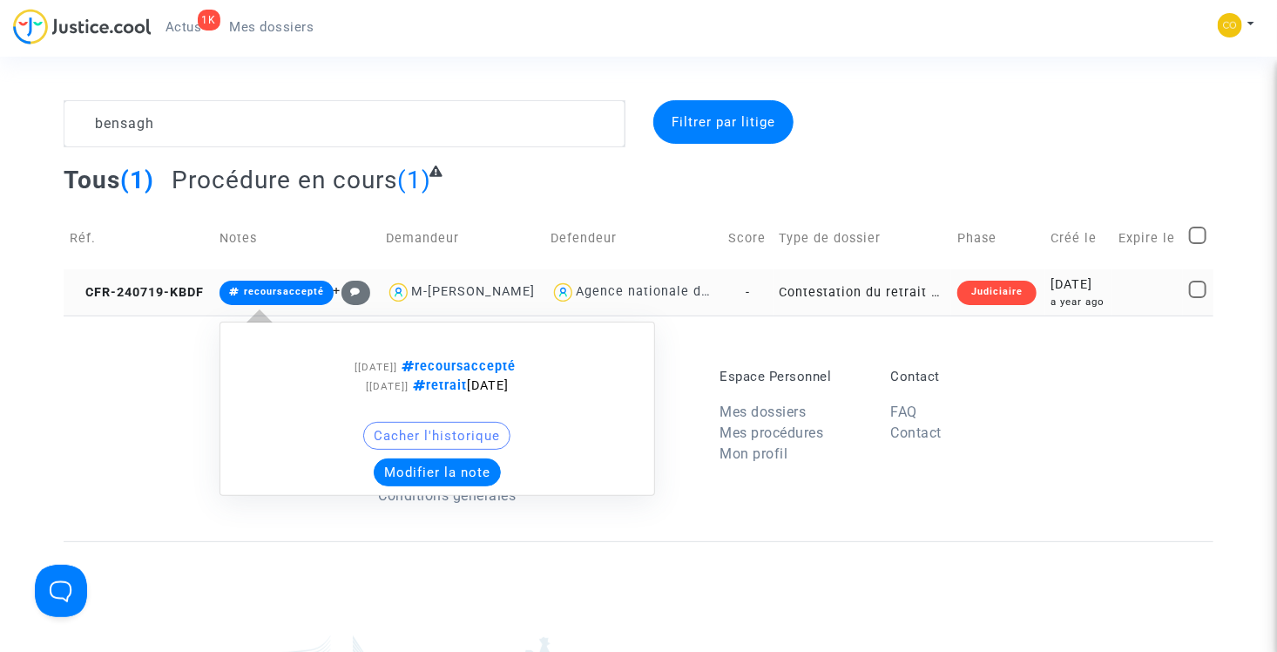
click at [417, 486] on button "Modifier la note" at bounding box center [437, 472] width 127 height 28
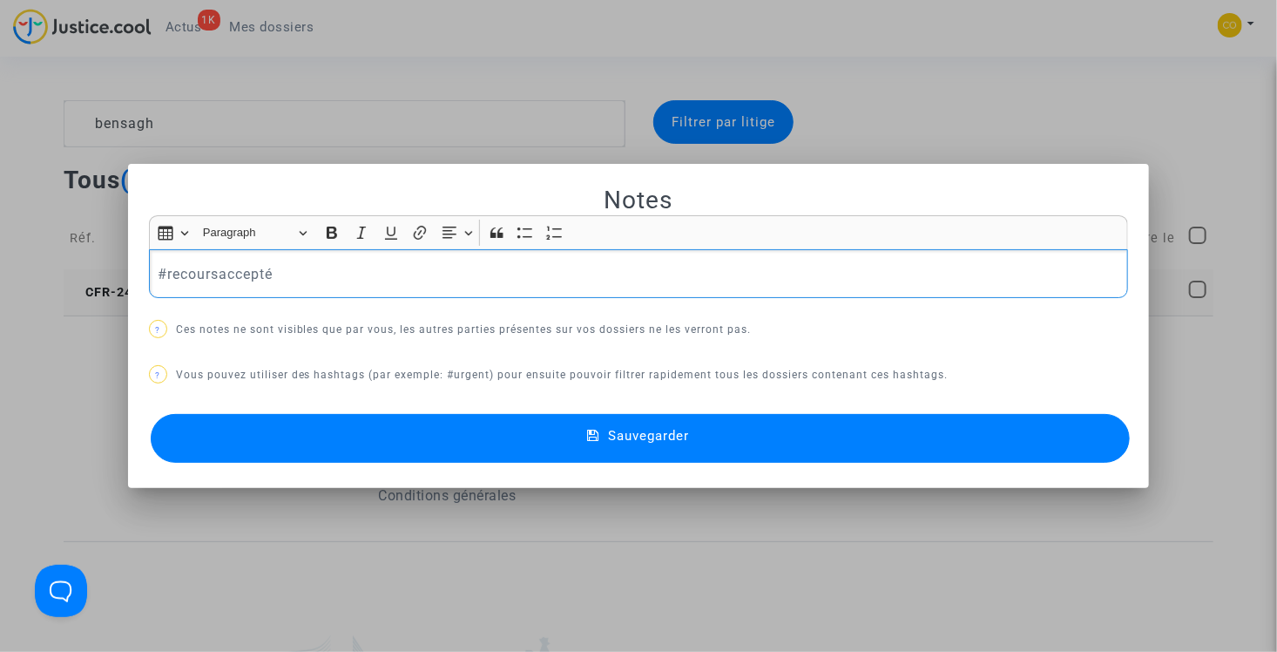
click at [253, 279] on p "#recoursaccepté" at bounding box center [639, 274] width 962 height 22
click at [292, 275] on p "#recoursaccepté" at bounding box center [639, 274] width 962 height 22
drag, startPoint x: 287, startPoint y: 266, endPoint x: 162, endPoint y: 262, distance: 124.6
click at [162, 263] on p "#recoursaccepté" at bounding box center [639, 274] width 962 height 22
click at [213, 305] on button "#litige" at bounding box center [230, 302] width 136 height 35
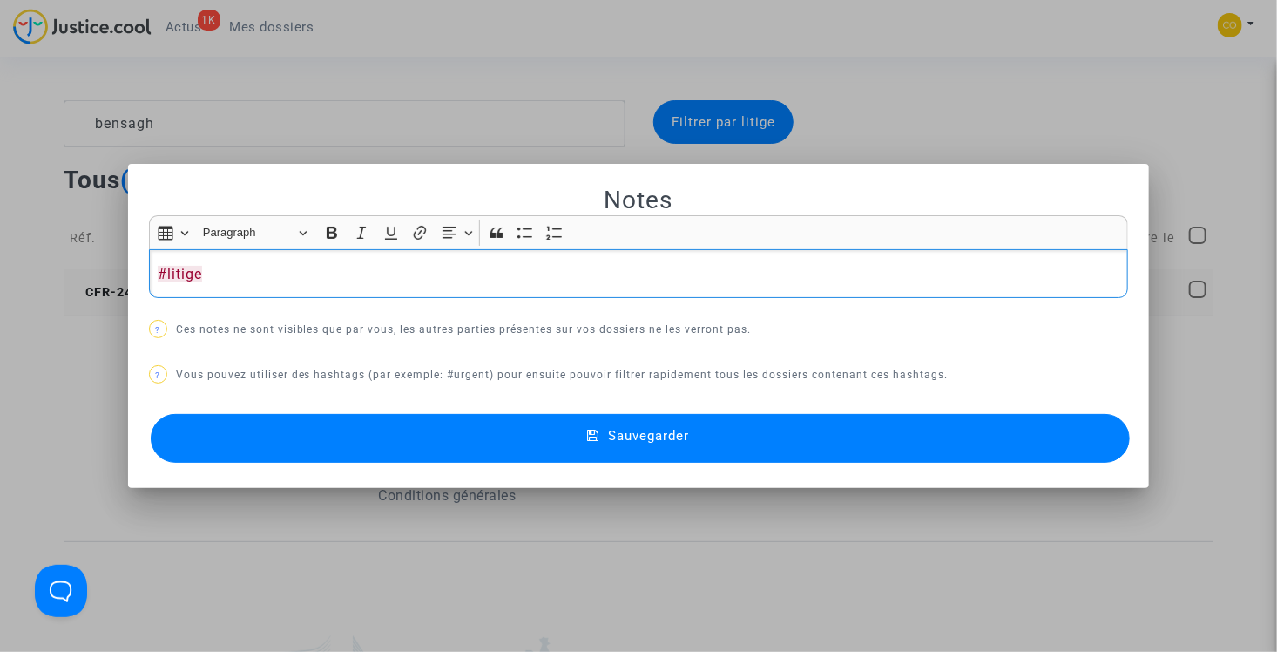
click at [590, 443] on icon at bounding box center [593, 437] width 12 height 16
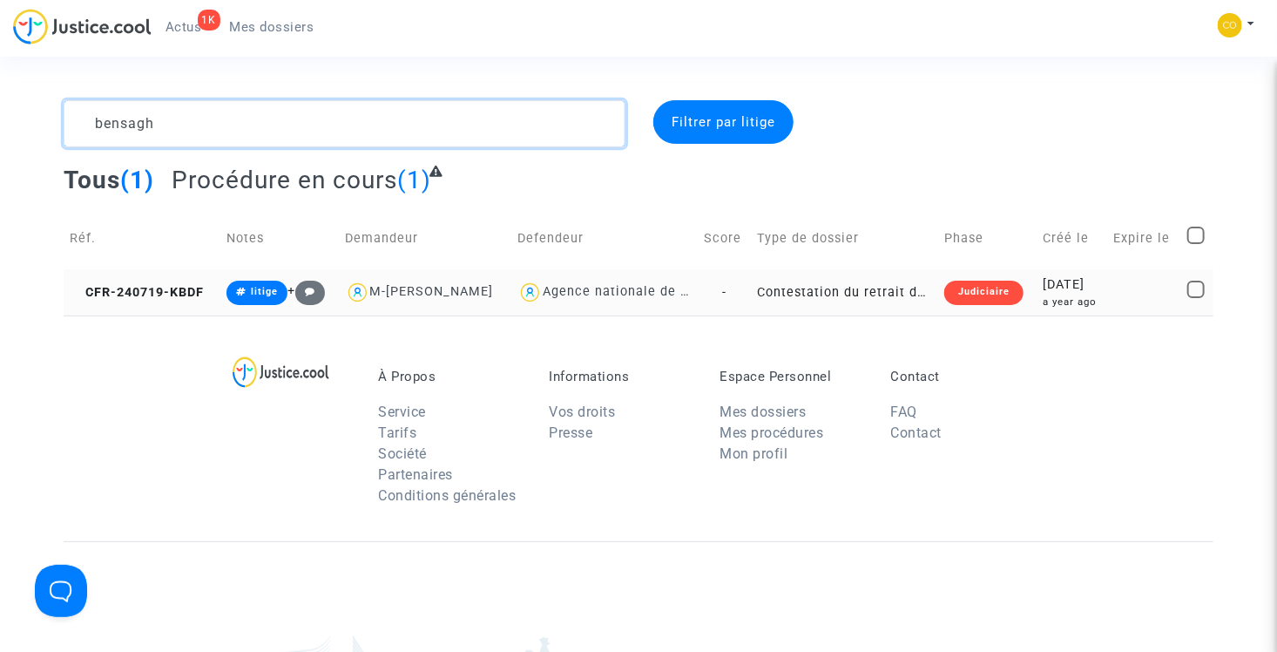
click at [215, 105] on textarea at bounding box center [345, 123] width 562 height 47
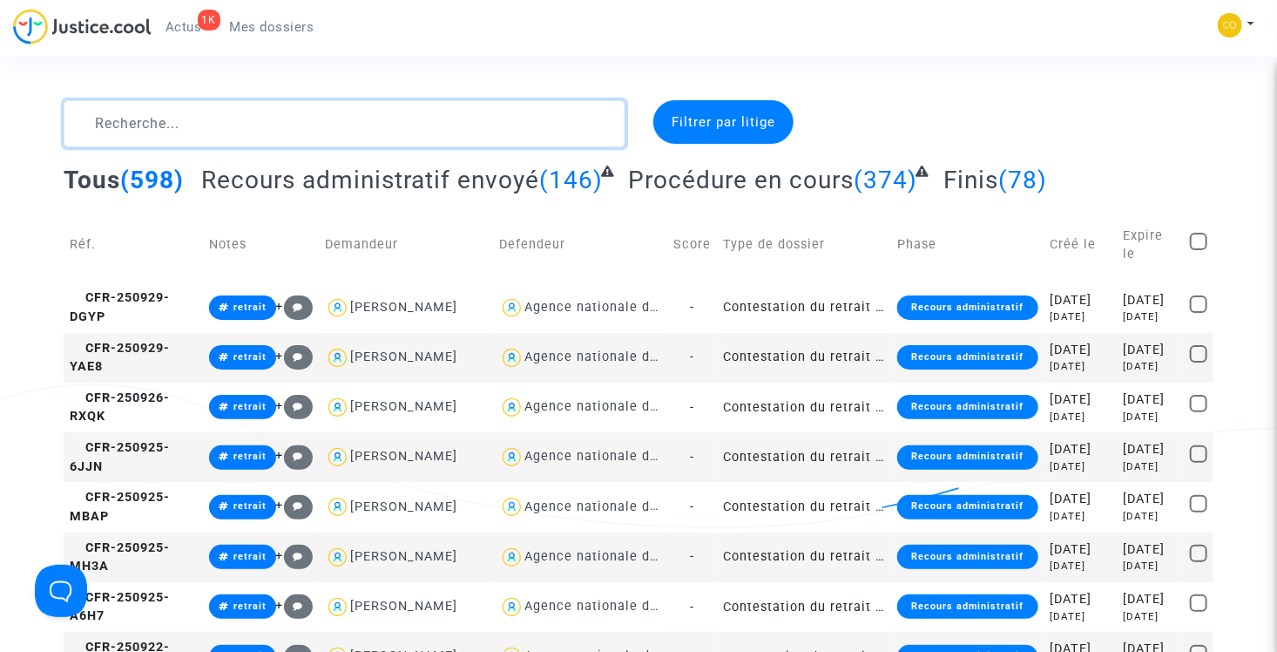
click at [260, 140] on textarea at bounding box center [345, 123] width 562 height 47
click at [248, 130] on textarea at bounding box center [345, 123] width 562 height 47
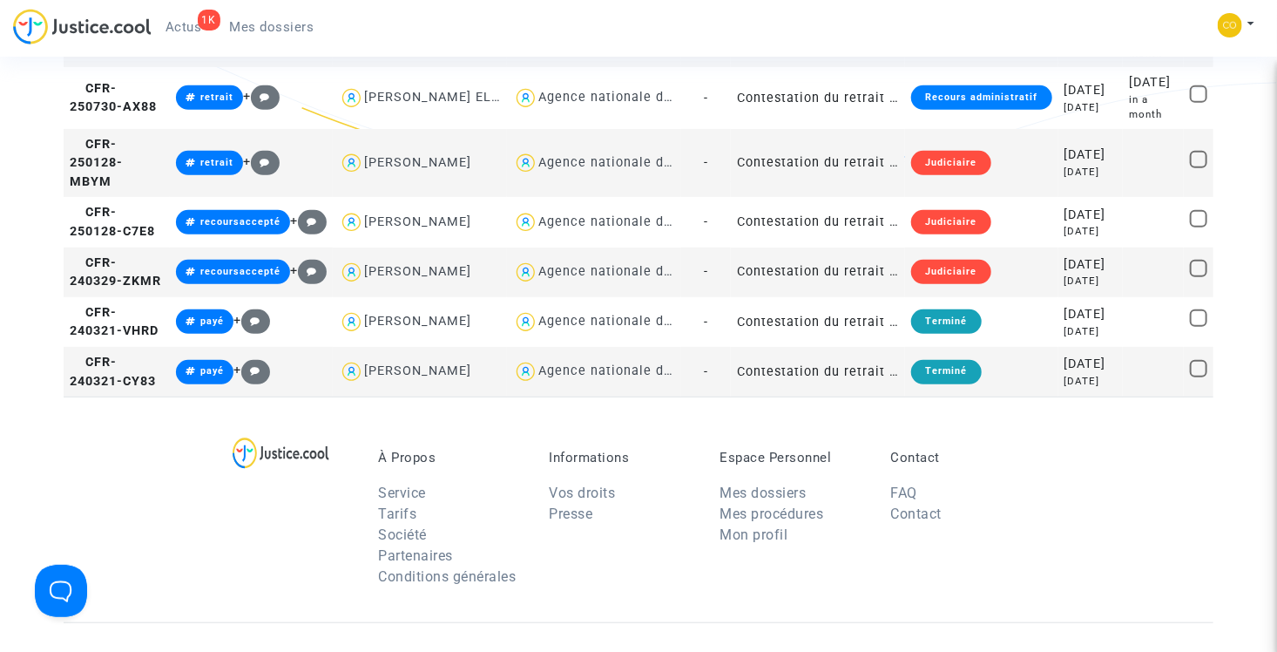
scroll to position [348, 0]
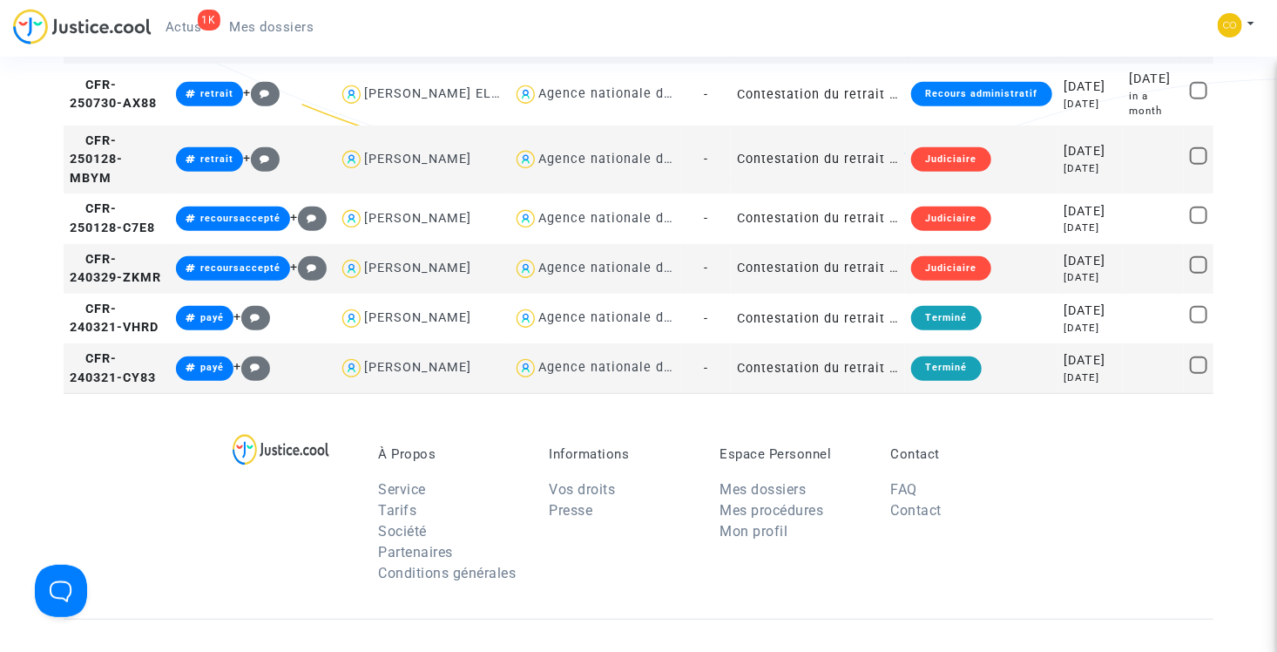
type textarea "andre"
click at [819, 294] on td "Contestation du retrait de MaPrimeRénov par l'ANAH (mandataire)" at bounding box center [818, 269] width 174 height 50
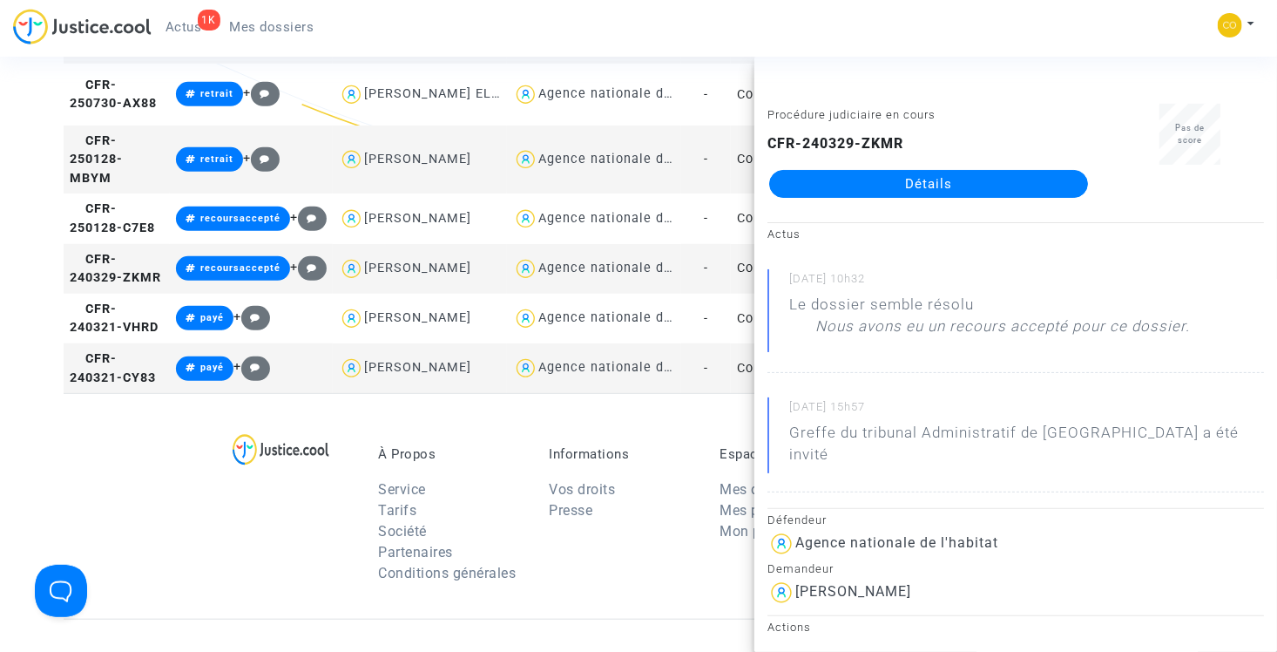
click at [862, 184] on link "Détails" at bounding box center [928, 184] width 319 height 28
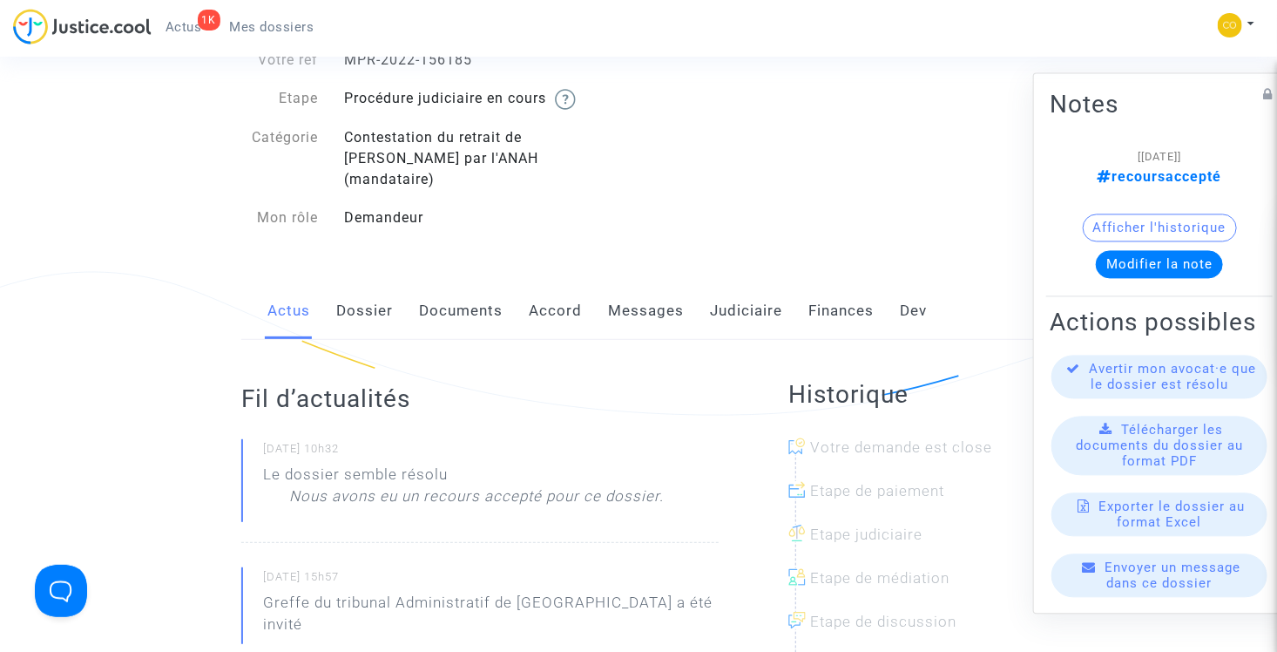
scroll to position [87, 0]
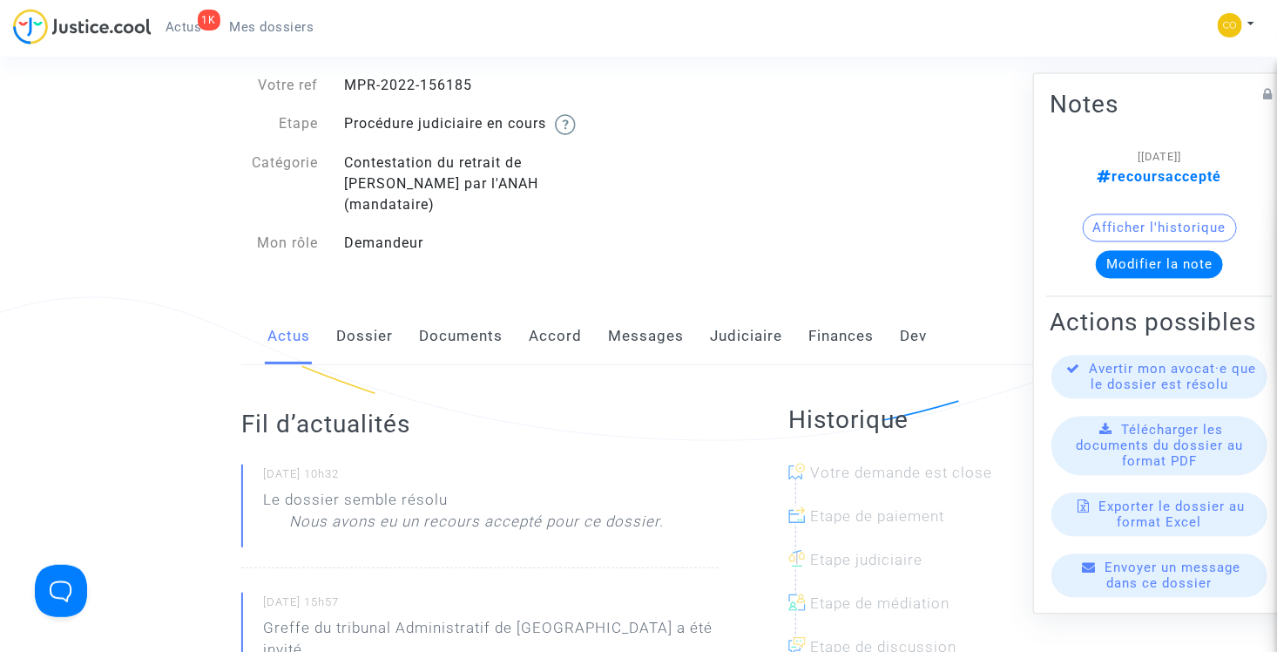
click at [1163, 251] on button "Modifier la note" at bounding box center [1159, 265] width 127 height 28
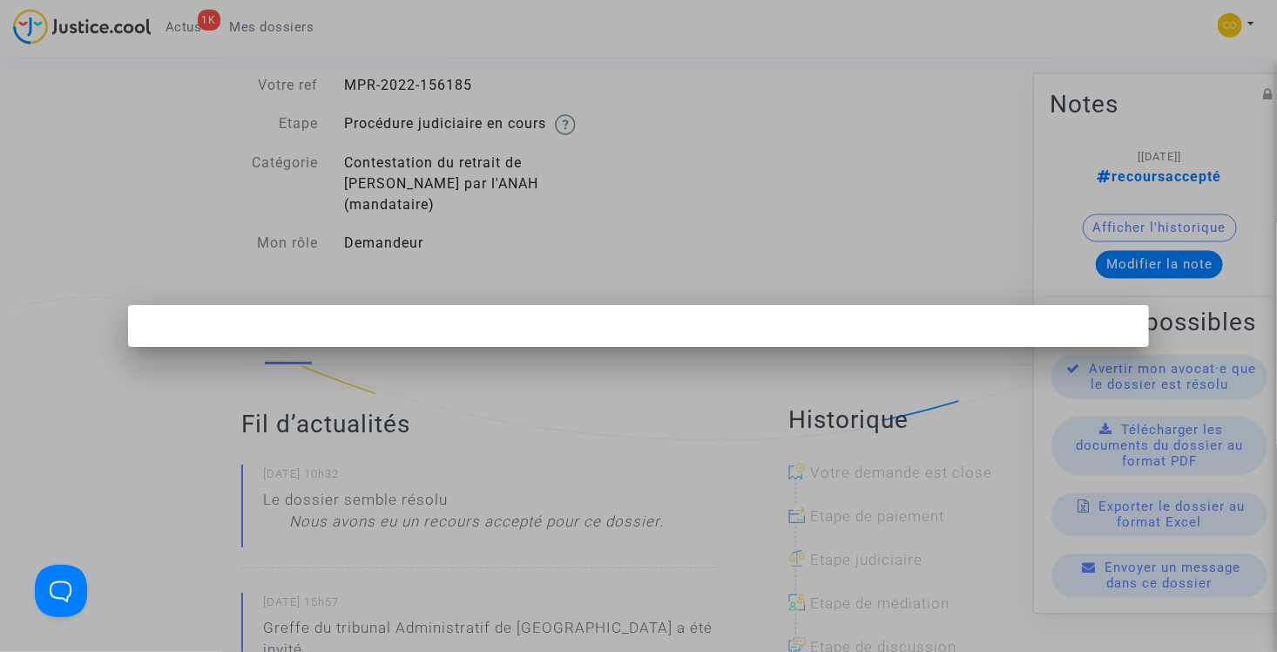
scroll to position [0, 0]
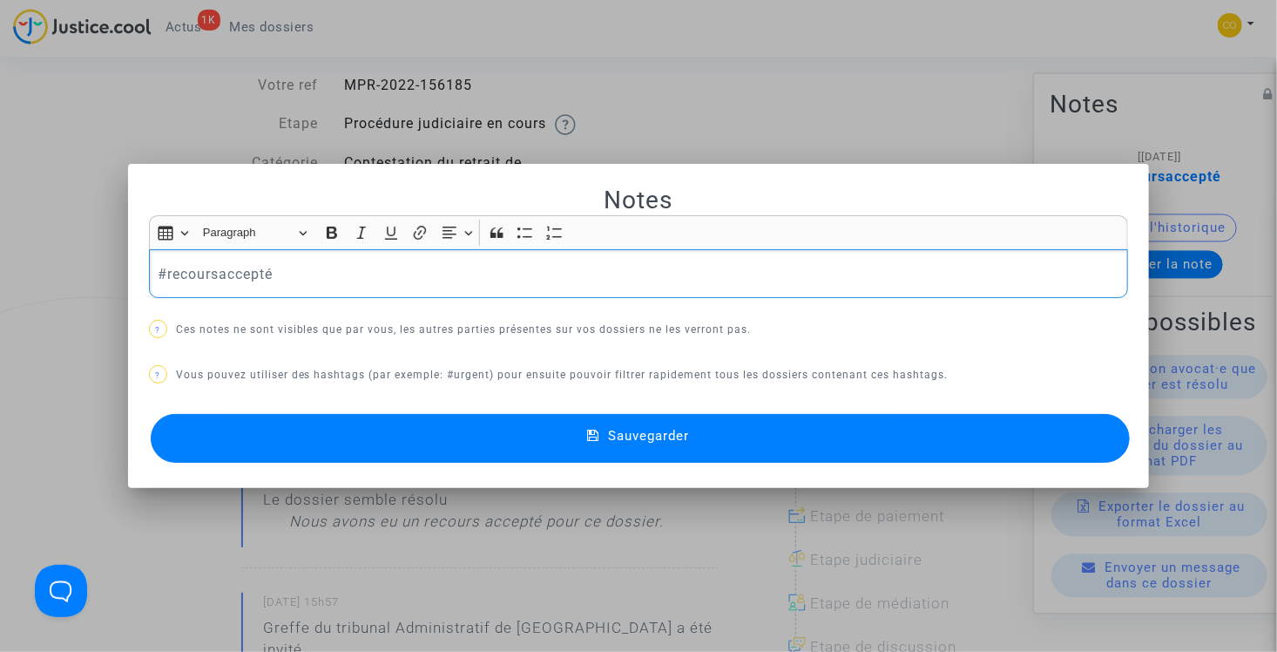
drag, startPoint x: 300, startPoint y: 279, endPoint x: 161, endPoint y: 272, distance: 138.7
click at [161, 272] on p "#recoursaccepté" at bounding box center [639, 274] width 962 height 22
click at [194, 217] on span "#fraude" at bounding box center [191, 215] width 38 height 25
click at [460, 440] on button "Sauvegarder" at bounding box center [641, 438] width 980 height 49
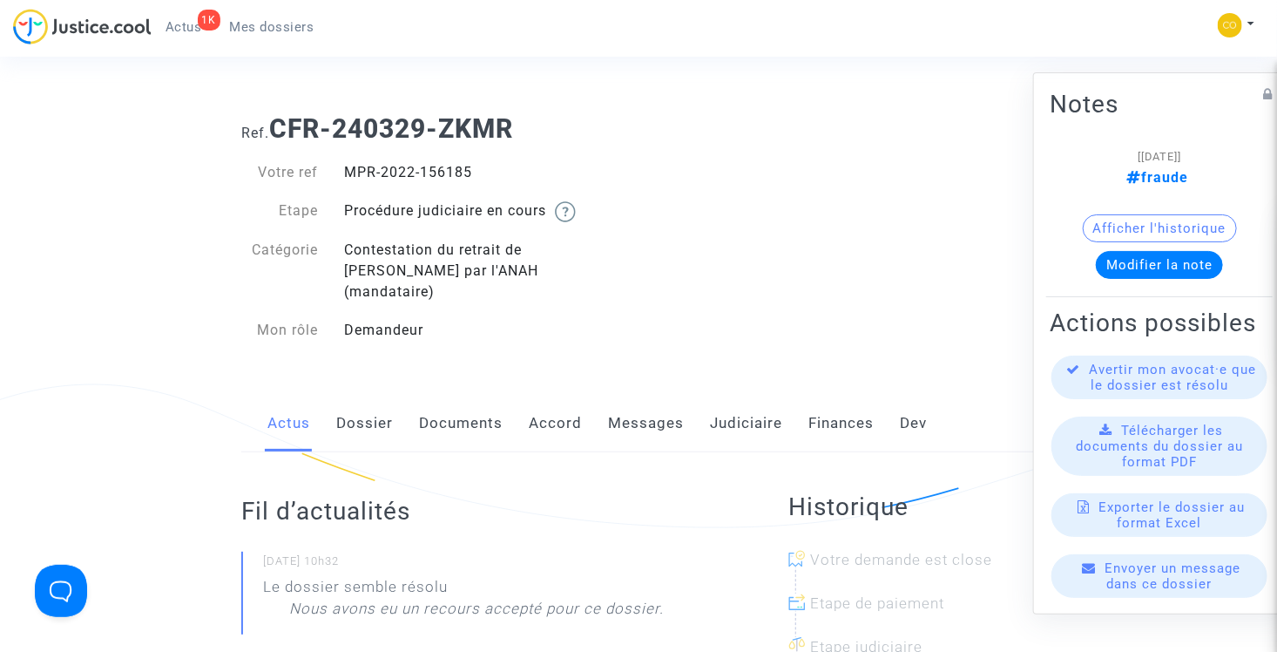
click at [430, 206] on div "Procédure judiciaire en cours" at bounding box center [484, 211] width 307 height 22
click at [658, 402] on link "Messages" at bounding box center [646, 423] width 76 height 57
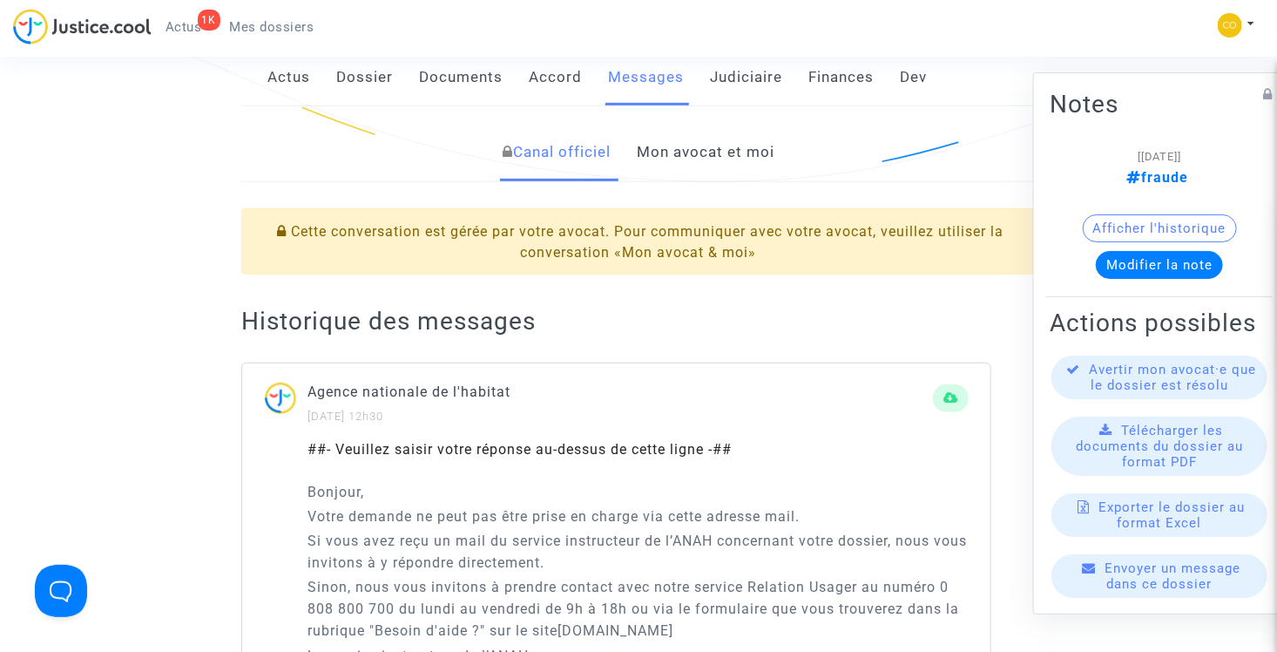
scroll to position [348, 0]
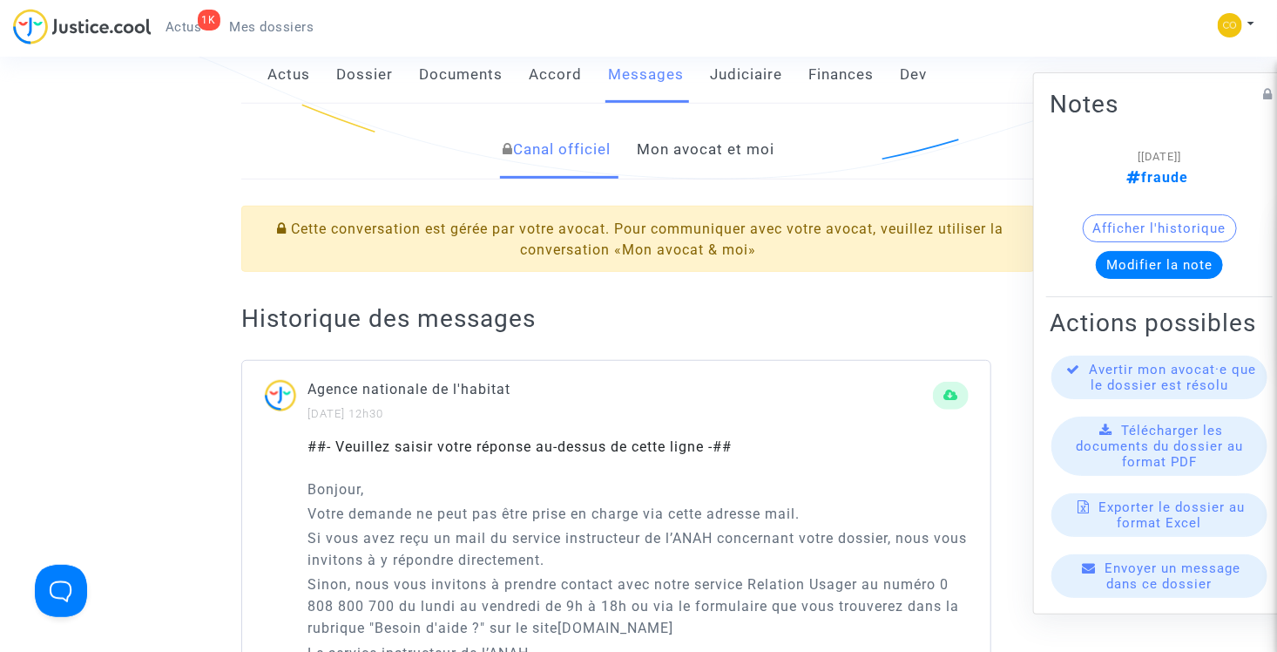
click at [683, 136] on link "Mon avocat et moi" at bounding box center [706, 149] width 138 height 57
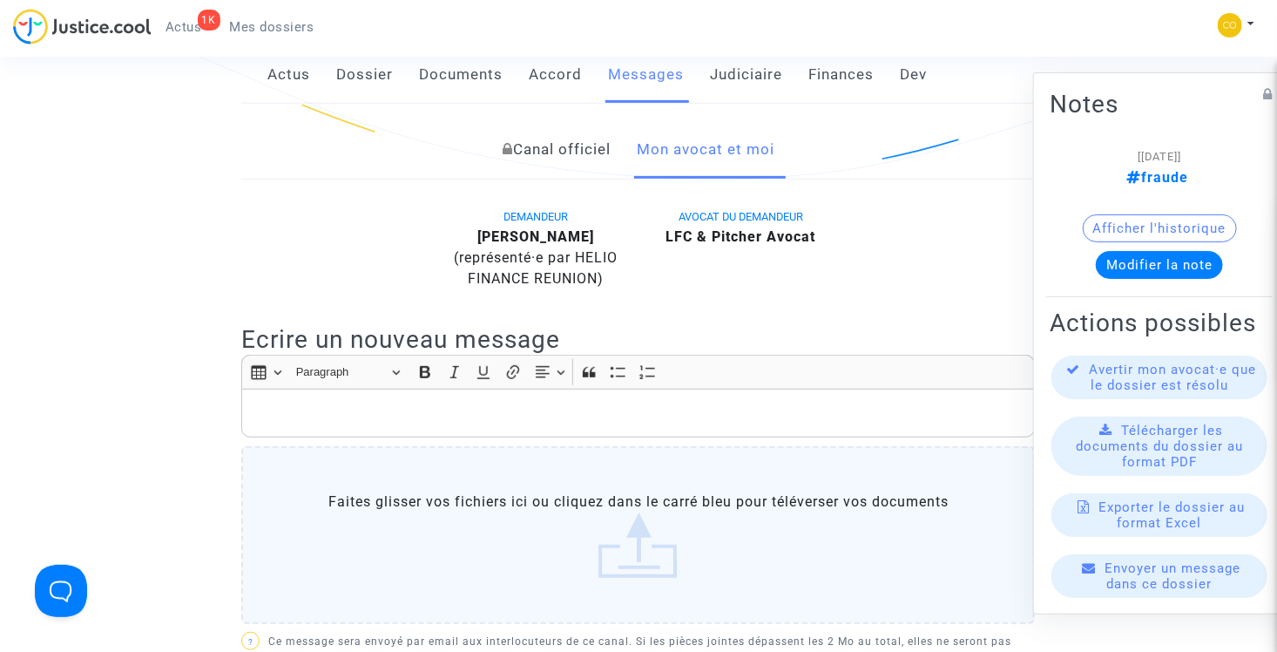
click at [468, 470] on label "Faites glisser vos fichiers ici ou cliquez dans le carré bleu pour téléverser v…" at bounding box center [638, 535] width 794 height 178
click at [0, 0] on input "Faites glisser vos fichiers ici ou cliquez dans le carré bleu pour téléverser v…" at bounding box center [0, 0] width 0 height 0
click at [381, 388] on div "Rich Text Editor, main" at bounding box center [638, 412] width 794 height 49
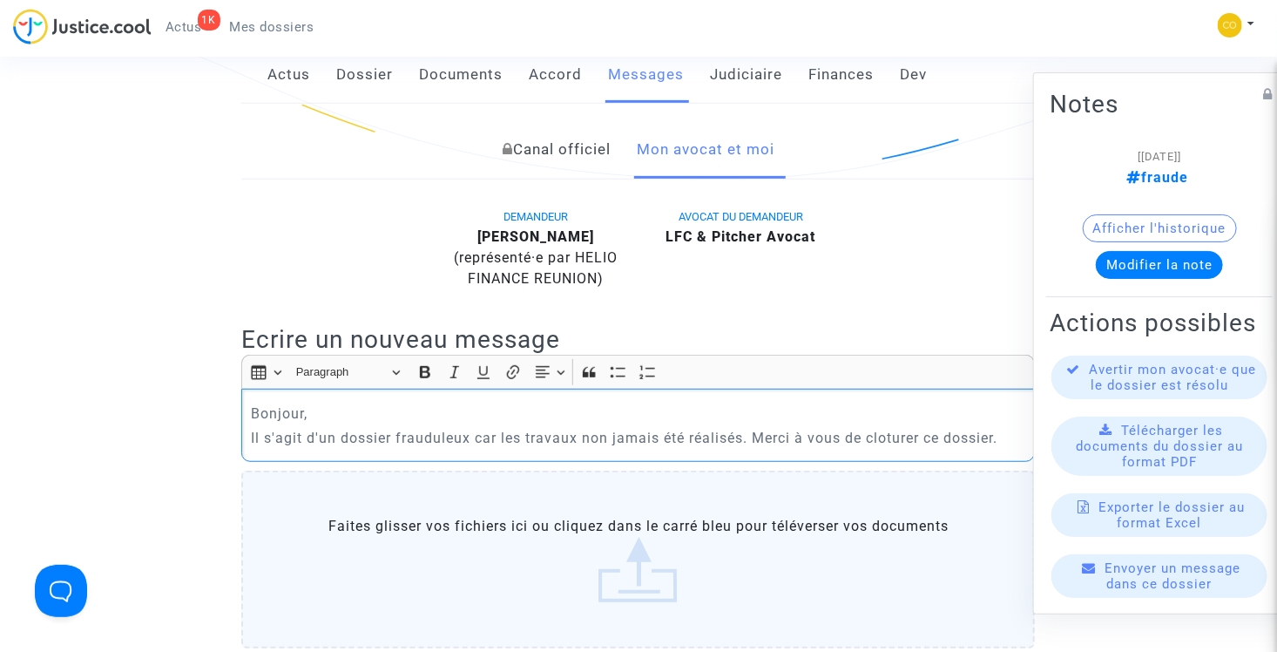
click at [892, 427] on p "Il s'agit d'un dossier frauduleux car les travaux non jamais été réalisés. Merc…" at bounding box center [638, 438] width 775 height 22
click at [887, 427] on p "Il s'agit d'un dossier frauduleux car les travaux non jamais été réalisés. Merc…" at bounding box center [638, 438] width 775 height 22
click at [767, 402] on p "Bonjour," at bounding box center [638, 413] width 775 height 22
click at [579, 427] on p "Il s'agit d'un dossier frauduleux car les travaux non jamais été réalisés. Merc…" at bounding box center [638, 438] width 775 height 22
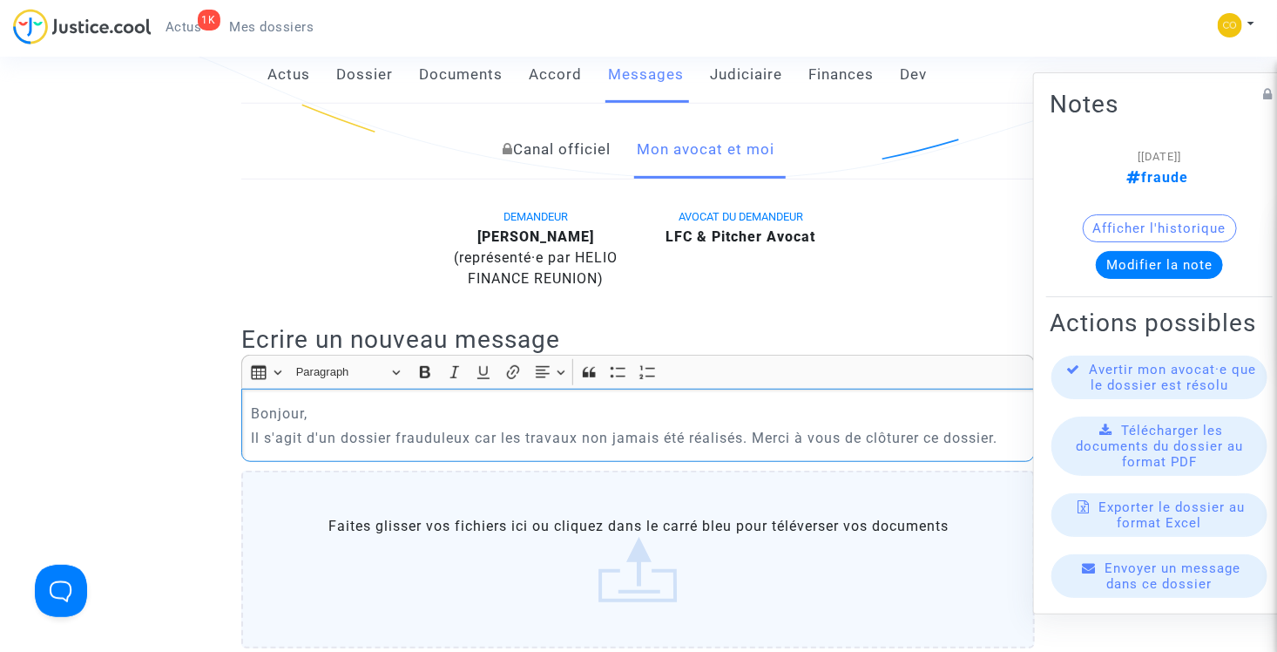
click at [374, 388] on div "Bonjour, Il s'agit d'un dossier frauduleux car les travaux non jamais été réali…" at bounding box center [638, 424] width 794 height 73
drag, startPoint x: 252, startPoint y: 388, endPoint x: 872, endPoint y: 402, distance: 620.3
click at [872, 402] on p "Bonjour," at bounding box center [638, 413] width 775 height 22
click at [771, 402] on p "Bonjour," at bounding box center [638, 413] width 775 height 22
click at [314, 402] on p "Bonjour," at bounding box center [638, 413] width 775 height 22
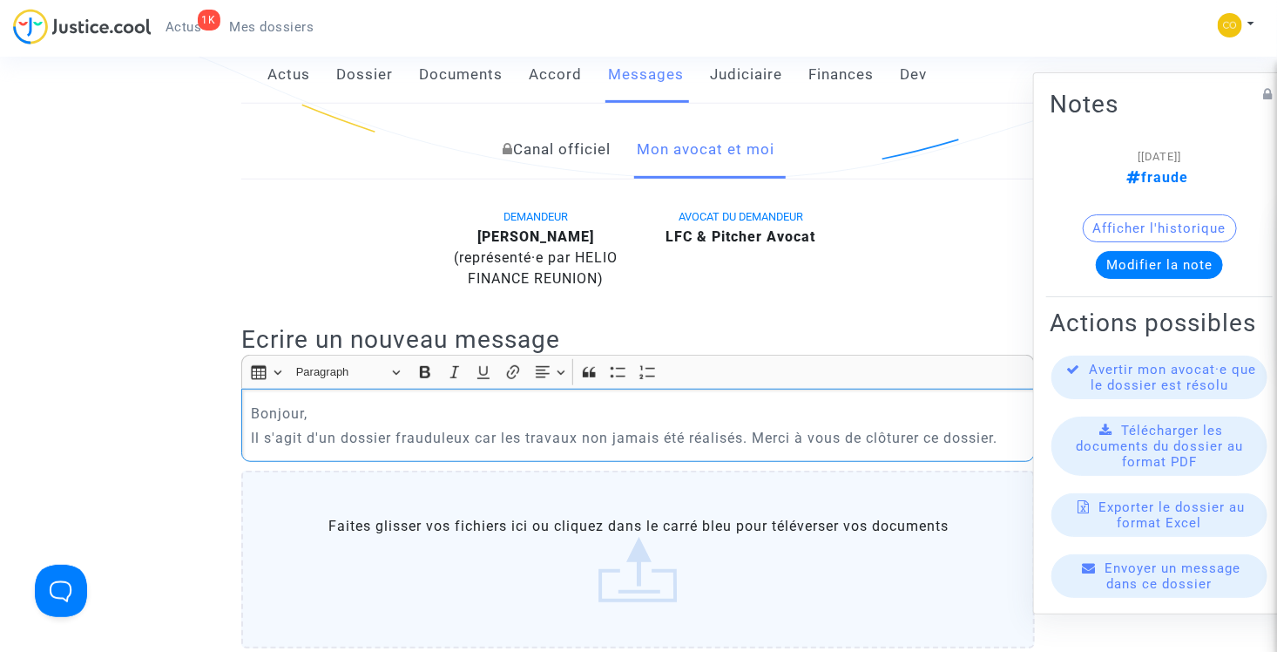
click at [879, 402] on p "Bonjour," at bounding box center [638, 413] width 775 height 22
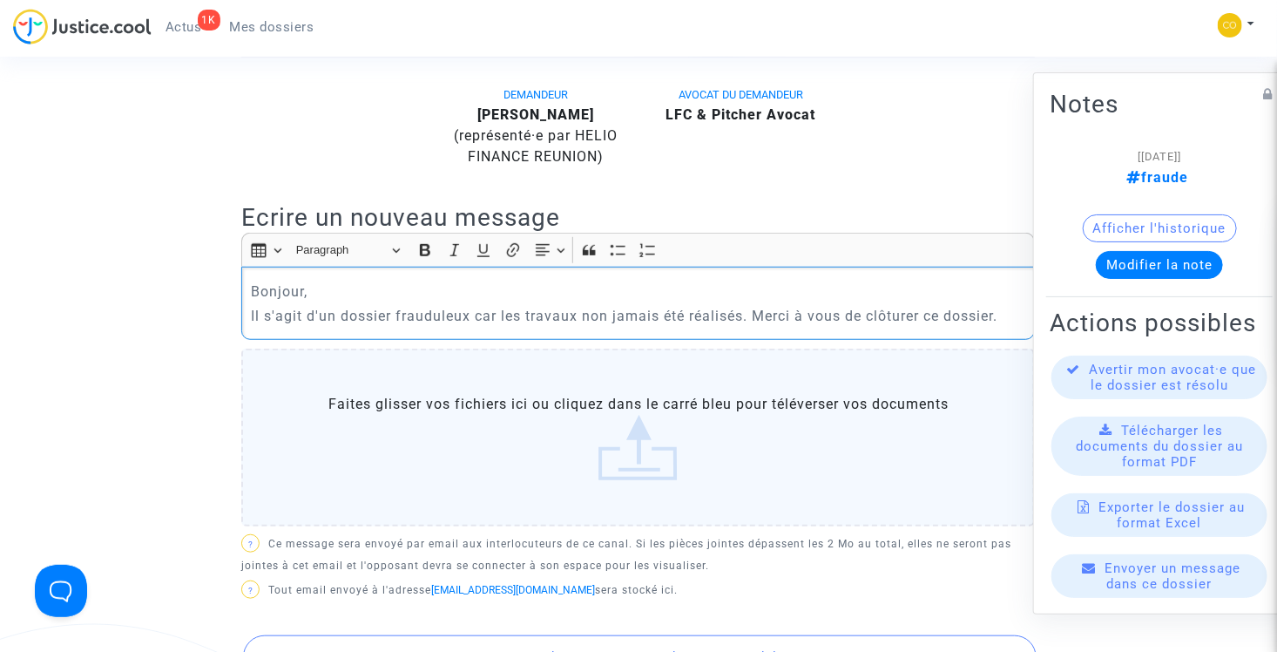
scroll to position [523, 0]
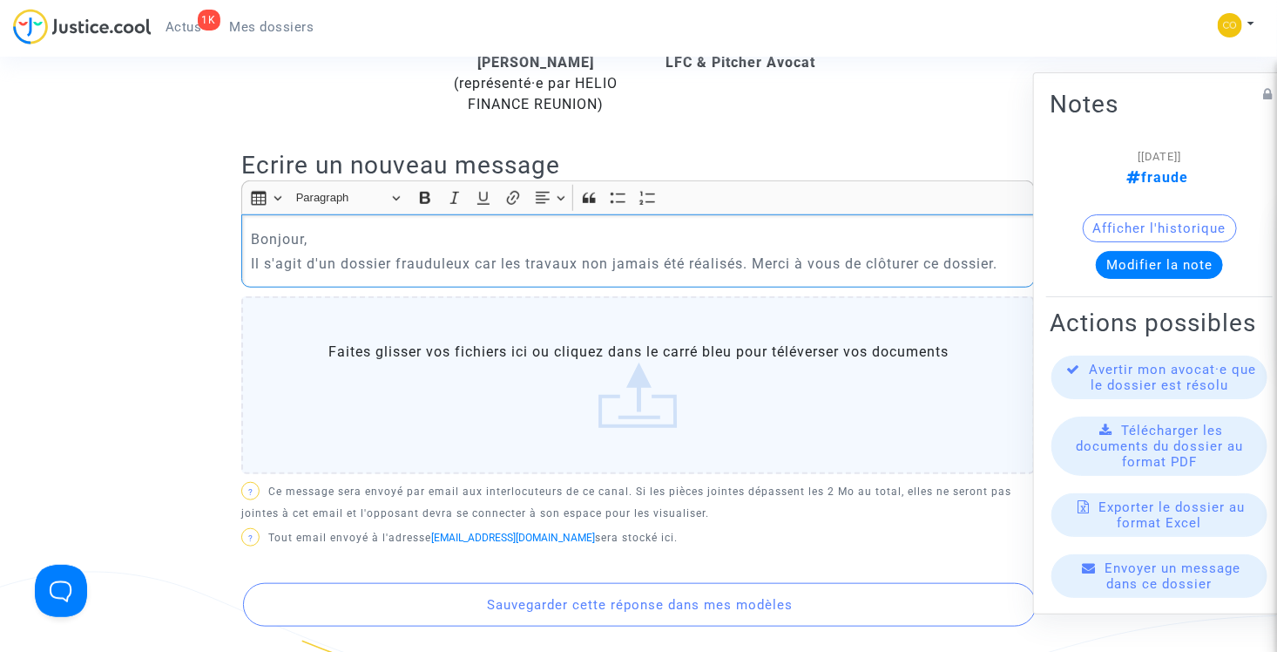
click at [890, 253] on p "Il s'agit d'un dossier frauduleux car les travaux non jamais été réalisés. Merc…" at bounding box center [638, 264] width 775 height 22
click at [841, 253] on p "Il s'agit d'un dossier frauduleux car les travaux non jamais été réalisés. Merc…" at bounding box center [638, 264] width 775 height 22
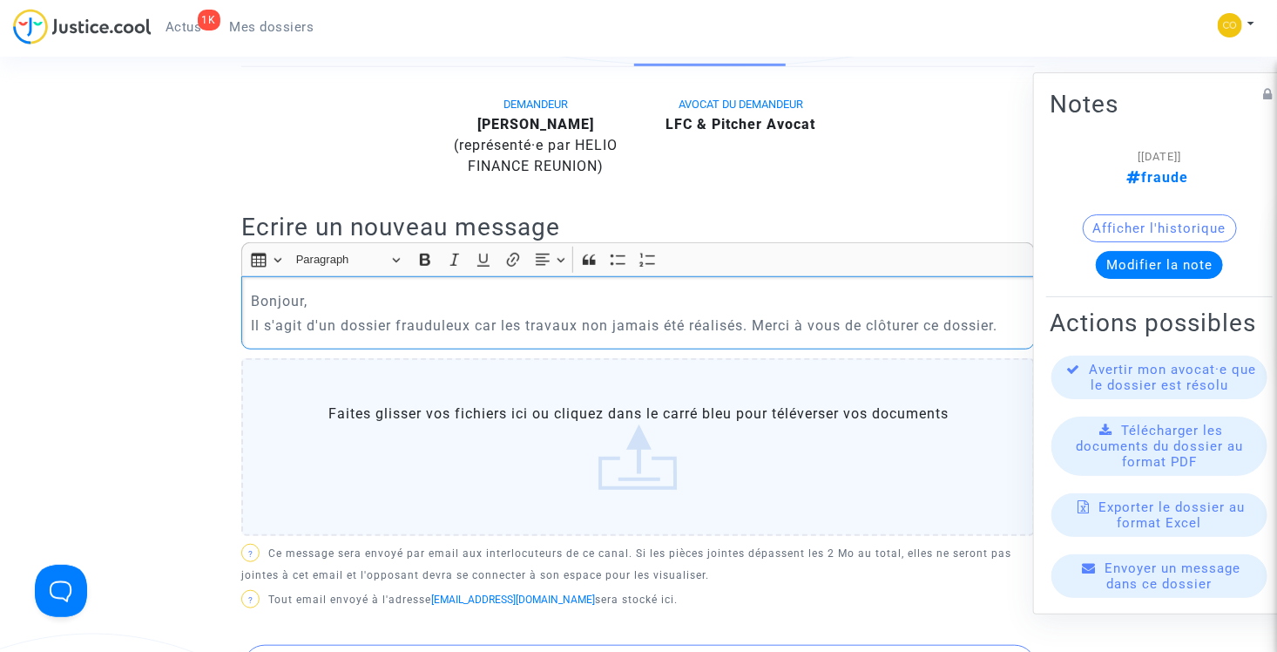
scroll to position [436, 0]
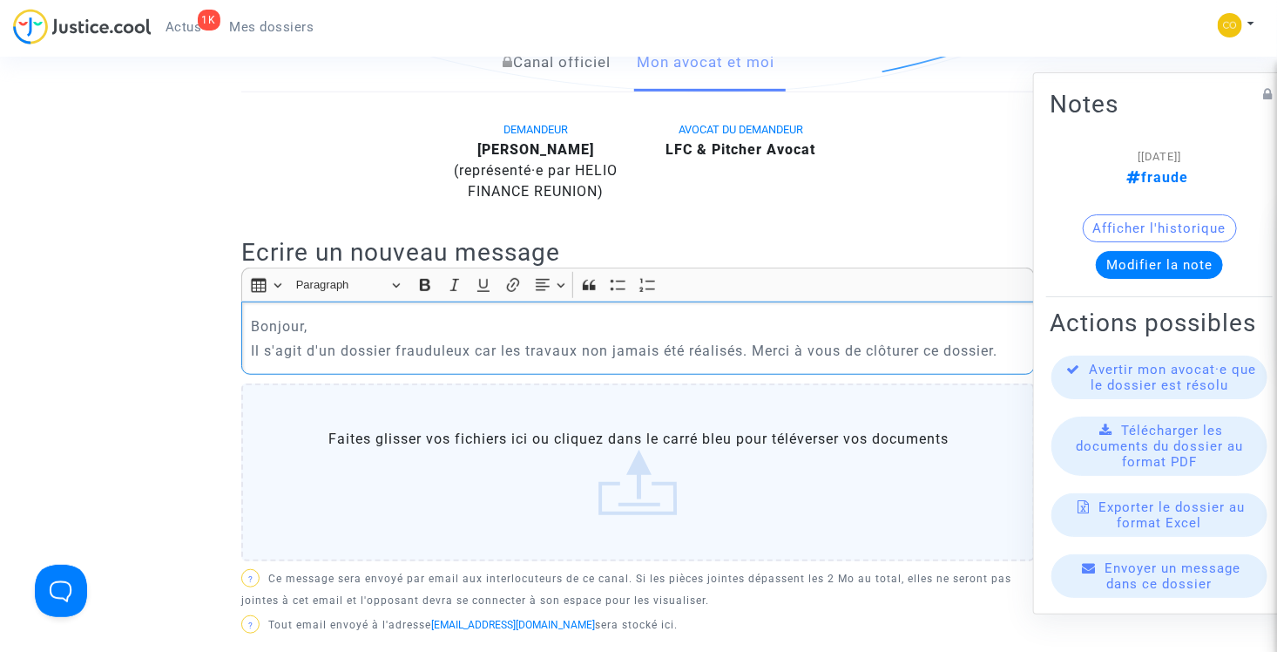
click at [807, 301] on div "Bonjour, Il s'agit d'un dossier frauduleux car les travaux non jamais été réali…" at bounding box center [638, 337] width 794 height 73
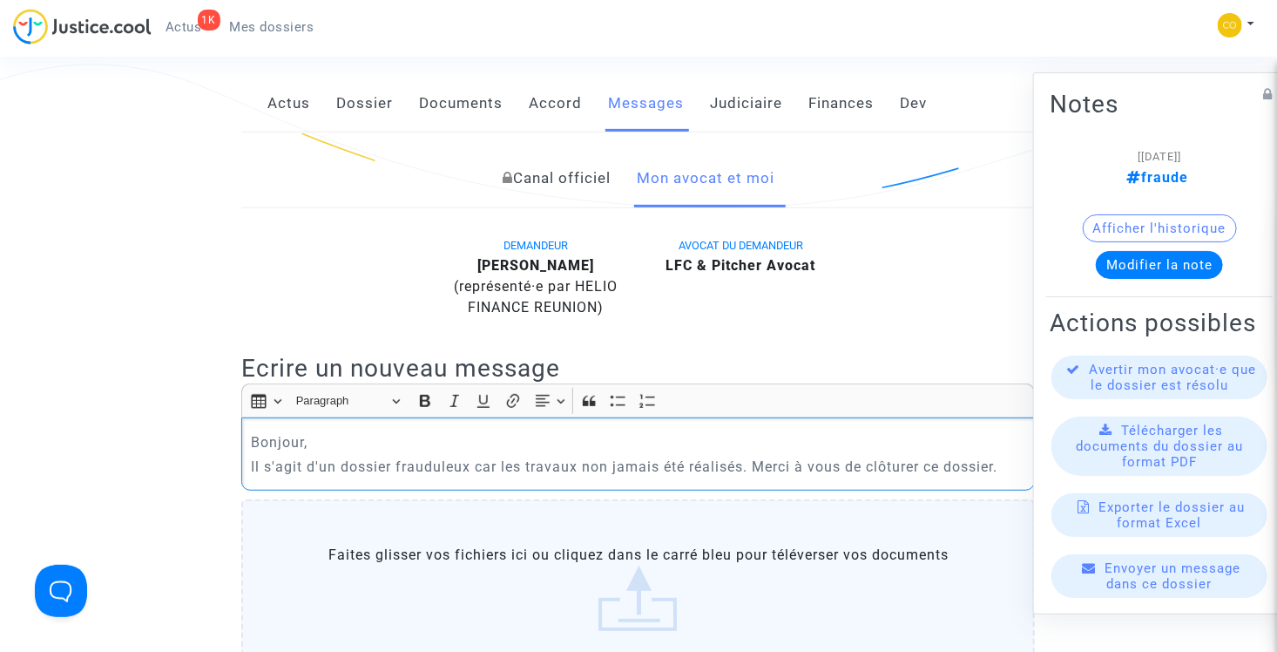
scroll to position [348, 0]
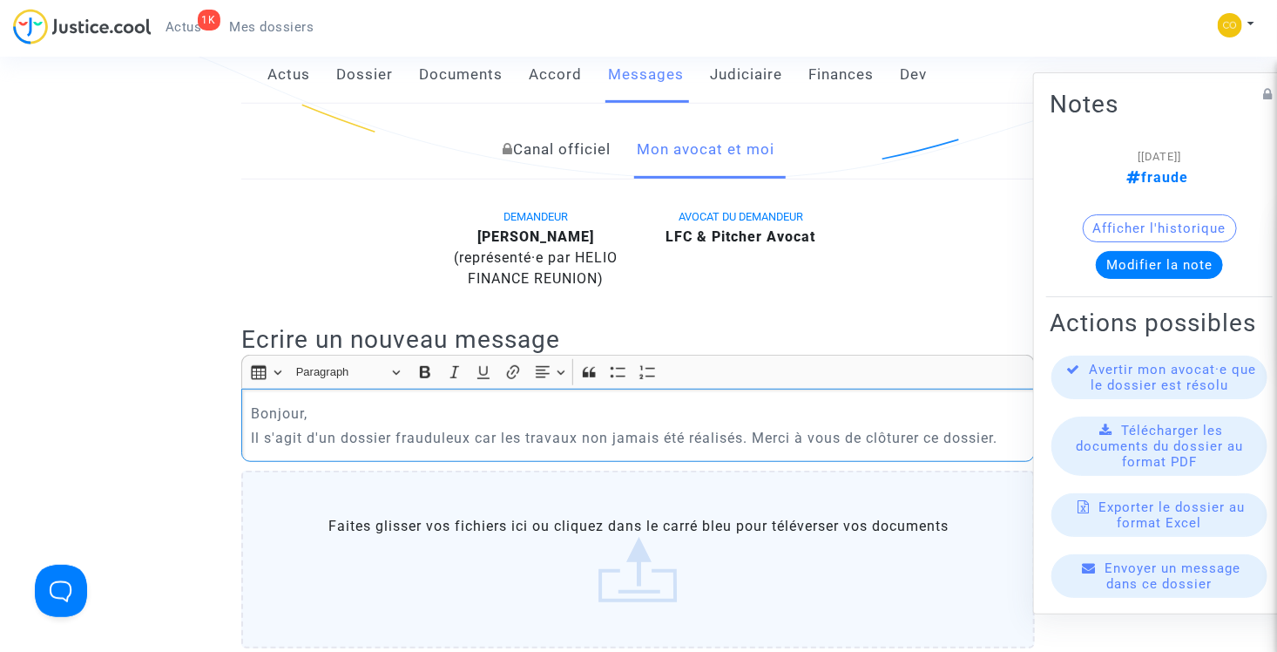
click at [407, 402] on p "Bonjour," at bounding box center [638, 413] width 775 height 22
drag, startPoint x: 247, startPoint y: 390, endPoint x: 369, endPoint y: 414, distance: 124.2
click at [369, 414] on div "Bonjour, Il s'agit d'un dossier frauduleux car les travaux non jamais été réali…" at bounding box center [638, 424] width 794 height 73
click at [540, 427] on p "Il s'agit d'un dossier frauduleux car les travaux non jamais été réalisés. Merc…" at bounding box center [638, 438] width 775 height 22
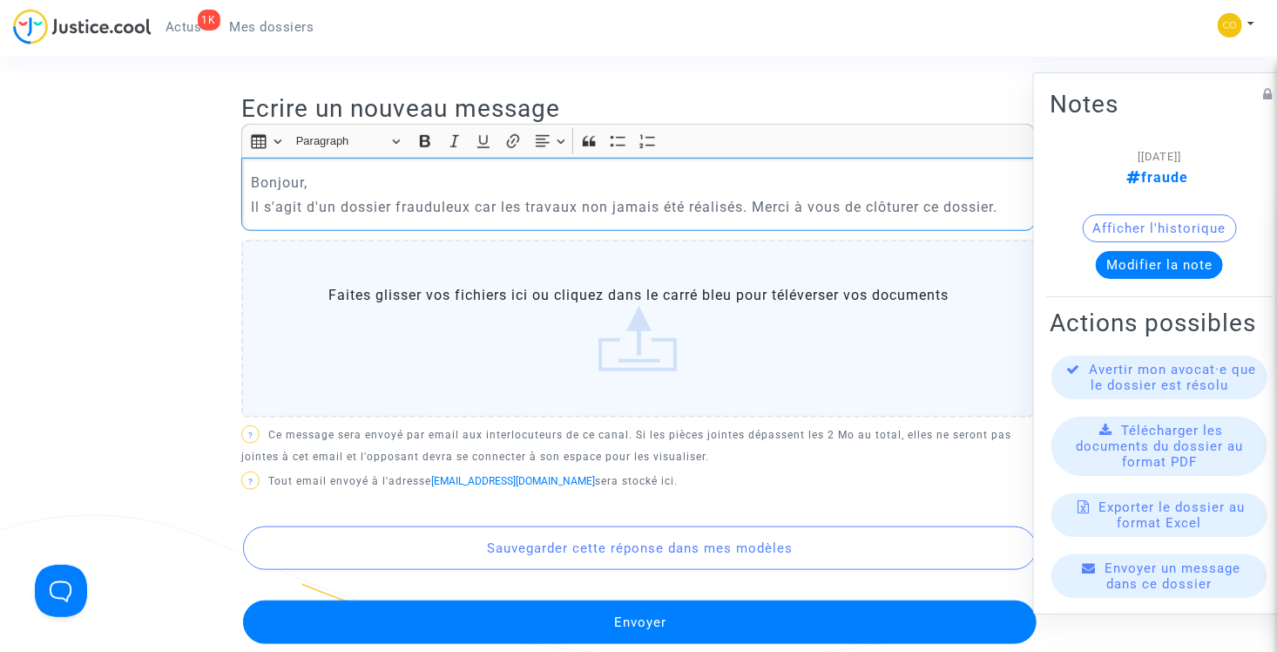
scroll to position [610, 0]
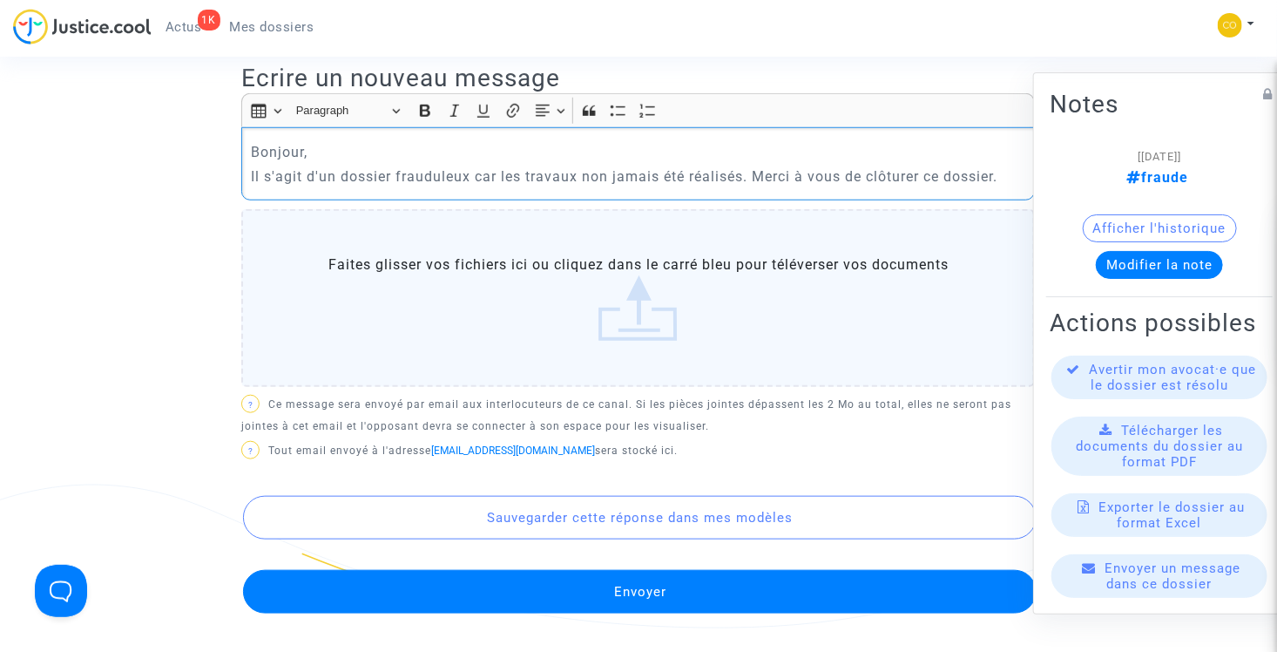
drag, startPoint x: 925, startPoint y: 152, endPoint x: 869, endPoint y: 152, distance: 55.7
click at [869, 165] on p "Il s'agit d'un dossier frauduleux car les travaux non jamais été réalisés. Merc…" at bounding box center [638, 176] width 775 height 22
click at [875, 171] on div "Bonjour, Il s'agit d'un dossier frauduleux car les travaux non jamais été réali…" at bounding box center [638, 163] width 794 height 73
click at [701, 570] on button "Envoyer" at bounding box center [640, 592] width 794 height 44
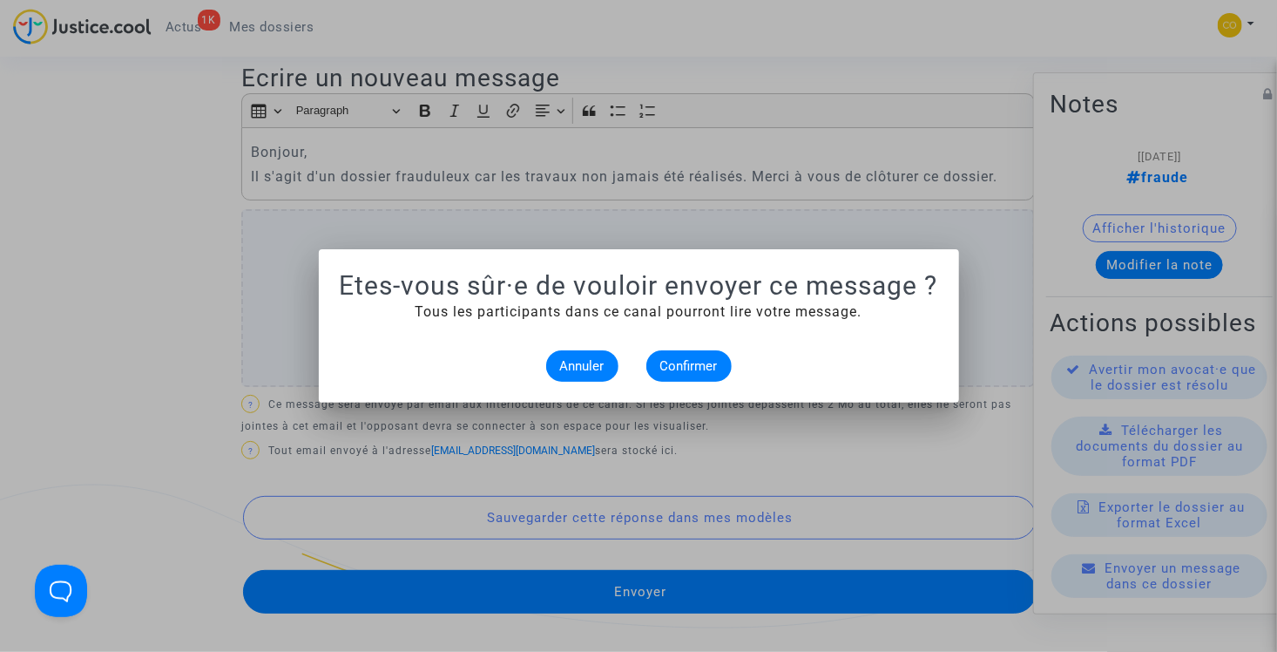
scroll to position [0, 0]
click at [698, 370] on span "Confirmer" at bounding box center [688, 366] width 57 height 16
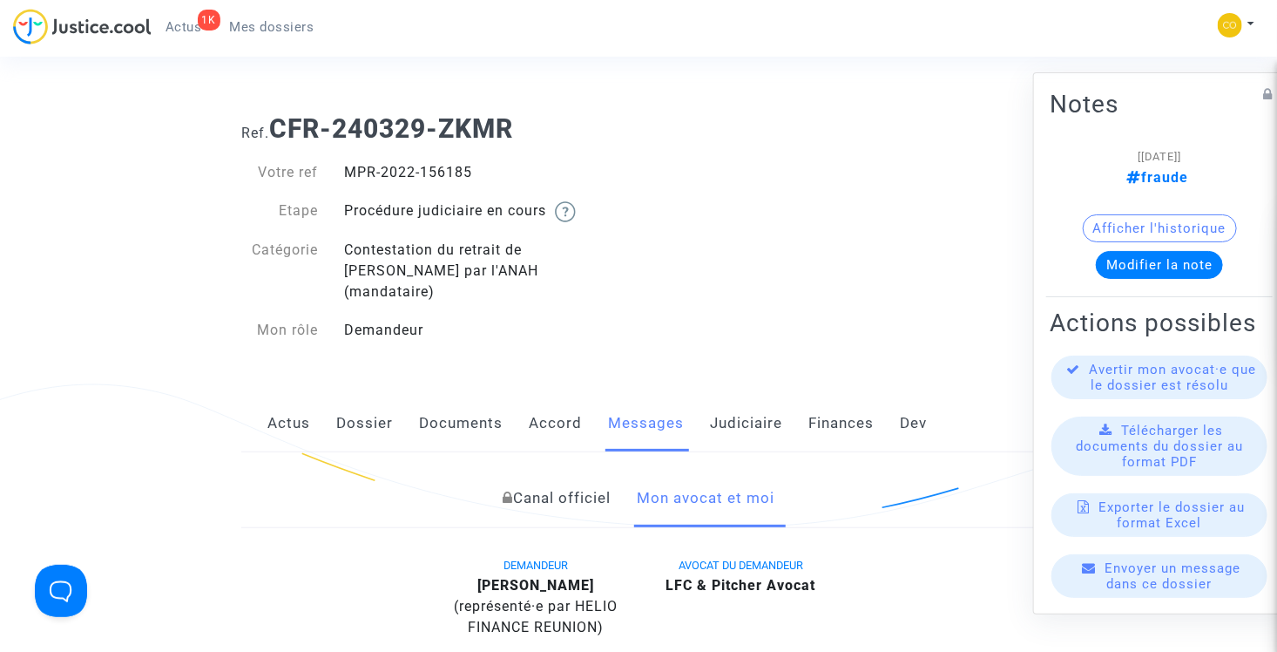
click at [300, 37] on link "Mes dossiers" at bounding box center [272, 27] width 112 height 26
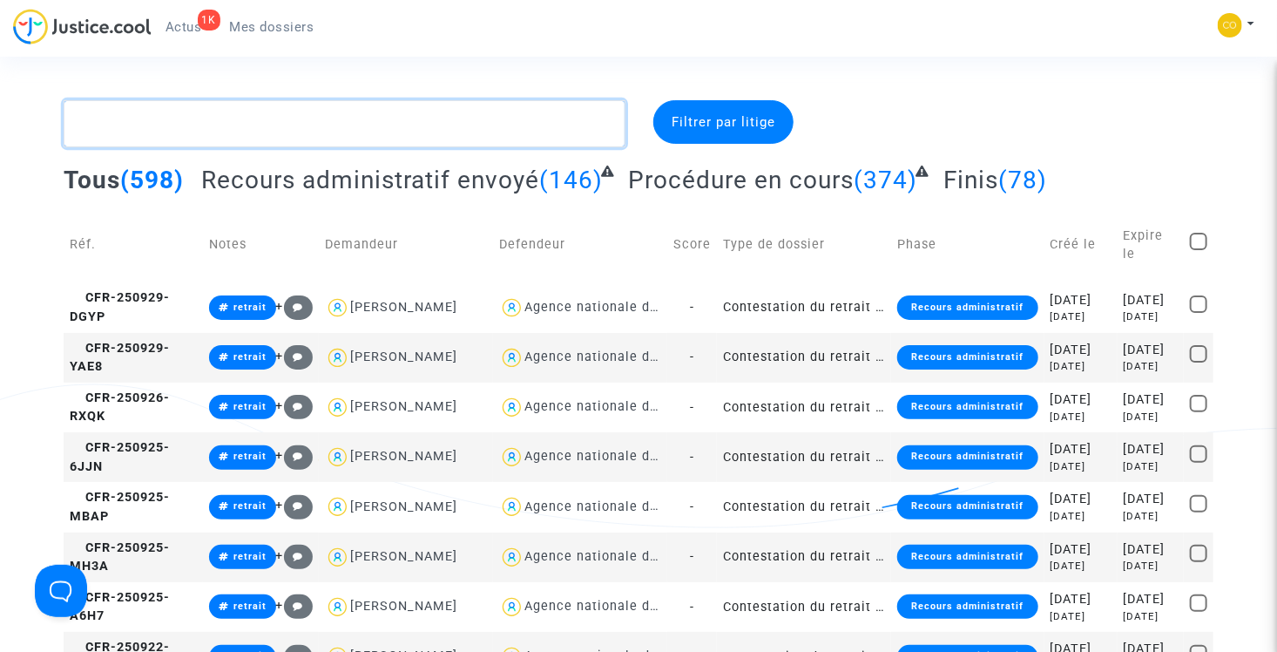
click at [303, 120] on textarea at bounding box center [345, 123] width 562 height 47
click at [230, 125] on textarea at bounding box center [345, 123] width 562 height 47
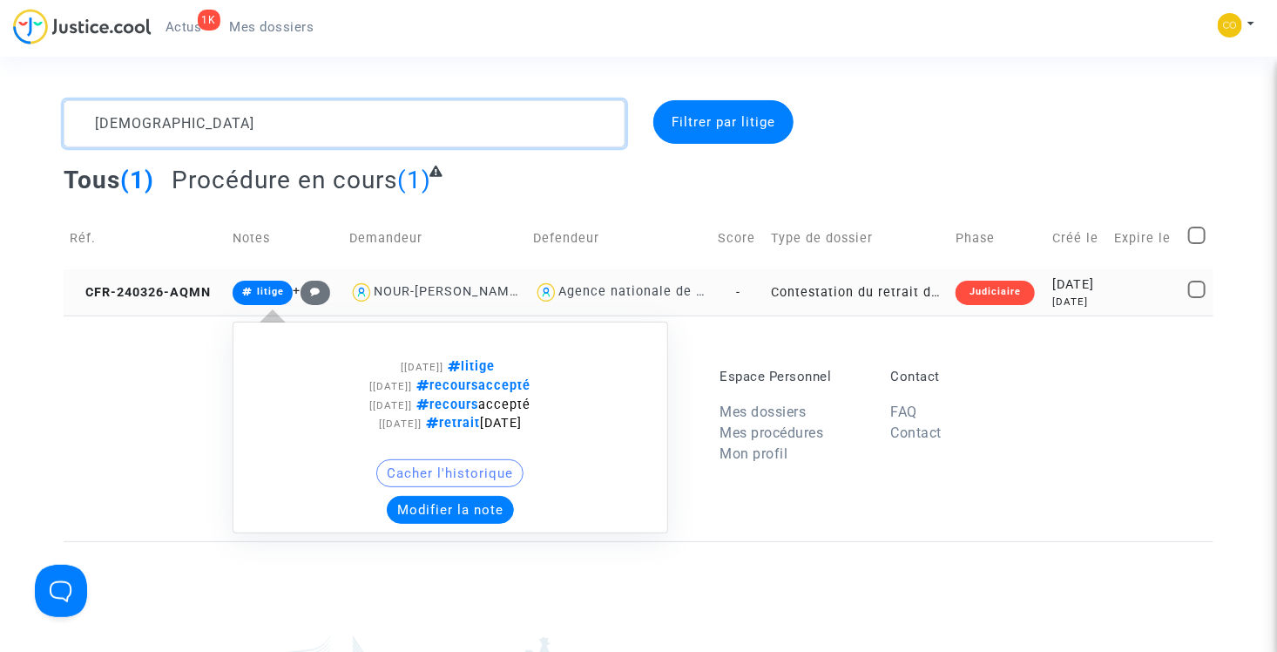
type textarea "gueddah"
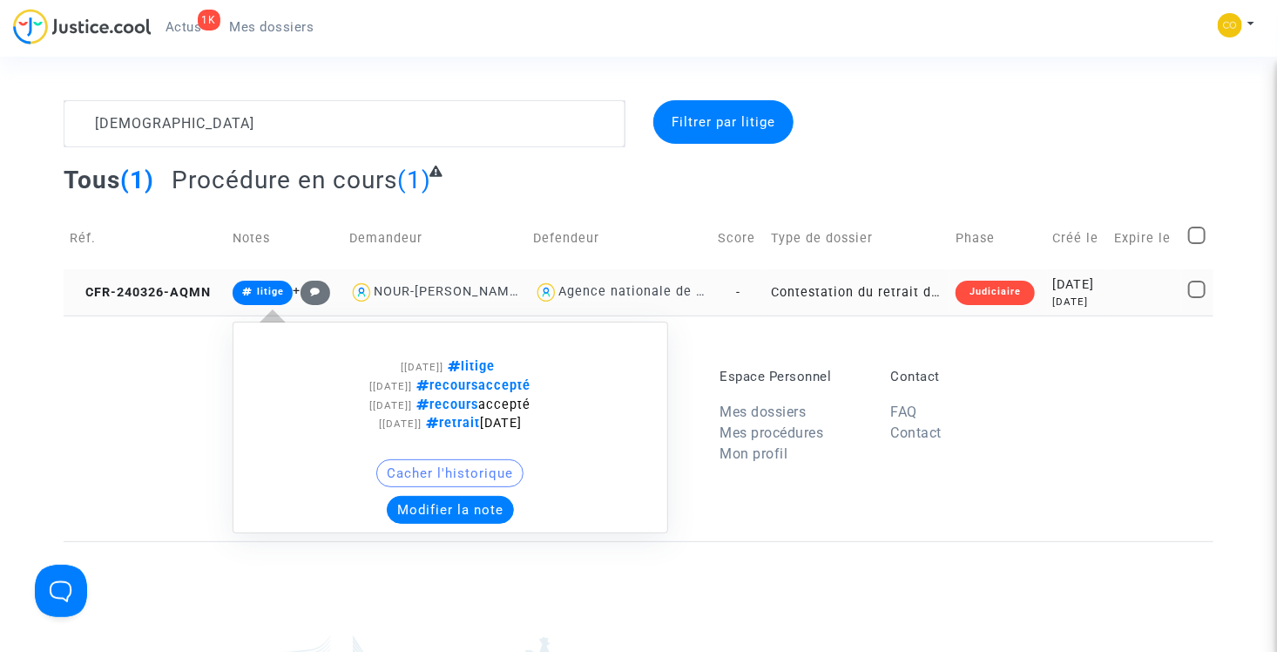
click at [436, 509] on button "Modifier la note" at bounding box center [450, 510] width 127 height 28
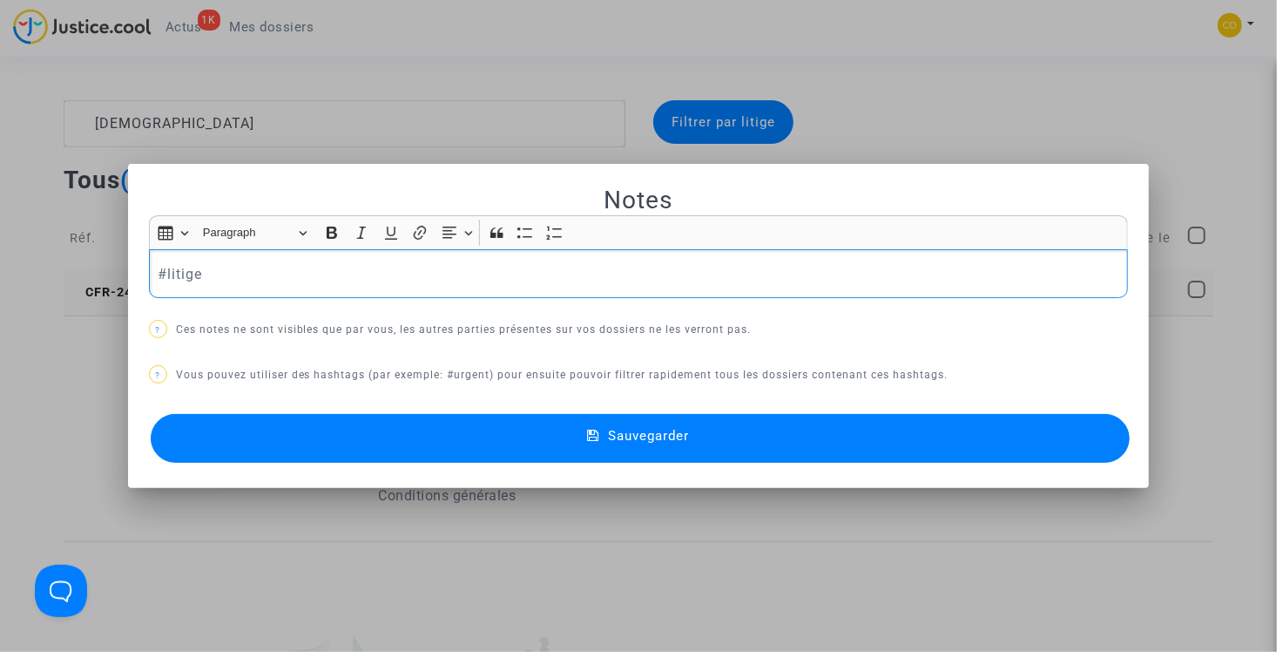
drag, startPoint x: 233, startPoint y: 280, endPoint x: 161, endPoint y: 271, distance: 72.8
click at [161, 271] on p "#litige" at bounding box center [639, 274] width 962 height 22
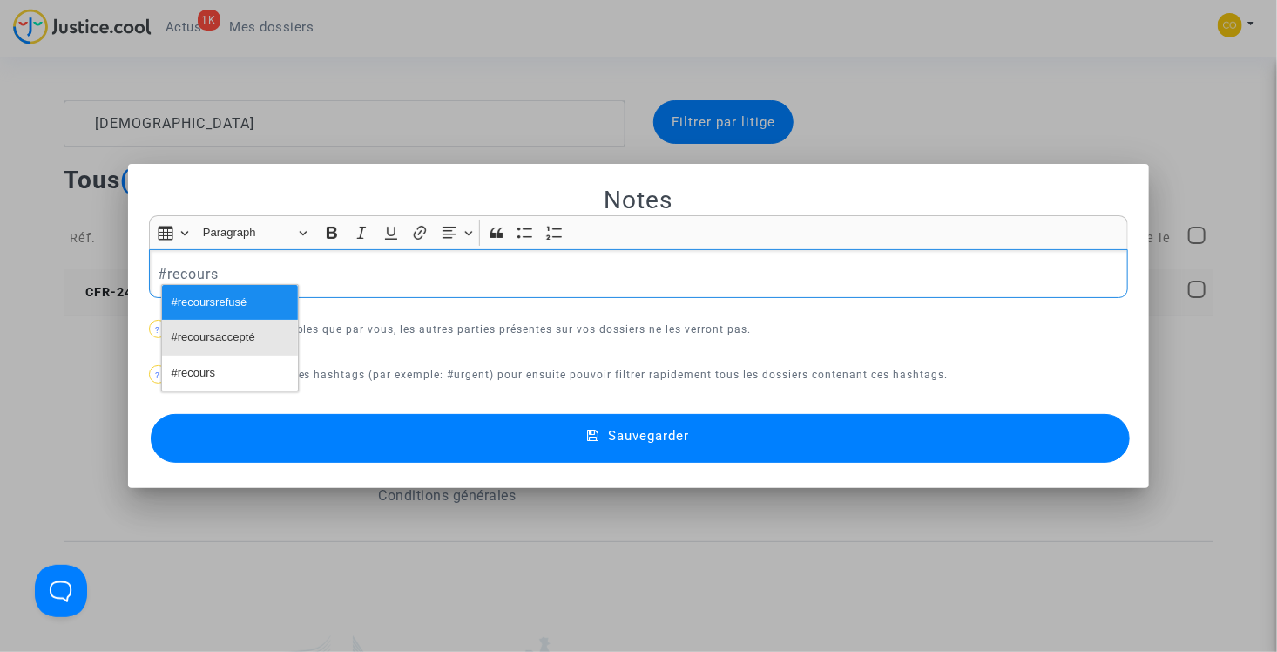
click at [210, 331] on span "#recoursaccepté" at bounding box center [214, 337] width 84 height 25
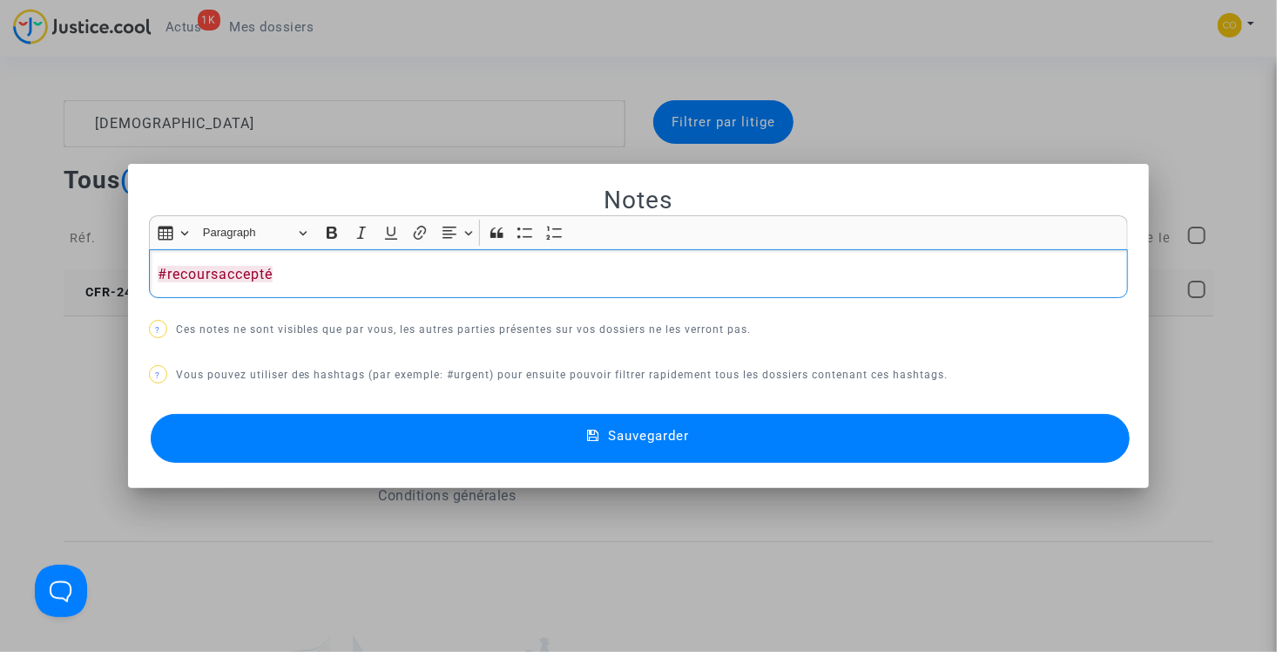
click at [548, 433] on button "Sauvegarder" at bounding box center [641, 438] width 980 height 49
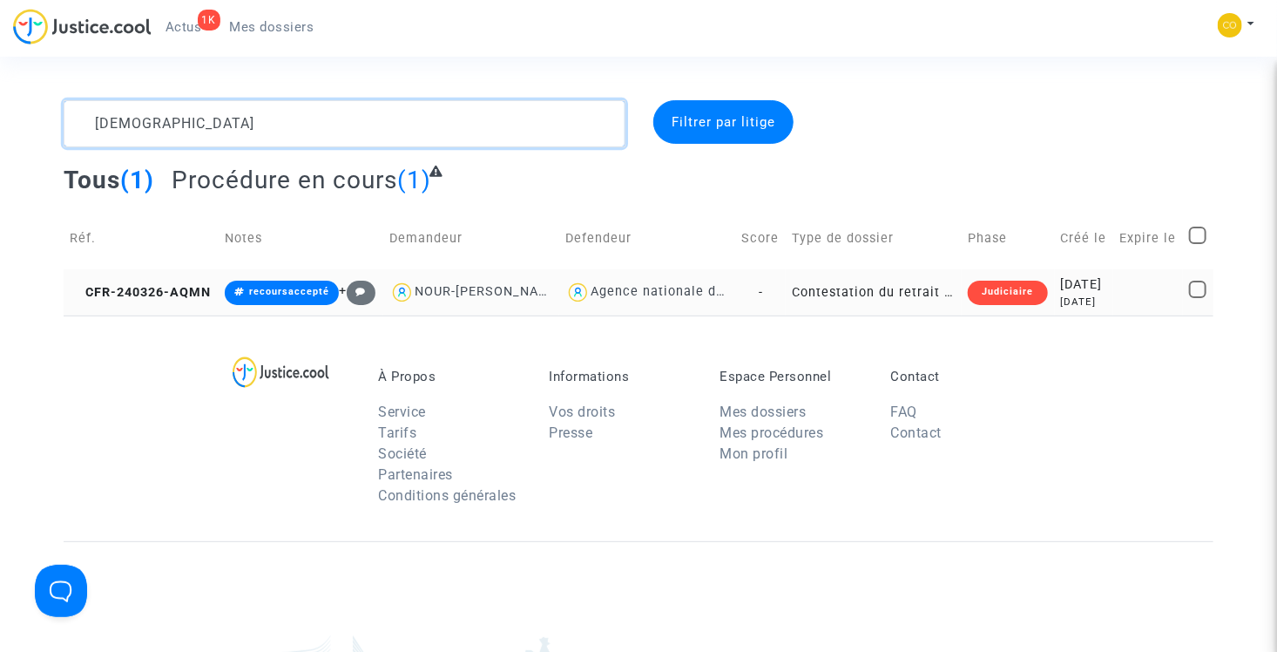
click at [262, 122] on textarea at bounding box center [345, 123] width 562 height 47
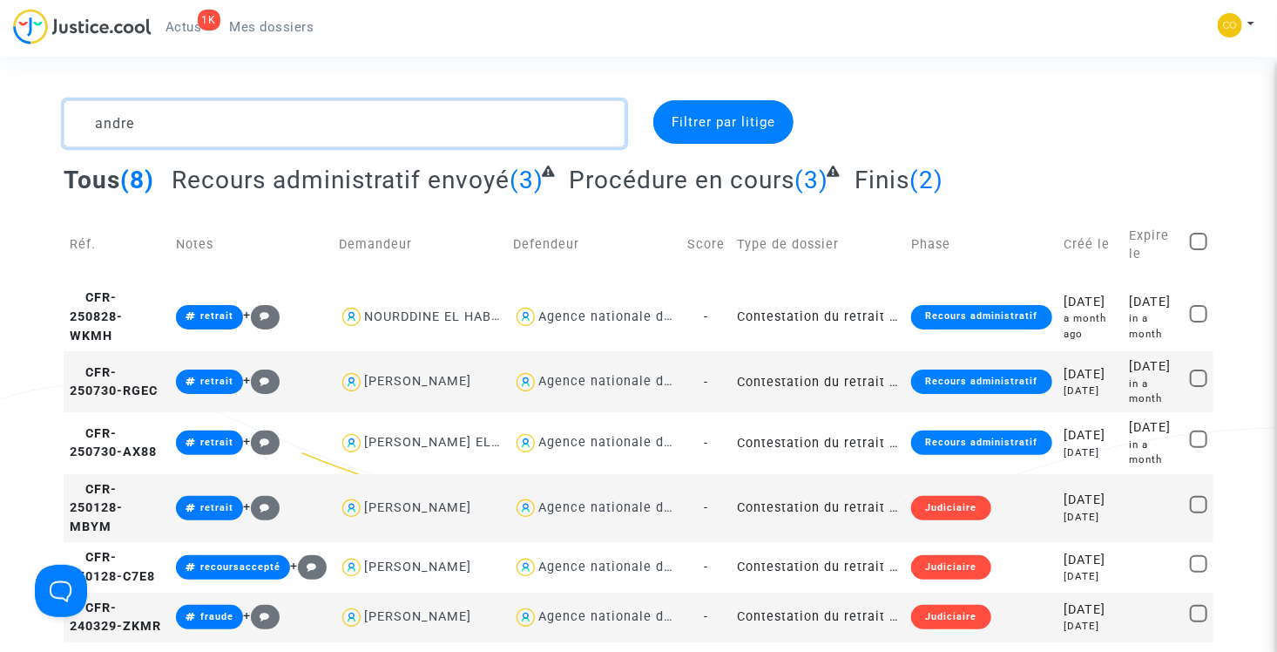
type textarea "andre"
click at [146, 116] on textarea at bounding box center [345, 123] width 562 height 47
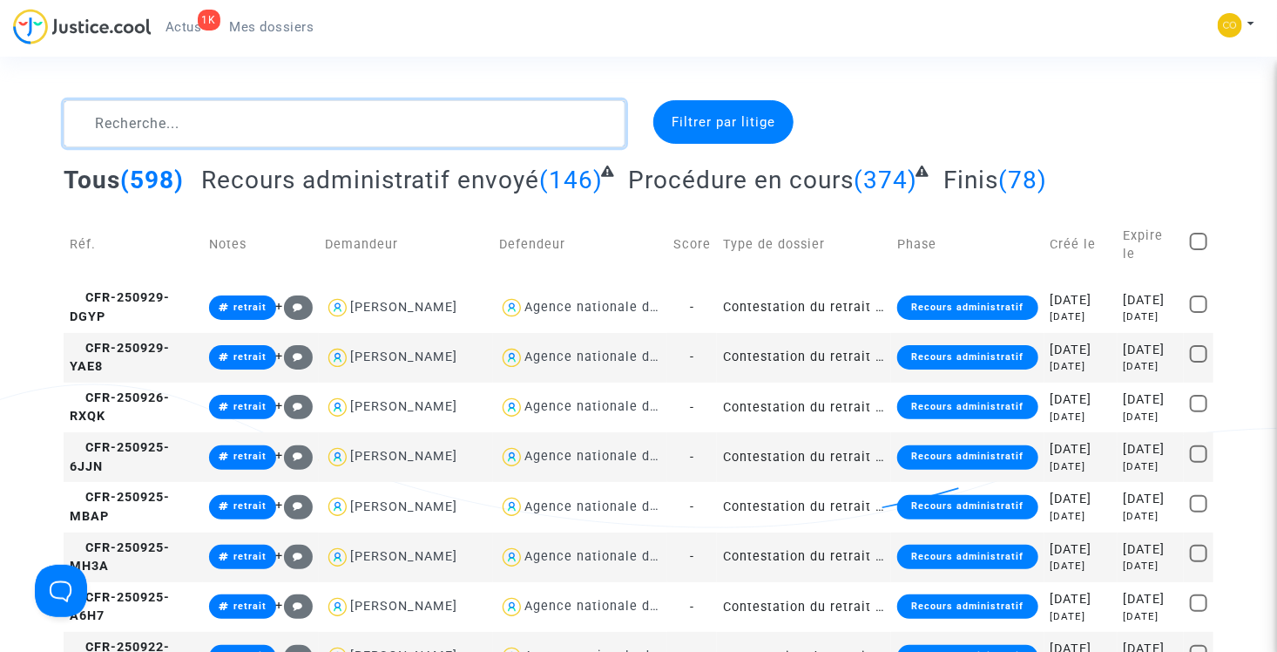
click at [426, 129] on textarea at bounding box center [345, 123] width 562 height 47
click at [370, 120] on textarea at bounding box center [345, 123] width 562 height 47
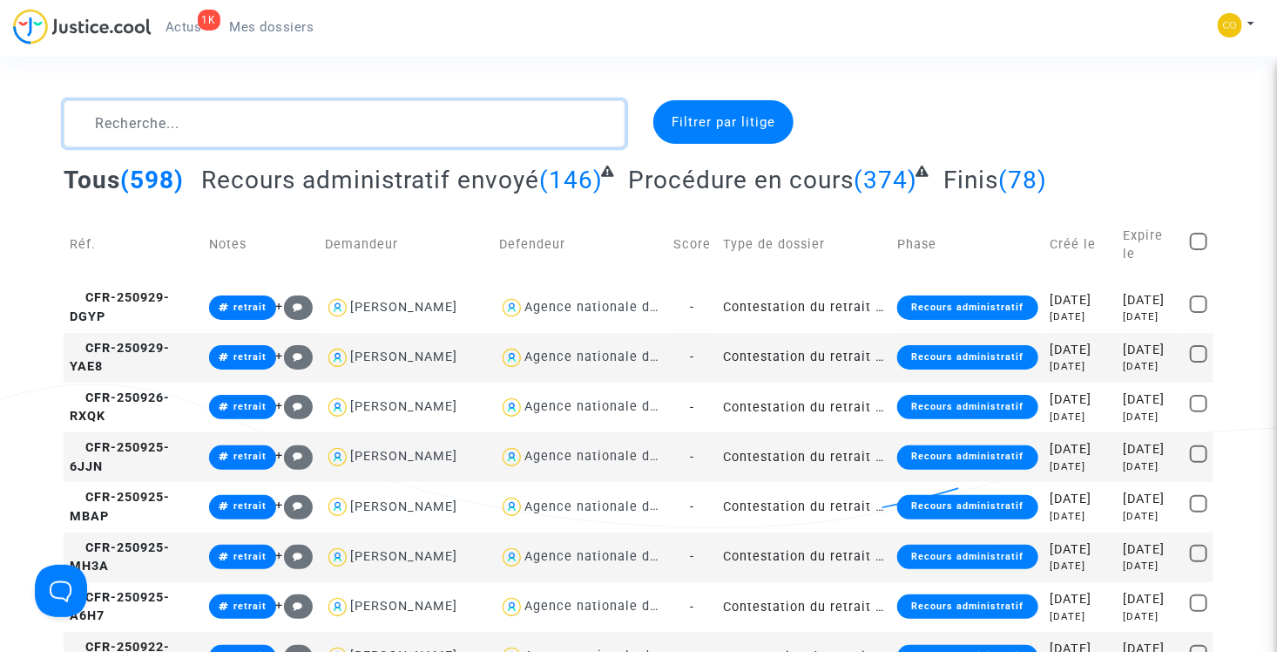
click at [261, 134] on textarea at bounding box center [345, 123] width 562 height 47
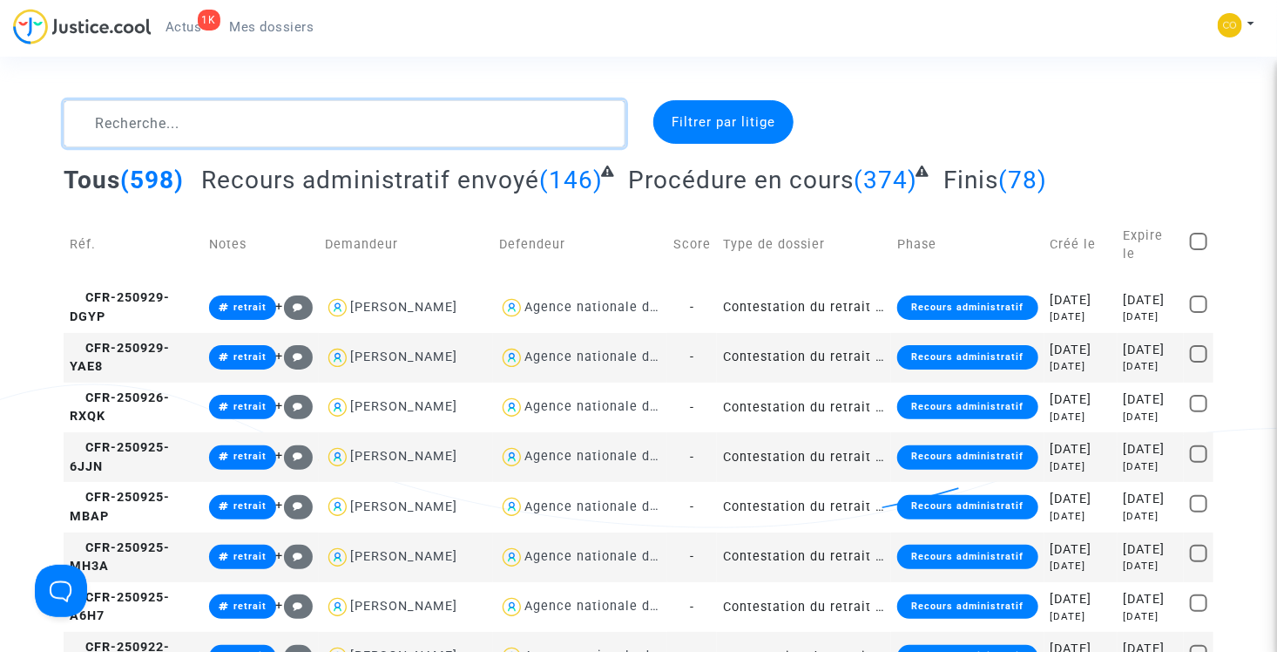
click at [309, 118] on textarea at bounding box center [345, 123] width 562 height 47
click at [276, 113] on textarea at bounding box center [345, 123] width 562 height 47
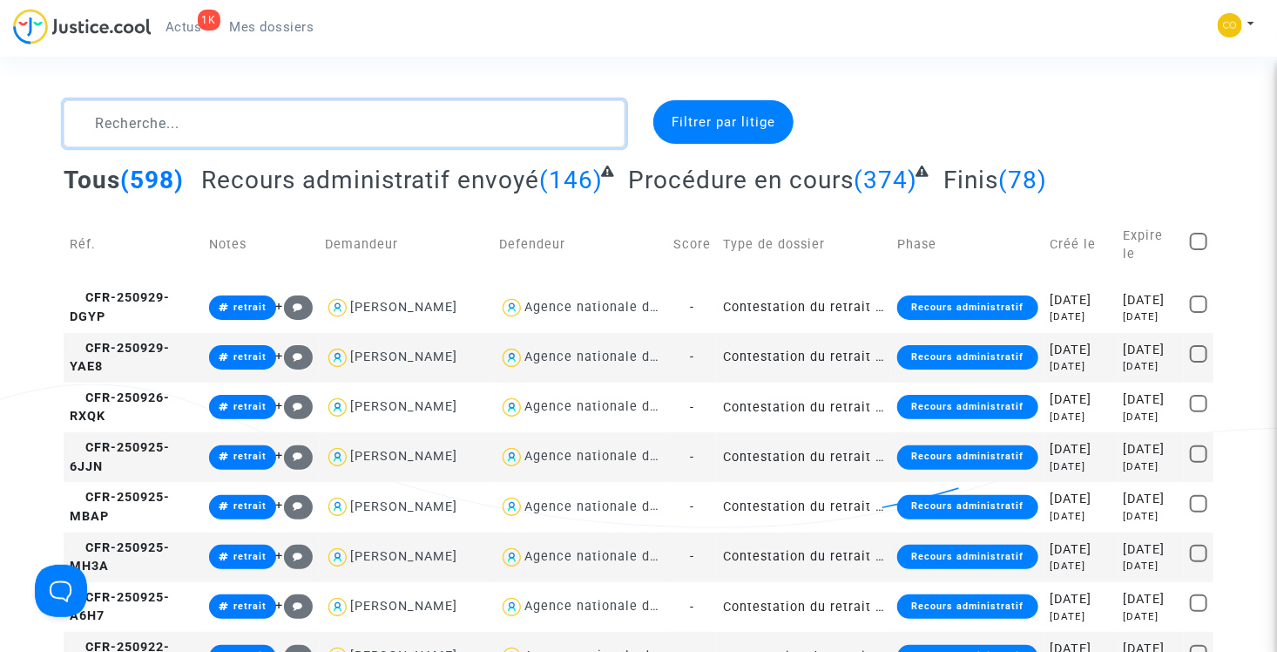
drag, startPoint x: 260, startPoint y: 124, endPoint x: 235, endPoint y: 80, distance: 50.3
click at [260, 125] on textarea at bounding box center [345, 123] width 562 height 47
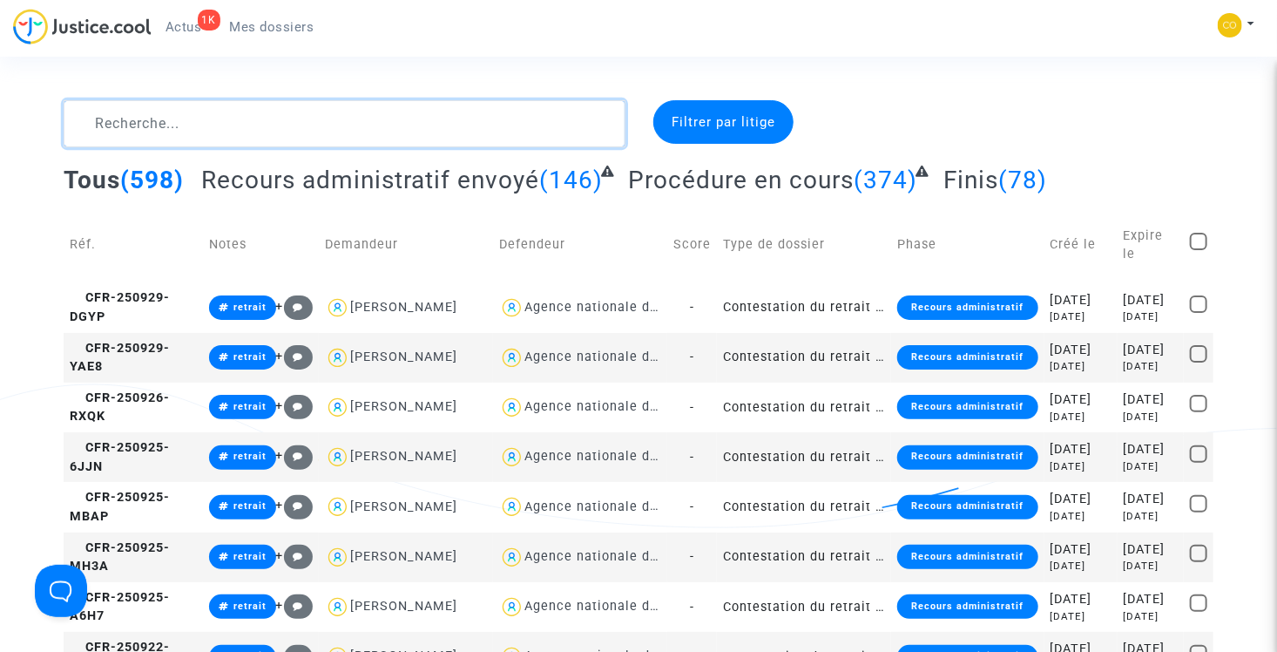
click at [231, 117] on textarea at bounding box center [345, 123] width 562 height 47
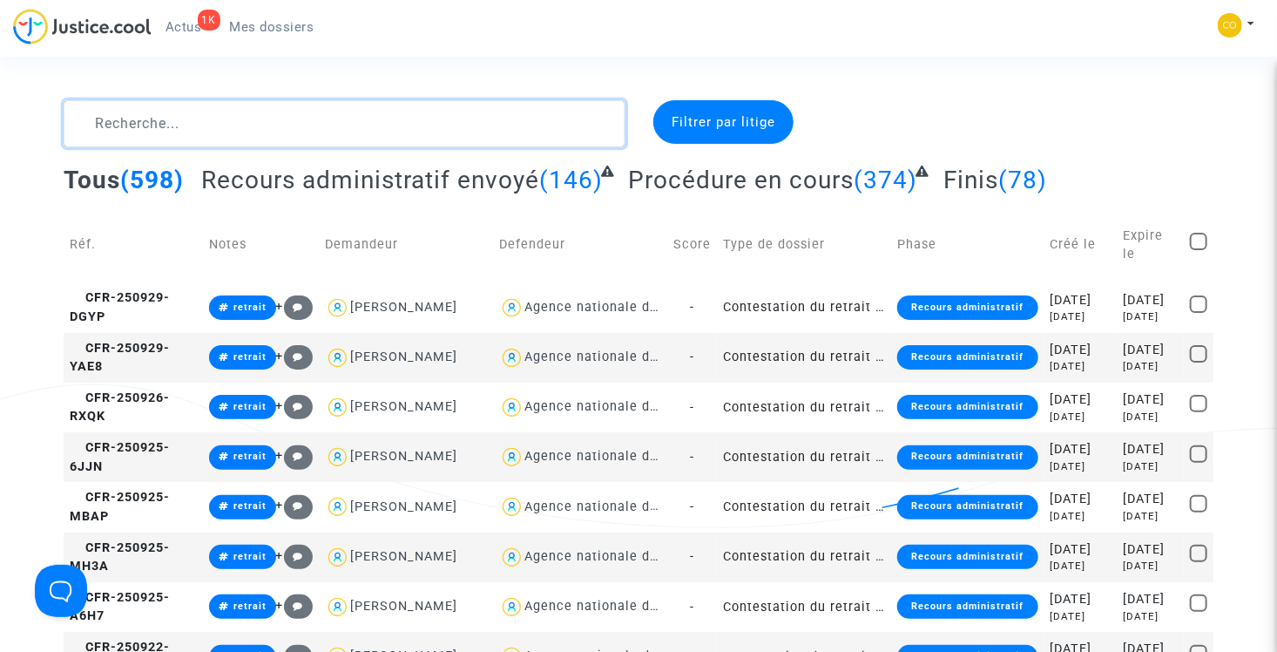
click at [220, 123] on textarea at bounding box center [345, 123] width 562 height 47
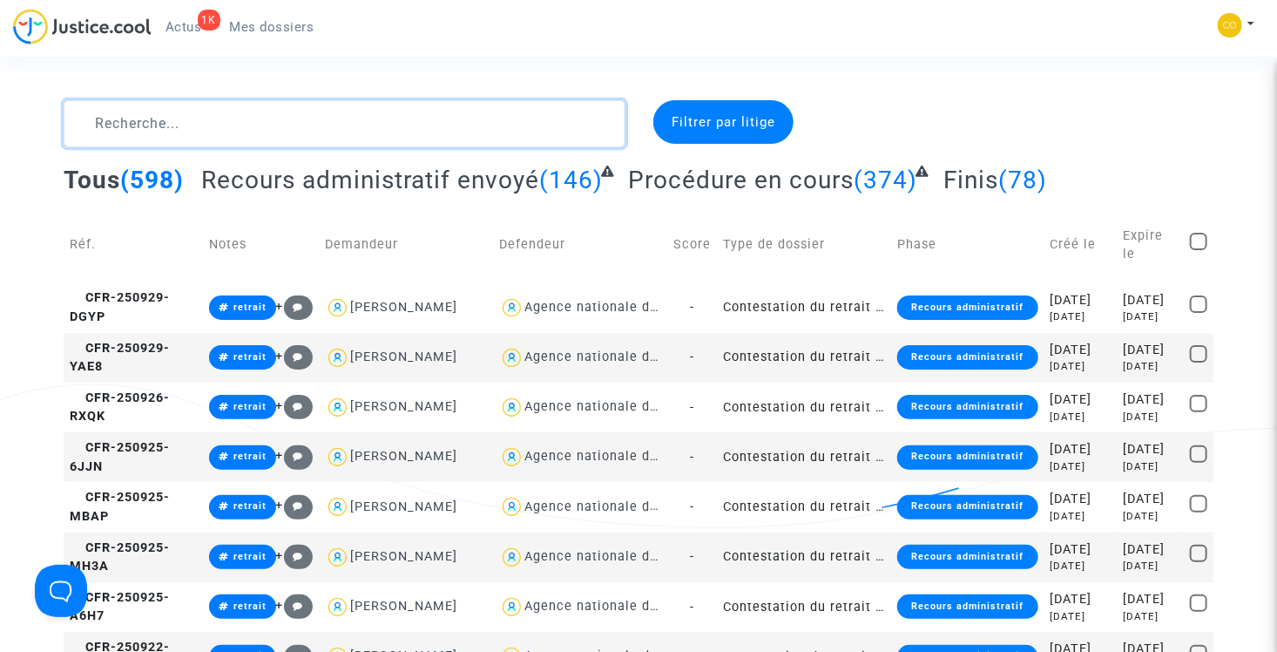
click at [174, 124] on textarea at bounding box center [345, 123] width 562 height 47
click at [197, 130] on textarea at bounding box center [345, 123] width 562 height 47
click at [273, 109] on textarea at bounding box center [345, 123] width 562 height 47
click at [279, 121] on textarea at bounding box center [345, 123] width 562 height 47
click at [272, 124] on textarea at bounding box center [345, 123] width 562 height 47
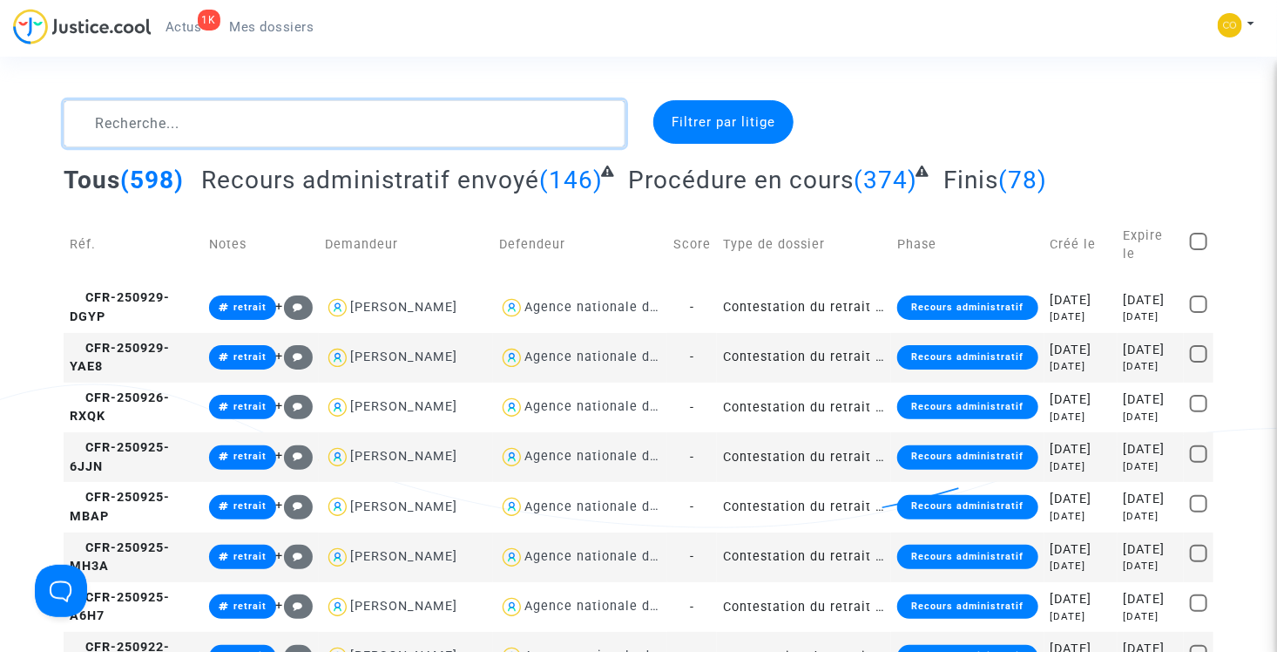
click at [287, 125] on textarea at bounding box center [345, 123] width 562 height 47
click at [216, 106] on textarea at bounding box center [345, 123] width 562 height 47
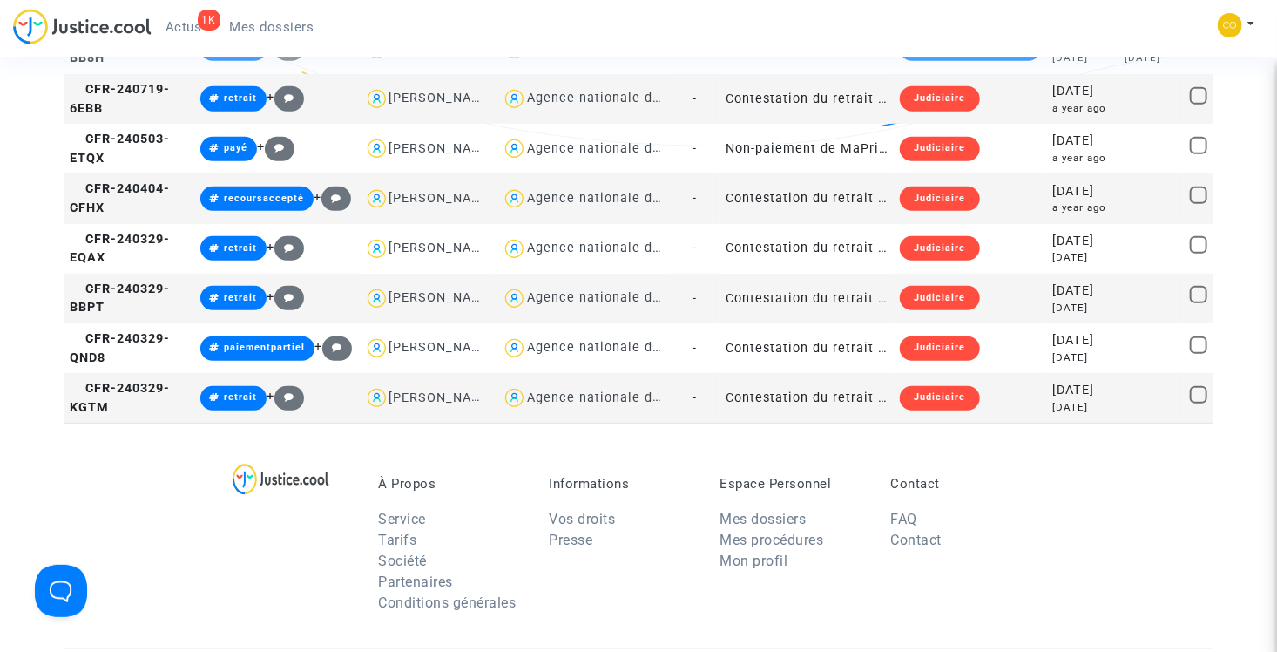
scroll to position [436, 0]
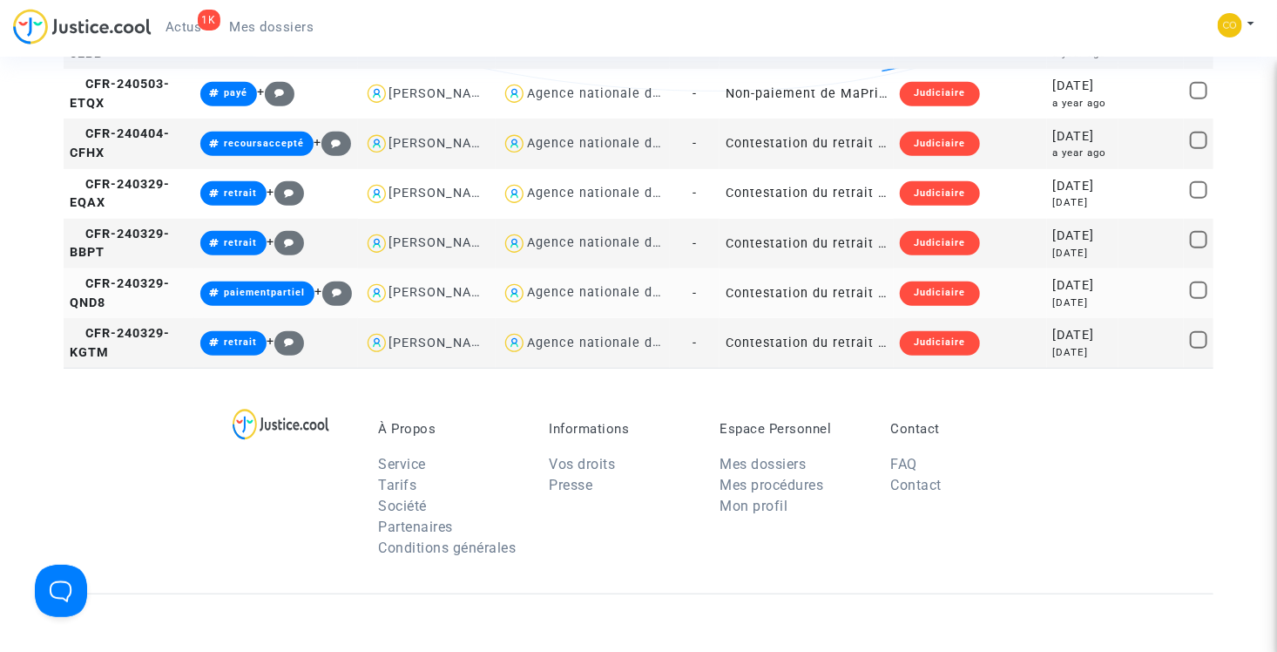
type textarea "martin"
click at [802, 318] on td "Contestation du retrait de MaPrimeRénov par l'ANAH (mandataire)" at bounding box center [806, 293] width 174 height 50
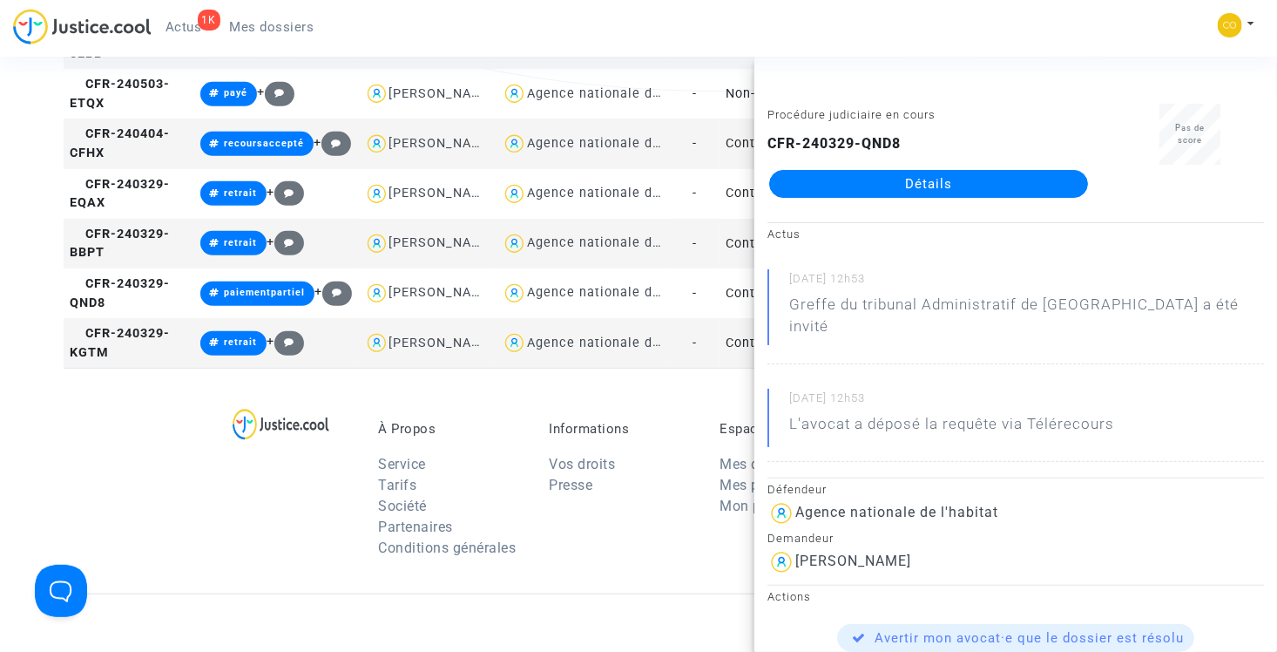
click at [937, 184] on link "Détails" at bounding box center [928, 184] width 319 height 28
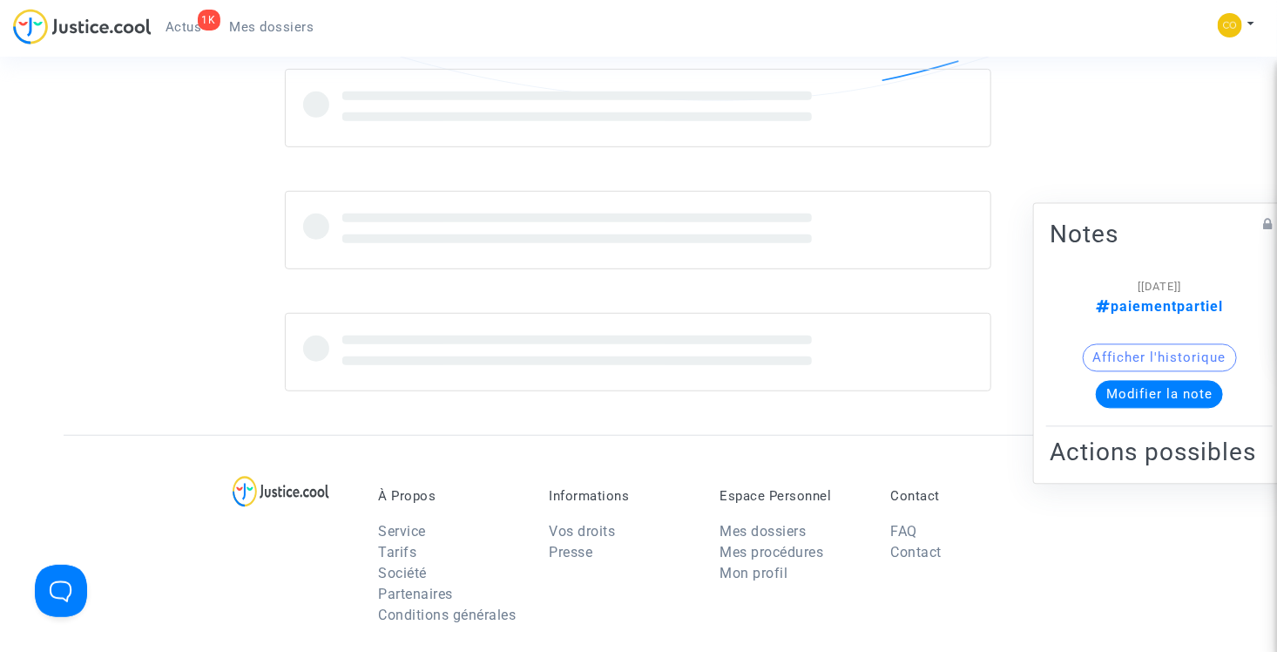
scroll to position [436, 0]
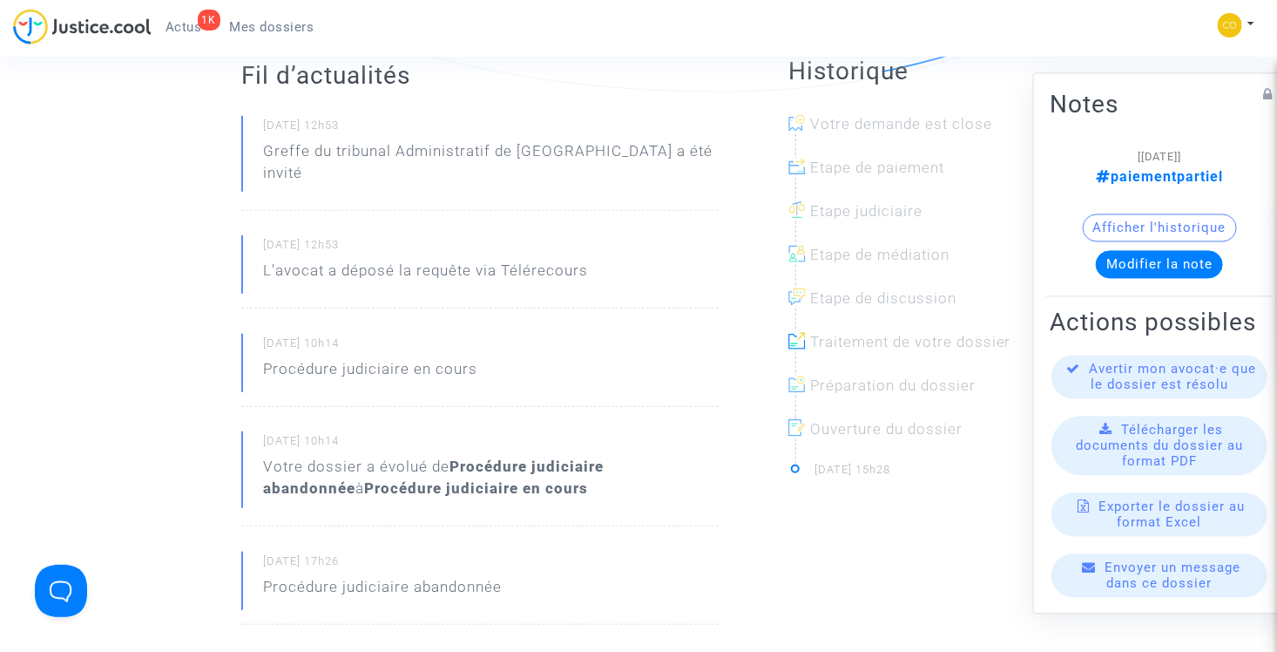
click at [1163, 253] on button "Modifier la note" at bounding box center [1159, 265] width 127 height 28
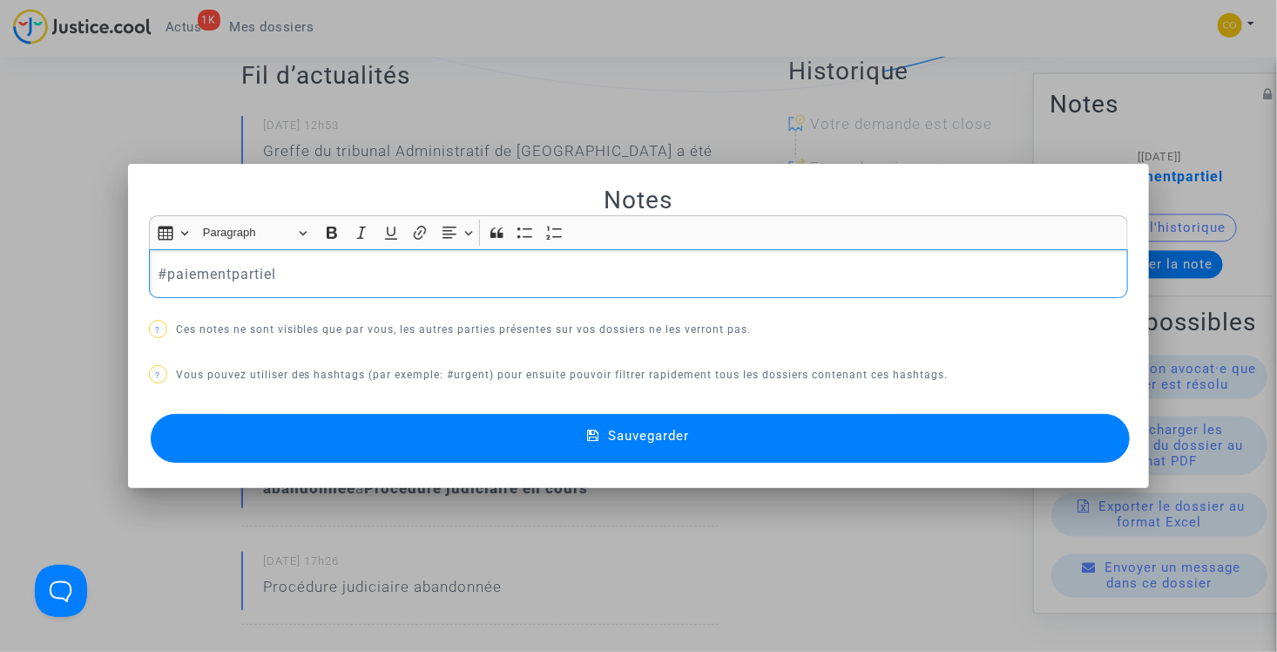
scroll to position [0, 0]
drag, startPoint x: 290, startPoint y: 280, endPoint x: 179, endPoint y: 268, distance: 112.1
click at [179, 268] on p "#paiementpartiel" at bounding box center [639, 274] width 962 height 22
click at [394, 432] on button "Sauvegarder" at bounding box center [641, 438] width 980 height 49
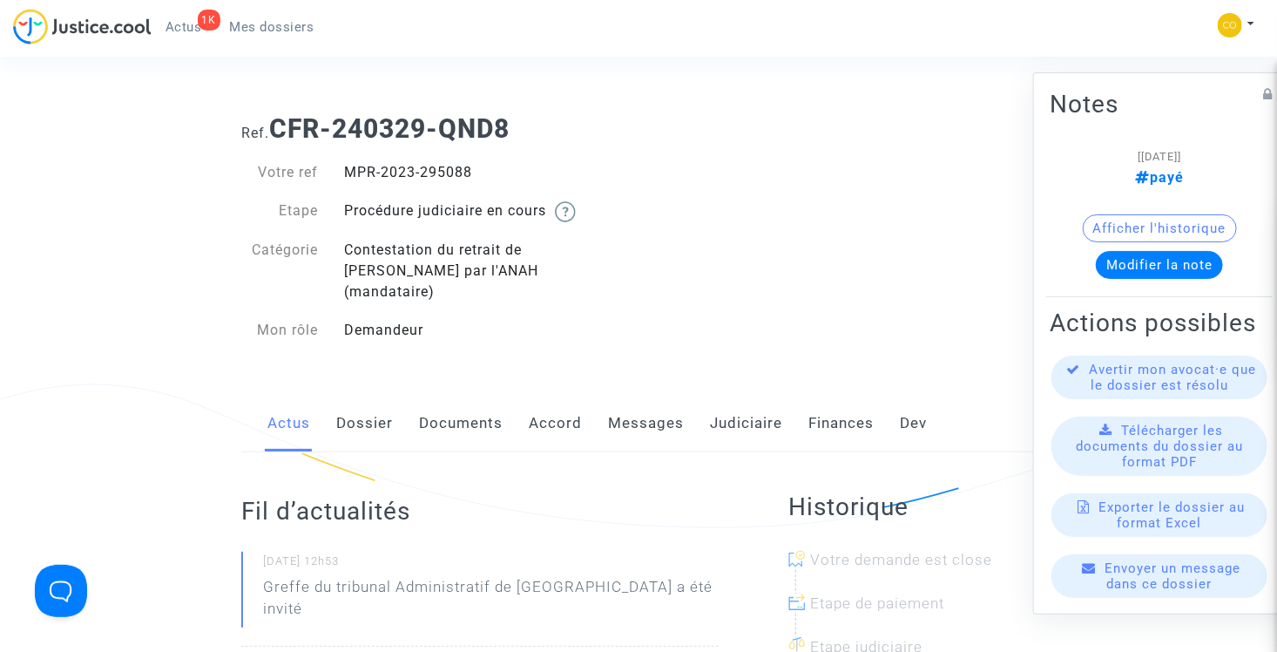
click at [276, 24] on span "Mes dossiers" at bounding box center [272, 27] width 84 height 16
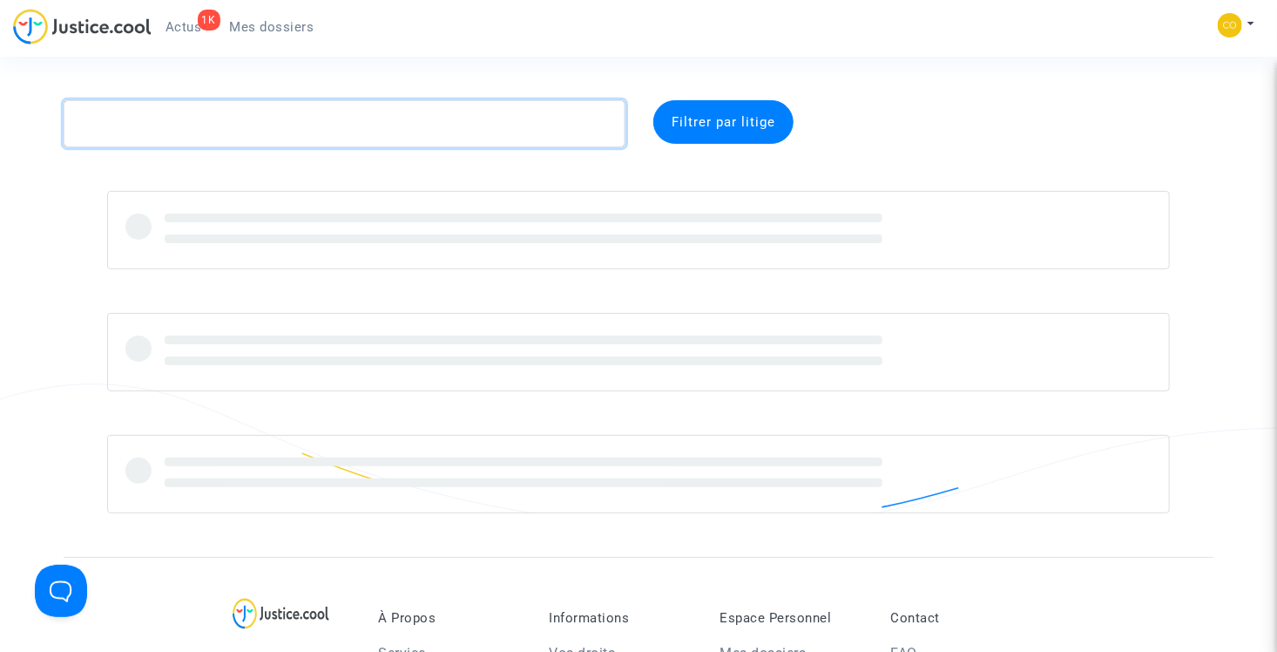
click at [266, 134] on textarea at bounding box center [345, 123] width 562 height 47
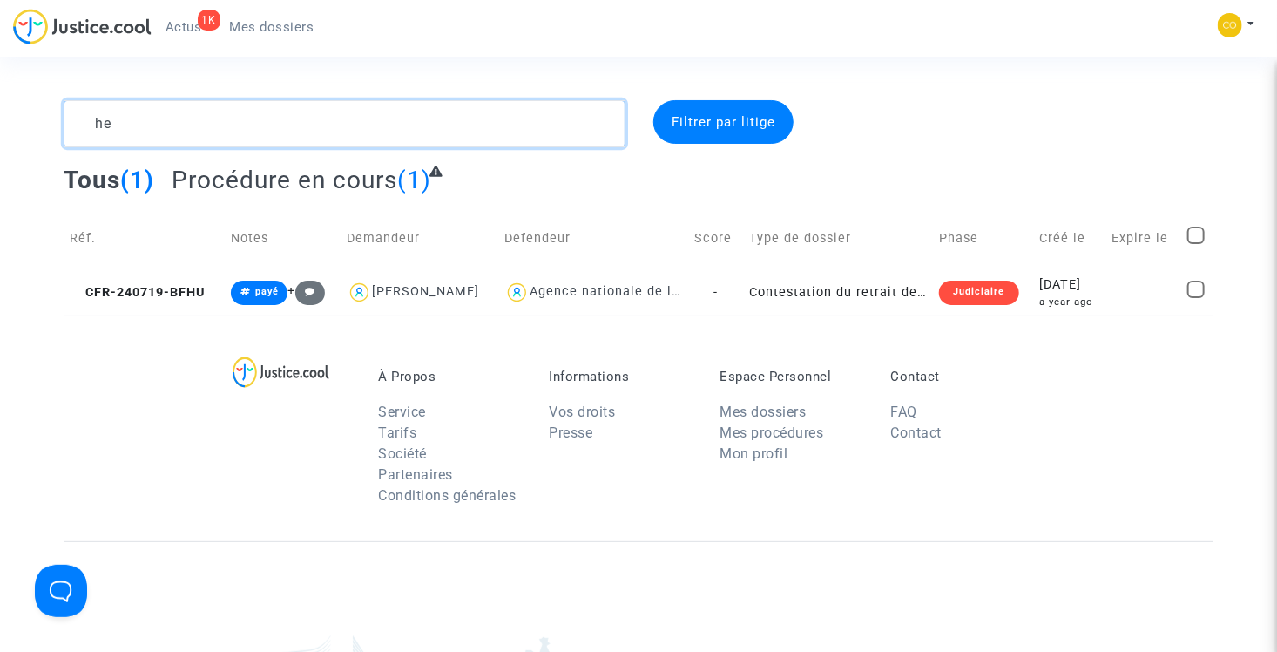
type textarea "h"
type textarea "p"
type textarea "ait sghir"
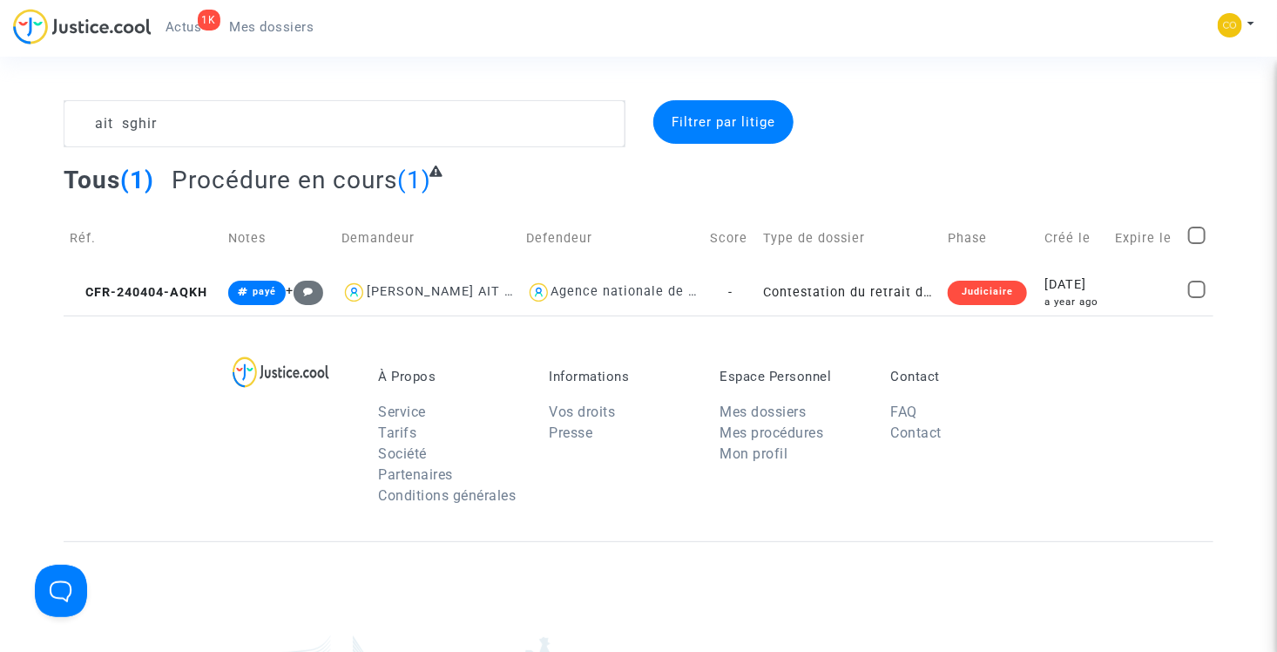
drag, startPoint x: 842, startPoint y: 32, endPoint x: 858, endPoint y: 18, distance: 21.0
click at [842, 32] on div "1K Actus Mes dossiers Mon profil Paramètres Déconnexion" at bounding box center [638, 33] width 1277 height 48
